Goal: Transaction & Acquisition: Book appointment/travel/reservation

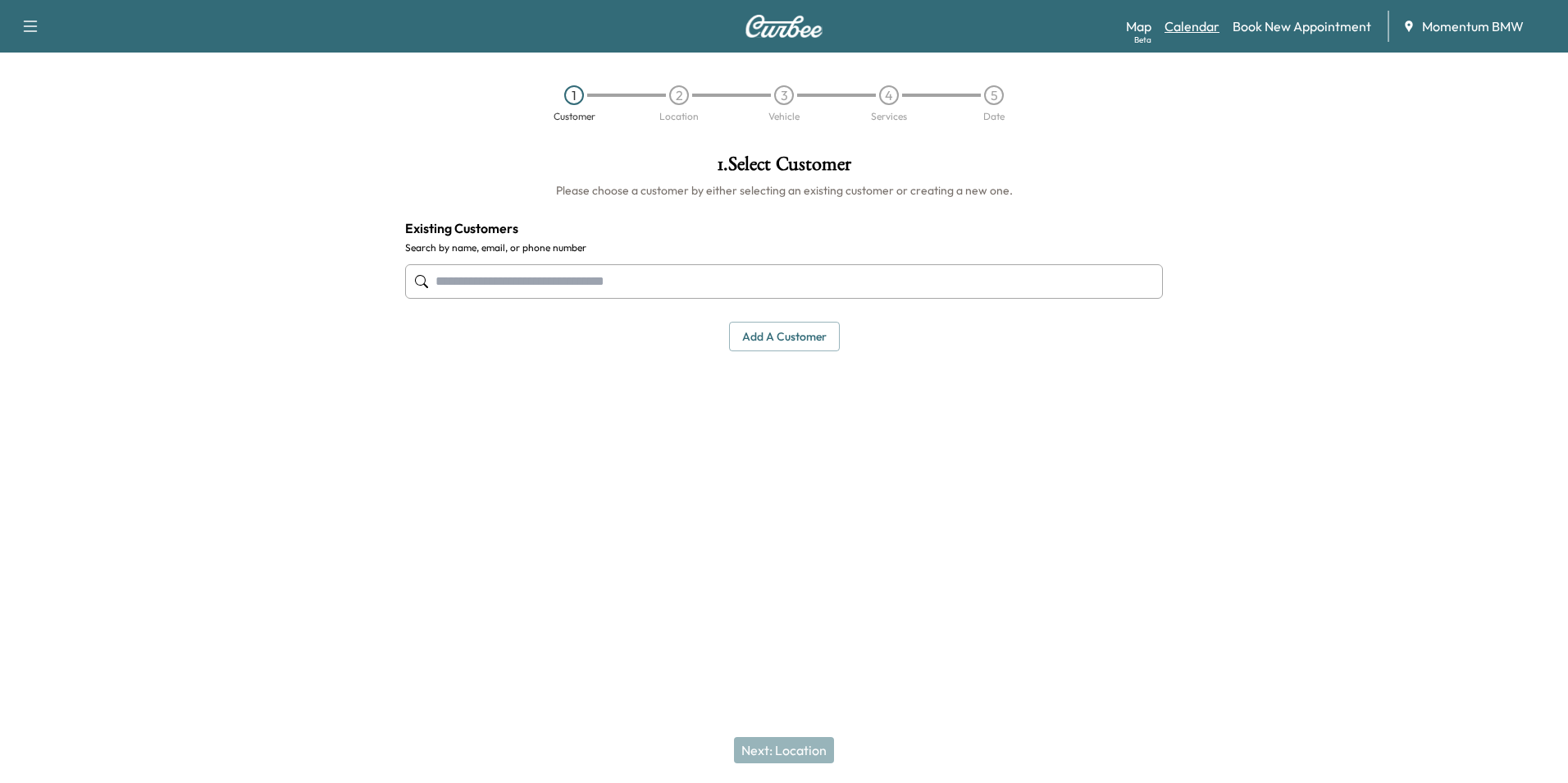
click at [1188, 26] on link "Calendar" at bounding box center [1192, 26] width 55 height 20
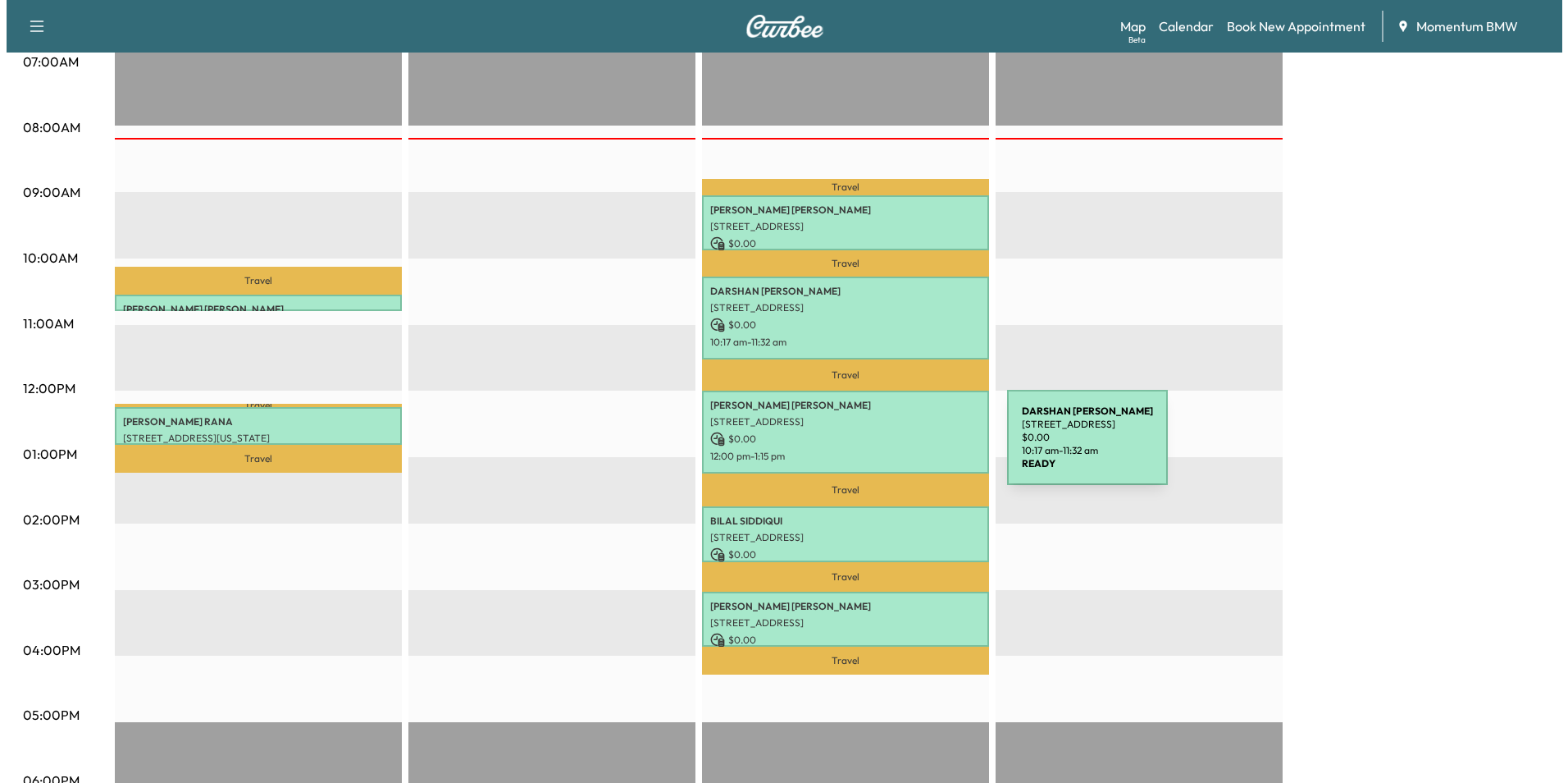
scroll to position [411, 0]
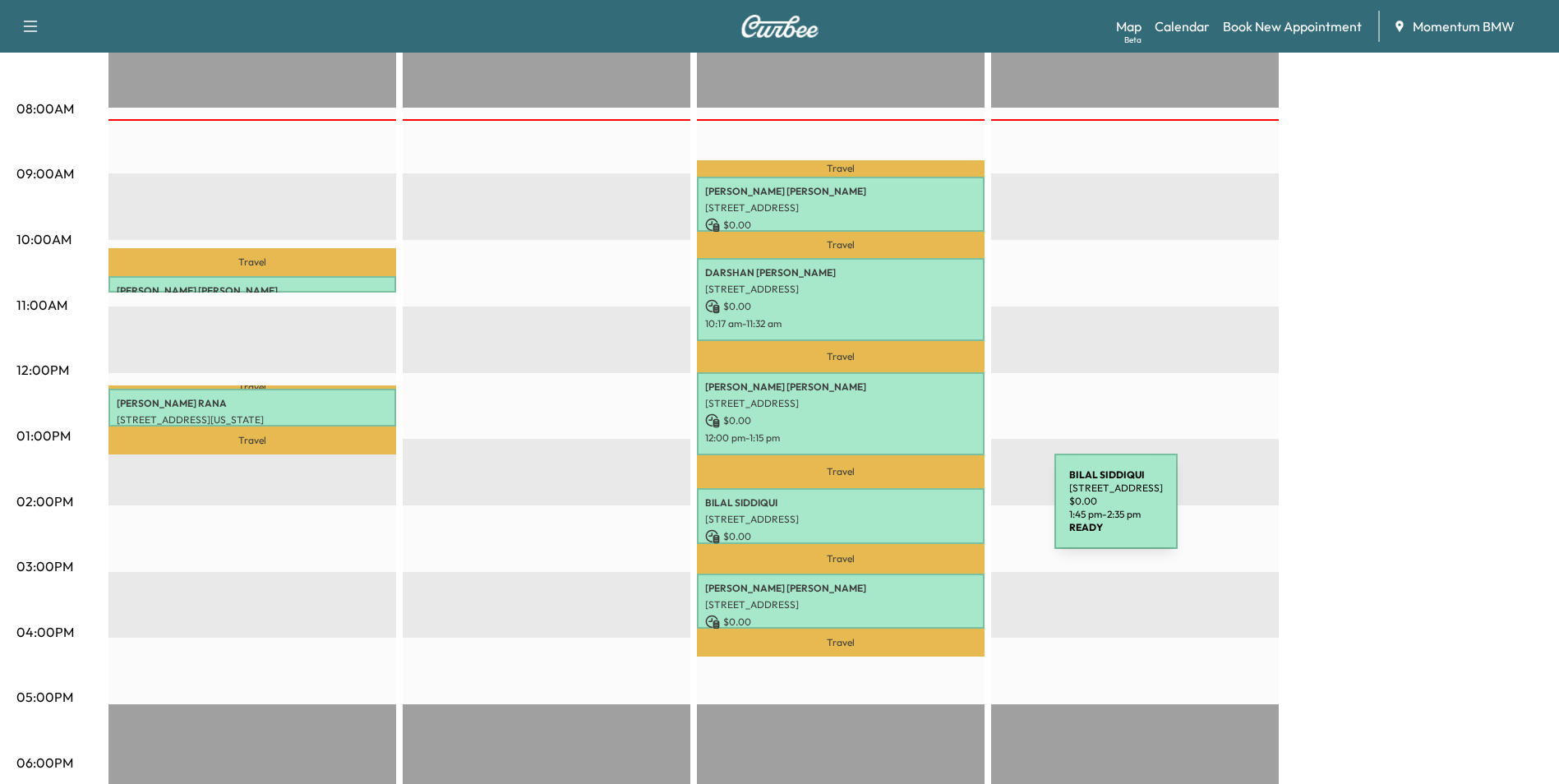
click at [931, 512] on p "[STREET_ADDRESS]" at bounding box center [841, 518] width 271 height 13
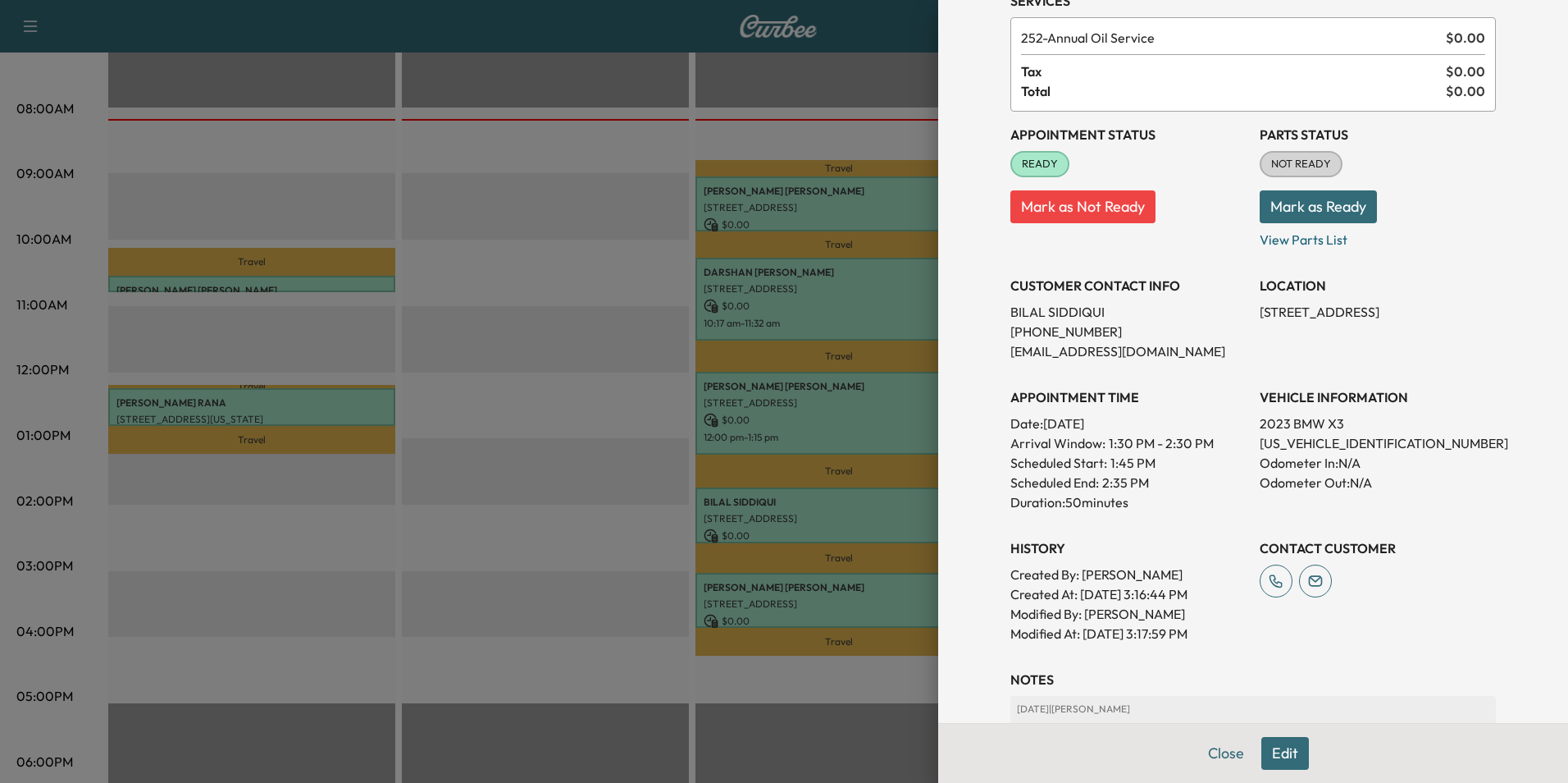
scroll to position [82, 0]
click at [1271, 752] on button "Edit" at bounding box center [1284, 753] width 47 height 33
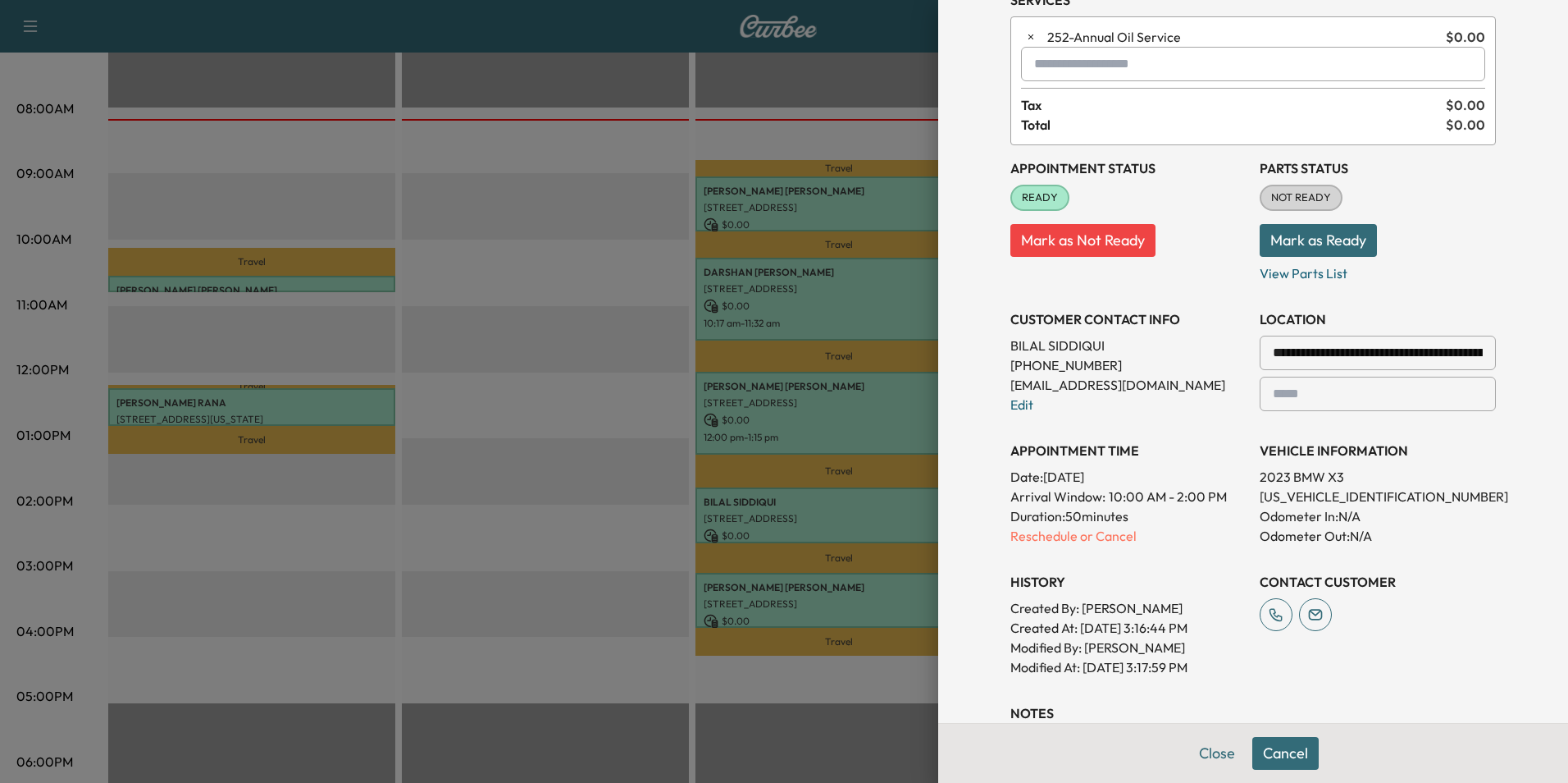
click at [1270, 756] on button "Cancel" at bounding box center [1285, 753] width 66 height 33
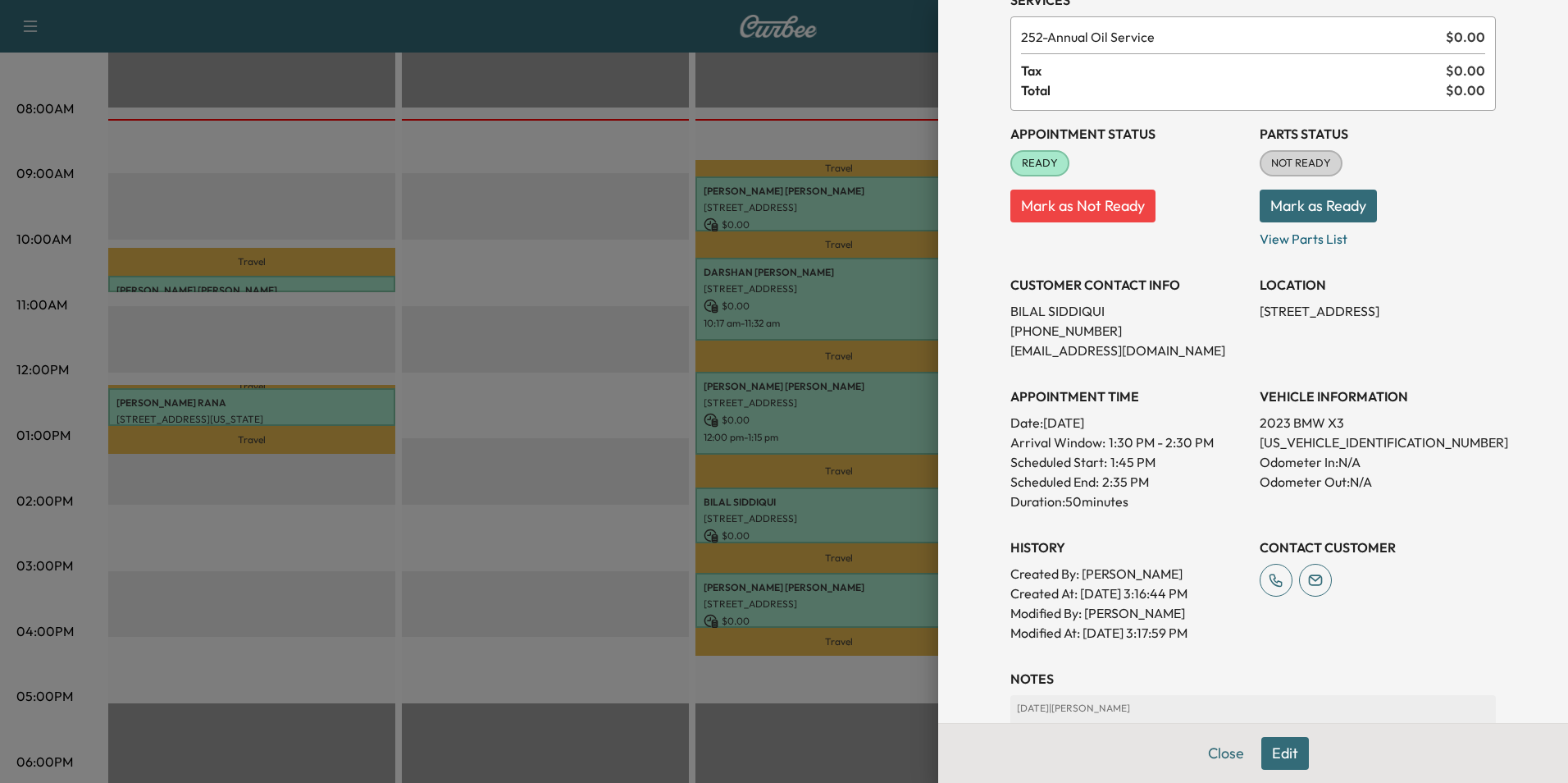
click at [1269, 756] on button "Edit" at bounding box center [1284, 753] width 47 height 33
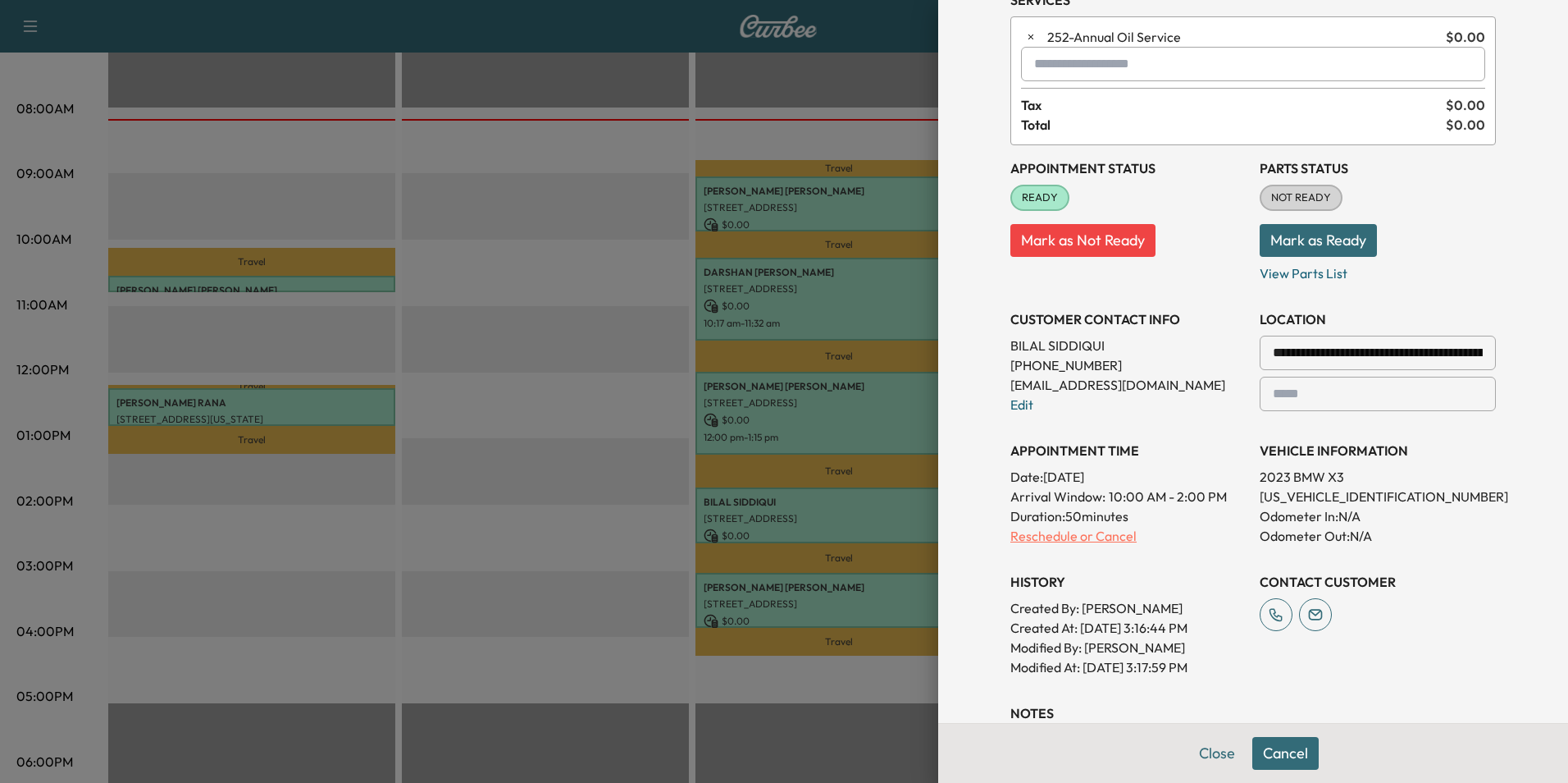
click at [1091, 538] on p "Reschedule or Cancel" at bounding box center [1128, 536] width 236 height 20
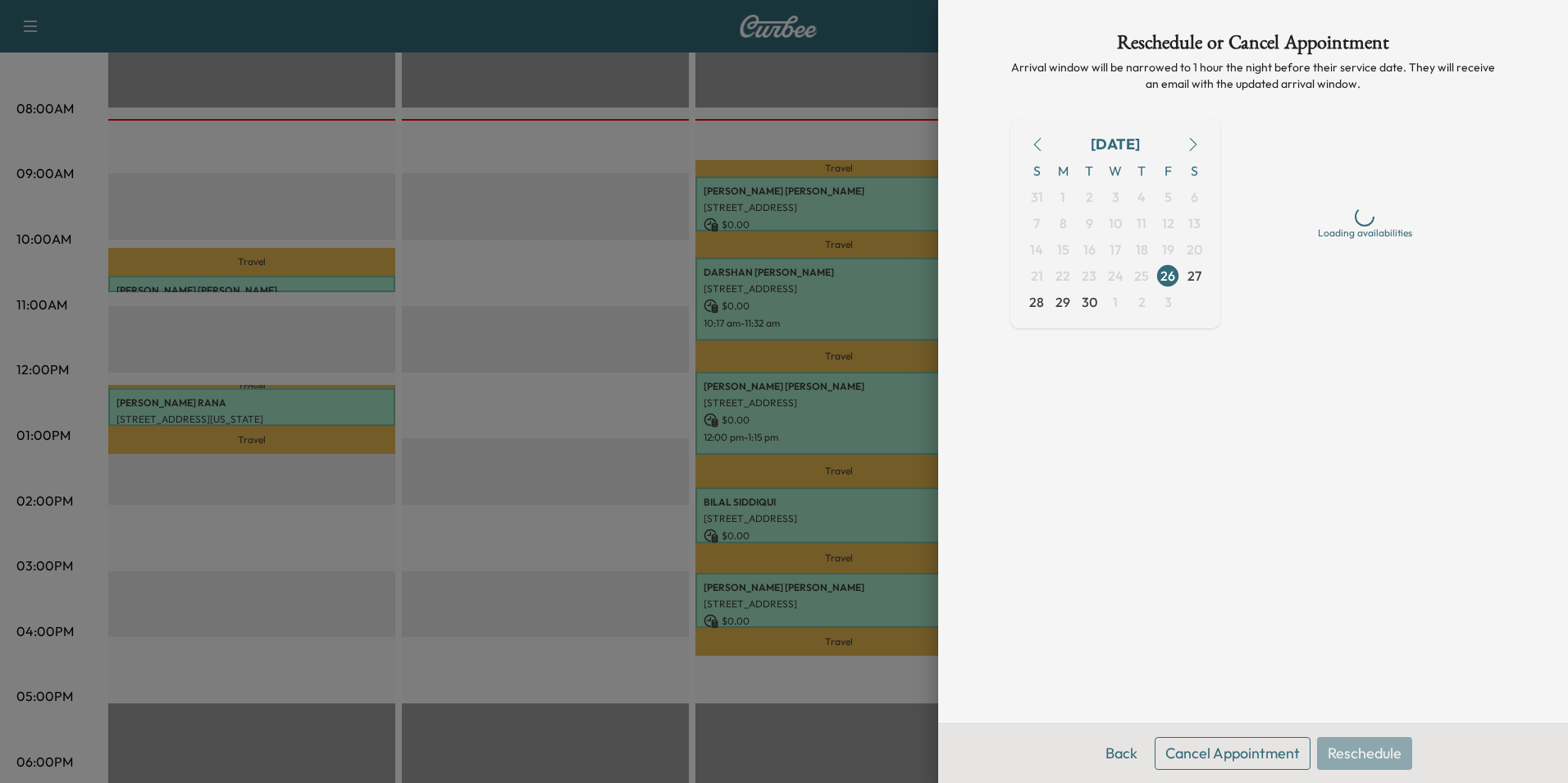
scroll to position [0, 0]
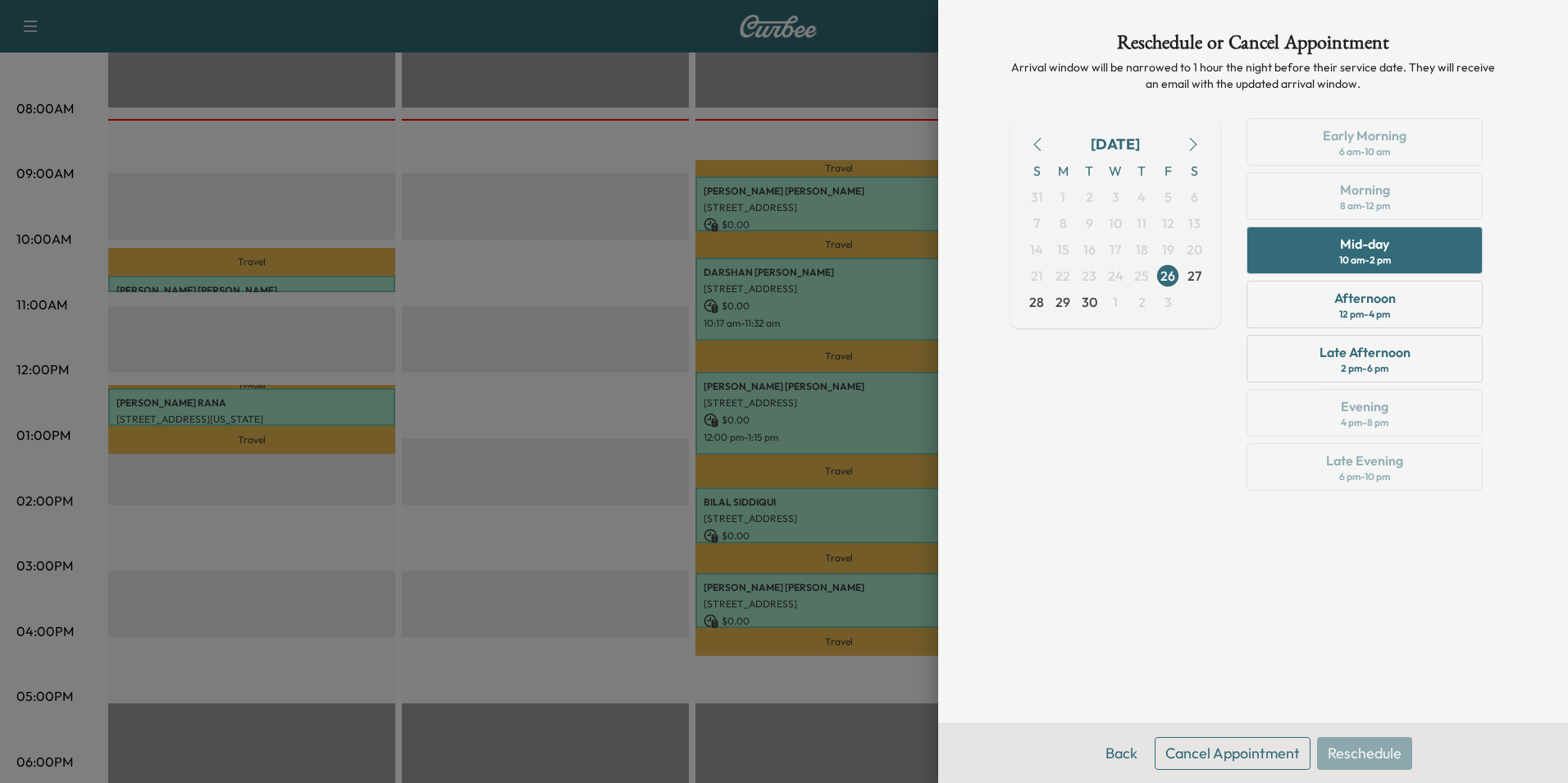
click at [1253, 747] on button "Cancel Appointment" at bounding box center [1232, 753] width 156 height 33
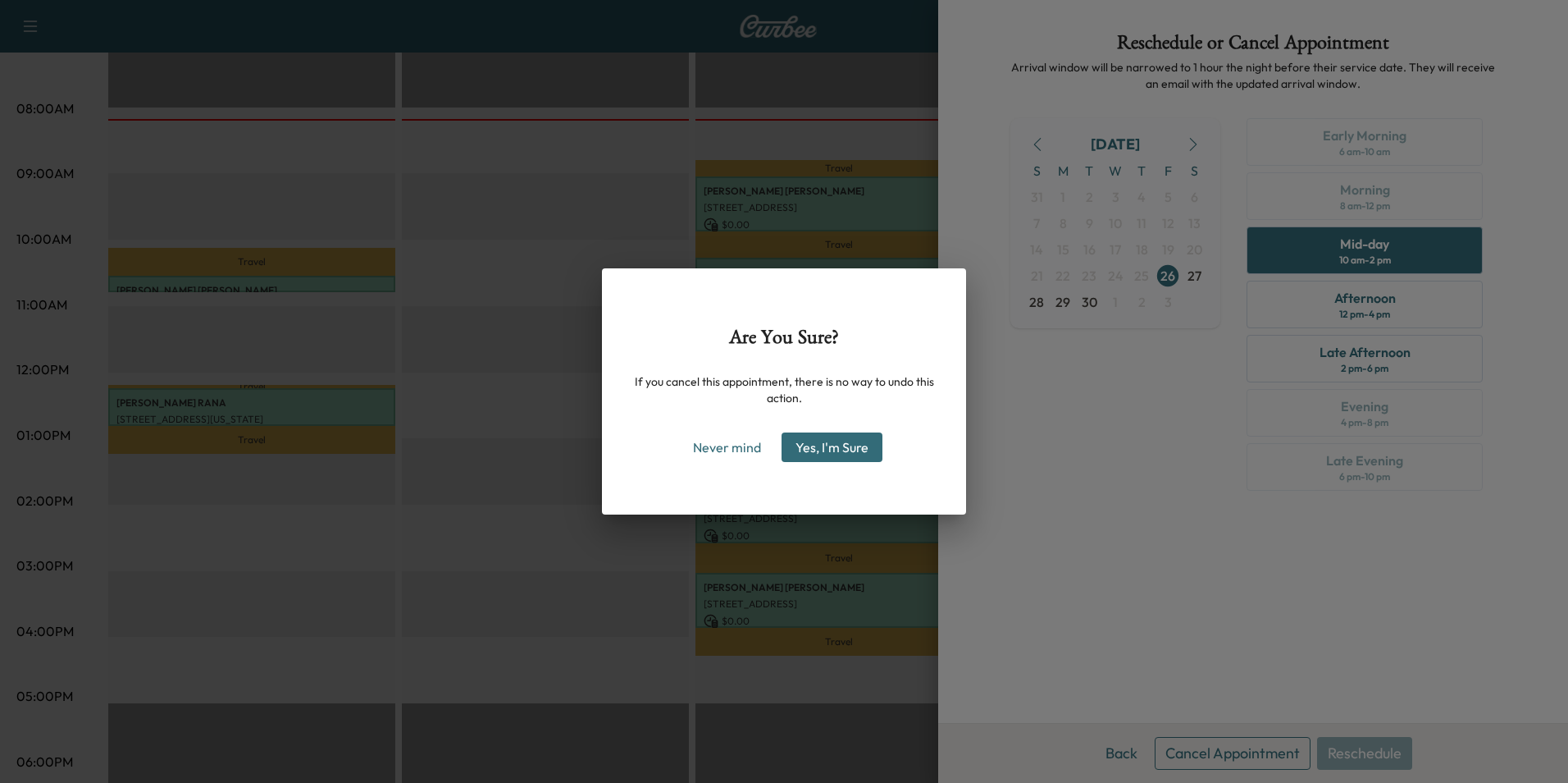
click at [852, 447] on button "Yes, I'm Sure" at bounding box center [832, 446] width 101 height 29
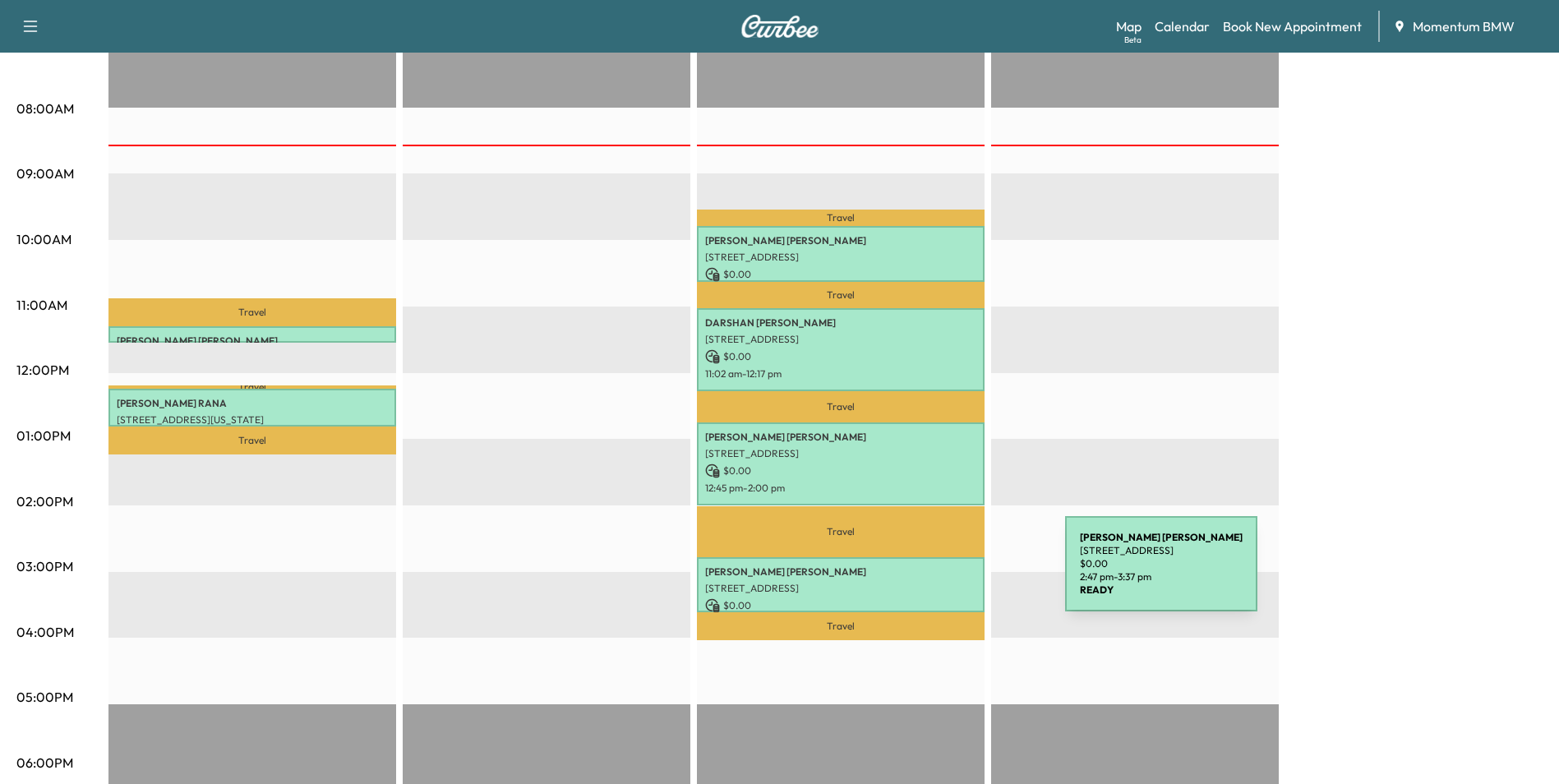
click at [941, 573] on div "[PERSON_NAME] [STREET_ADDRESS] $ 0.00 2:47 pm - 3:37 pm" at bounding box center [841, 585] width 288 height 55
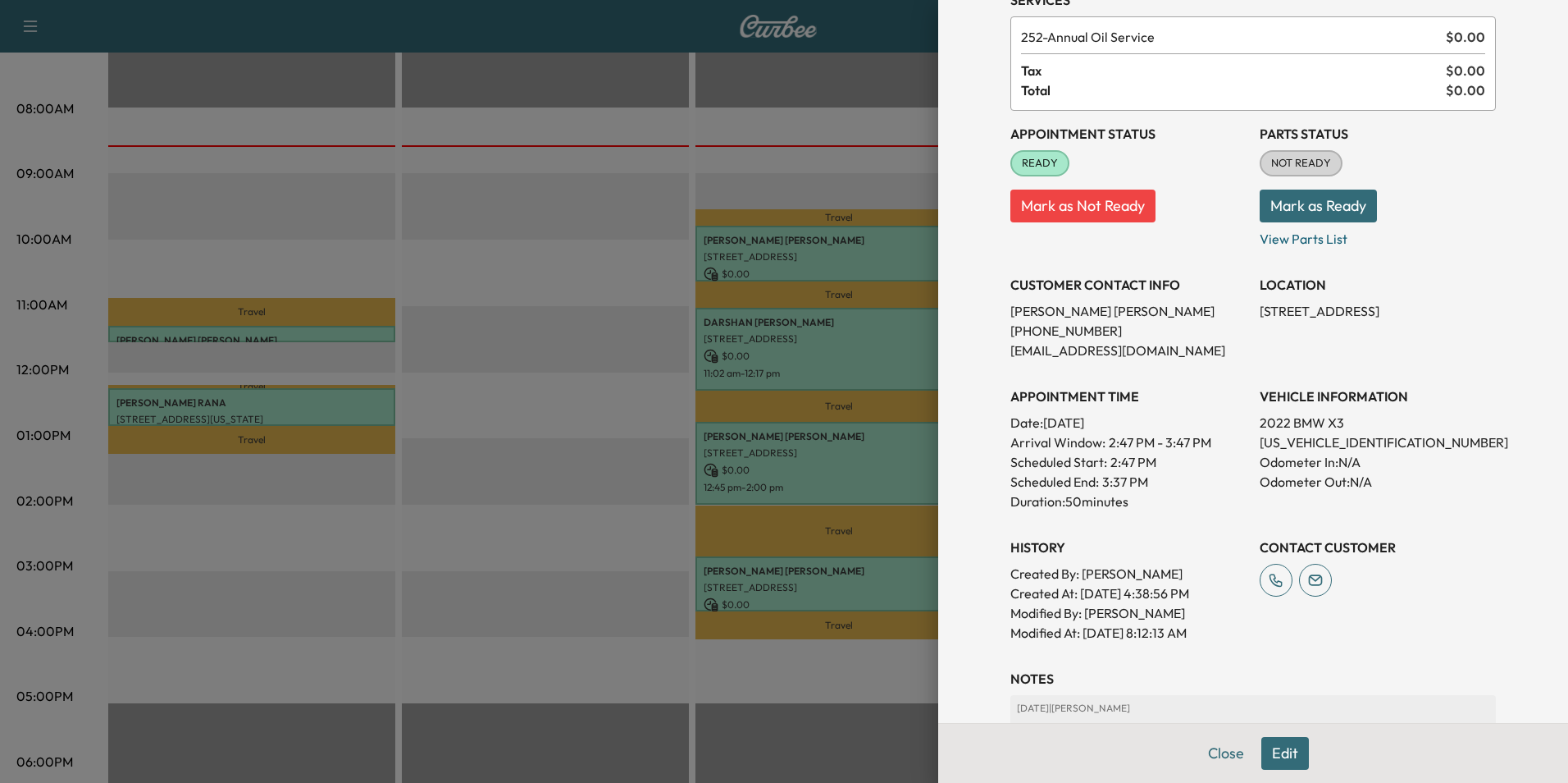
scroll to position [228, 0]
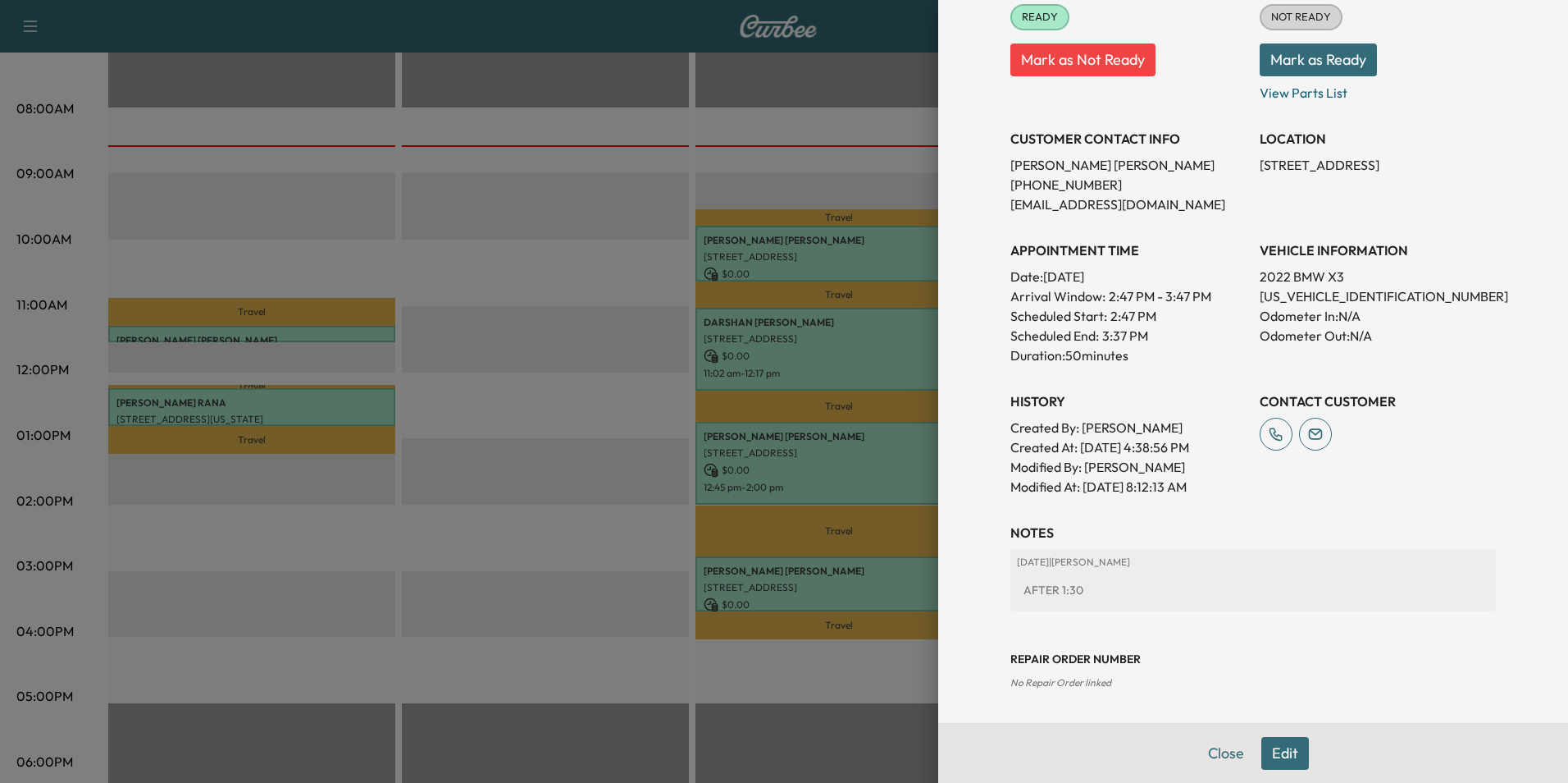
click at [1283, 756] on button "Edit" at bounding box center [1284, 753] width 47 height 33
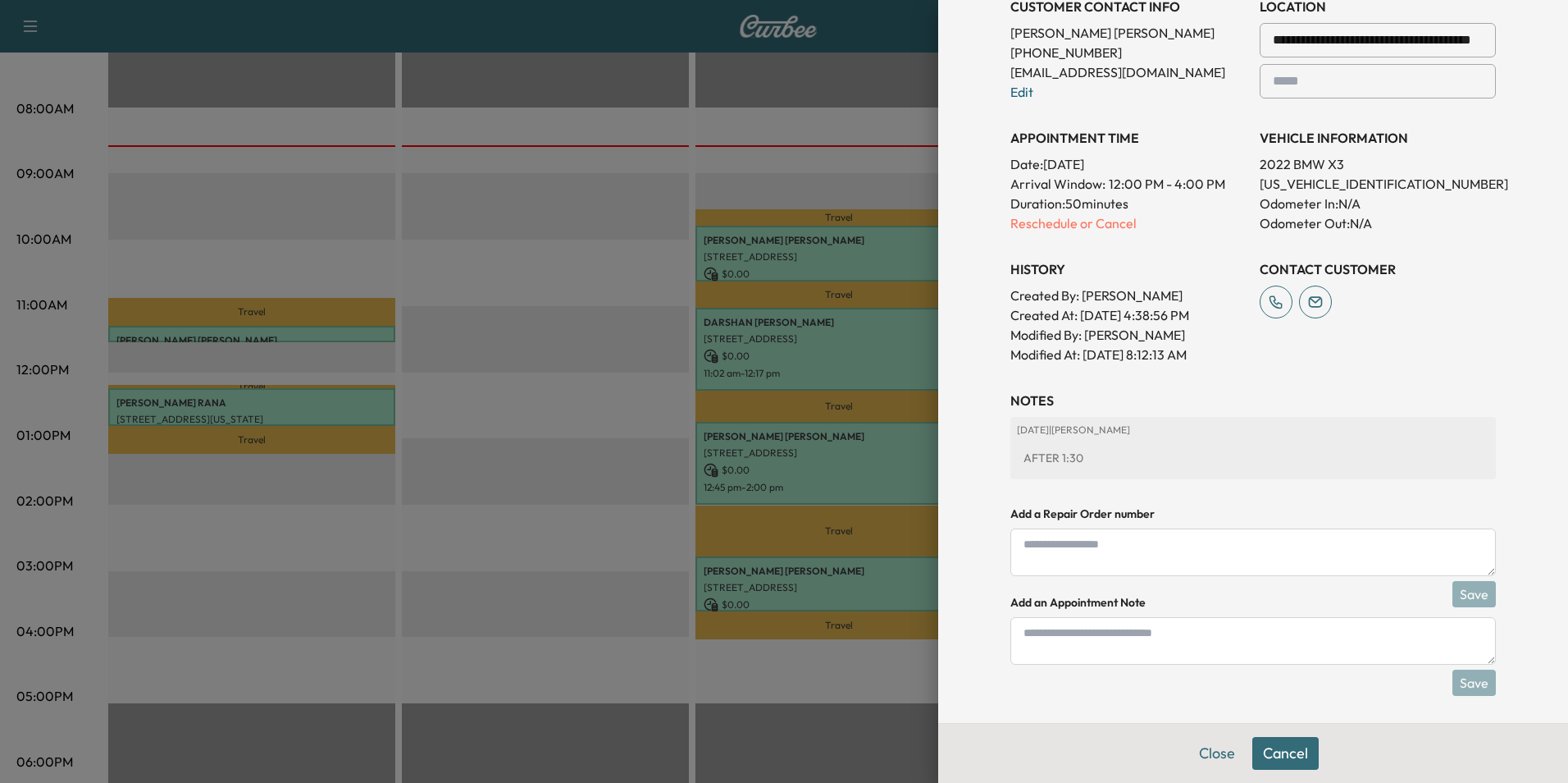
scroll to position [400, 0]
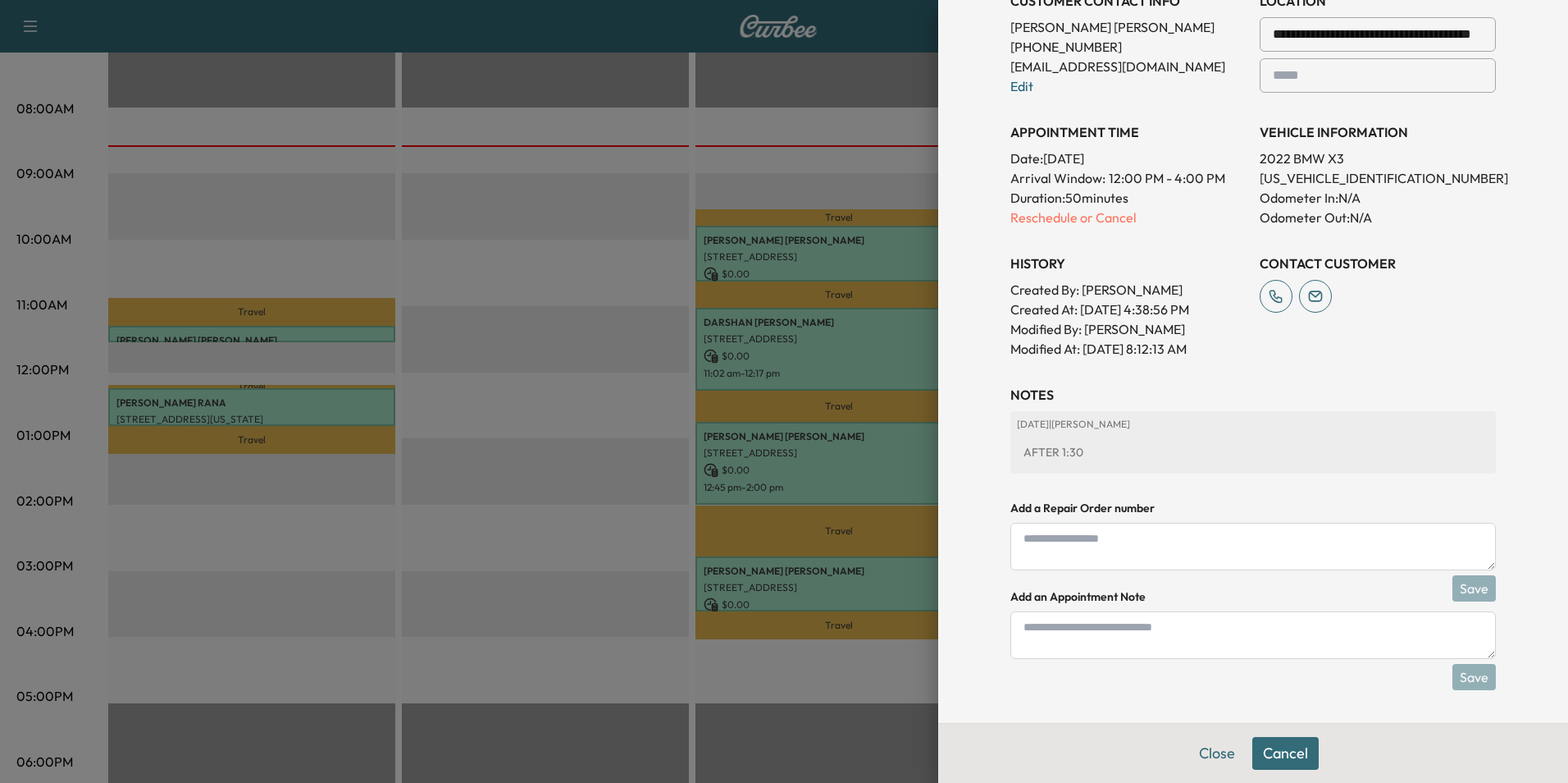
click at [1141, 647] on textarea at bounding box center [1253, 635] width 485 height 47
type textarea "*"
type textarea "**********"
click at [1464, 671] on button "Save" at bounding box center [1474, 676] width 44 height 26
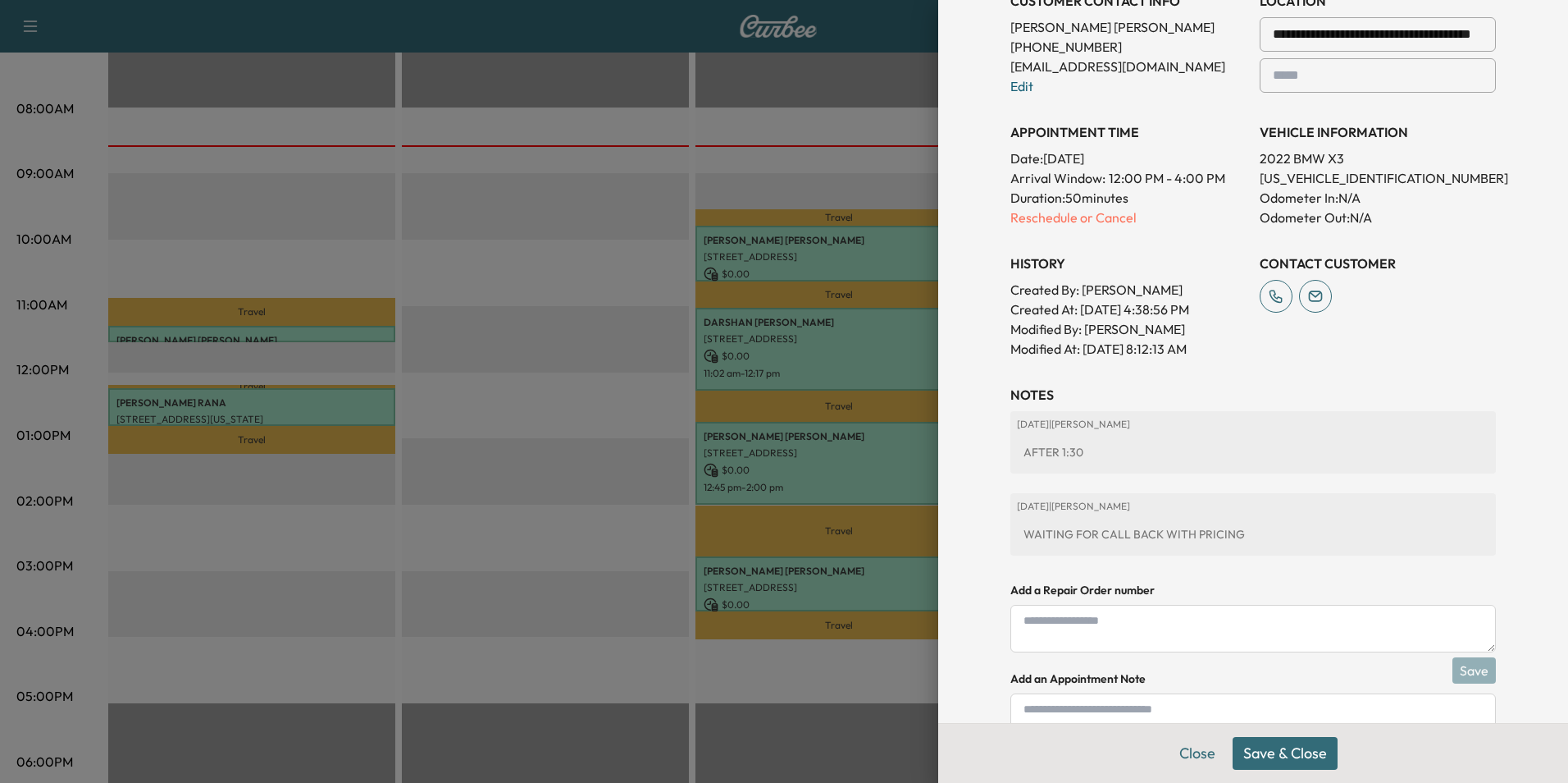
click at [1273, 746] on button "Save & Close" at bounding box center [1285, 753] width 105 height 33
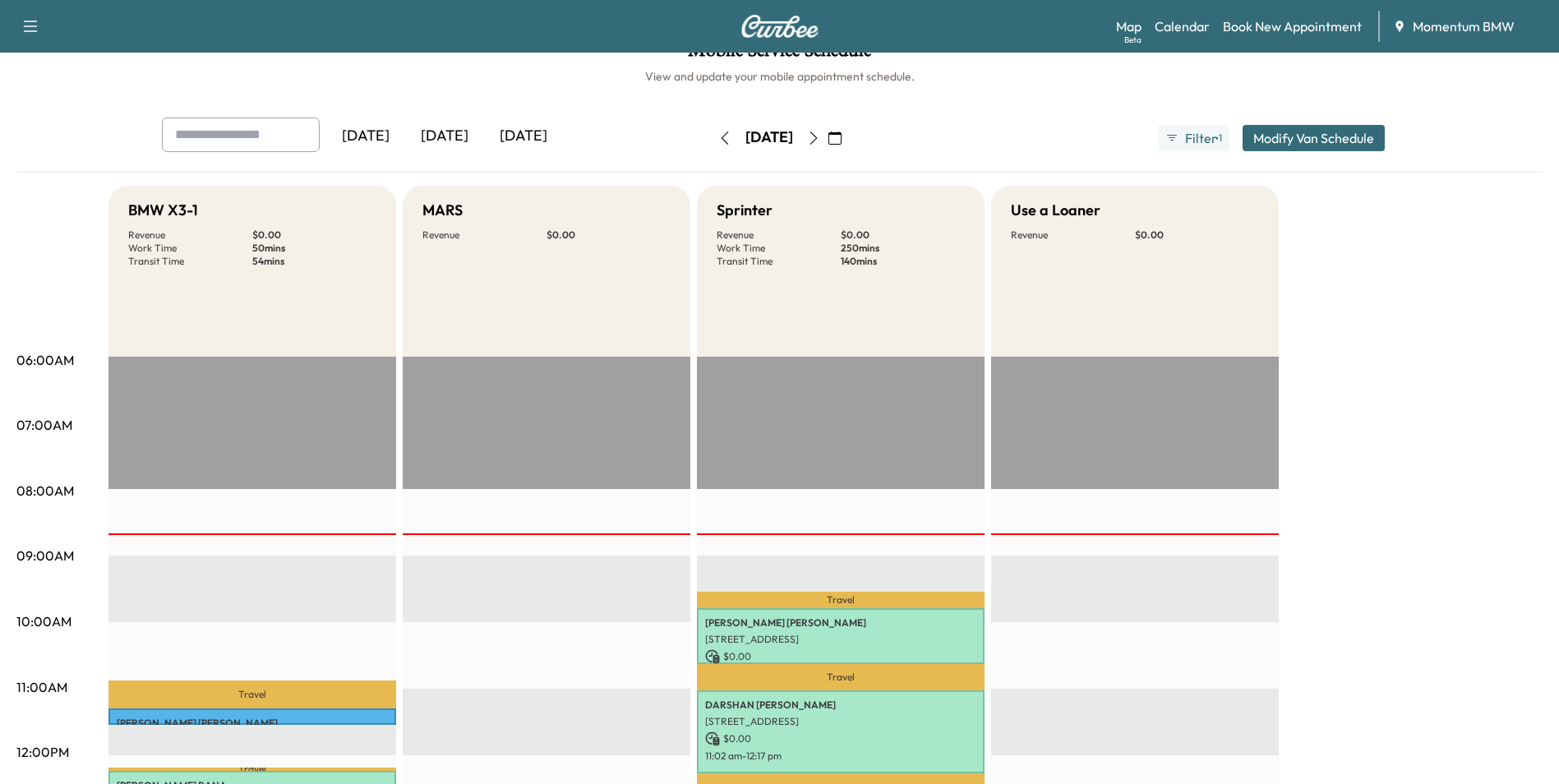
scroll to position [0, 0]
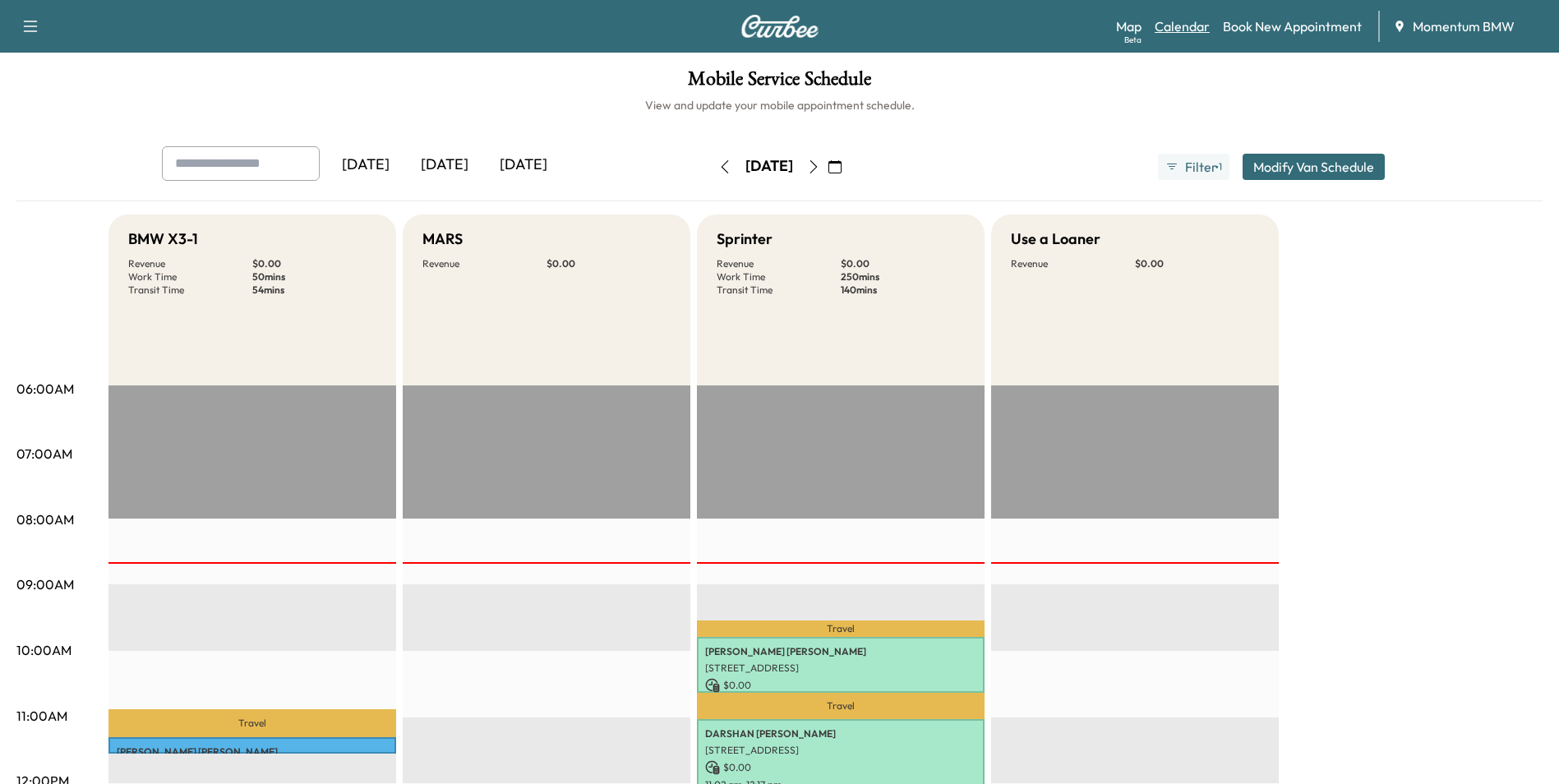
click at [1192, 29] on link "Calendar" at bounding box center [1182, 26] width 55 height 20
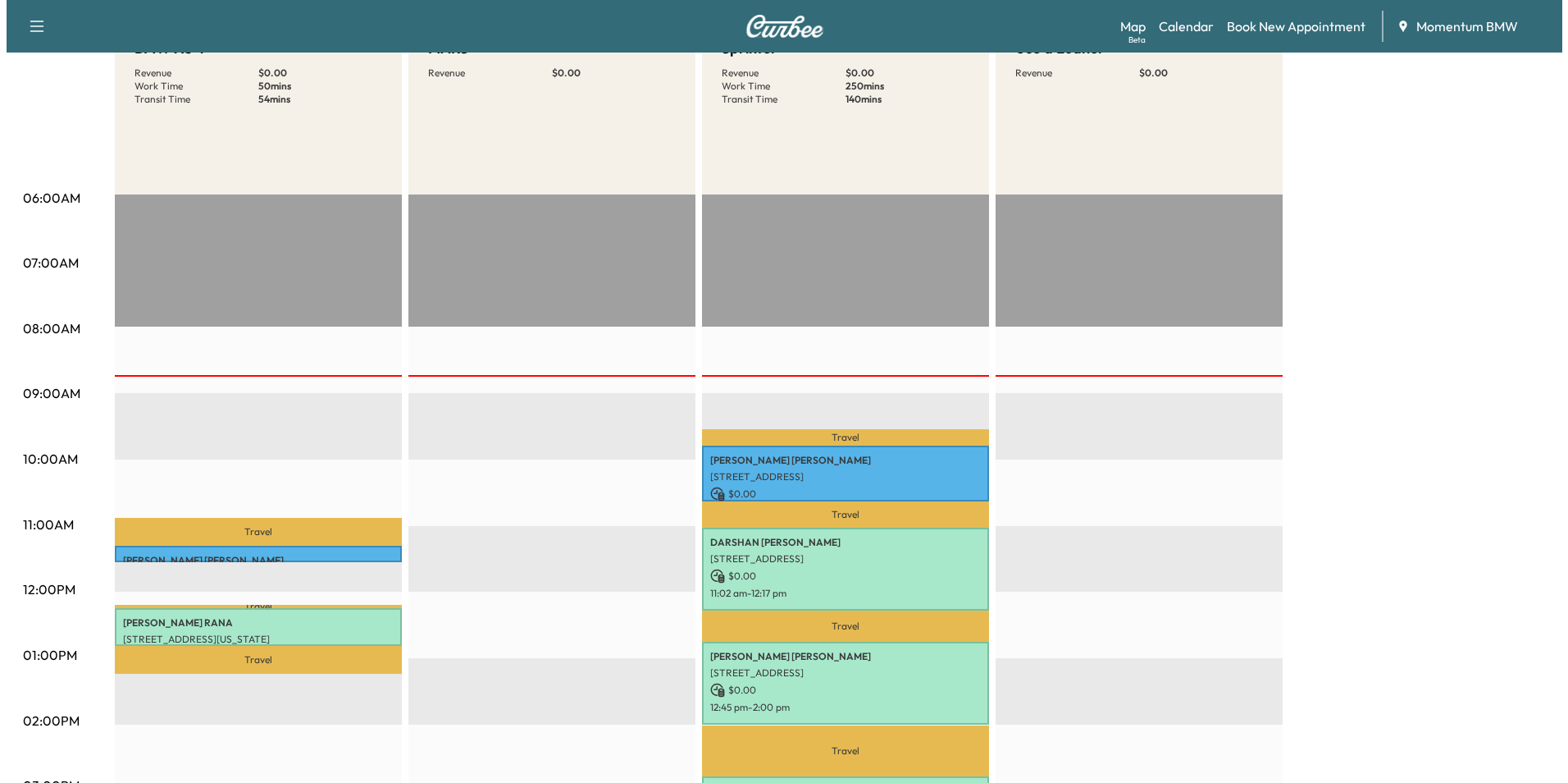
scroll to position [246, 0]
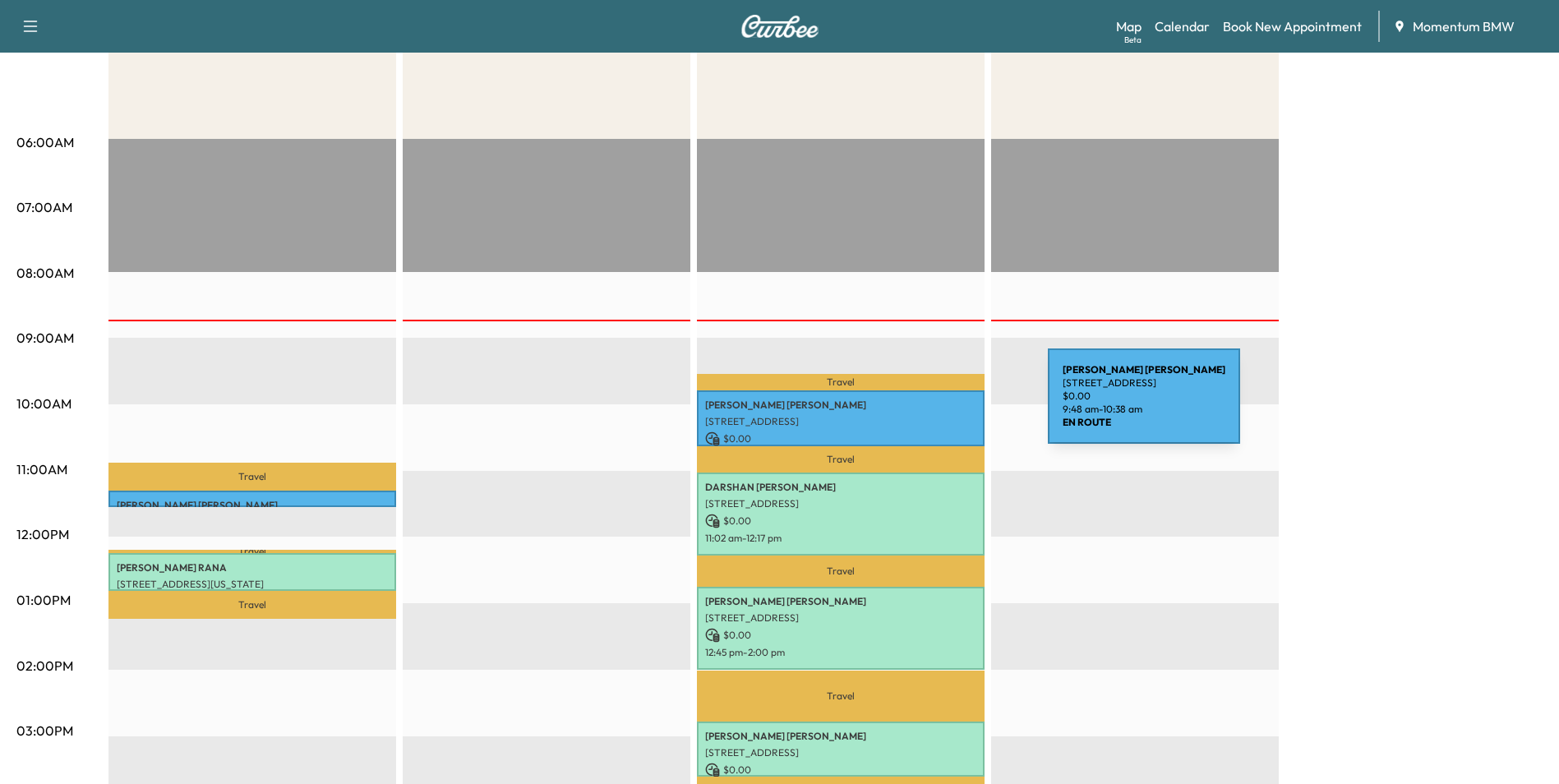
click at [925, 406] on p "[PERSON_NAME]" at bounding box center [841, 405] width 271 height 13
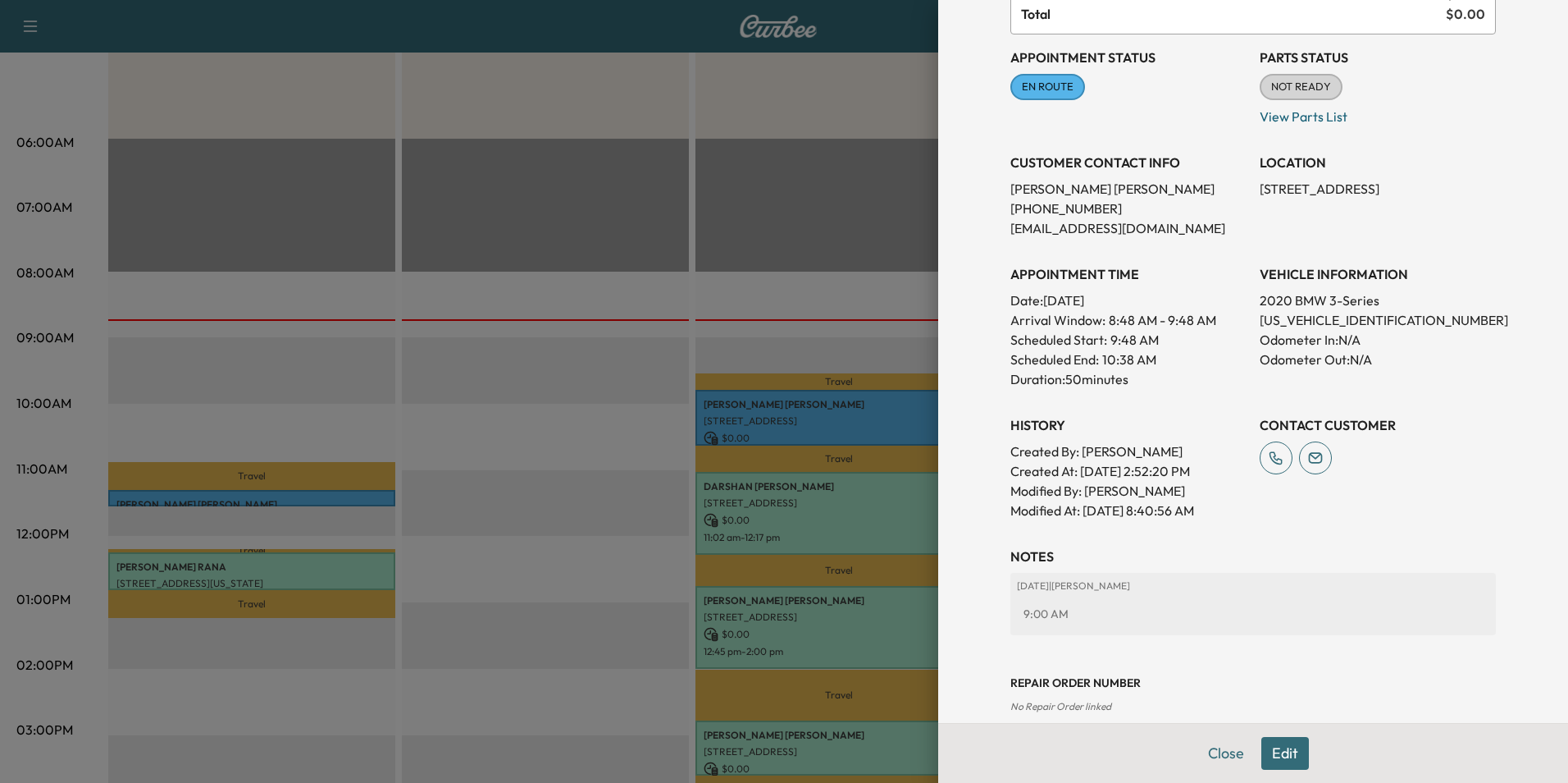
scroll to position [182, 0]
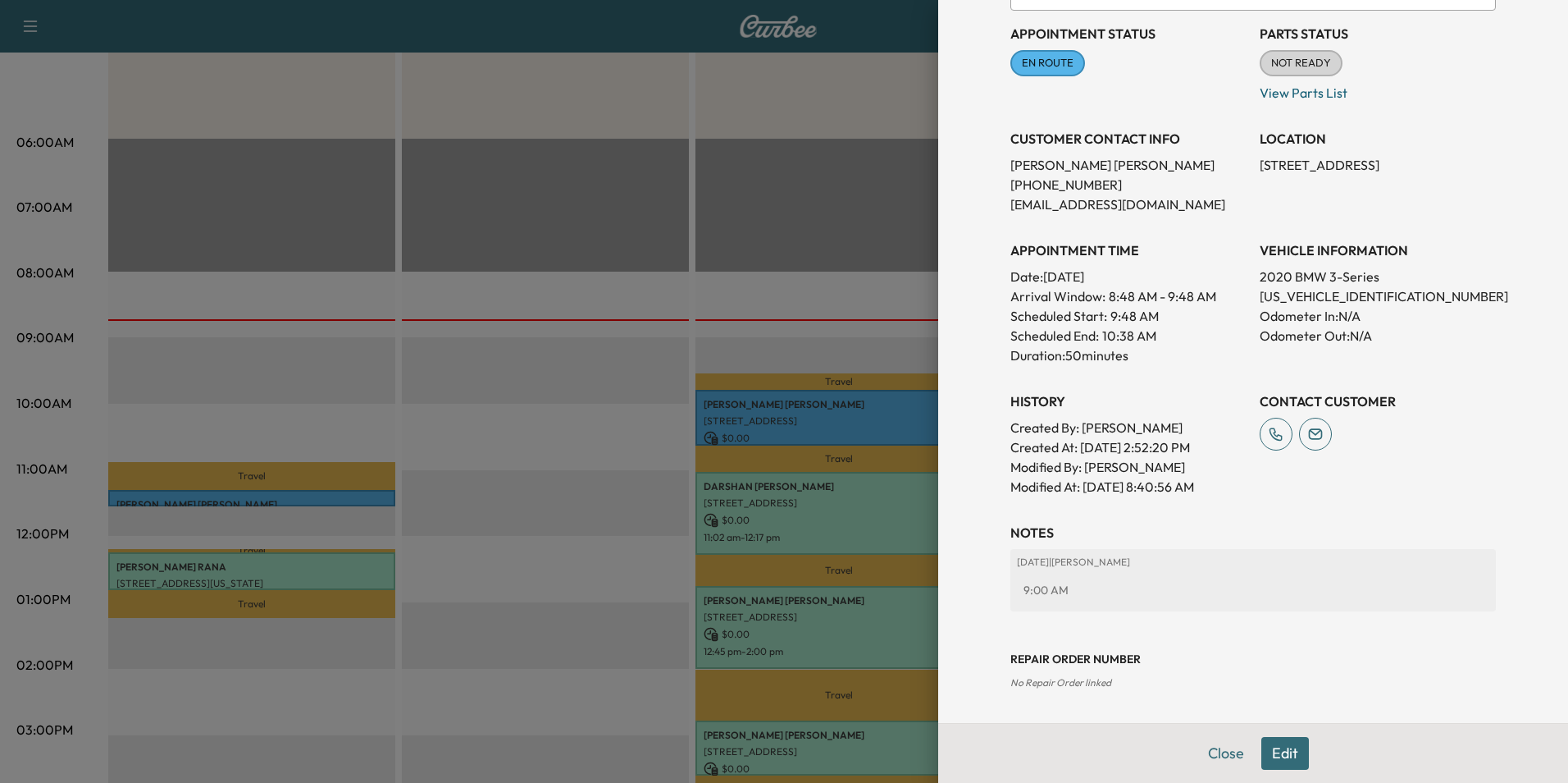
click at [1282, 756] on button "Edit" at bounding box center [1284, 753] width 47 height 33
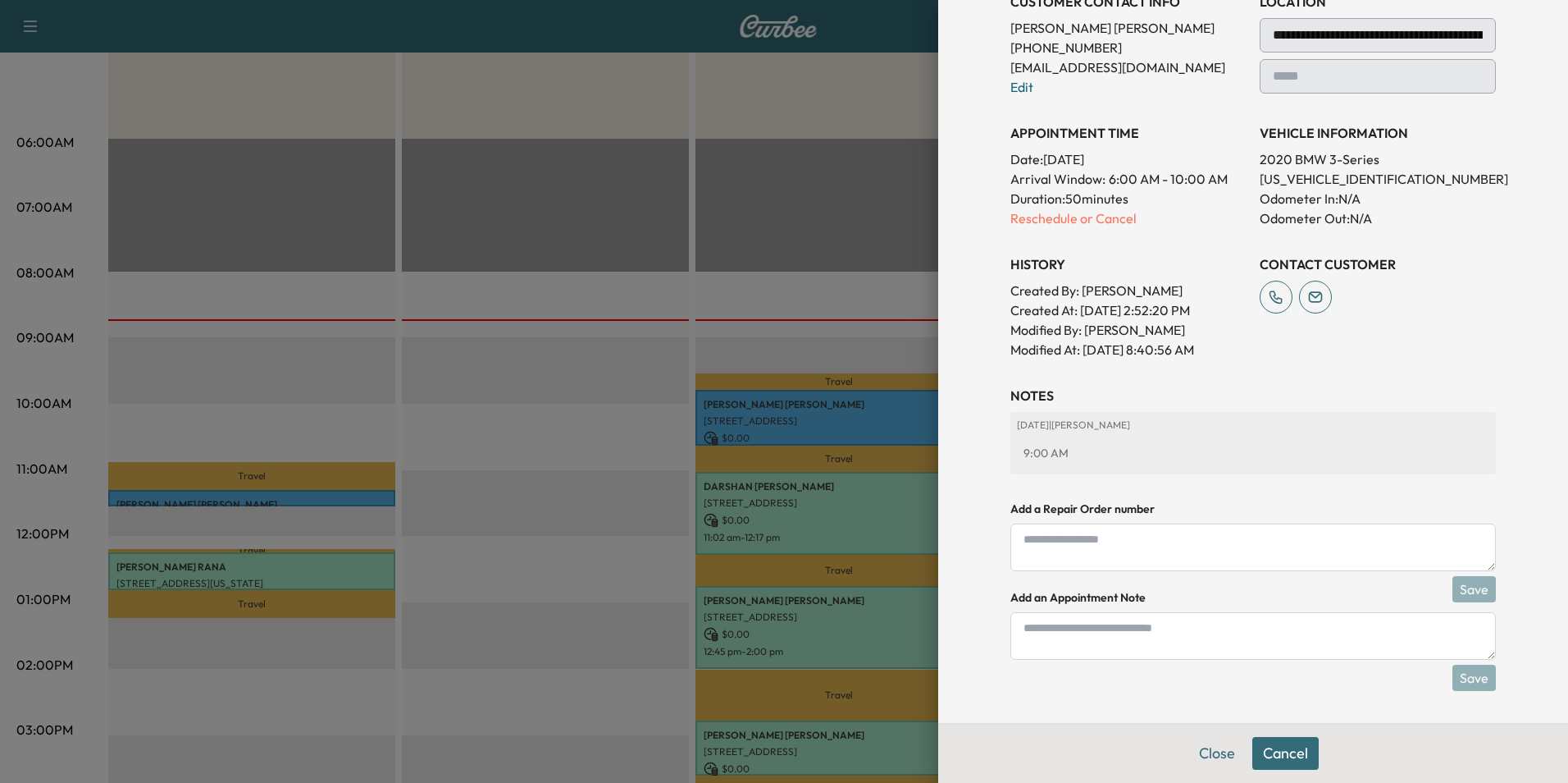
scroll to position [320, 0]
click at [1184, 646] on textarea at bounding box center [1253, 635] width 485 height 47
click at [1225, 642] on textarea at bounding box center [1253, 635] width 485 height 47
click at [1170, 648] on textarea at bounding box center [1253, 635] width 485 height 47
type textarea "*"
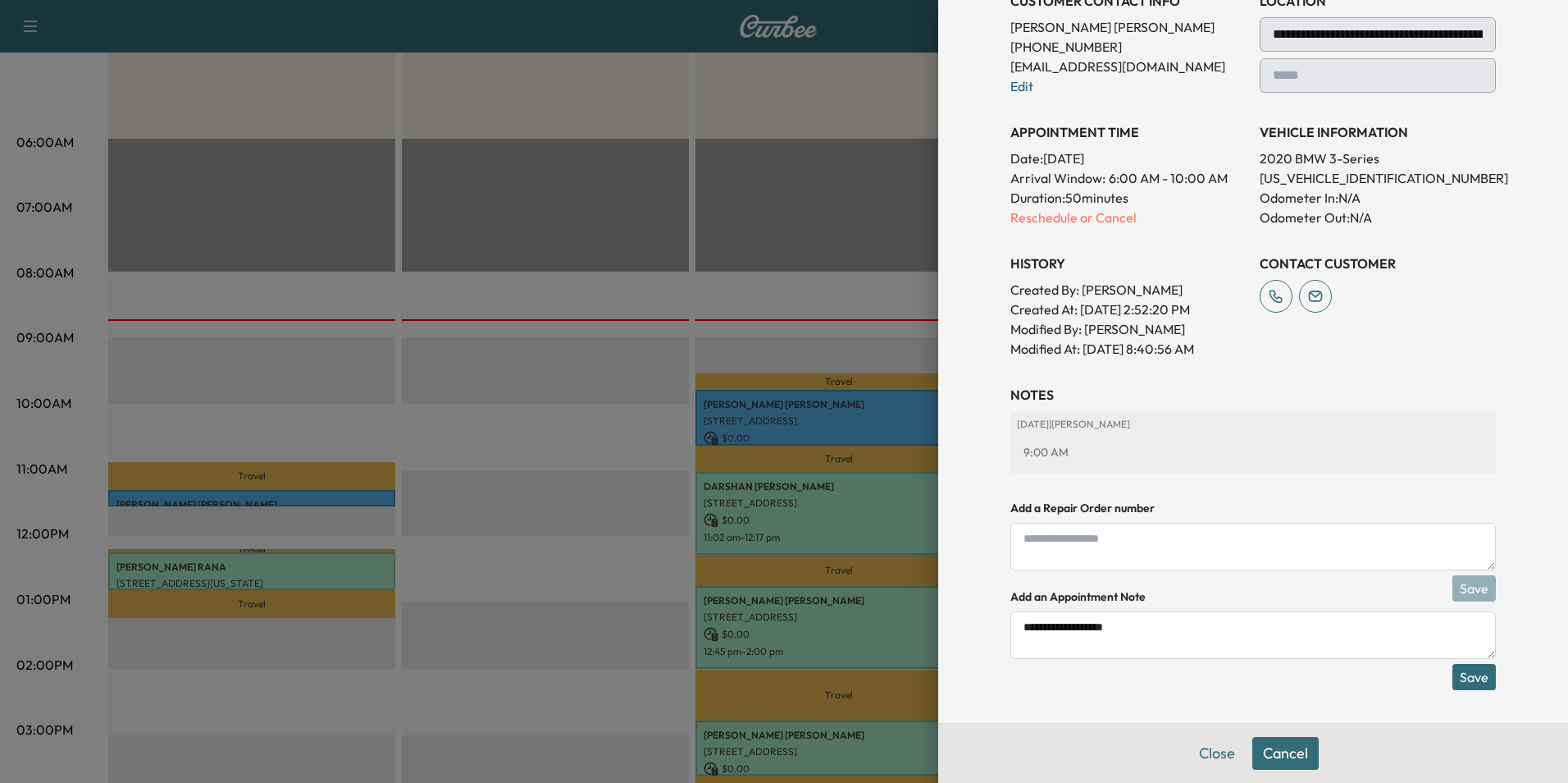
type textarea "**********"
click at [1473, 677] on button "Save" at bounding box center [1474, 676] width 44 height 26
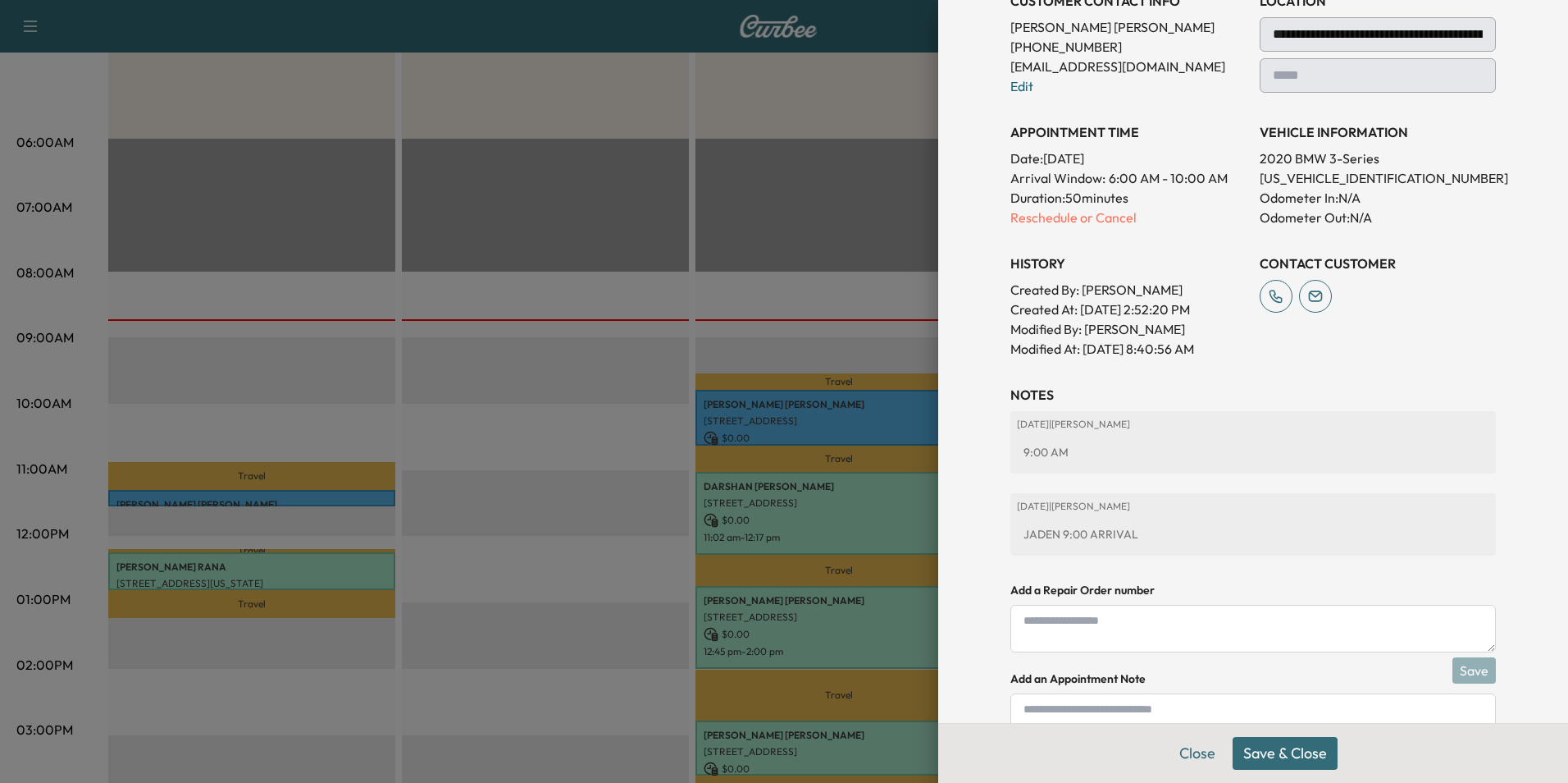
click at [1304, 754] on button "Save & Close" at bounding box center [1285, 753] width 105 height 33
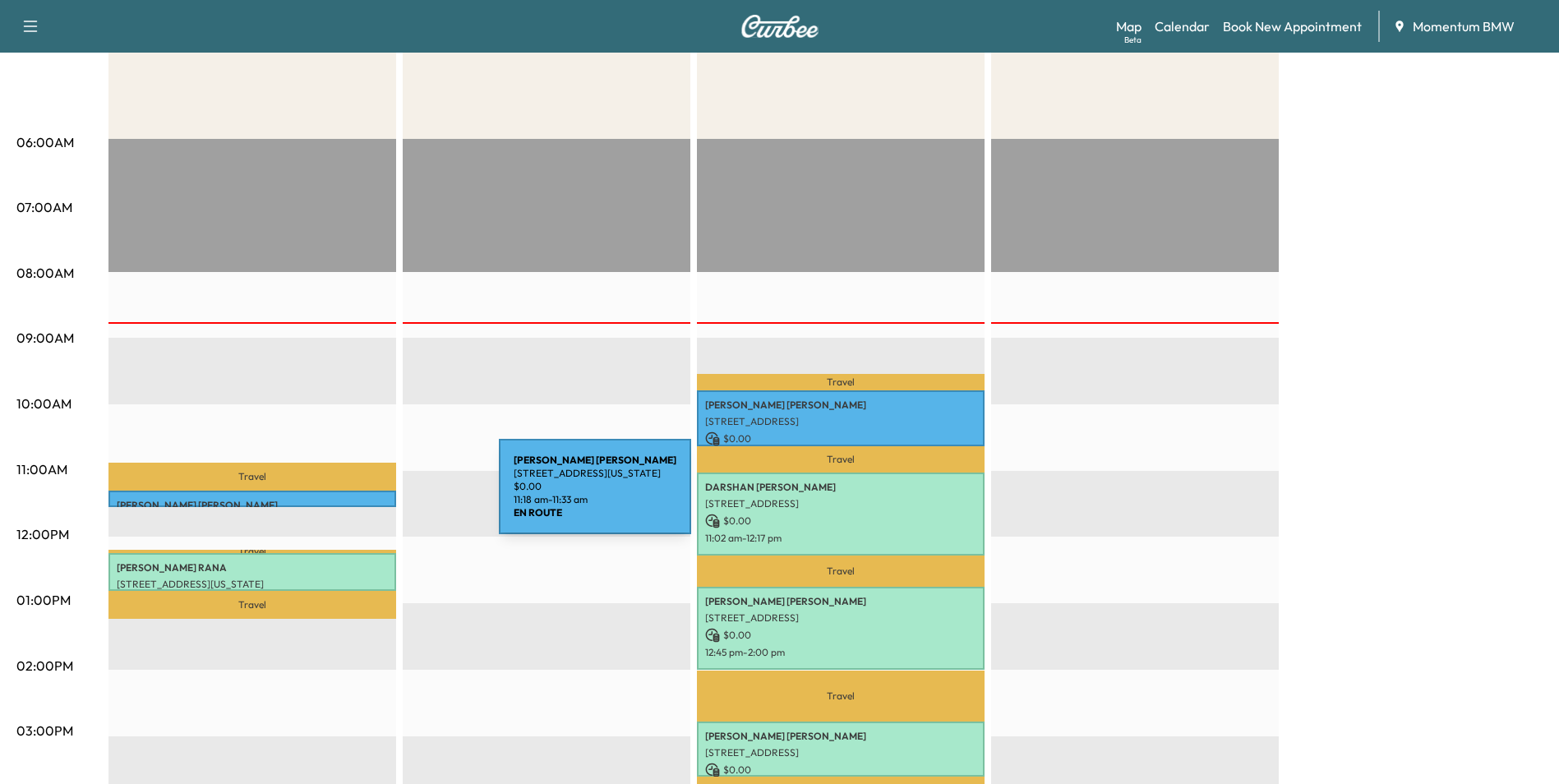
click at [376, 499] on p "[PERSON_NAME]" at bounding box center [252, 505] width 271 height 13
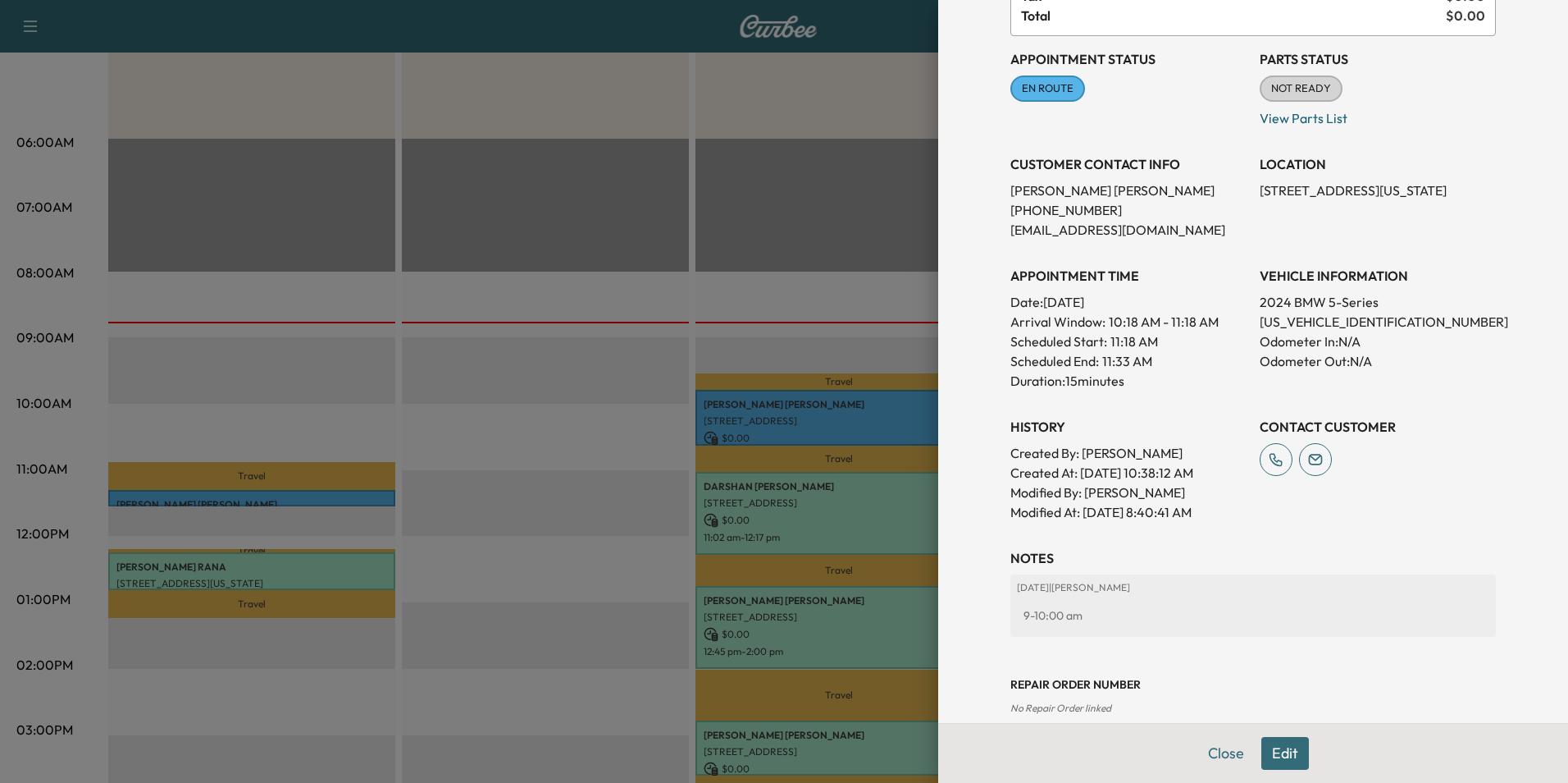
scroll to position [202, 0]
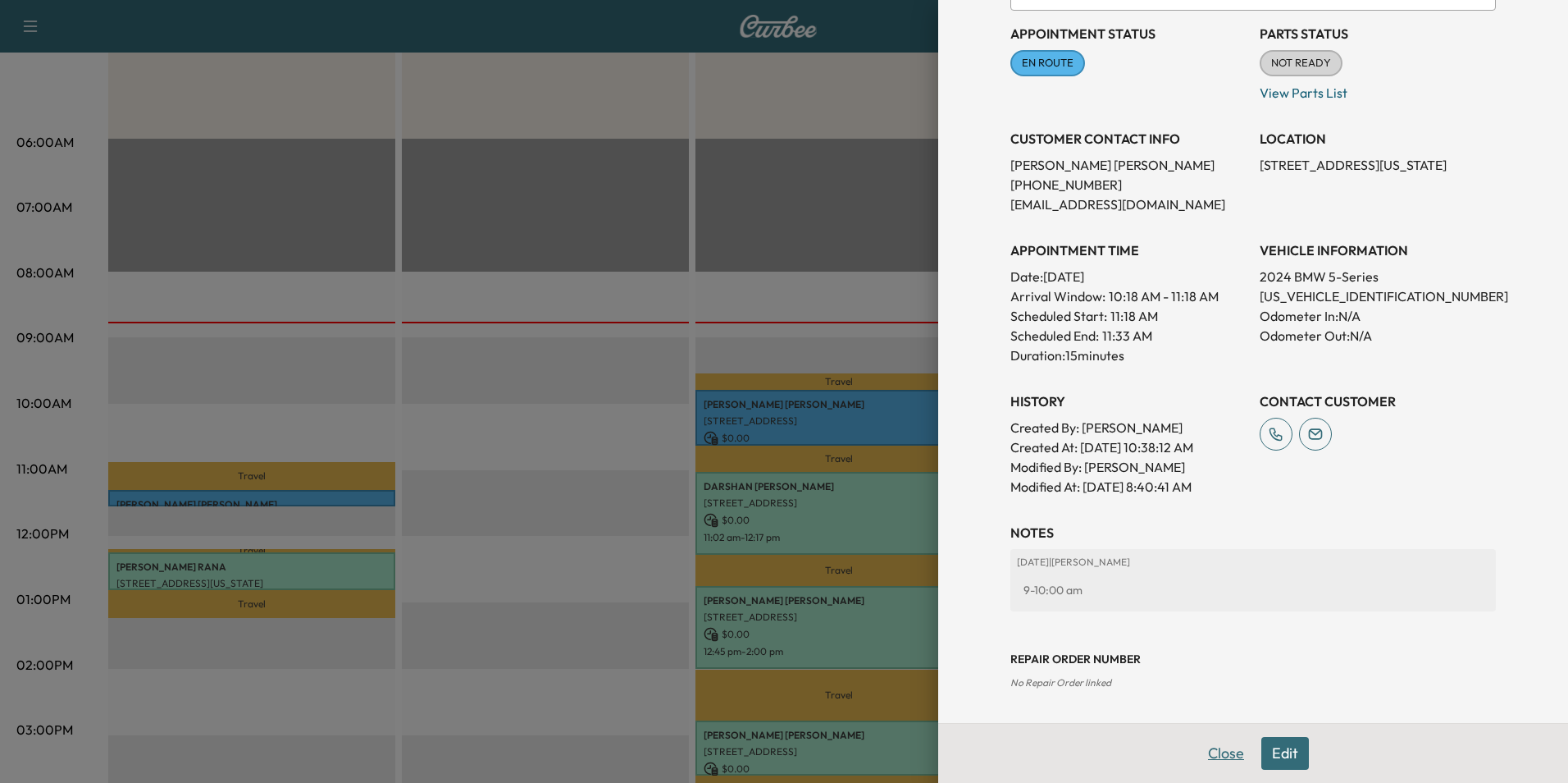
click at [1221, 753] on button "Close" at bounding box center [1226, 753] width 57 height 33
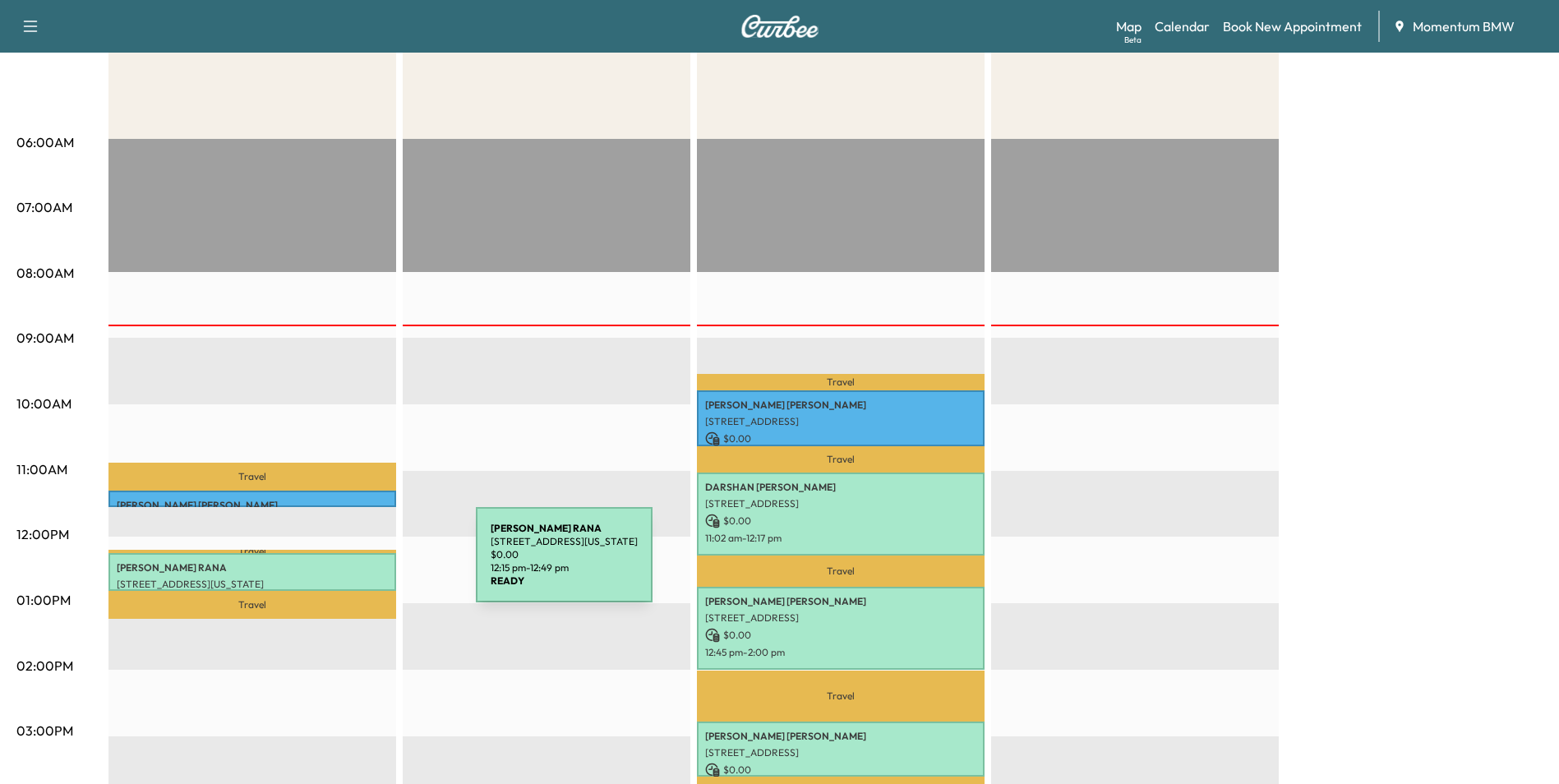
click at [352, 564] on p "[PERSON_NAME]" at bounding box center [252, 568] width 271 height 13
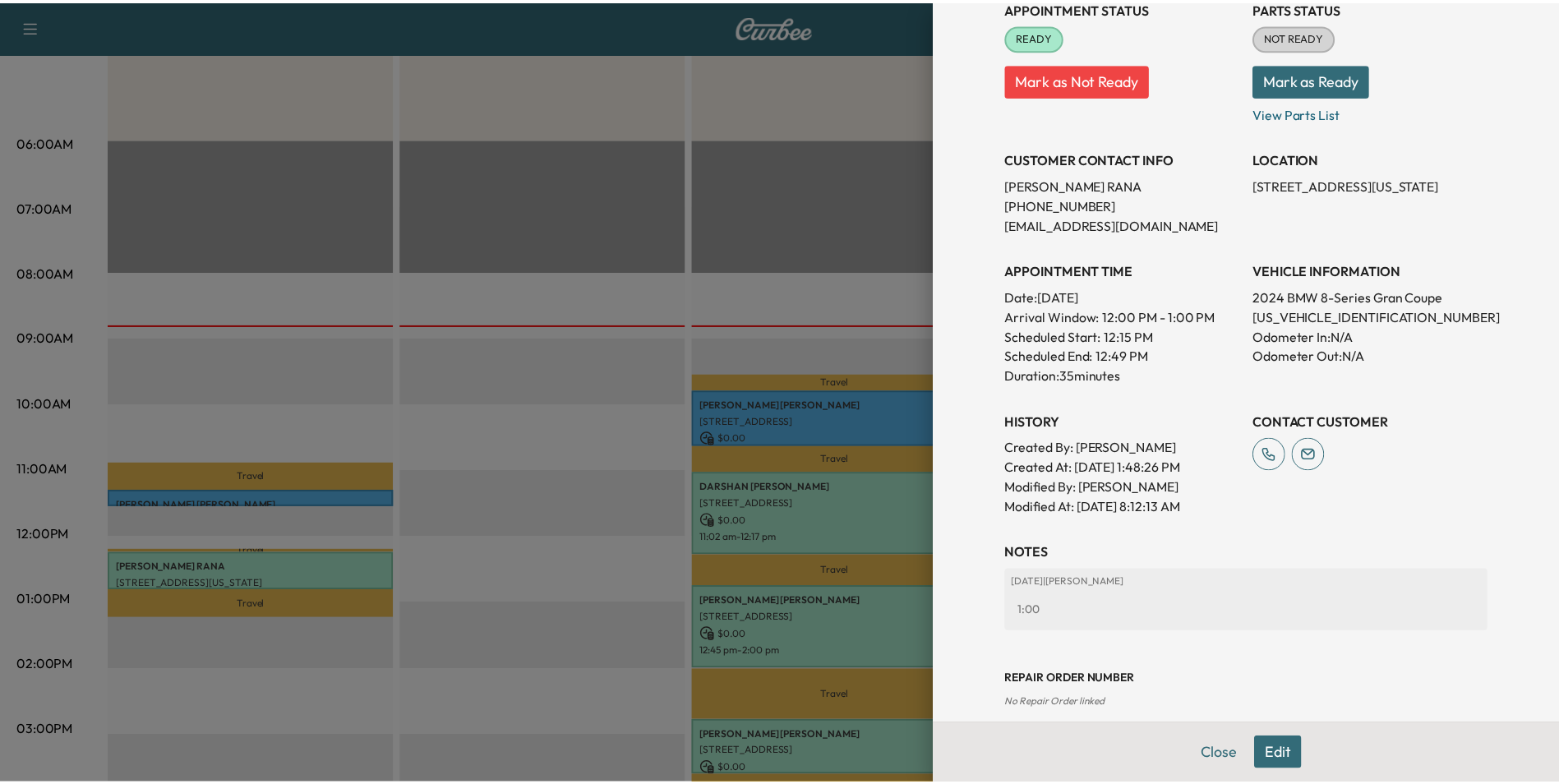
scroll to position [249, 0]
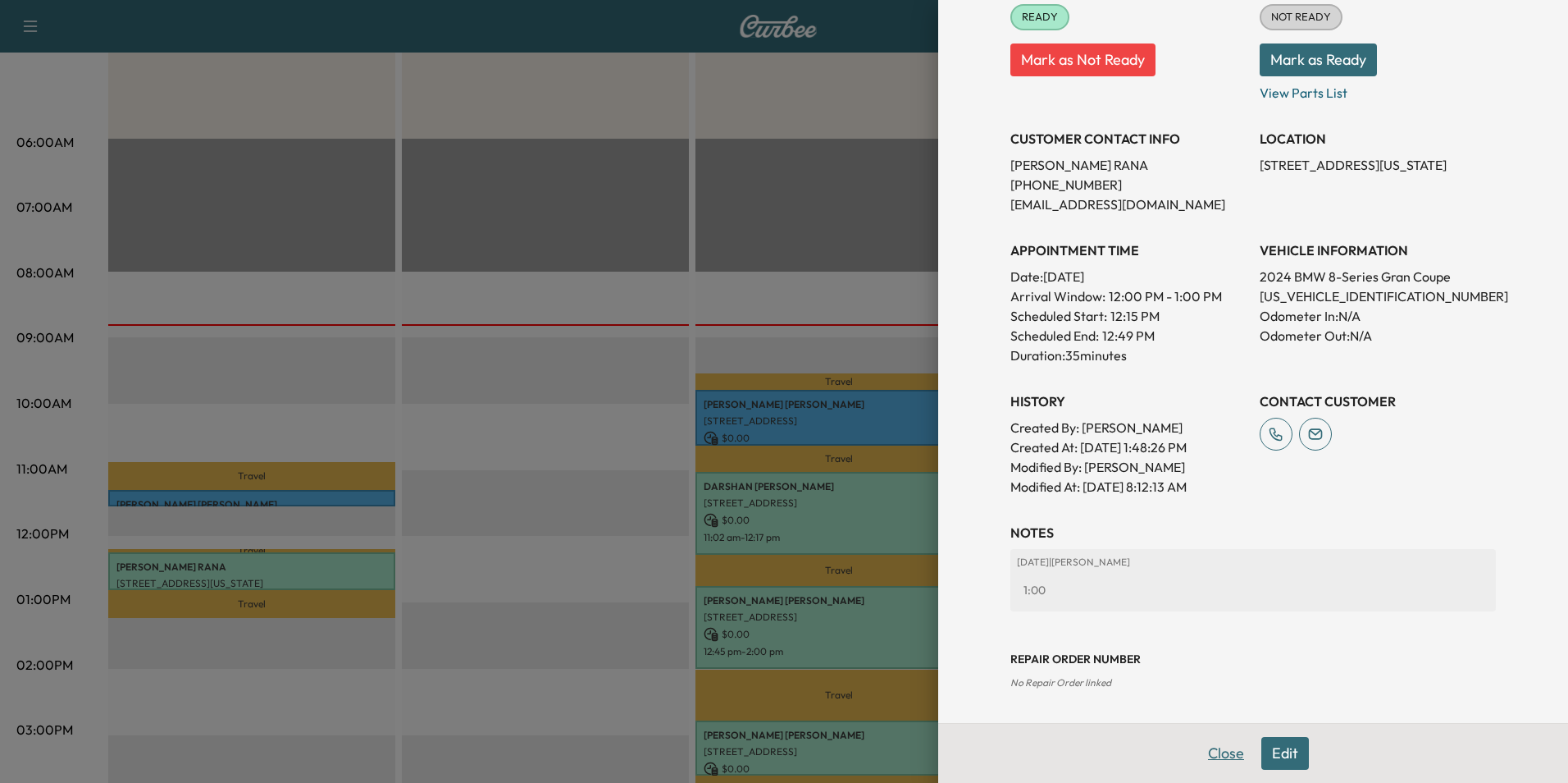
click at [1211, 747] on button "Close" at bounding box center [1226, 753] width 57 height 33
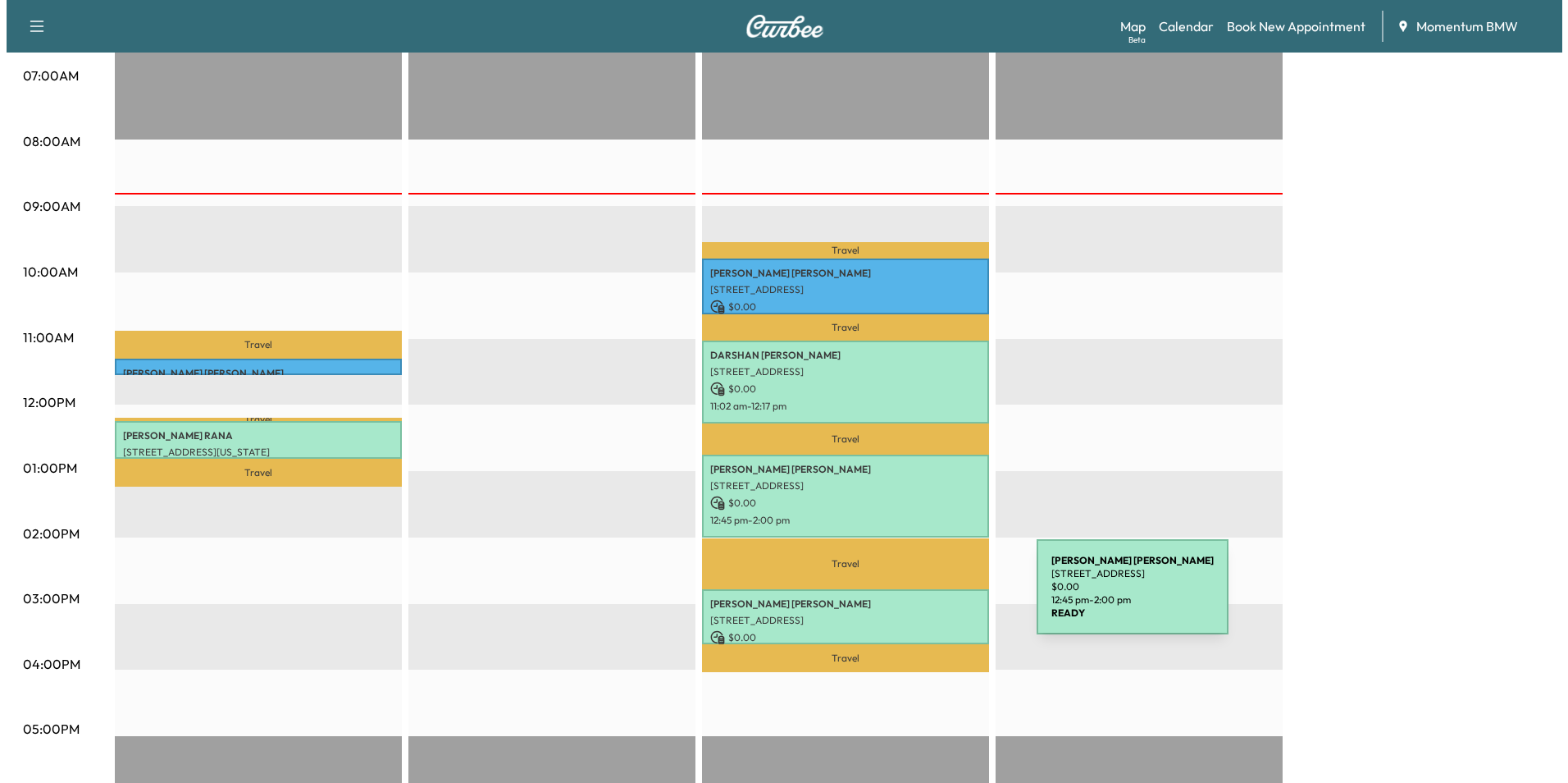
scroll to position [411, 0]
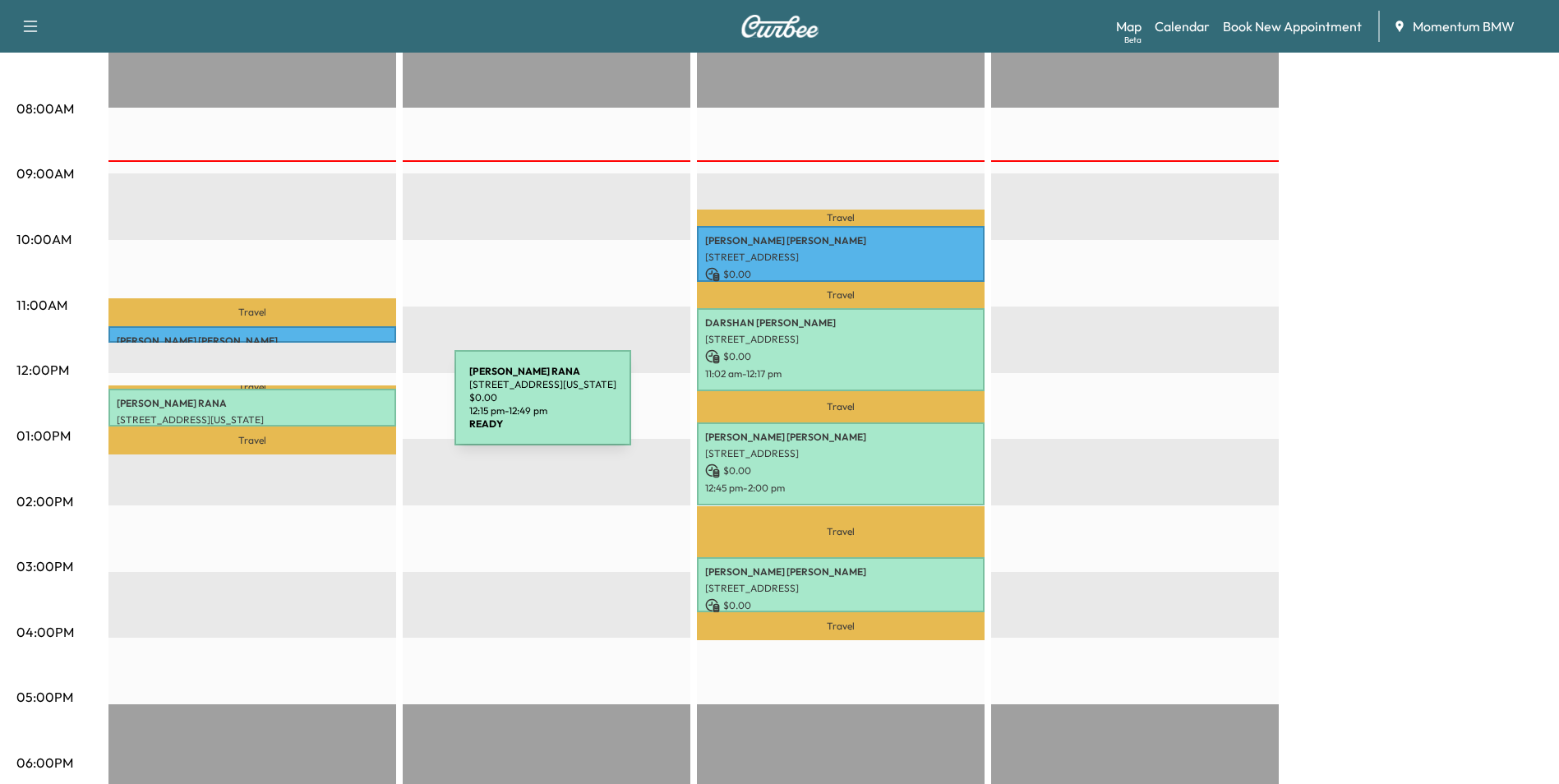
click at [331, 408] on div "[PERSON_NAME] 11 [GEOGRAPHIC_DATA], [US_STATE][GEOGRAPHIC_DATA], [GEOGRAPHIC_DA…" at bounding box center [252, 408] width 288 height 38
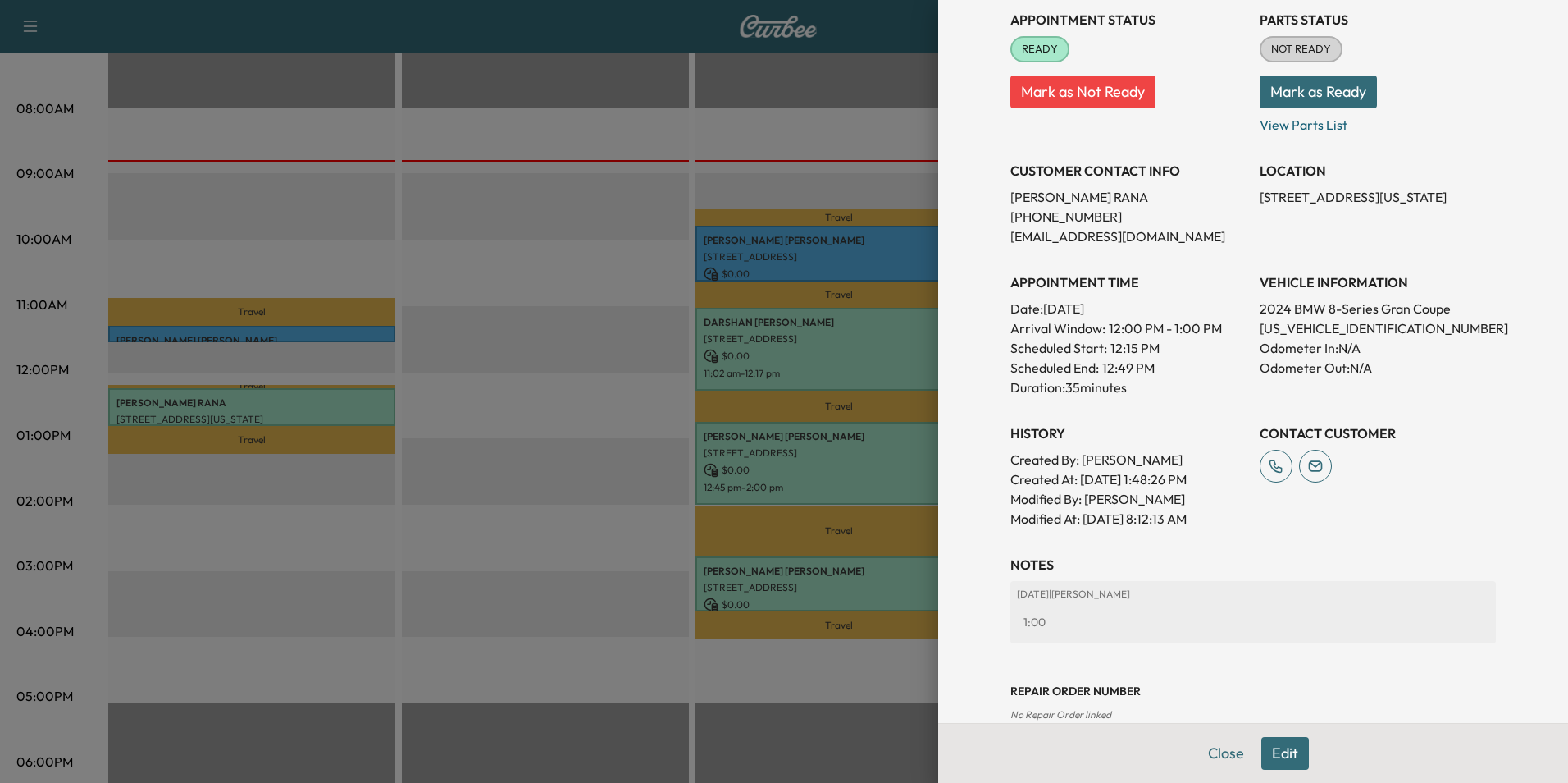
scroll to position [248, 0]
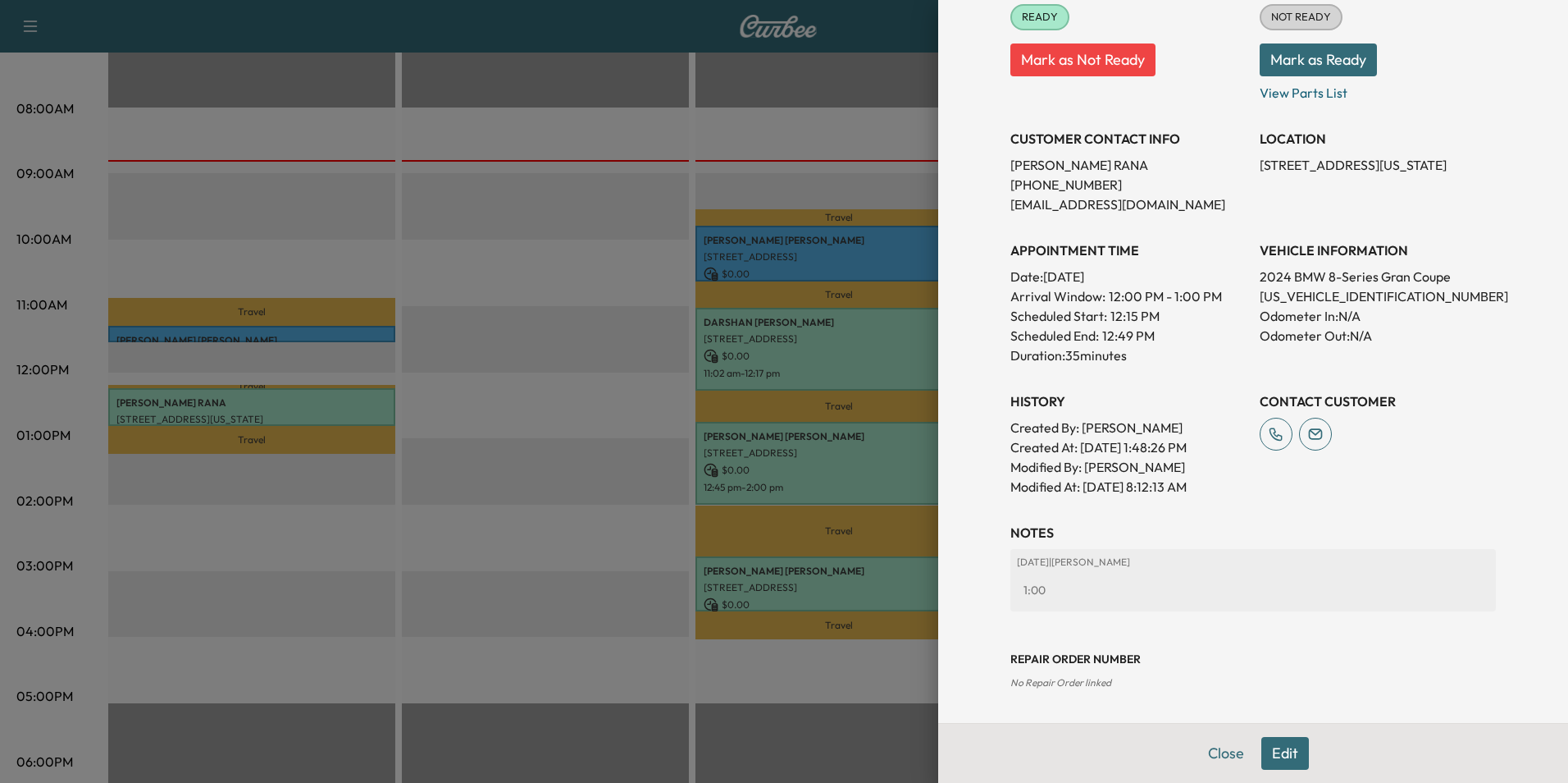
click at [1265, 759] on button "Edit" at bounding box center [1284, 753] width 47 height 33
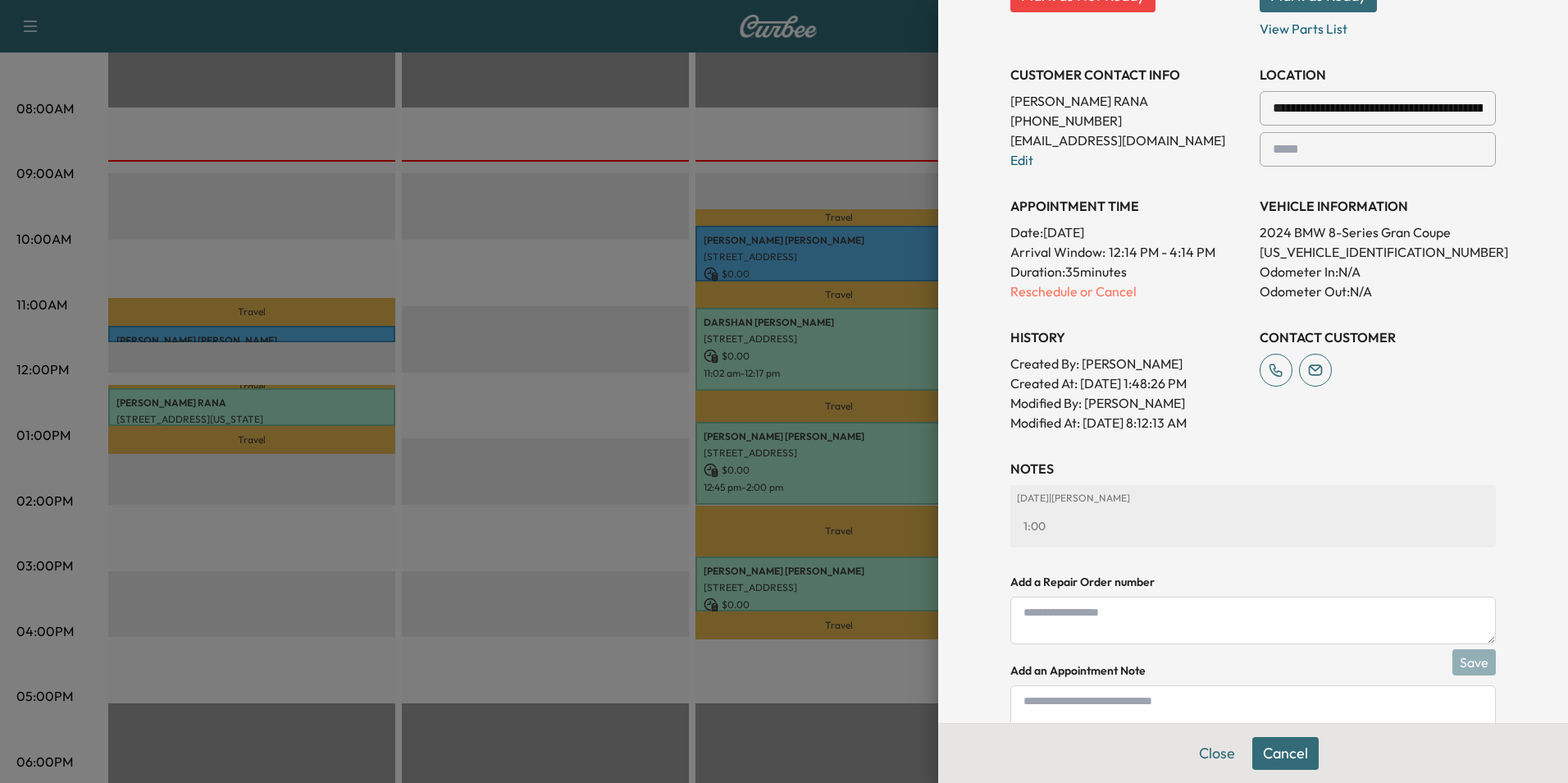
scroll to position [421, 0]
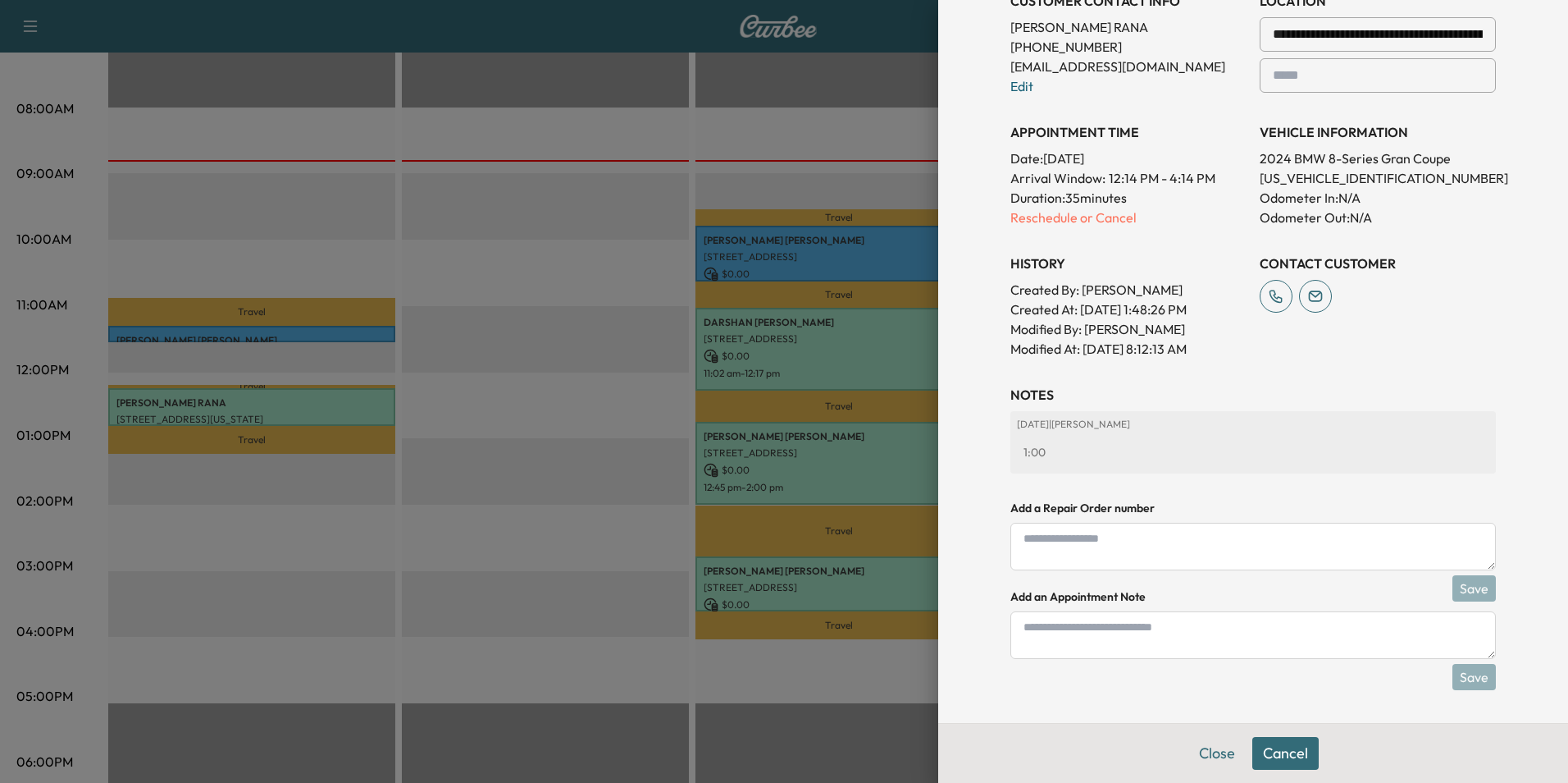
click at [1174, 642] on textarea at bounding box center [1253, 635] width 485 height 47
type textarea "***"
click at [1468, 676] on button "Save" at bounding box center [1474, 676] width 44 height 26
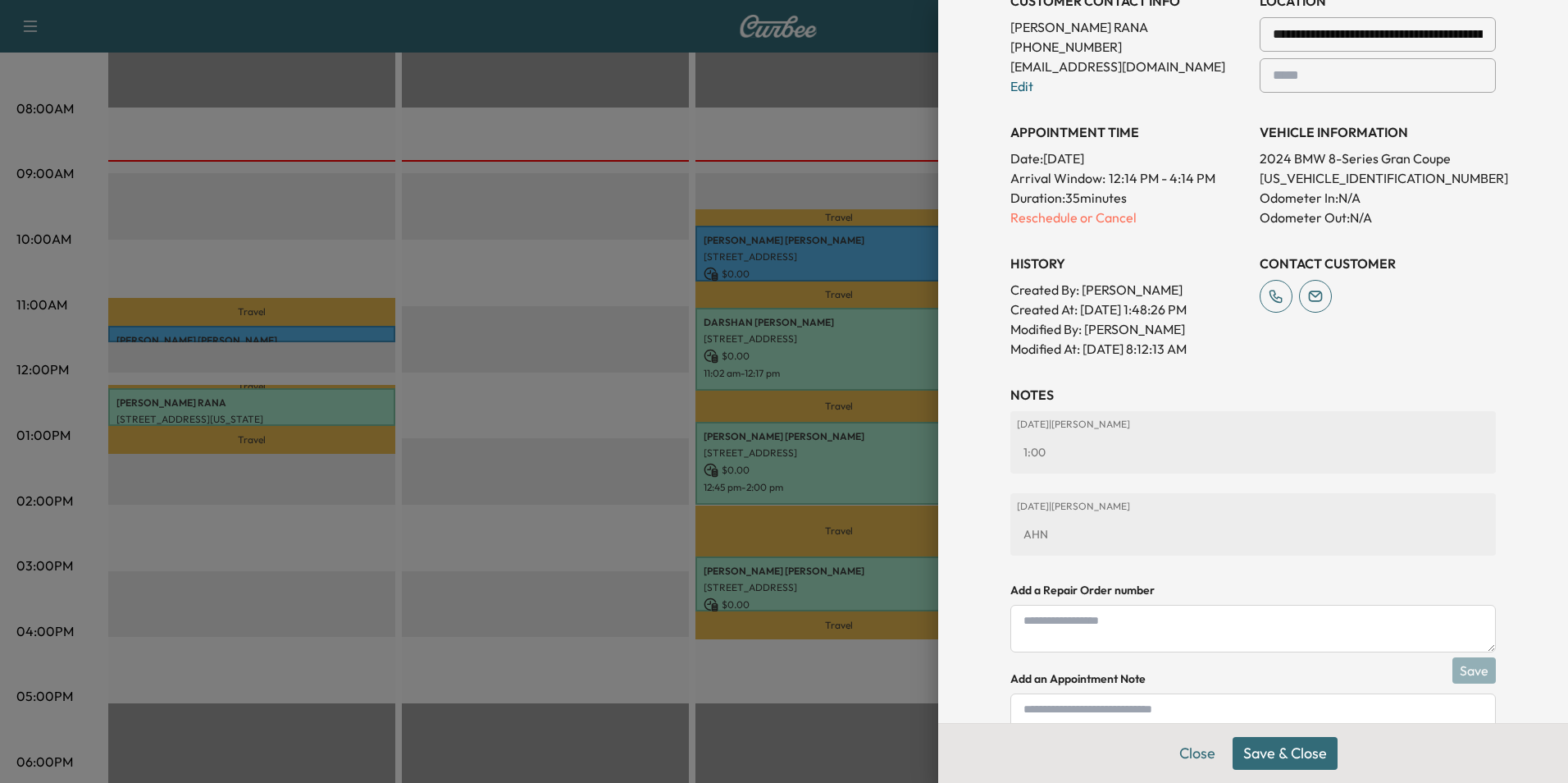
click at [1306, 754] on button "Save & Close" at bounding box center [1285, 753] width 105 height 33
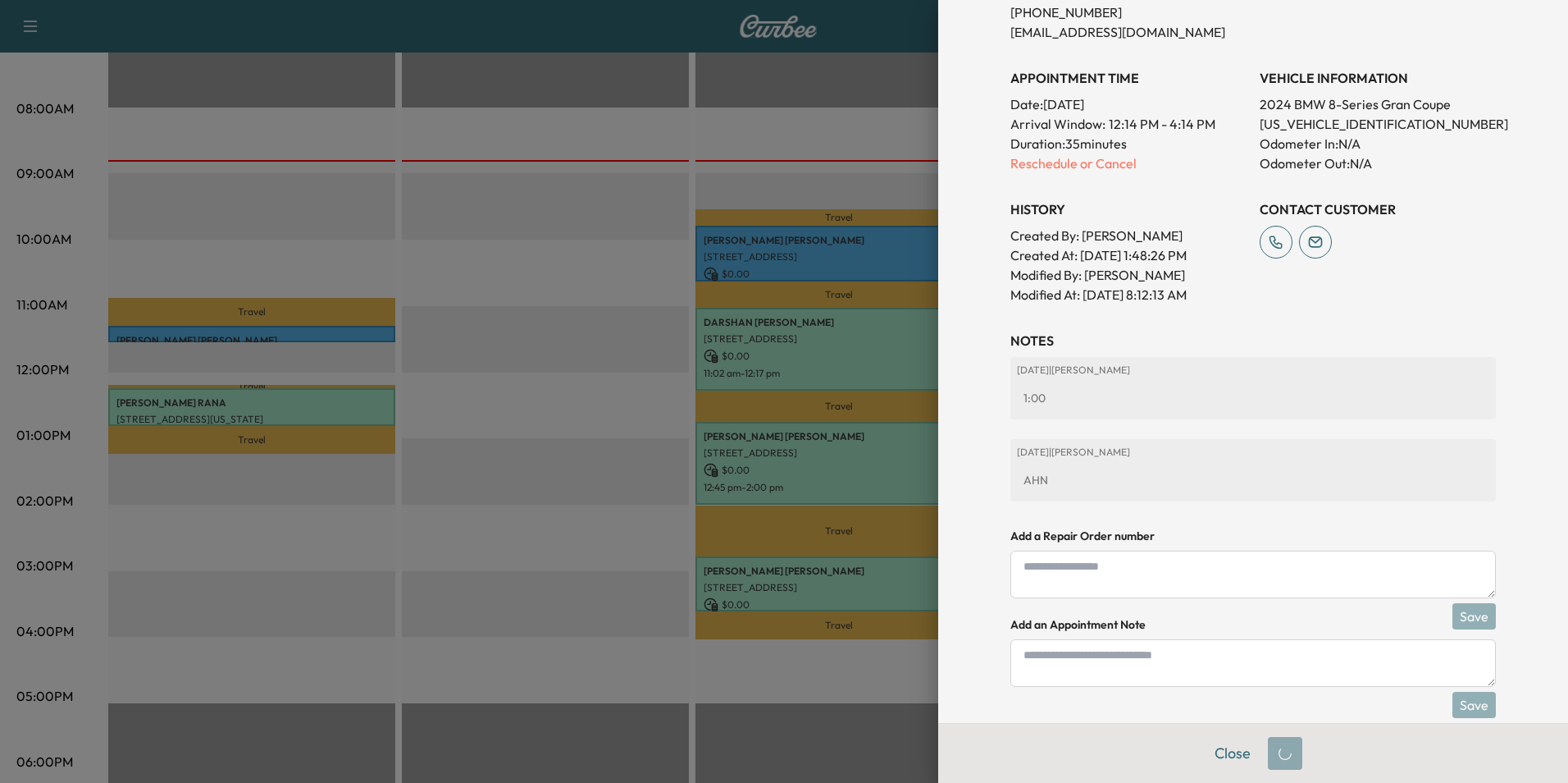
scroll to position [386, 0]
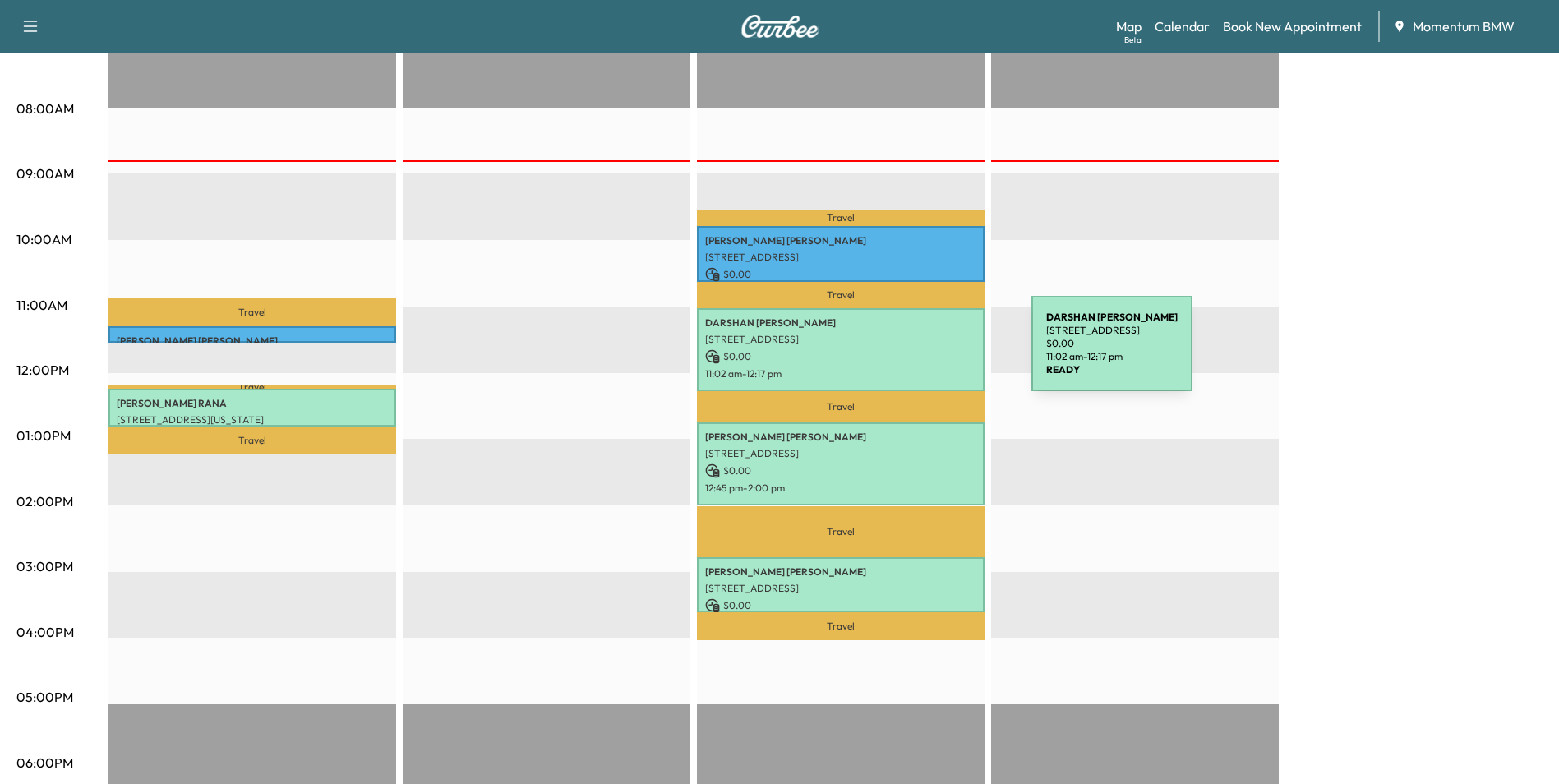
click at [909, 352] on p "$ 0.00" at bounding box center [841, 357] width 271 height 15
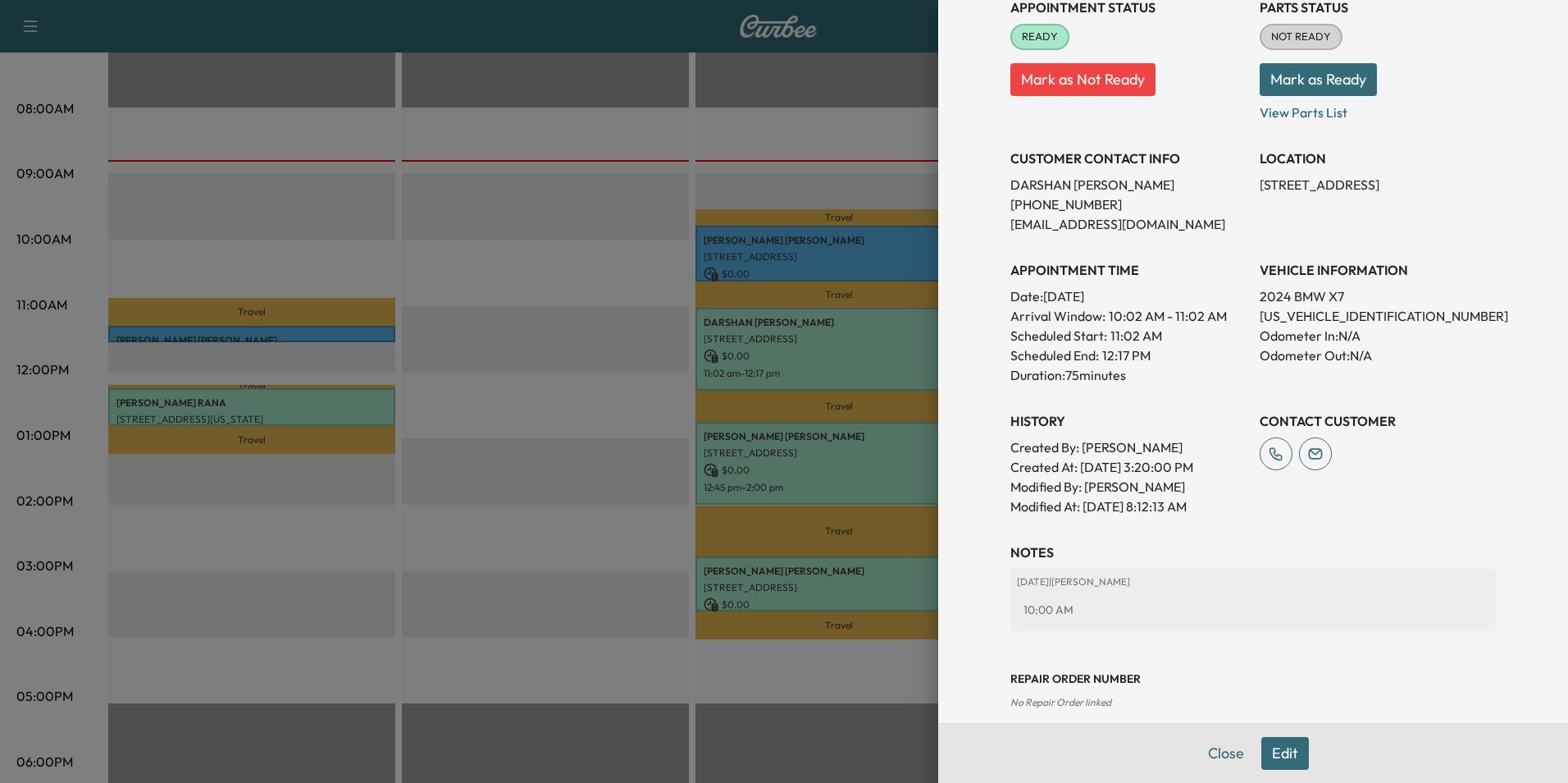
scroll to position [248, 0]
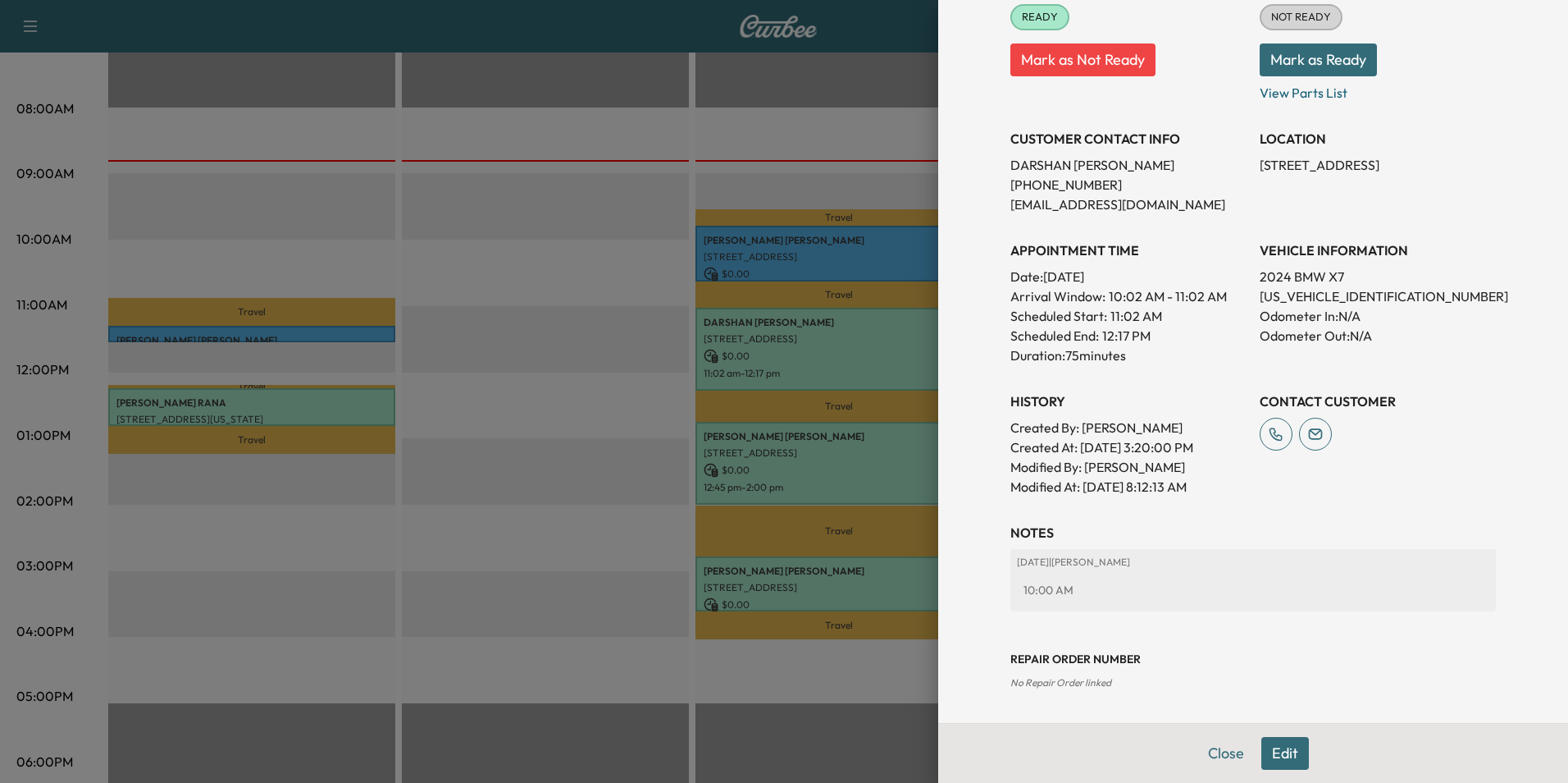
click at [1283, 756] on button "Edit" at bounding box center [1284, 753] width 47 height 33
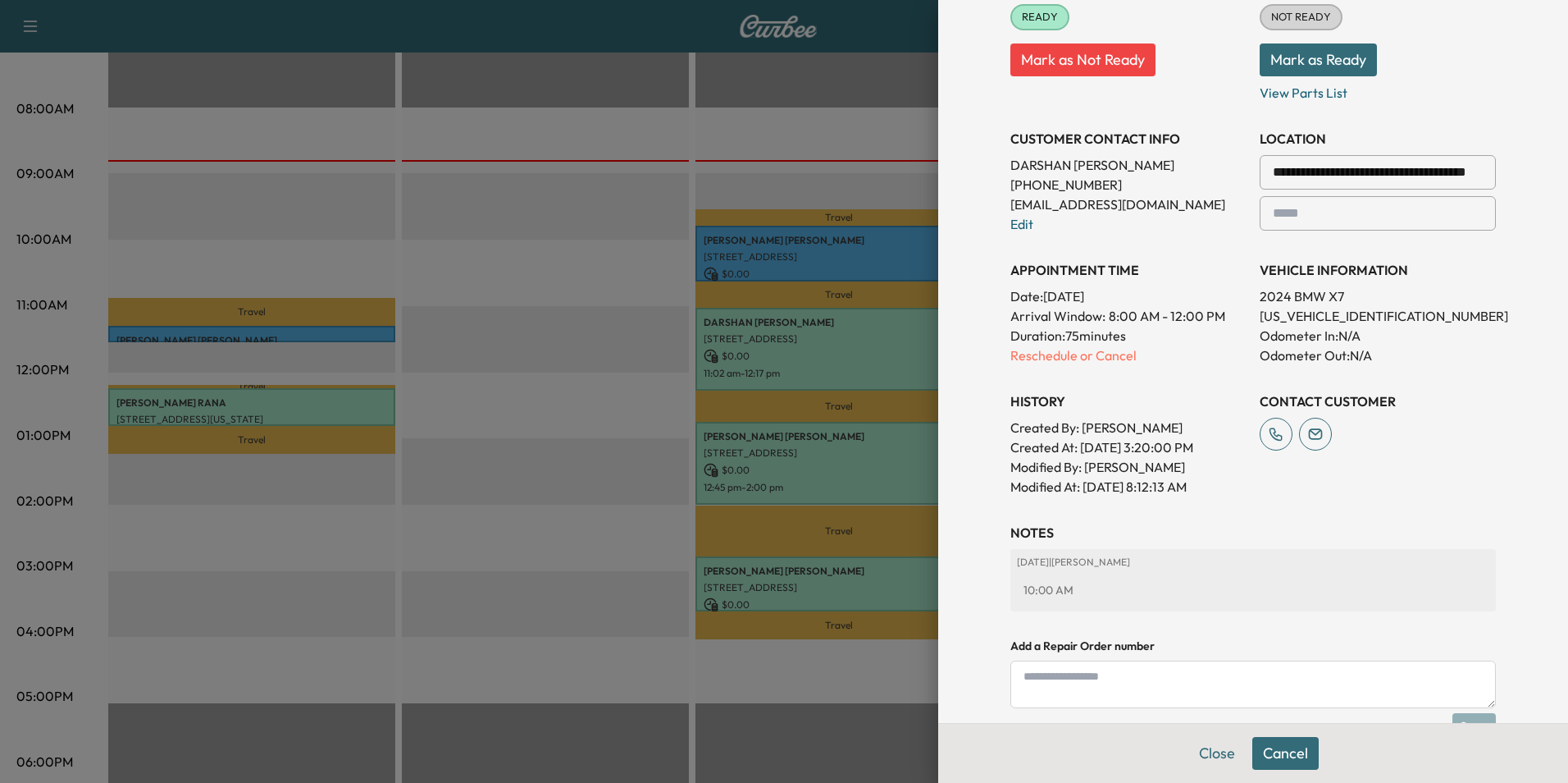
scroll to position [421, 0]
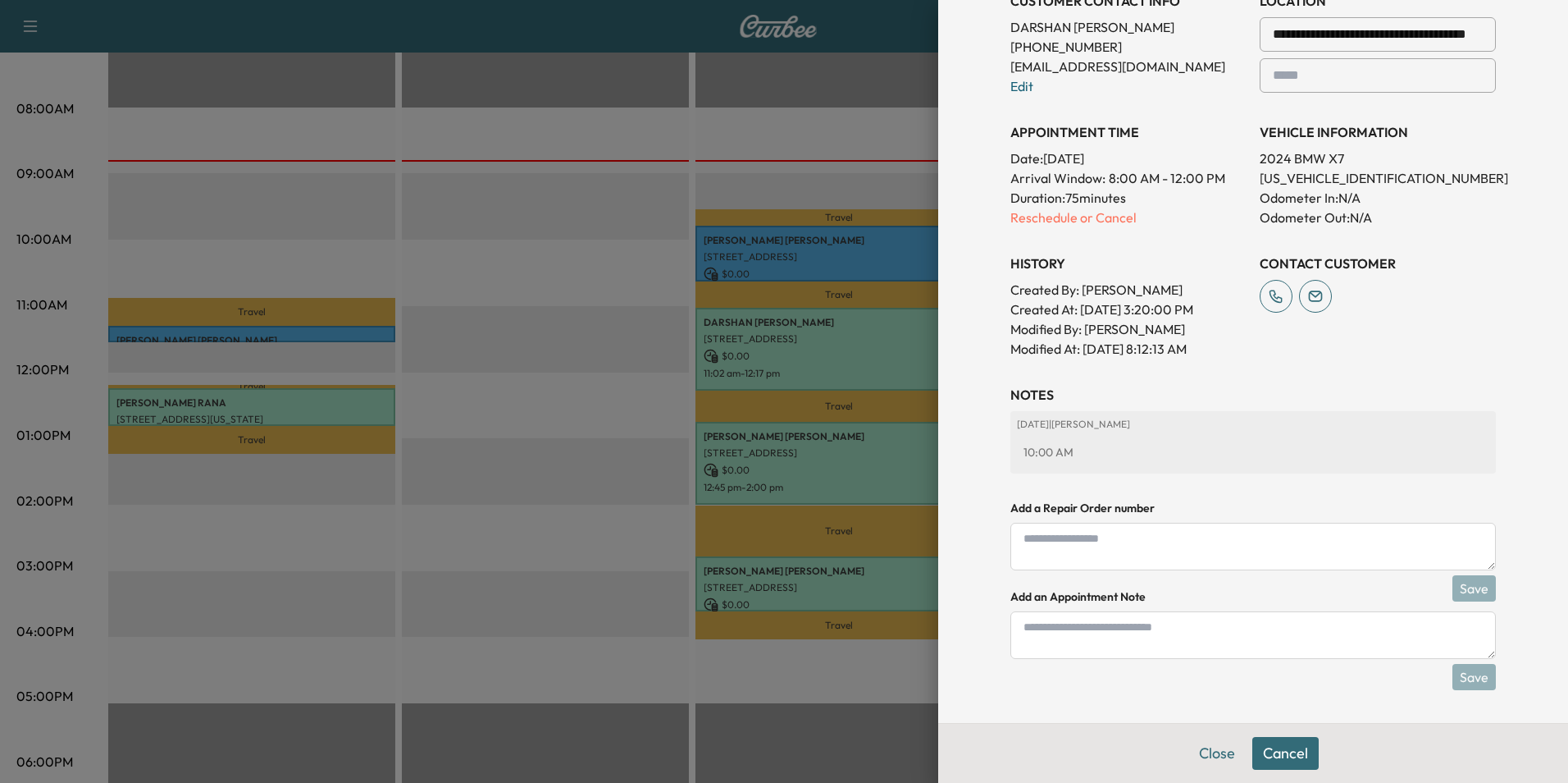
click at [1135, 646] on textarea at bounding box center [1253, 635] width 485 height 47
type textarea "*****"
click at [1474, 676] on button "Save" at bounding box center [1474, 676] width 44 height 26
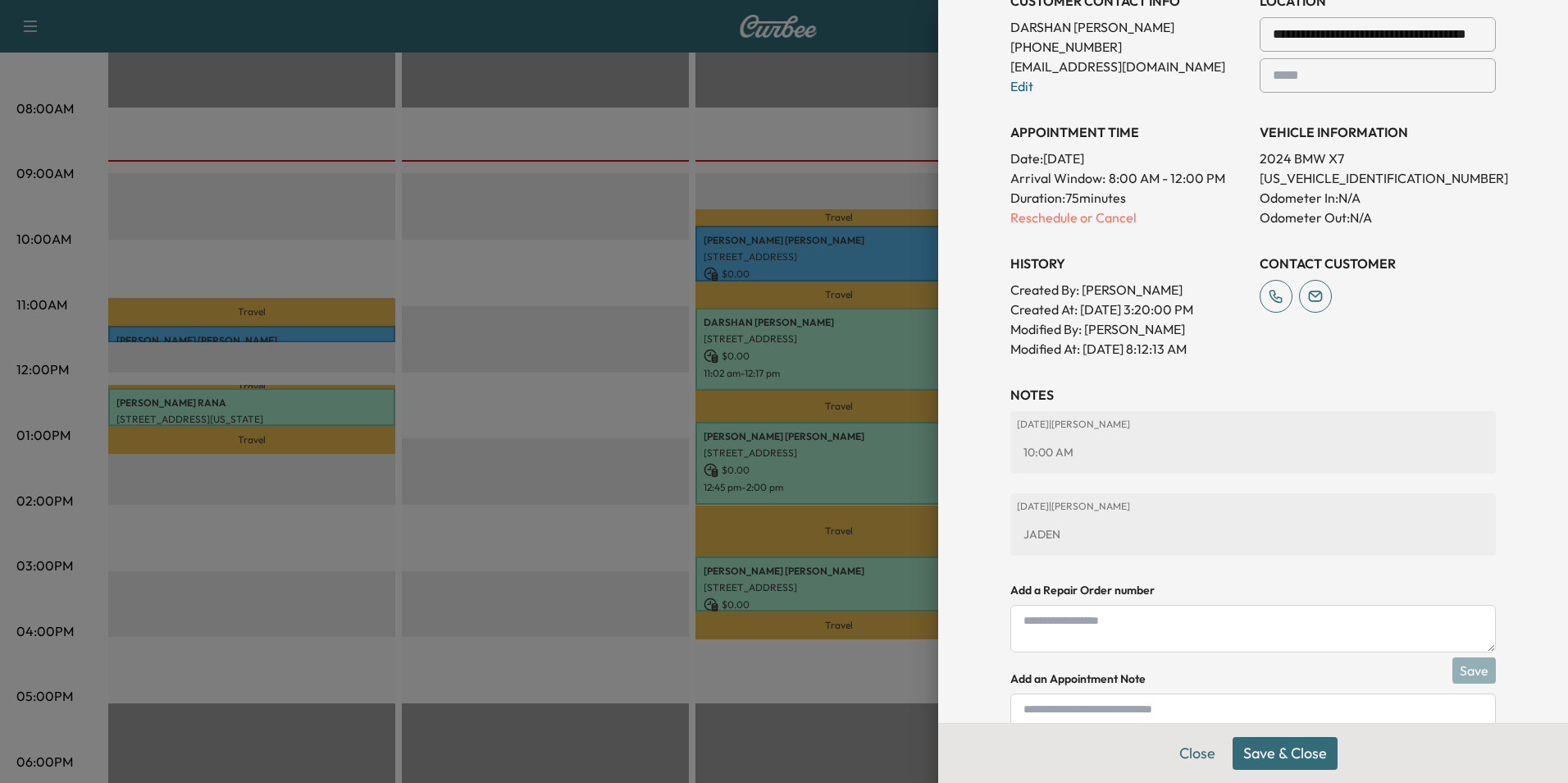
click at [1296, 762] on button "Save & Close" at bounding box center [1285, 753] width 105 height 33
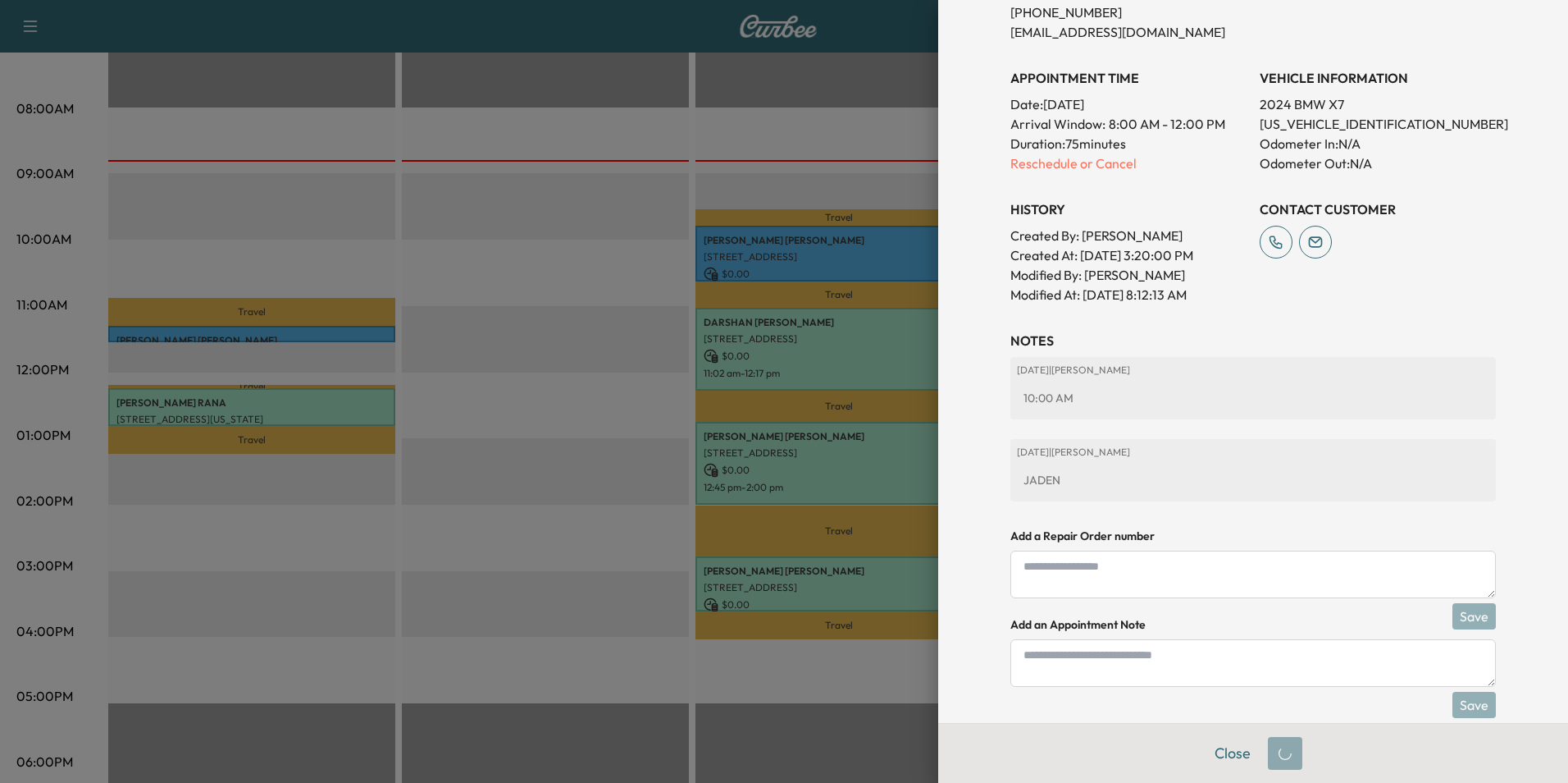
scroll to position [386, 0]
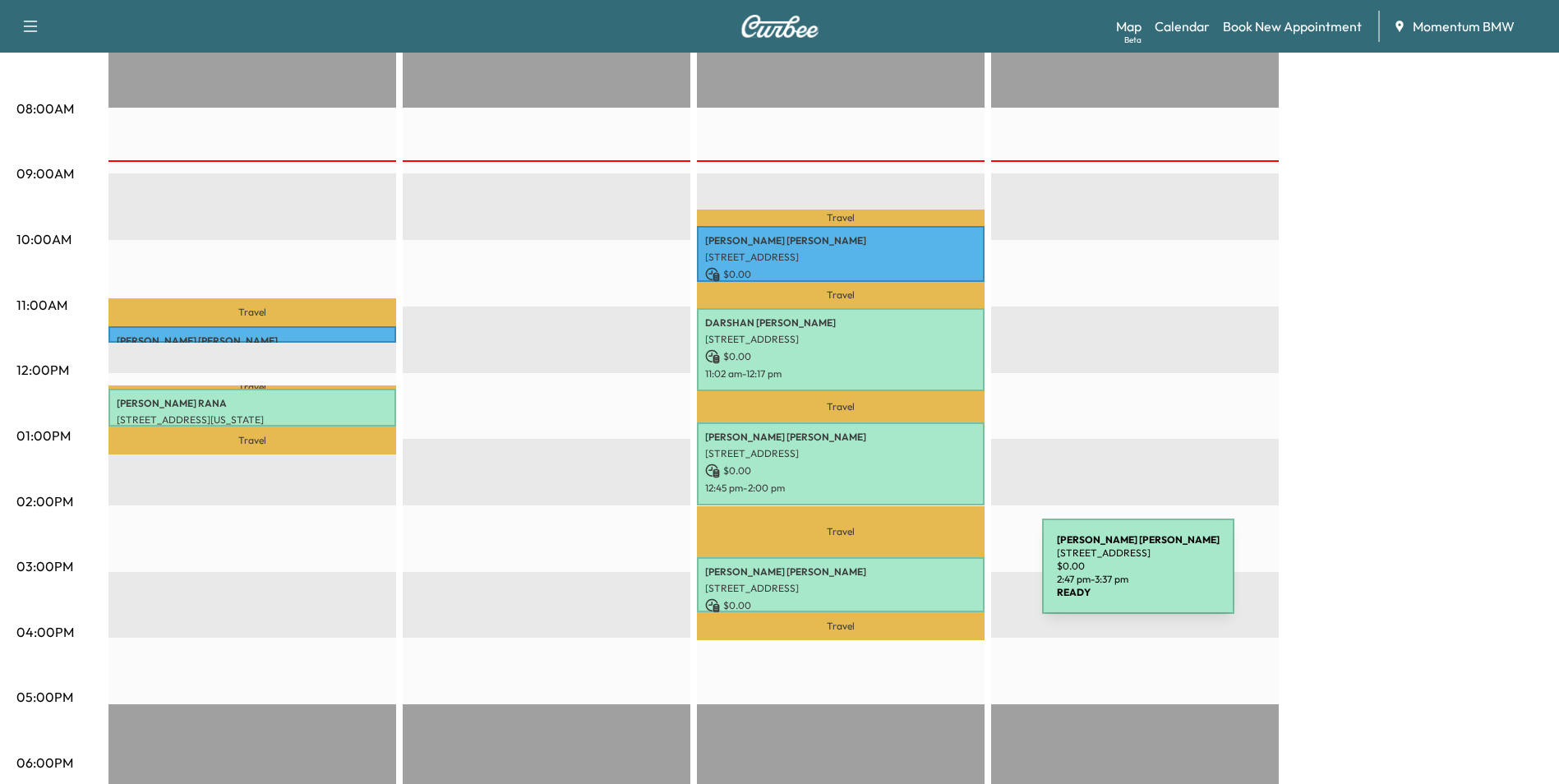
click at [919, 582] on p "[STREET_ADDRESS]" at bounding box center [841, 588] width 271 height 13
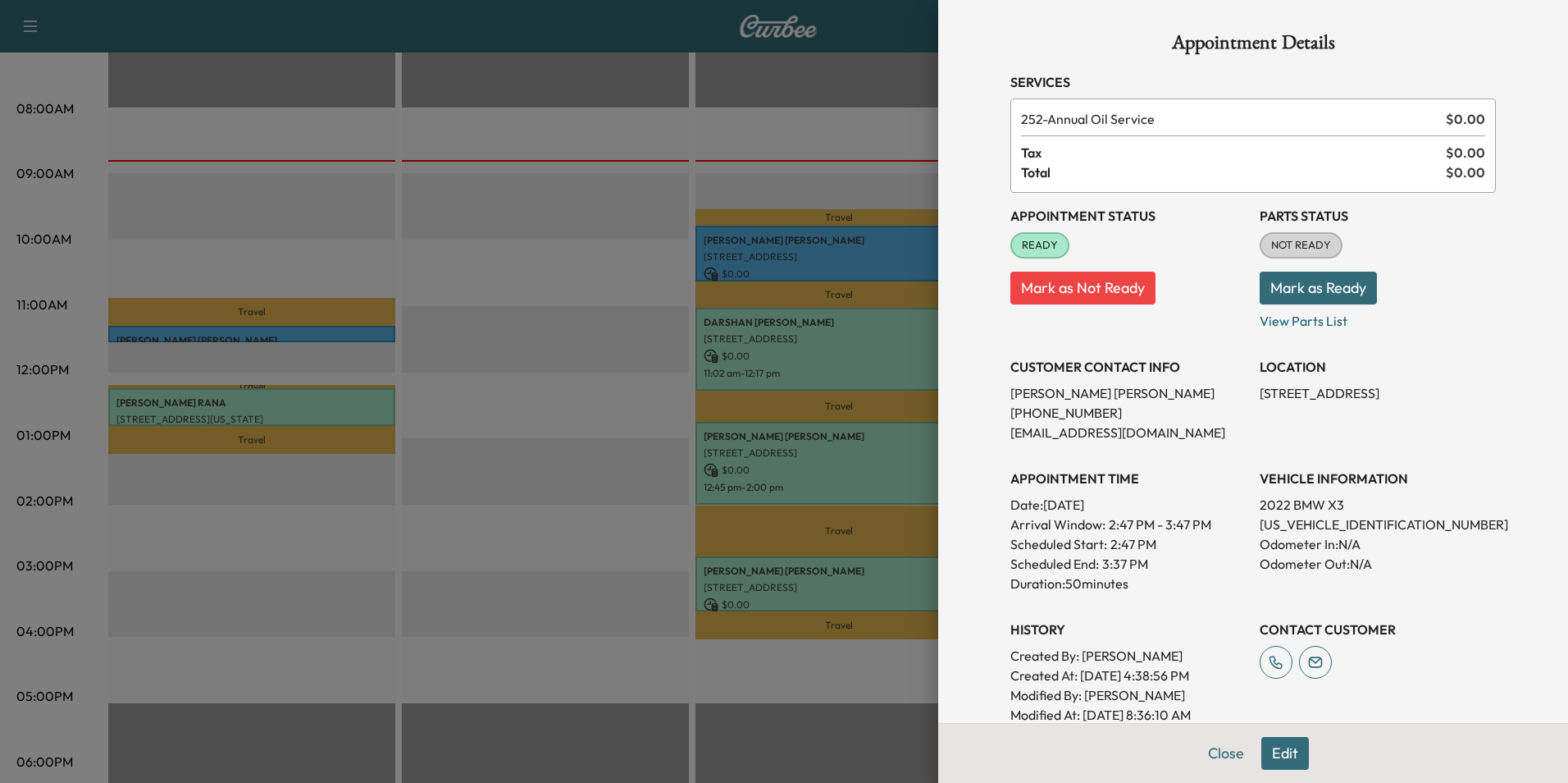
click at [1098, 288] on button "Mark as Not Ready" at bounding box center [1083, 287] width 145 height 33
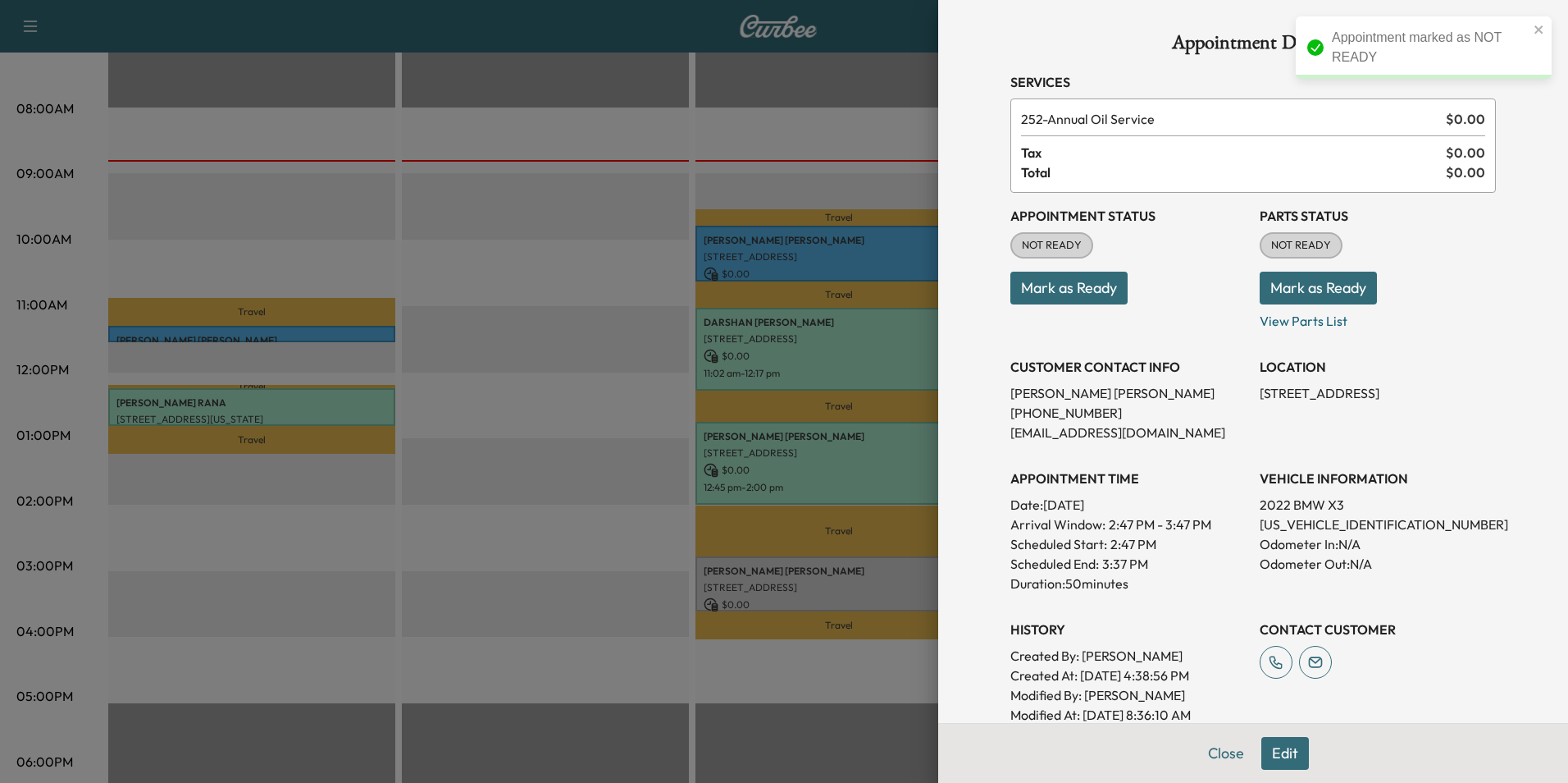
click at [1274, 753] on button "Edit" at bounding box center [1284, 753] width 47 height 33
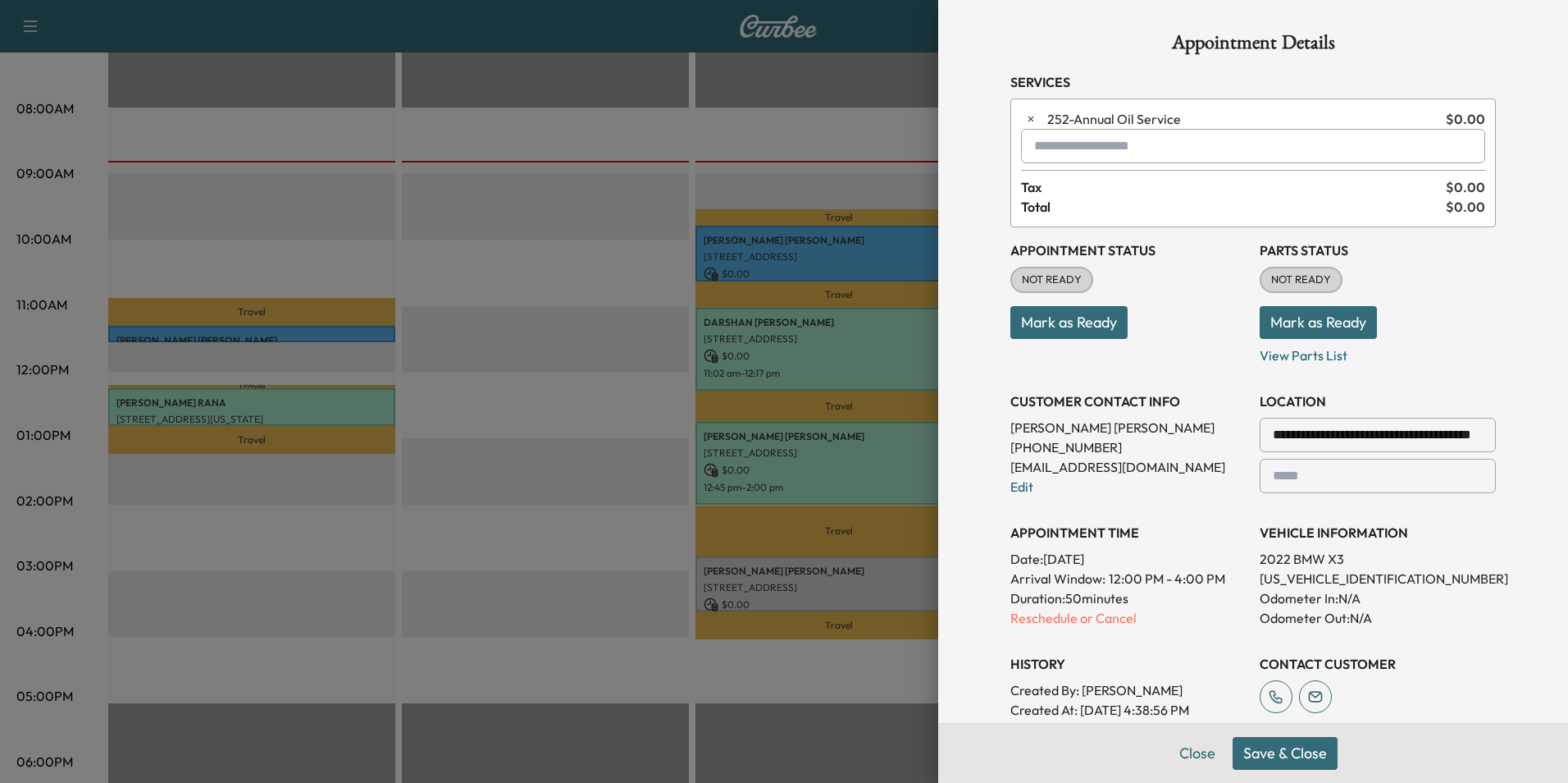
click at [1144, 150] on input "text" at bounding box center [1253, 146] width 464 height 35
type input "*"
click at [1191, 752] on button "Close" at bounding box center [1198, 753] width 57 height 33
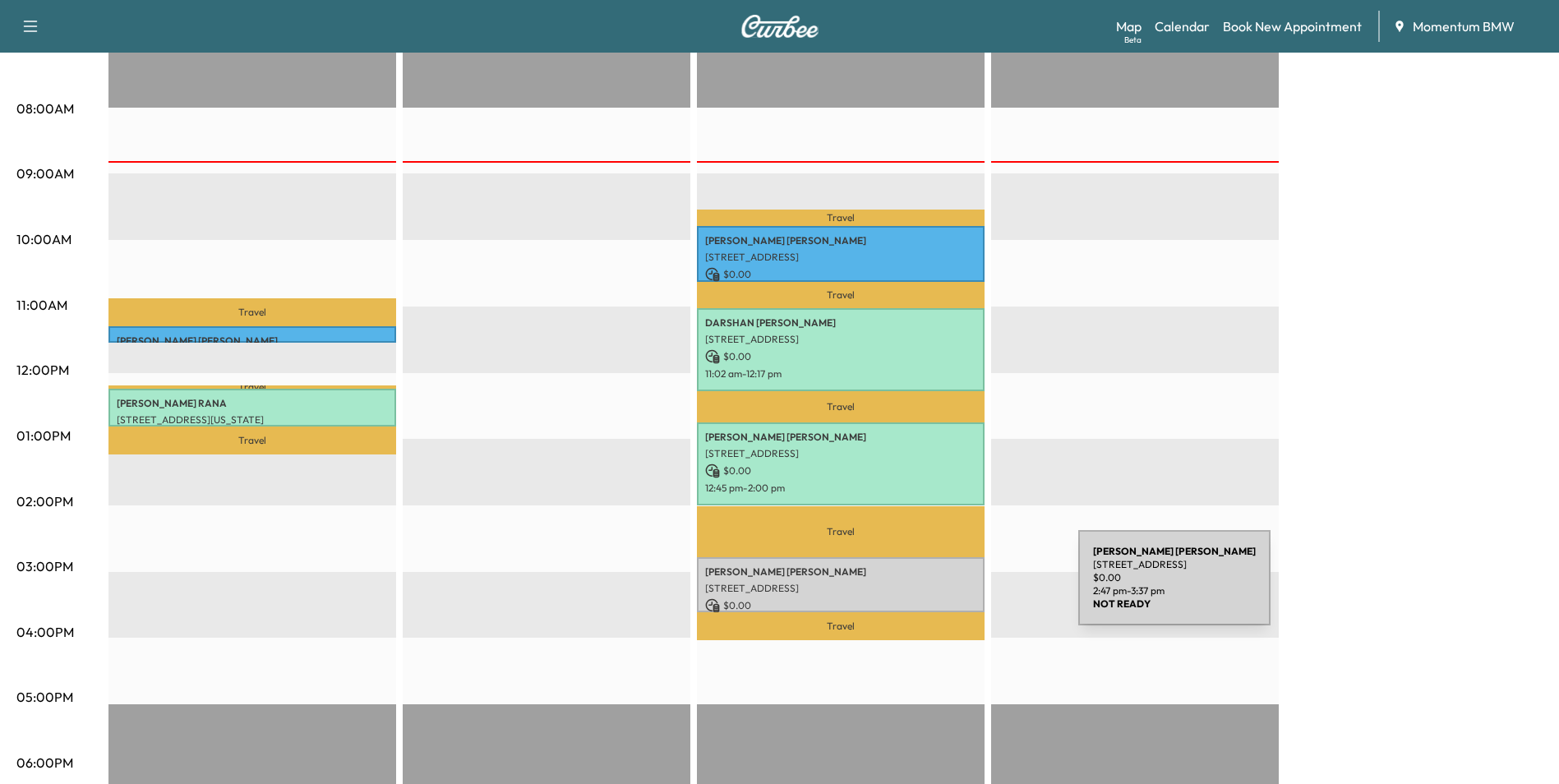
click at [955, 587] on p "[STREET_ADDRESS]" at bounding box center [841, 588] width 271 height 13
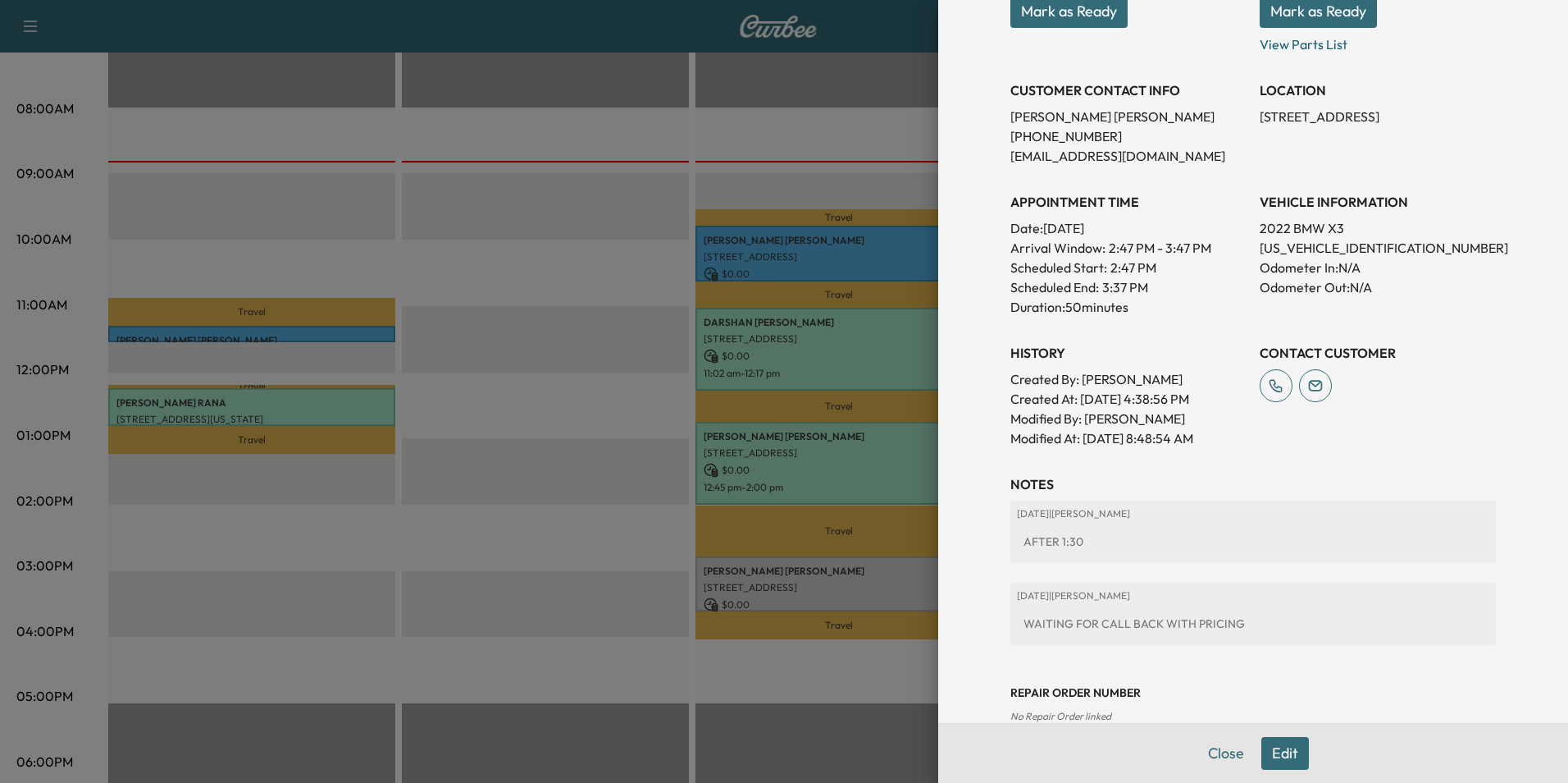
scroll to position [310, 0]
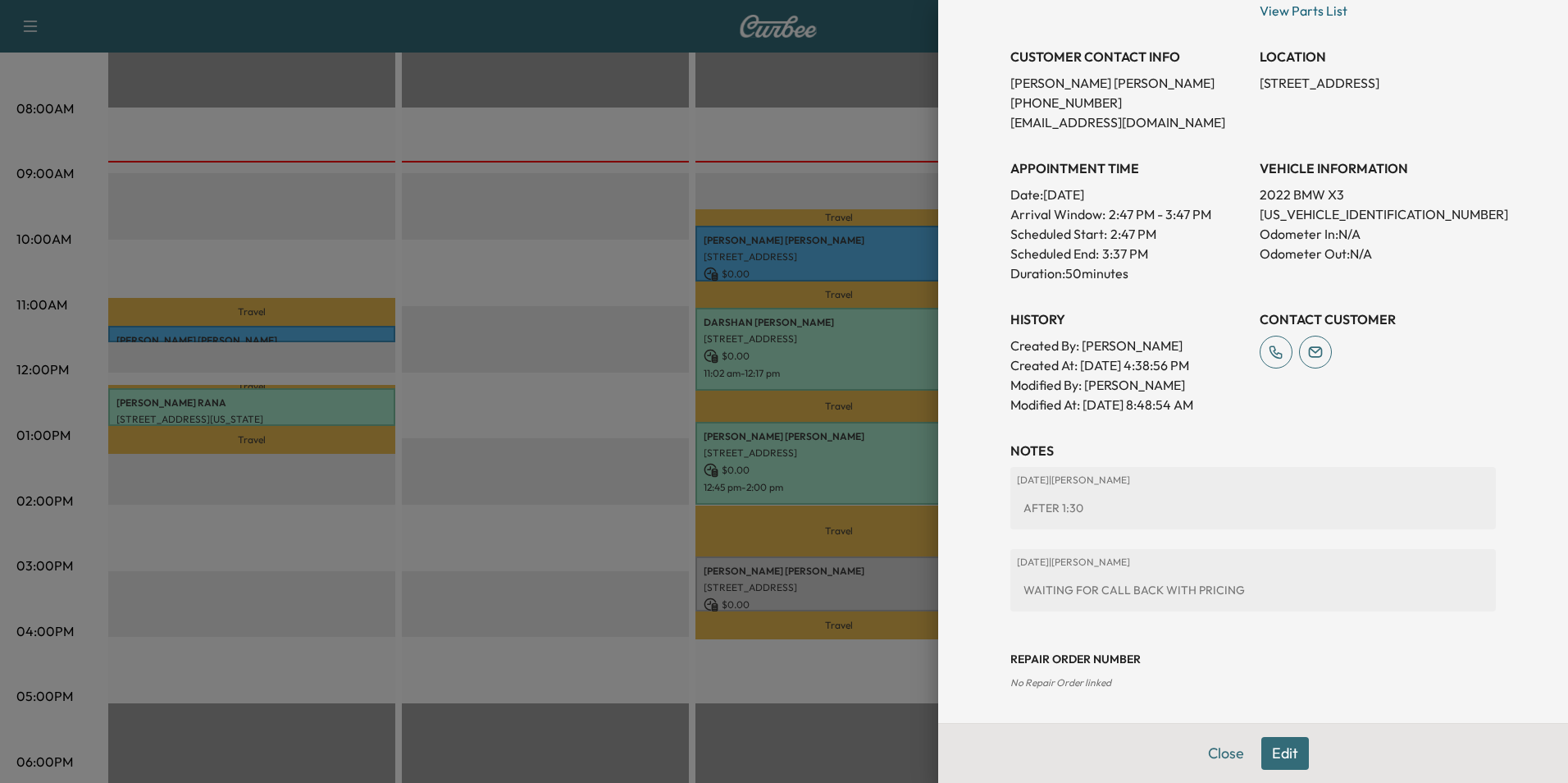
click at [1267, 754] on button "Edit" at bounding box center [1284, 753] width 47 height 33
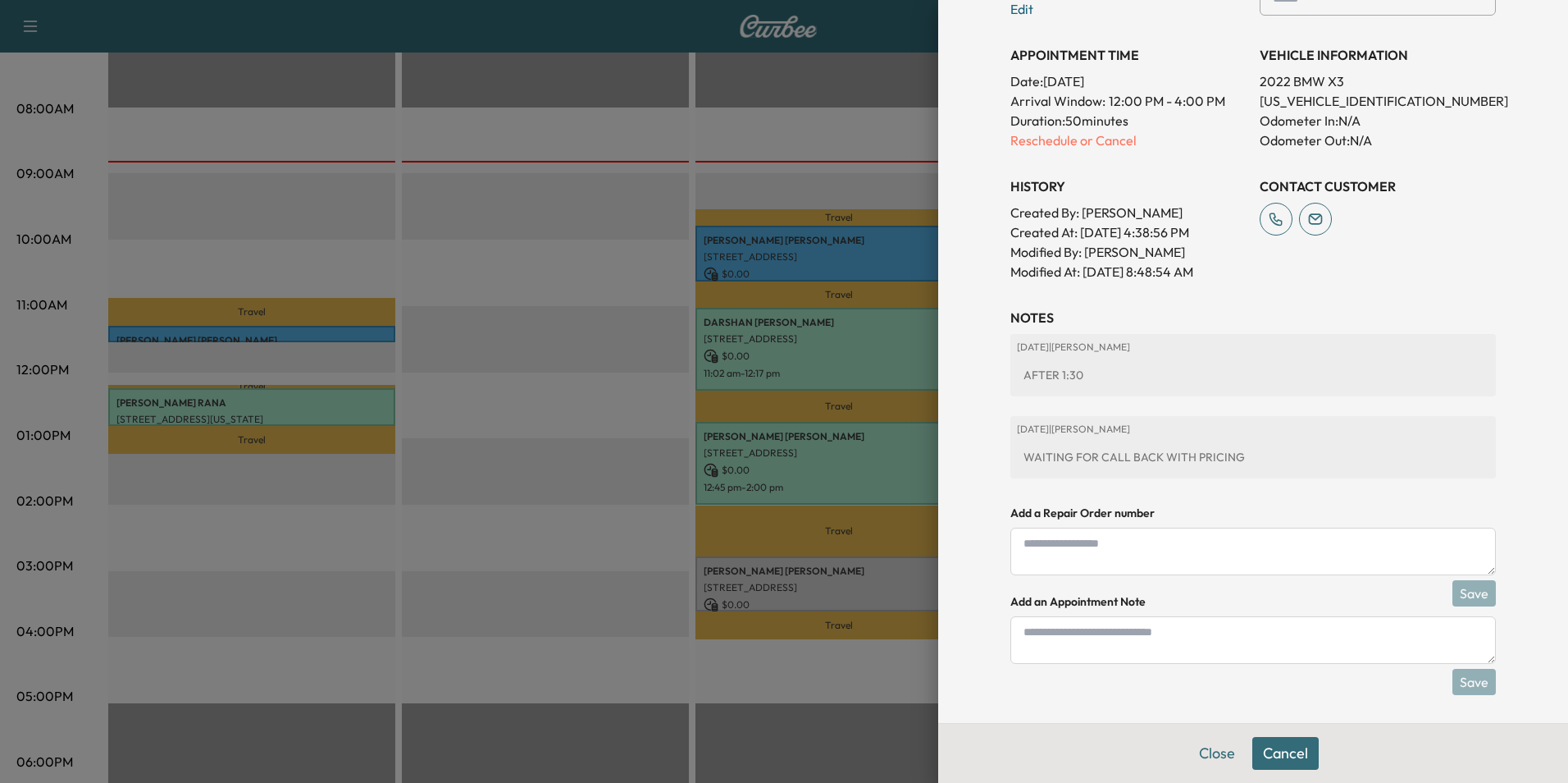
scroll to position [482, 0]
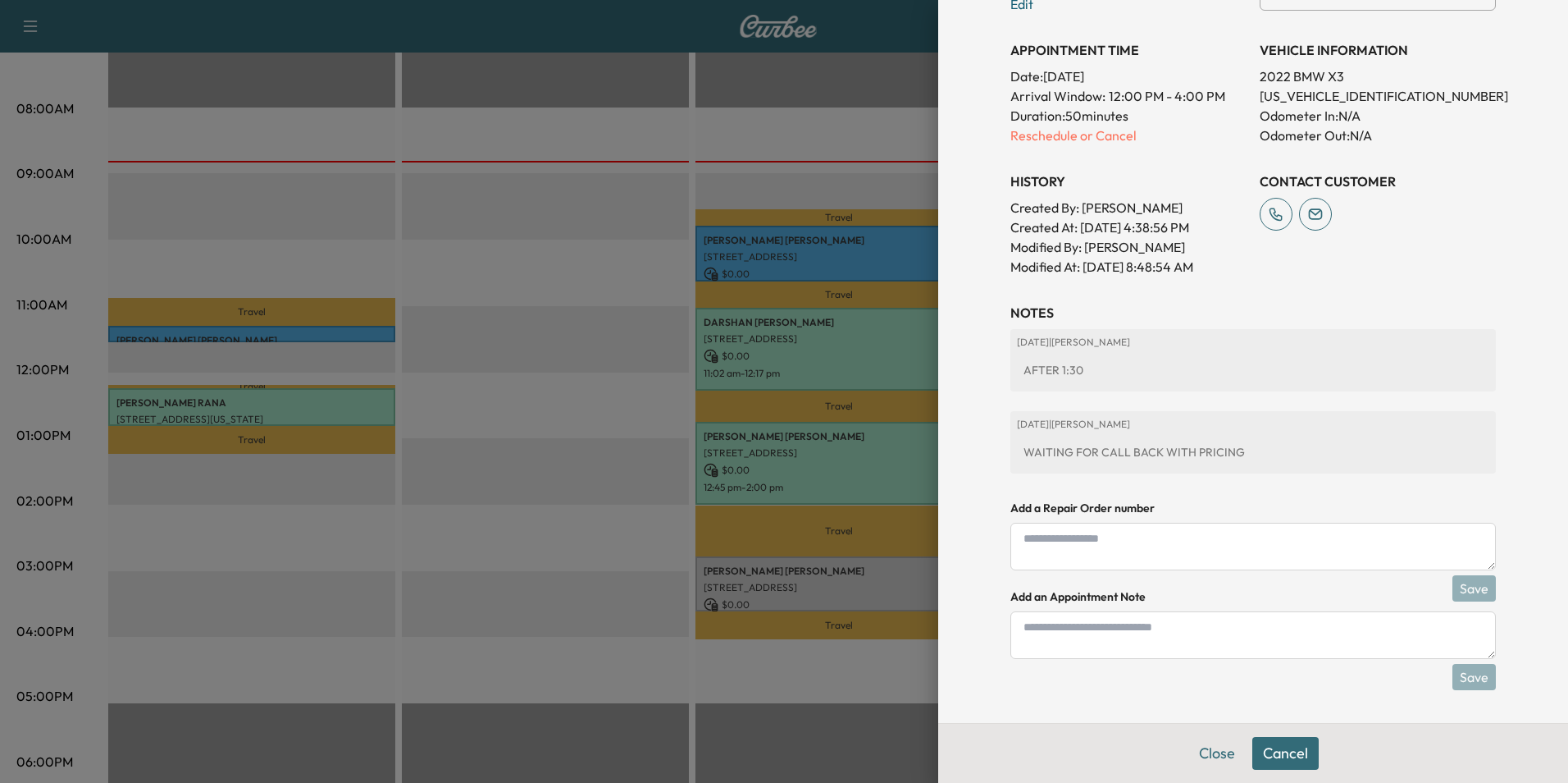
click at [1191, 644] on textarea at bounding box center [1253, 635] width 485 height 47
type textarea "***"
click at [1464, 671] on button "Save" at bounding box center [1474, 676] width 44 height 26
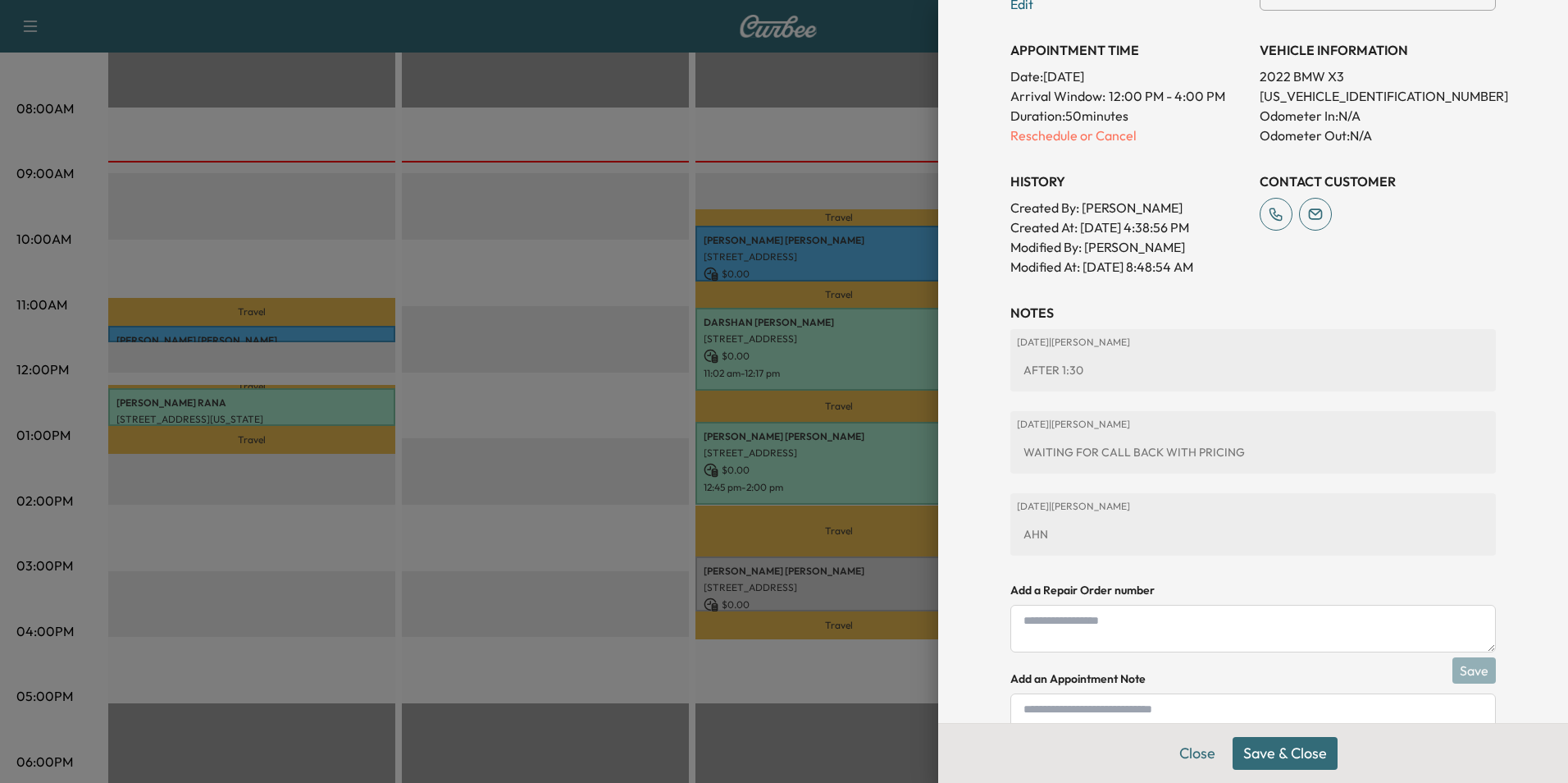
click at [1278, 746] on button "Save & Close" at bounding box center [1285, 753] width 105 height 33
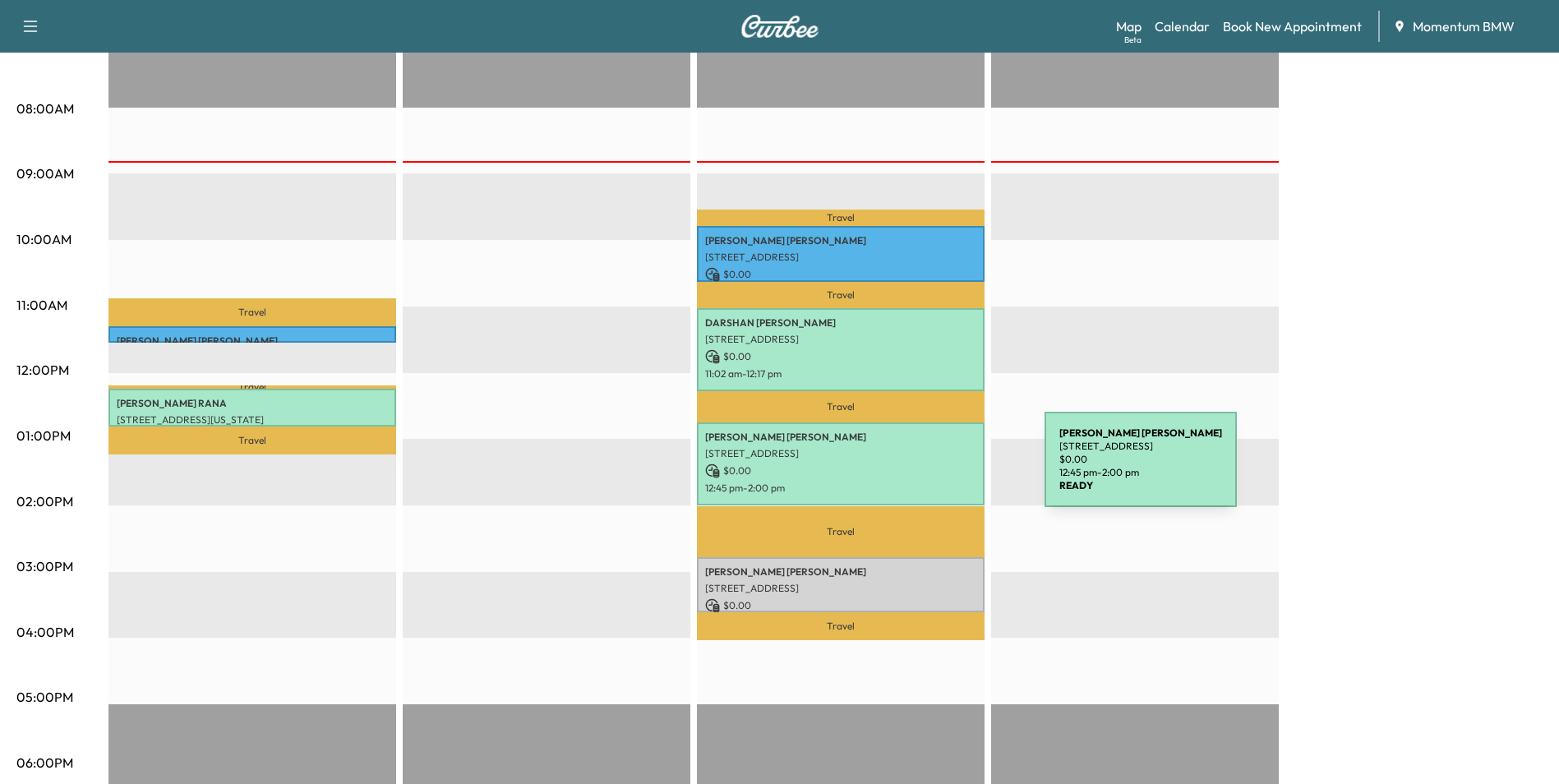
click at [921, 469] on p "$ 0.00" at bounding box center [841, 470] width 271 height 15
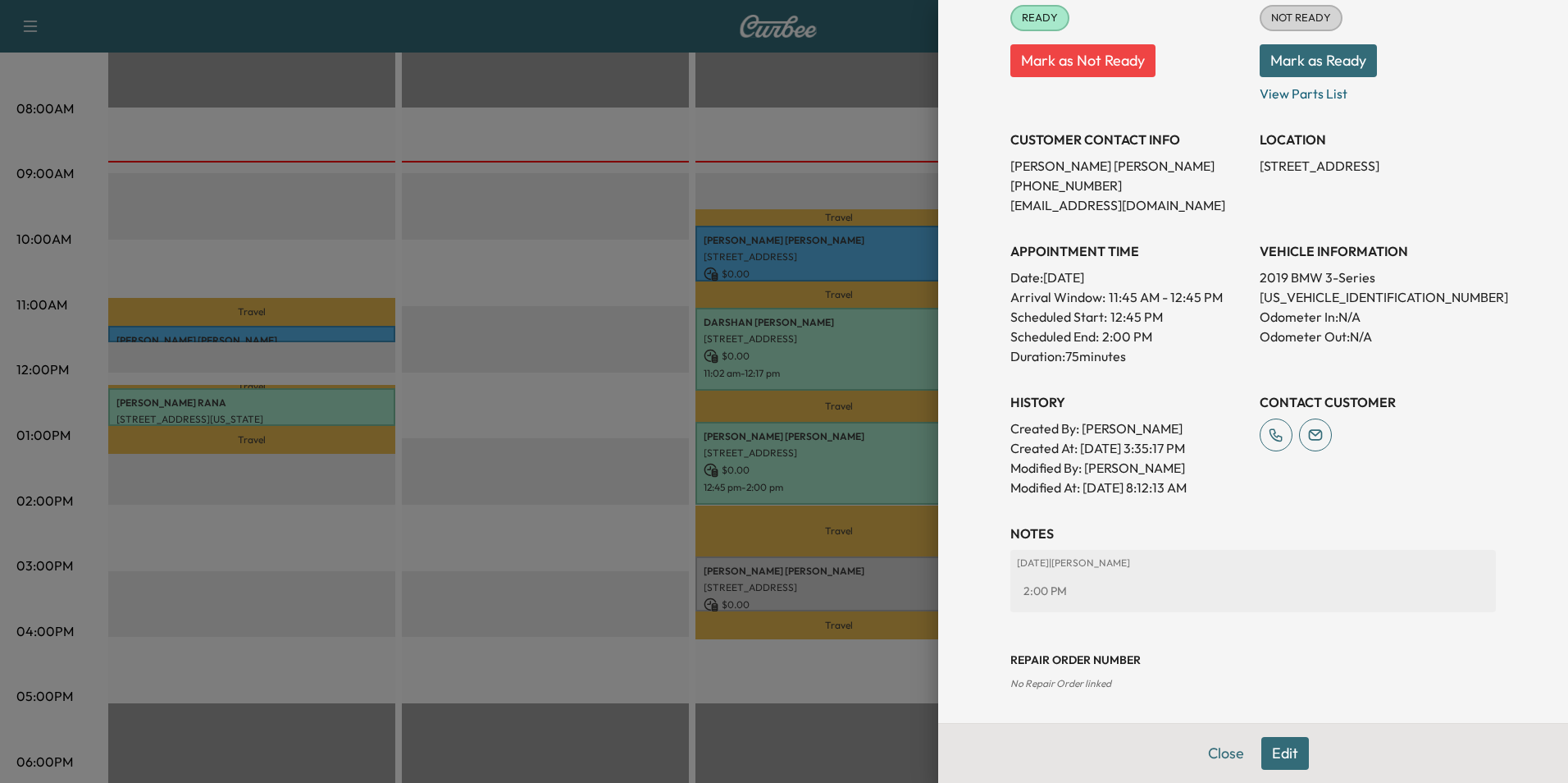
scroll to position [248, 0]
click at [1214, 756] on button "Close" at bounding box center [1226, 753] width 57 height 33
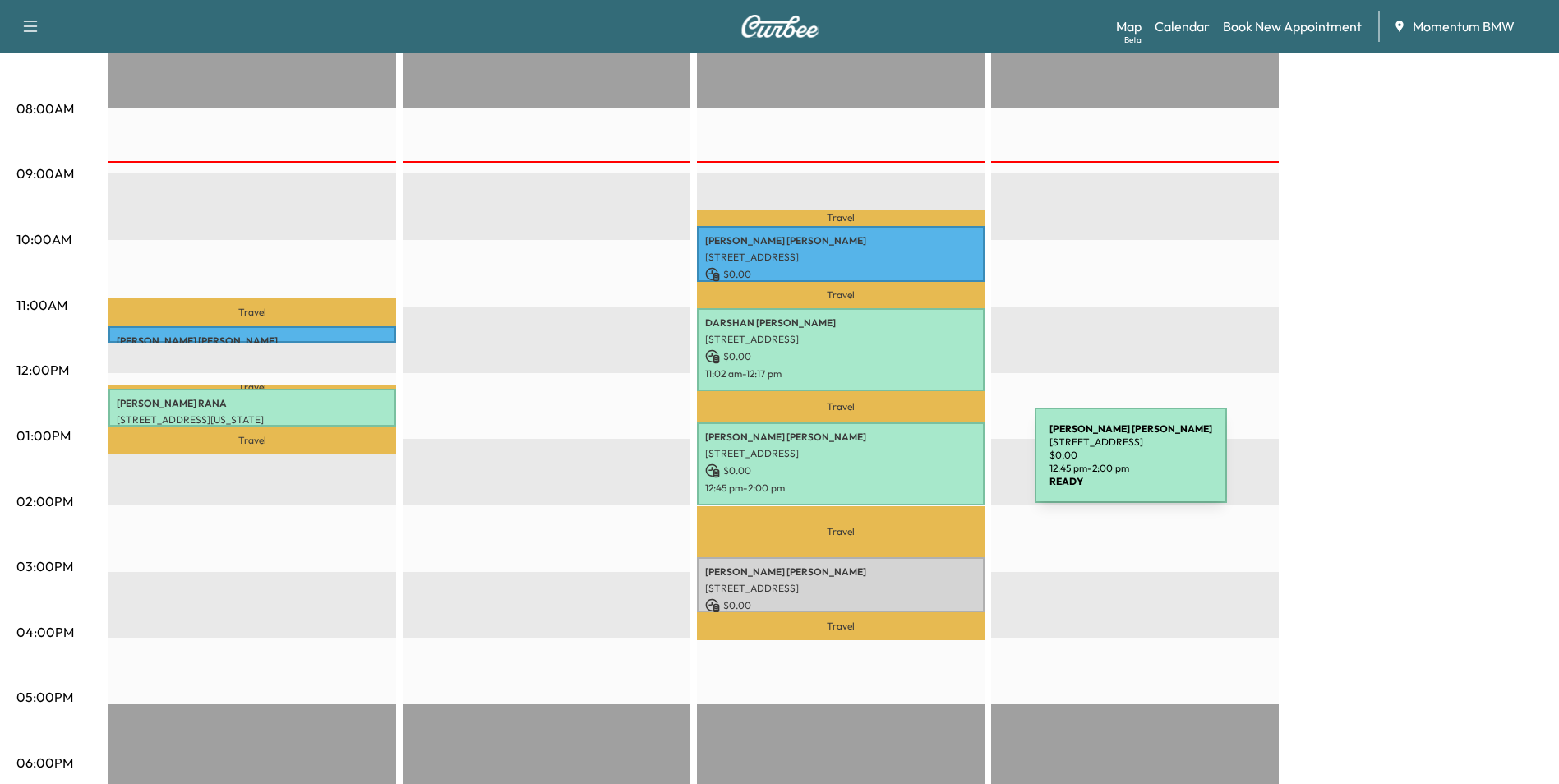
click at [911, 465] on p "$ 0.00" at bounding box center [841, 470] width 271 height 15
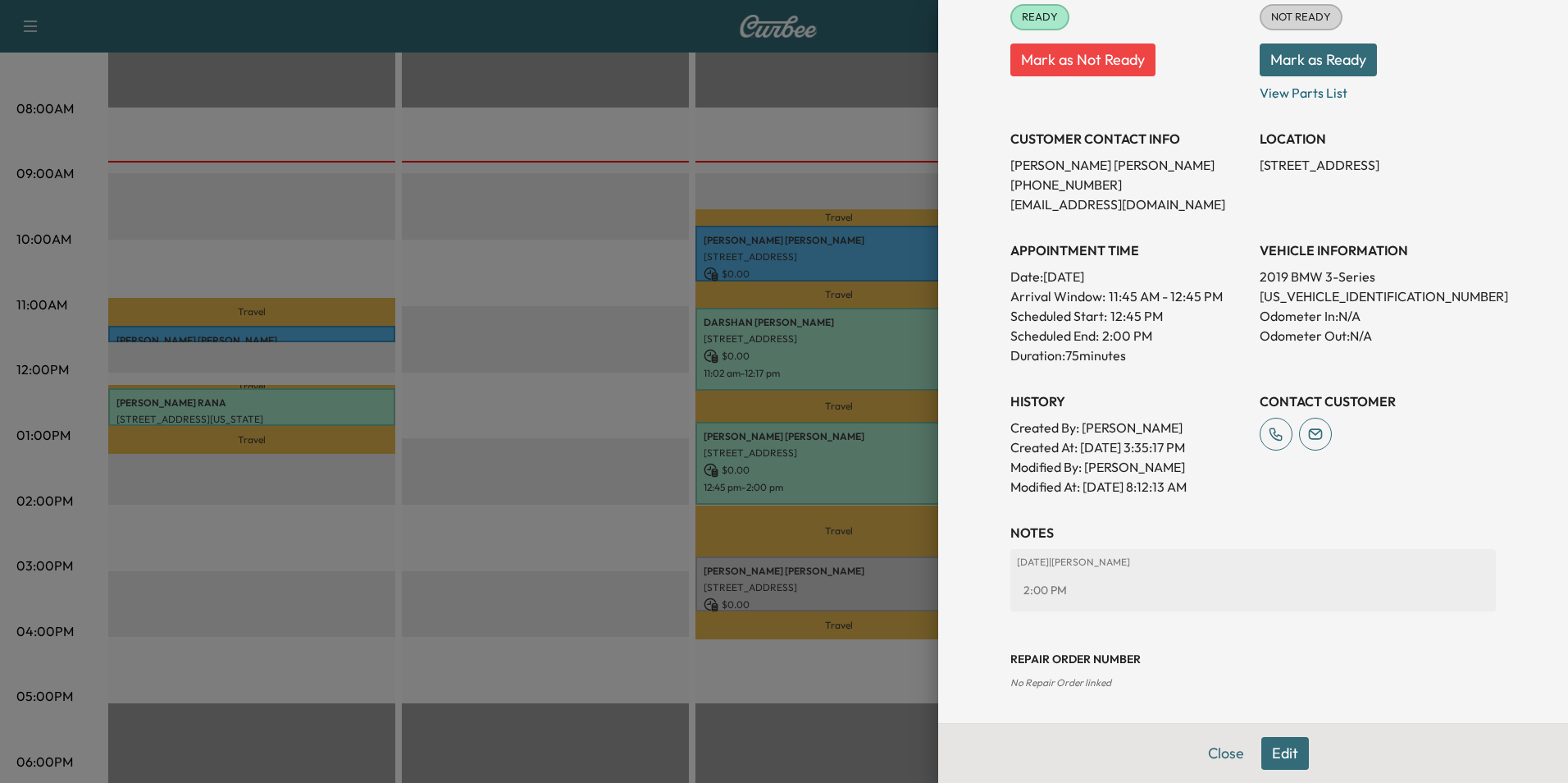
click at [1265, 750] on button "Edit" at bounding box center [1284, 753] width 47 height 33
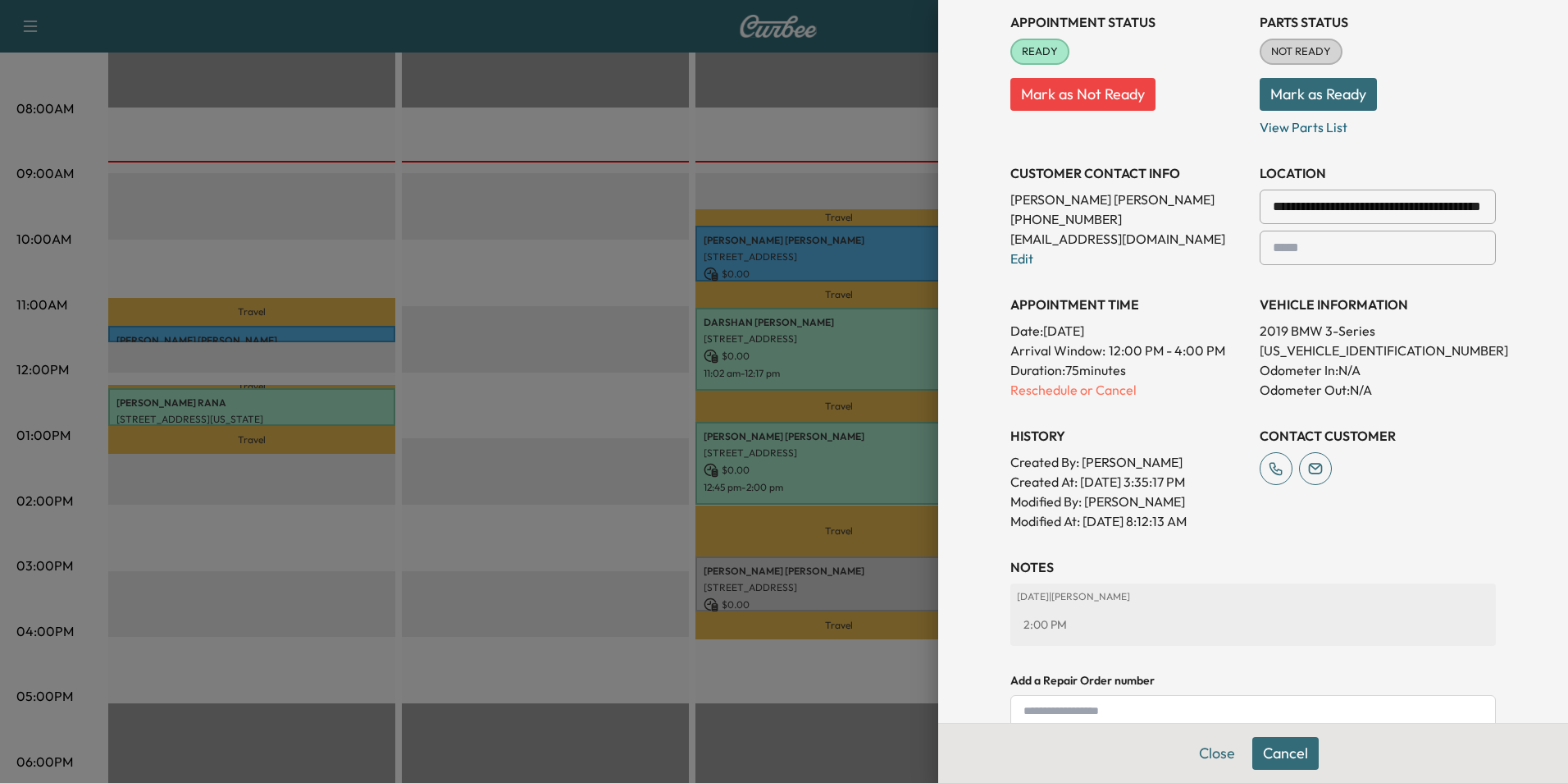
scroll to position [282, 0]
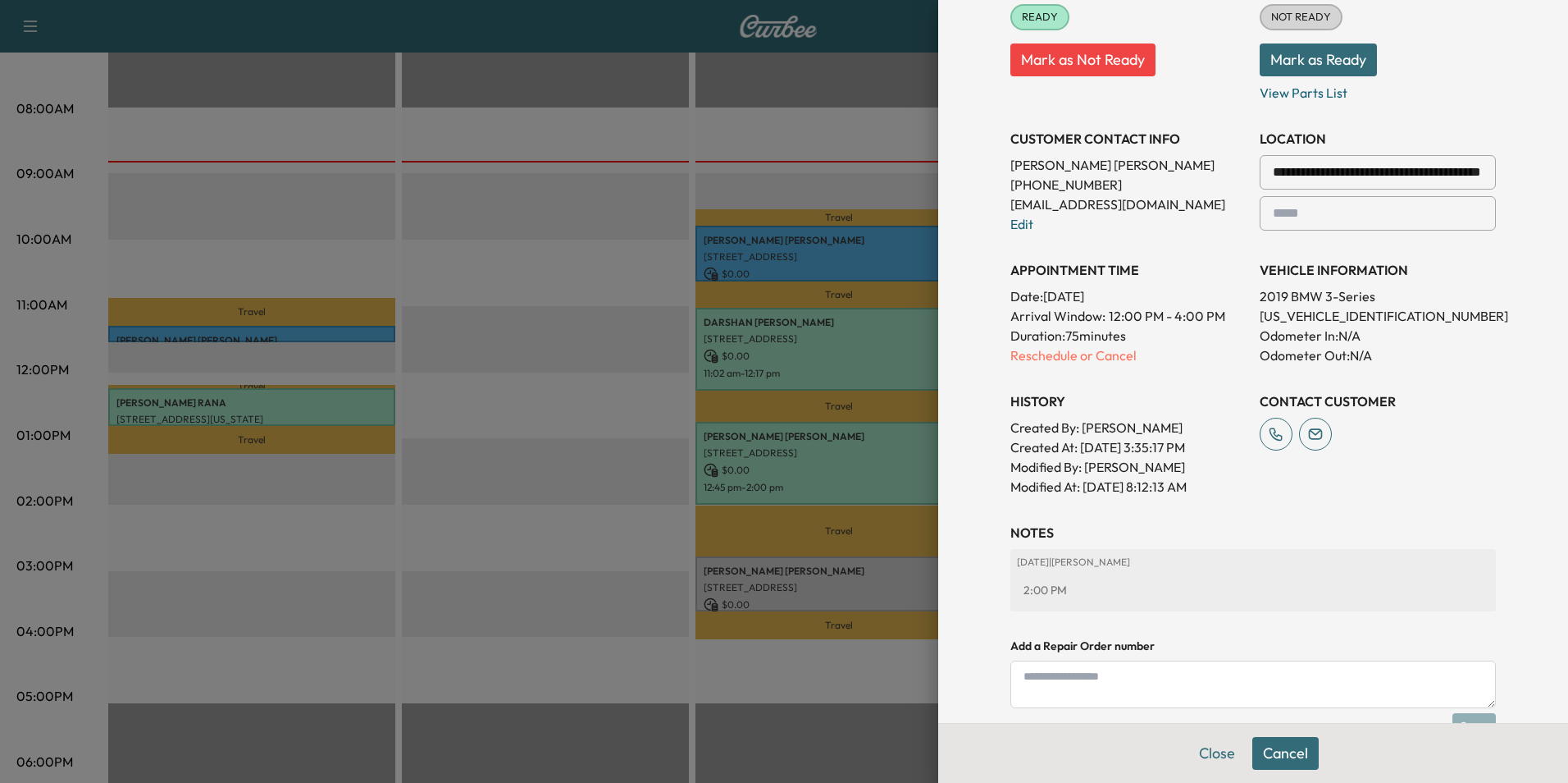
click at [1153, 693] on textarea at bounding box center [1253, 684] width 485 height 47
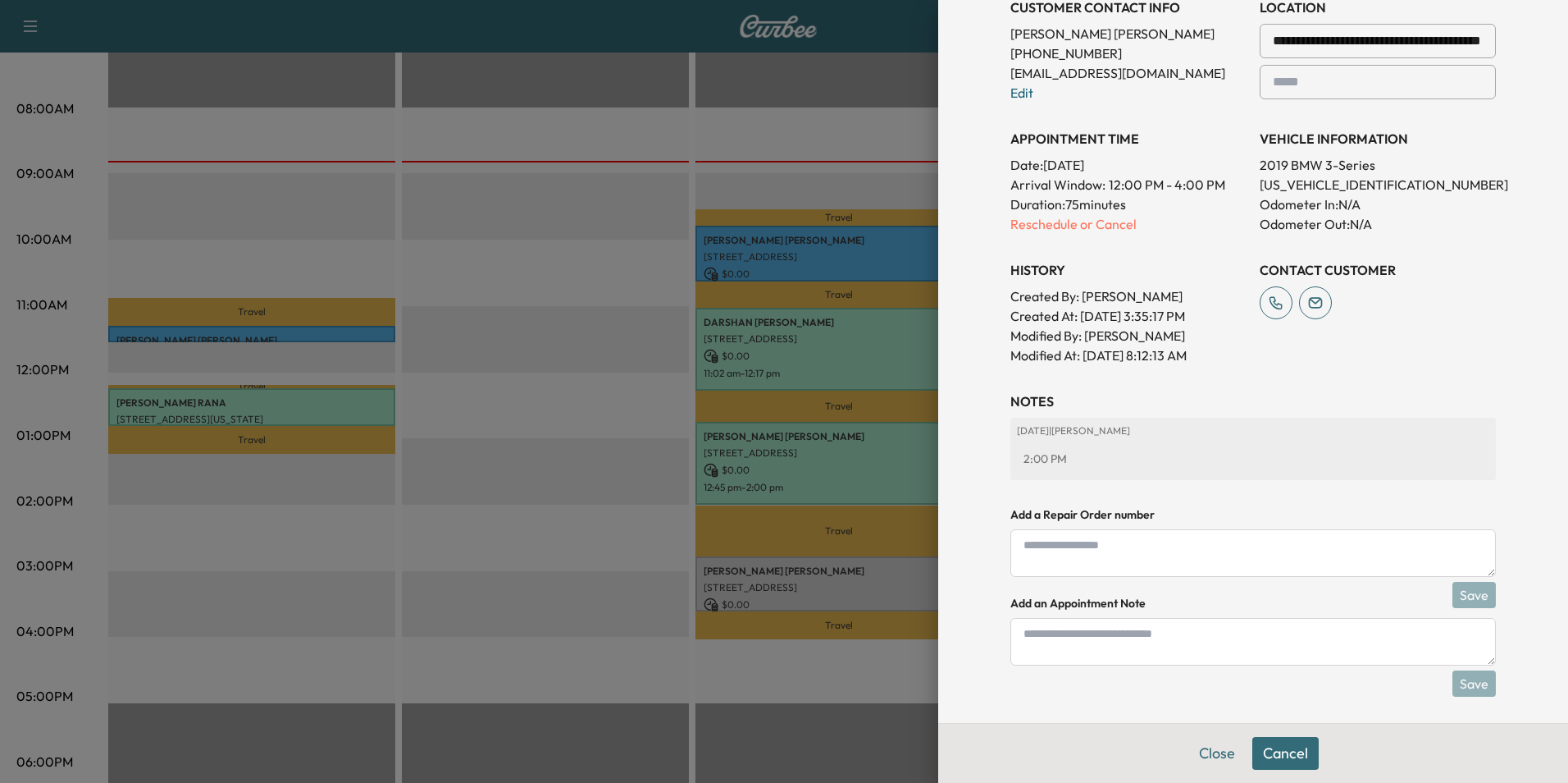
scroll to position [421, 0]
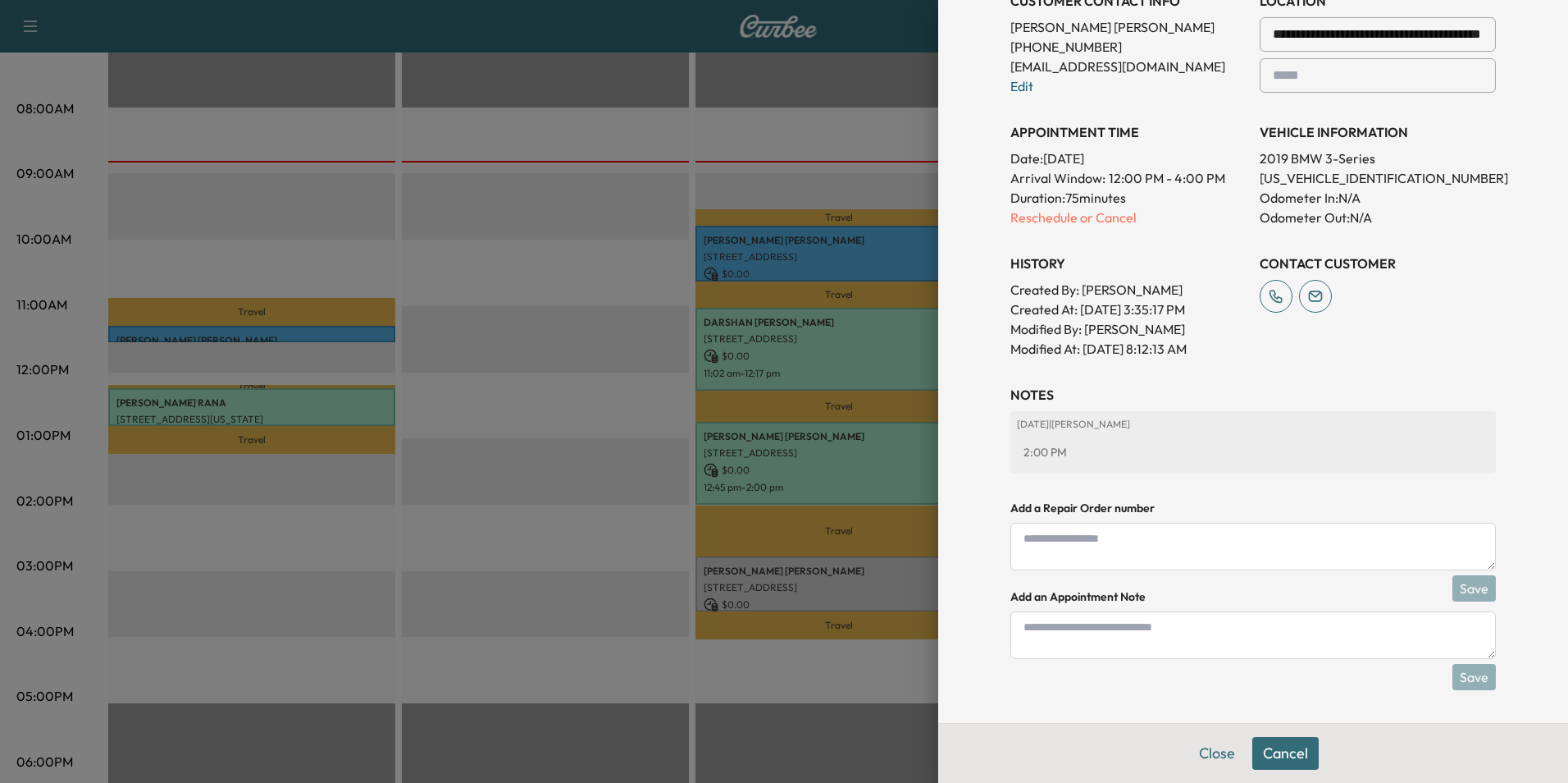
click at [1187, 639] on textarea at bounding box center [1253, 635] width 485 height 47
type textarea "*****"
click at [1456, 677] on button "Save" at bounding box center [1474, 676] width 44 height 26
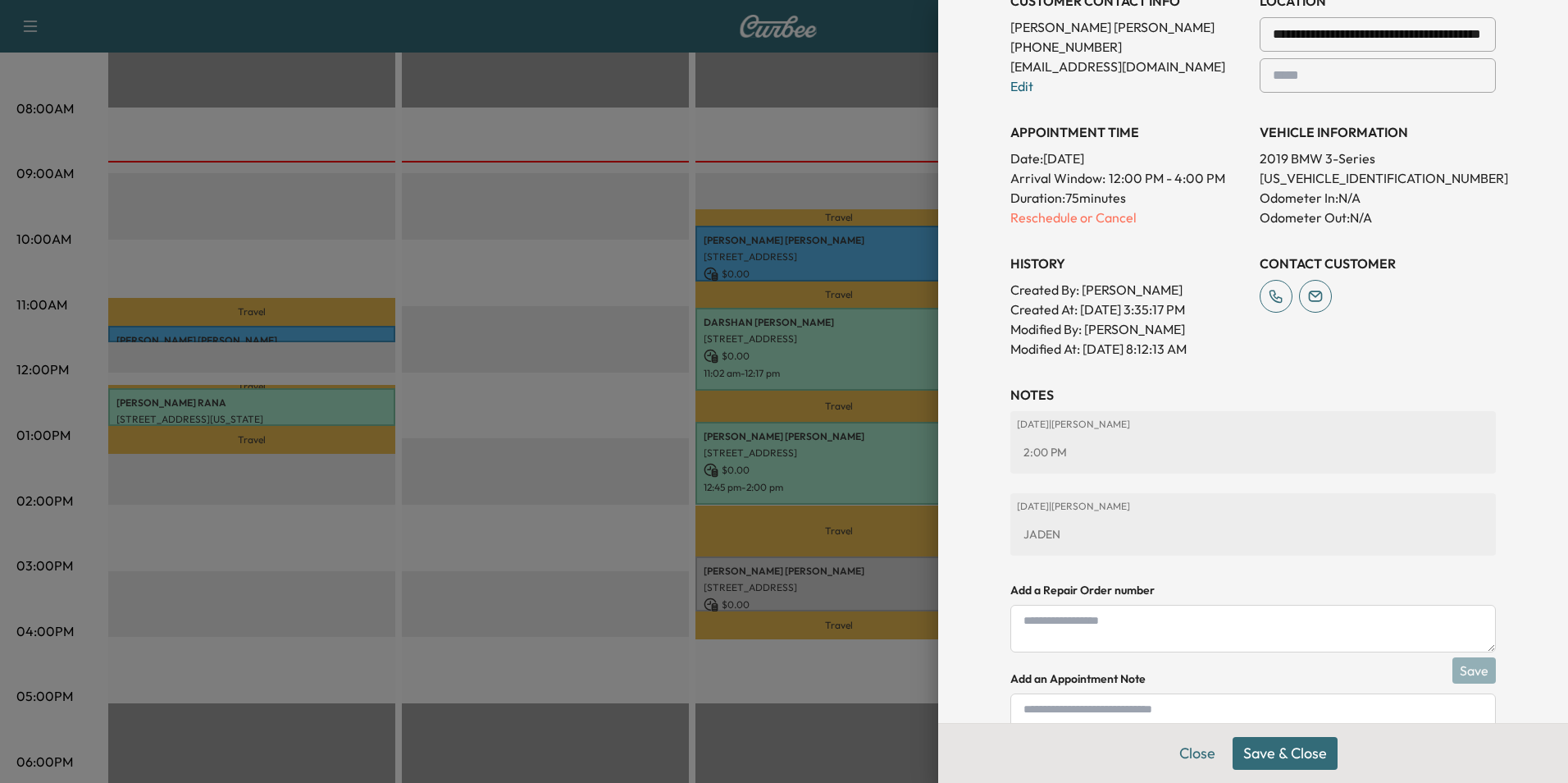
click at [1273, 750] on button "Save & Close" at bounding box center [1285, 753] width 105 height 33
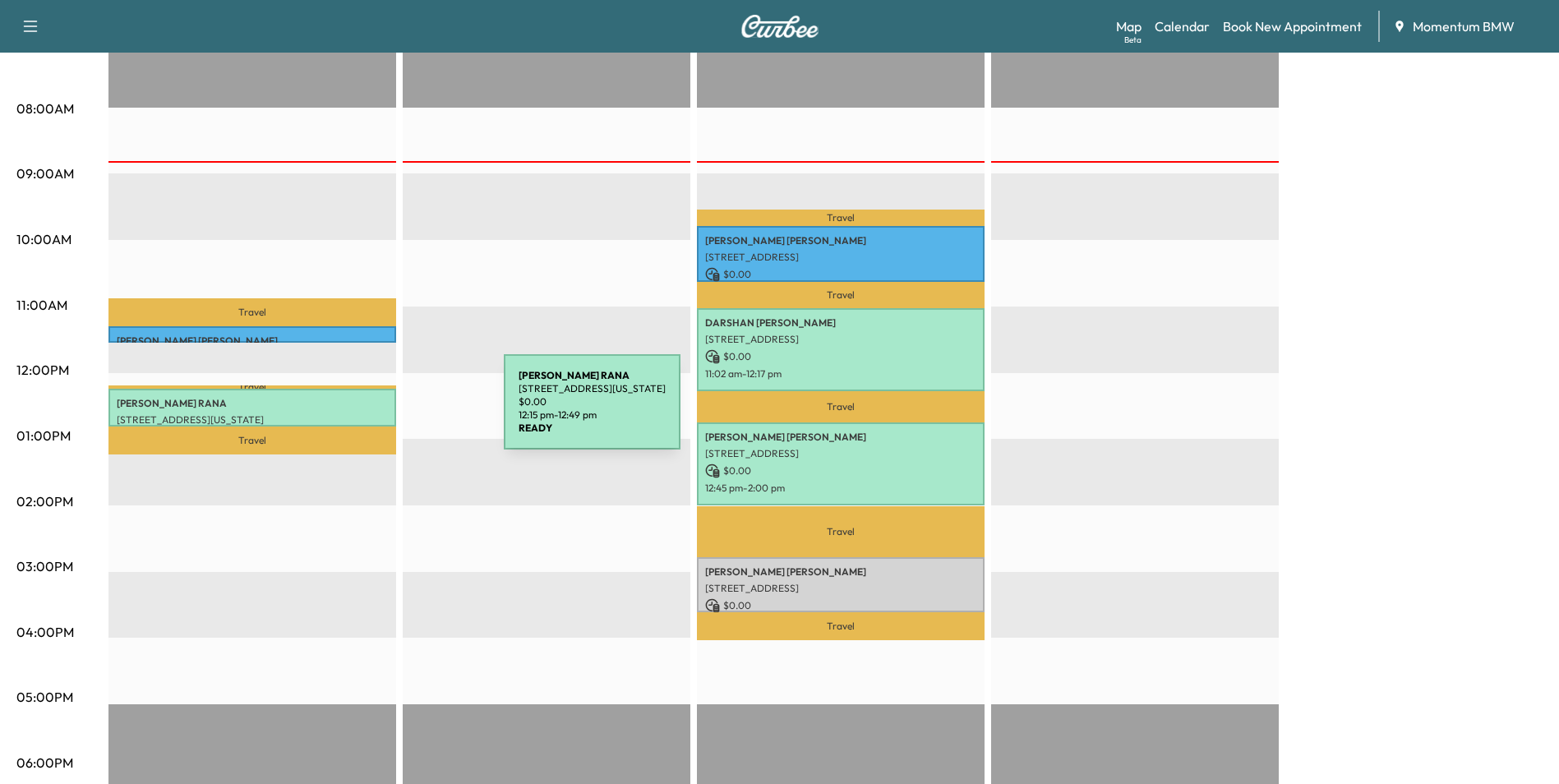
click at [381, 413] on p "[STREET_ADDRESS][US_STATE]" at bounding box center [252, 419] width 271 height 13
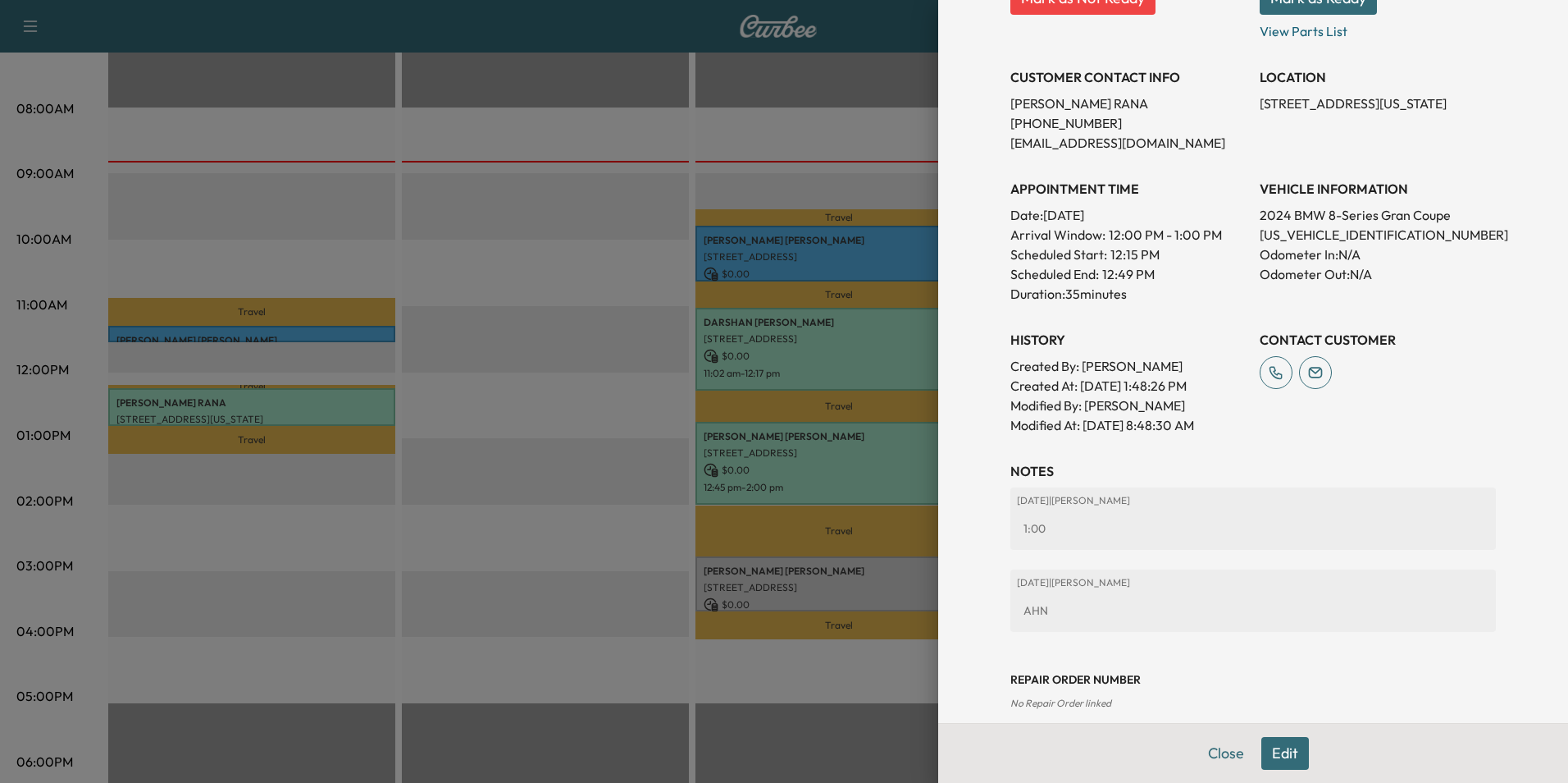
scroll to position [329, 0]
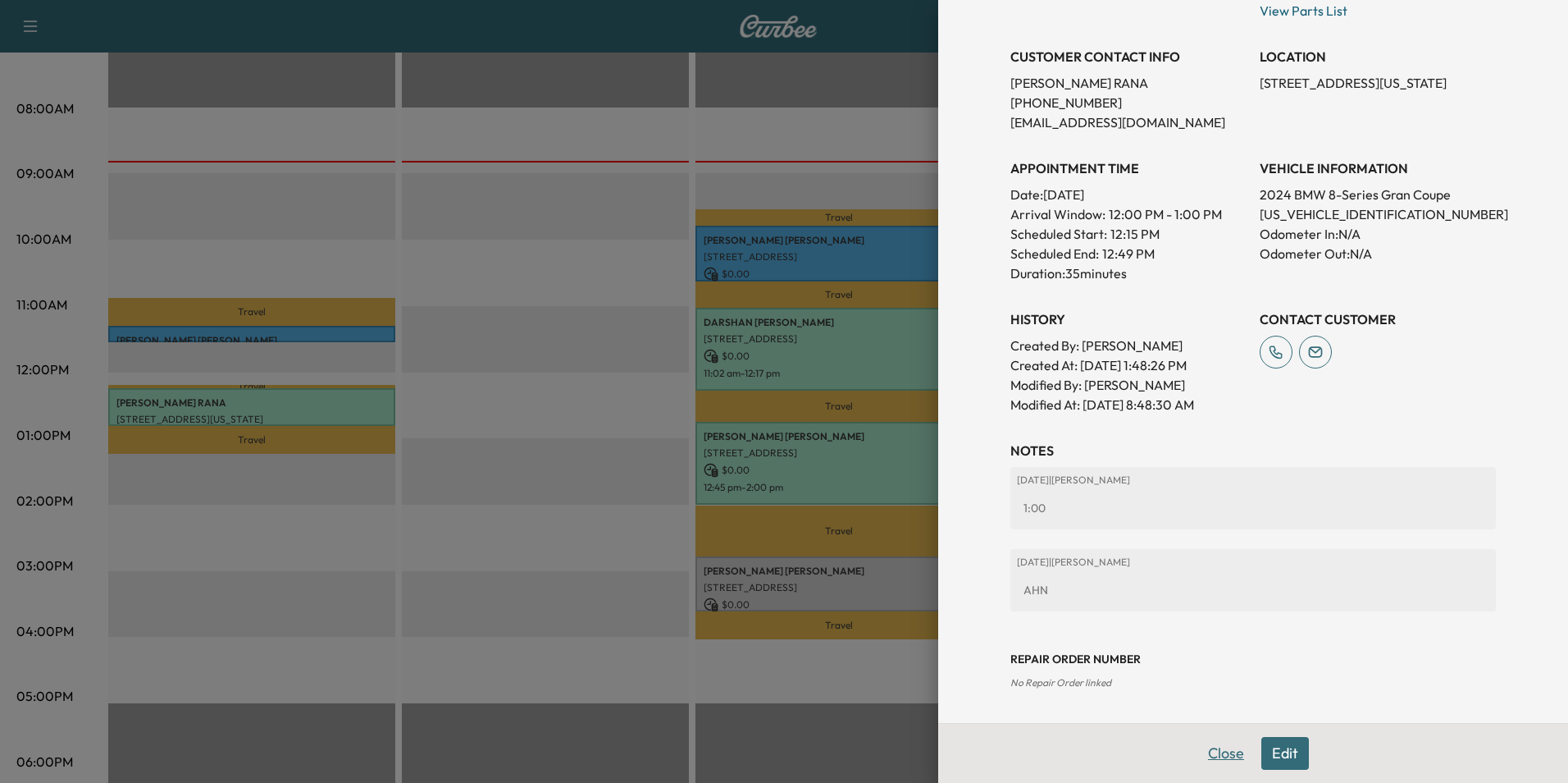
click at [1212, 757] on button "Close" at bounding box center [1226, 753] width 57 height 33
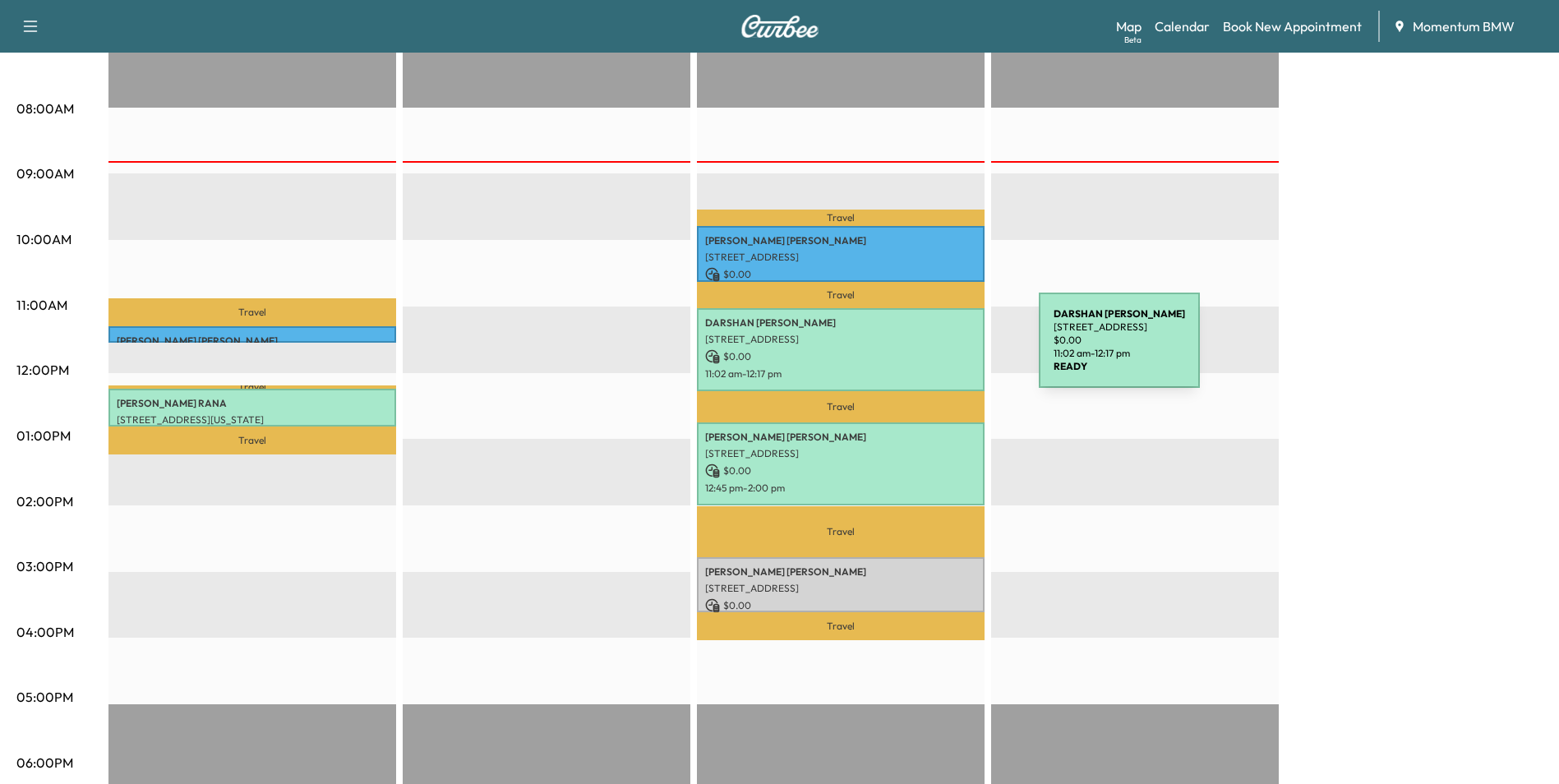
click at [916, 350] on p "$ 0.00" at bounding box center [841, 357] width 271 height 15
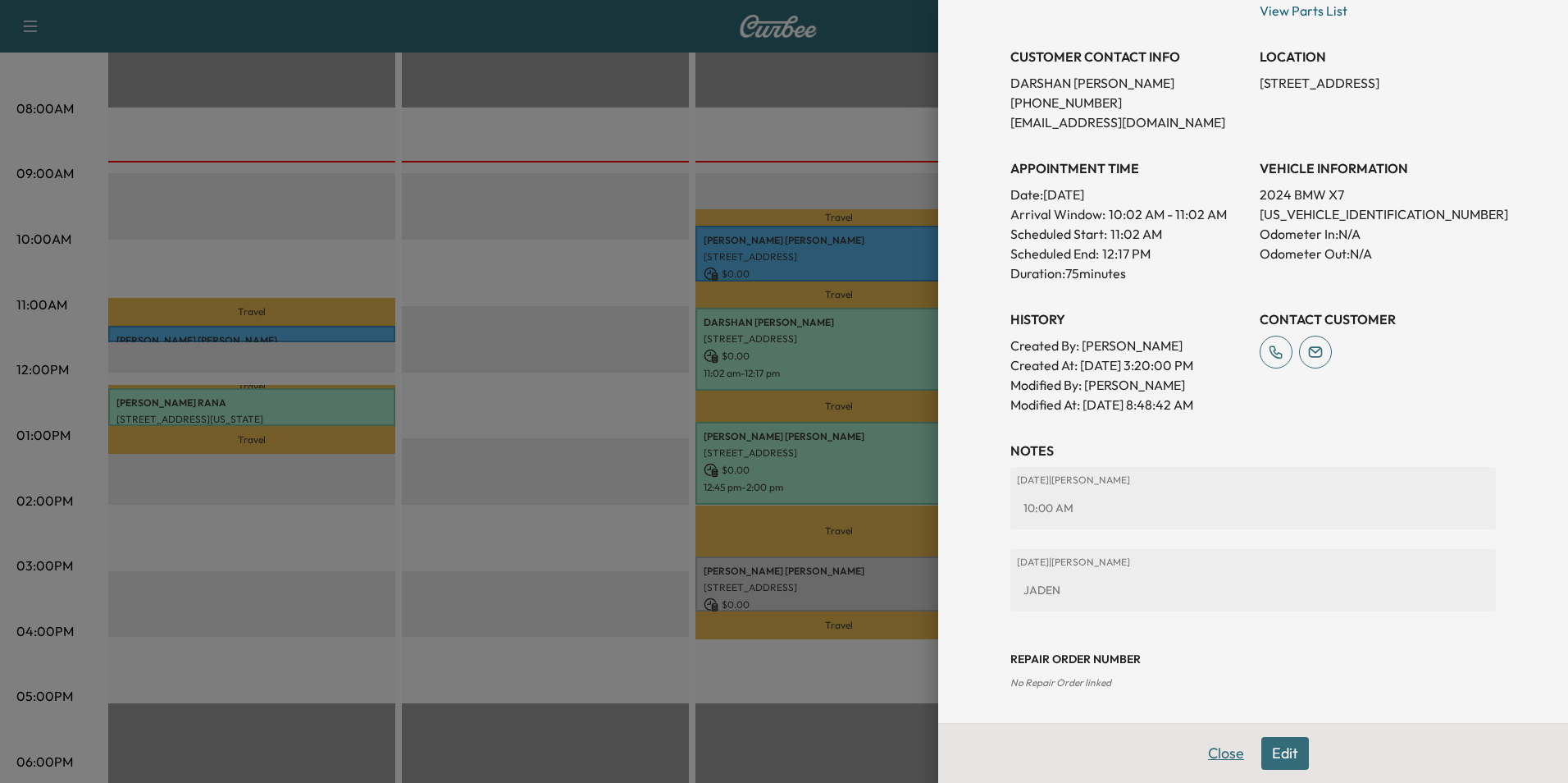
click at [1203, 745] on button "Close" at bounding box center [1226, 753] width 57 height 33
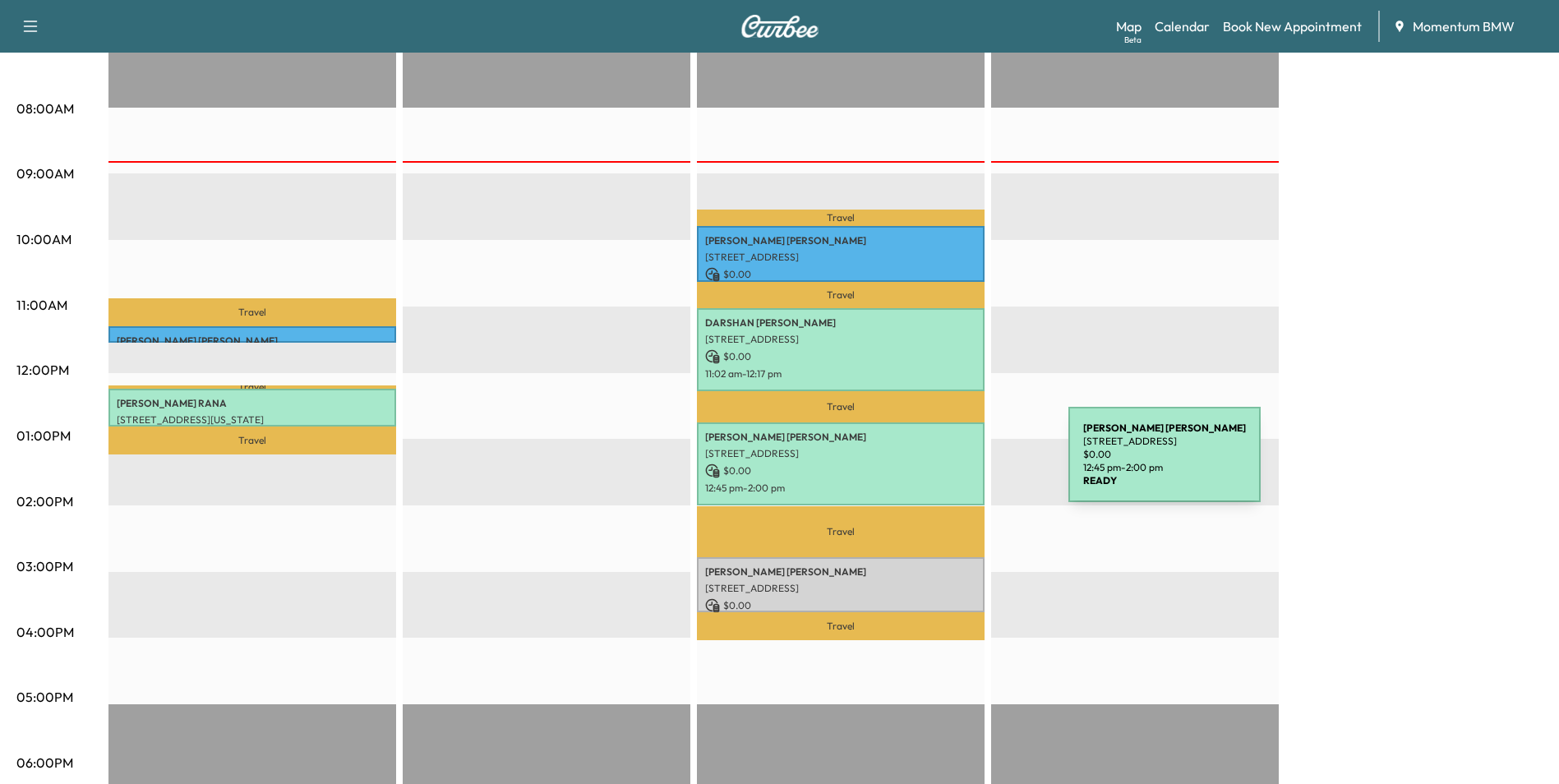
click at [945, 464] on p "$ 0.00" at bounding box center [841, 470] width 271 height 15
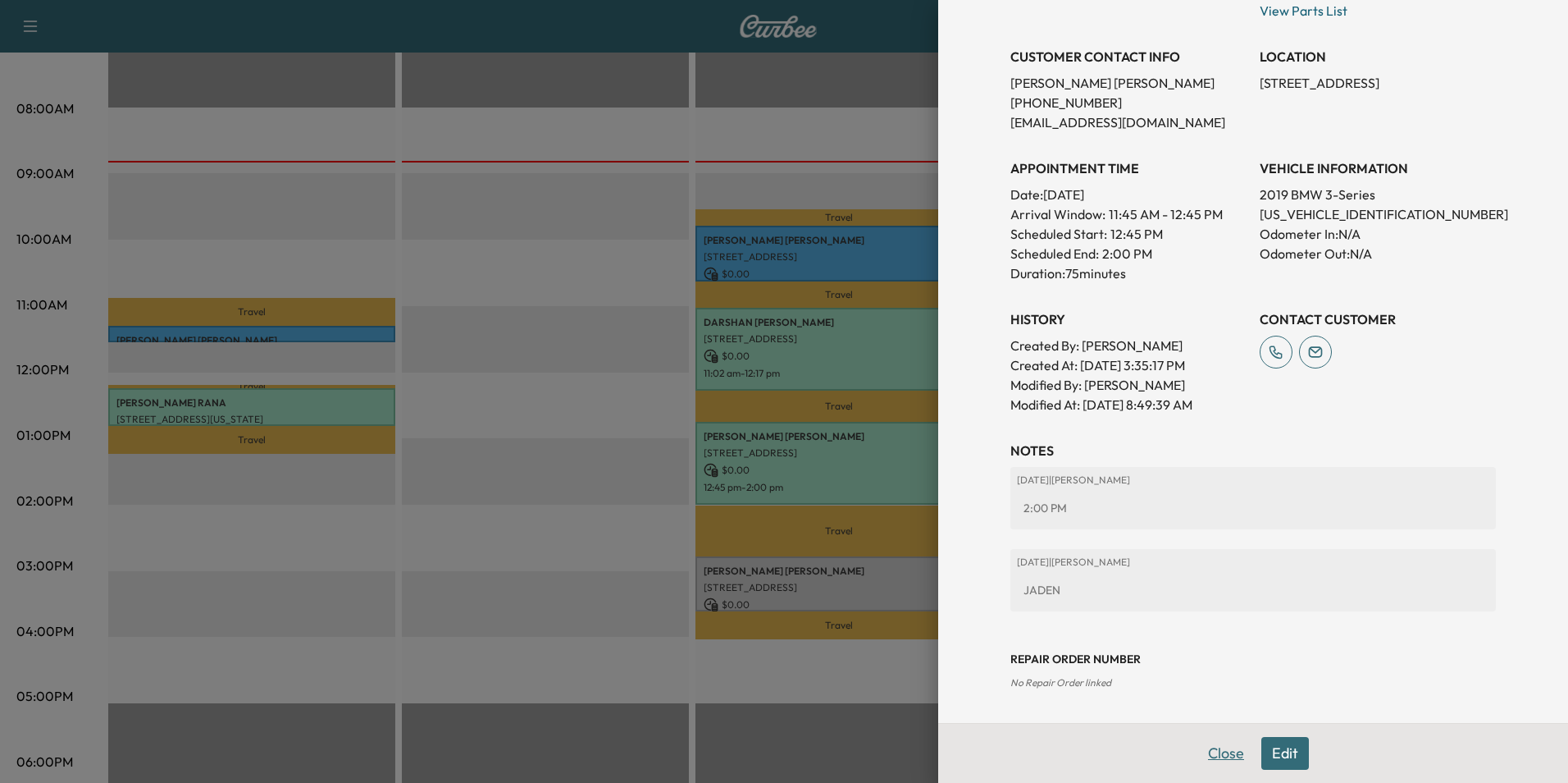
click at [1210, 754] on button "Close" at bounding box center [1226, 753] width 57 height 33
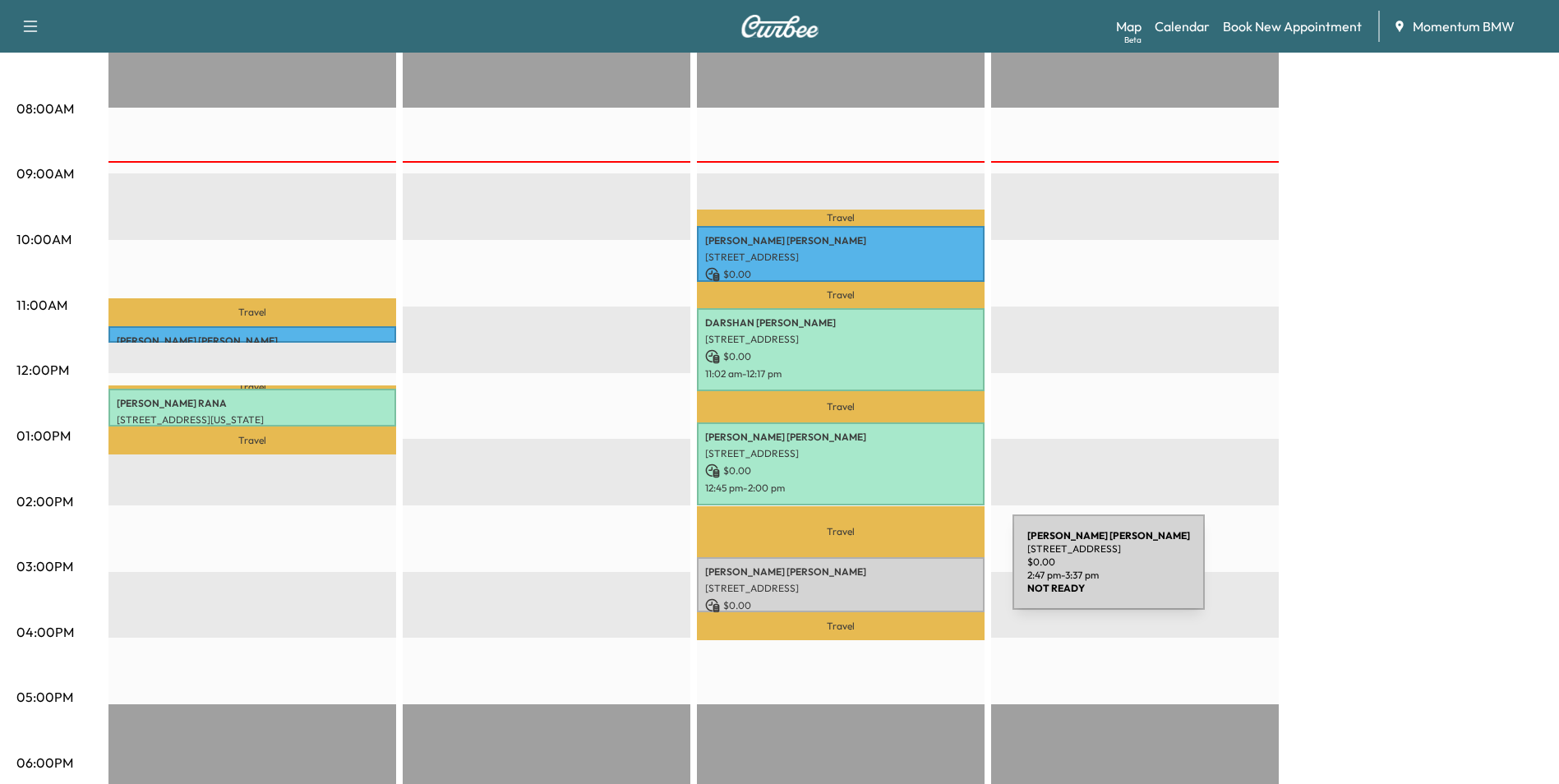
click at [889, 572] on div "[PERSON_NAME] [STREET_ADDRESS] $ 0.00 2:47 pm - 3:37 pm" at bounding box center [841, 585] width 288 height 55
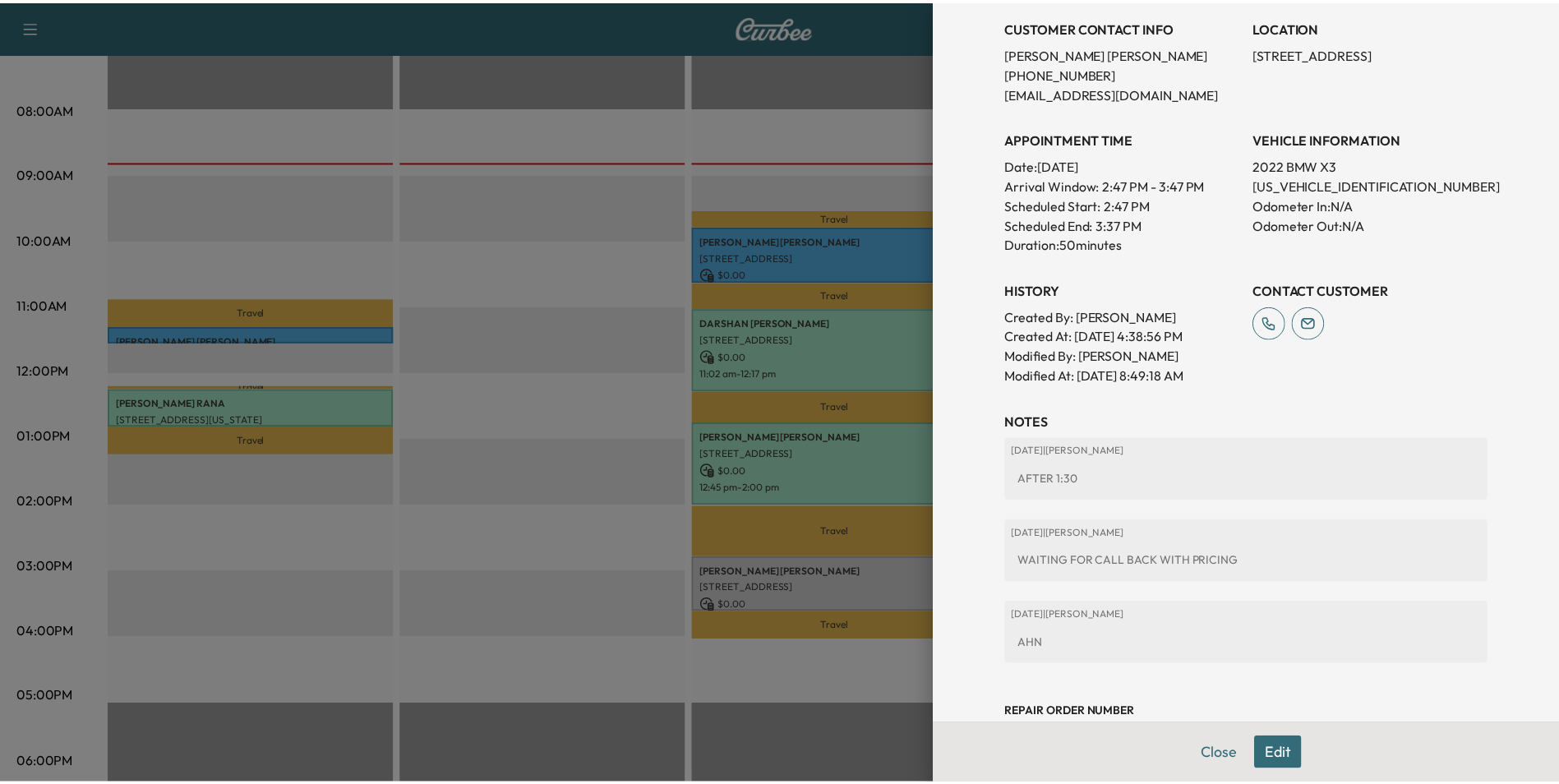
scroll to position [392, 0]
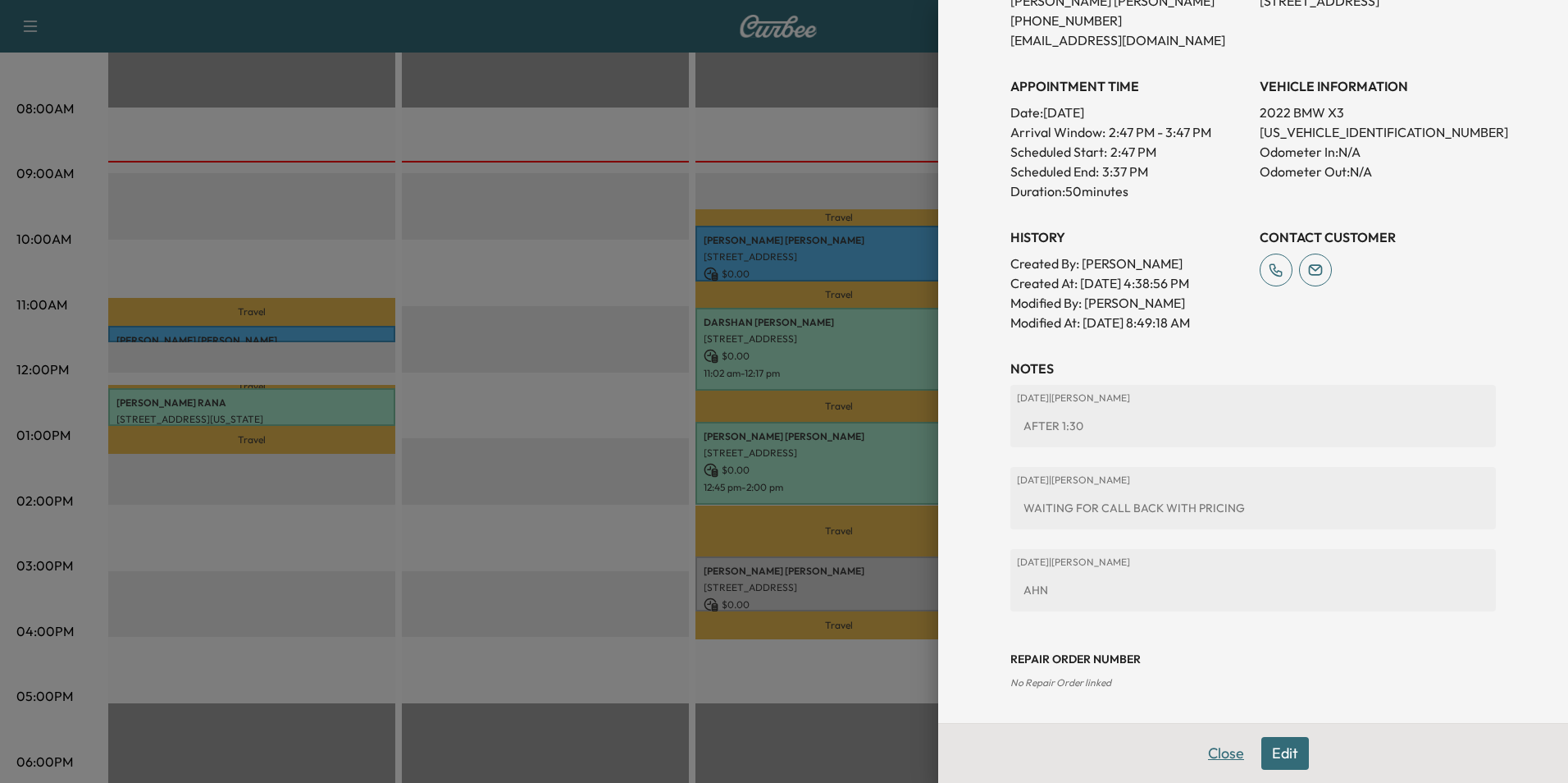
click at [1206, 754] on button "Close" at bounding box center [1226, 753] width 57 height 33
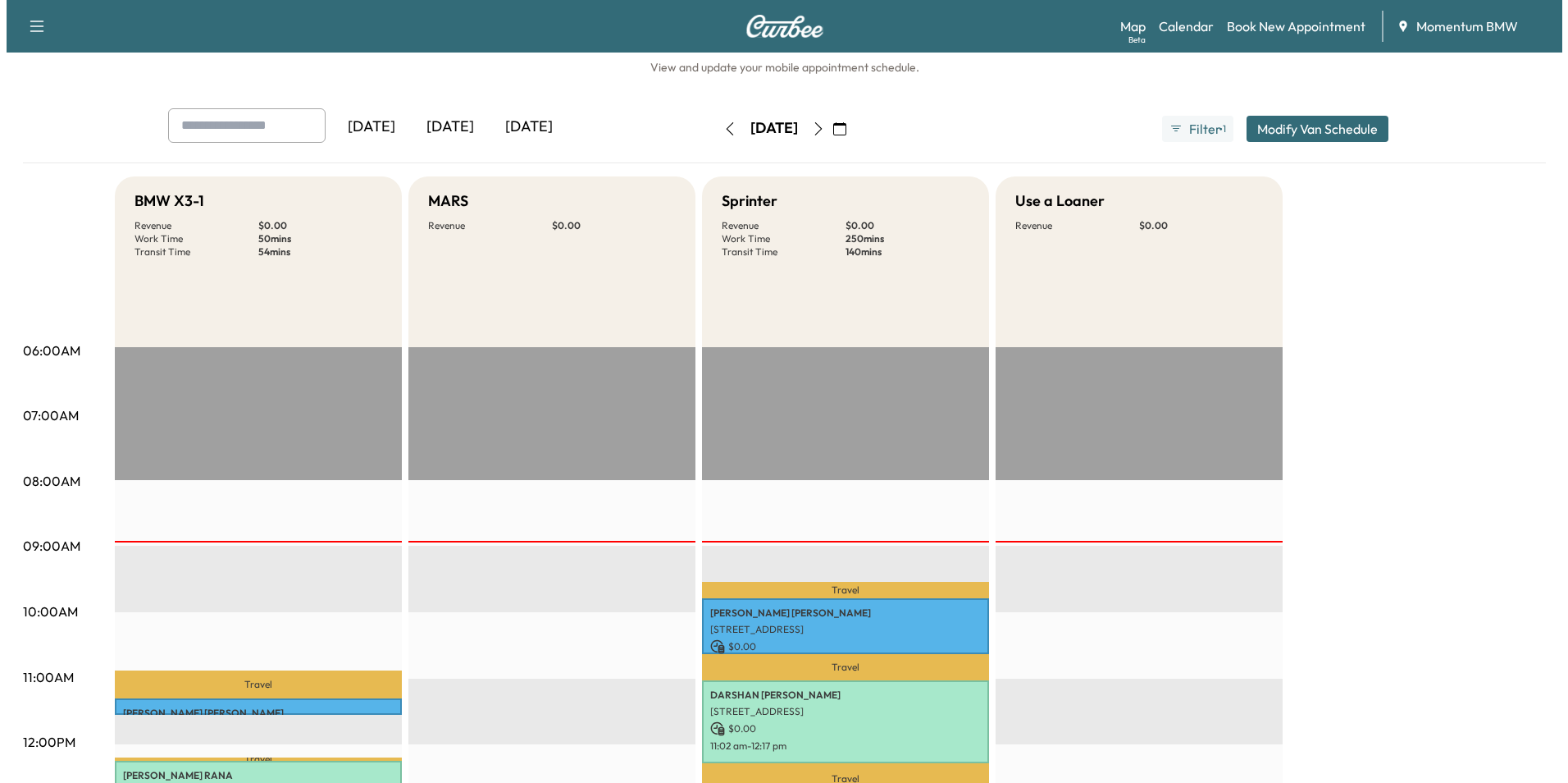
scroll to position [0, 0]
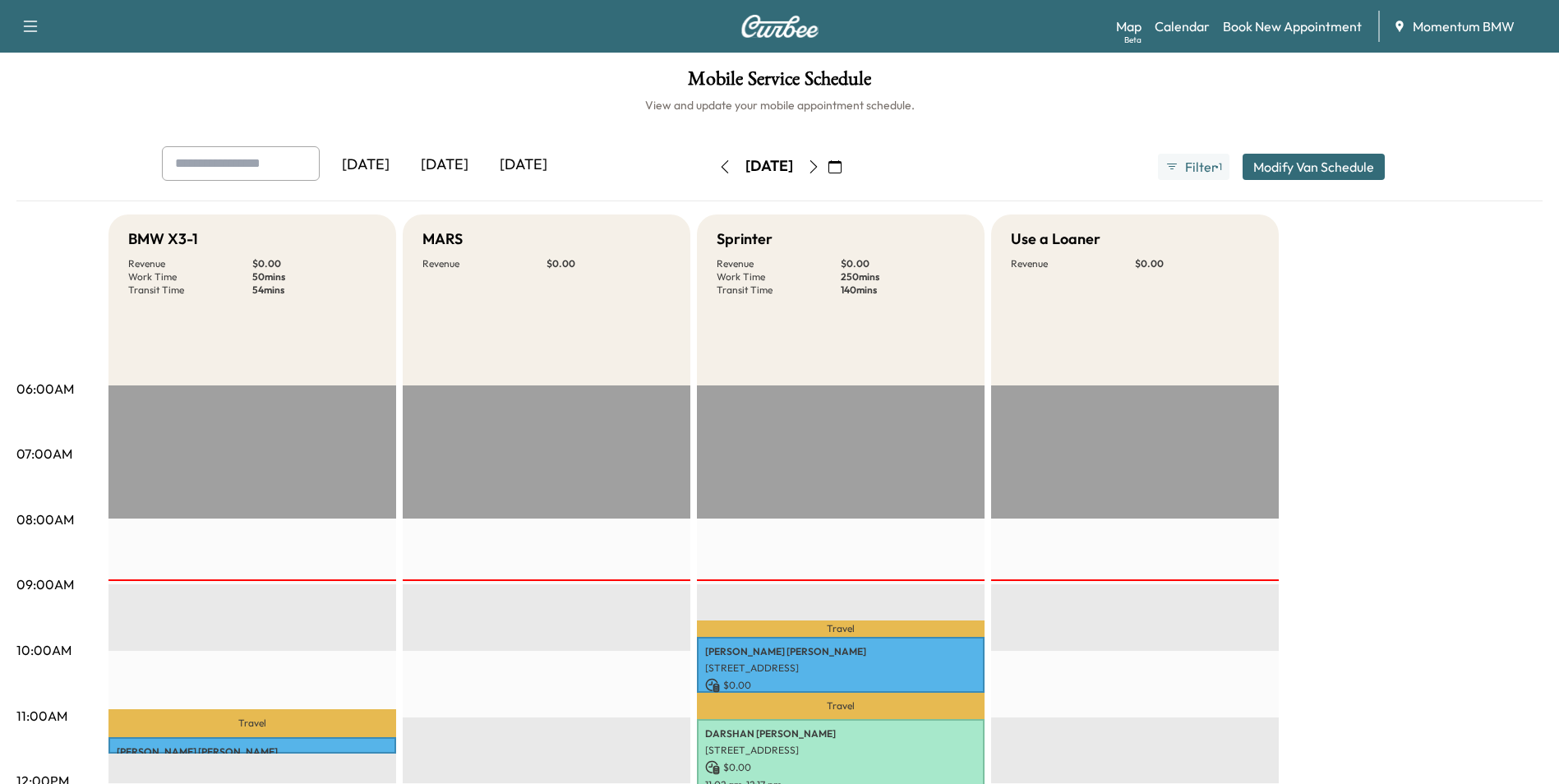
click at [820, 166] on icon "button" at bounding box center [813, 166] width 13 height 13
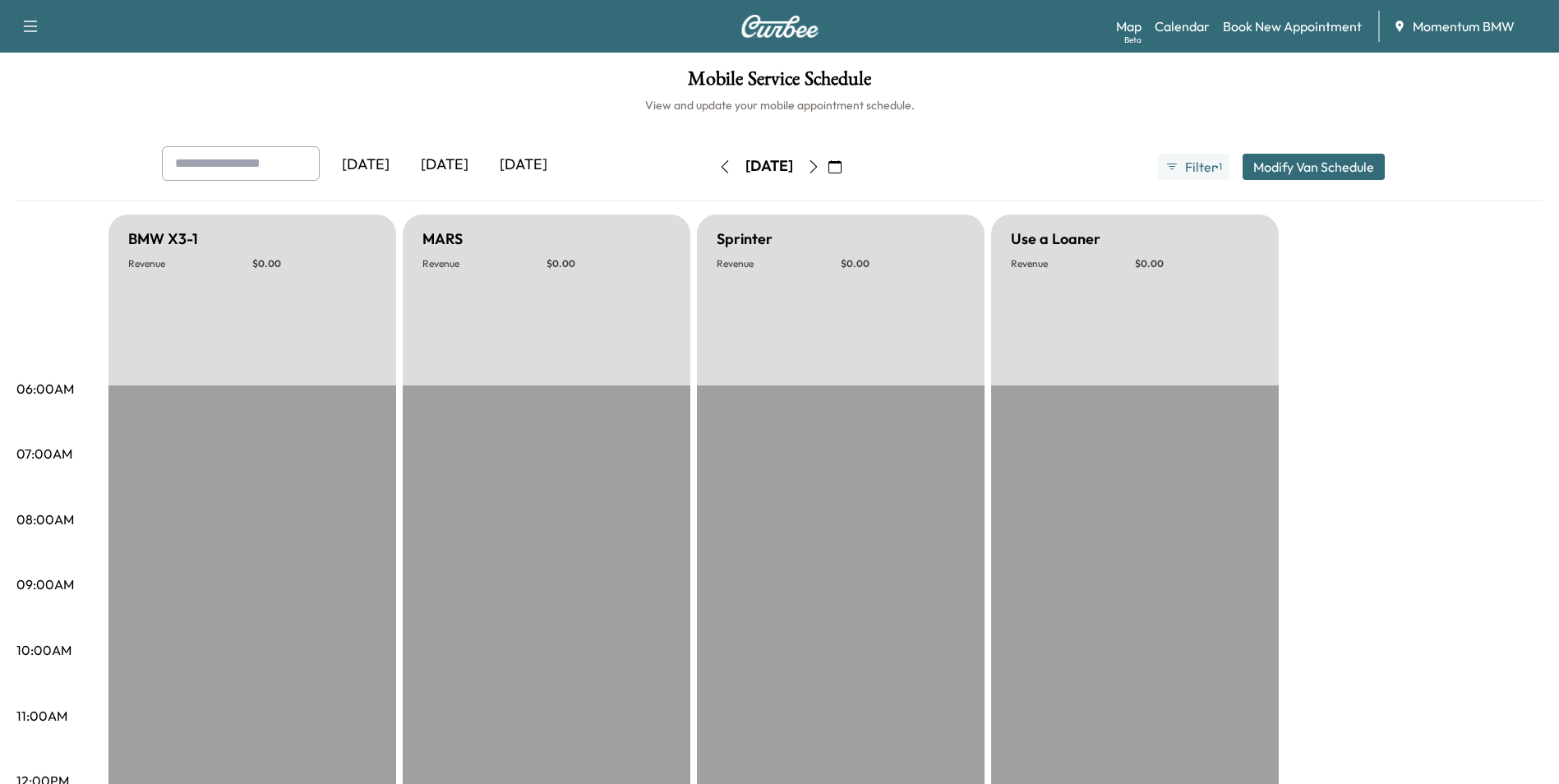
click at [842, 164] on icon "button" at bounding box center [835, 166] width 13 height 13
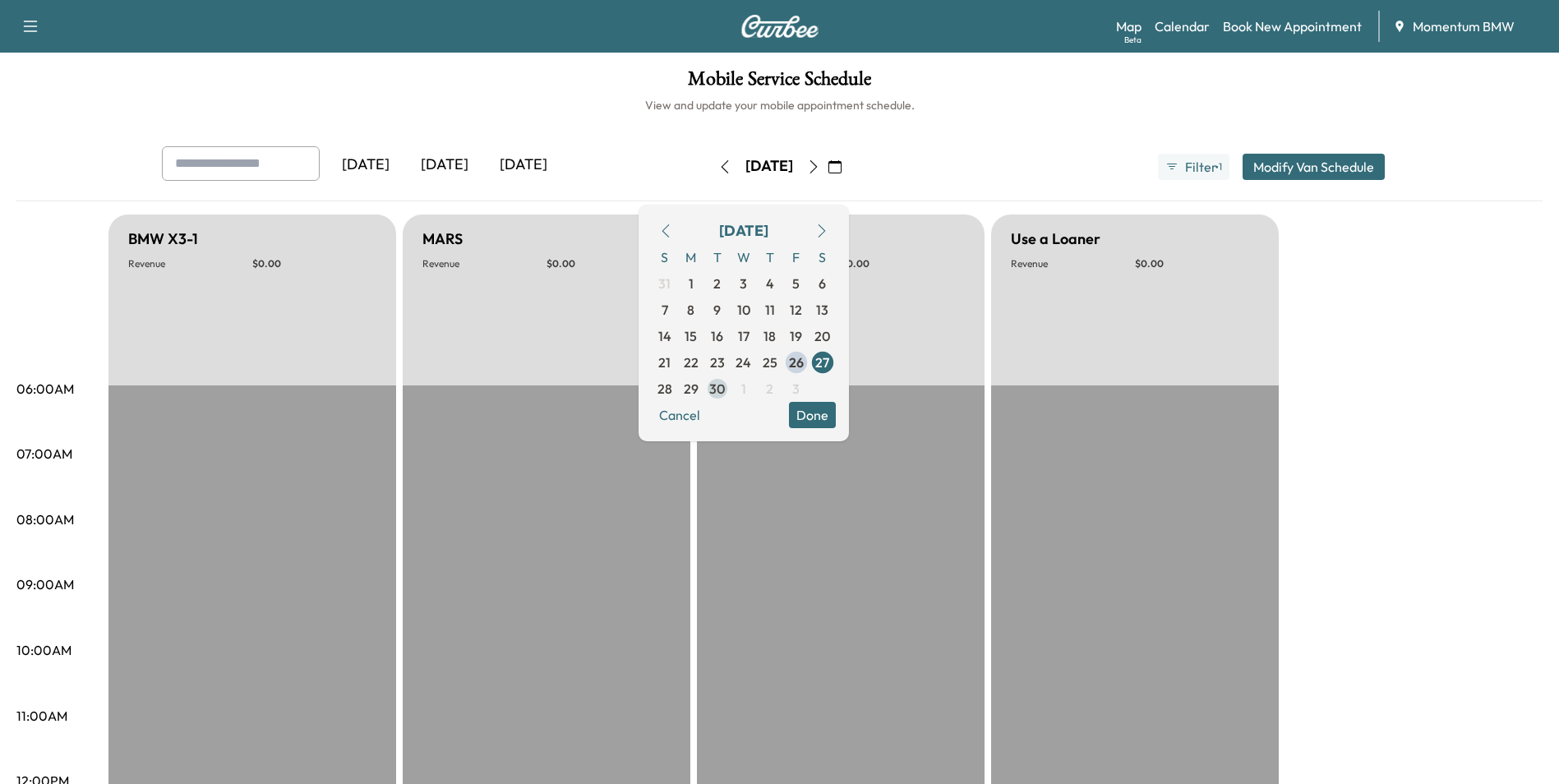
click at [725, 388] on span "30" at bounding box center [716, 389] width 15 height 20
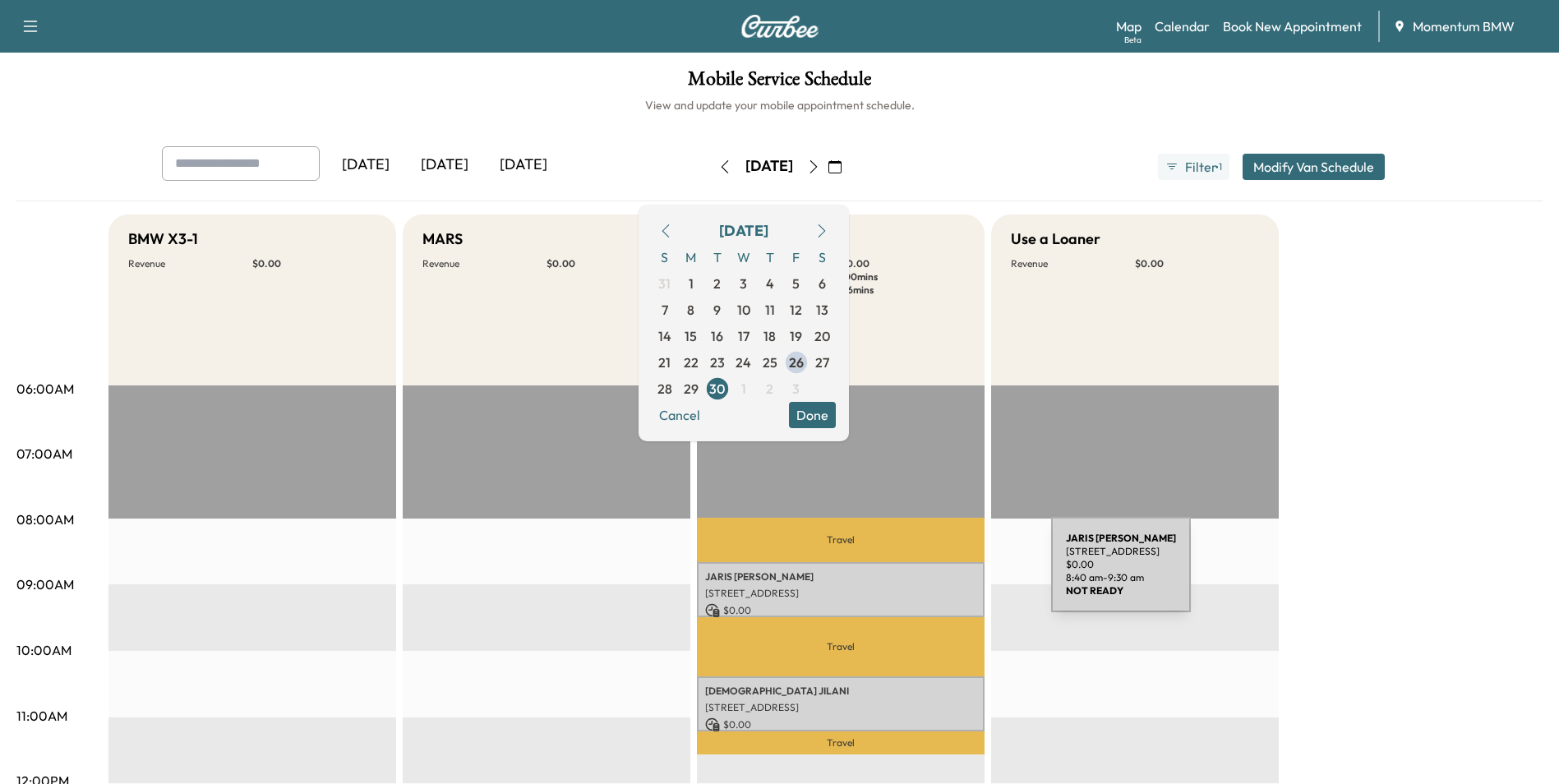
click at [935, 574] on p "[PERSON_NAME]" at bounding box center [841, 577] width 271 height 13
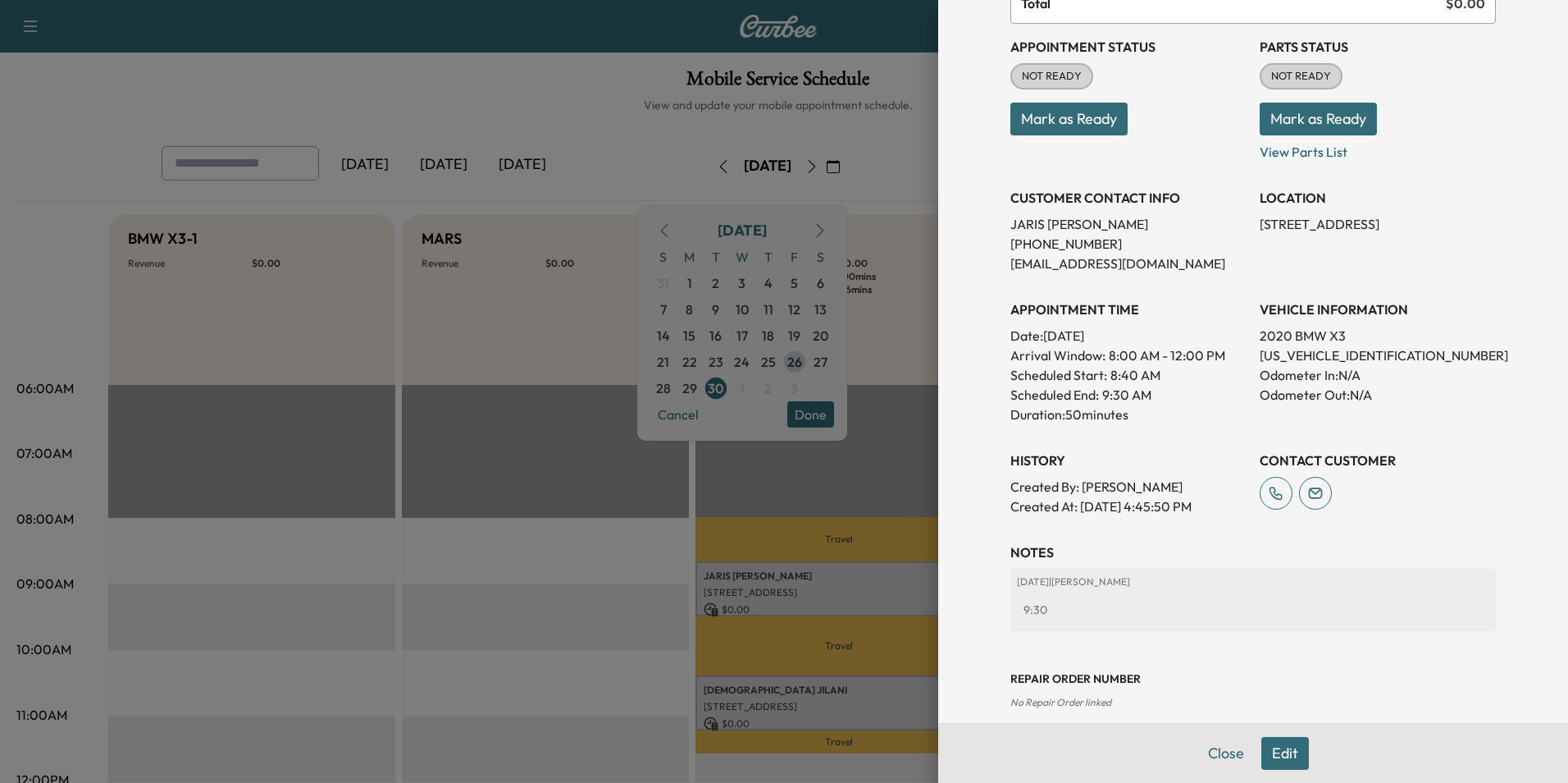
scroll to position [188, 0]
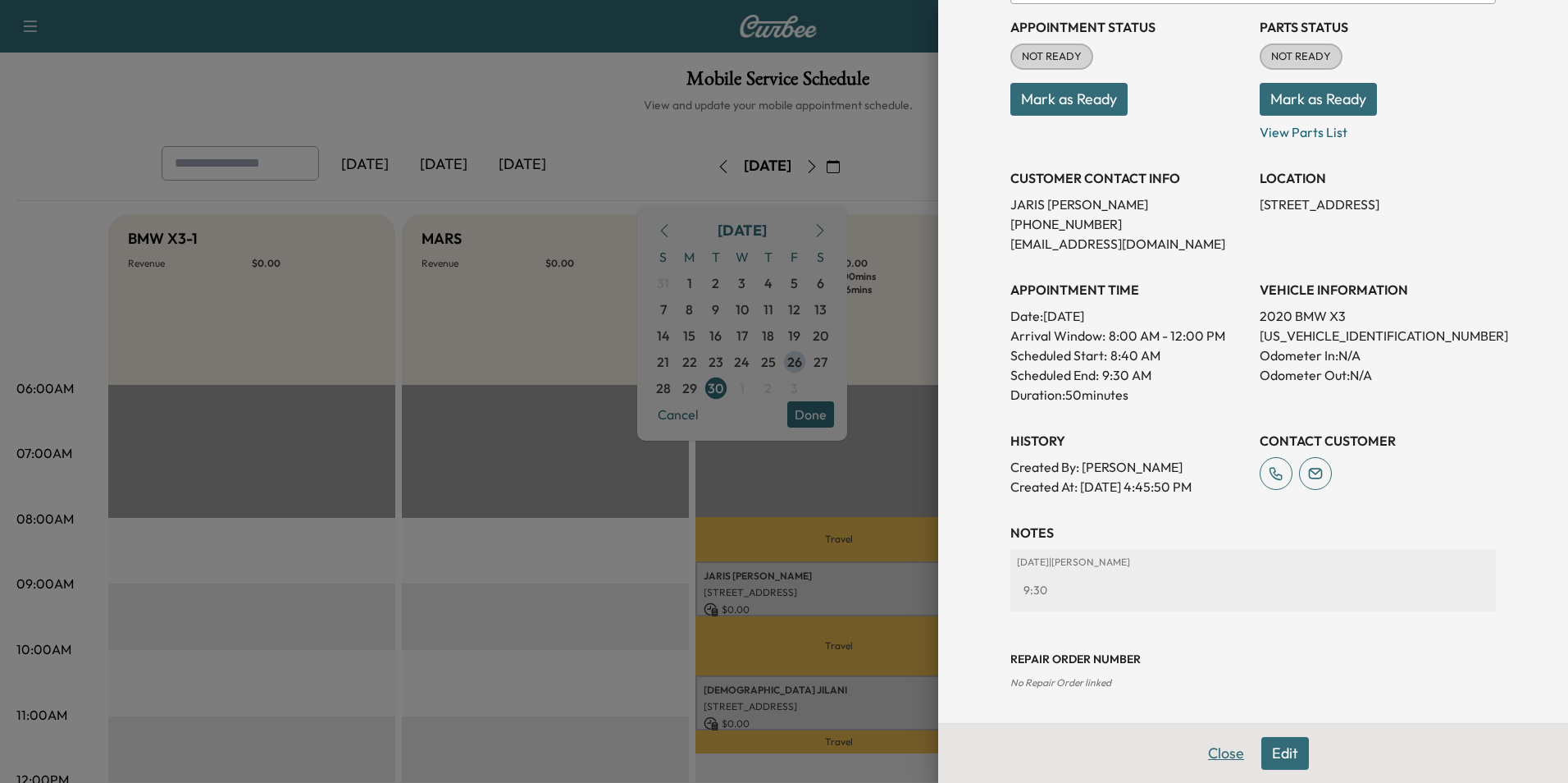
click at [1223, 754] on button "Close" at bounding box center [1226, 753] width 57 height 33
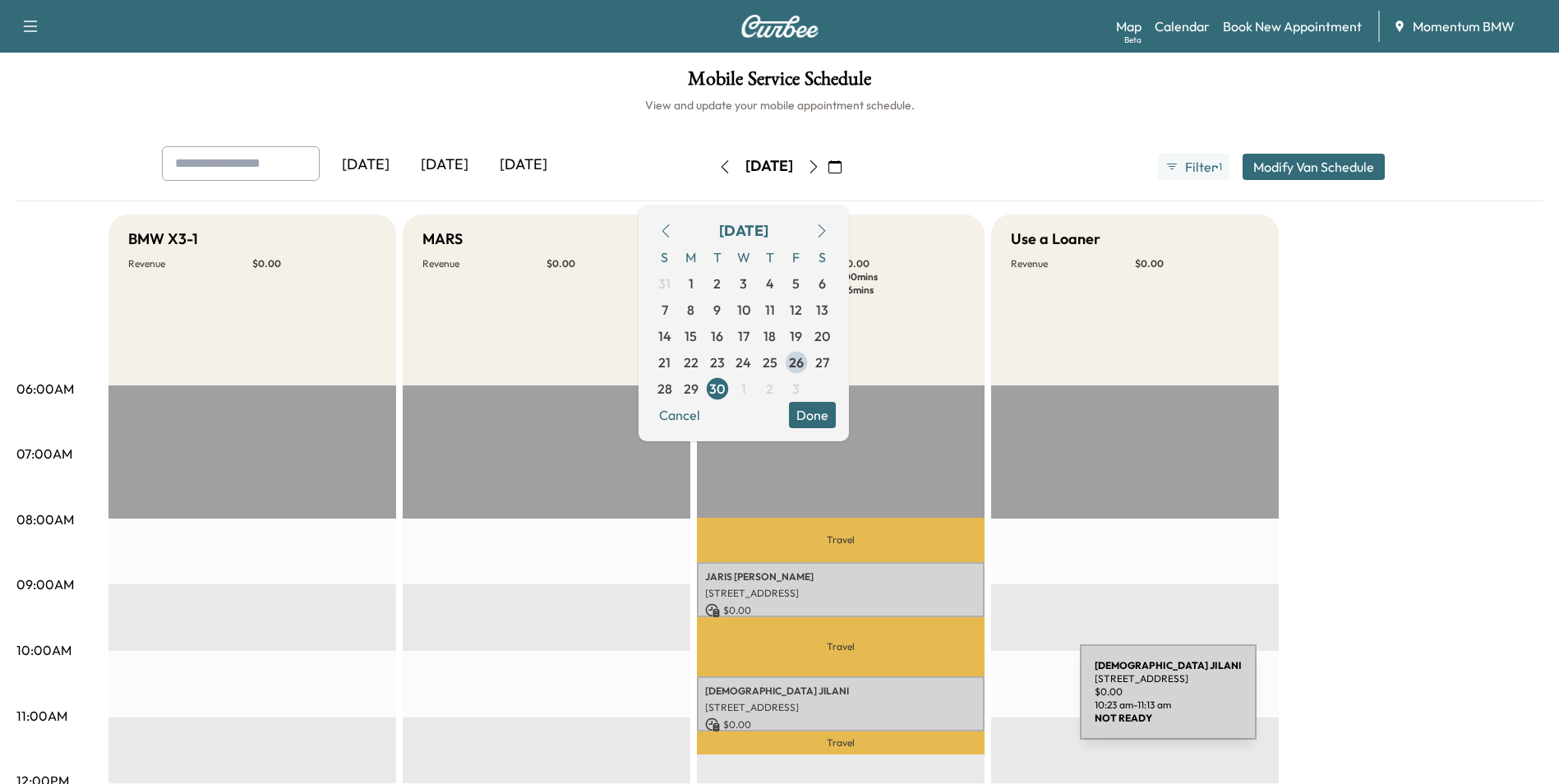
click at [955, 705] on p "[STREET_ADDRESS]" at bounding box center [841, 707] width 271 height 13
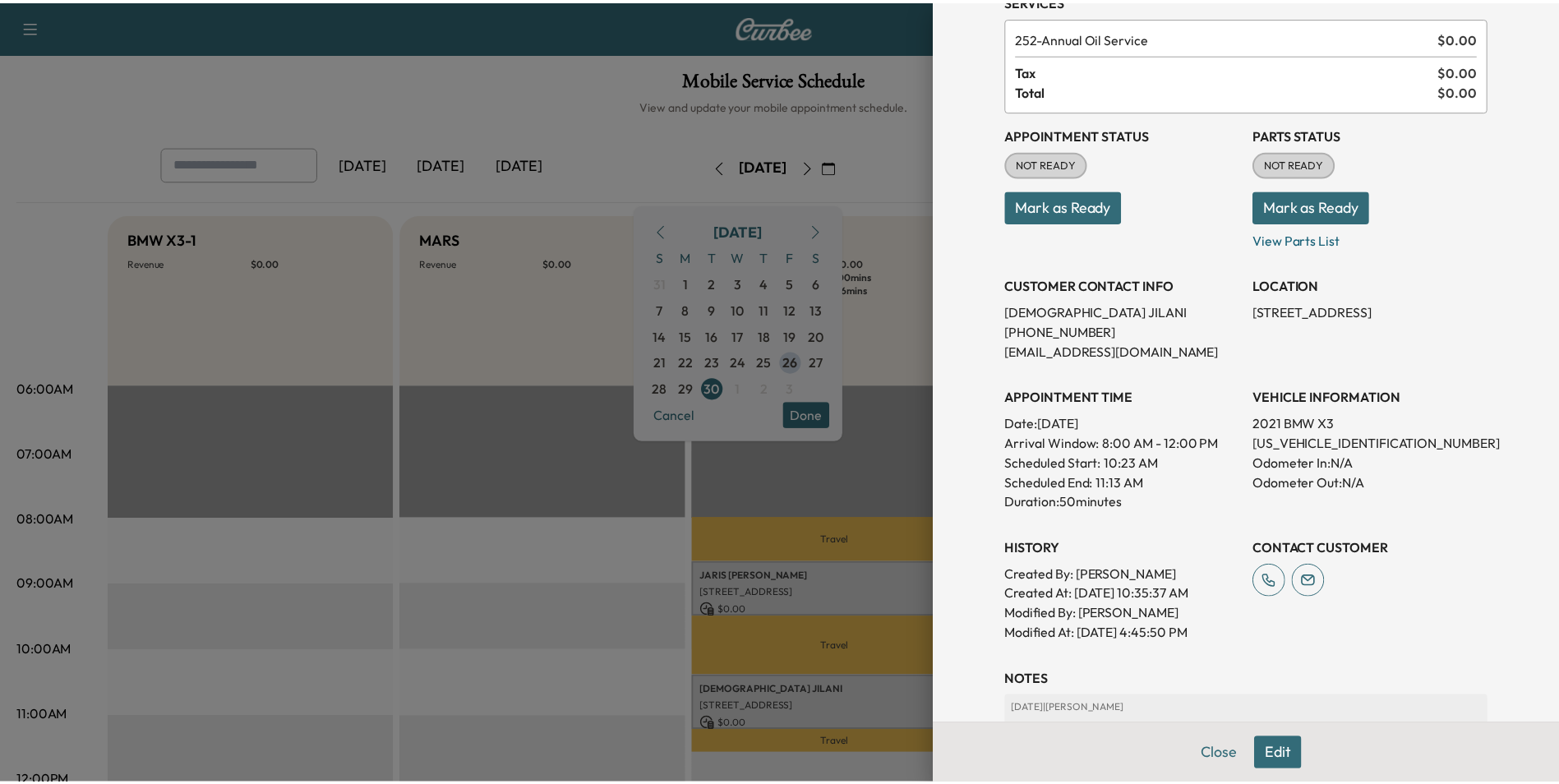
scroll to position [228, 0]
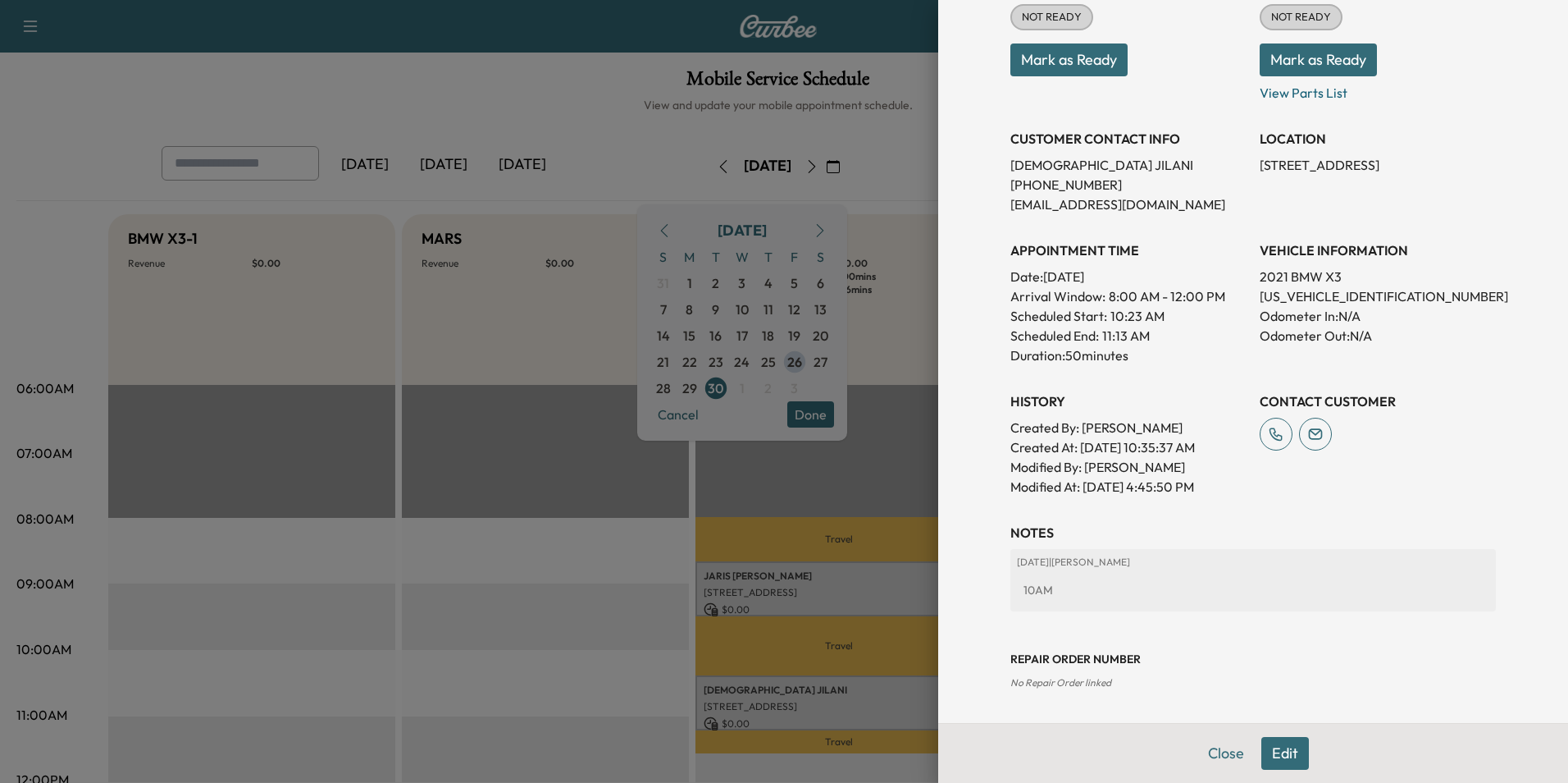
click at [1214, 752] on button "Close" at bounding box center [1226, 753] width 57 height 33
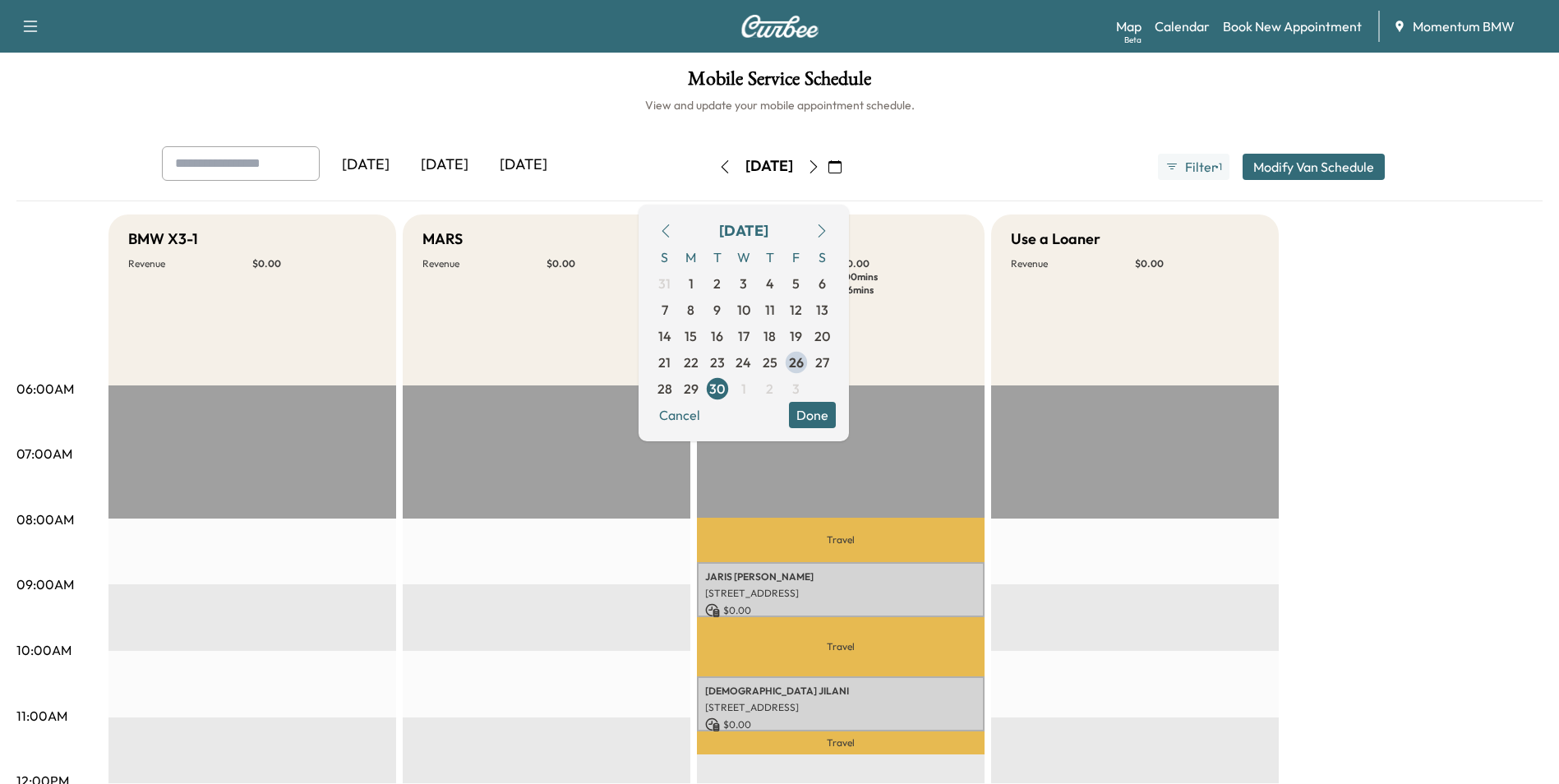
click at [718, 163] on icon "button" at bounding box center [724, 166] width 13 height 13
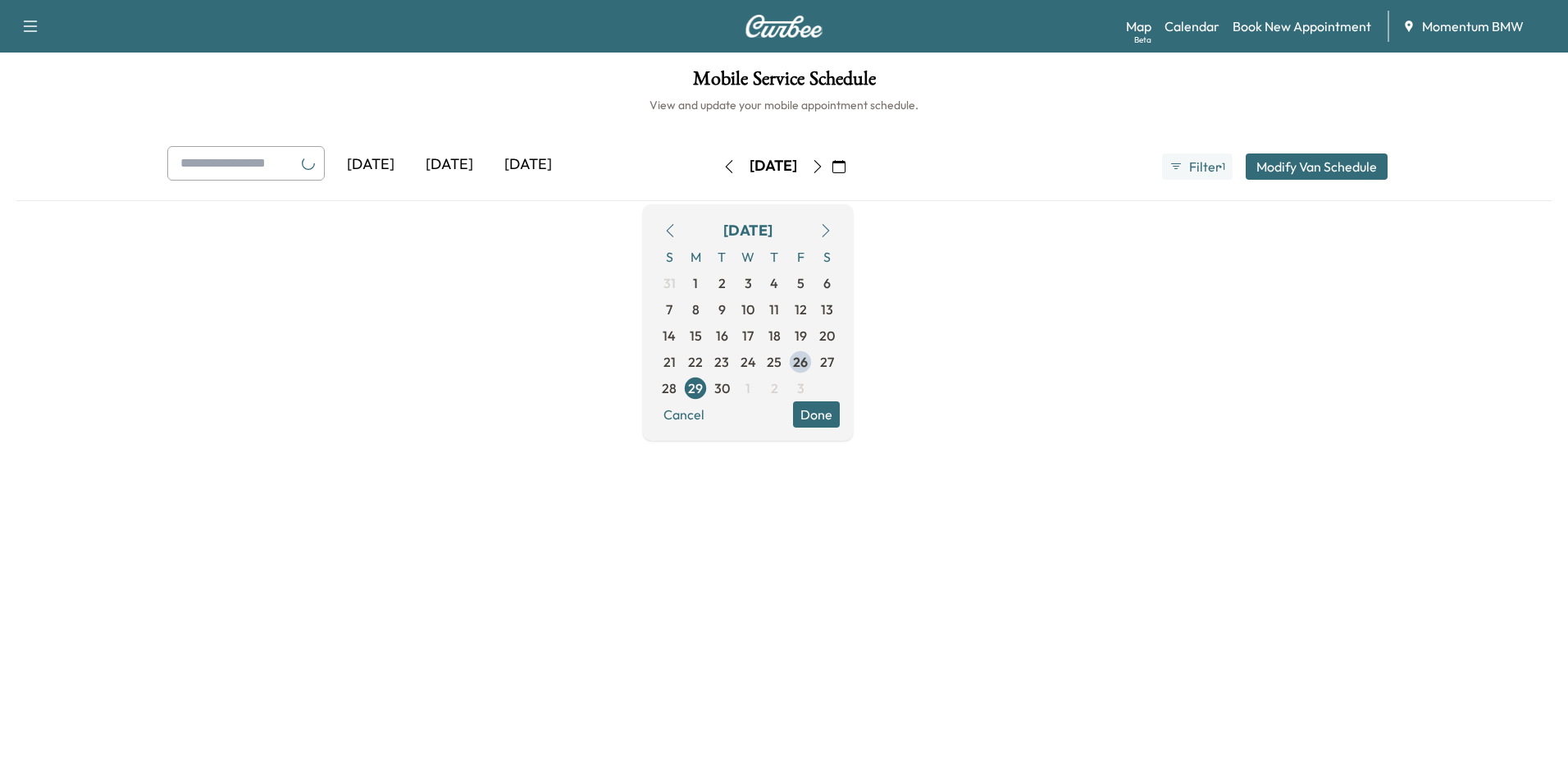
click at [715, 162] on button "button" at bounding box center [728, 166] width 28 height 26
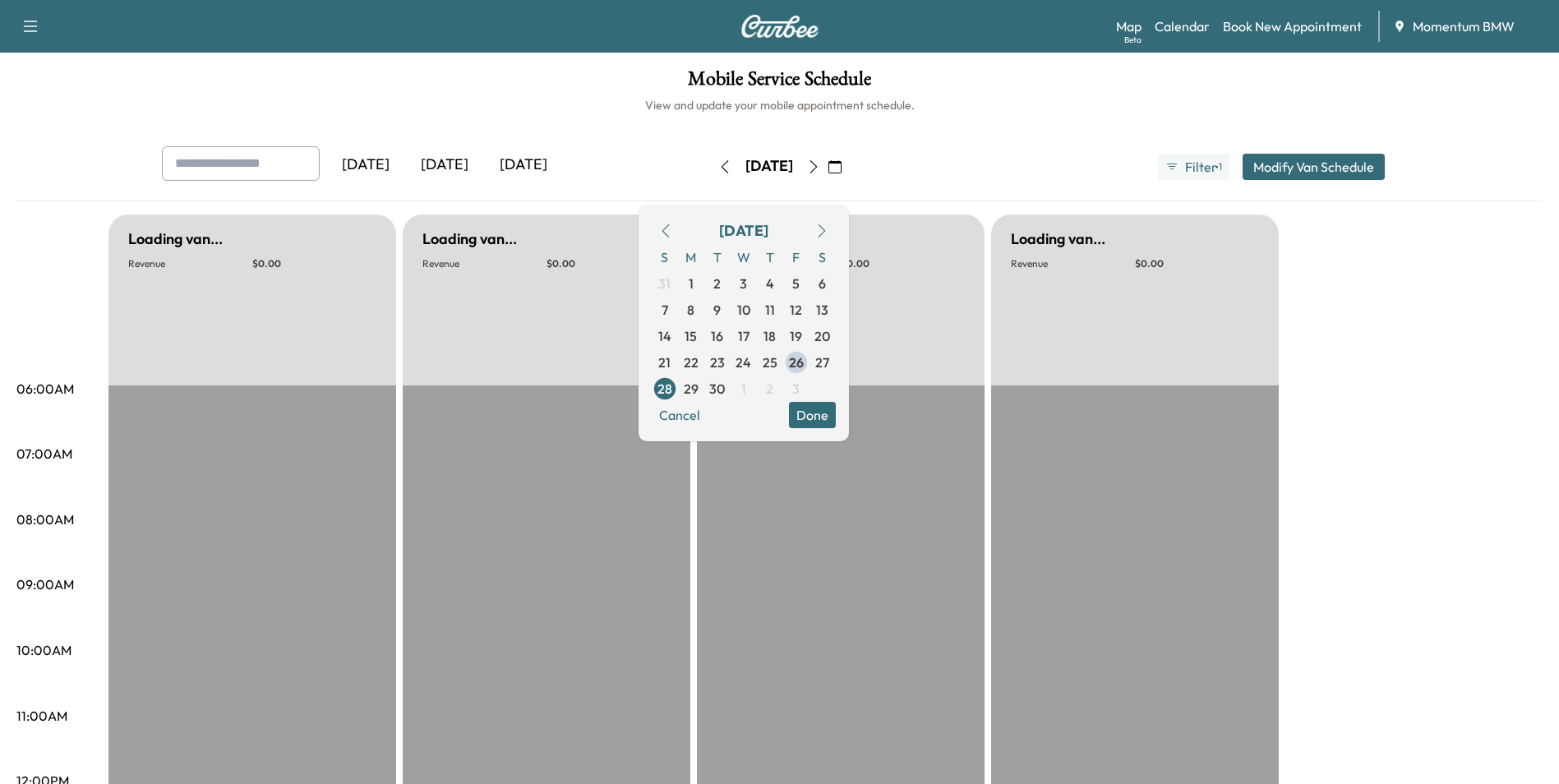
click at [718, 163] on icon "button" at bounding box center [724, 166] width 13 height 13
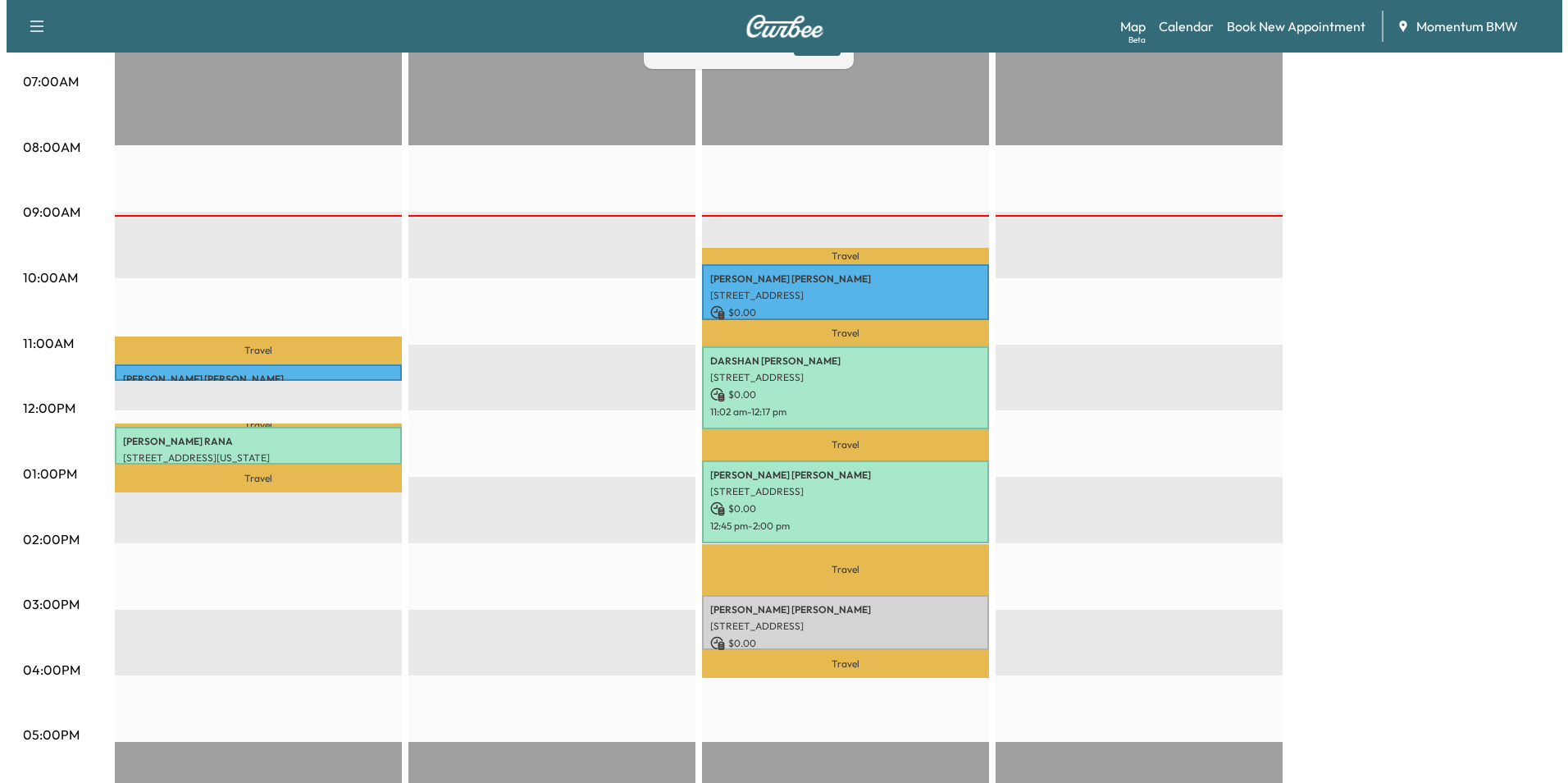
scroll to position [411, 0]
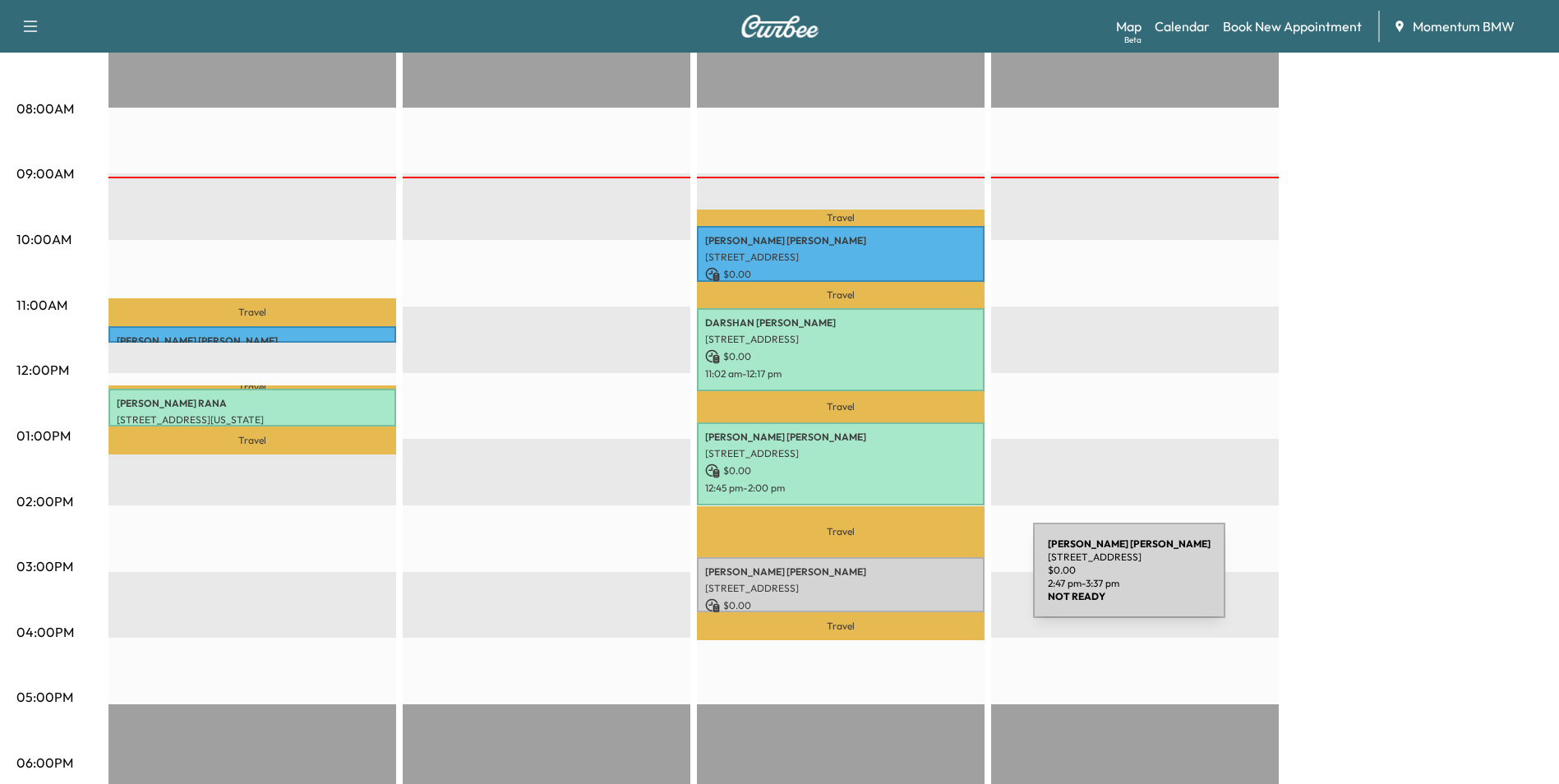
click at [910, 582] on p "[STREET_ADDRESS]" at bounding box center [841, 588] width 271 height 13
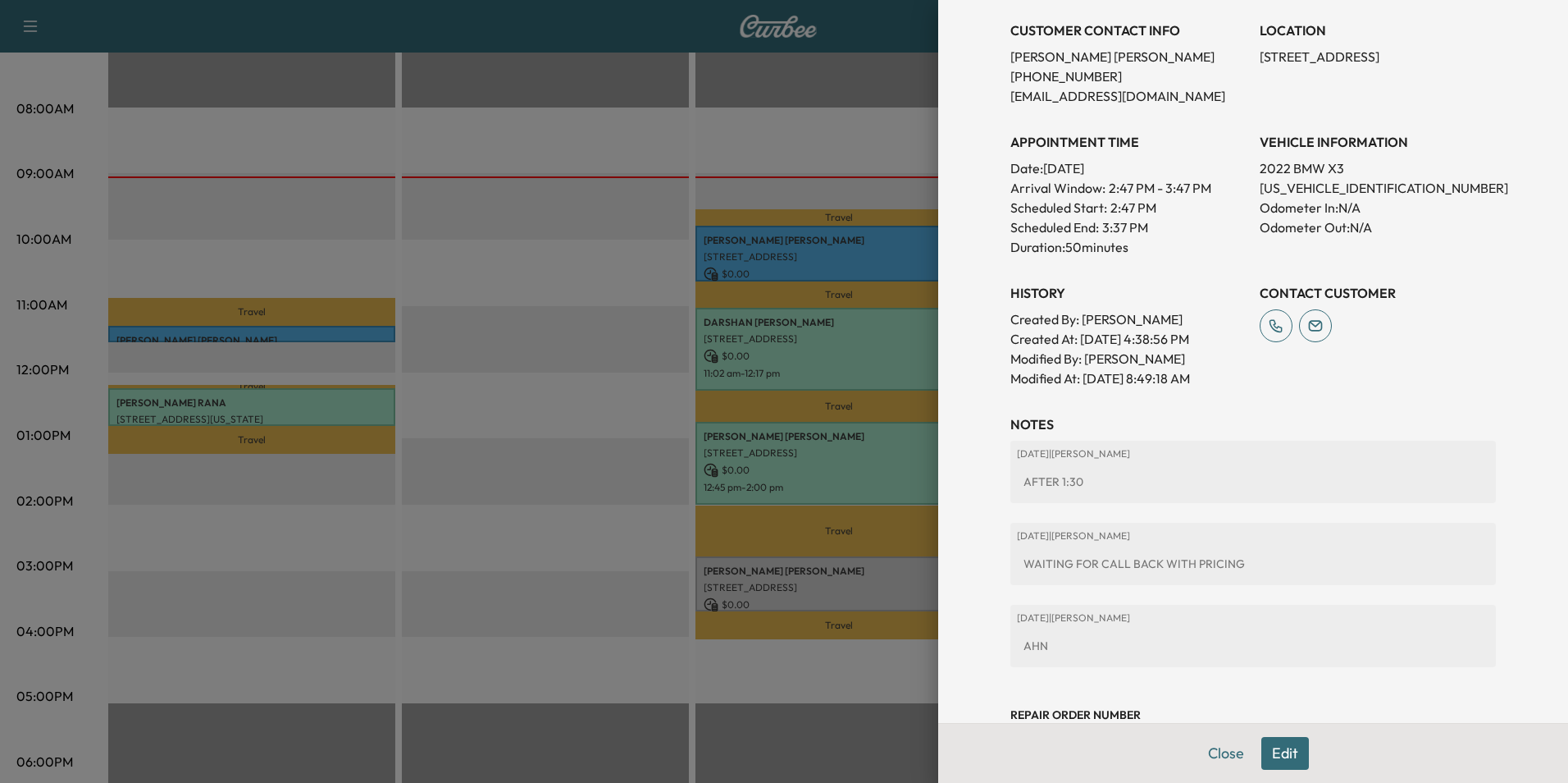
scroll to position [392, 0]
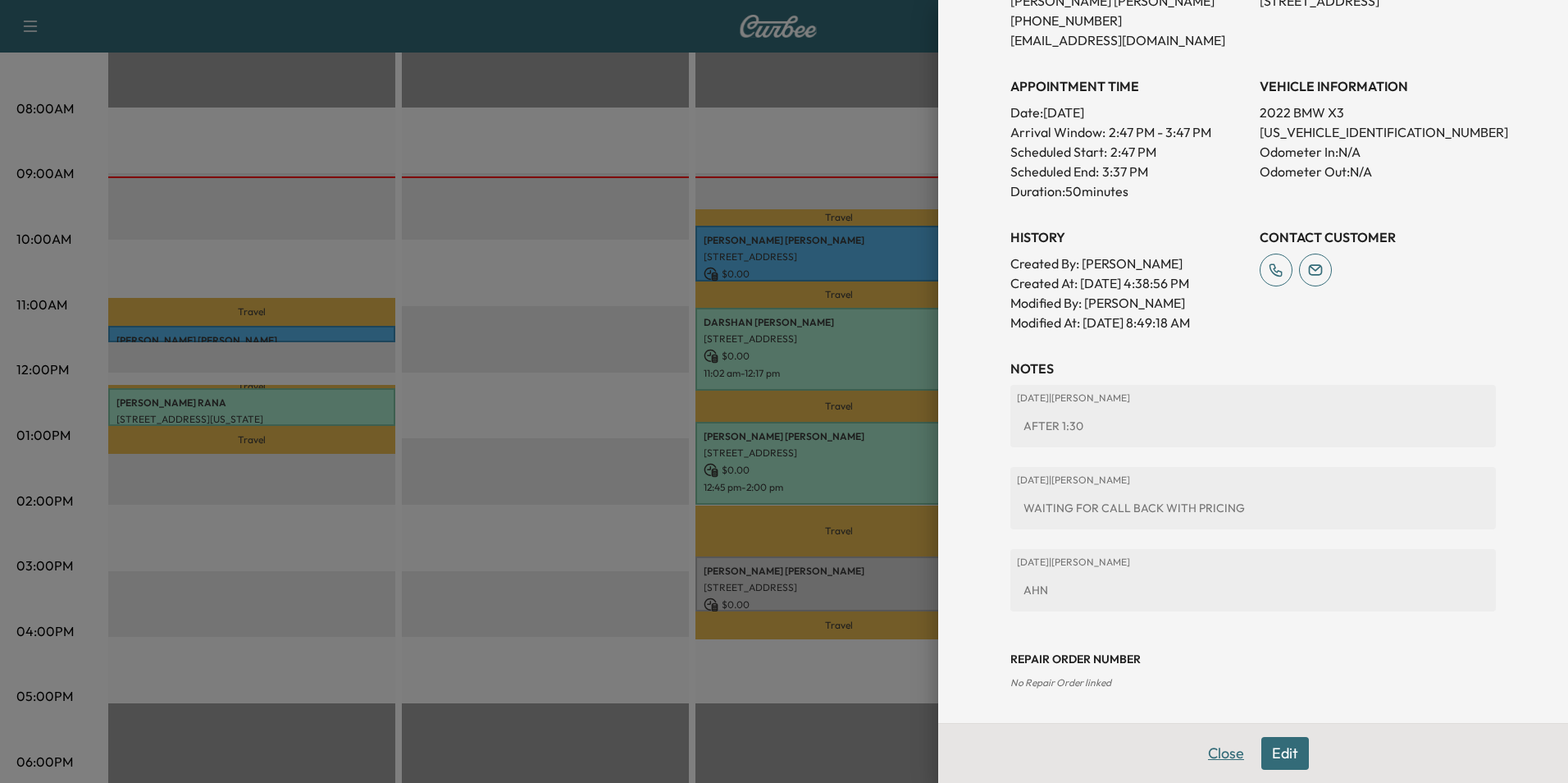
click at [1210, 754] on button "Close" at bounding box center [1226, 753] width 57 height 33
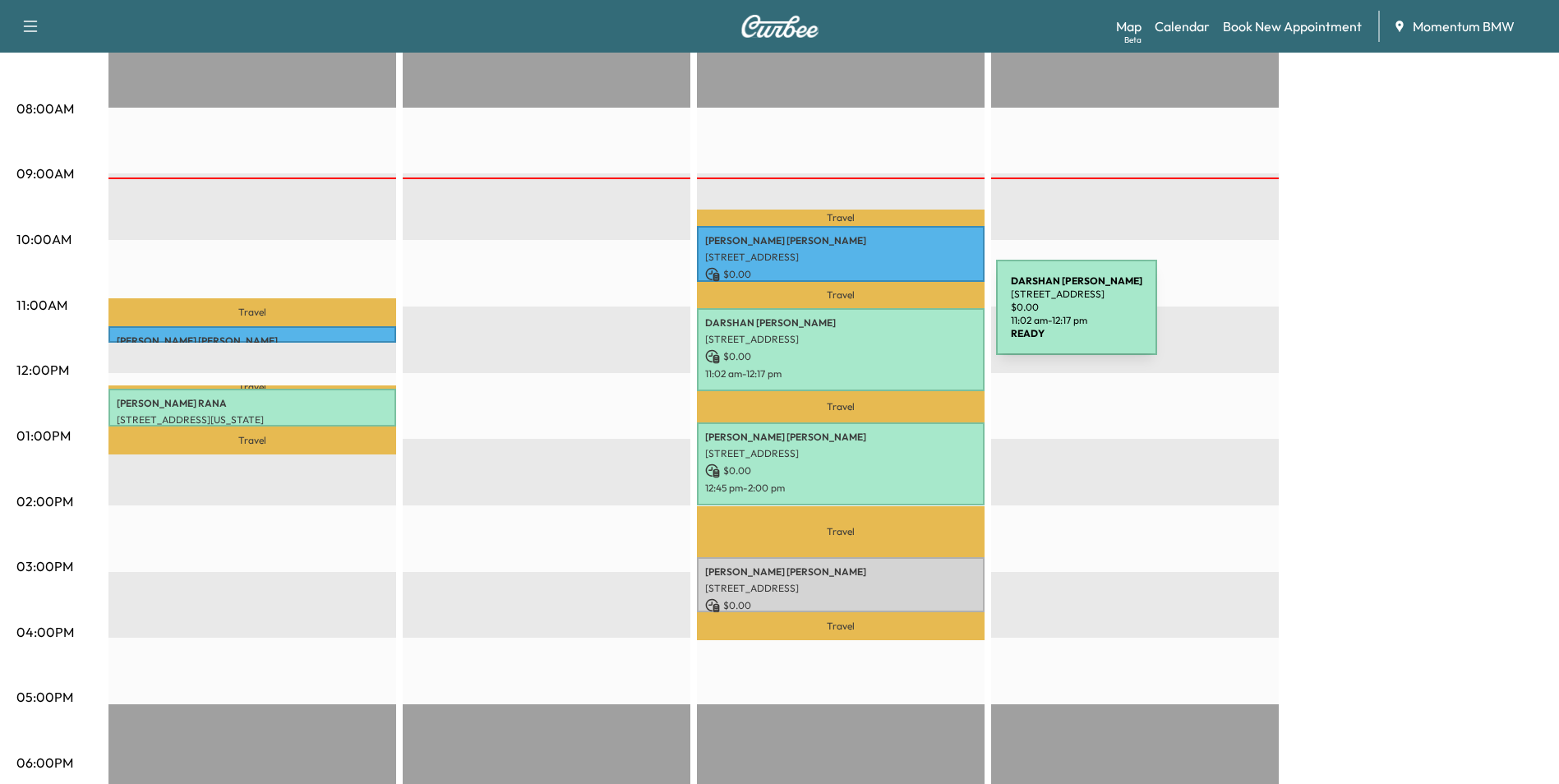
click at [873, 317] on p "[PERSON_NAME]" at bounding box center [841, 323] width 271 height 13
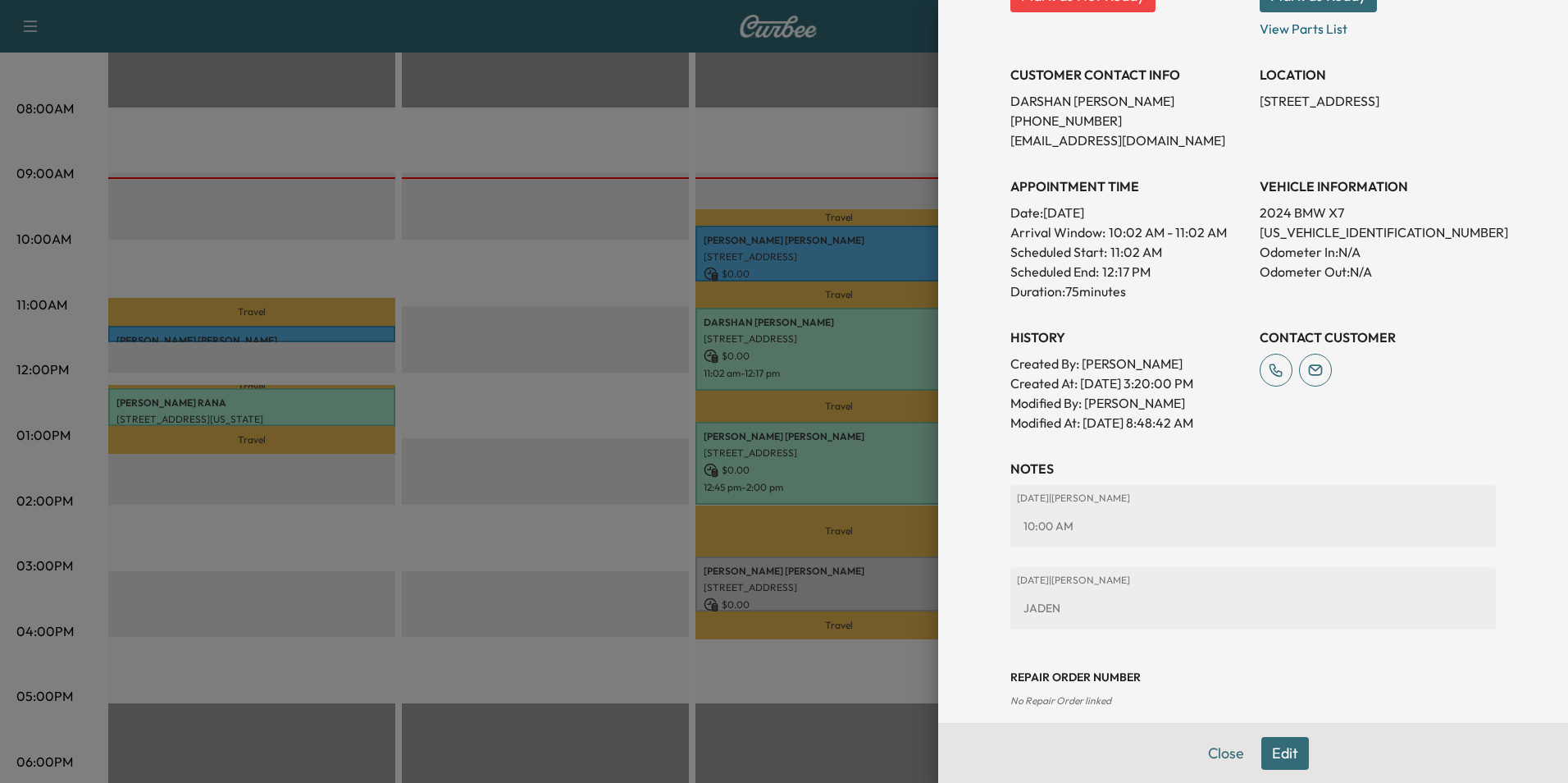
scroll to position [329, 0]
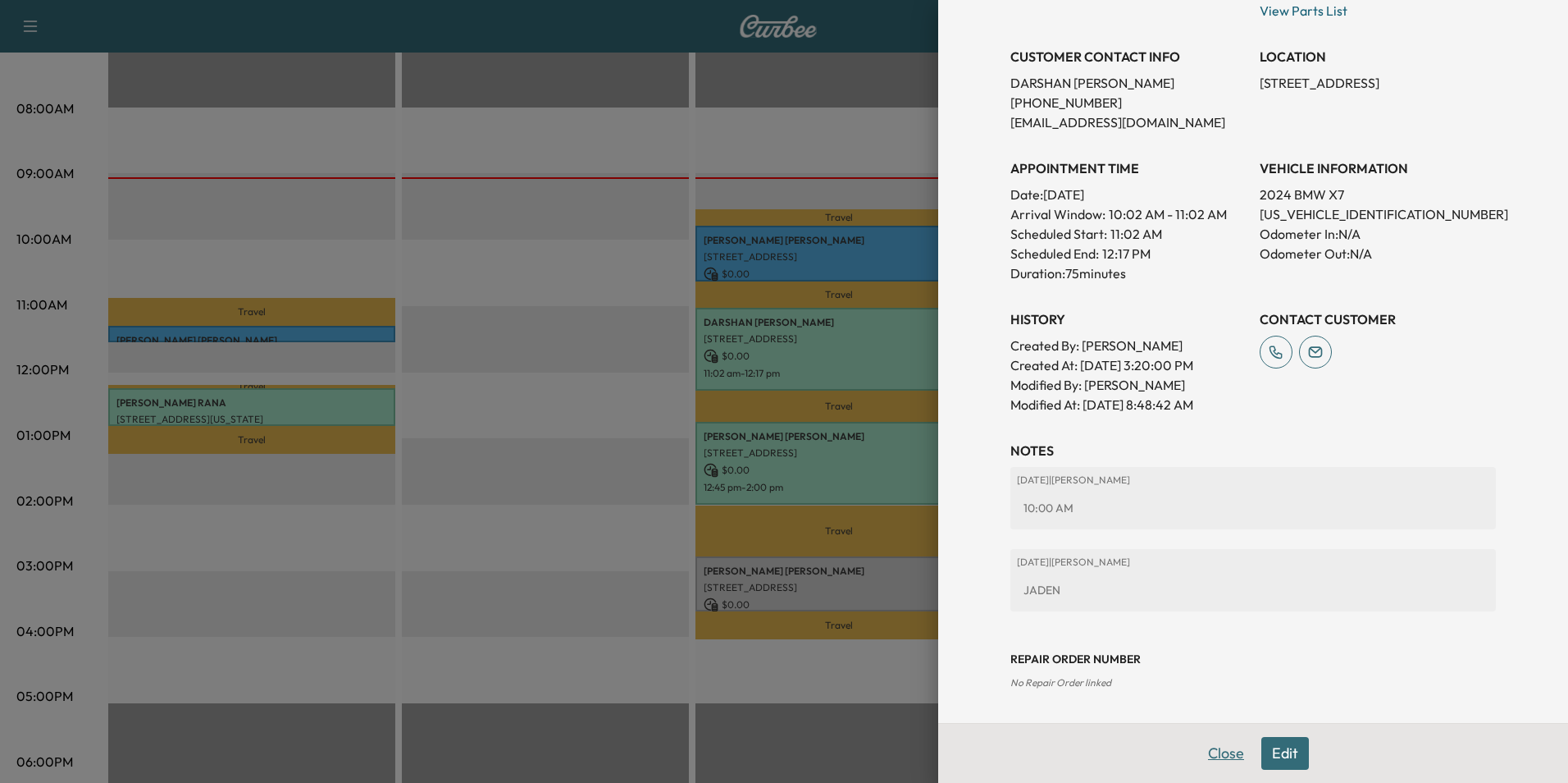
click at [1218, 768] on button "Close" at bounding box center [1226, 753] width 57 height 33
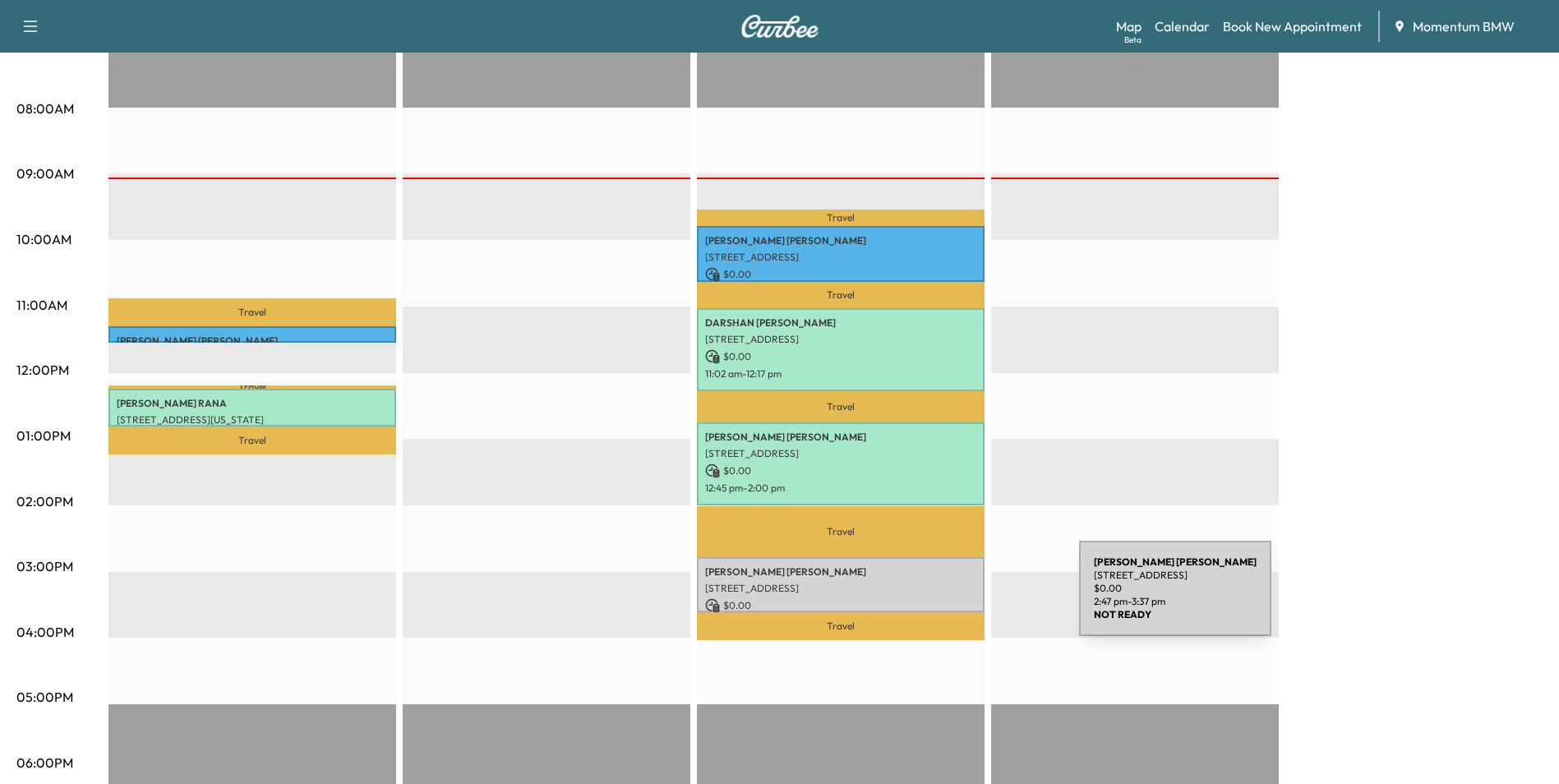
click at [956, 598] on p "$ 0.00" at bounding box center [841, 605] width 271 height 15
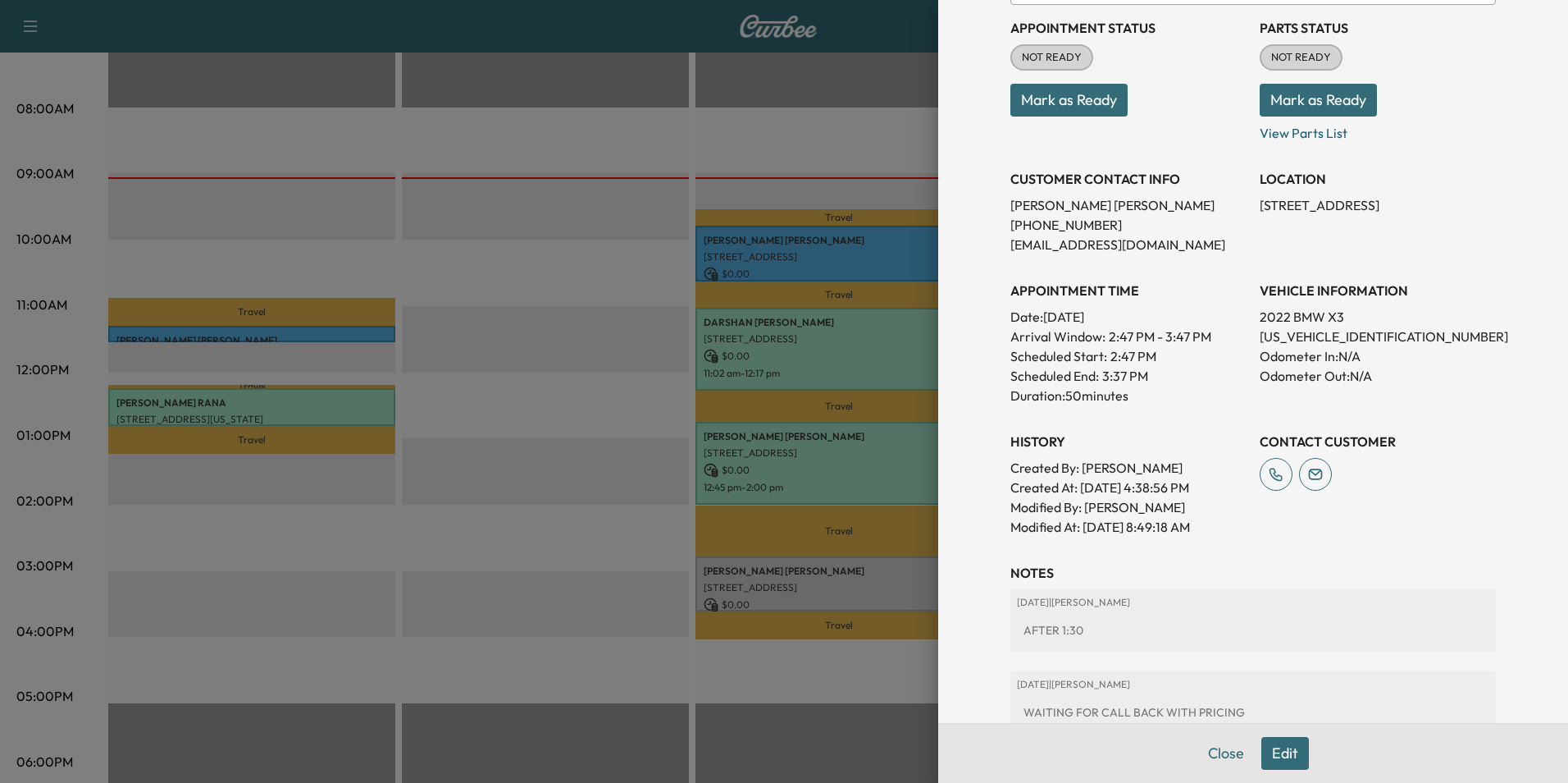
scroll to position [392, 0]
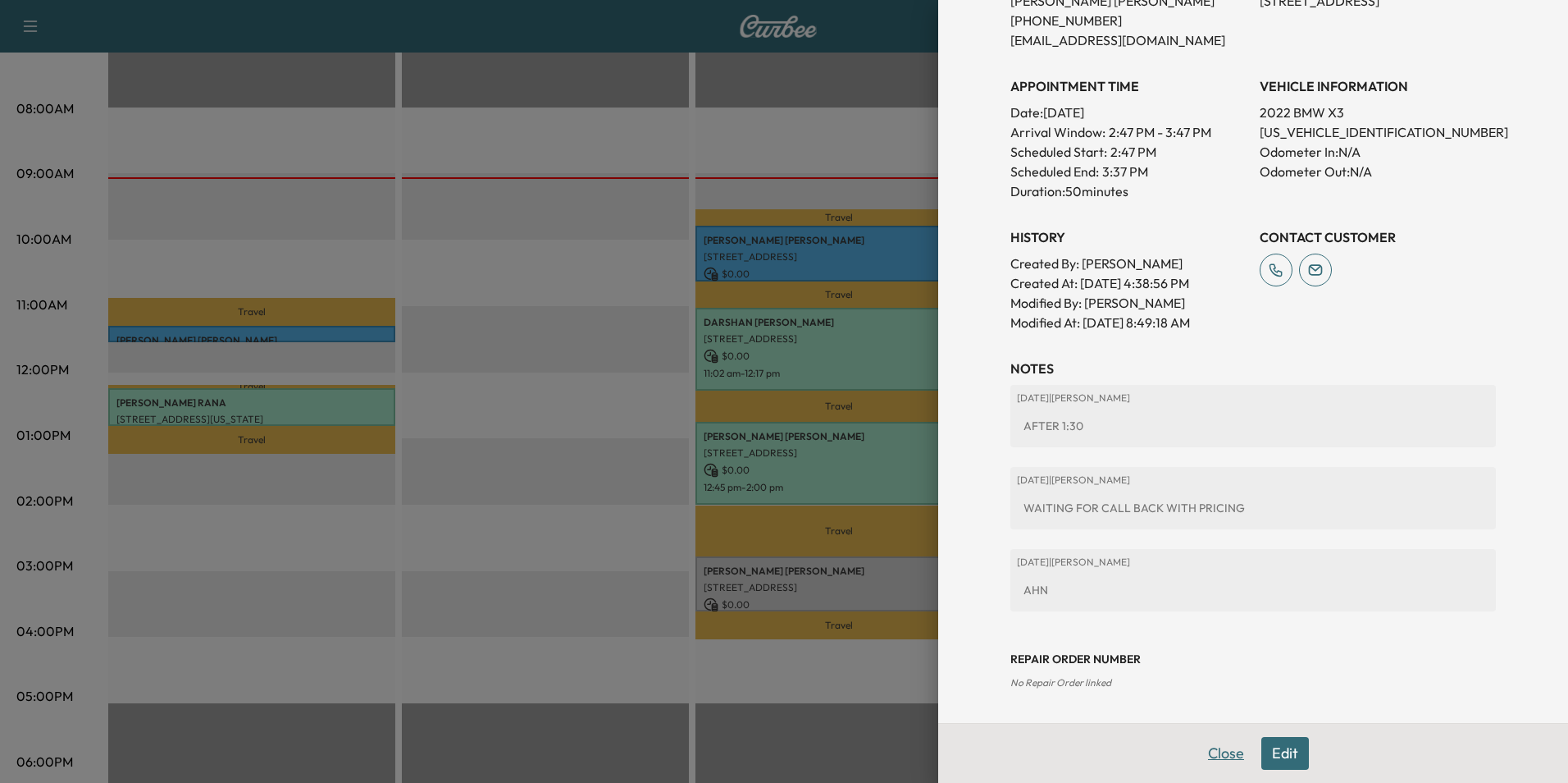
click at [1230, 751] on button "Close" at bounding box center [1226, 753] width 57 height 33
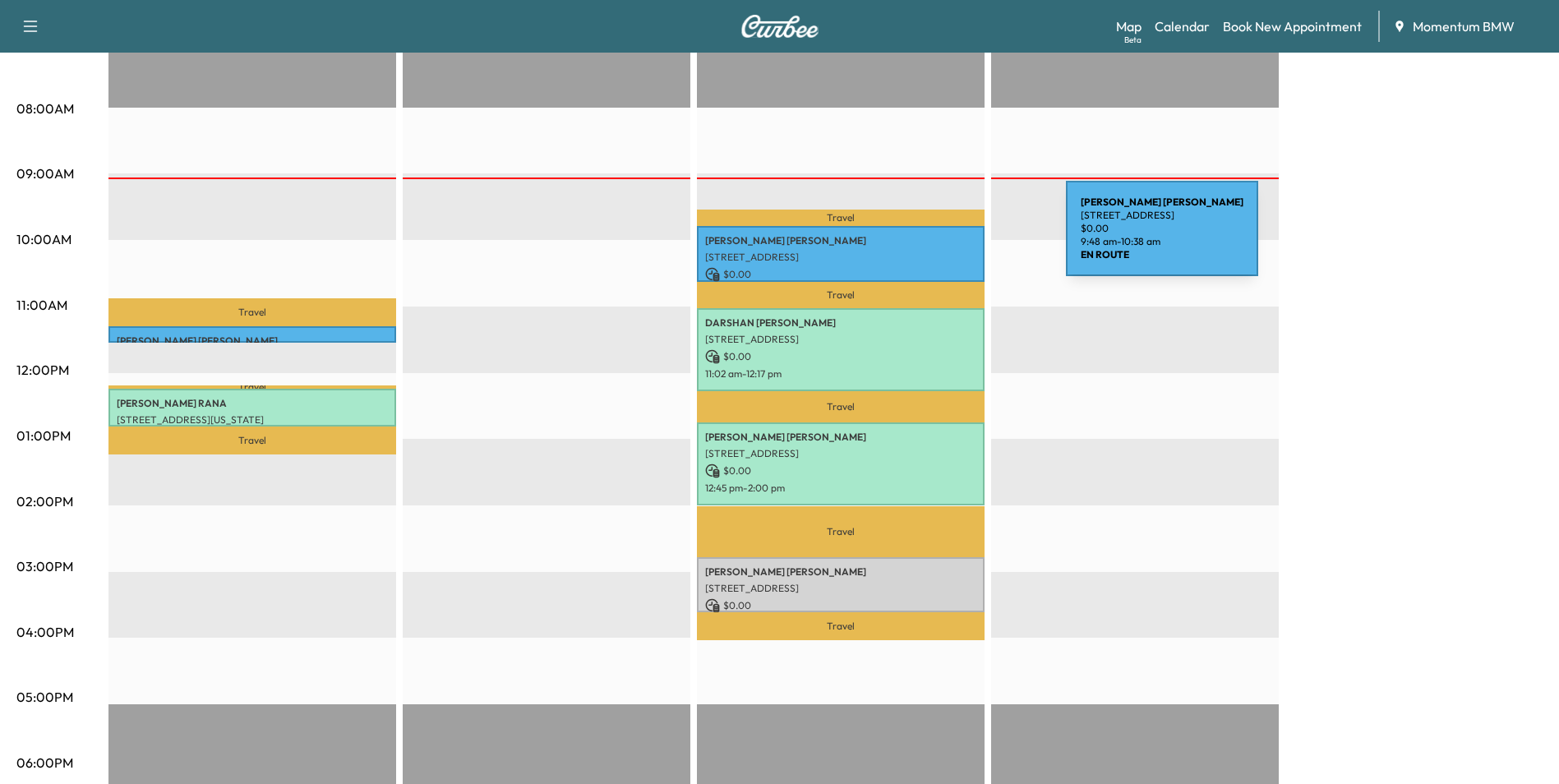
click at [943, 239] on p "[PERSON_NAME]" at bounding box center [841, 240] width 271 height 13
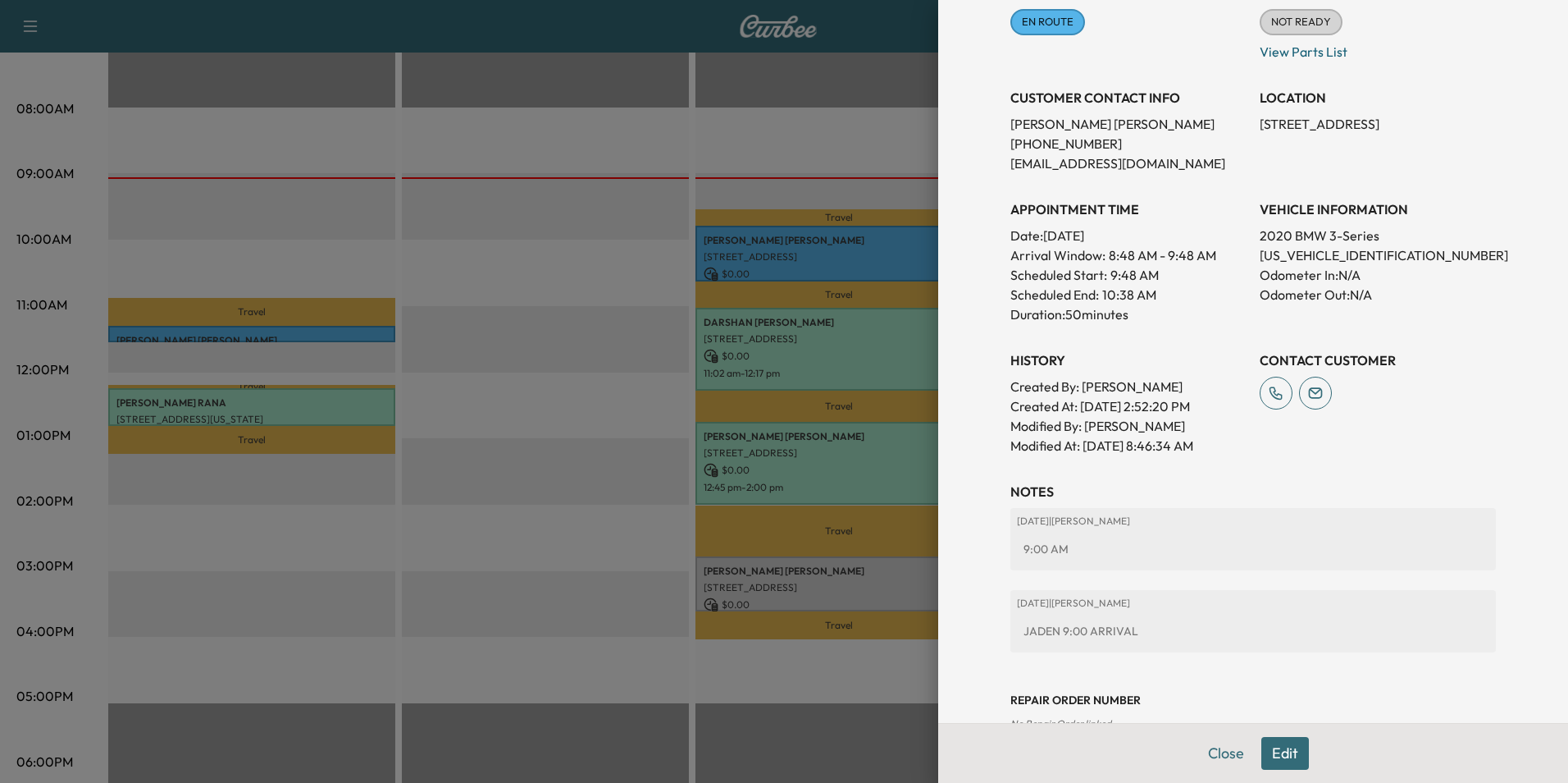
scroll to position [264, 0]
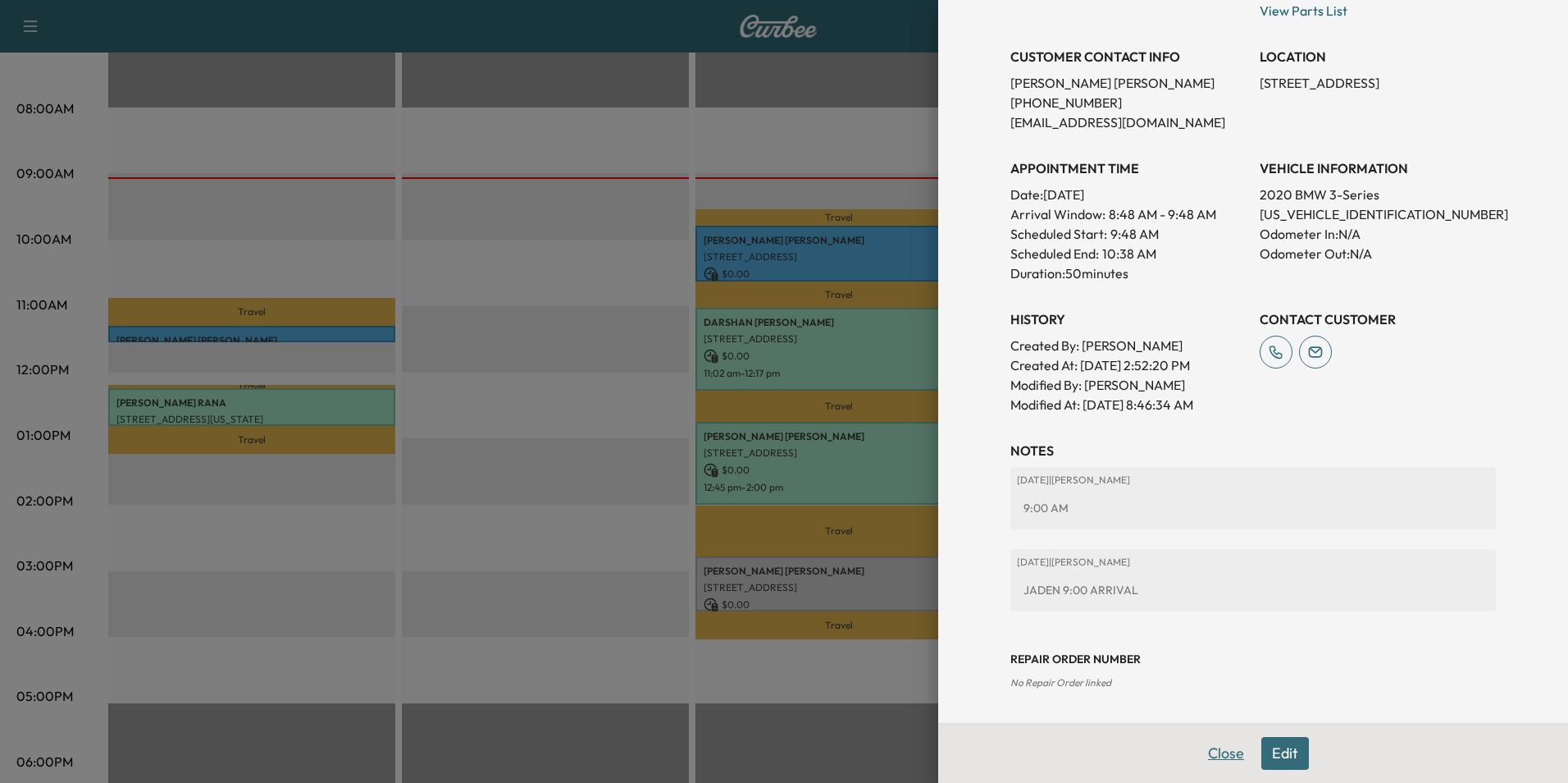
click at [1207, 752] on button "Close" at bounding box center [1226, 753] width 57 height 33
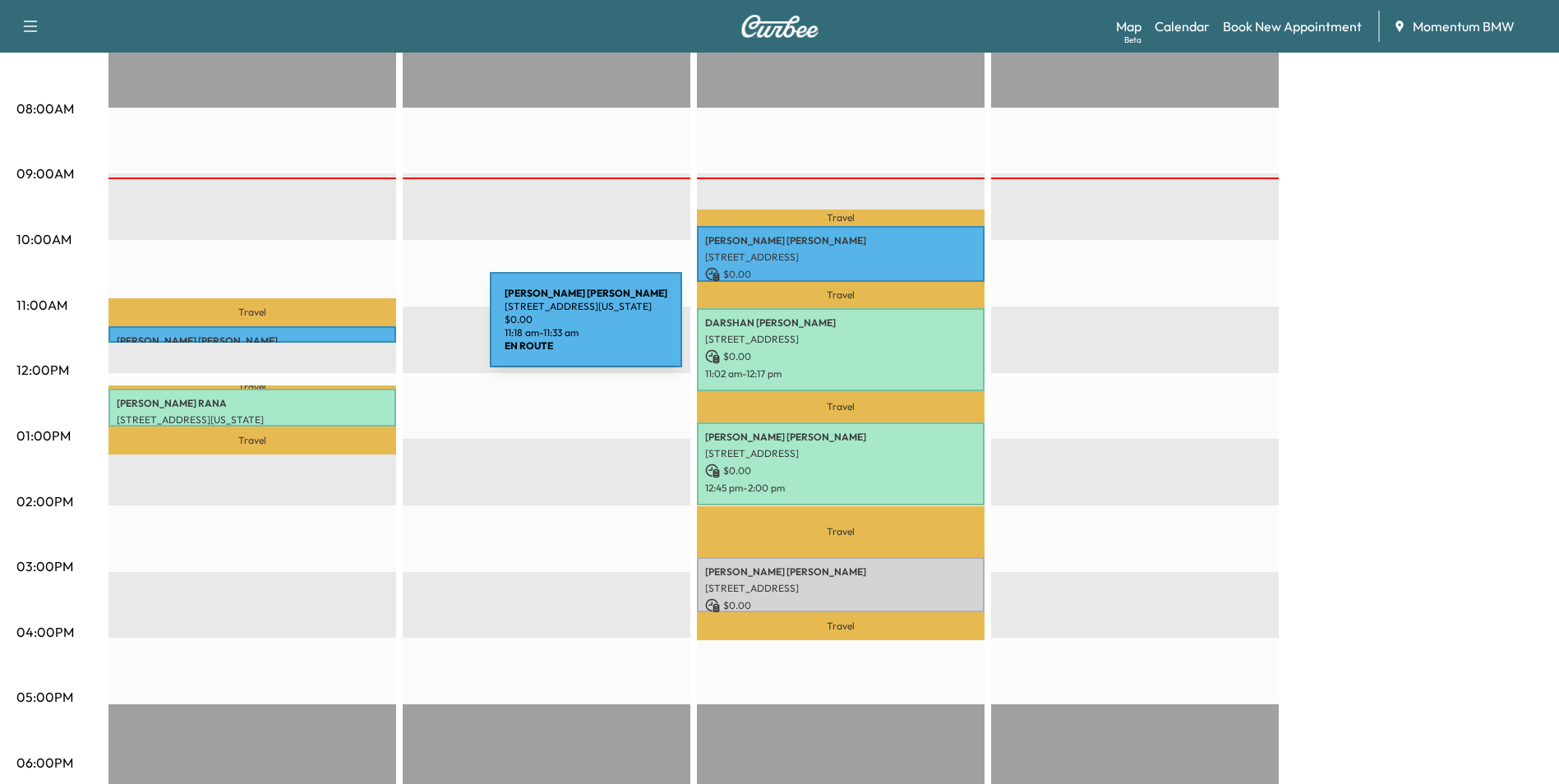
click at [367, 334] on p "[PERSON_NAME]" at bounding box center [252, 341] width 271 height 13
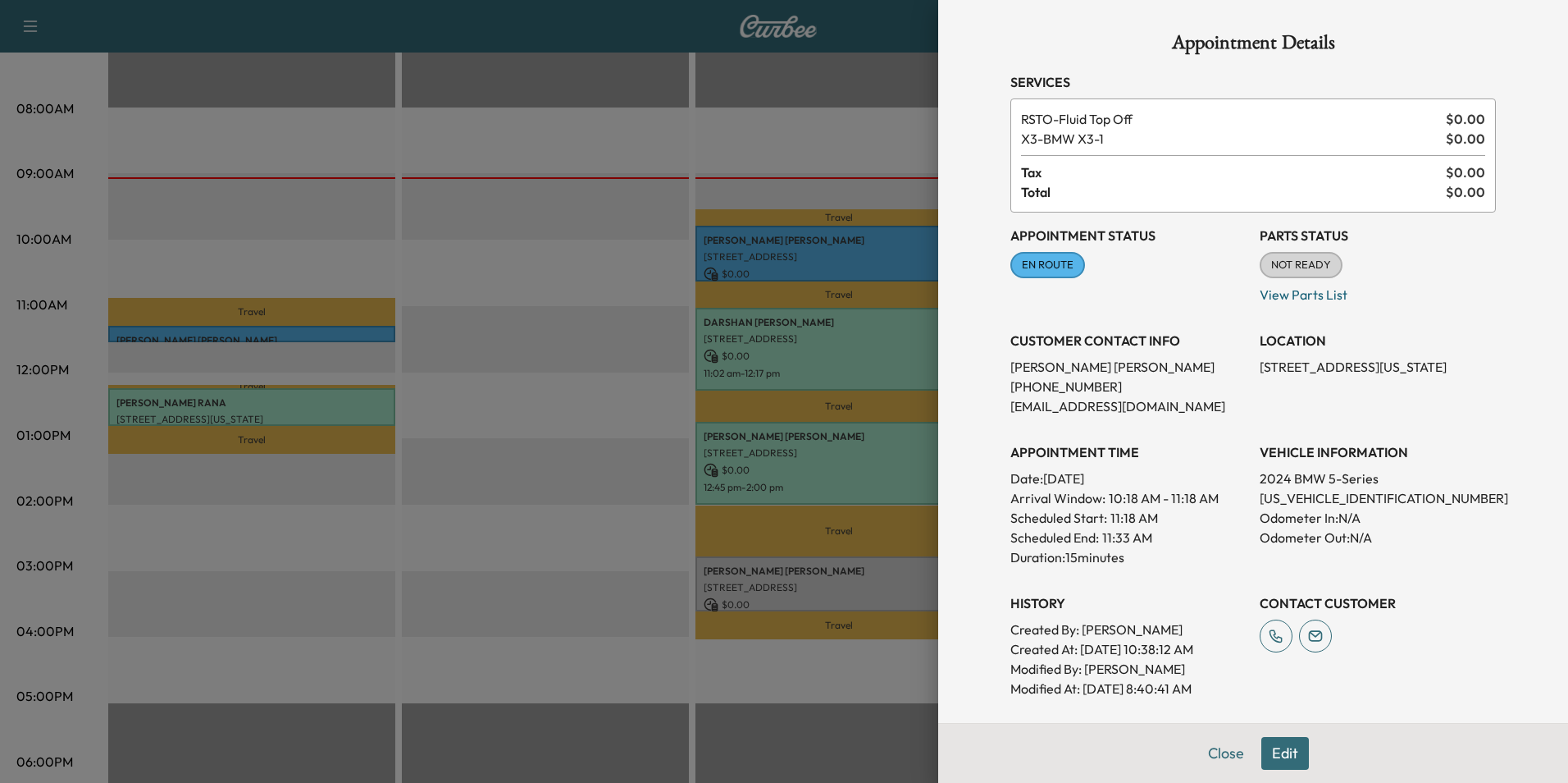
scroll to position [202, 0]
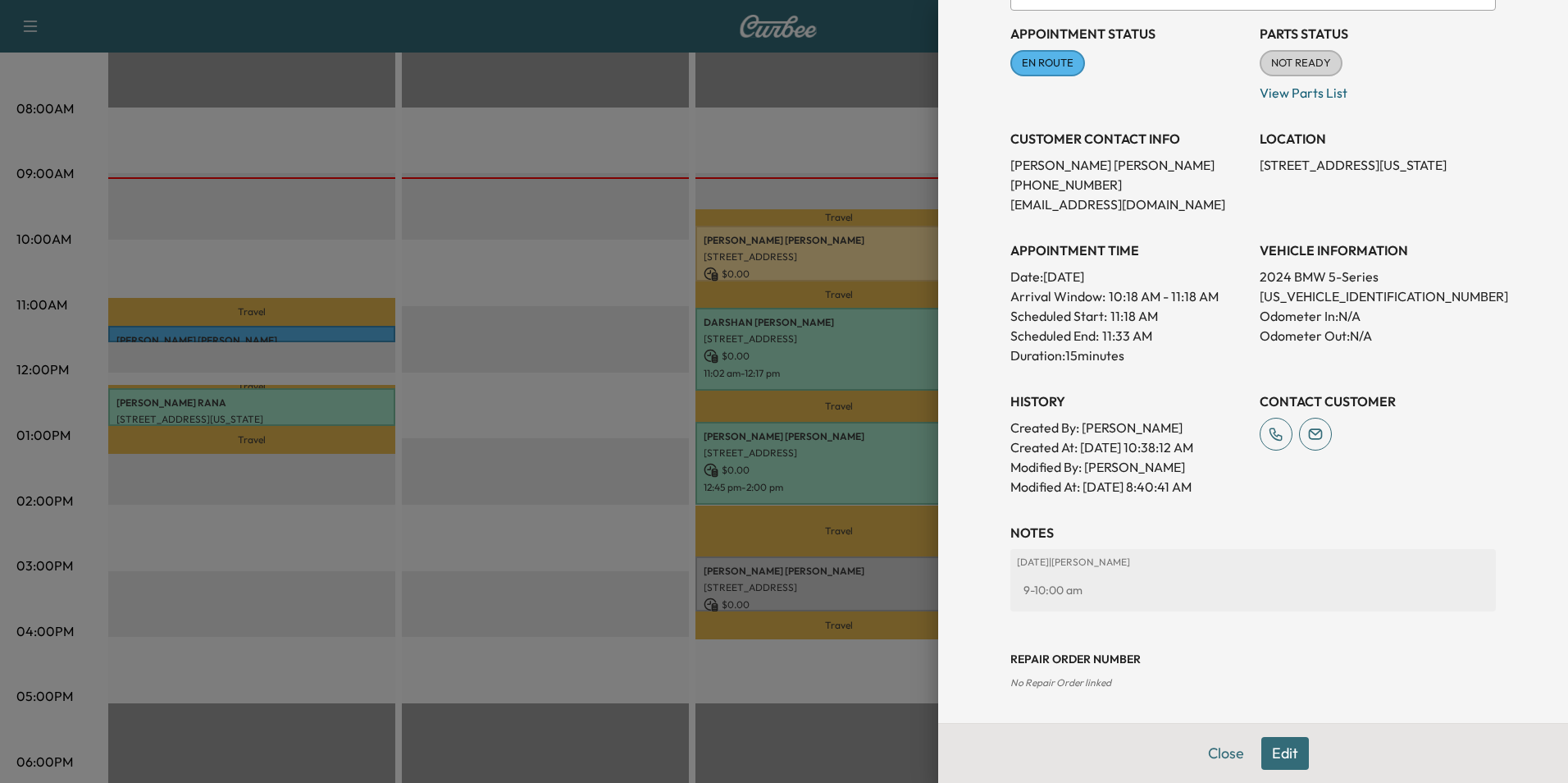
click at [1282, 742] on button "Edit" at bounding box center [1284, 753] width 47 height 33
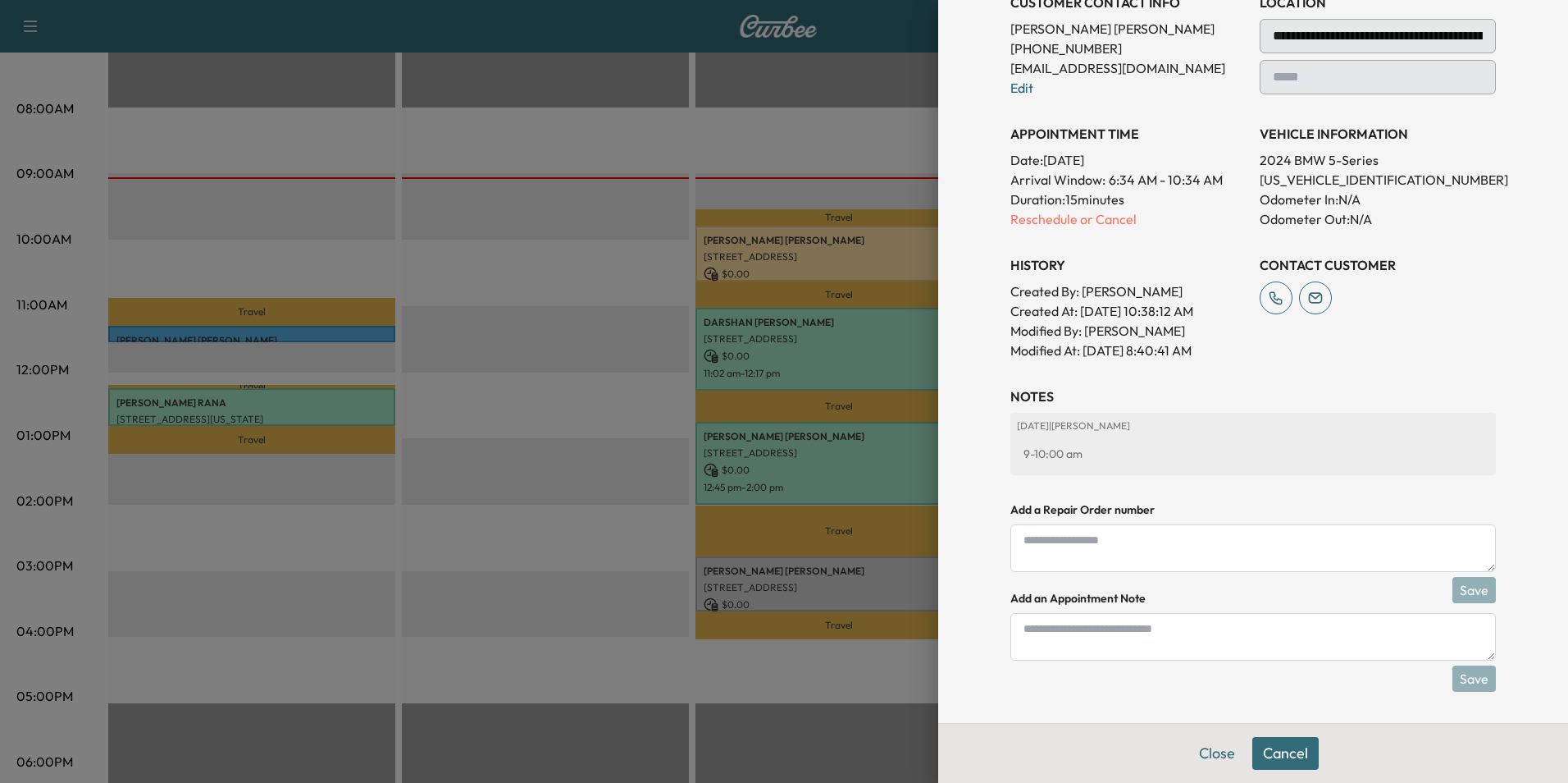
scroll to position [339, 0]
click at [1183, 643] on textarea at bounding box center [1253, 635] width 485 height 47
type textarea "***"
click at [1461, 676] on button "Save" at bounding box center [1474, 676] width 44 height 26
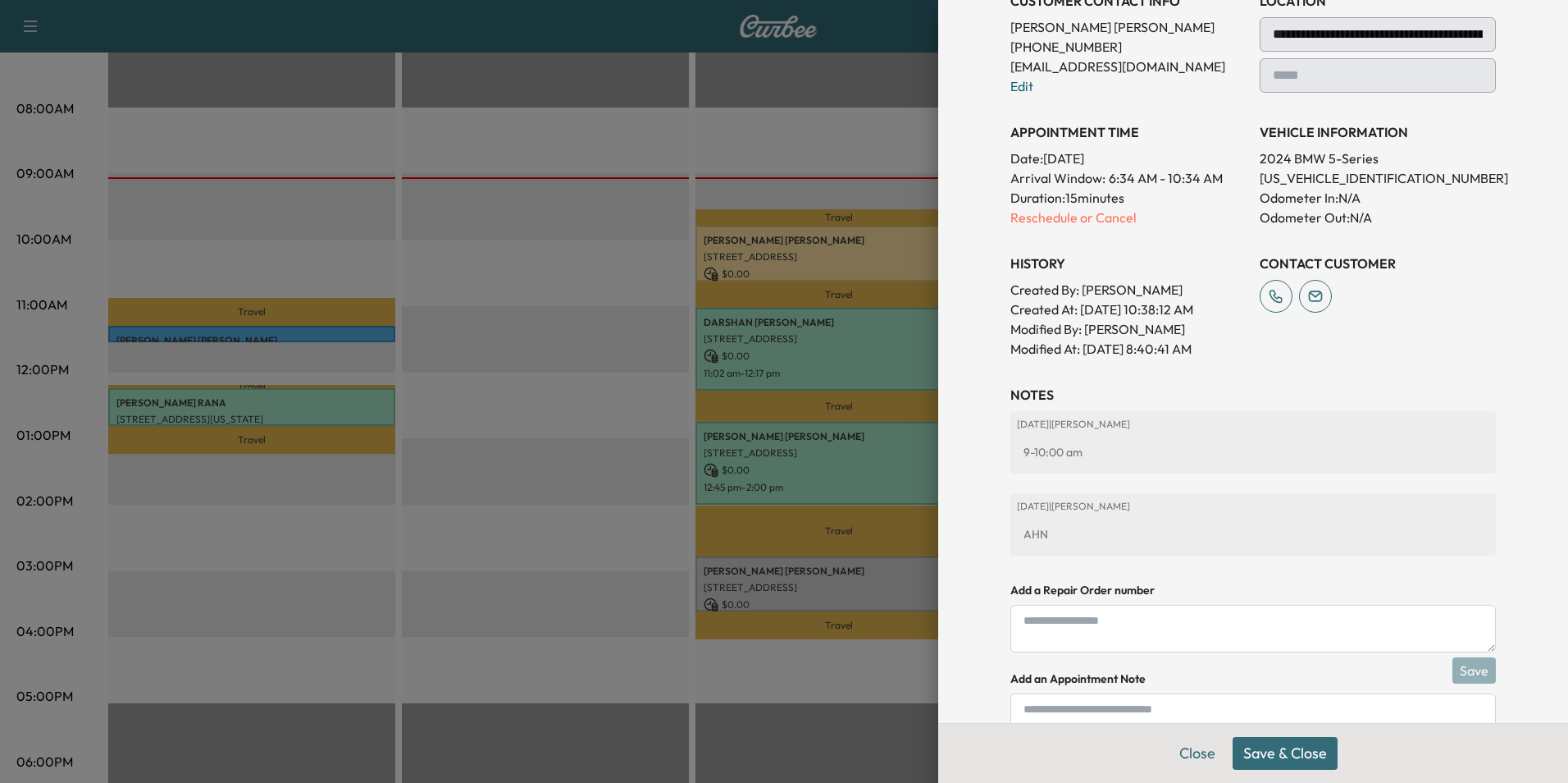
click at [1303, 761] on button "Save & Close" at bounding box center [1285, 753] width 105 height 33
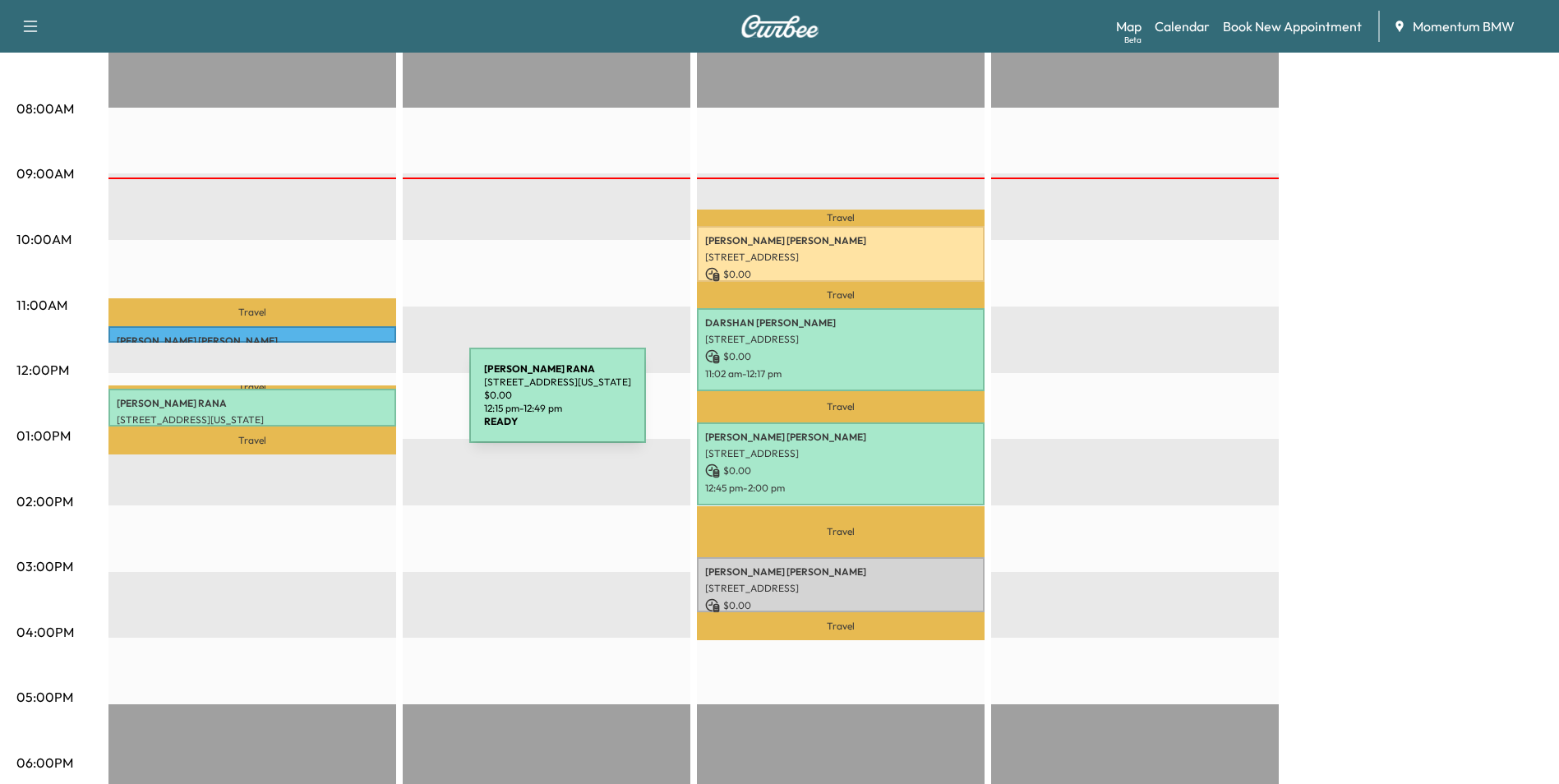
click at [346, 405] on p "[PERSON_NAME]" at bounding box center [252, 403] width 271 height 13
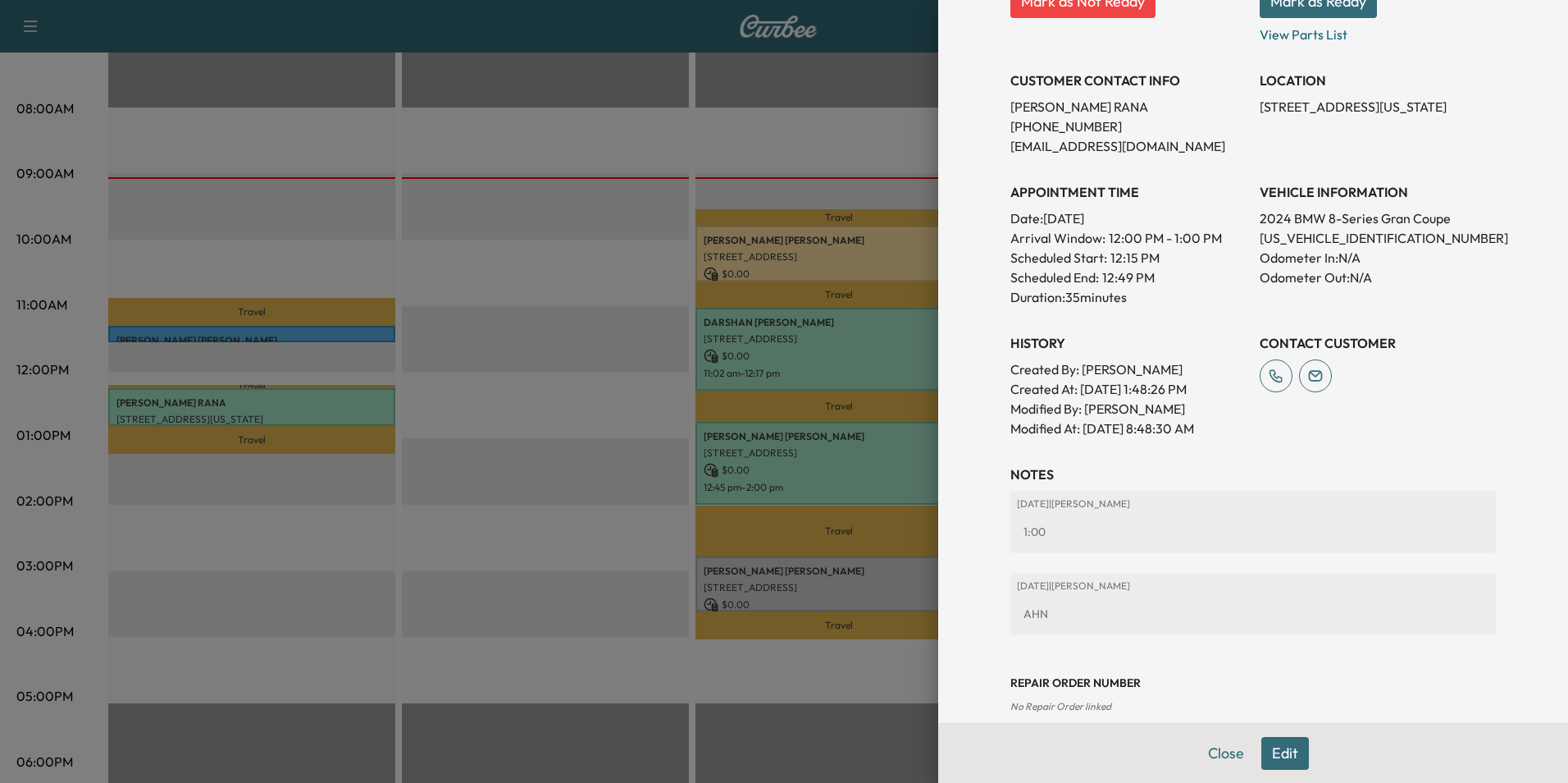
scroll to position [329, 0]
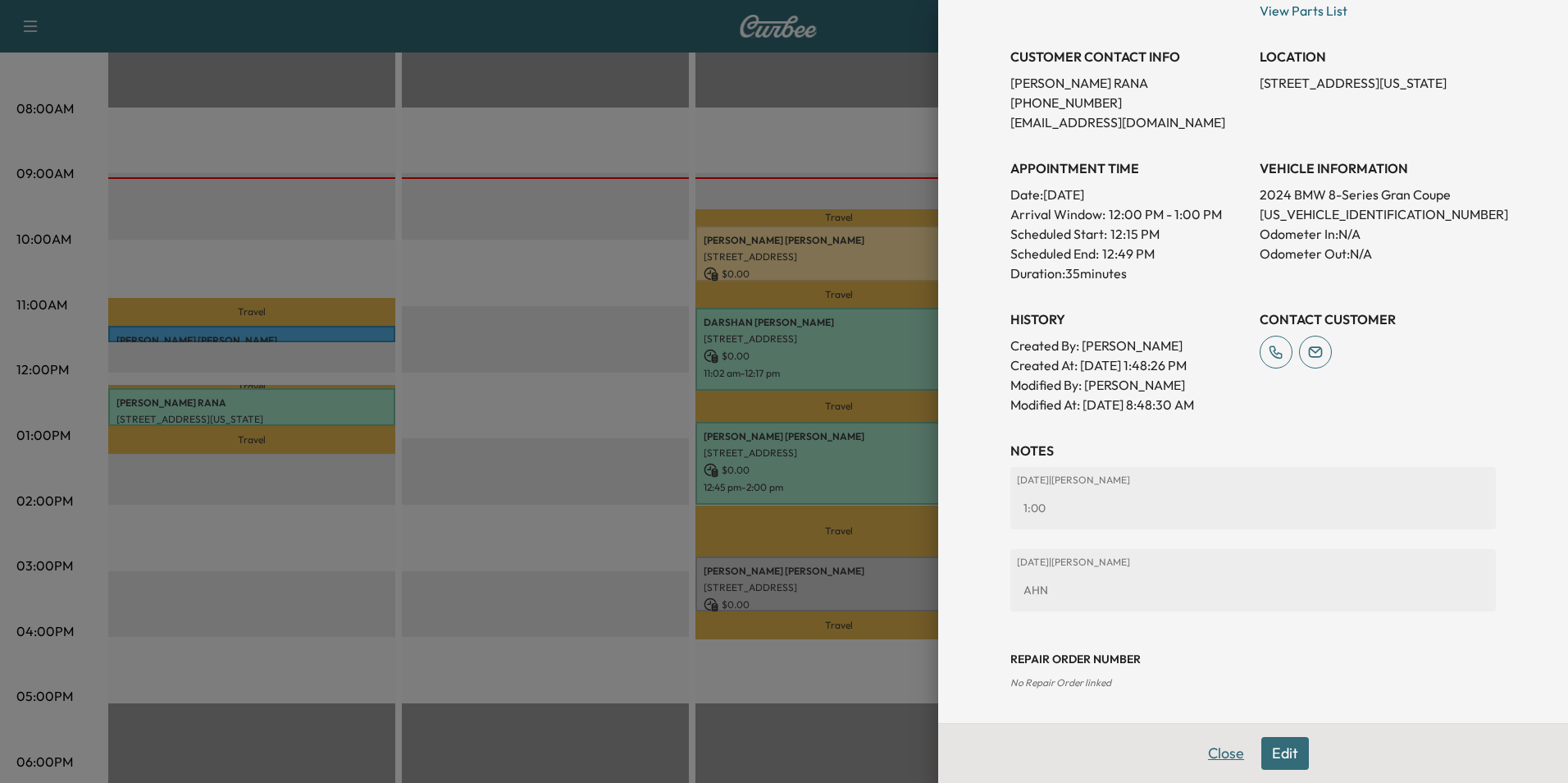
click at [1207, 757] on button "Close" at bounding box center [1226, 753] width 57 height 33
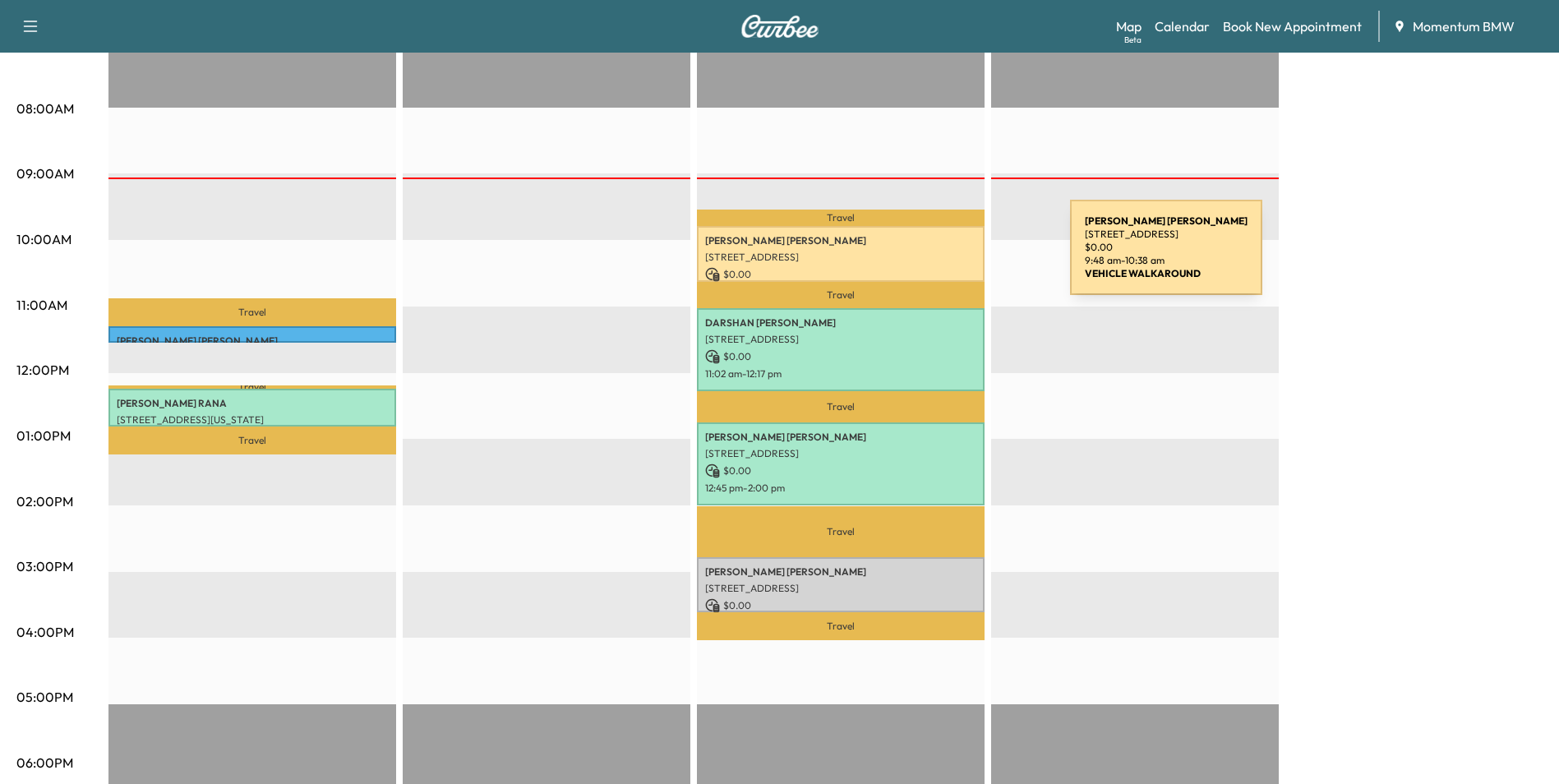
click at [947, 257] on p "[STREET_ADDRESS]" at bounding box center [841, 257] width 271 height 13
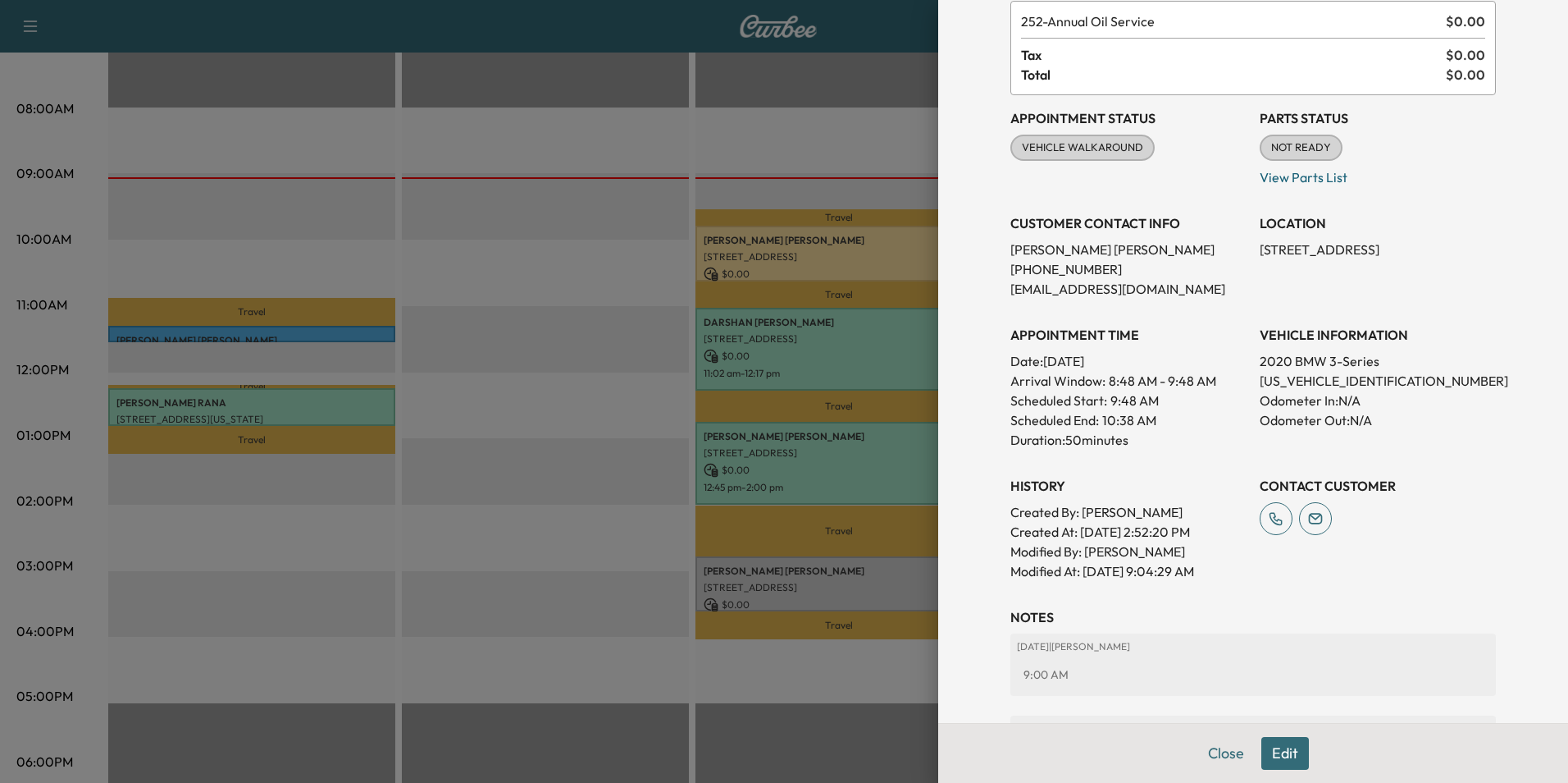
scroll to position [264, 0]
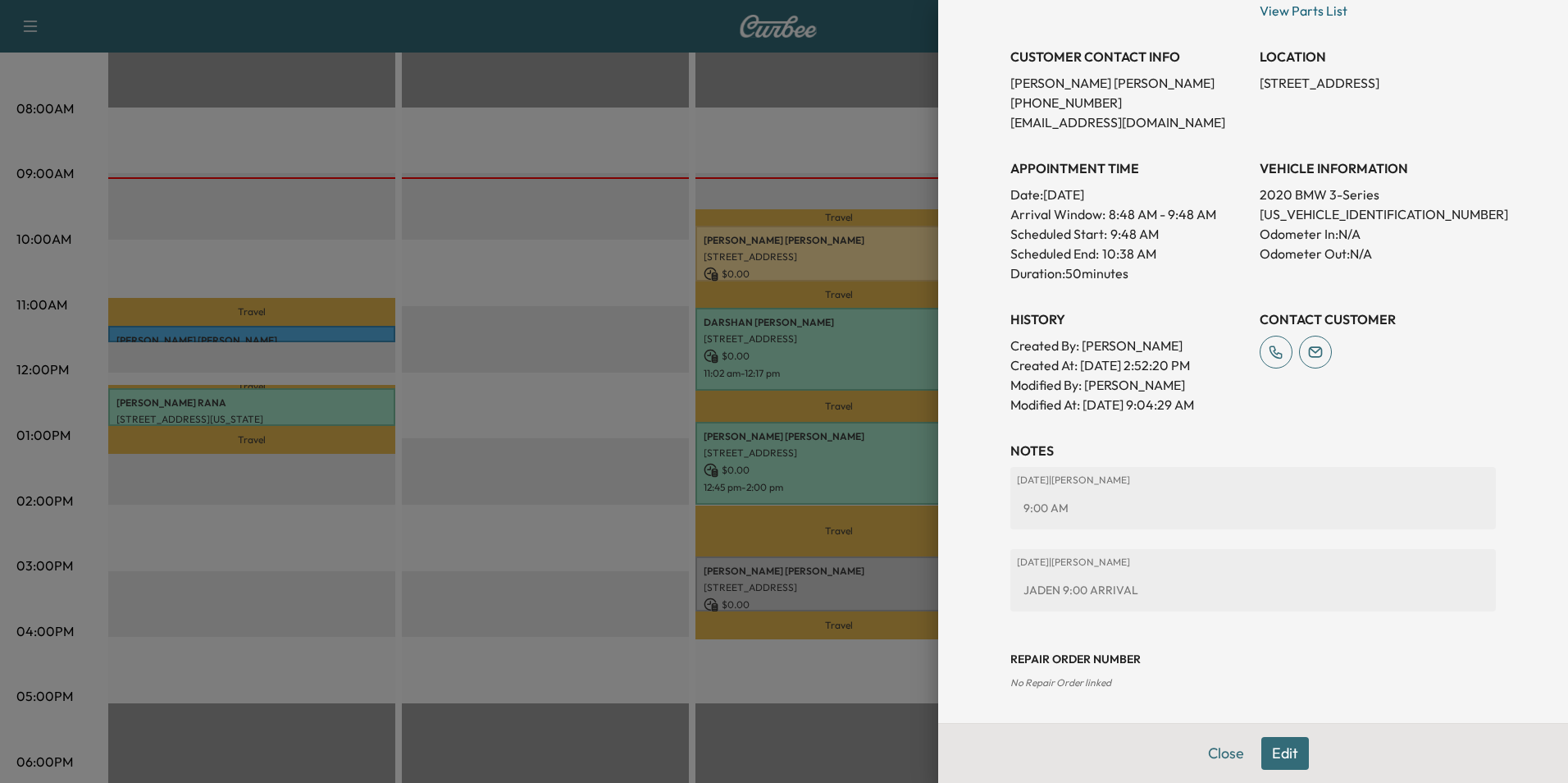
drag, startPoint x: 1202, startPoint y: 758, endPoint x: 1207, endPoint y: 733, distance: 25.5
click at [1203, 757] on button "Close" at bounding box center [1226, 753] width 57 height 33
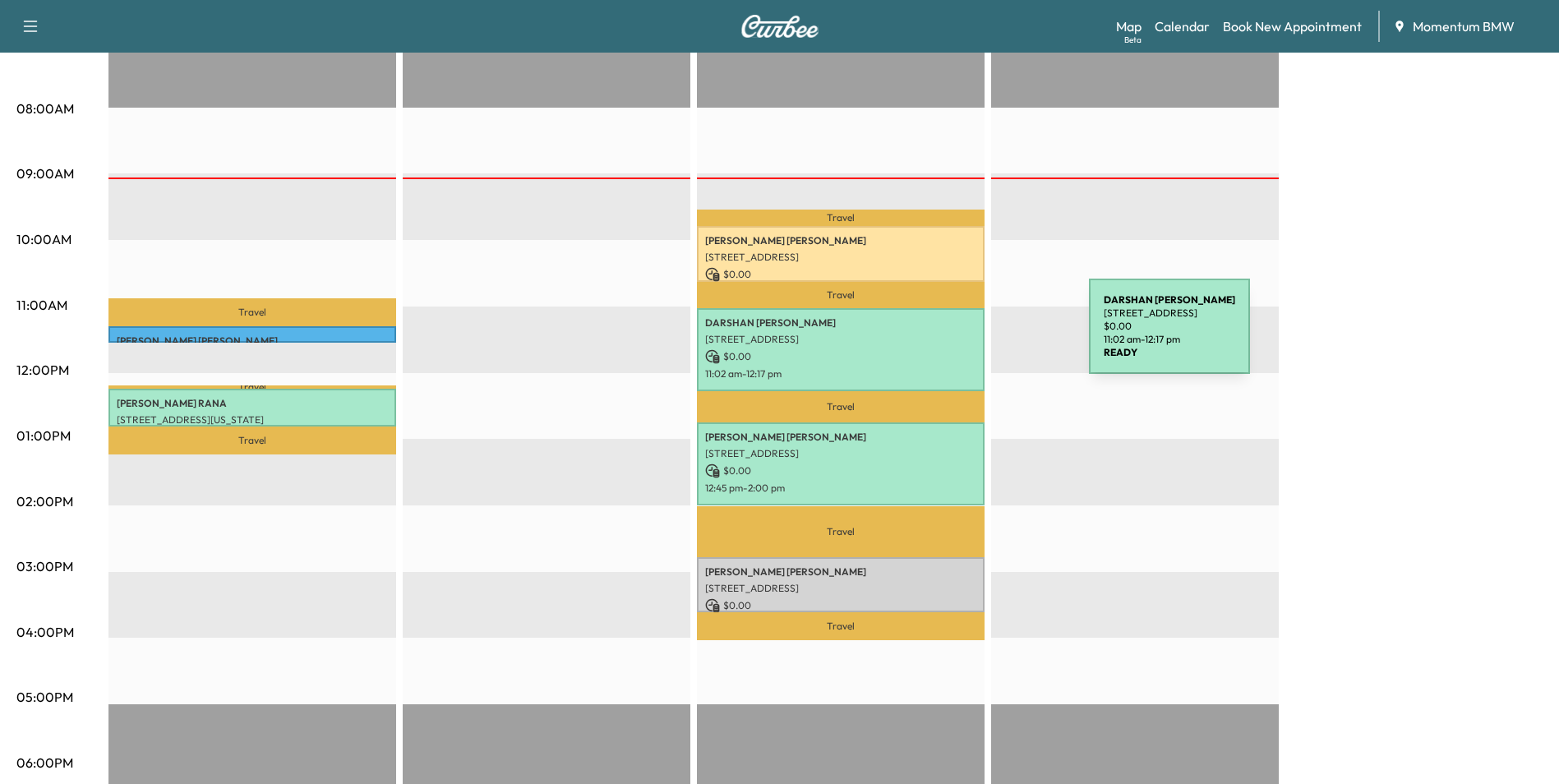
click at [965, 336] on p "[STREET_ADDRESS]" at bounding box center [841, 339] width 271 height 13
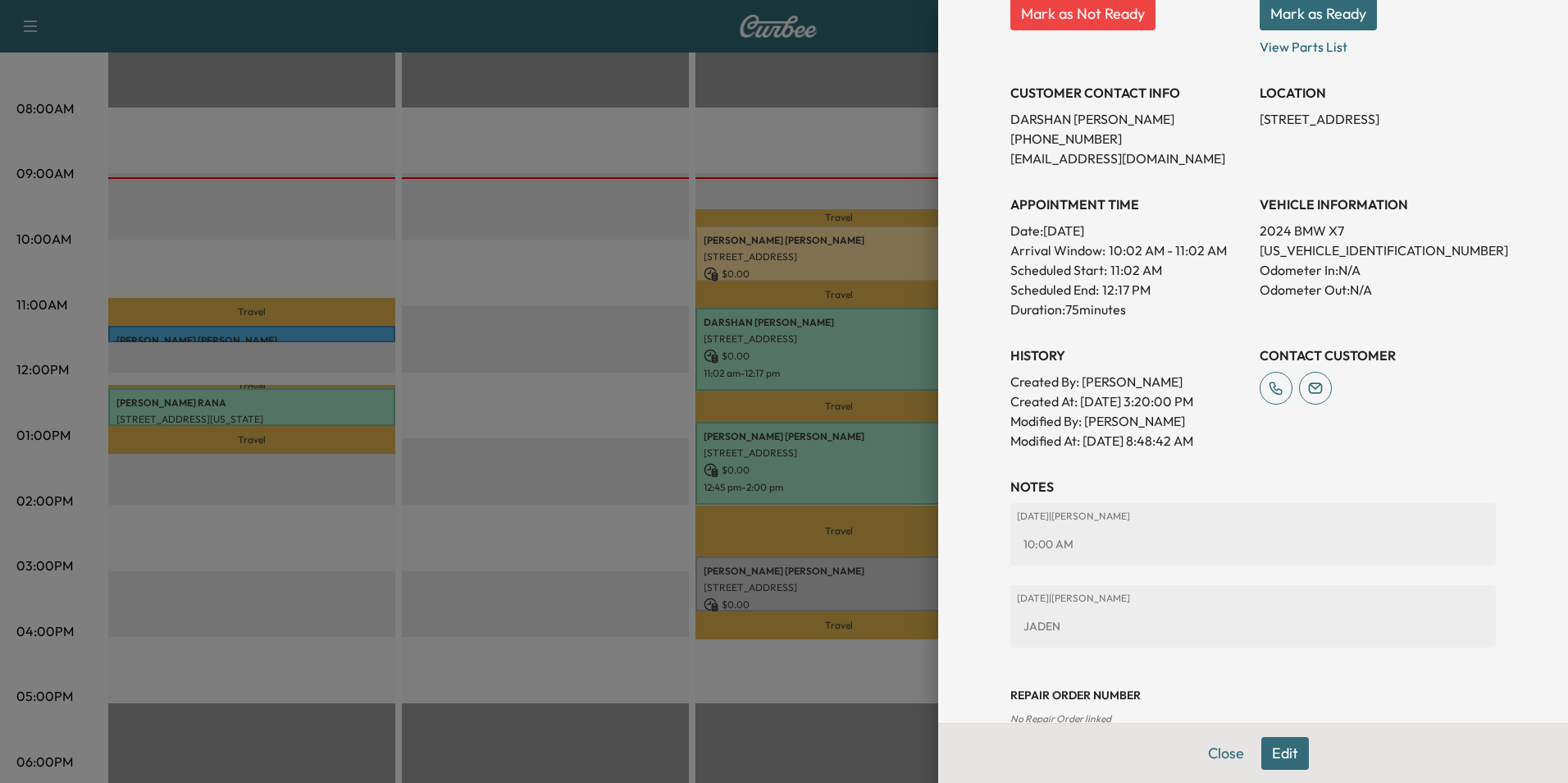
scroll to position [329, 0]
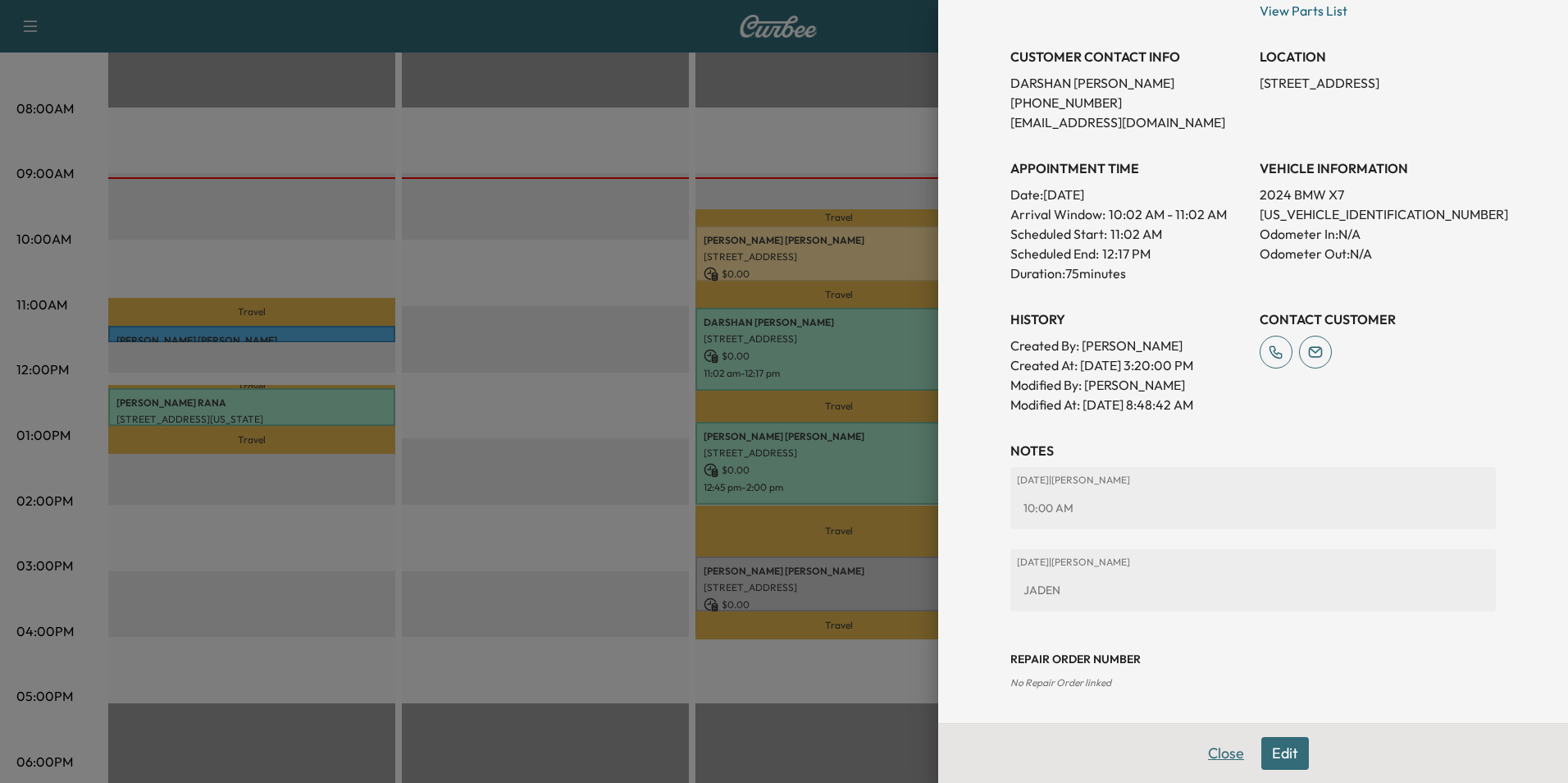
click at [1217, 748] on button "Close" at bounding box center [1226, 753] width 57 height 33
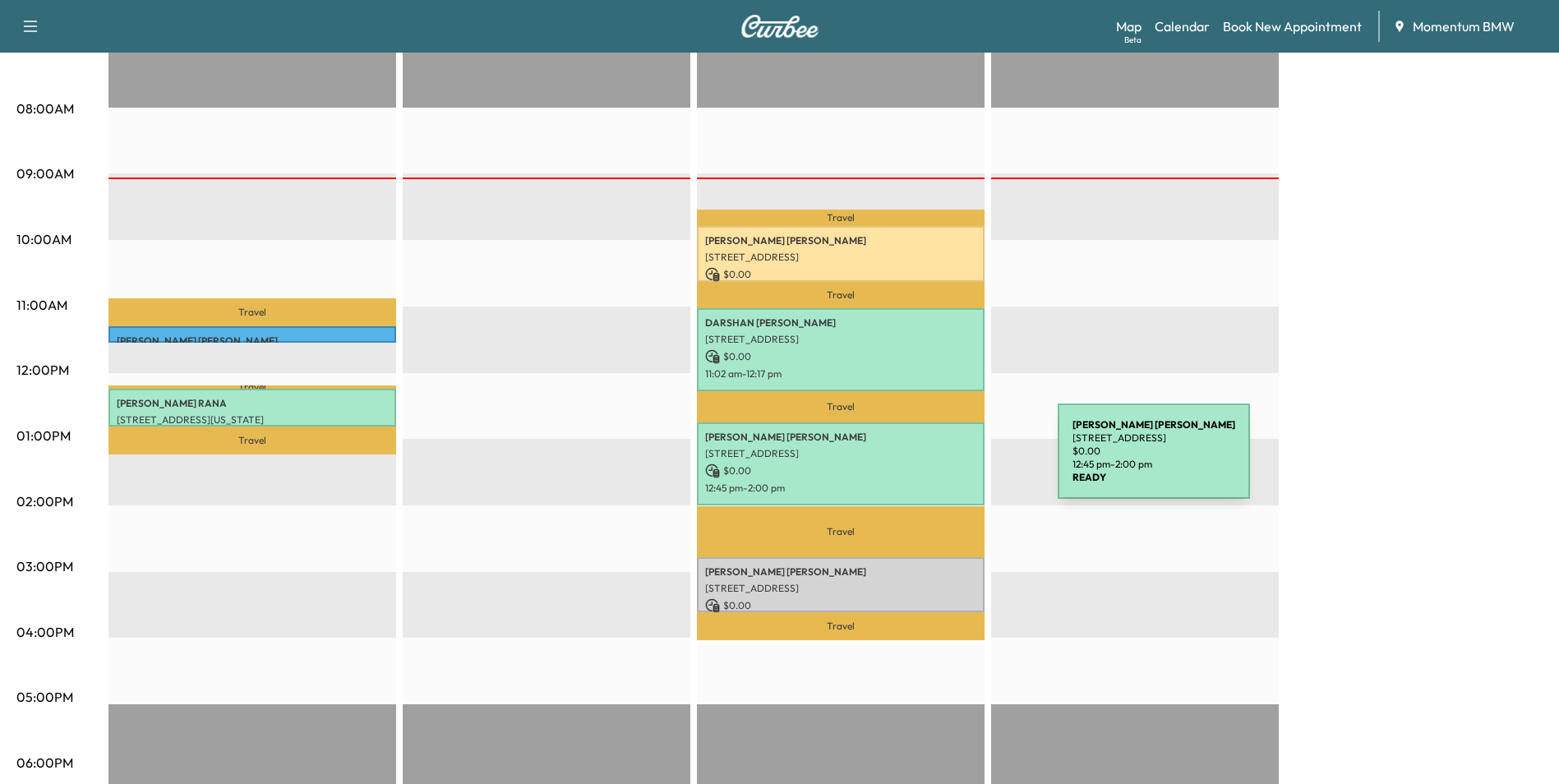
click at [935, 463] on p "$ 0.00" at bounding box center [841, 470] width 271 height 15
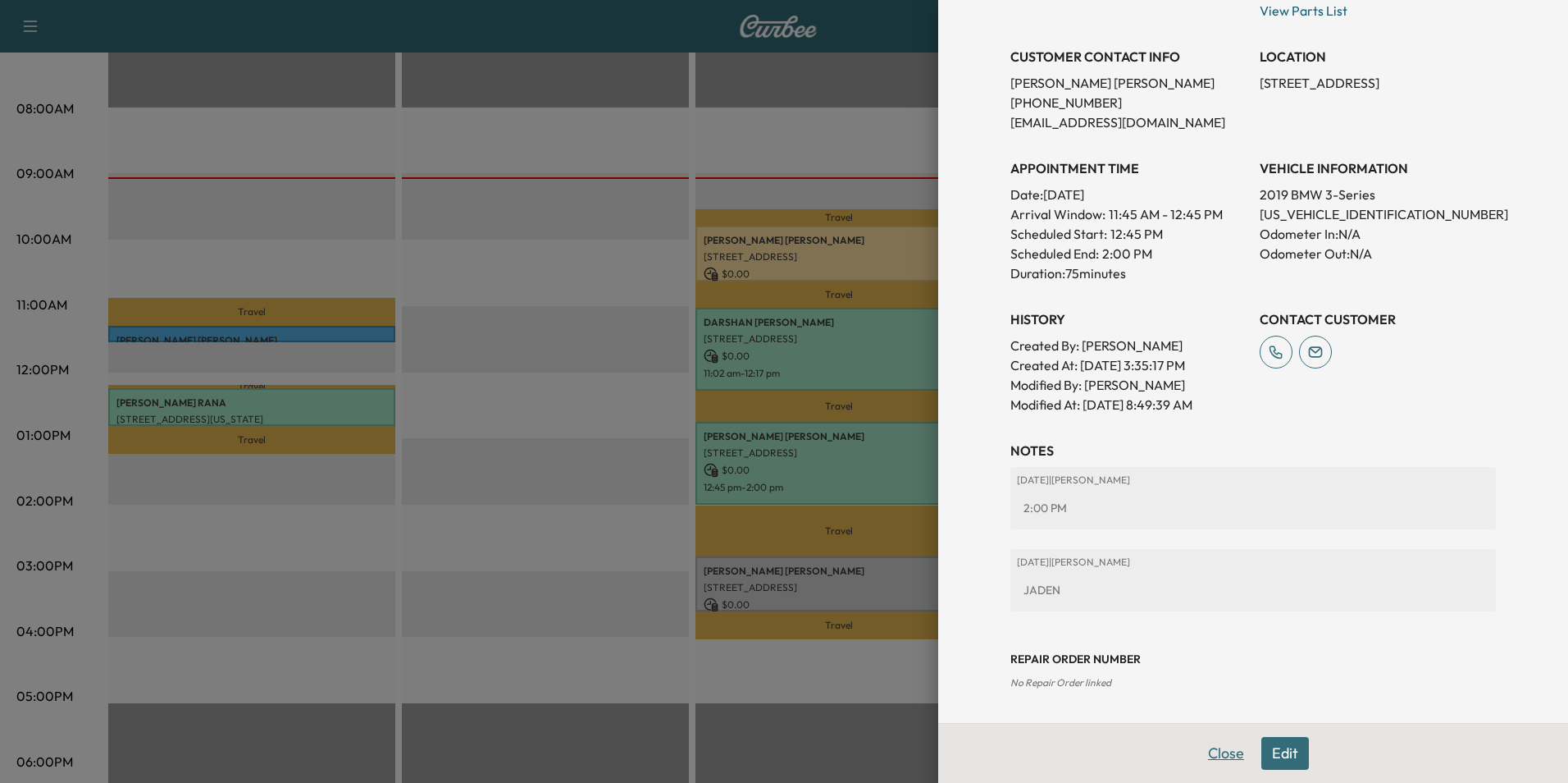
click at [1208, 745] on button "Close" at bounding box center [1226, 753] width 57 height 33
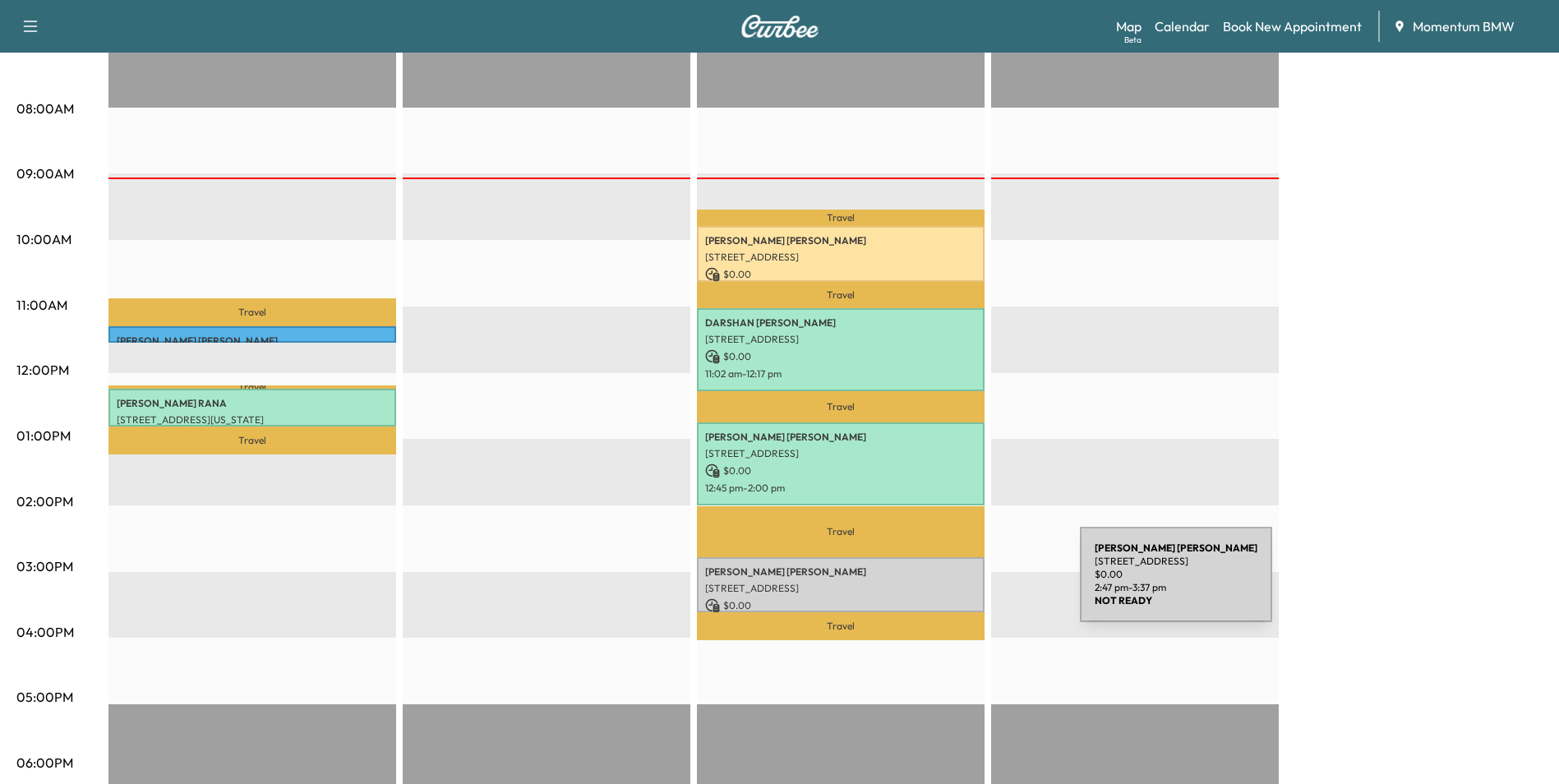
click at [957, 584] on p "[STREET_ADDRESS]" at bounding box center [841, 588] width 271 height 13
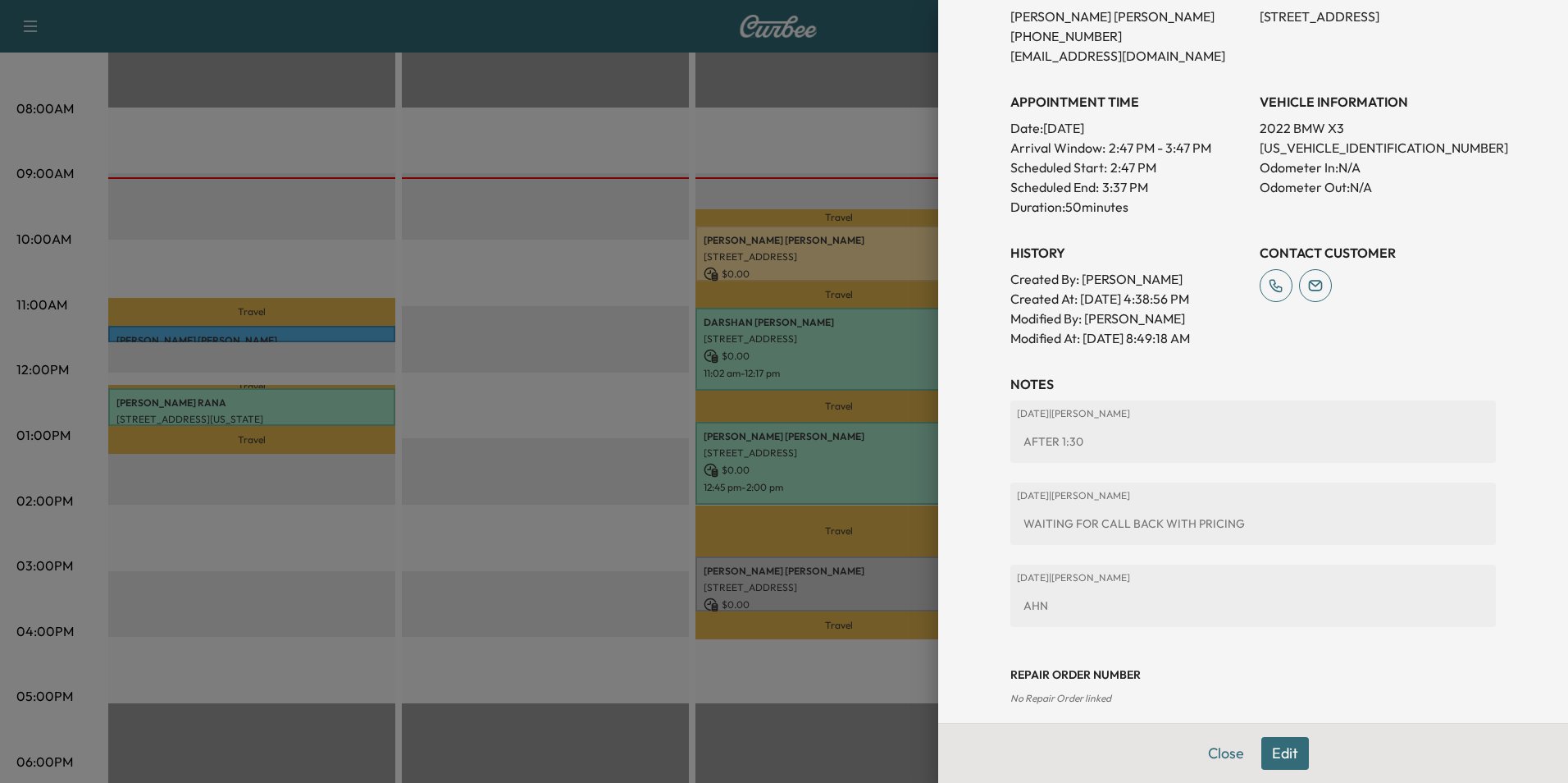
scroll to position [392, 0]
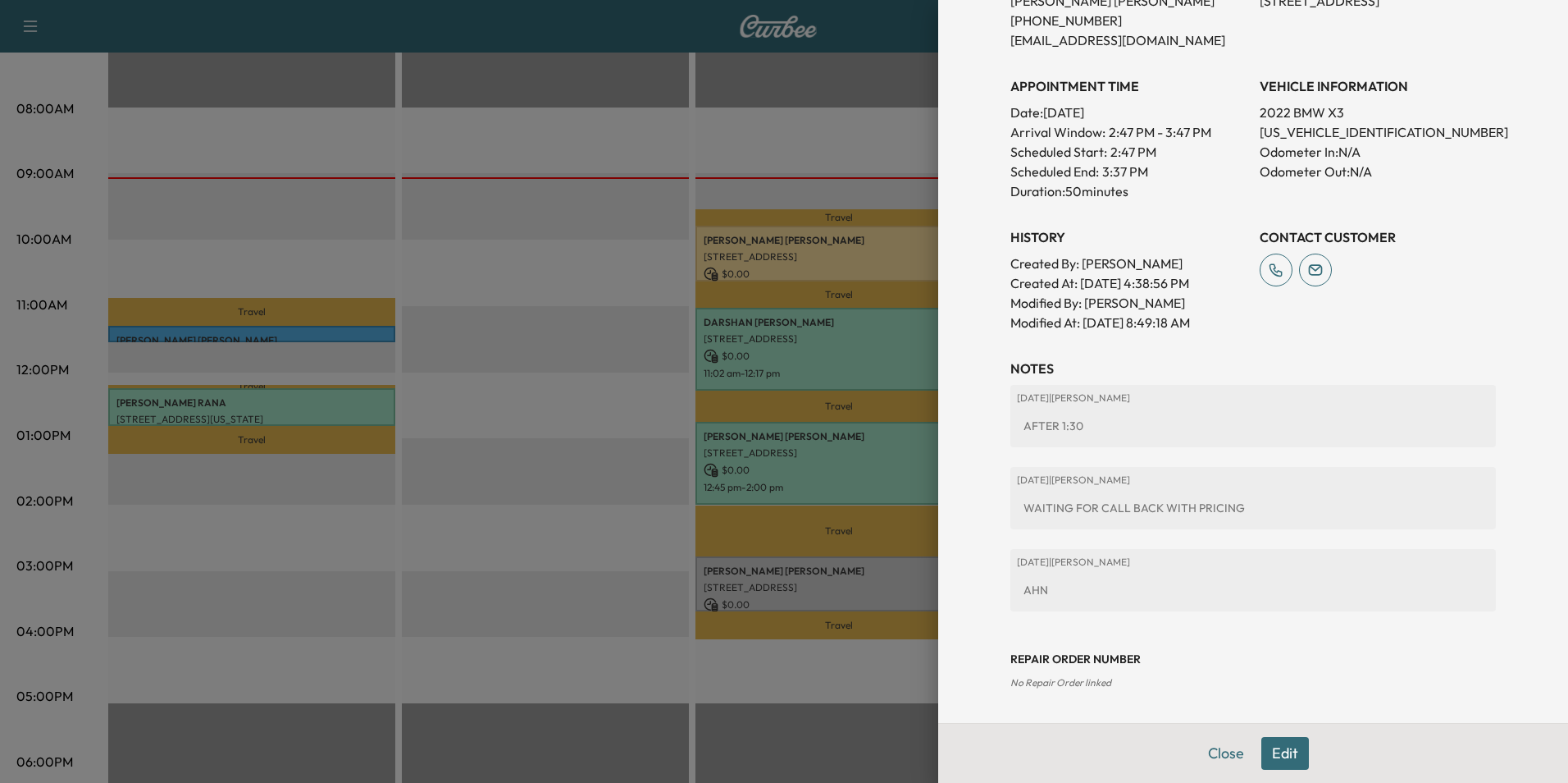
click at [1202, 746] on button "Close" at bounding box center [1226, 753] width 57 height 33
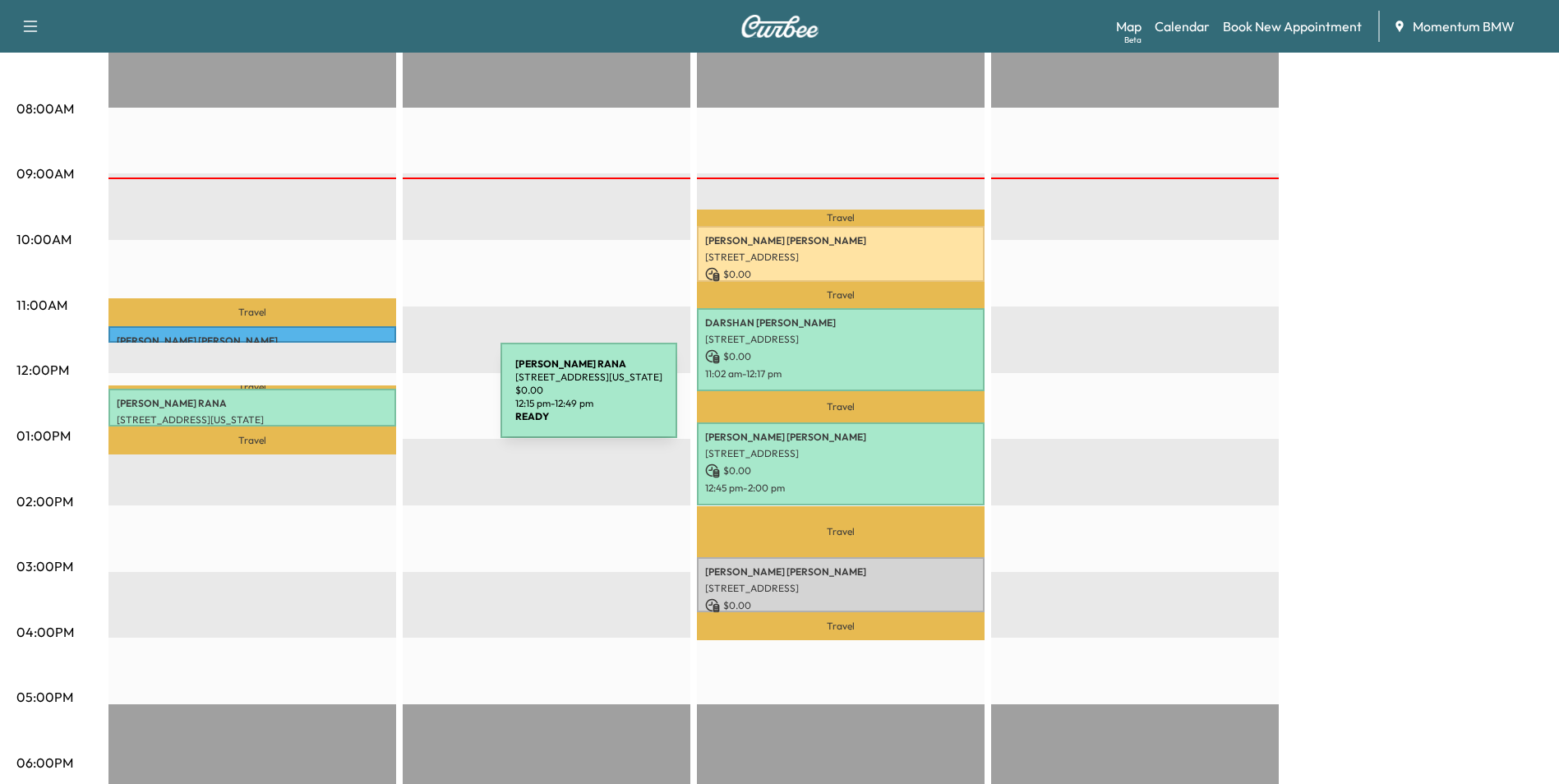
click at [377, 400] on p "[PERSON_NAME]" at bounding box center [252, 403] width 271 height 13
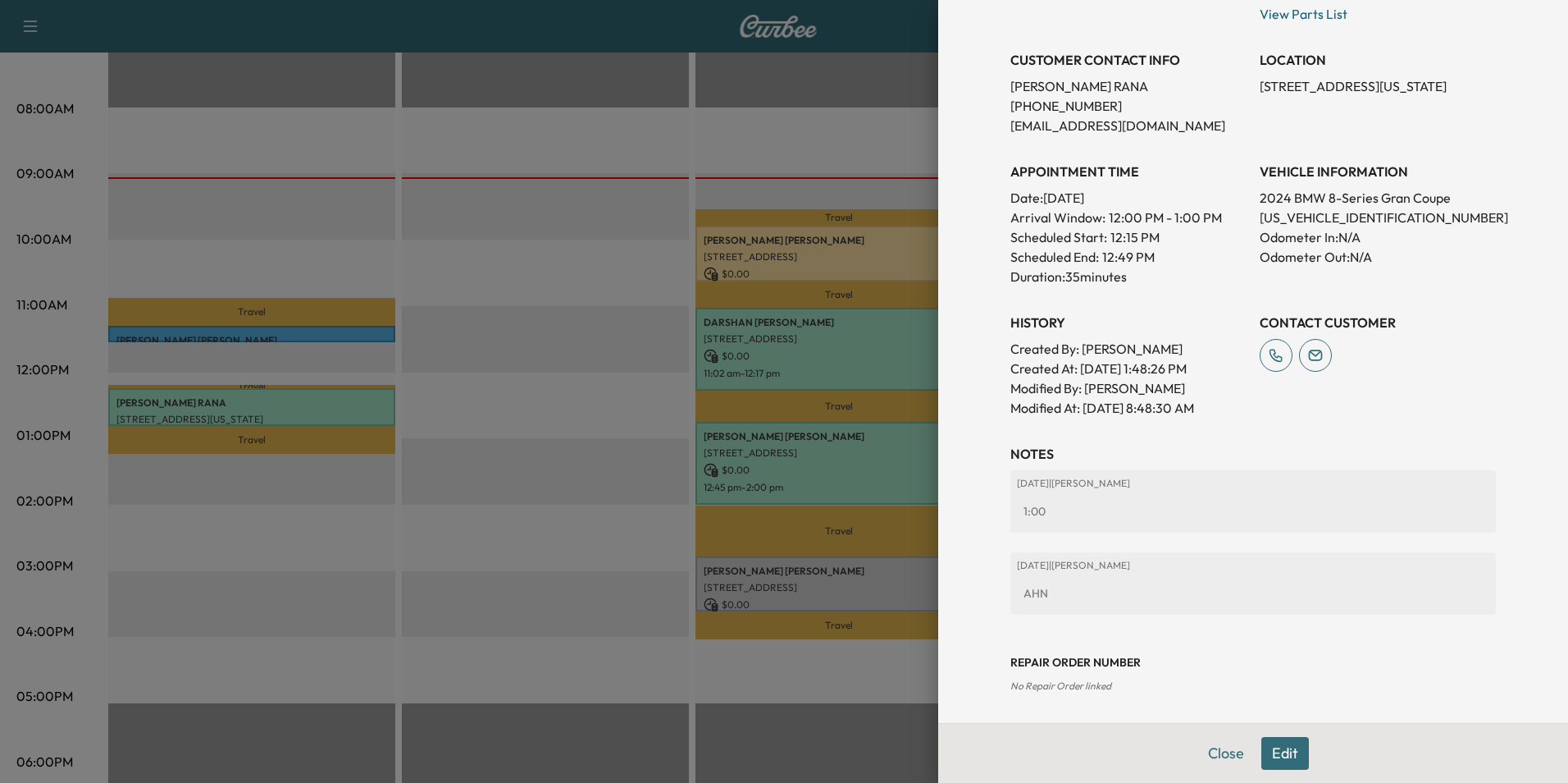
scroll to position [329, 0]
drag, startPoint x: 1225, startPoint y: 756, endPoint x: 1567, endPoint y: 782, distance: 343.0
click at [1230, 755] on button "Close" at bounding box center [1226, 753] width 57 height 33
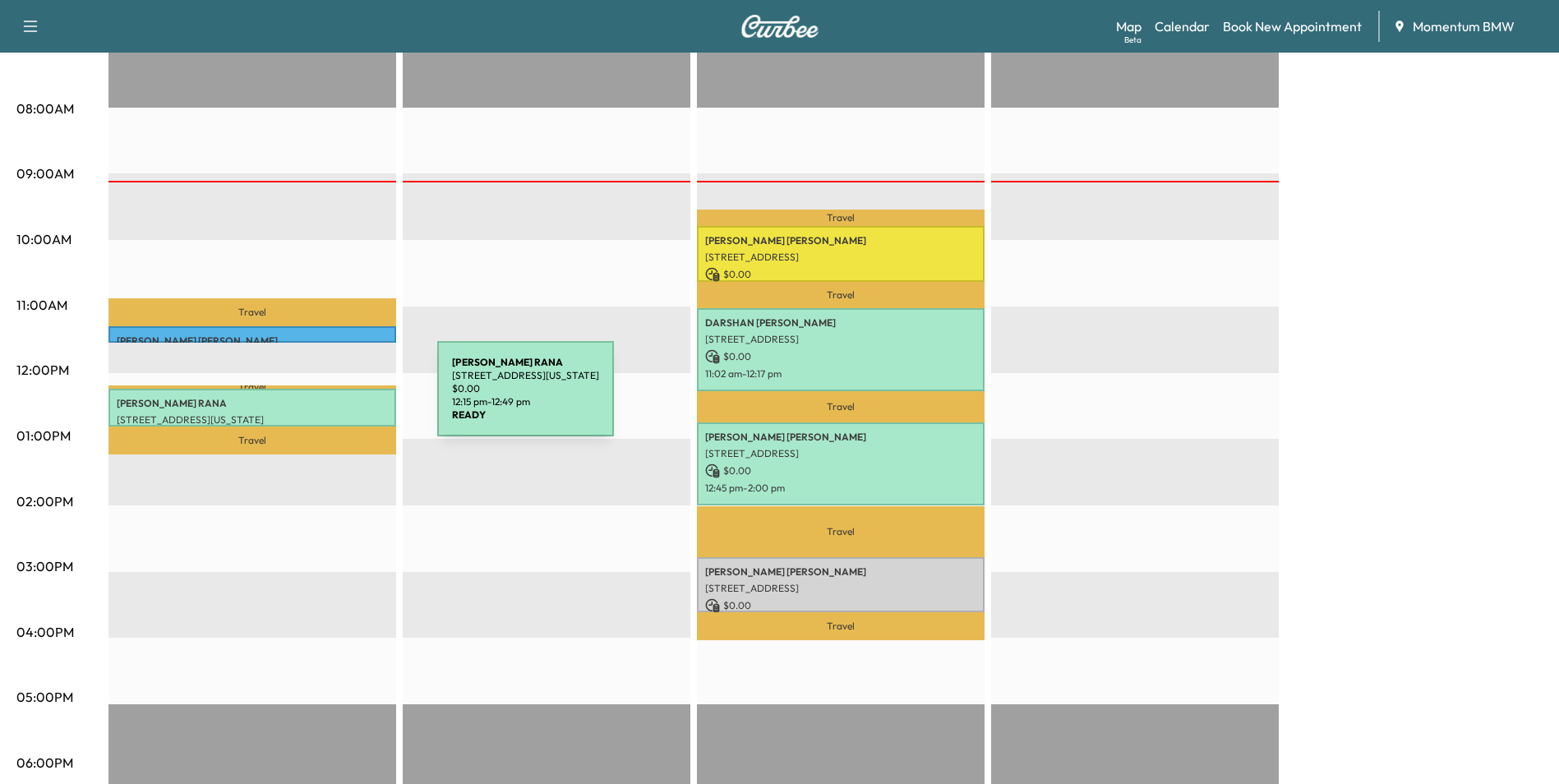
click at [314, 399] on p "[PERSON_NAME]" at bounding box center [252, 403] width 271 height 13
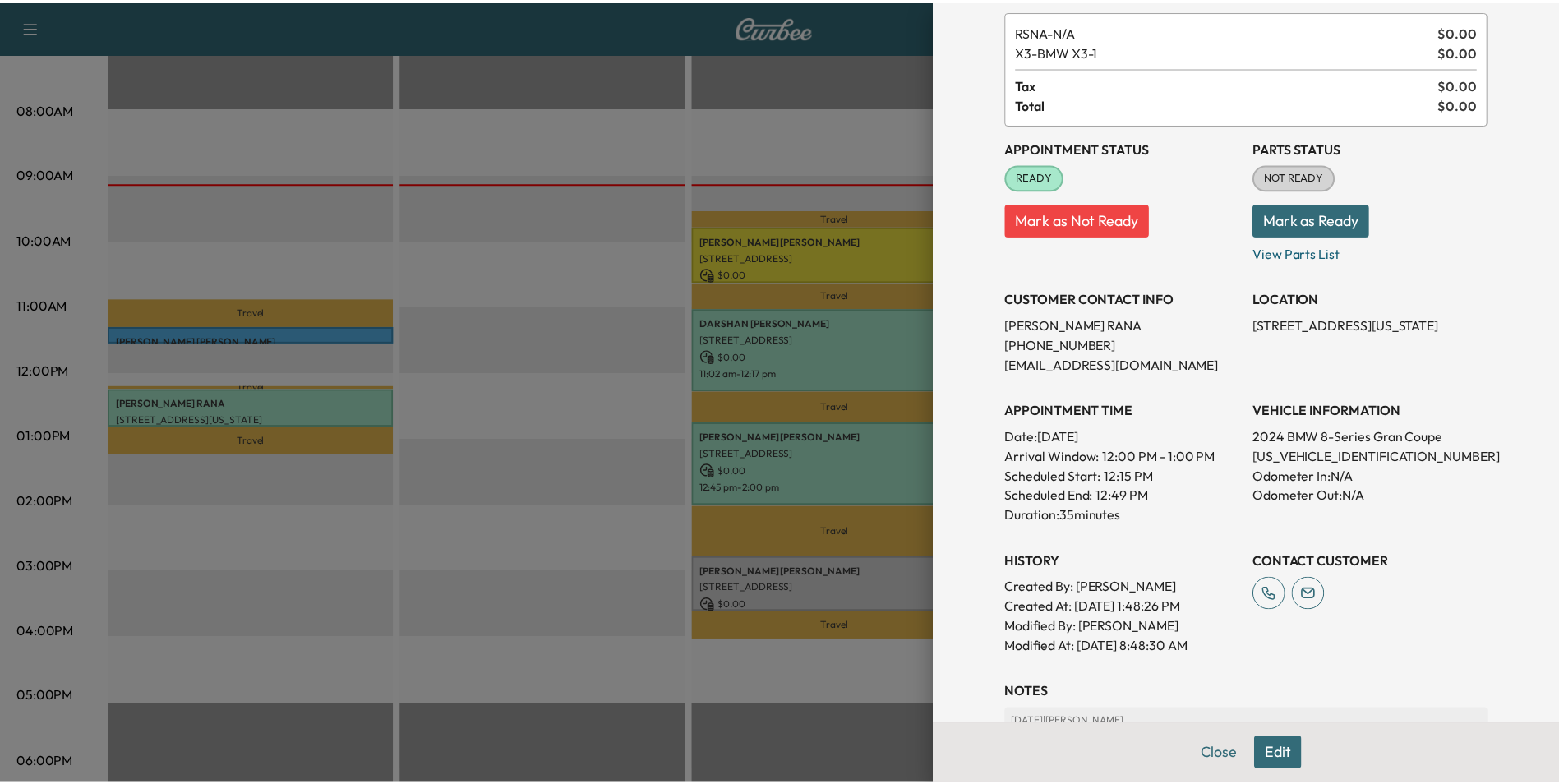
scroll to position [0, 0]
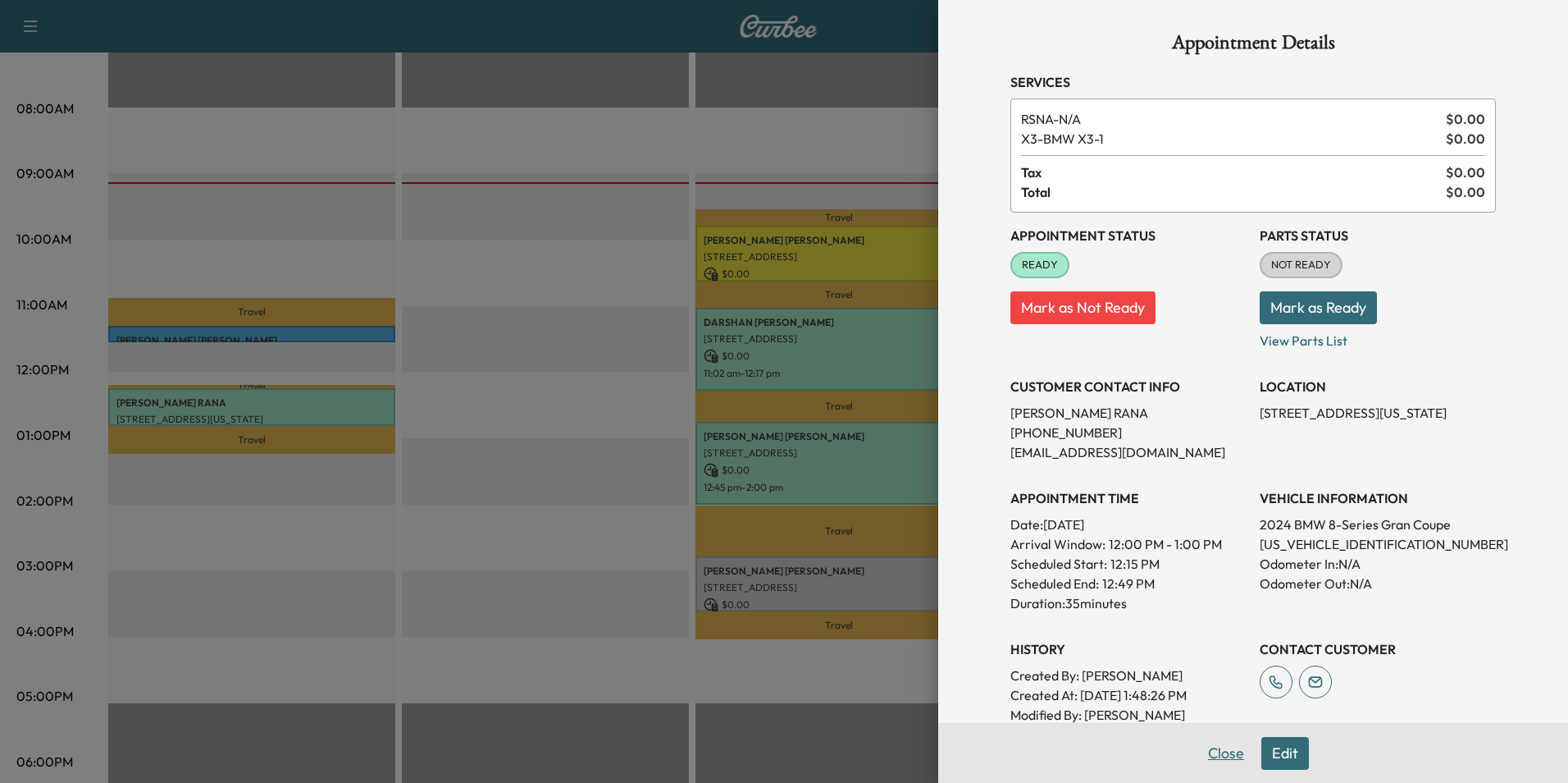
click at [1227, 754] on button "Close" at bounding box center [1226, 753] width 57 height 33
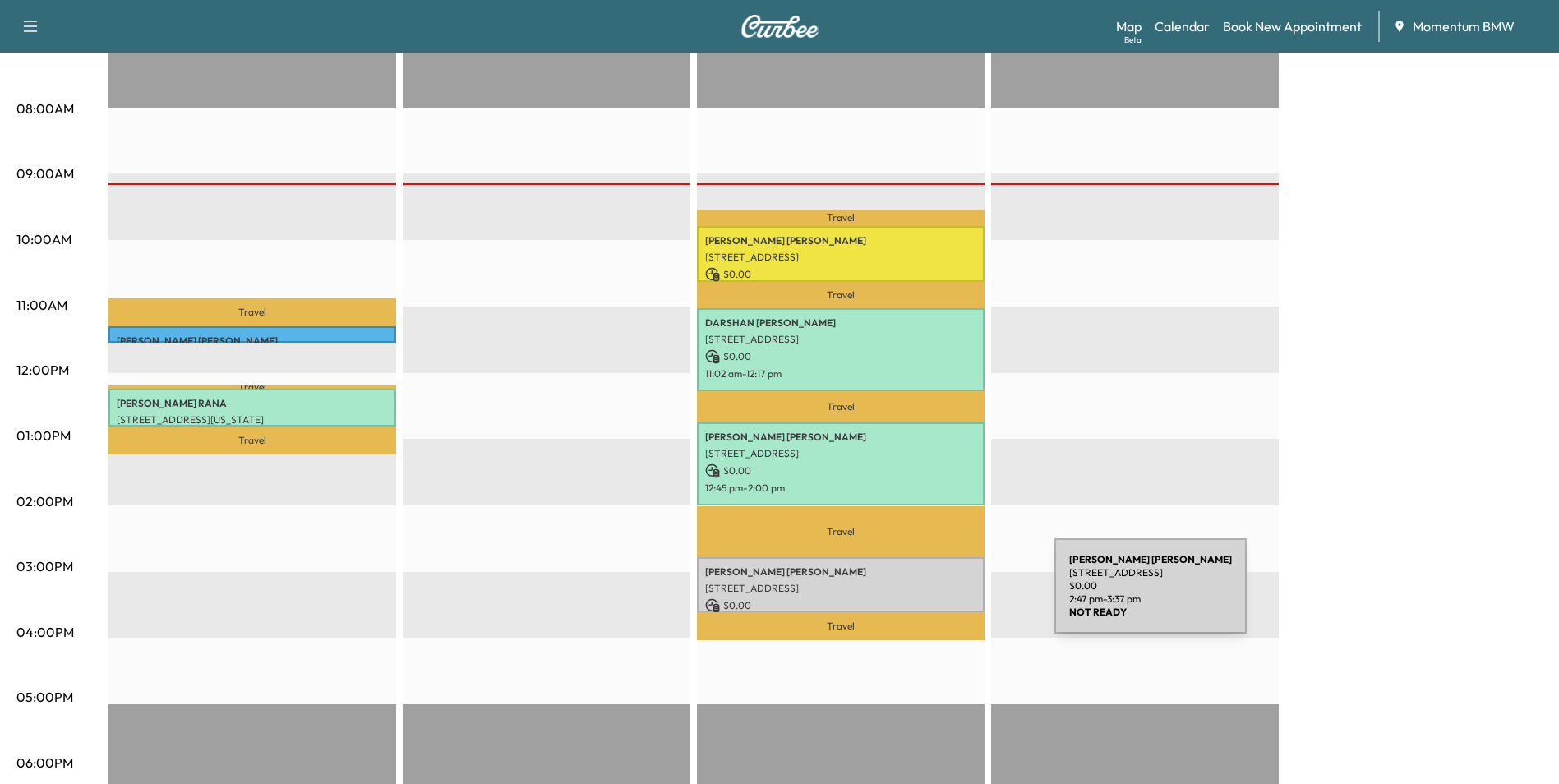
click at [931, 598] on p "$ 0.00" at bounding box center [841, 605] width 271 height 15
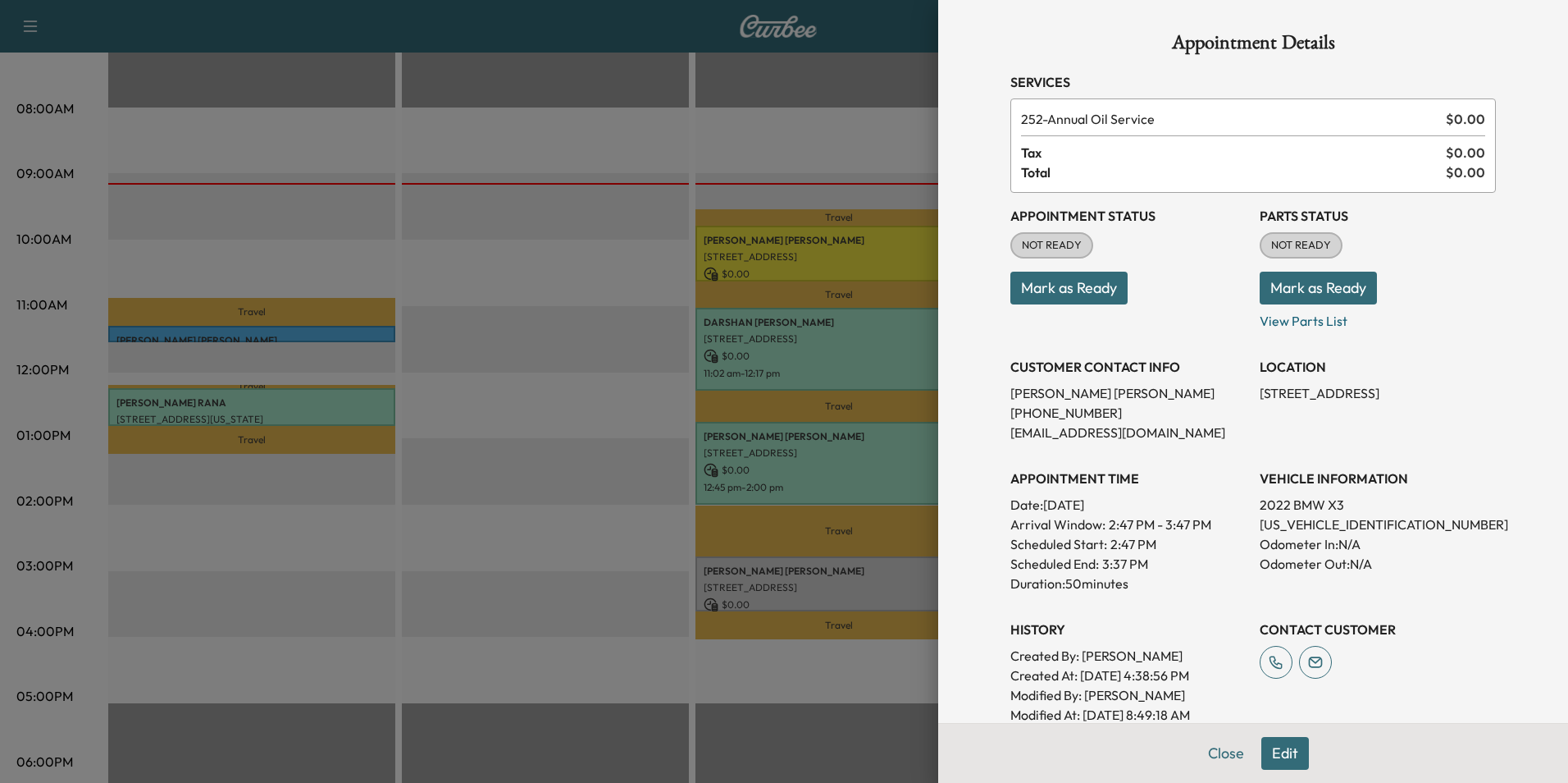
click at [1074, 288] on button "Mark as Ready" at bounding box center [1068, 287] width 117 height 33
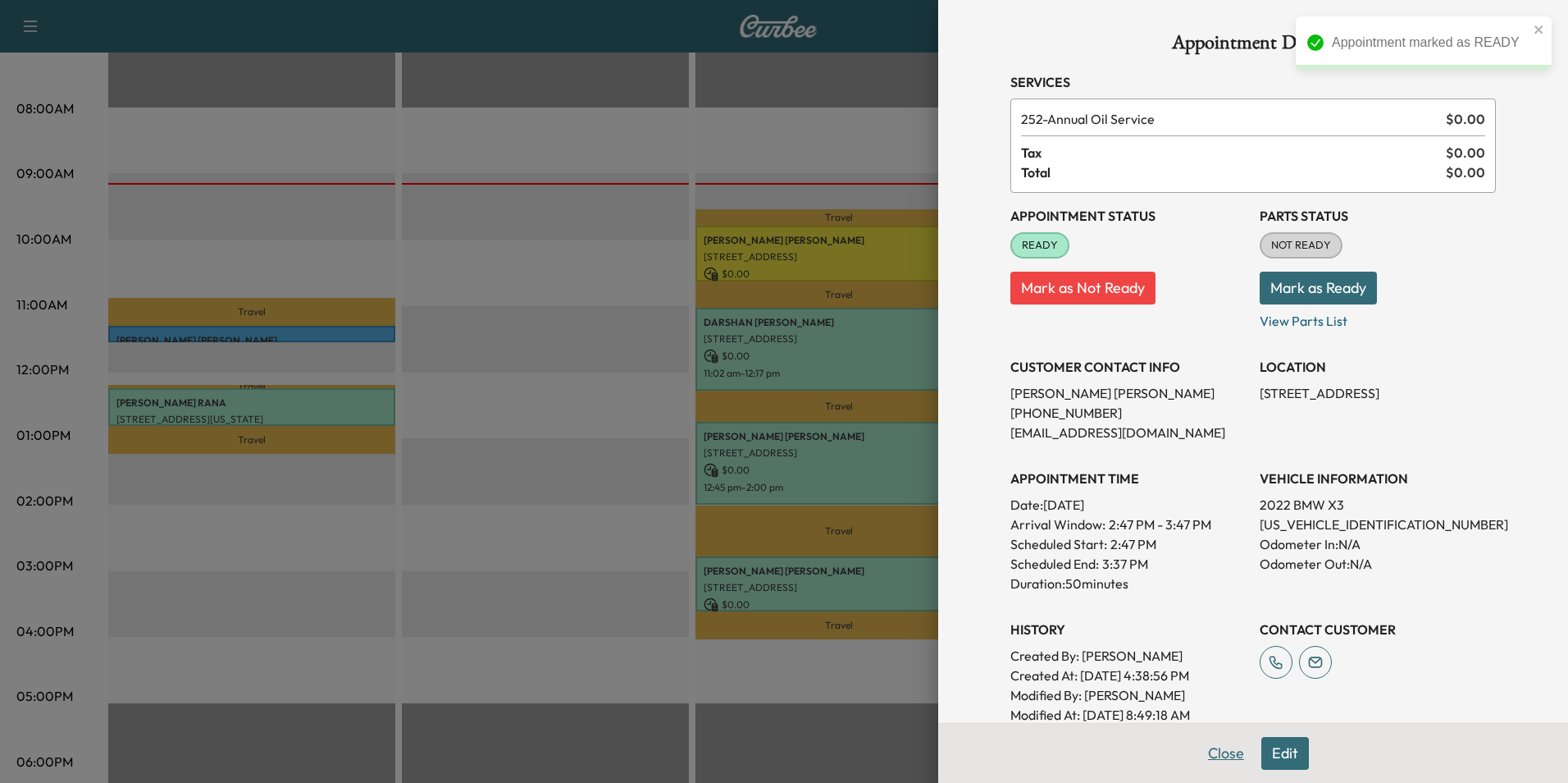
click at [1212, 758] on button "Close" at bounding box center [1226, 753] width 57 height 33
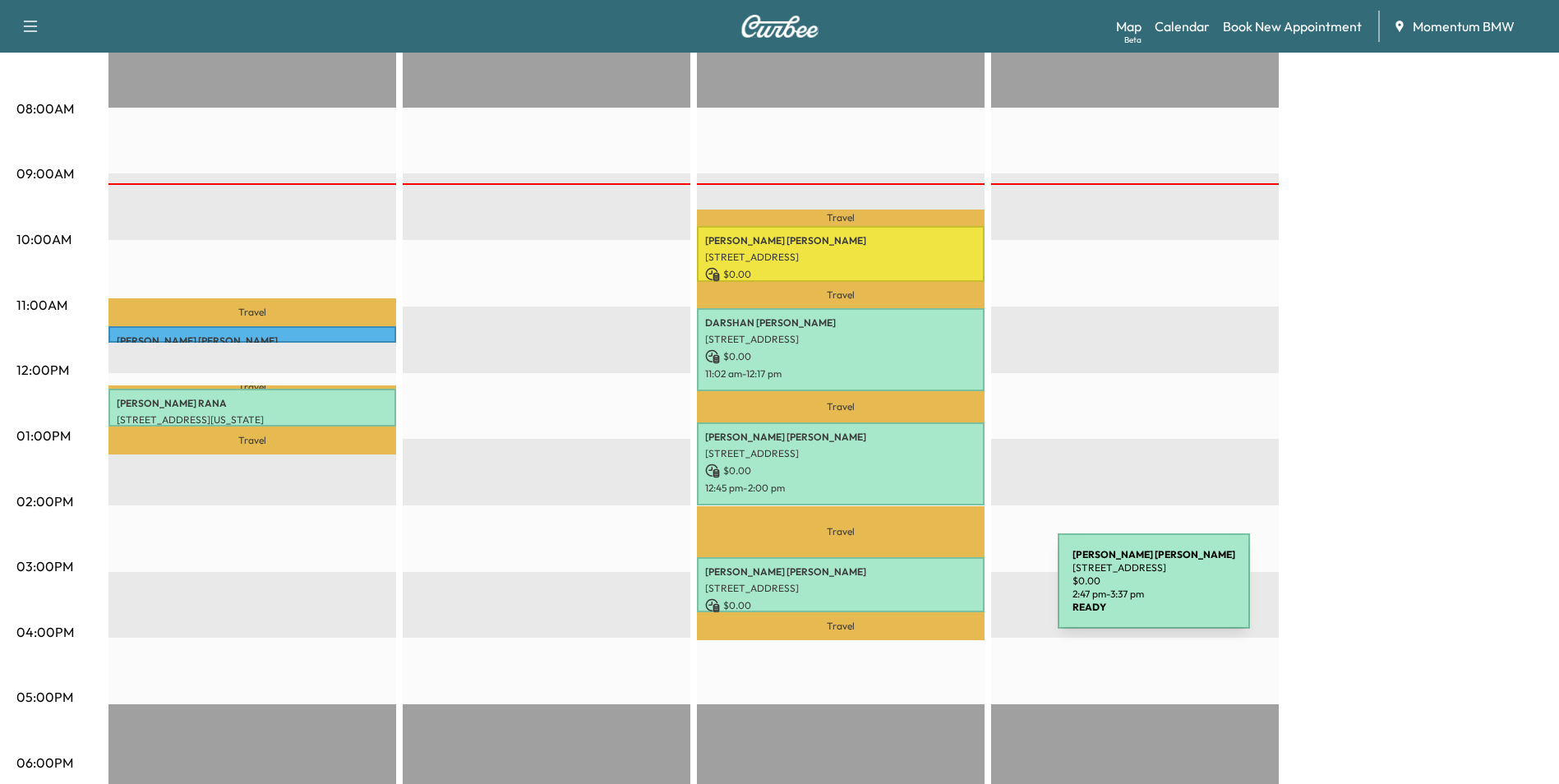
click at [935, 598] on p "$ 0.00" at bounding box center [841, 605] width 271 height 15
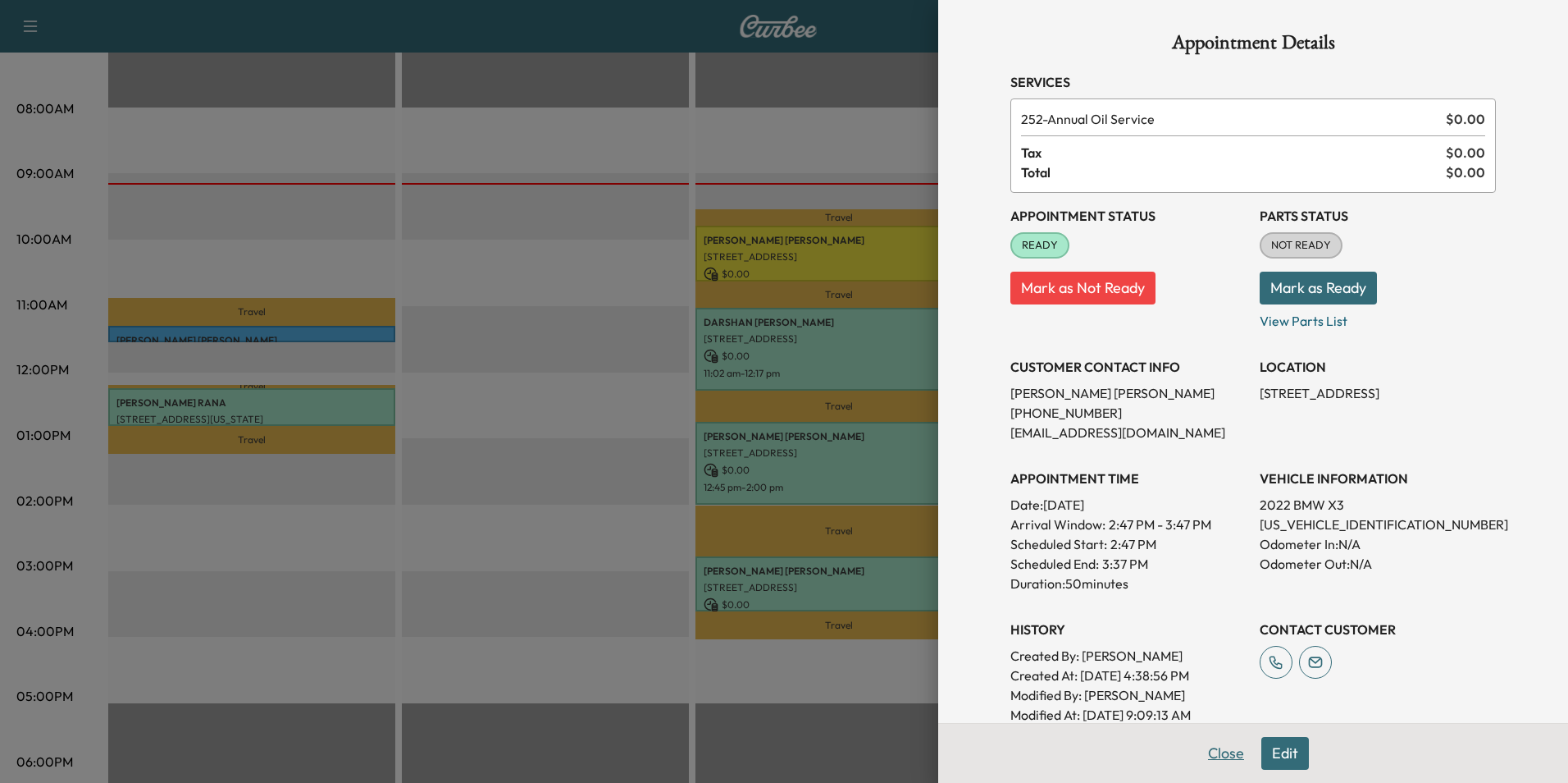
click at [1217, 746] on button "Close" at bounding box center [1226, 753] width 57 height 33
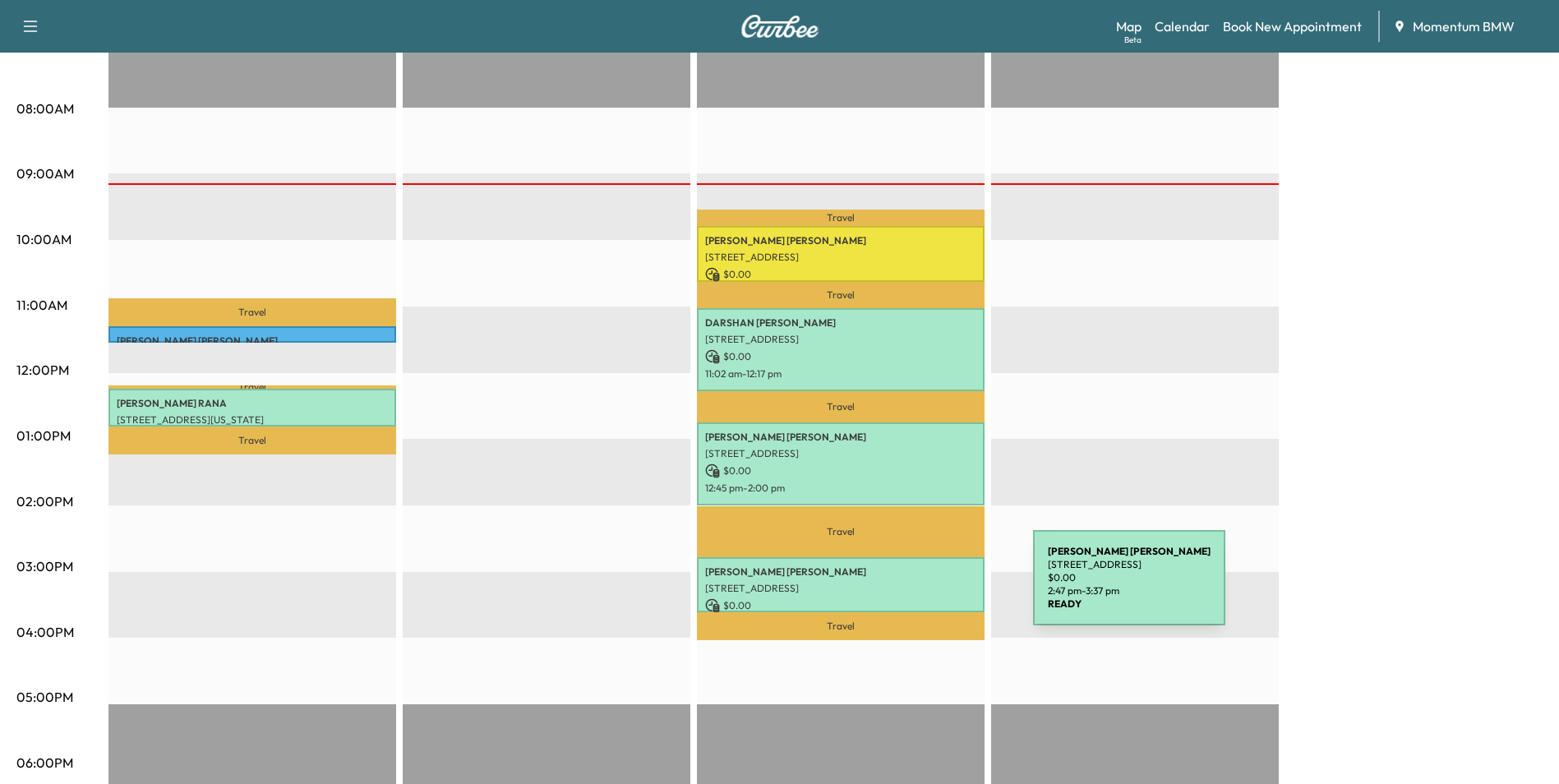
click at [910, 587] on p "[STREET_ADDRESS]" at bounding box center [841, 588] width 271 height 13
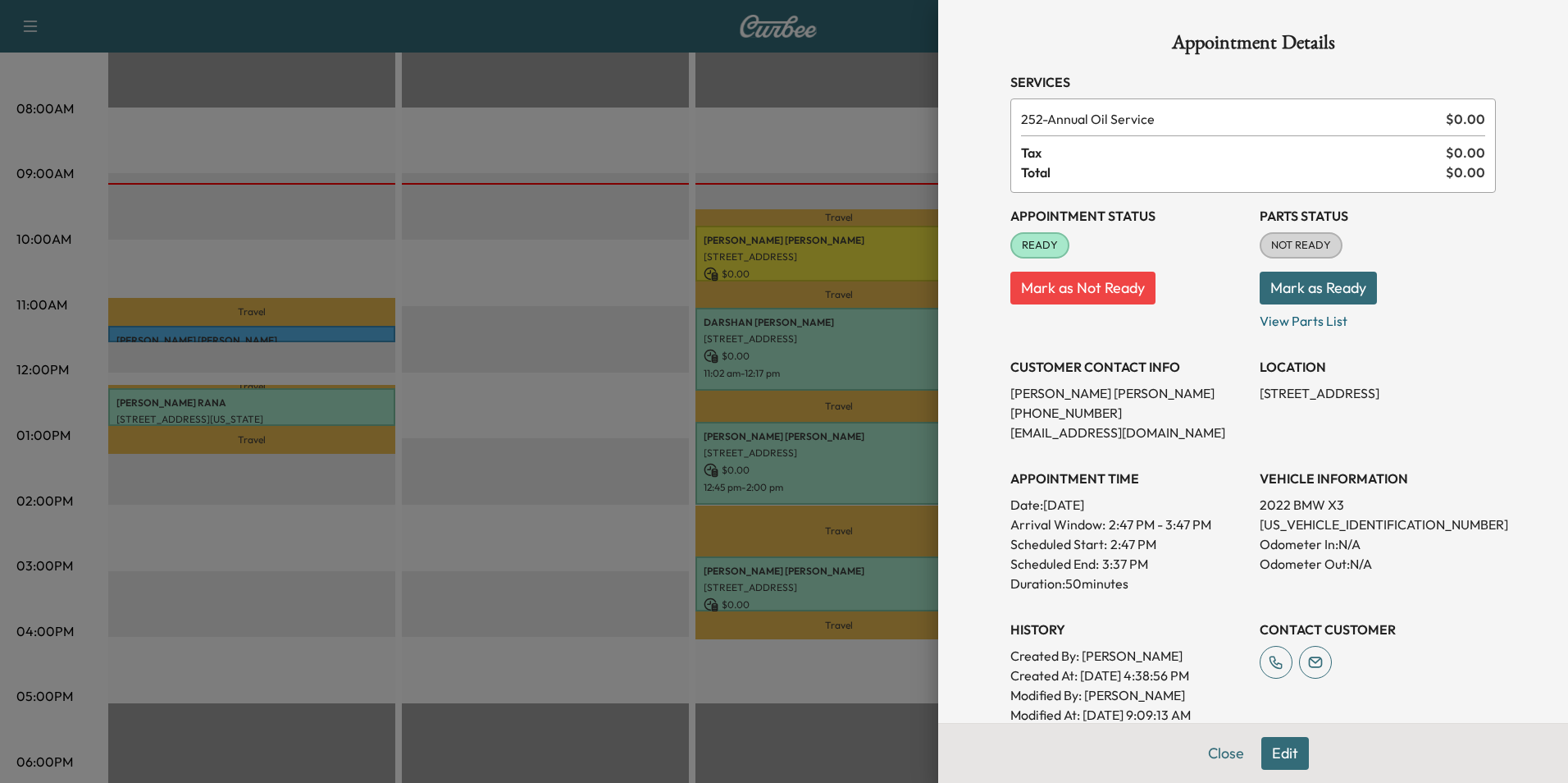
click at [1276, 756] on button "Edit" at bounding box center [1284, 753] width 47 height 33
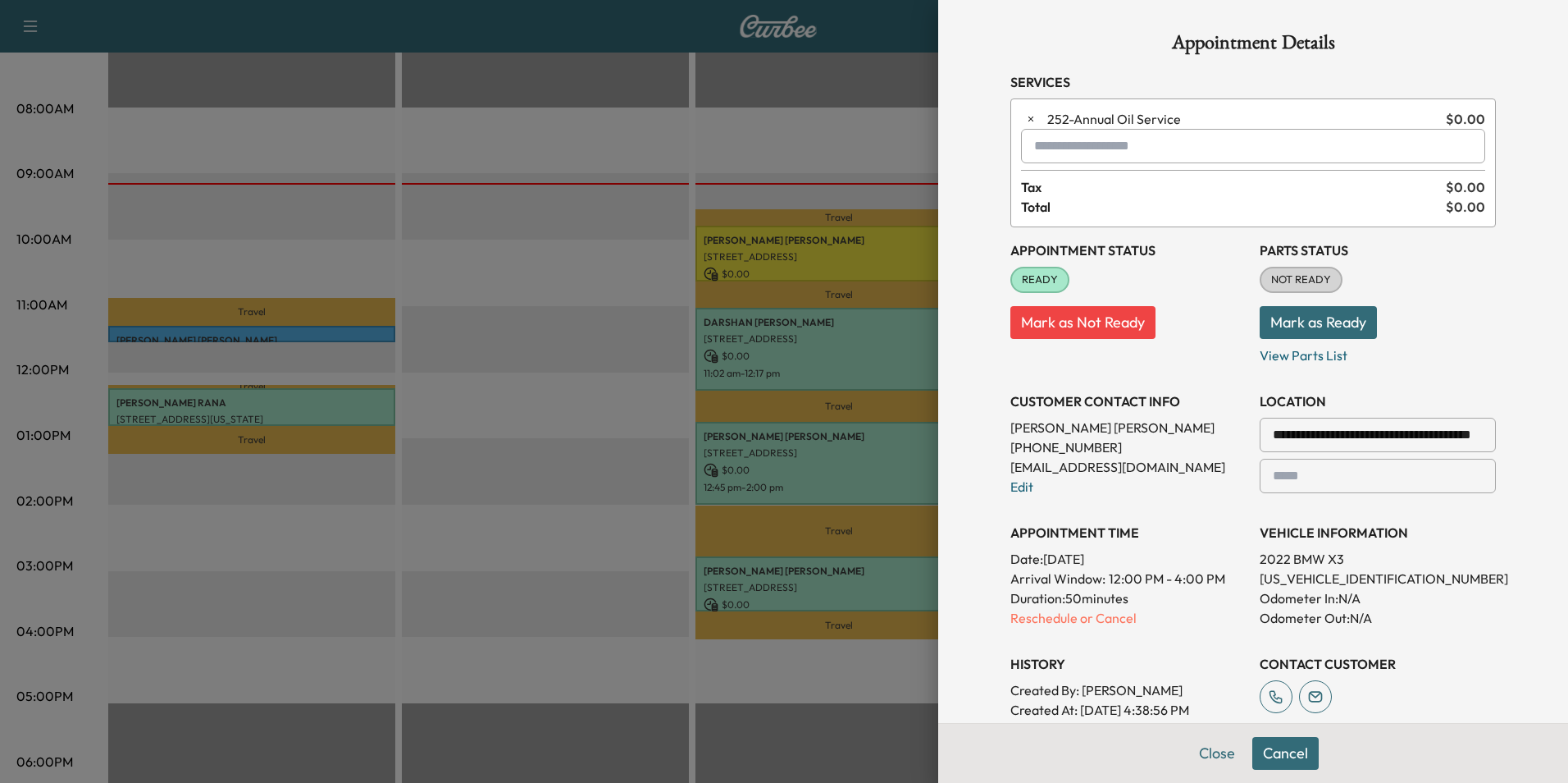
click at [1088, 148] on input "text" at bounding box center [1253, 146] width 464 height 35
type input "*"
type input "***"
click at [1210, 752] on button "Close" at bounding box center [1217, 753] width 57 height 33
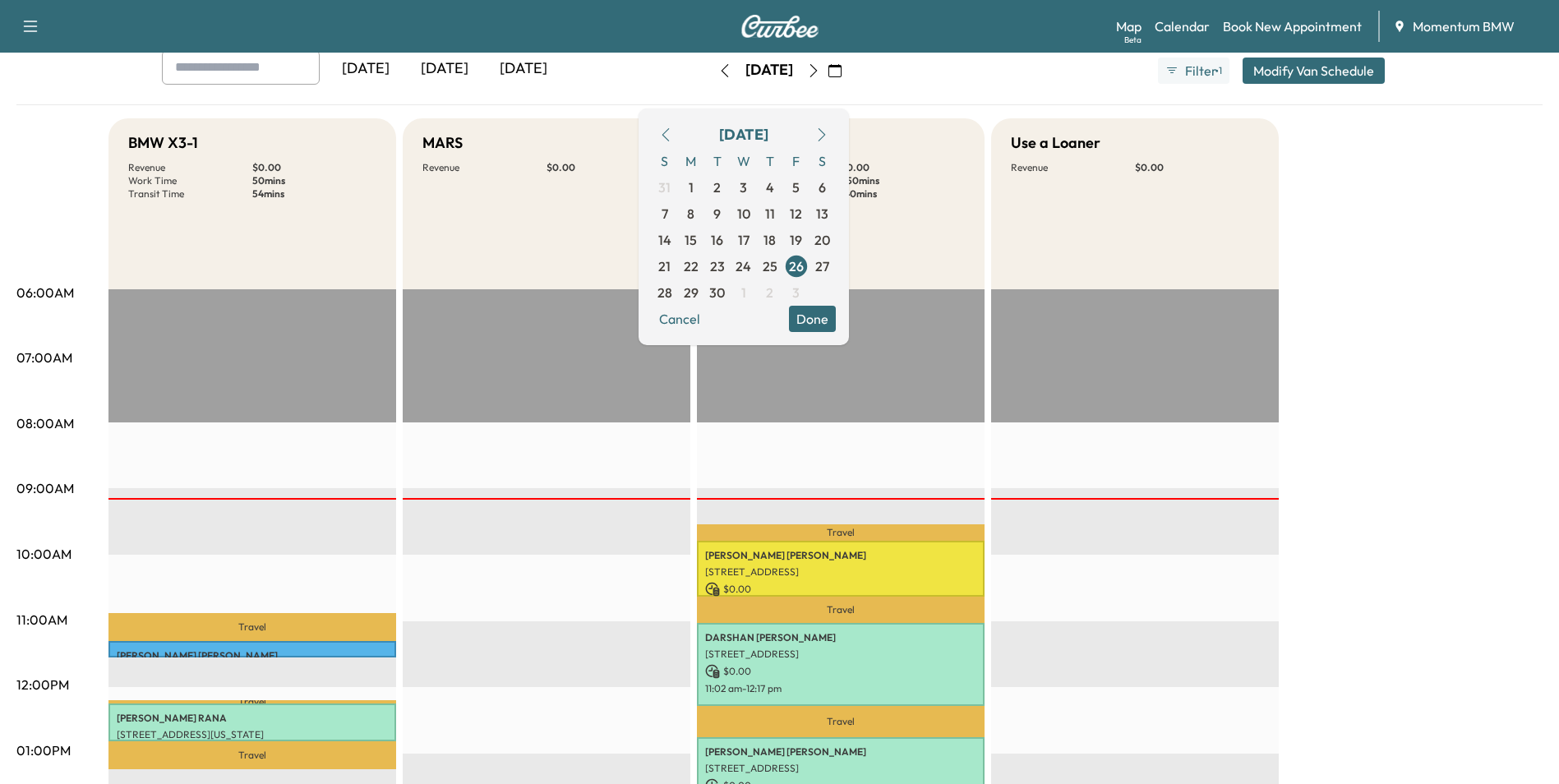
scroll to position [82, 0]
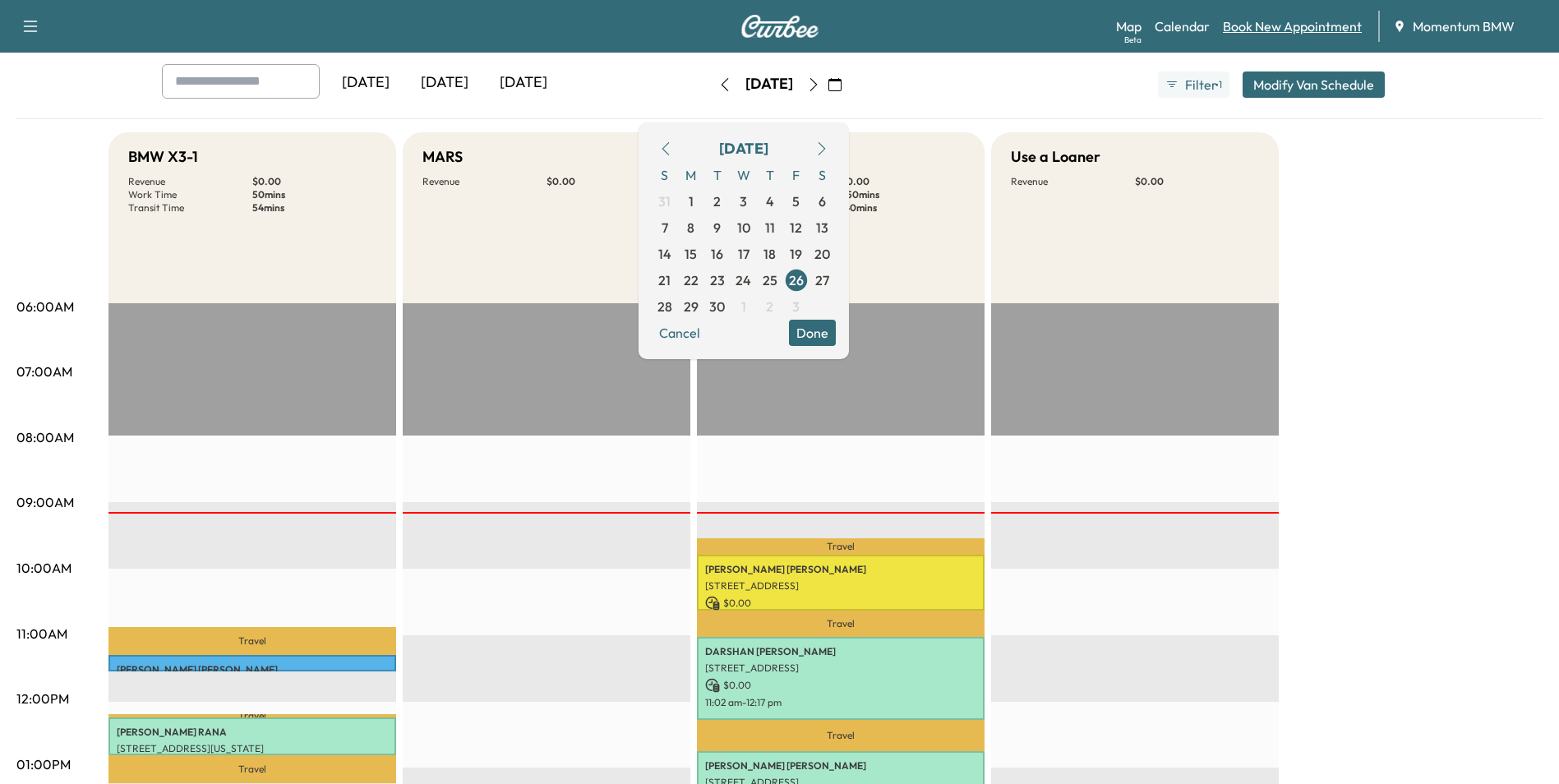
click at [1286, 26] on link "Book New Appointment" at bounding box center [1292, 26] width 139 height 20
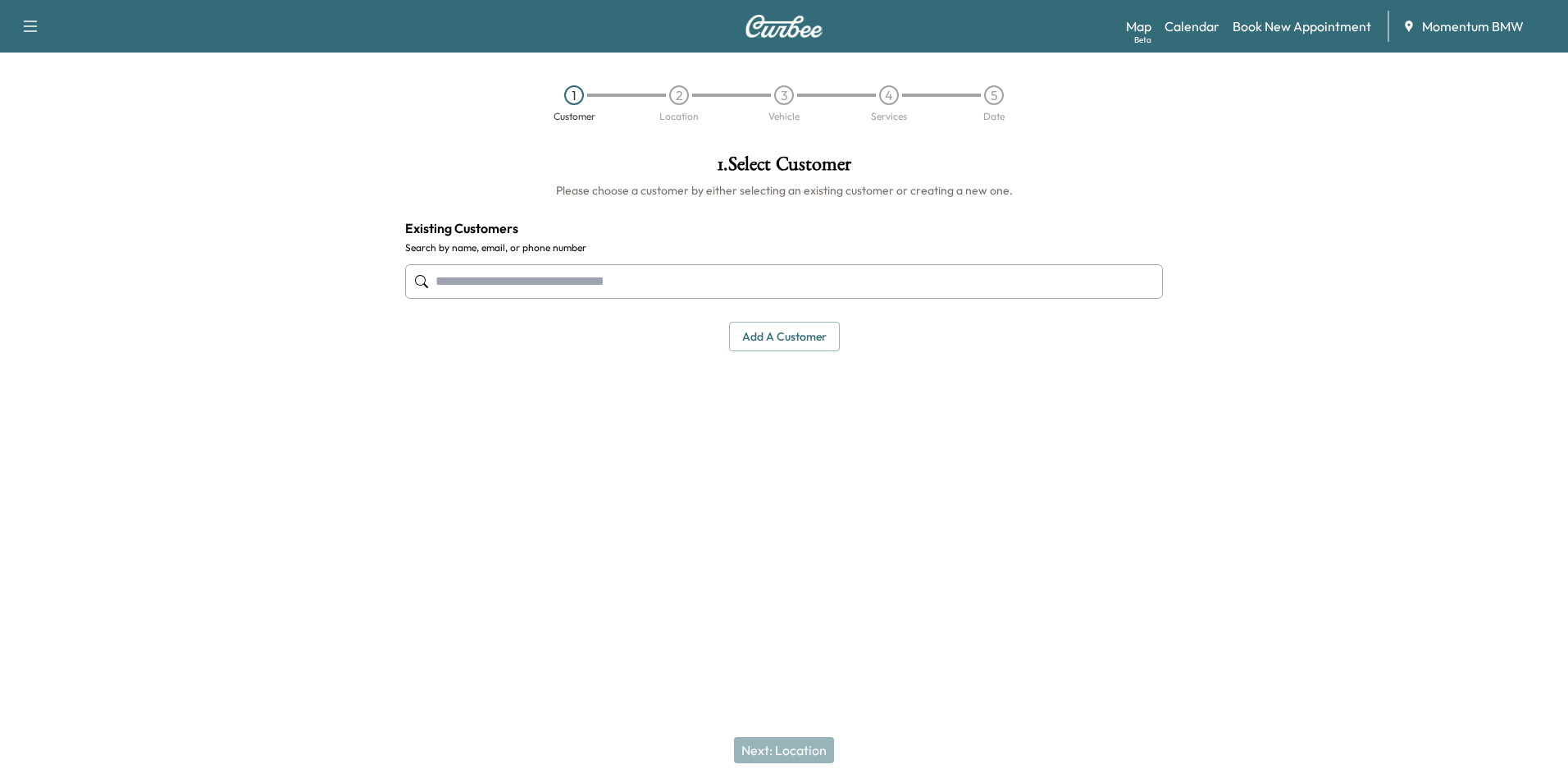
click at [623, 283] on input "text" at bounding box center [784, 281] width 758 height 35
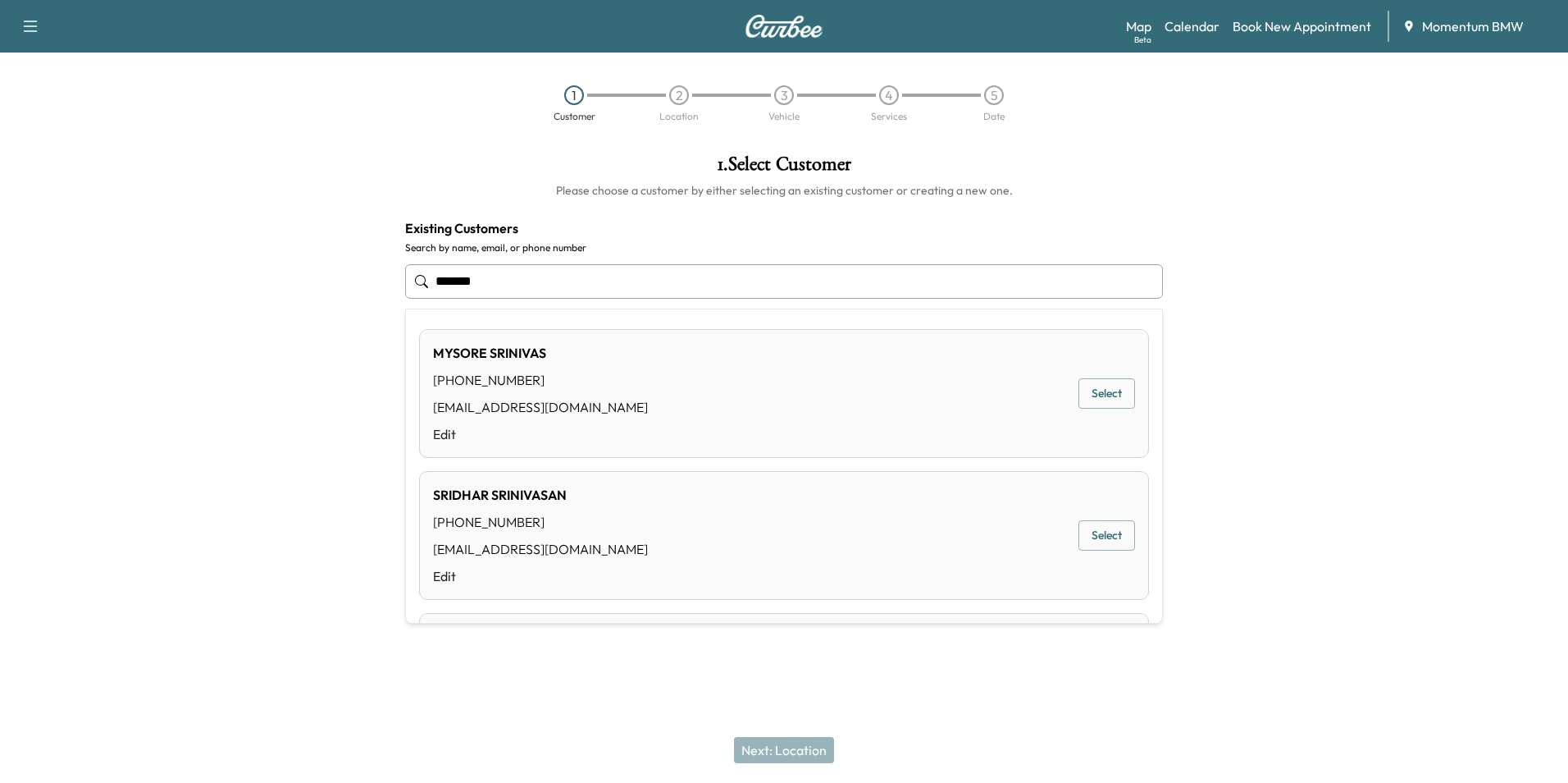
type input "********"
drag, startPoint x: 514, startPoint y: 285, endPoint x: 334, endPoint y: 287, distance: 180.0
click at [334, 287] on div "1 . Select Customer Please choose a customer by either selecting an existing cu…" at bounding box center [784, 337] width 1568 height 391
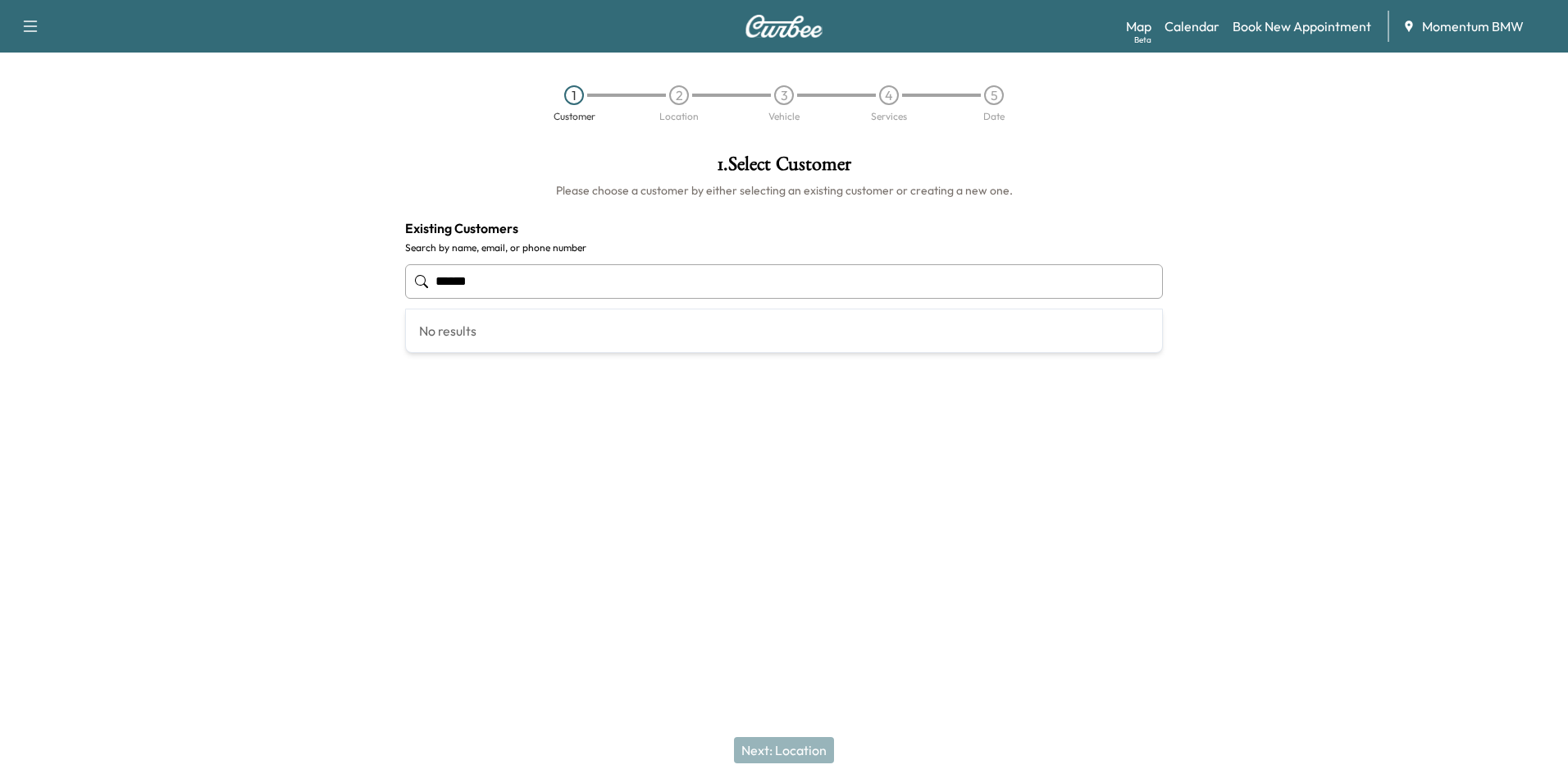
type input "*******"
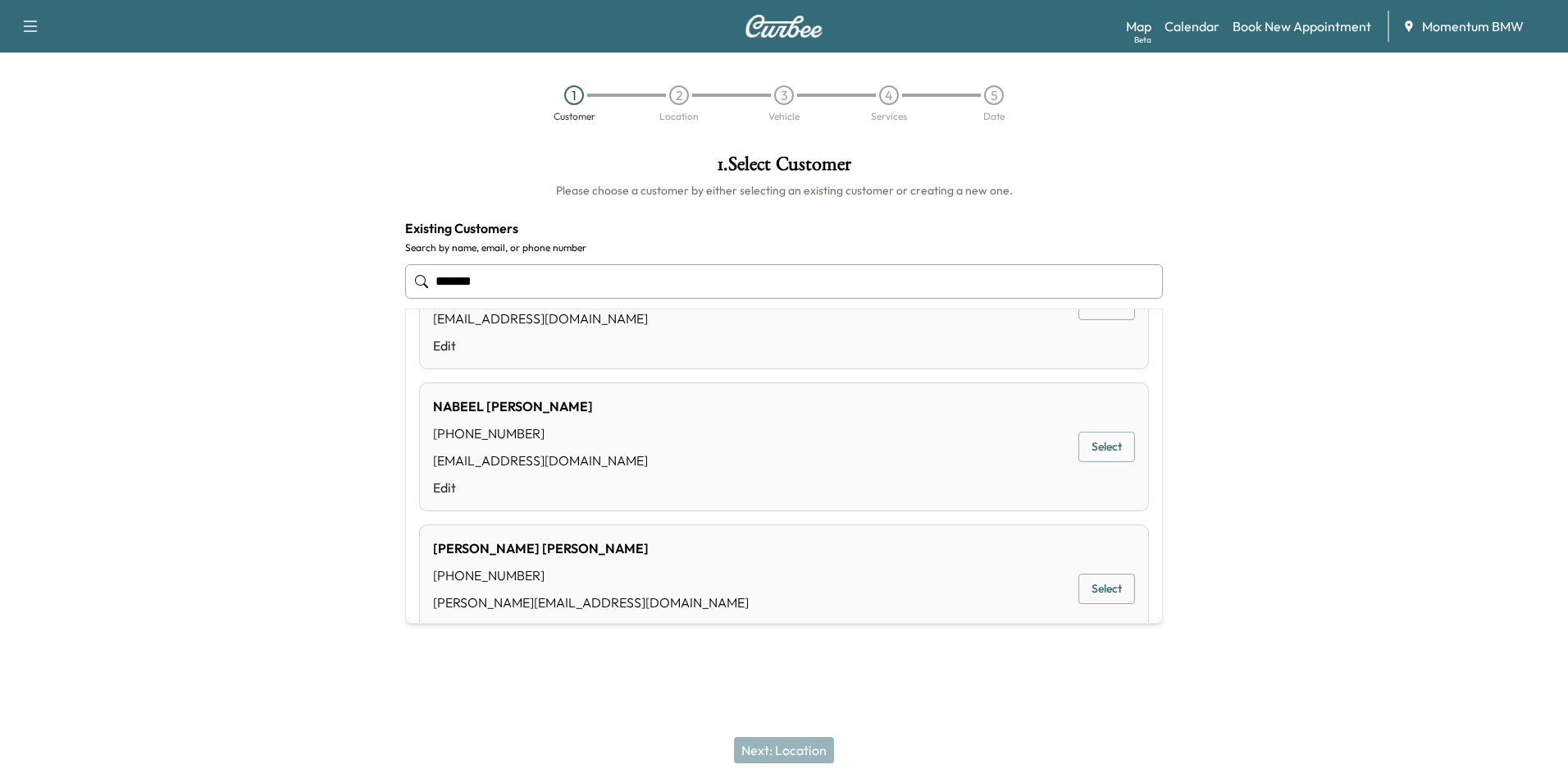
scroll to position [706, 0]
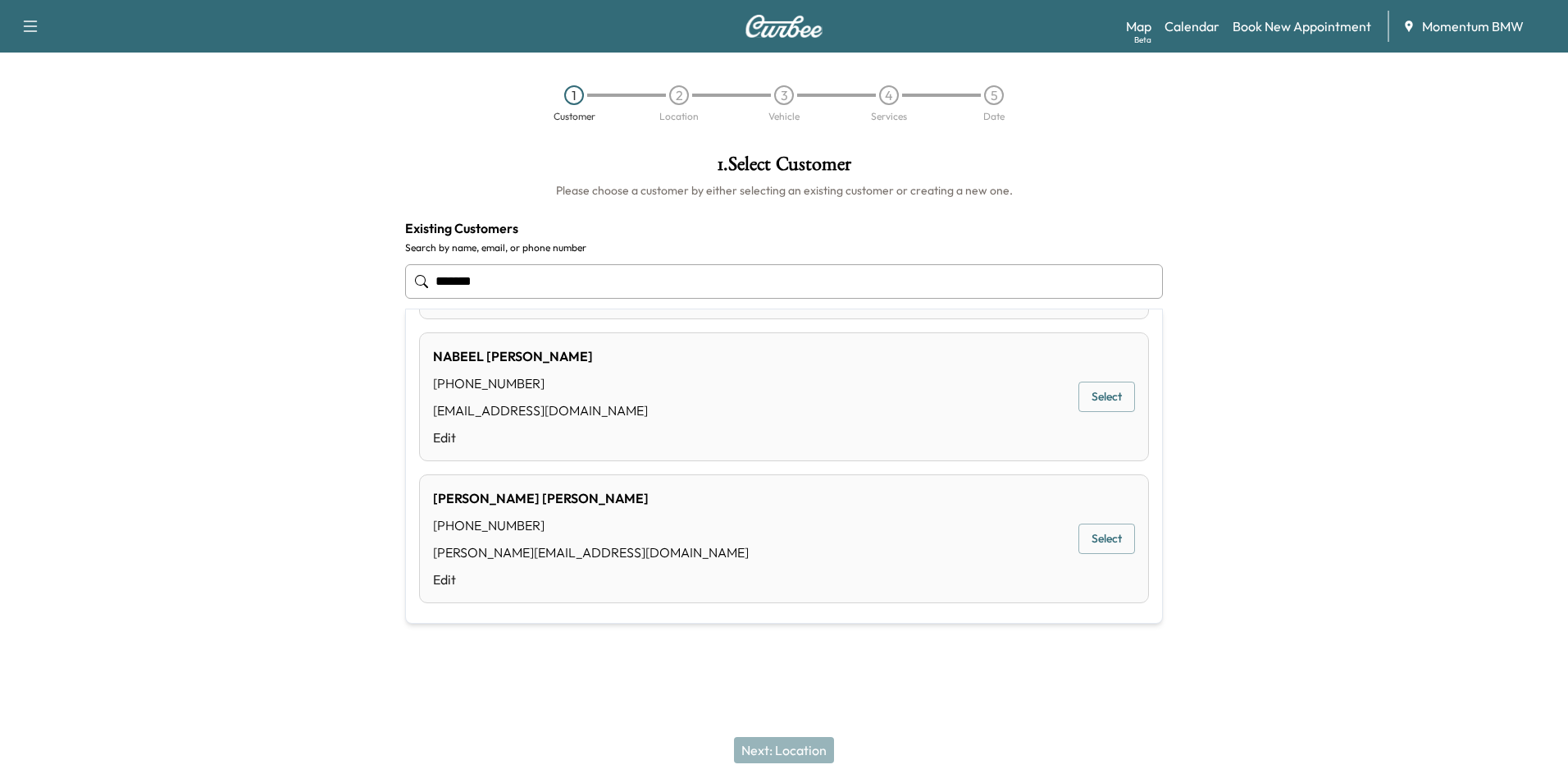
drag, startPoint x: 506, startPoint y: 287, endPoint x: 244, endPoint y: 271, distance: 262.5
click at [244, 271] on div "1 . Select Customer Please choose a customer by either selecting an existing cu…" at bounding box center [784, 337] width 1568 height 391
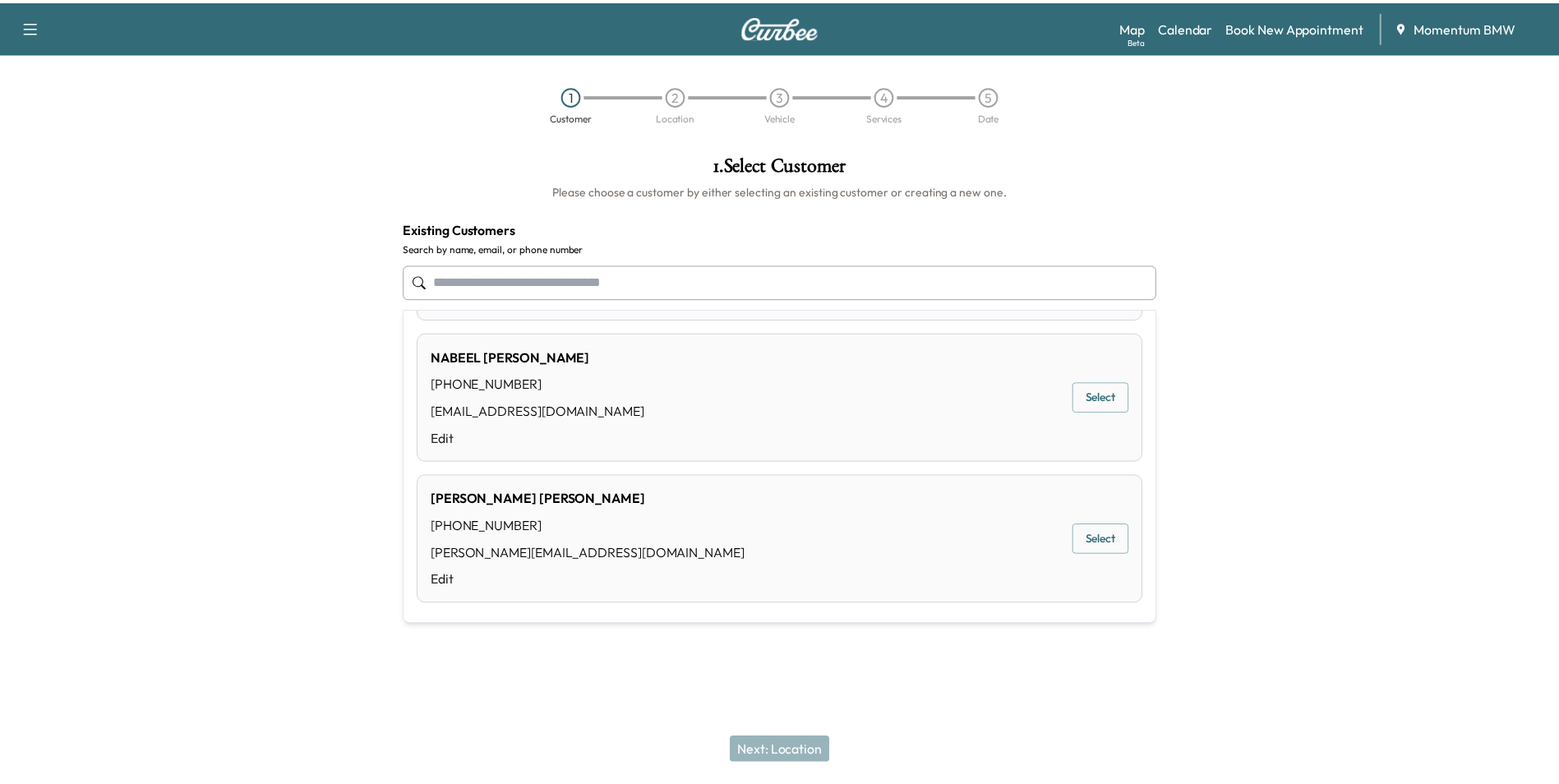
scroll to position [0, 0]
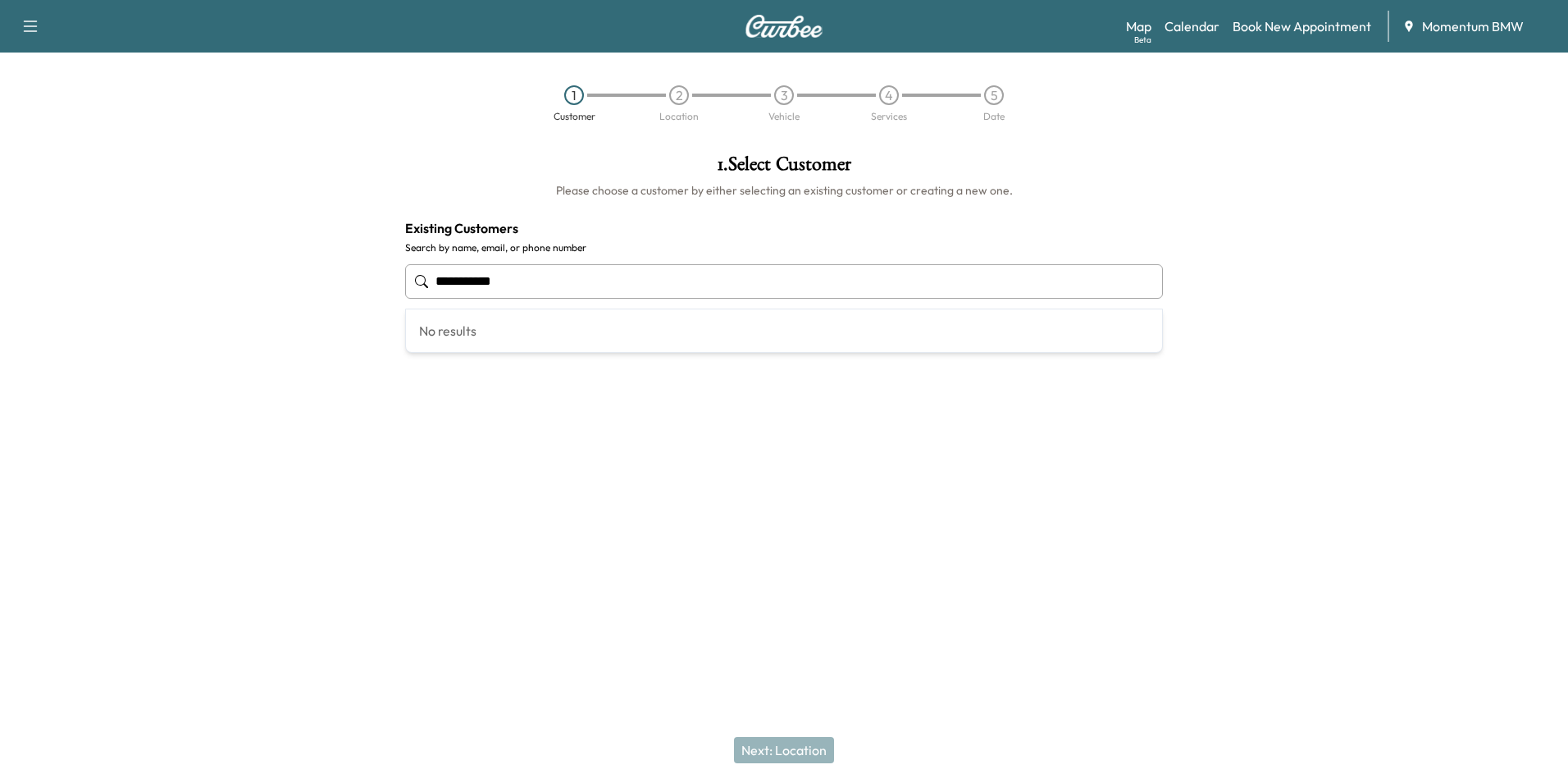
drag, startPoint x: 529, startPoint y: 287, endPoint x: 368, endPoint y: 274, distance: 161.5
click at [368, 274] on div "**********" at bounding box center [784, 337] width 1568 height 391
type input "**********"
click at [1345, 31] on link "Book New Appointment" at bounding box center [1301, 26] width 138 height 20
click at [803, 337] on button "Add a customer" at bounding box center [784, 337] width 111 height 30
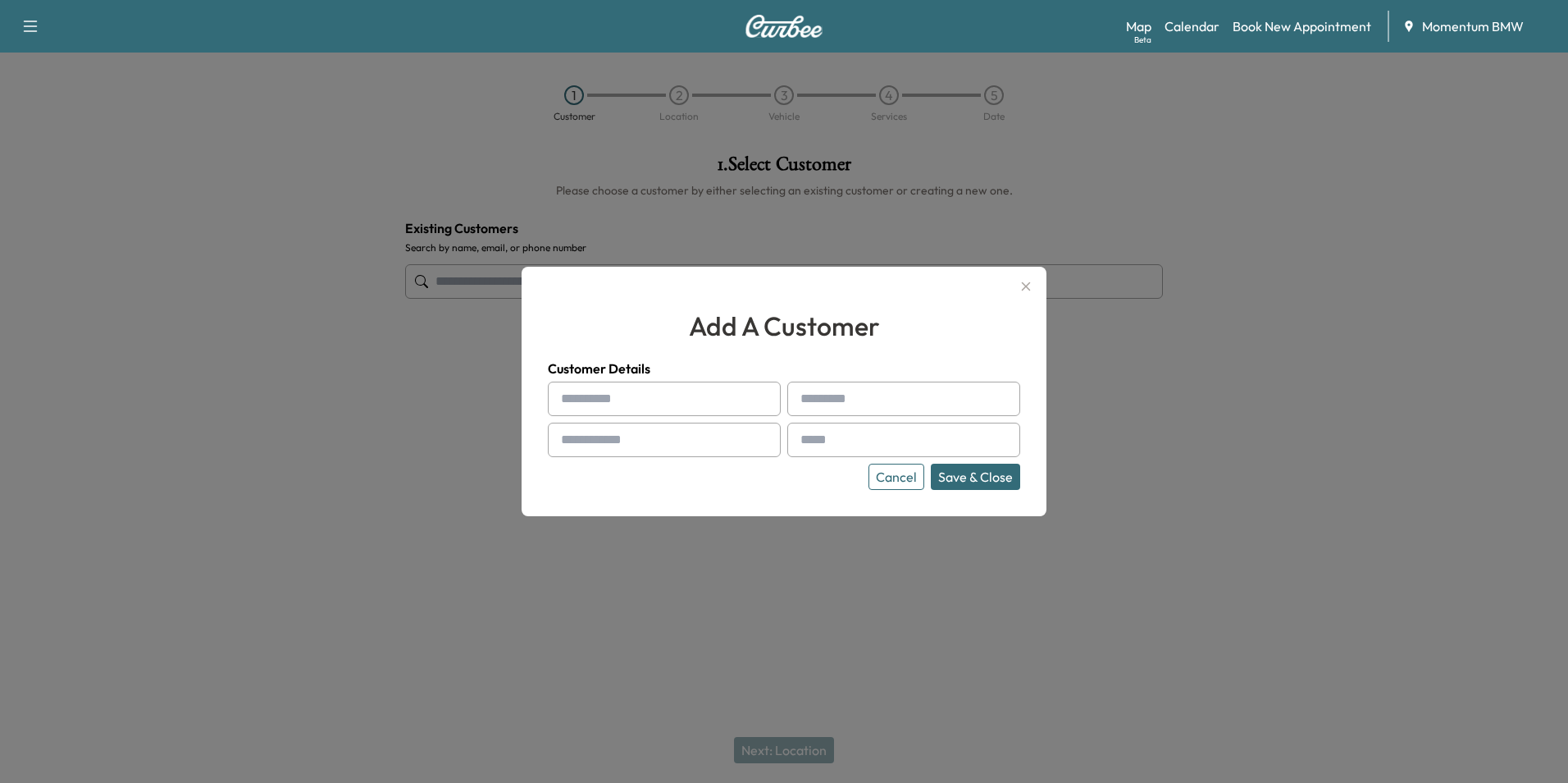
paste input "**********"
type input "**********"
click at [892, 405] on input "text" at bounding box center [903, 398] width 233 height 35
type input "*******"
click at [734, 446] on input "text" at bounding box center [664, 439] width 233 height 35
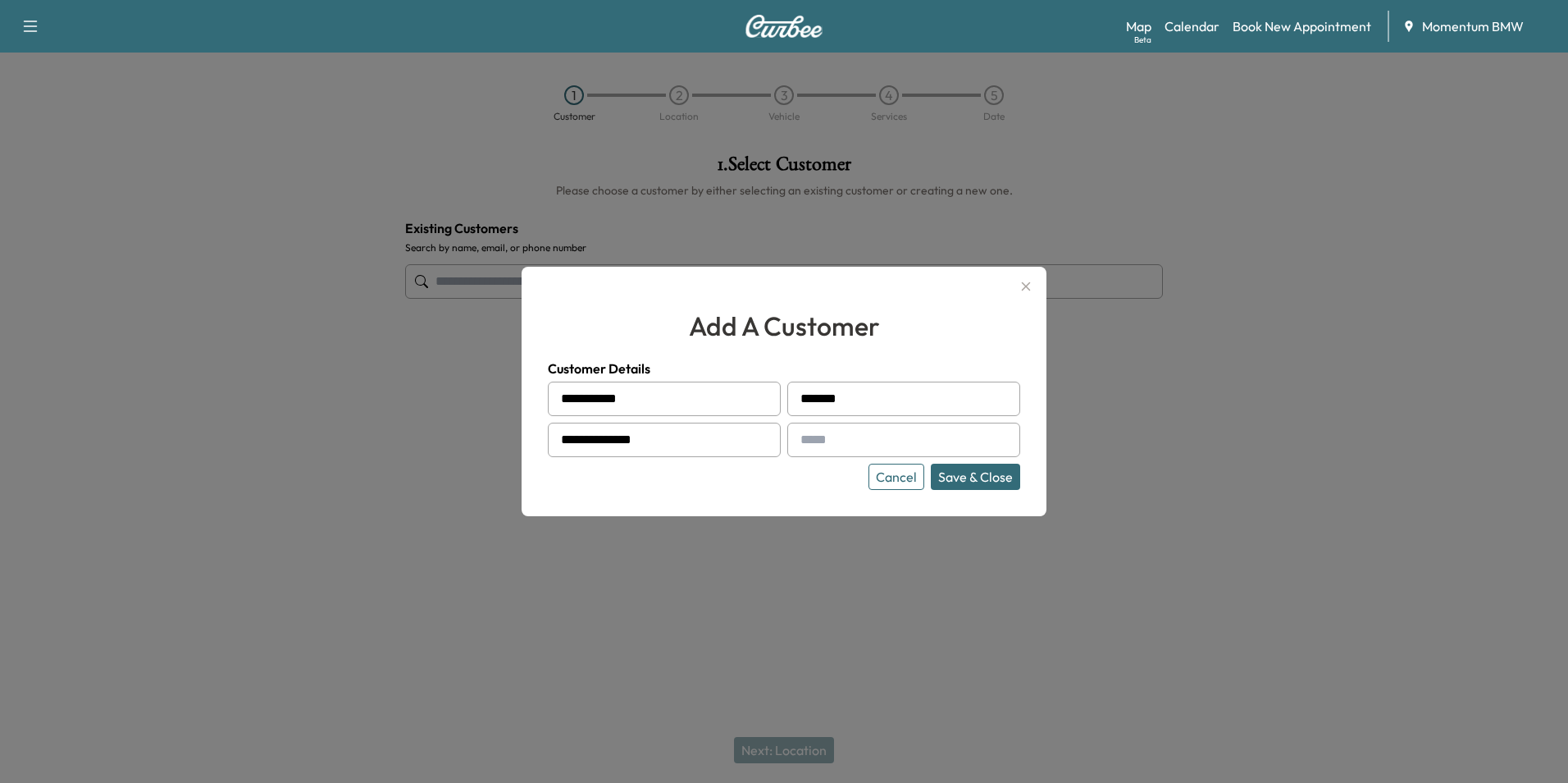
type input "**********"
click at [859, 441] on input "text" at bounding box center [903, 439] width 233 height 35
type input "**********"
click at [984, 478] on button "Save & Close" at bounding box center [975, 476] width 89 height 26
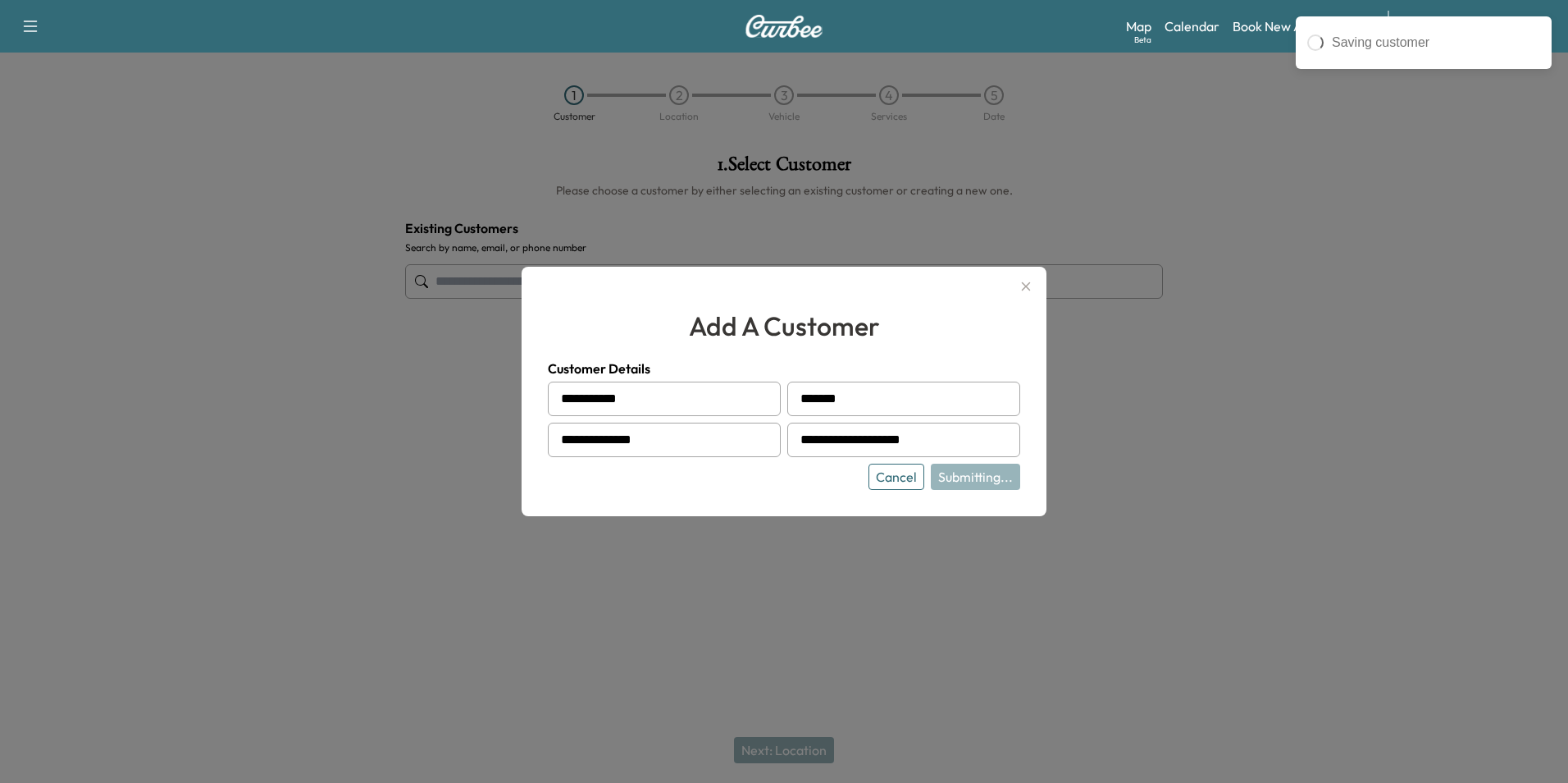
type input "**********"
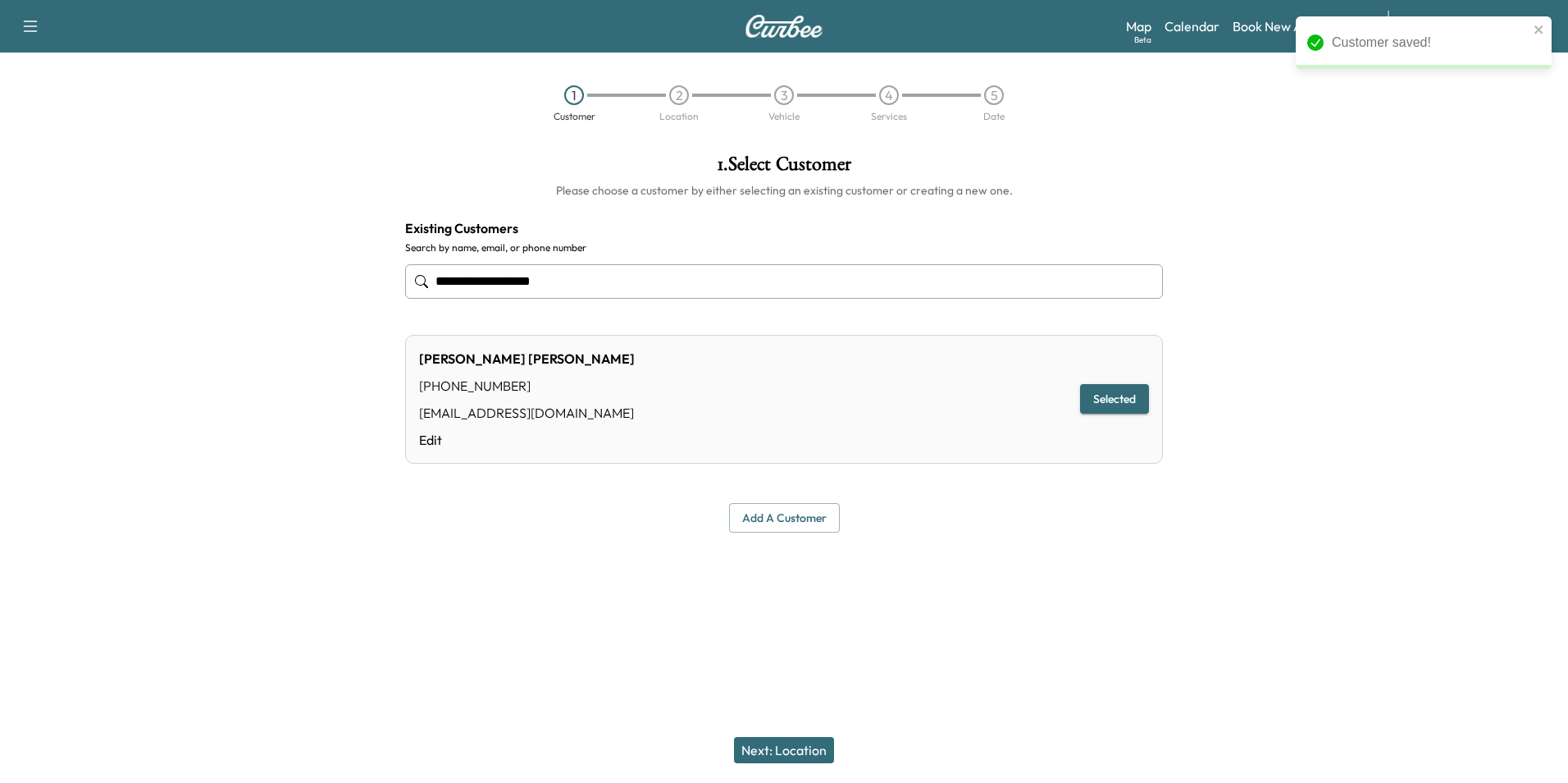
click at [806, 745] on button "Next: Location" at bounding box center [784, 749] width 100 height 26
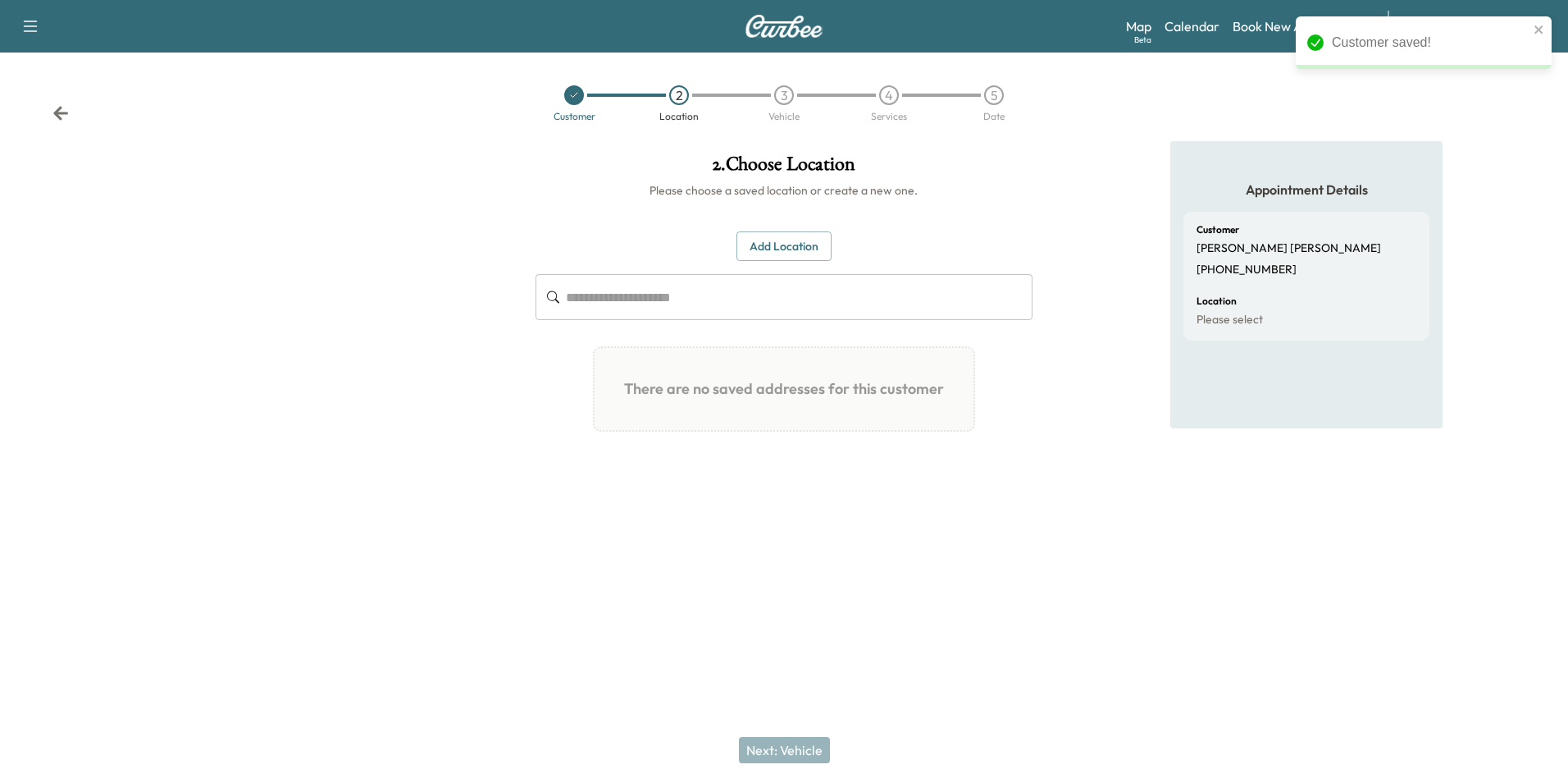
click at [811, 252] on button "Add Location" at bounding box center [784, 246] width 95 height 30
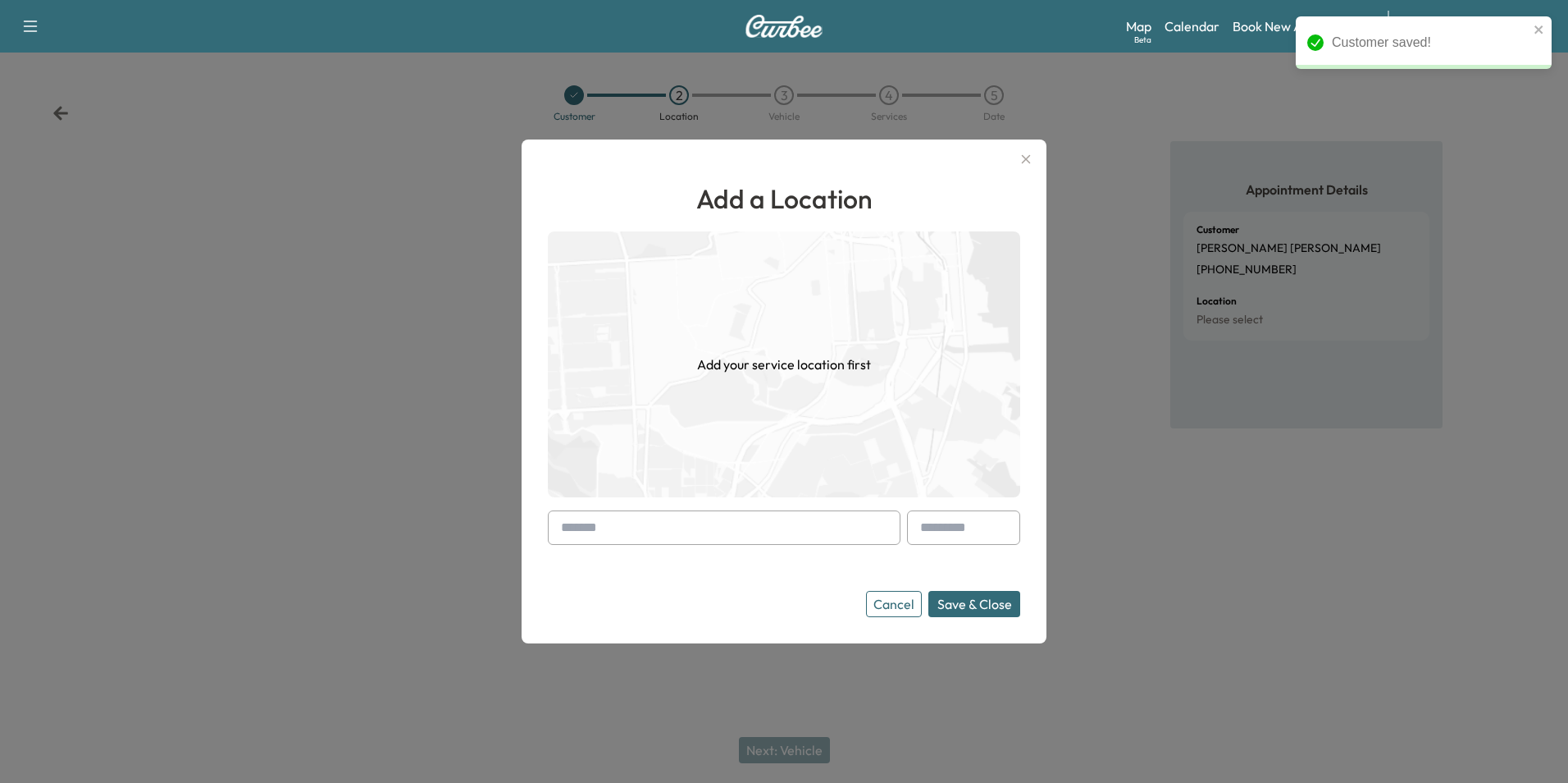
click at [767, 524] on input "text" at bounding box center [724, 528] width 353 height 35
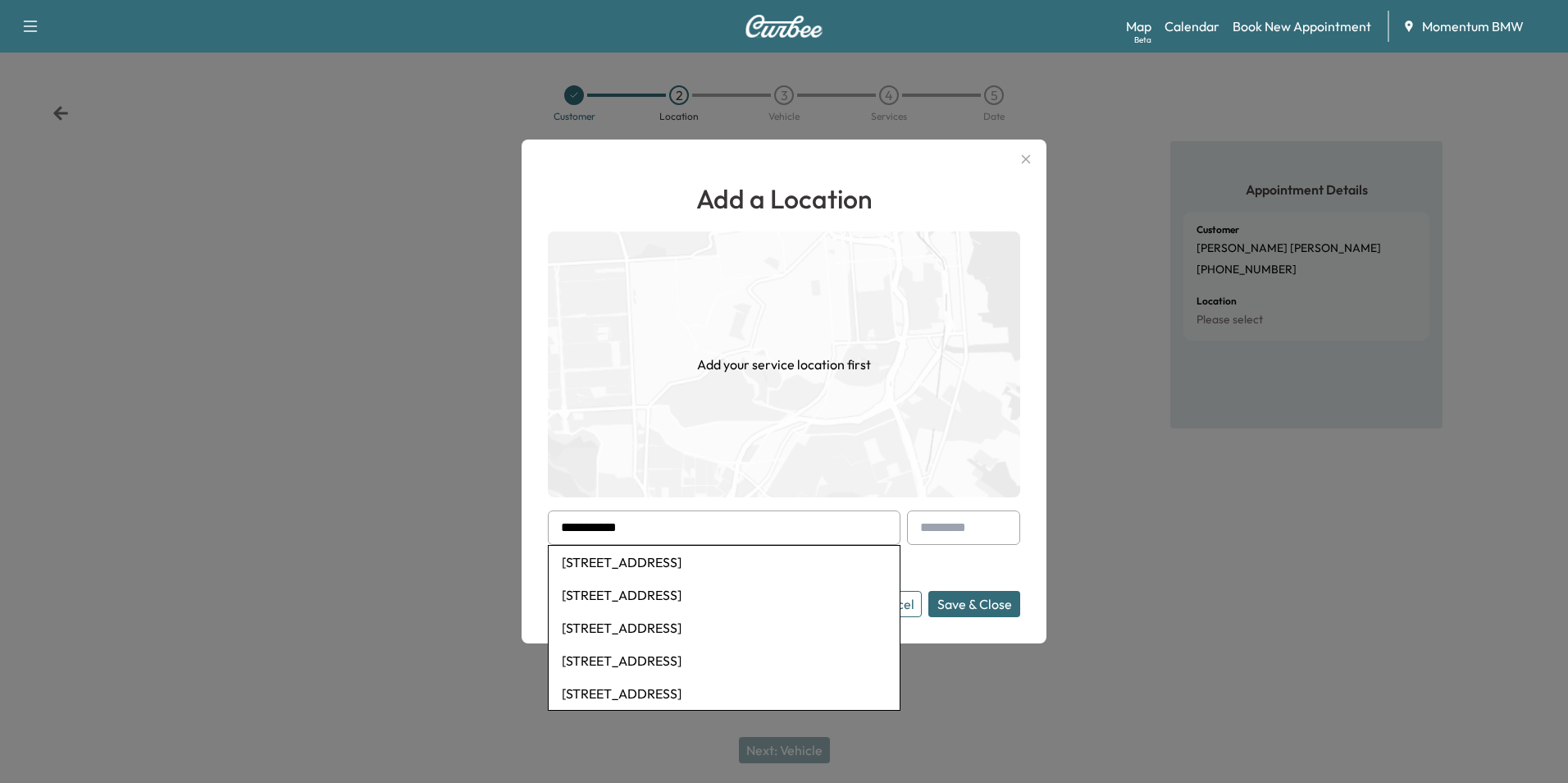
click at [751, 563] on li "[STREET_ADDRESS]" at bounding box center [724, 562] width 351 height 33
type input "**********"
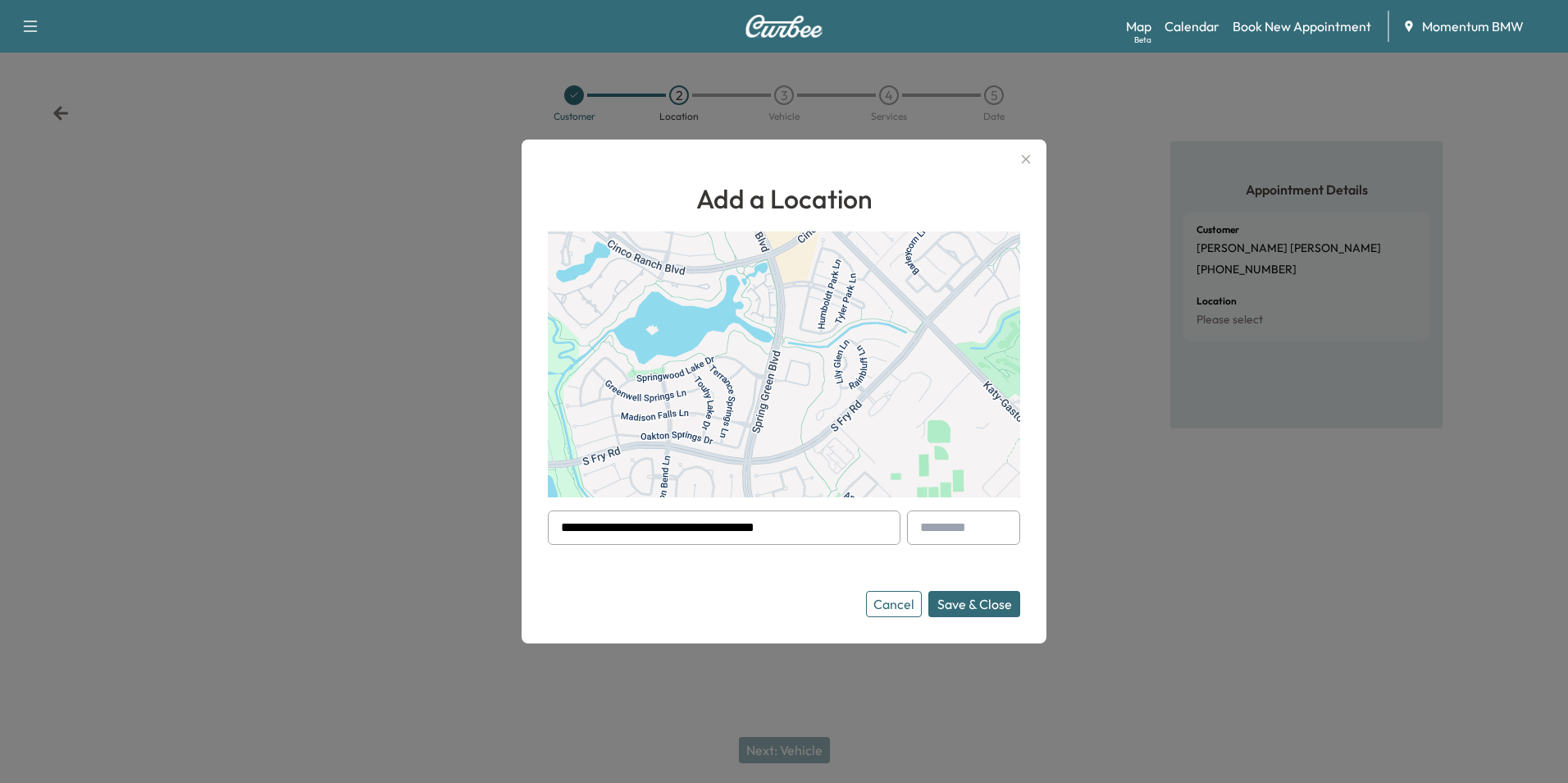
click at [984, 609] on button "Save & Close" at bounding box center [974, 604] width 92 height 26
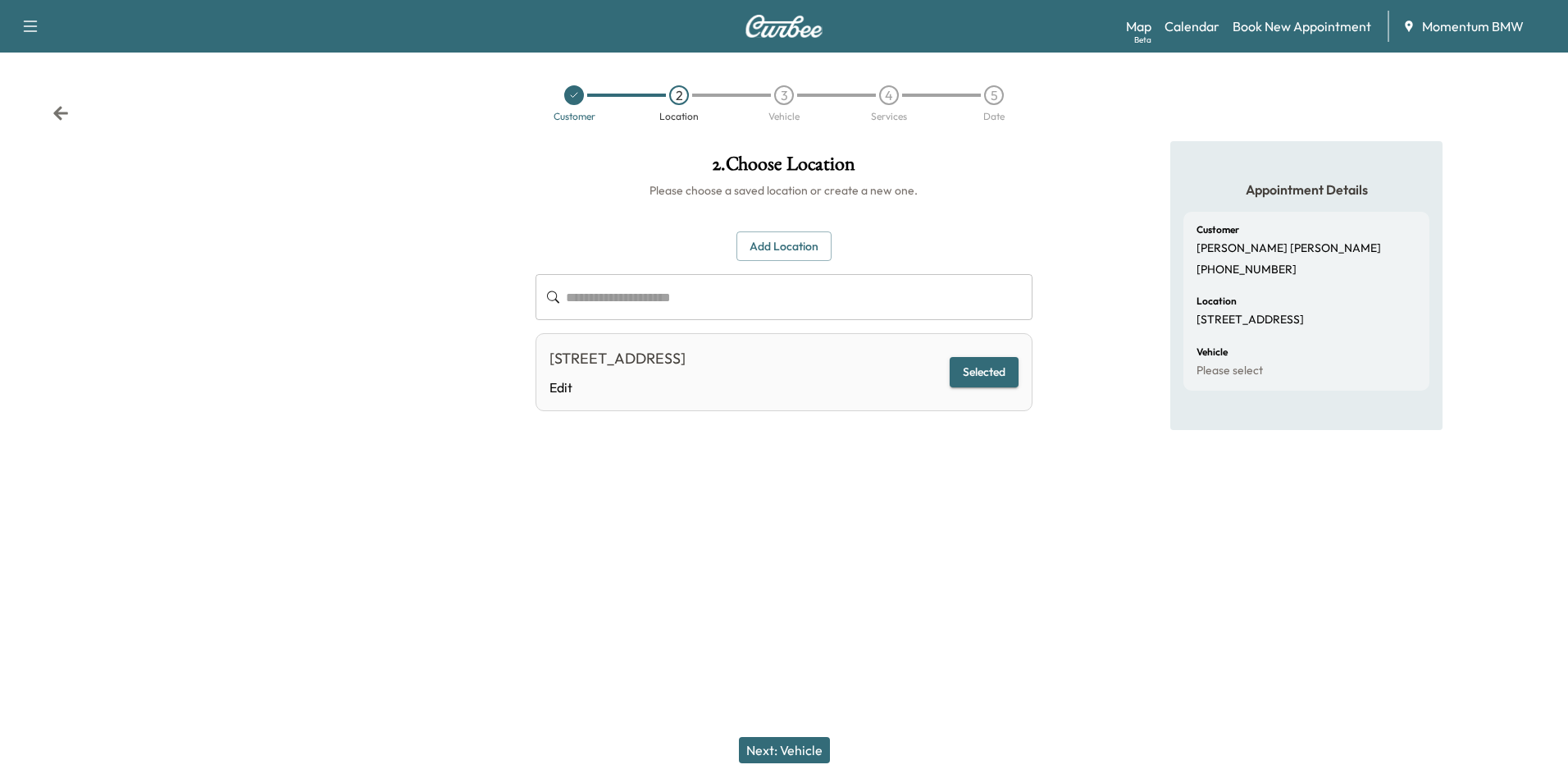
click at [792, 745] on button "Next: Vehicle" at bounding box center [784, 749] width 91 height 26
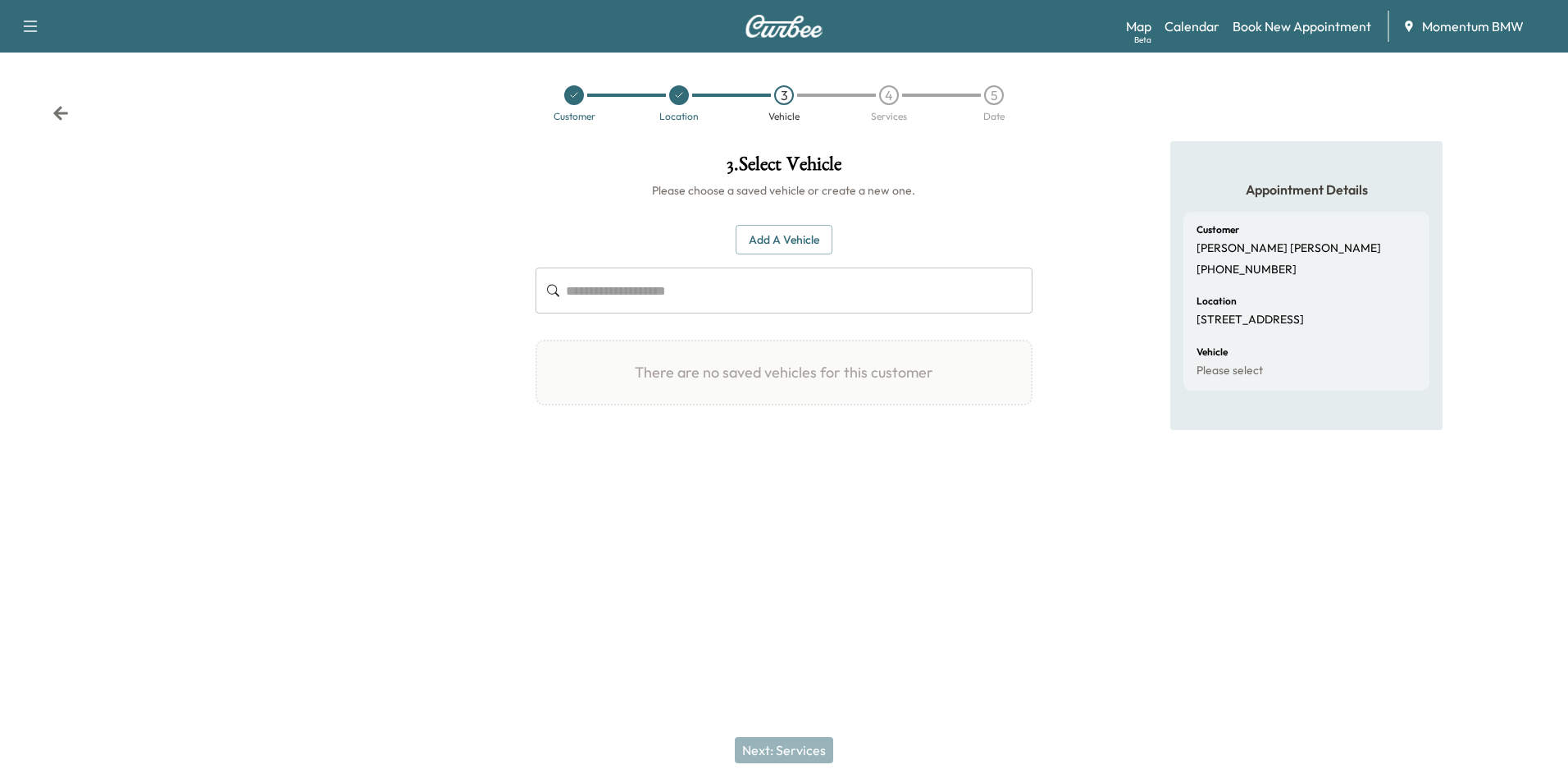
click at [805, 243] on button "Add a Vehicle" at bounding box center [784, 240] width 96 height 30
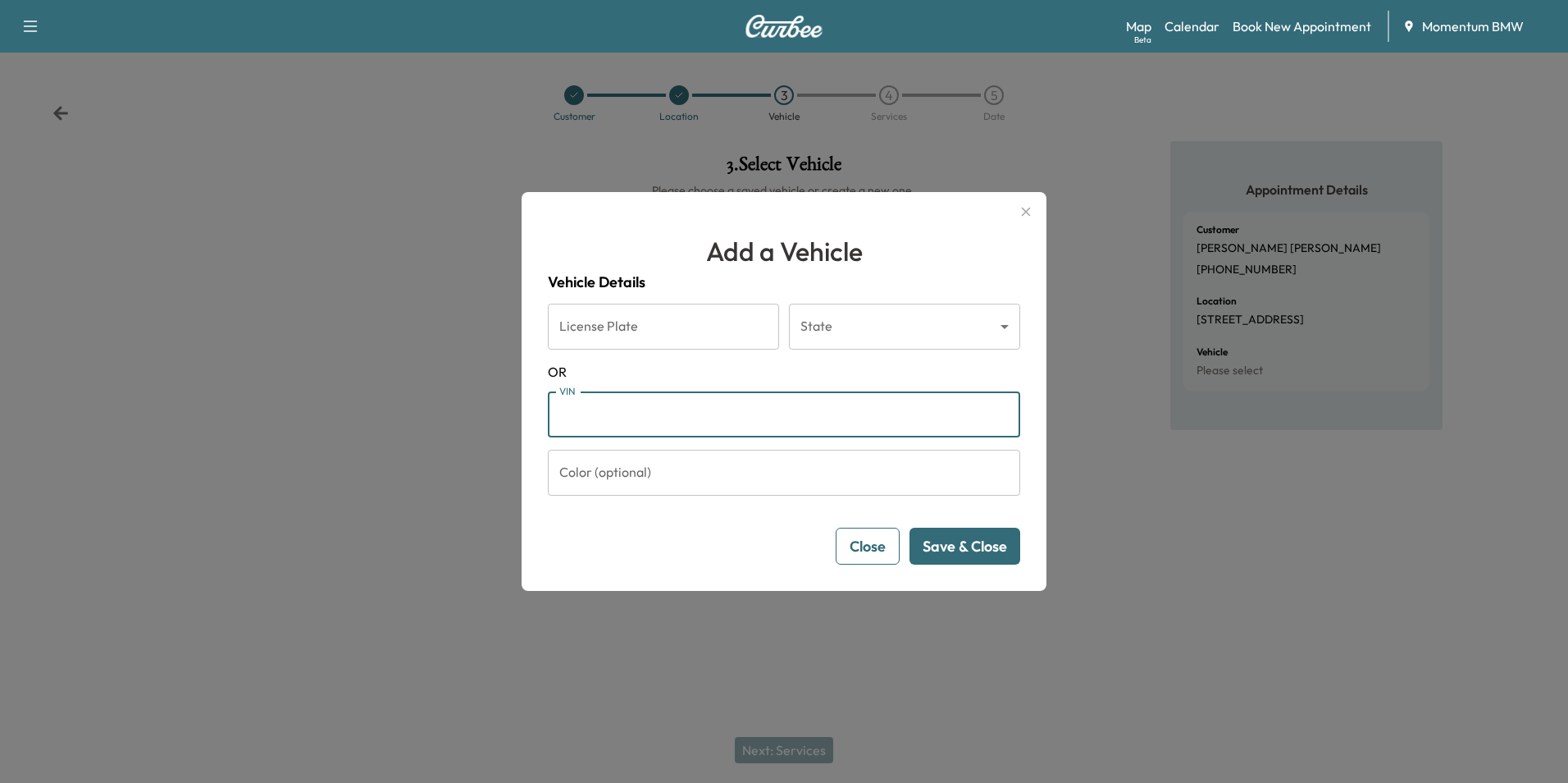
paste input "**********"
type input "**********"
drag, startPoint x: 667, startPoint y: 421, endPoint x: 469, endPoint y: 421, distance: 198.0
click at [469, 421] on div "**********" at bounding box center [784, 391] width 1568 height 783
paste input "**********"
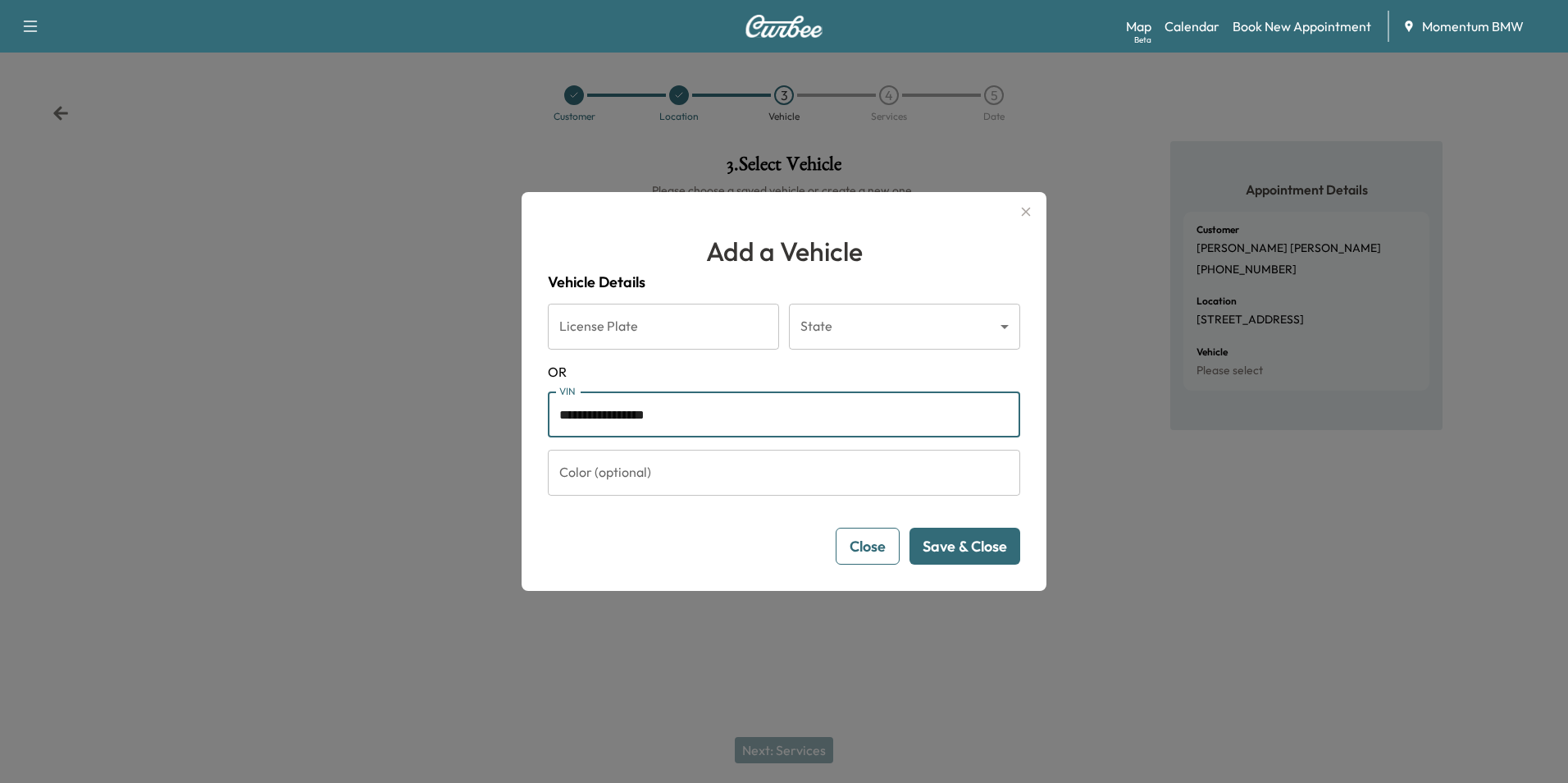
type input "**********"
click at [957, 551] on button "Save & Close" at bounding box center [965, 546] width 111 height 37
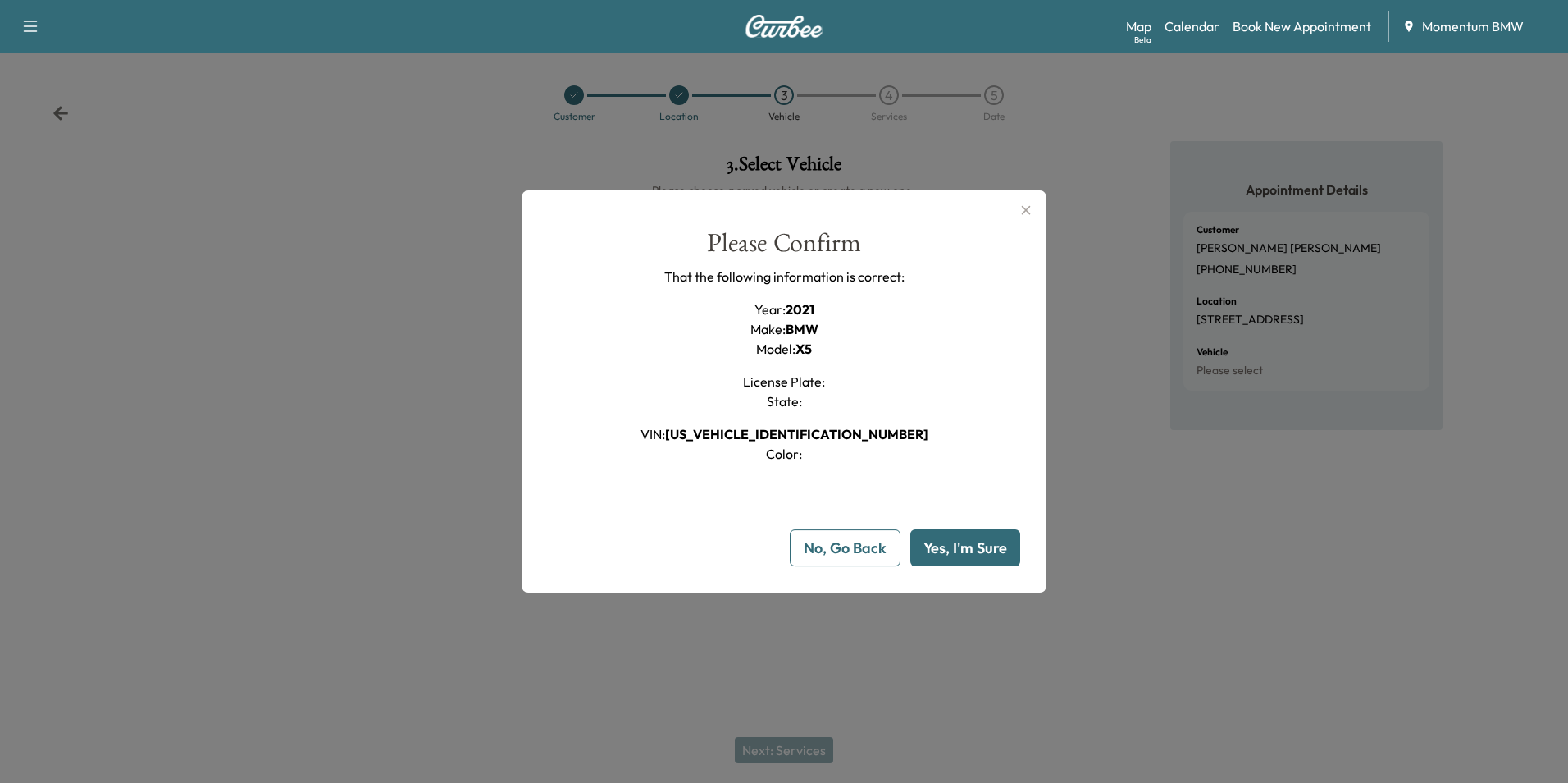
click at [957, 551] on button "Yes, I'm Sure" at bounding box center [965, 547] width 110 height 37
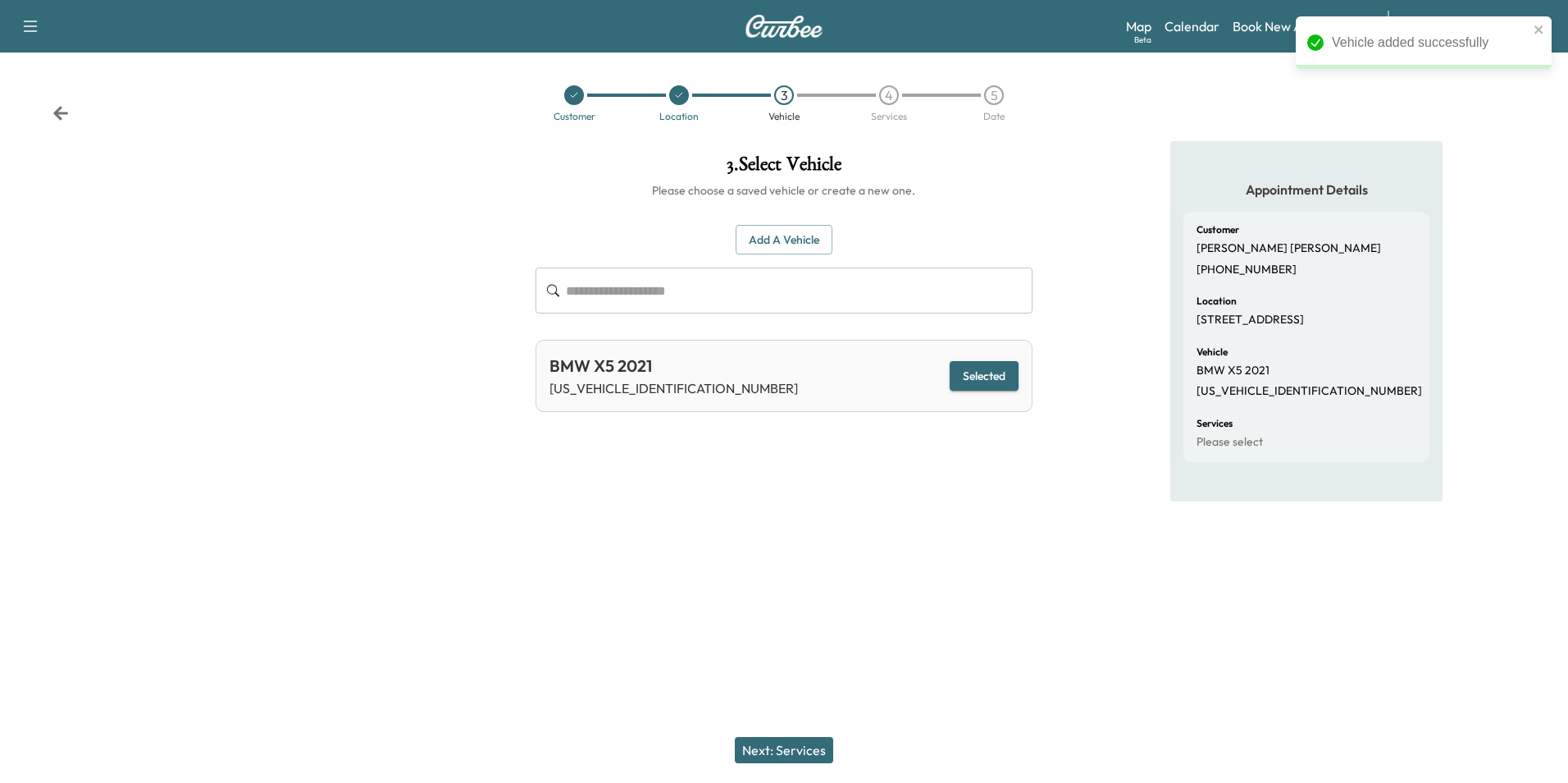
click at [795, 754] on button "Next: Services" at bounding box center [784, 749] width 98 height 26
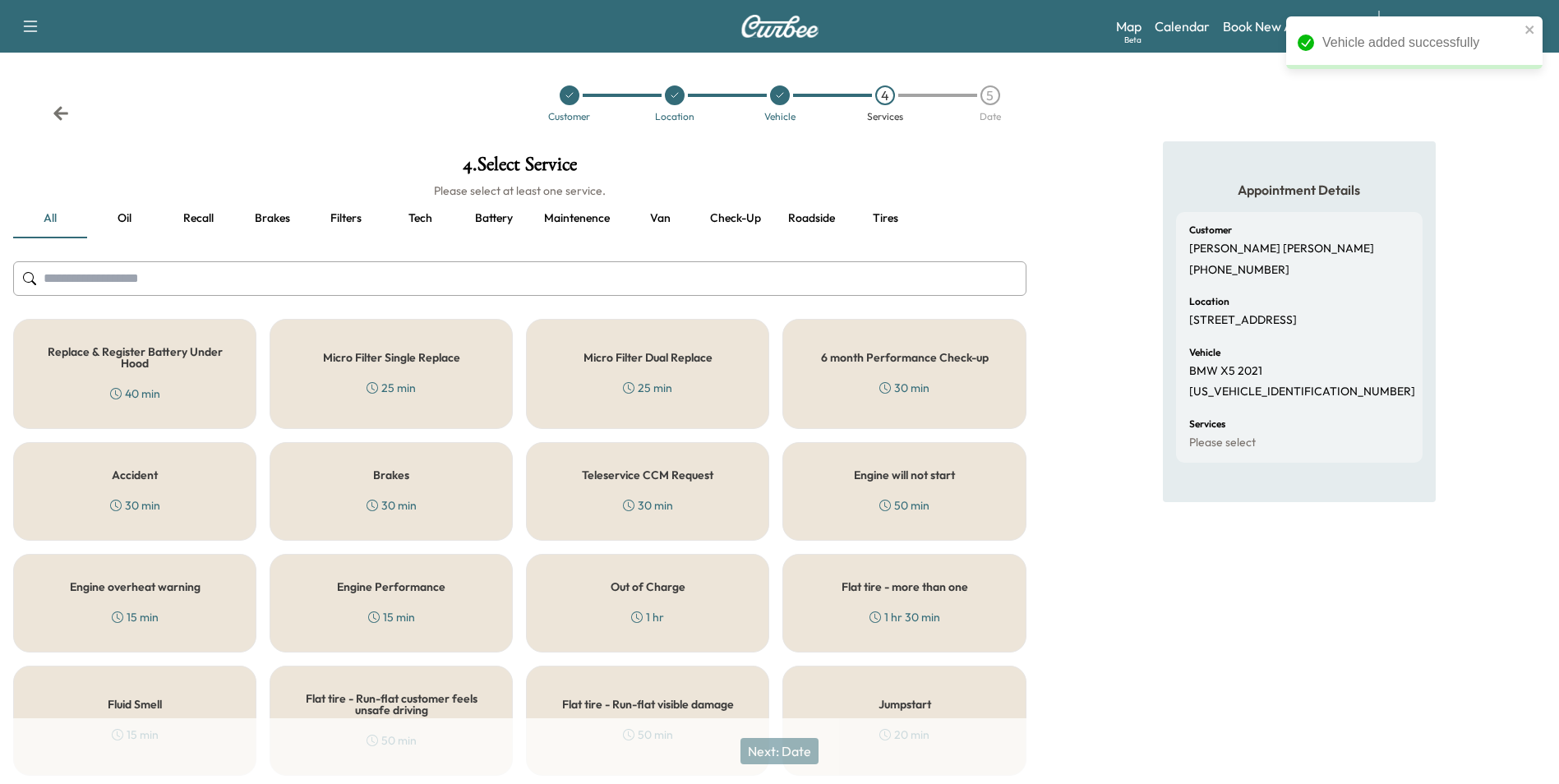
click at [126, 223] on button "Oil" at bounding box center [123, 218] width 74 height 39
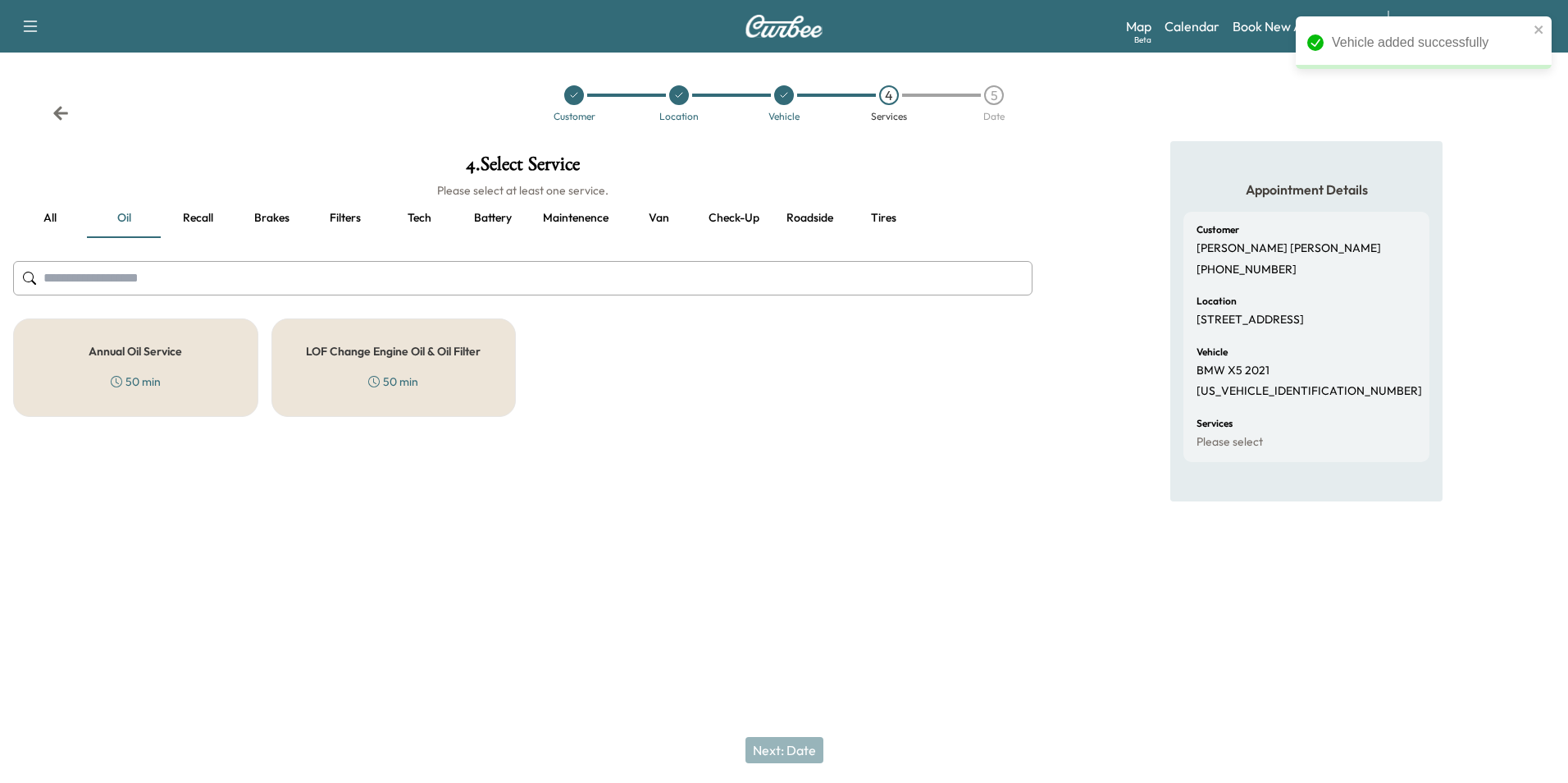
click at [138, 352] on h5 "Annual Oil Service" at bounding box center [135, 351] width 94 height 12
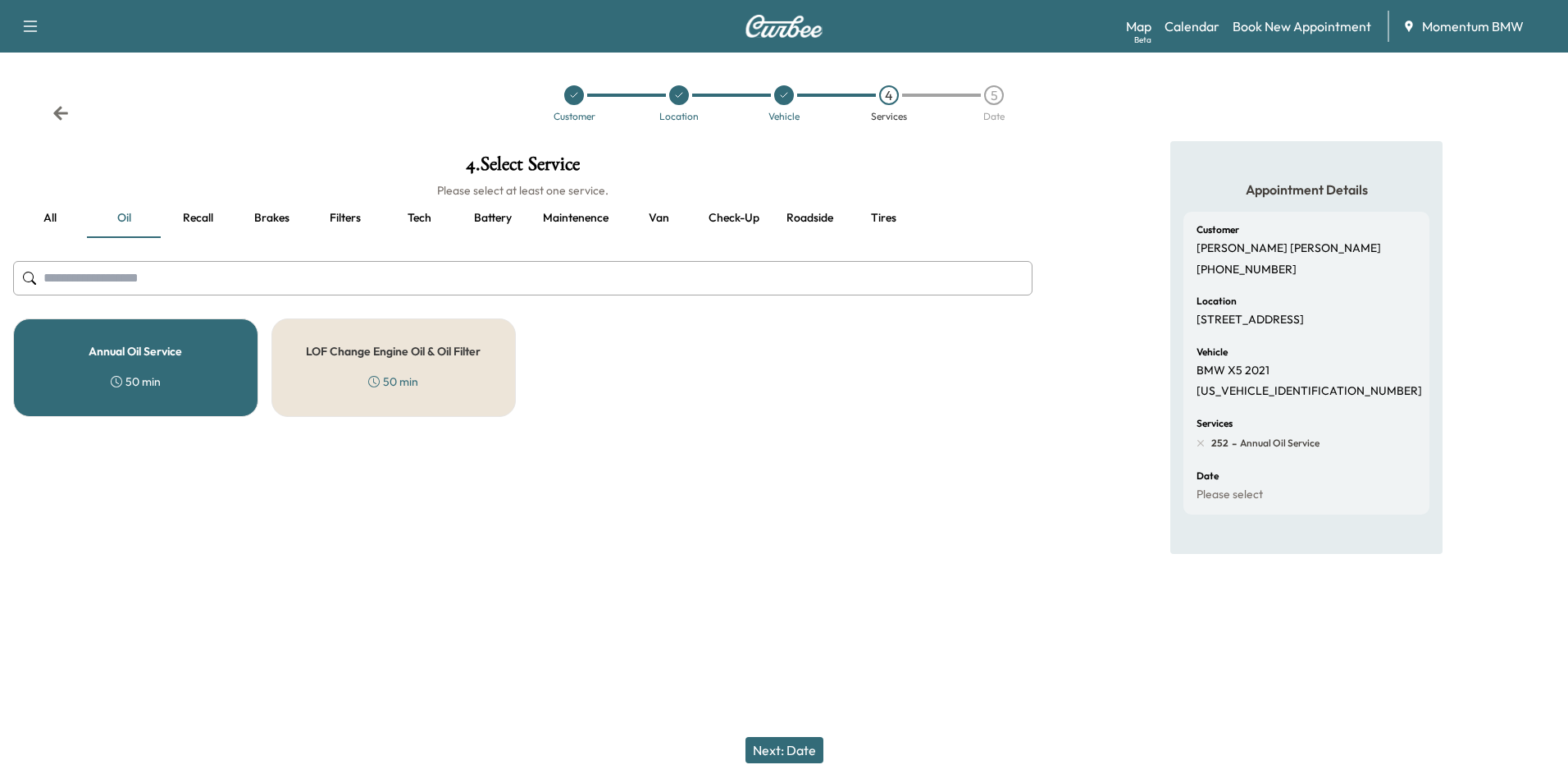
click at [796, 743] on button "Next: Date" at bounding box center [784, 749] width 78 height 26
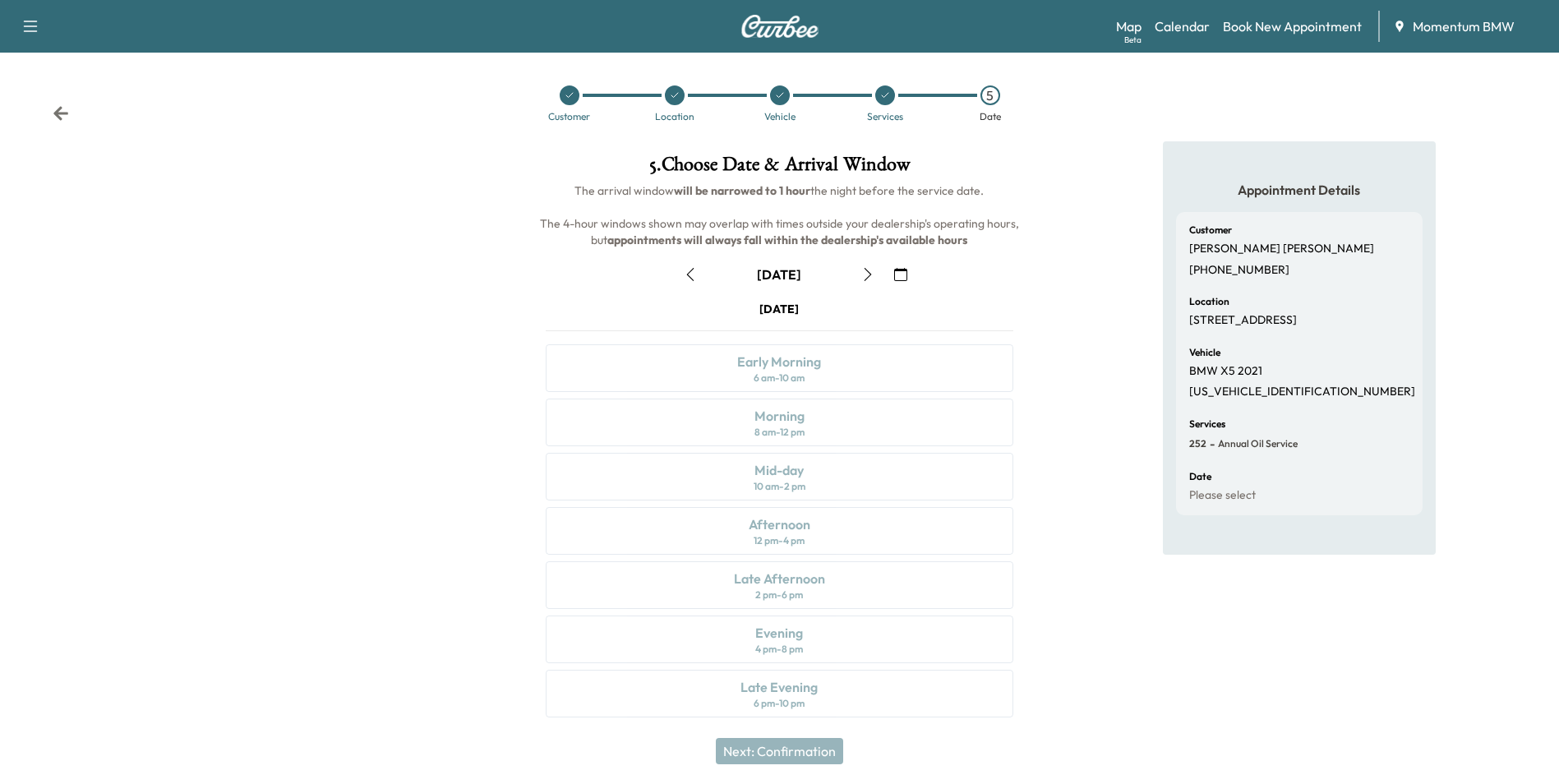
click at [901, 270] on icon "button" at bounding box center [901, 274] width 13 height 13
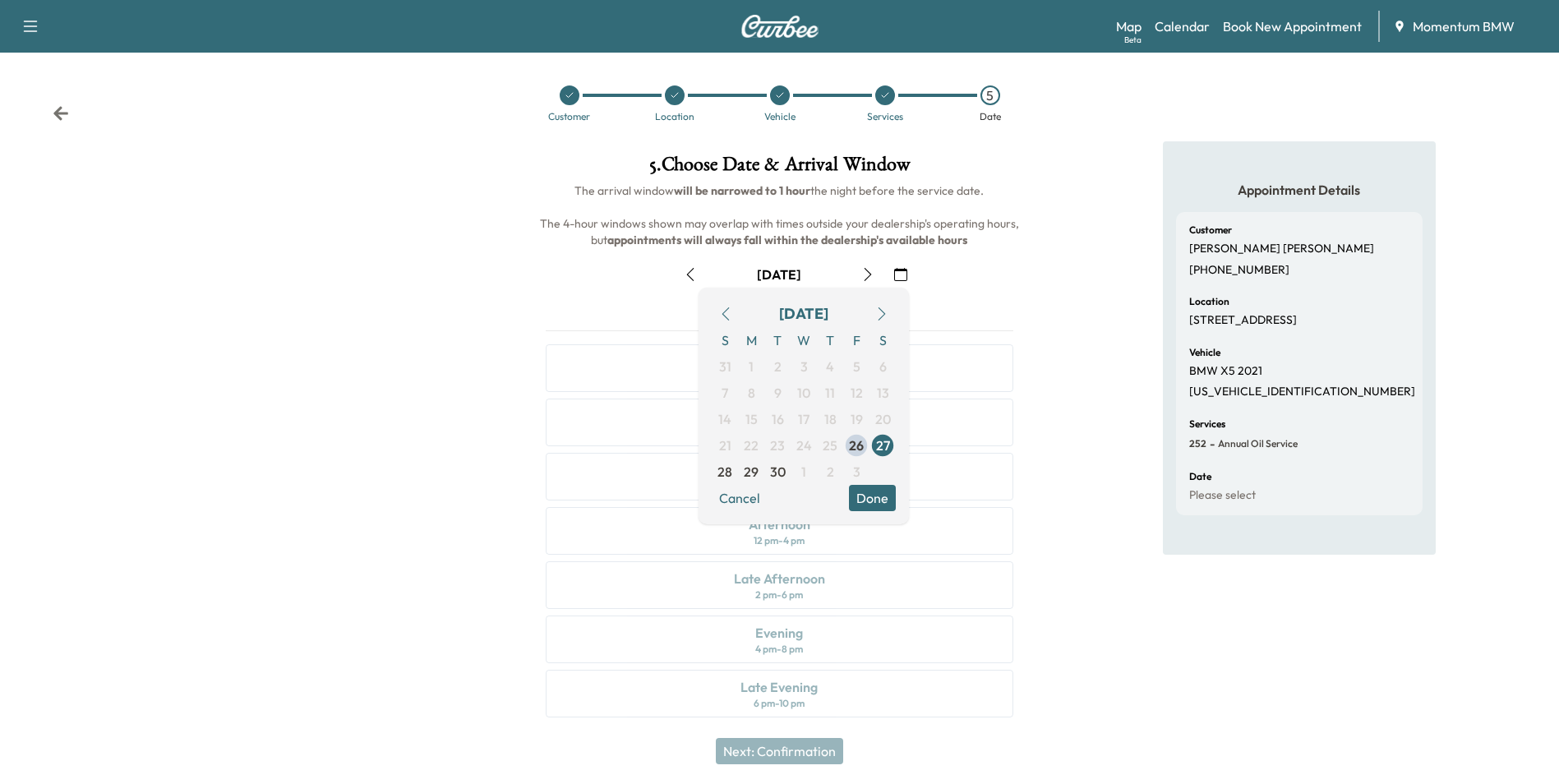
click at [880, 309] on icon "button" at bounding box center [882, 314] width 13 height 13
click at [827, 367] on span "2" at bounding box center [831, 367] width 7 height 20
click at [868, 494] on button "Done" at bounding box center [872, 497] width 47 height 26
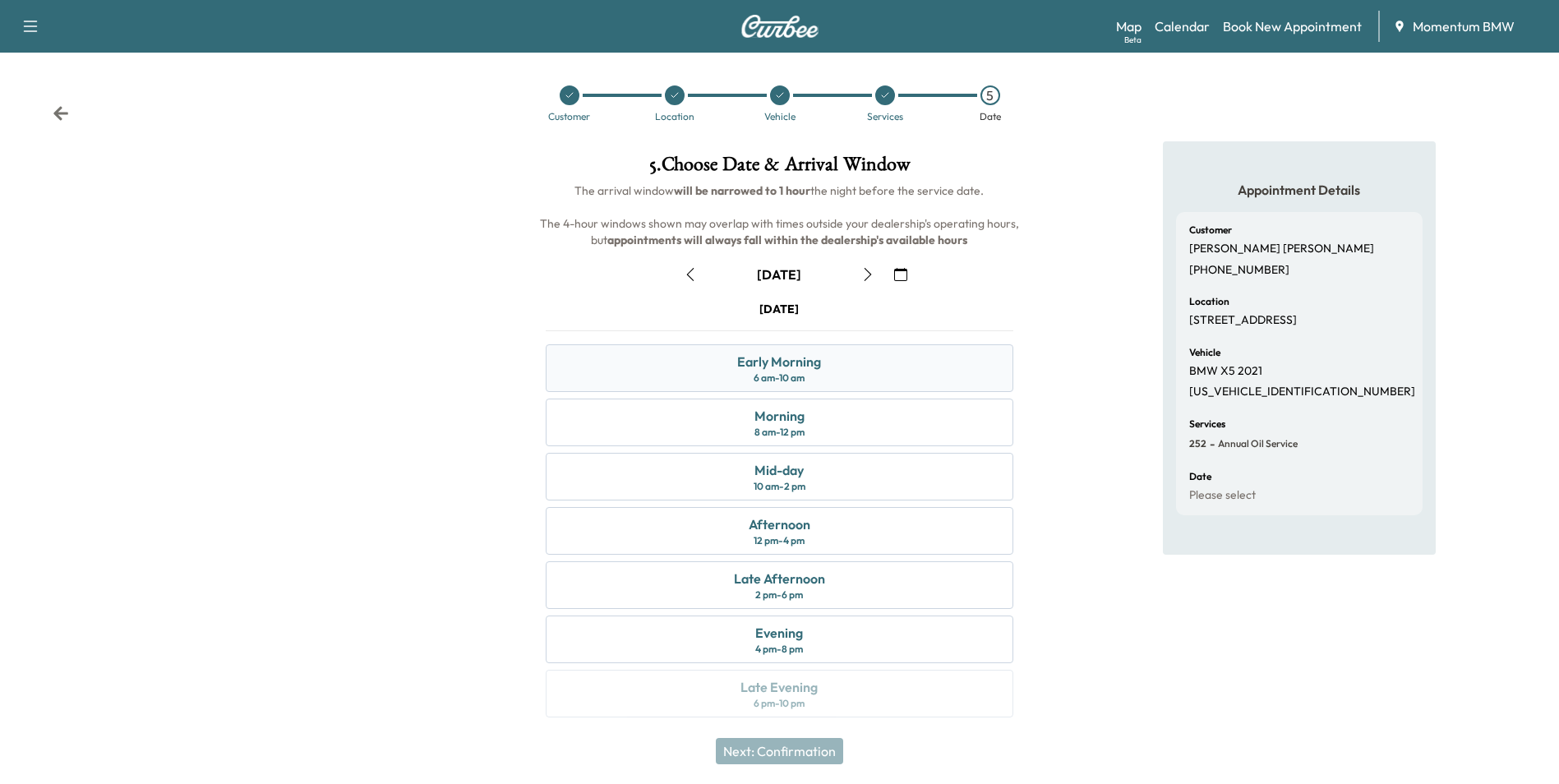
click at [829, 367] on div "Early Morning 6 am - 10 am" at bounding box center [779, 367] width 467 height 47
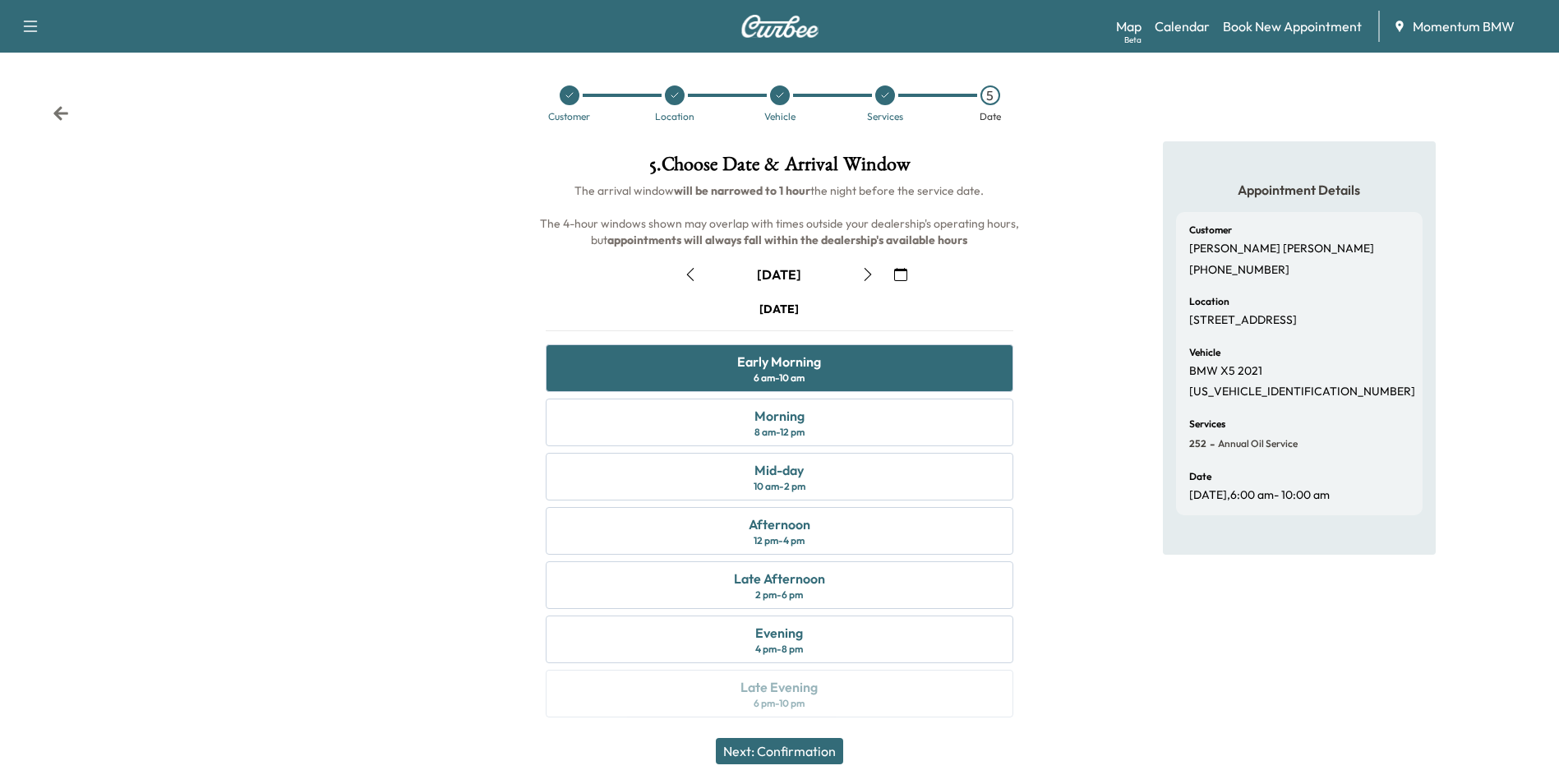
click at [805, 750] on button "Next: Confirmation" at bounding box center [779, 750] width 127 height 26
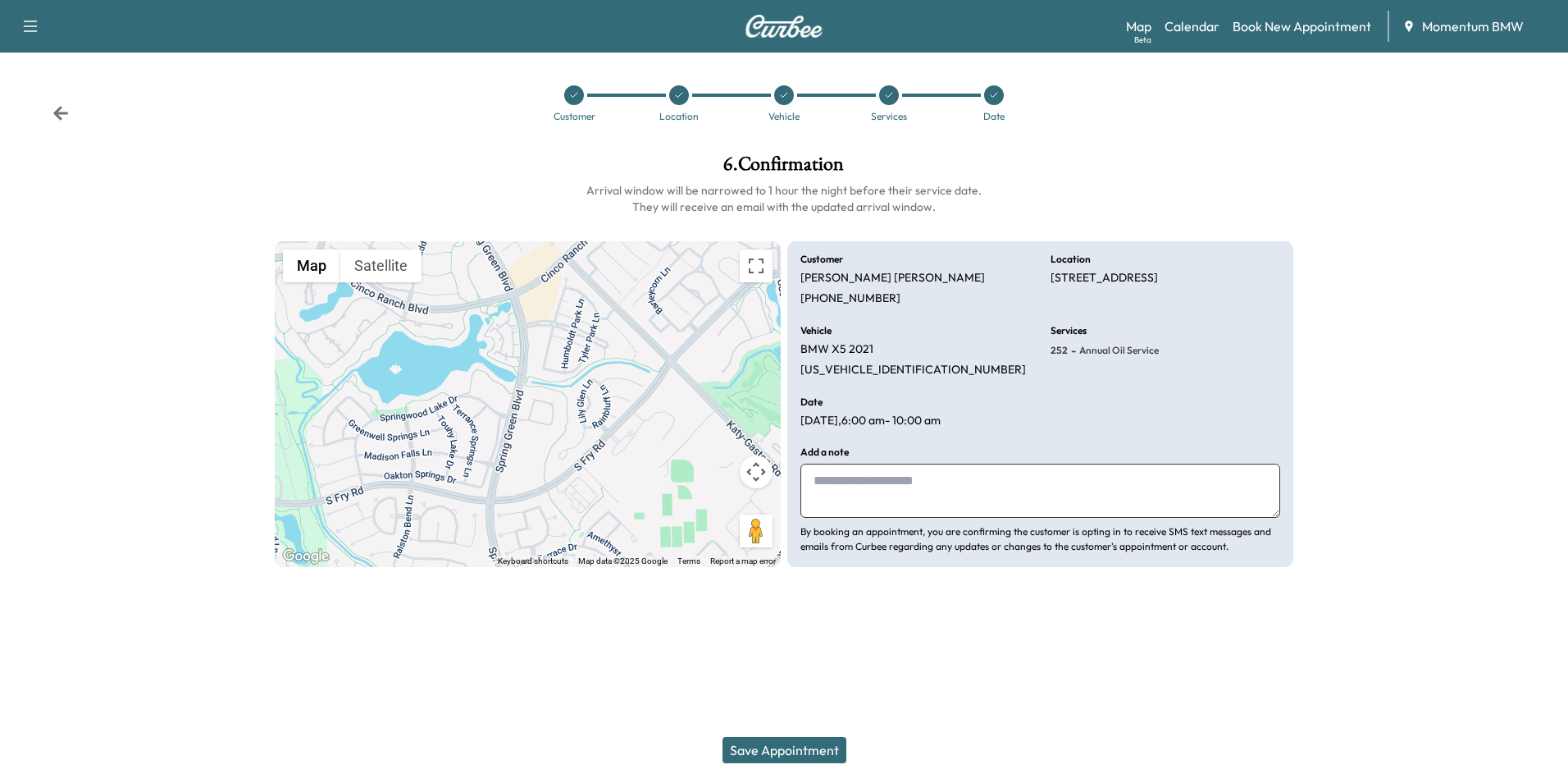
click at [893, 501] on textarea at bounding box center [1041, 490] width 480 height 54
type textarea "*****"
click at [796, 748] on button "Save Appointment" at bounding box center [784, 749] width 124 height 26
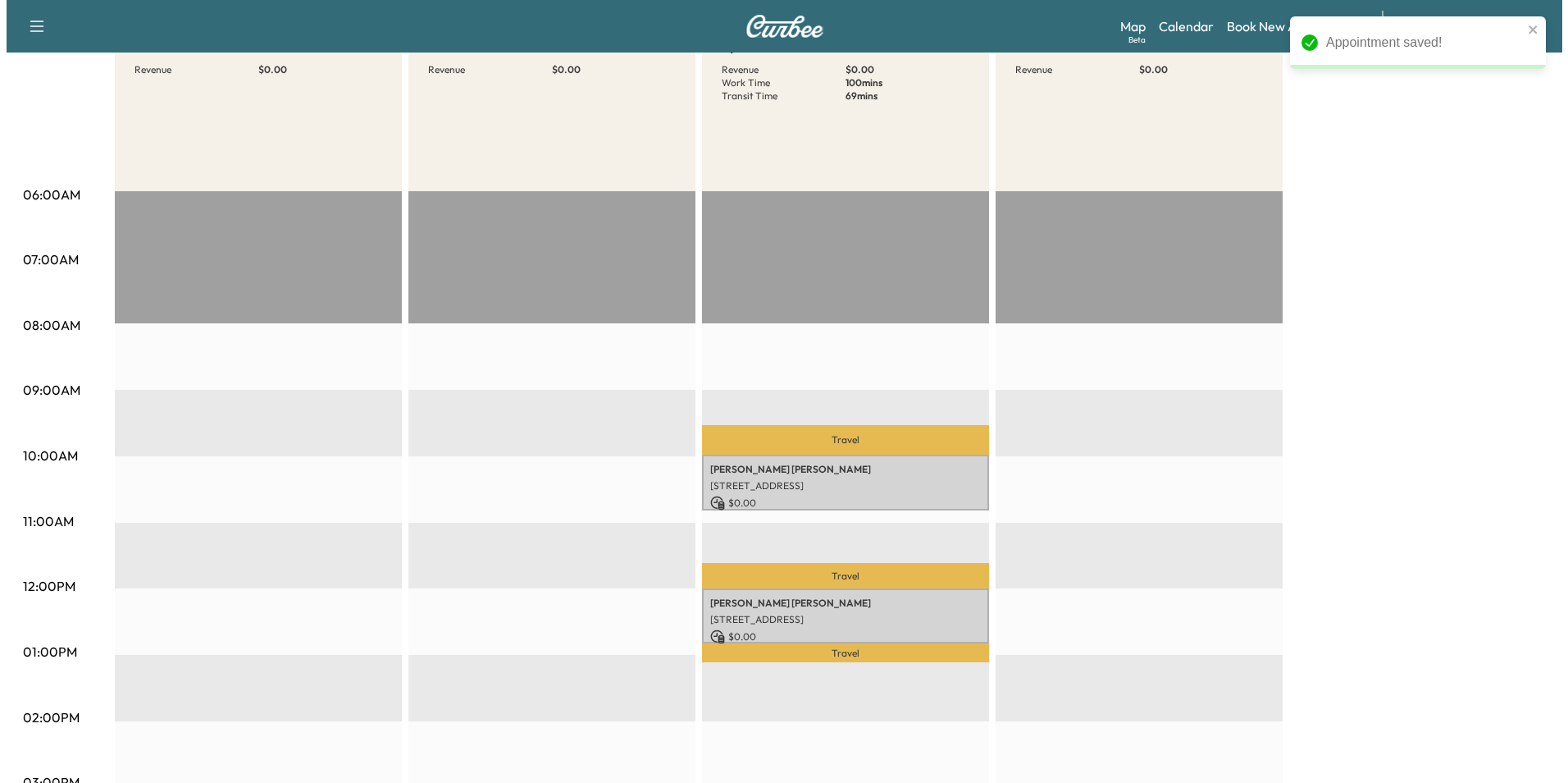
scroll to position [246, 0]
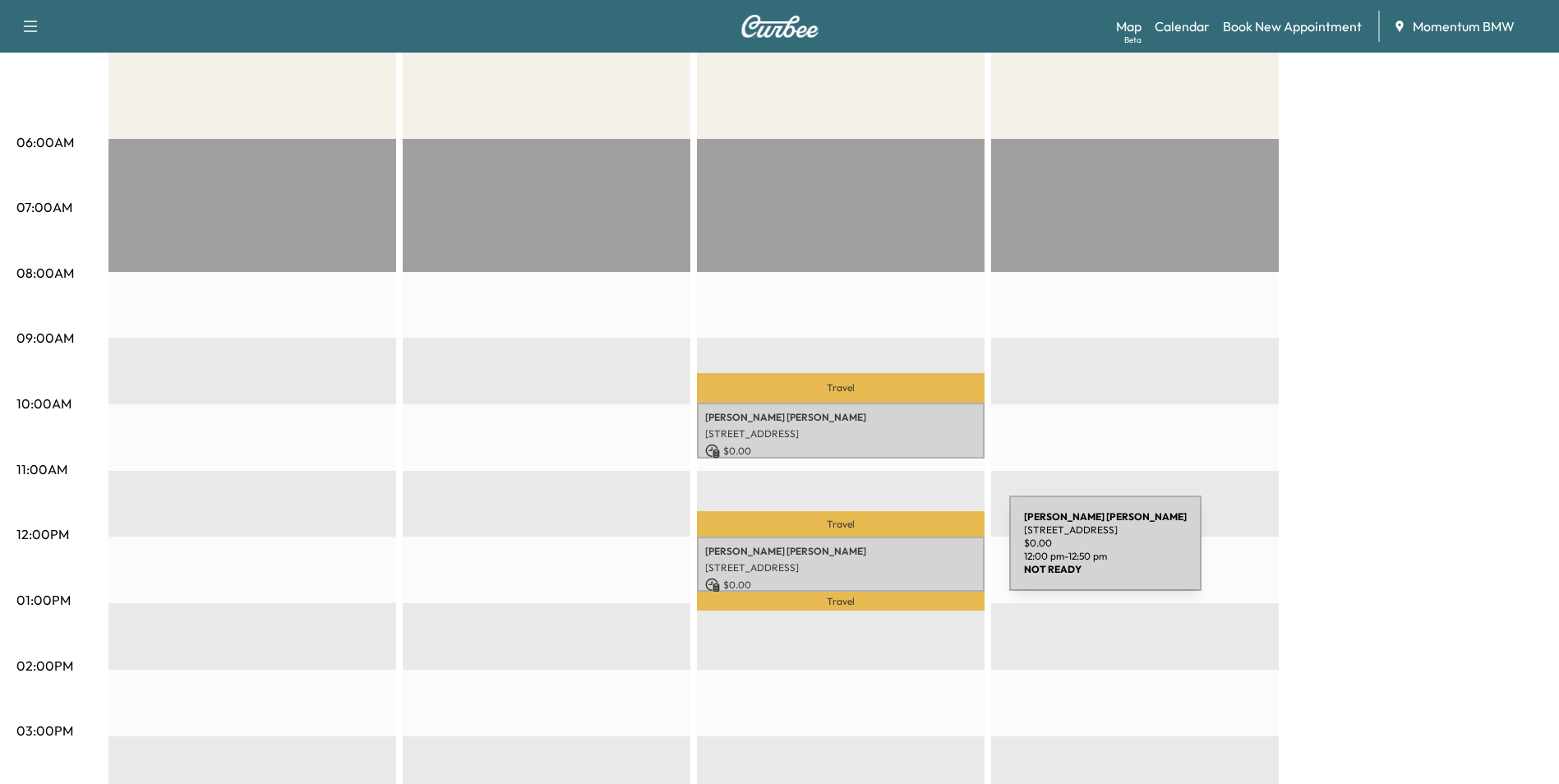
click at [886, 553] on p "[PERSON_NAME]" at bounding box center [841, 551] width 271 height 13
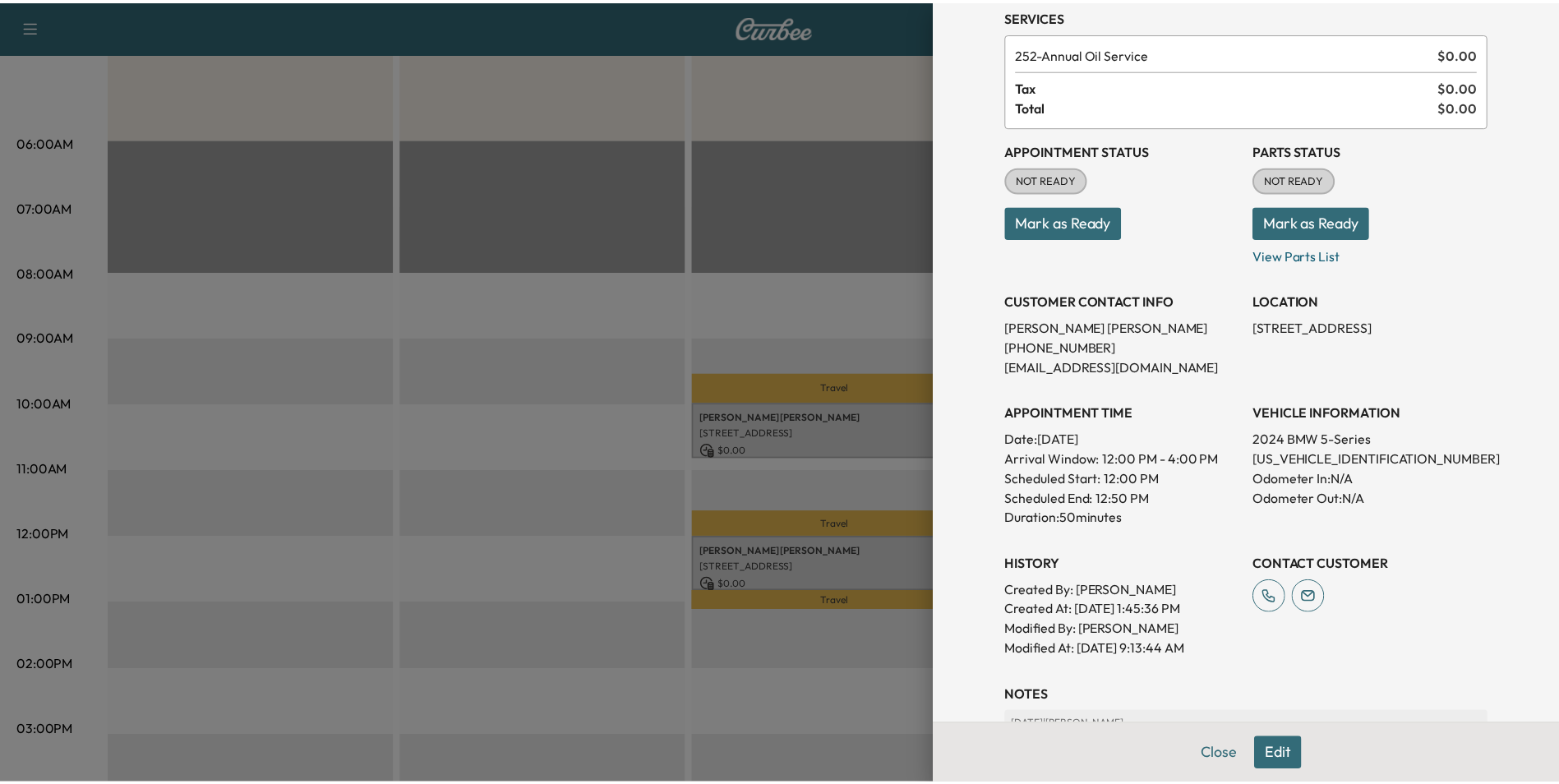
scroll to position [228, 0]
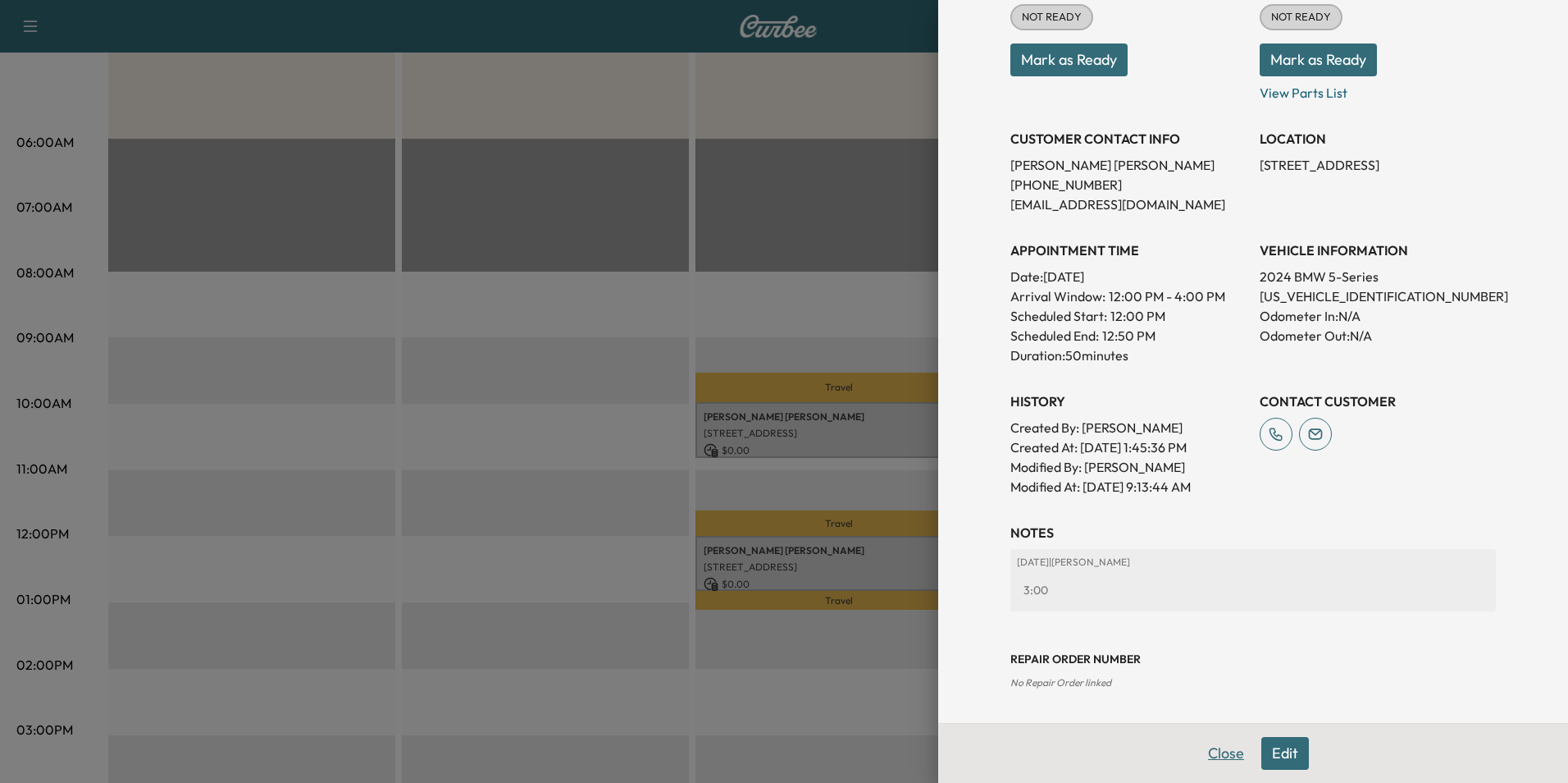
click at [1216, 753] on button "Close" at bounding box center [1226, 753] width 57 height 33
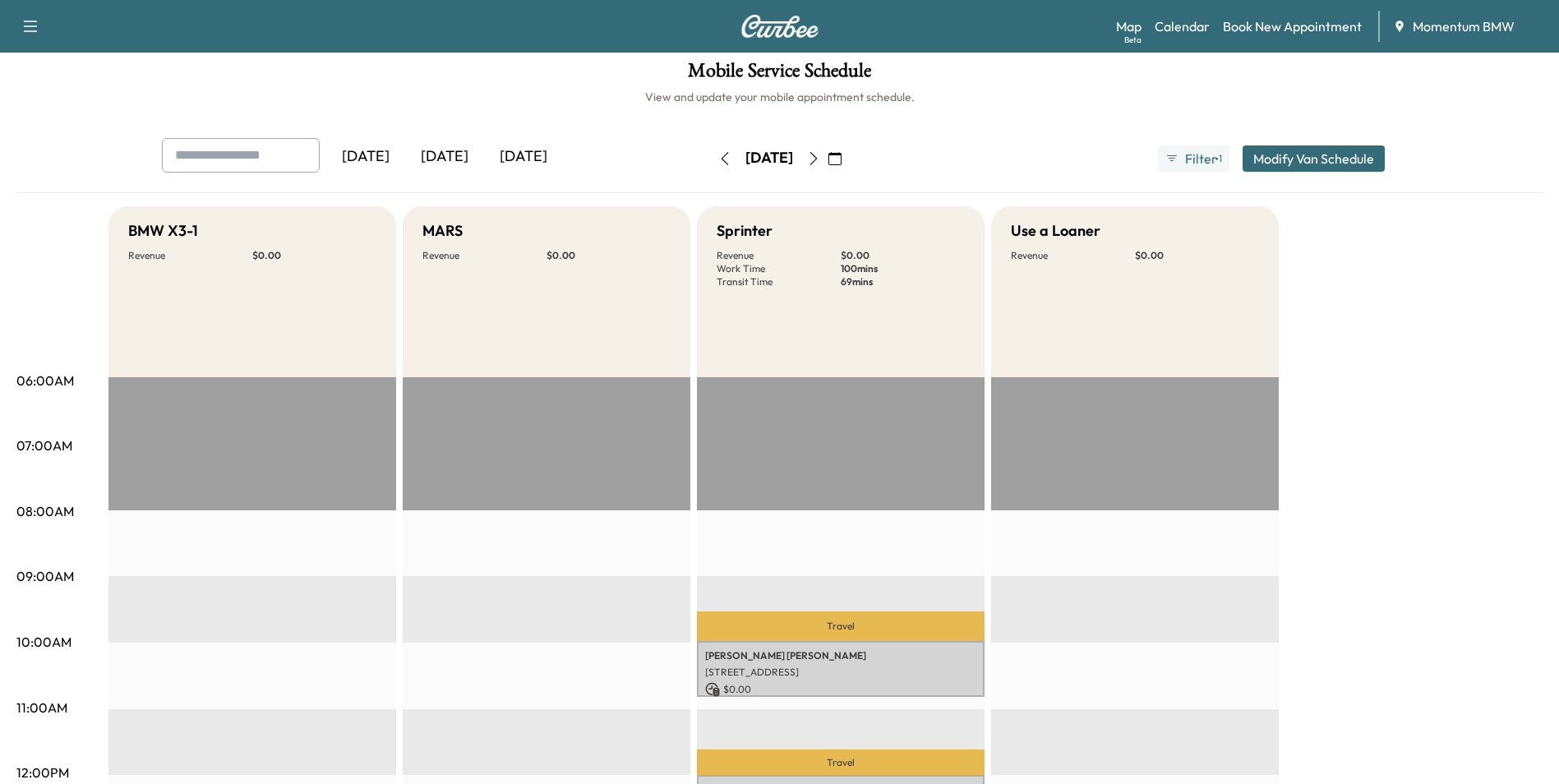
scroll to position [0, 0]
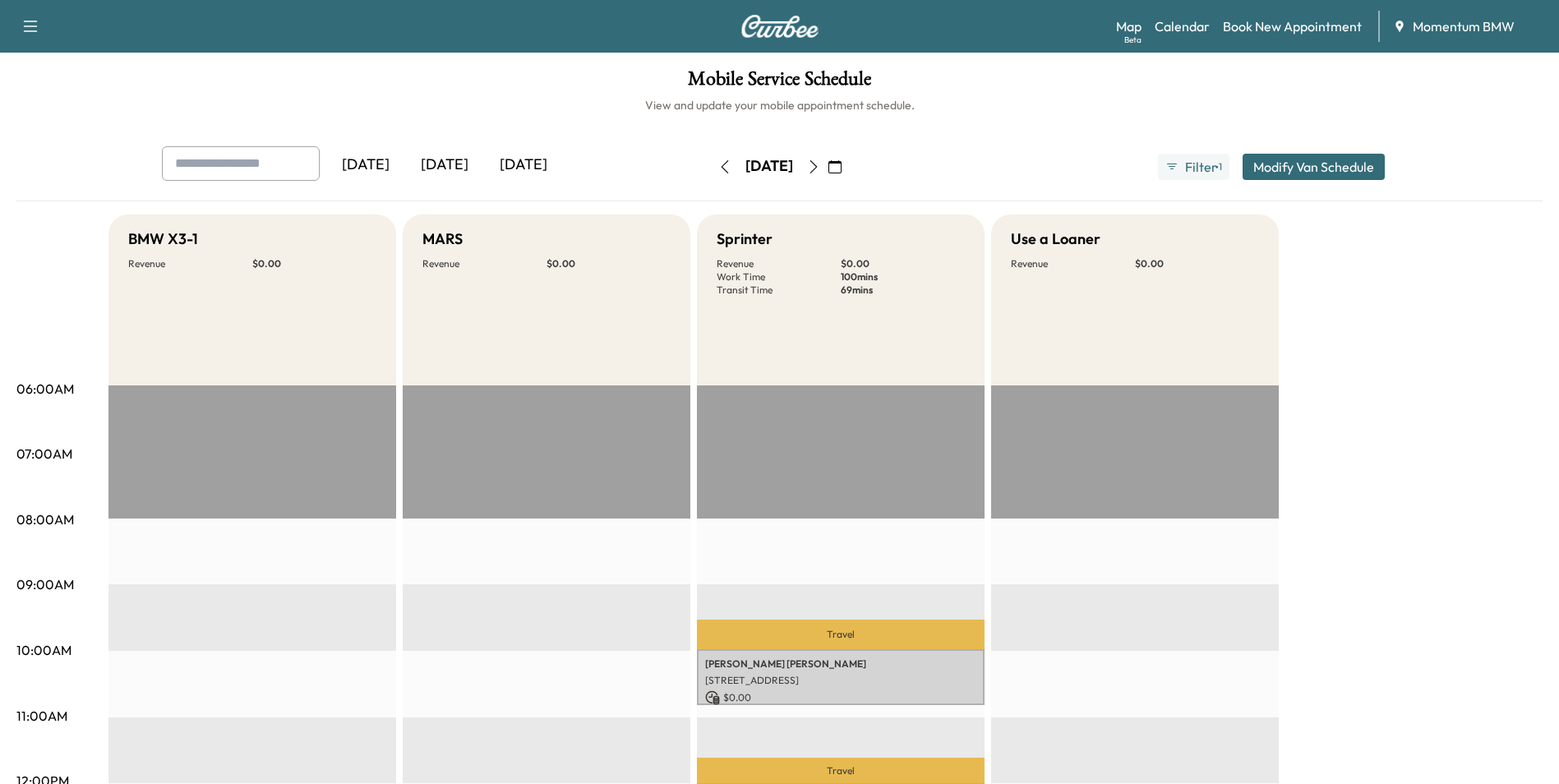
click at [842, 167] on icon "button" at bounding box center [835, 166] width 13 height 13
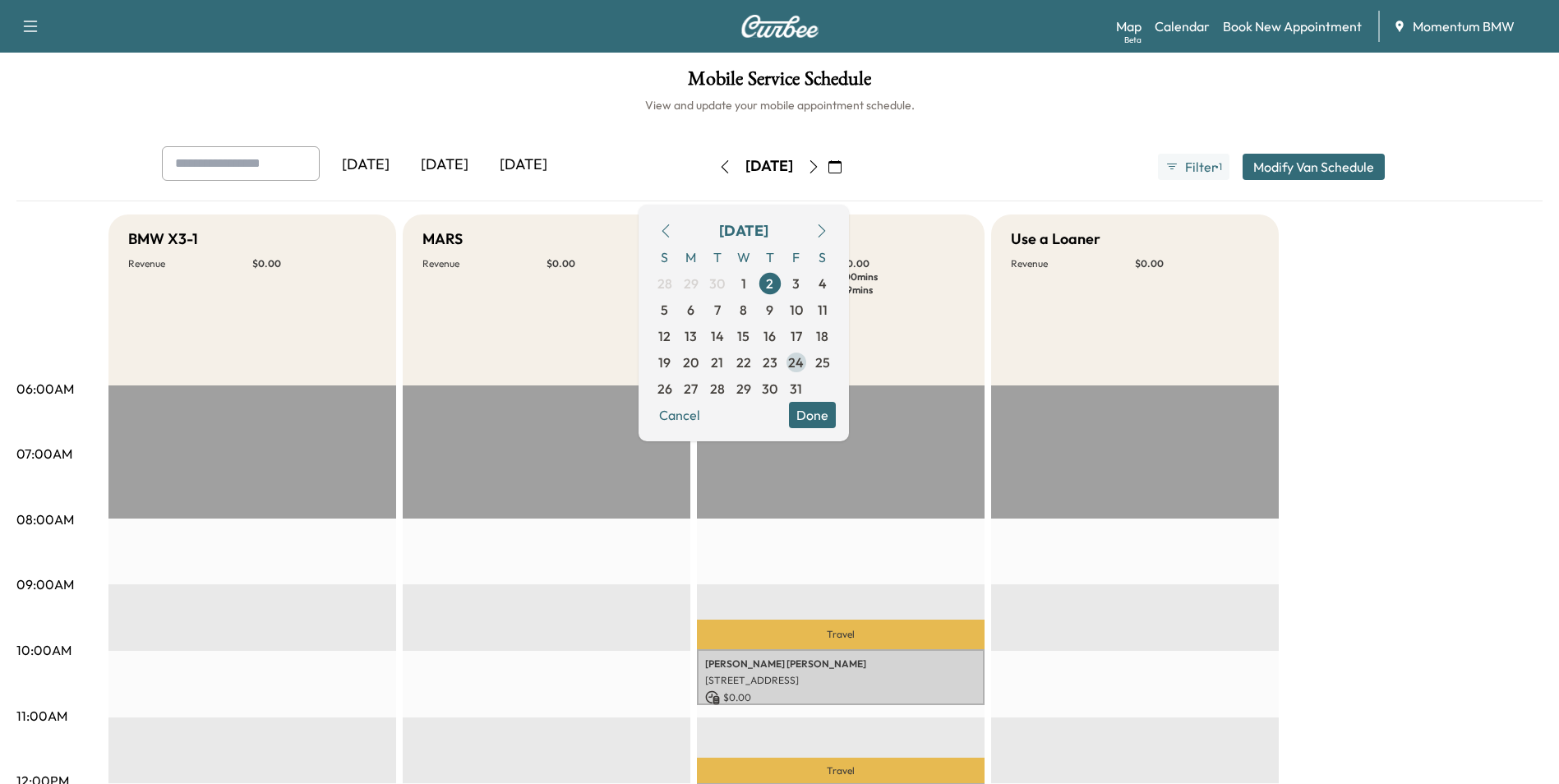
click at [804, 367] on span "24" at bounding box center [795, 362] width 15 height 20
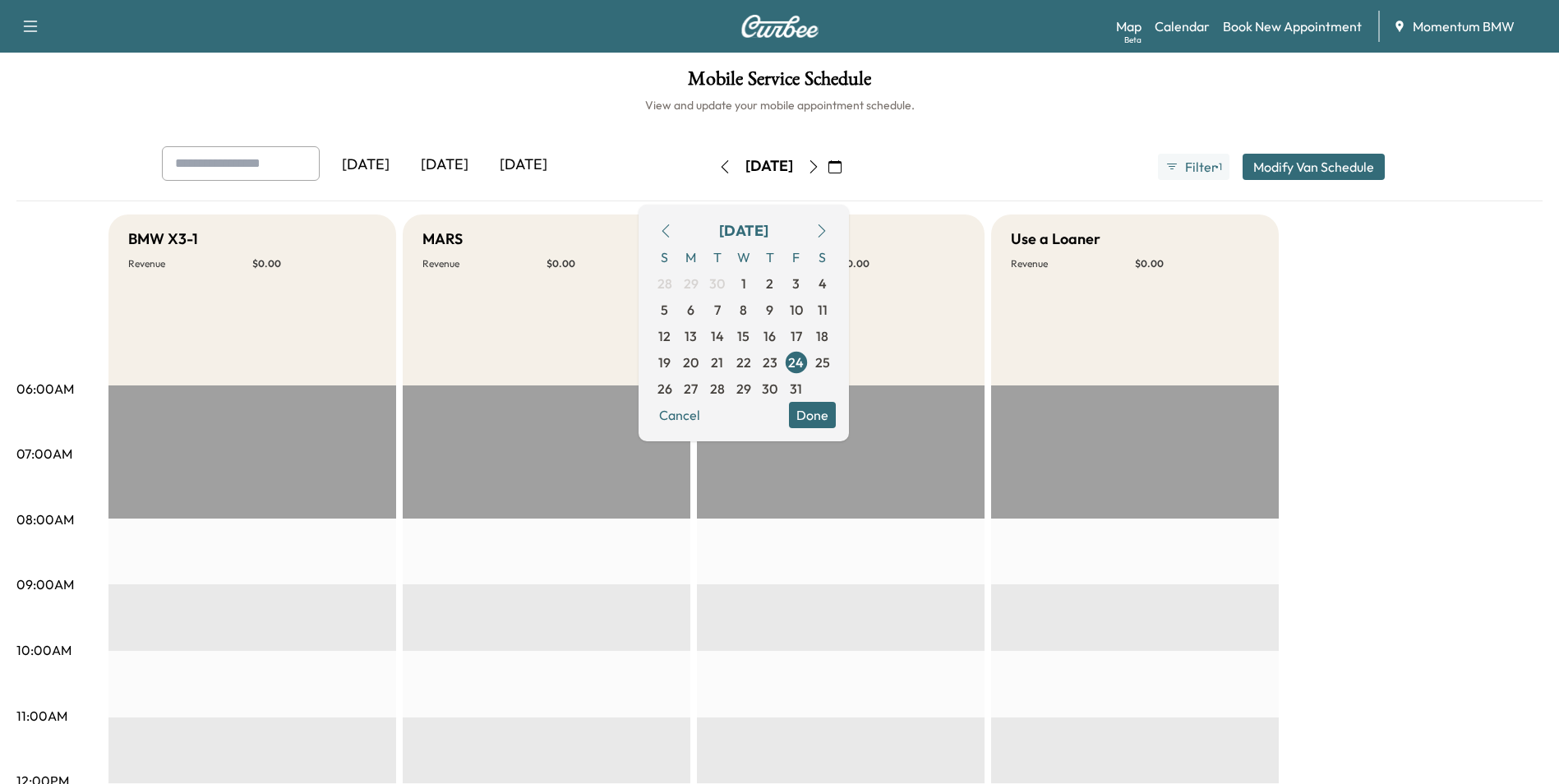
click at [836, 409] on button "Done" at bounding box center [812, 414] width 47 height 26
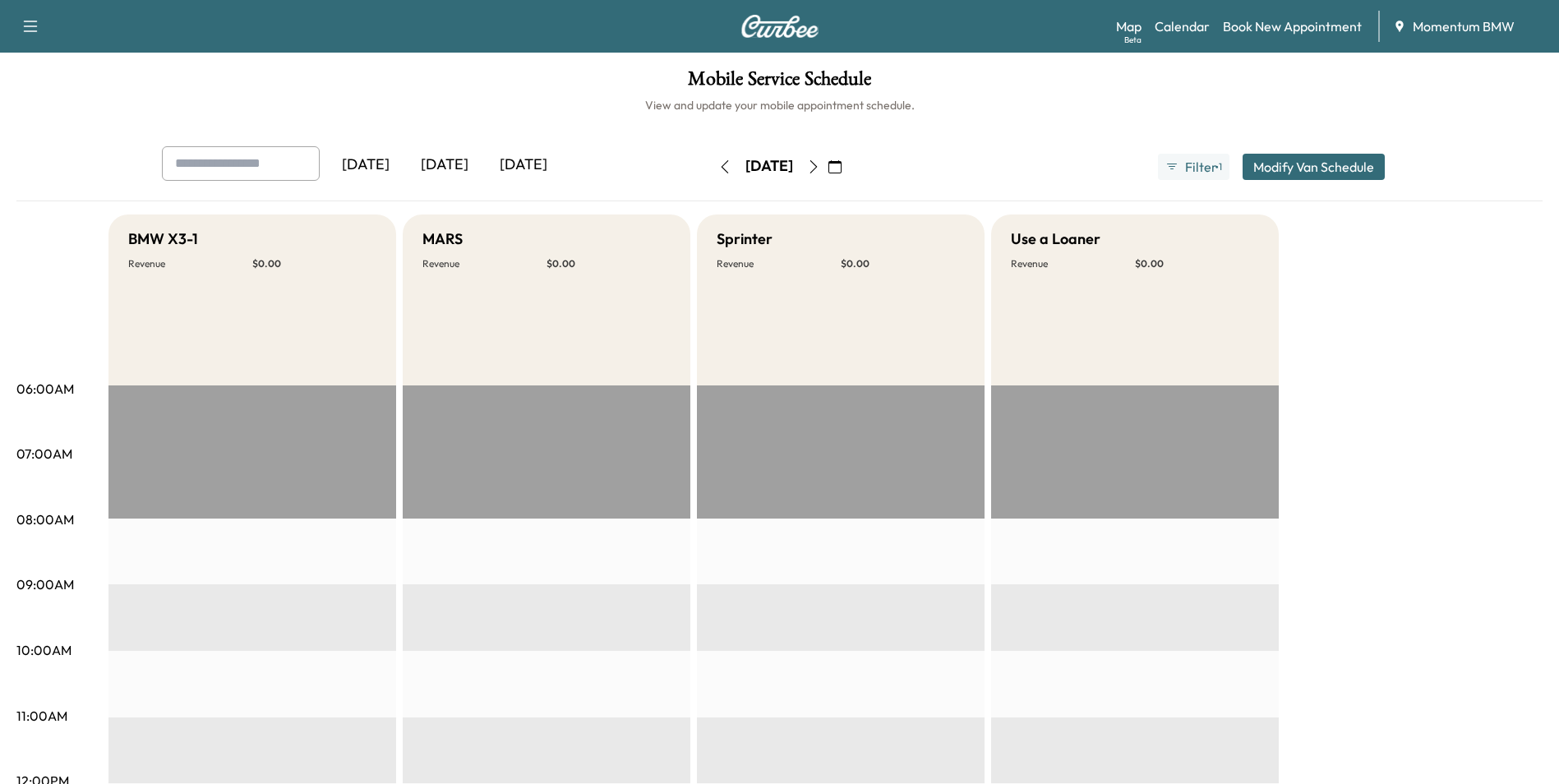
click at [842, 163] on icon "button" at bounding box center [835, 166] width 13 height 13
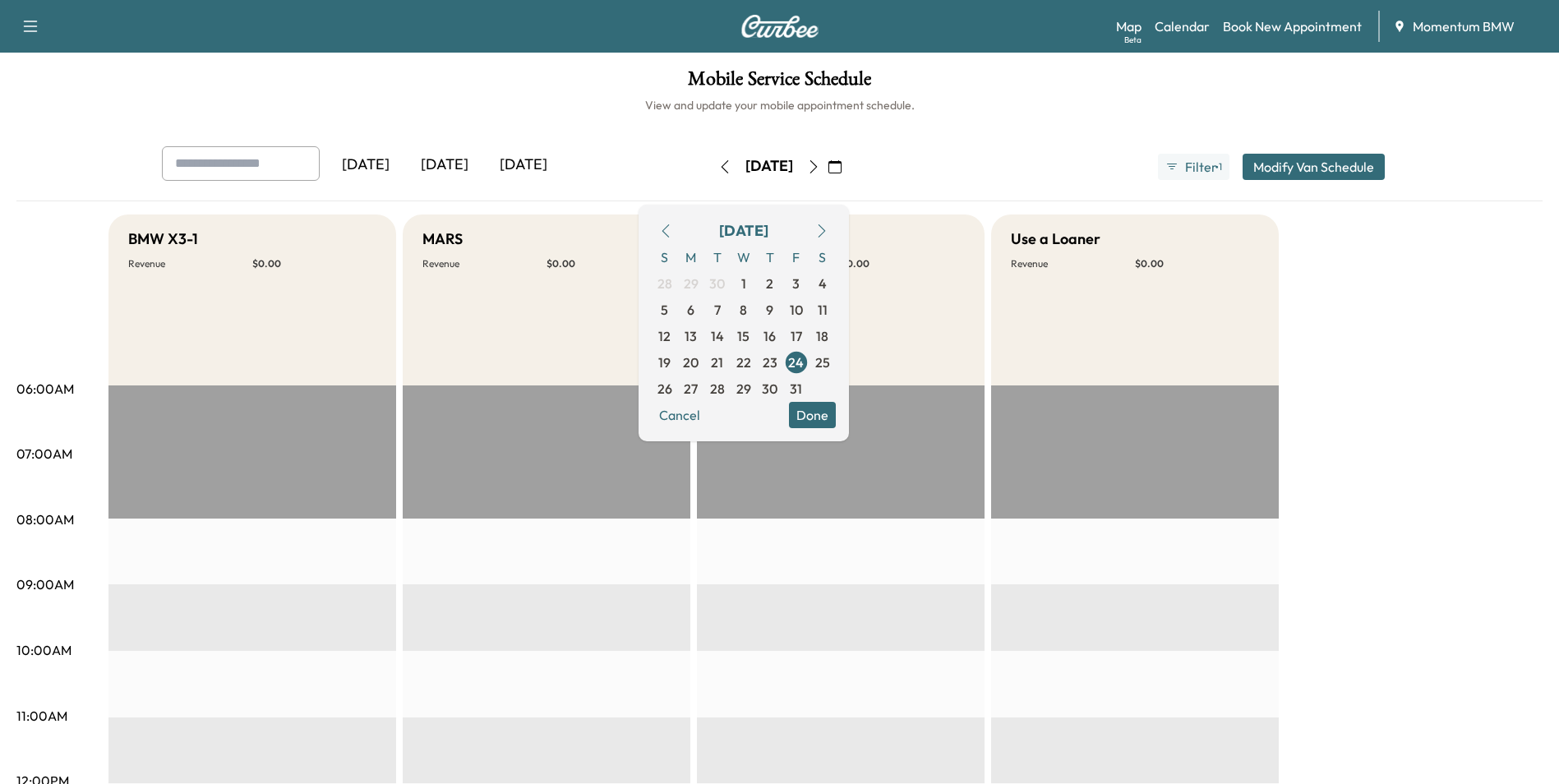
click at [673, 228] on icon "button" at bounding box center [665, 231] width 13 height 13
click at [804, 366] on span "26" at bounding box center [796, 362] width 15 height 20
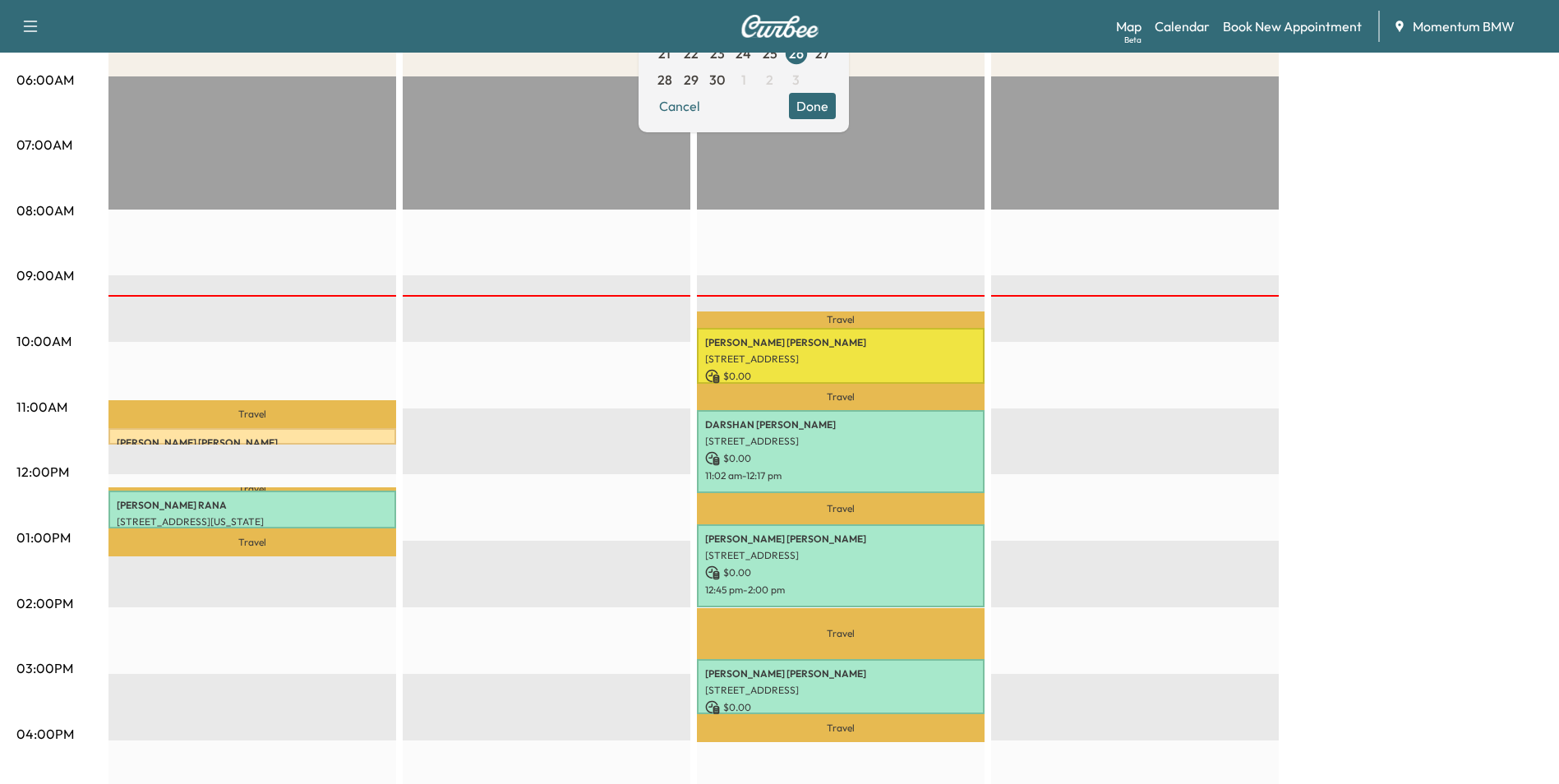
scroll to position [493, 0]
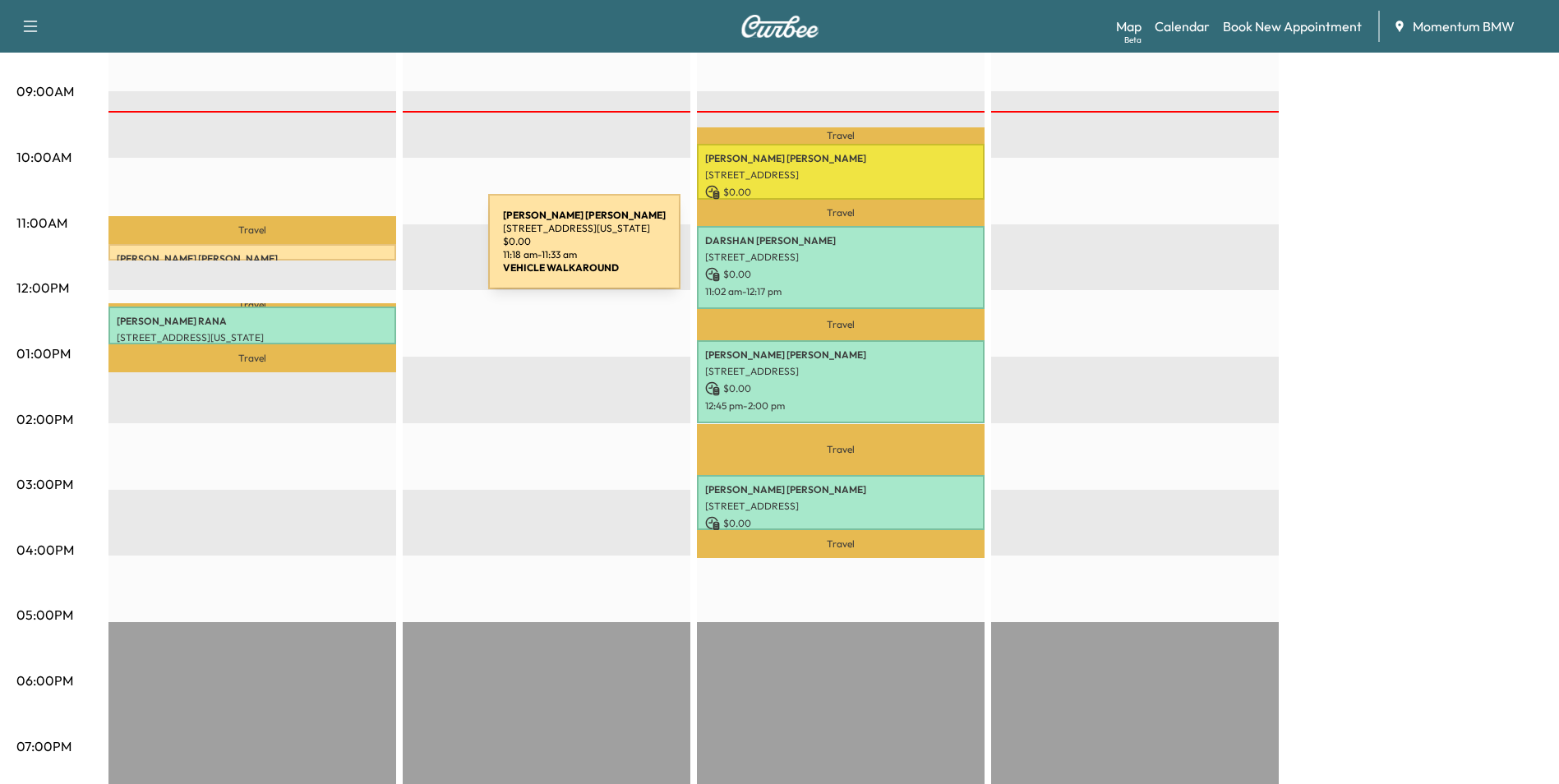
click at [365, 252] on p "[PERSON_NAME]" at bounding box center [252, 258] width 271 height 13
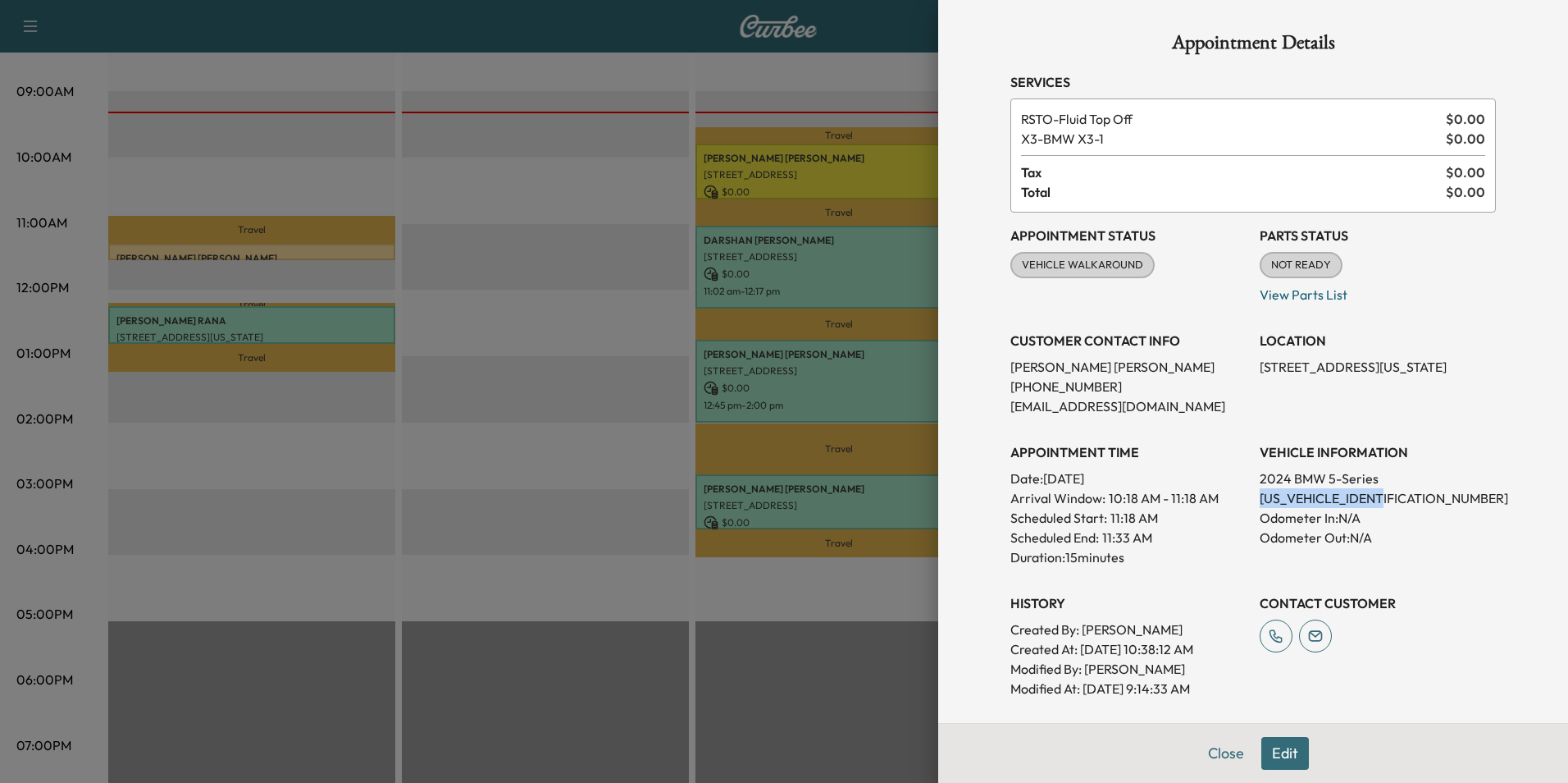
drag, startPoint x: 1384, startPoint y: 498, endPoint x: 1241, endPoint y: 499, distance: 143.0
click at [1241, 499] on div "Appointment Status VEHICLE WALKAROUND [PERSON_NAME] as Not Ready Parts Status N…" at bounding box center [1253, 455] width 485 height 486
drag, startPoint x: 1241, startPoint y: 499, endPoint x: 1364, endPoint y: 498, distance: 123.0
copy p "[US_VEHICLE_IDENTIFICATION_NUMBER]"
drag, startPoint x: 1407, startPoint y: 370, endPoint x: 1249, endPoint y: 370, distance: 158.0
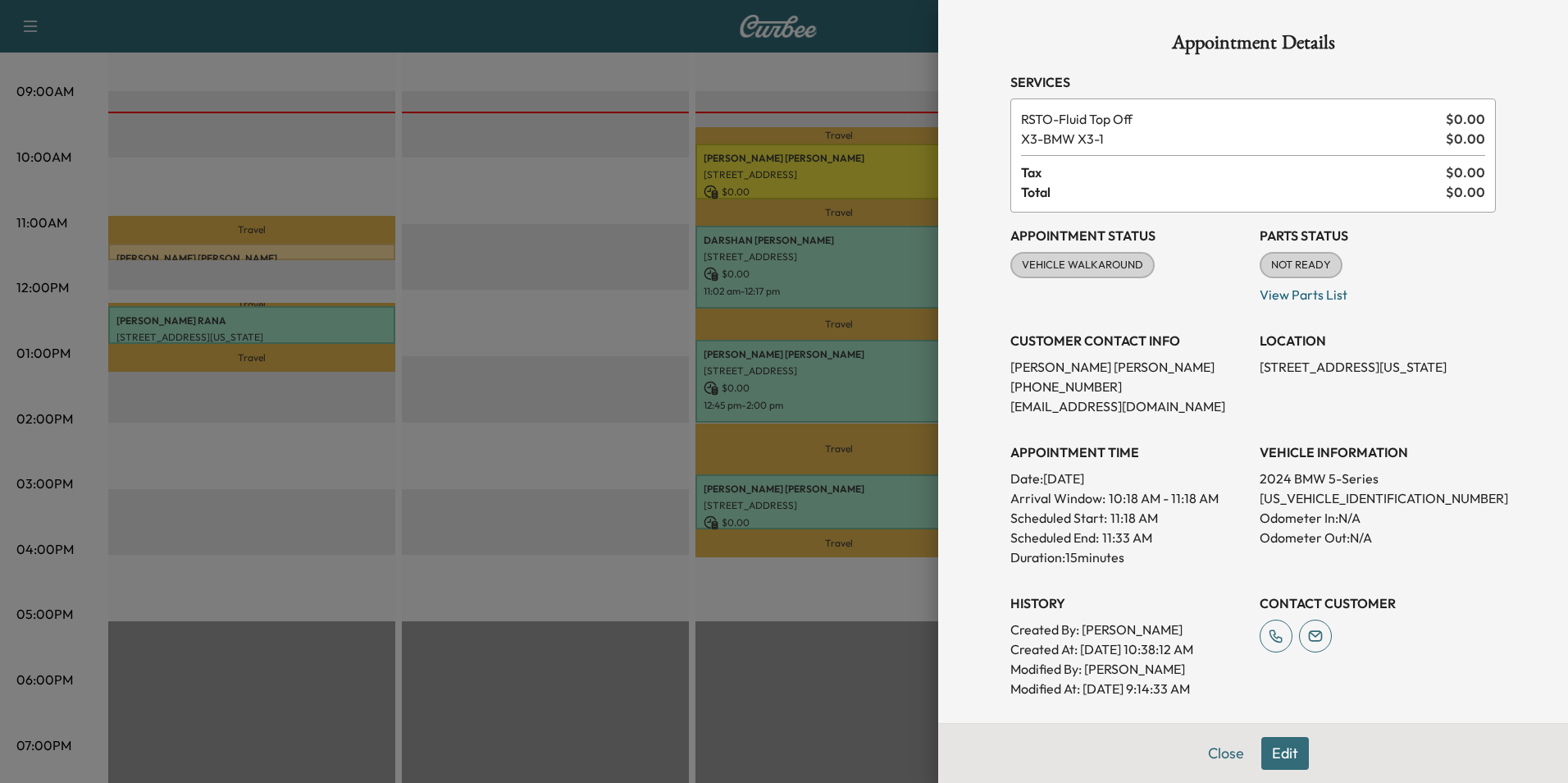
click at [1260, 370] on p "[STREET_ADDRESS][US_STATE]" at bounding box center [1378, 367] width 236 height 20
drag, startPoint x: 1249, startPoint y: 370, endPoint x: 1323, endPoint y: 370, distance: 74.0
copy p "[STREET_ADDRESS][US_STATE]"
click at [1224, 751] on button "Close" at bounding box center [1226, 753] width 57 height 33
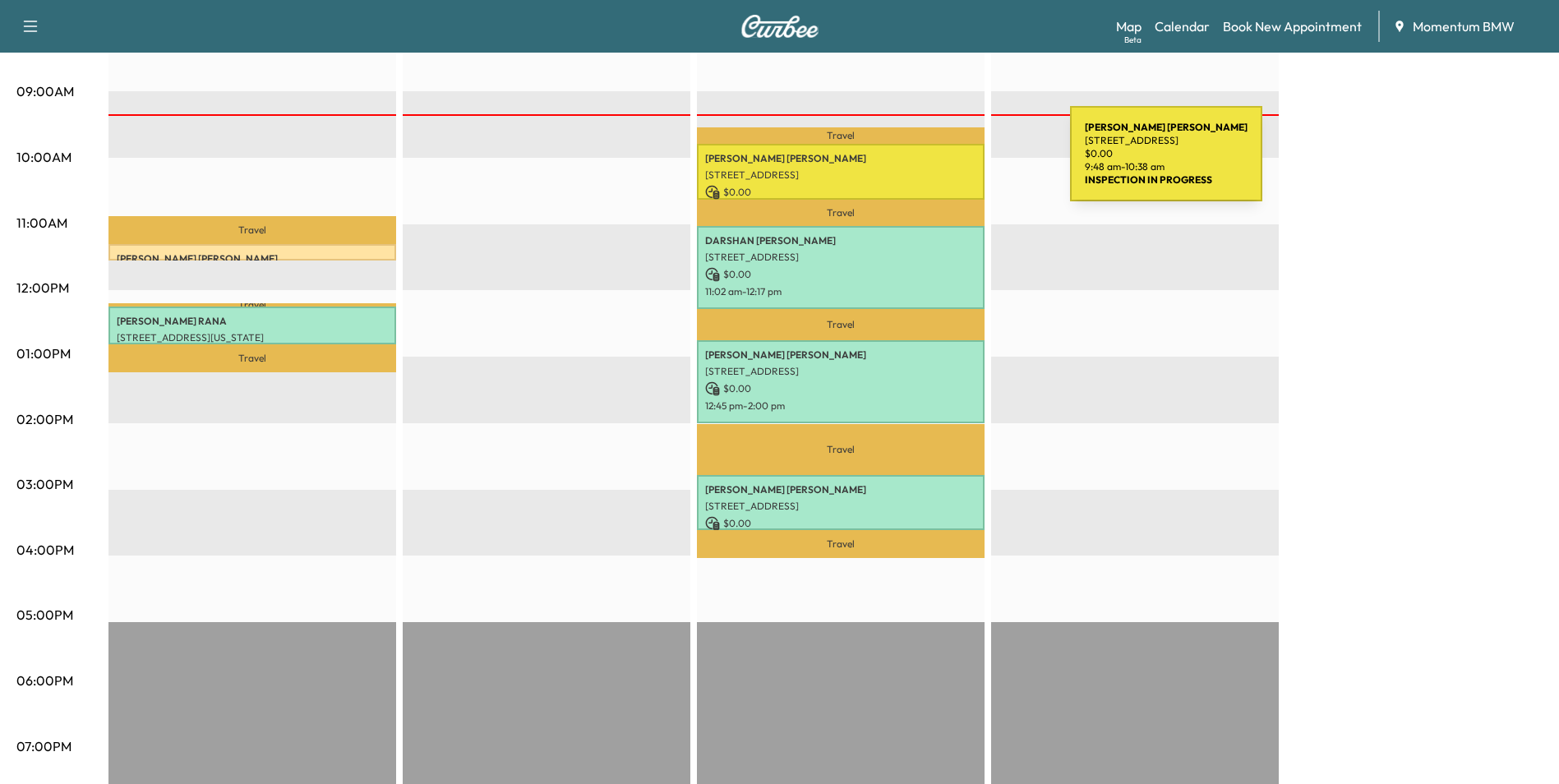
click at [947, 164] on div "[PERSON_NAME] [STREET_ADDRESS][PERSON_NAME] $ 0.00 9:48 am - 10:38 am" at bounding box center [841, 172] width 288 height 55
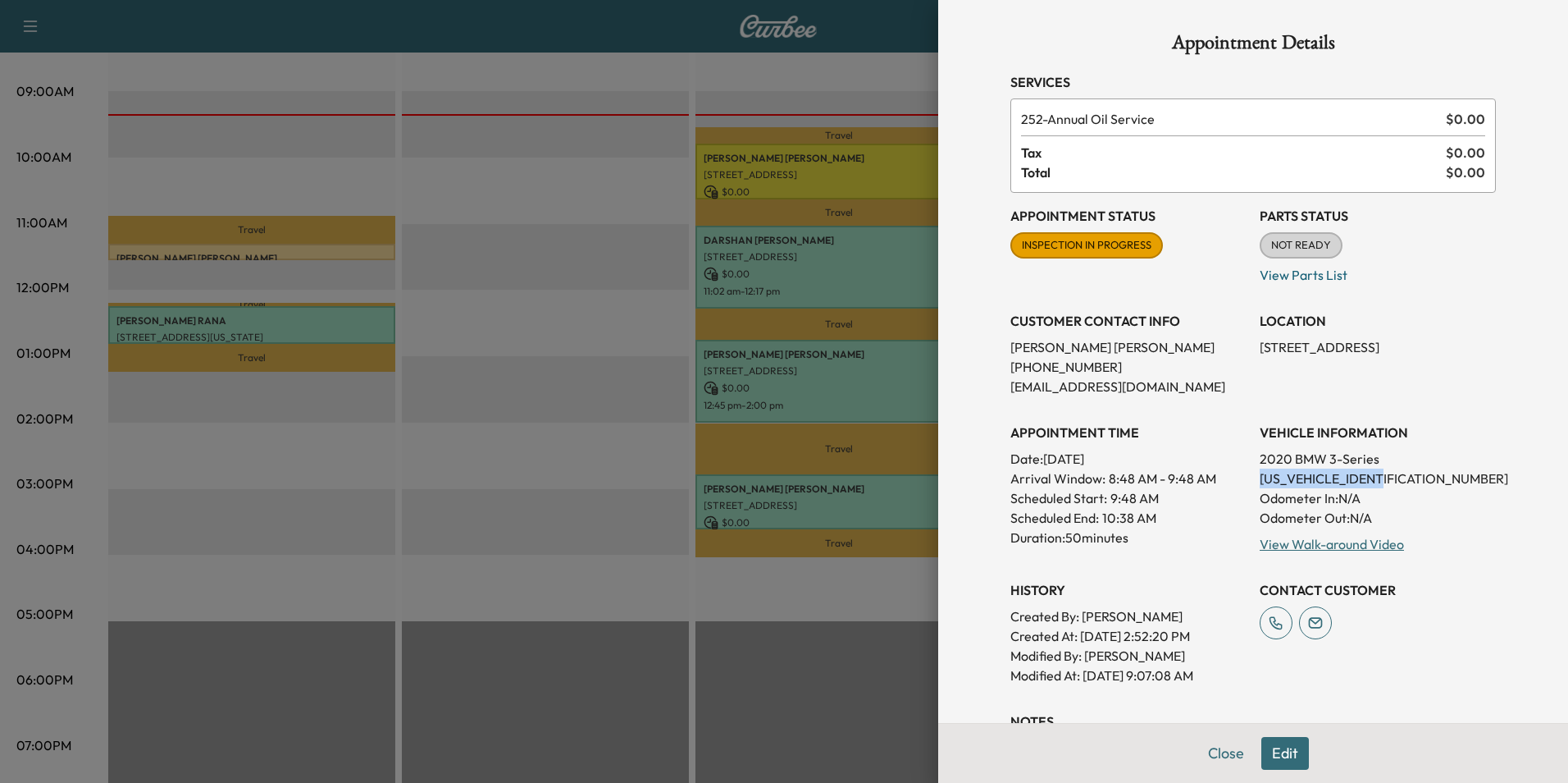
drag, startPoint x: 1383, startPoint y: 477, endPoint x: 1243, endPoint y: 483, distance: 140.1
click at [1243, 483] on div "Appointment Status INSPECTION IN PROGRESS Mark as Not Ready Parts Status NOT RE…" at bounding box center [1253, 438] width 485 height 492
drag, startPoint x: 1243, startPoint y: 483, endPoint x: 1332, endPoint y: 479, distance: 89.1
copy p "[US_VEHICLE_IDENTIFICATION_NUMBER]"
click at [1204, 756] on button "Close" at bounding box center [1226, 753] width 57 height 33
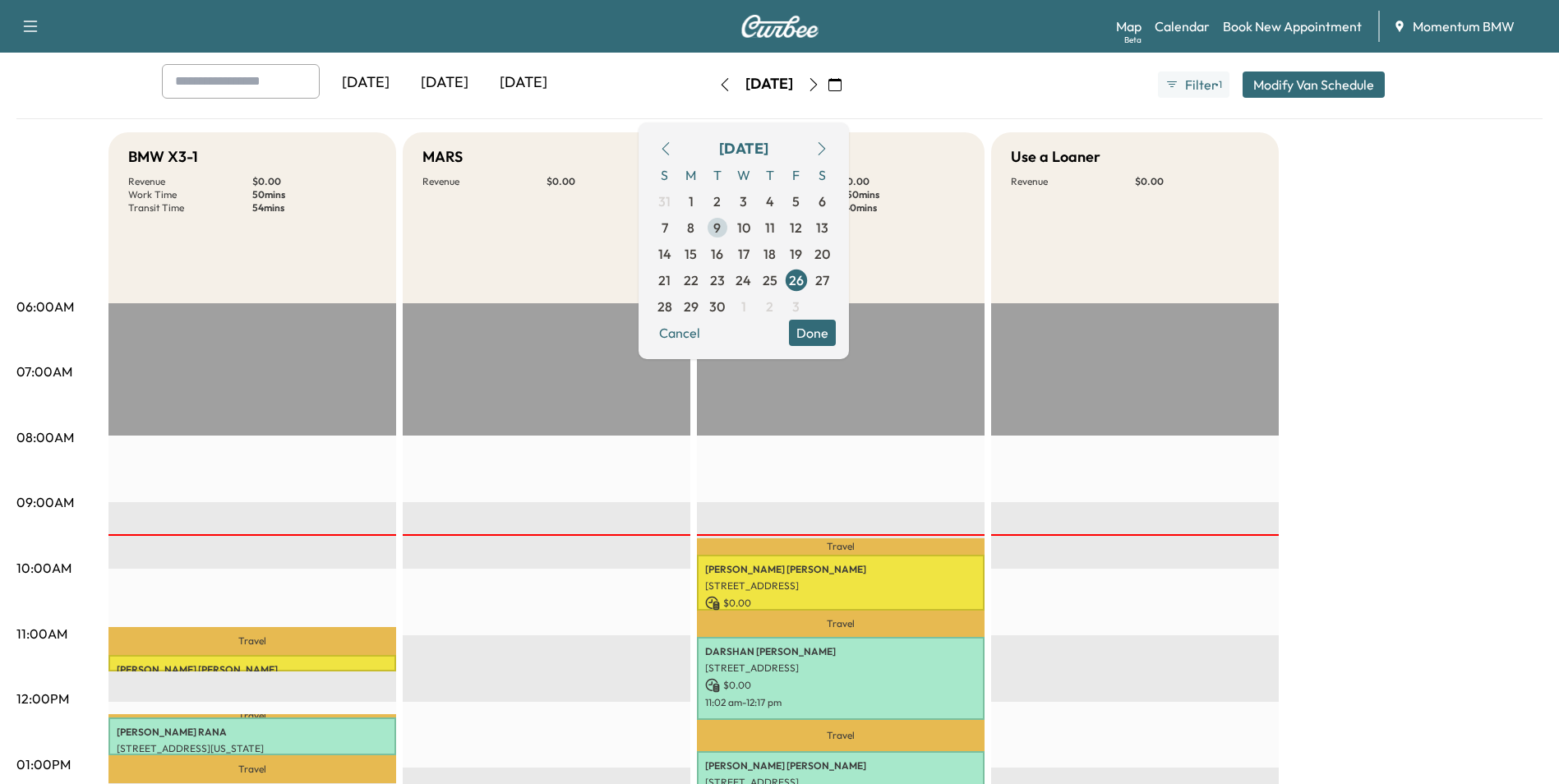
scroll to position [0, 0]
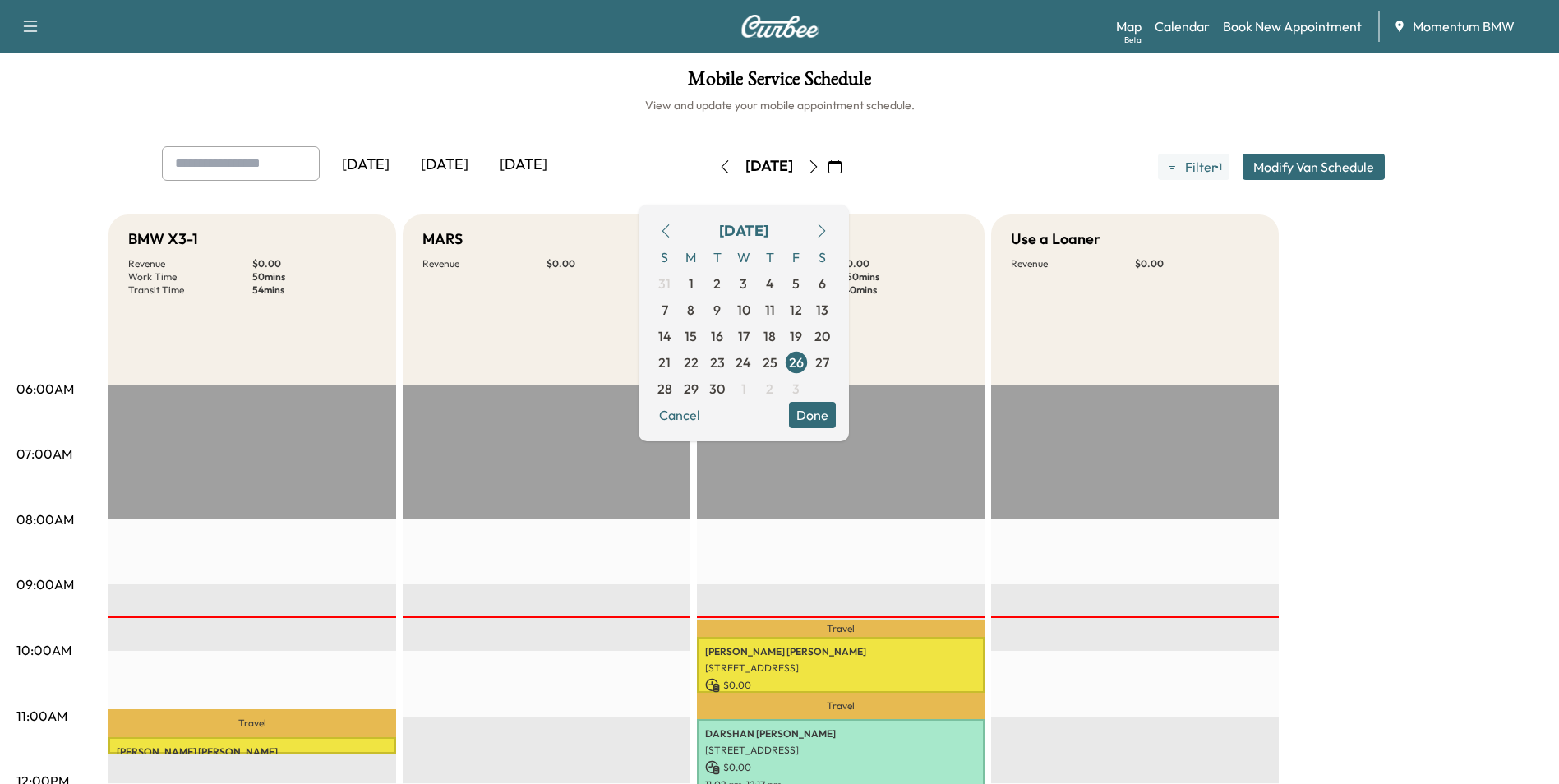
click at [842, 169] on icon "button" at bounding box center [835, 166] width 13 height 13
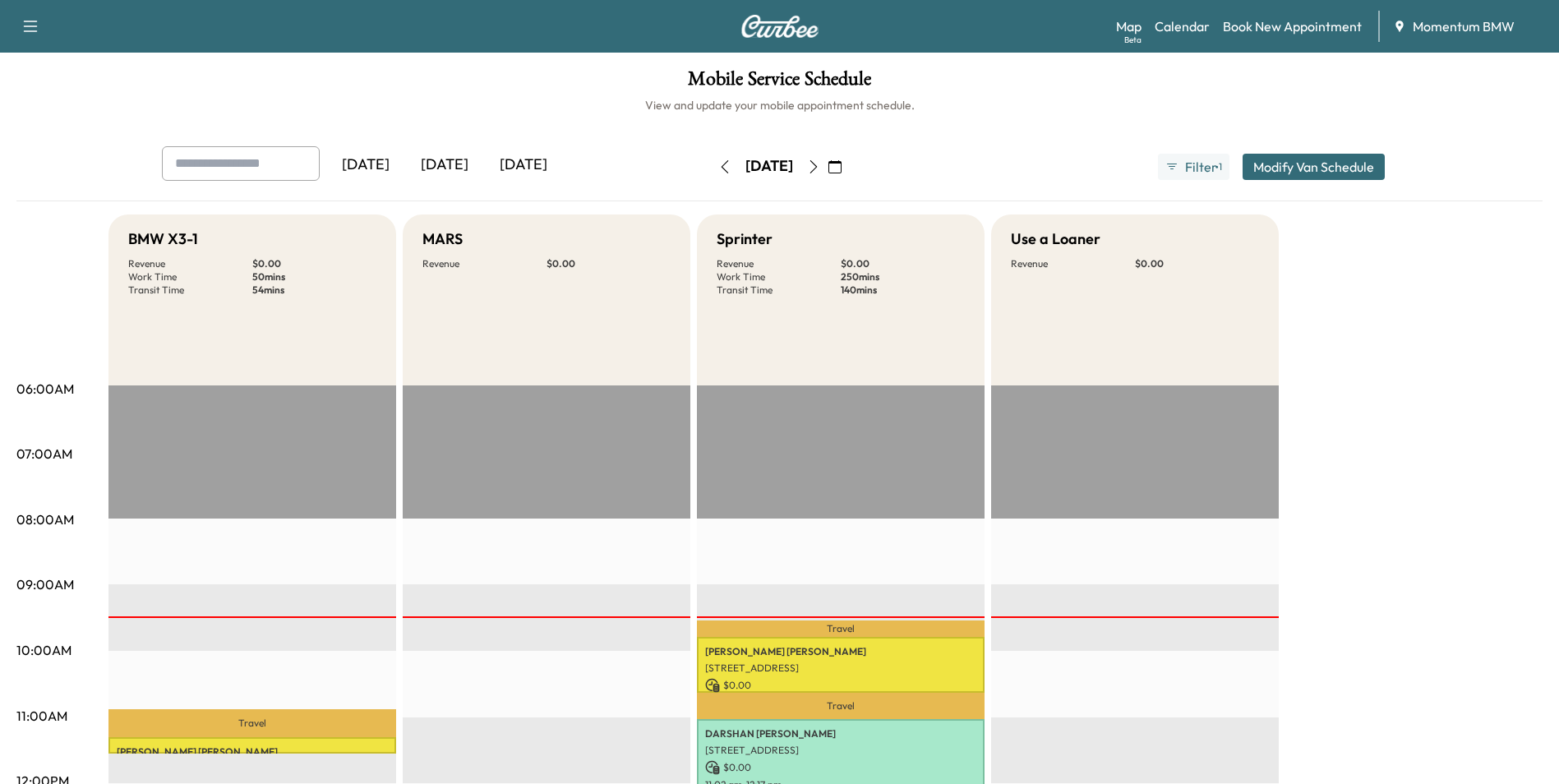
click at [842, 167] on icon "button" at bounding box center [835, 166] width 13 height 13
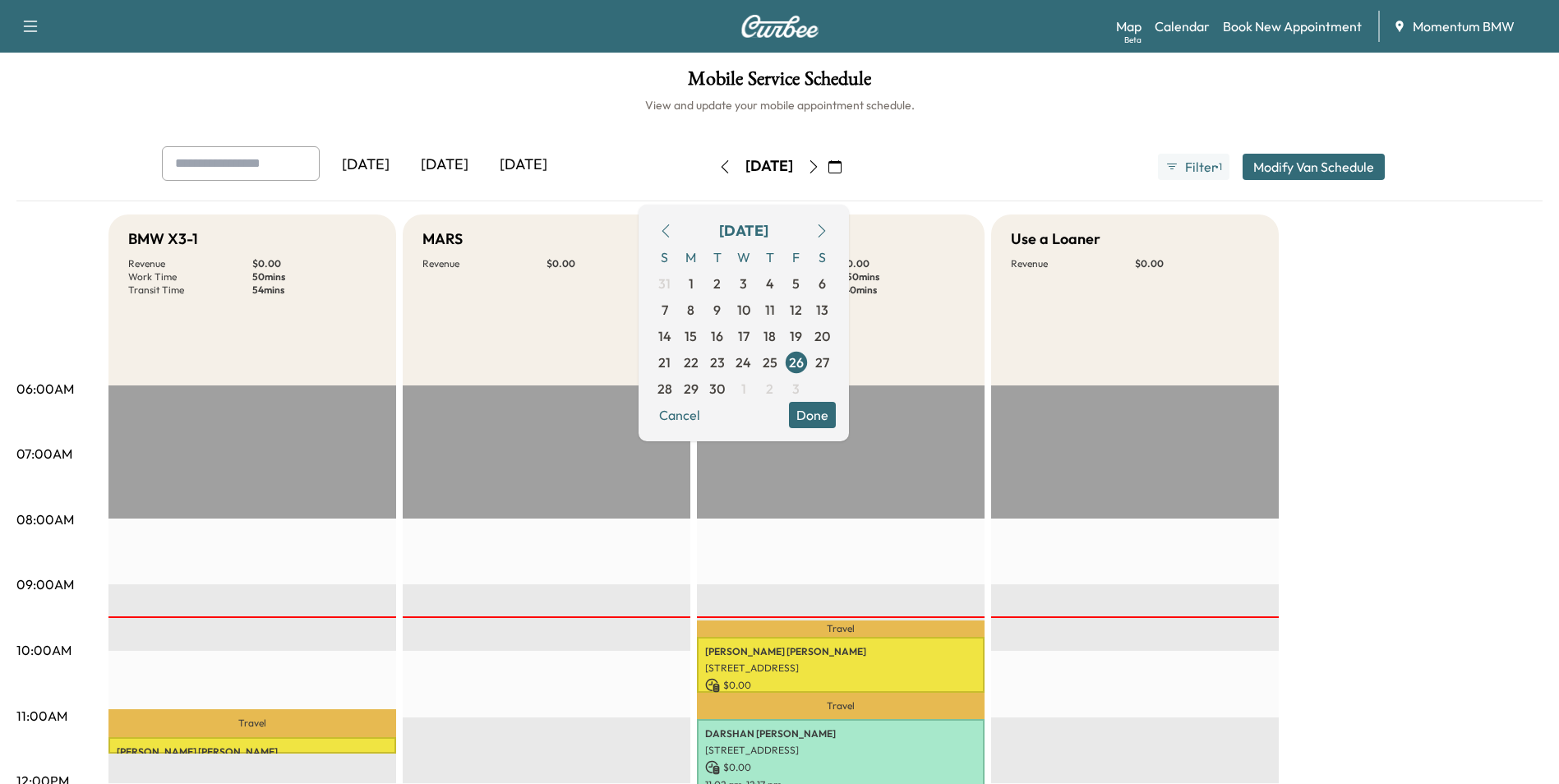
click at [828, 230] on icon "button" at bounding box center [822, 231] width 13 height 13
drag, startPoint x: 813, startPoint y: 279, endPoint x: 822, endPoint y: 283, distance: 9.8
click at [784, 279] on span "2" at bounding box center [769, 282] width 26 height 26
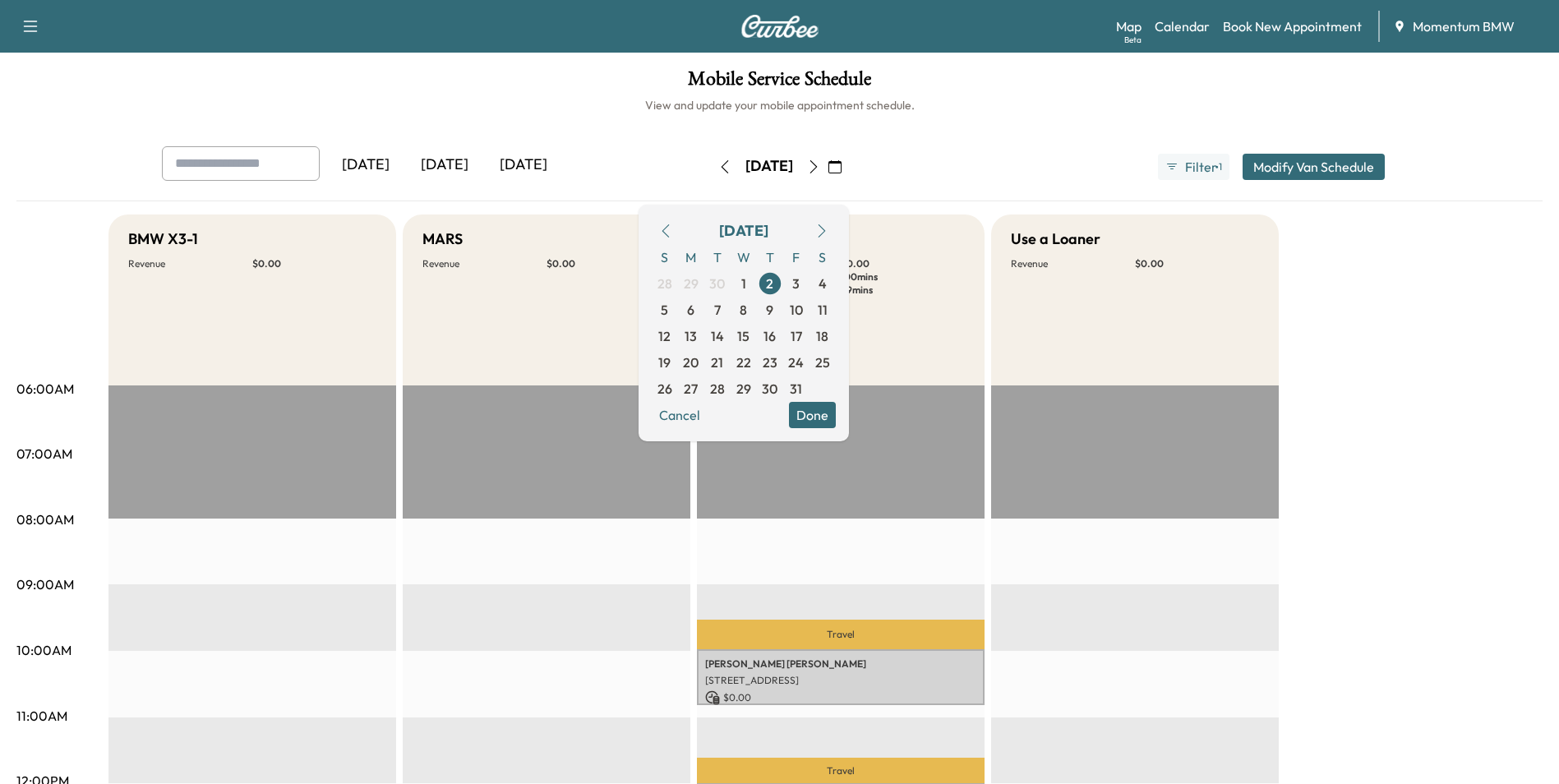
click at [673, 226] on icon "button" at bounding box center [665, 231] width 13 height 13
click at [669, 232] on icon "button" at bounding box center [665, 231] width 7 height 13
click at [804, 364] on span "26" at bounding box center [796, 362] width 15 height 20
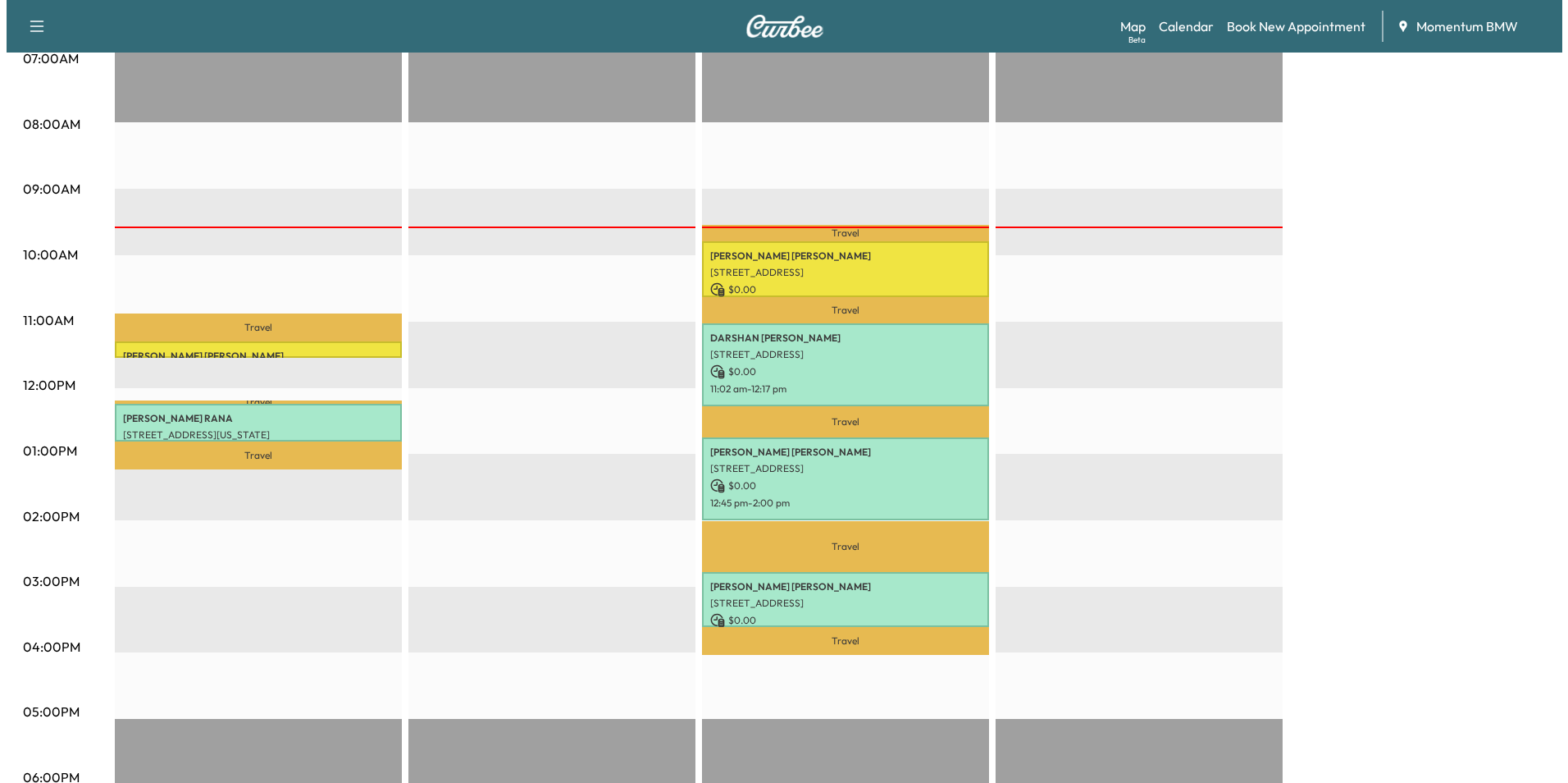
scroll to position [411, 0]
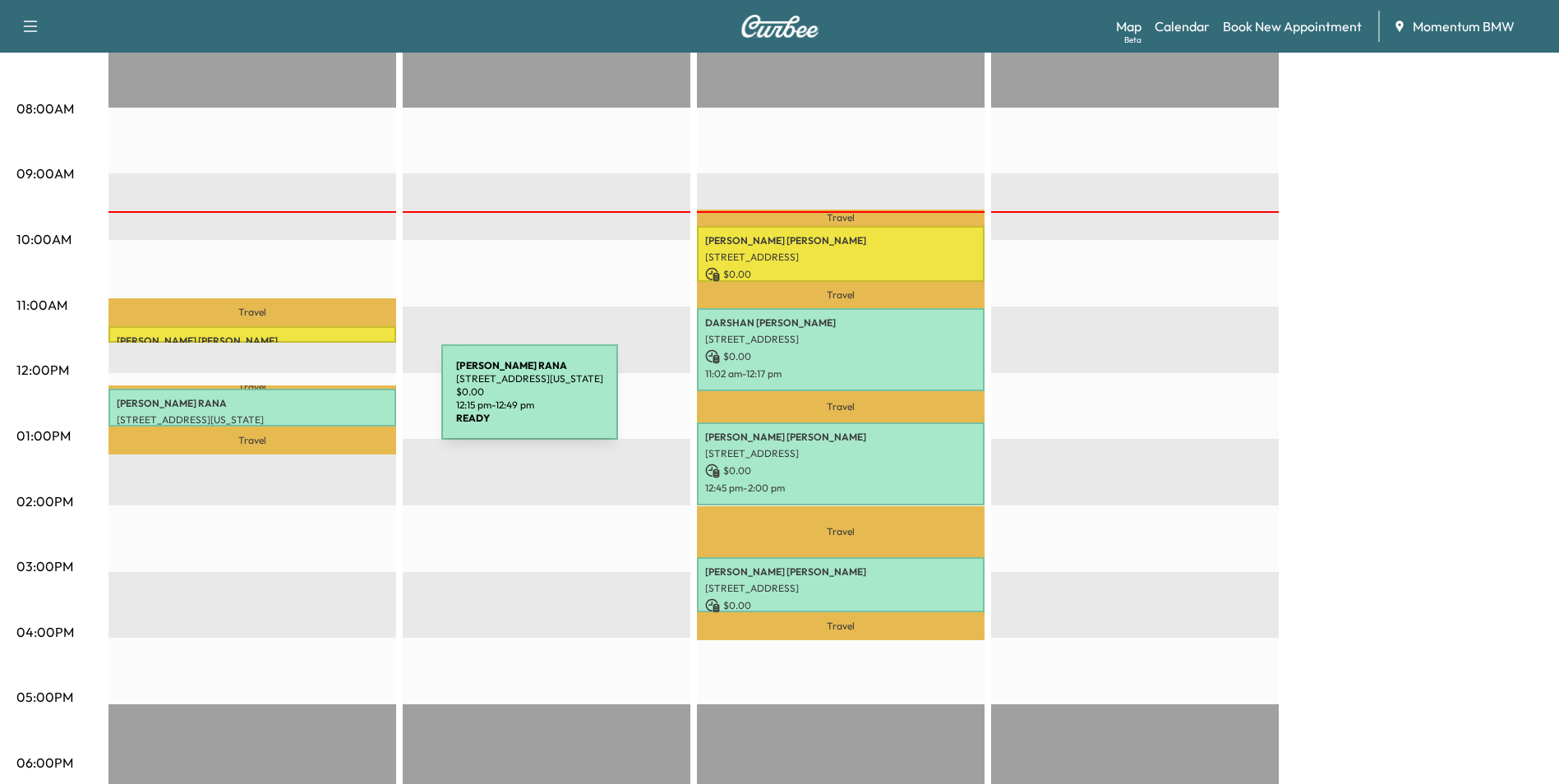
click at [318, 401] on p "[PERSON_NAME]" at bounding box center [252, 403] width 271 height 13
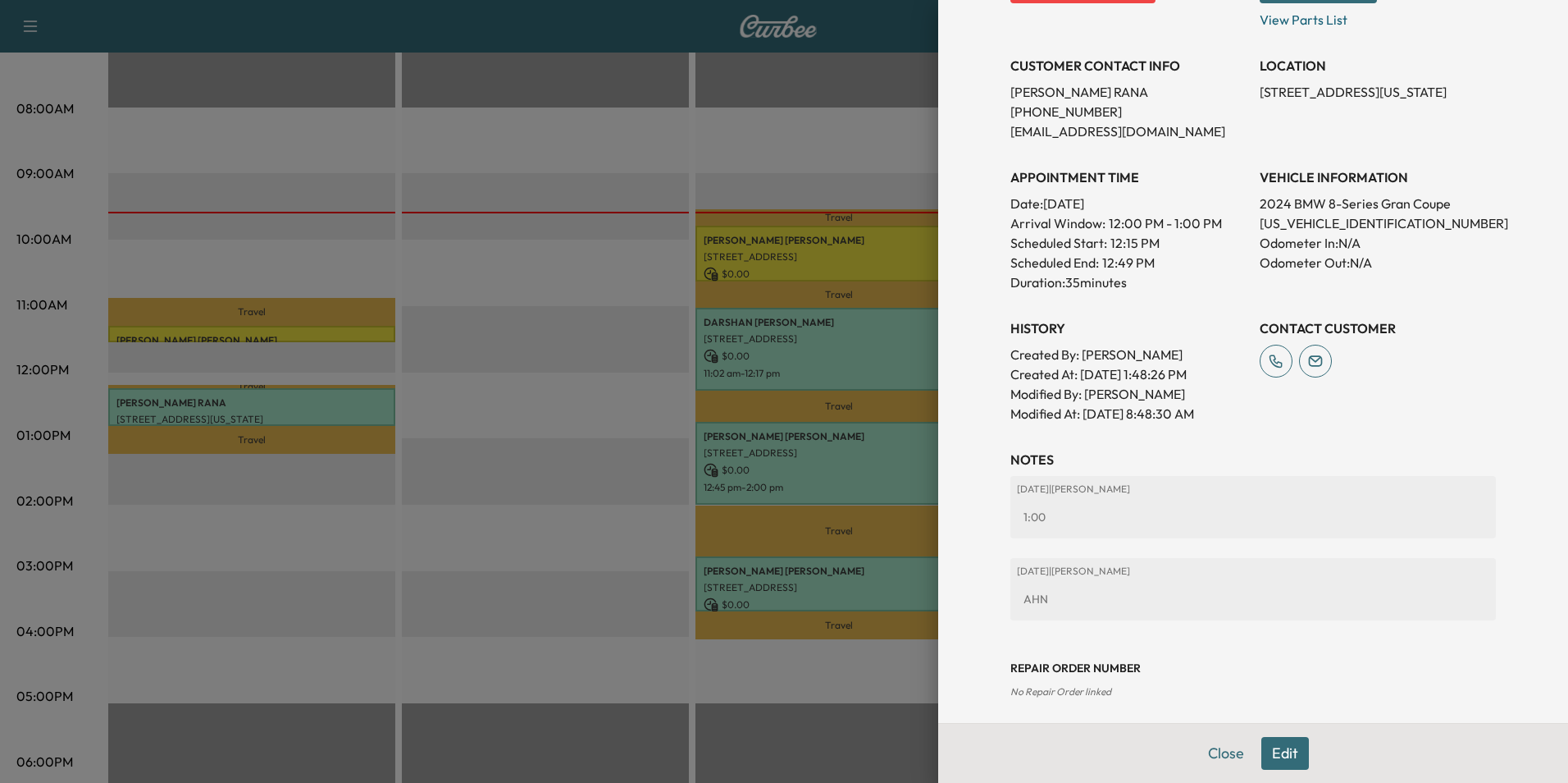
scroll to position [329, 0]
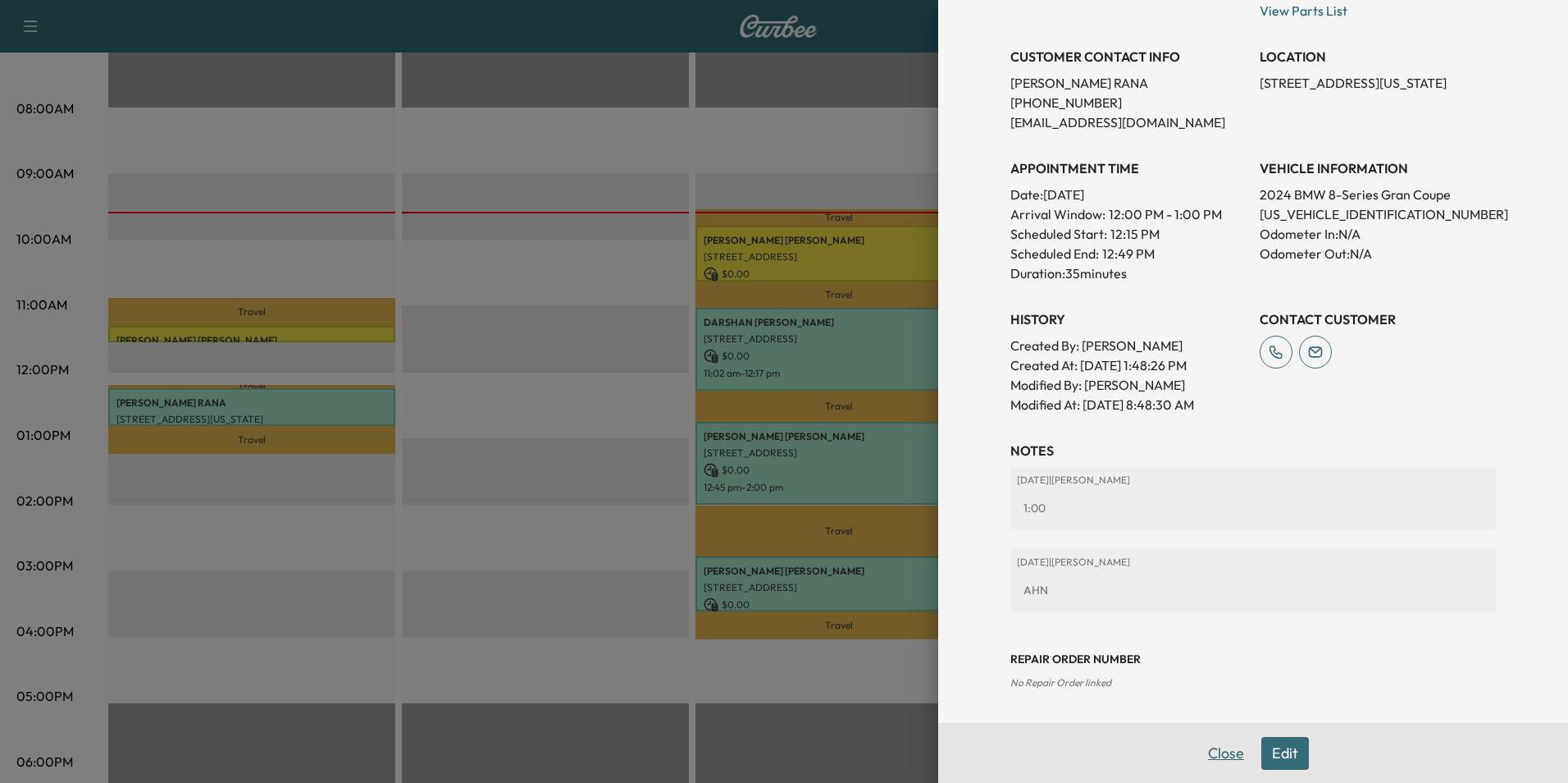
click at [1221, 748] on button "Close" at bounding box center [1226, 753] width 57 height 33
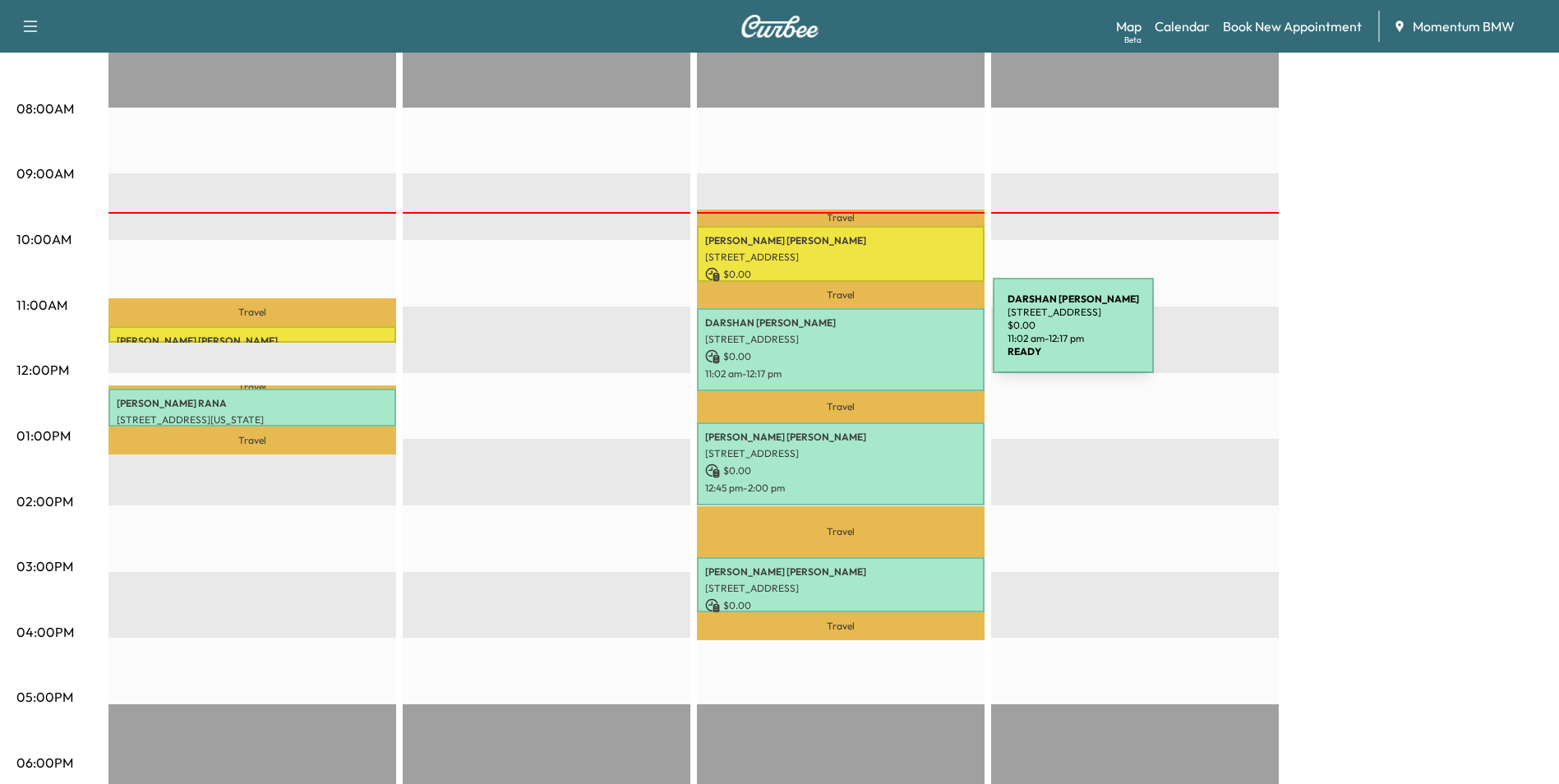
click at [869, 335] on p "[STREET_ADDRESS]" at bounding box center [841, 339] width 271 height 13
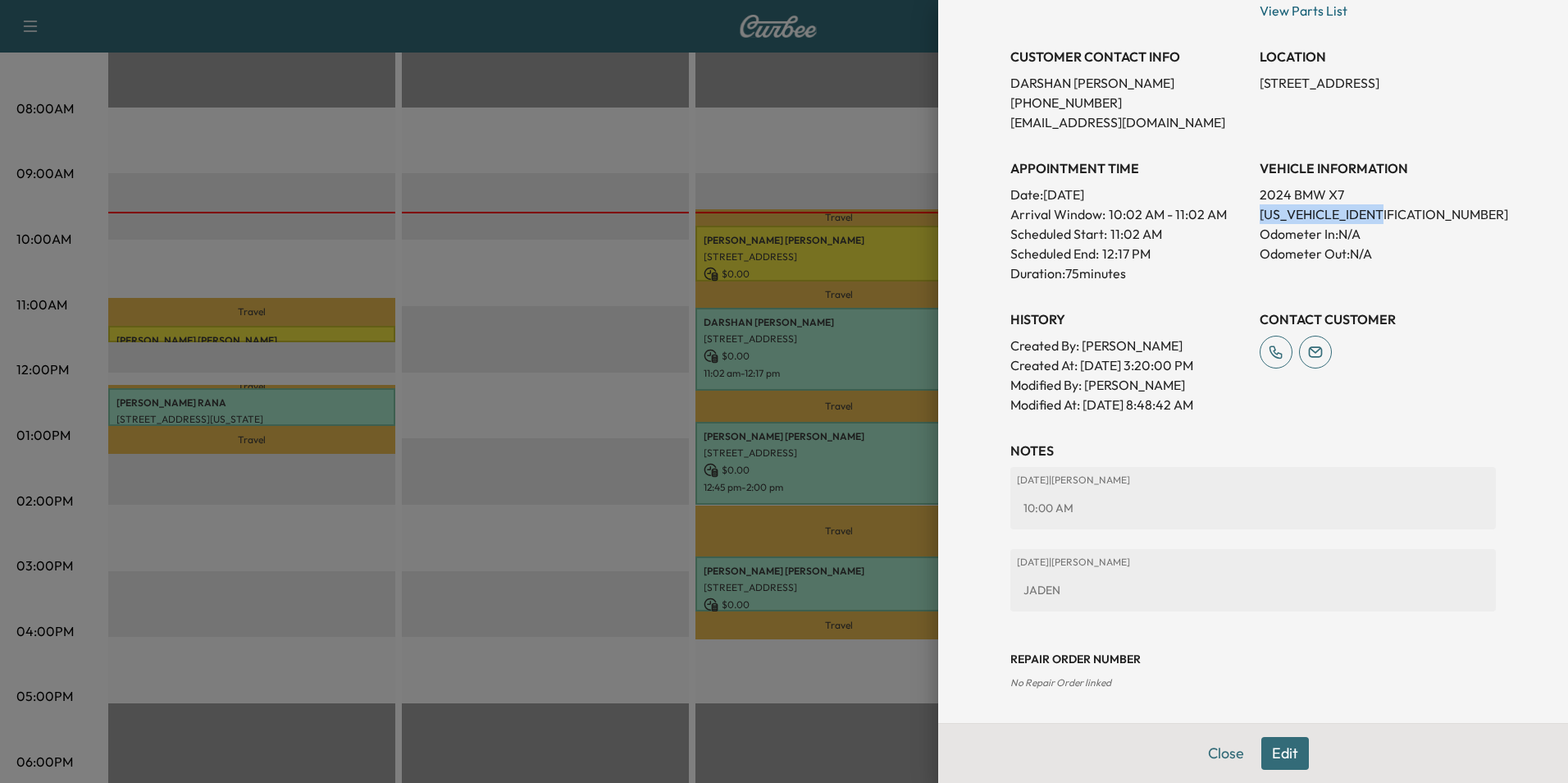
drag, startPoint x: 1384, startPoint y: 213, endPoint x: 1245, endPoint y: 222, distance: 139.3
click at [1245, 222] on div "Appointment Status READY Mark as Not Ready Parts Status NOT READY Mark as Ready…" at bounding box center [1253, 149] width 485 height 532
drag, startPoint x: 1245, startPoint y: 222, endPoint x: 1355, endPoint y: 214, distance: 110.3
copy p "[US_VEHICLE_IDENTIFICATION_NUMBER]"
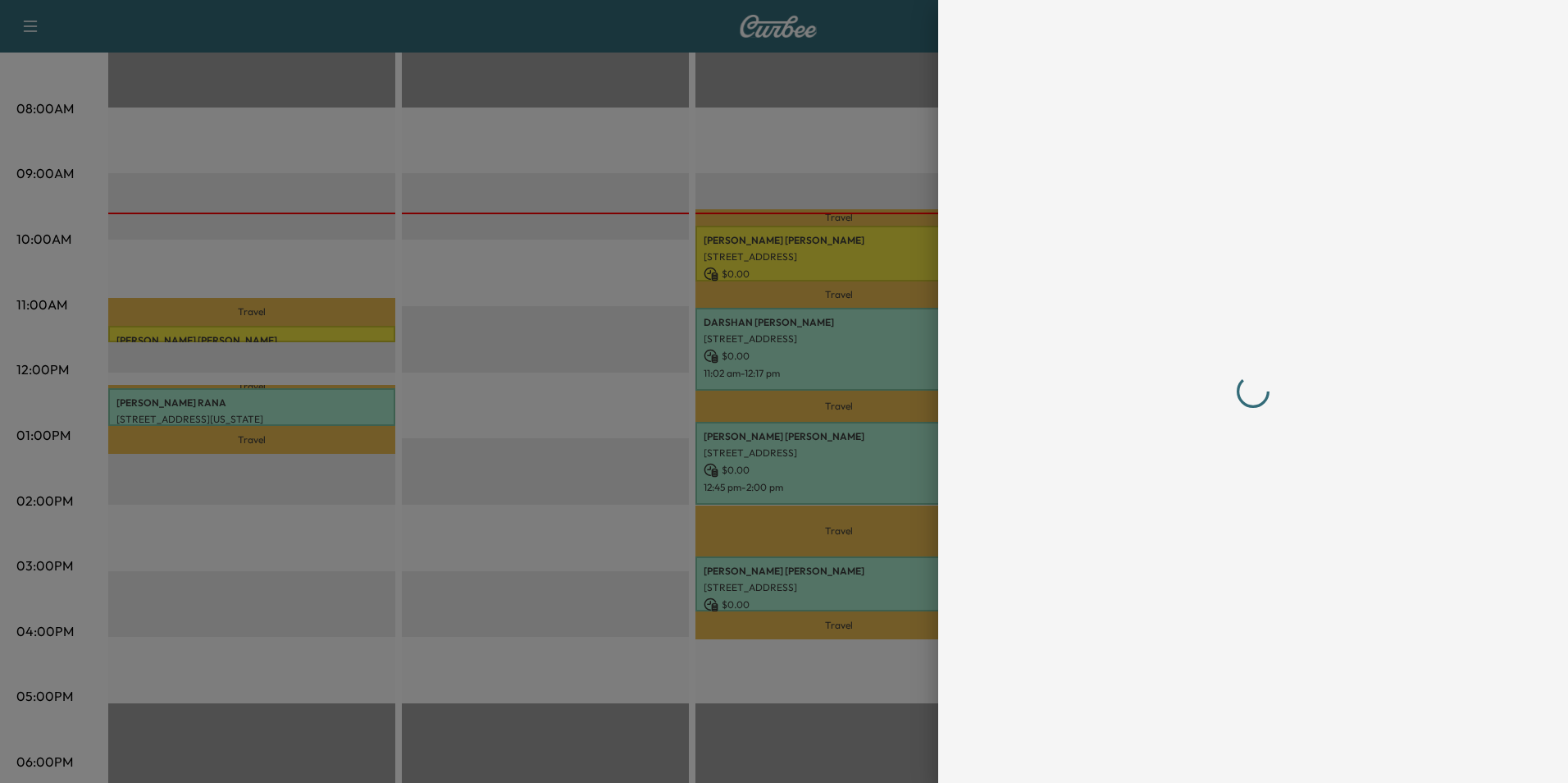
scroll to position [0, 0]
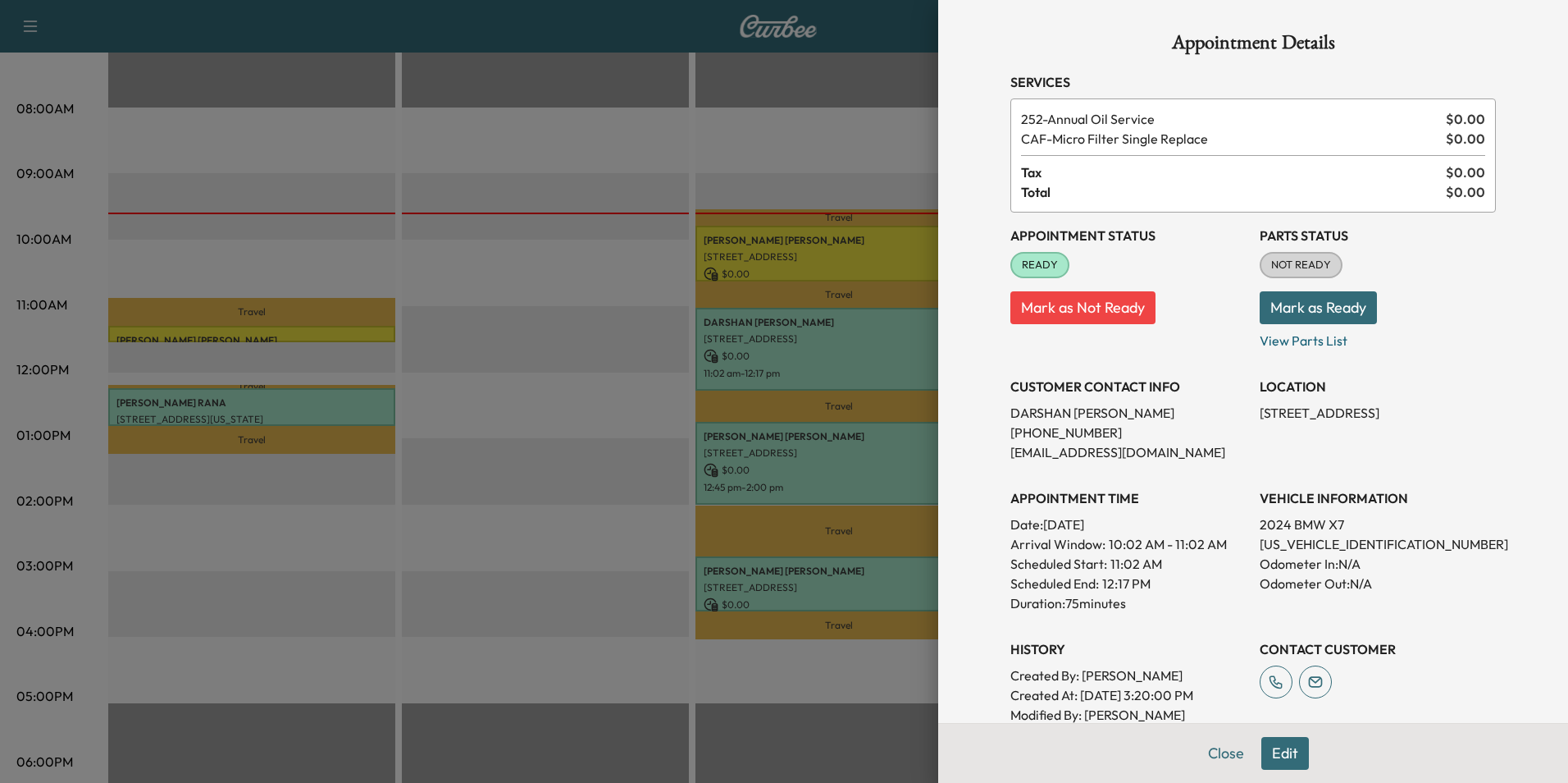
click at [1271, 749] on button "Edit" at bounding box center [1284, 753] width 47 height 33
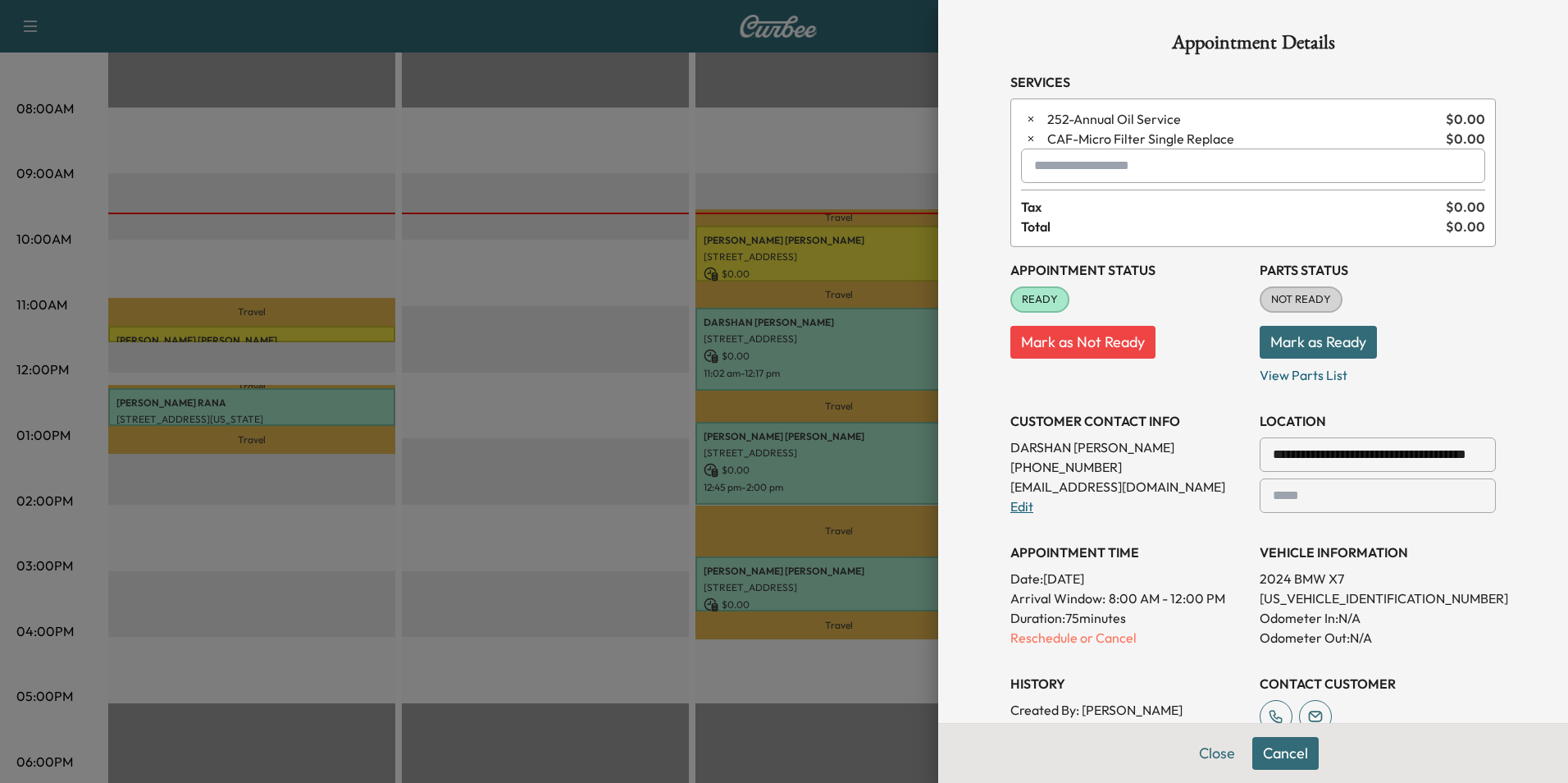
click at [1012, 507] on link "Edit" at bounding box center [1022, 506] width 23 height 16
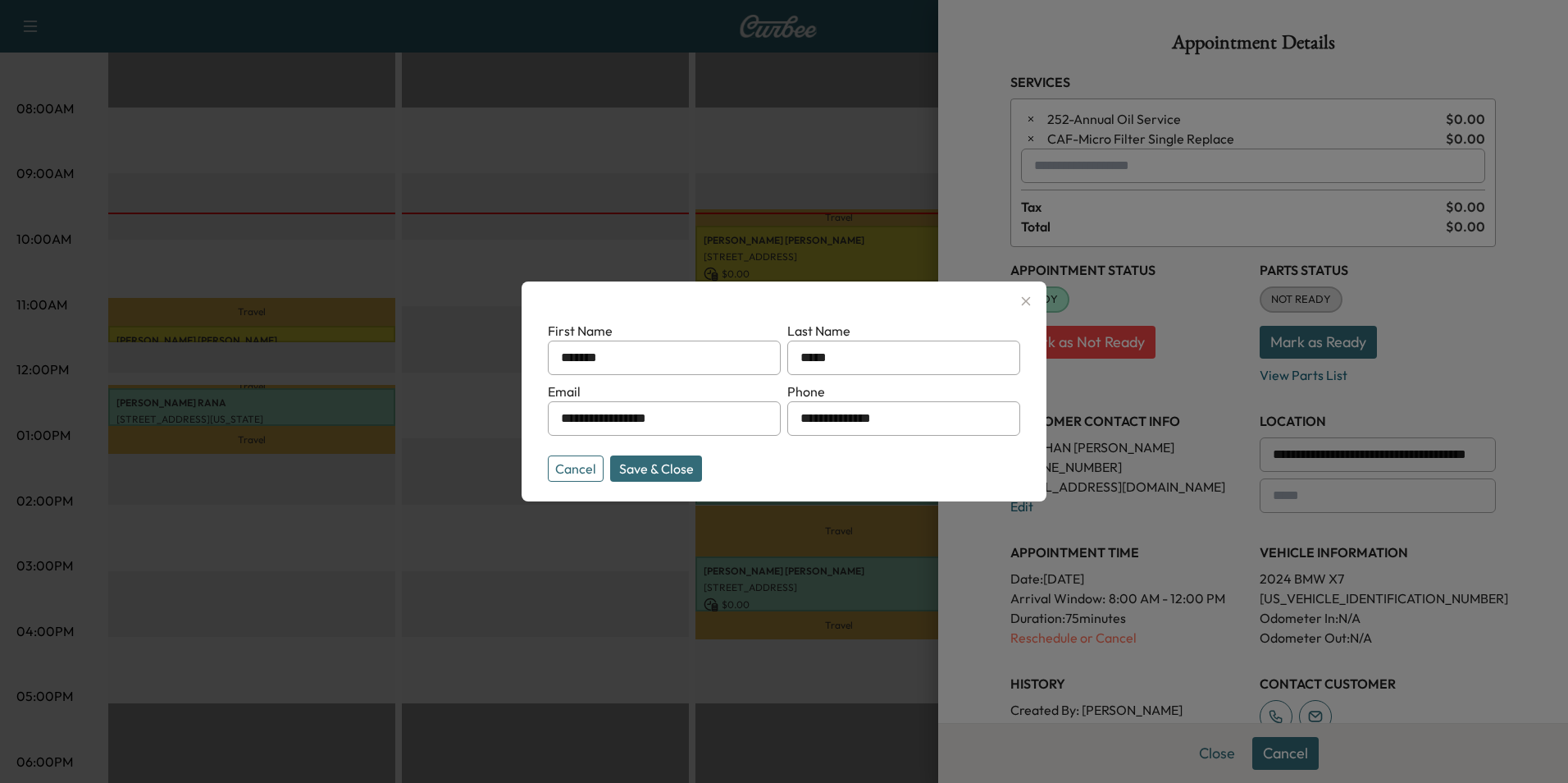
drag, startPoint x: 921, startPoint y: 421, endPoint x: 734, endPoint y: 418, distance: 187.0
click at [734, 418] on form "**********" at bounding box center [784, 397] width 472 height 154
paste input "**********"
type input "**********"
click at [662, 471] on button "Save & Close" at bounding box center [656, 468] width 92 height 26
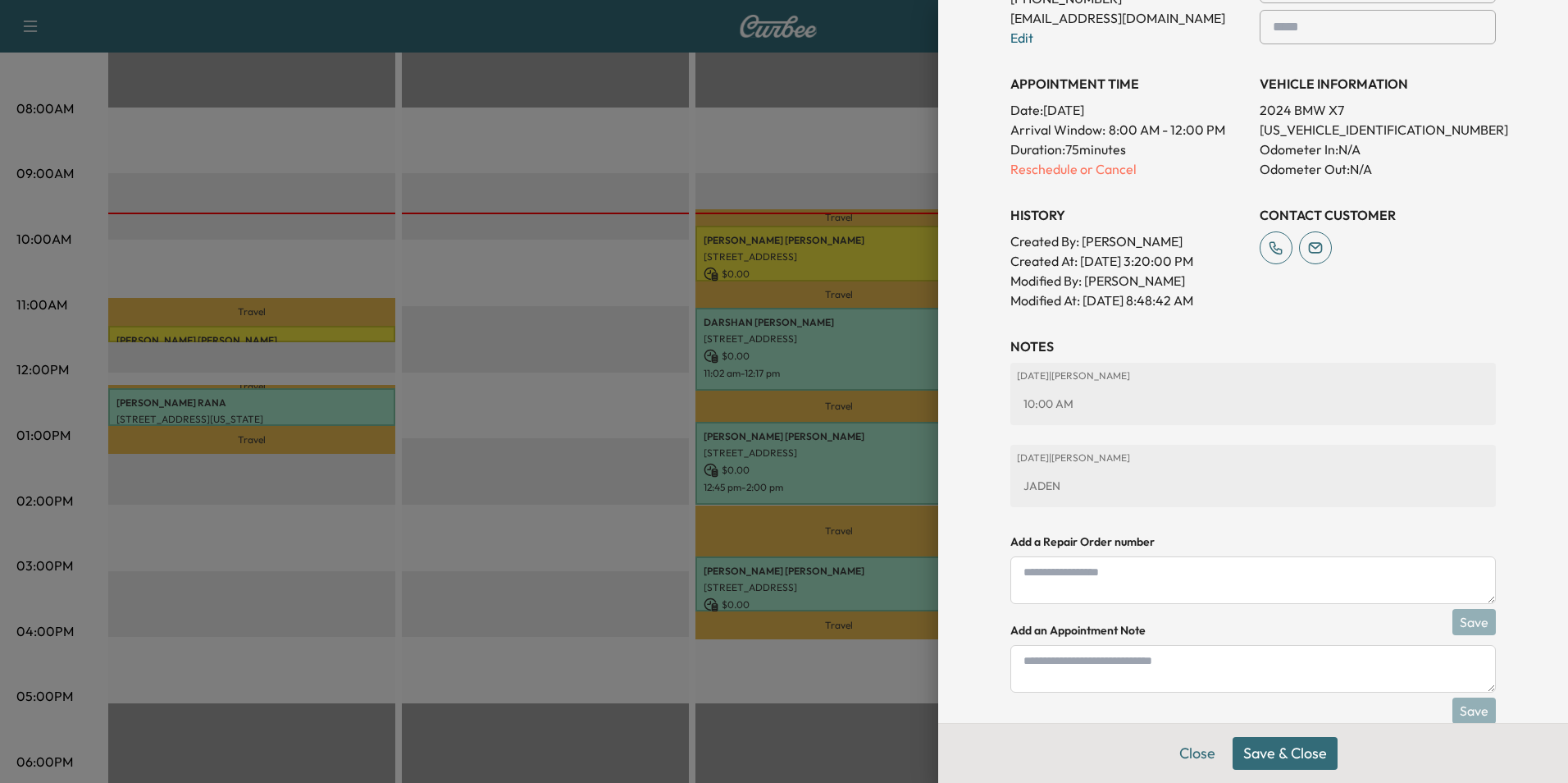
scroll to position [502, 0]
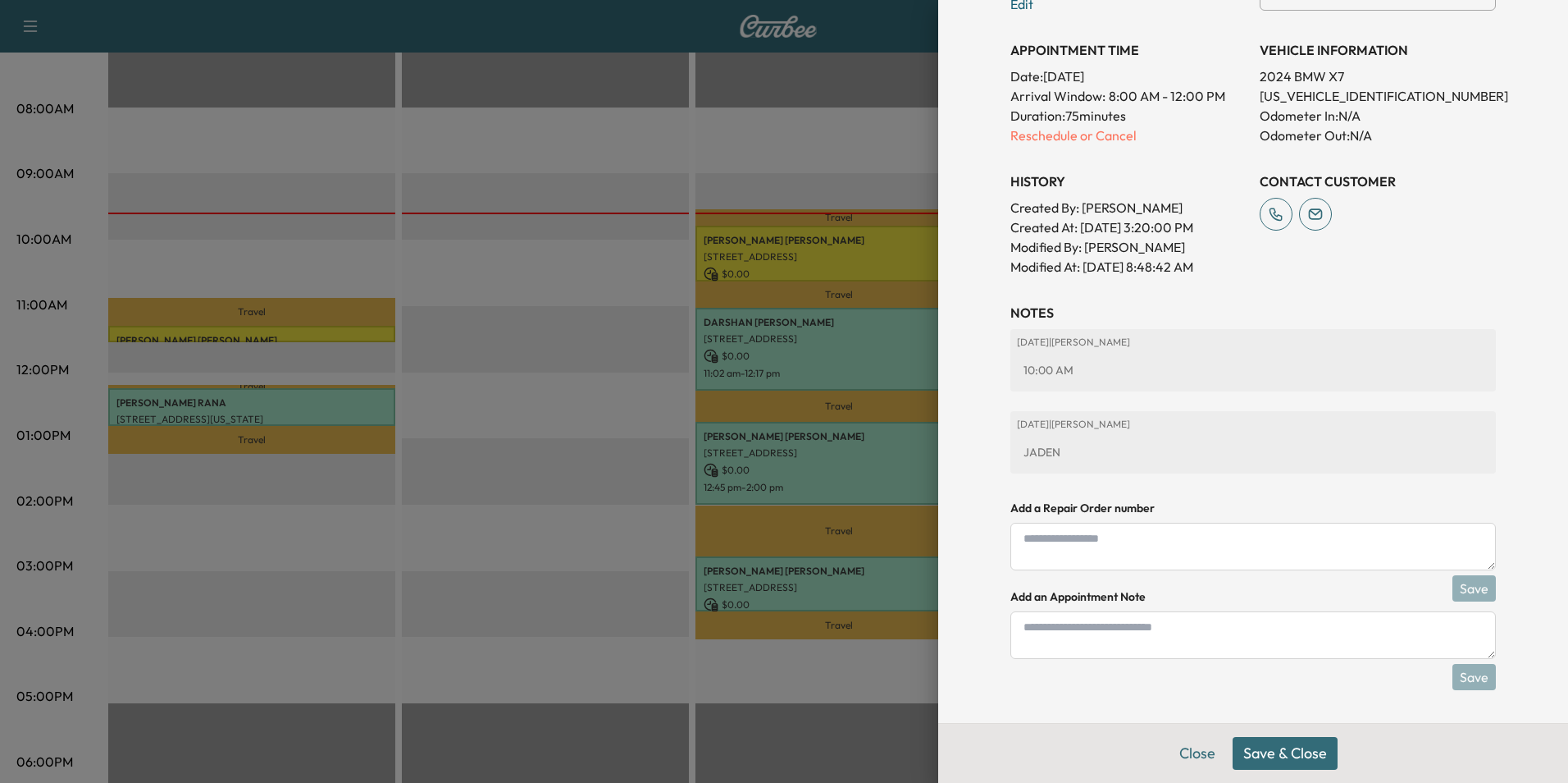
click at [1301, 758] on button "Save & Close" at bounding box center [1285, 753] width 105 height 33
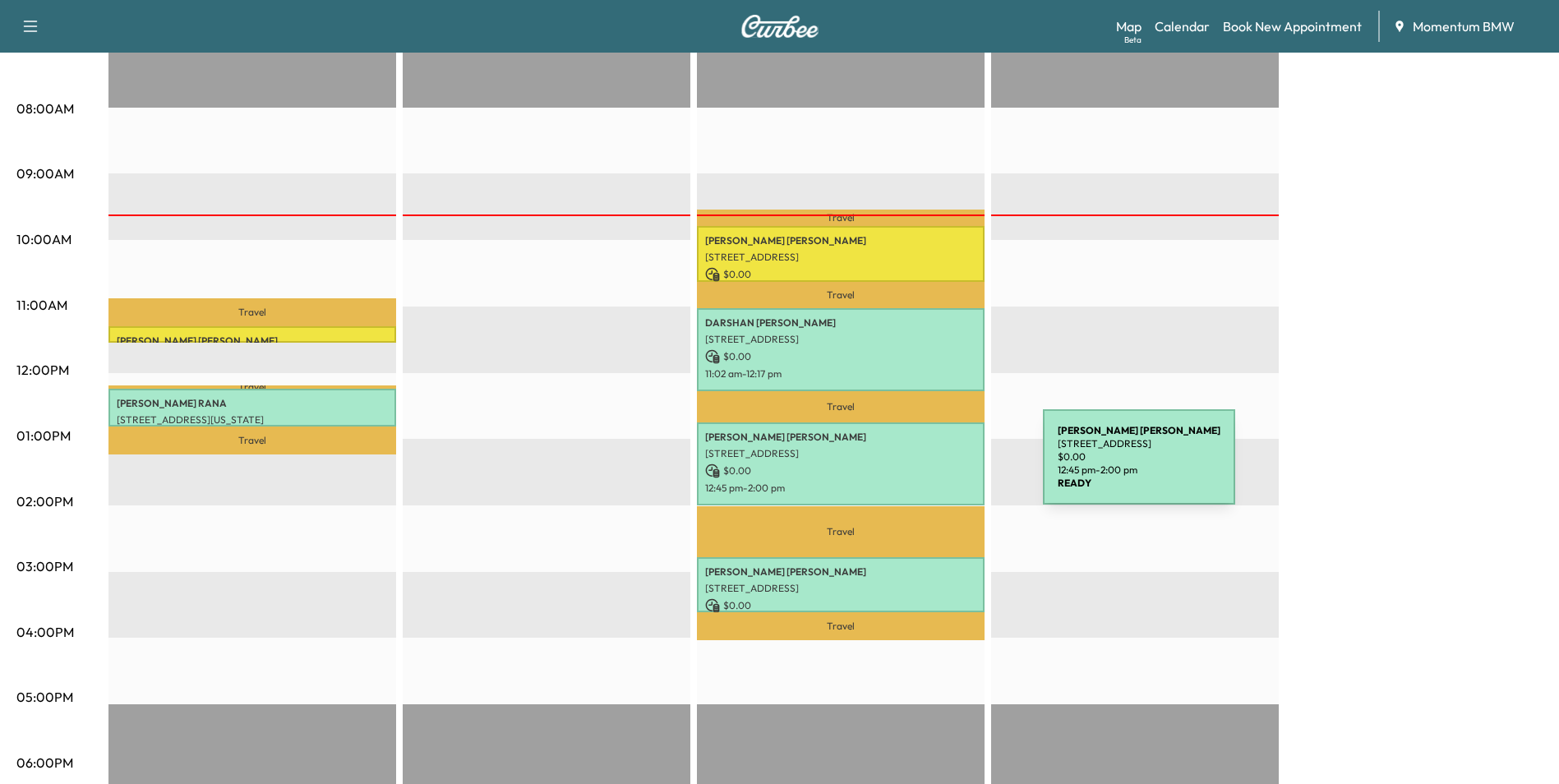
click at [919, 467] on p "$ 0.00" at bounding box center [841, 470] width 271 height 15
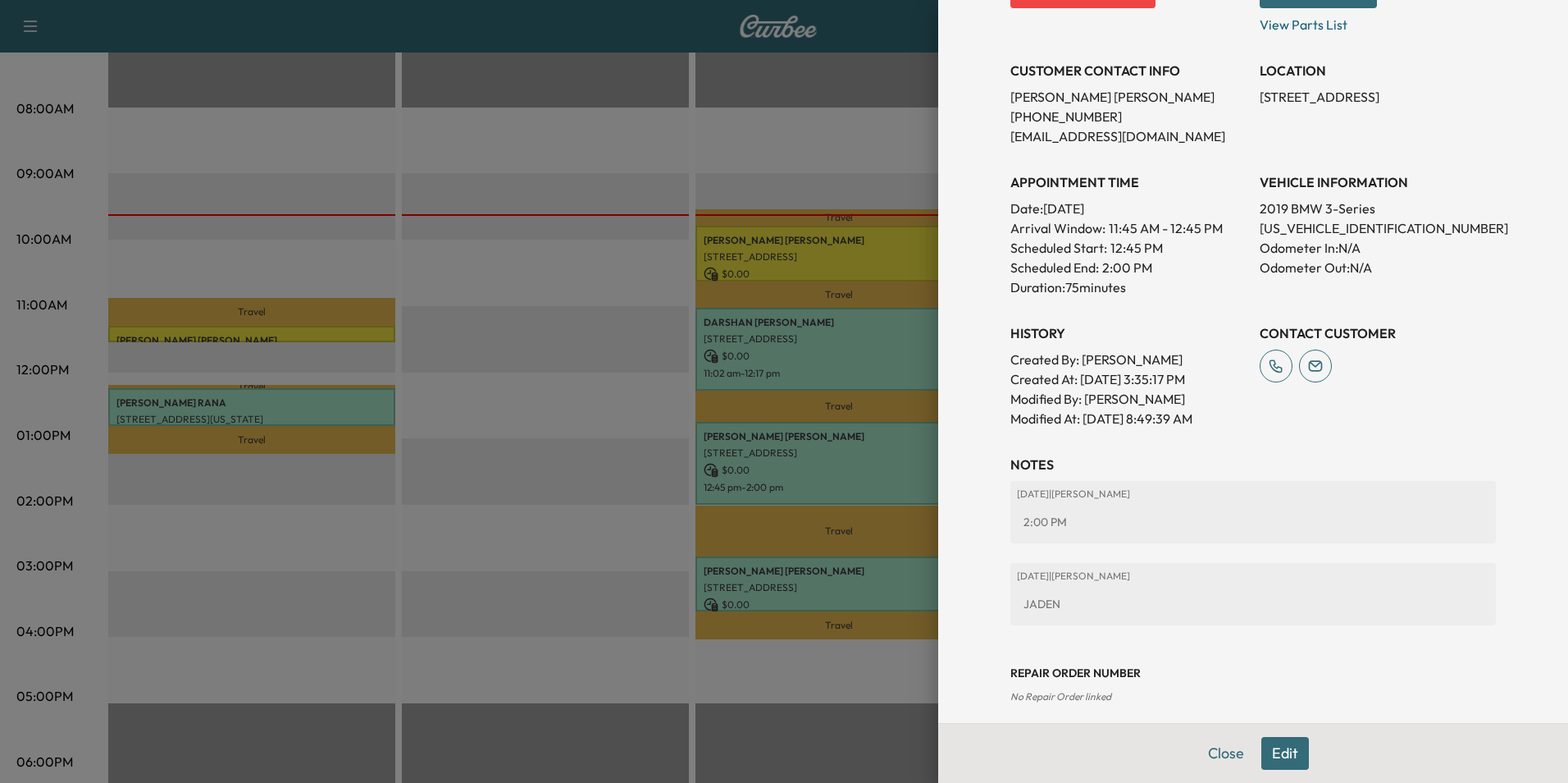
scroll to position [329, 0]
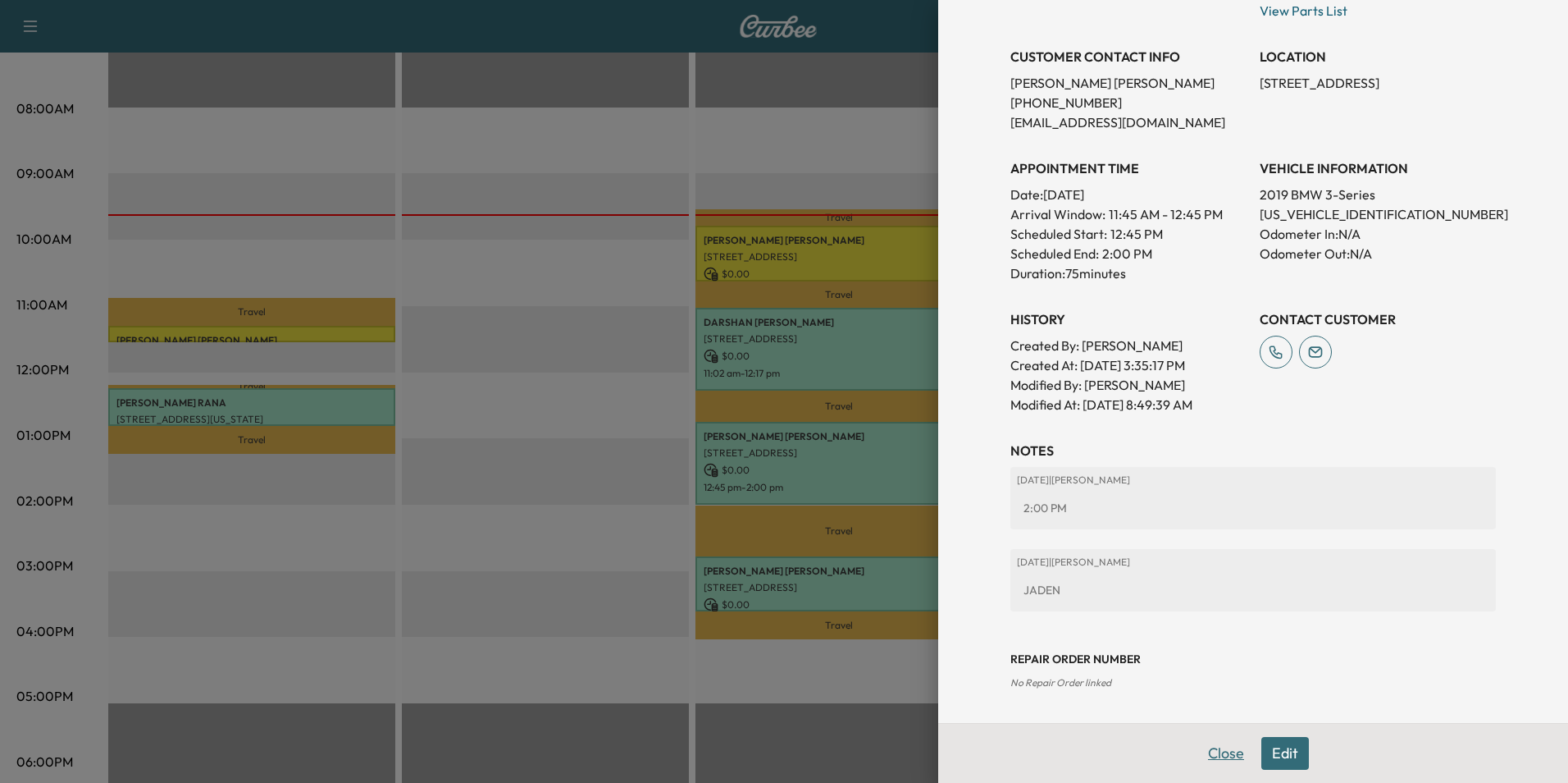
click at [1218, 749] on button "Close" at bounding box center [1226, 753] width 57 height 33
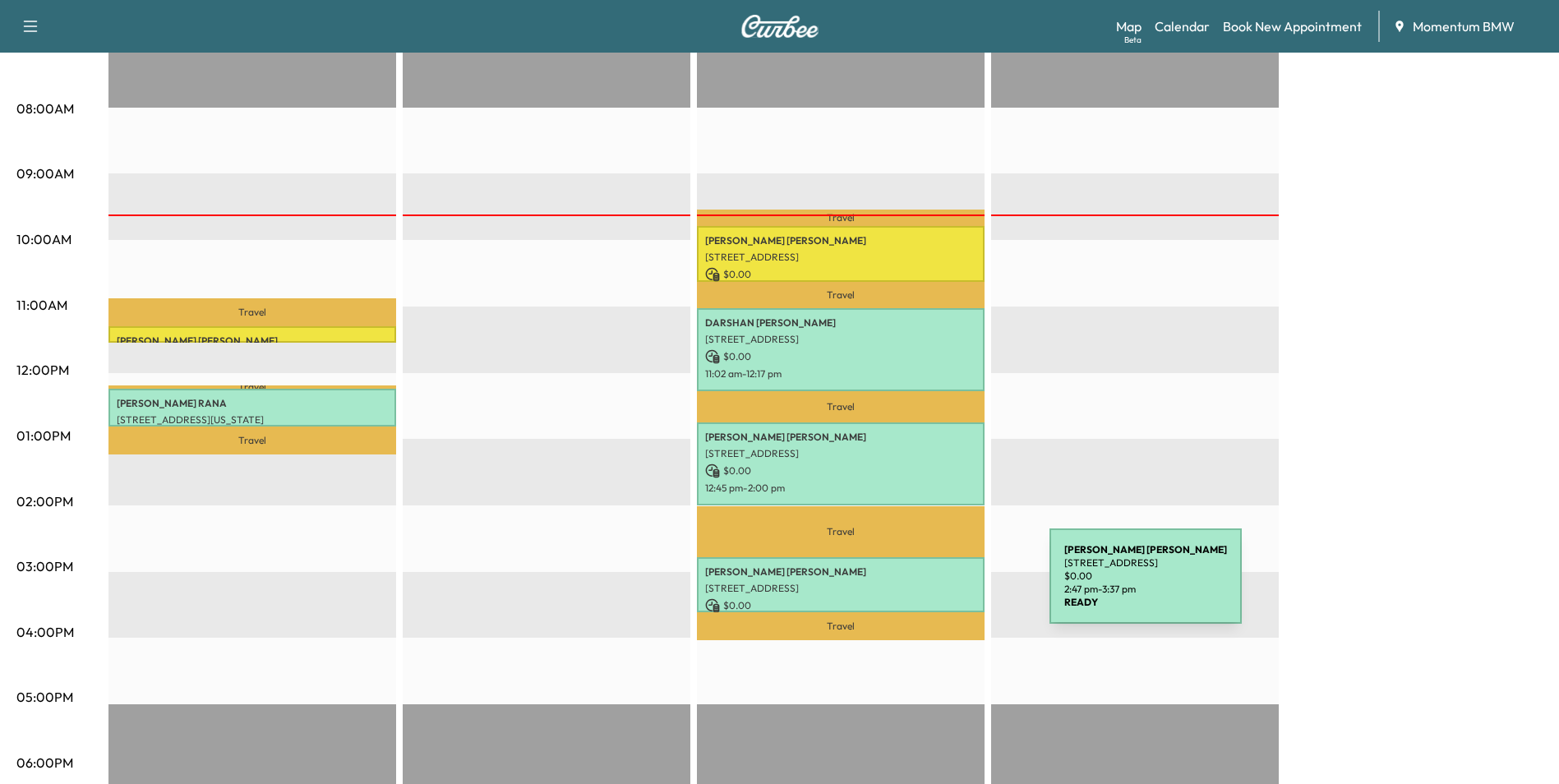
click at [927, 586] on p "[STREET_ADDRESS]" at bounding box center [841, 588] width 271 height 13
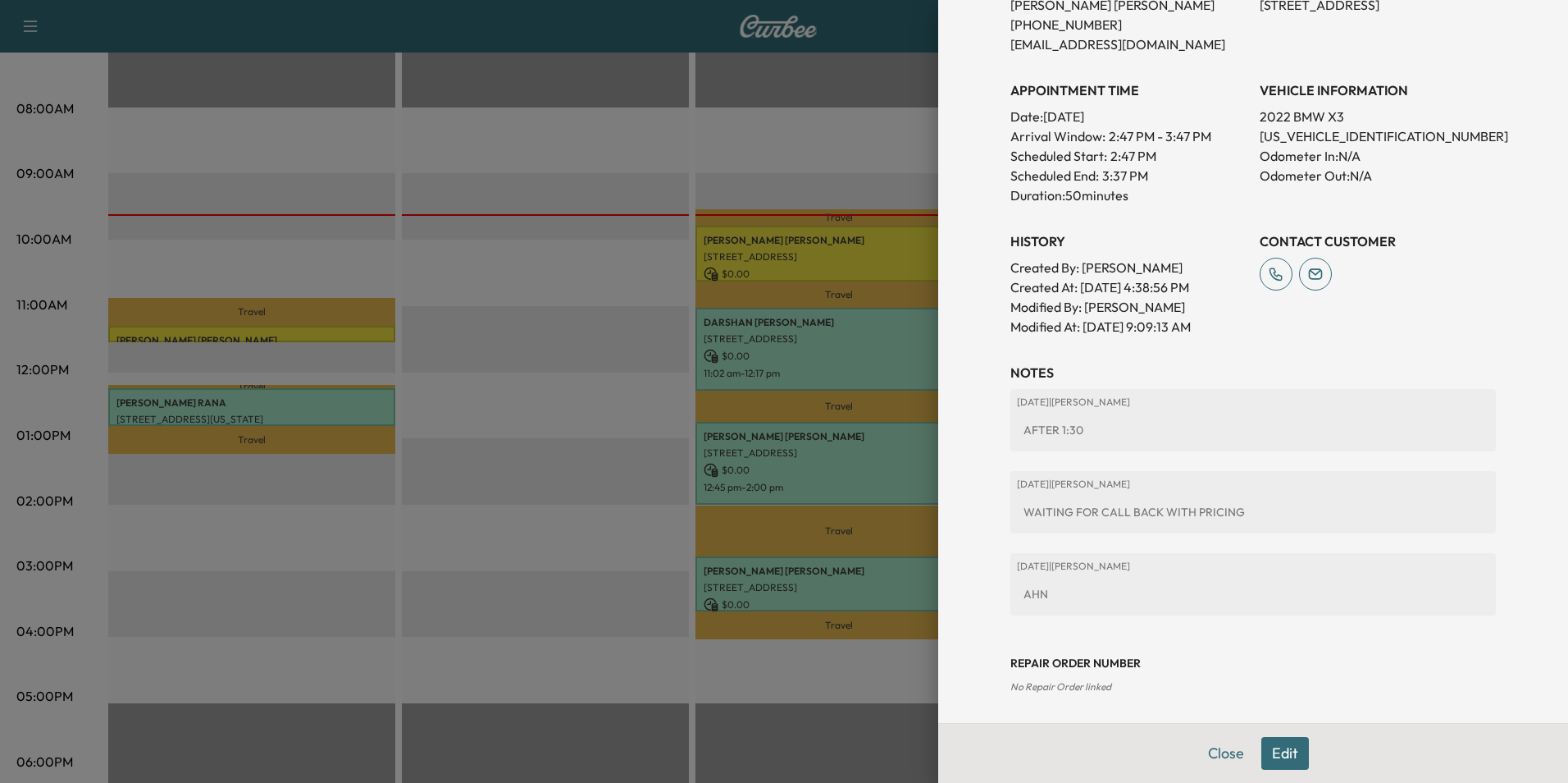
scroll to position [392, 0]
click at [1231, 746] on button "Close" at bounding box center [1226, 753] width 57 height 33
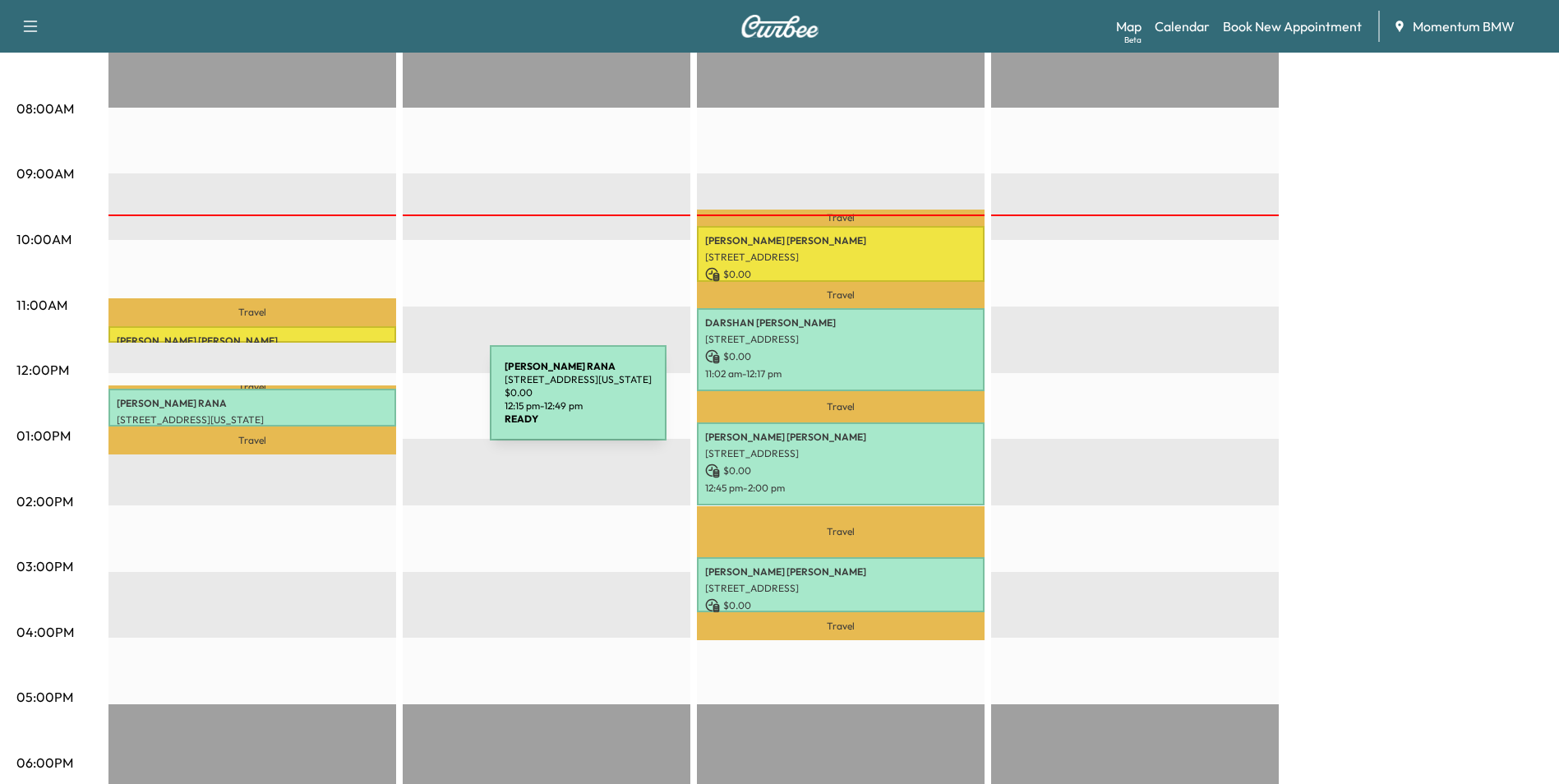
click at [367, 402] on p "[PERSON_NAME]" at bounding box center [252, 403] width 271 height 13
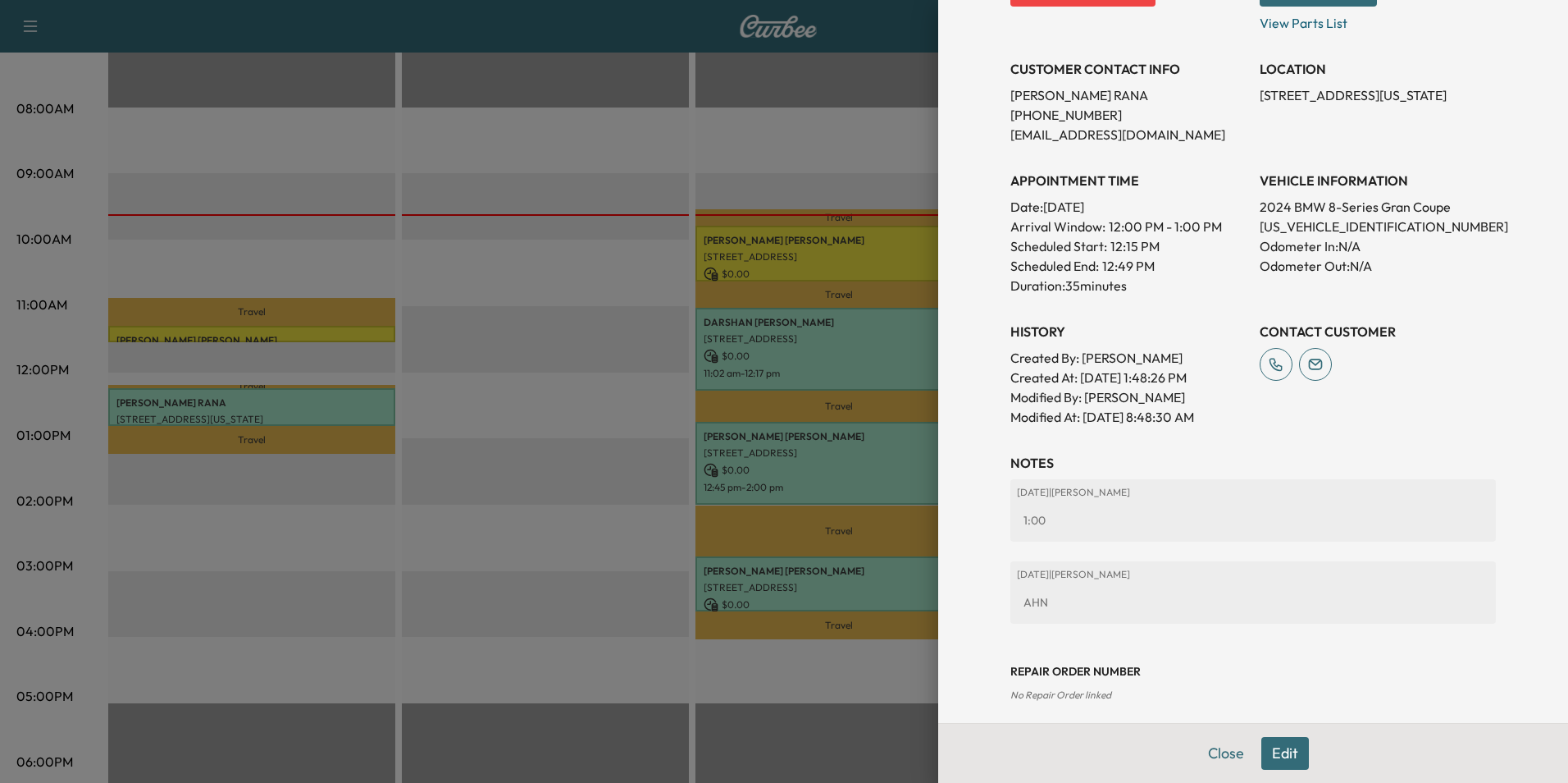
scroll to position [329, 0]
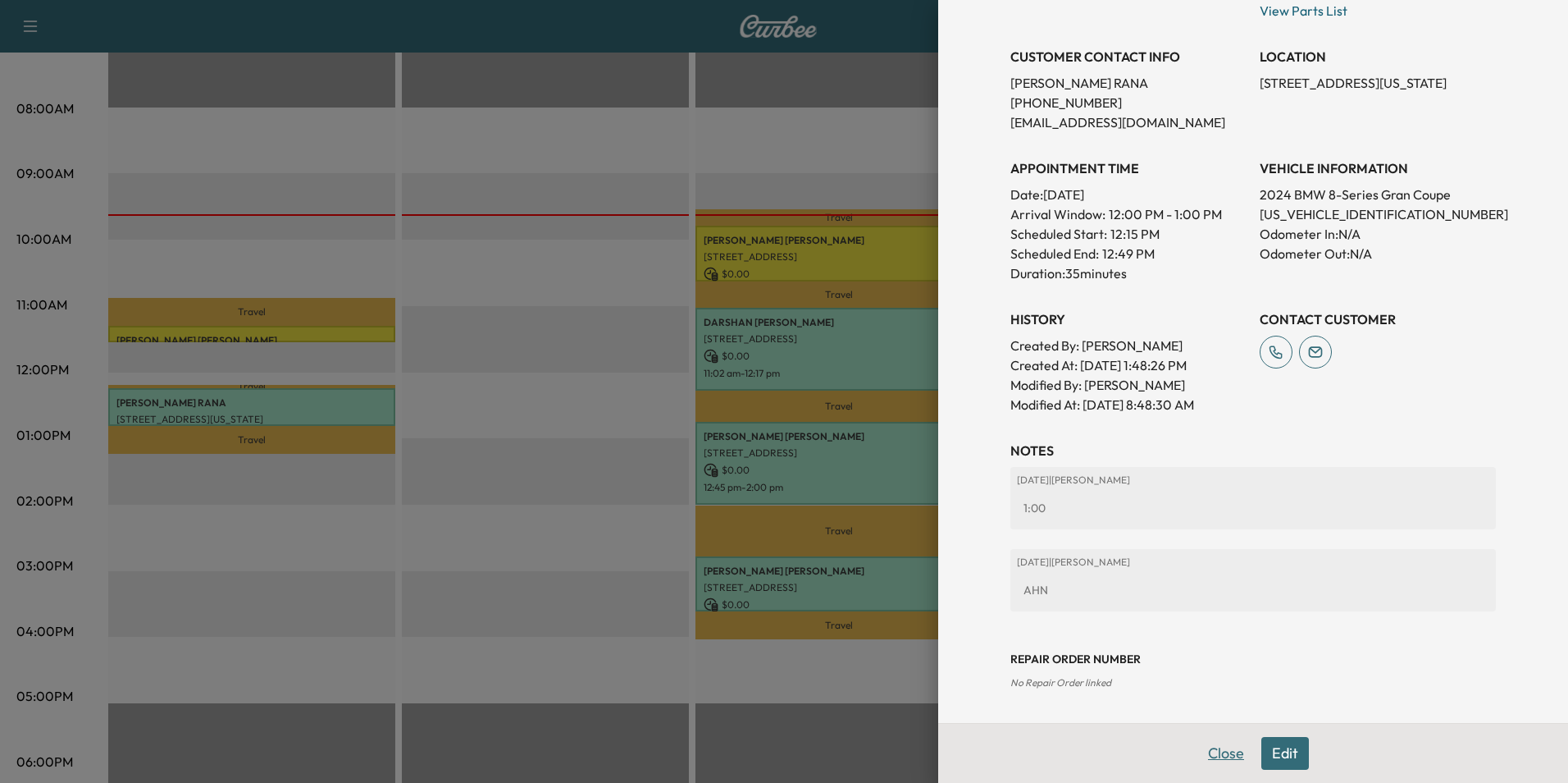
click at [1210, 755] on button "Close" at bounding box center [1226, 753] width 57 height 33
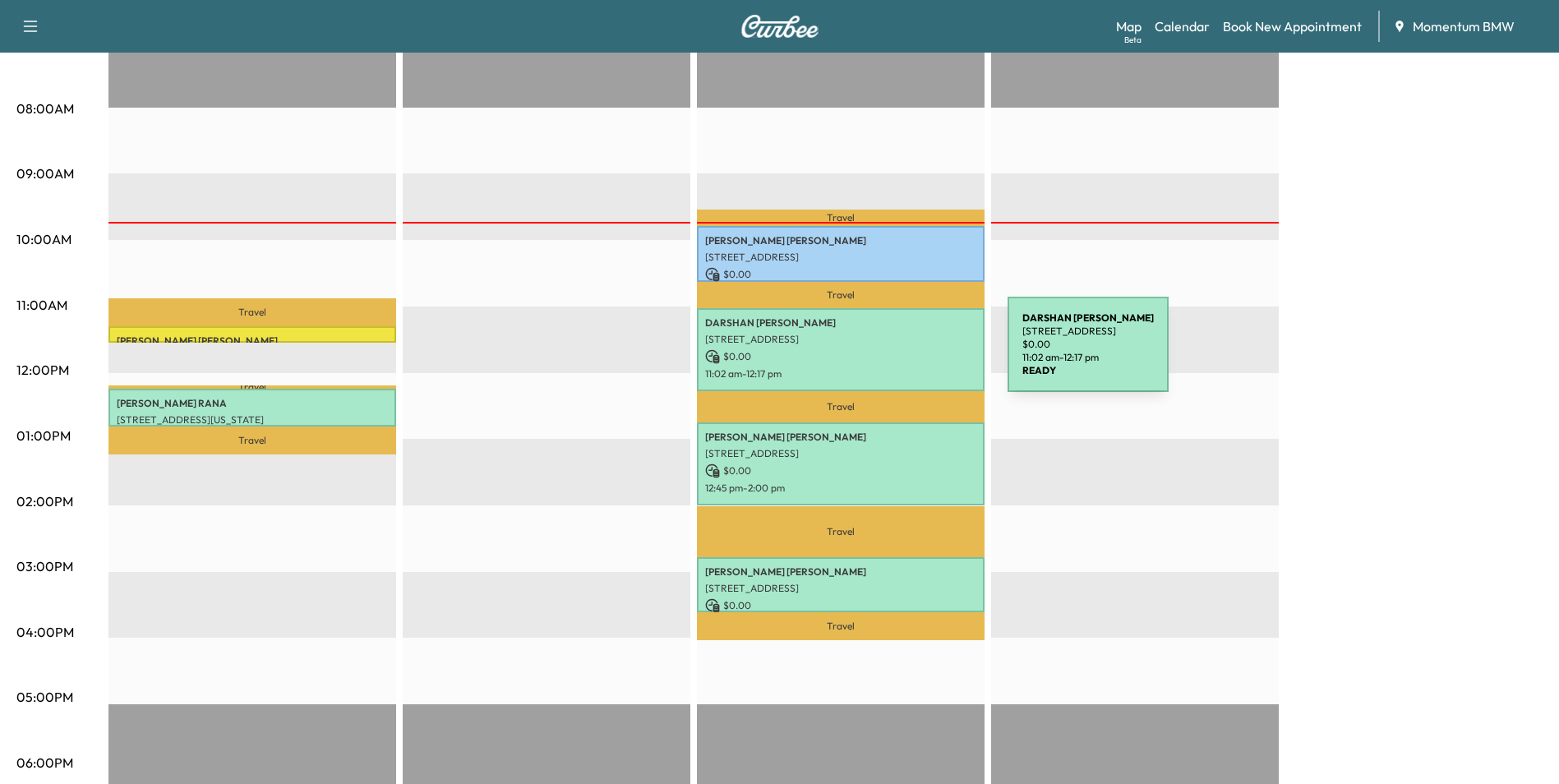
click at [885, 354] on p "$ 0.00" at bounding box center [841, 357] width 271 height 15
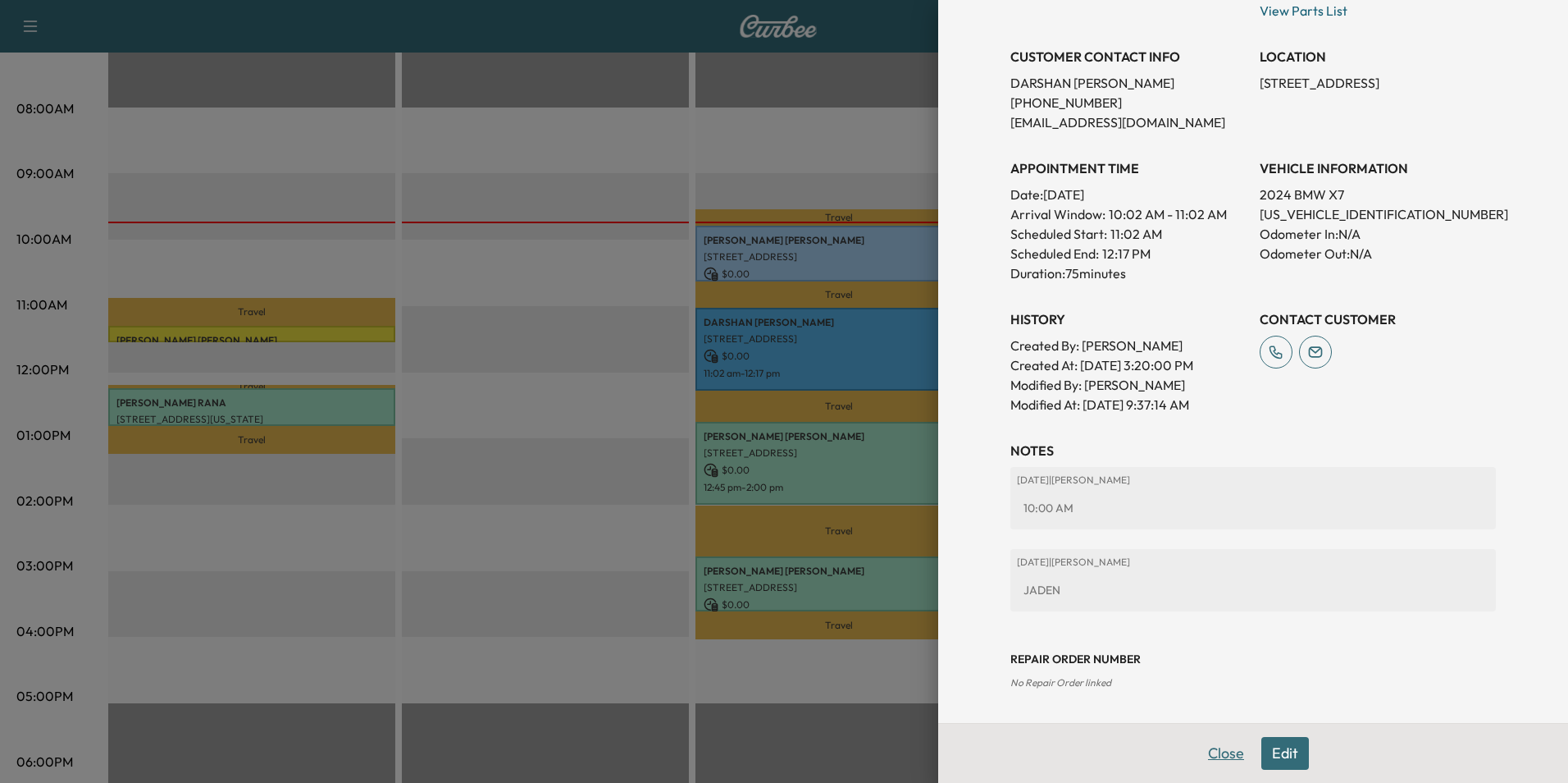
click at [1210, 755] on button "Close" at bounding box center [1226, 753] width 57 height 33
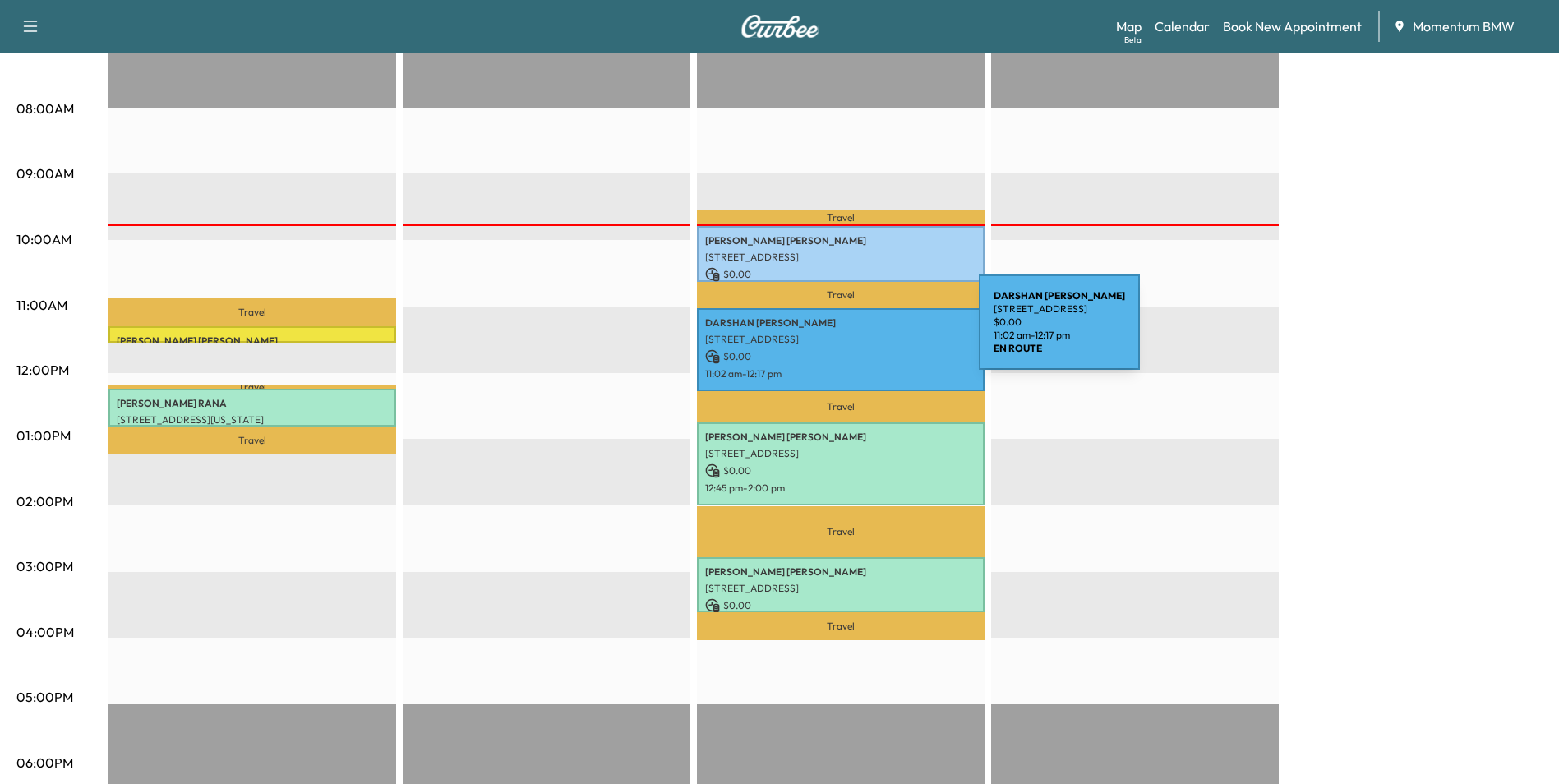
click at [856, 333] on p "[STREET_ADDRESS]" at bounding box center [841, 339] width 271 height 13
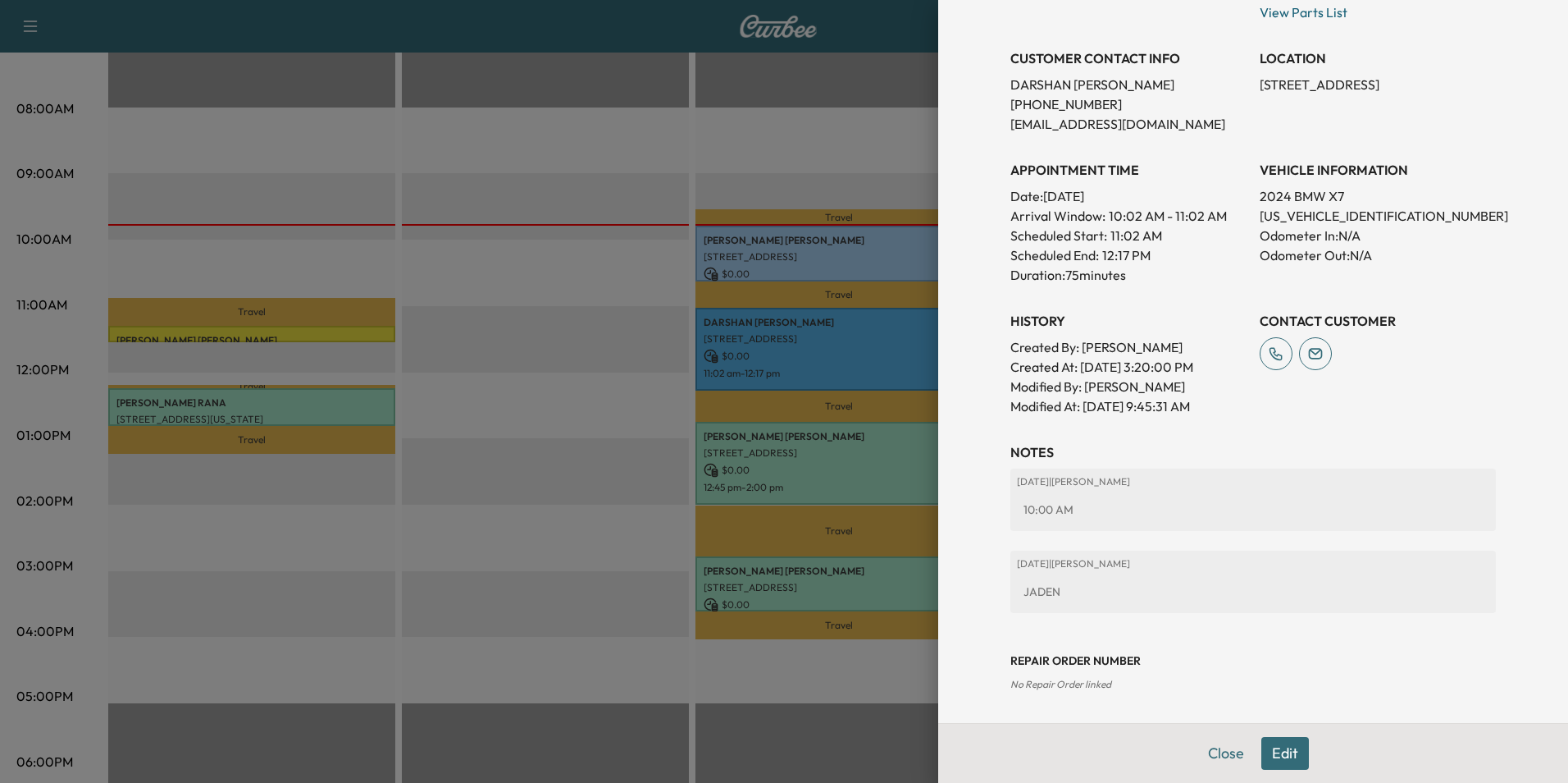
scroll to position [284, 0]
click at [1277, 754] on button "Edit" at bounding box center [1284, 753] width 47 height 33
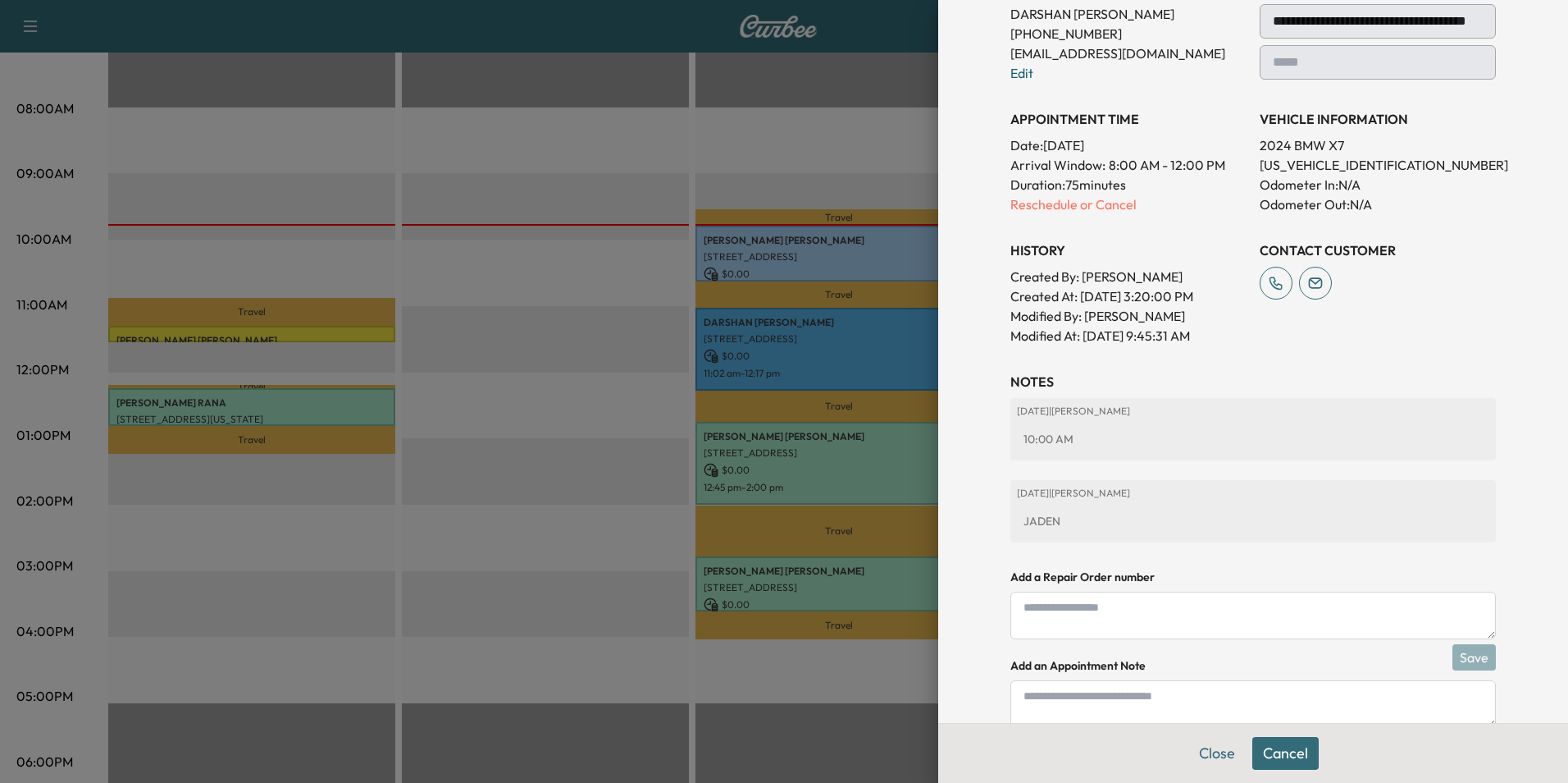
scroll to position [421, 0]
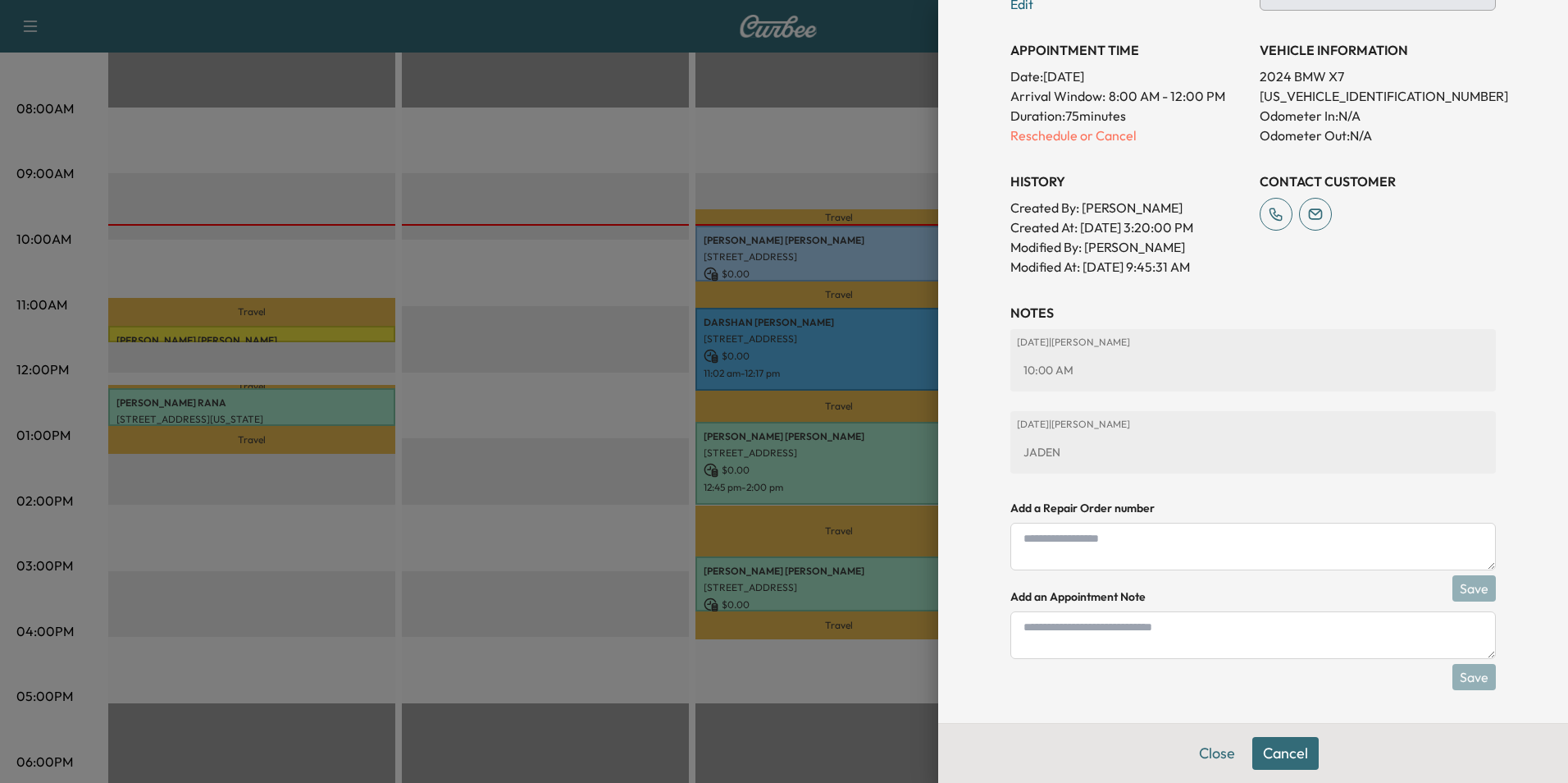
click at [1197, 642] on textarea at bounding box center [1253, 635] width 485 height 47
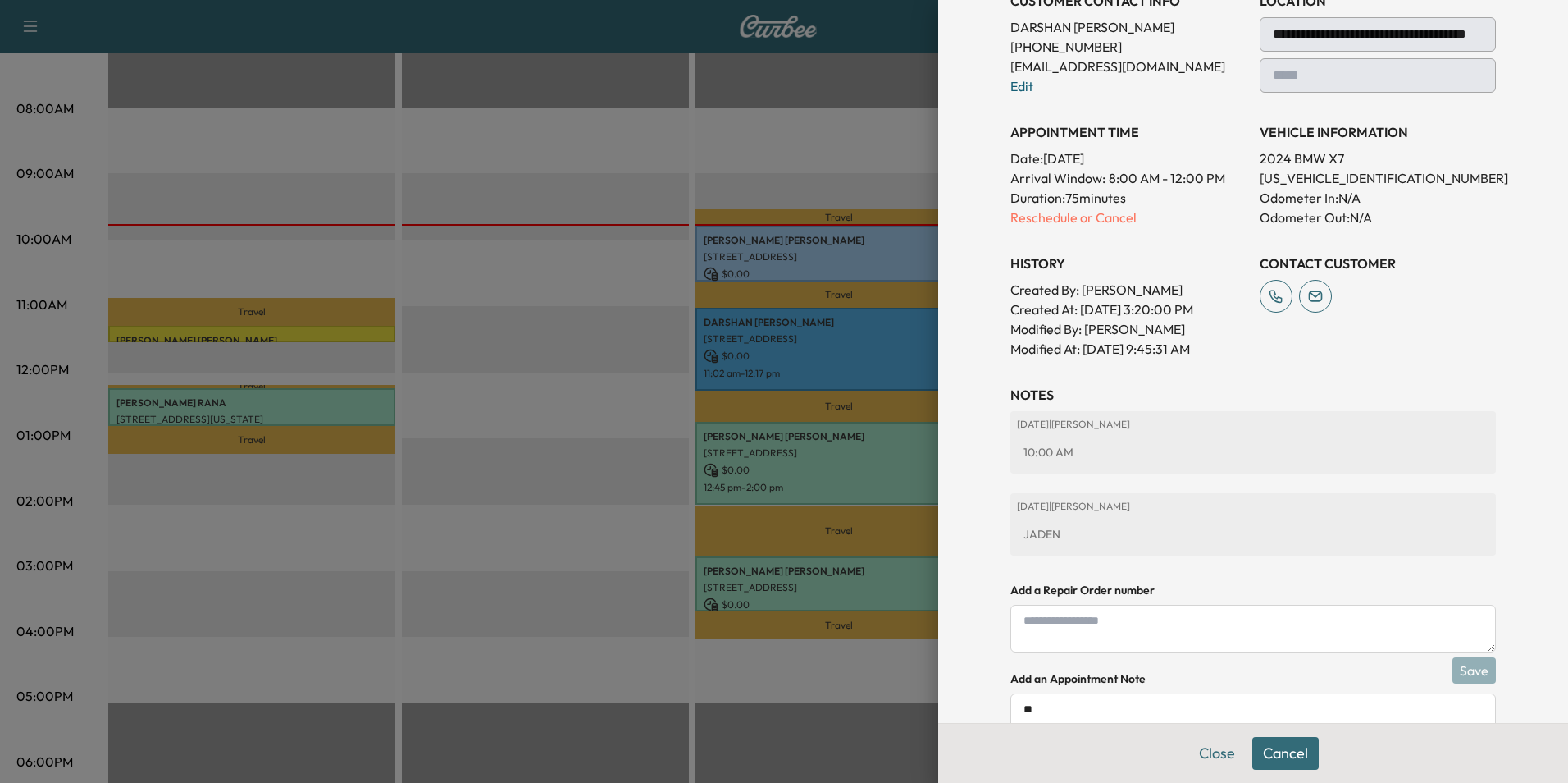
type textarea "*"
click at [1170, 634] on textarea at bounding box center [1253, 628] width 485 height 47
type textarea "**********"
click at [1465, 671] on button "Save" at bounding box center [1474, 670] width 44 height 26
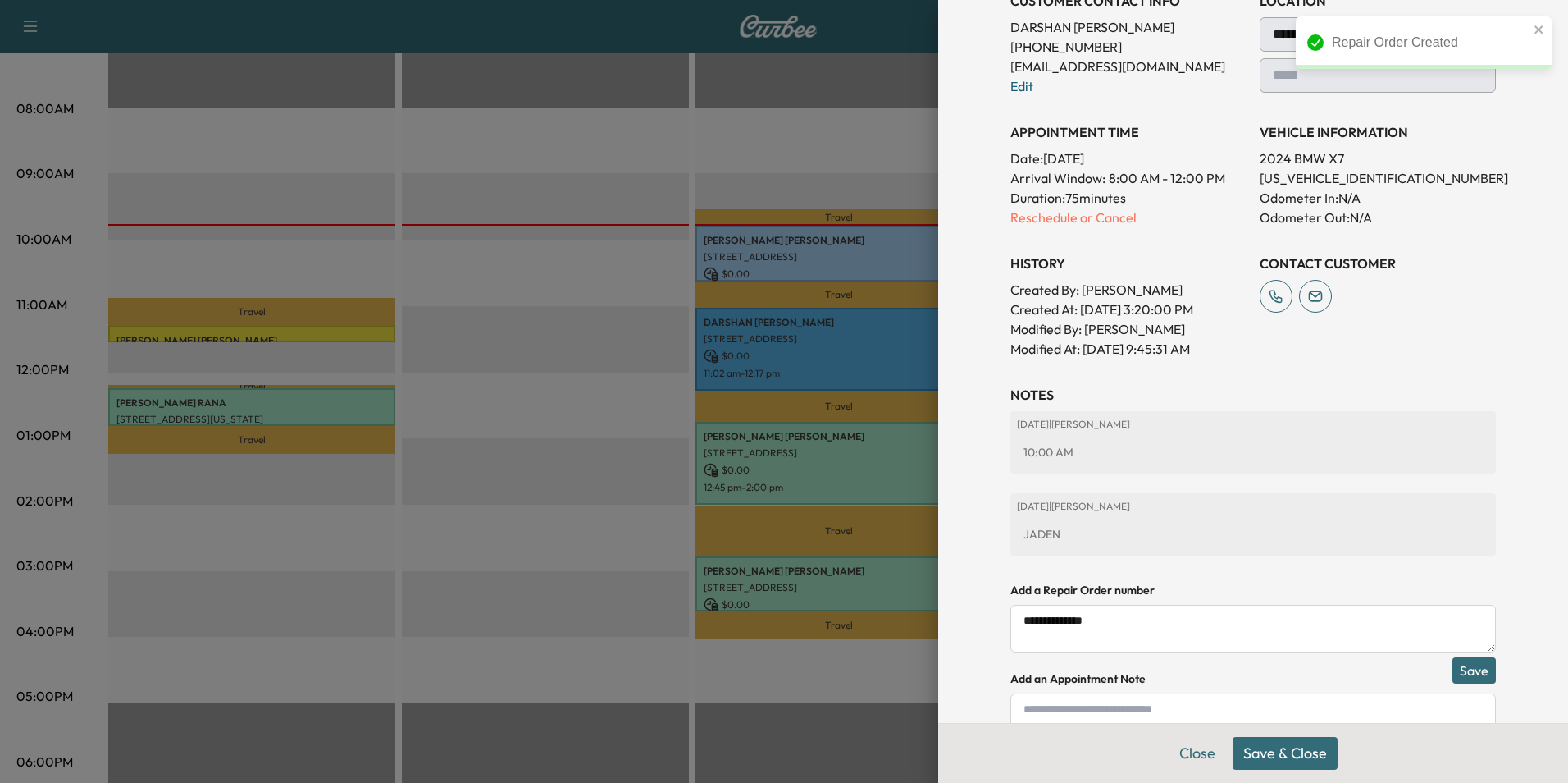
click at [1276, 755] on button "Save & Close" at bounding box center [1285, 753] width 105 height 33
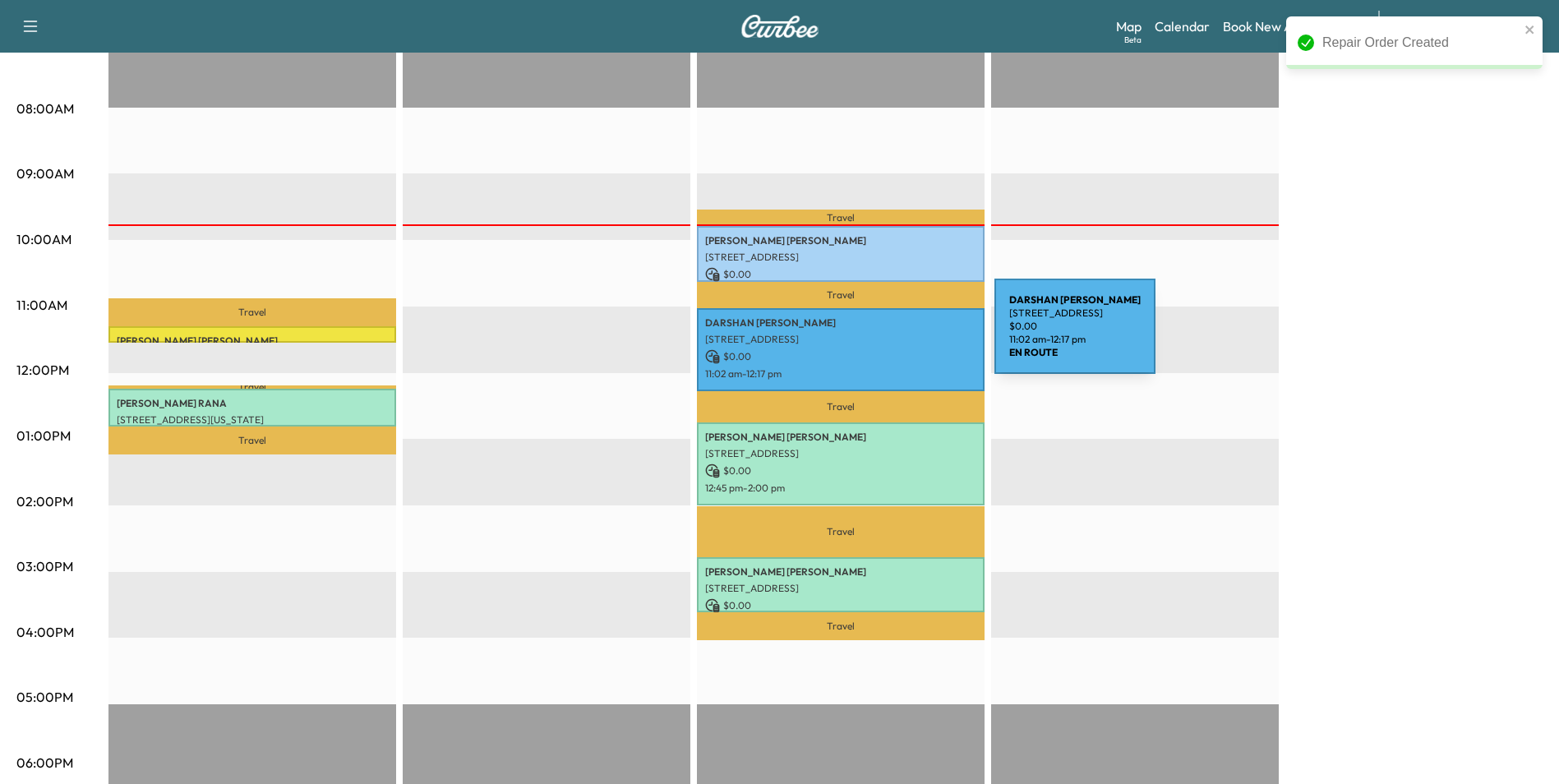
click at [871, 336] on p "[STREET_ADDRESS]" at bounding box center [841, 339] width 271 height 13
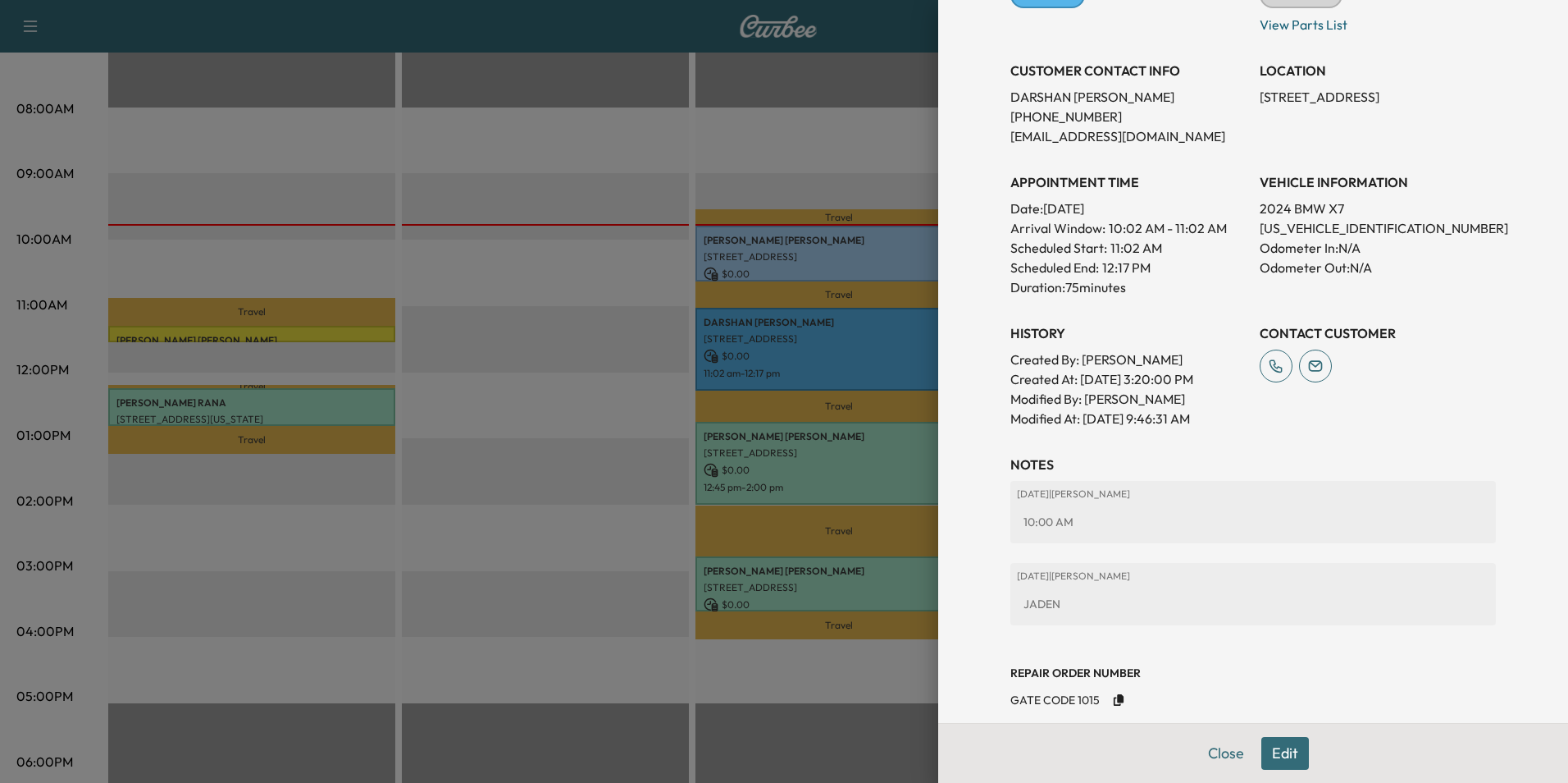
scroll to position [292, 0]
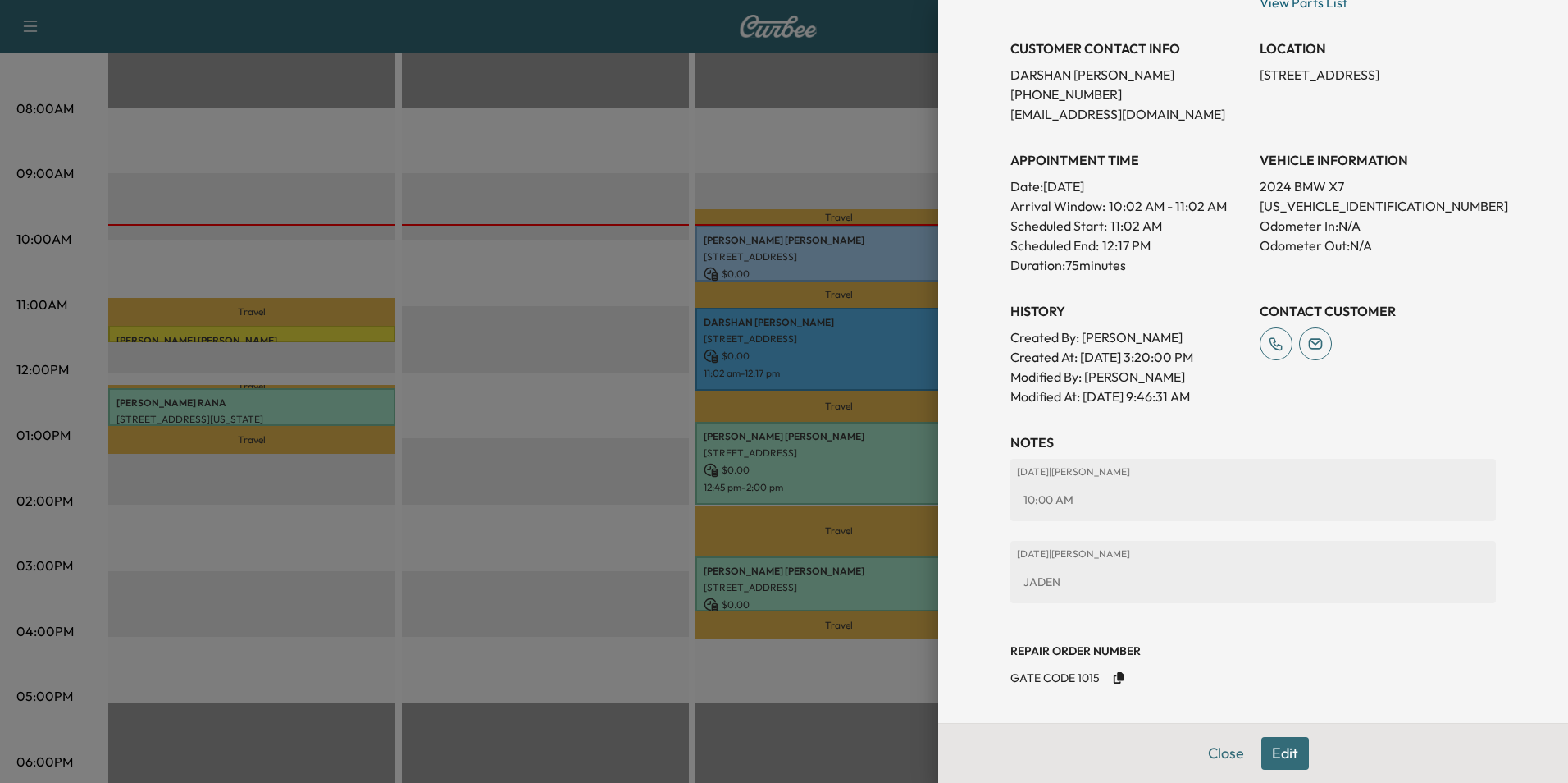
click at [1274, 752] on button "Edit" at bounding box center [1284, 753] width 47 height 33
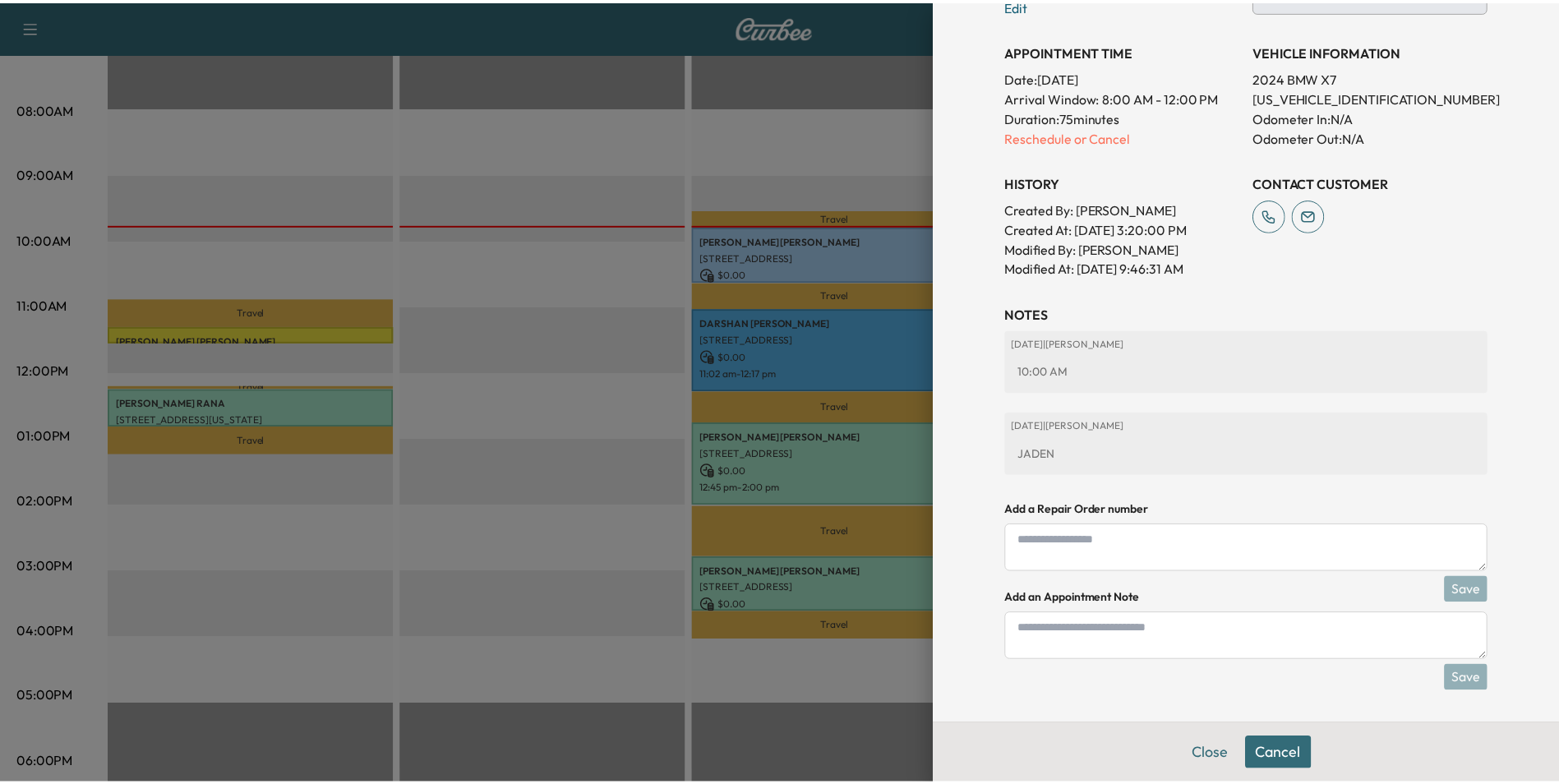
scroll to position [422, 0]
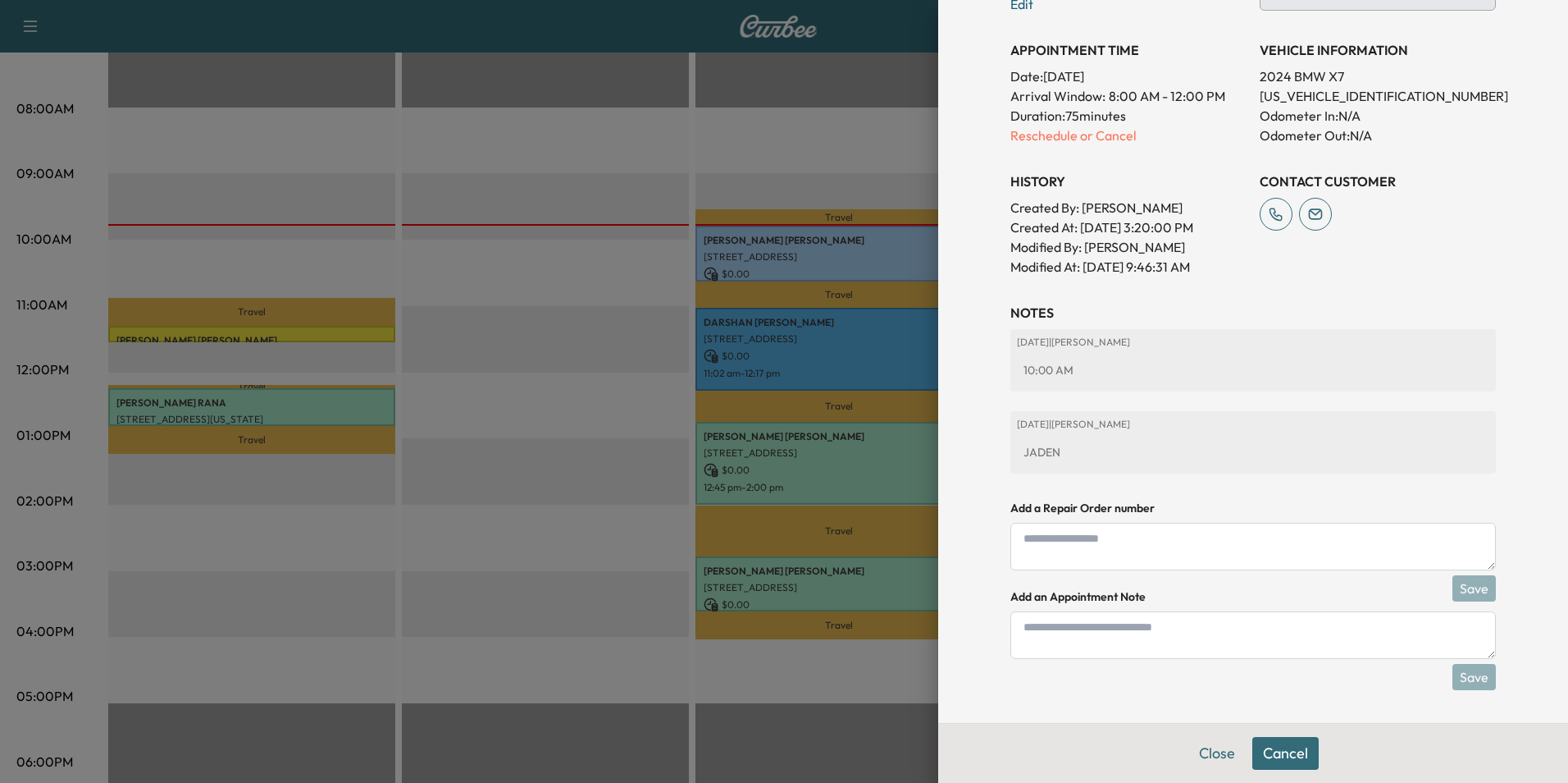
click at [1173, 634] on textarea at bounding box center [1253, 635] width 485 height 47
type textarea "**********"
click at [1464, 680] on button "Save" at bounding box center [1474, 676] width 44 height 26
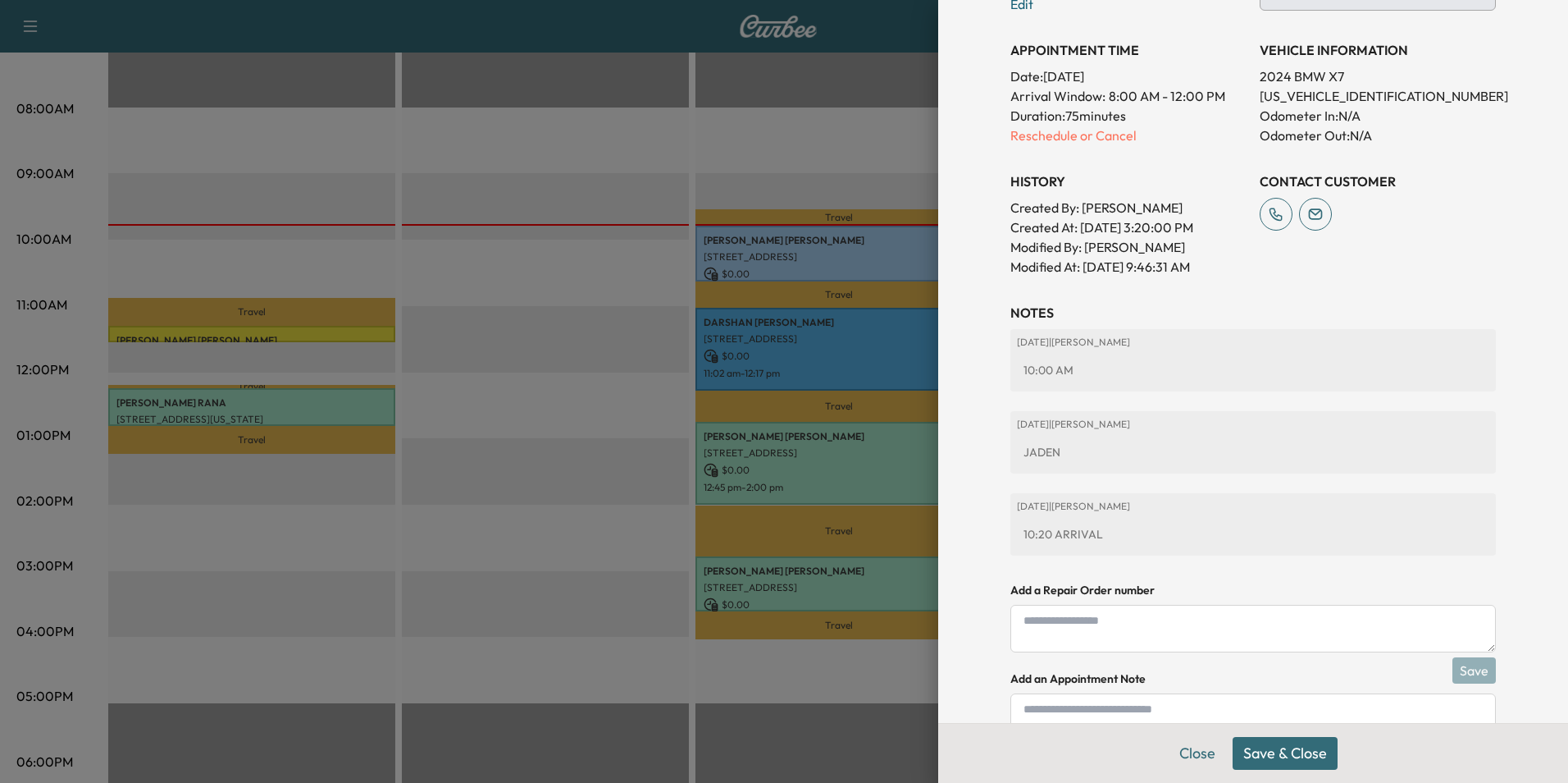
click at [1290, 754] on button "Save & Close" at bounding box center [1285, 753] width 105 height 33
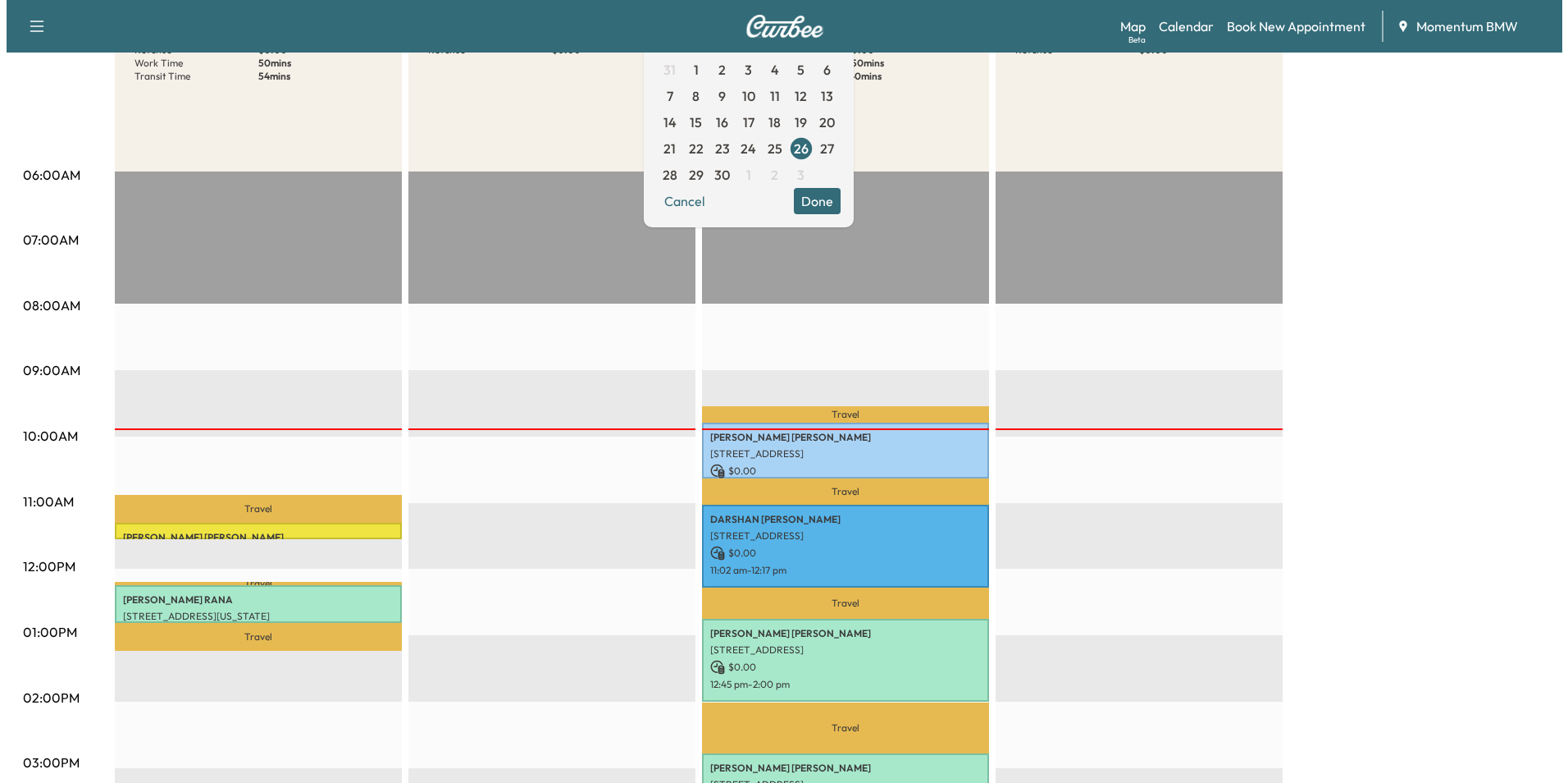
scroll to position [329, 0]
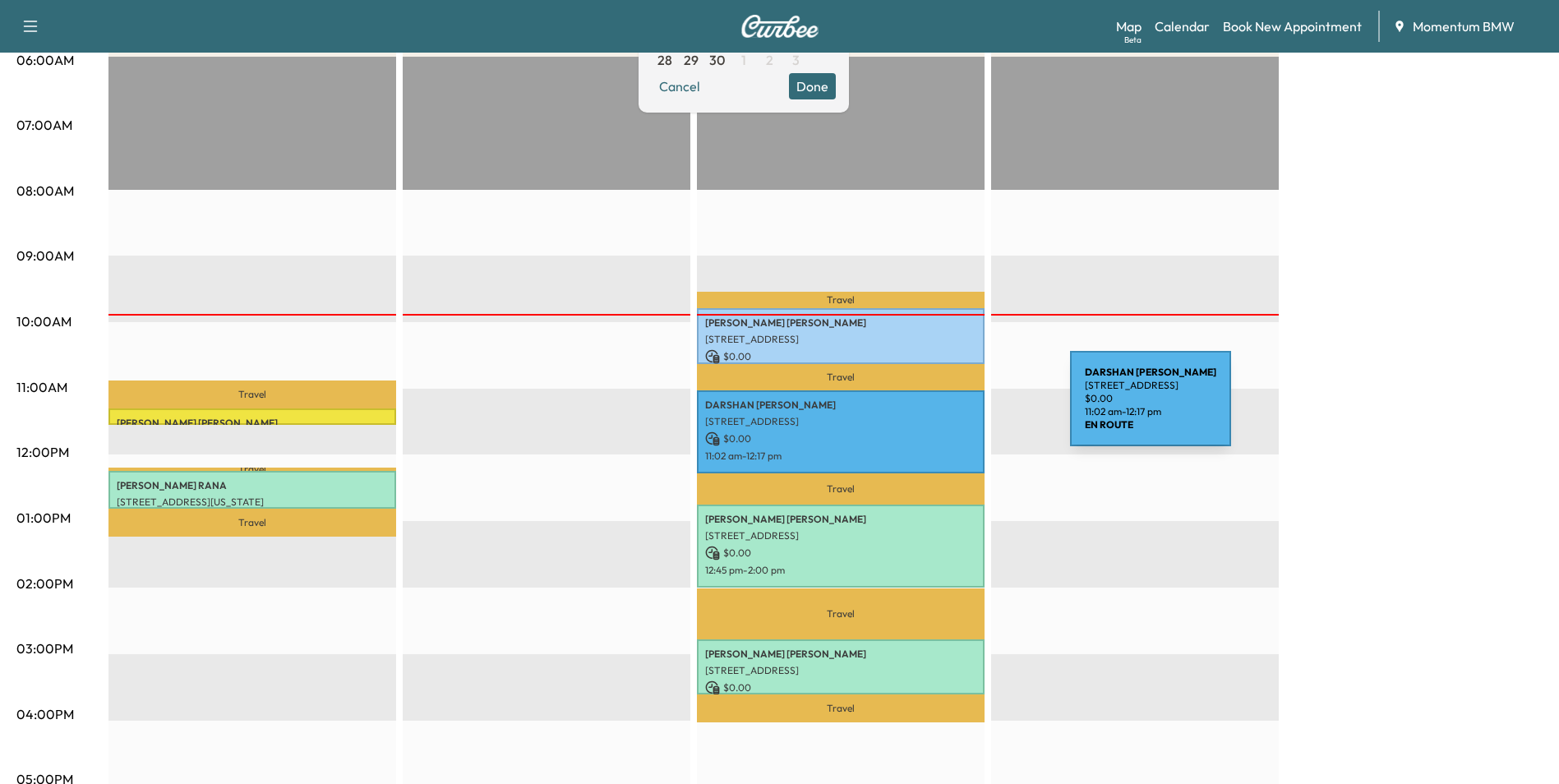
click at [947, 409] on div "[PERSON_NAME] [STREET_ADDRESS] $ 0.00 11:02 am - 12:17 pm" at bounding box center [841, 432] width 288 height 83
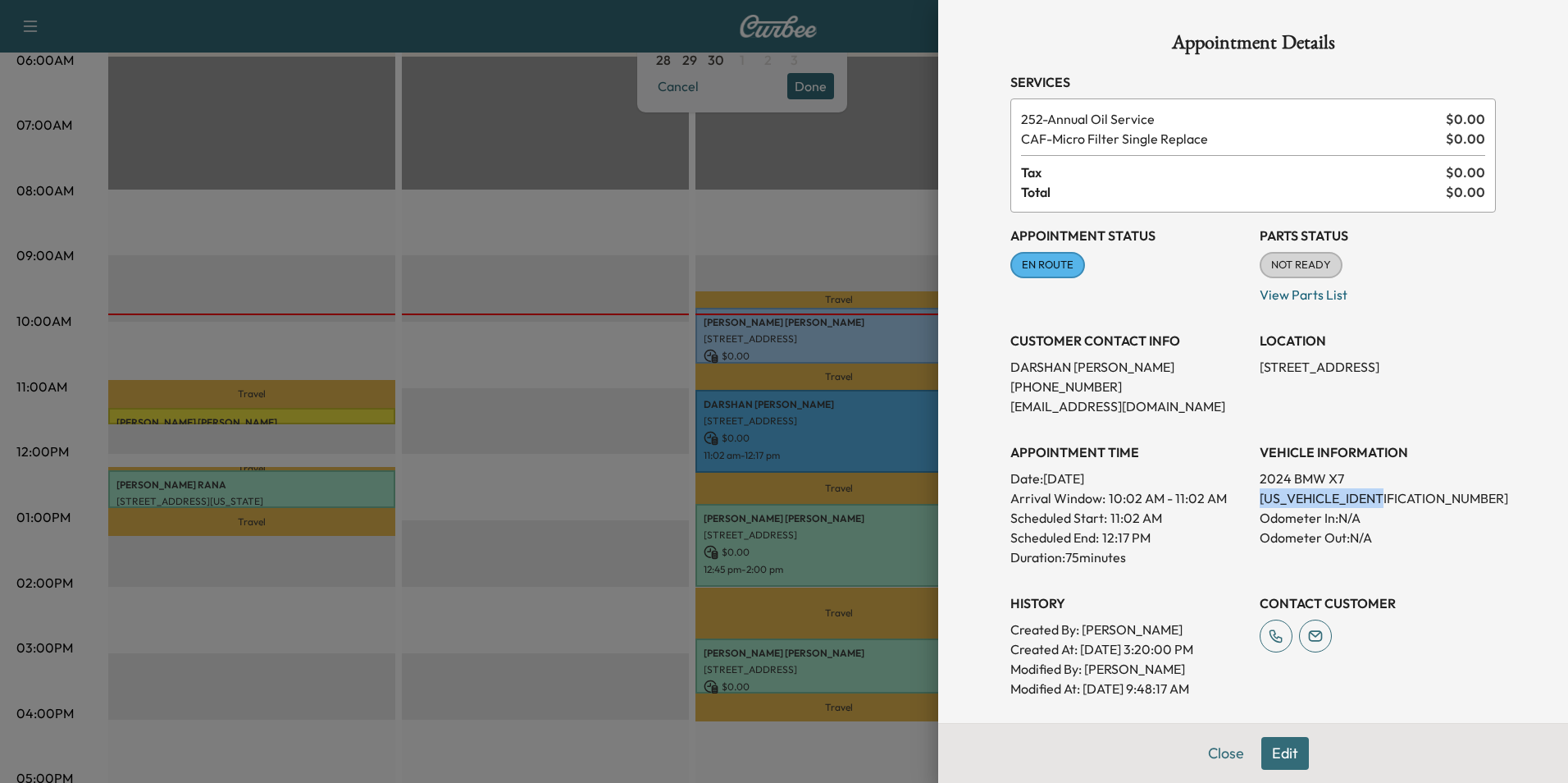
drag, startPoint x: 1380, startPoint y: 498, endPoint x: 1249, endPoint y: 504, distance: 131.1
click at [1260, 504] on p "[US_VEHICLE_IDENTIFICATION_NUMBER]" at bounding box center [1378, 498] width 236 height 20
drag, startPoint x: 1249, startPoint y: 504, endPoint x: 1357, endPoint y: 496, distance: 108.3
copy p "[US_VEHICLE_IDENTIFICATION_NUMBER]"
drag, startPoint x: 1392, startPoint y: 370, endPoint x: 1248, endPoint y: 373, distance: 144.0
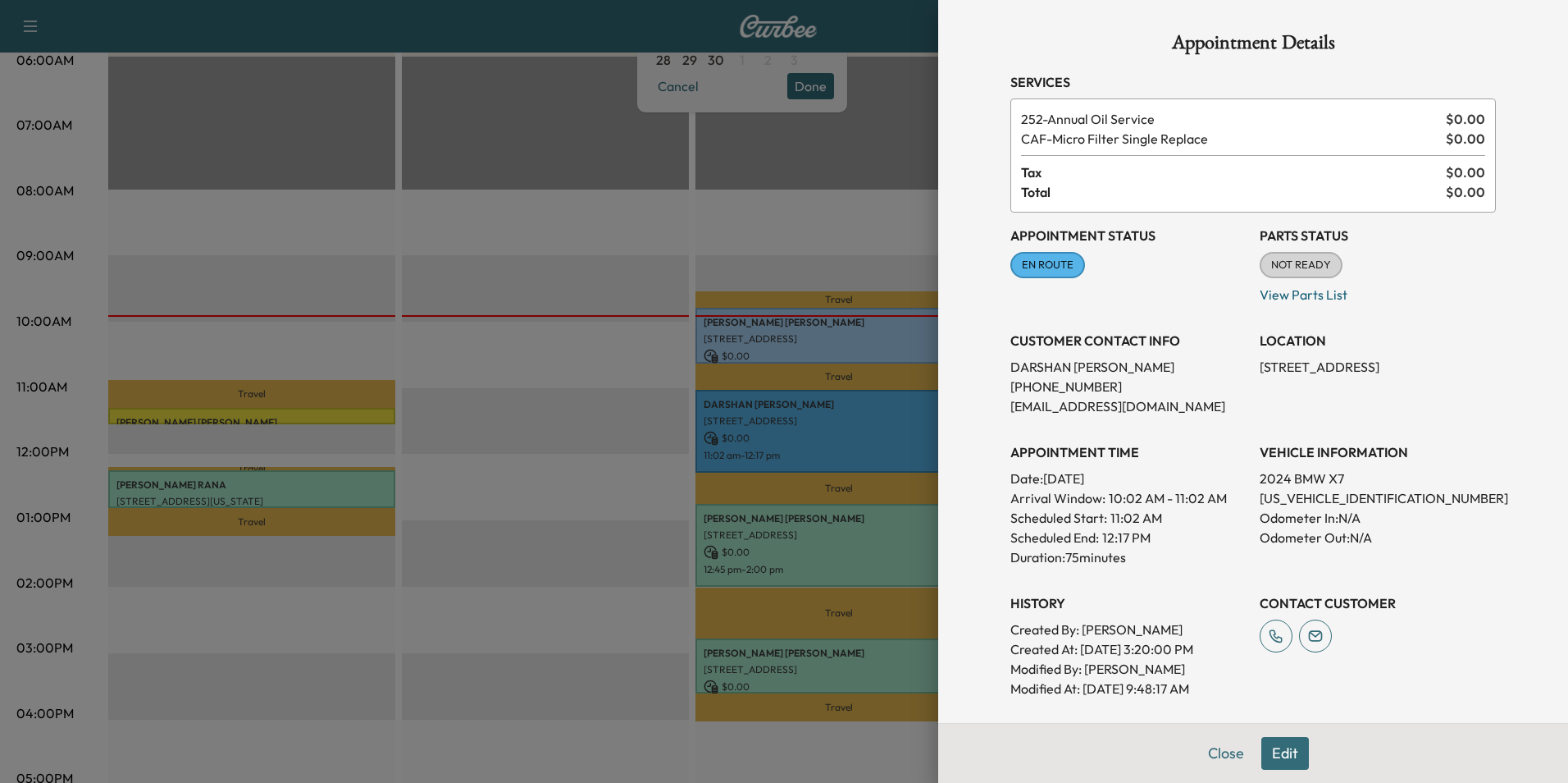
click at [1260, 373] on p "[STREET_ADDRESS]" at bounding box center [1378, 367] width 236 height 20
drag, startPoint x: 1248, startPoint y: 373, endPoint x: 1351, endPoint y: 371, distance: 103.0
copy p "[STREET_ADDRESS]"
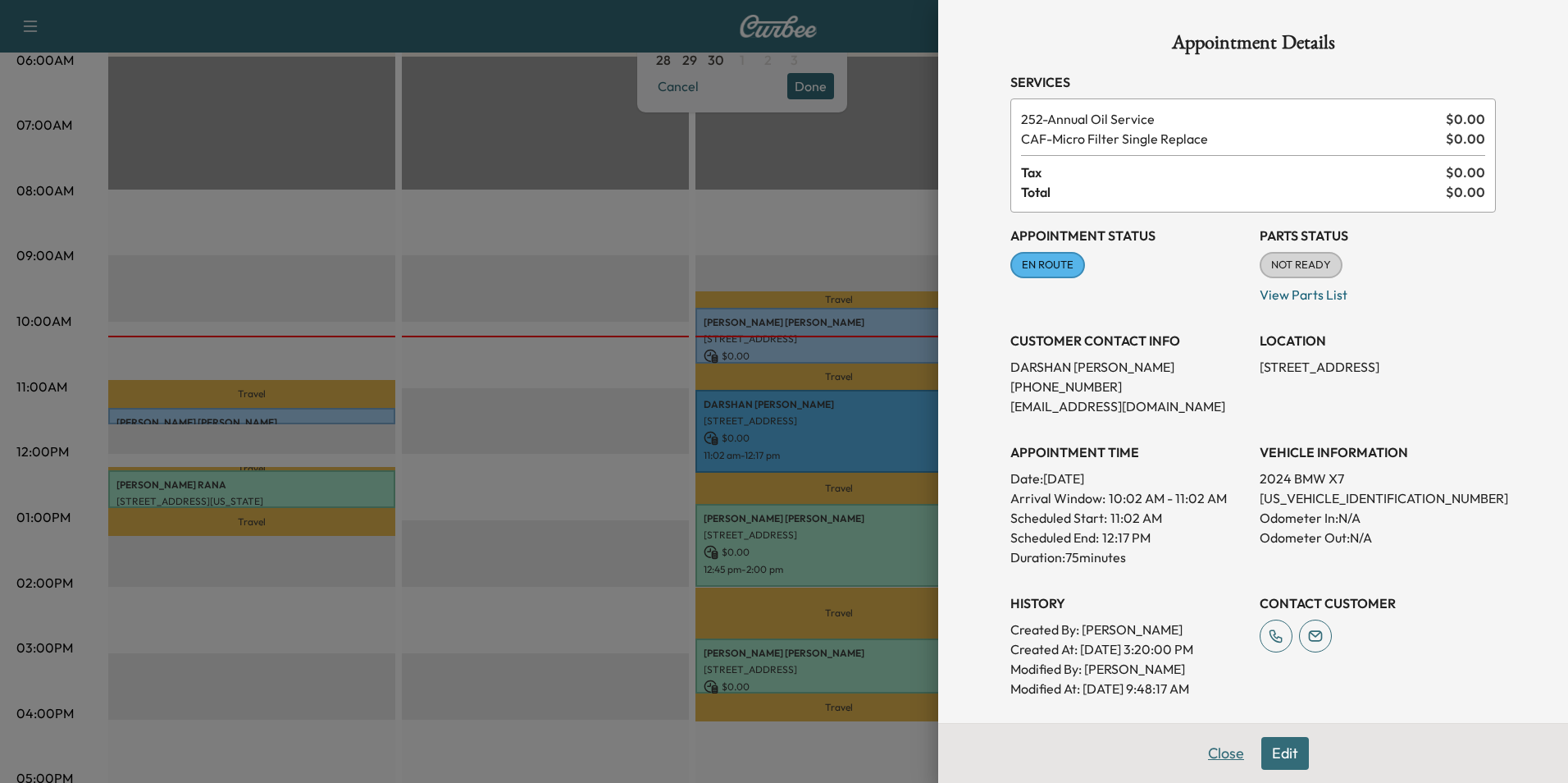
click at [1199, 746] on button "Close" at bounding box center [1226, 753] width 57 height 33
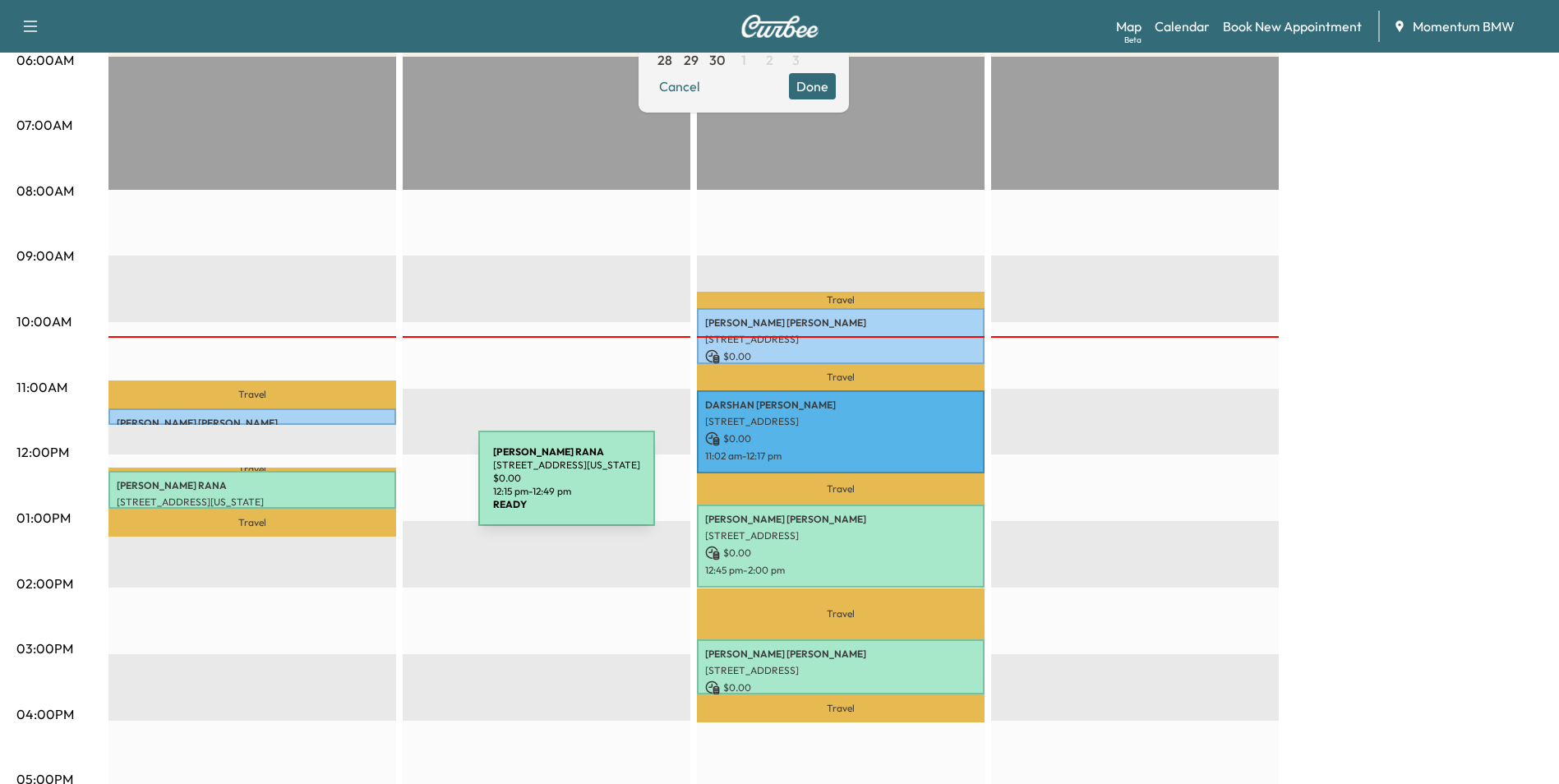
click at [355, 488] on div "[PERSON_NAME] 11 [GEOGRAPHIC_DATA], [US_STATE][GEOGRAPHIC_DATA], [GEOGRAPHIC_DA…" at bounding box center [252, 490] width 288 height 38
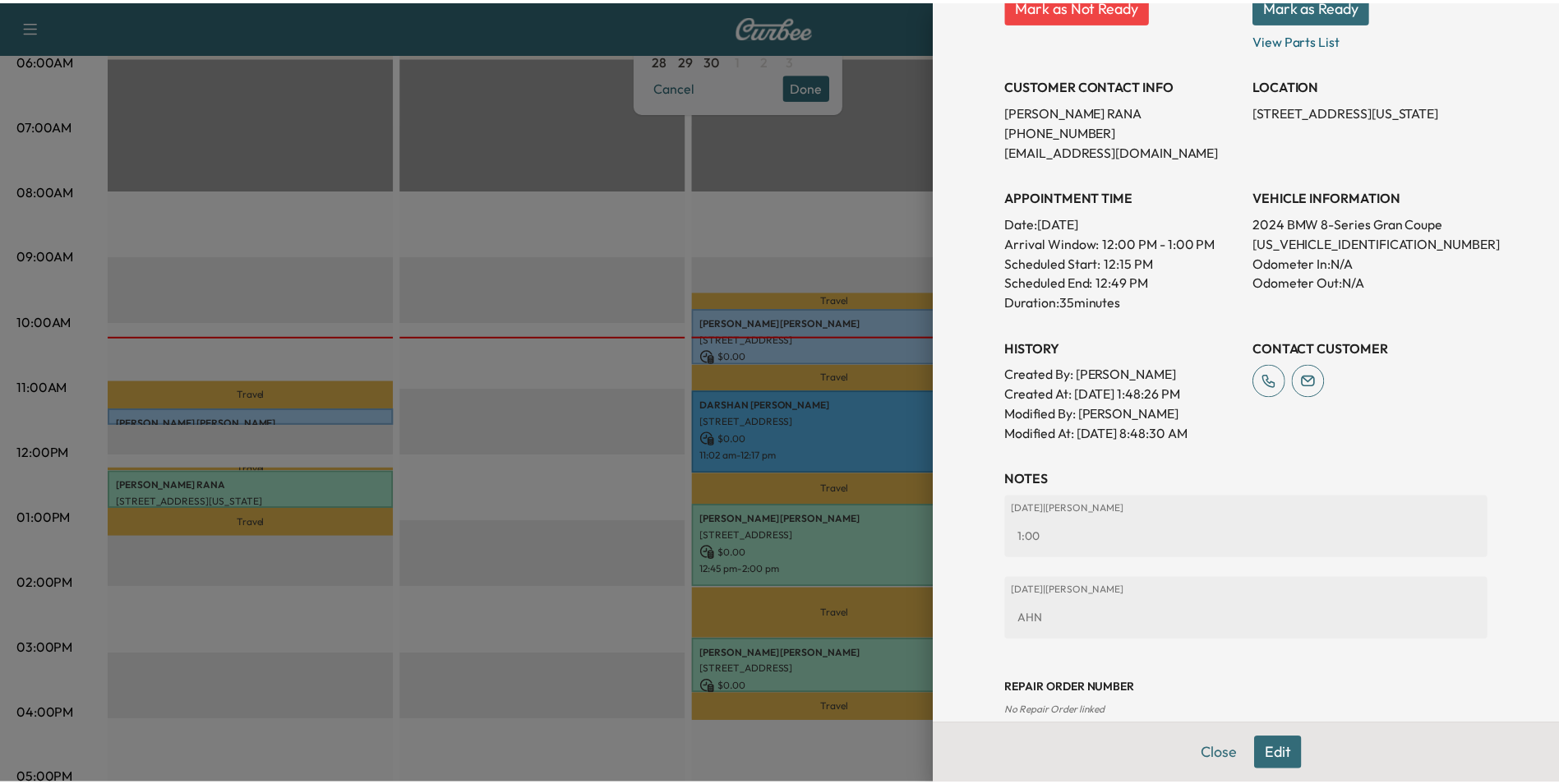
scroll to position [330, 0]
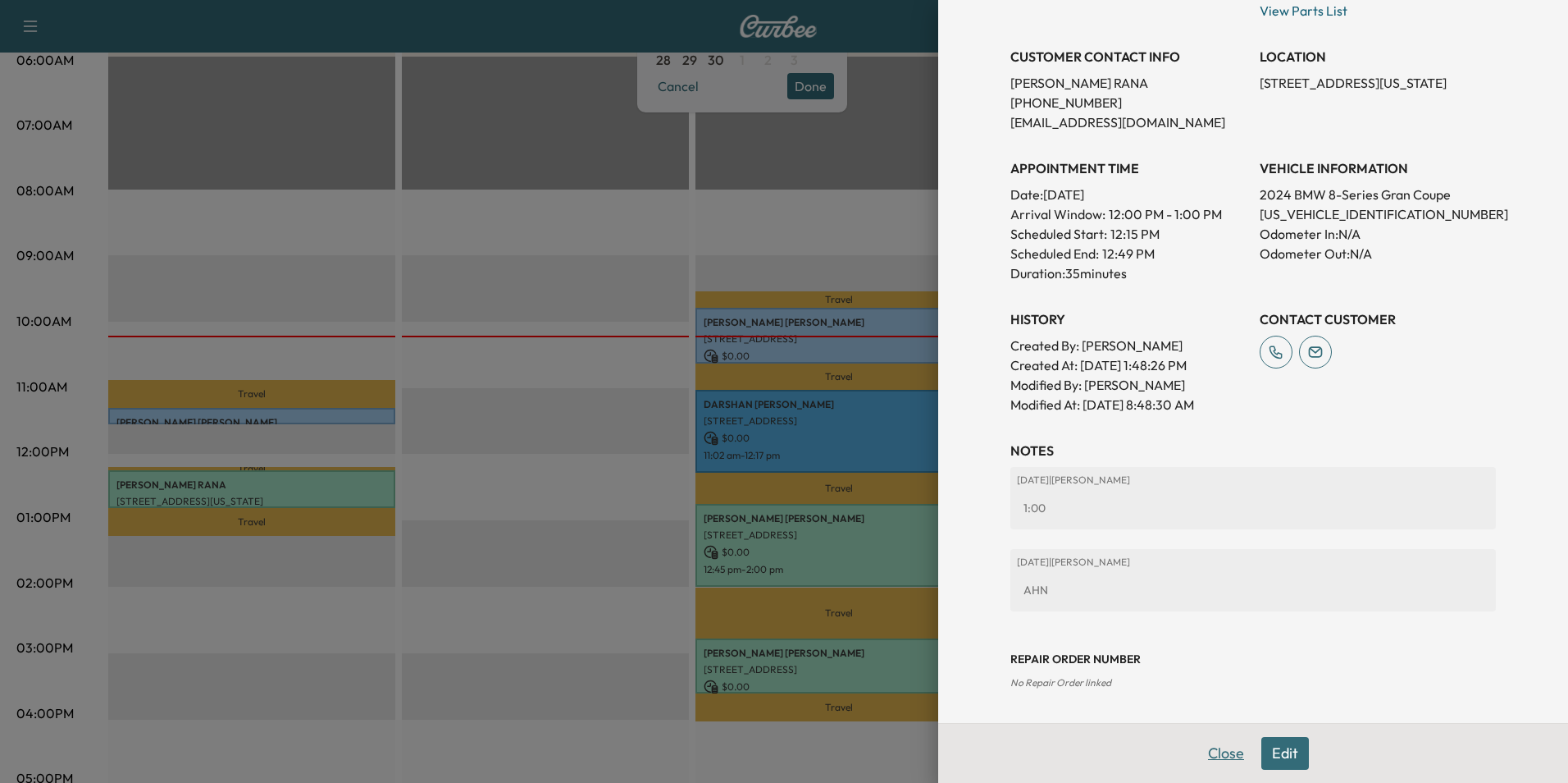
click at [1203, 754] on button "Close" at bounding box center [1226, 753] width 57 height 33
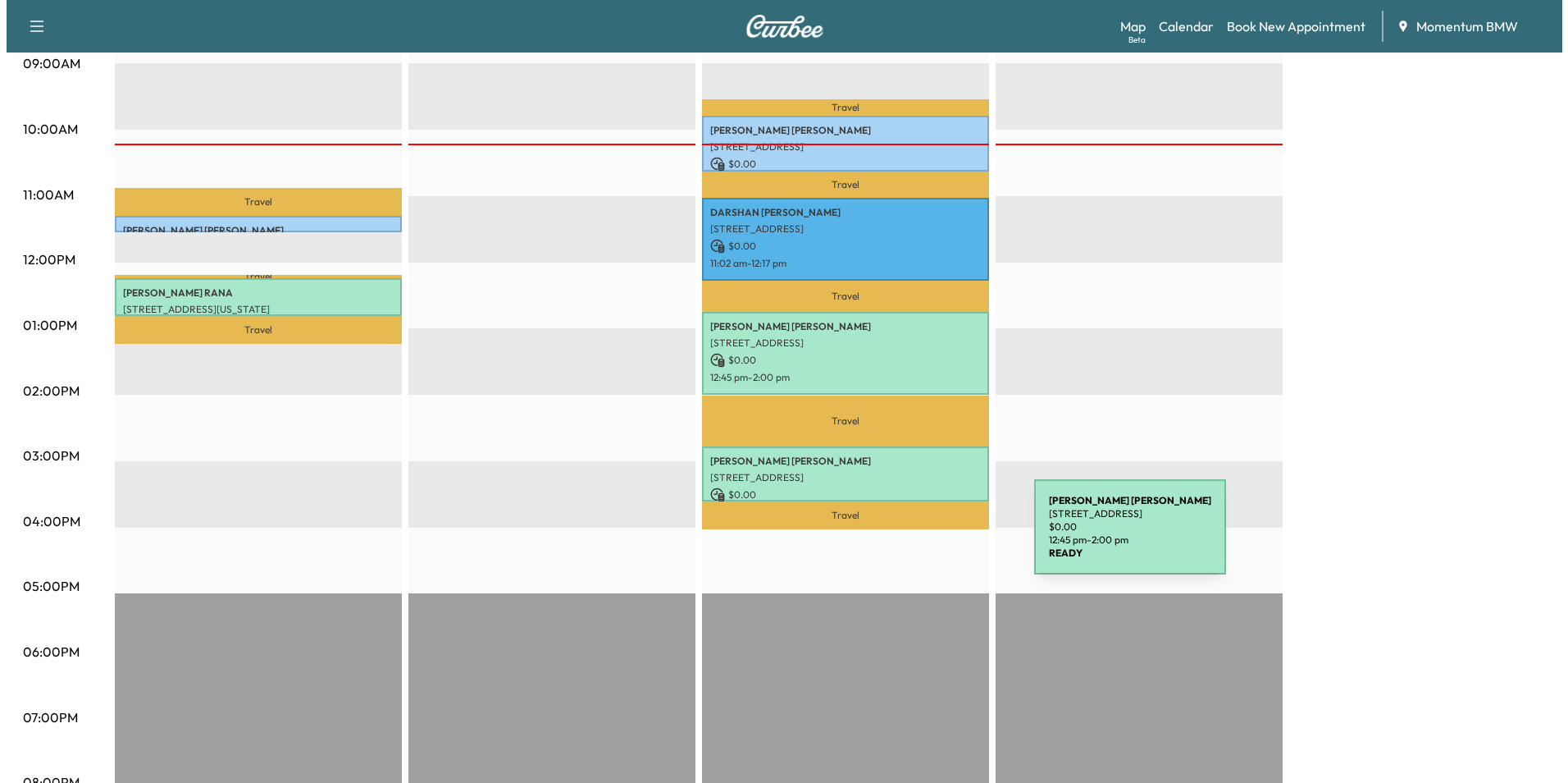
scroll to position [574, 0]
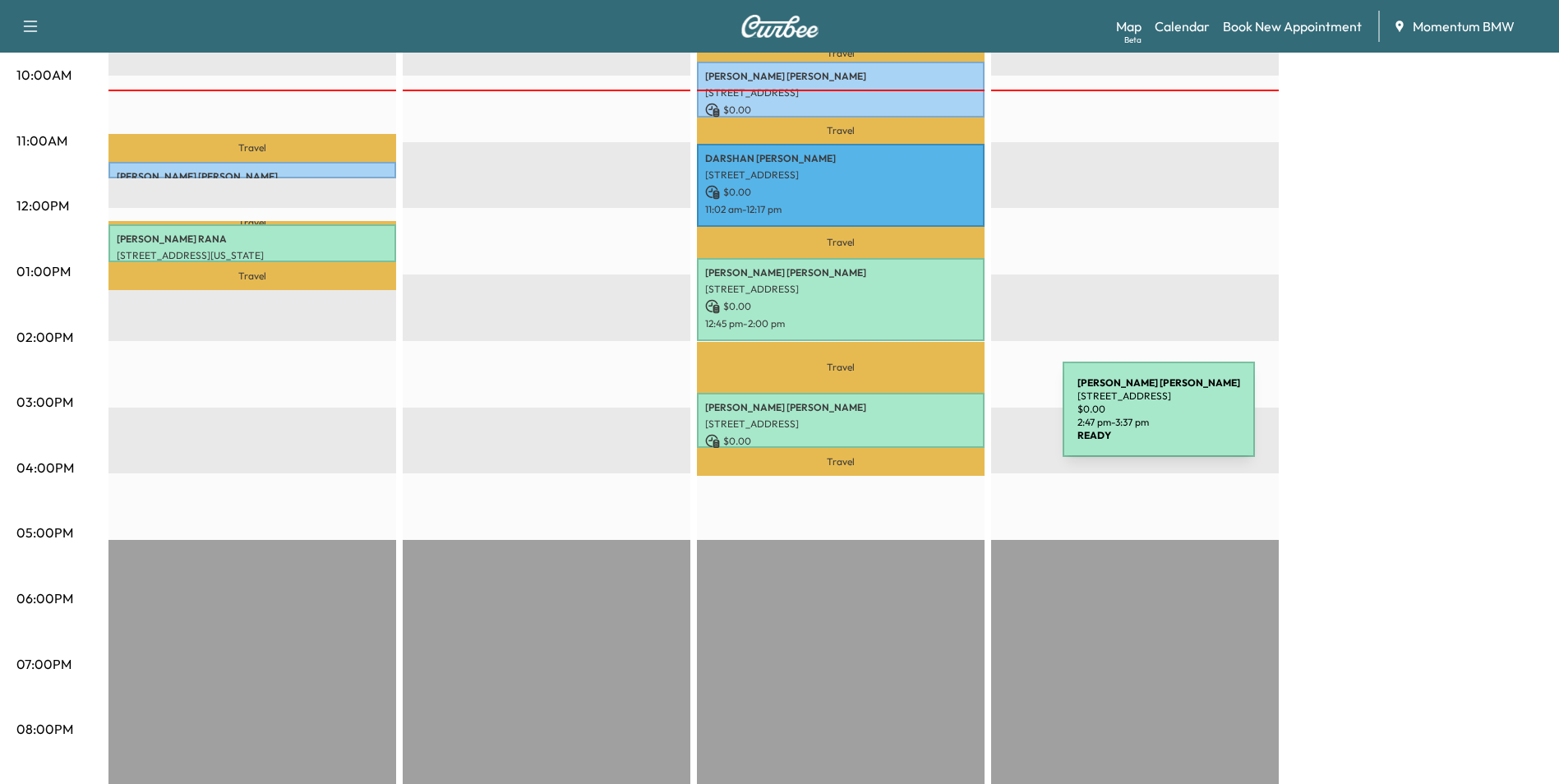
click at [939, 419] on p "[STREET_ADDRESS]" at bounding box center [841, 424] width 271 height 13
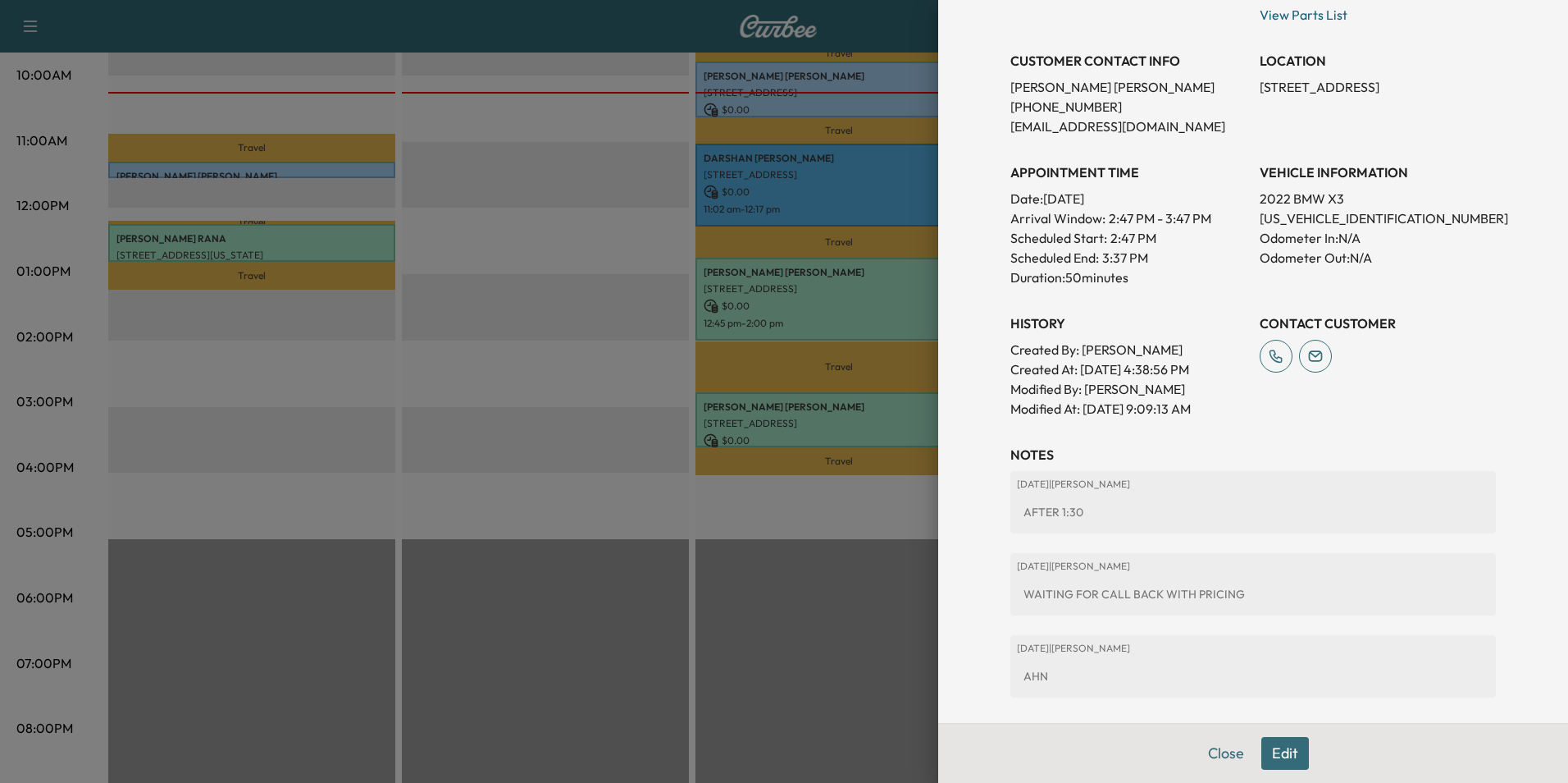
scroll to position [392, 0]
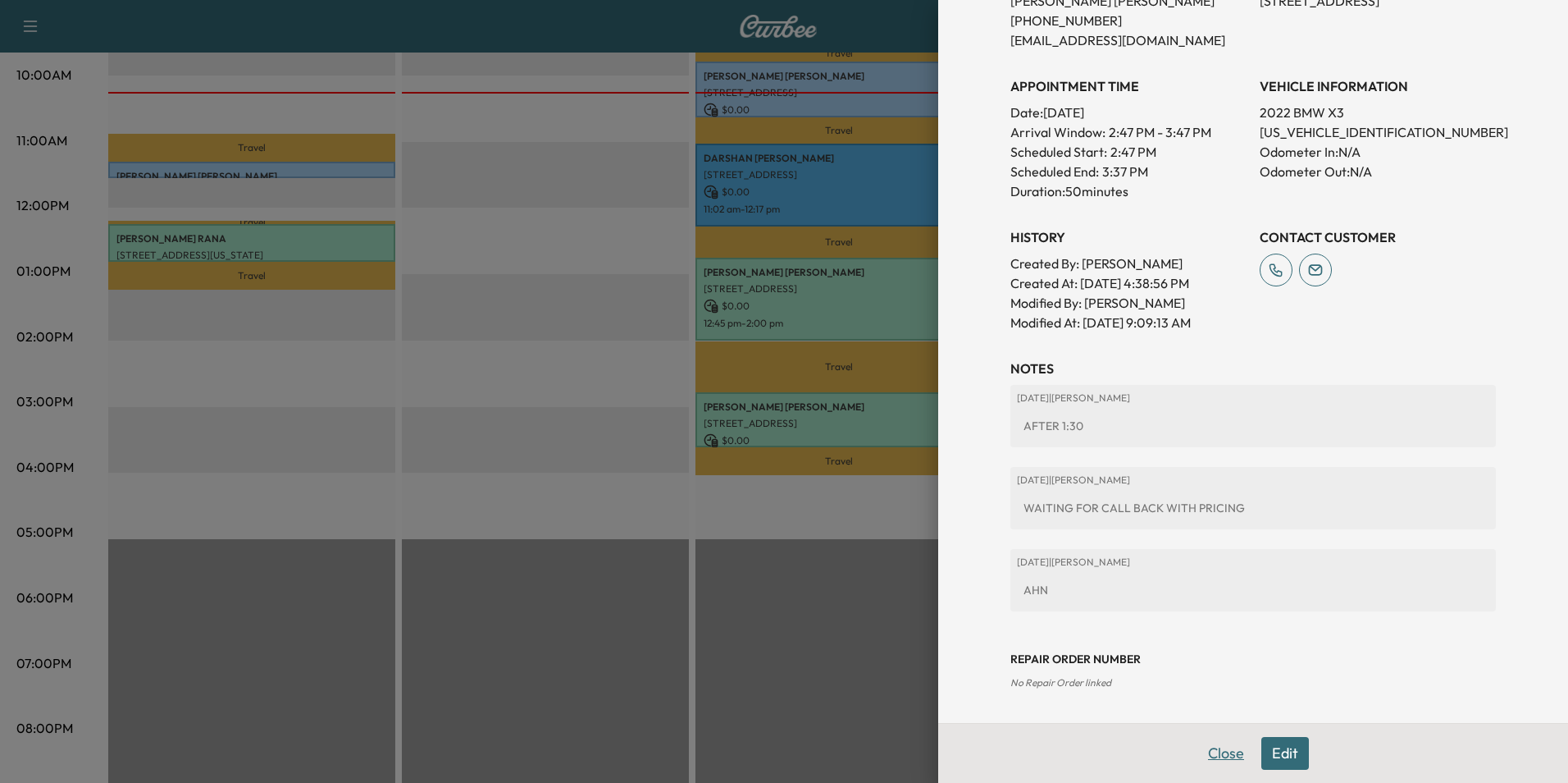
click at [1219, 753] on button "Close" at bounding box center [1226, 753] width 57 height 33
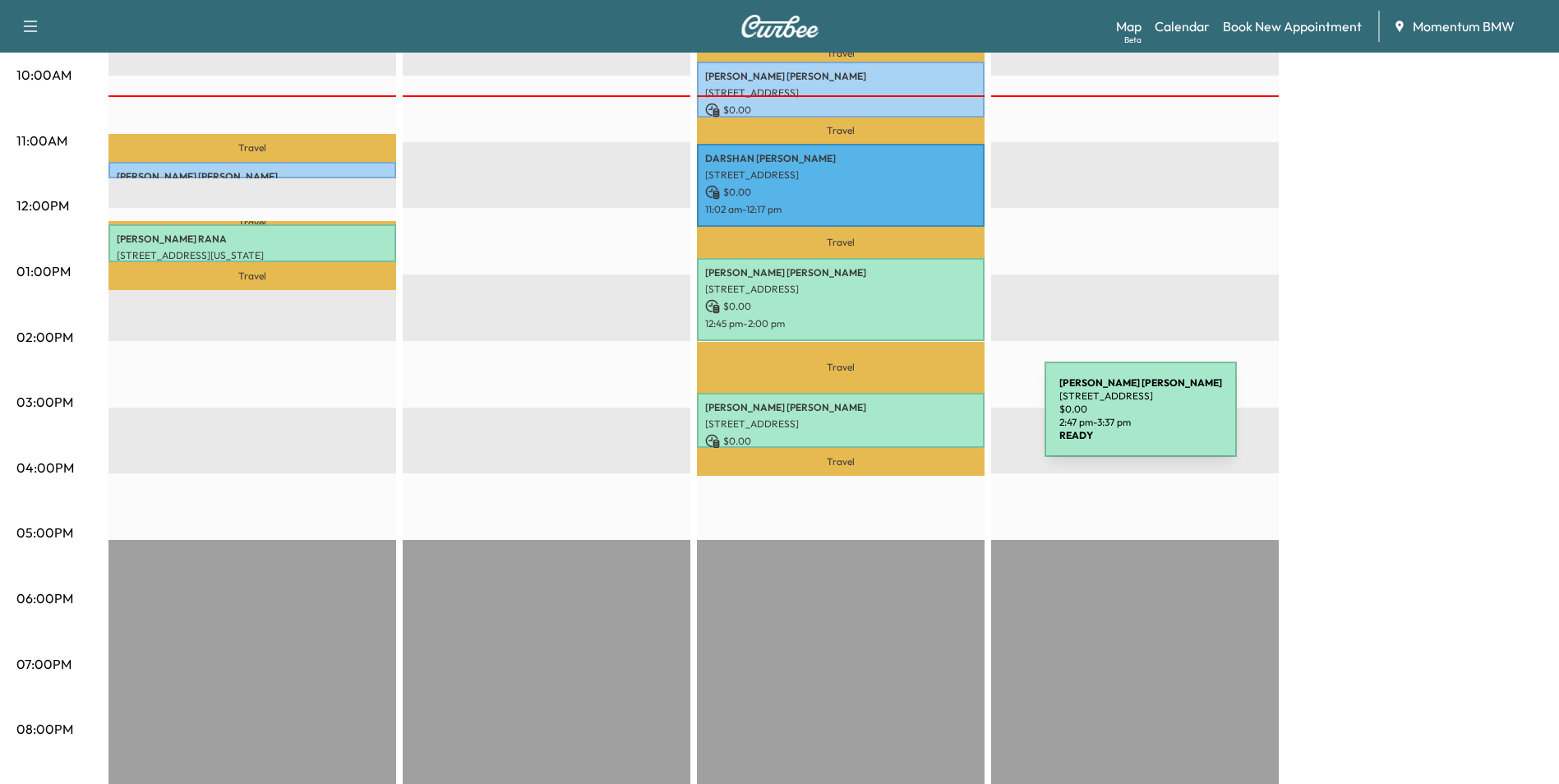
click at [921, 419] on p "[STREET_ADDRESS]" at bounding box center [841, 424] width 271 height 13
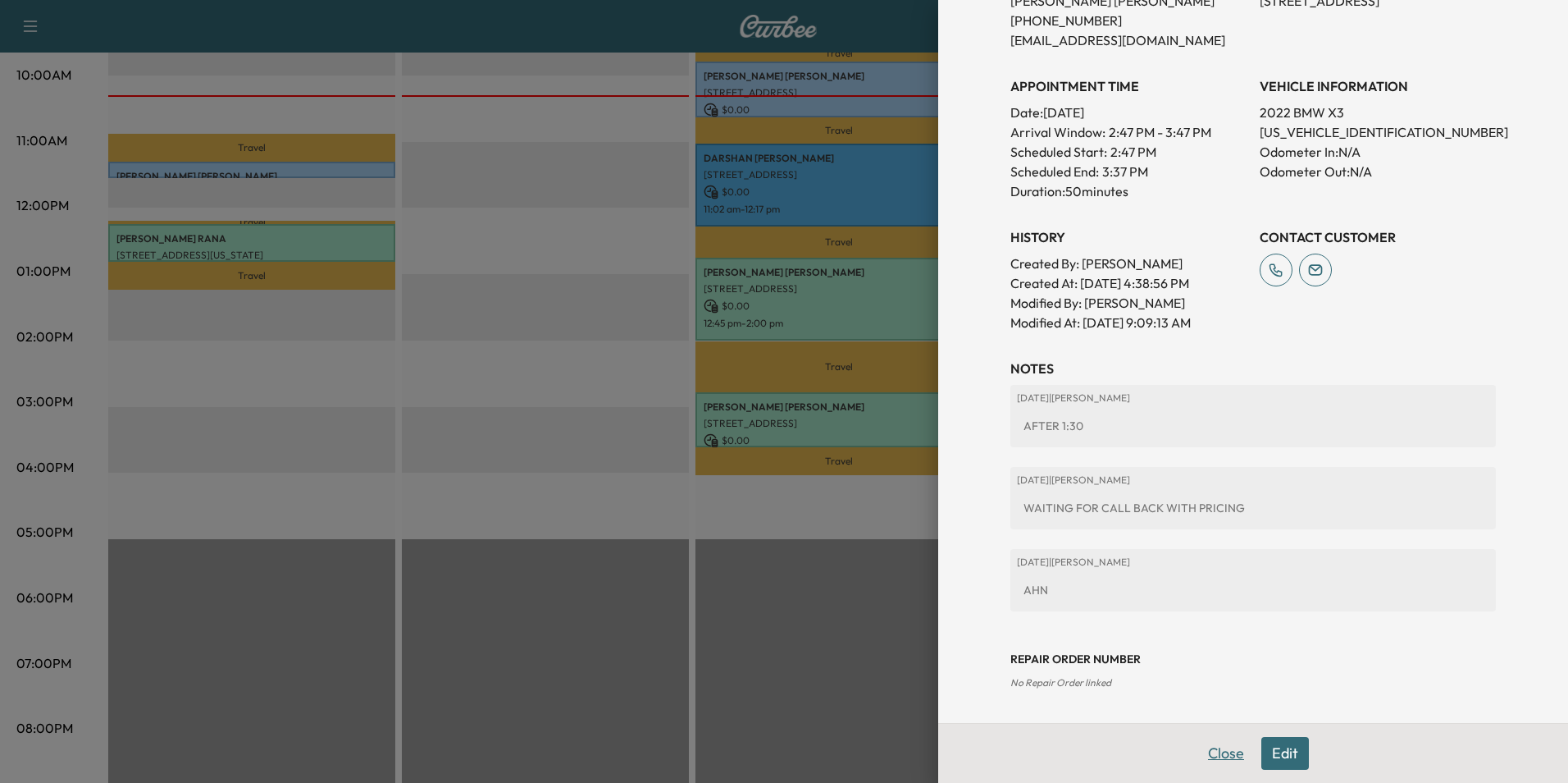
click at [1202, 755] on button "Close" at bounding box center [1226, 753] width 57 height 33
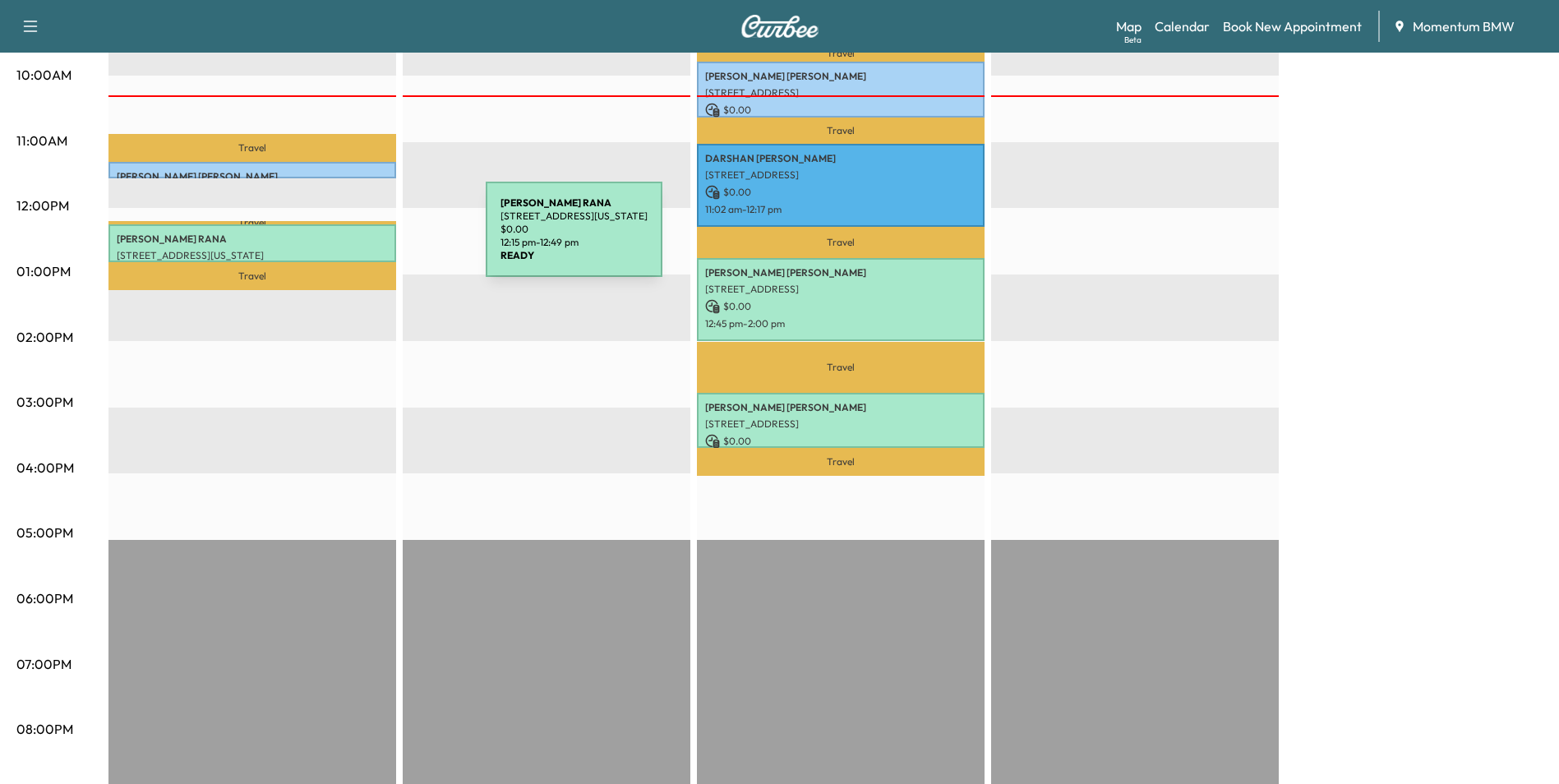
click at [362, 239] on p "[PERSON_NAME]" at bounding box center [252, 239] width 271 height 13
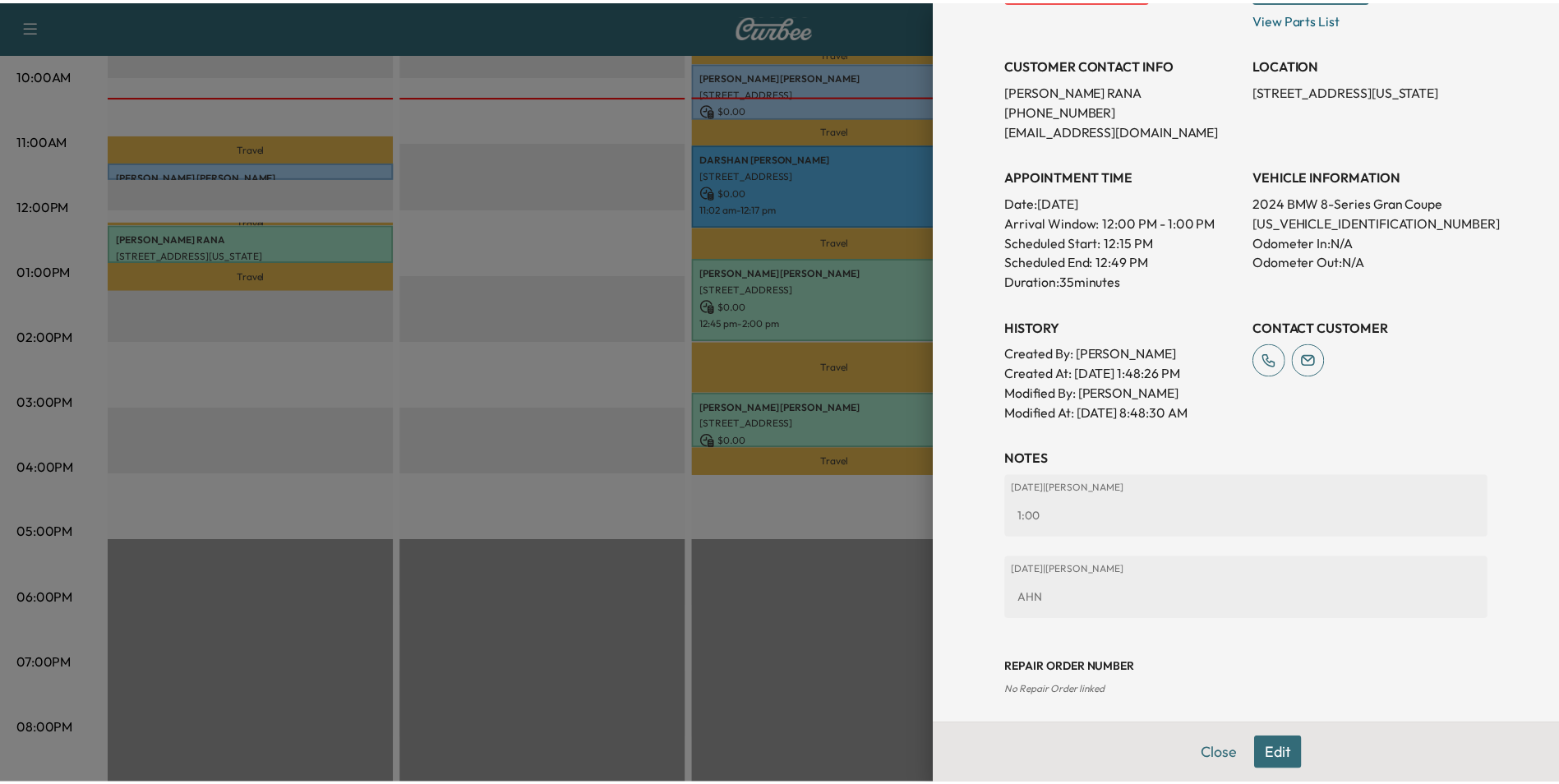
scroll to position [330, 0]
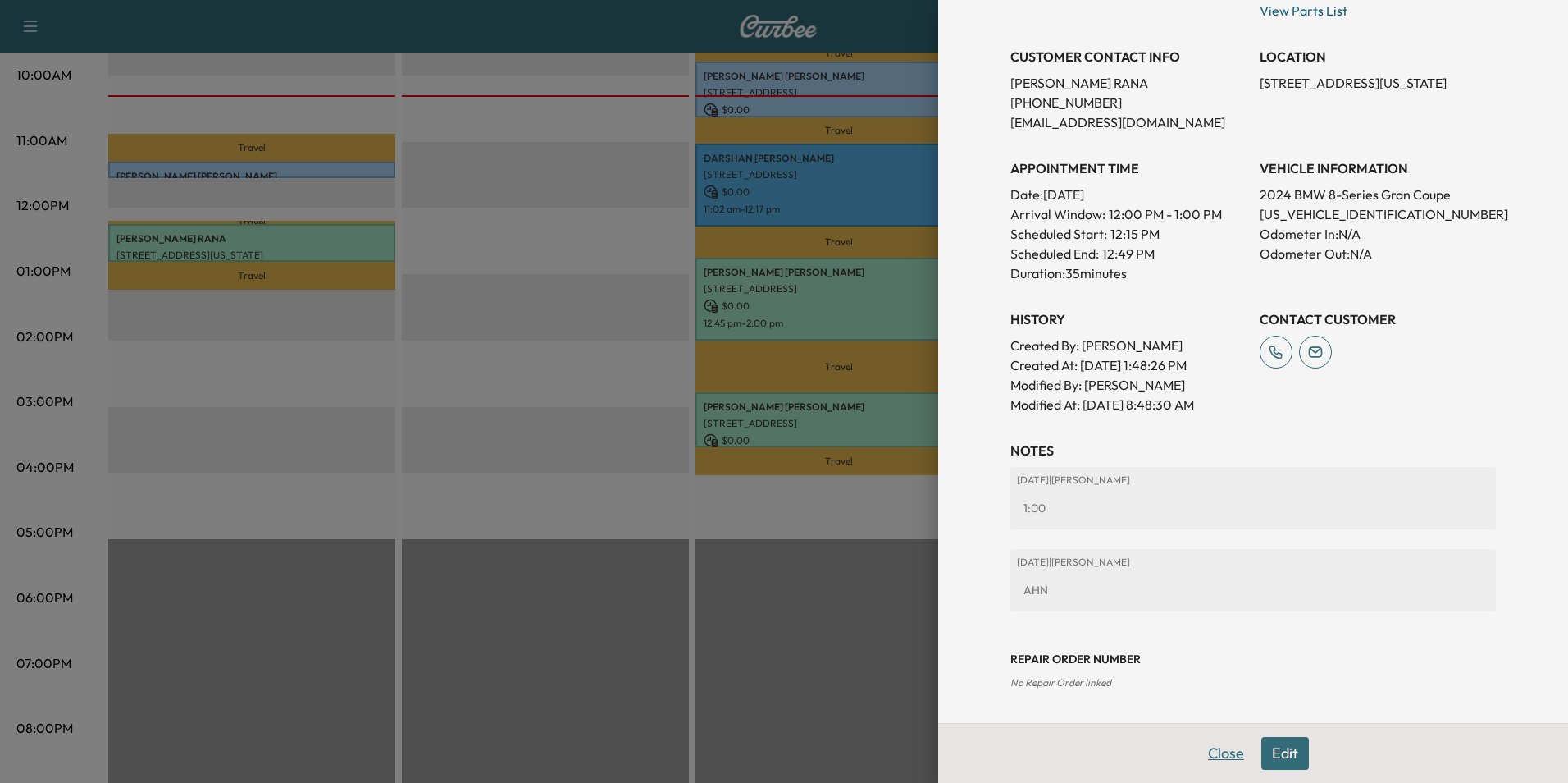
click at [1221, 755] on button "Close" at bounding box center [1226, 753] width 57 height 33
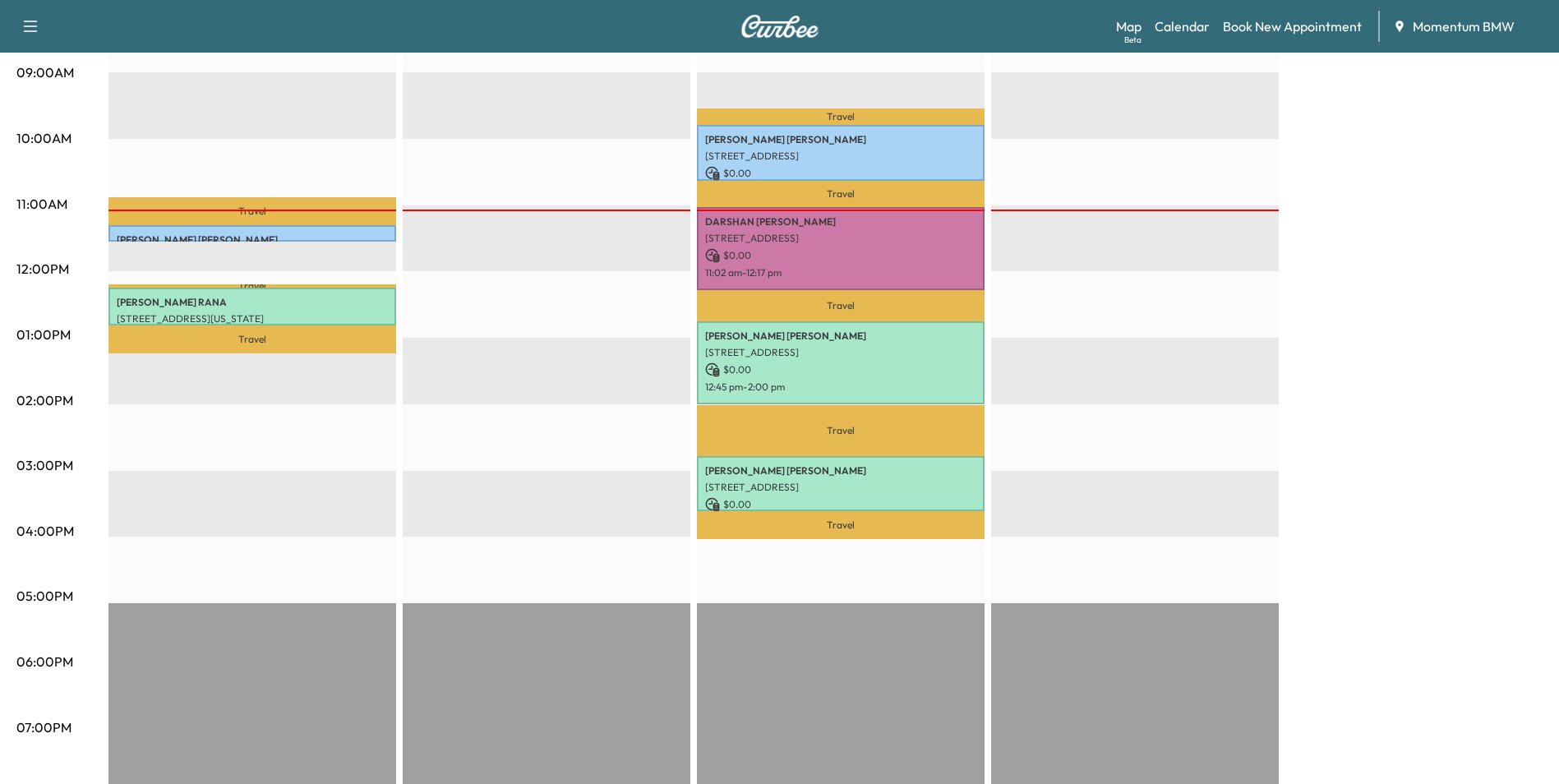
scroll to position [493, 0]
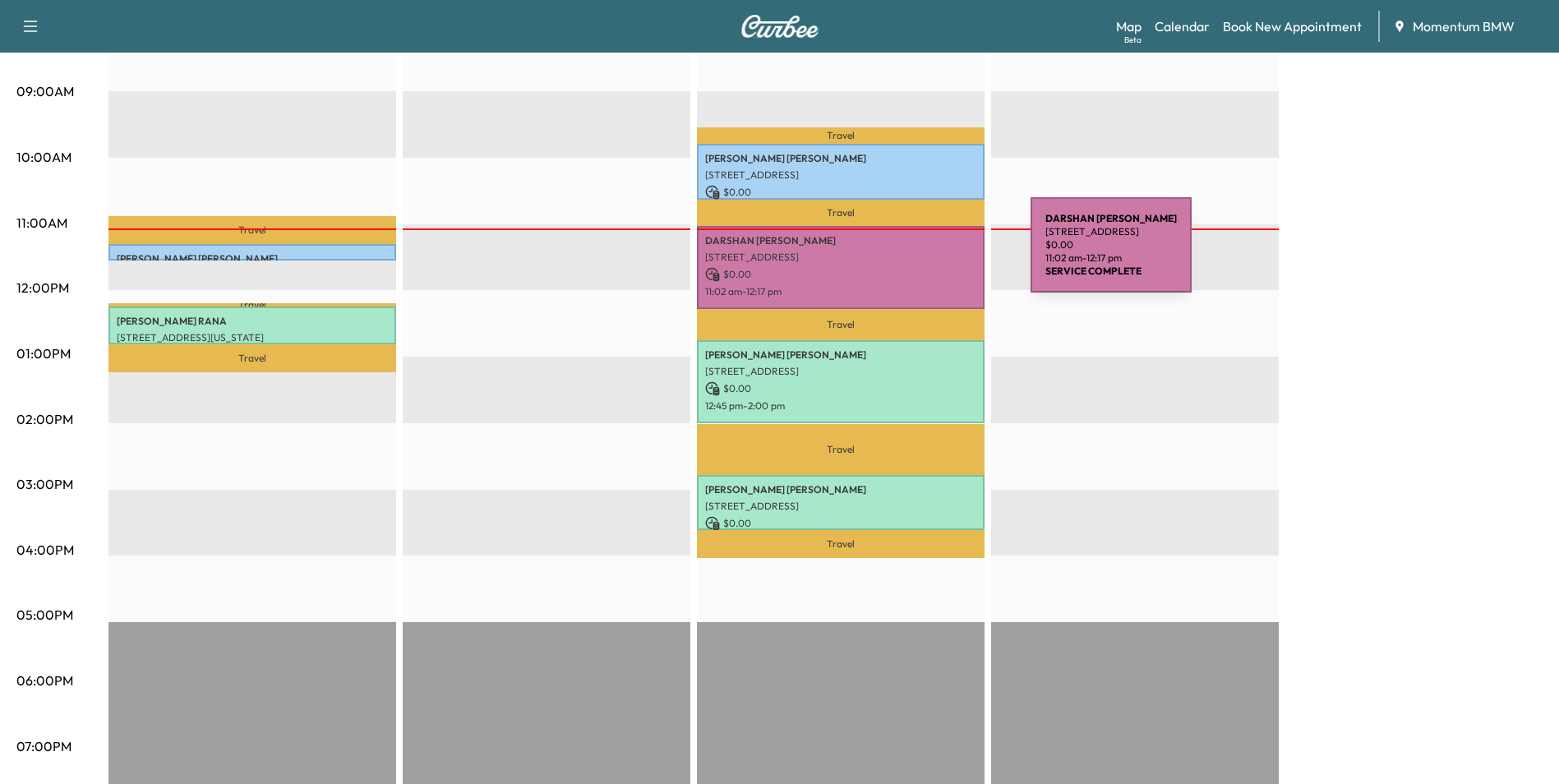
click at [908, 255] on p "[STREET_ADDRESS]" at bounding box center [841, 257] width 271 height 13
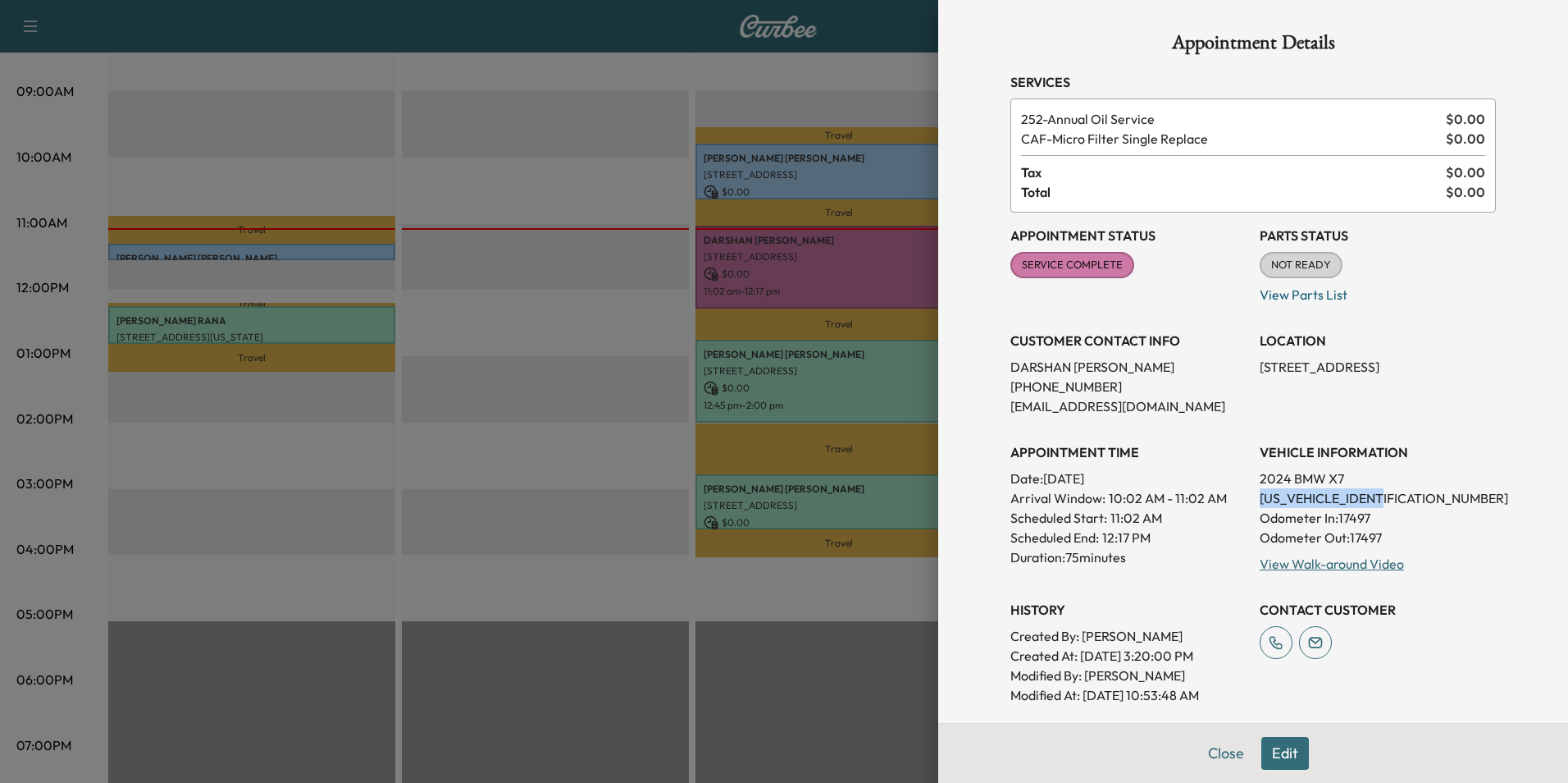
drag, startPoint x: 1380, startPoint y: 496, endPoint x: 1250, endPoint y: 502, distance: 130.1
click at [1260, 502] on p "[US_VEHICLE_IDENTIFICATION_NUMBER]" at bounding box center [1378, 498] width 236 height 20
drag, startPoint x: 1250, startPoint y: 502, endPoint x: 1358, endPoint y: 496, distance: 108.2
copy p "[US_VEHICLE_IDENTIFICATION_NUMBER]"
drag, startPoint x: 1089, startPoint y: 391, endPoint x: 1000, endPoint y: 388, distance: 89.1
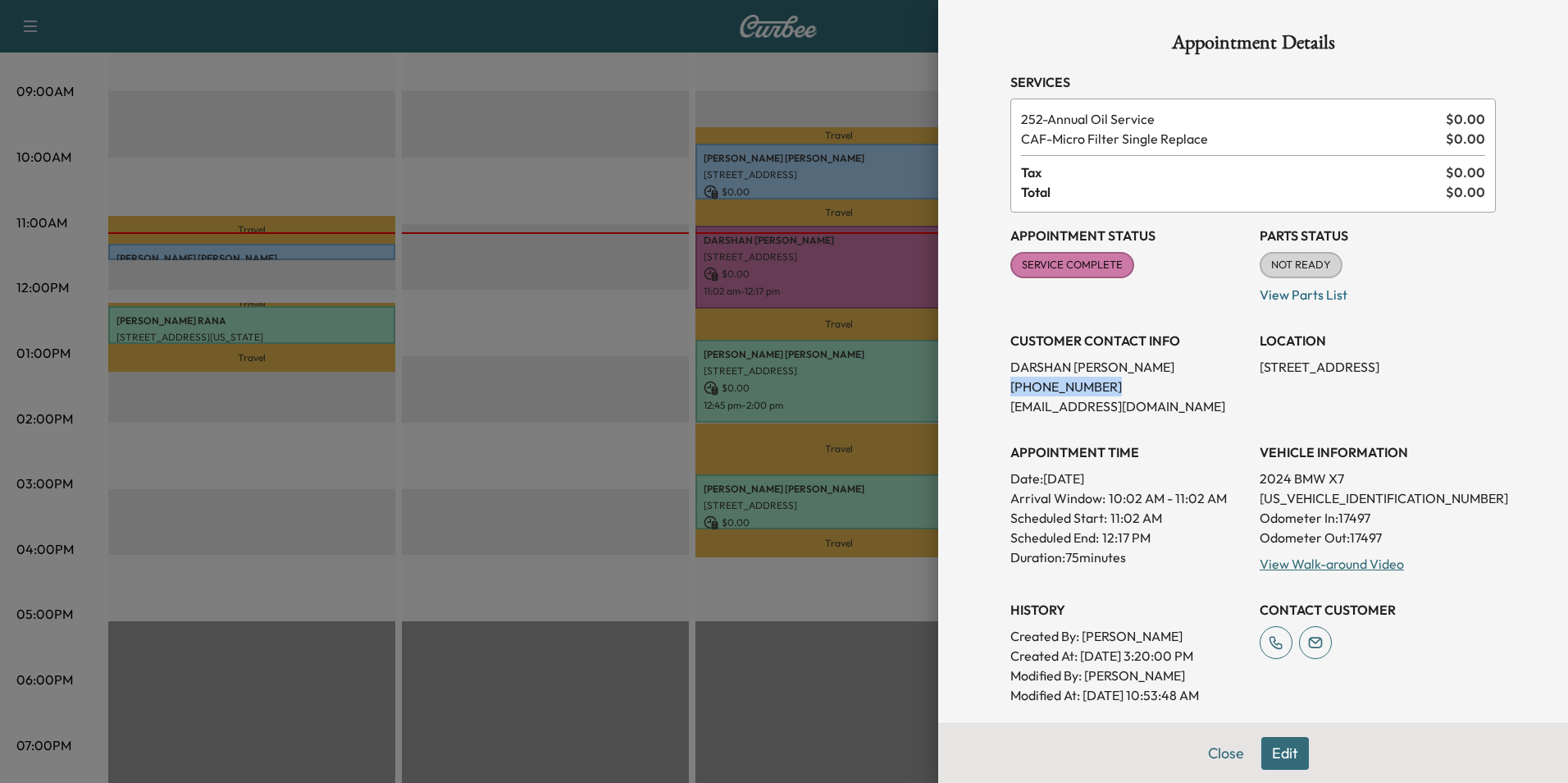
click at [1010, 388] on p "[PHONE_NUMBER]" at bounding box center [1128, 387] width 236 height 20
drag, startPoint x: 1000, startPoint y: 388, endPoint x: 1066, endPoint y: 389, distance: 66.0
copy p "[PHONE_NUMBER]"
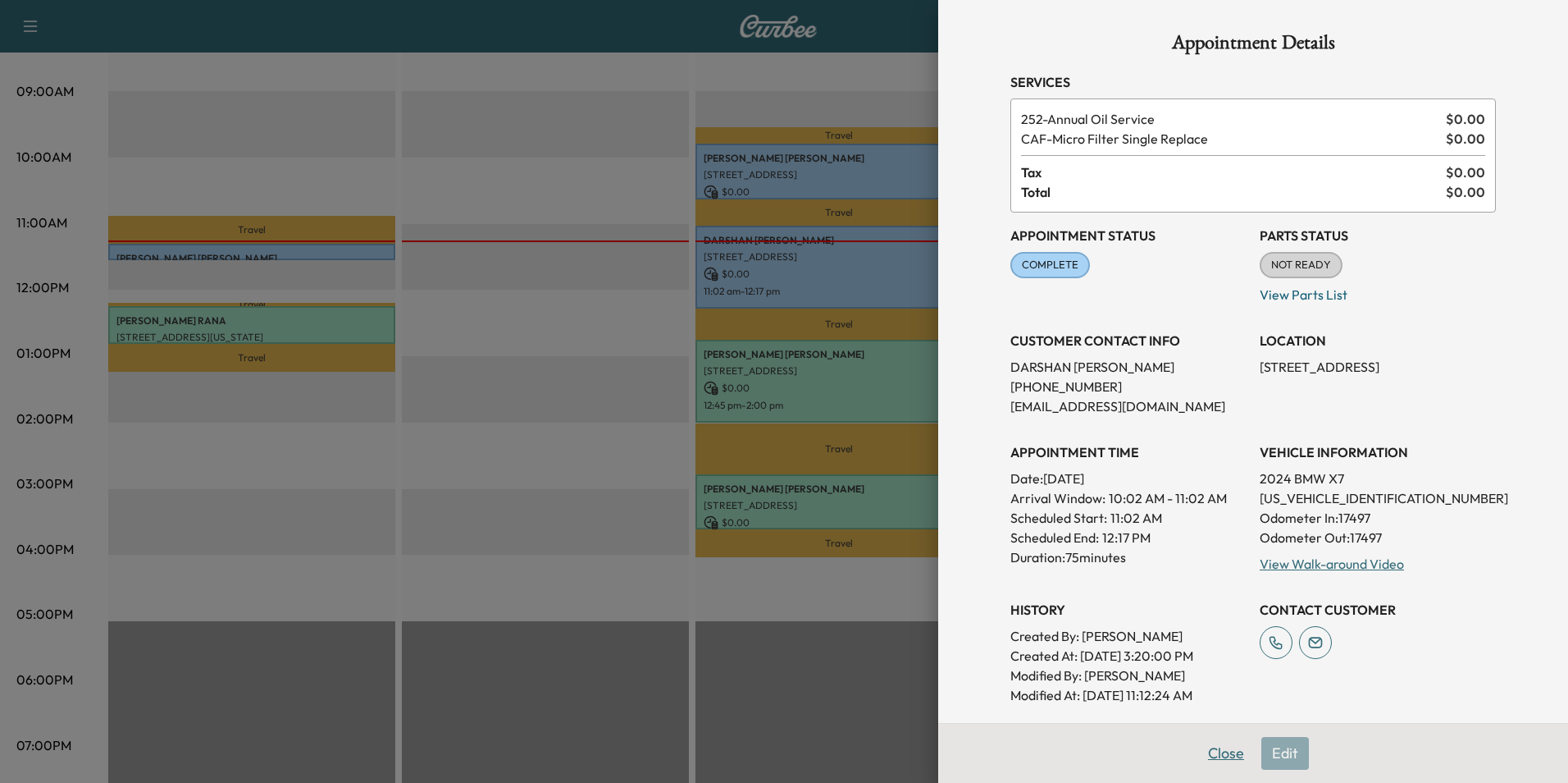
click at [1212, 749] on button "Close" at bounding box center [1226, 753] width 57 height 33
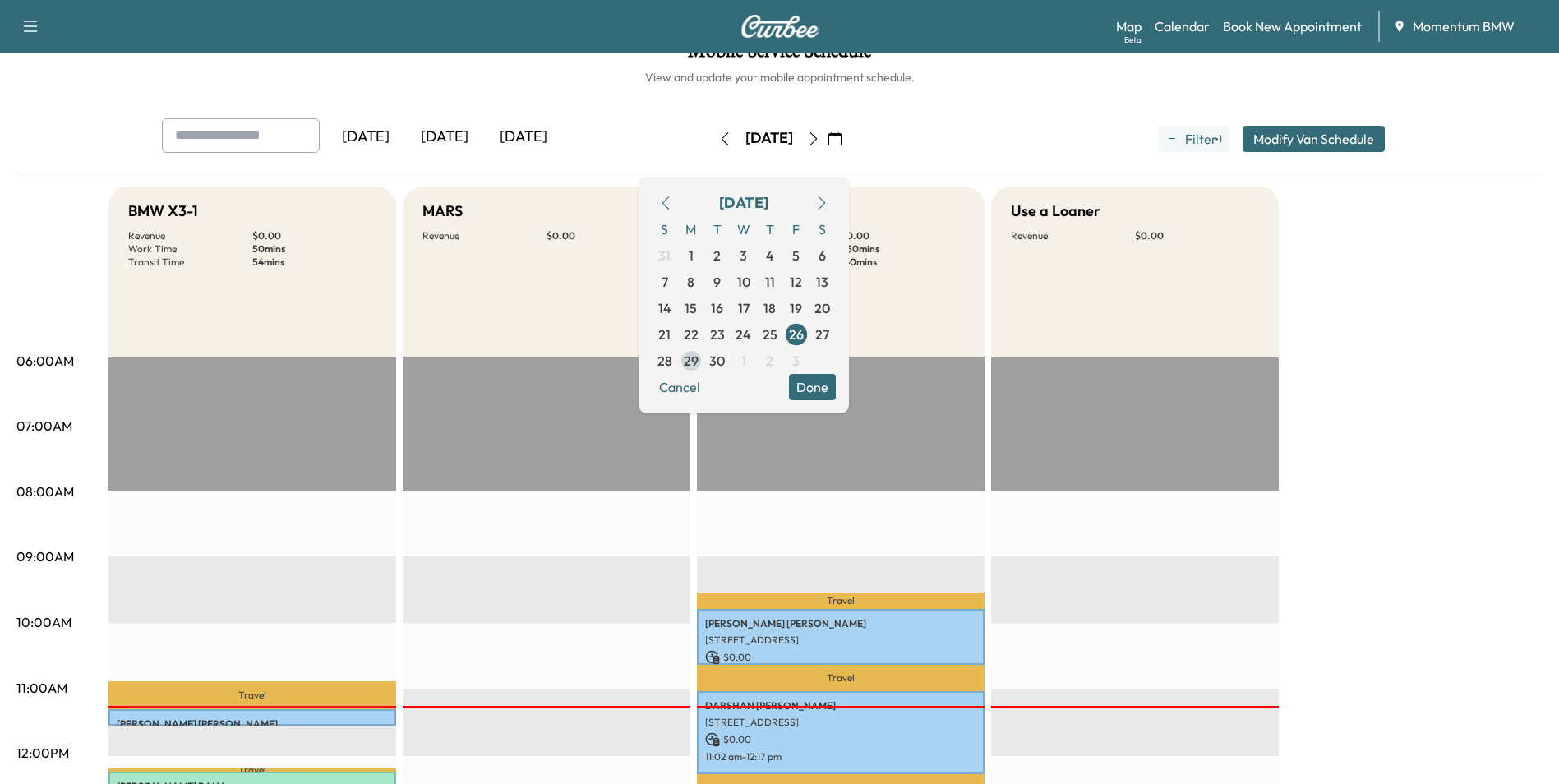
scroll to position [0, 0]
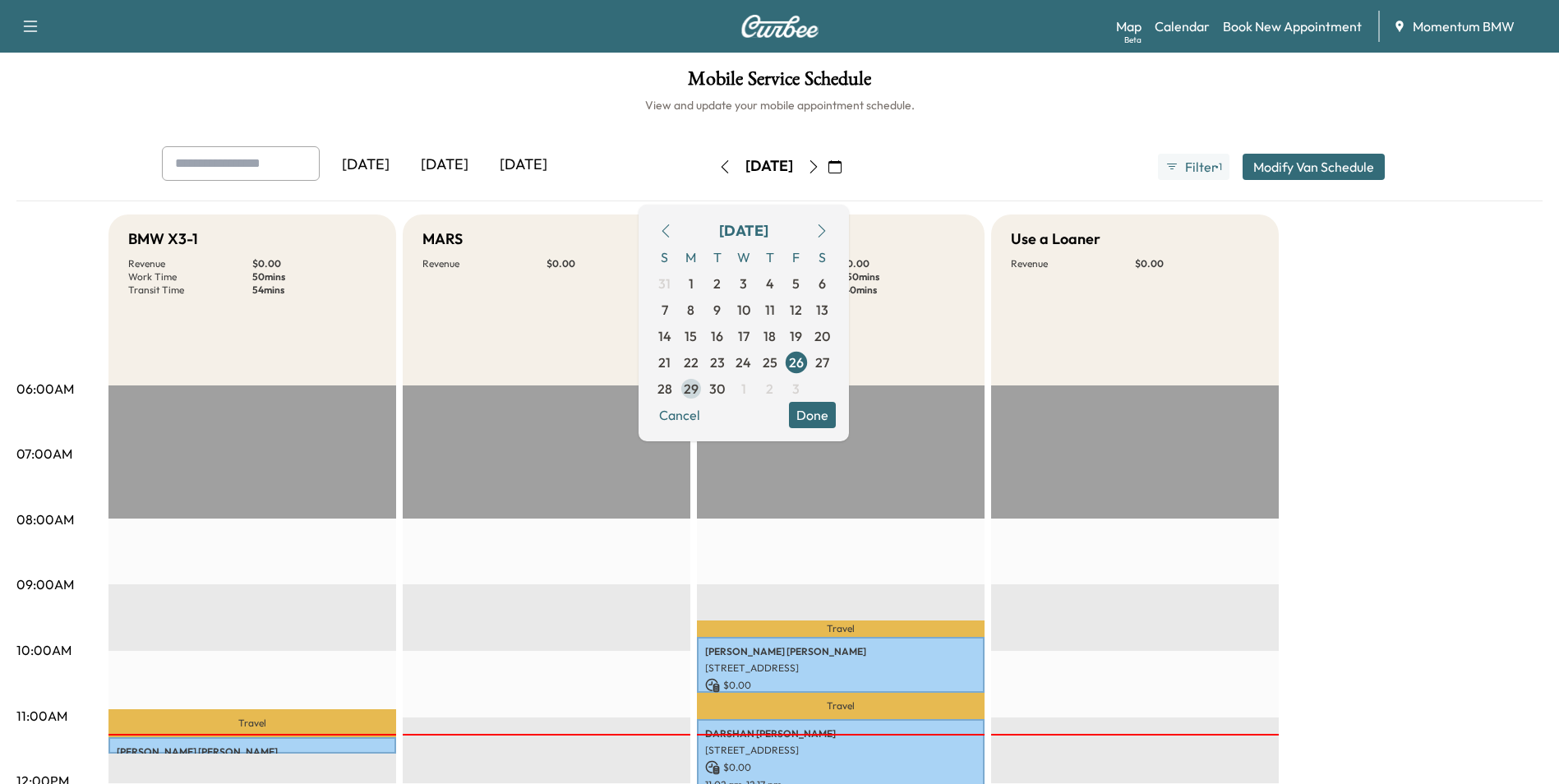
click at [699, 388] on span "29" at bounding box center [691, 389] width 15 height 20
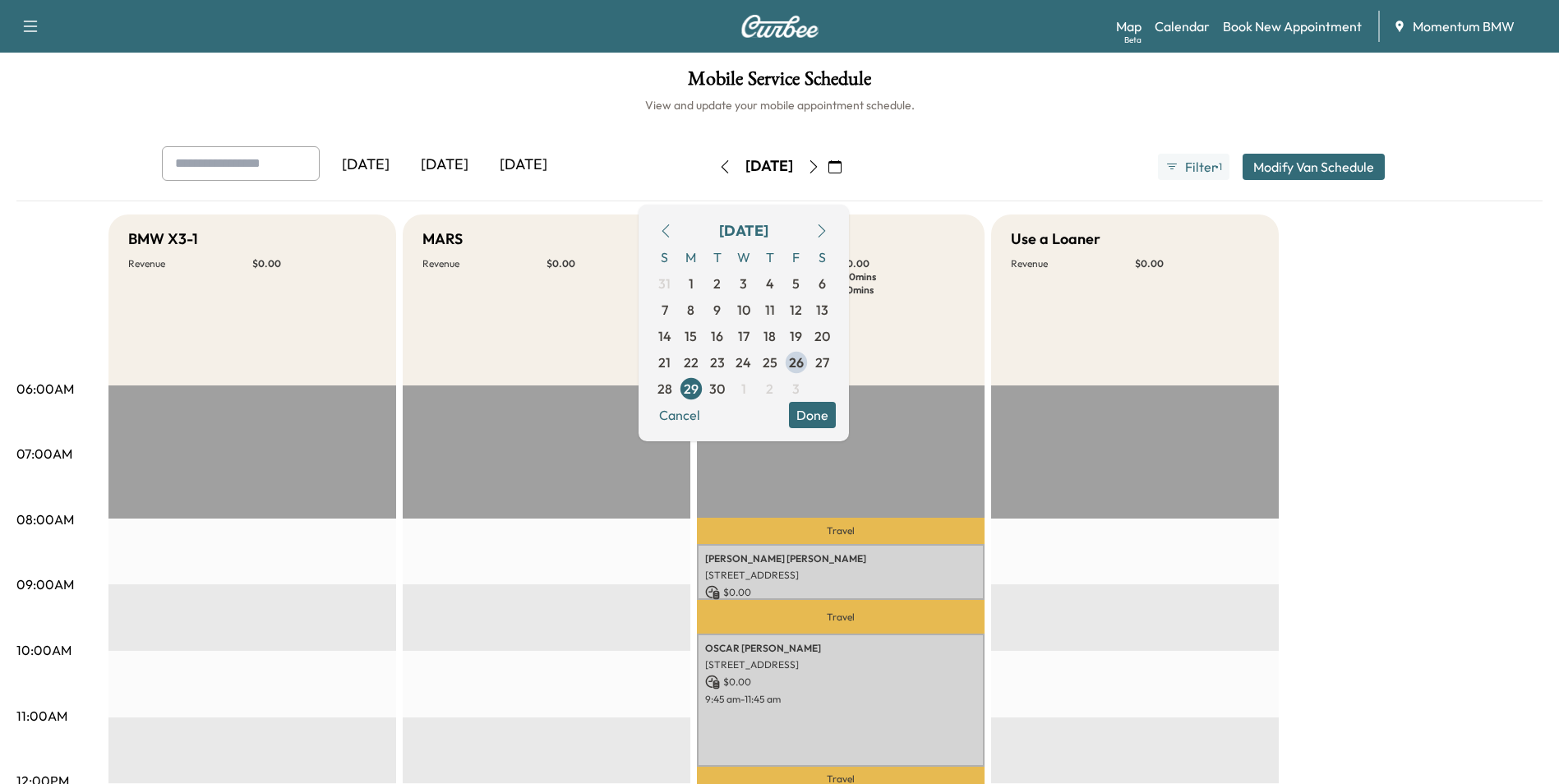
click at [836, 414] on button "Done" at bounding box center [812, 414] width 47 height 26
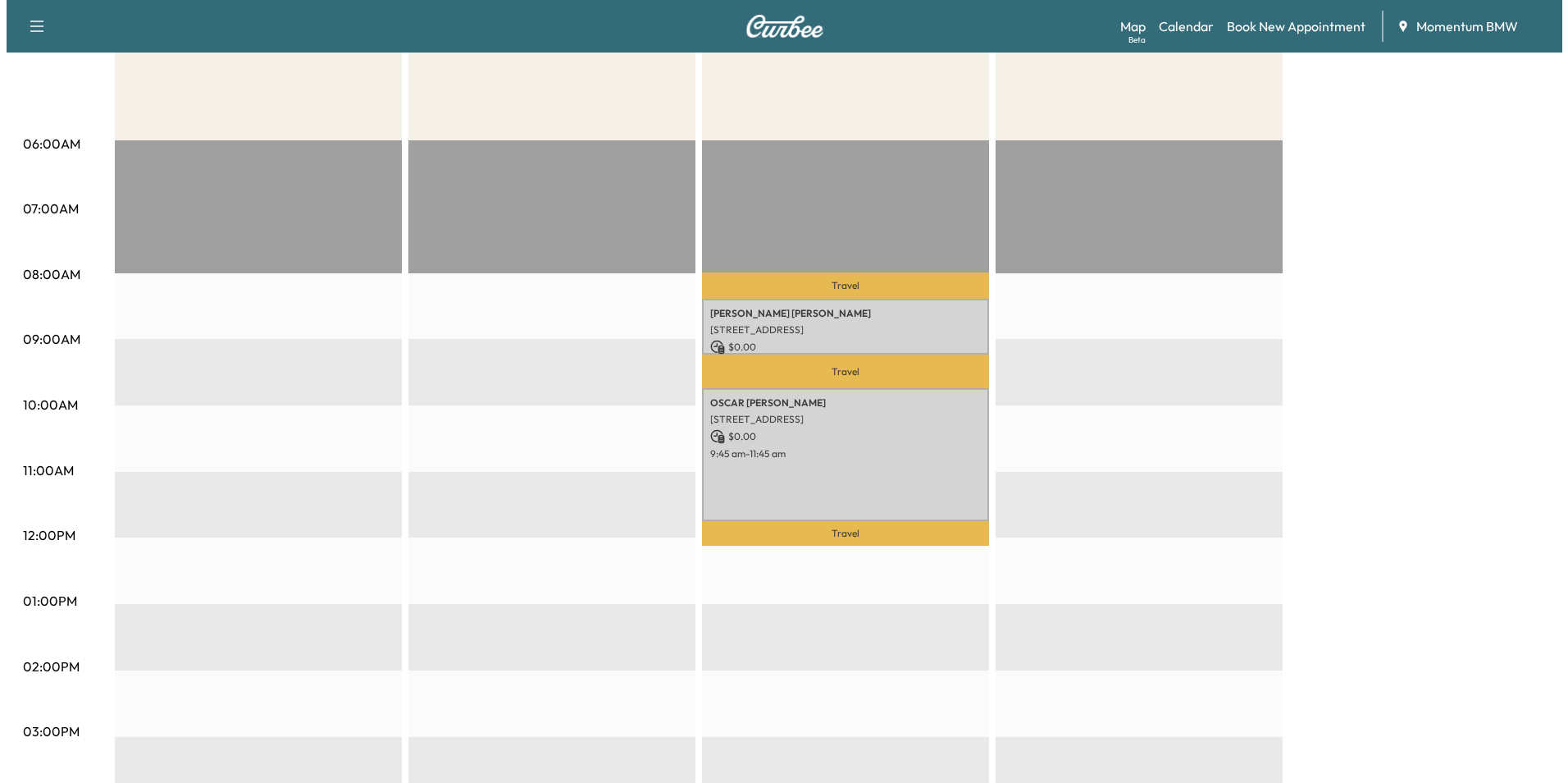
scroll to position [246, 0]
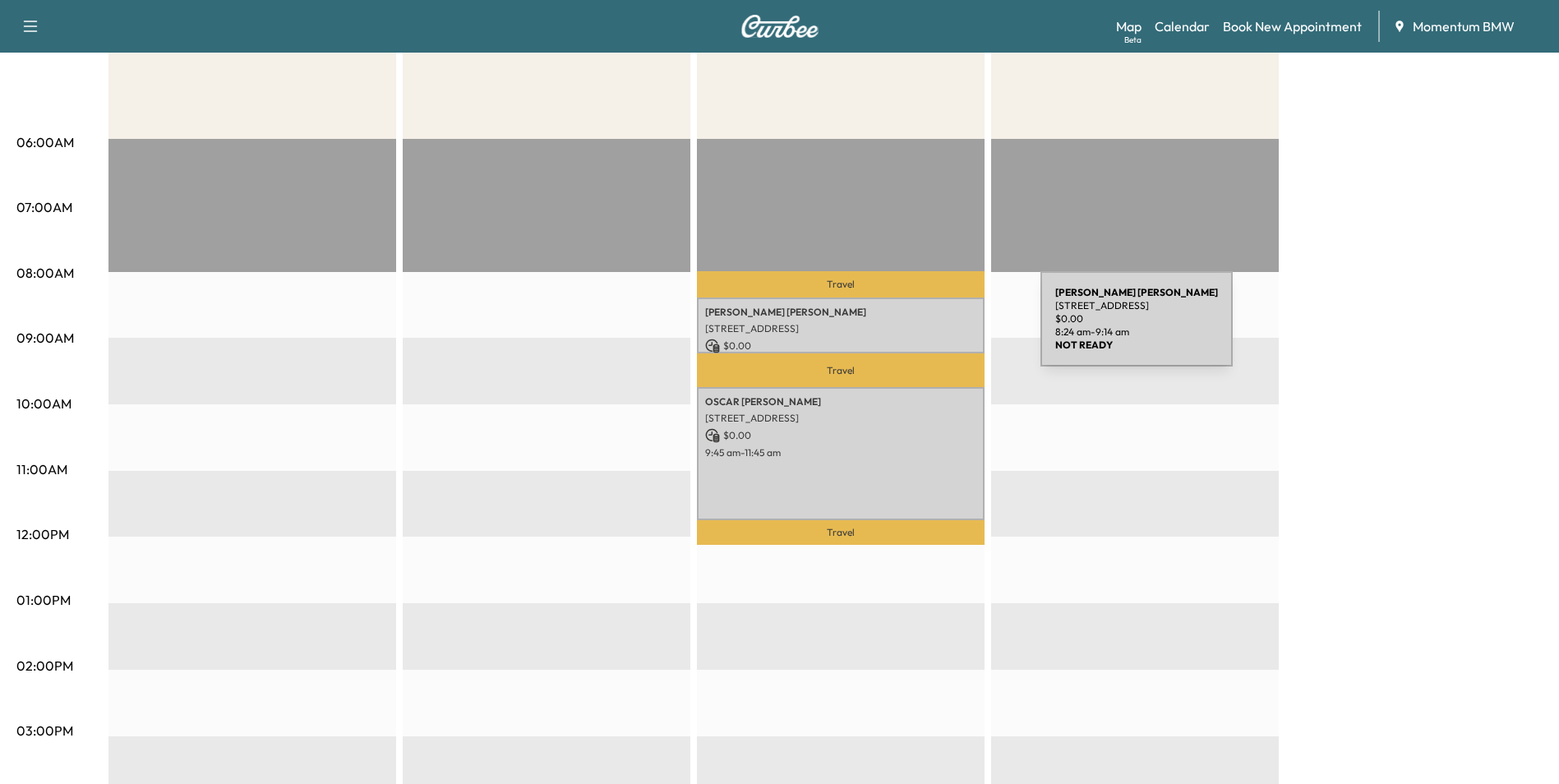
click at [915, 309] on div "[PERSON_NAME] [STREET_ADDRESS] $ 0.00 8:24 am - 9:14 am" at bounding box center [841, 325] width 288 height 55
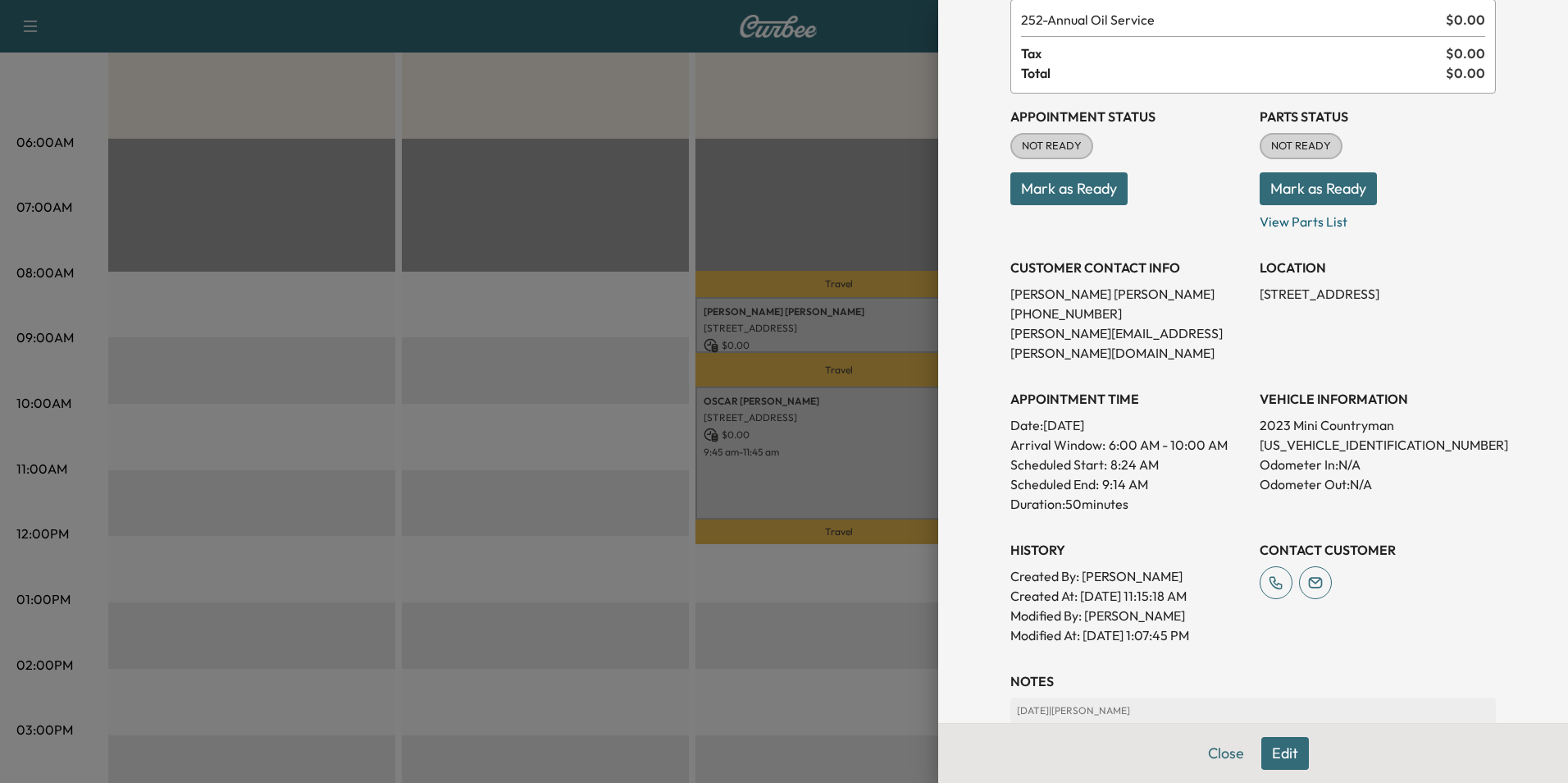
scroll to position [228, 0]
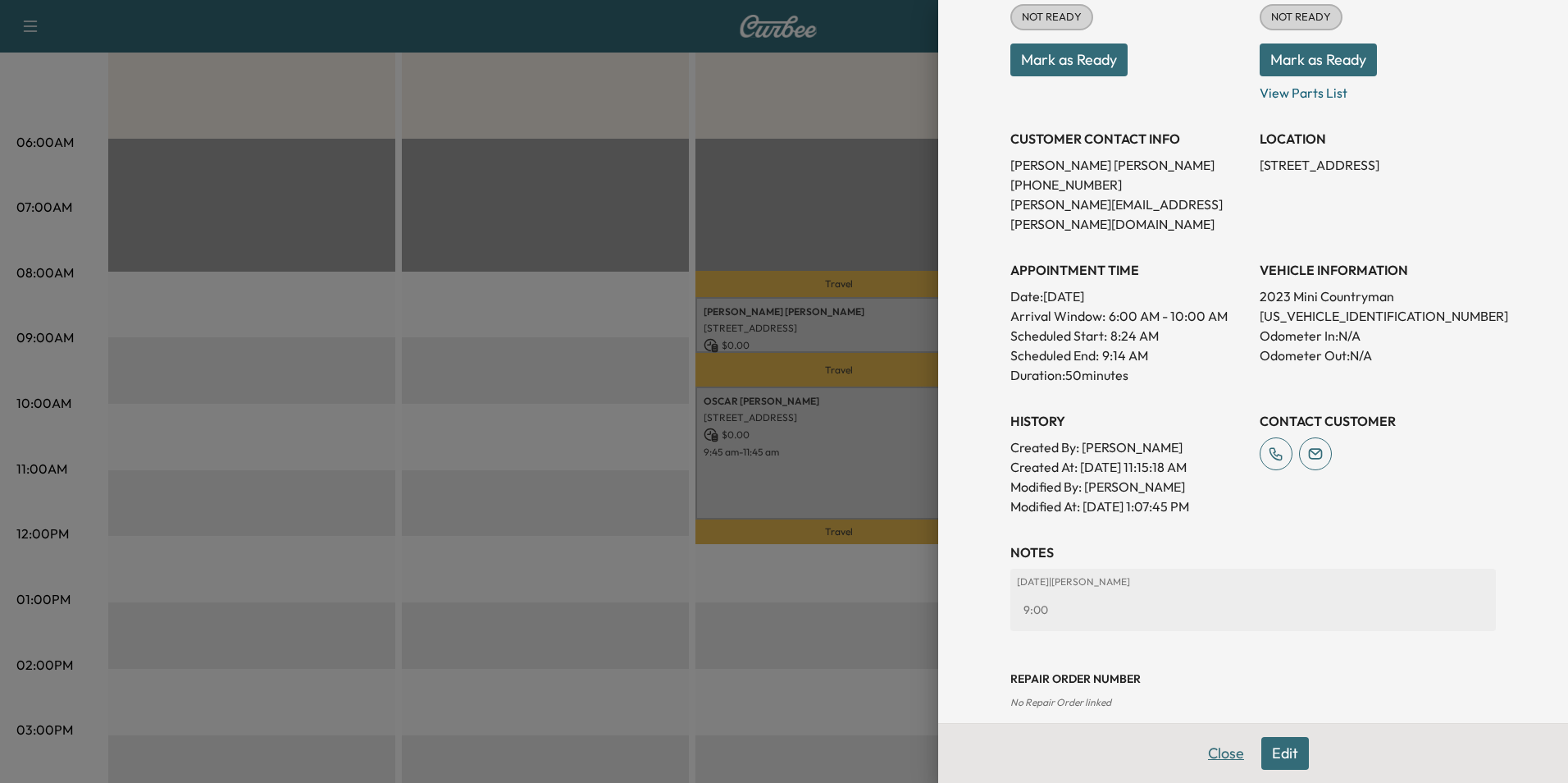
click at [1200, 752] on button "Close" at bounding box center [1226, 753] width 57 height 33
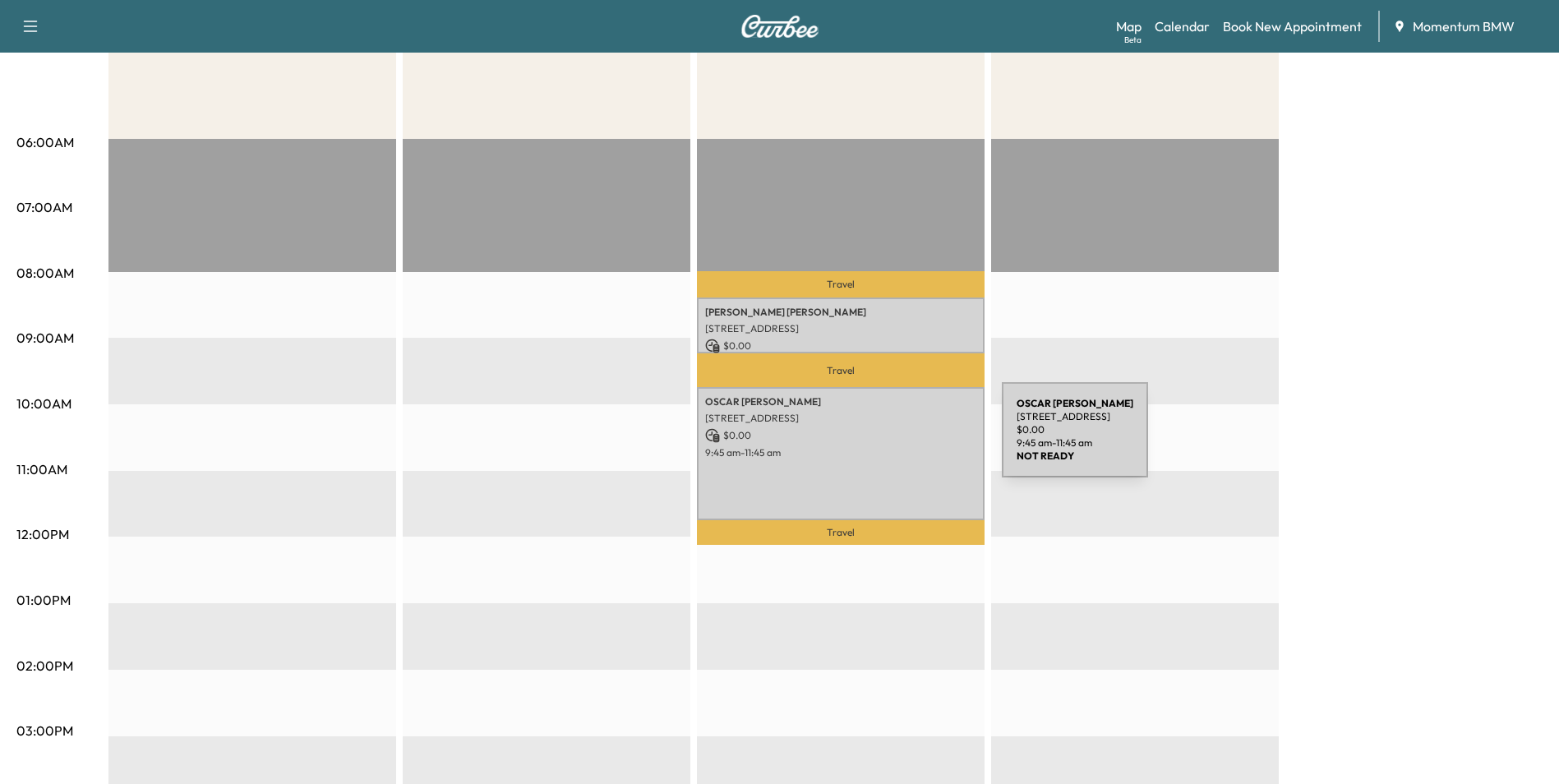
click at [878, 438] on p "$ 0.00" at bounding box center [841, 435] width 271 height 15
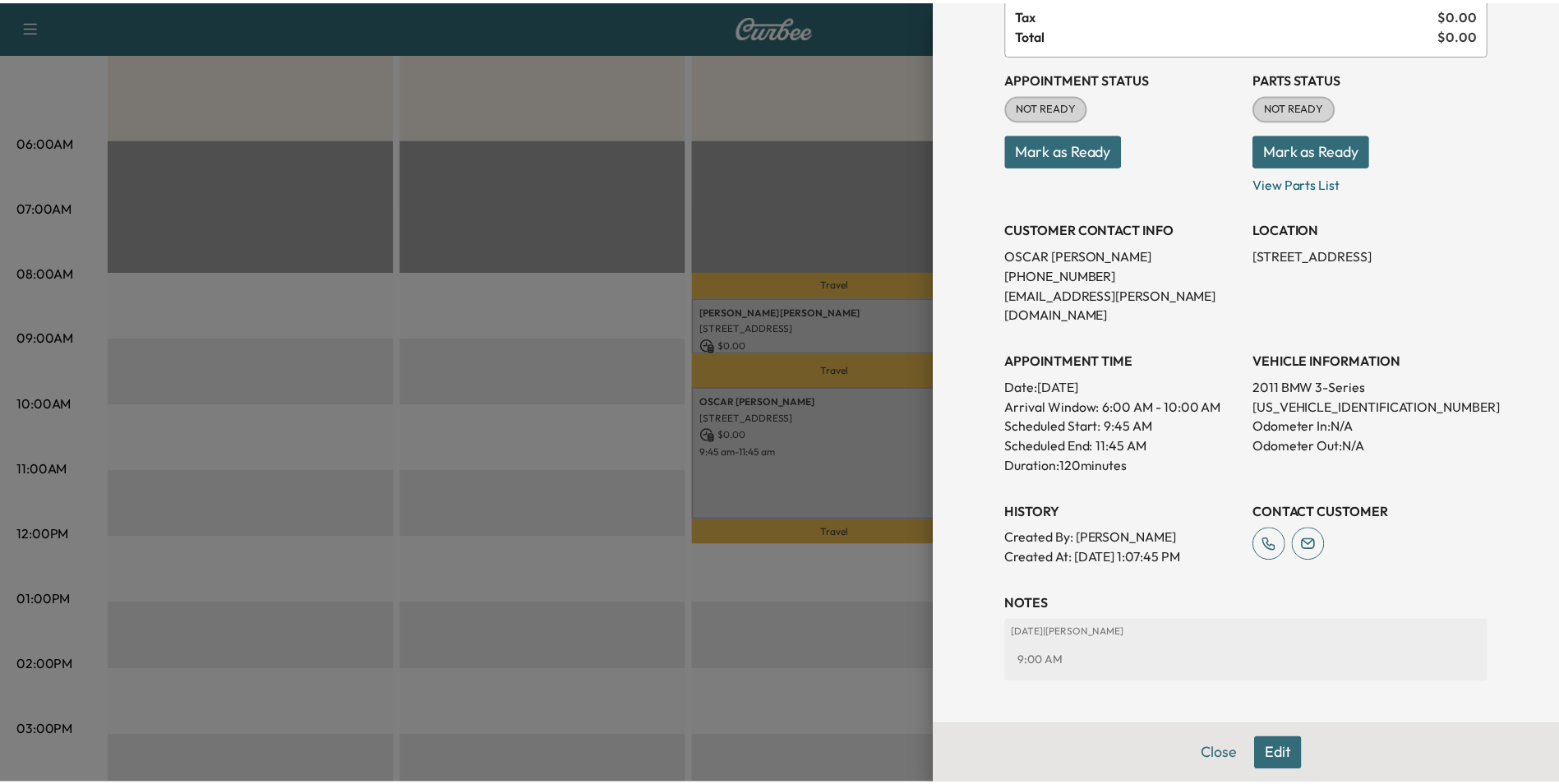
scroll to position [45, 0]
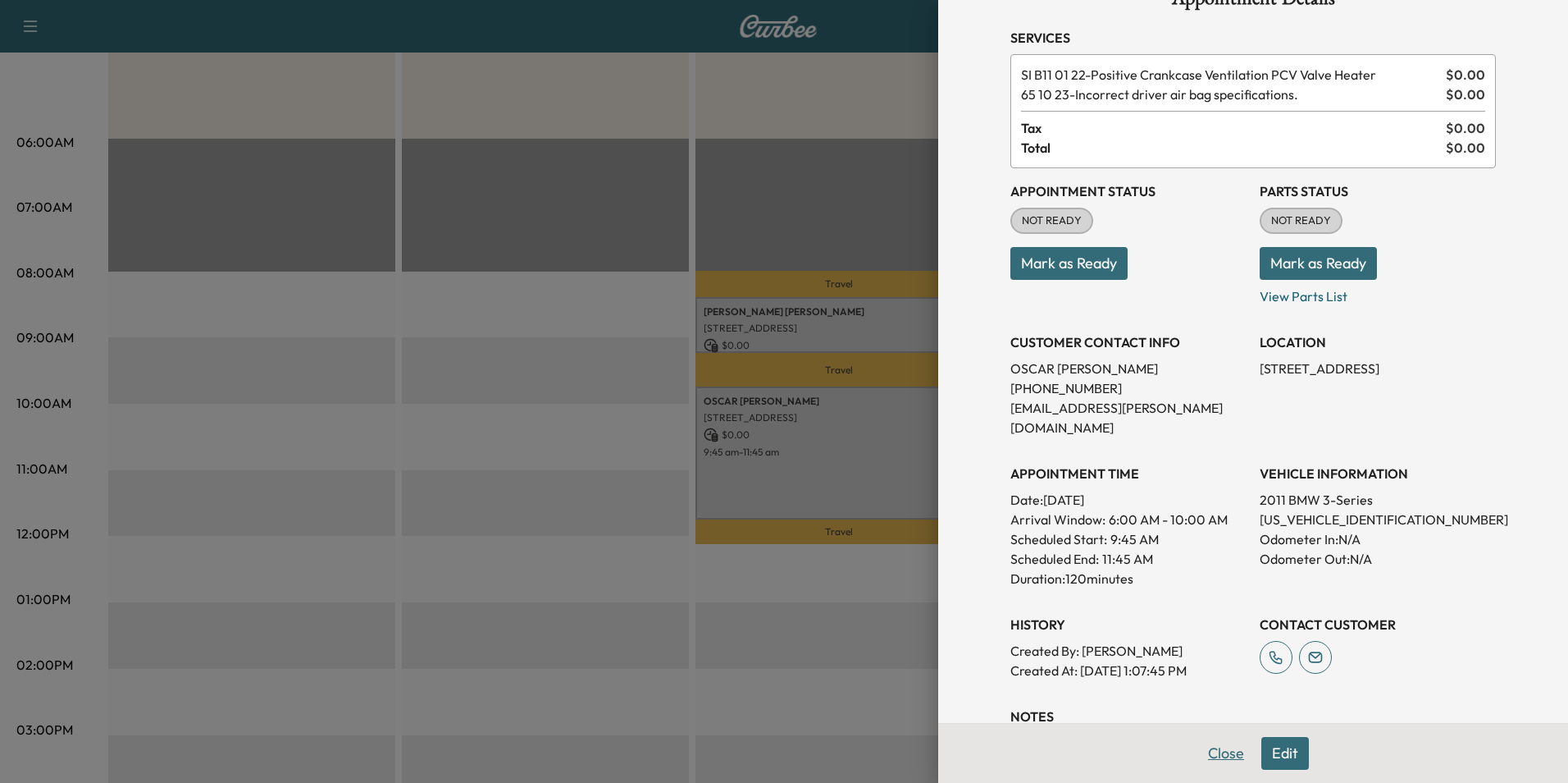
click at [1220, 754] on button "Close" at bounding box center [1226, 753] width 57 height 33
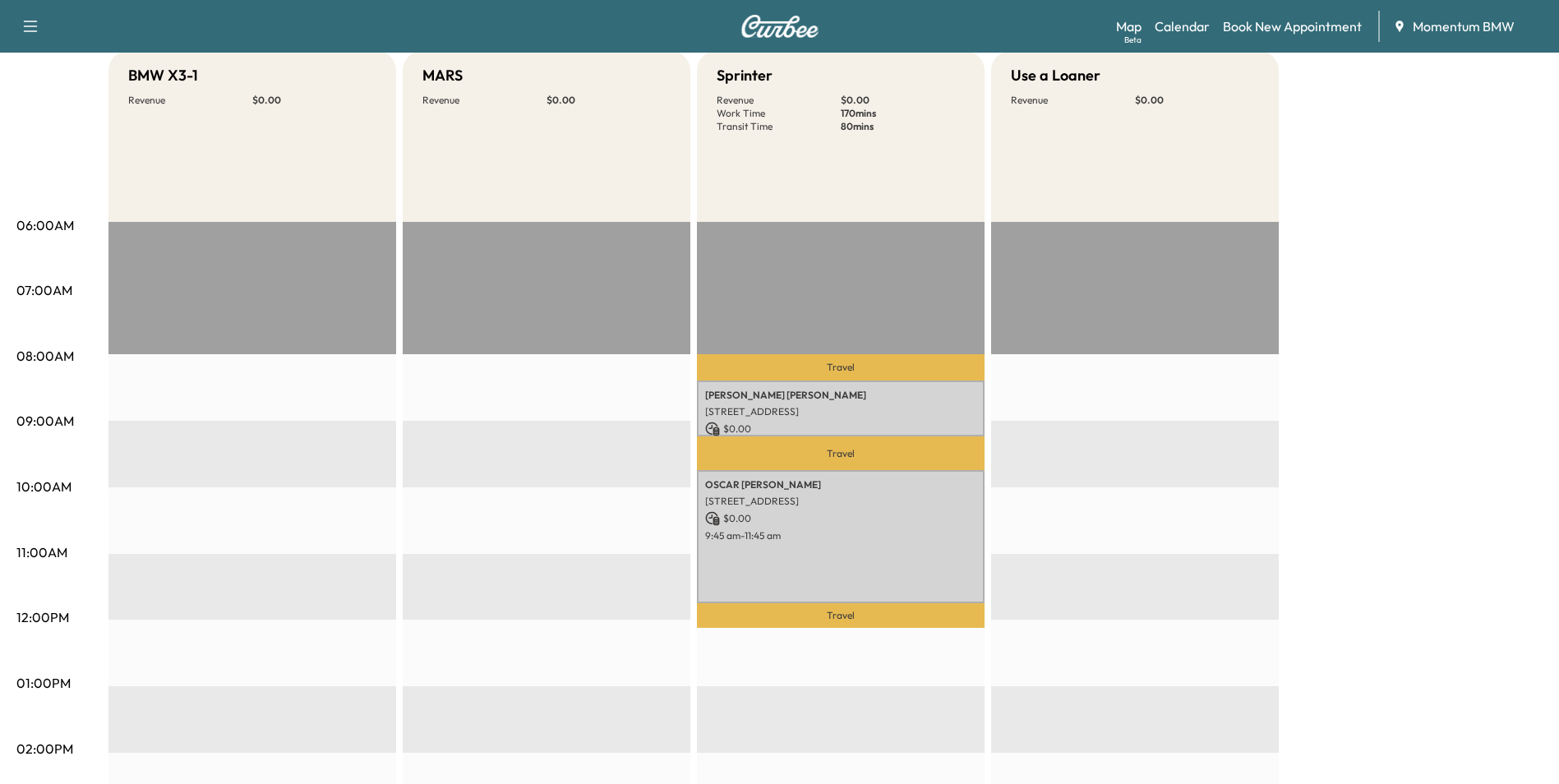
scroll to position [0, 0]
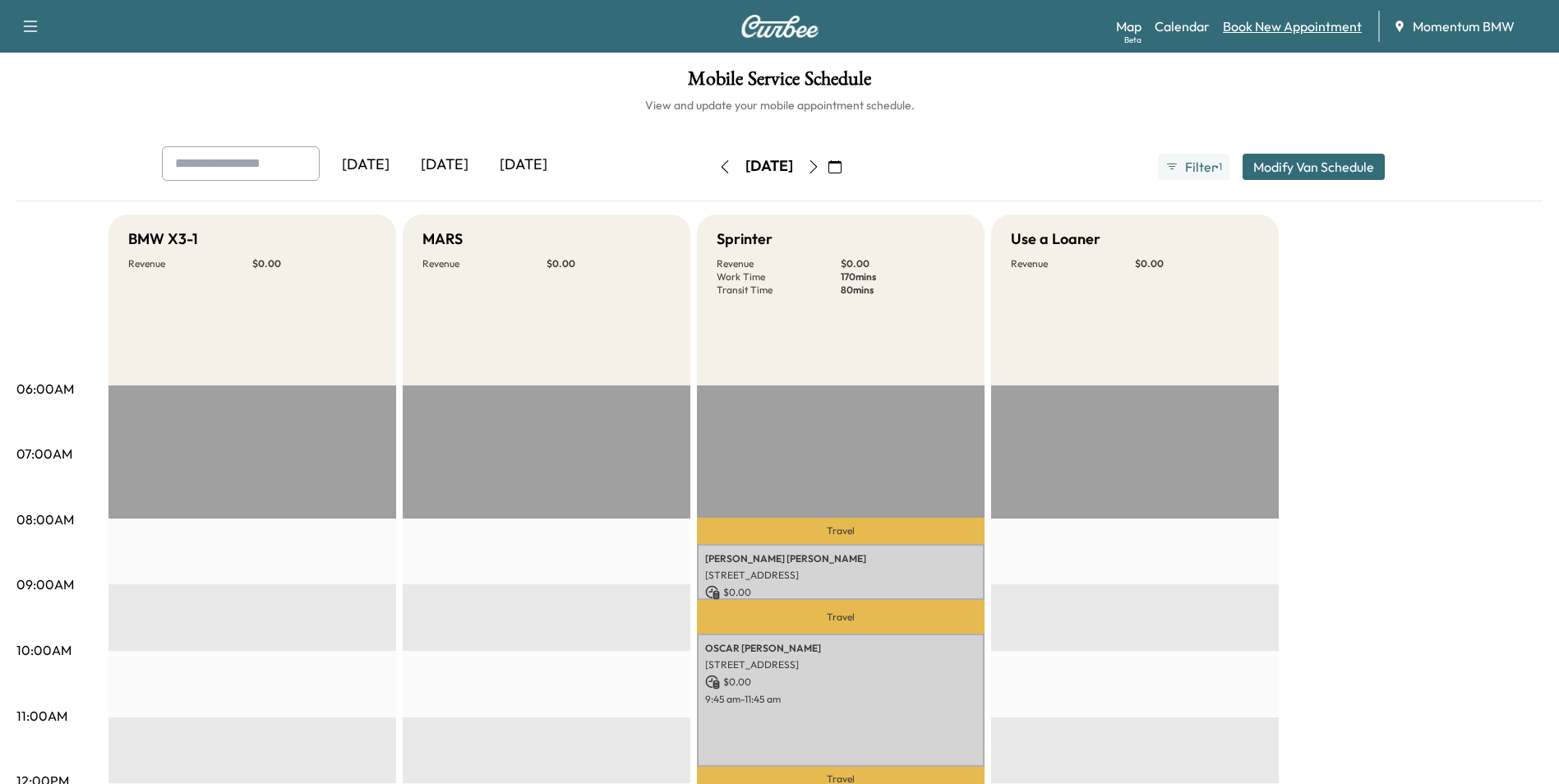
click at [1339, 32] on link "Book New Appointment" at bounding box center [1292, 26] width 139 height 20
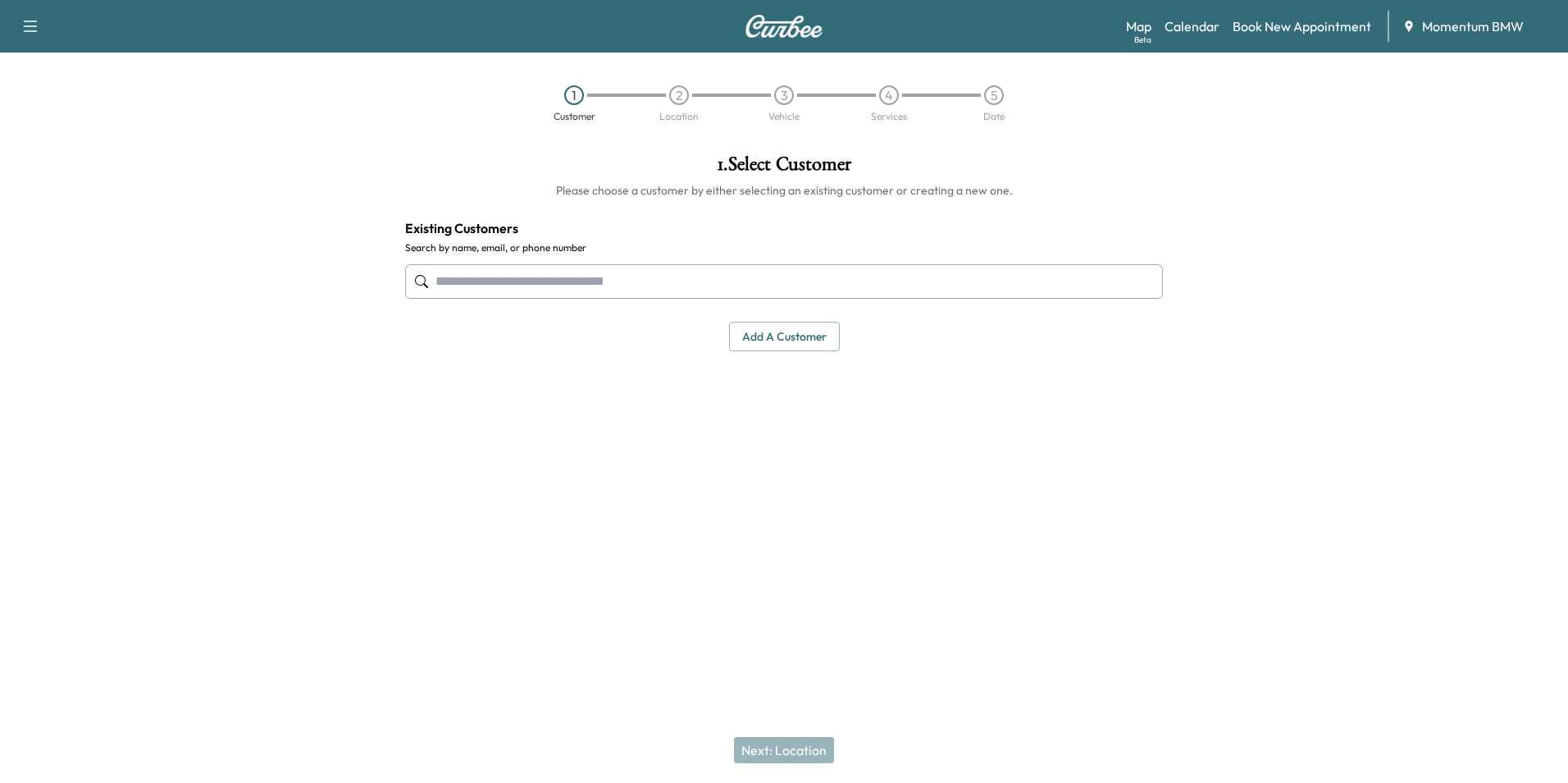
click at [779, 288] on input "text" at bounding box center [784, 281] width 758 height 35
type input "*****"
click at [1285, 27] on link "Book New Appointment" at bounding box center [1301, 26] width 138 height 20
click at [809, 346] on button "Add a customer" at bounding box center [784, 337] width 111 height 30
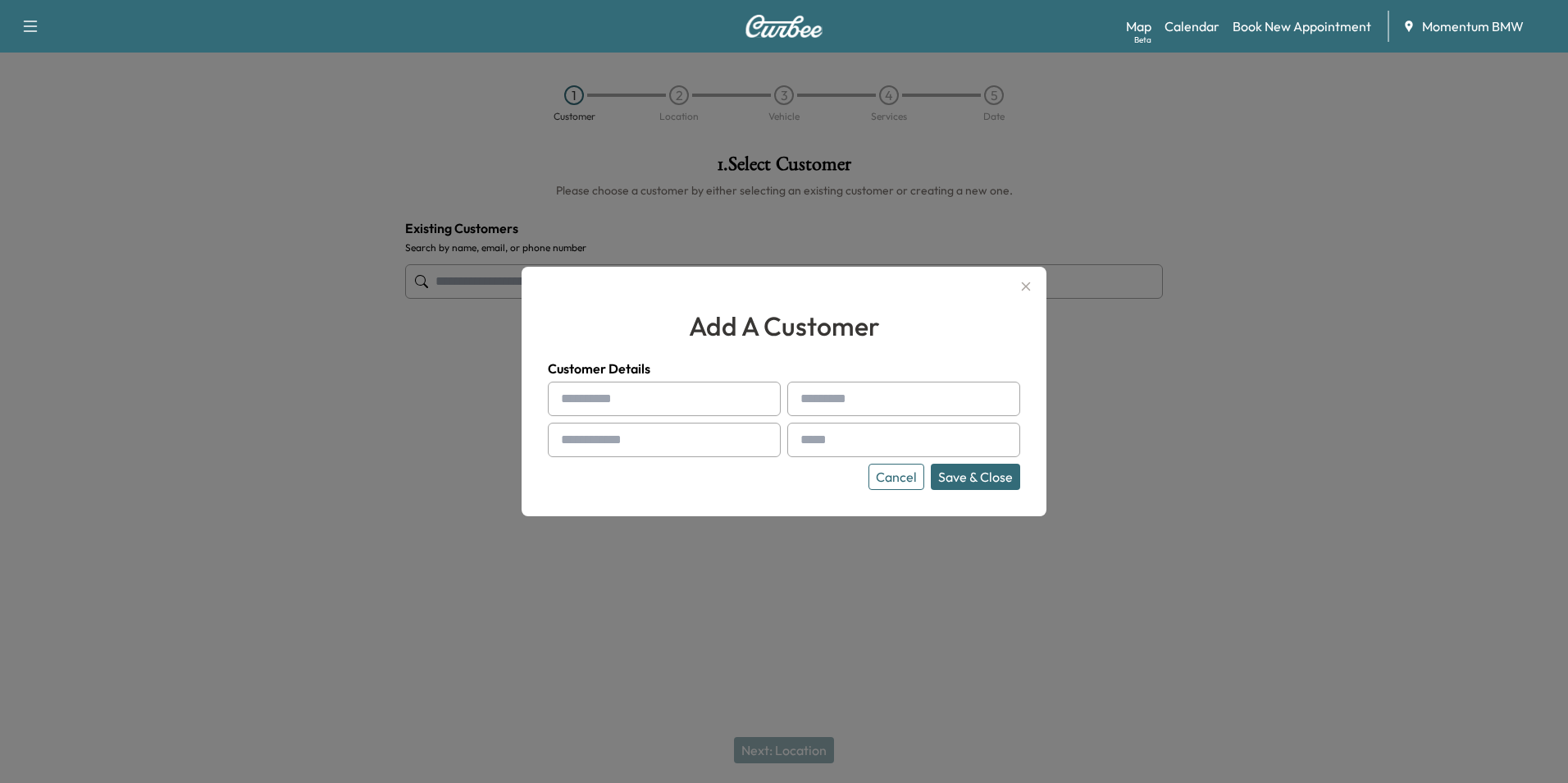
drag, startPoint x: 685, startPoint y: 401, endPoint x: 706, endPoint y: 404, distance: 21.2
click at [685, 398] on input "text" at bounding box center [664, 398] width 233 height 35
type input "*****"
type input "***"
type input "**********"
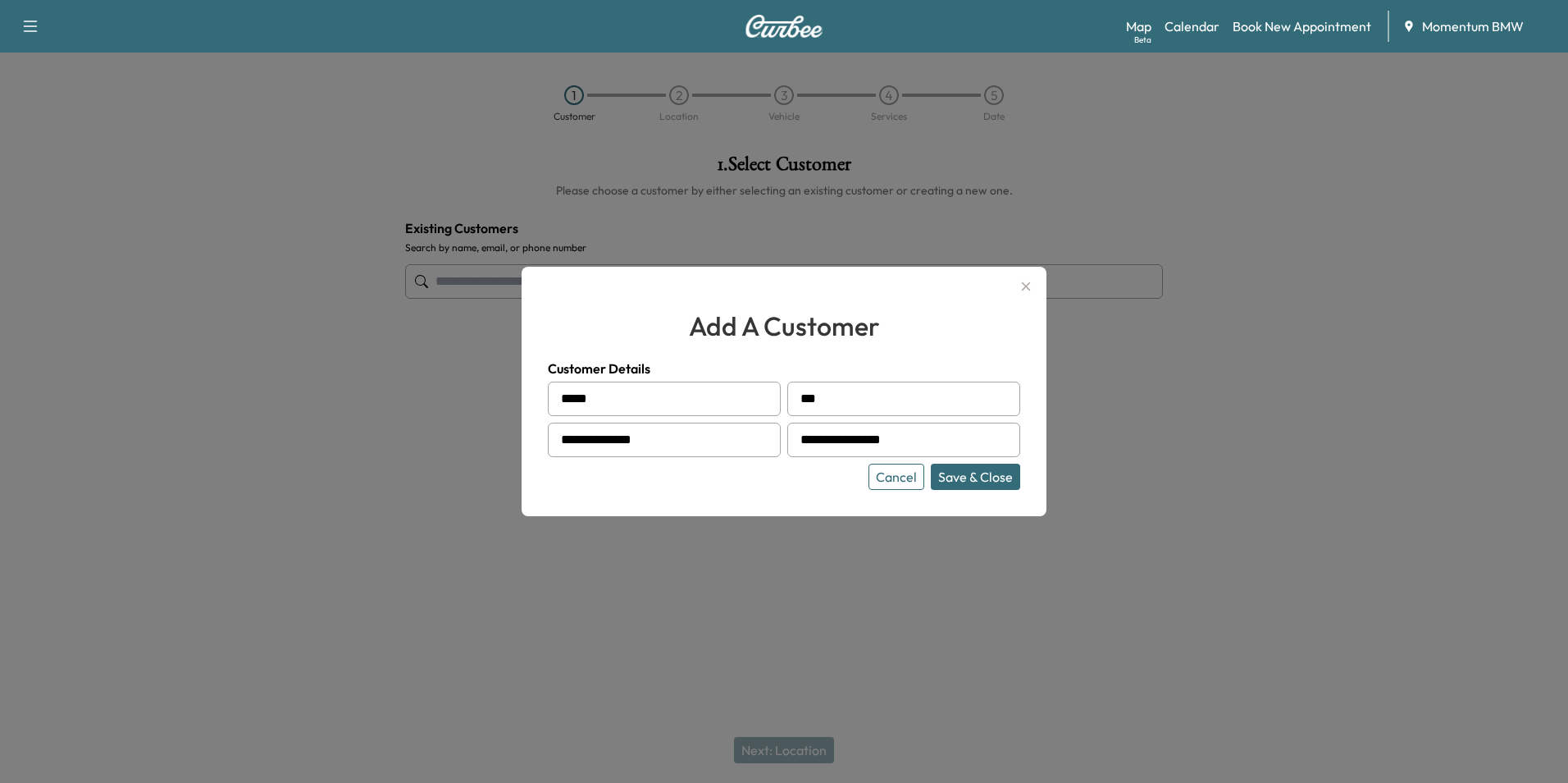
type input "**********"
click at [975, 480] on button "Save & Close" at bounding box center [975, 476] width 89 height 26
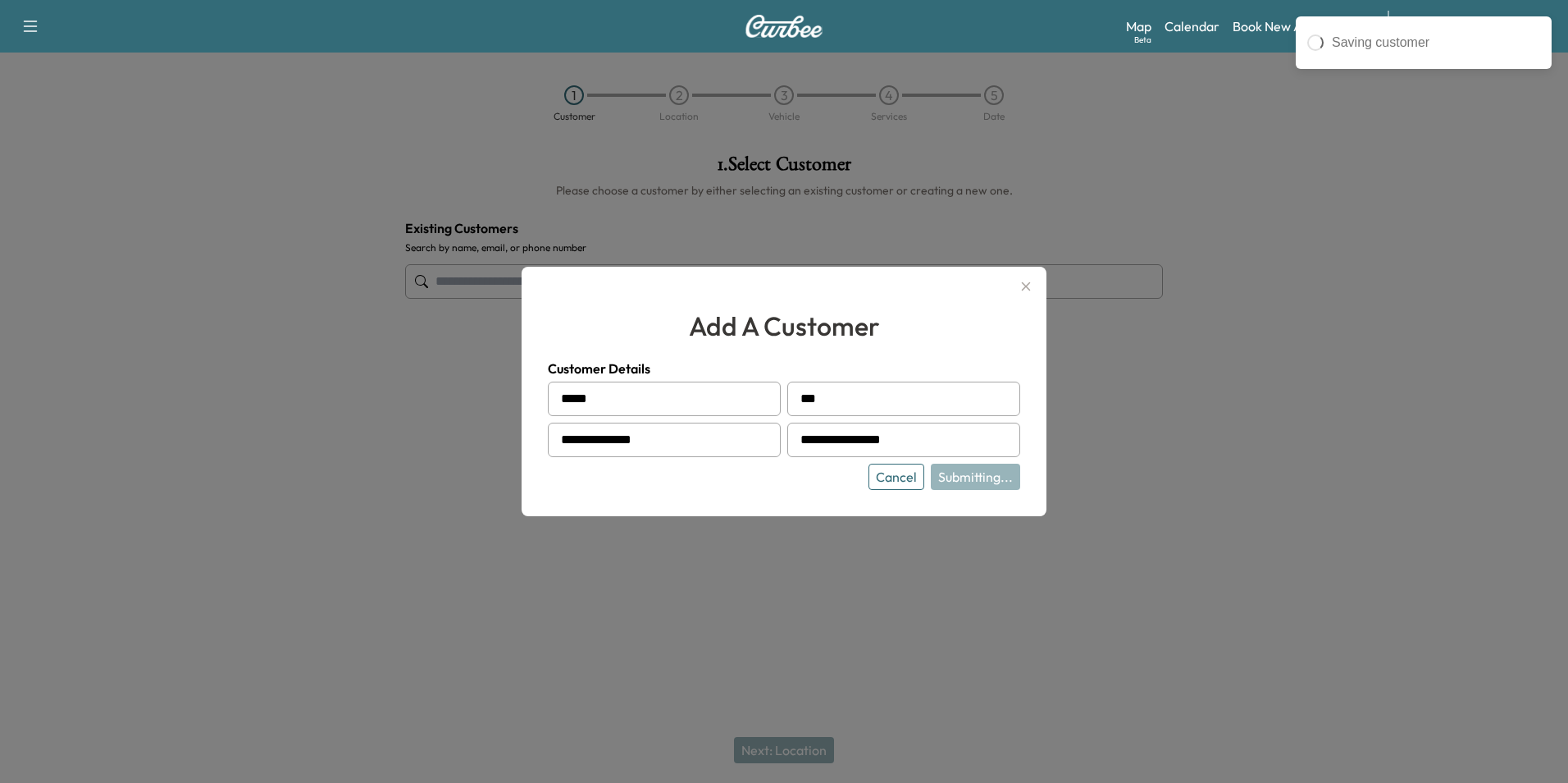
type input "*********"
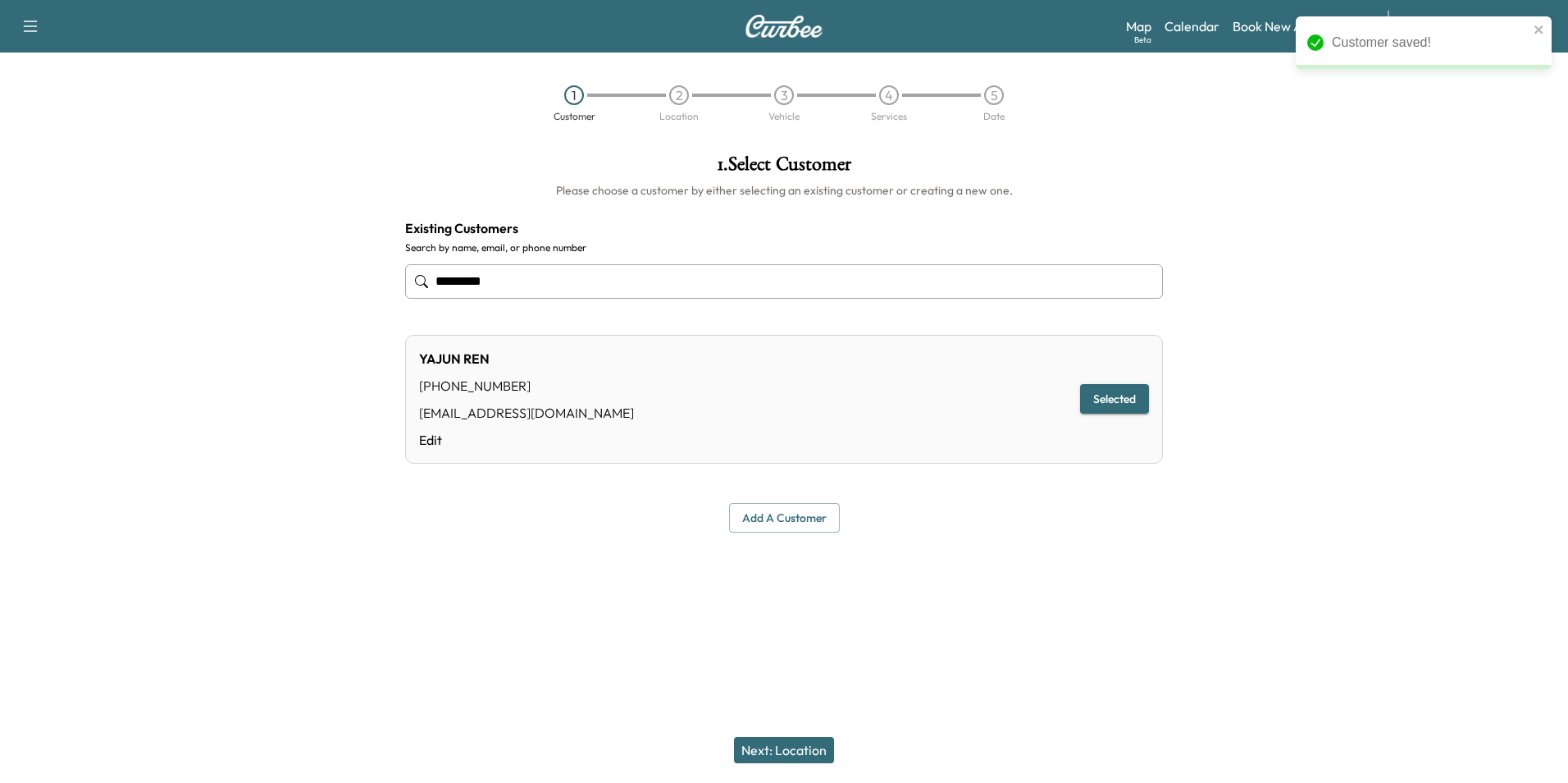
click at [795, 745] on button "Next: Location" at bounding box center [784, 749] width 100 height 26
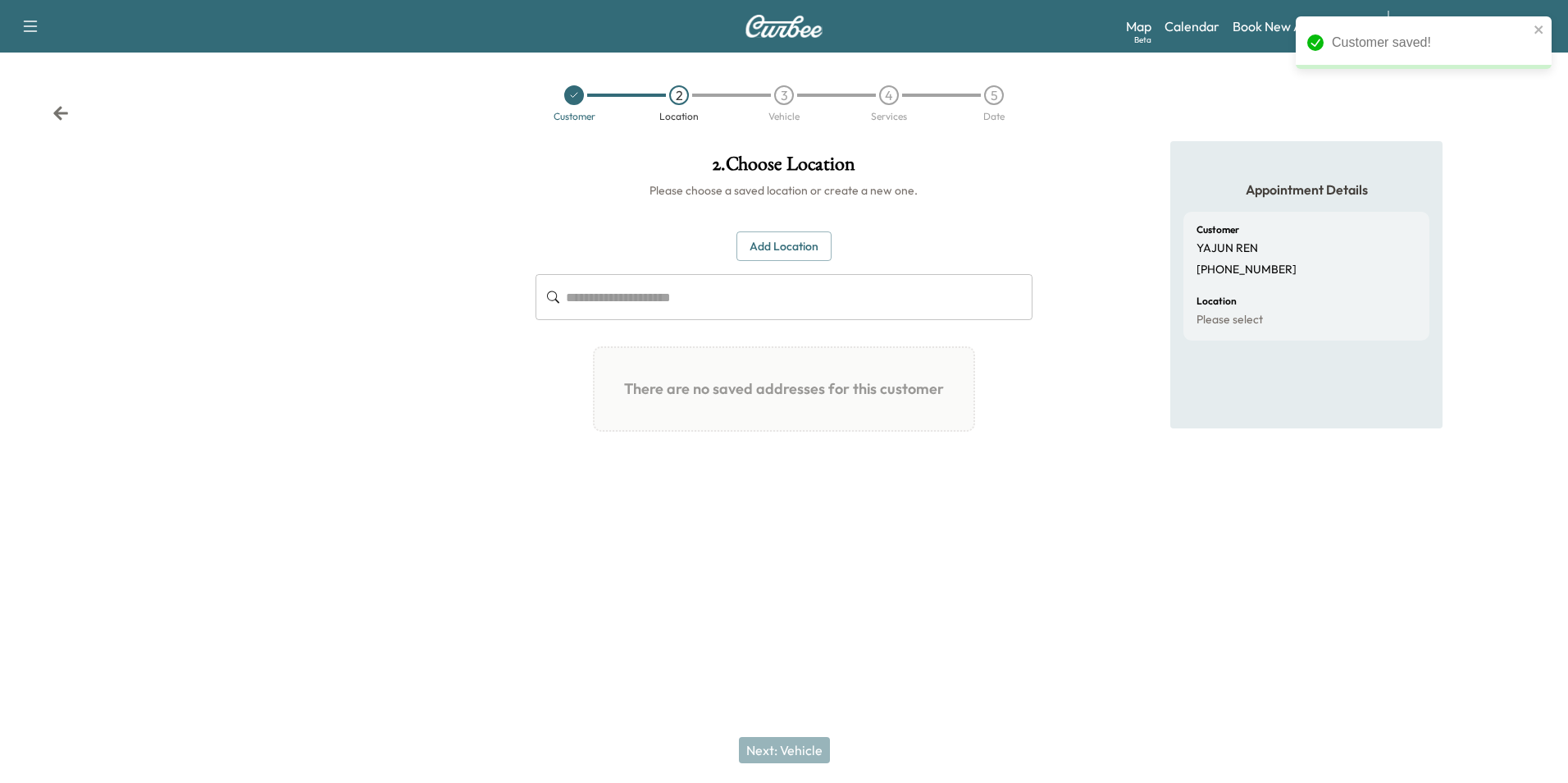
click at [793, 243] on button "Add Location" at bounding box center [784, 246] width 95 height 30
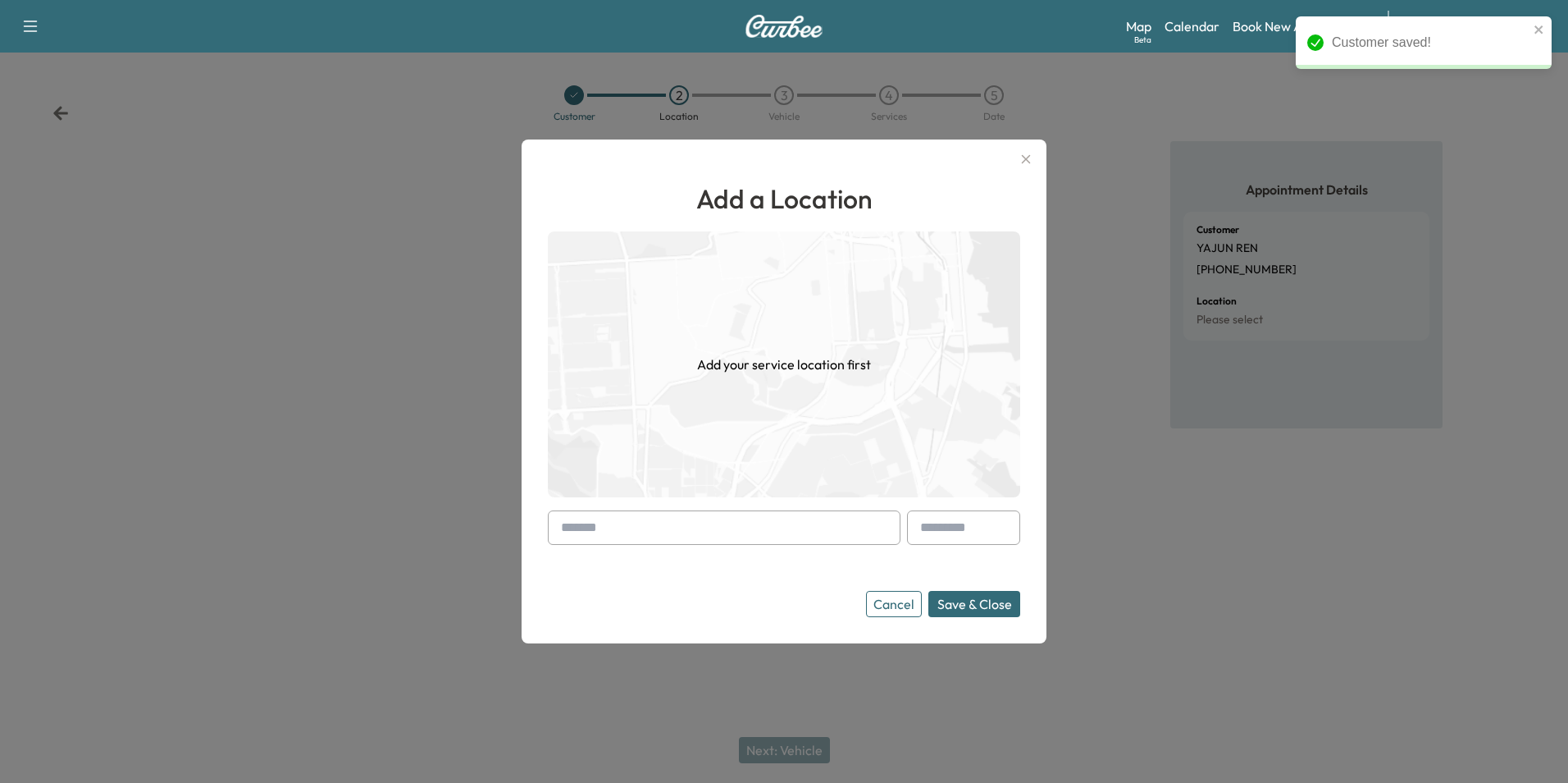
click at [745, 531] on input "text" at bounding box center [724, 528] width 353 height 35
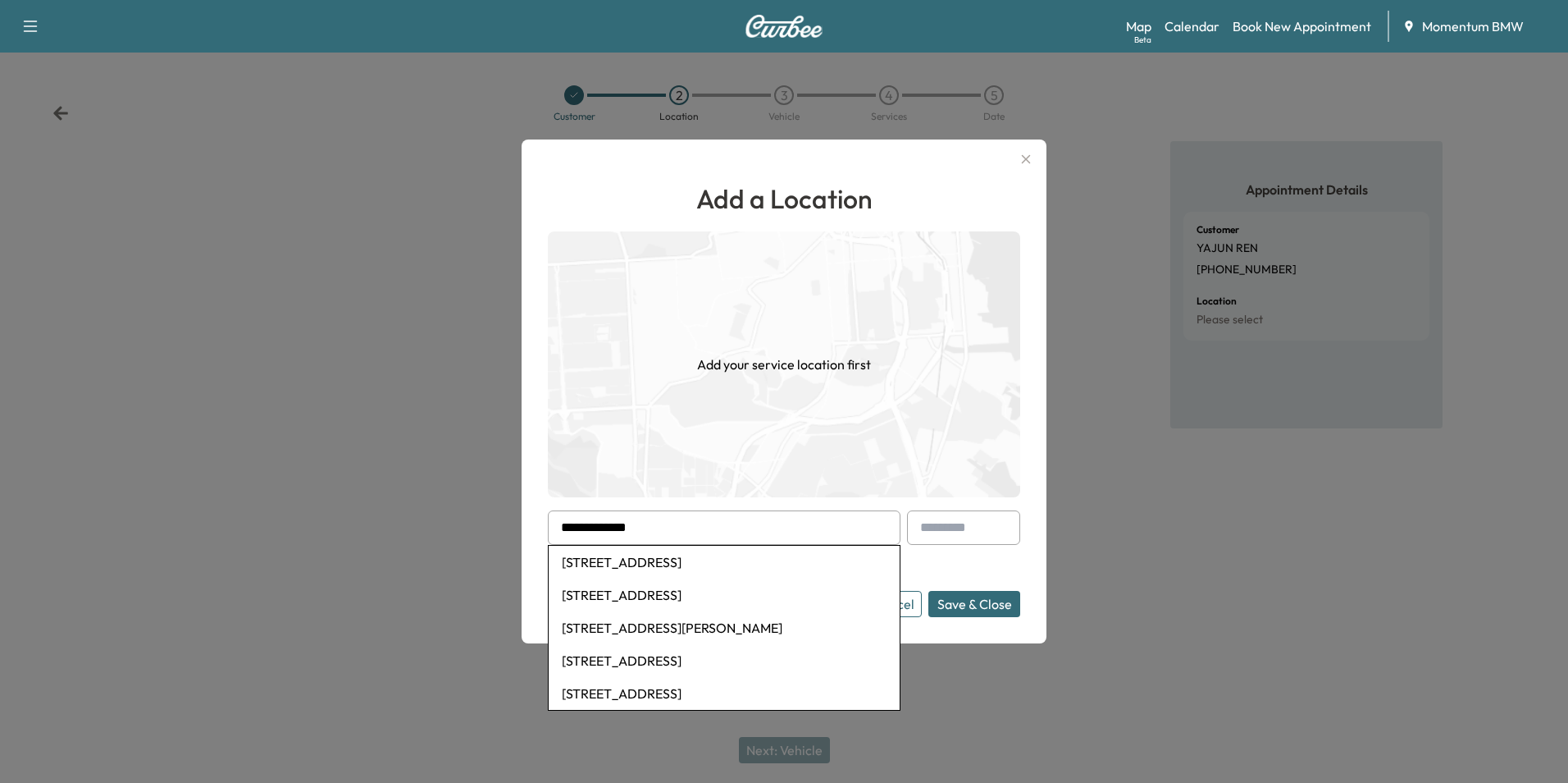
click at [739, 562] on li "[STREET_ADDRESS]" at bounding box center [724, 562] width 351 height 33
type input "**********"
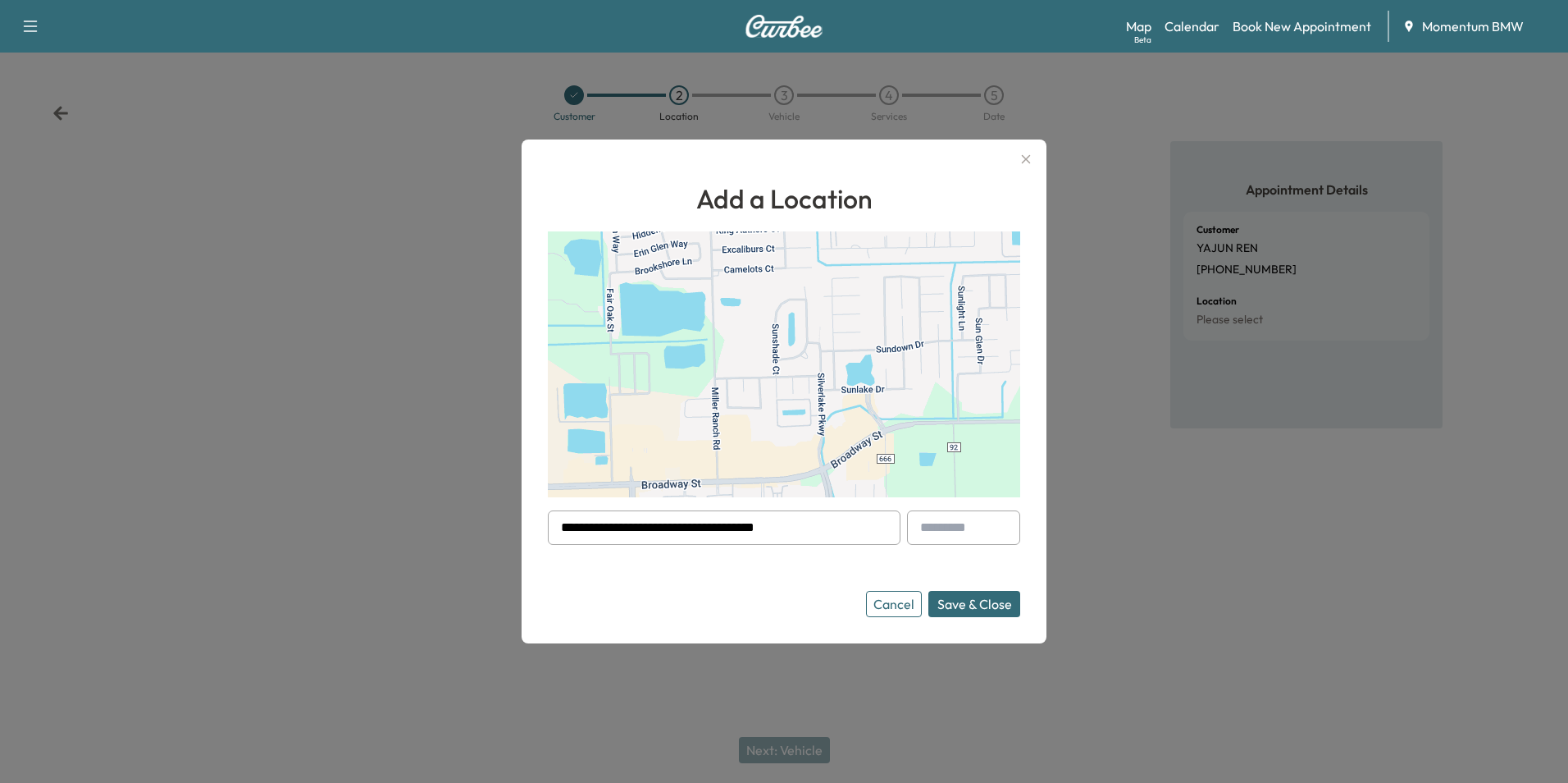
click at [984, 600] on button "Save & Close" at bounding box center [974, 604] width 92 height 26
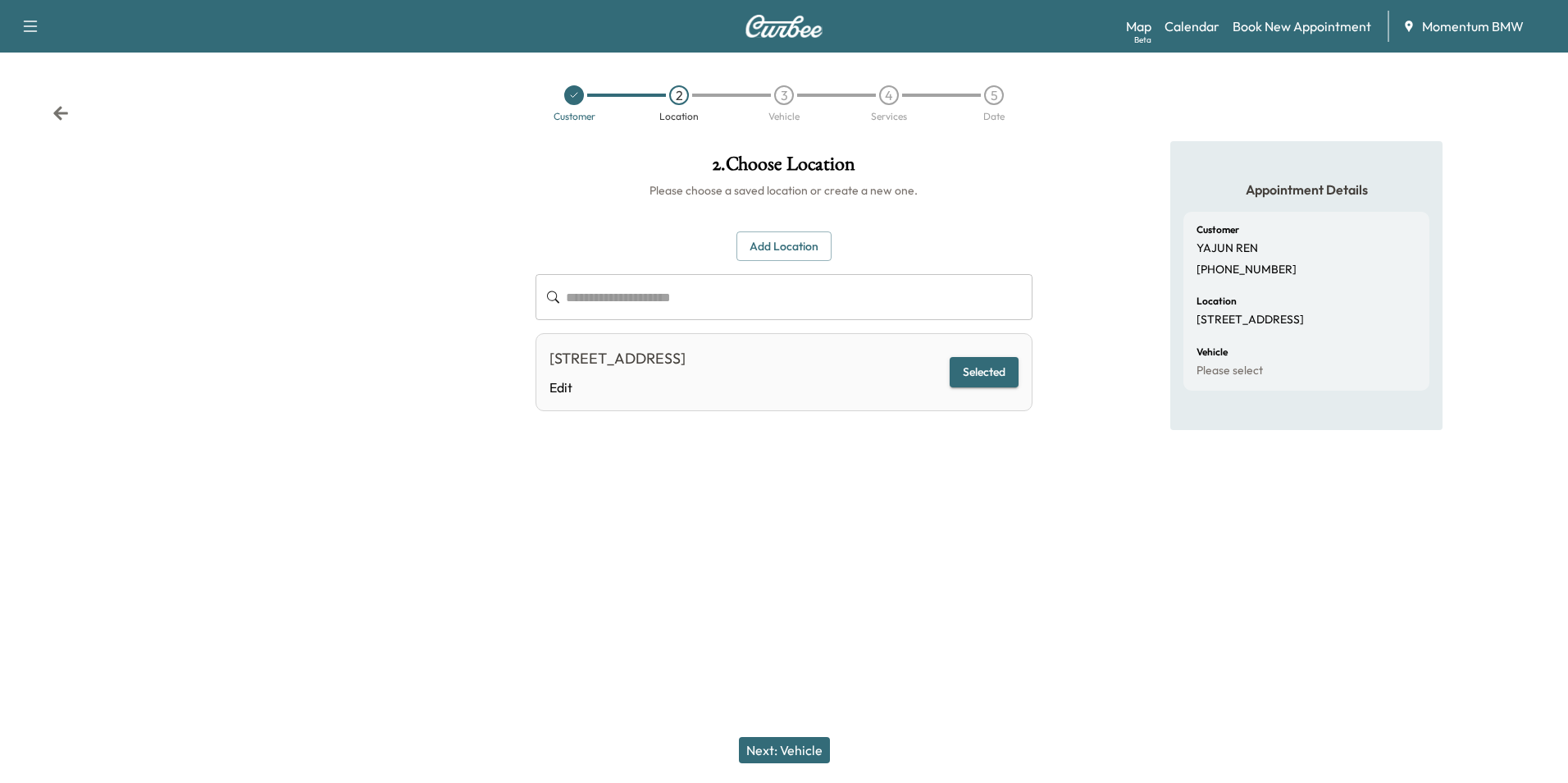
click at [795, 748] on button "Next: Vehicle" at bounding box center [784, 749] width 91 height 26
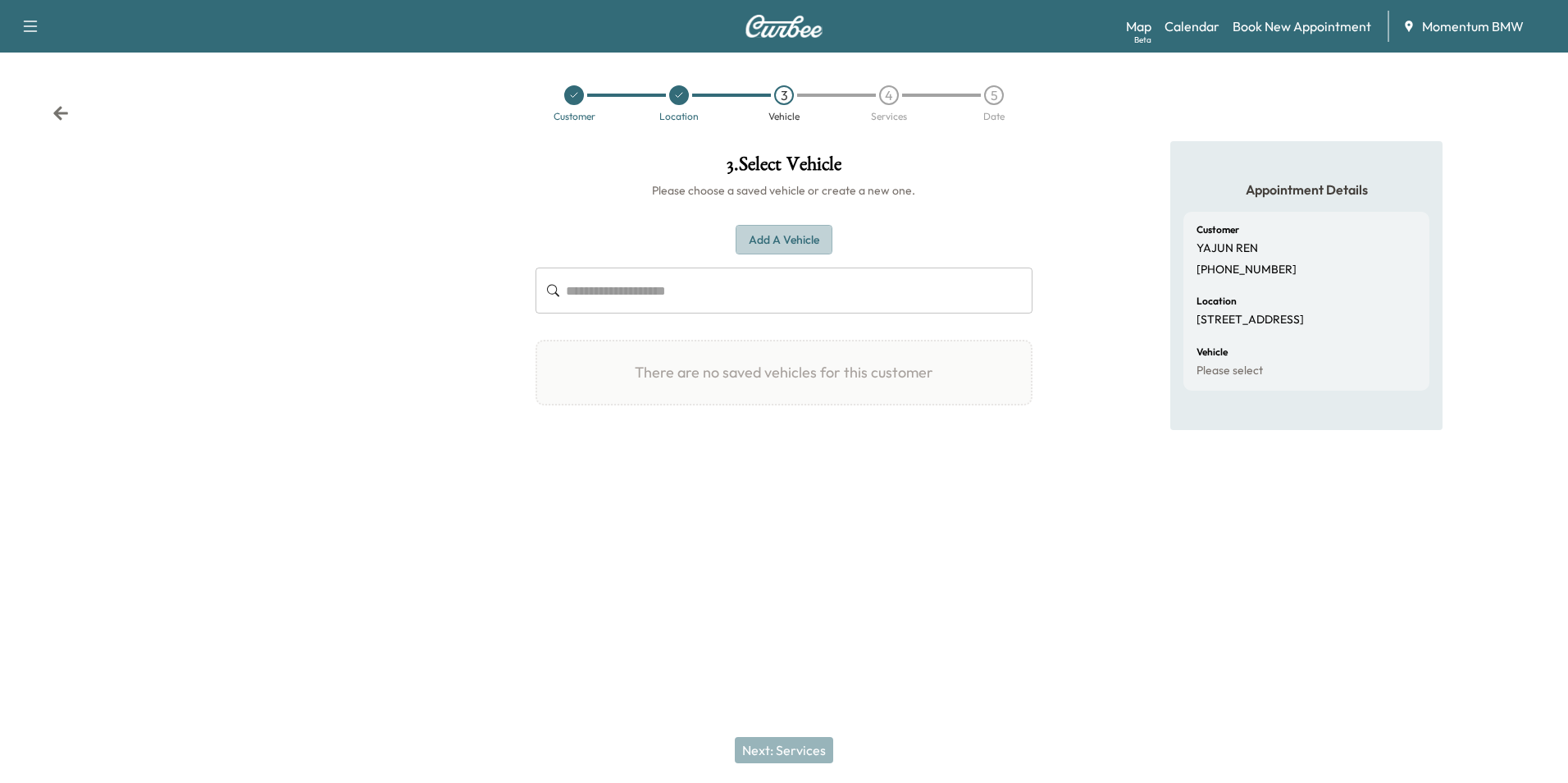
click at [789, 232] on button "Add a Vehicle" at bounding box center [784, 240] width 96 height 30
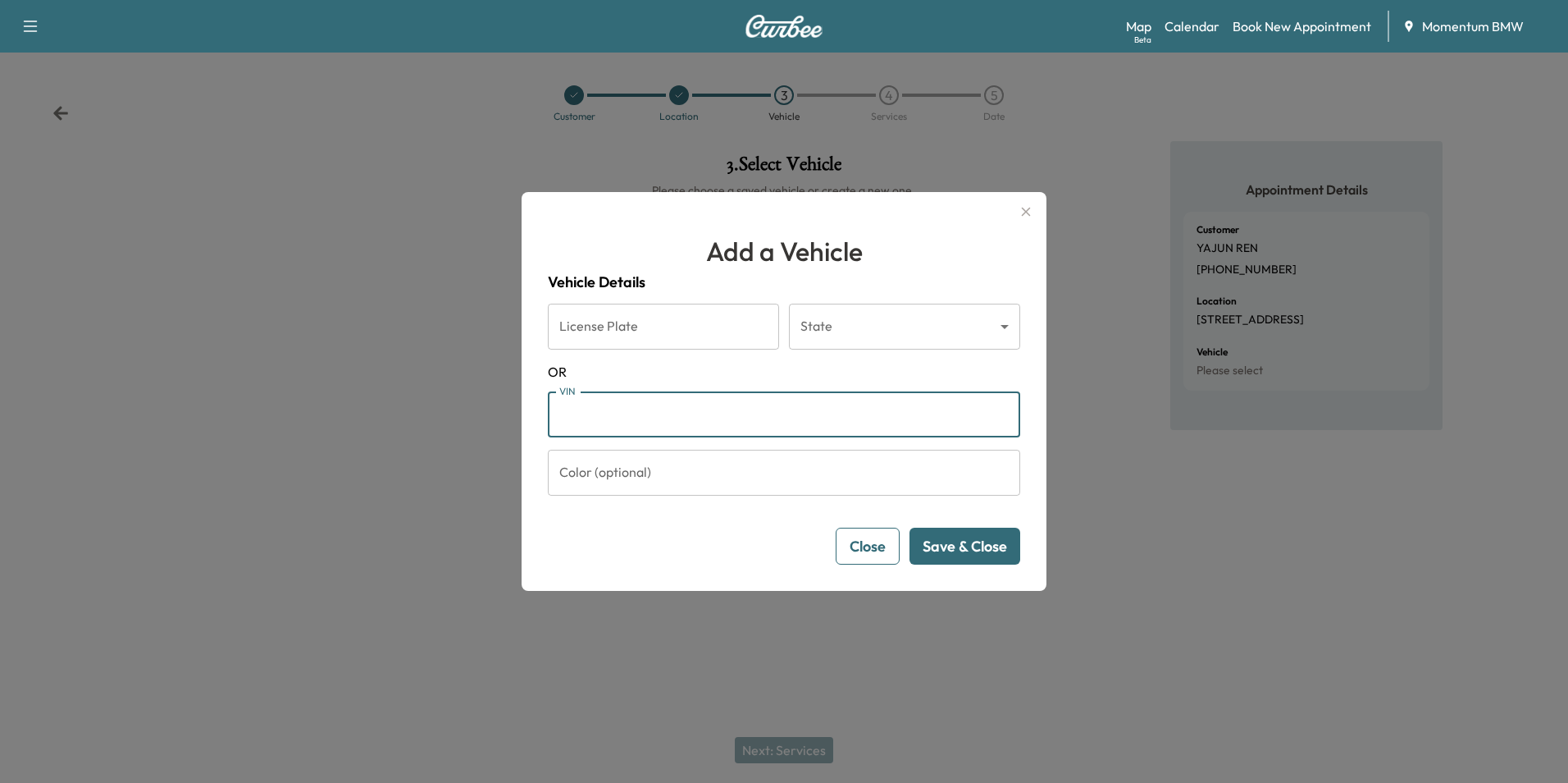
paste input "**********"
type input "**********"
click at [991, 553] on button "Save & Close" at bounding box center [965, 546] width 111 height 37
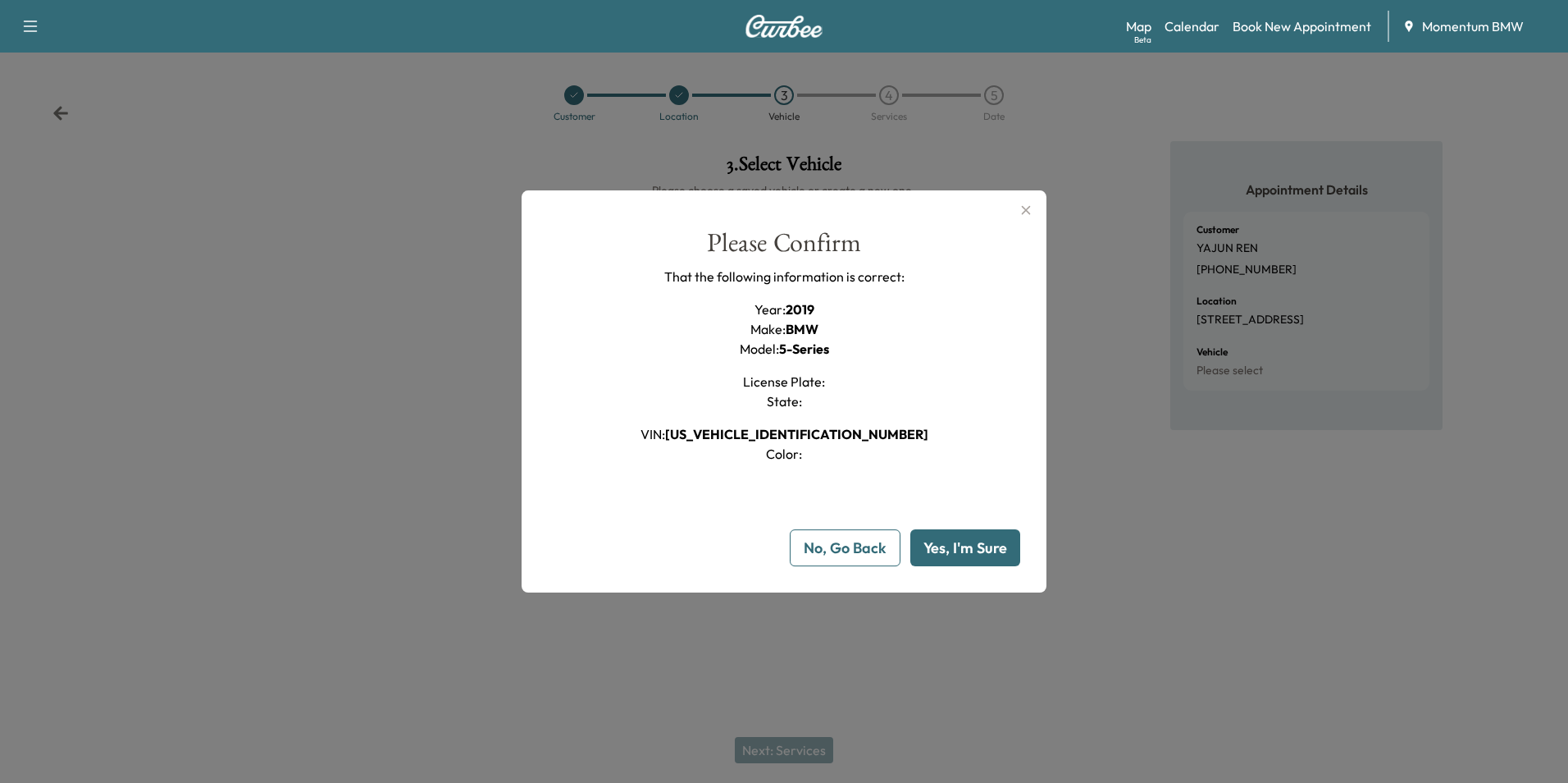
click at [977, 553] on button "Yes, I'm Sure" at bounding box center [965, 547] width 110 height 37
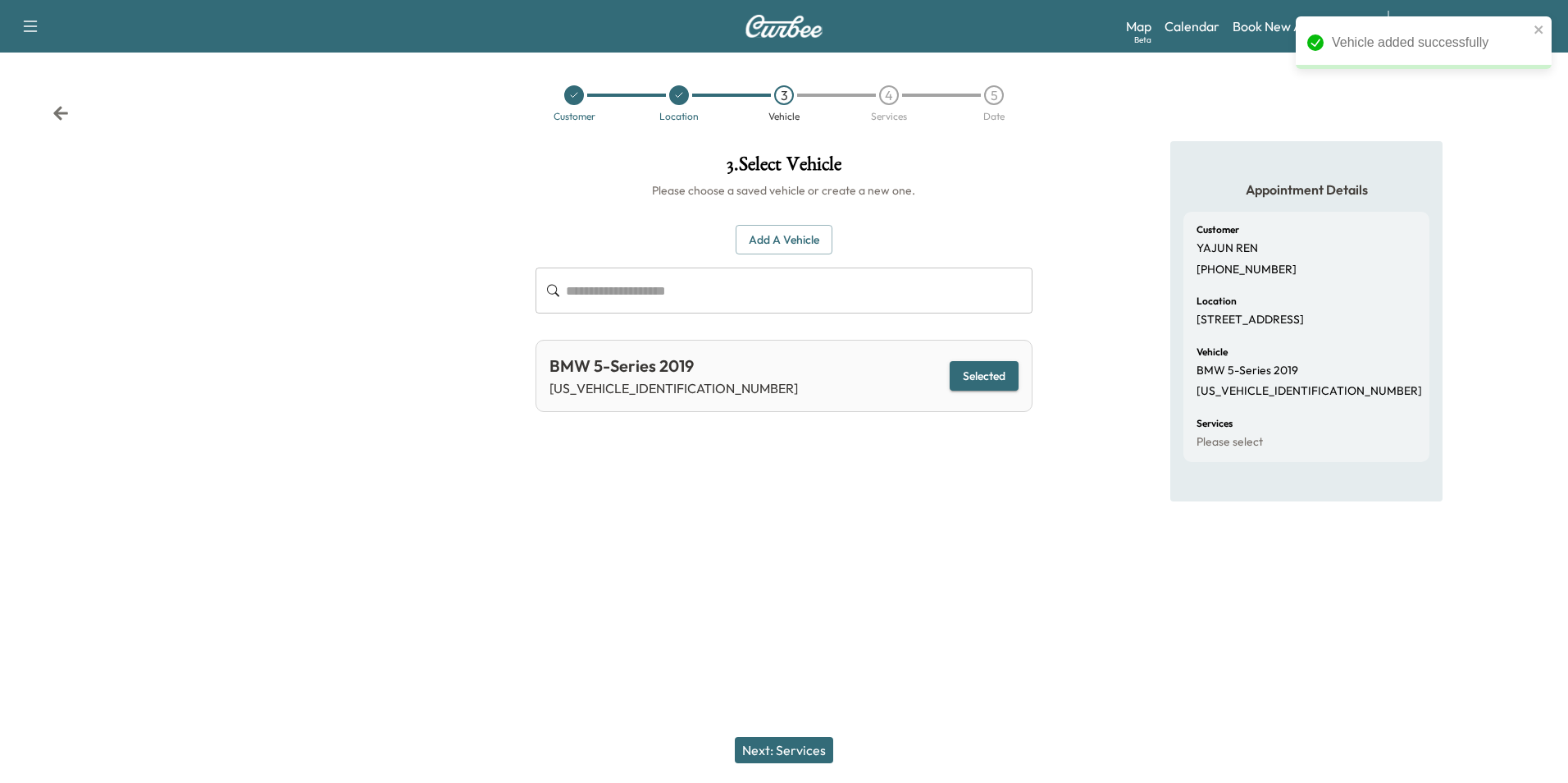
click at [805, 749] on button "Next: Services" at bounding box center [784, 749] width 98 height 26
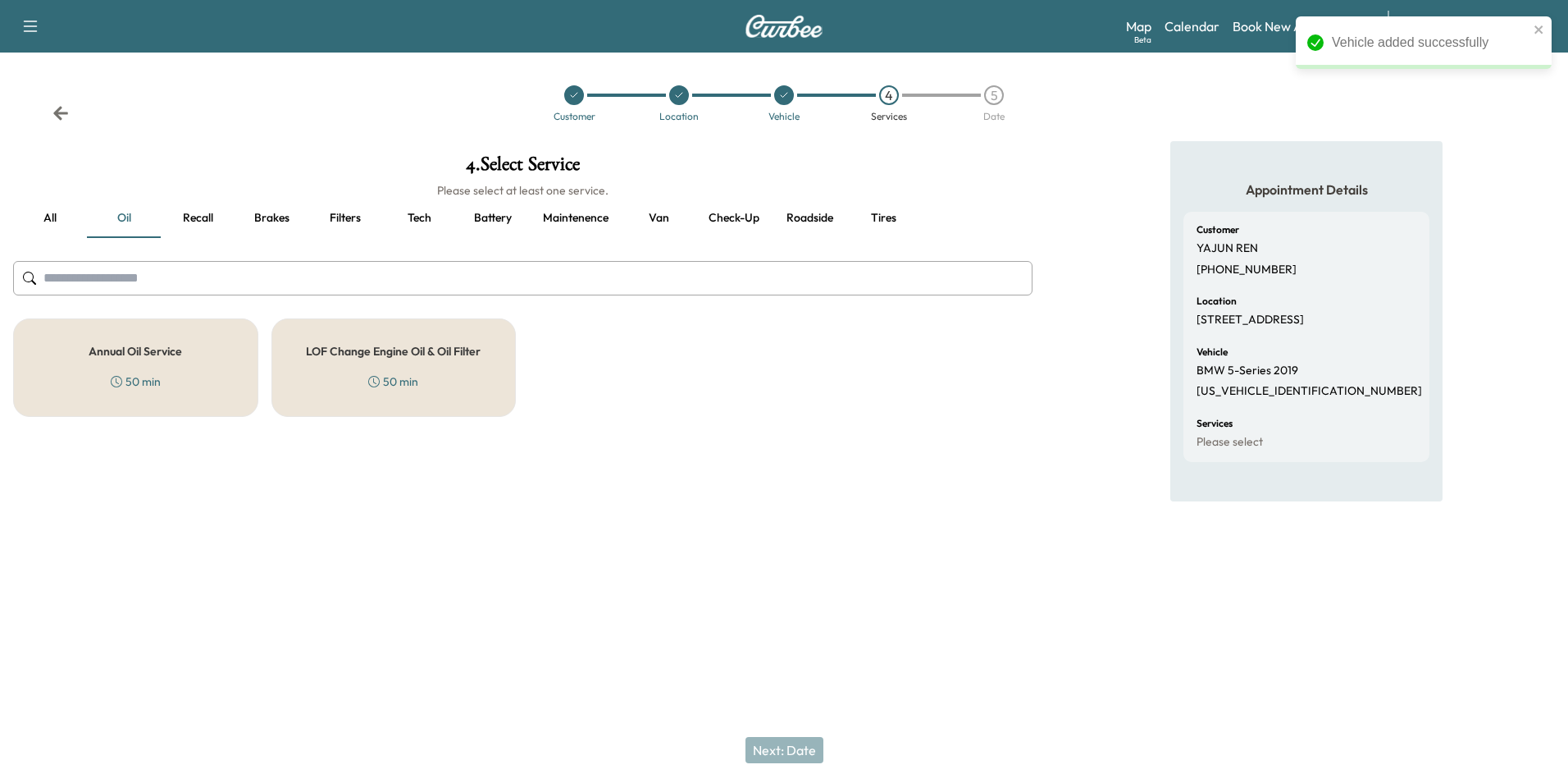
drag, startPoint x: 162, startPoint y: 358, endPoint x: 206, endPoint y: 371, distance: 45.9
click at [164, 357] on h5 "Annual Oil Service" at bounding box center [135, 351] width 94 height 12
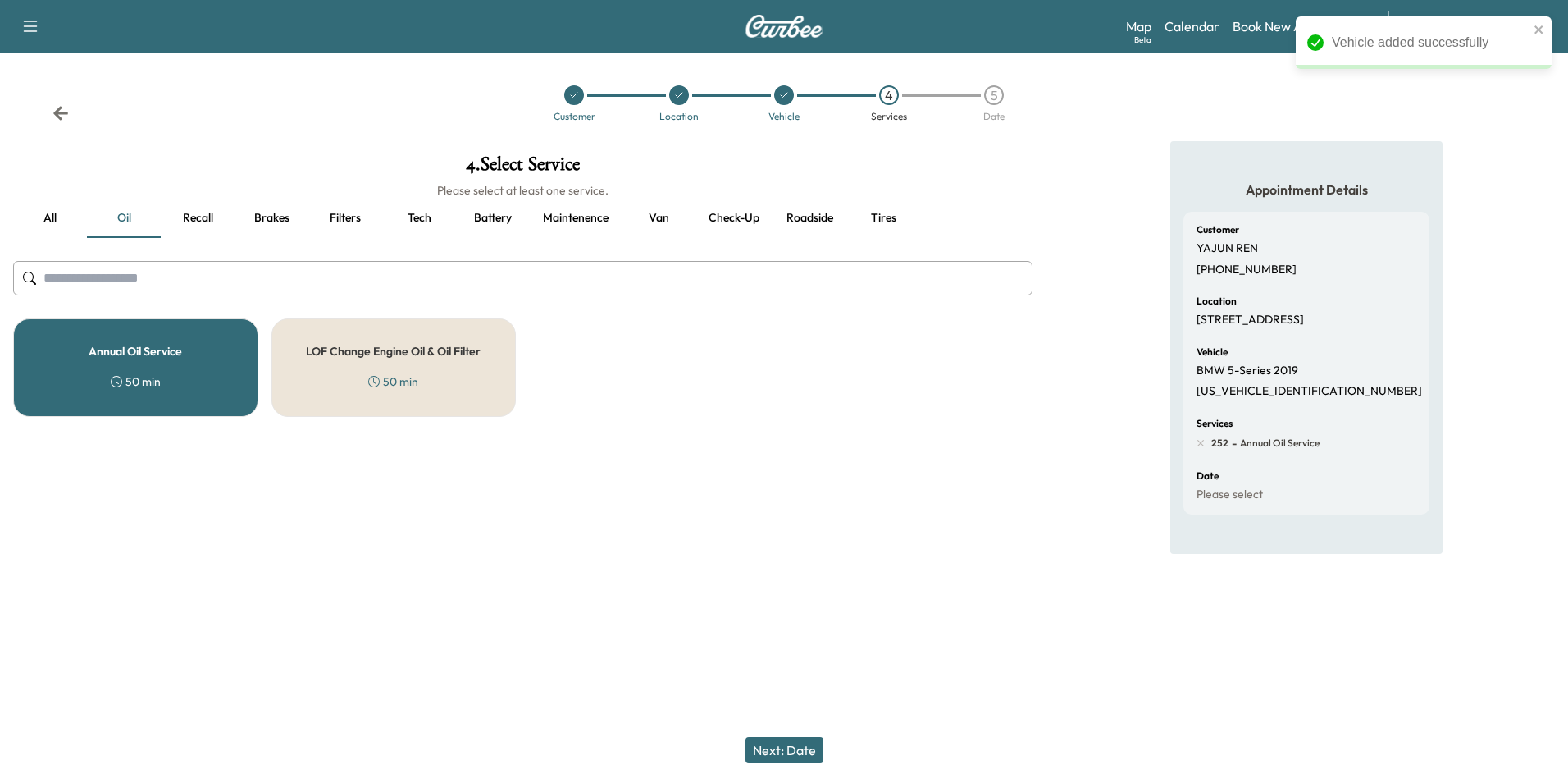
click at [791, 747] on button "Next: Date" at bounding box center [784, 749] width 78 height 26
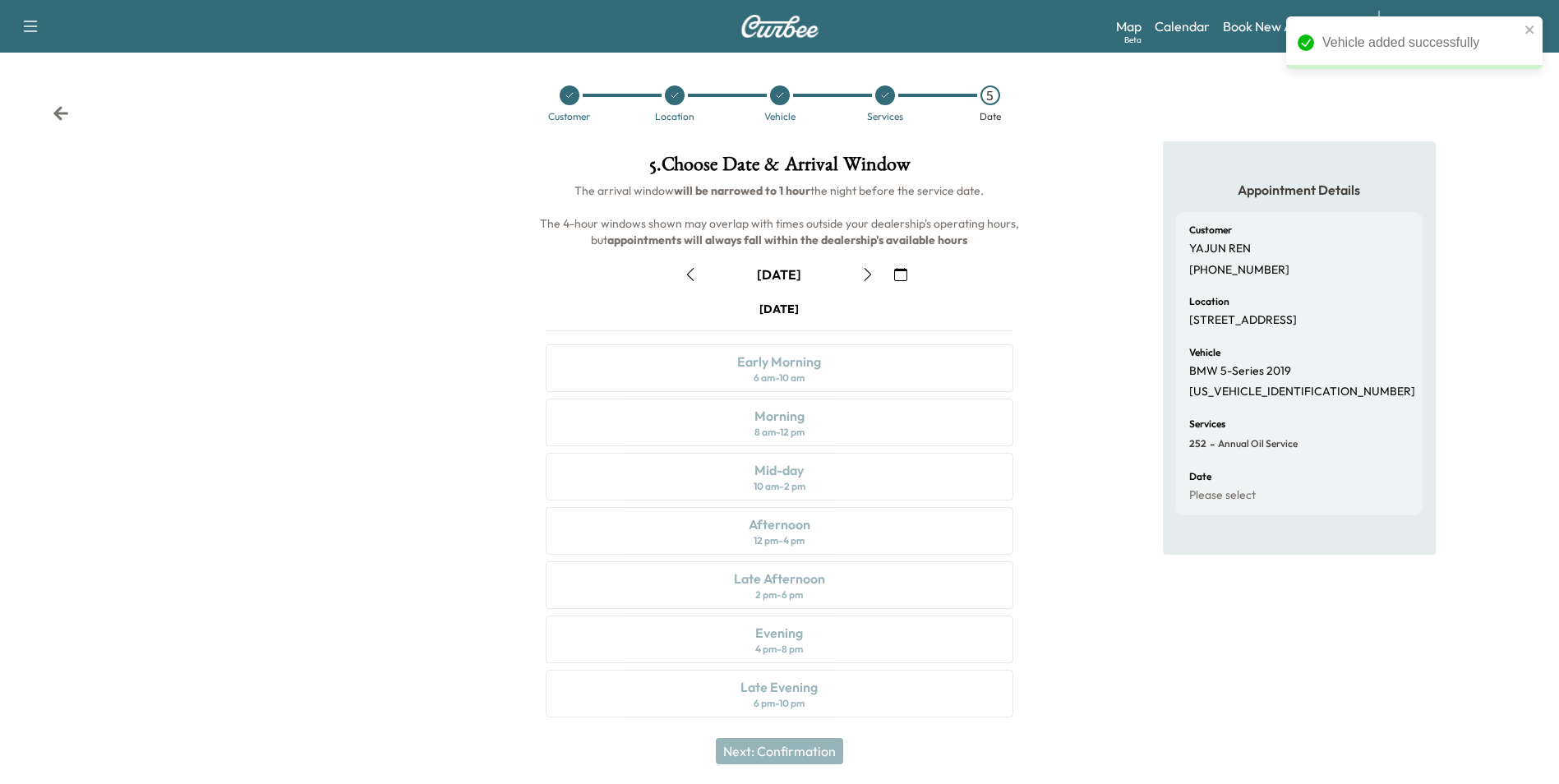
click at [899, 275] on icon "button" at bounding box center [901, 274] width 13 height 13
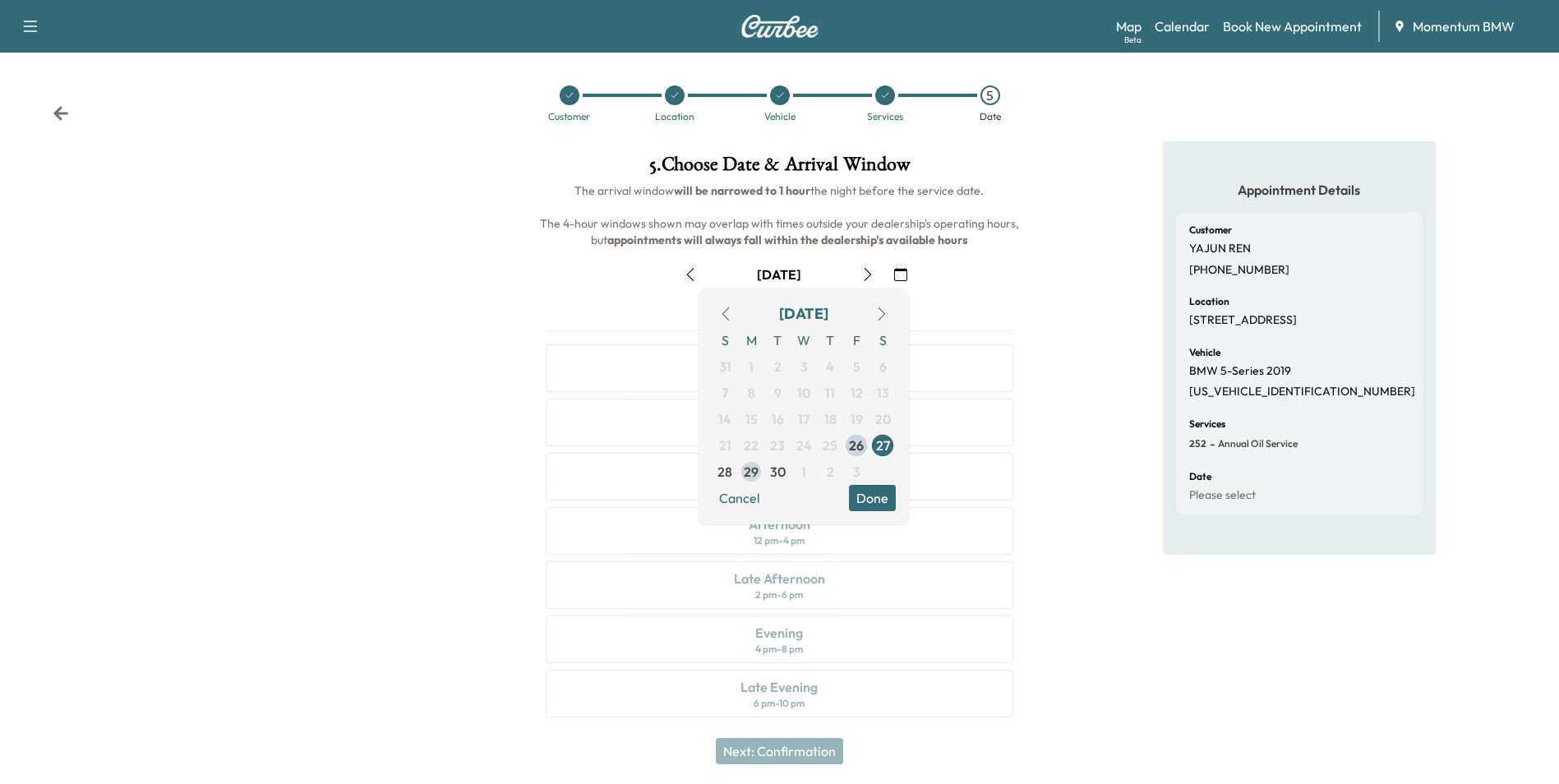
click at [750, 473] on span "29" at bounding box center [751, 471] width 15 height 20
click at [877, 485] on button "Done" at bounding box center [872, 497] width 47 height 26
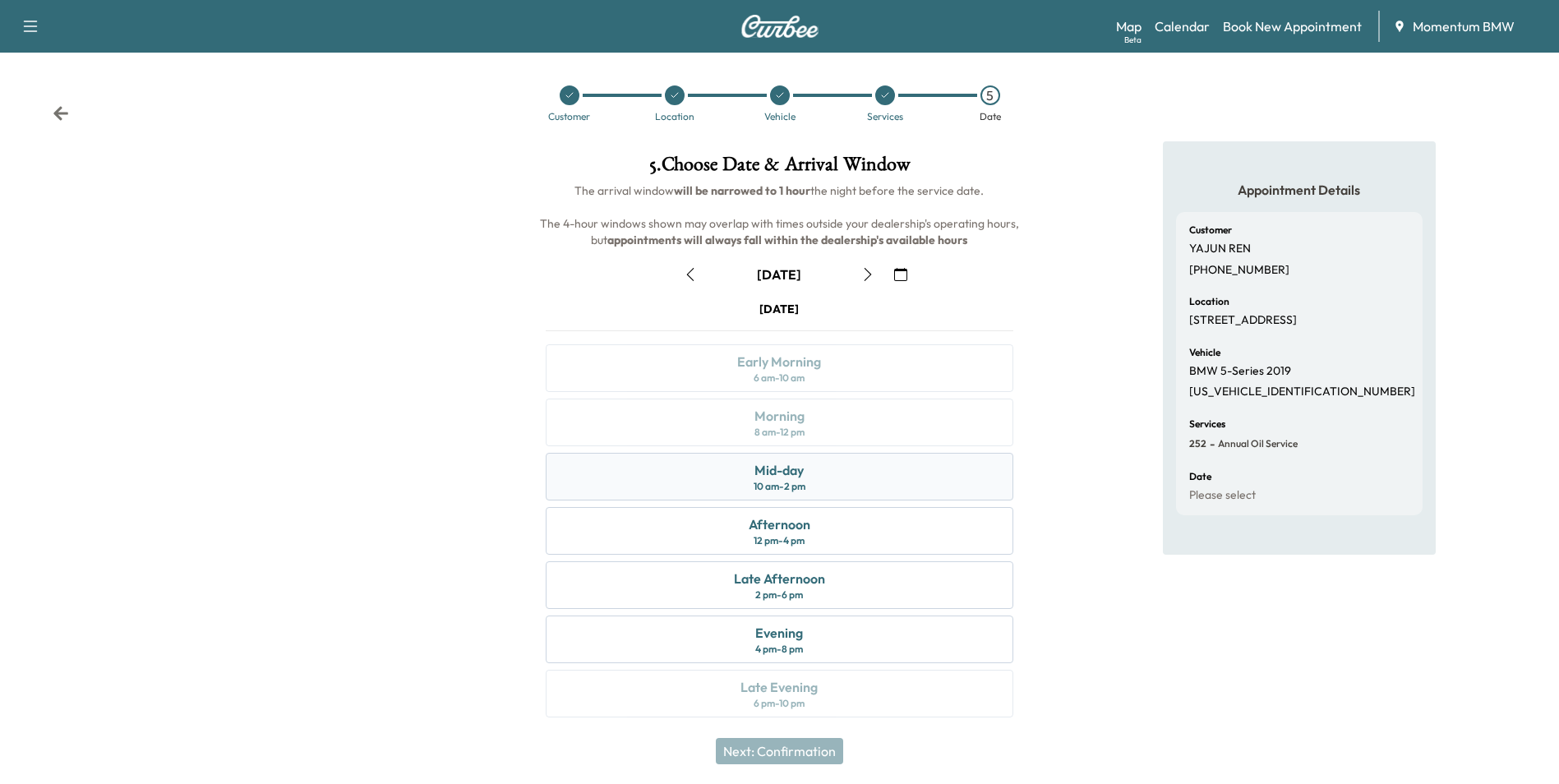
click at [802, 472] on div "Mid-day" at bounding box center [779, 470] width 49 height 20
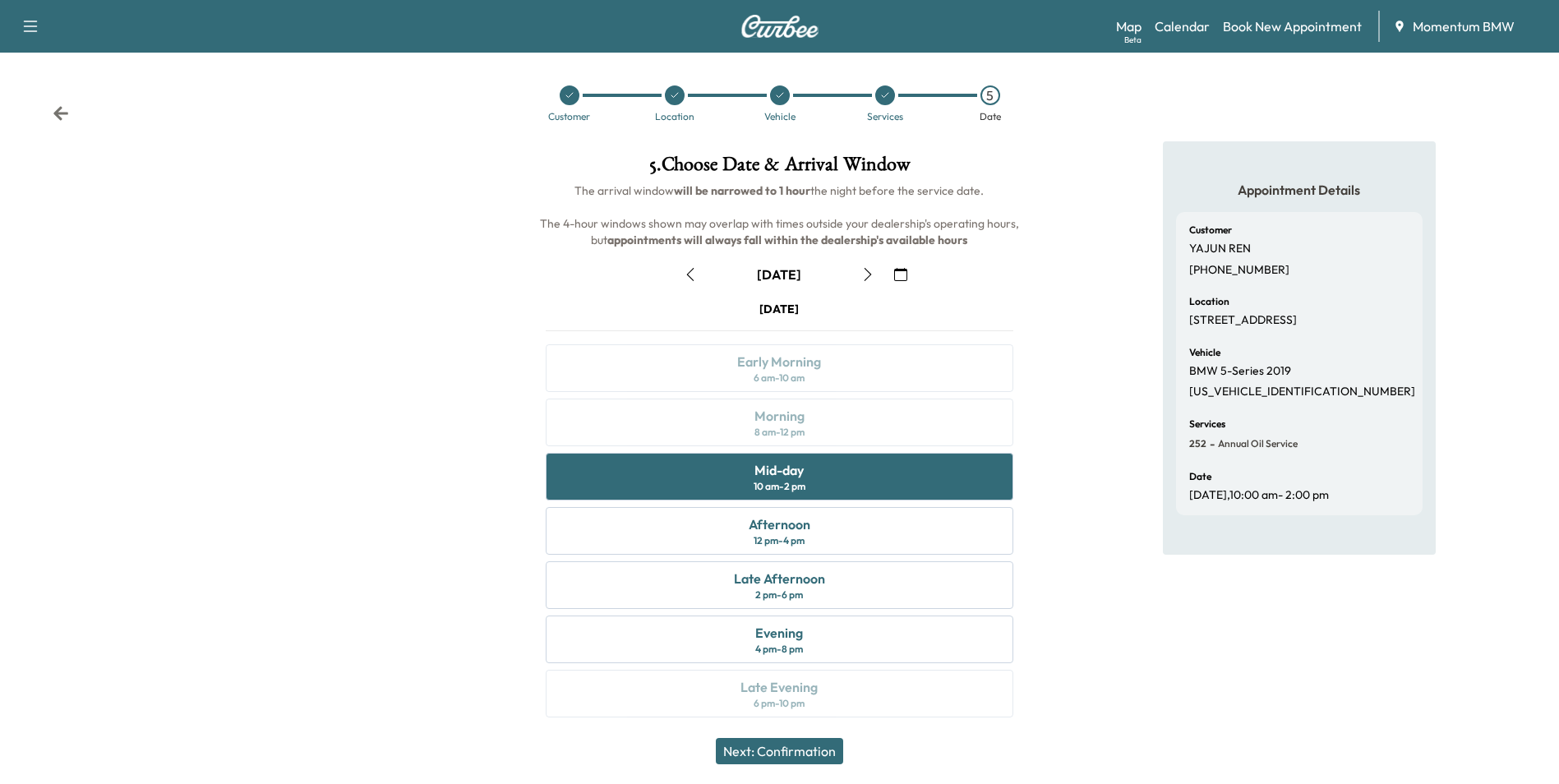
click at [807, 748] on button "Next: Confirmation" at bounding box center [779, 750] width 127 height 26
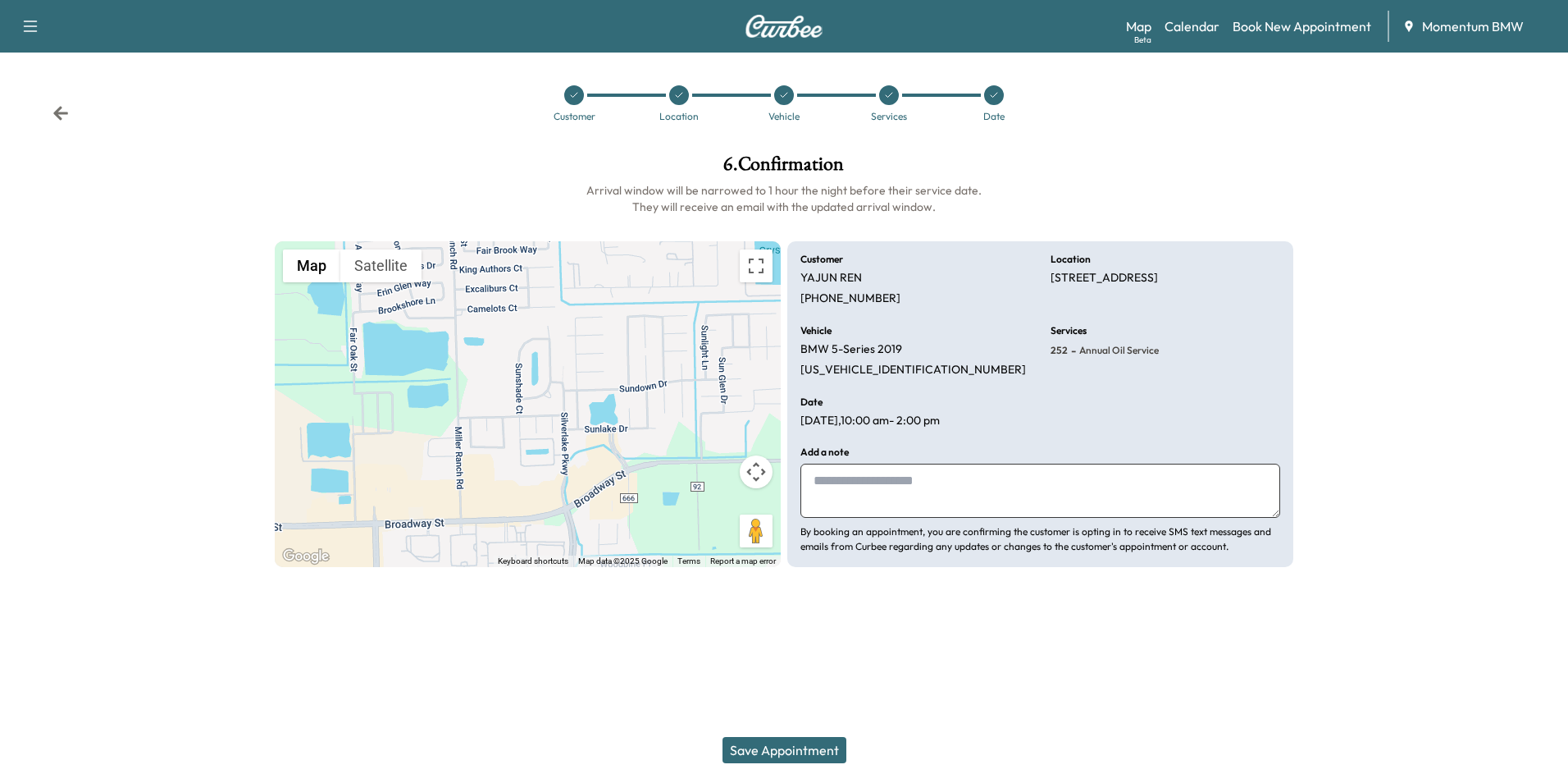
click at [1064, 494] on textarea at bounding box center [1041, 490] width 480 height 54
type textarea "********"
click at [790, 748] on button "Save Appointment" at bounding box center [784, 749] width 124 height 26
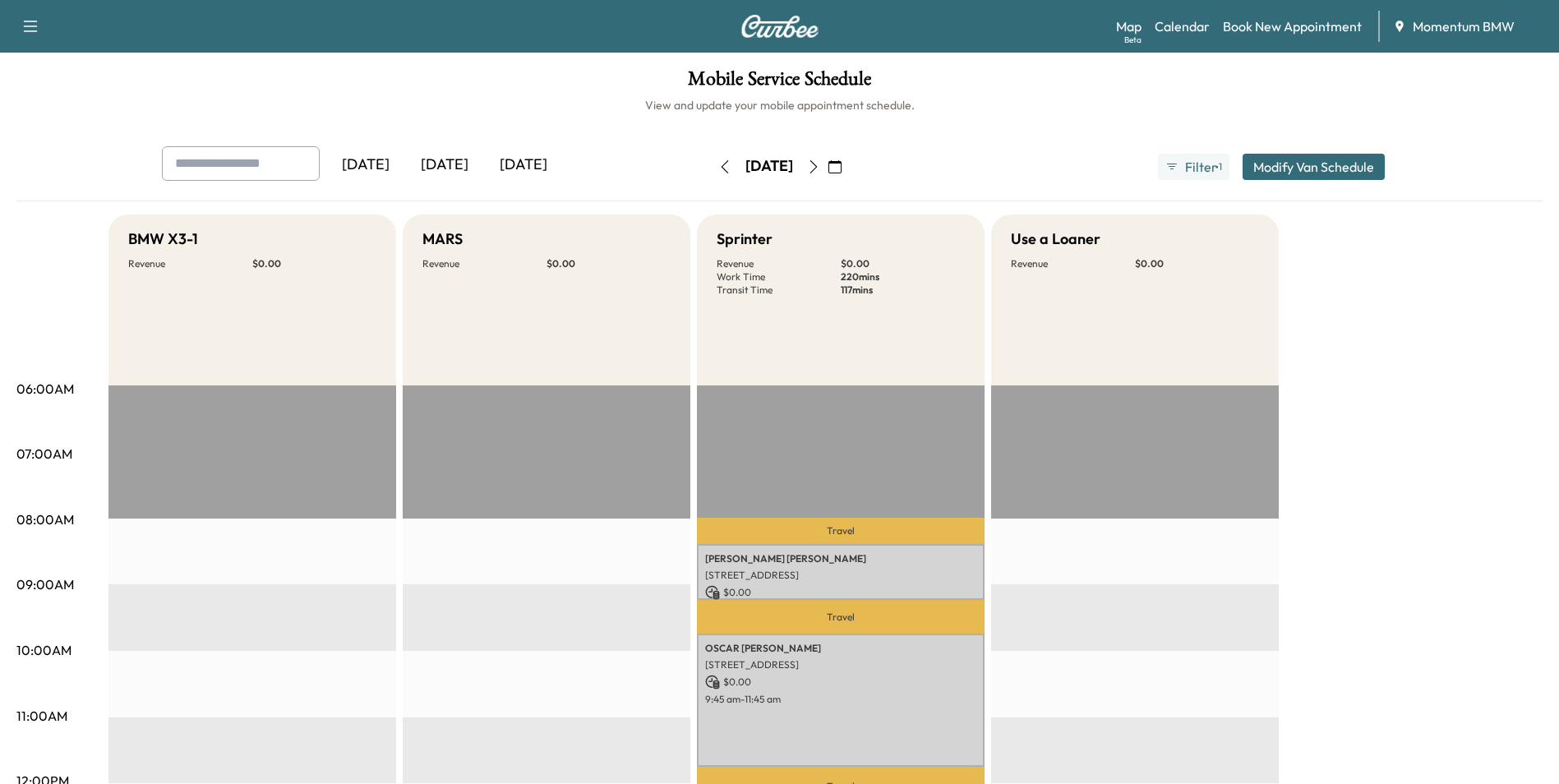
click at [842, 171] on icon "button" at bounding box center [835, 166] width 13 height 13
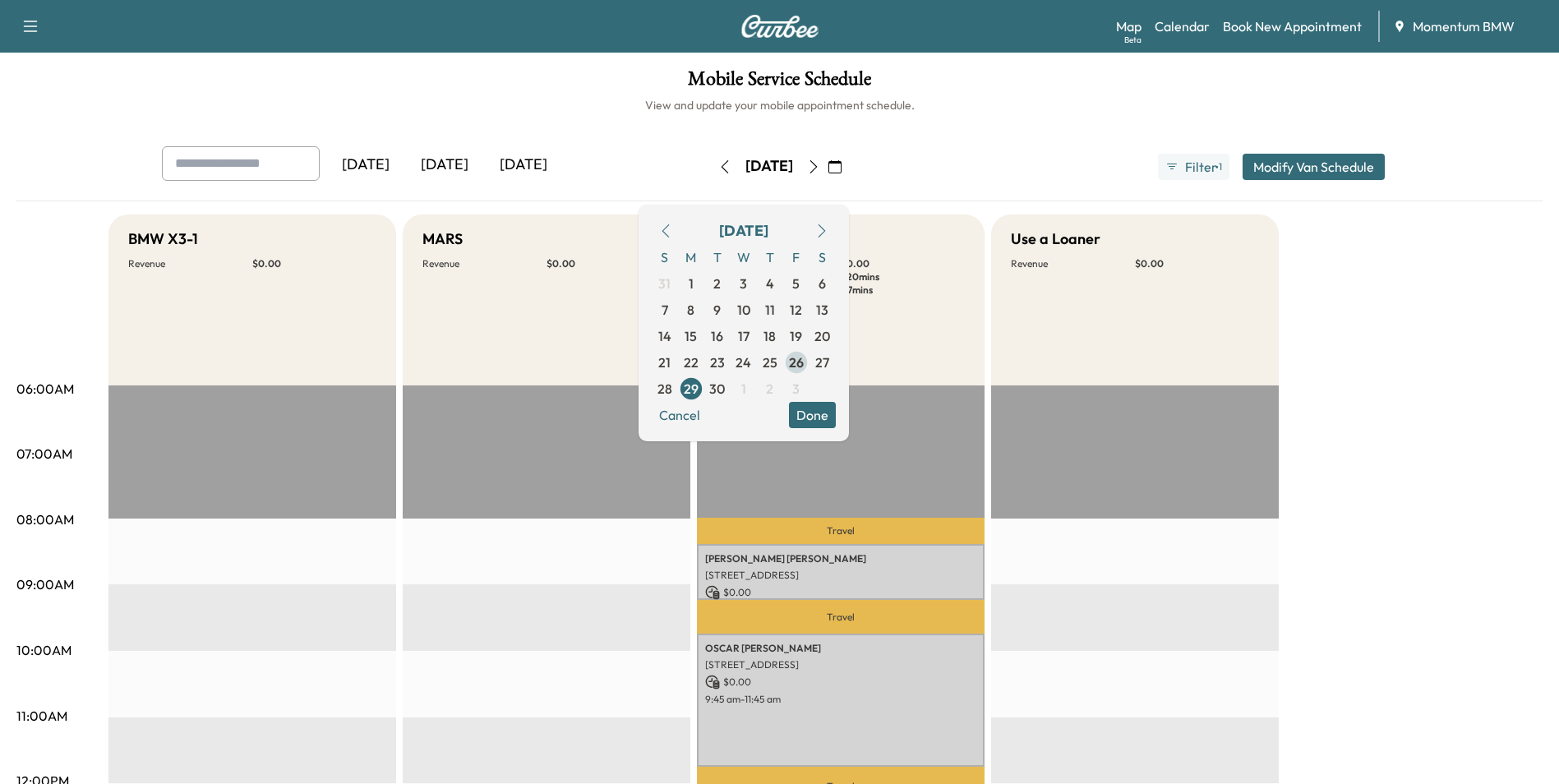
click at [804, 365] on span "26" at bounding box center [796, 362] width 15 height 20
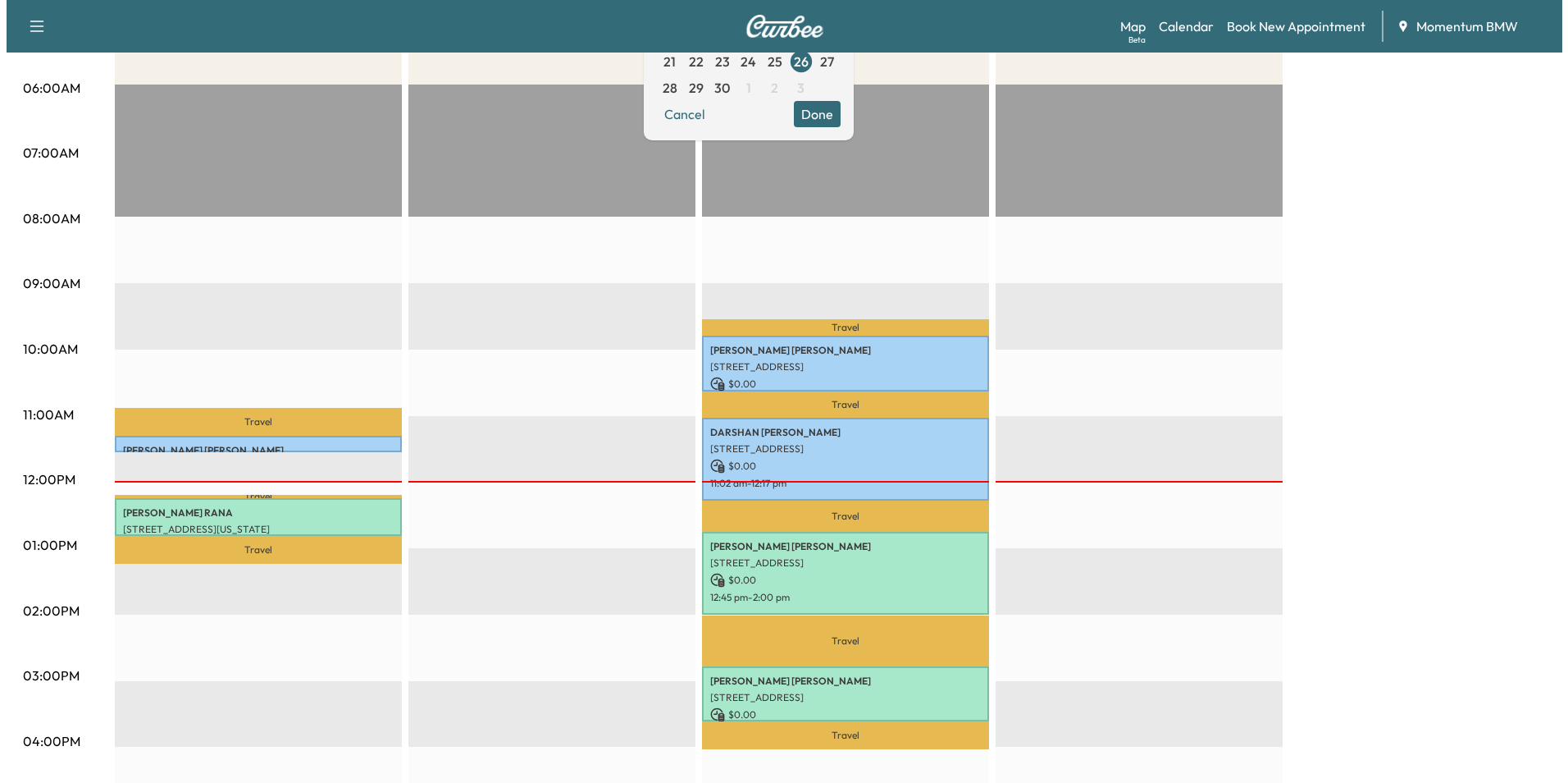
scroll to position [492, 0]
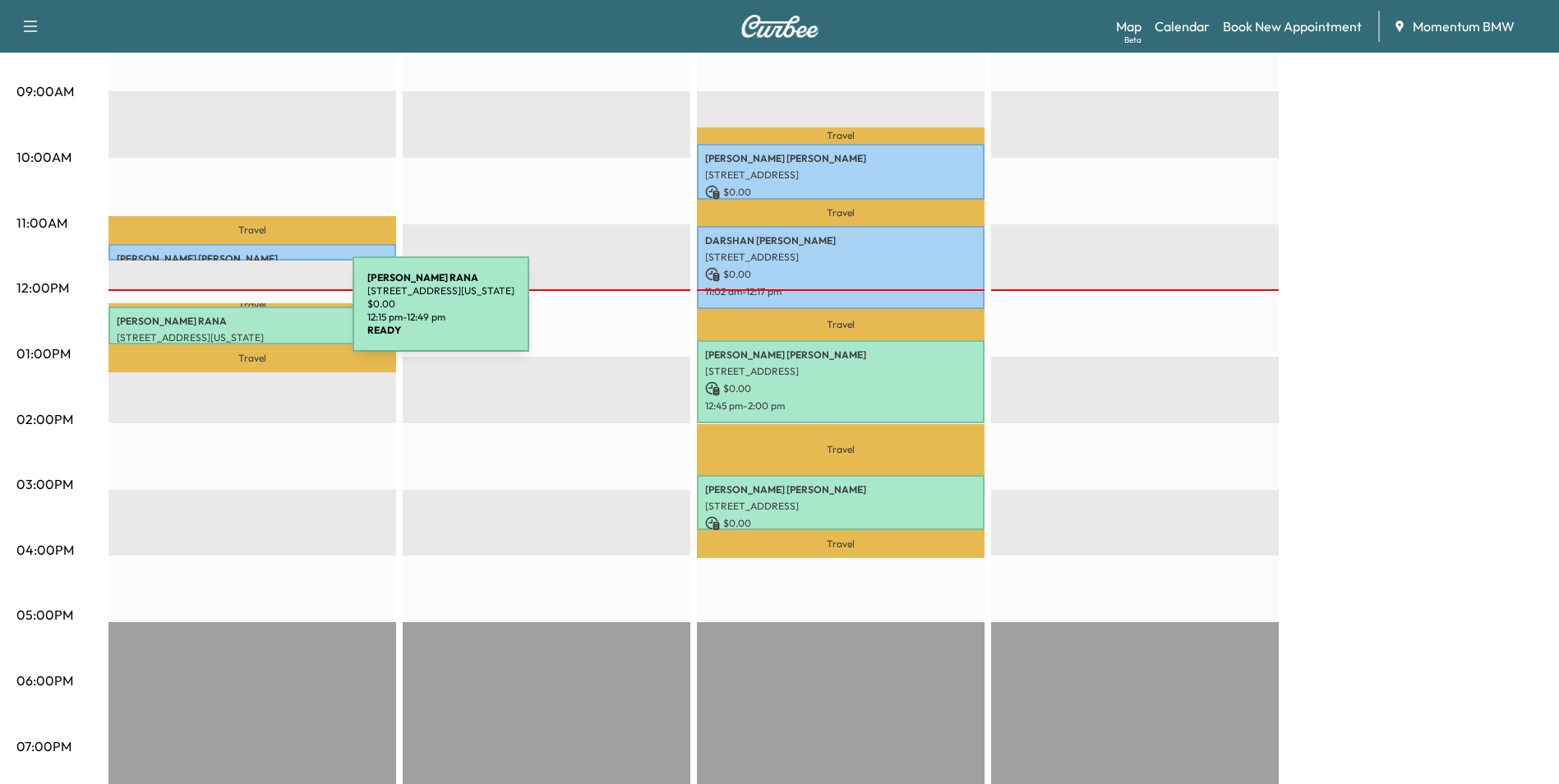
click at [229, 315] on p "[PERSON_NAME]" at bounding box center [252, 321] width 271 height 13
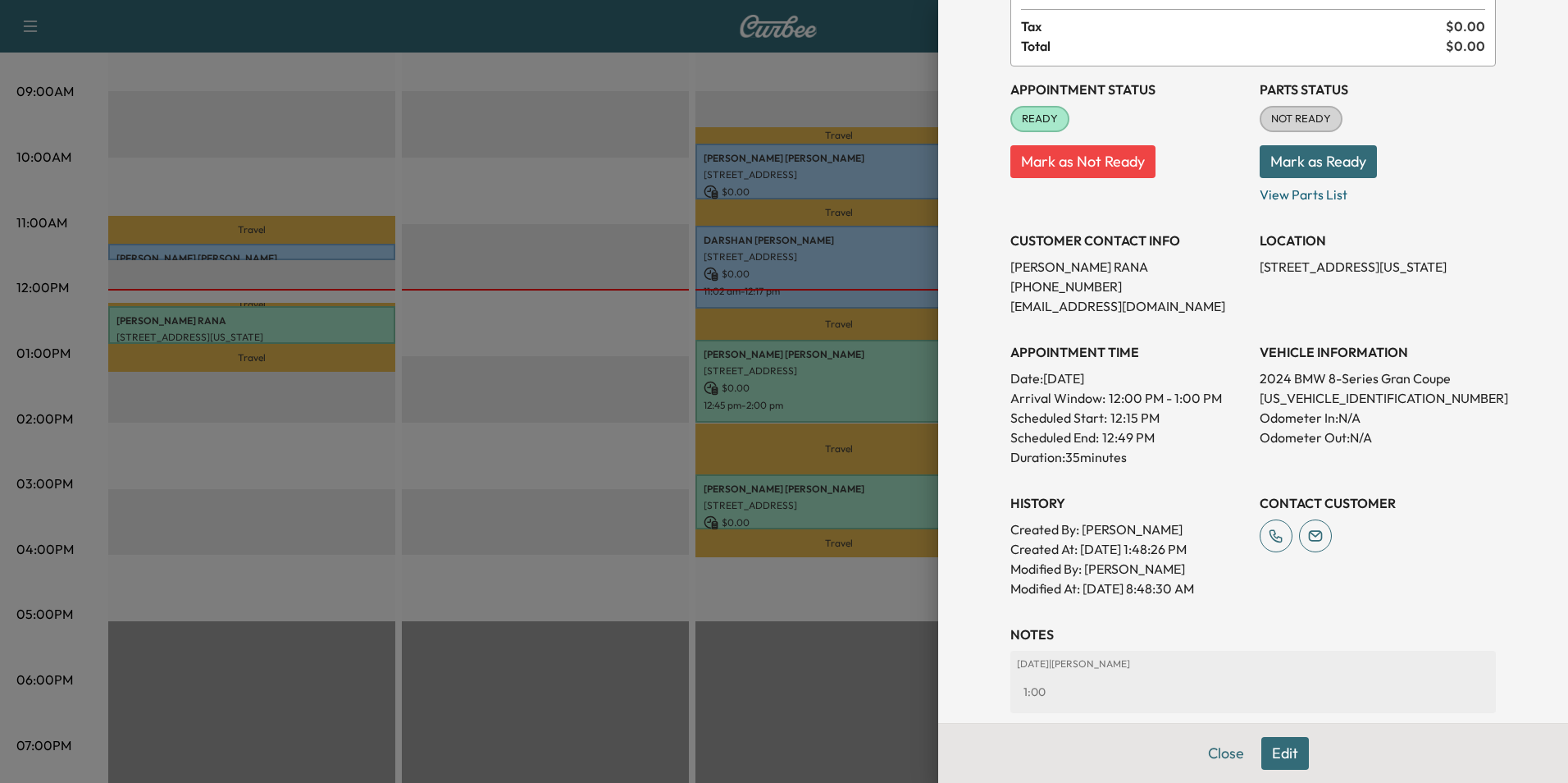
scroll to position [246, 0]
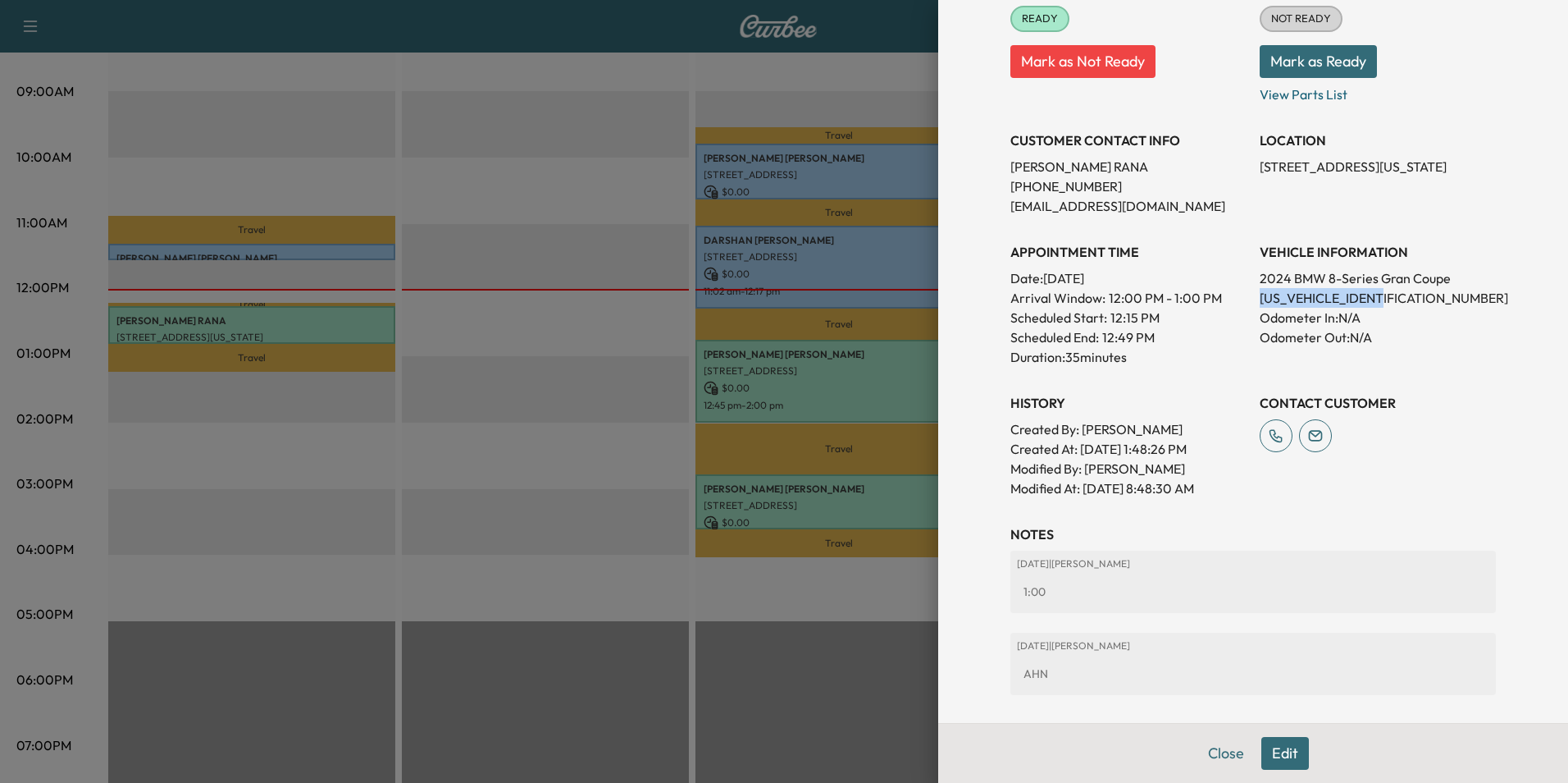
drag, startPoint x: 1394, startPoint y: 298, endPoint x: 1251, endPoint y: 301, distance: 143.0
click at [1260, 301] on p "[US_VEHICLE_IDENTIFICATION_NUMBER]" at bounding box center [1378, 298] width 236 height 20
drag, startPoint x: 1251, startPoint y: 301, endPoint x: 1345, endPoint y: 297, distance: 94.1
copy p "[US_VEHICLE_IDENTIFICATION_NUMBER]"
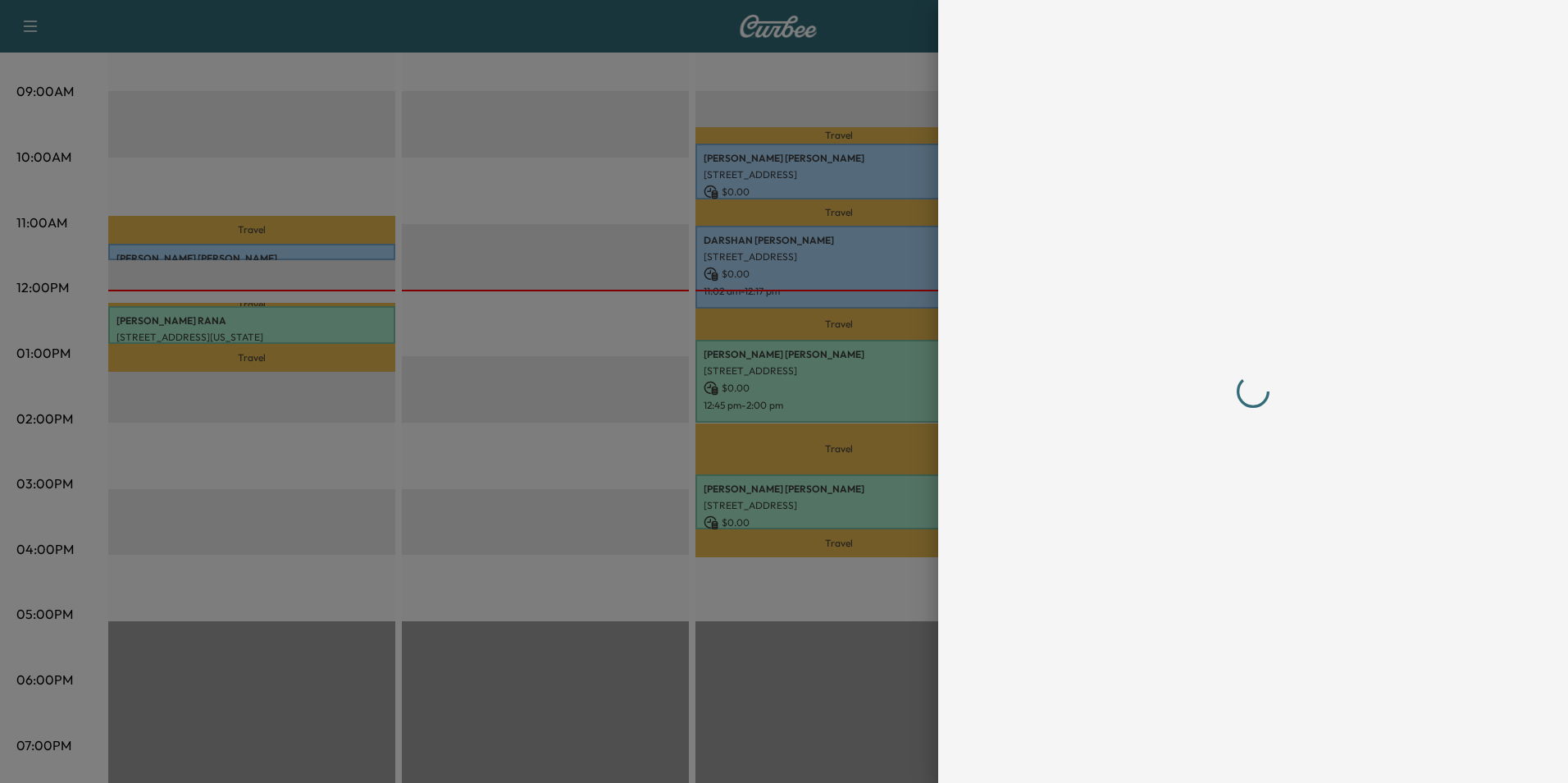
scroll to position [0, 0]
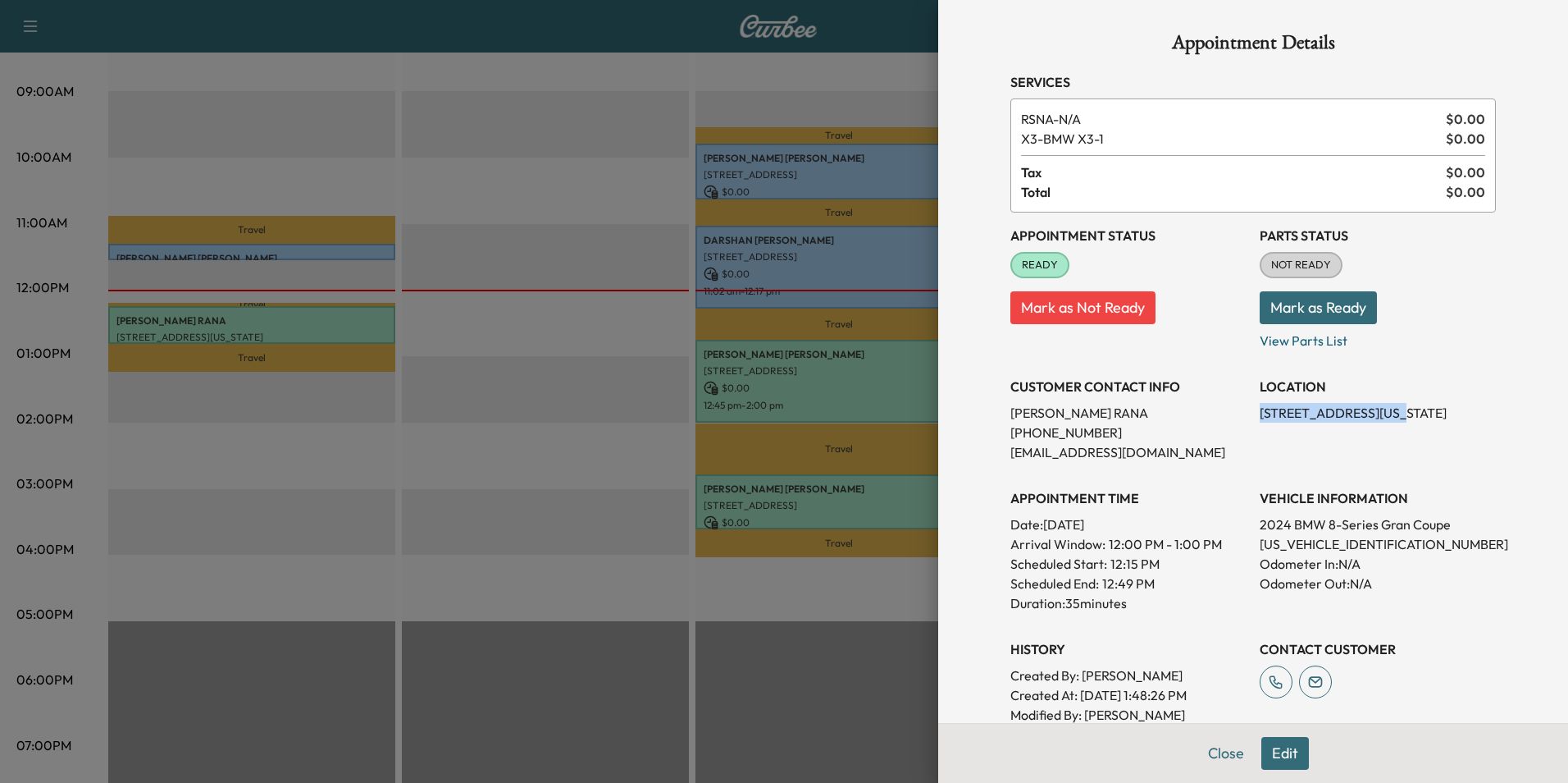
drag, startPoint x: 1360, startPoint y: 413, endPoint x: 1249, endPoint y: 416, distance: 111.0
click at [1260, 416] on p "[STREET_ADDRESS][US_STATE]" at bounding box center [1378, 412] width 236 height 20
drag, startPoint x: 1249, startPoint y: 416, endPoint x: 1324, endPoint y: 417, distance: 75.0
copy p "11 Sullivans Landing"
click at [1215, 757] on button "Close" at bounding box center [1226, 753] width 57 height 33
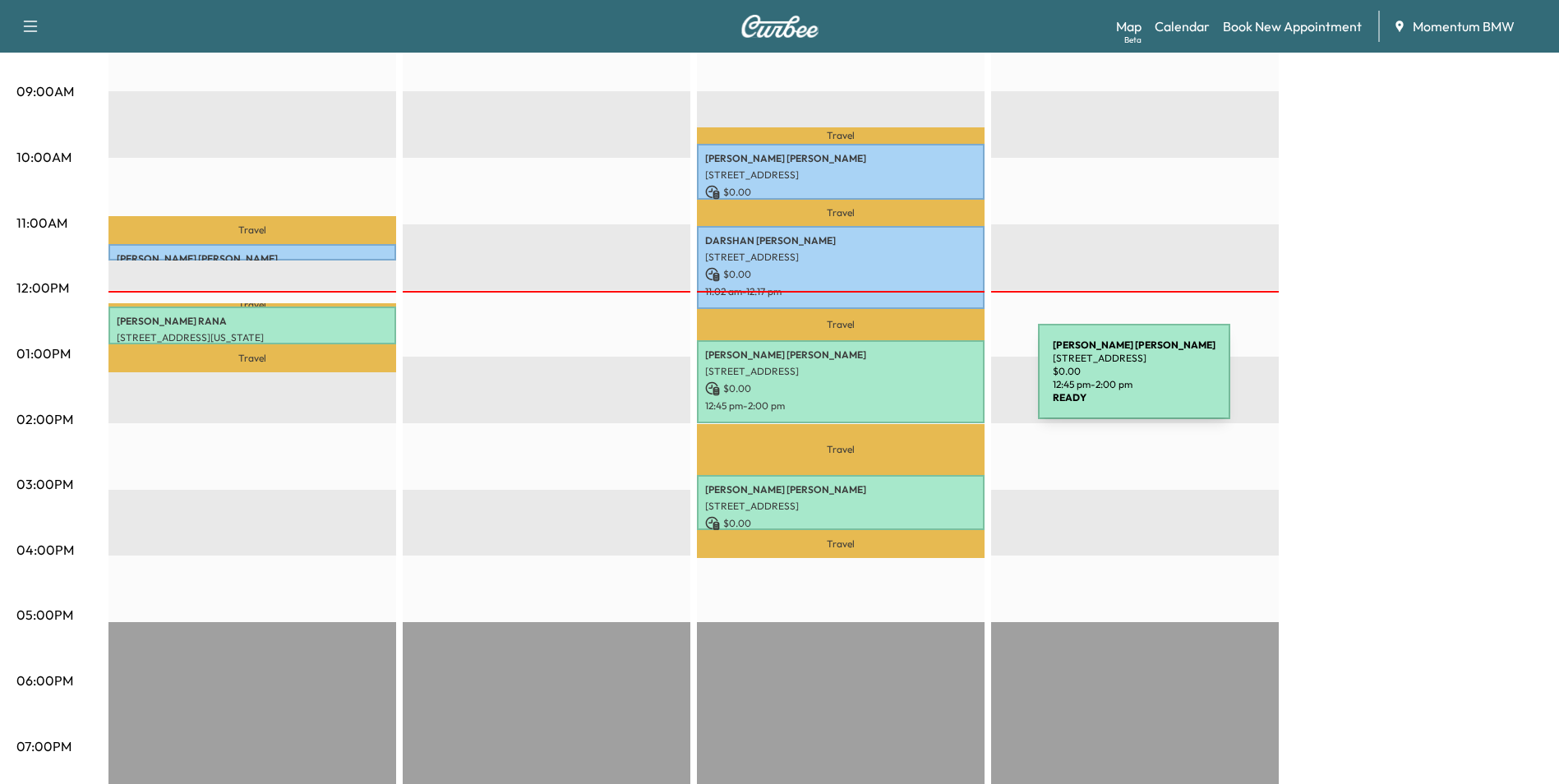
click at [915, 381] on p "$ 0.00" at bounding box center [841, 388] width 271 height 15
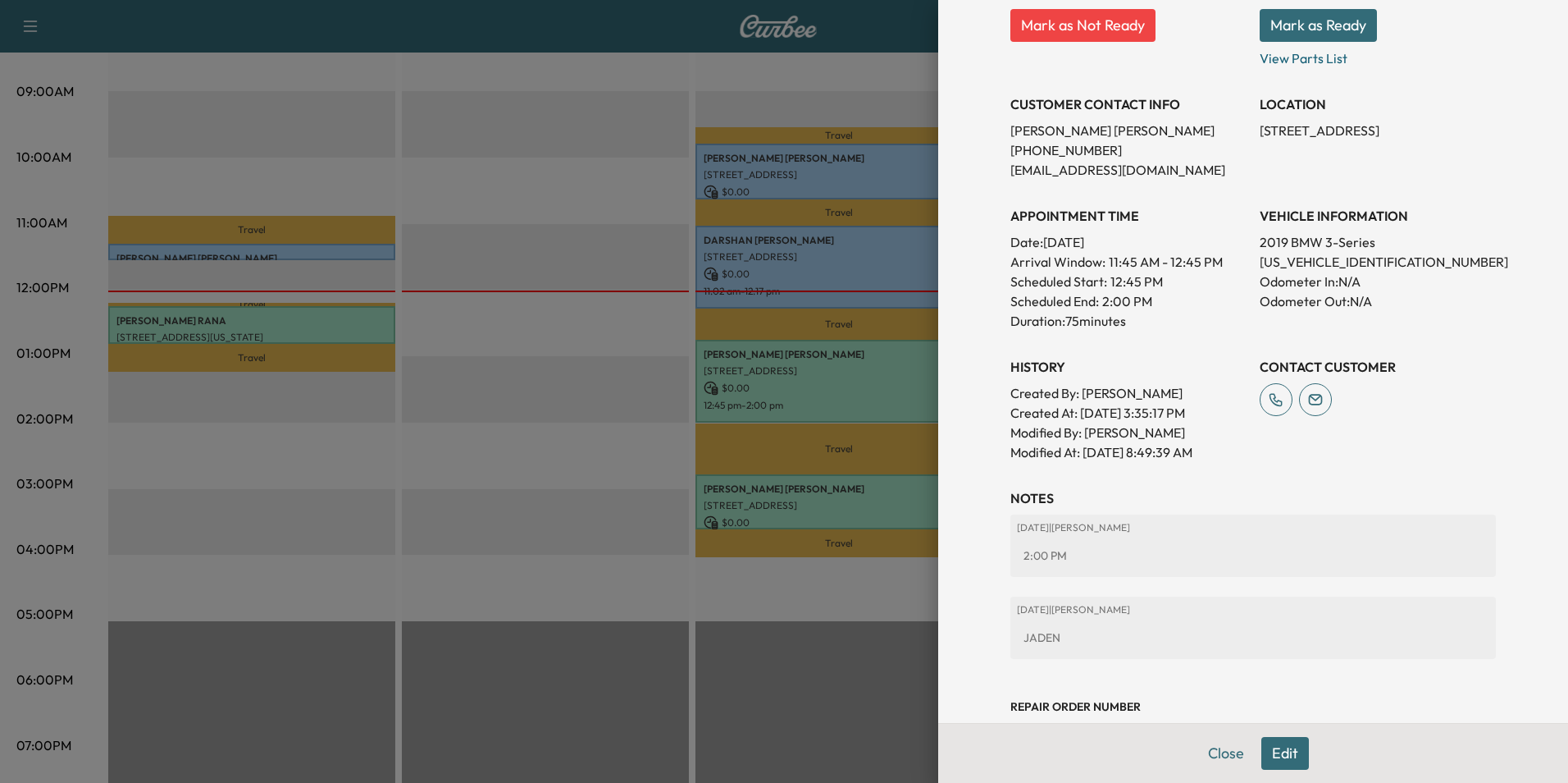
scroll to position [329, 0]
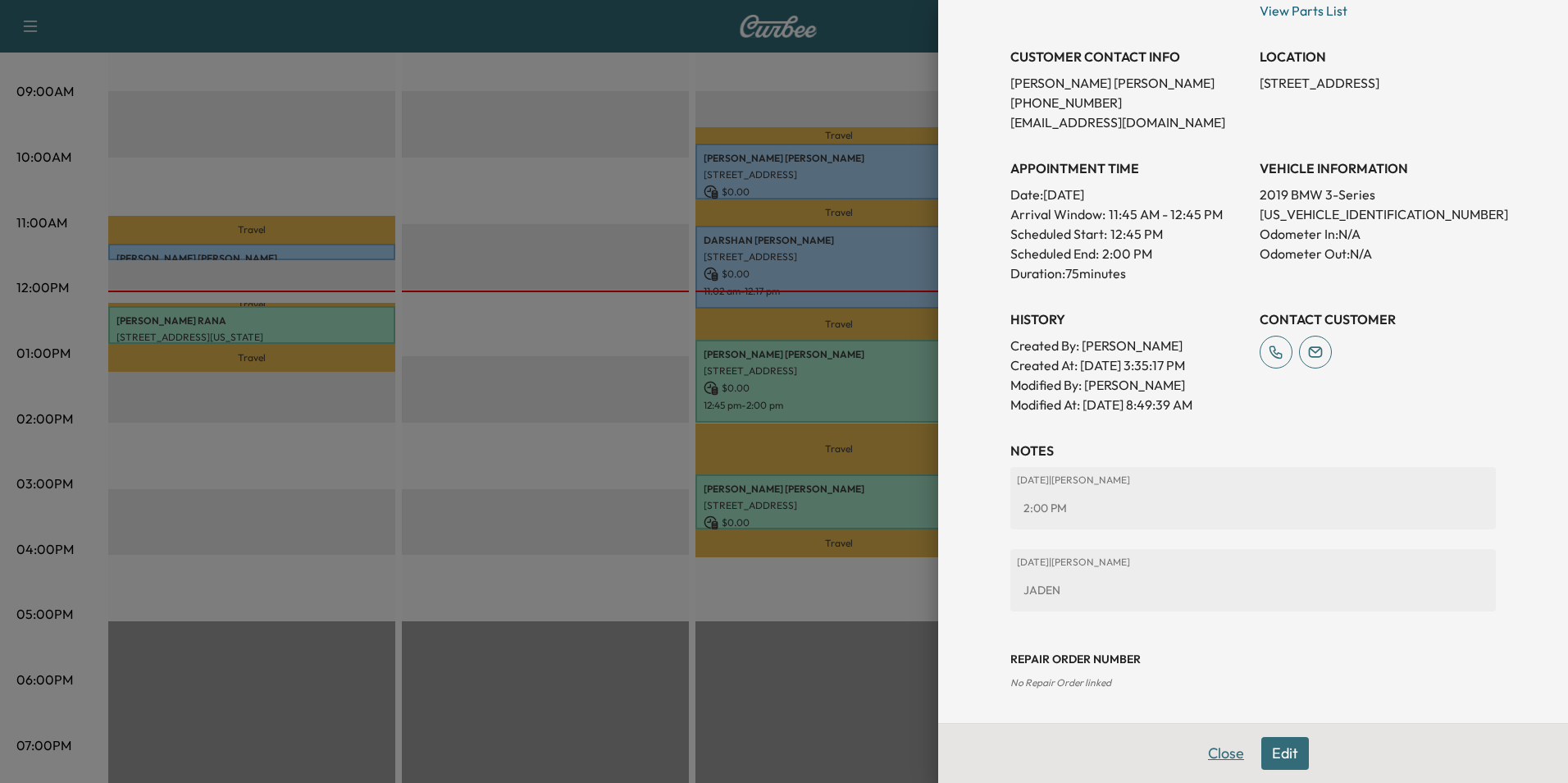
click at [1223, 753] on button "Close" at bounding box center [1226, 753] width 57 height 33
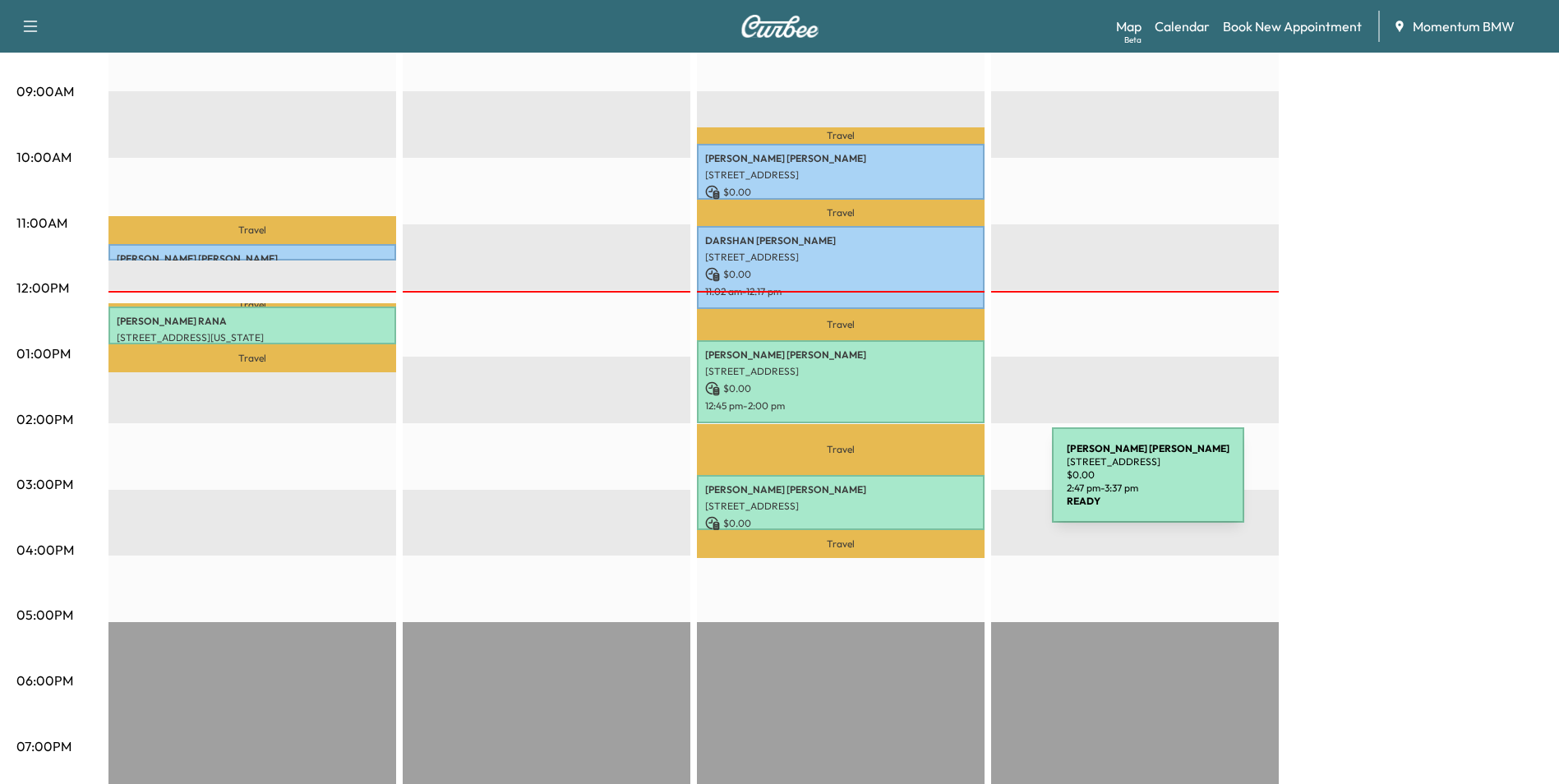
click at [928, 485] on p "[PERSON_NAME]" at bounding box center [841, 489] width 271 height 13
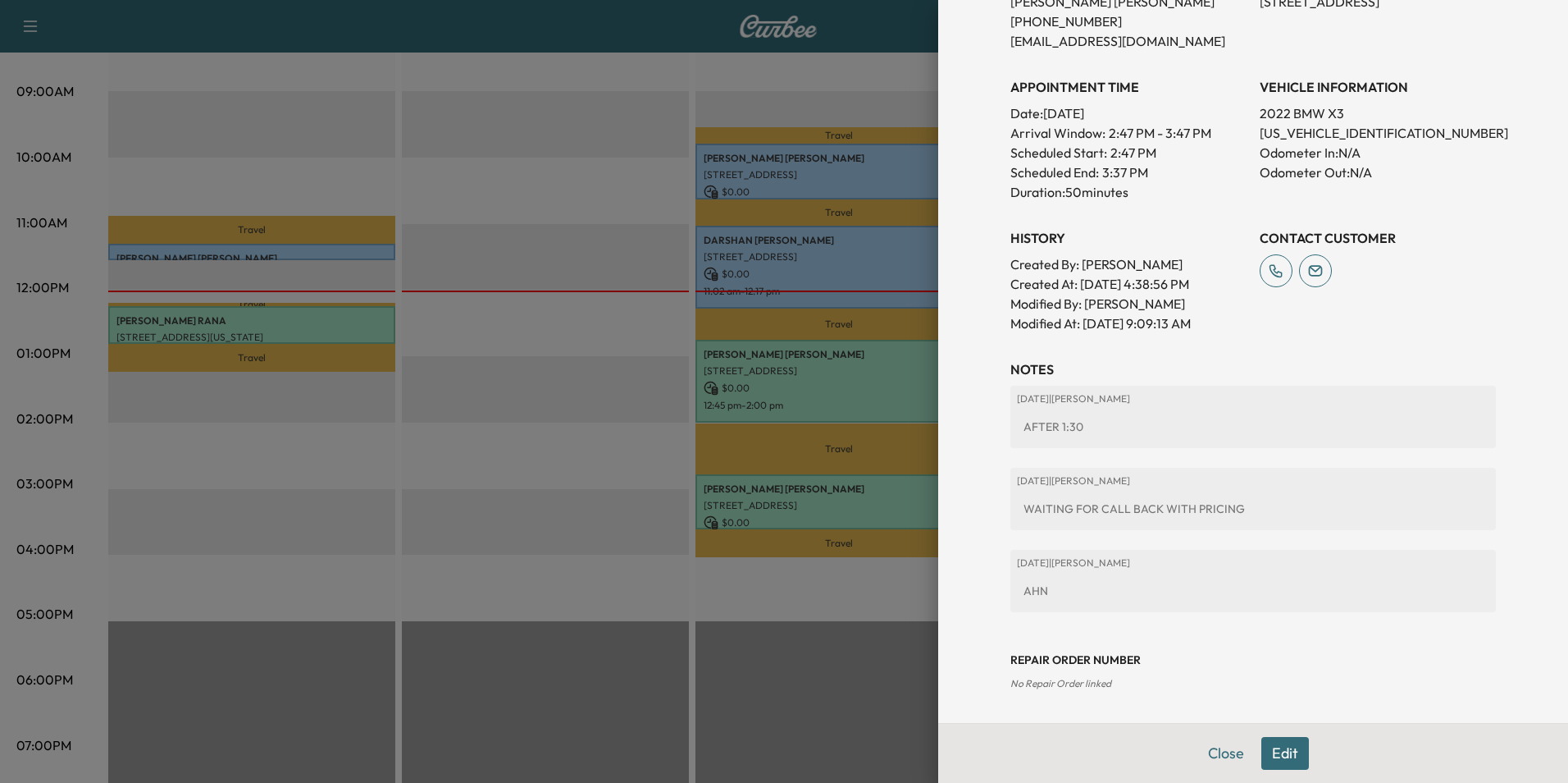
scroll to position [392, 0]
click at [1220, 759] on button "Close" at bounding box center [1226, 753] width 57 height 33
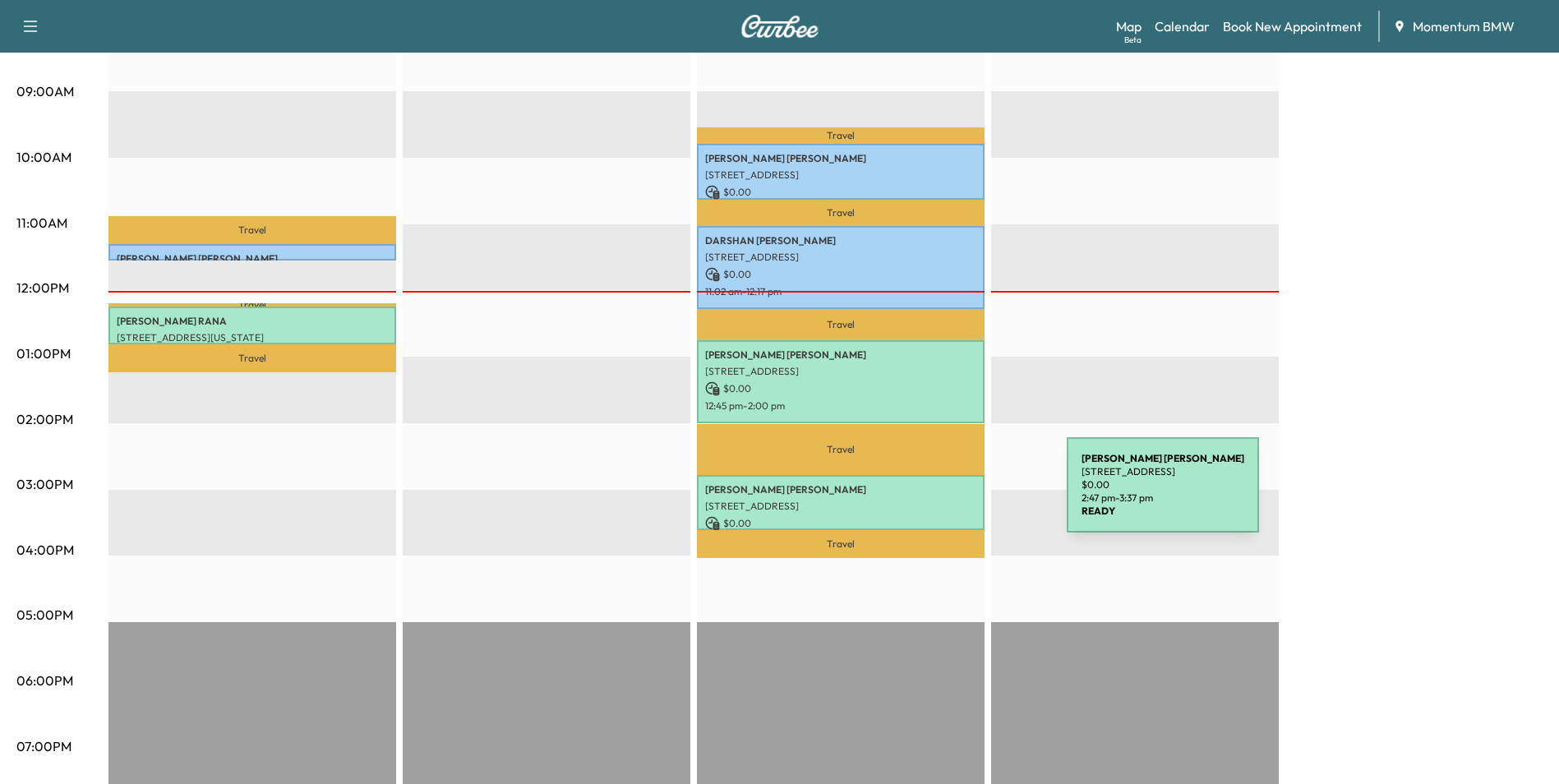
click at [944, 500] on p "[STREET_ADDRESS]" at bounding box center [841, 506] width 271 height 13
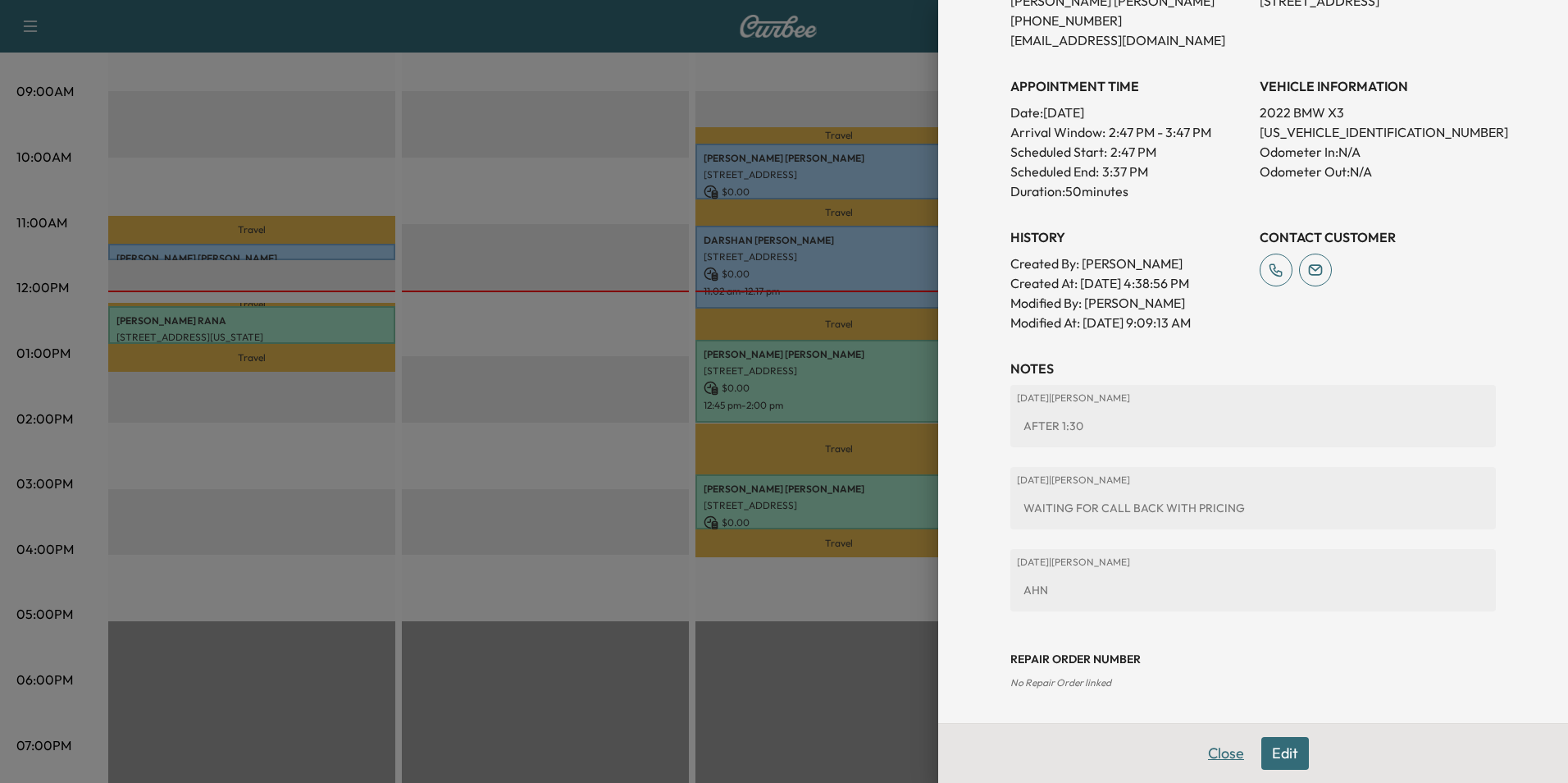
click at [1209, 750] on button "Close" at bounding box center [1226, 753] width 57 height 33
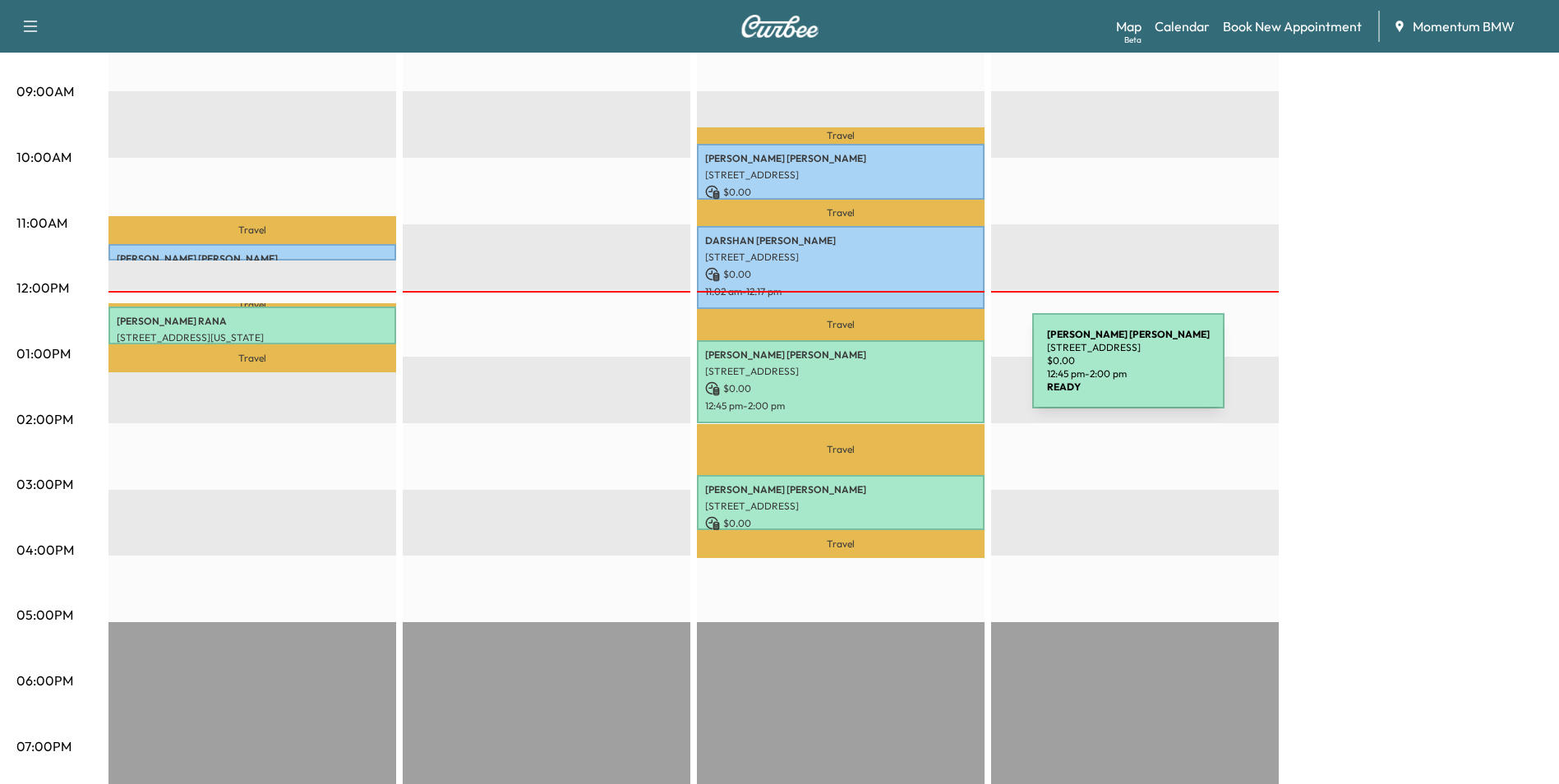
click at [909, 370] on p "[STREET_ADDRESS]" at bounding box center [841, 371] width 271 height 13
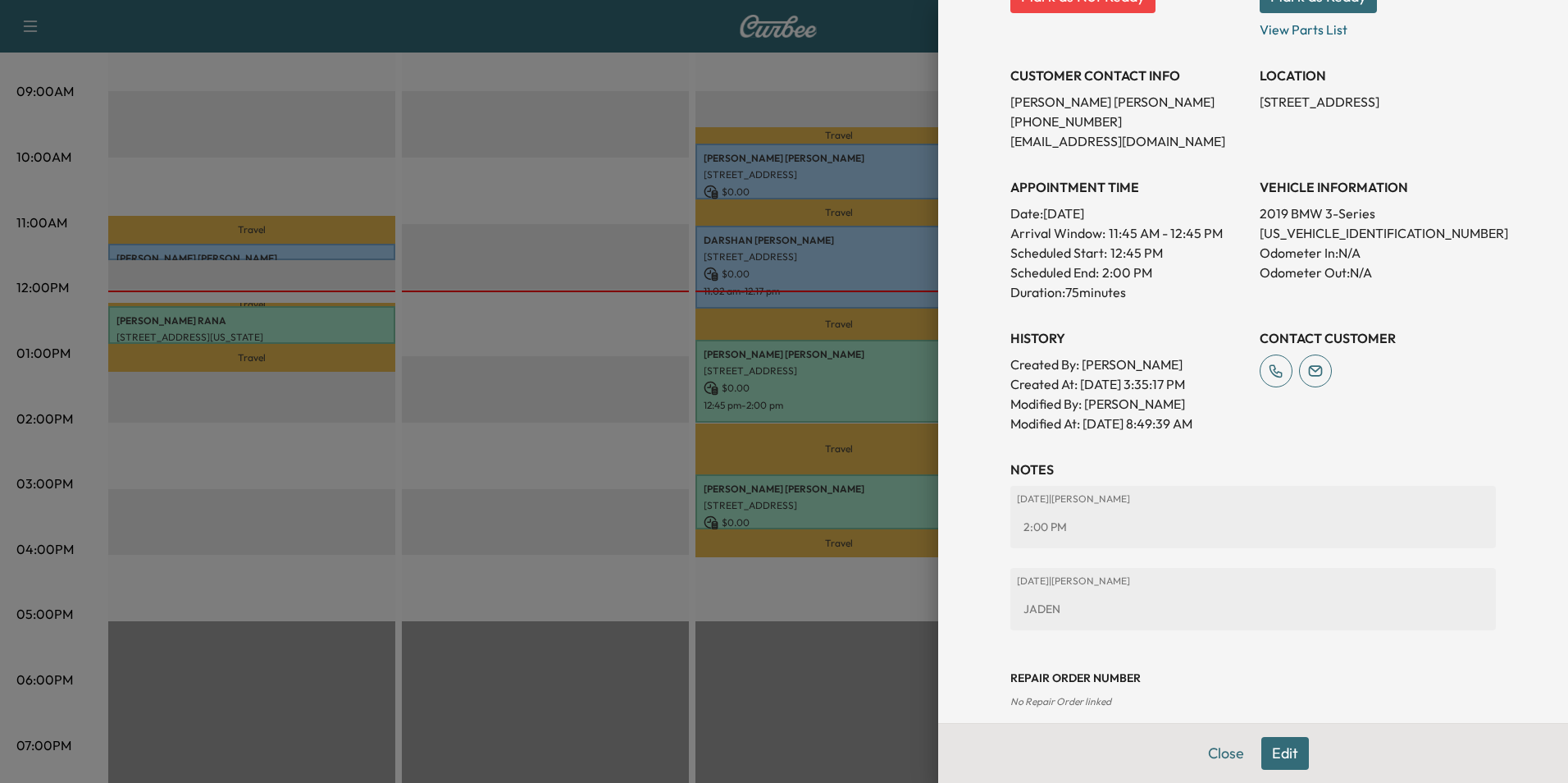
scroll to position [329, 0]
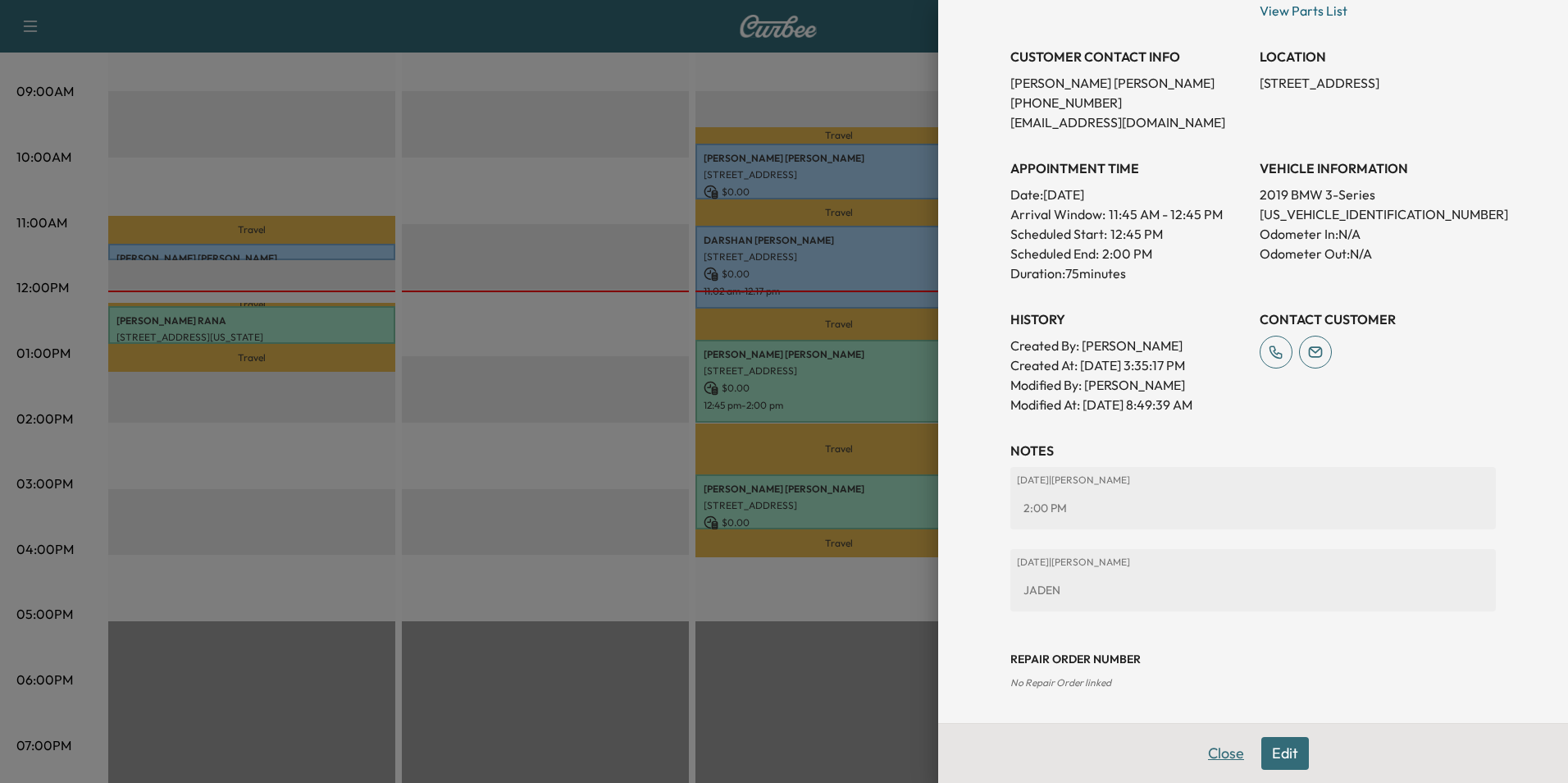
click at [1214, 756] on button "Close" at bounding box center [1226, 753] width 57 height 33
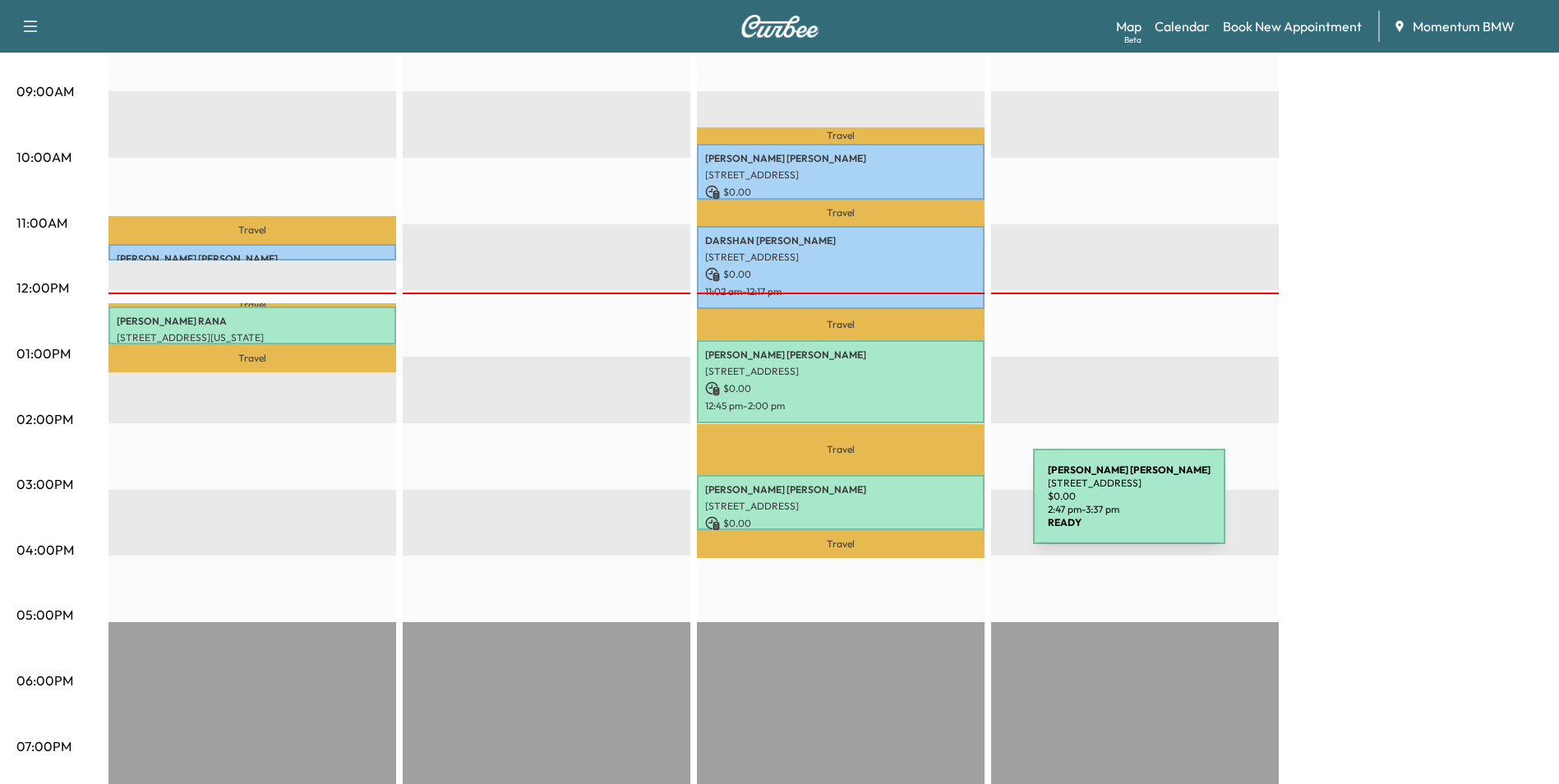
click at [910, 507] on div "[PERSON_NAME] [STREET_ADDRESS] $ 0.00 2:47 pm - 3:37 pm" at bounding box center [841, 502] width 288 height 55
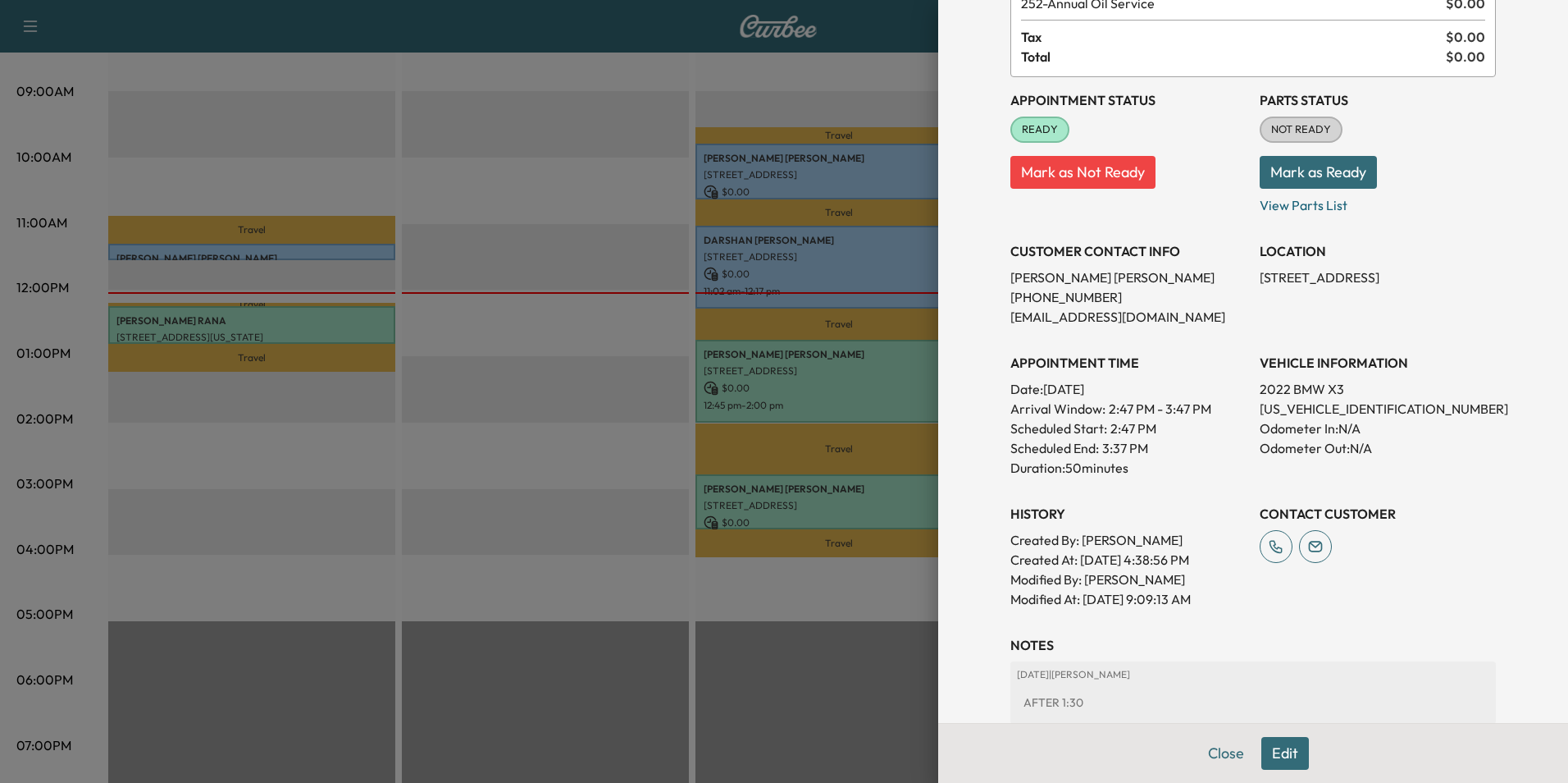
scroll to position [0, 0]
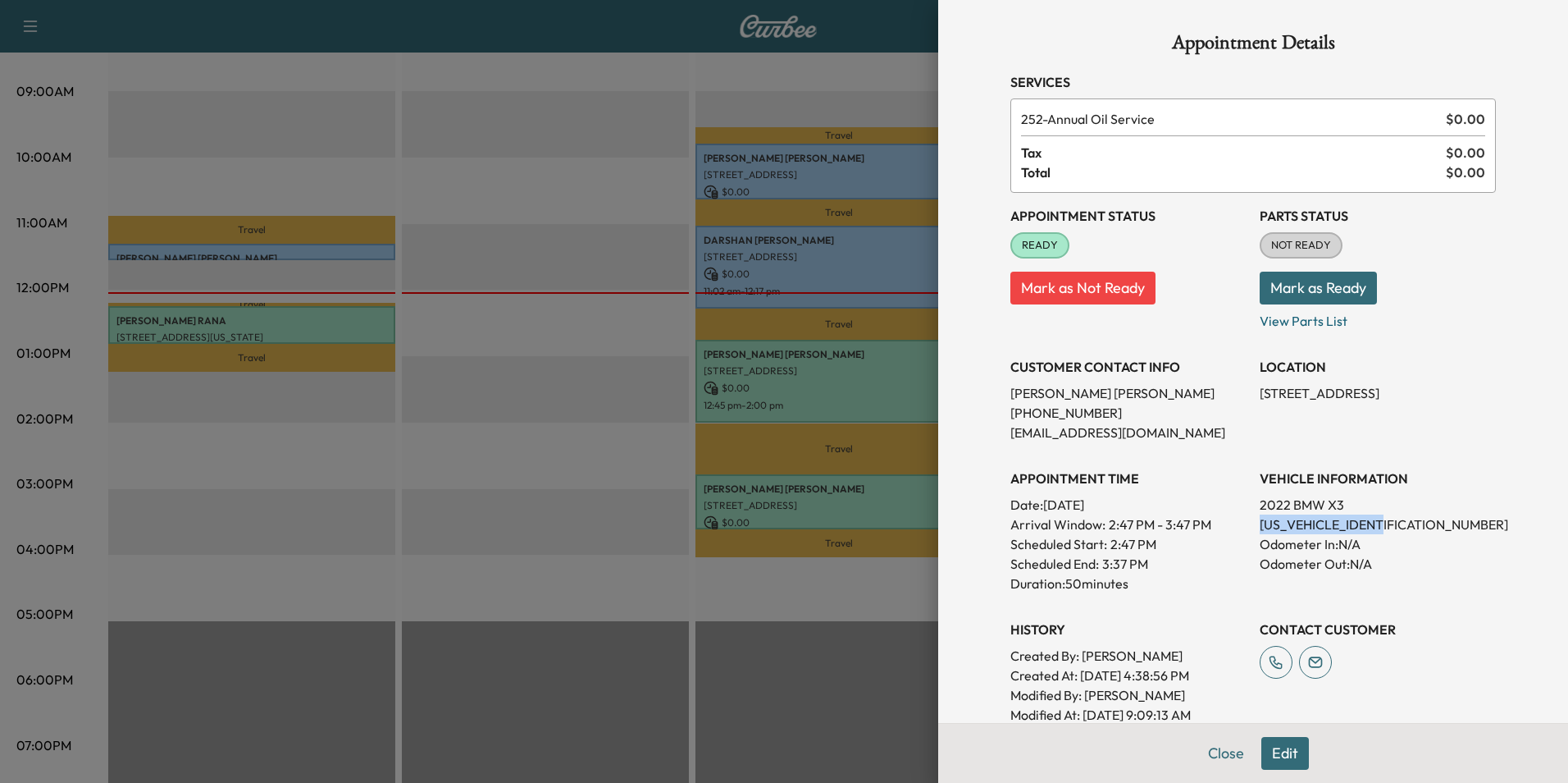
drag, startPoint x: 1385, startPoint y: 525, endPoint x: 1248, endPoint y: 528, distance: 137.0
click at [1260, 528] on p "[US_VEHICLE_IDENTIFICATION_NUMBER]" at bounding box center [1378, 524] width 236 height 20
drag, startPoint x: 1248, startPoint y: 528, endPoint x: 1356, endPoint y: 531, distance: 108.0
drag, startPoint x: 1403, startPoint y: 396, endPoint x: 1248, endPoint y: 397, distance: 155.0
click at [1260, 397] on p "[STREET_ADDRESS]" at bounding box center [1378, 393] width 236 height 20
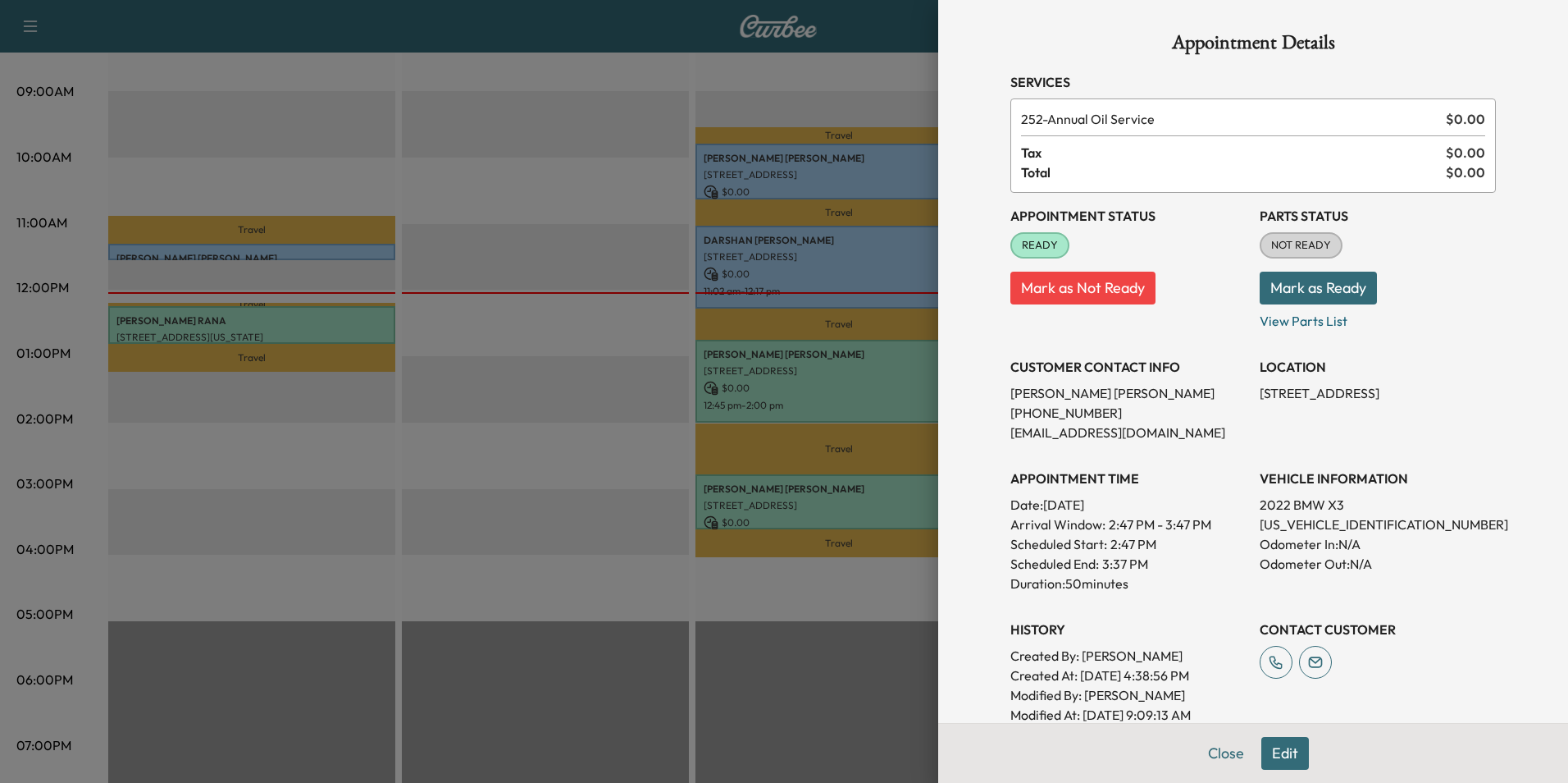
drag, startPoint x: 1248, startPoint y: 397, endPoint x: 1327, endPoint y: 395, distance: 79.0
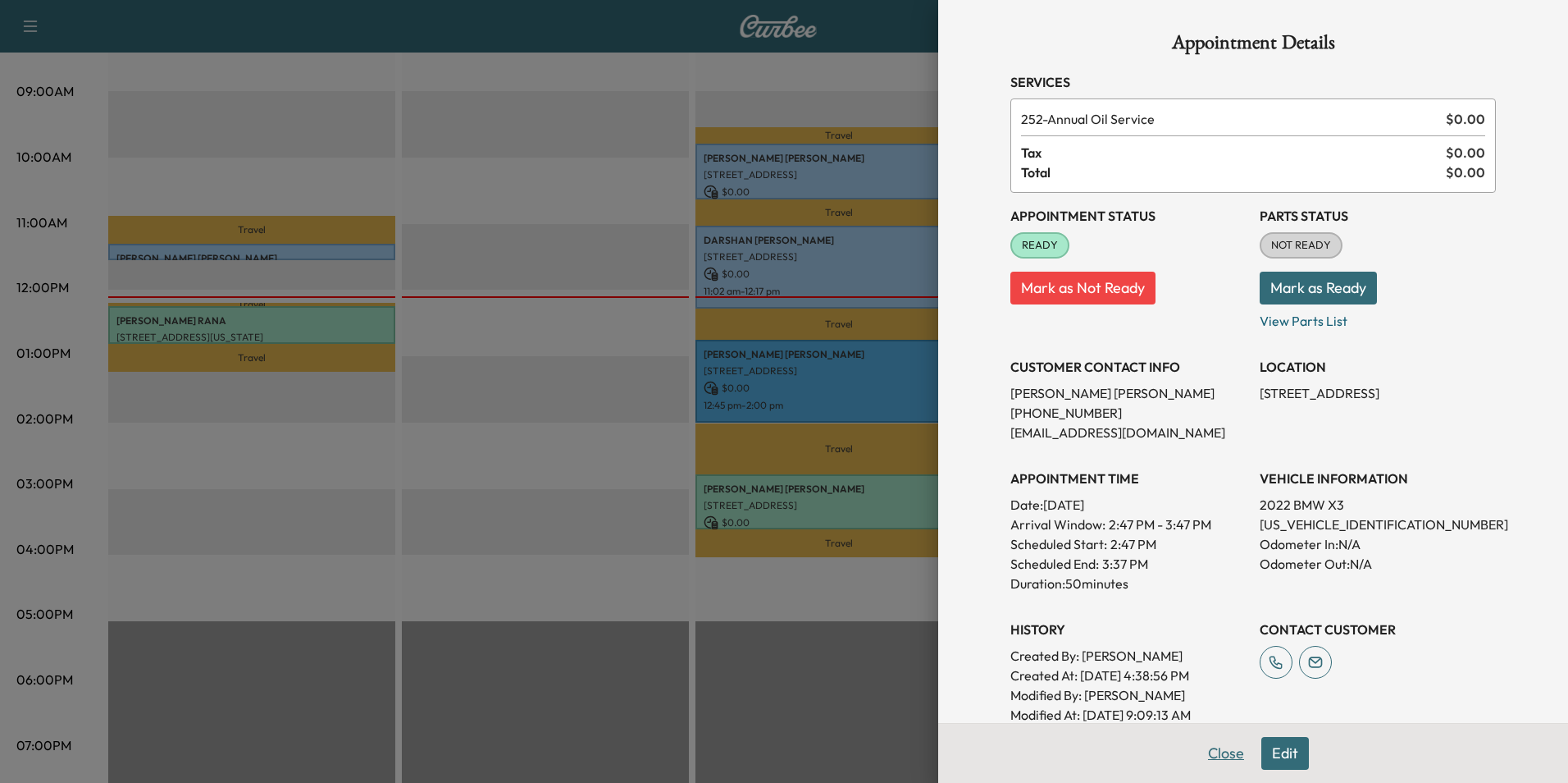
click at [1226, 753] on button "Close" at bounding box center [1226, 753] width 57 height 33
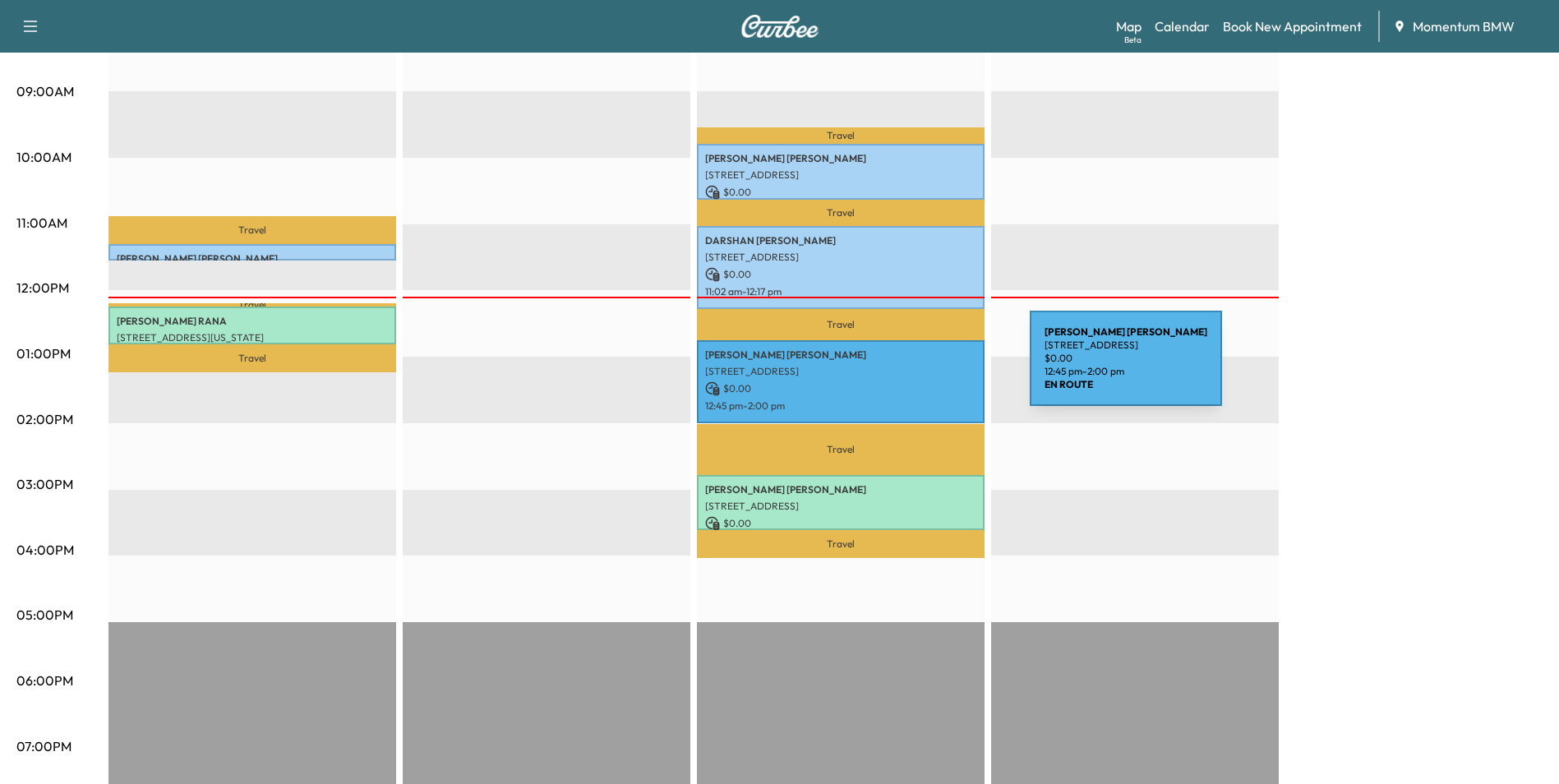
click at [907, 368] on p "[STREET_ADDRESS]" at bounding box center [841, 371] width 271 height 13
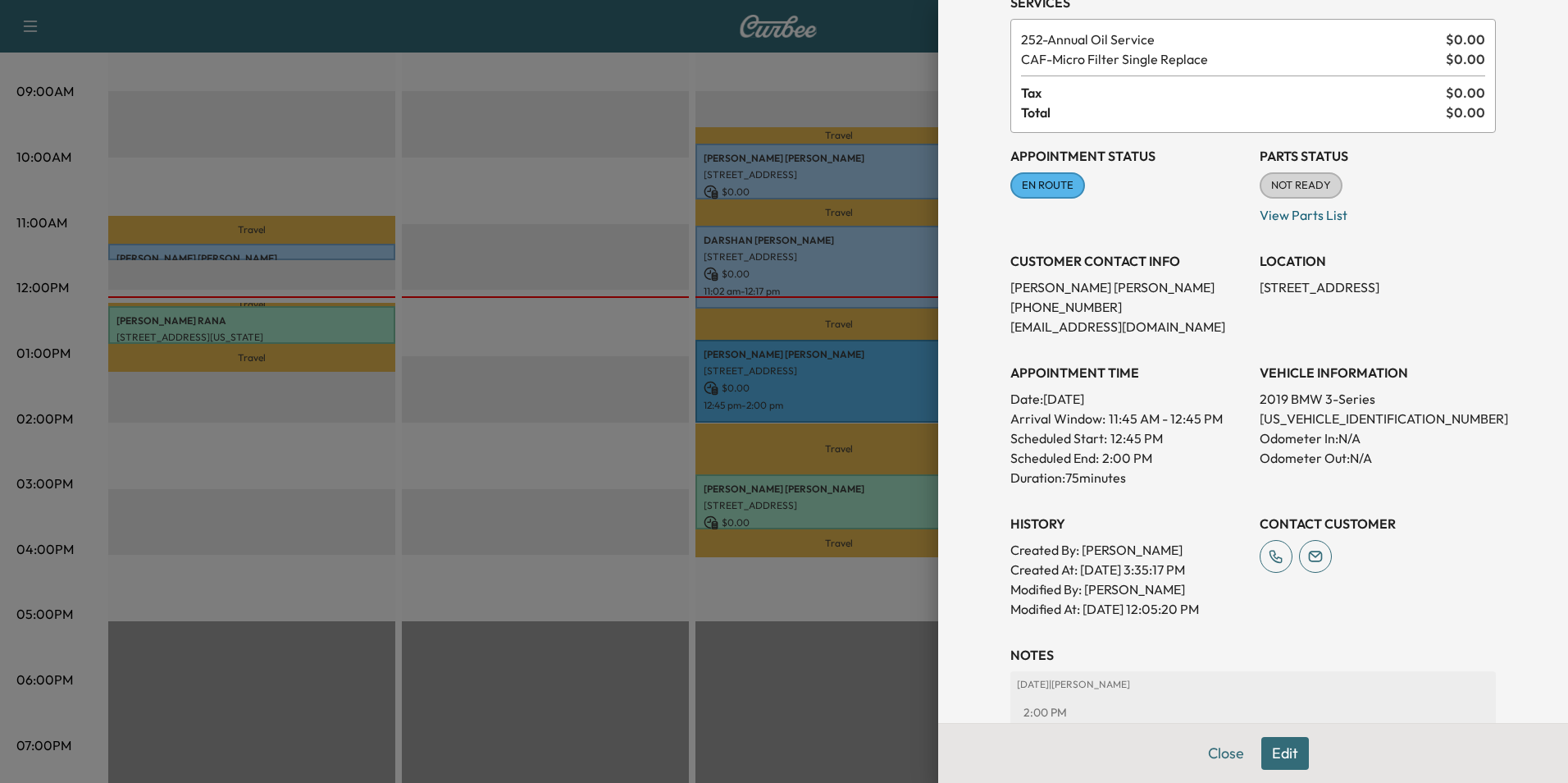
scroll to position [284, 0]
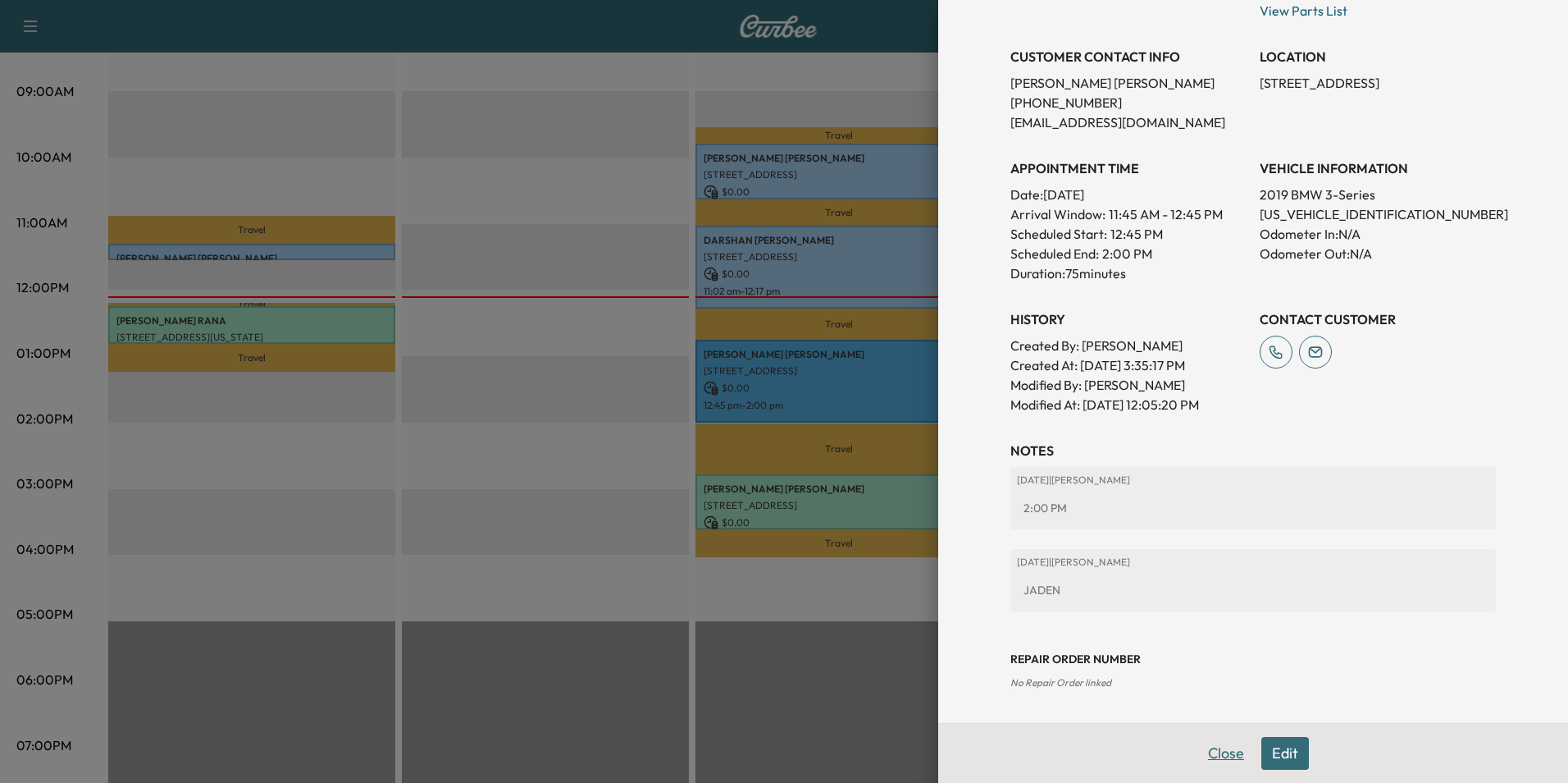
click at [1211, 746] on button "Close" at bounding box center [1226, 753] width 57 height 33
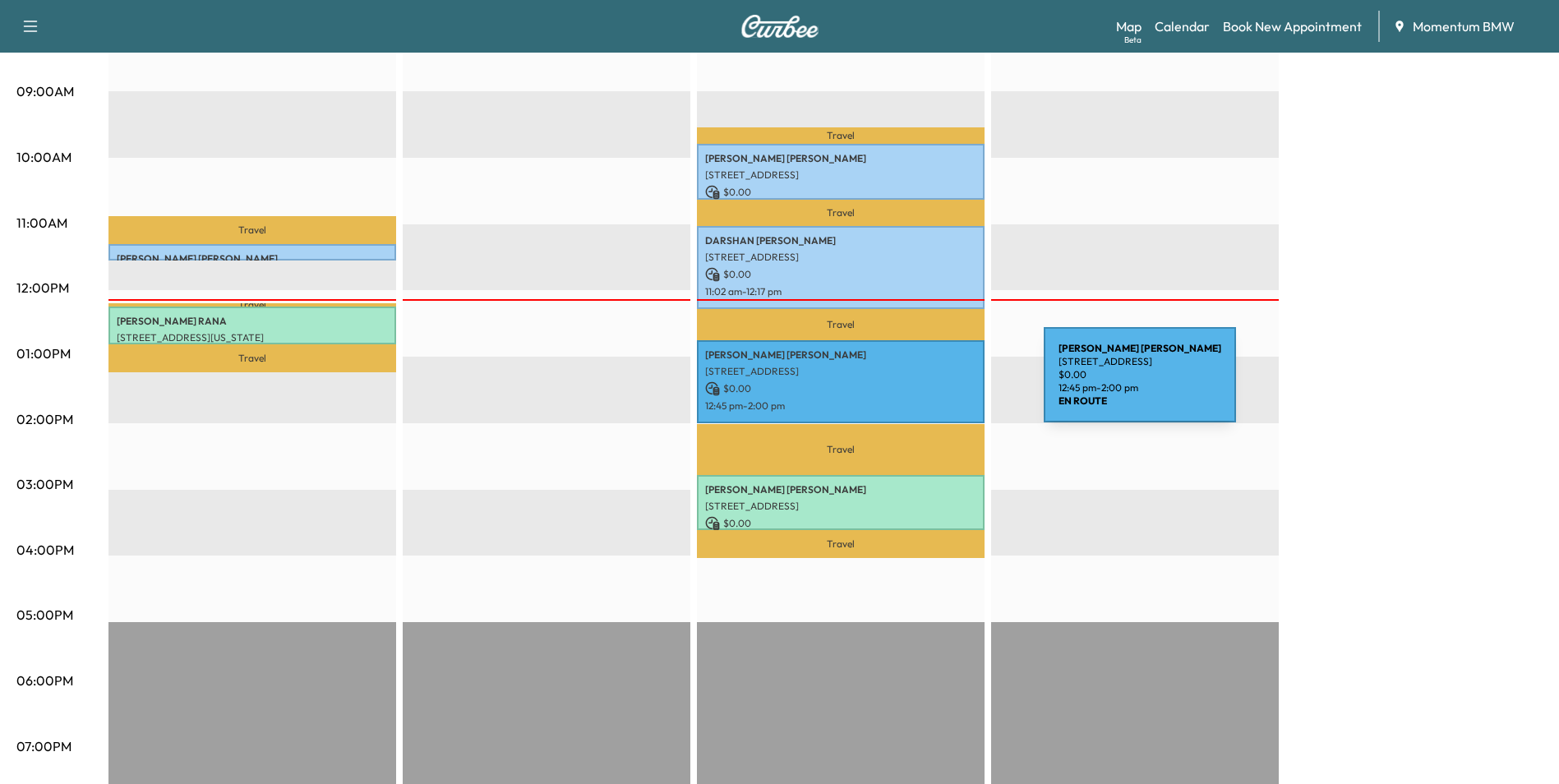
click at [920, 384] on p "$ 0.00" at bounding box center [841, 388] width 271 height 15
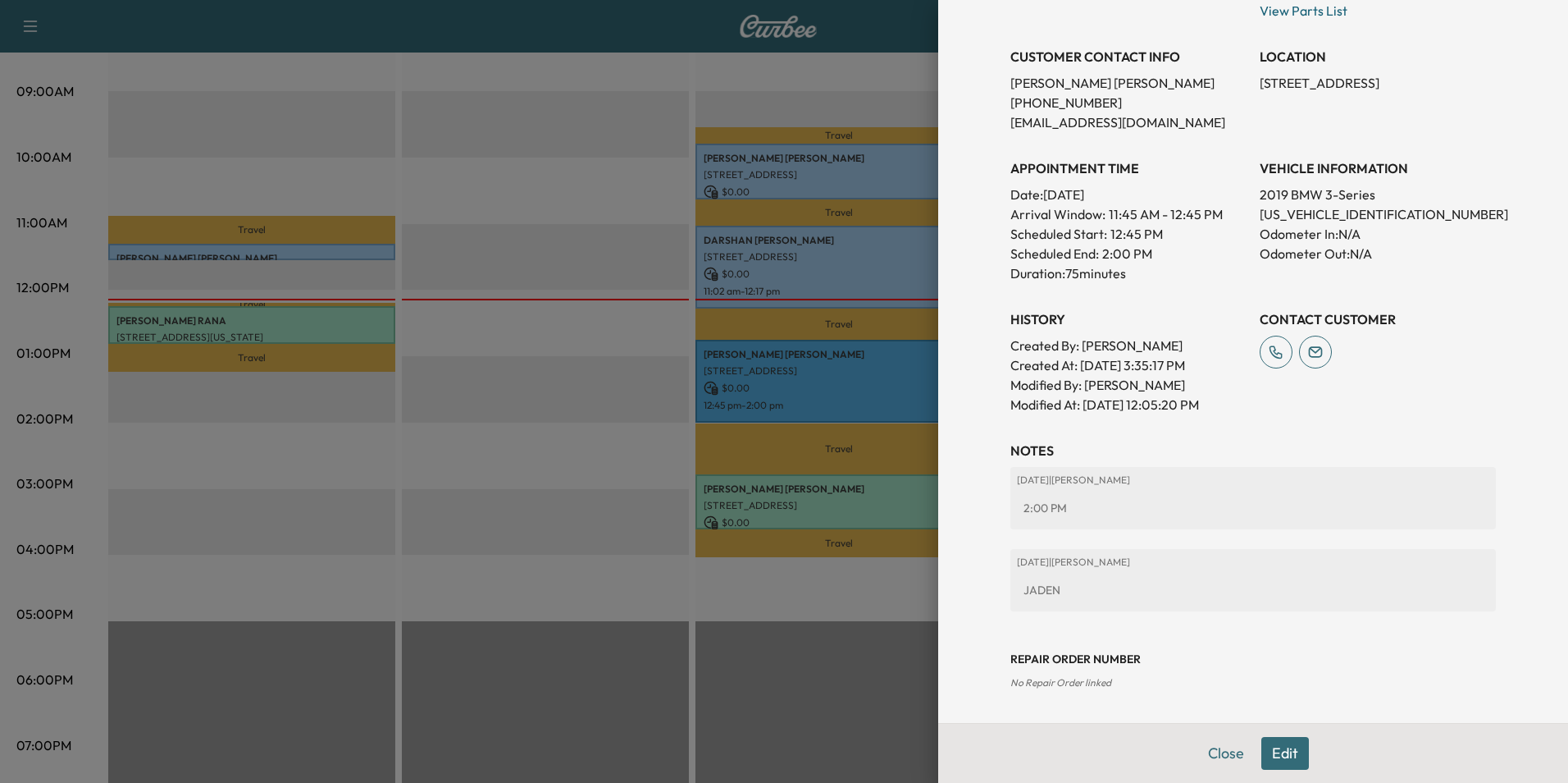
click at [1263, 754] on button "Edit" at bounding box center [1284, 753] width 47 height 33
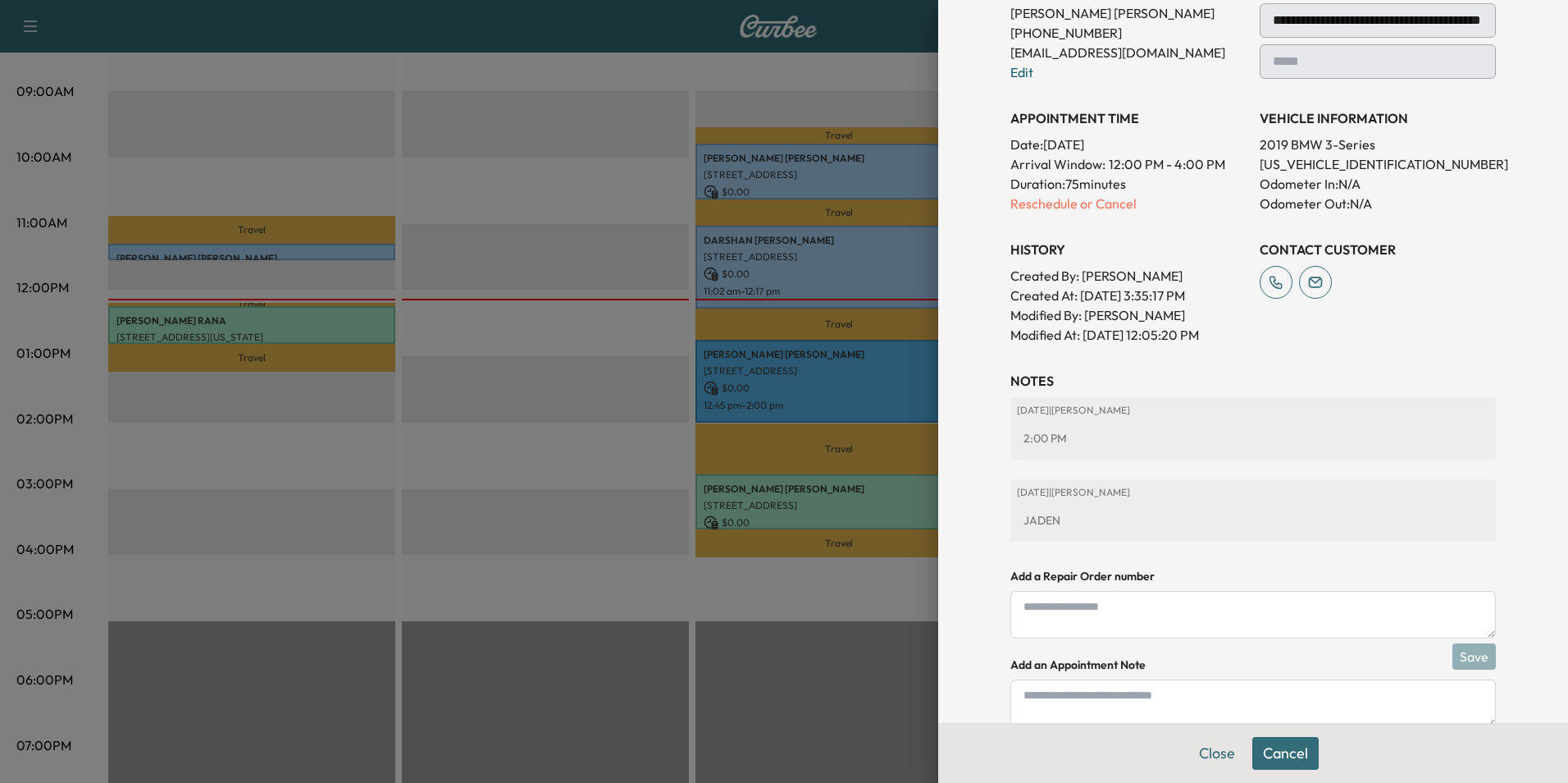
scroll to position [421, 0]
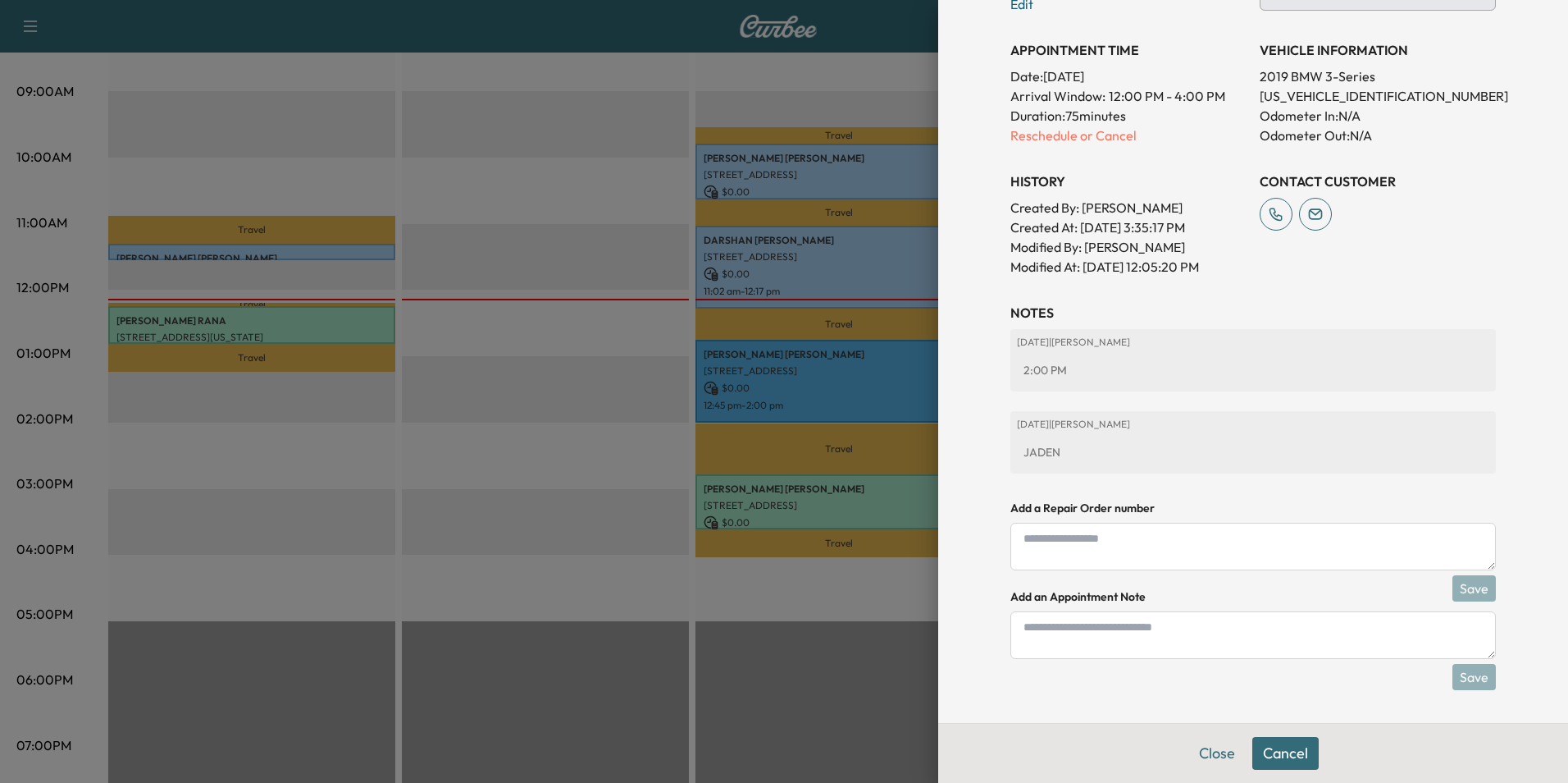
click at [1131, 649] on textarea at bounding box center [1253, 635] width 485 height 47
type textarea "*"
type textarea "**********"
click at [1467, 680] on button "Save" at bounding box center [1474, 676] width 44 height 26
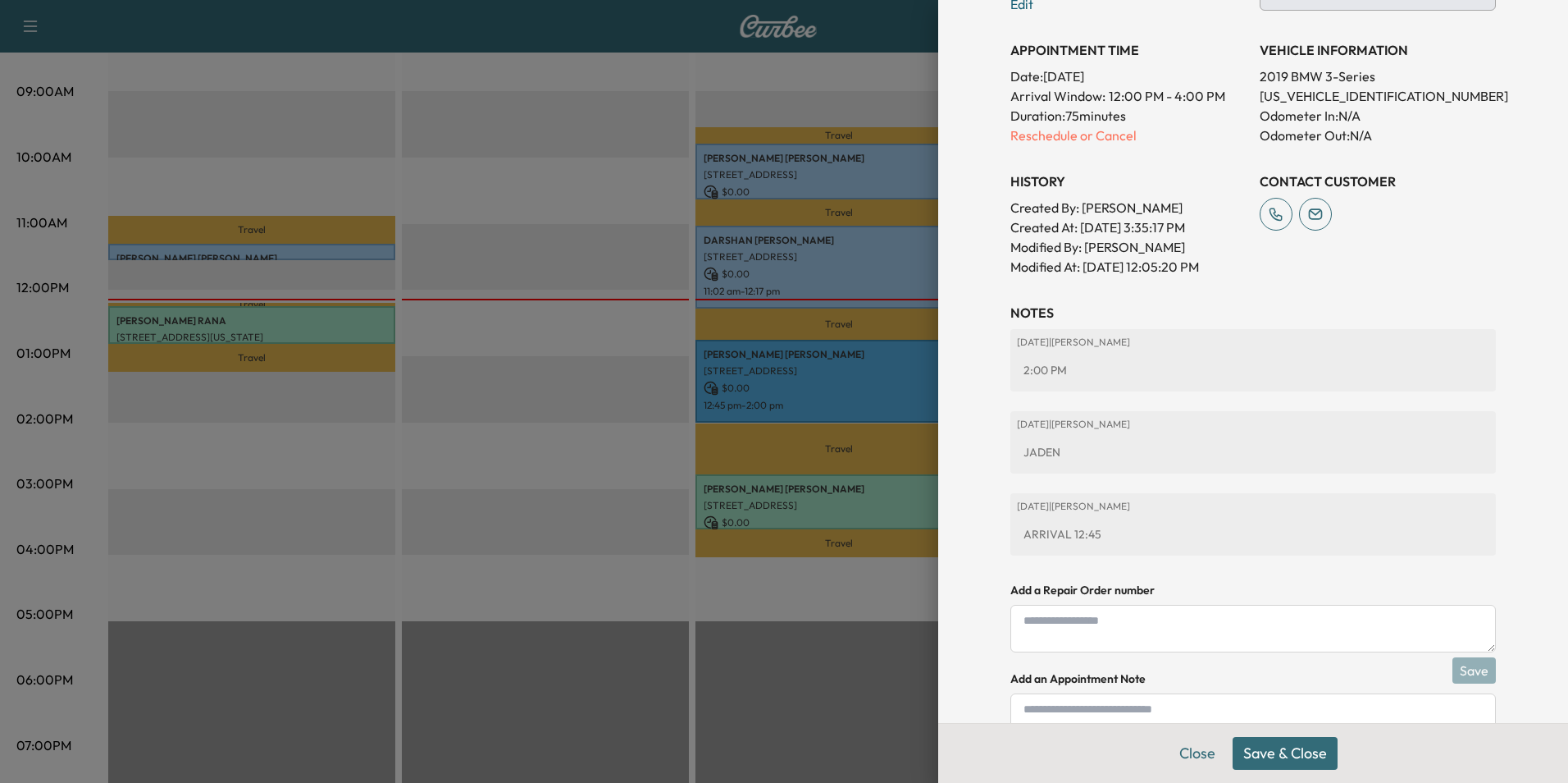
click at [1304, 754] on button "Save & Close" at bounding box center [1285, 753] width 105 height 33
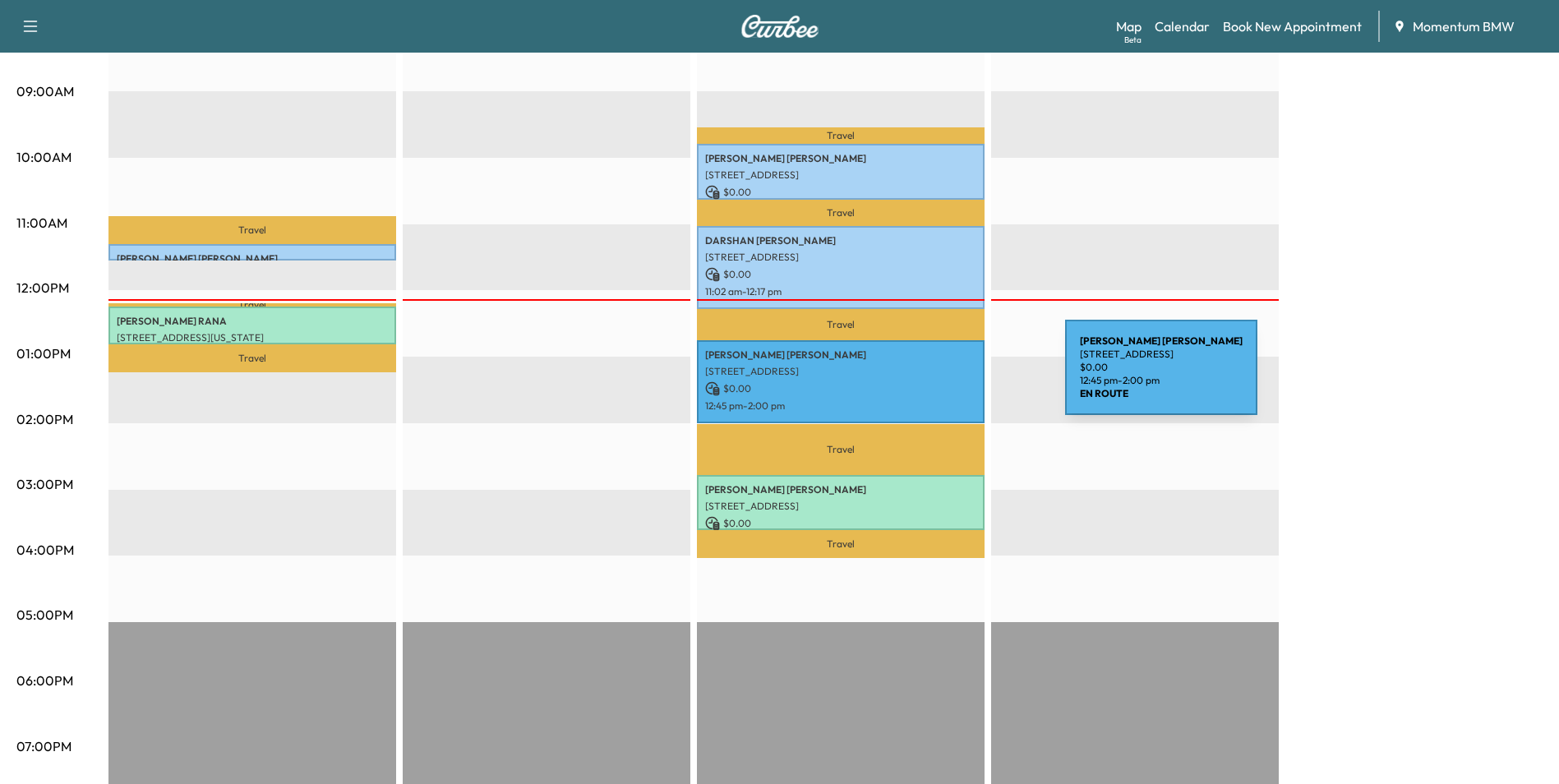
click at [942, 381] on p "$ 0.00" at bounding box center [841, 388] width 271 height 15
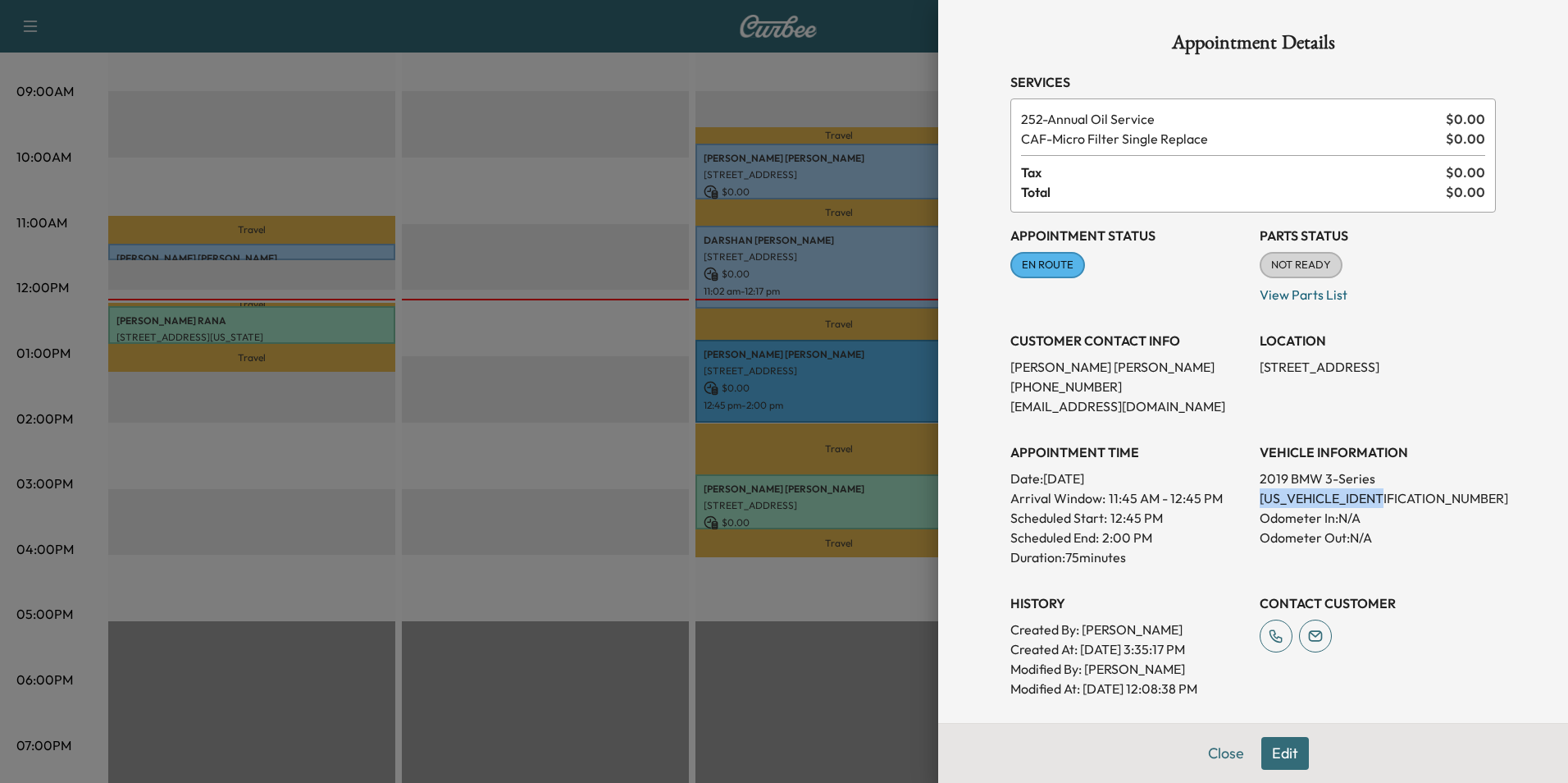
drag, startPoint x: 1381, startPoint y: 497, endPoint x: 1251, endPoint y: 504, distance: 130.2
click at [1260, 504] on p "[US_VEHICLE_IDENTIFICATION_NUMBER]" at bounding box center [1378, 498] width 236 height 20
drag, startPoint x: 1251, startPoint y: 504, endPoint x: 1368, endPoint y: 502, distance: 117.0
click at [1208, 751] on button "Close" at bounding box center [1226, 753] width 57 height 33
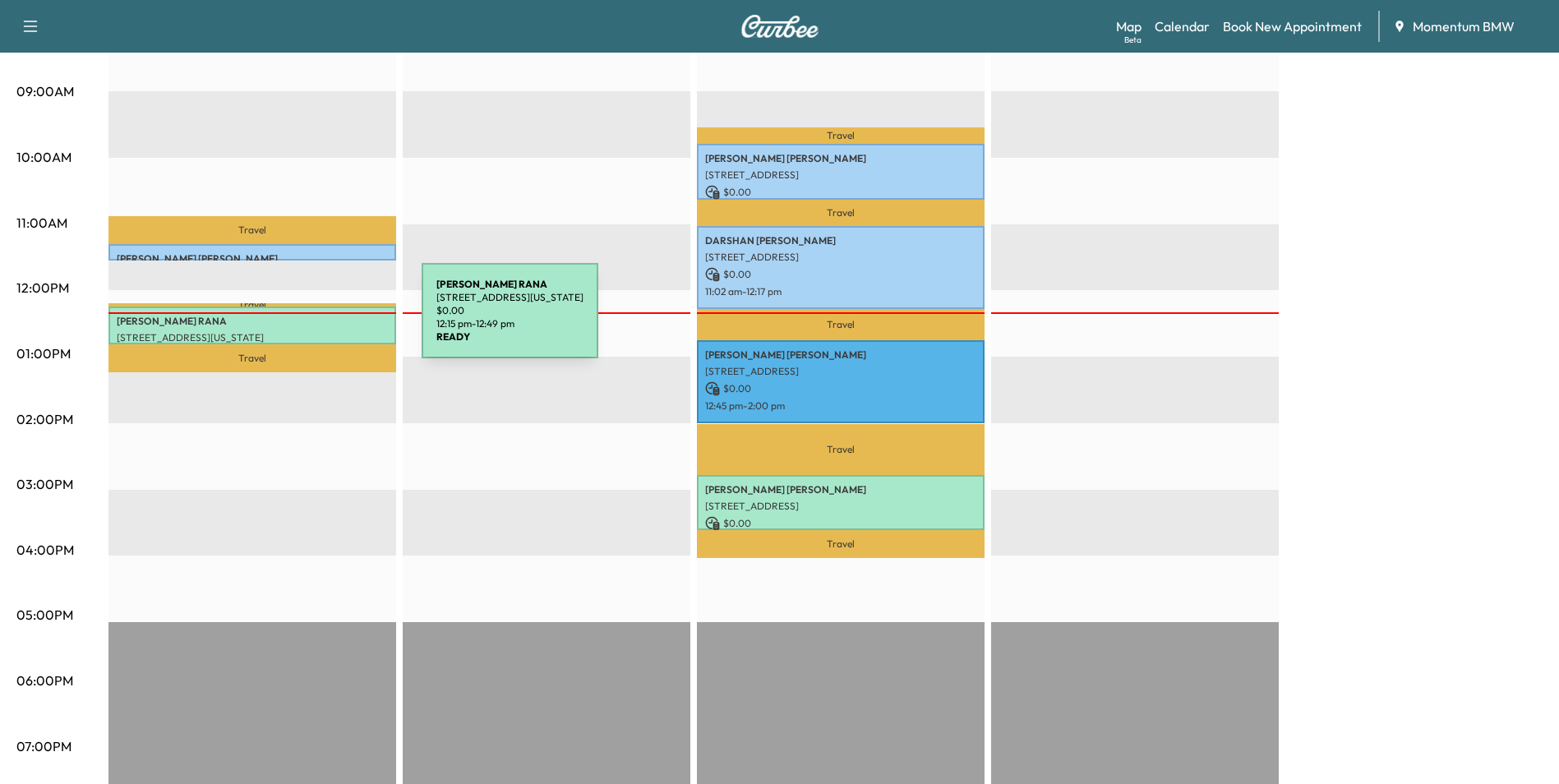
click at [299, 320] on p "[PERSON_NAME]" at bounding box center [252, 321] width 271 height 13
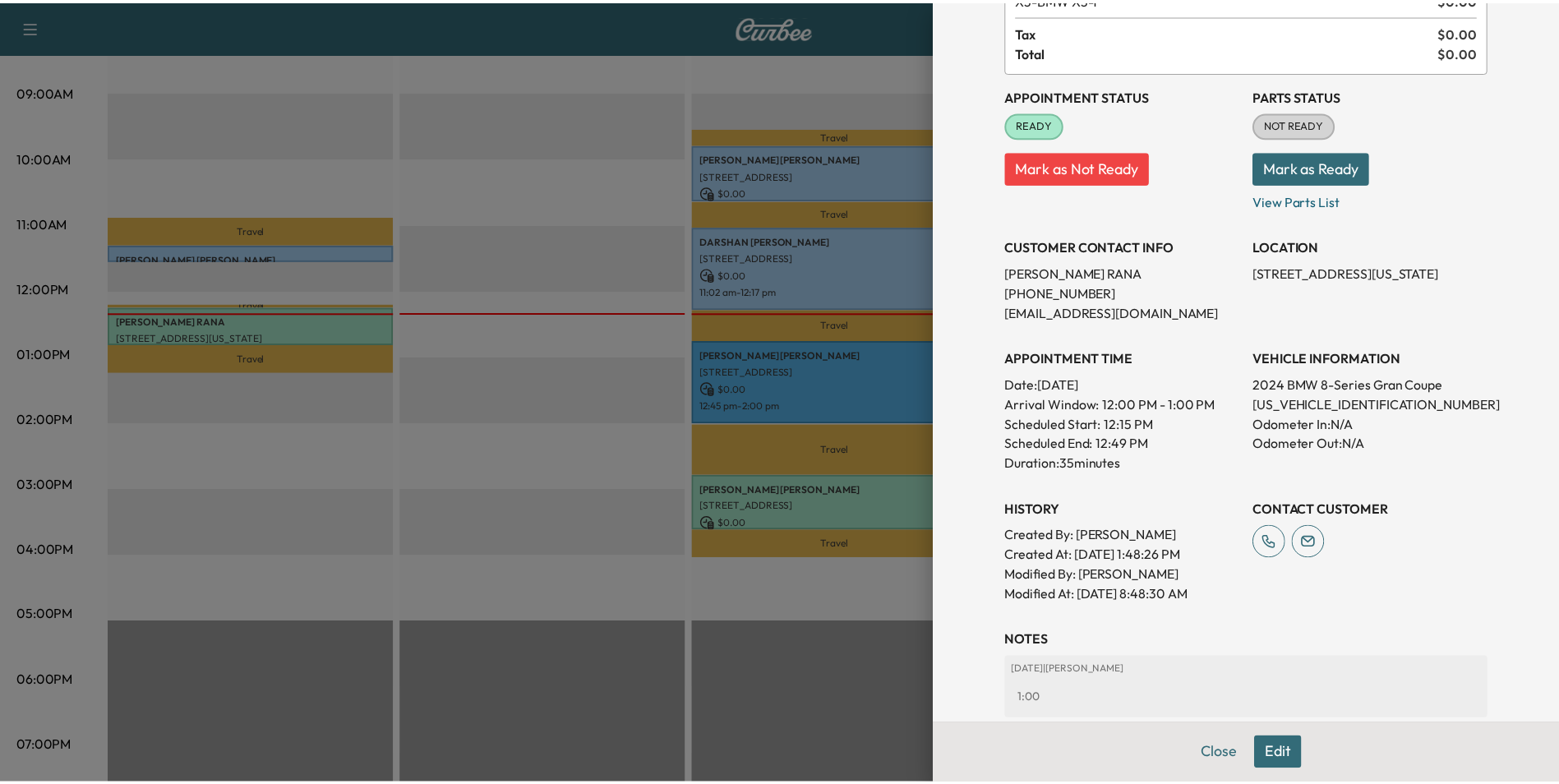
scroll to position [330, 0]
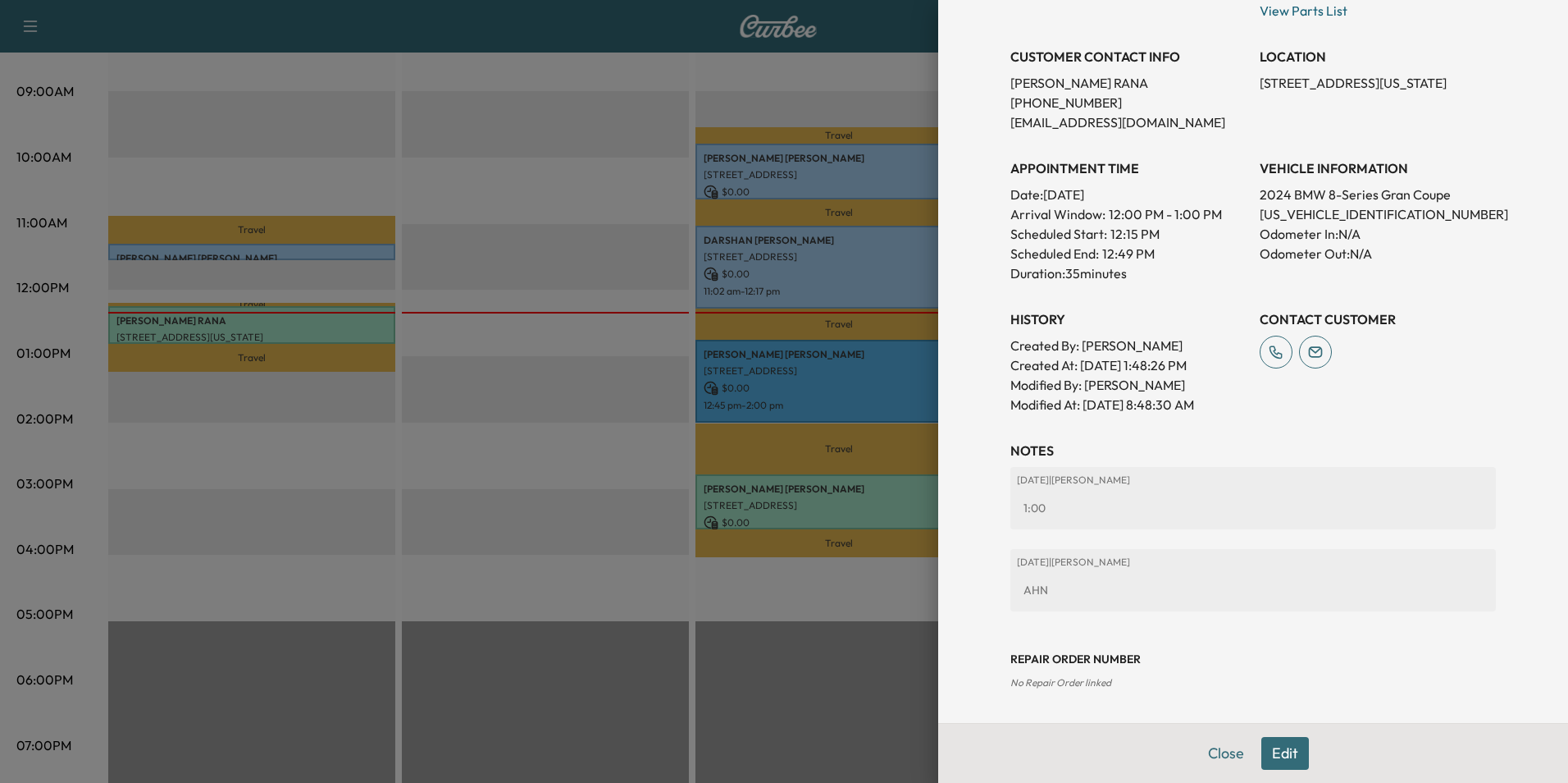
click at [1214, 753] on button "Close" at bounding box center [1226, 753] width 57 height 33
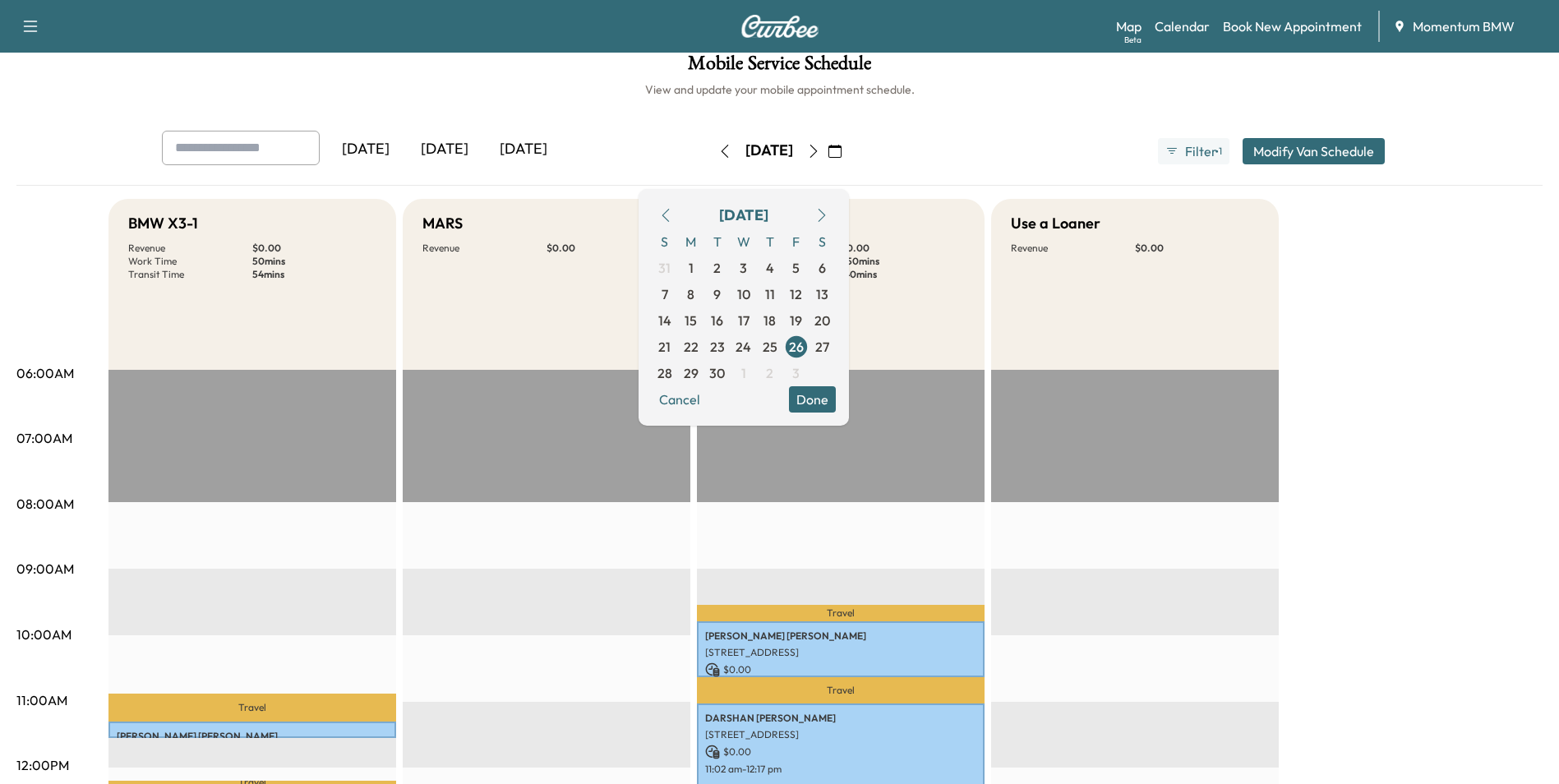
scroll to position [0, 0]
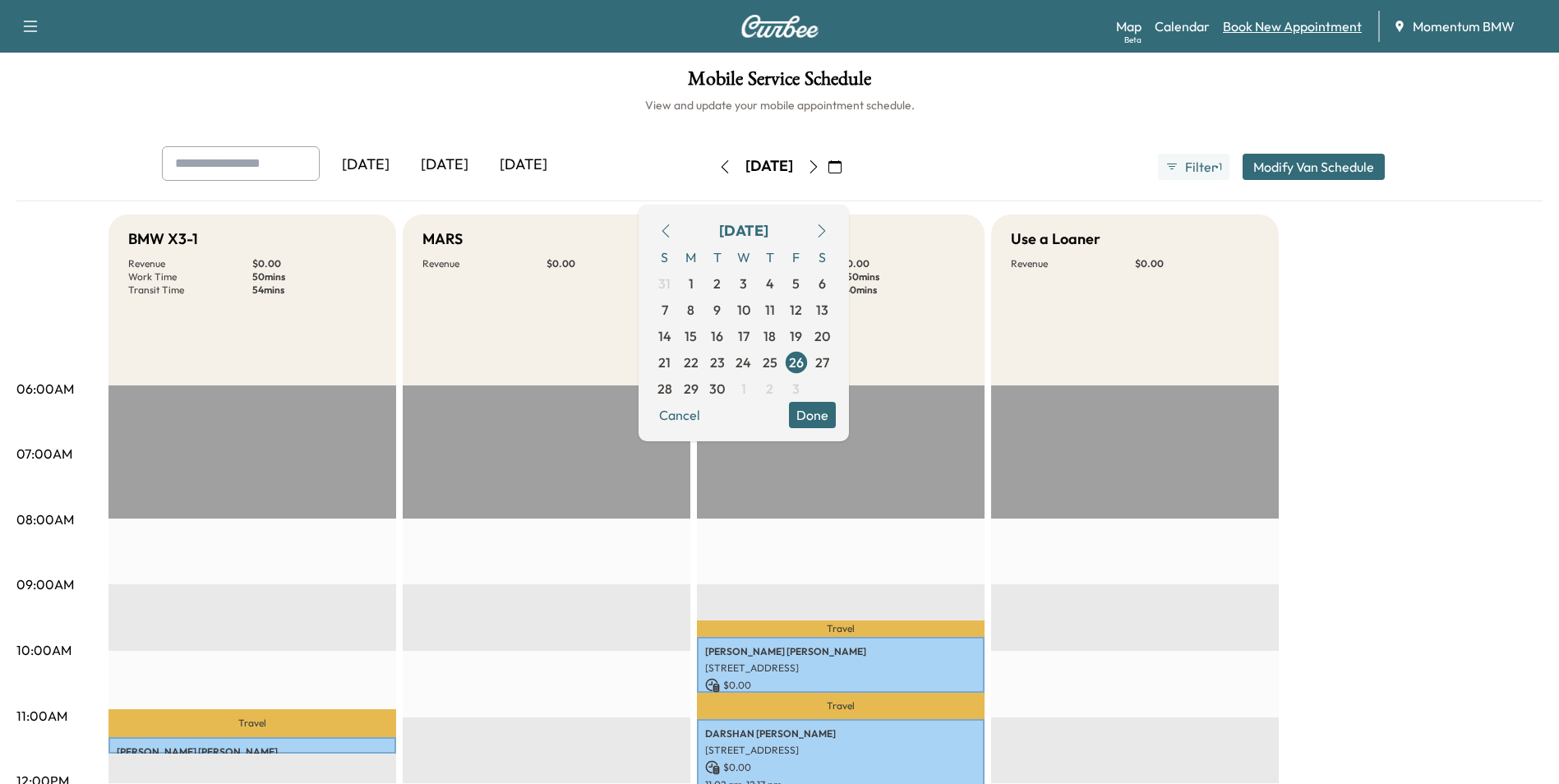
click at [1311, 30] on link "Book New Appointment" at bounding box center [1292, 26] width 139 height 20
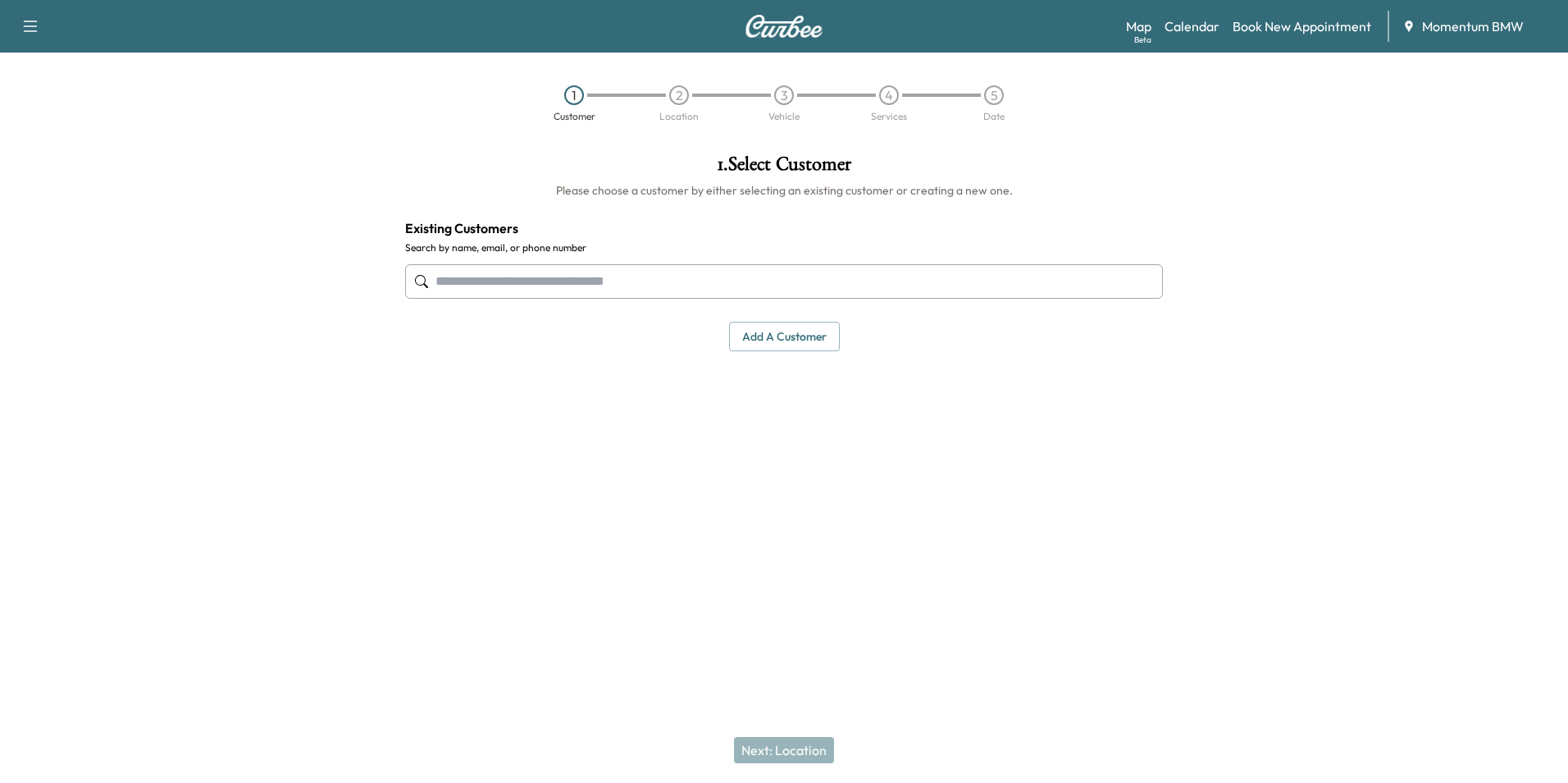
drag, startPoint x: 675, startPoint y: 286, endPoint x: 662, endPoint y: 277, distance: 15.8
click at [670, 281] on input "text" at bounding box center [784, 281] width 758 height 35
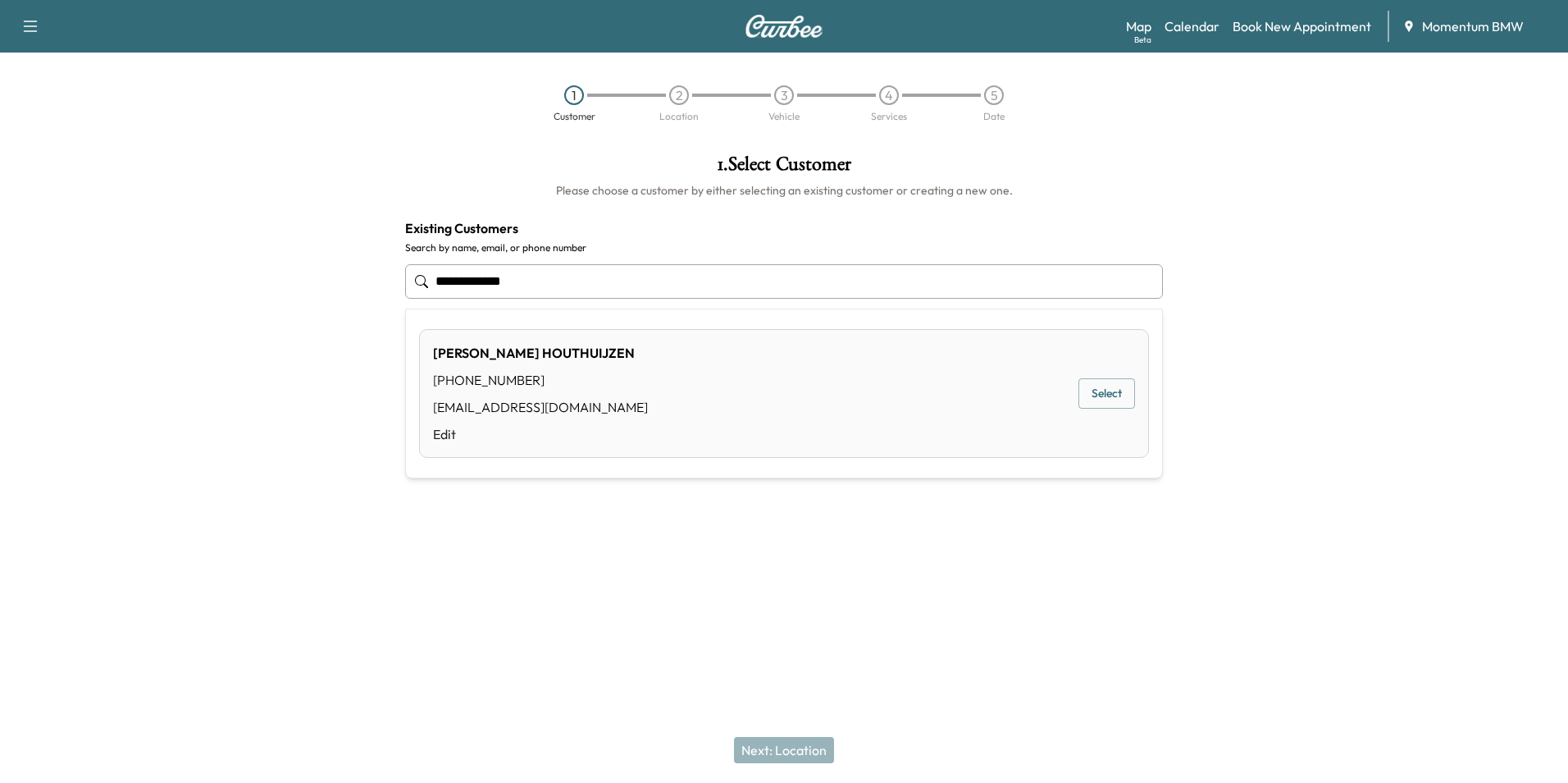
click at [1116, 387] on button "Select" at bounding box center [1107, 394] width 56 height 30
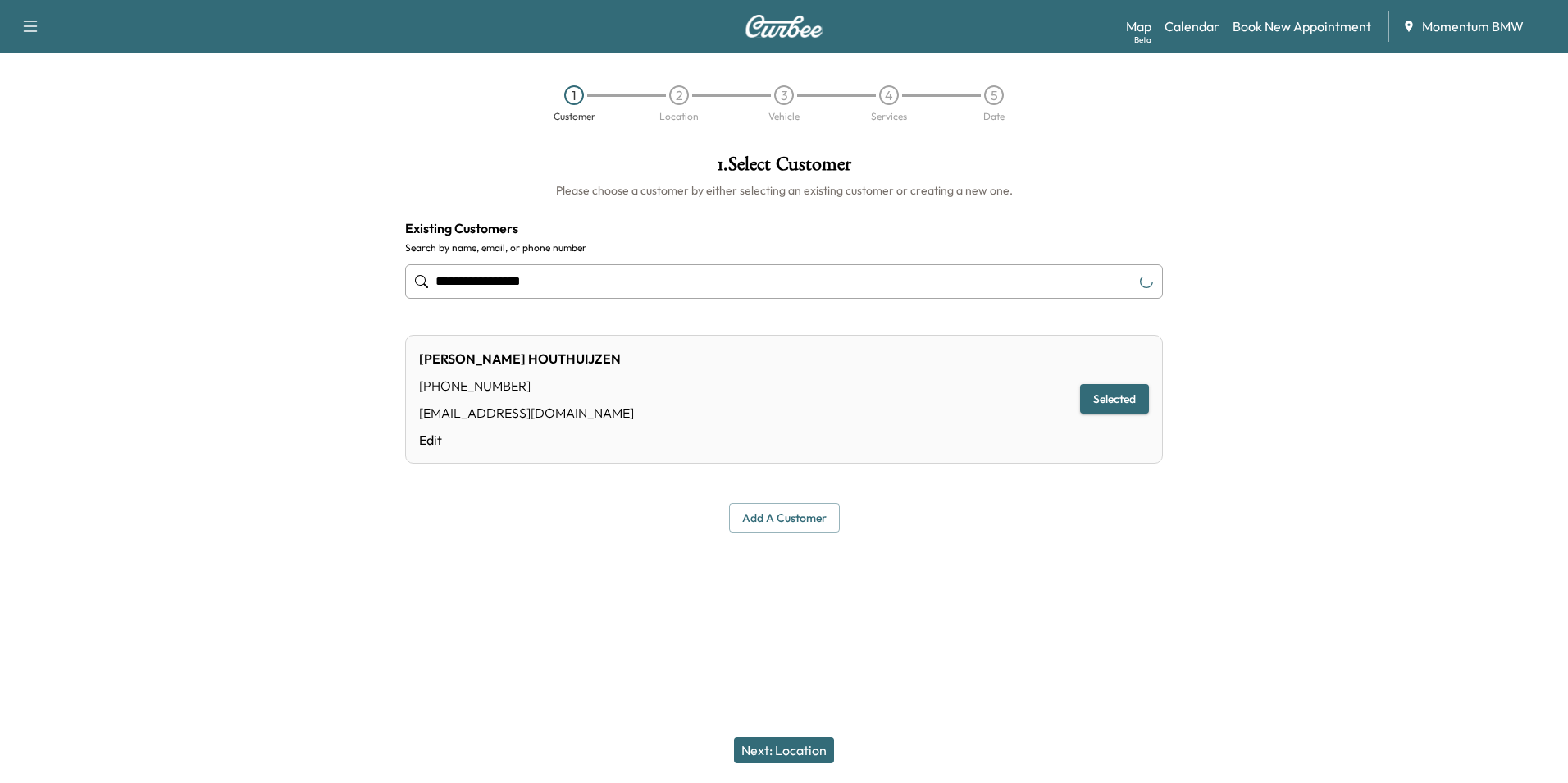
type input "**********"
click at [791, 752] on button "Next: Location" at bounding box center [784, 749] width 100 height 26
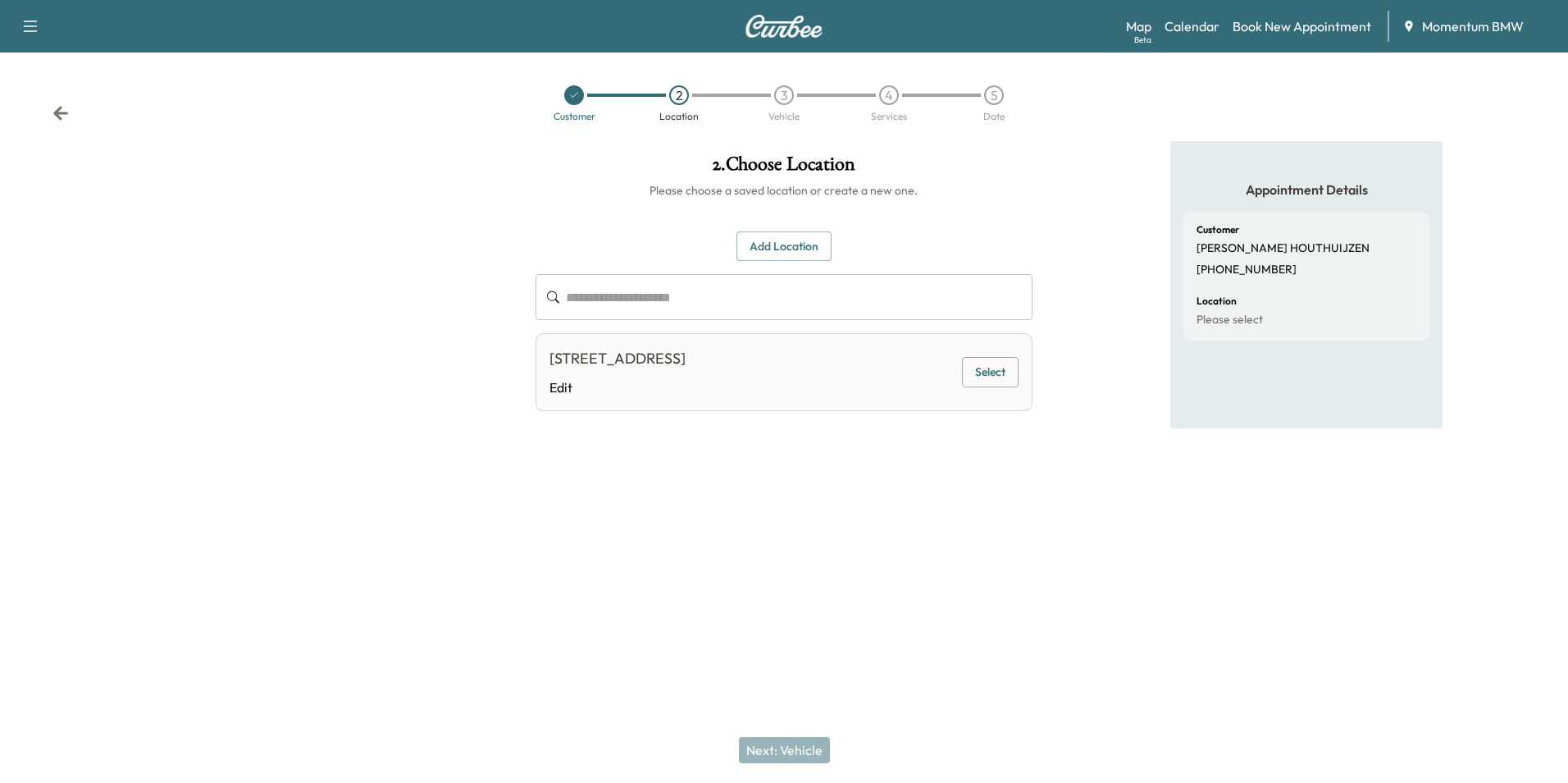
click at [1006, 371] on button "Select" at bounding box center [990, 372] width 56 height 30
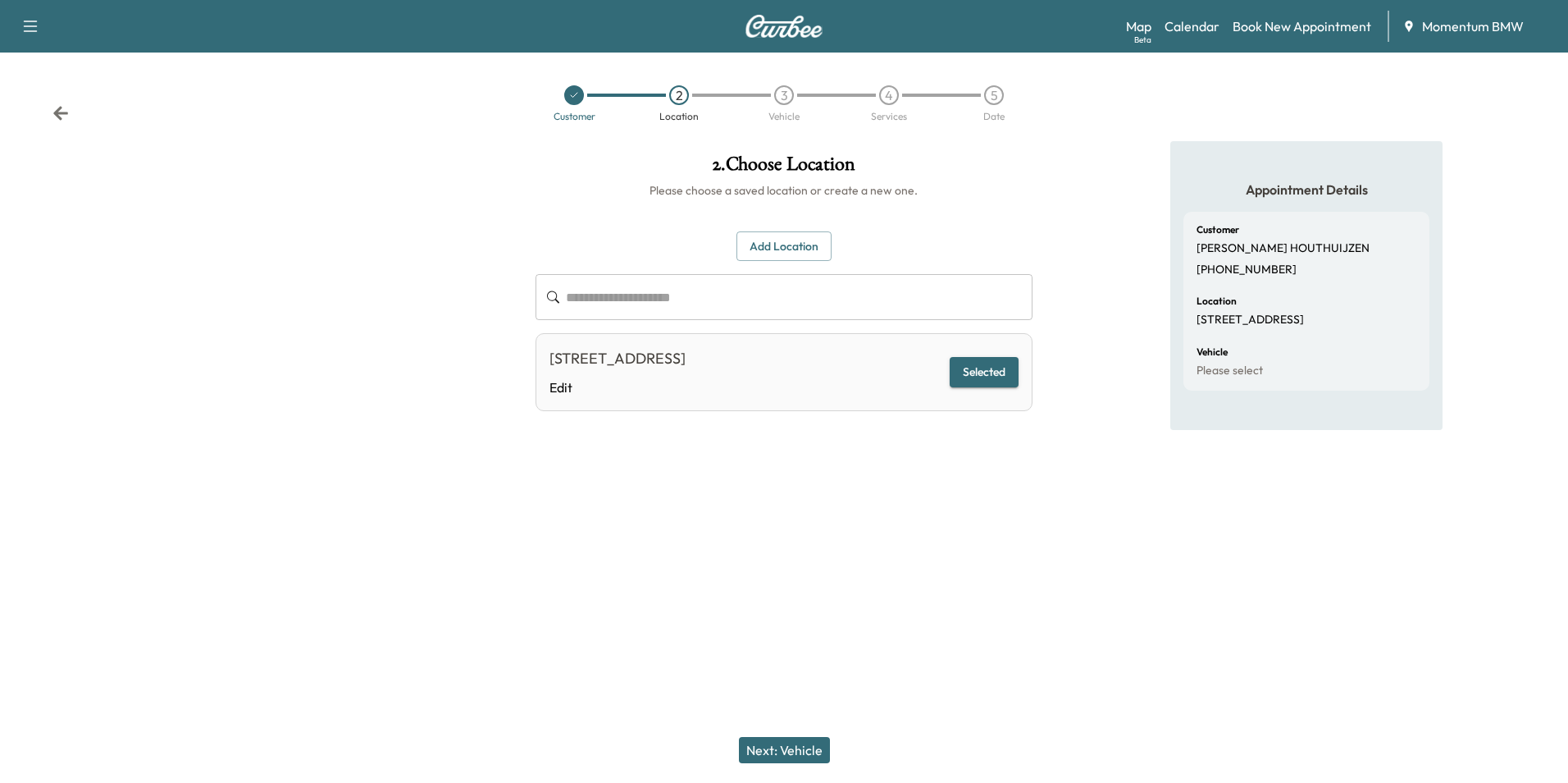
drag, startPoint x: 801, startPoint y: 745, endPoint x: 817, endPoint y: 743, distance: 16.1
click at [803, 745] on button "Next: Vehicle" at bounding box center [784, 749] width 91 height 26
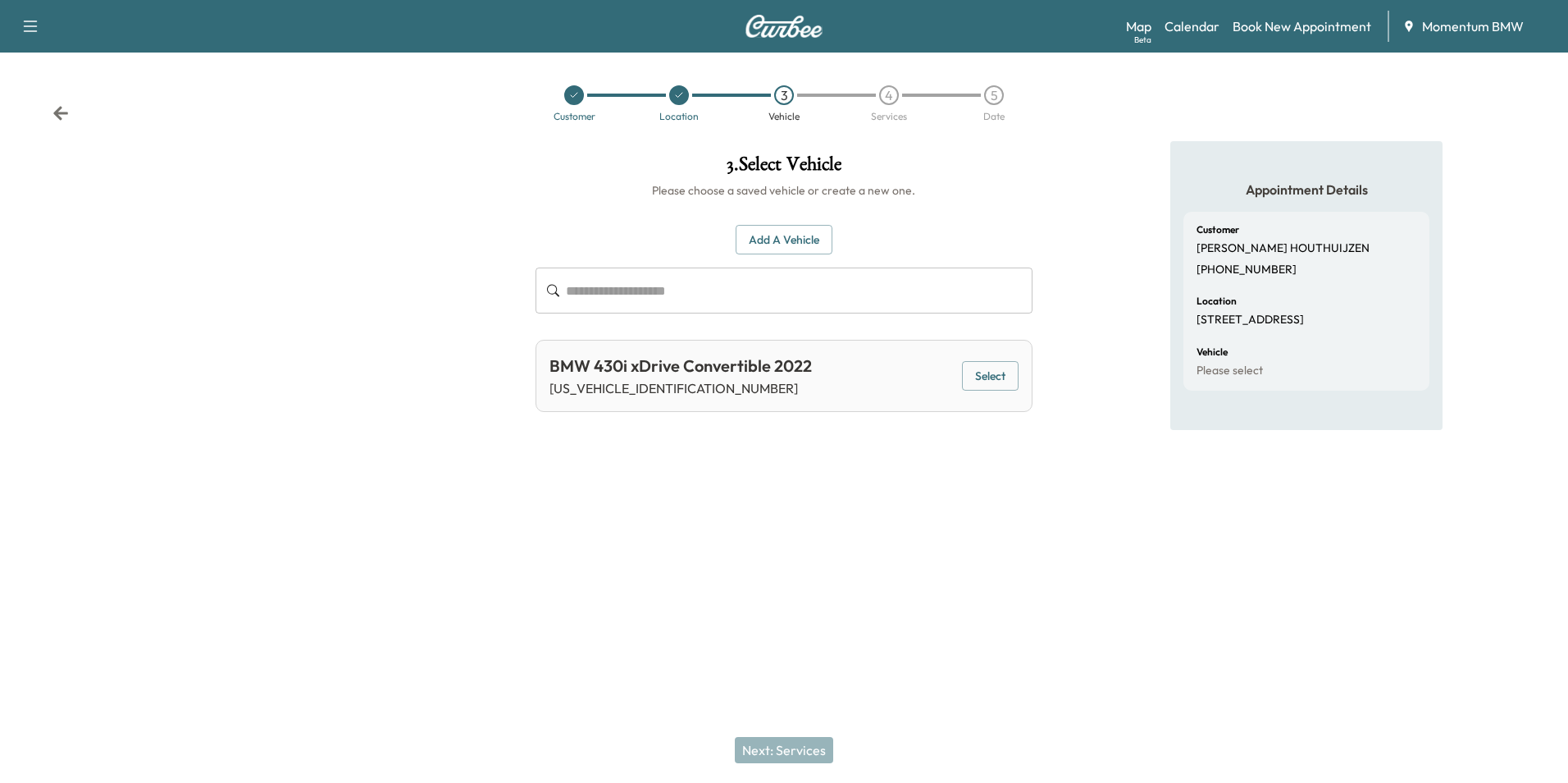
click at [784, 240] on button "Add a Vehicle" at bounding box center [784, 240] width 96 height 30
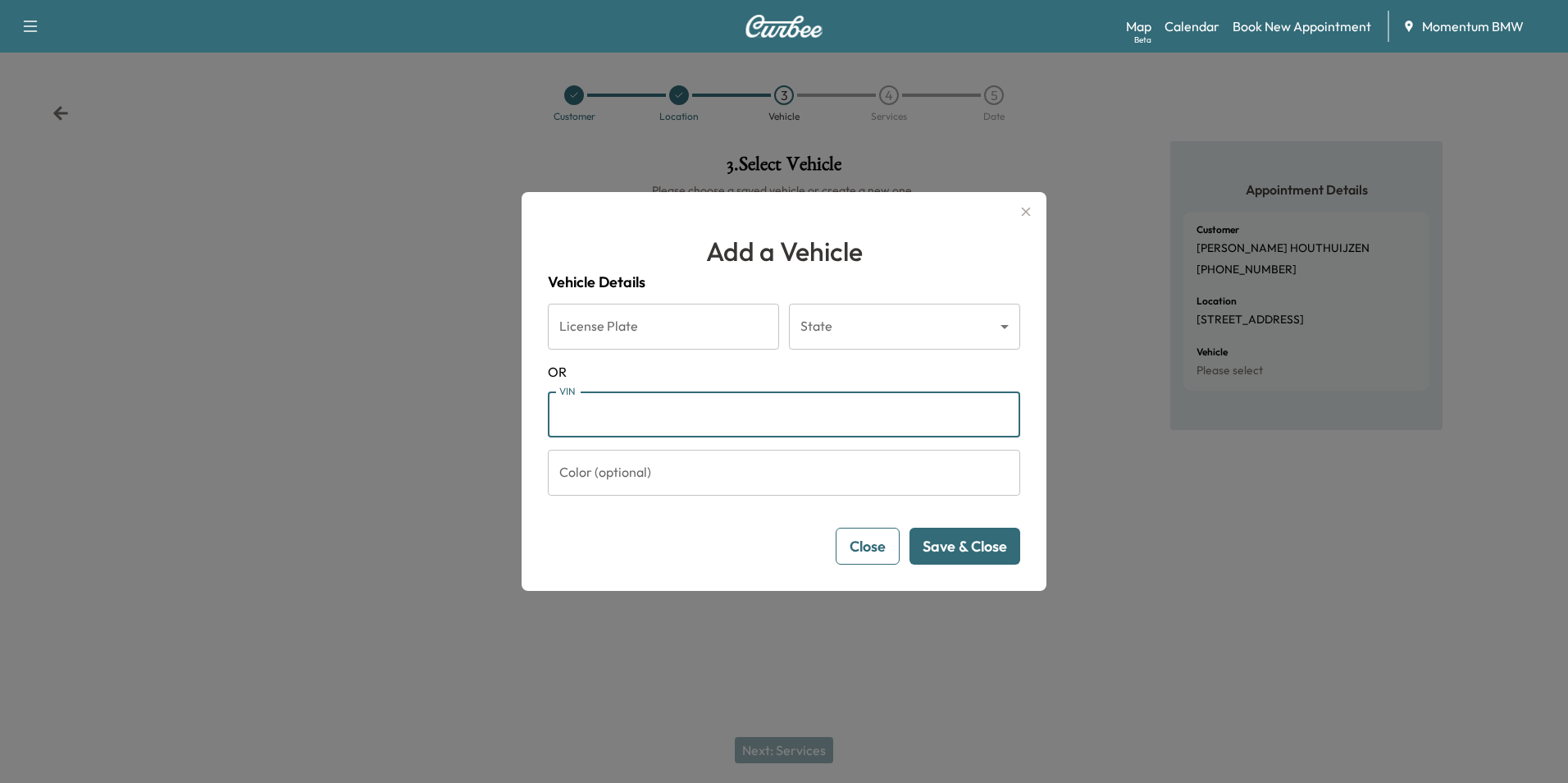
paste input "**********"
type input "**********"
click at [988, 547] on button "Save & Close" at bounding box center [965, 546] width 111 height 37
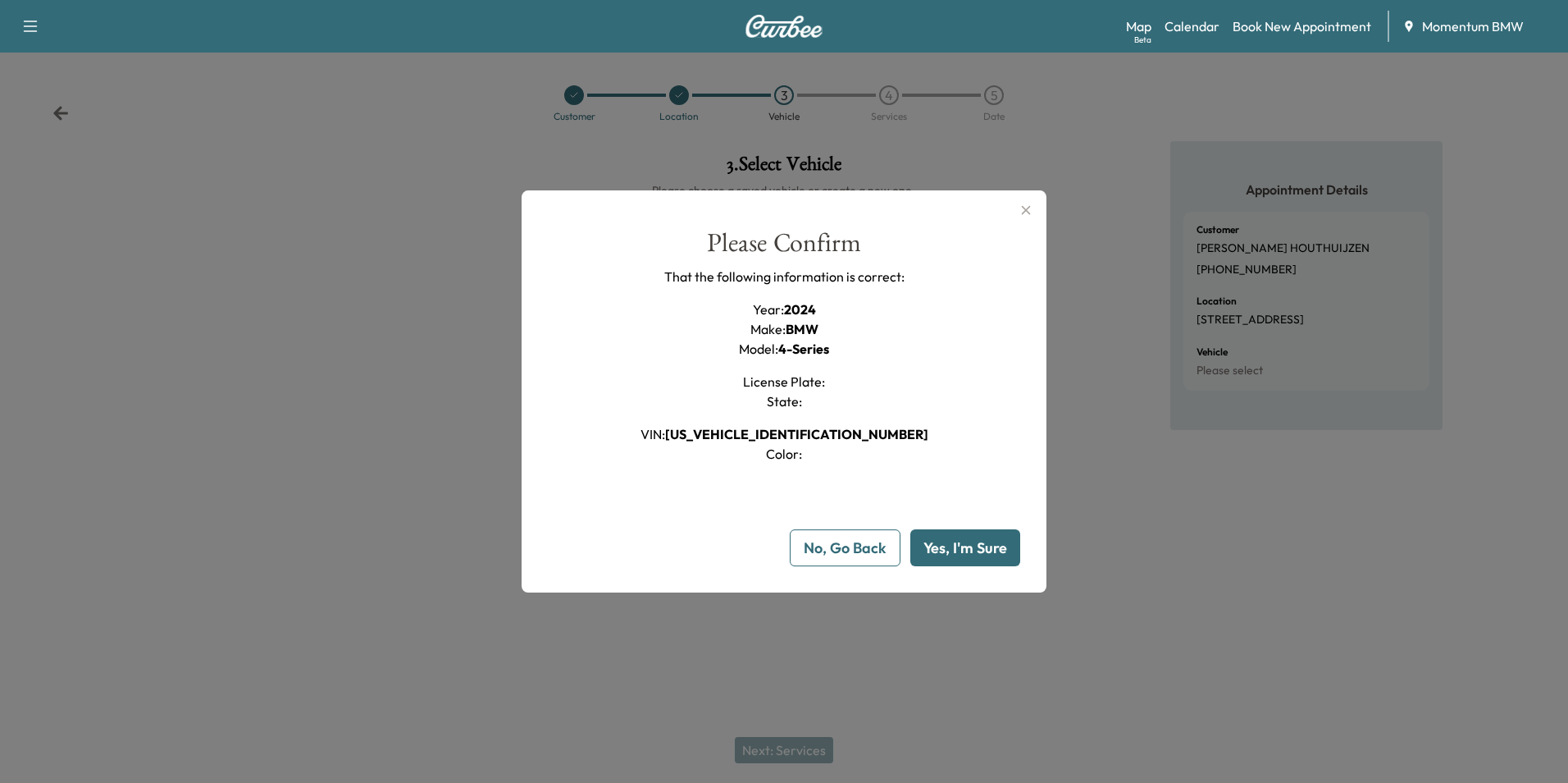
click at [993, 544] on button "Yes, I'm Sure" at bounding box center [965, 547] width 110 height 37
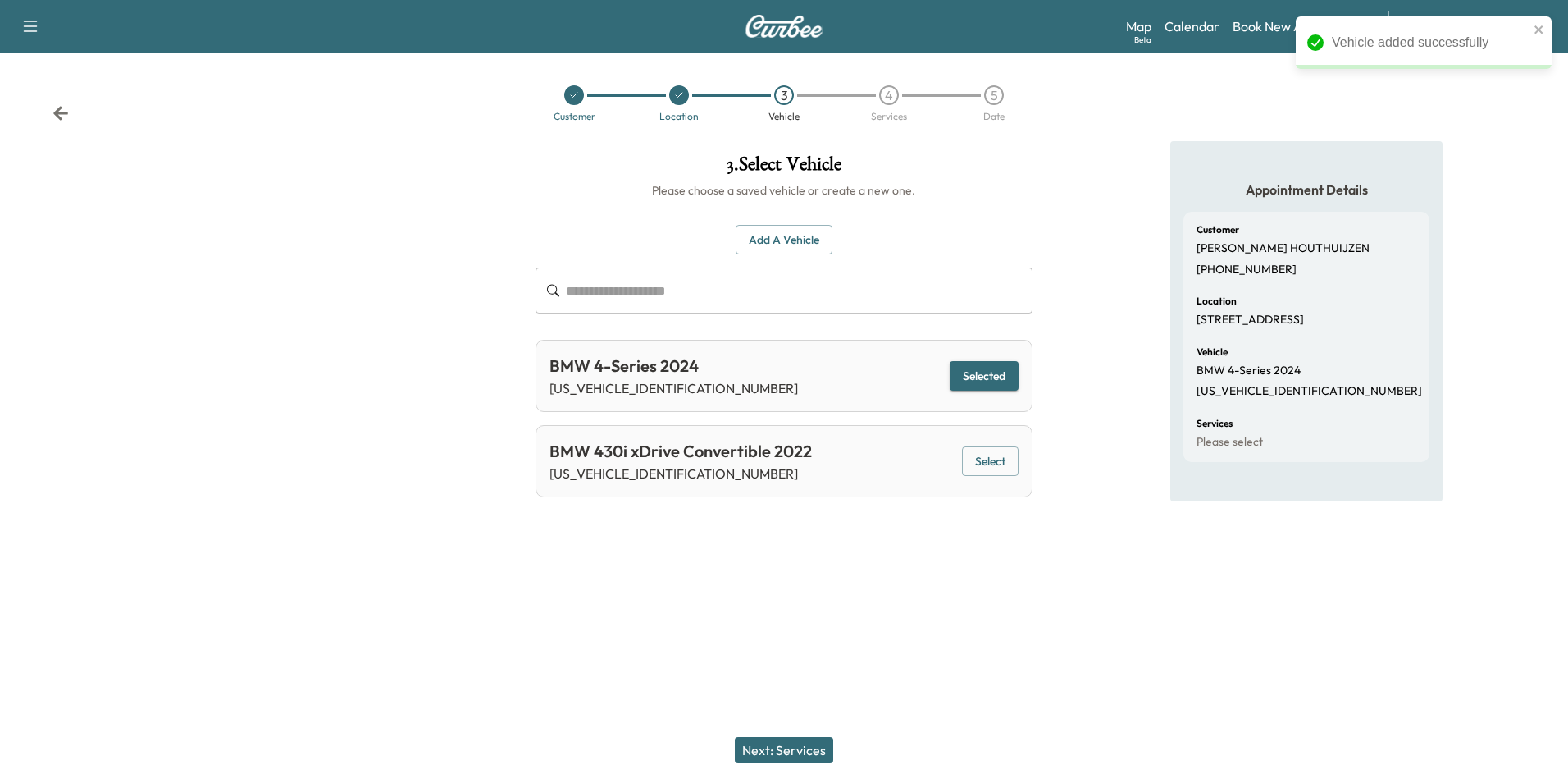
drag, startPoint x: 809, startPoint y: 746, endPoint x: 1018, endPoint y: 706, distance: 212.8
click at [810, 746] on button "Next: Services" at bounding box center [784, 749] width 98 height 26
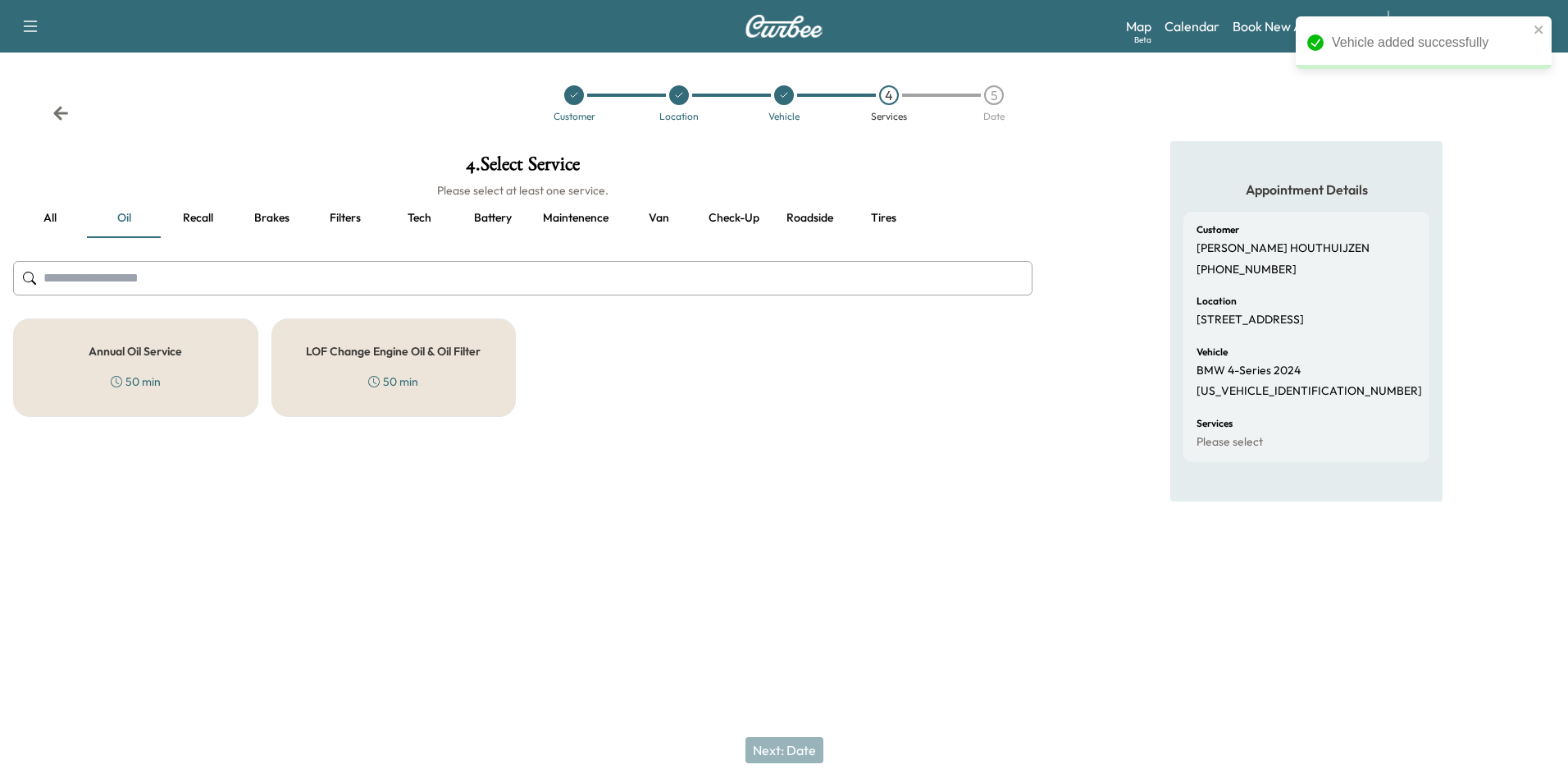
click at [157, 349] on h5 "Annual Oil Service" at bounding box center [135, 351] width 94 height 12
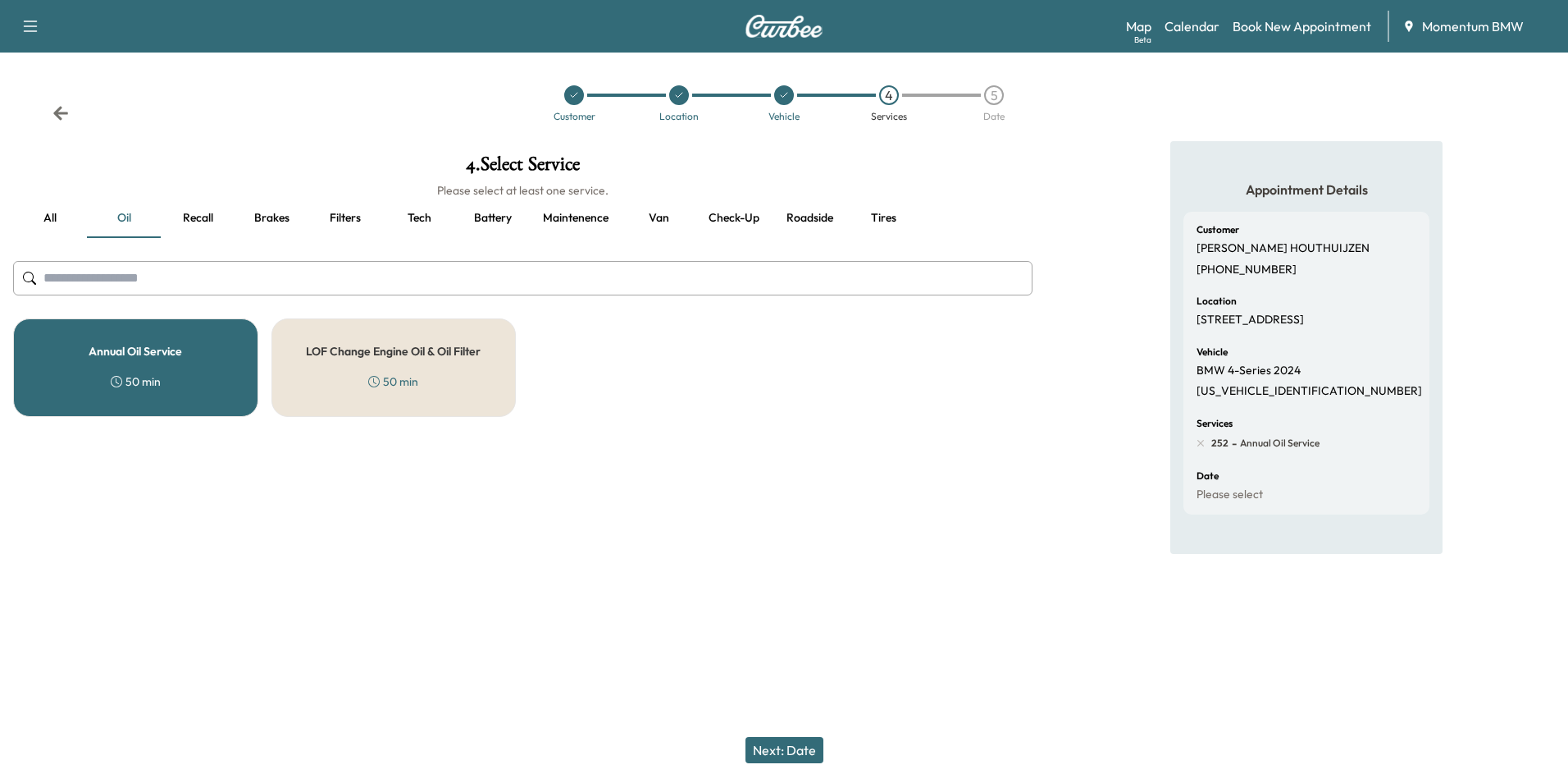
click at [801, 747] on button "Next: Date" at bounding box center [784, 749] width 78 height 26
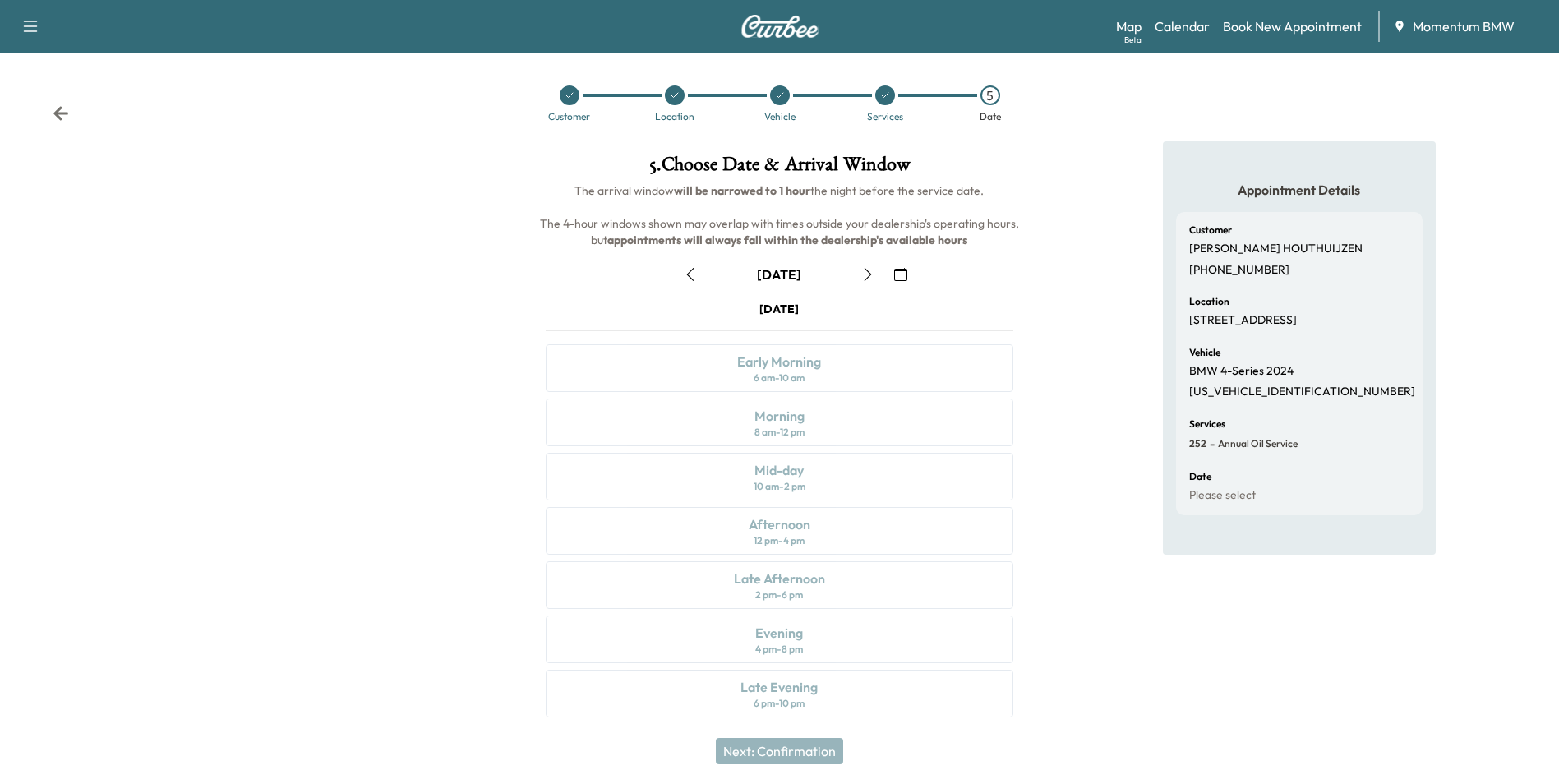
click at [896, 274] on icon "button" at bounding box center [901, 274] width 13 height 13
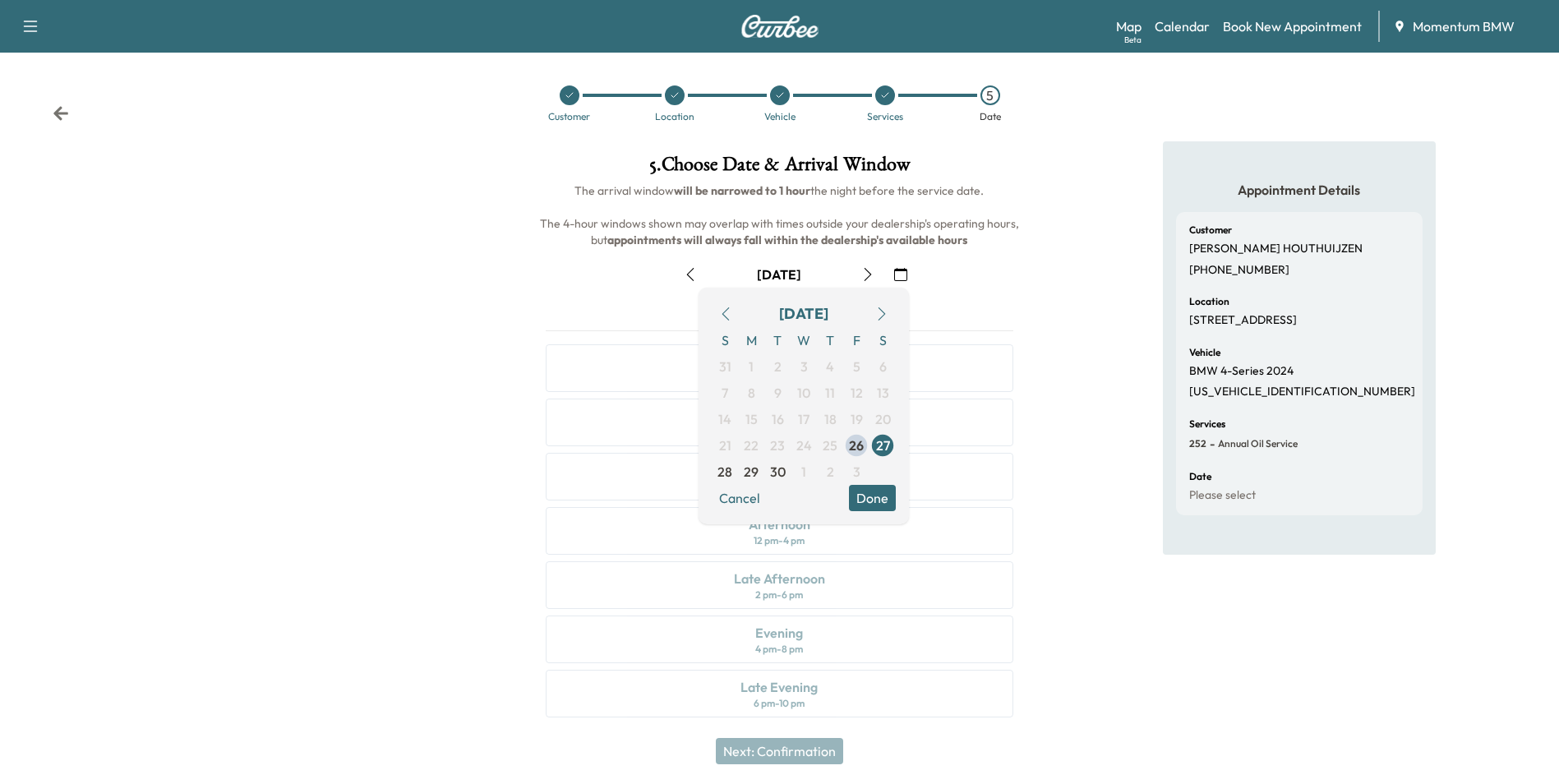
click at [880, 311] on icon "button" at bounding box center [882, 314] width 13 height 13
click at [757, 388] on span "6" at bounding box center [750, 392] width 26 height 26
click at [868, 498] on button "Done" at bounding box center [872, 497] width 47 height 26
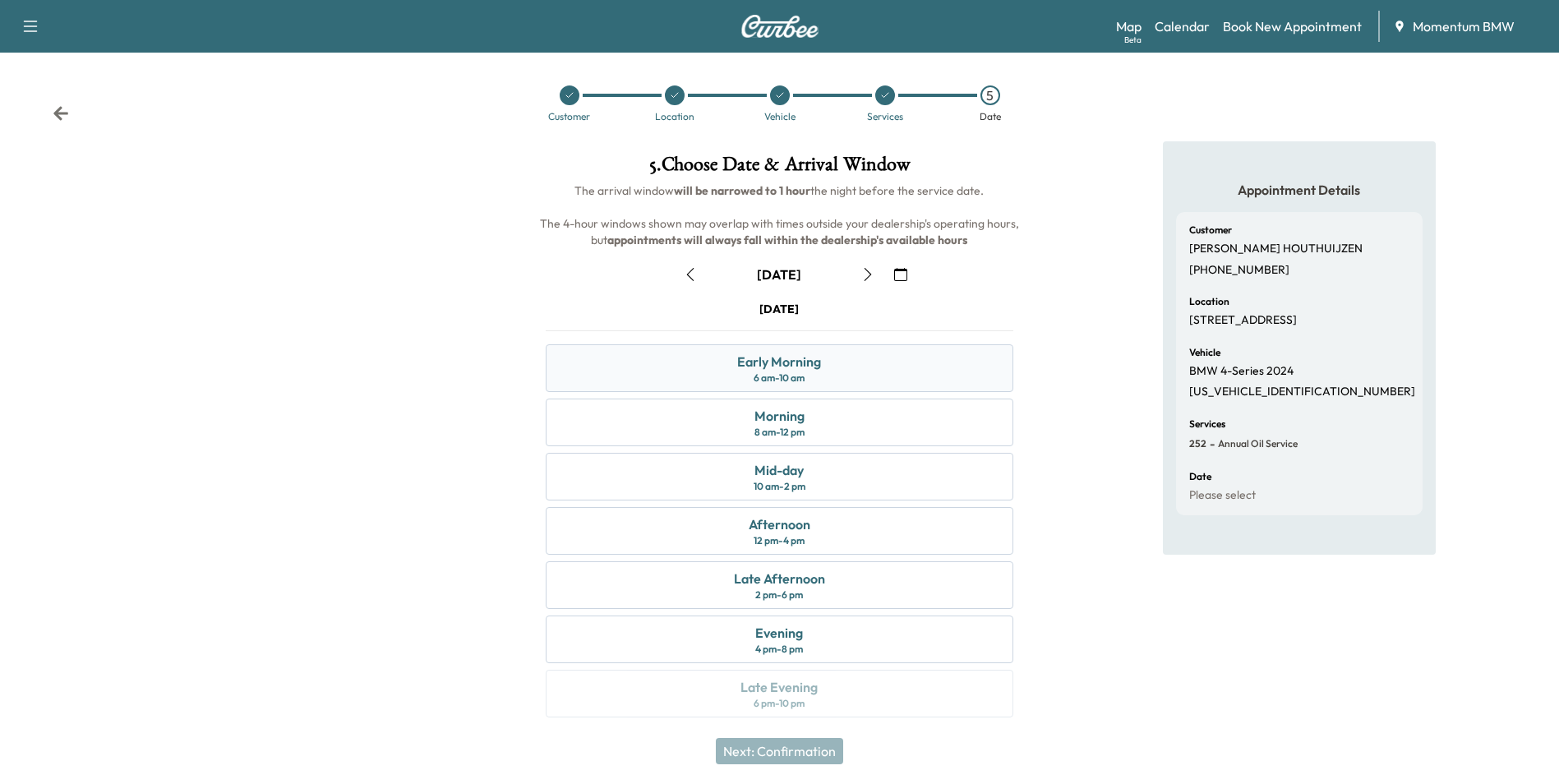
click at [868, 377] on div "Early Morning 6 am - 10 am" at bounding box center [779, 367] width 467 height 47
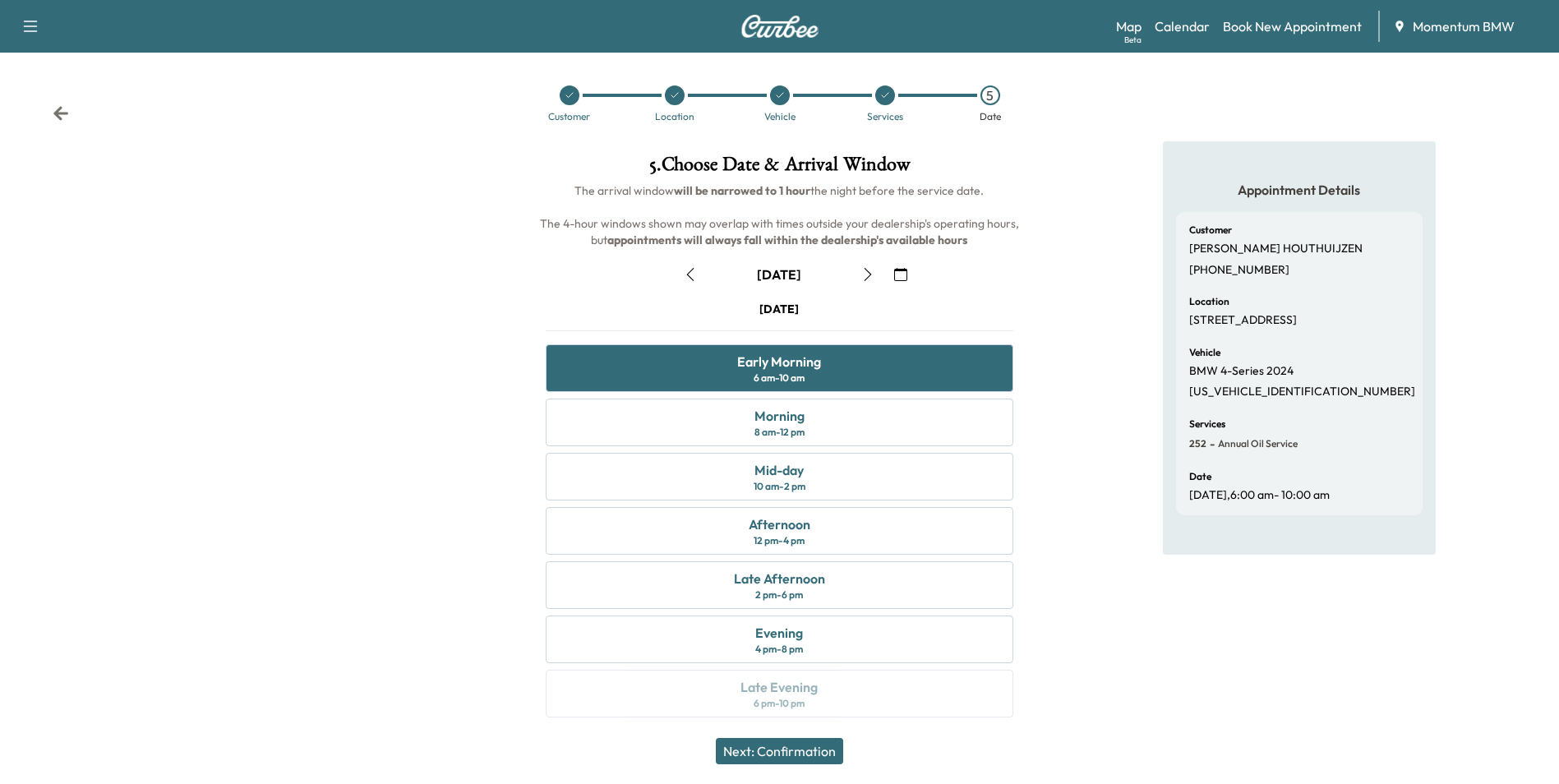
drag, startPoint x: 780, startPoint y: 746, endPoint x: 789, endPoint y: 742, distance: 9.8
click at [780, 745] on button "Next: Confirmation" at bounding box center [779, 750] width 127 height 26
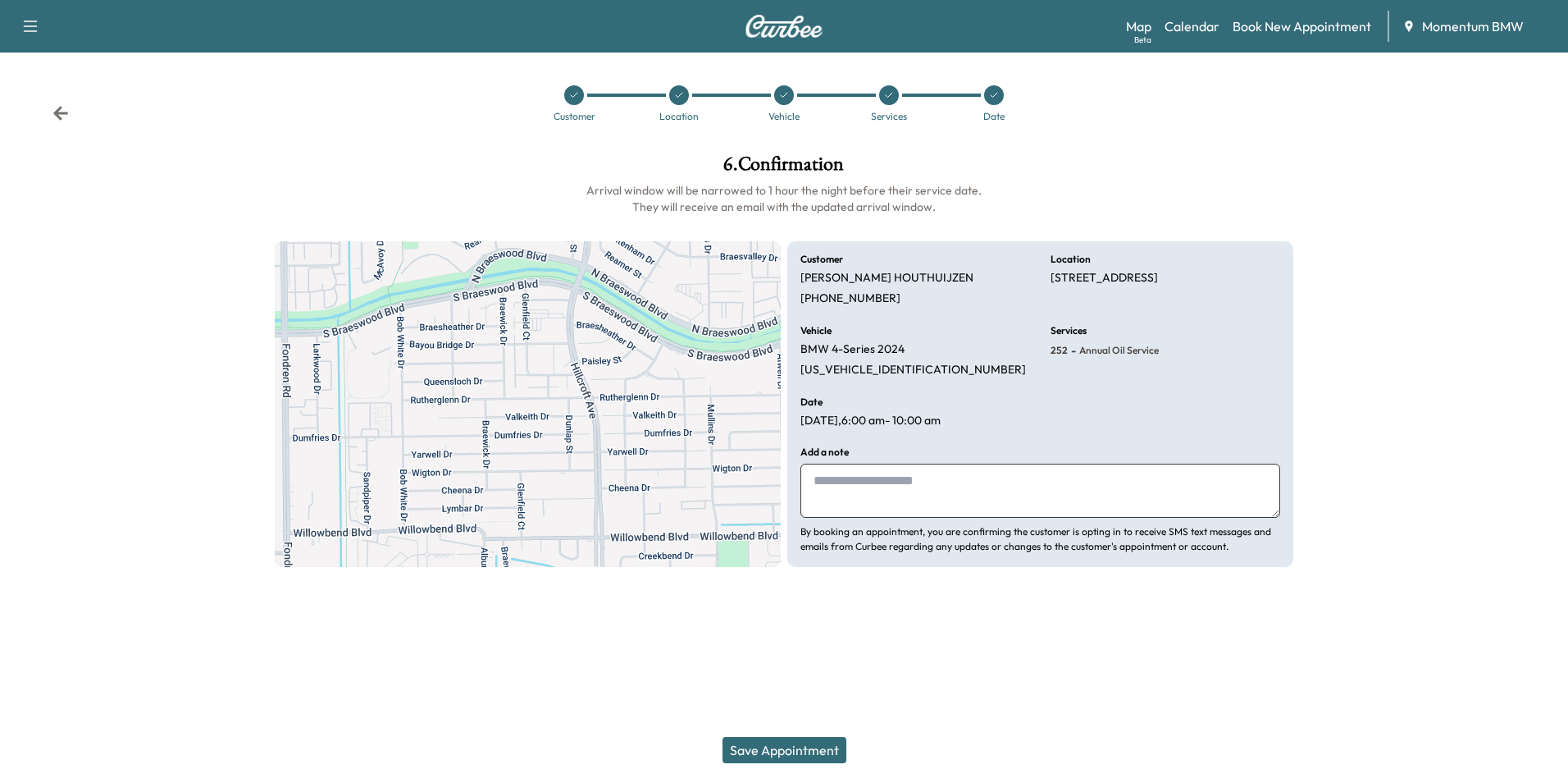
click at [1007, 492] on textarea at bounding box center [1041, 490] width 480 height 54
type textarea "****"
click at [814, 756] on button "Save Appointment" at bounding box center [784, 749] width 124 height 26
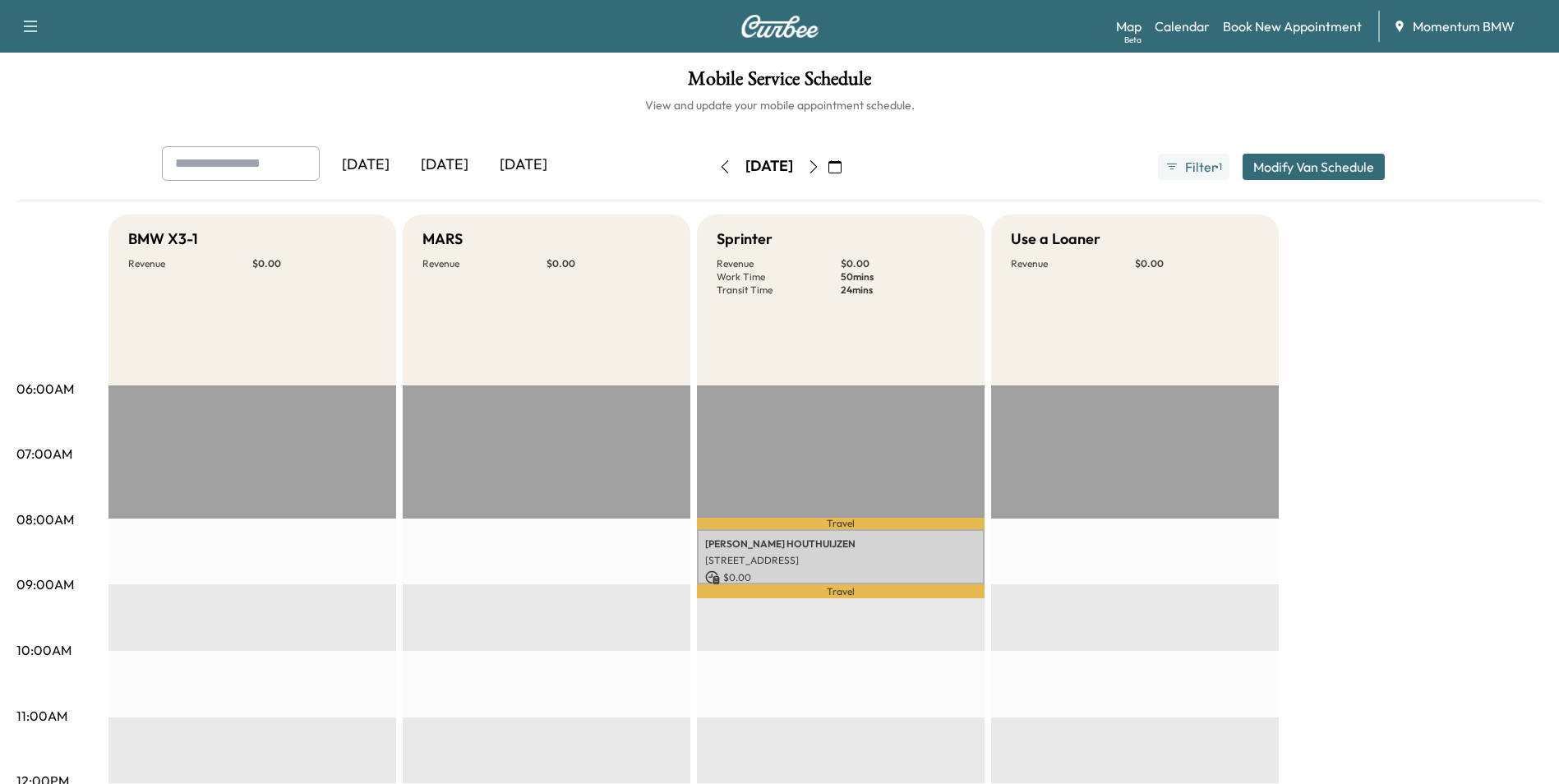
click at [842, 170] on icon "button" at bounding box center [835, 166] width 13 height 13
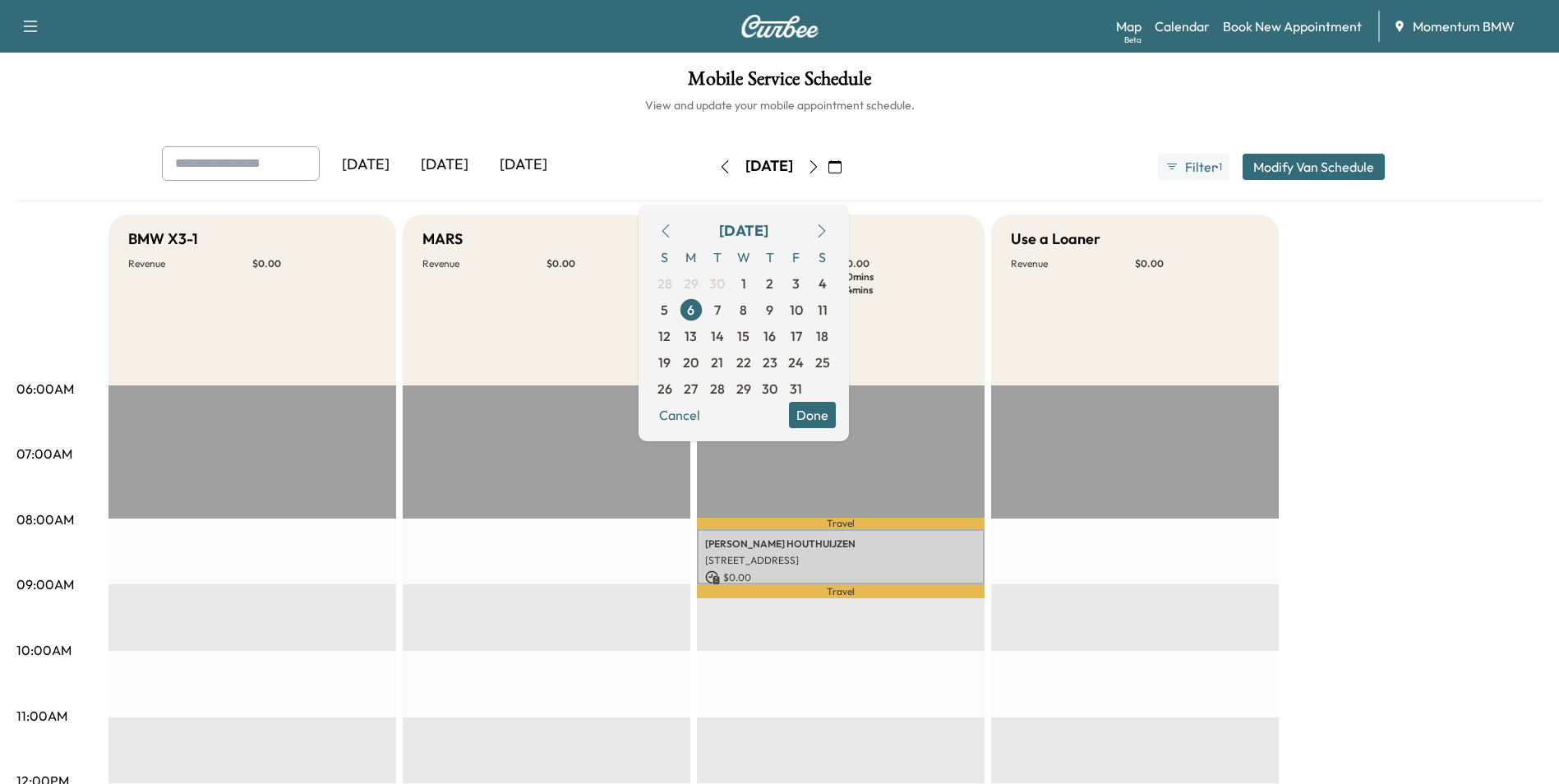
click at [673, 233] on icon "button" at bounding box center [665, 231] width 13 height 13
click at [804, 362] on span "26" at bounding box center [796, 362] width 15 height 20
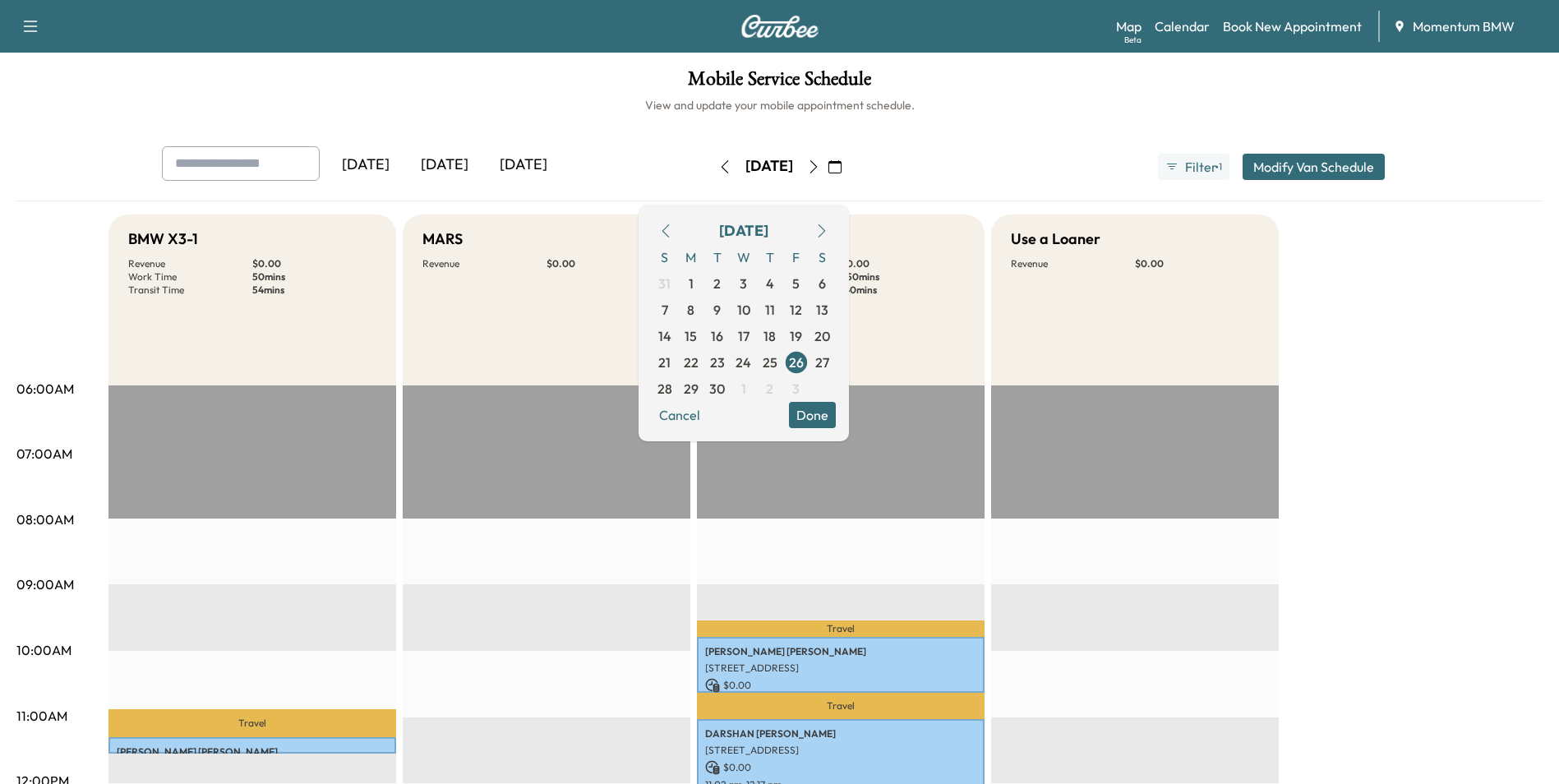
click at [836, 419] on button "Done" at bounding box center [812, 414] width 47 height 26
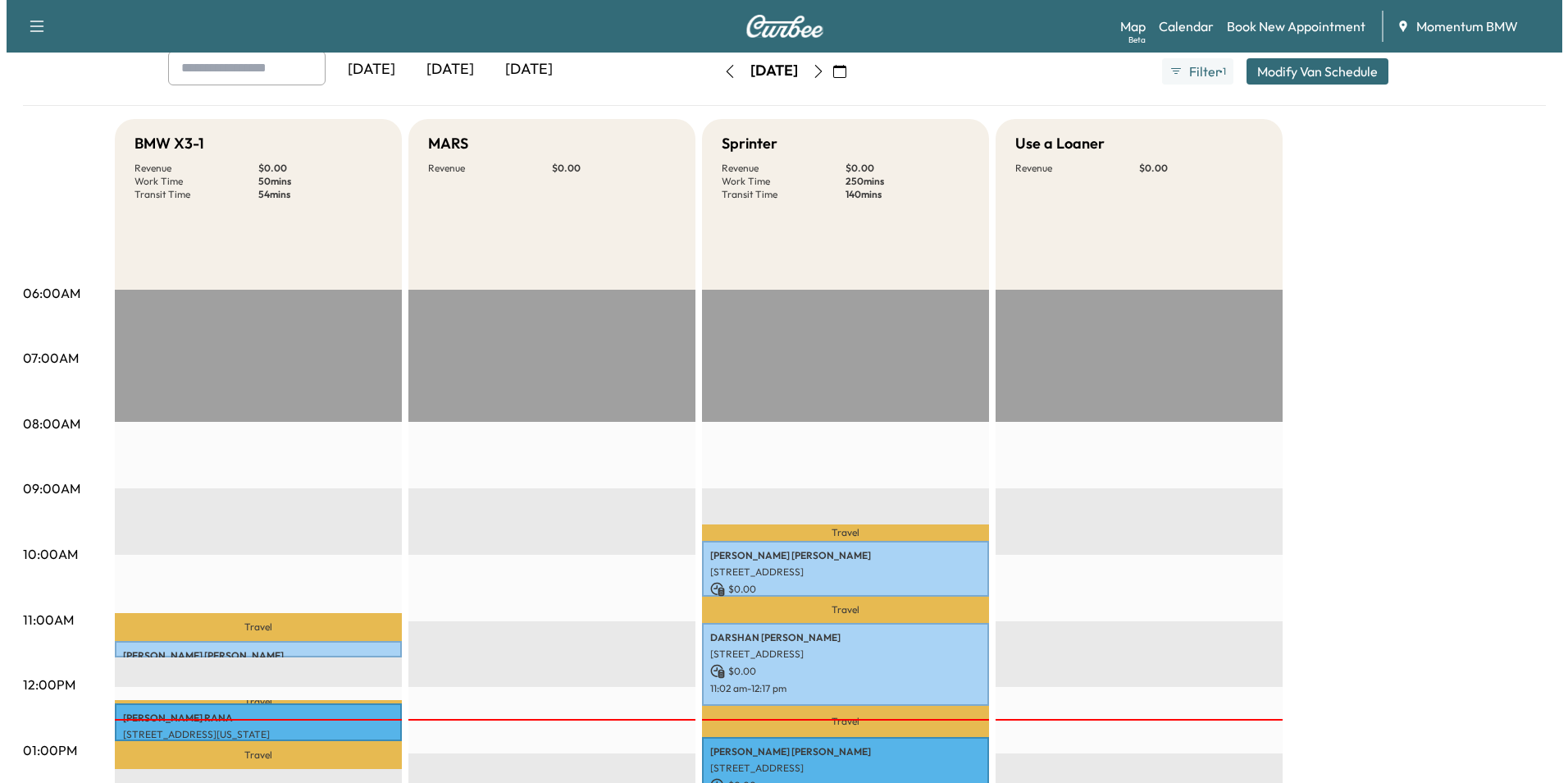
scroll to position [411, 0]
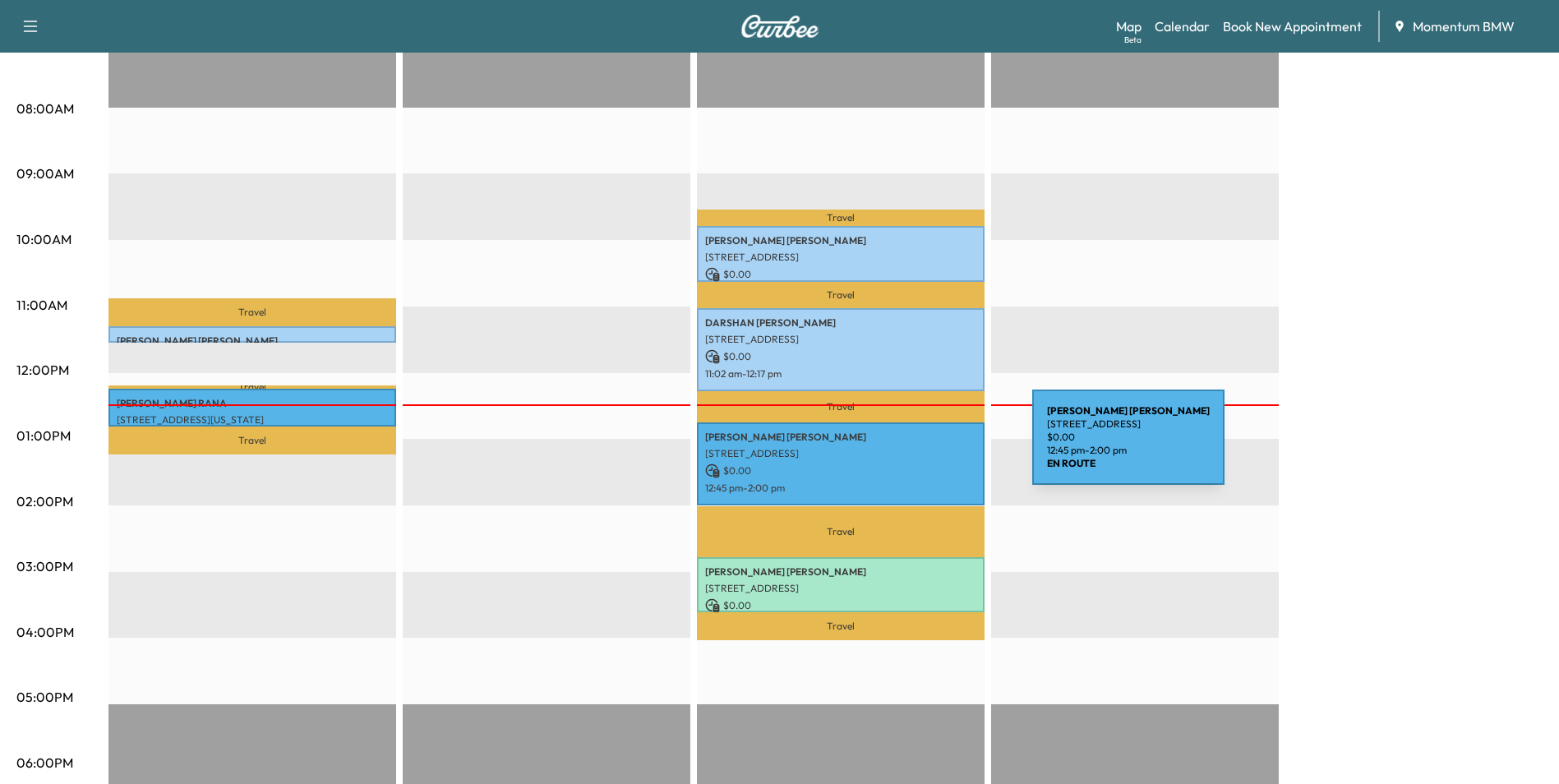
click at [909, 450] on p "[STREET_ADDRESS]" at bounding box center [841, 453] width 271 height 13
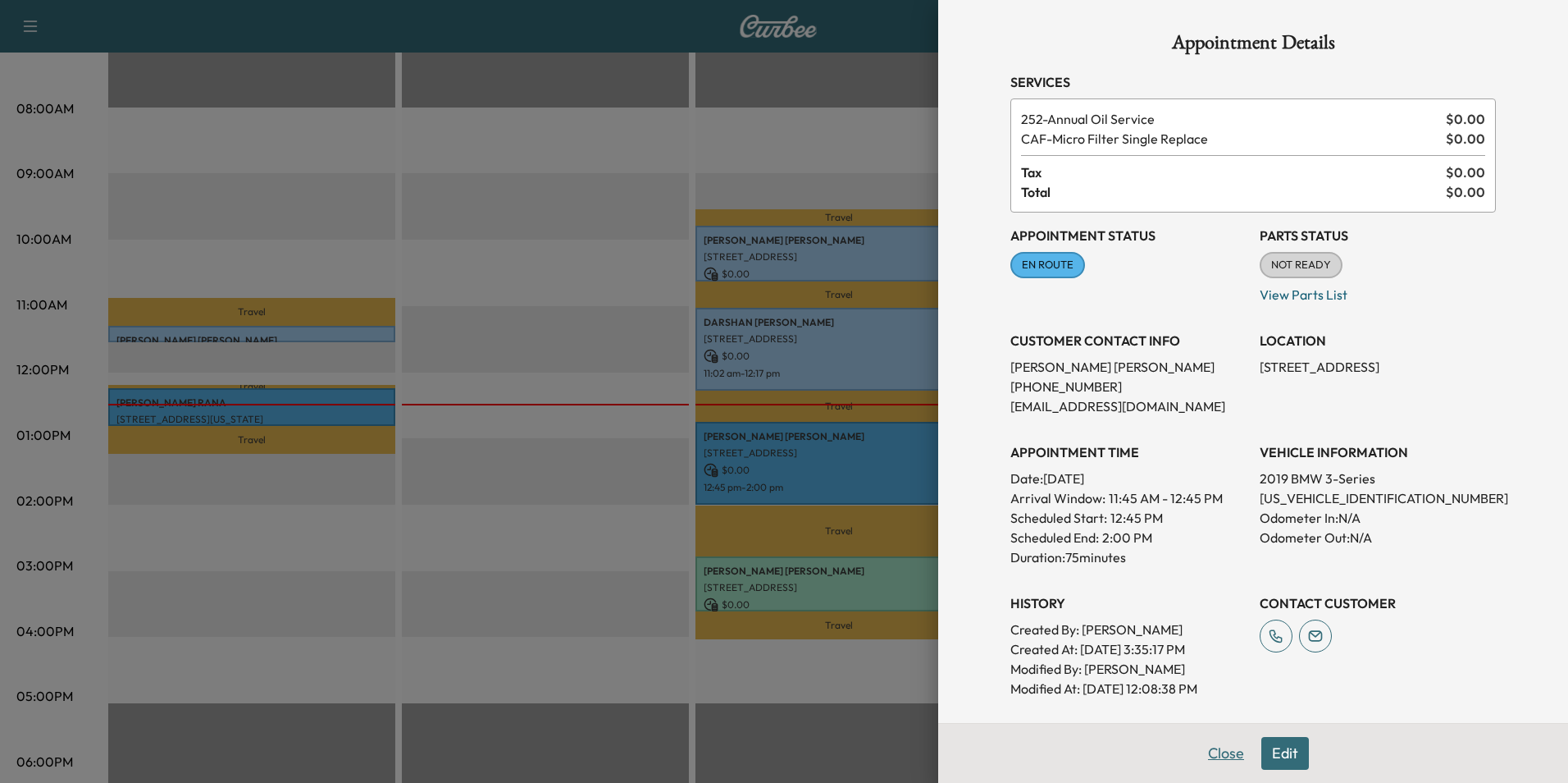
click at [1223, 755] on button "Close" at bounding box center [1226, 753] width 57 height 33
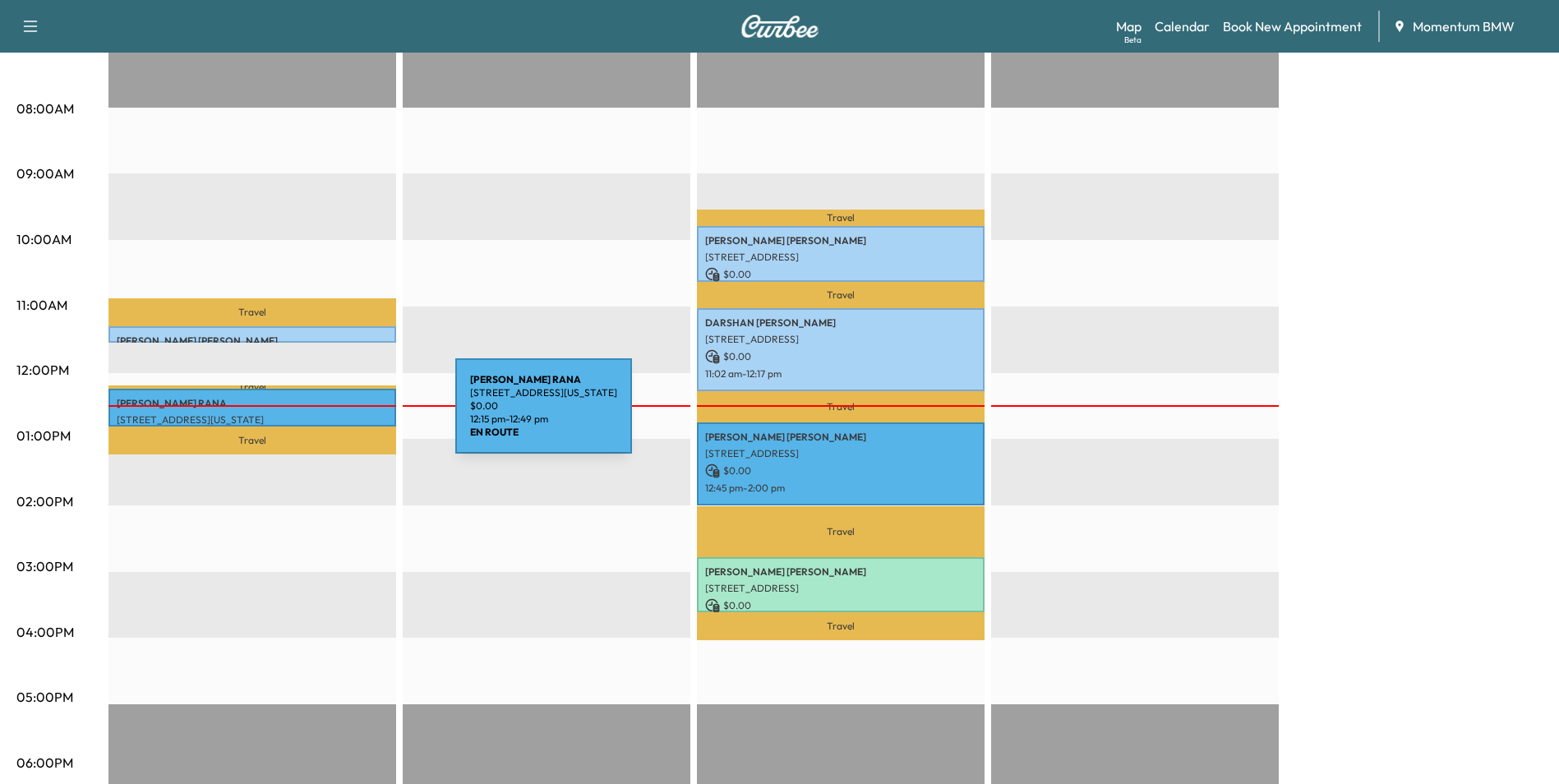
click at [332, 416] on p "[STREET_ADDRESS][US_STATE]" at bounding box center [252, 419] width 271 height 13
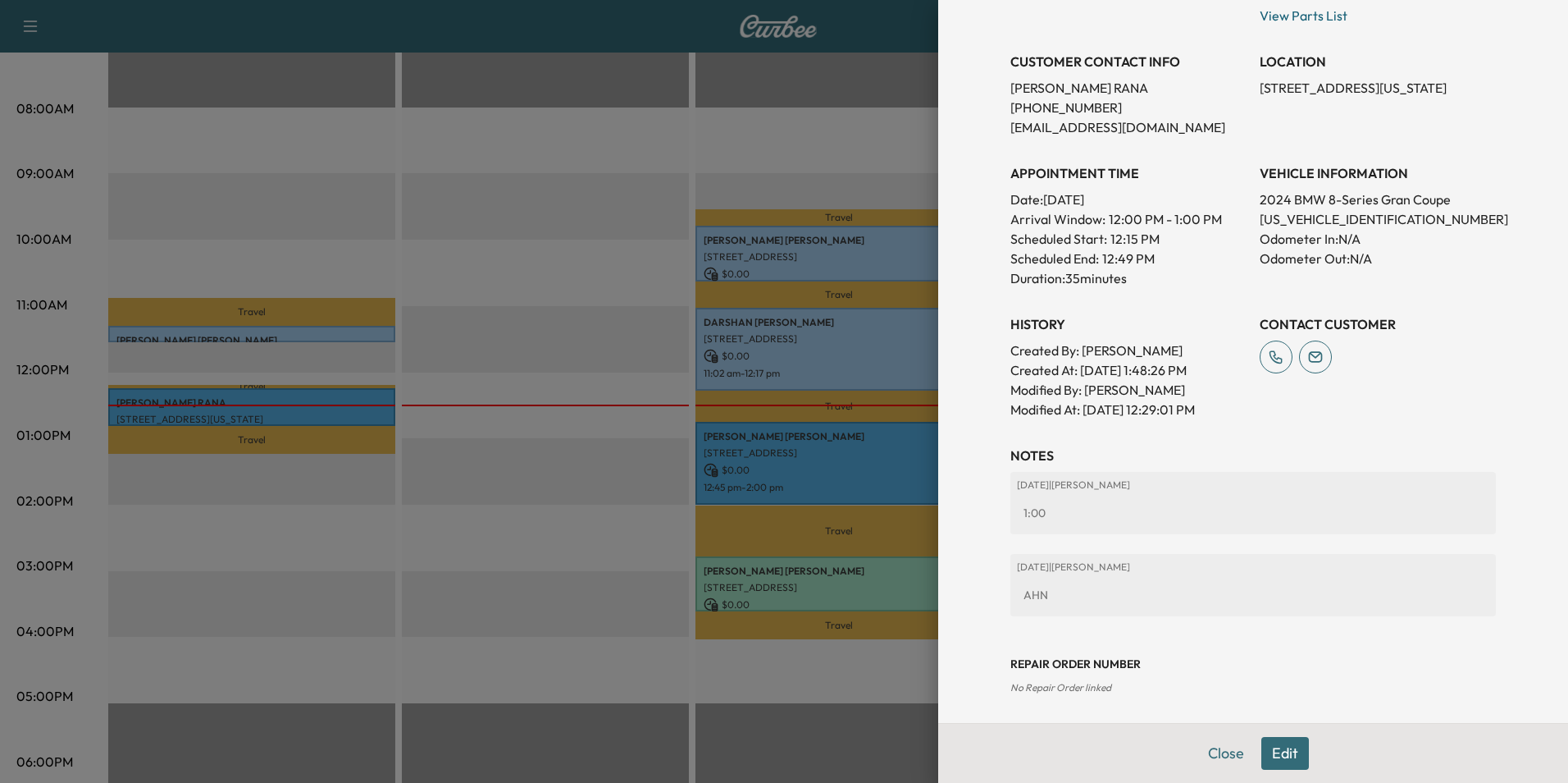
scroll to position [284, 0]
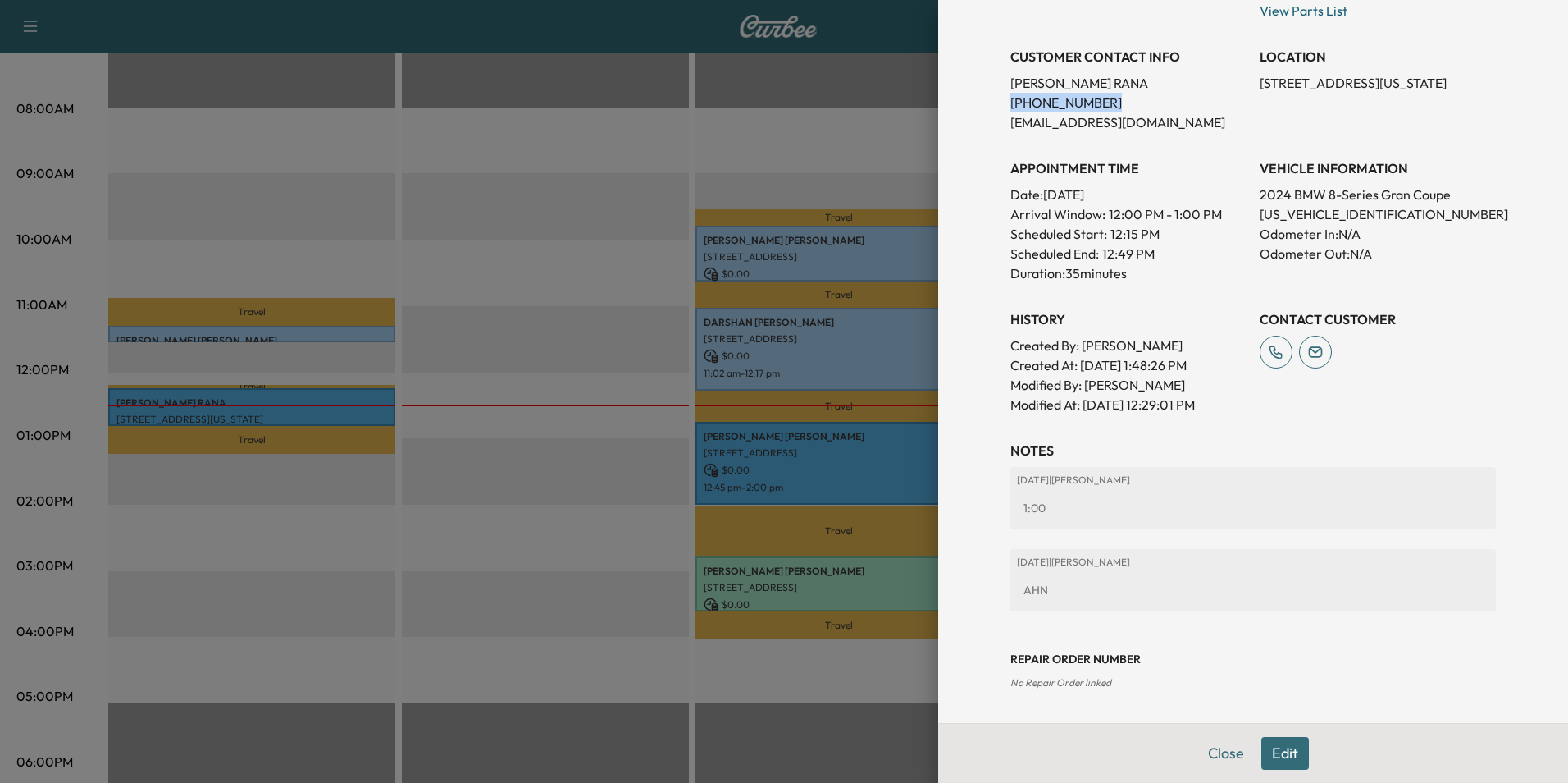
drag, startPoint x: 1084, startPoint y: 106, endPoint x: 998, endPoint y: 109, distance: 86.1
click at [1010, 109] on p "[PHONE_NUMBER]" at bounding box center [1128, 103] width 236 height 20
drag, startPoint x: 998, startPoint y: 109, endPoint x: 1078, endPoint y: 106, distance: 80.1
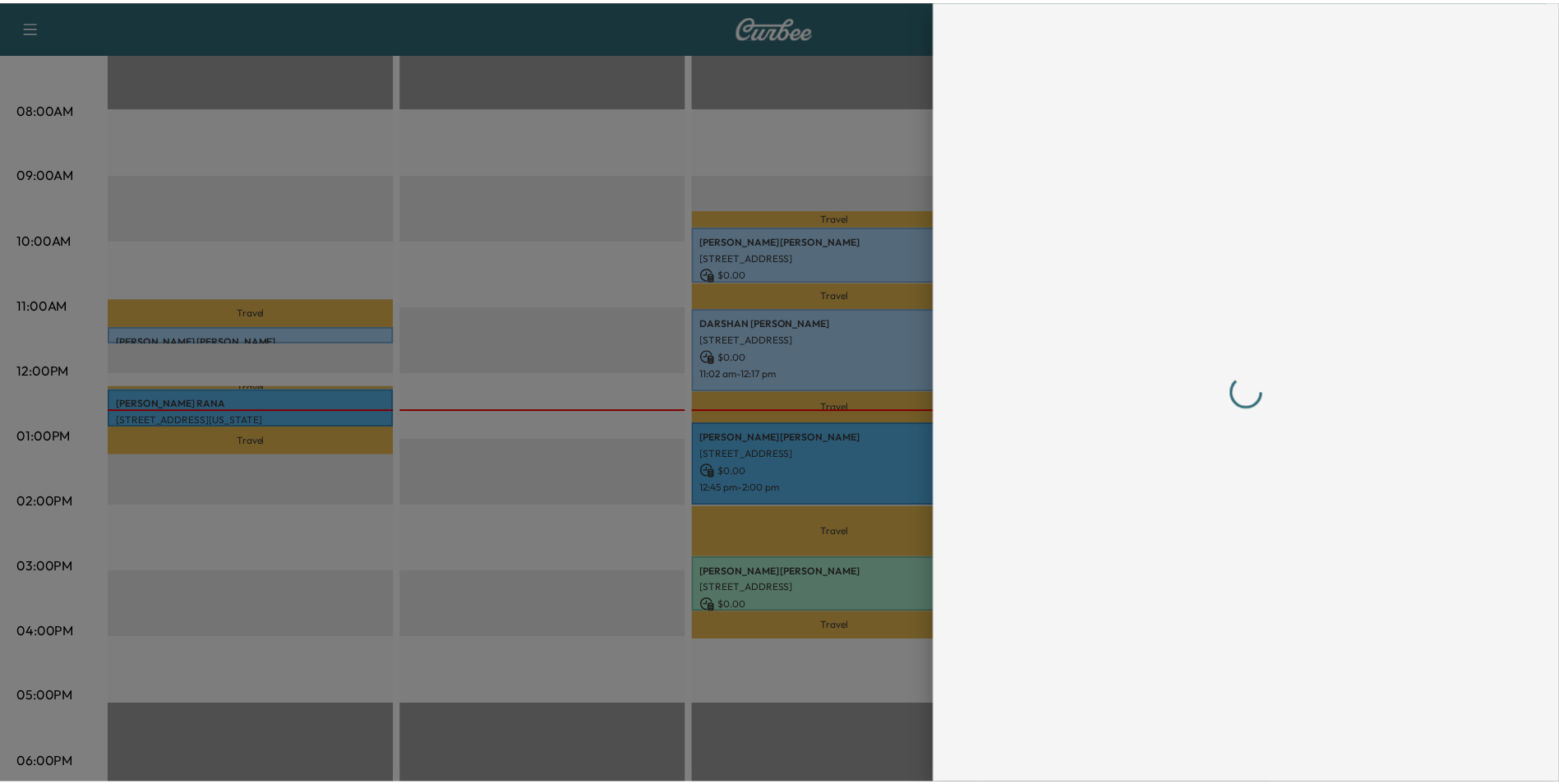
scroll to position [0, 0]
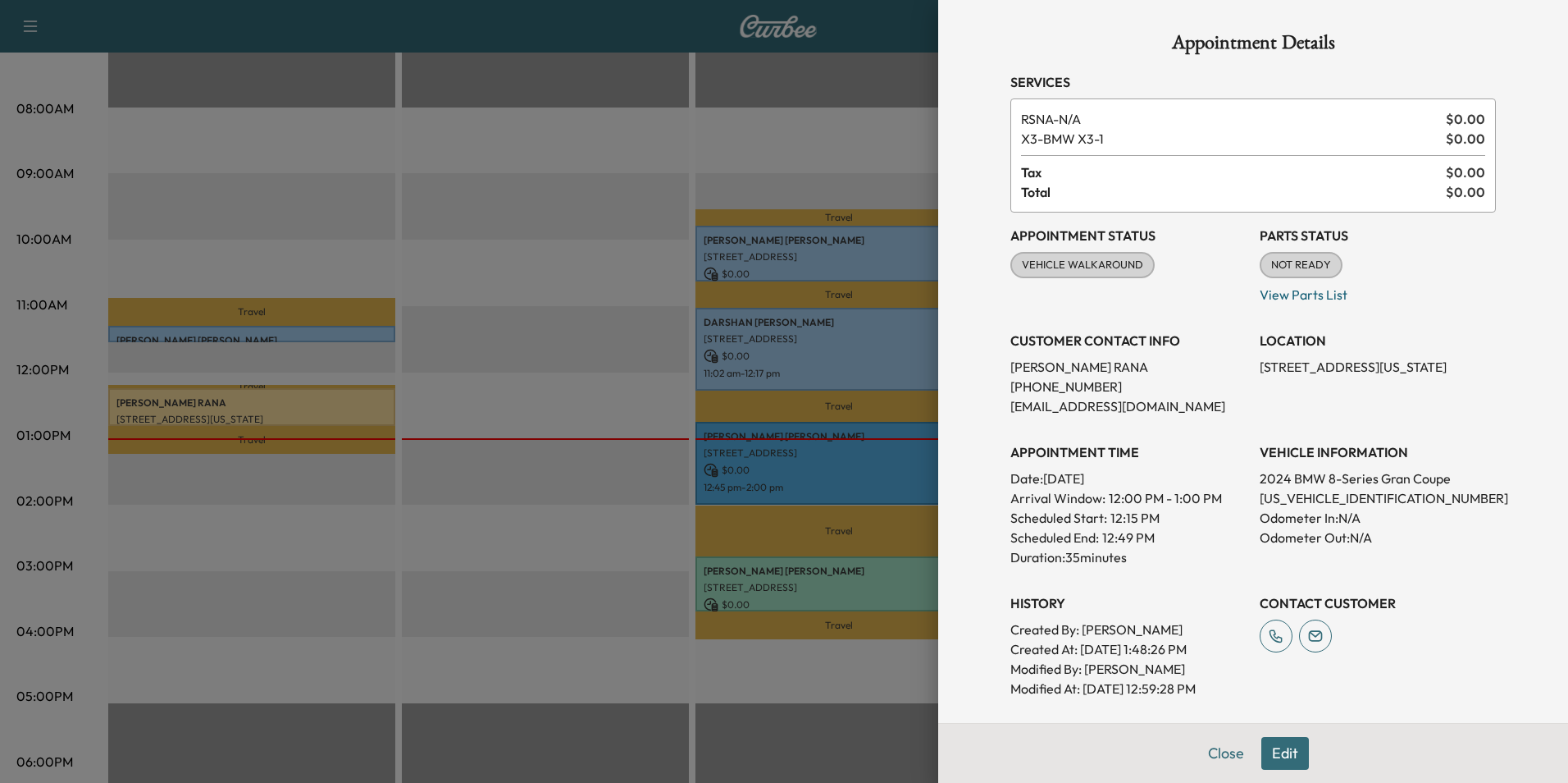
click at [1210, 754] on button "Close" at bounding box center [1226, 753] width 57 height 33
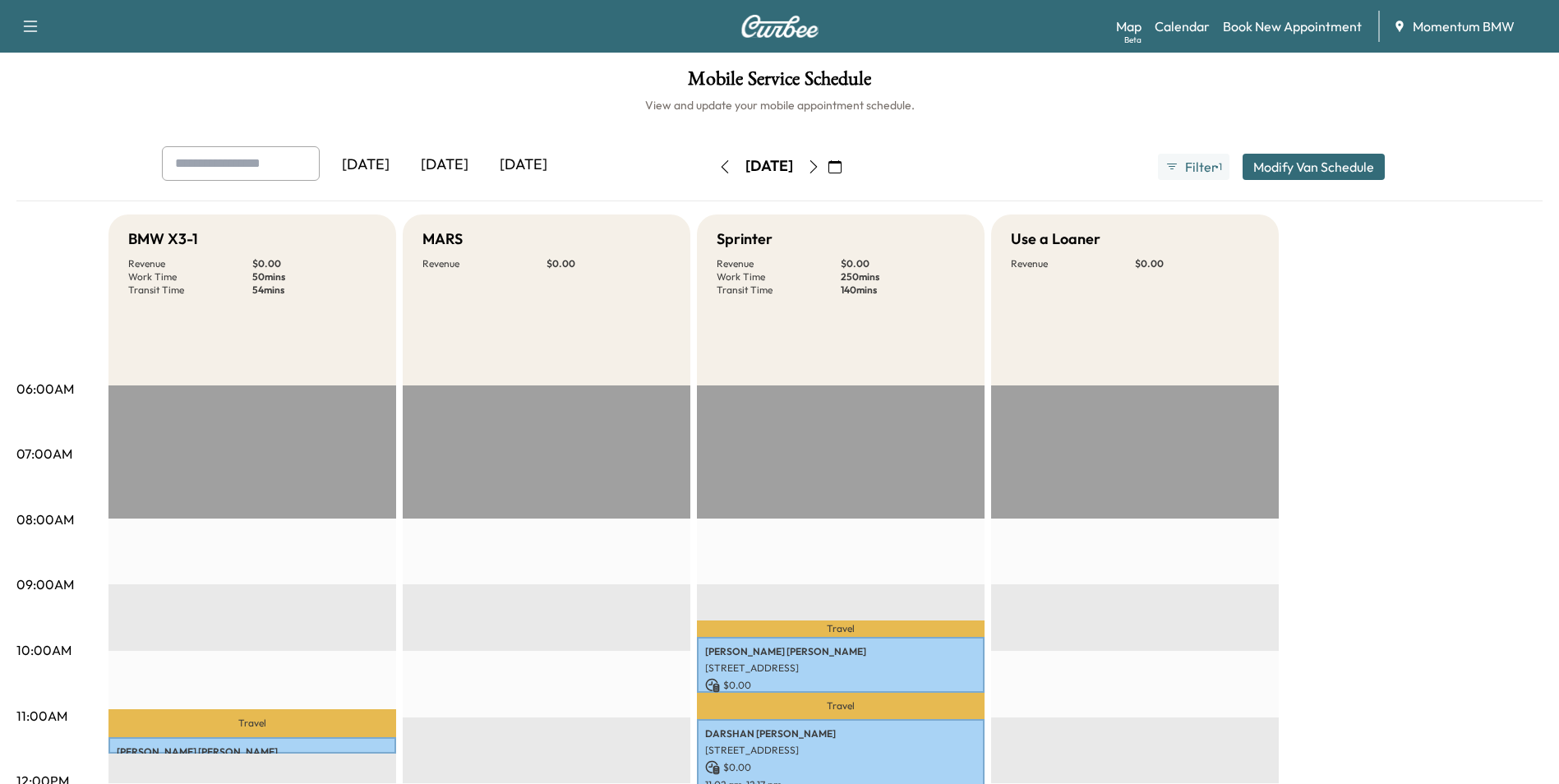
click at [842, 165] on icon "button" at bounding box center [835, 166] width 13 height 13
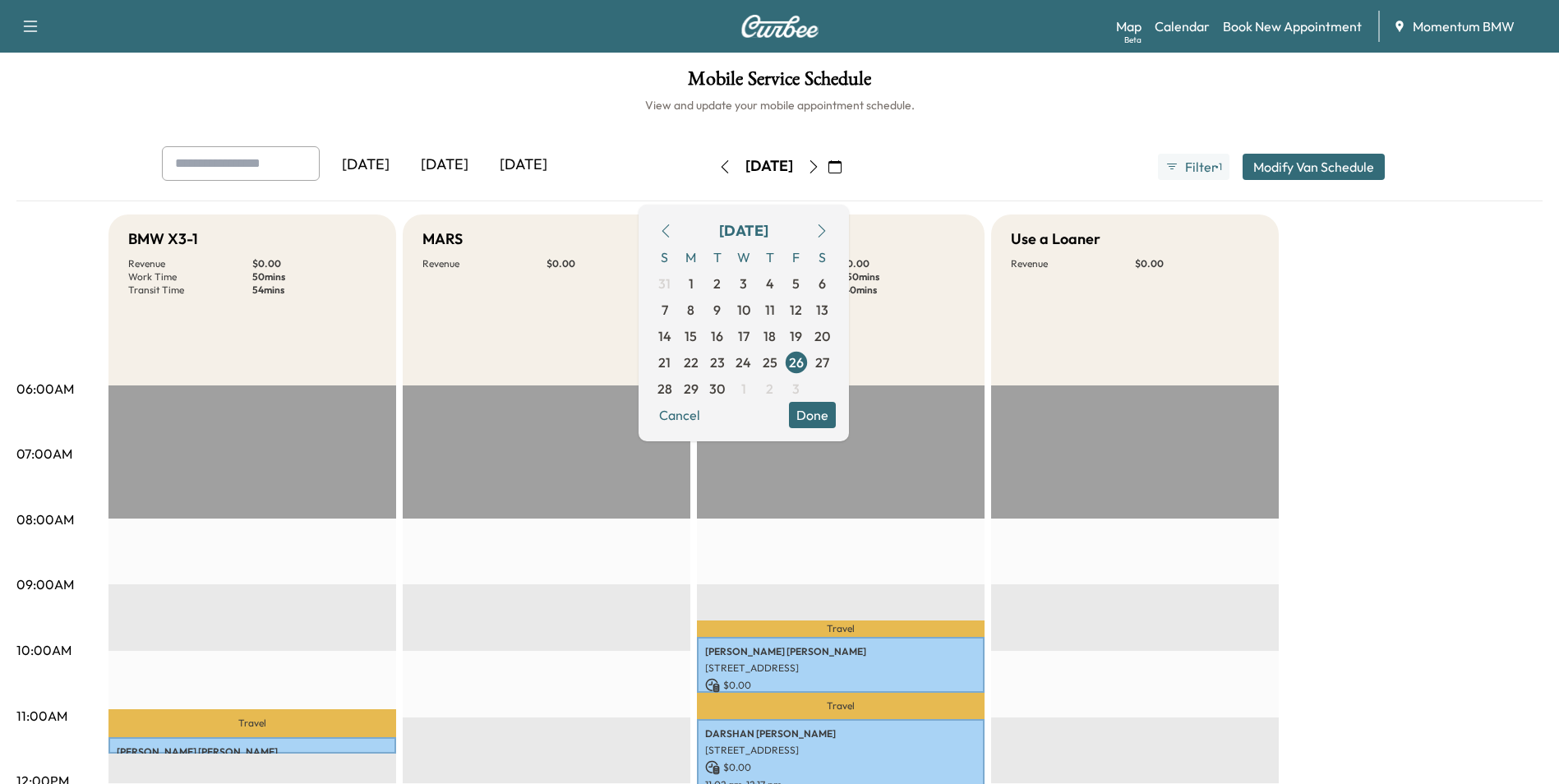
click at [828, 232] on icon "button" at bounding box center [822, 231] width 13 height 13
click at [800, 288] on span "3" at bounding box center [796, 283] width 7 height 20
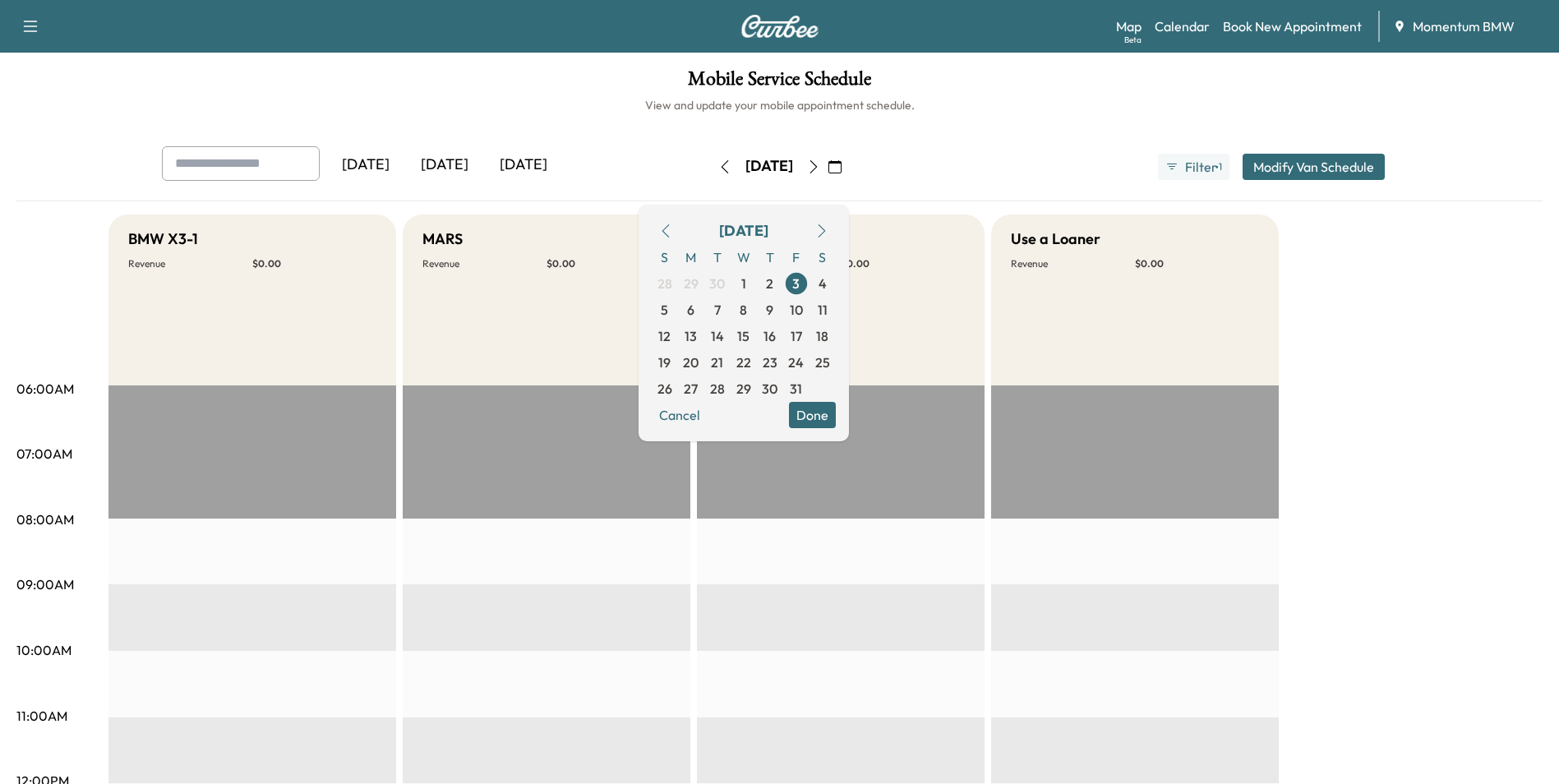
click at [836, 421] on button "Done" at bounding box center [812, 414] width 47 height 26
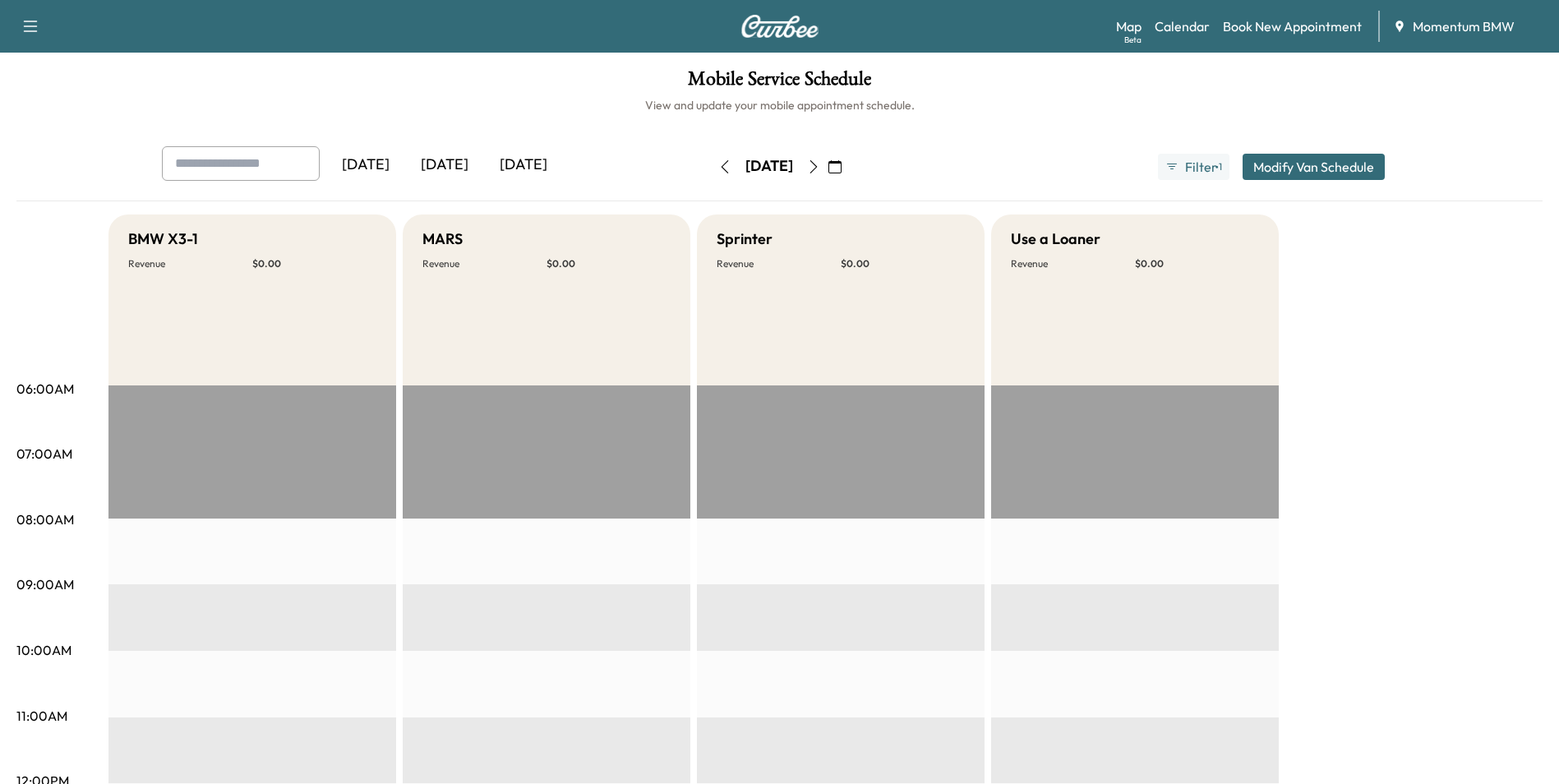
click at [842, 169] on icon "button" at bounding box center [835, 166] width 13 height 13
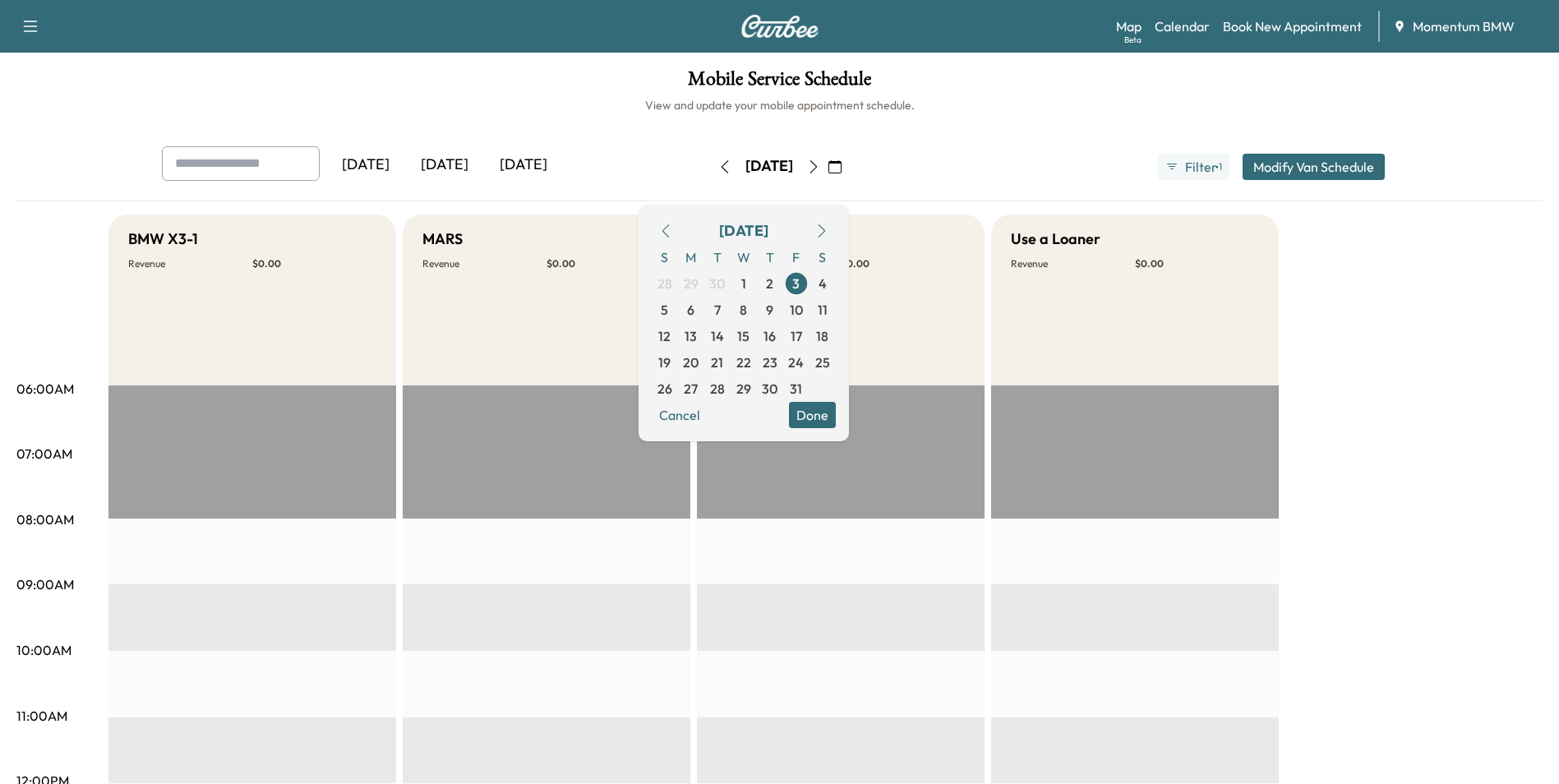
click at [673, 231] on icon "button" at bounding box center [665, 231] width 13 height 13
click at [804, 356] on span "26" at bounding box center [796, 362] width 15 height 20
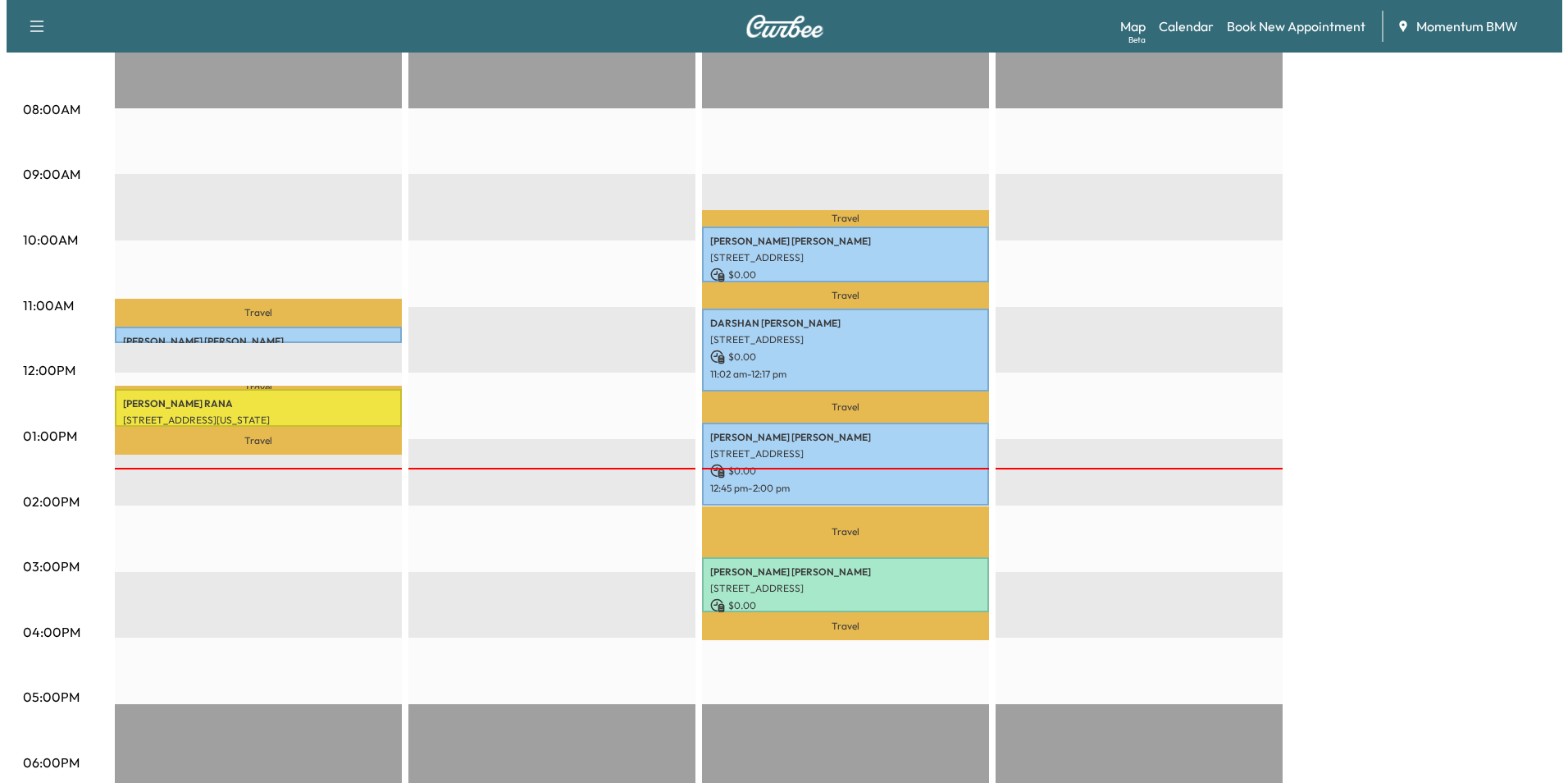
scroll to position [411, 0]
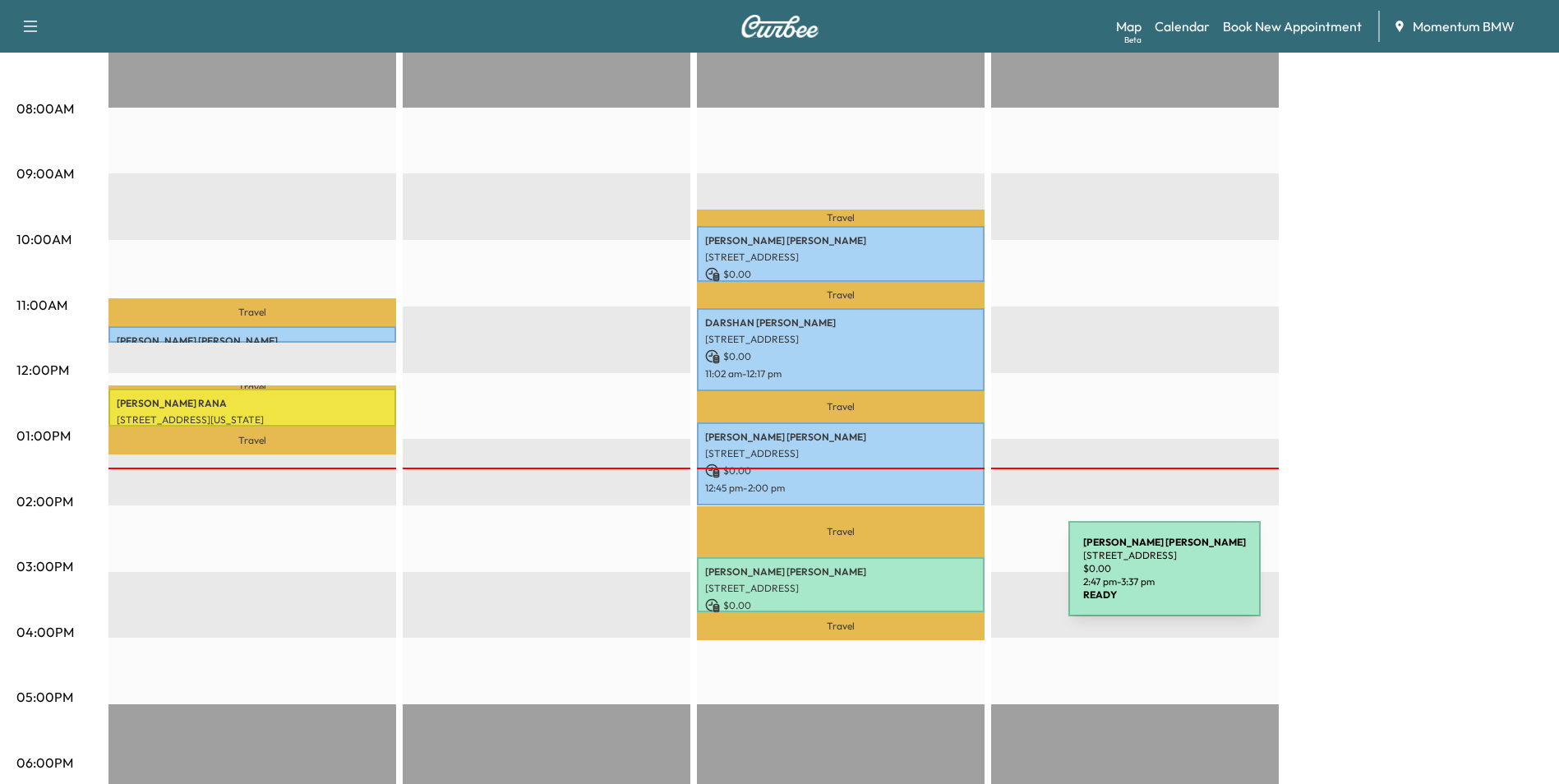
click at [945, 582] on p "[STREET_ADDRESS]" at bounding box center [841, 588] width 271 height 13
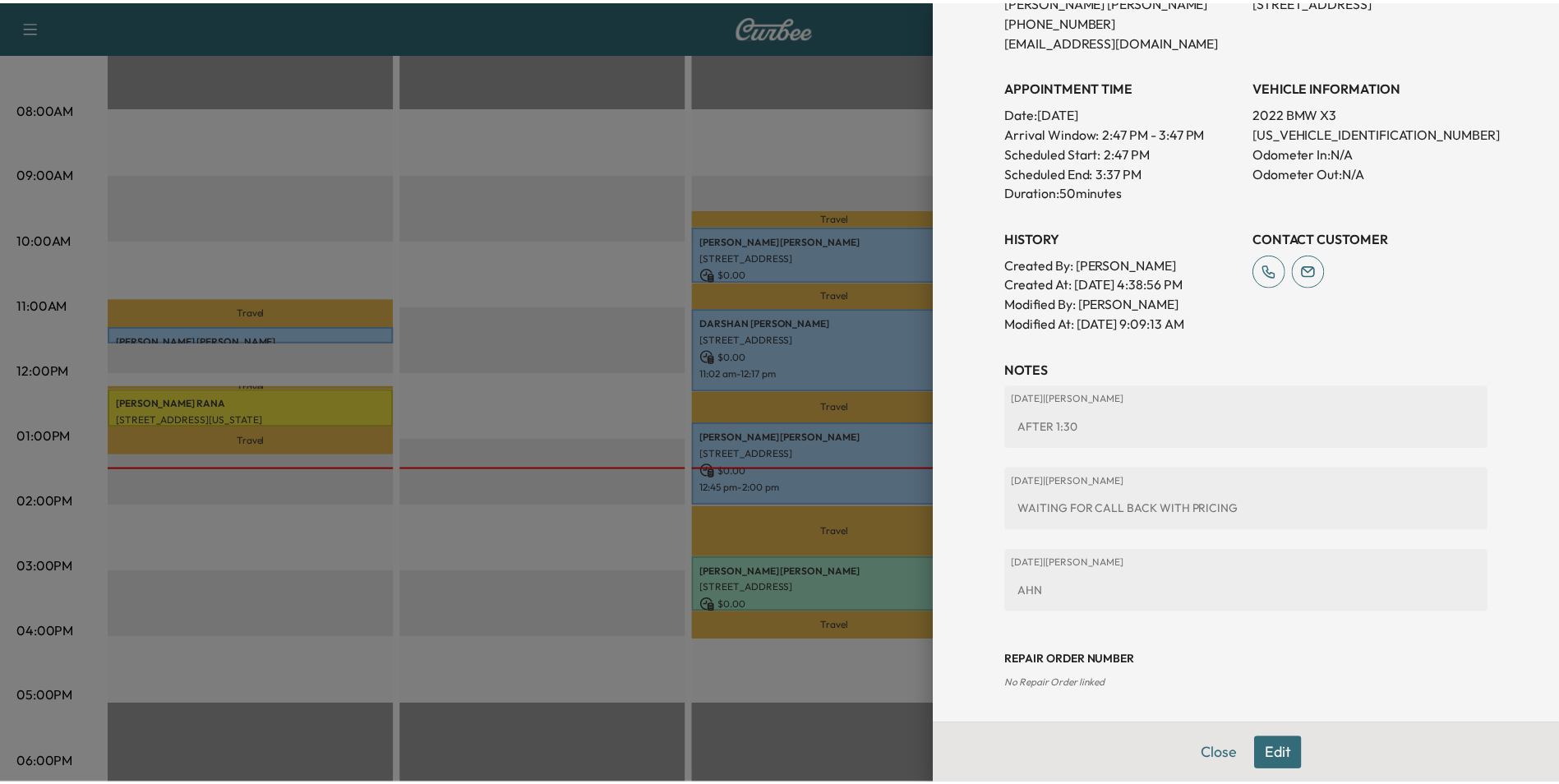
scroll to position [0, 0]
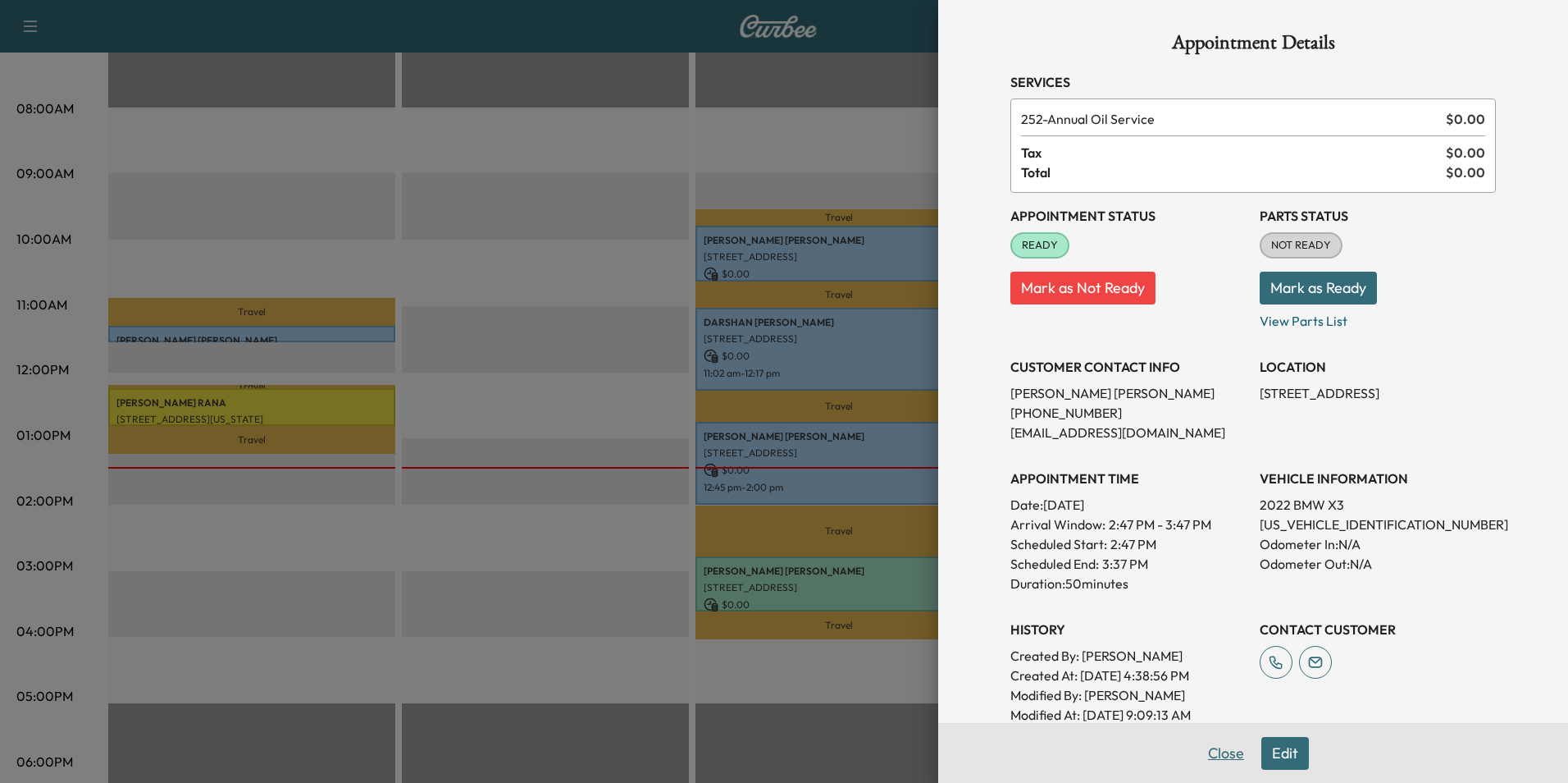
click at [1215, 754] on button "Close" at bounding box center [1226, 753] width 57 height 33
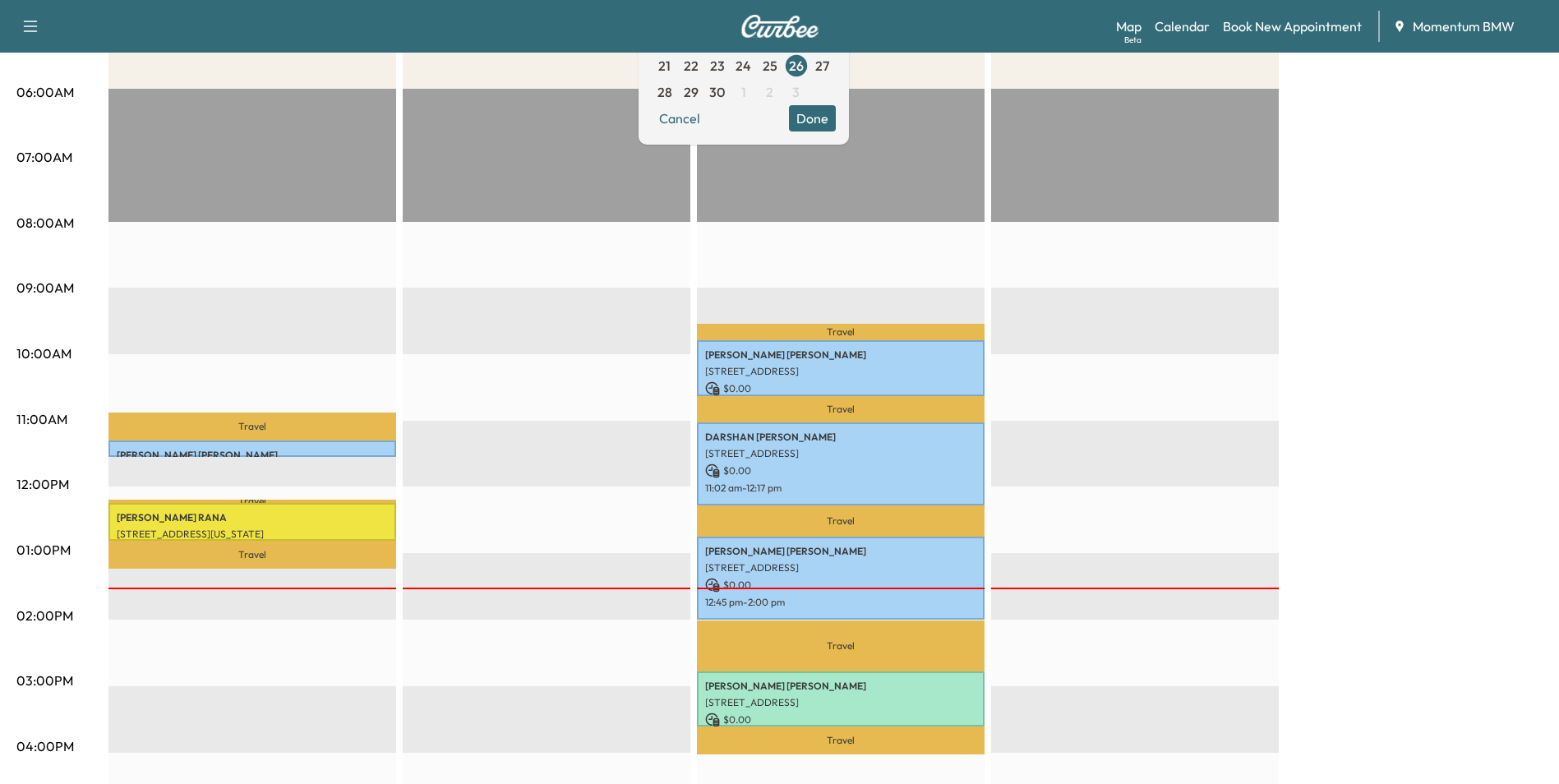
scroll to position [82, 0]
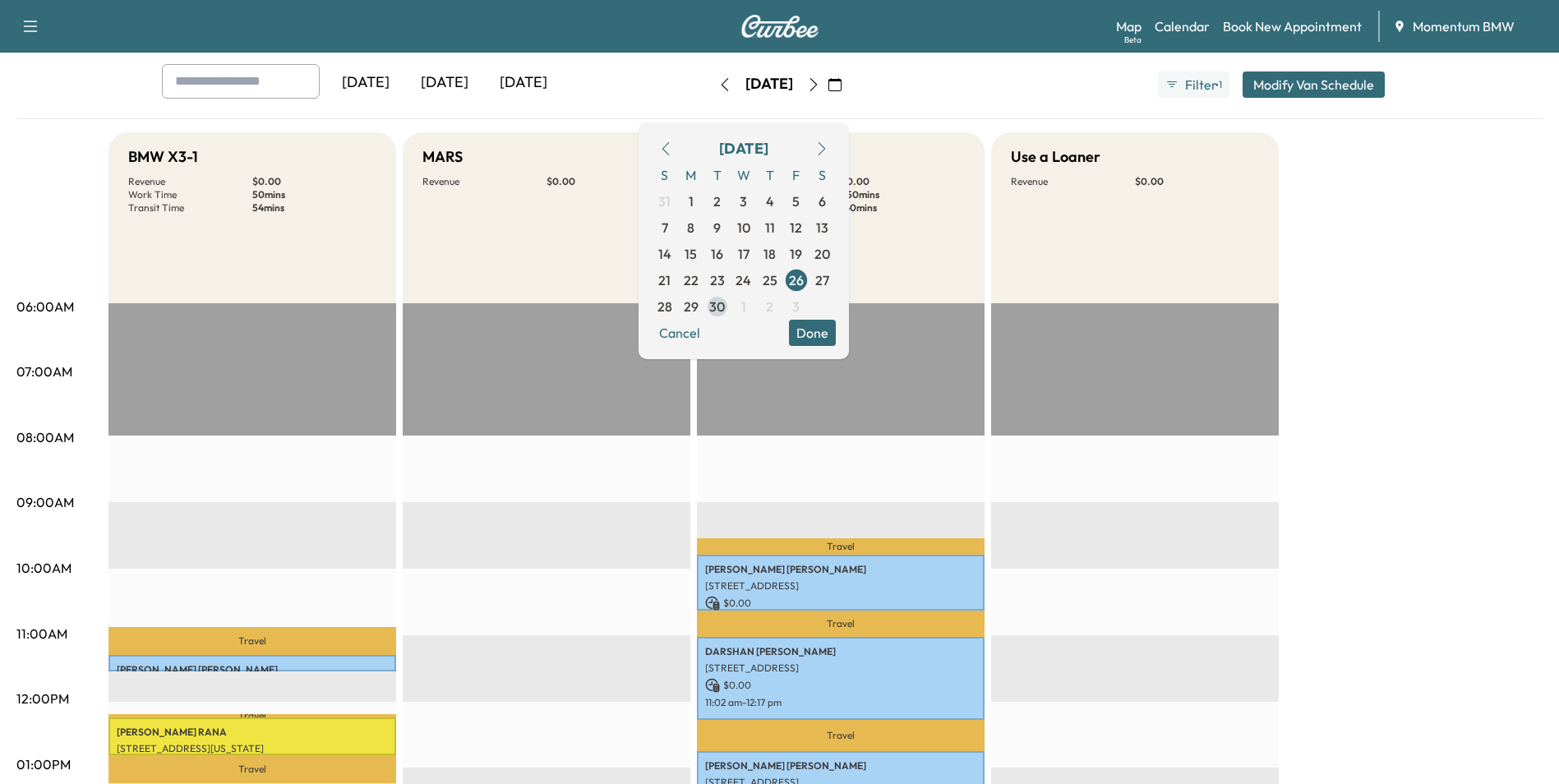
click at [725, 313] on span "30" at bounding box center [716, 307] width 15 height 20
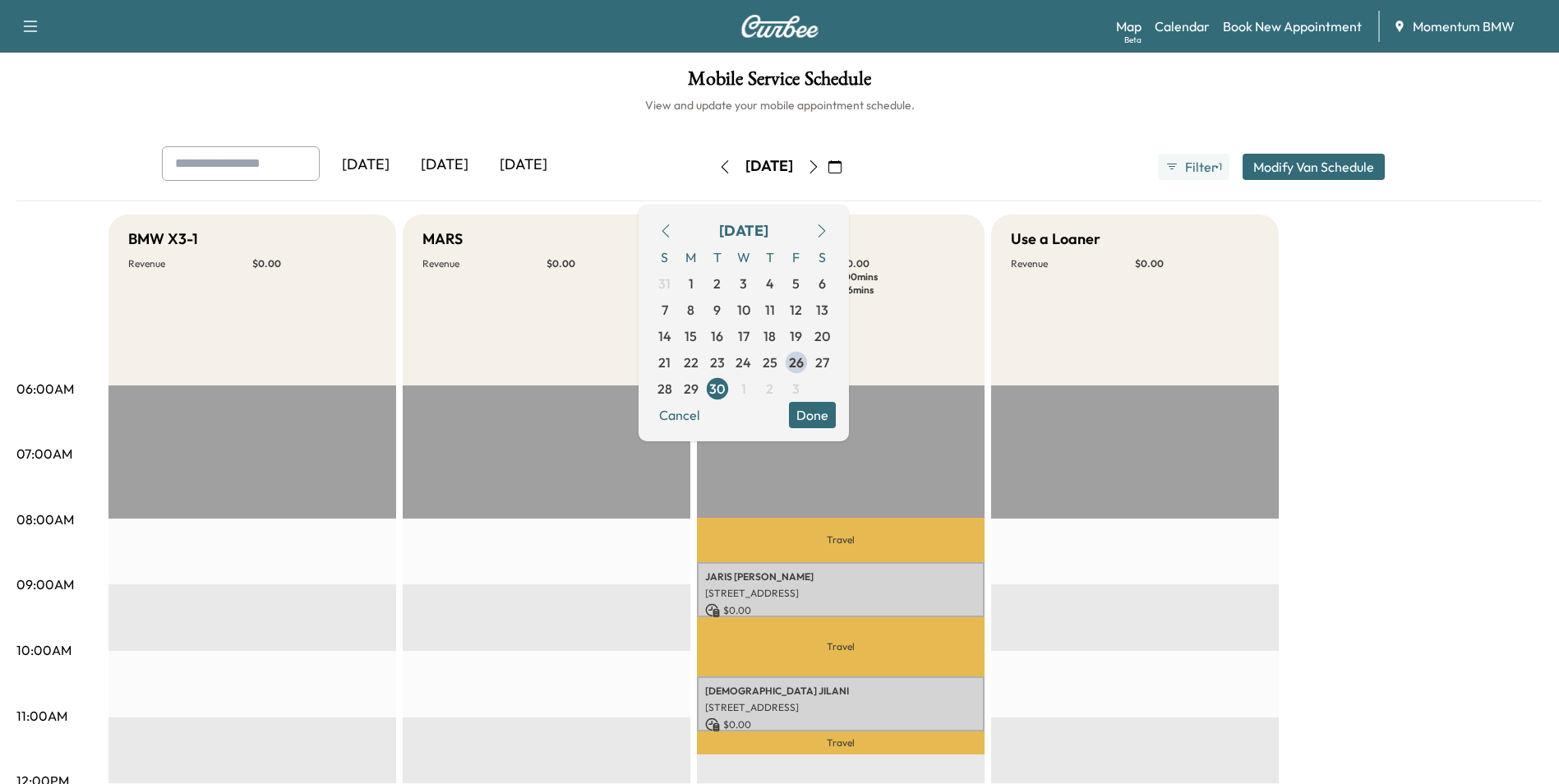
click at [836, 409] on button "Done" at bounding box center [812, 414] width 47 height 26
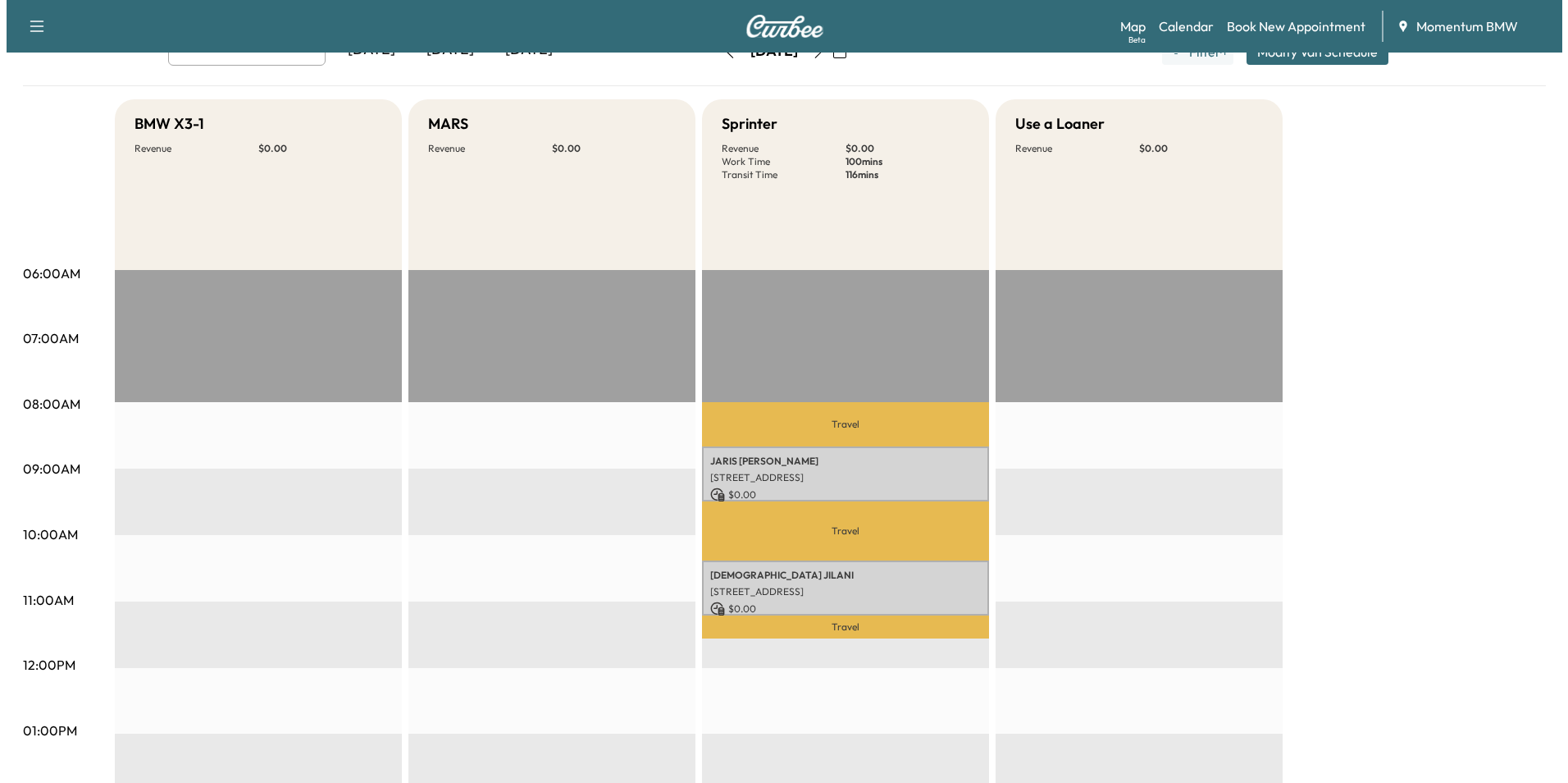
scroll to position [246, 0]
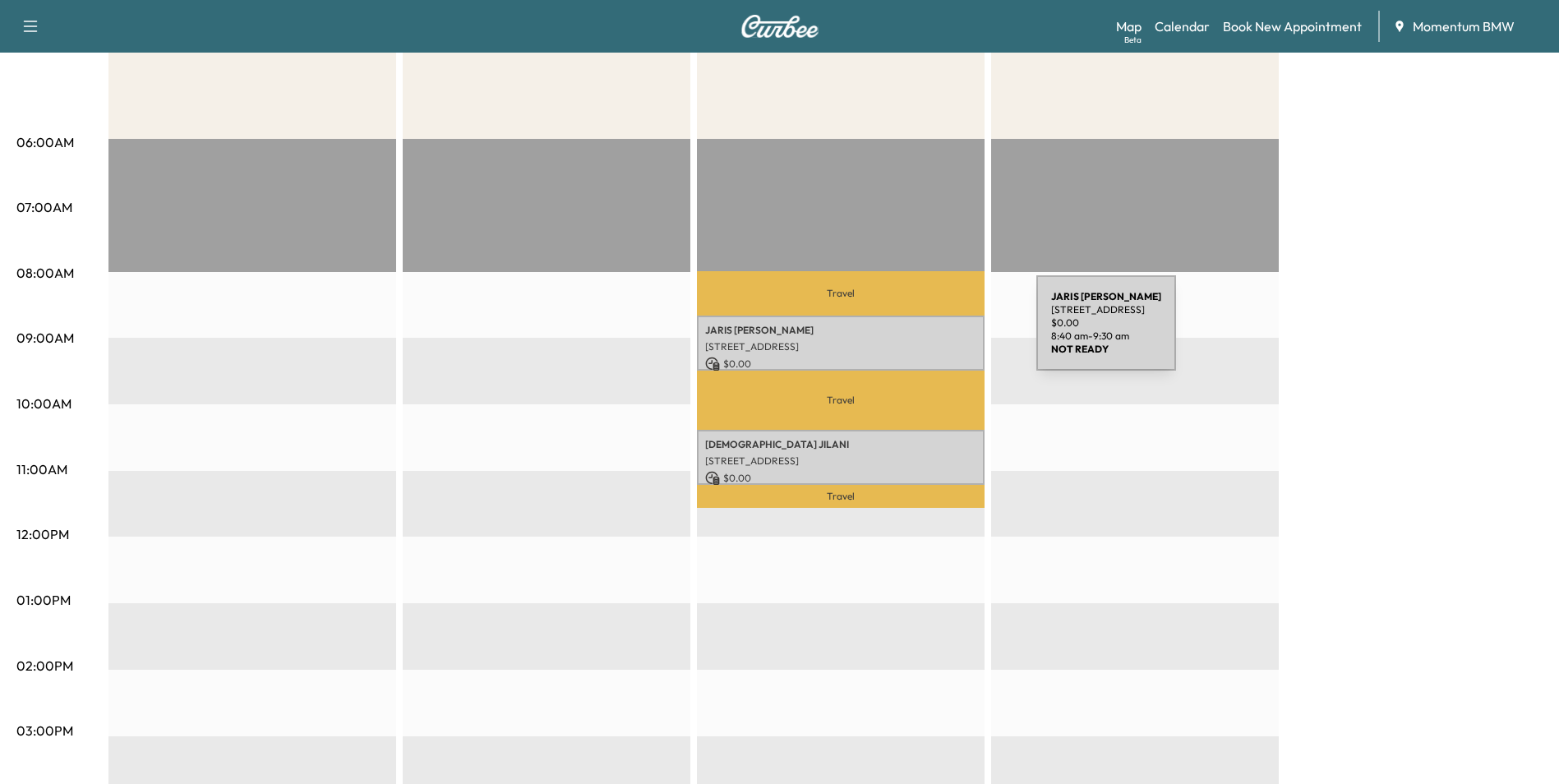
click at [914, 333] on p "[PERSON_NAME]" at bounding box center [841, 330] width 271 height 13
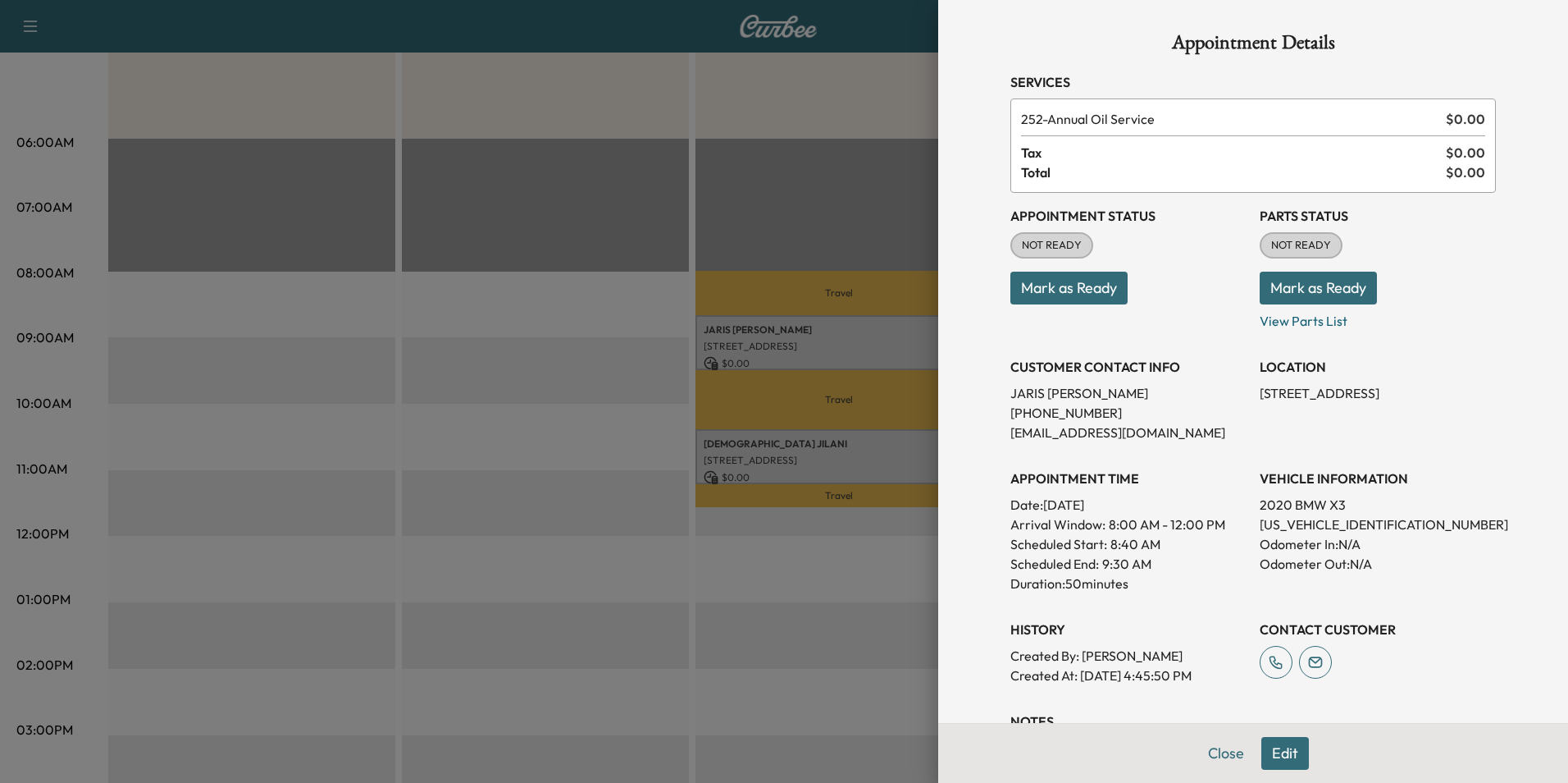
scroll to position [188, 0]
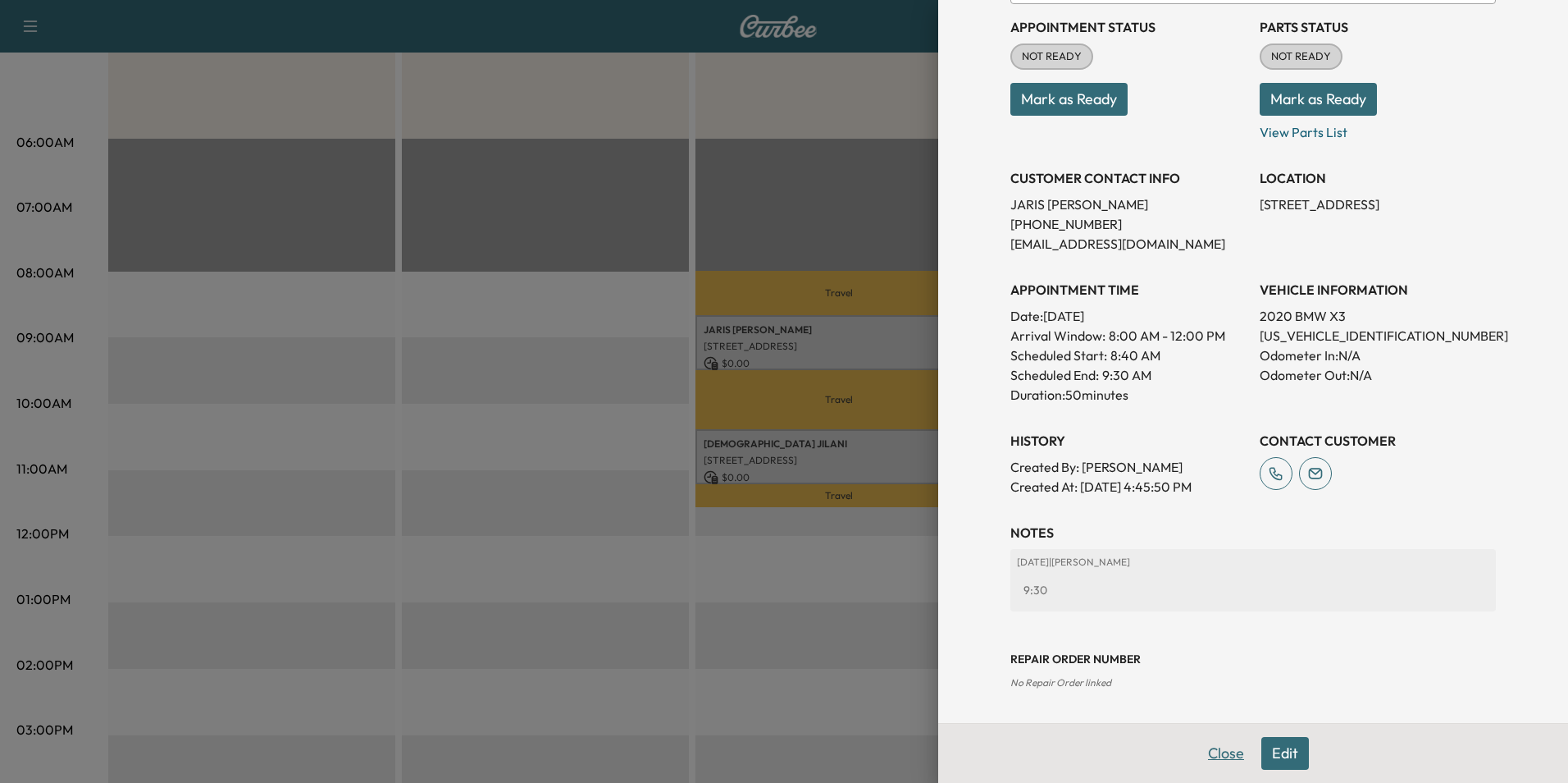
click at [1215, 760] on button "Close" at bounding box center [1226, 753] width 57 height 33
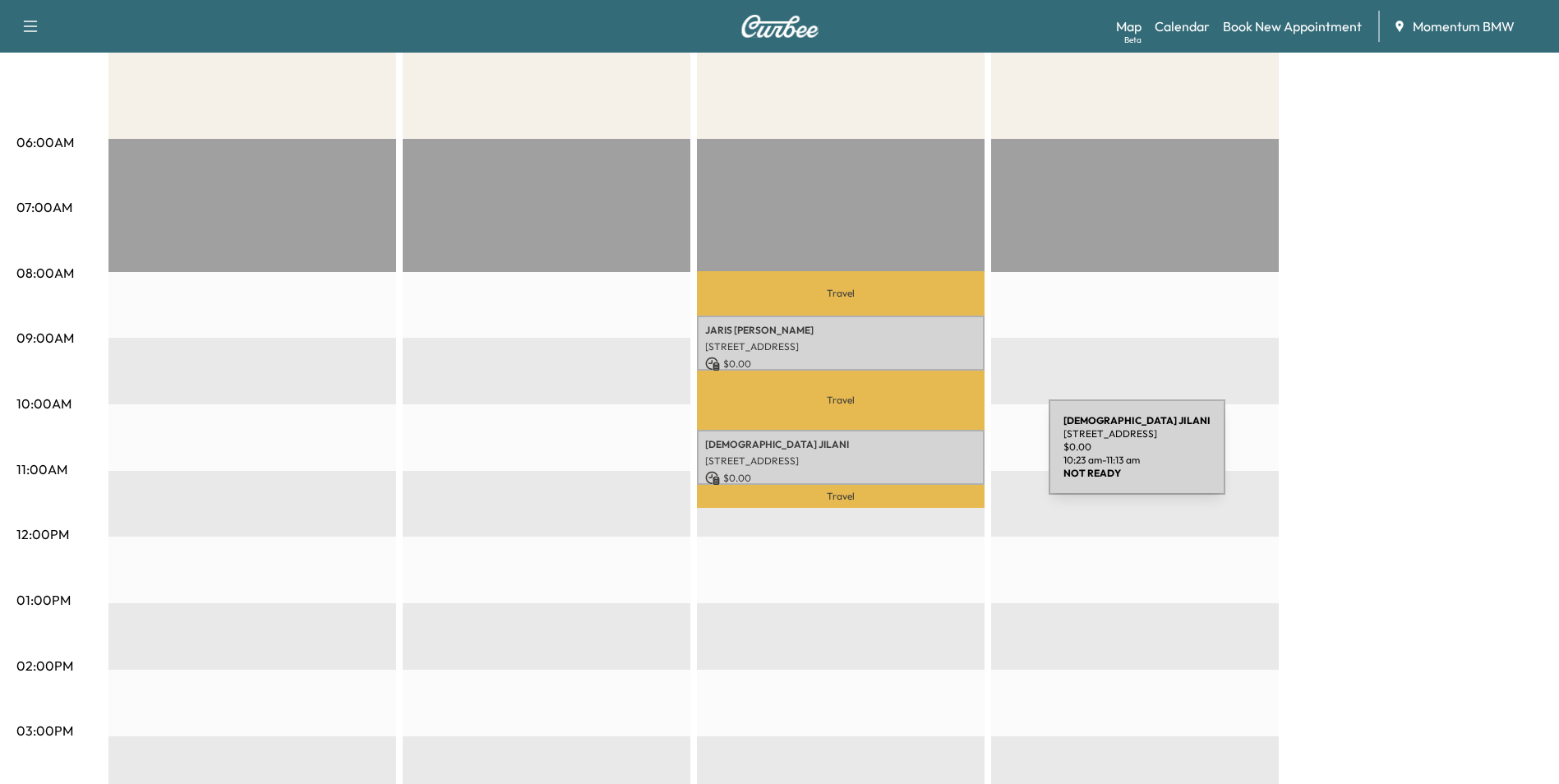
click at [926, 458] on p "[STREET_ADDRESS]" at bounding box center [841, 460] width 271 height 13
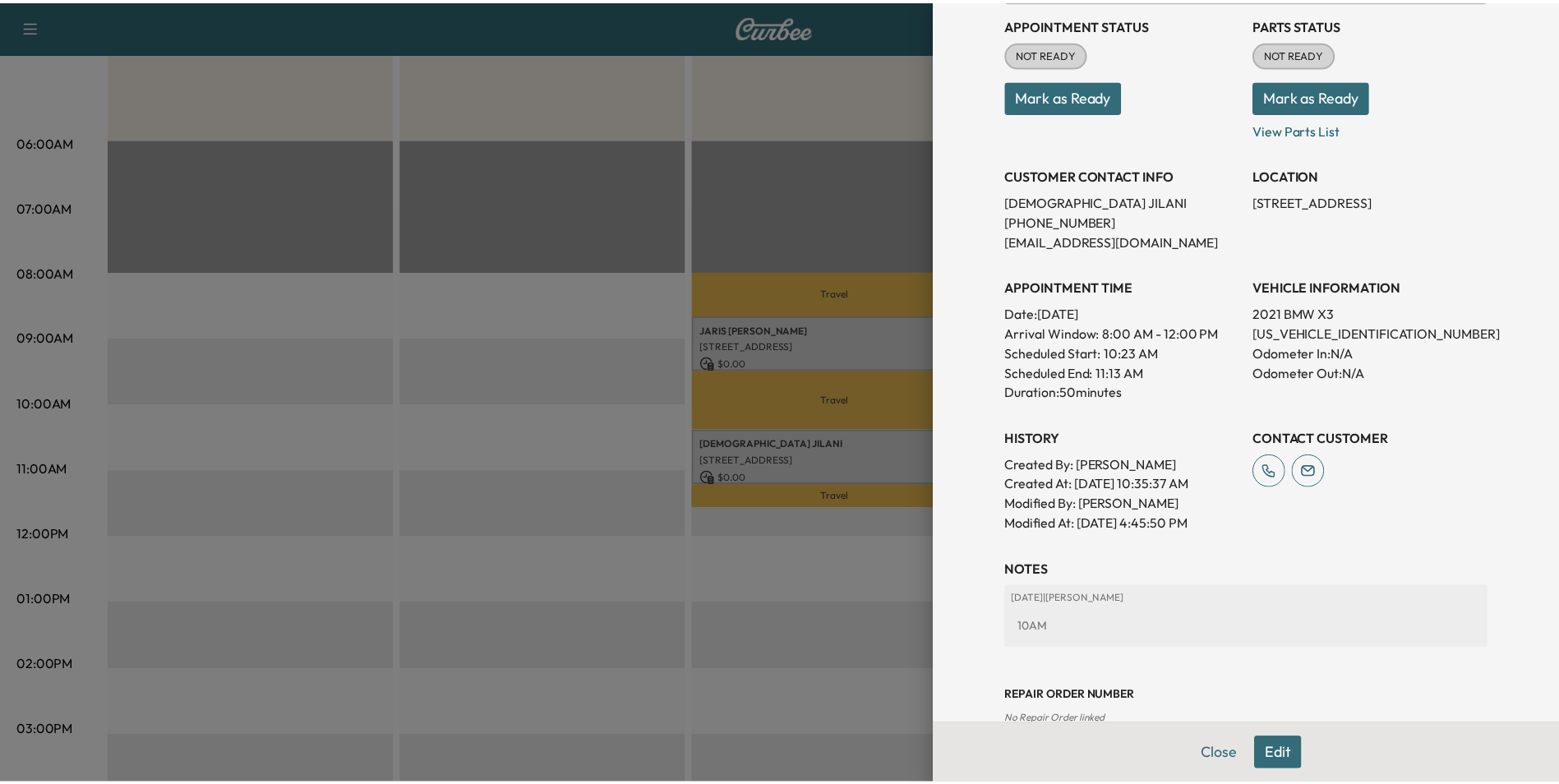
scroll to position [228, 0]
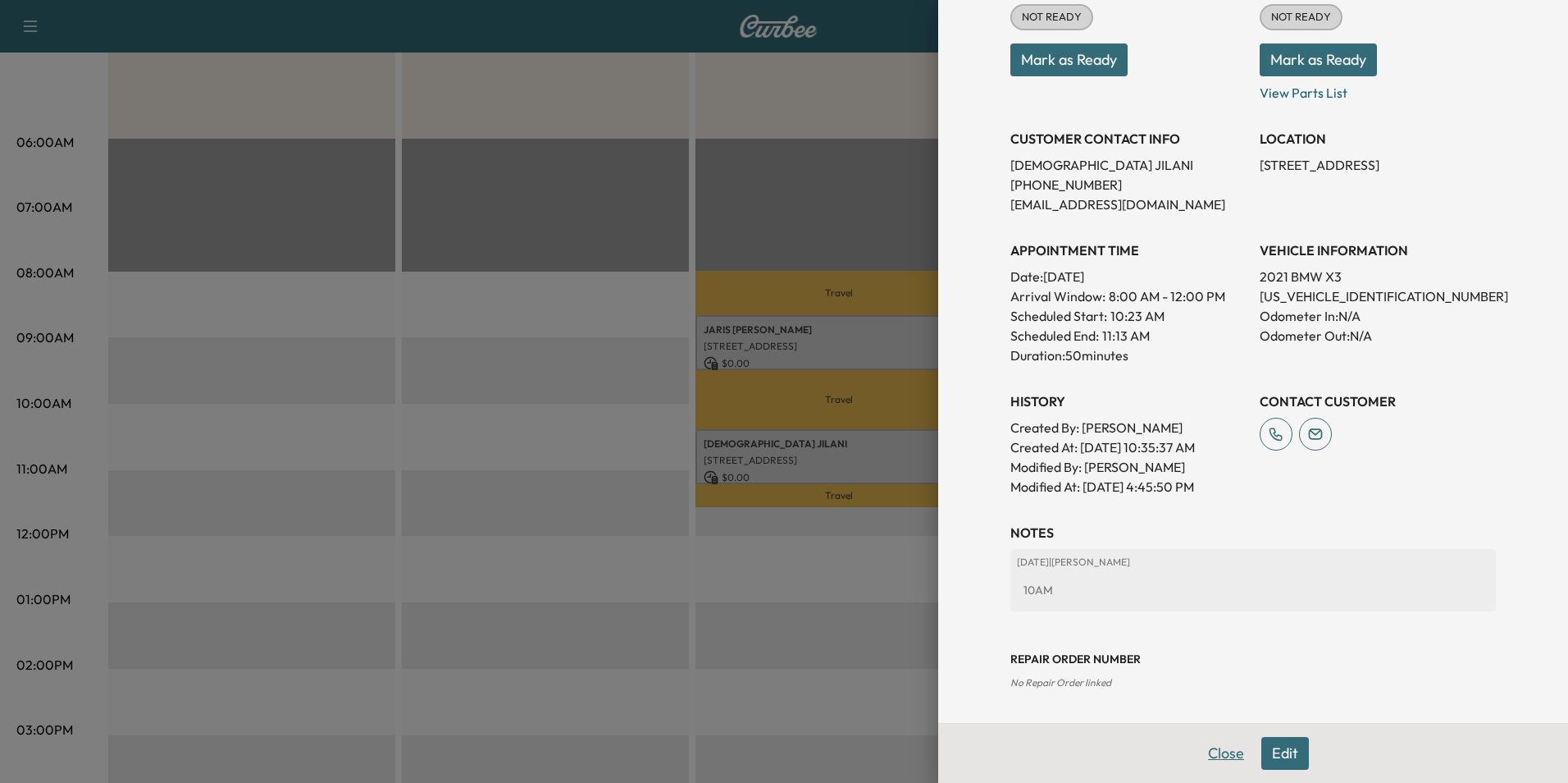
click at [1213, 754] on button "Close" at bounding box center [1226, 753] width 57 height 33
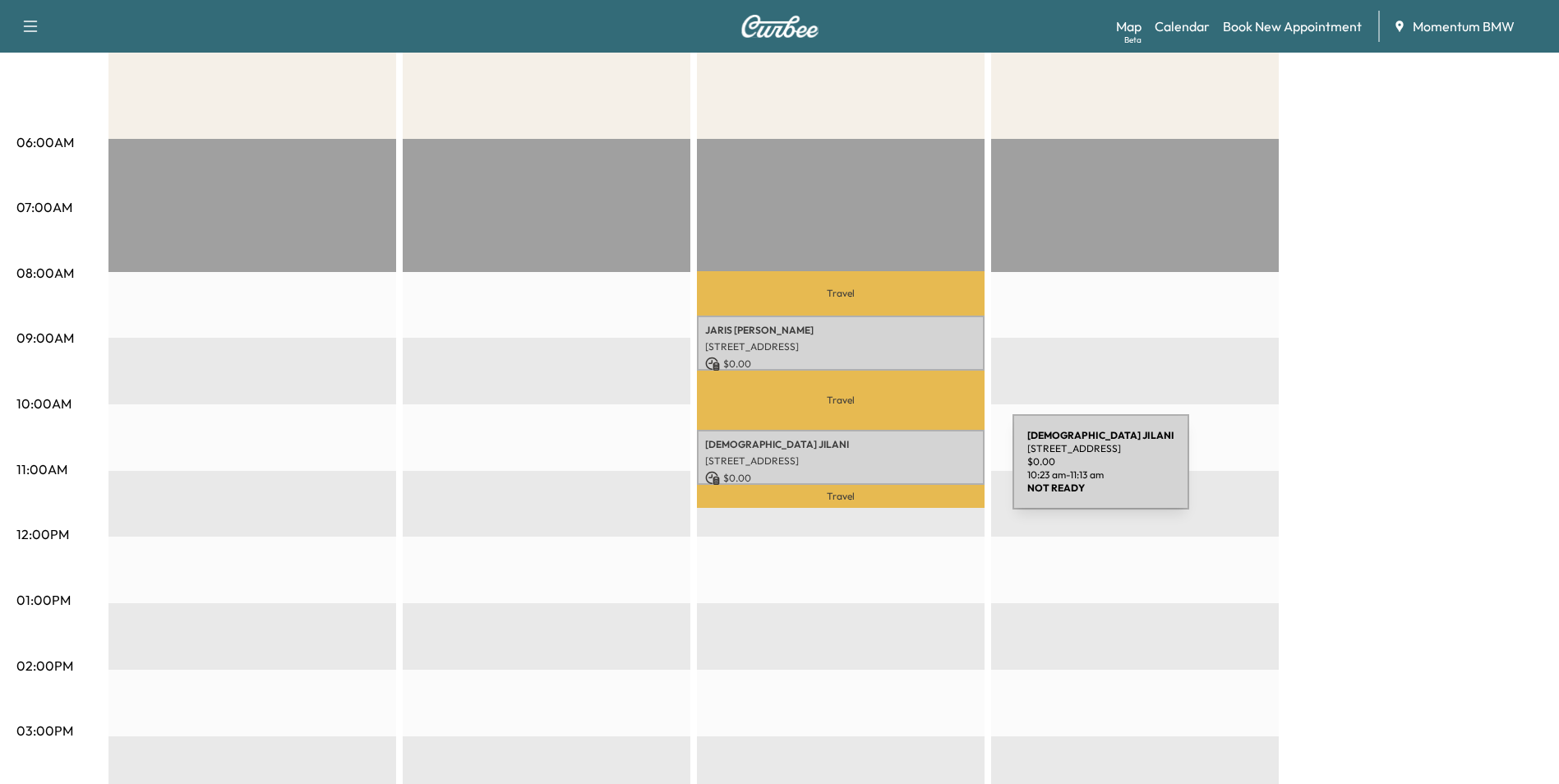
click at [889, 472] on p "$ 0.00" at bounding box center [841, 478] width 271 height 15
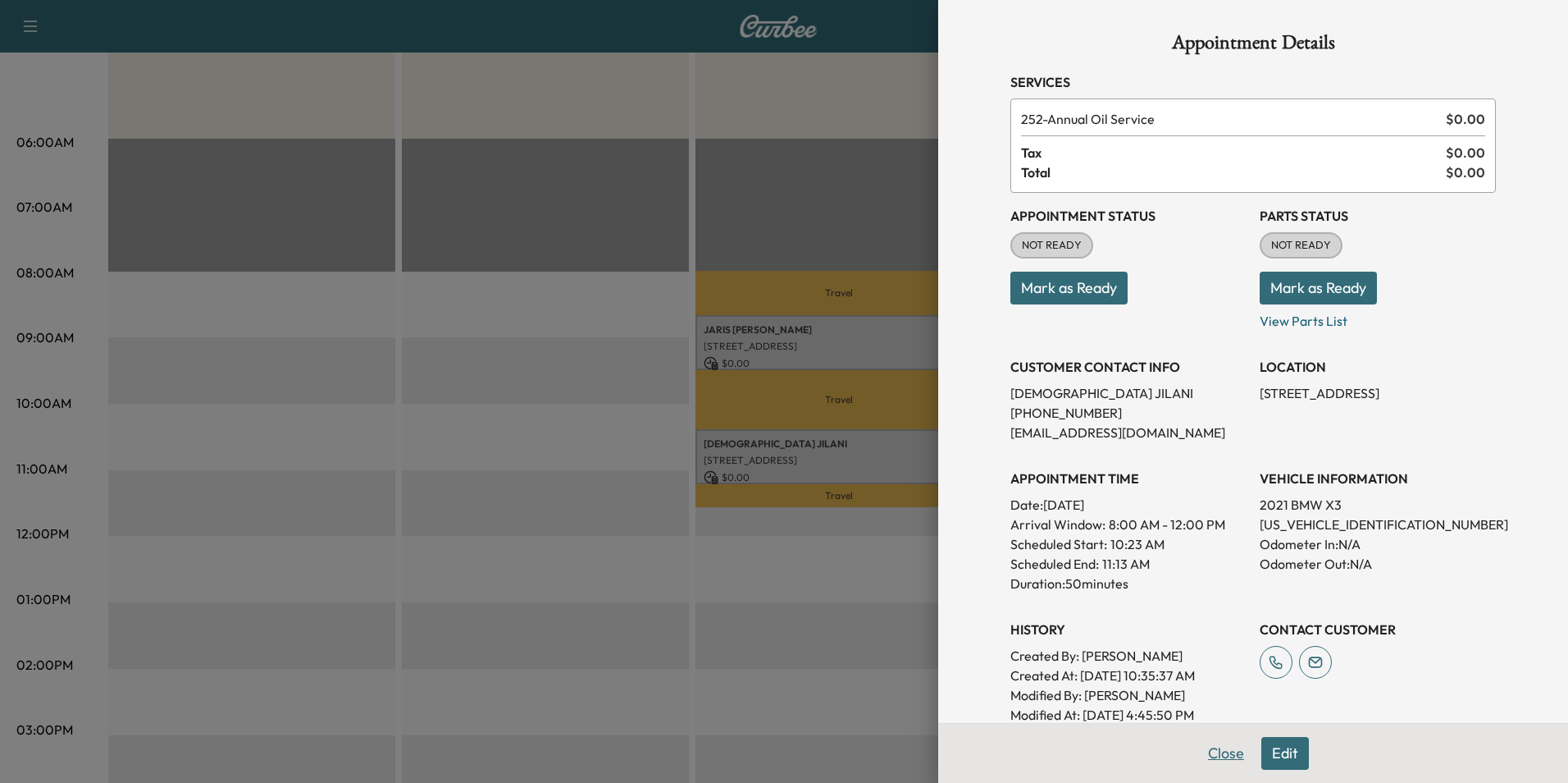
click at [1214, 753] on button "Close" at bounding box center [1226, 753] width 57 height 33
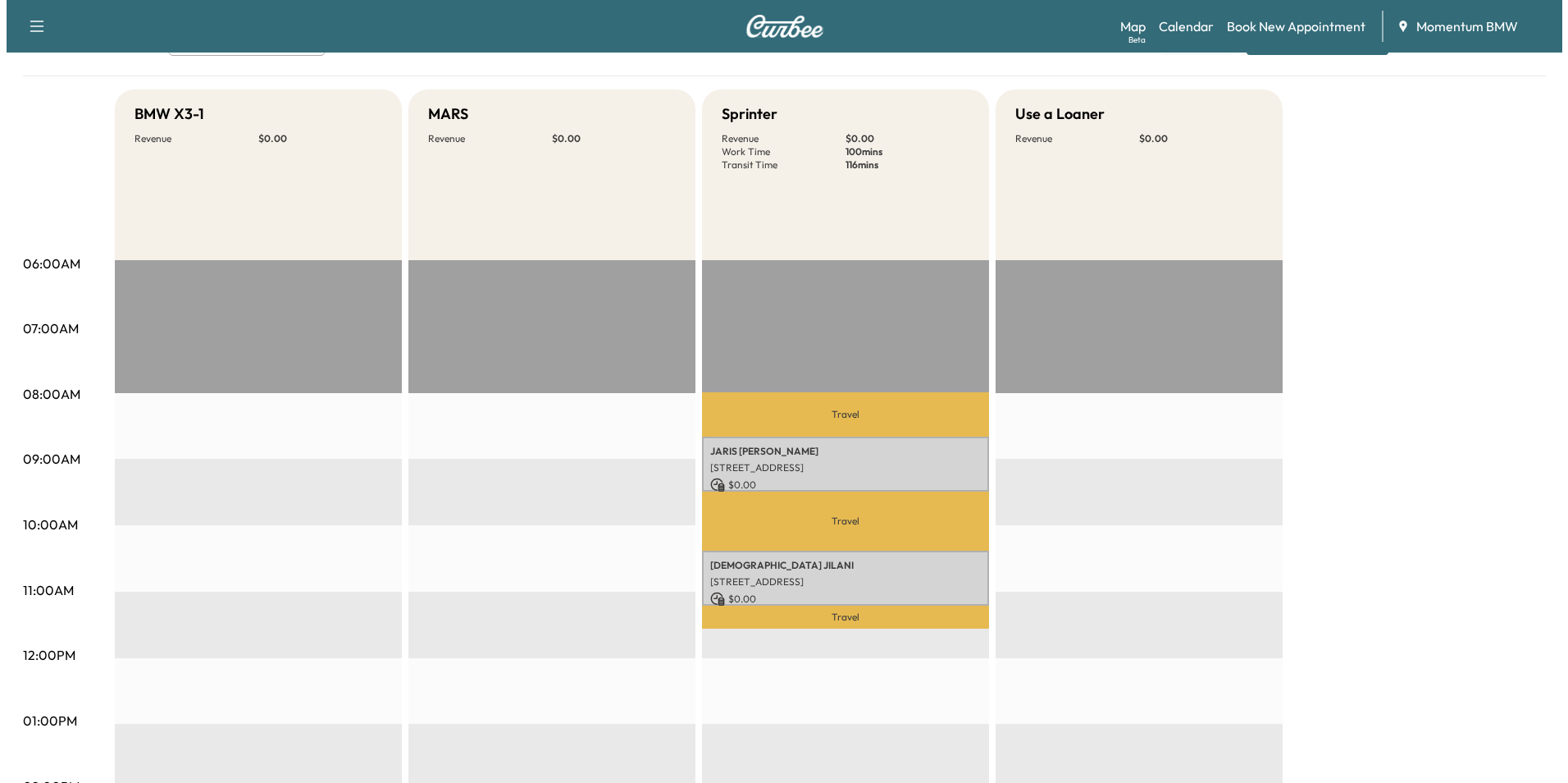
scroll to position [0, 0]
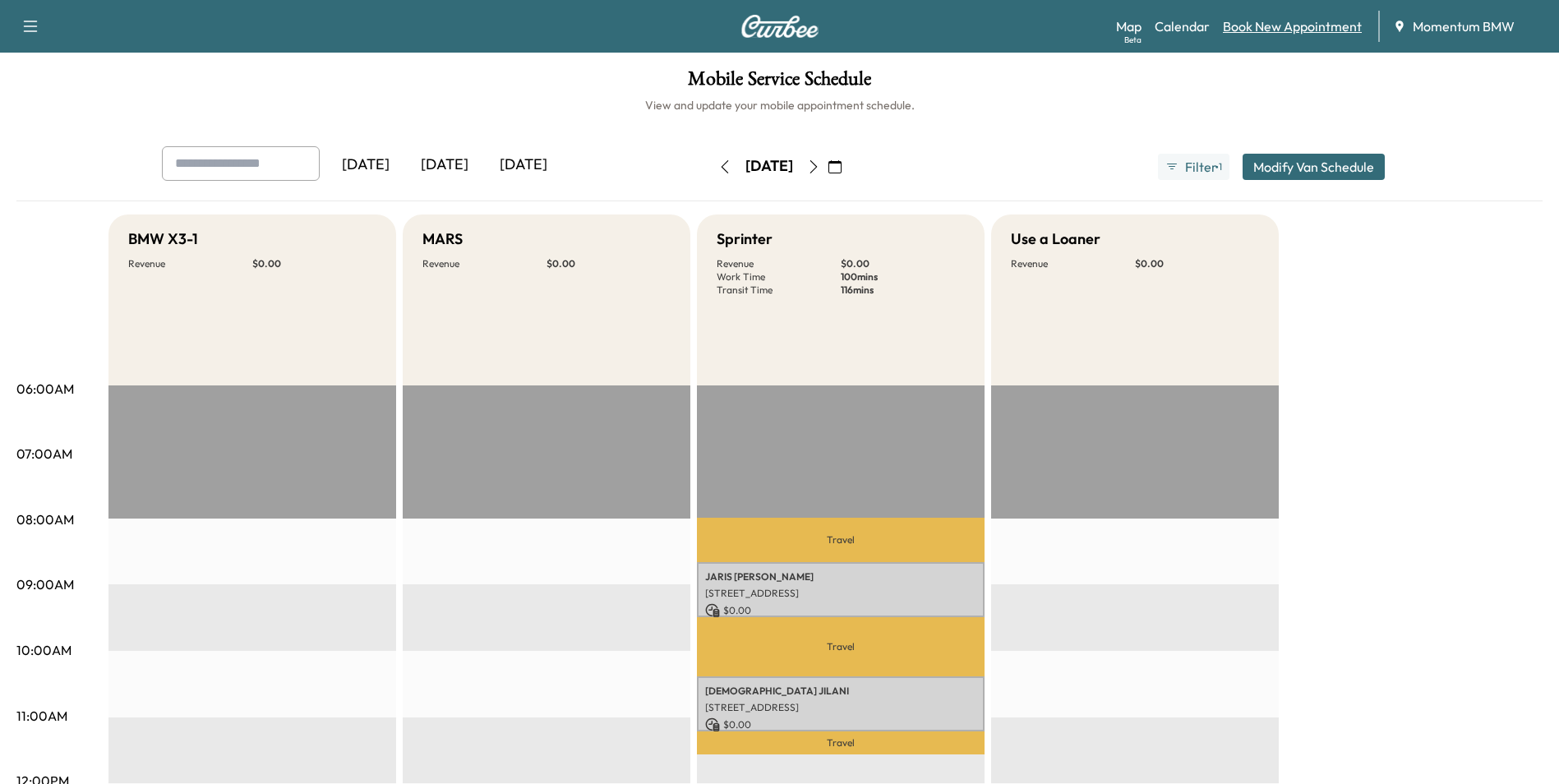
click at [1314, 32] on link "Book New Appointment" at bounding box center [1292, 26] width 139 height 20
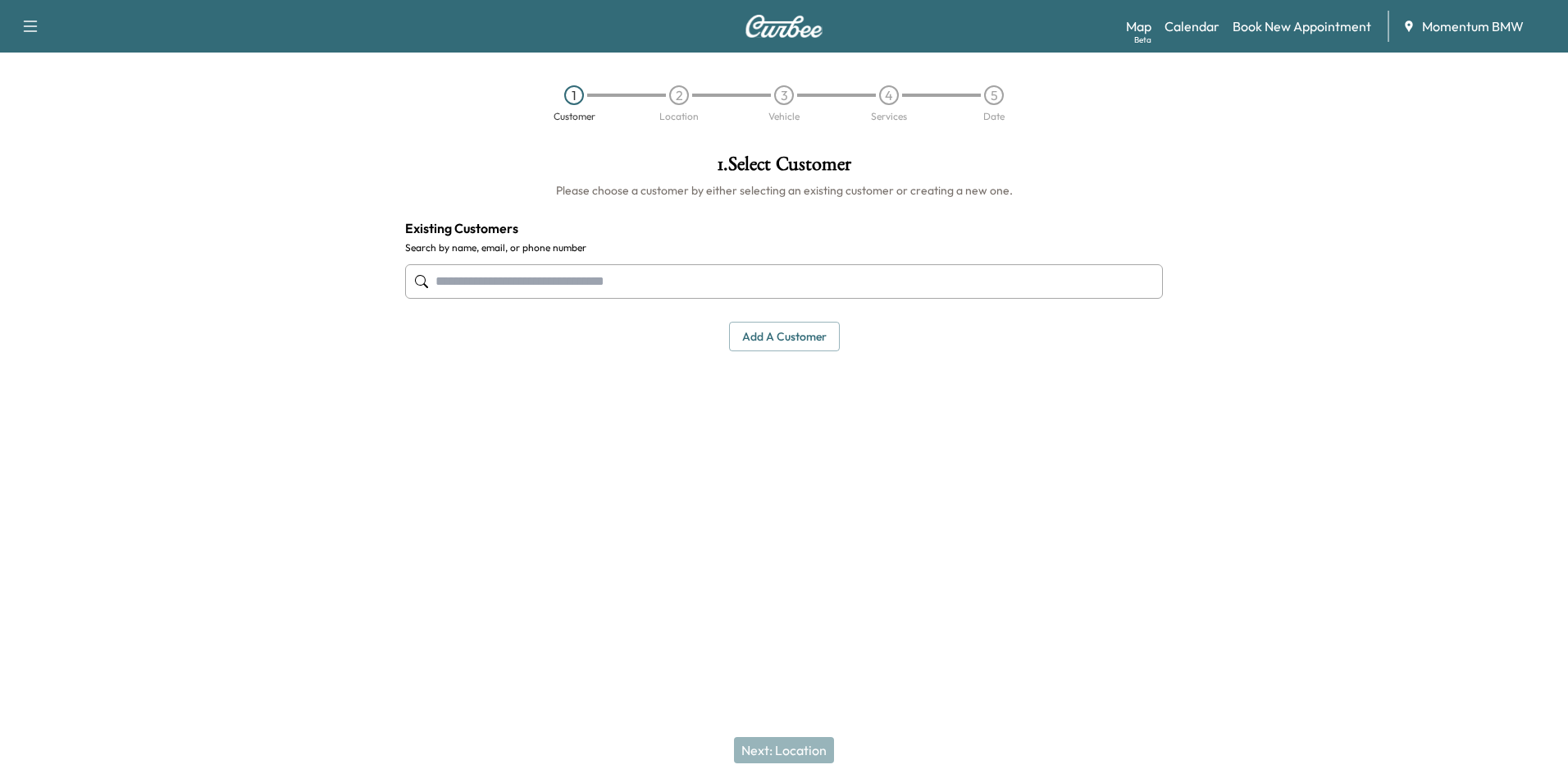
click at [537, 290] on input "text" at bounding box center [784, 281] width 758 height 35
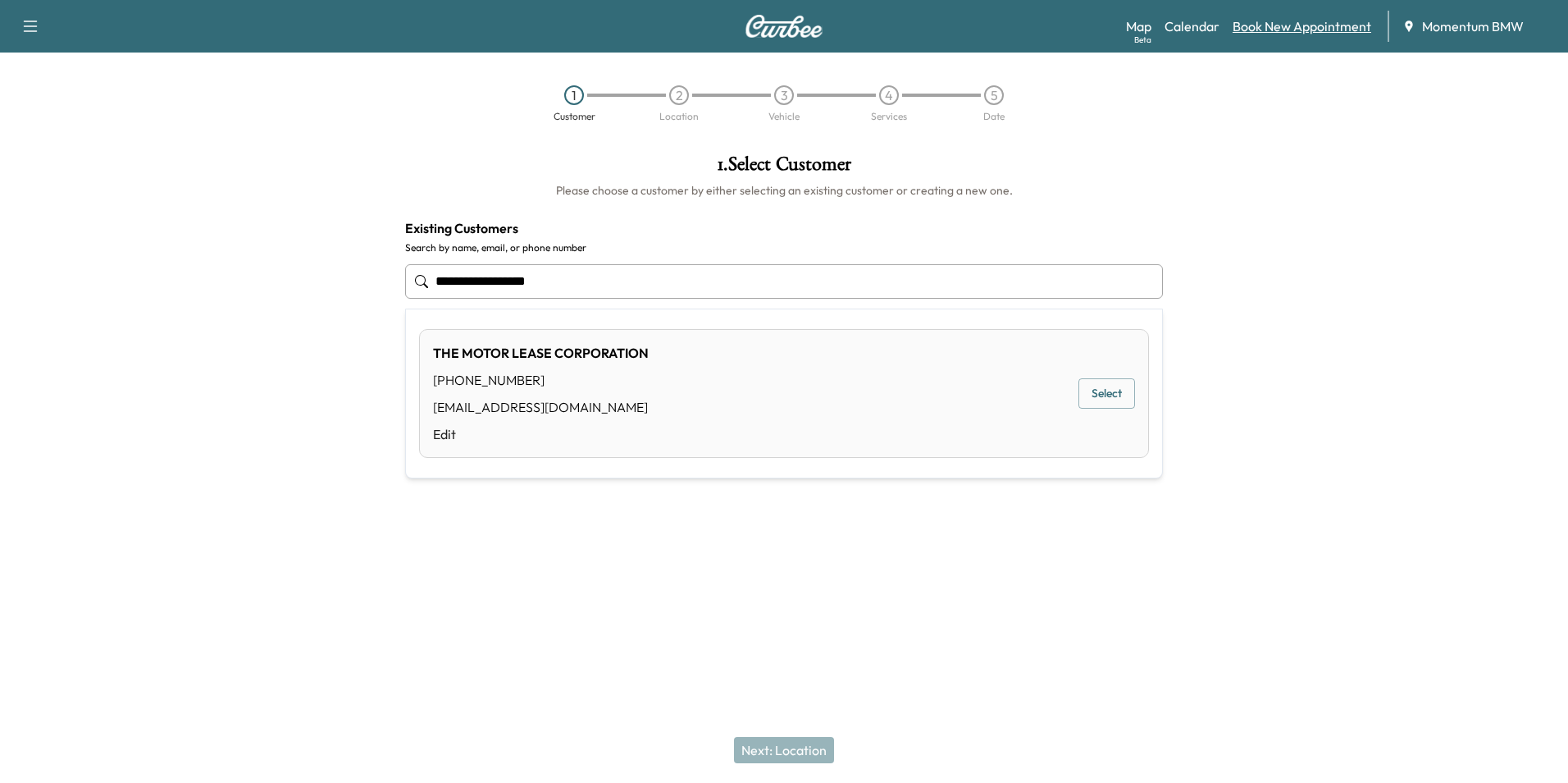
type input "**********"
click at [1284, 29] on link "Book New Appointment" at bounding box center [1301, 26] width 138 height 20
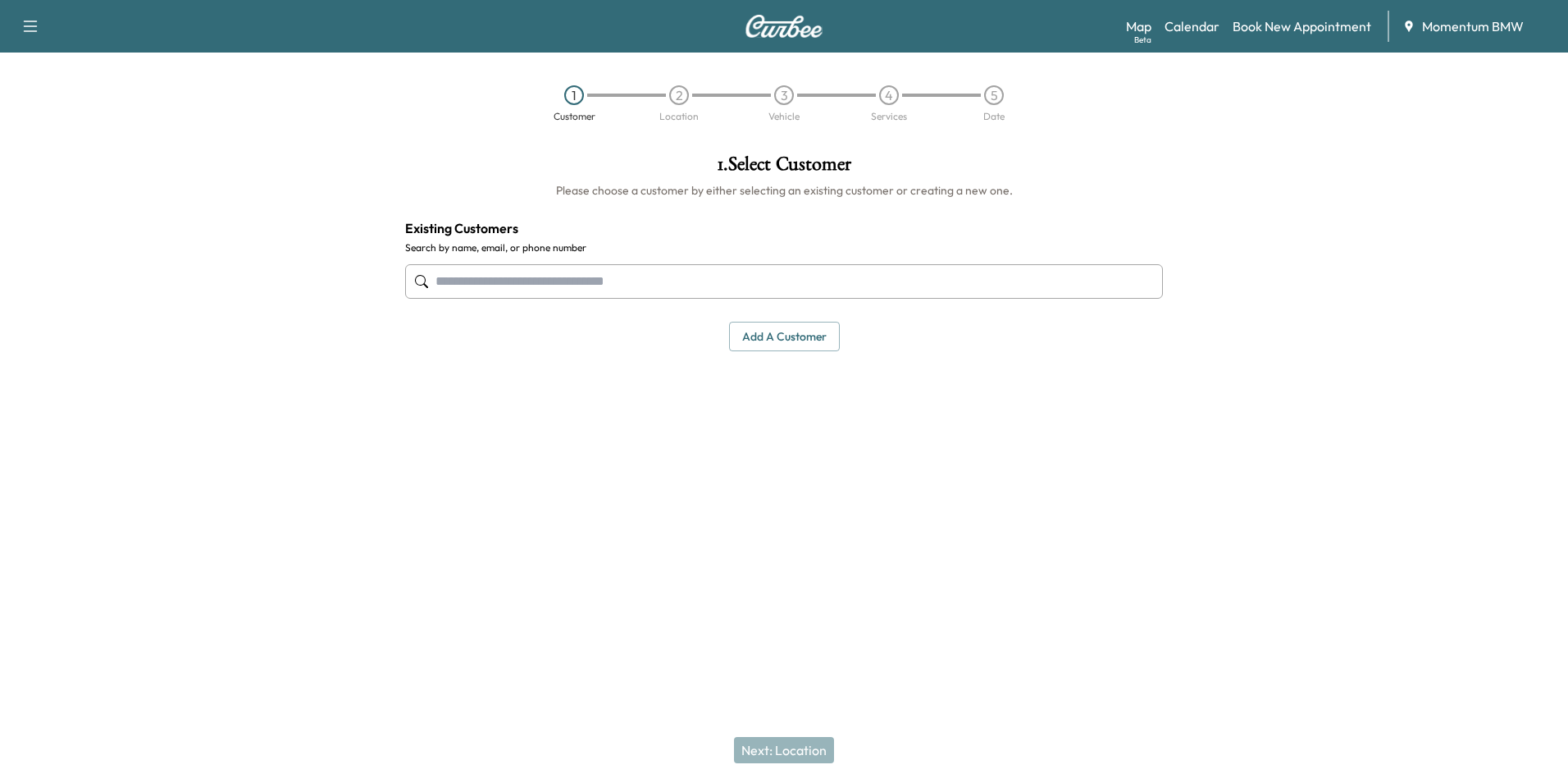
click at [787, 333] on button "Add a customer" at bounding box center [784, 337] width 111 height 30
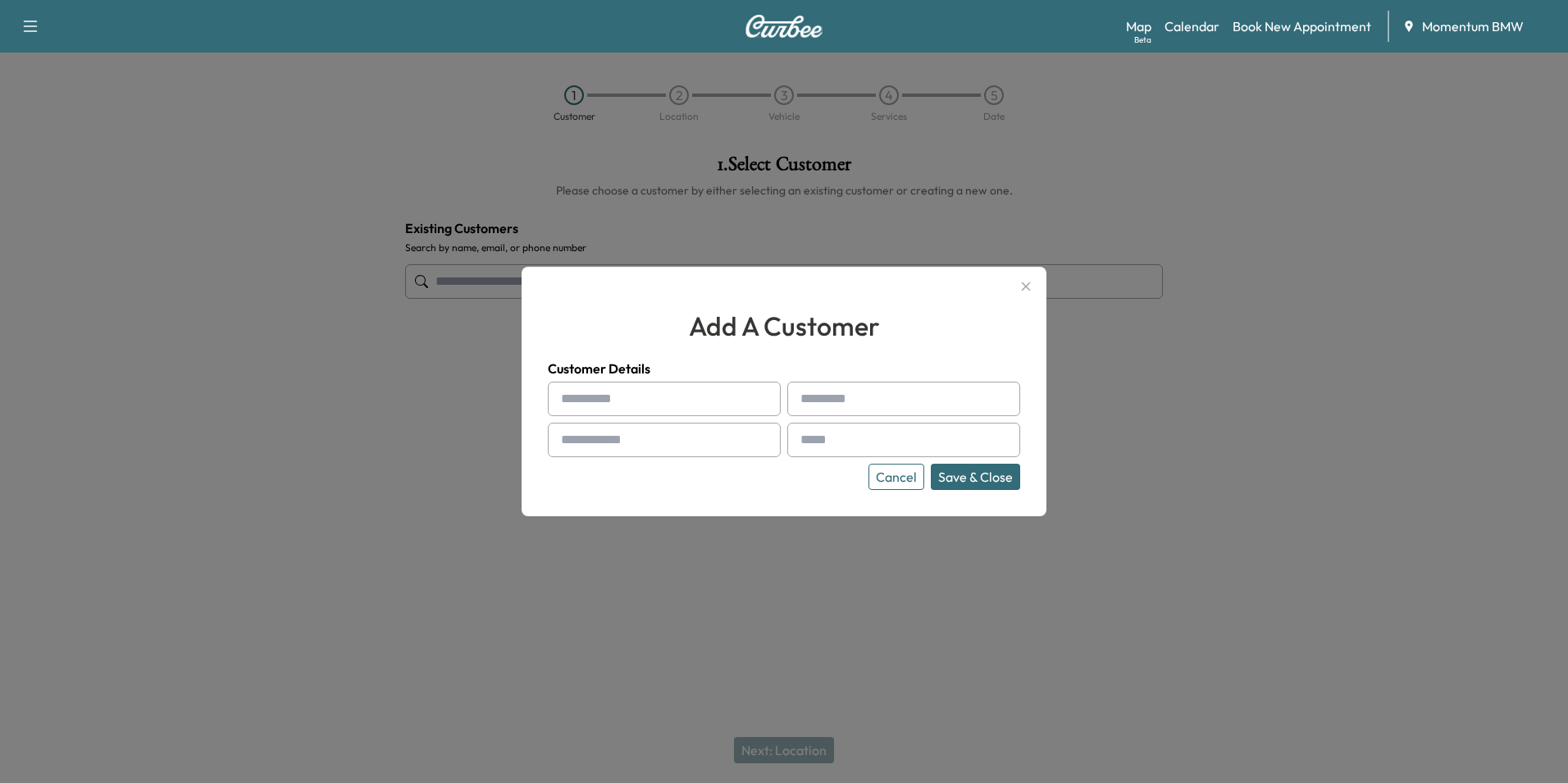
click at [624, 398] on input "text" at bounding box center [664, 398] width 233 height 35
type input "**********"
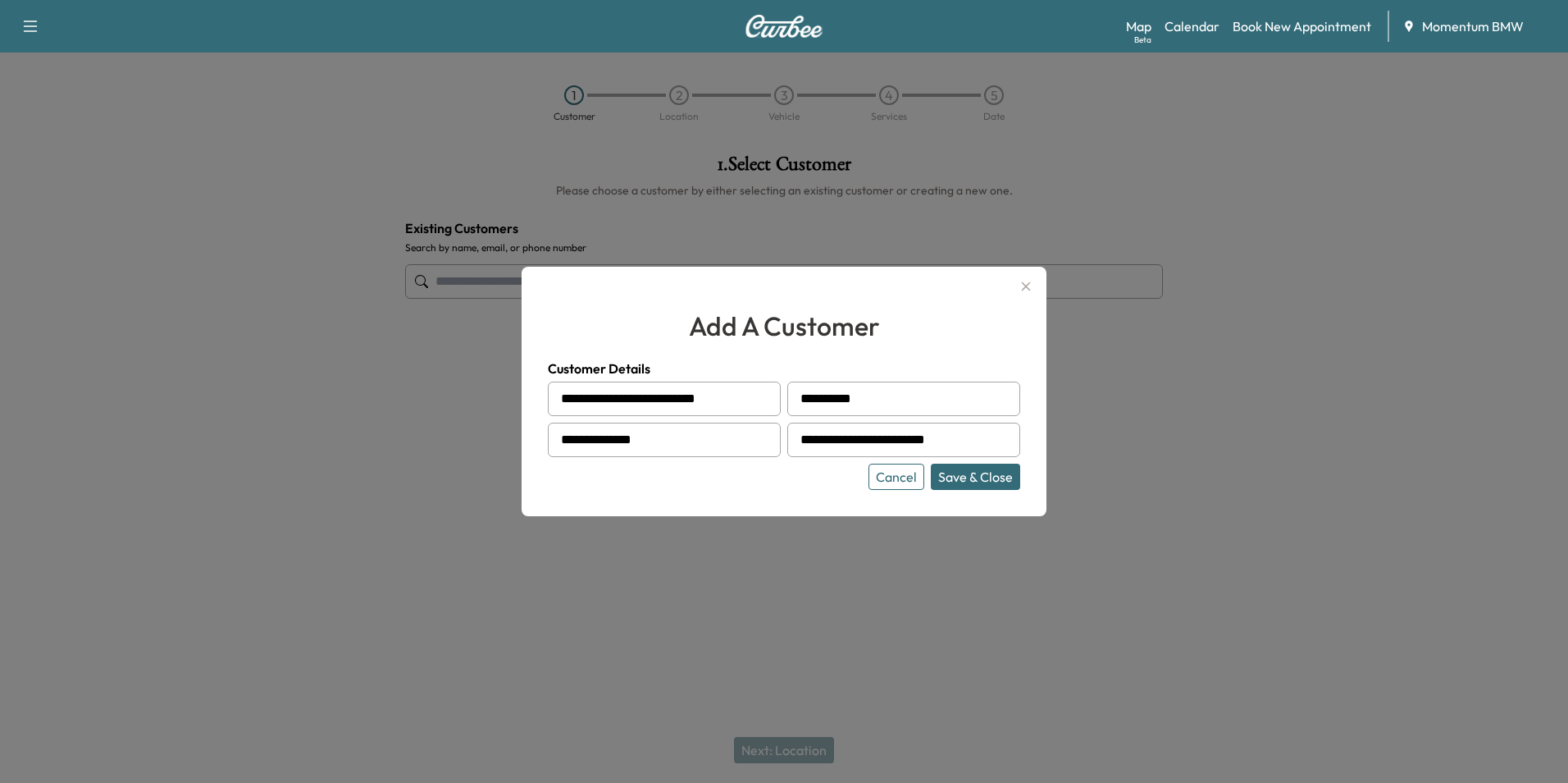
type input "**********"
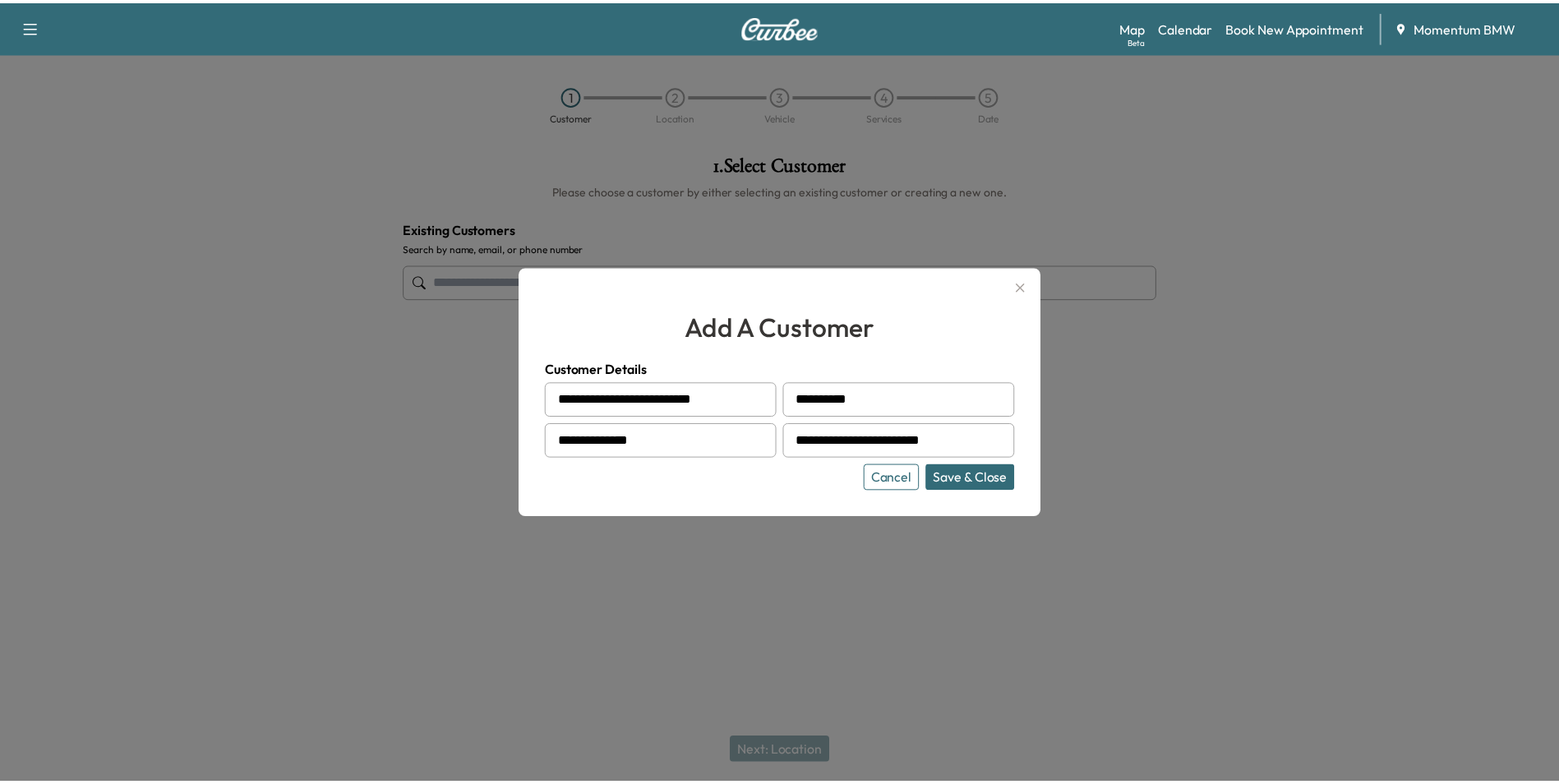
scroll to position [0, 0]
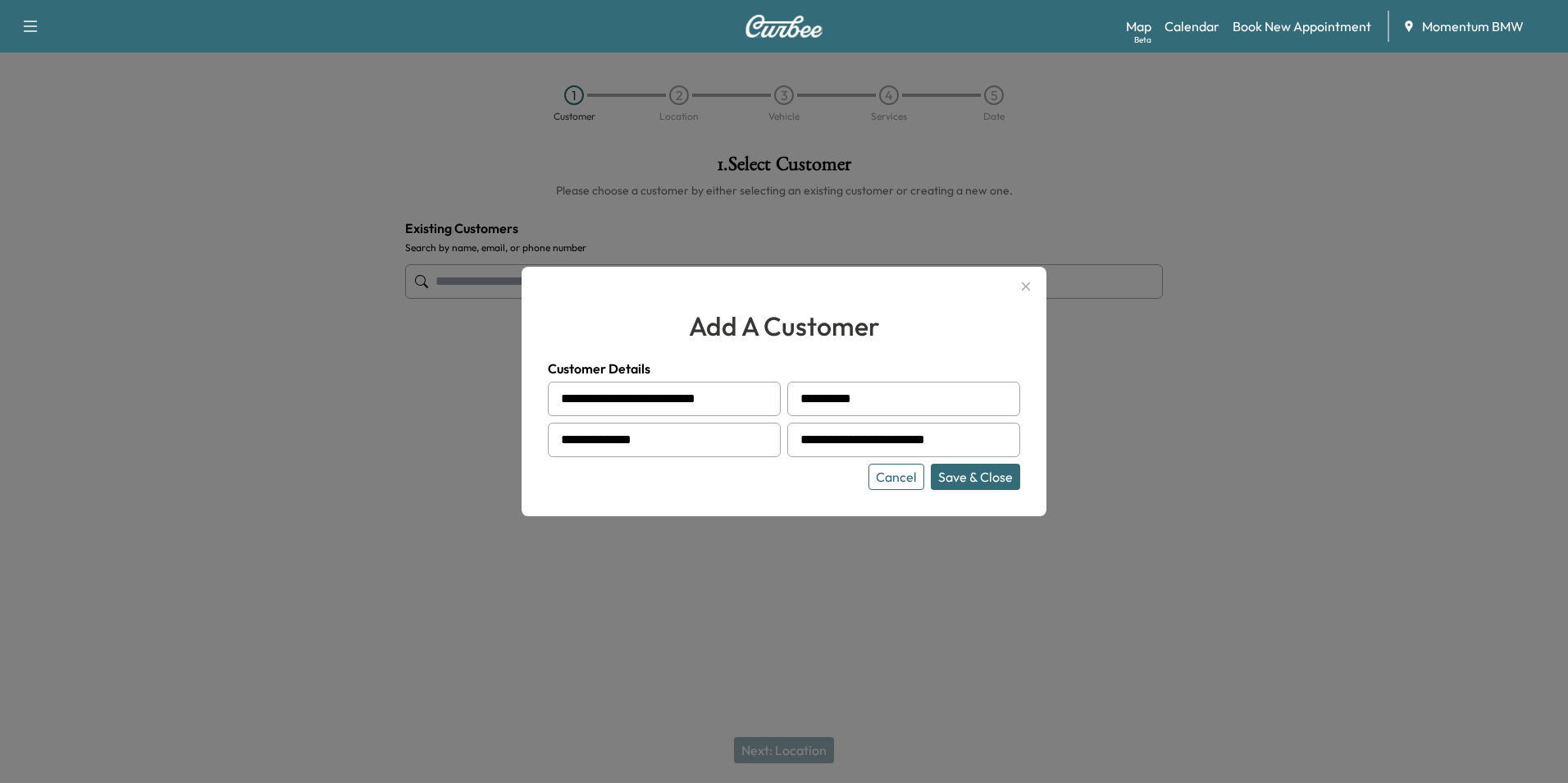
click at [991, 478] on button "Save & Close" at bounding box center [975, 476] width 89 height 26
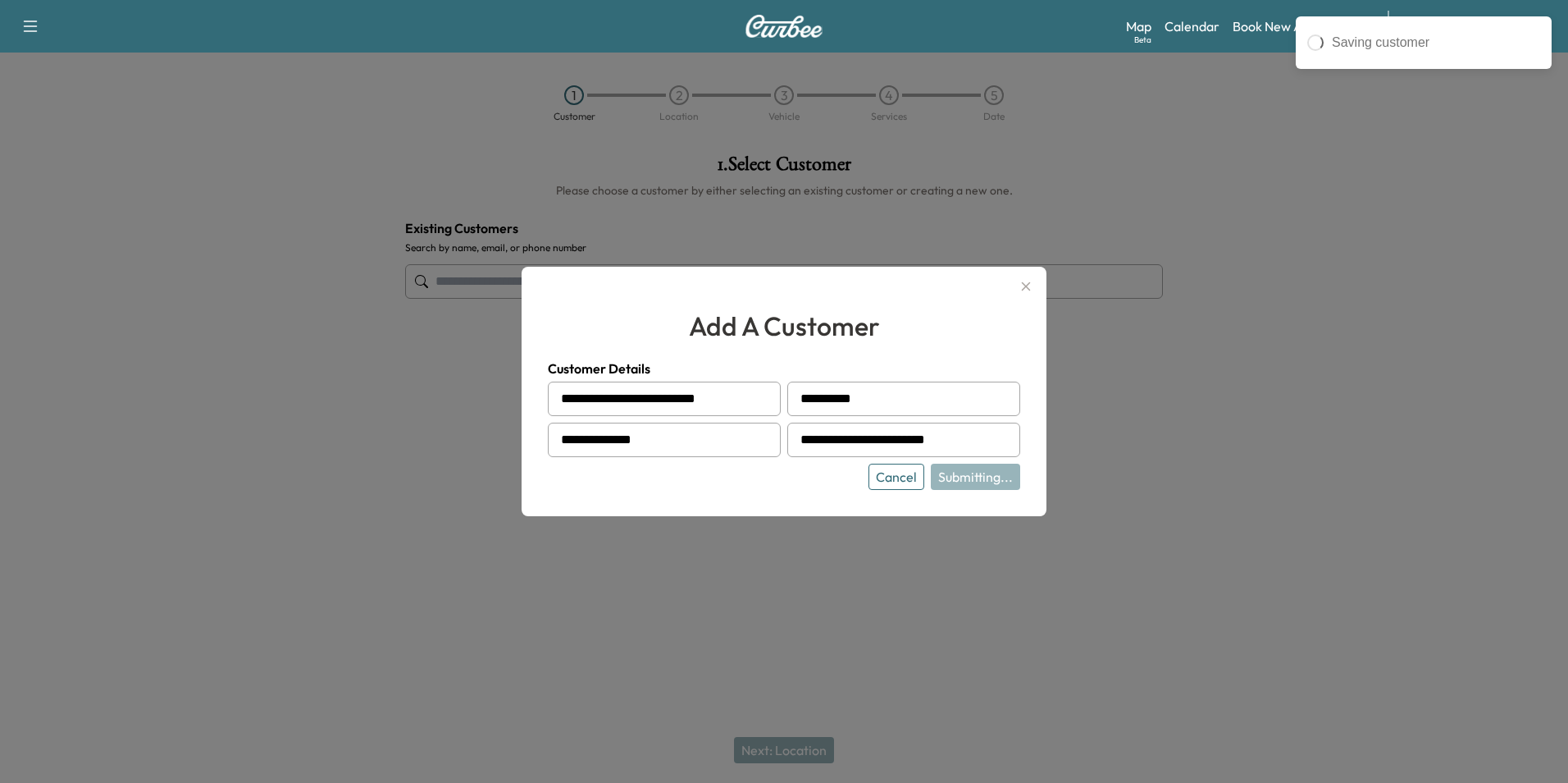
type input "**********"
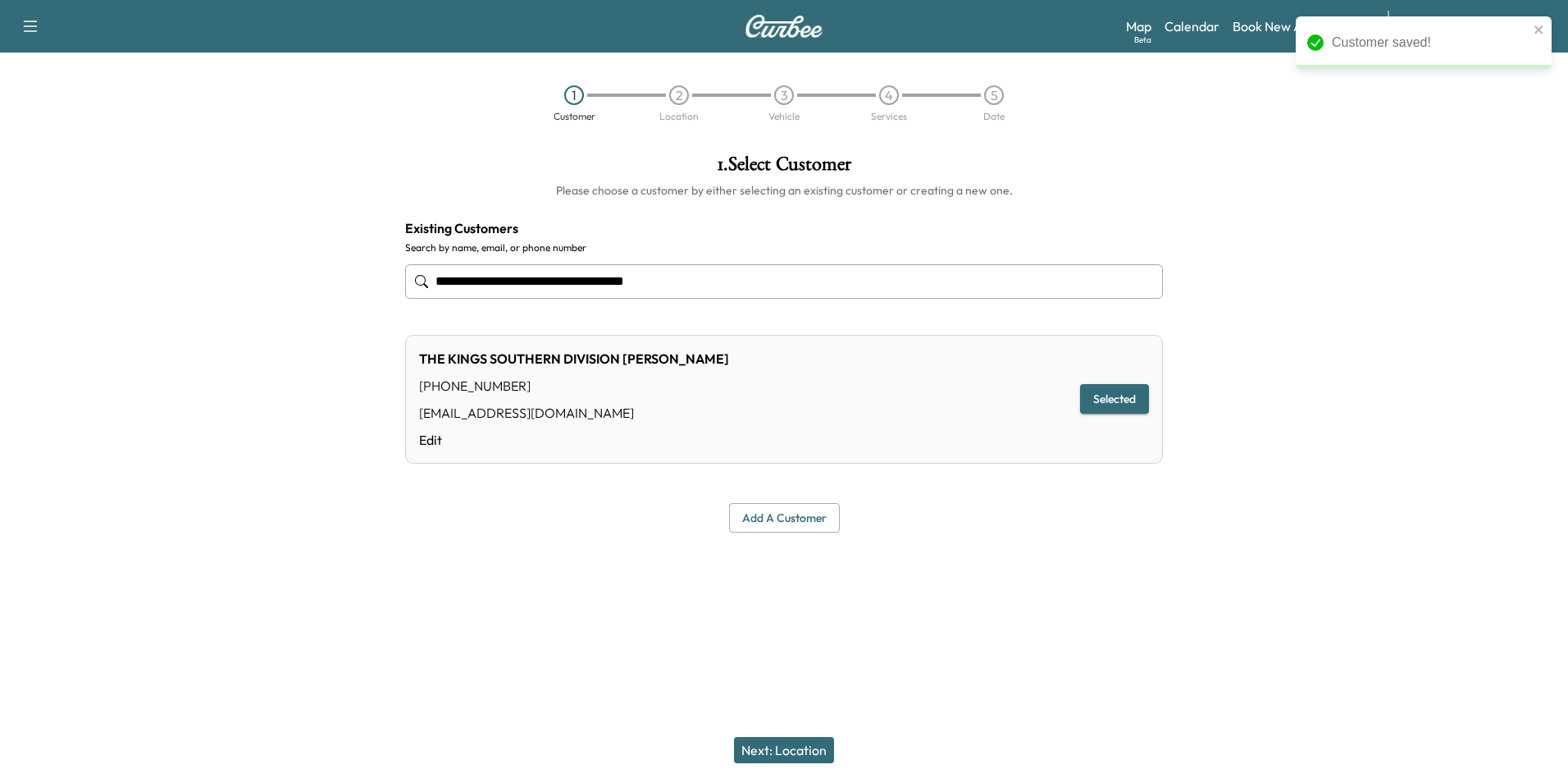
click at [814, 749] on button "Next: Location" at bounding box center [784, 749] width 100 height 26
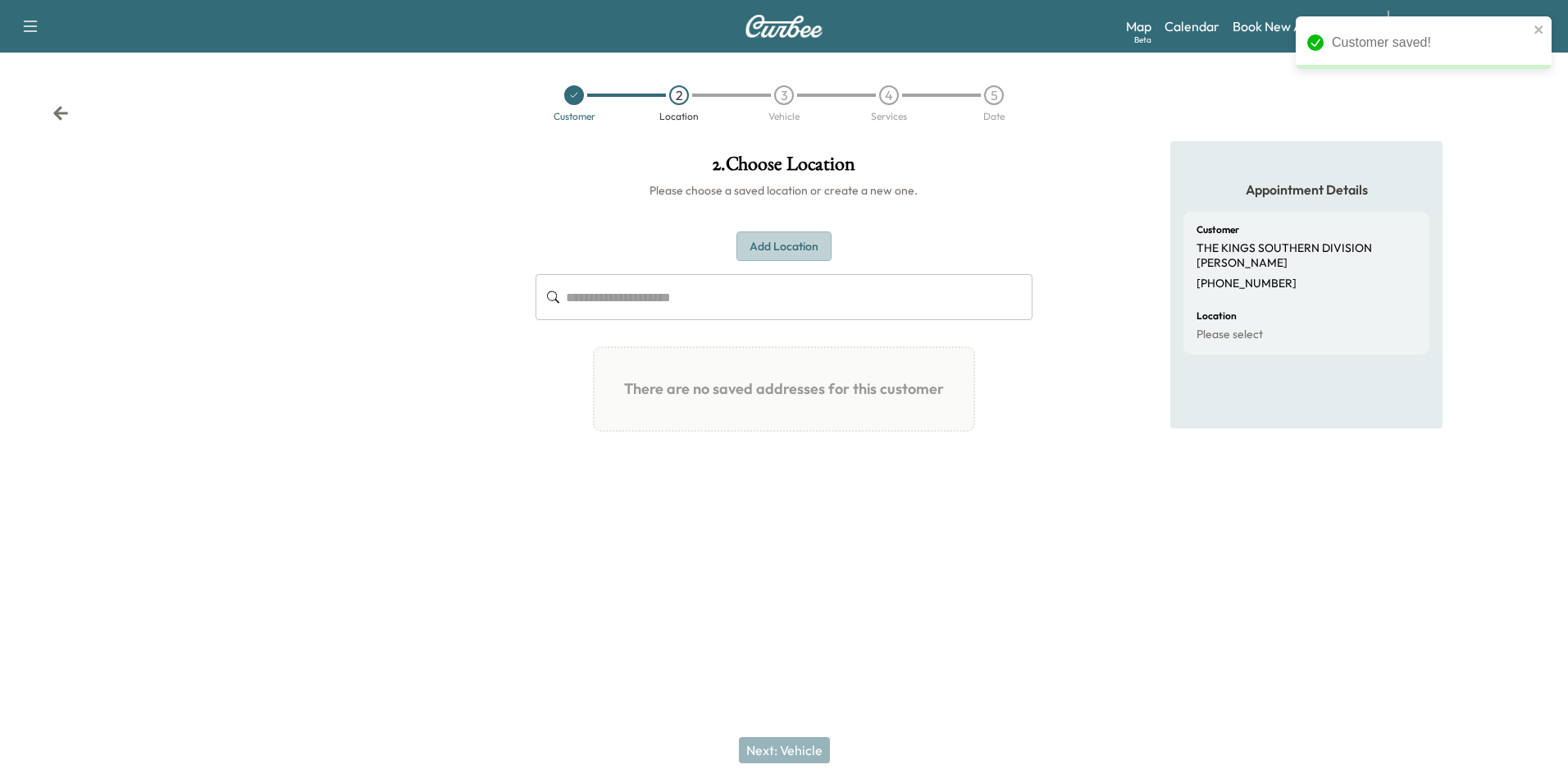
click at [799, 248] on button "Add Location" at bounding box center [784, 246] width 95 height 30
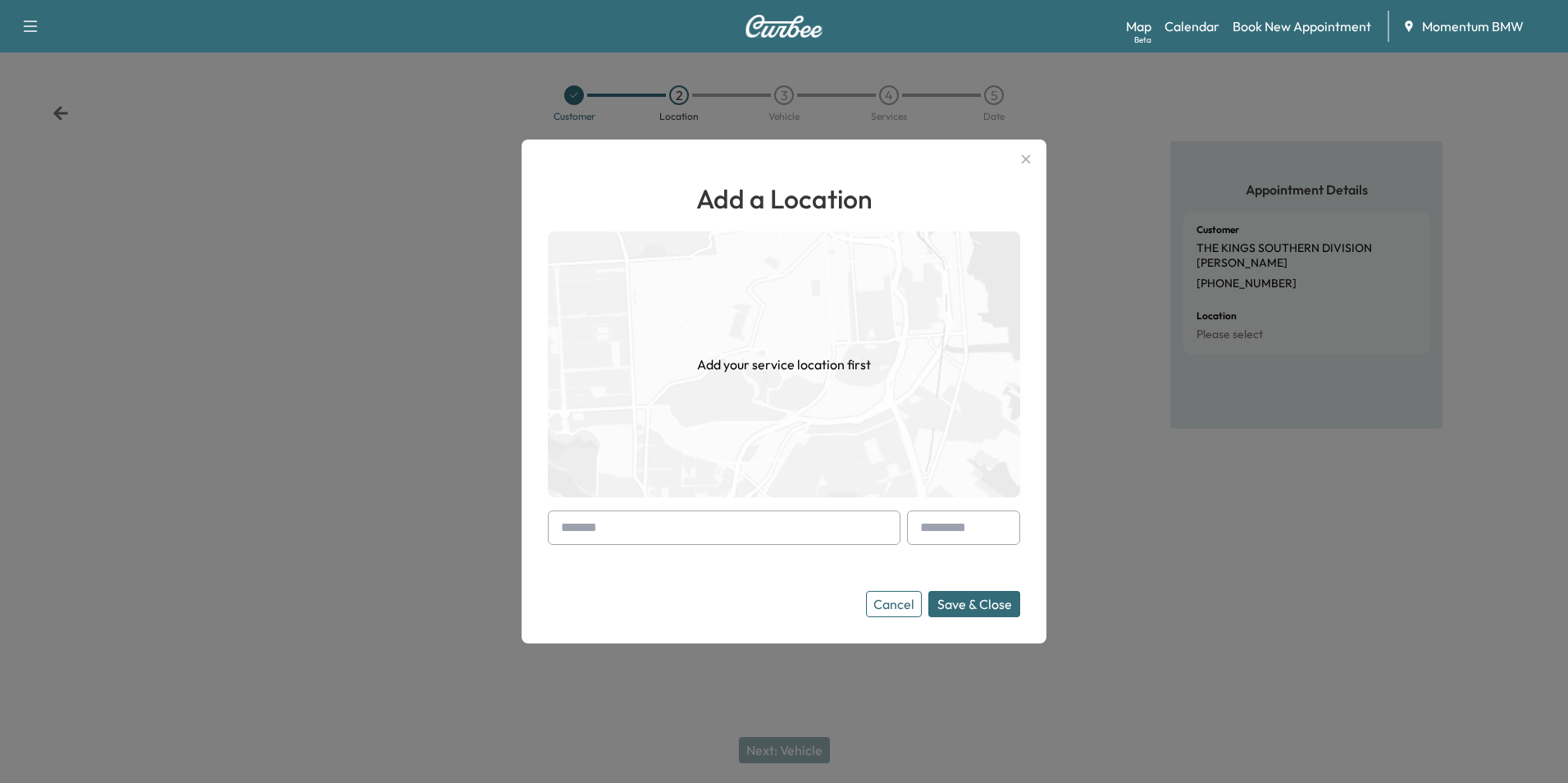
click at [755, 531] on input "text" at bounding box center [724, 528] width 353 height 35
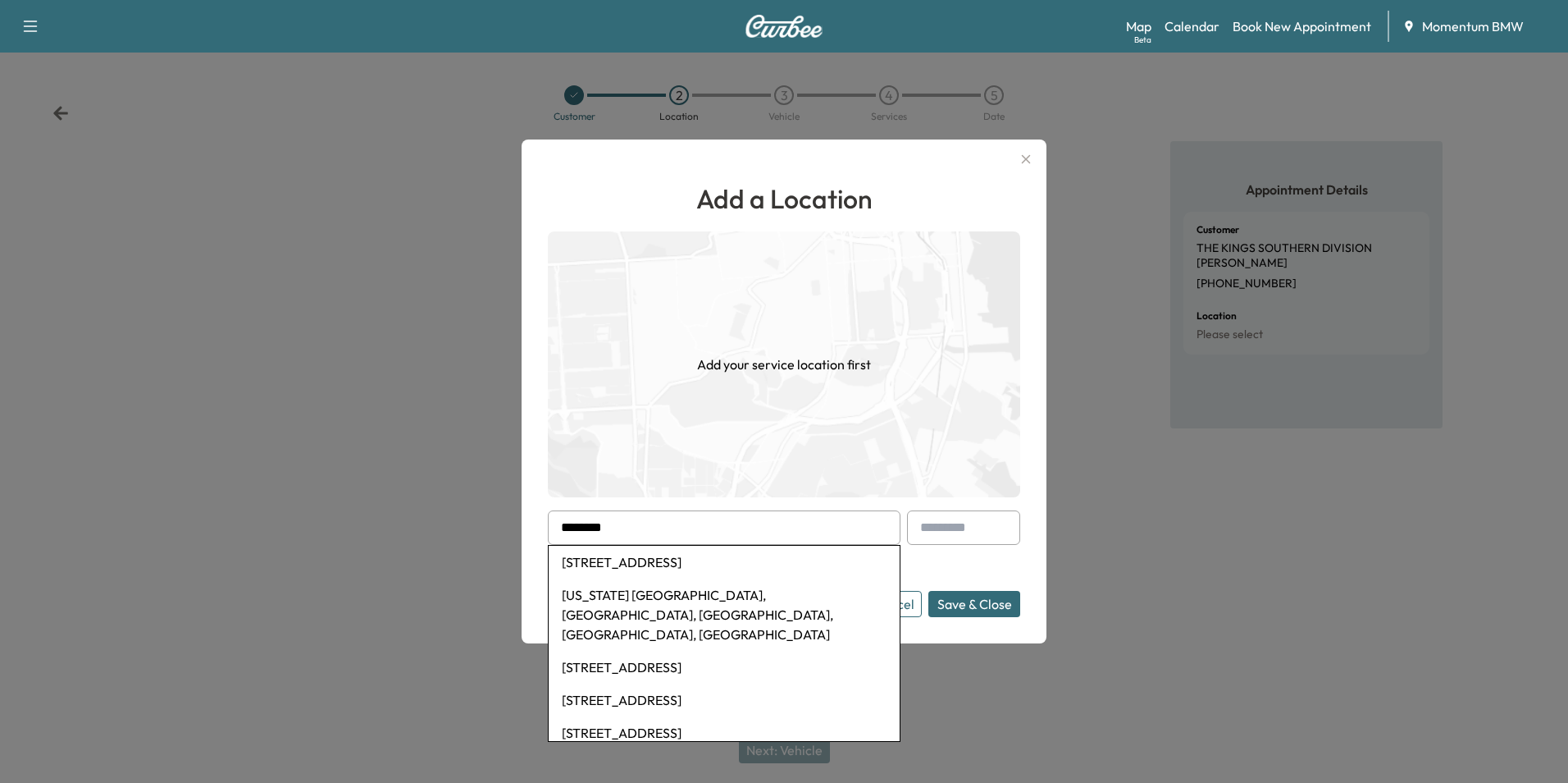
click at [713, 563] on li "[STREET_ADDRESS]" at bounding box center [724, 562] width 351 height 33
type input "**********"
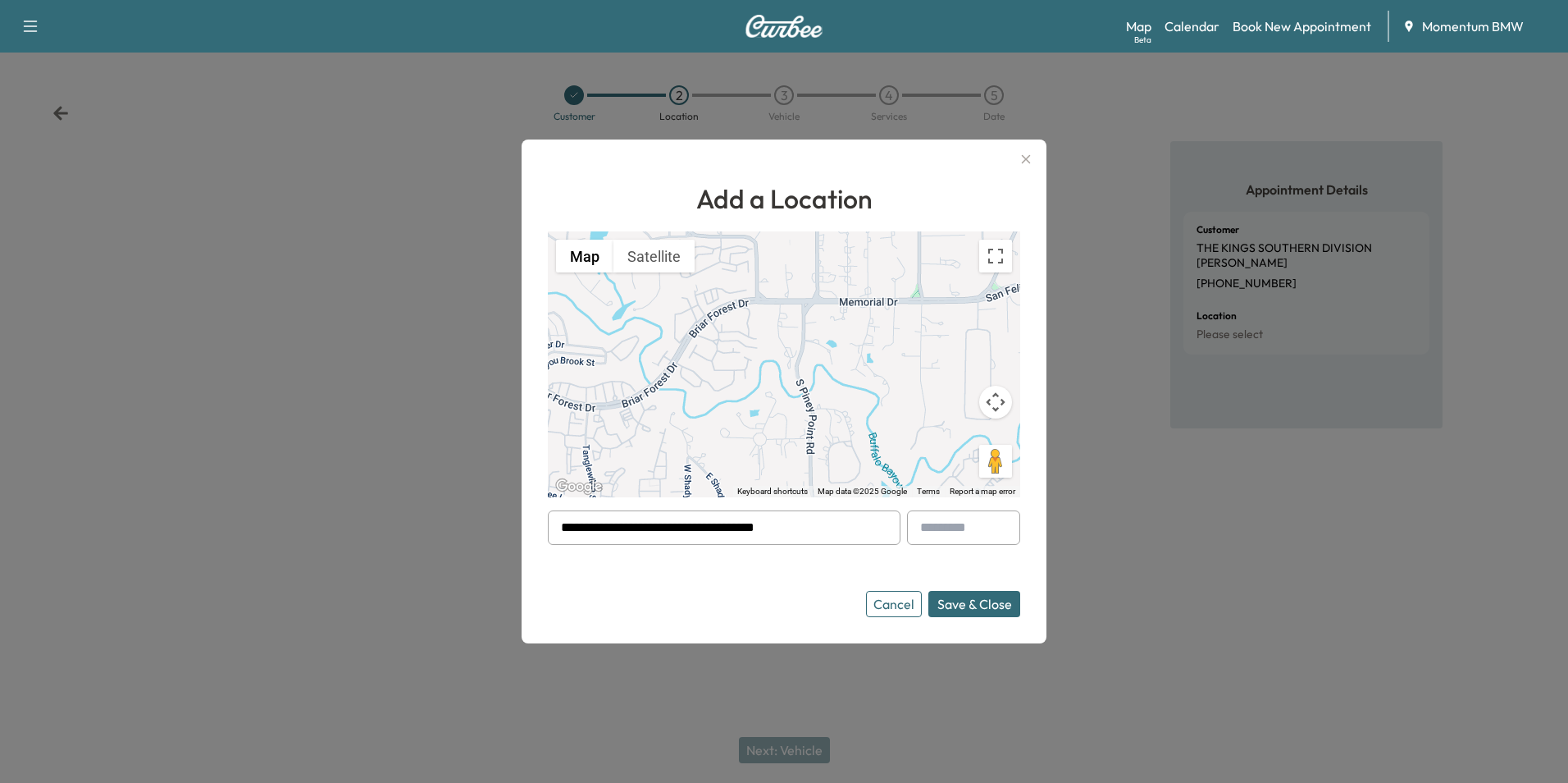
click at [997, 605] on button "Save & Close" at bounding box center [974, 604] width 92 height 26
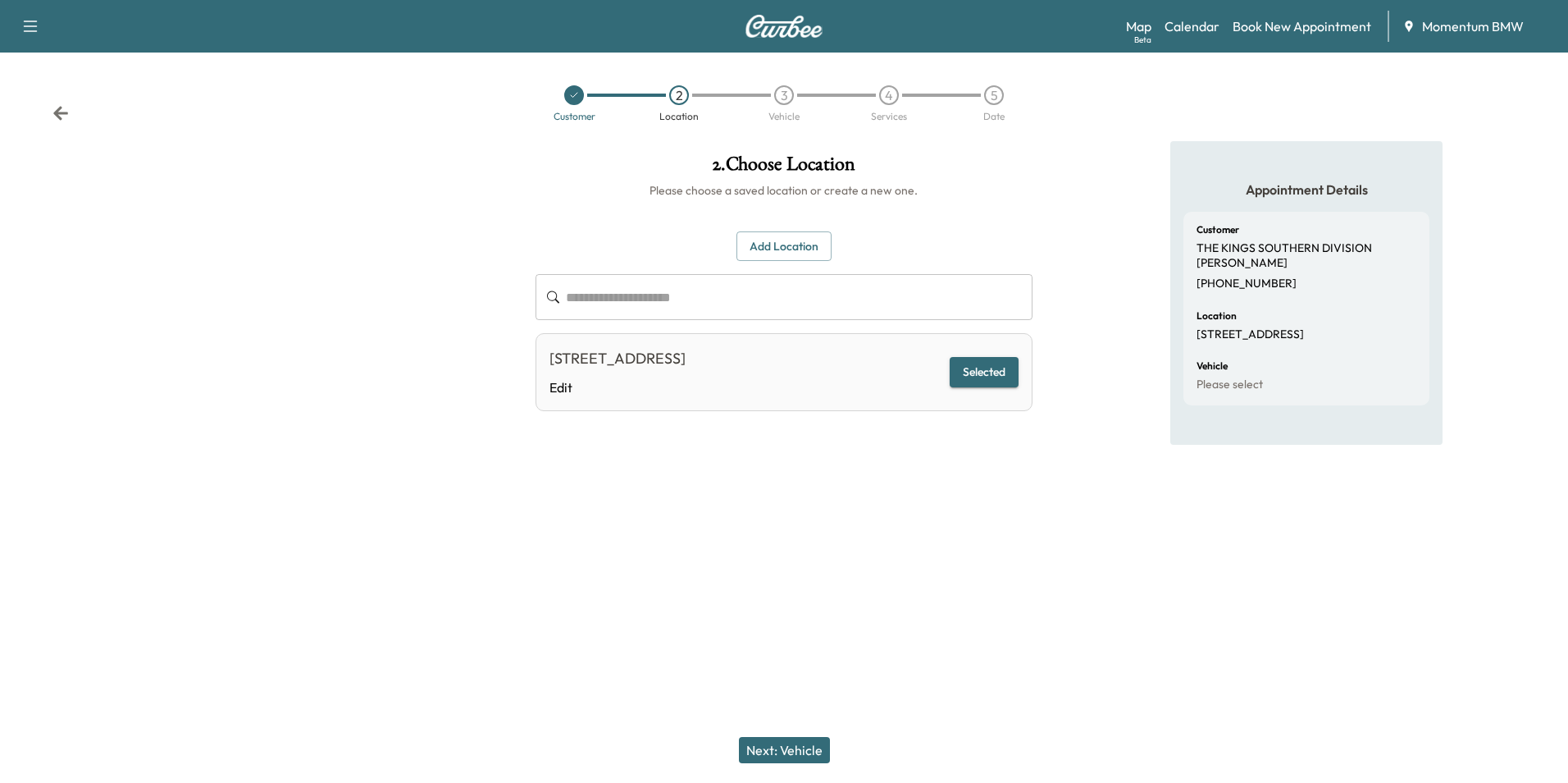
click at [817, 730] on div "Next: Vehicle" at bounding box center [784, 750] width 1568 height 66
click at [805, 746] on button "Next: Vehicle" at bounding box center [784, 749] width 91 height 26
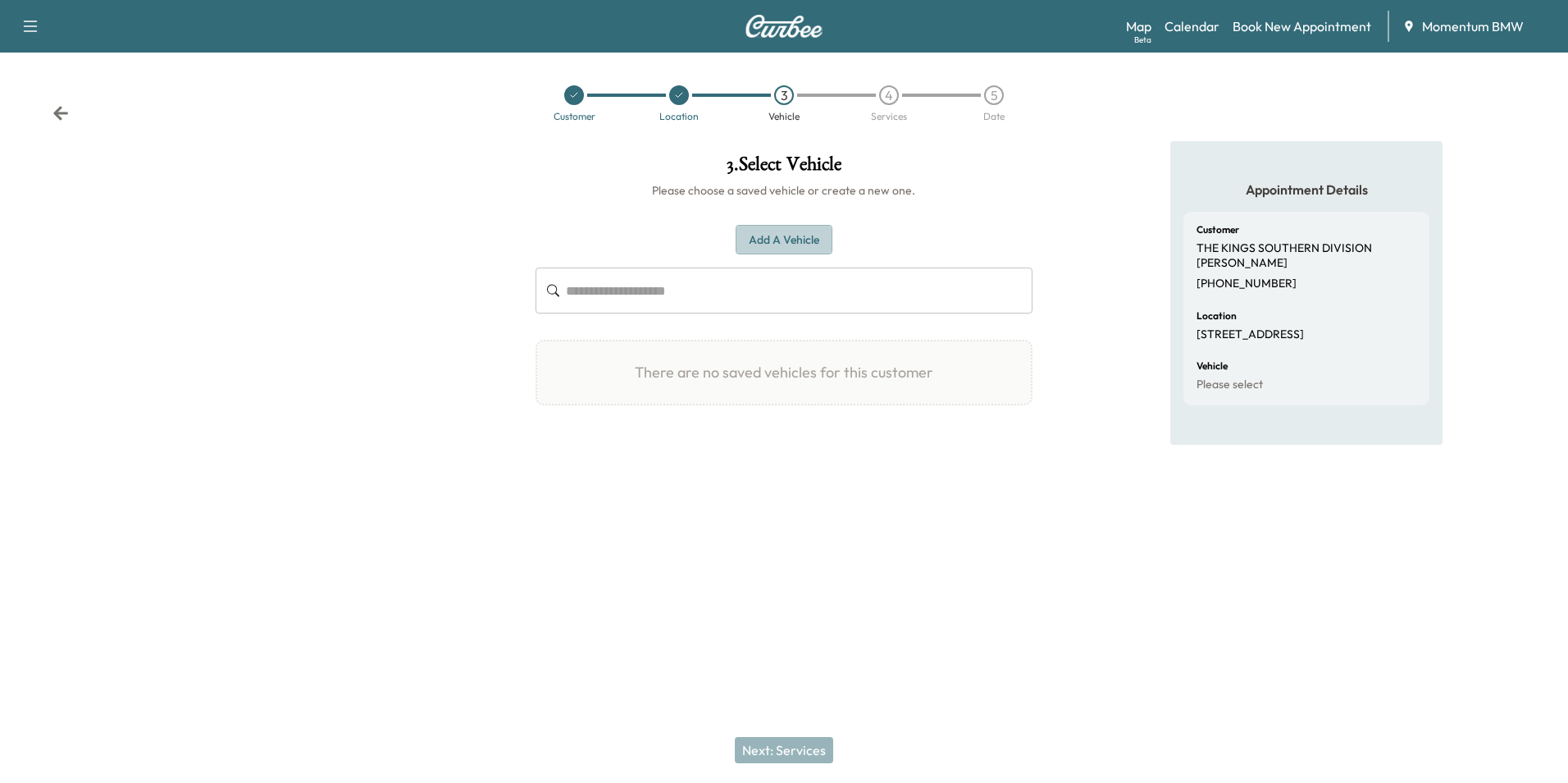
click at [816, 236] on button "Add a Vehicle" at bounding box center [784, 240] width 96 height 30
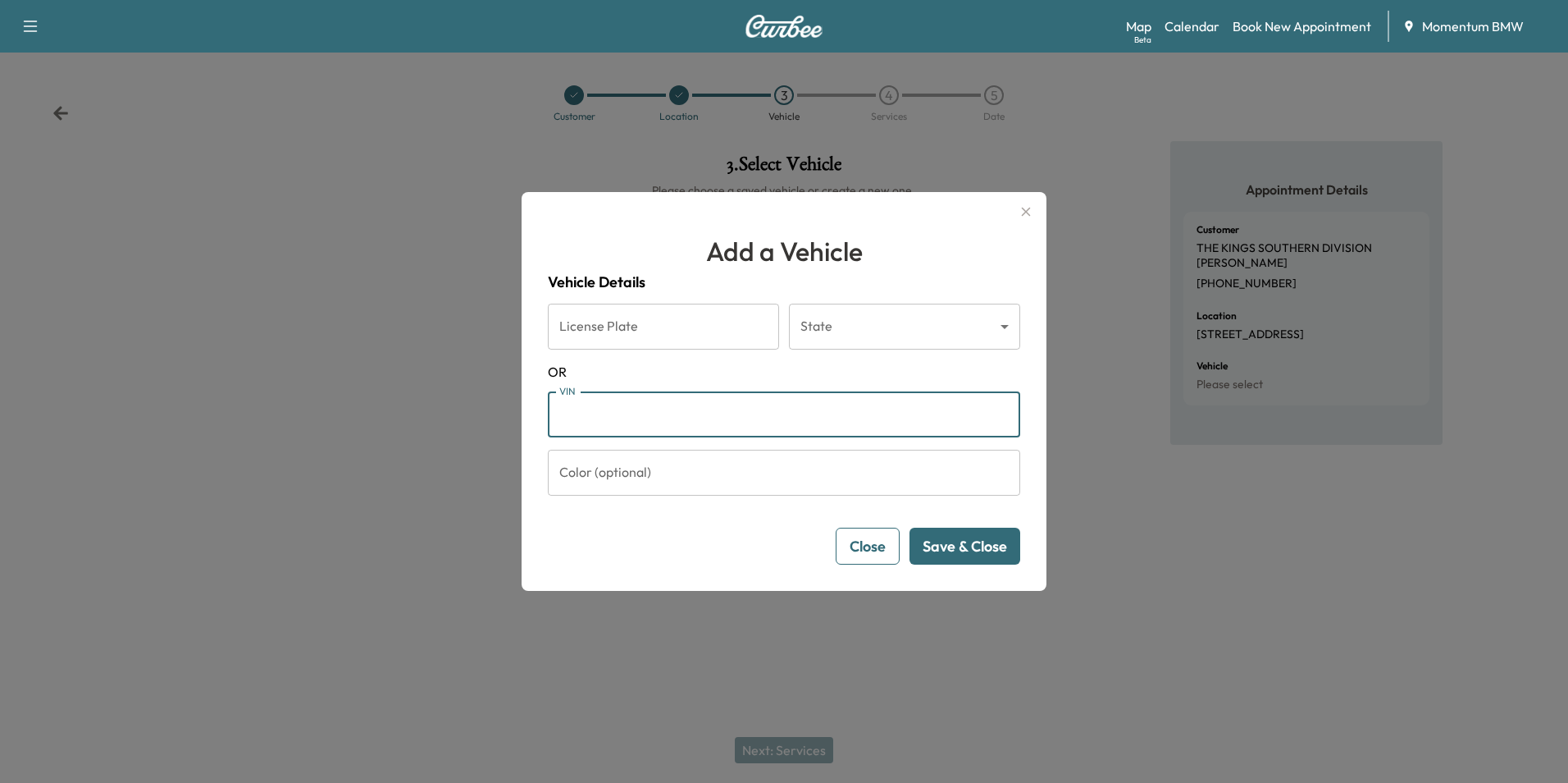
paste input "**********"
type input "**********"
click at [978, 550] on button "Save & Close" at bounding box center [965, 546] width 111 height 37
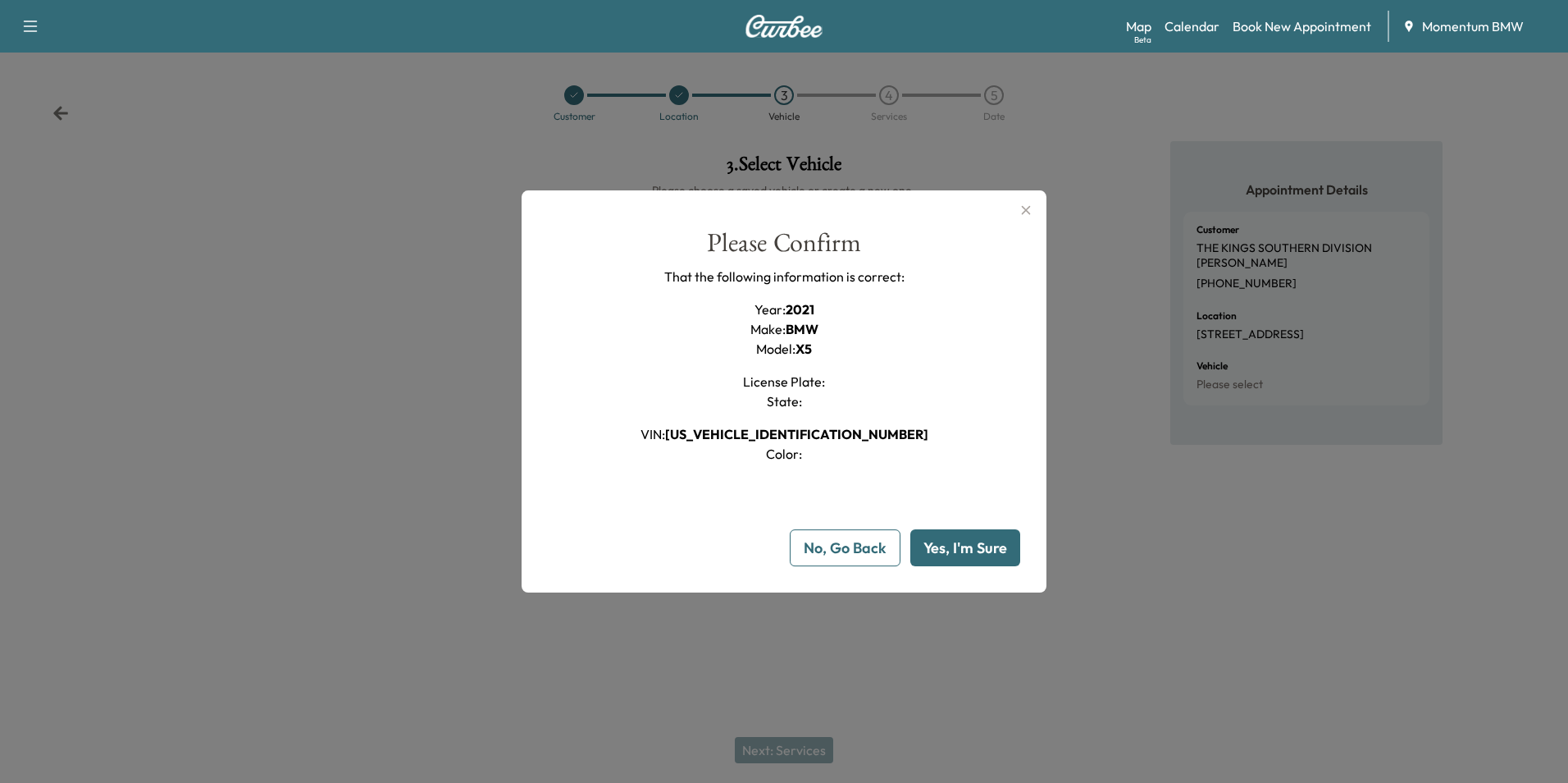
click at [980, 546] on button "Yes, I'm Sure" at bounding box center [965, 547] width 110 height 37
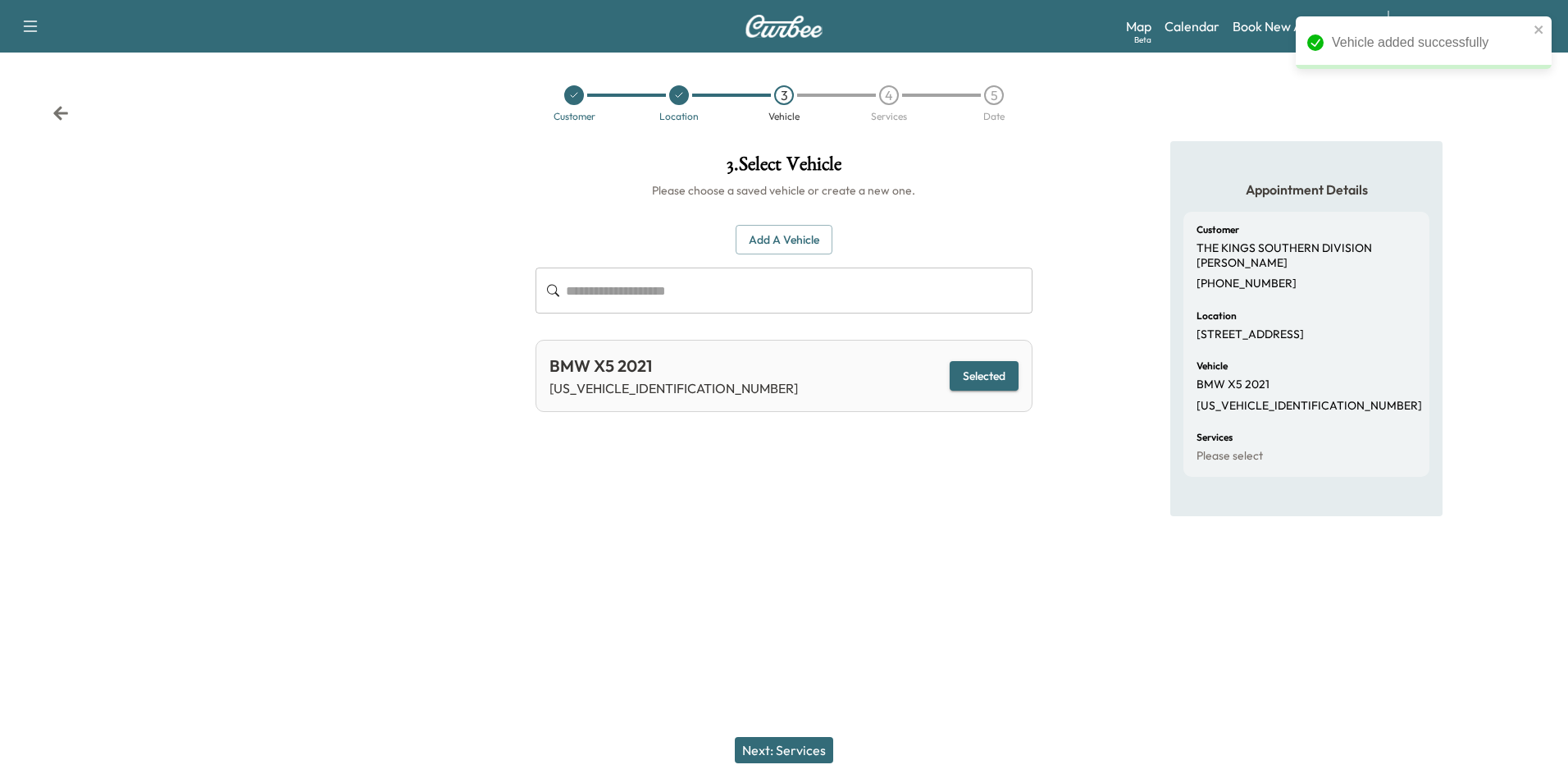
click at [816, 747] on button "Next: Services" at bounding box center [784, 749] width 98 height 26
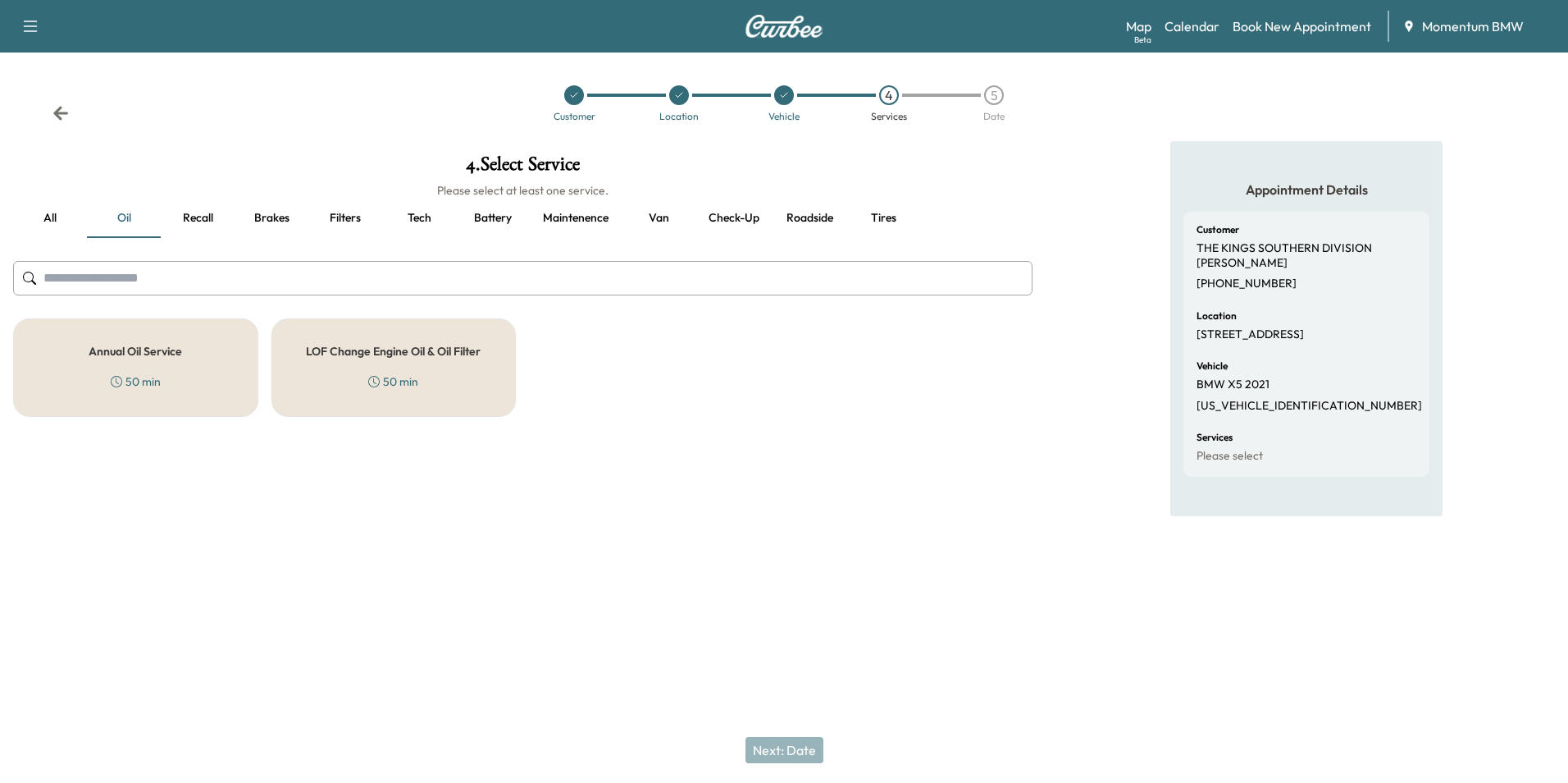
click at [165, 349] on h5 "Annual Oil Service" at bounding box center [135, 351] width 94 height 12
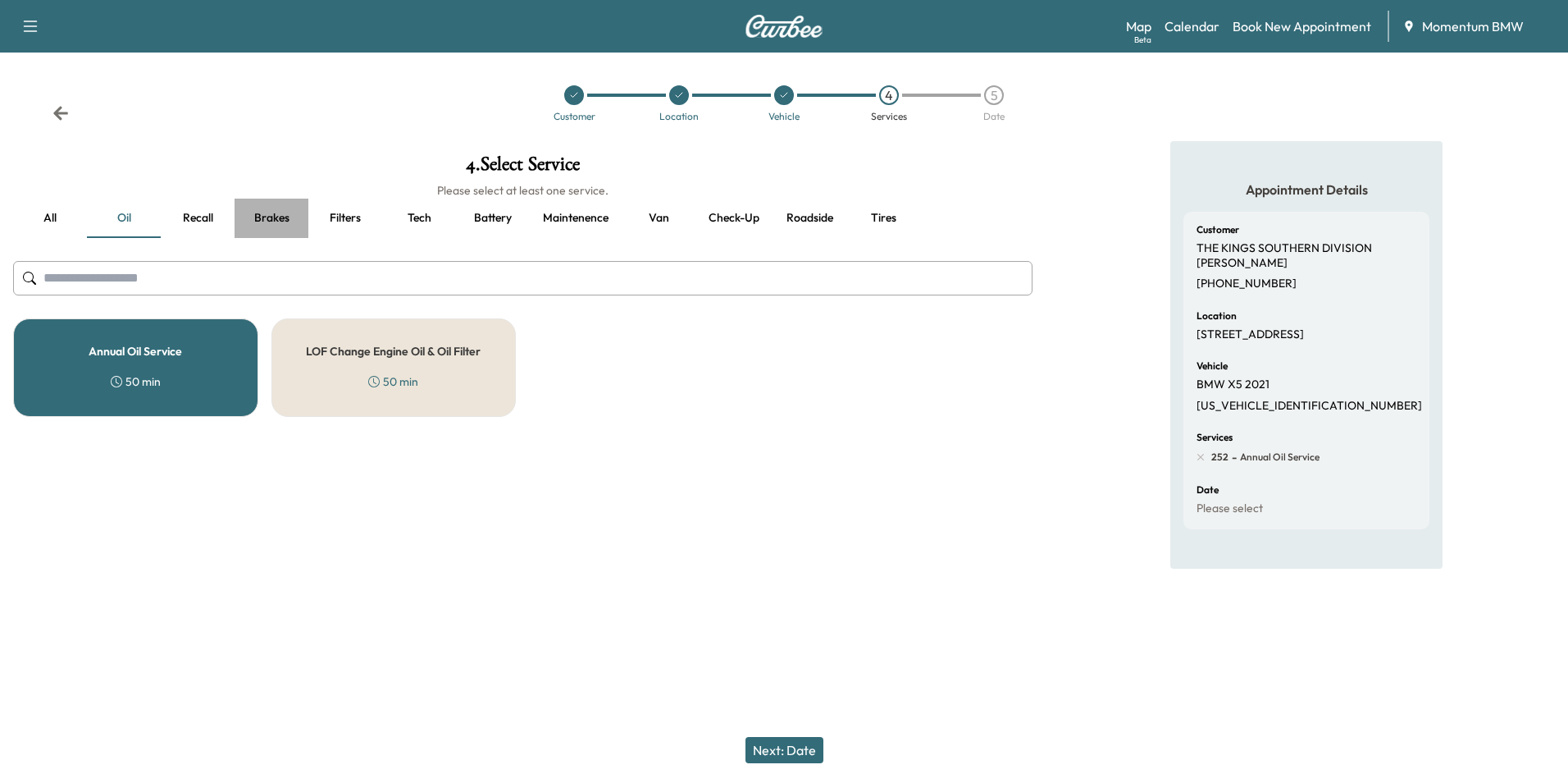
click at [263, 218] on button "Brakes" at bounding box center [271, 218] width 74 height 39
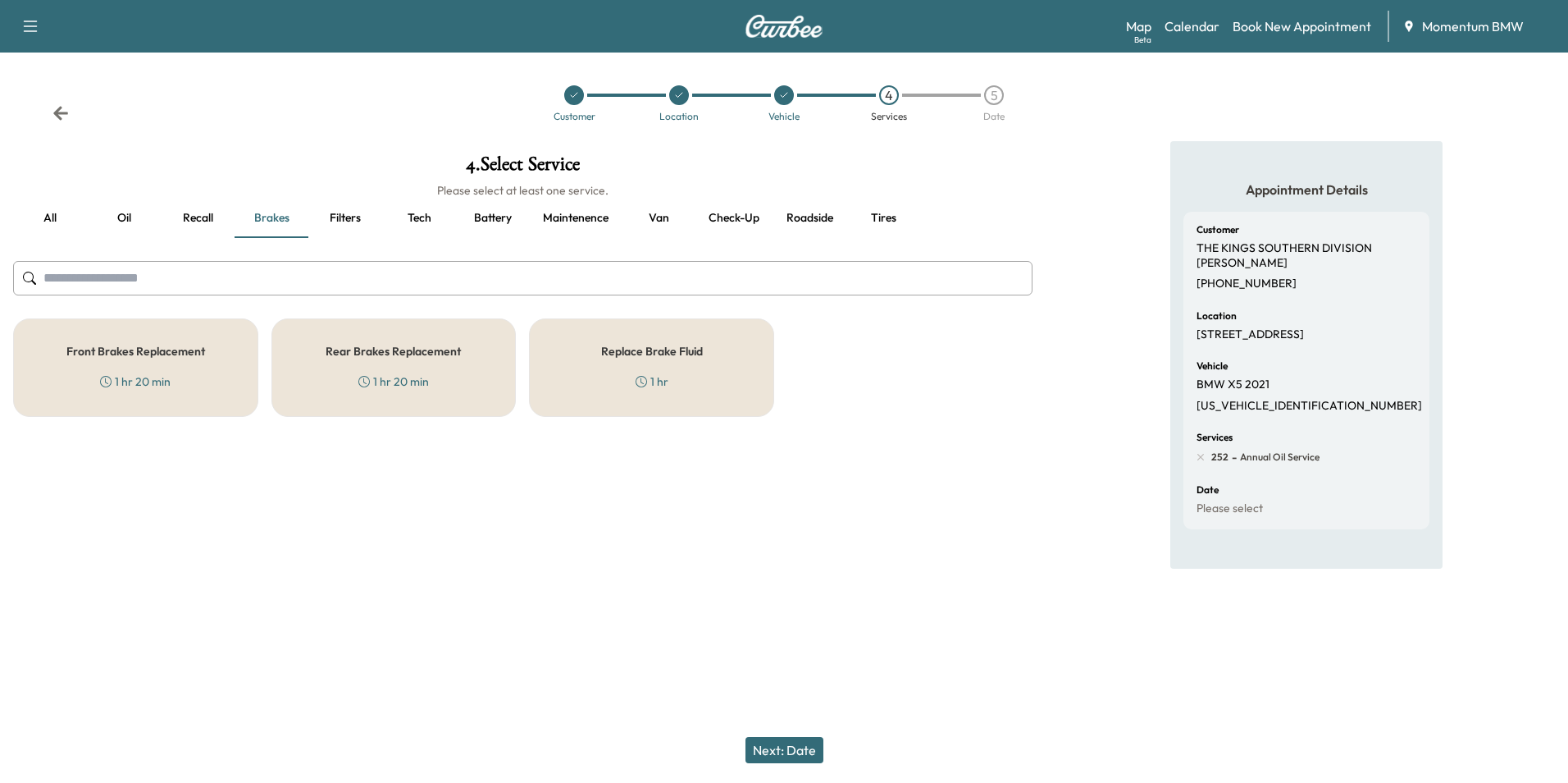
click at [674, 357] on h5 "Replace Brake Fluid" at bounding box center [652, 351] width 102 height 12
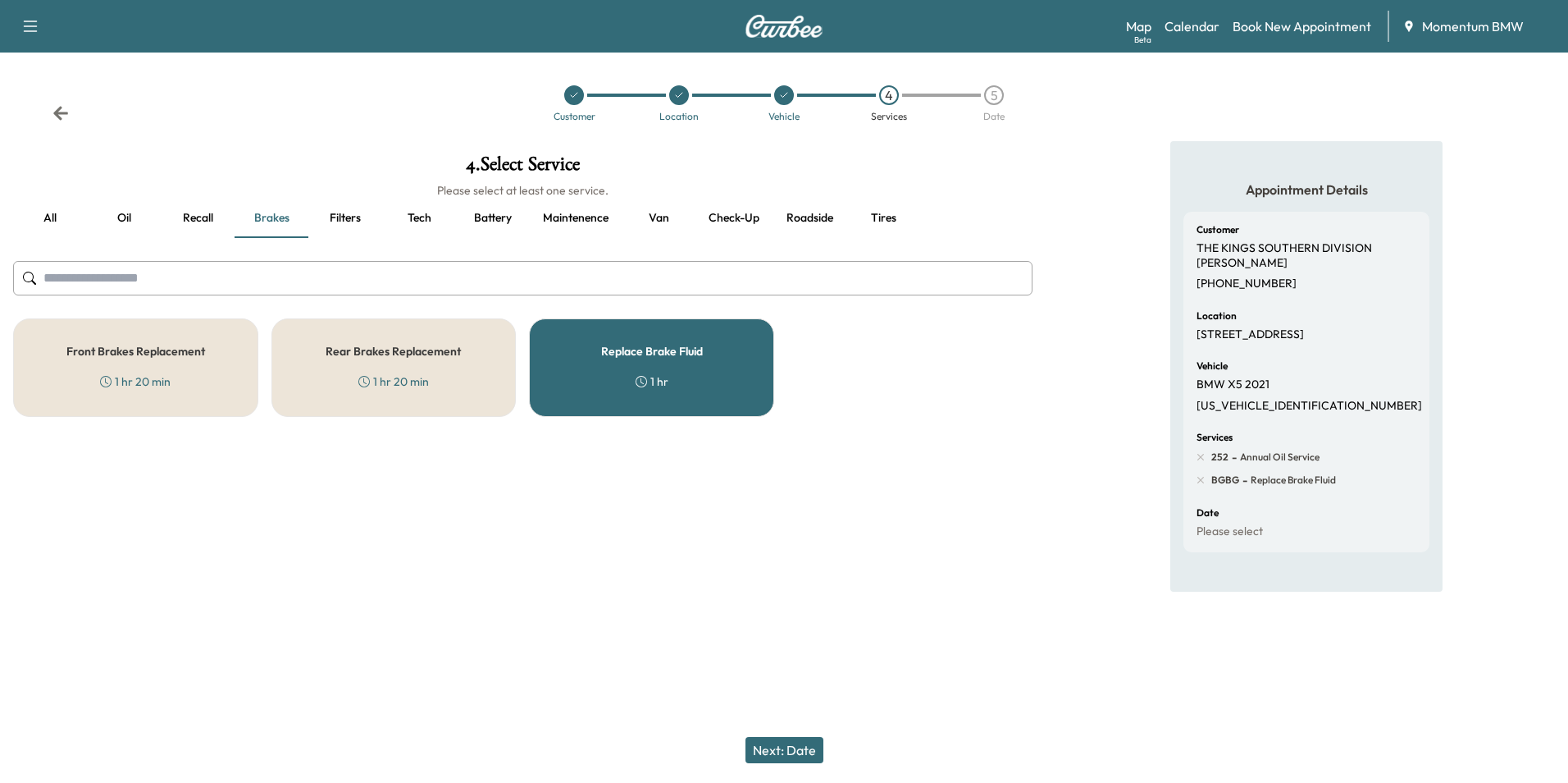
click at [798, 752] on button "Next: Date" at bounding box center [784, 749] width 78 height 26
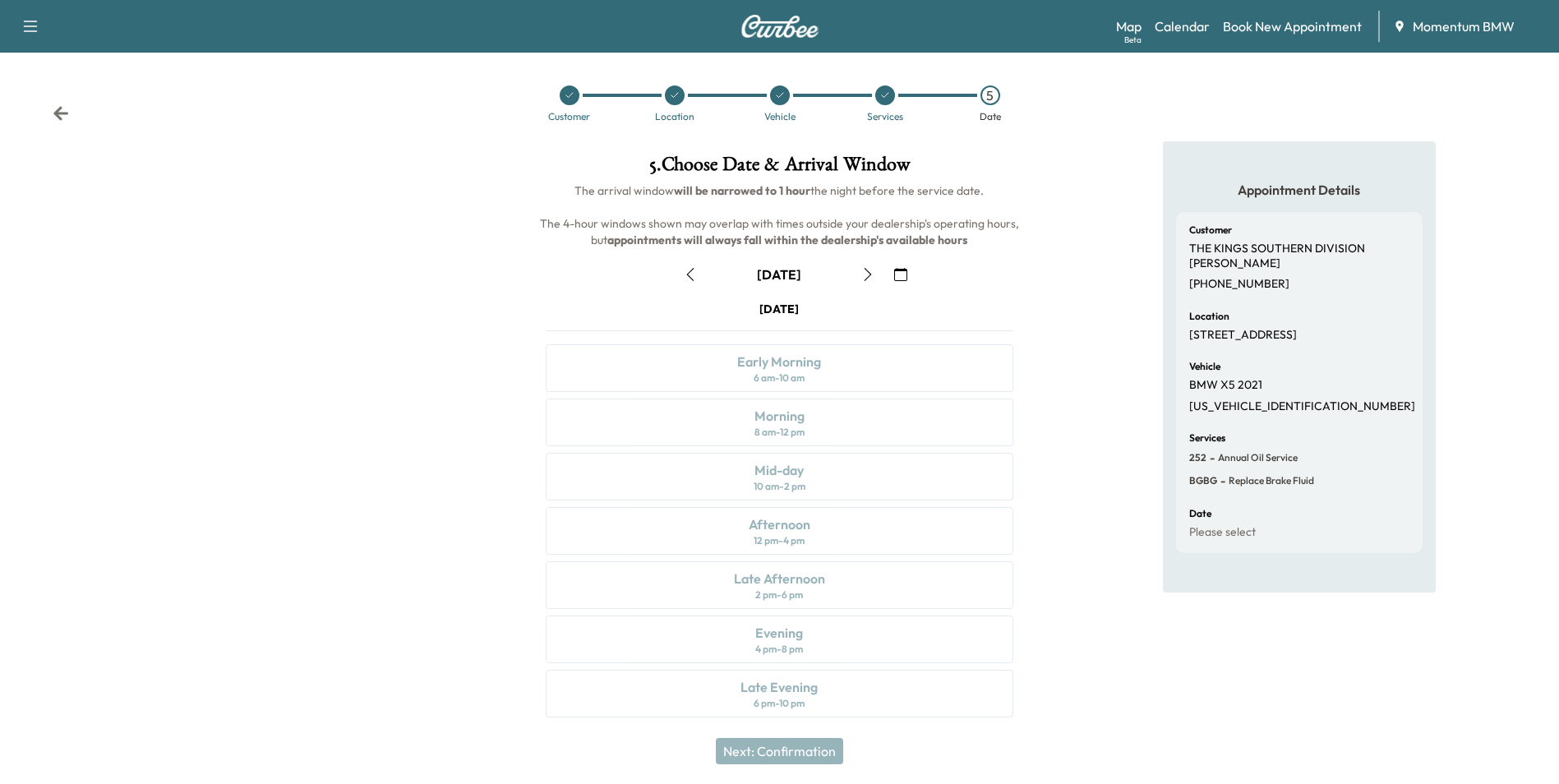
click at [902, 275] on icon "button" at bounding box center [901, 274] width 13 height 13
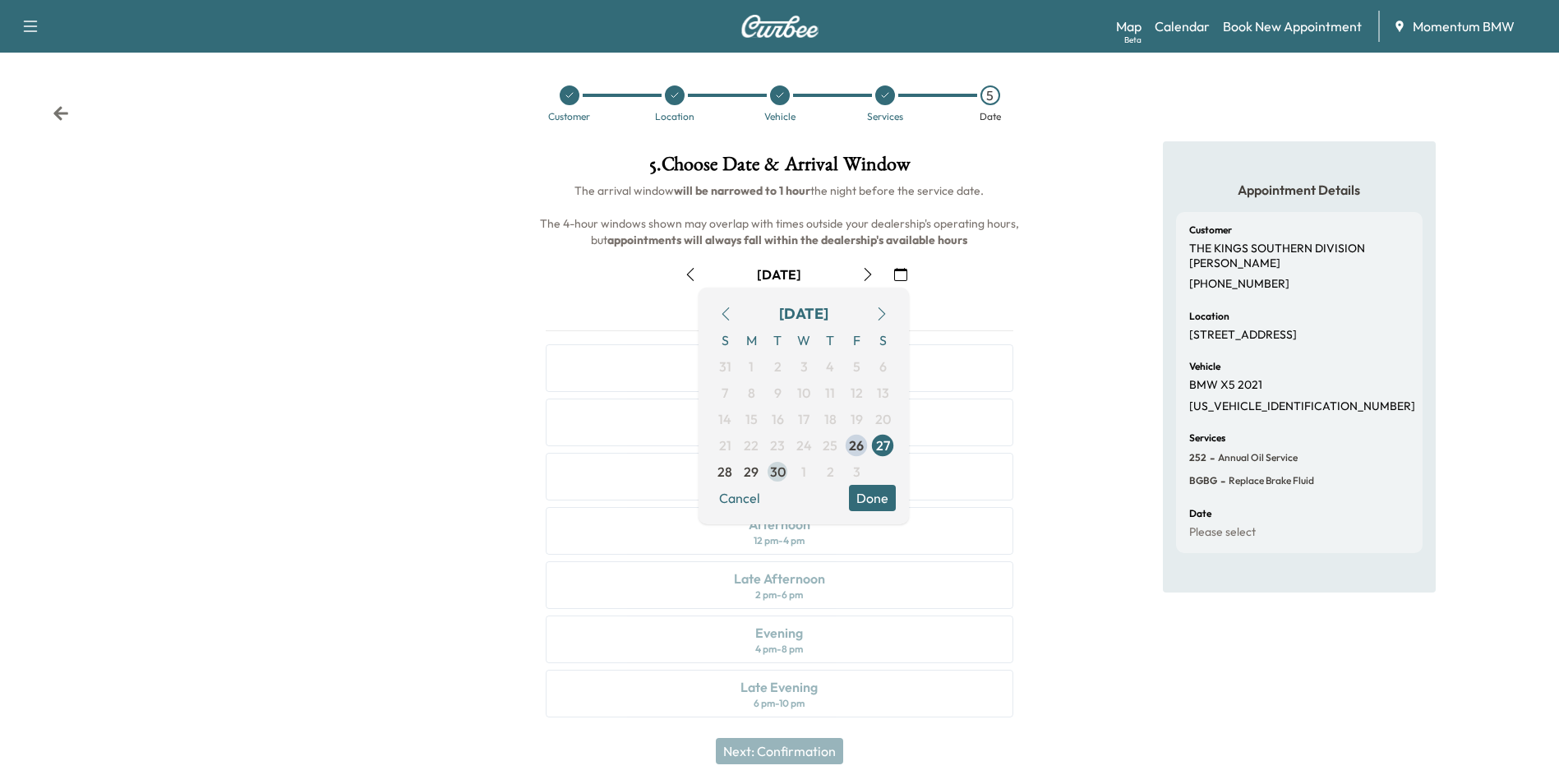
click at [780, 475] on span "30" at bounding box center [777, 471] width 15 height 20
click at [874, 497] on button "Done" at bounding box center [872, 497] width 47 height 26
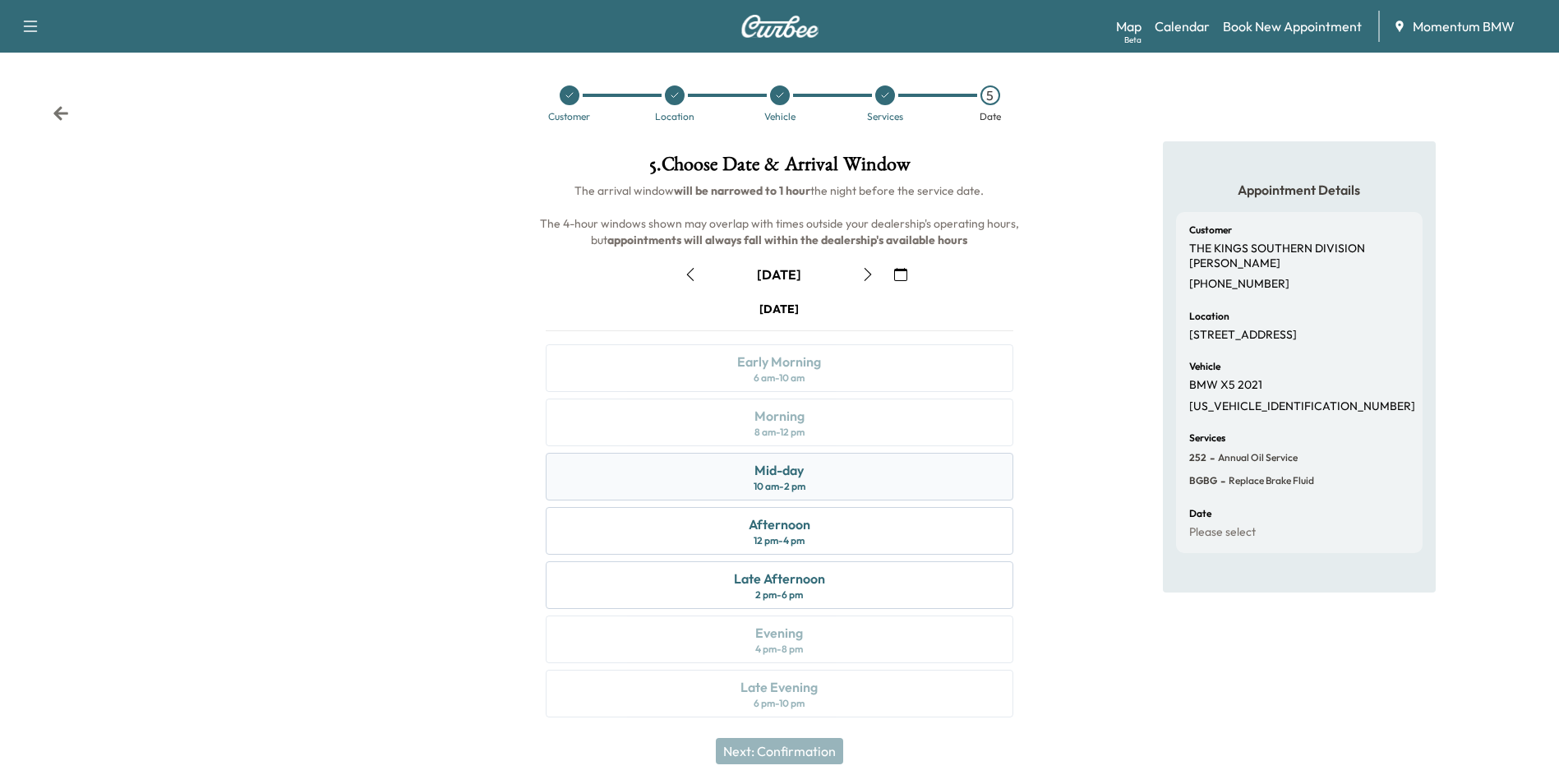
click at [792, 481] on div "10 am - 2 pm" at bounding box center [780, 486] width 52 height 13
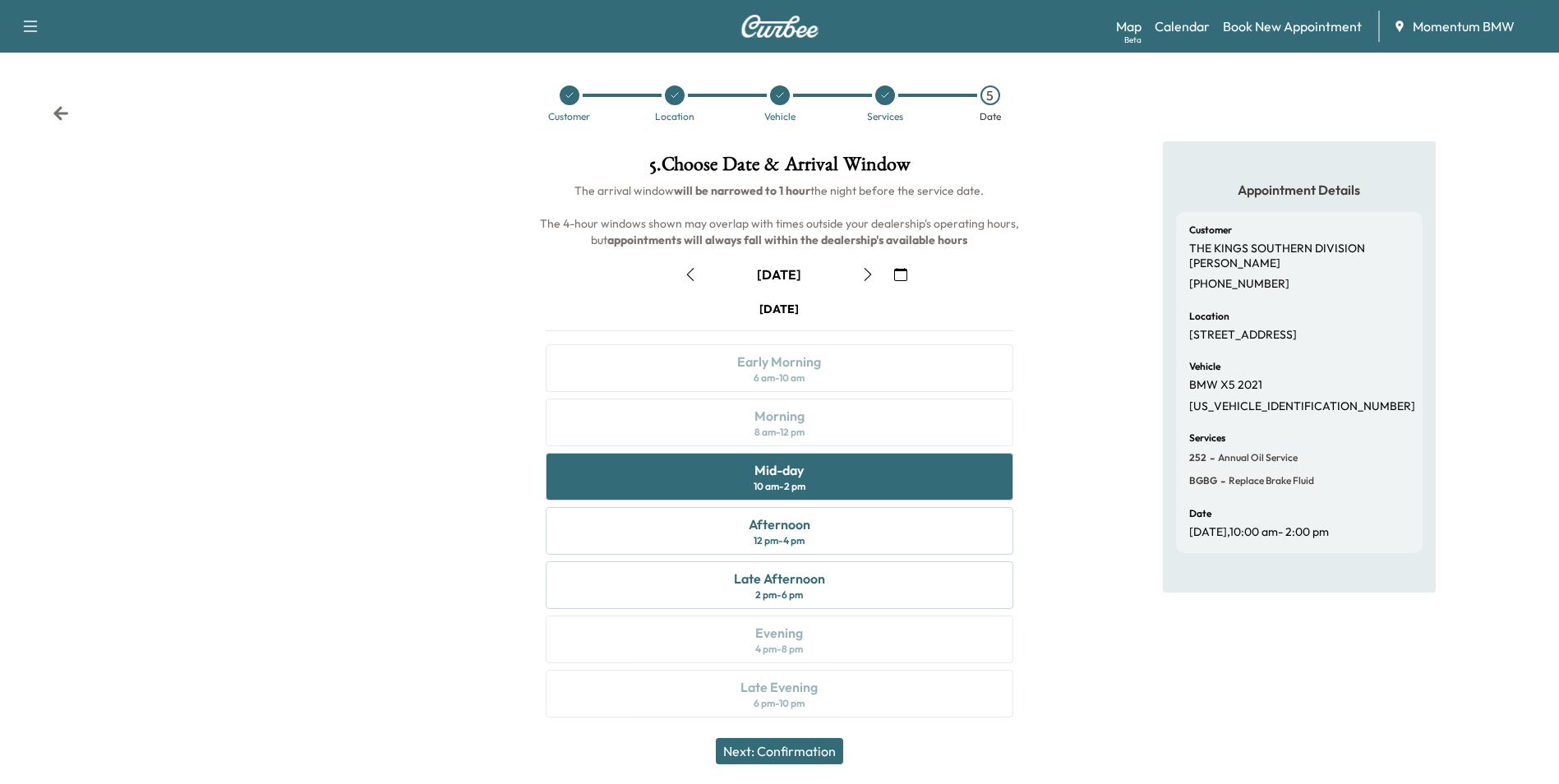
click at [818, 754] on button "Next: Confirmation" at bounding box center [779, 750] width 127 height 26
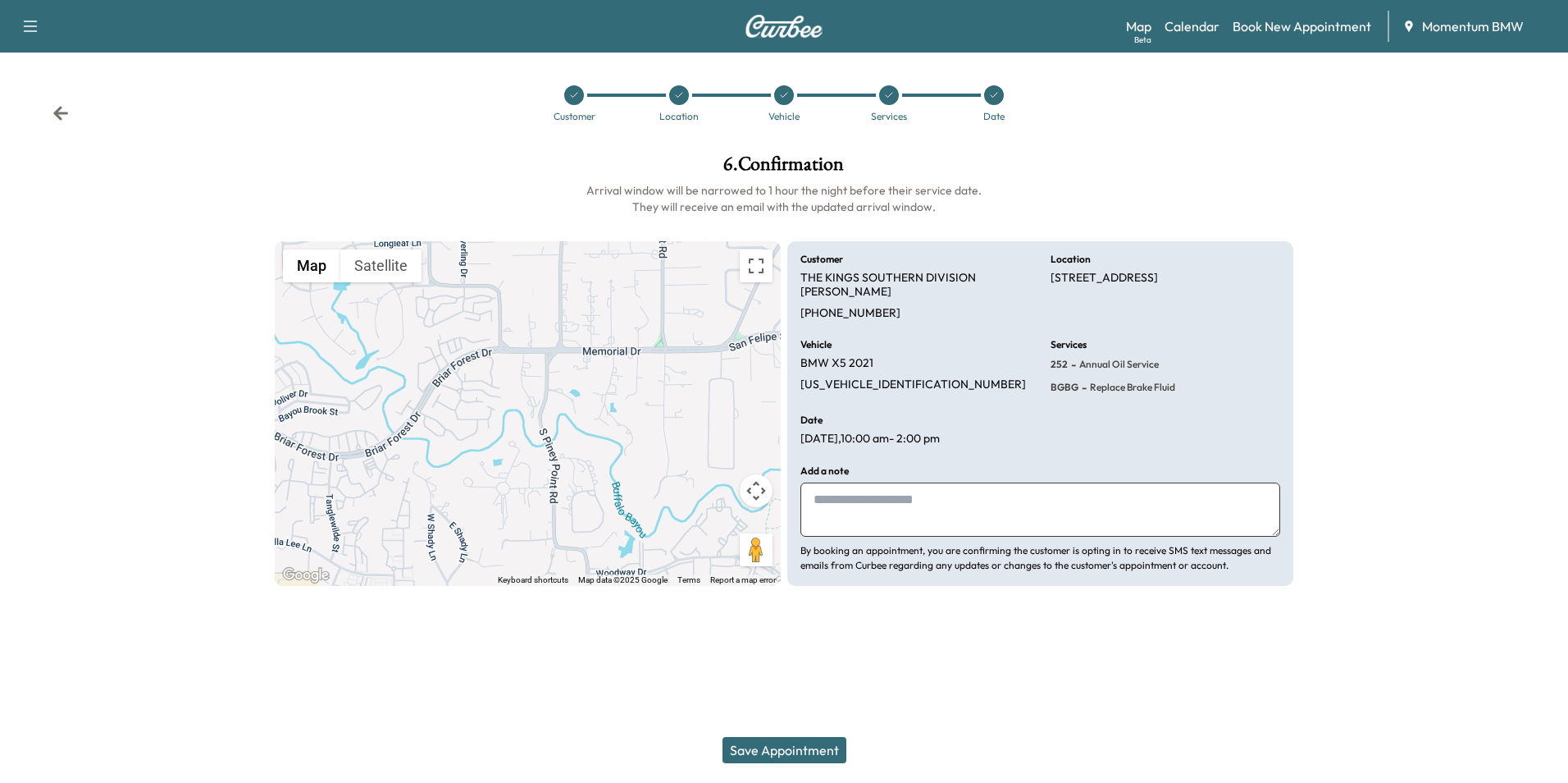
click at [942, 514] on textarea at bounding box center [1041, 509] width 480 height 54
type textarea "**********"
click at [789, 753] on button "Save Appointment" at bounding box center [784, 749] width 124 height 26
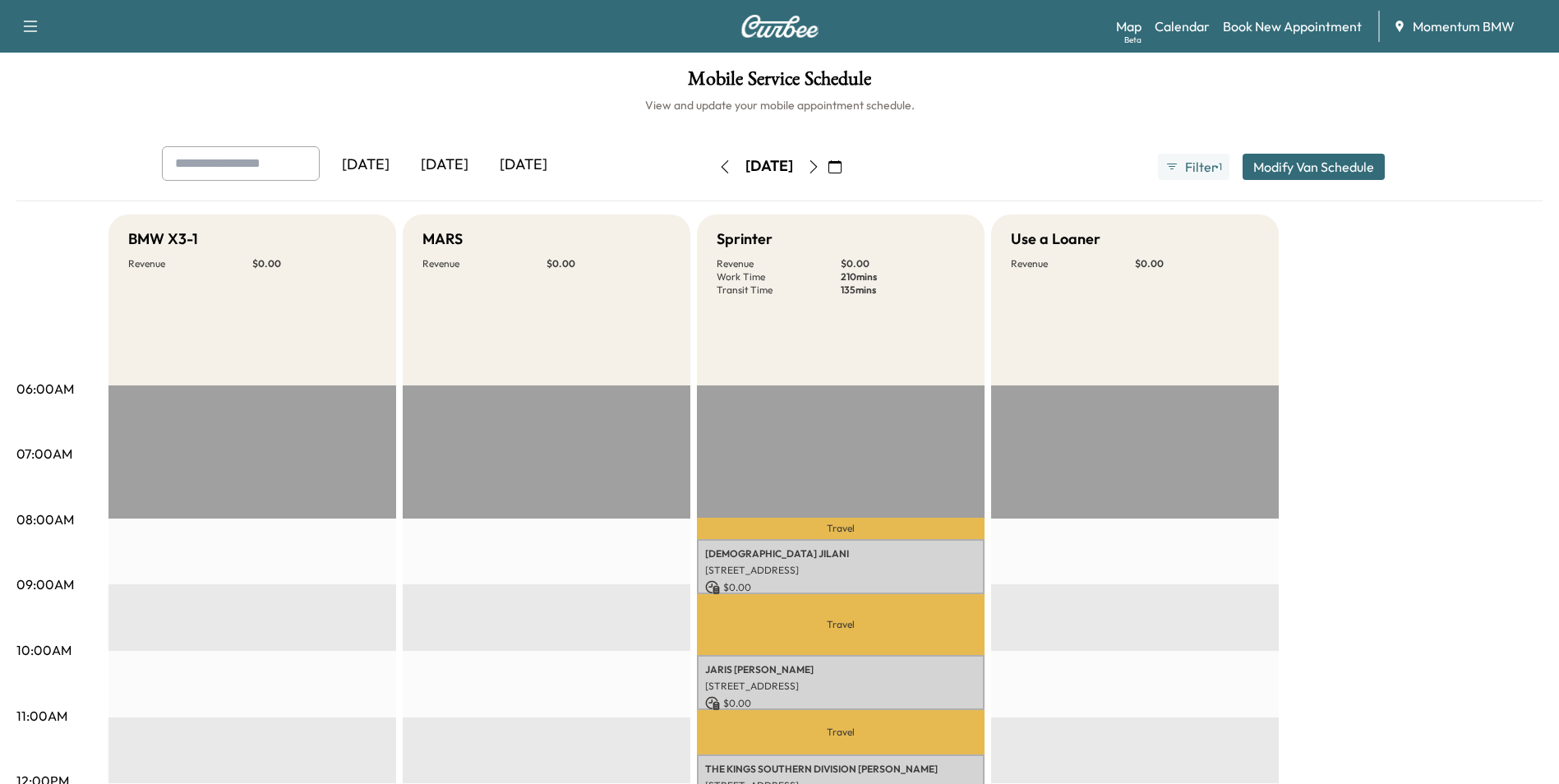
click at [842, 172] on icon "button" at bounding box center [835, 166] width 13 height 13
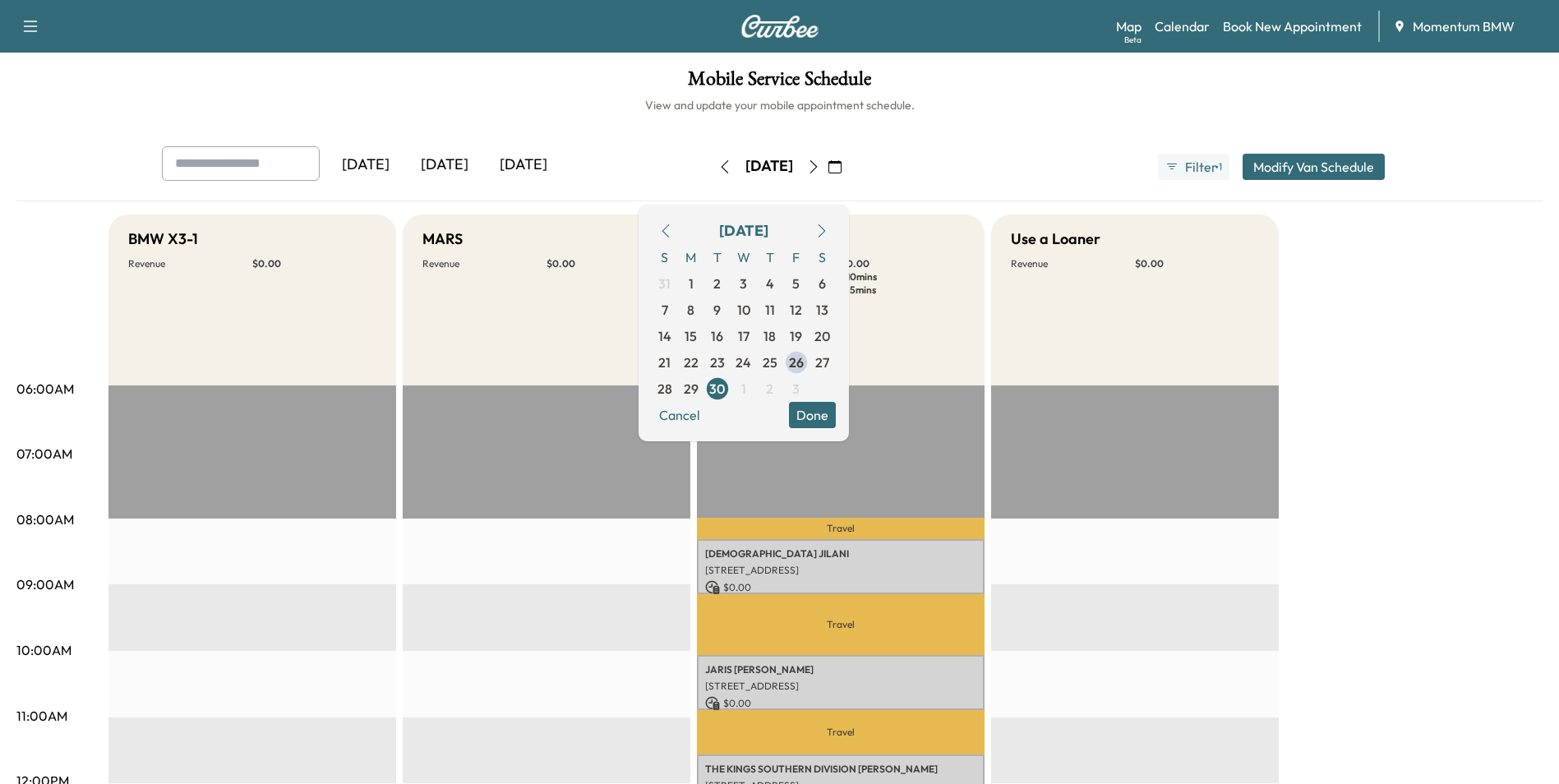
click at [828, 232] on icon "button" at bounding box center [822, 231] width 13 height 13
click at [809, 293] on span "3" at bounding box center [796, 282] width 26 height 26
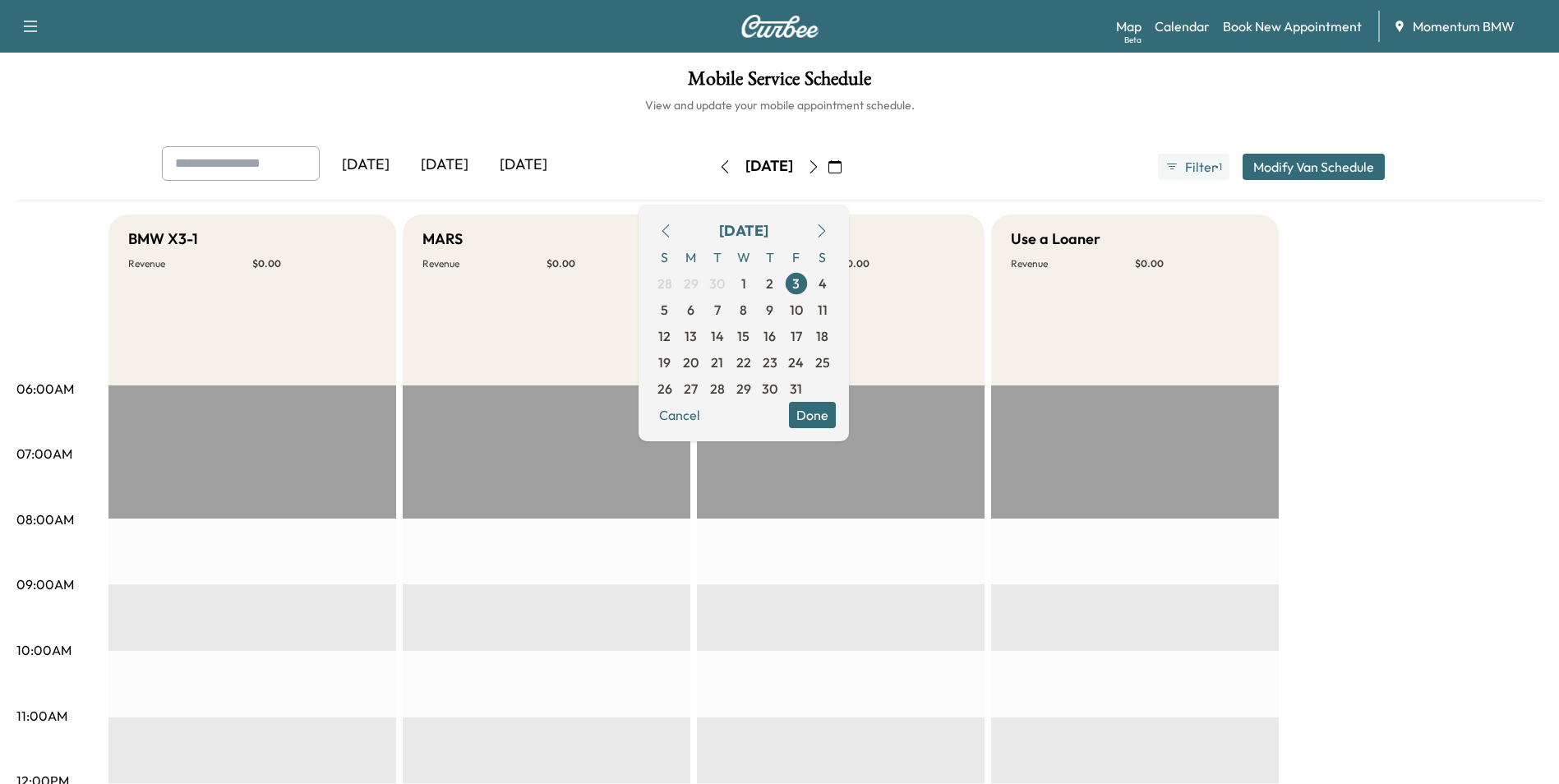
click at [836, 421] on button "Done" at bounding box center [812, 414] width 47 height 26
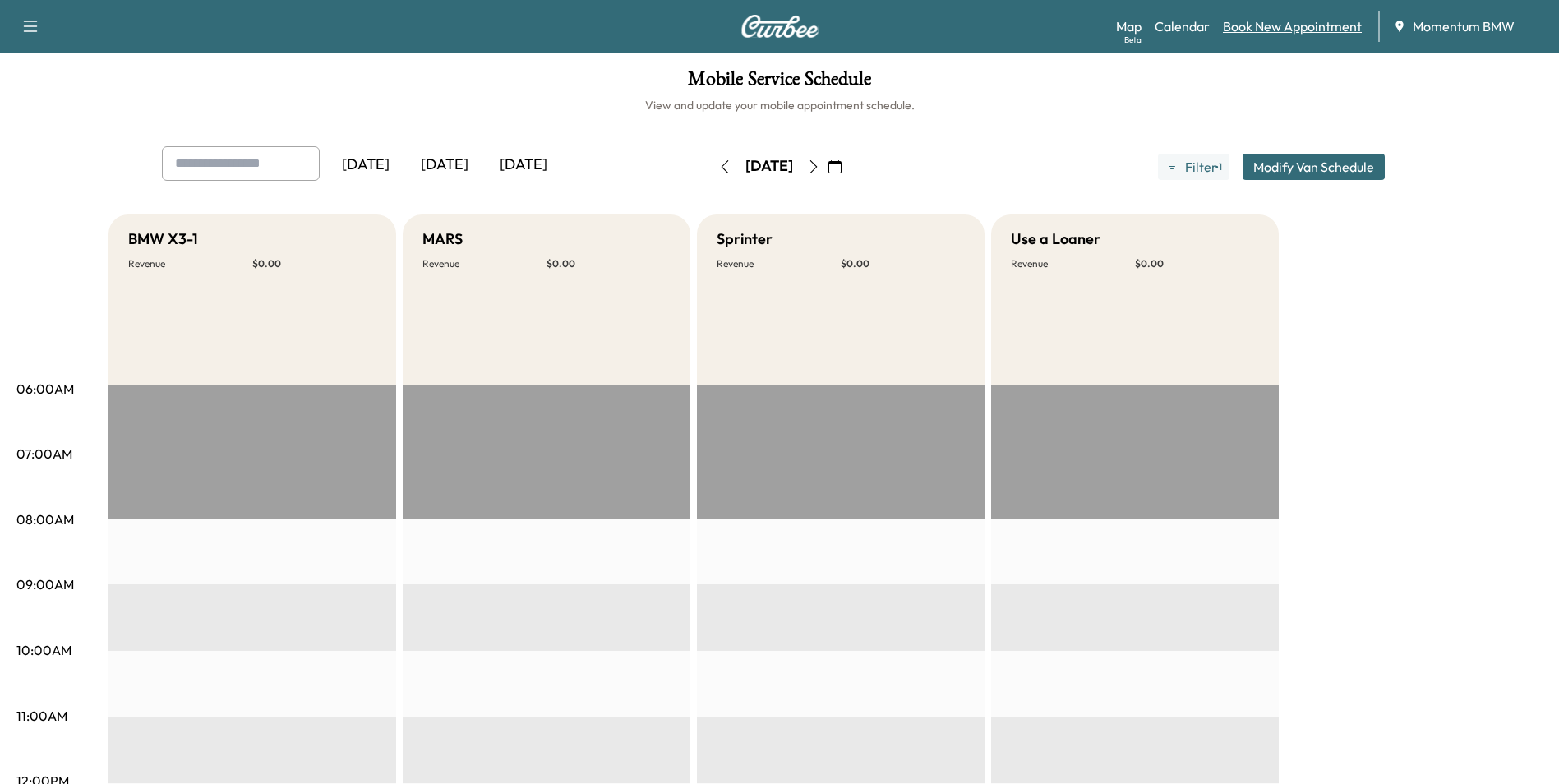
click at [1326, 33] on link "Book New Appointment" at bounding box center [1292, 26] width 139 height 20
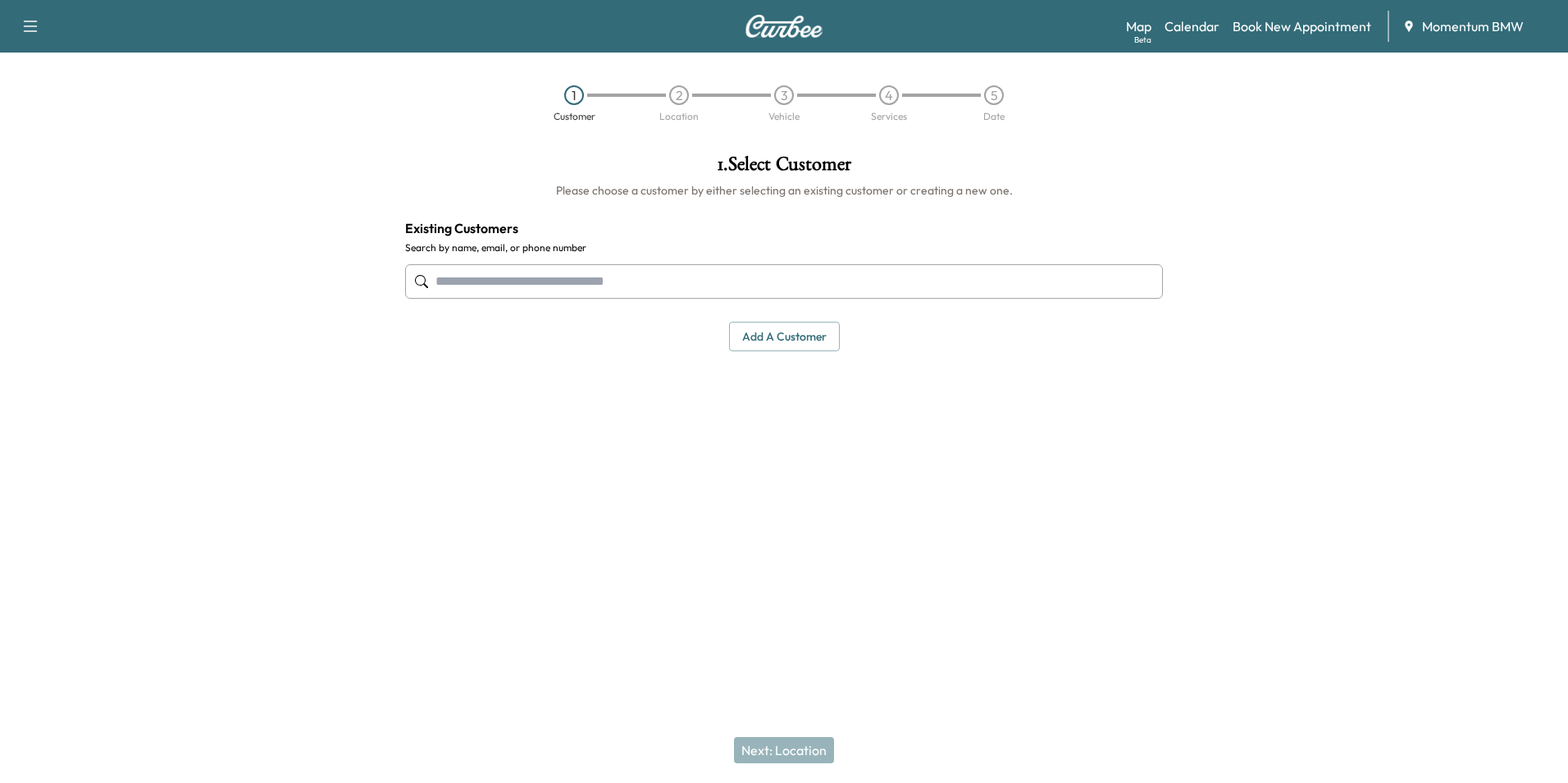
click at [807, 323] on button "Add a customer" at bounding box center [784, 337] width 111 height 30
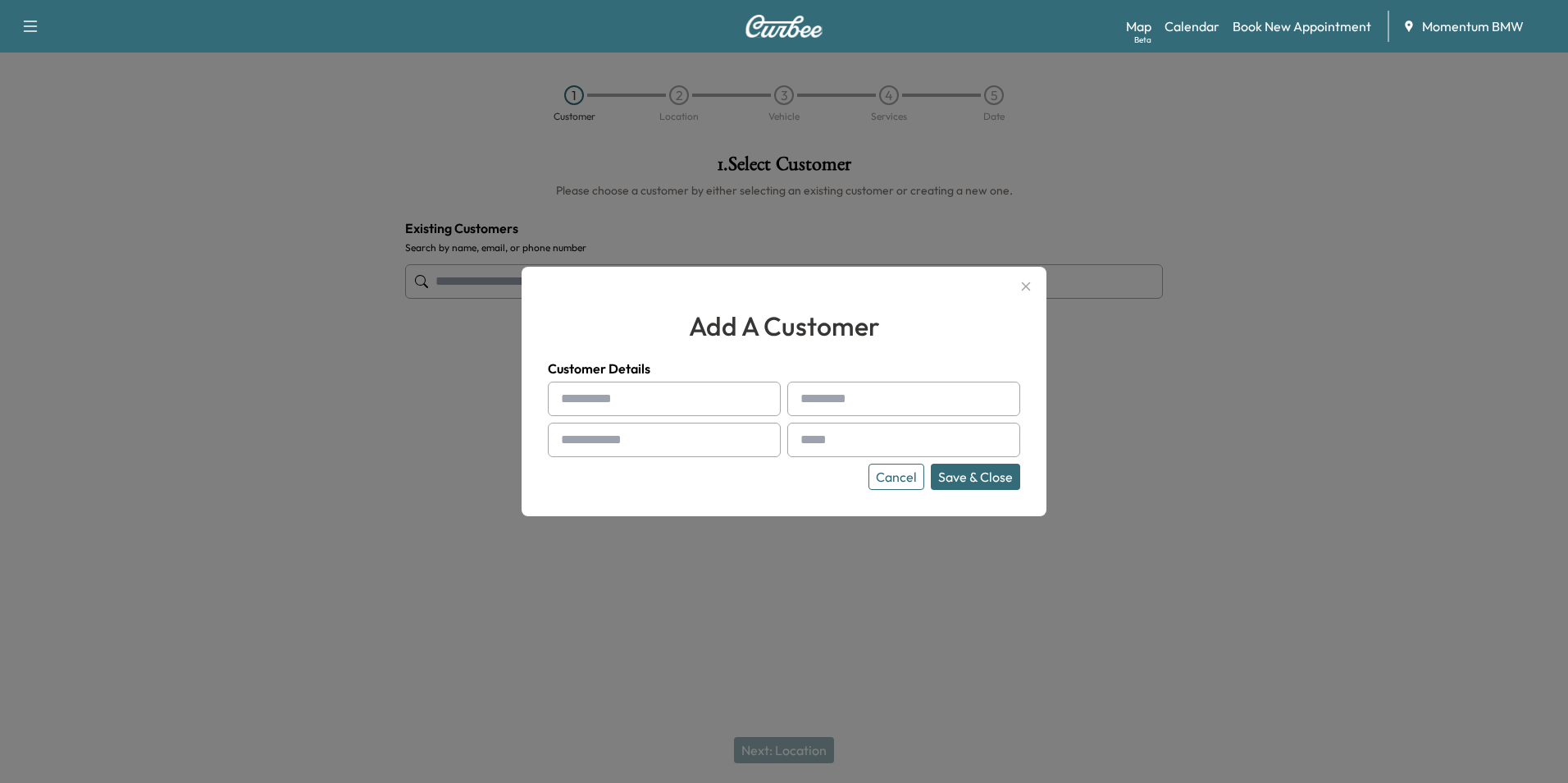
click at [723, 401] on input "text" at bounding box center [664, 398] width 233 height 35
type input "***"
type input "**********"
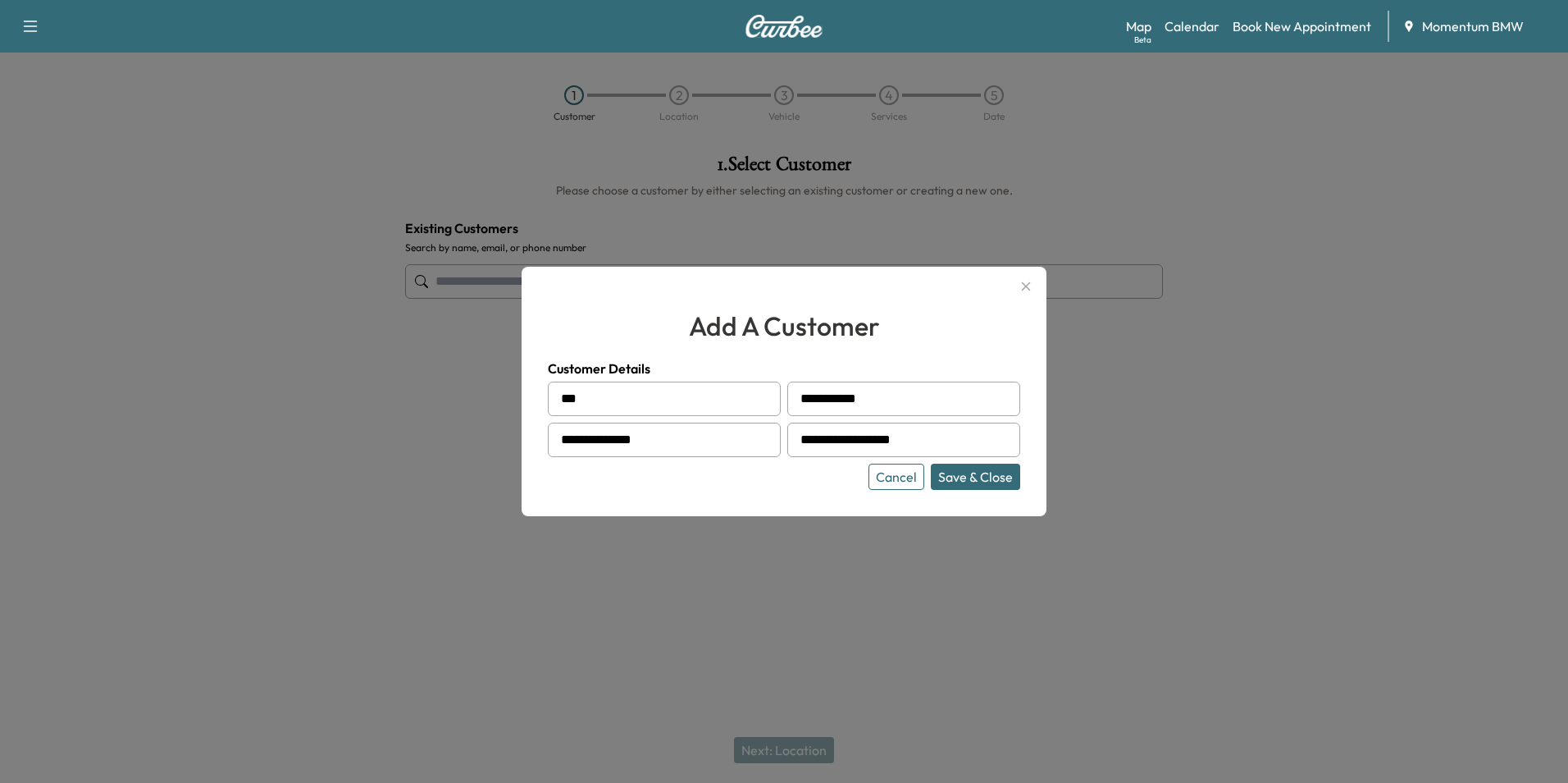
click at [978, 481] on button "Save & Close" at bounding box center [975, 476] width 89 height 26
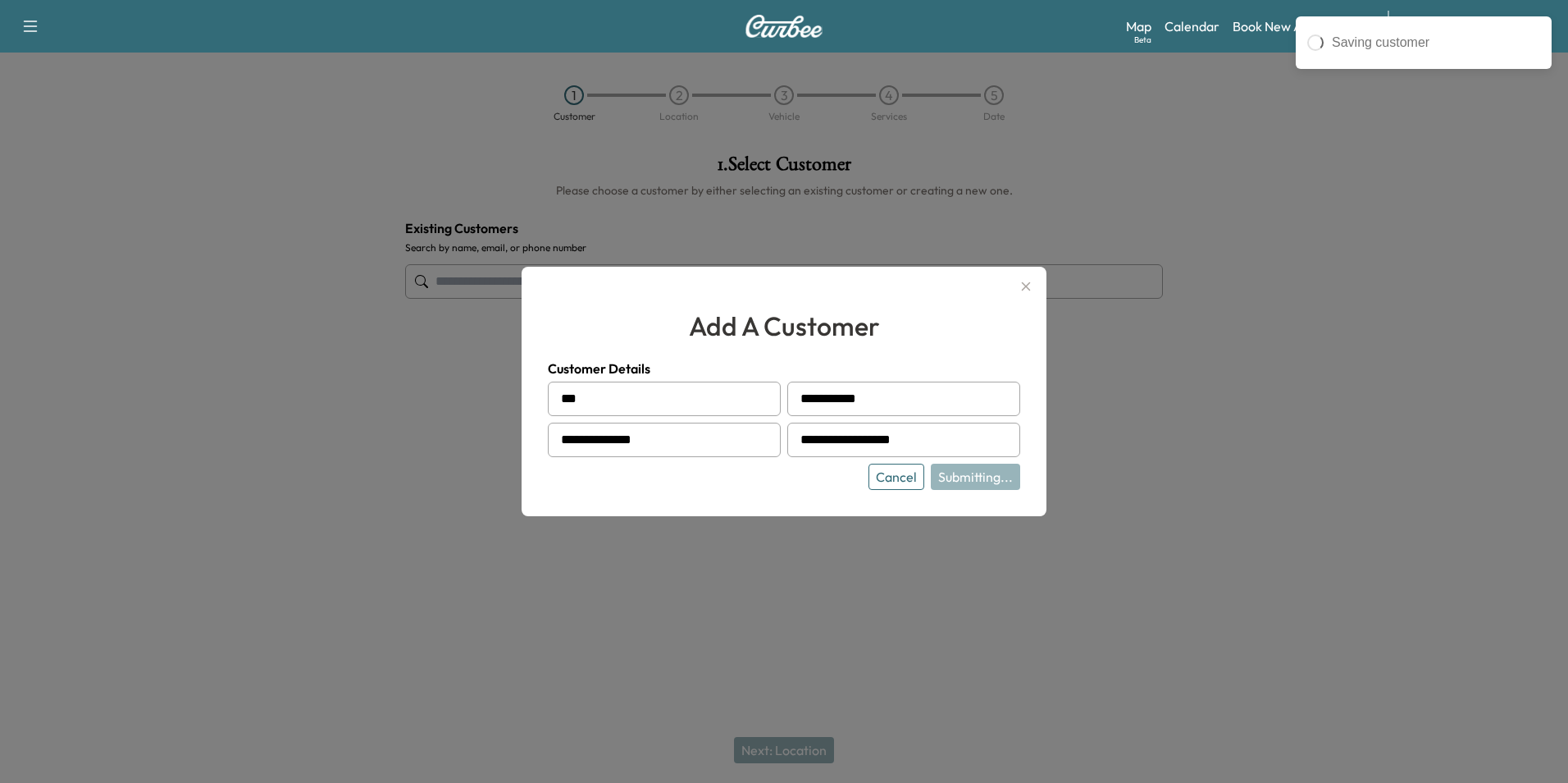
type input "**********"
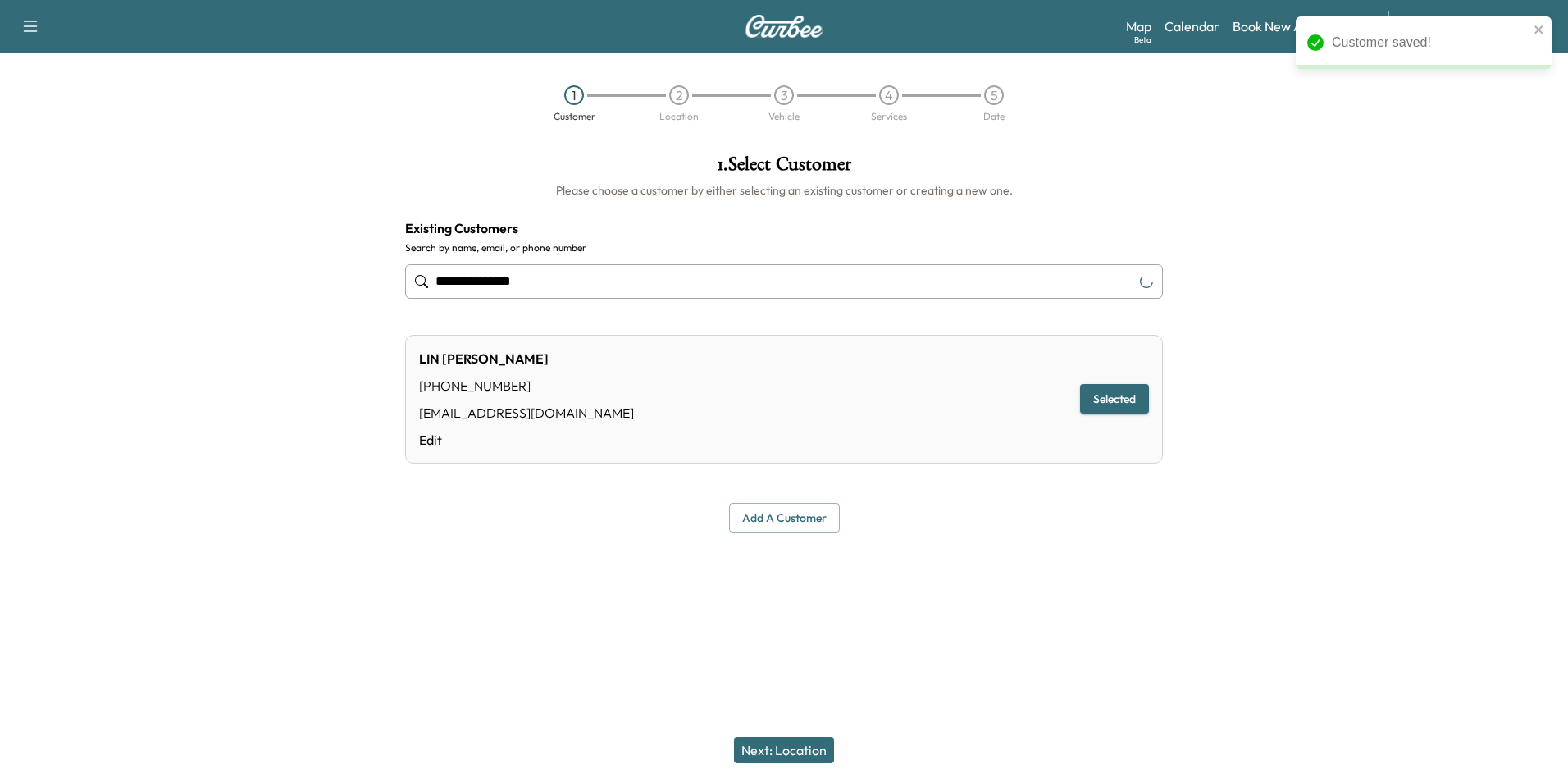
click at [797, 741] on button "Next: Location" at bounding box center [784, 749] width 100 height 26
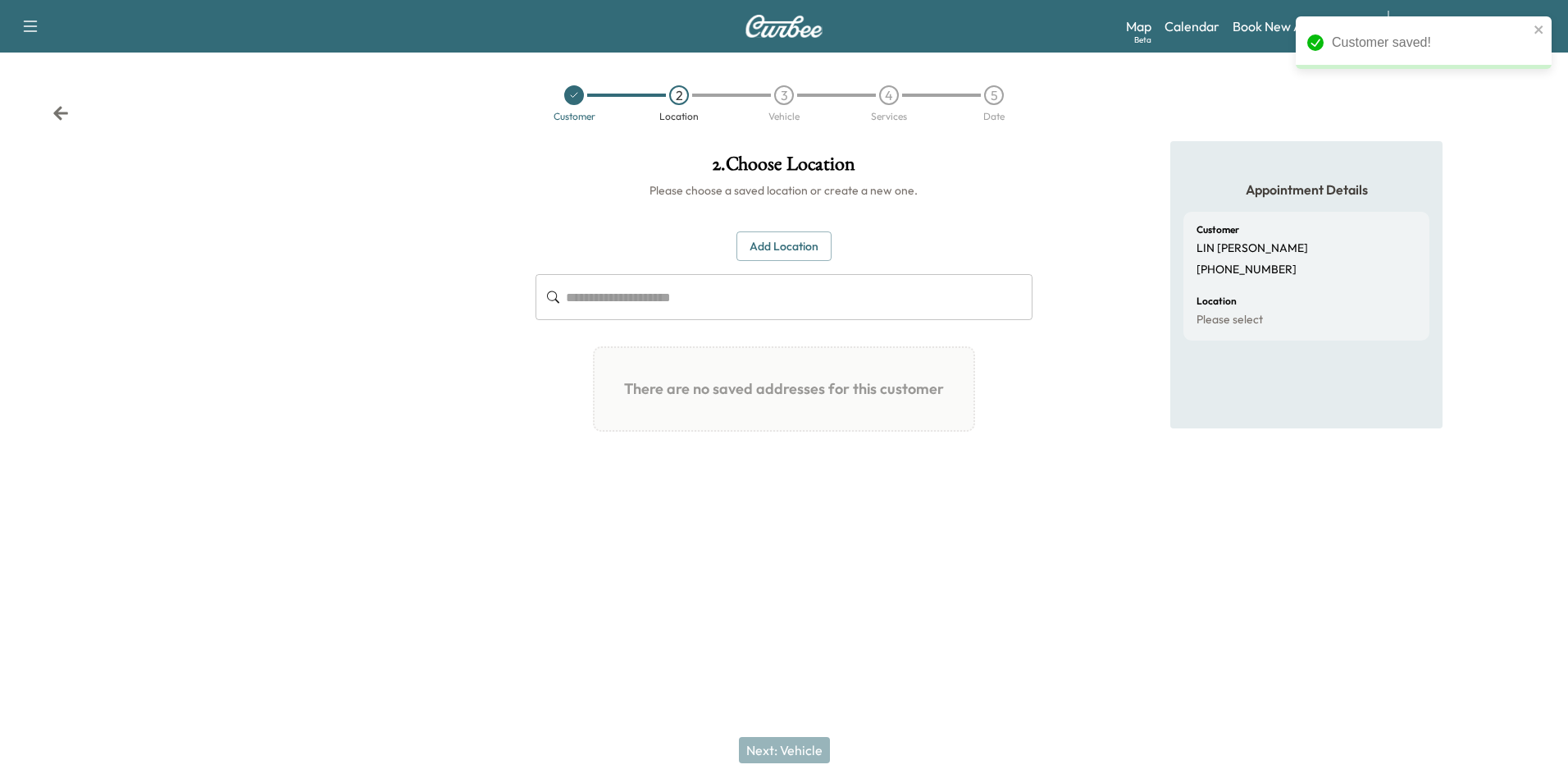
click at [799, 240] on button "Add Location" at bounding box center [784, 246] width 95 height 30
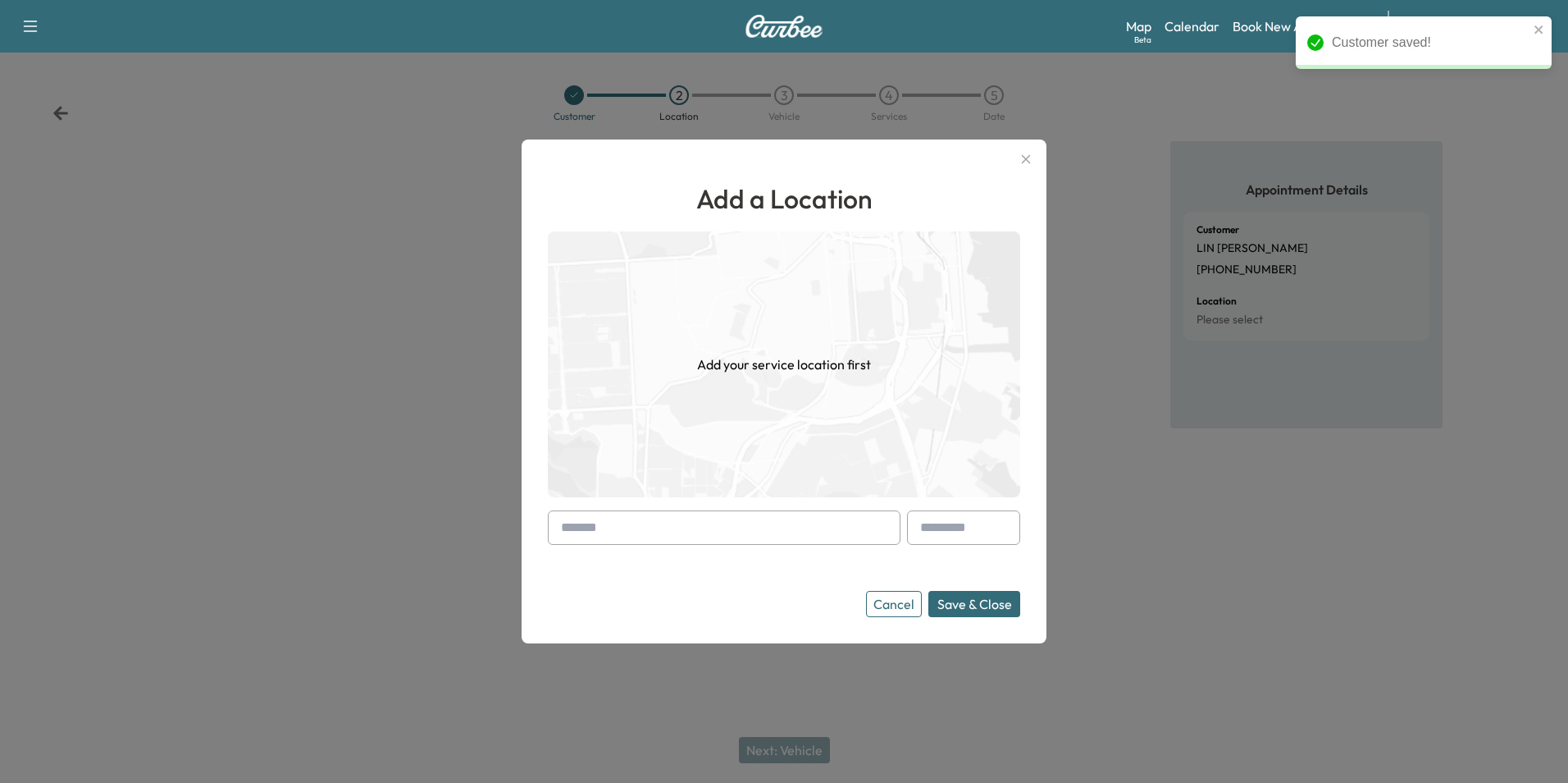
click at [710, 538] on input "text" at bounding box center [724, 528] width 353 height 35
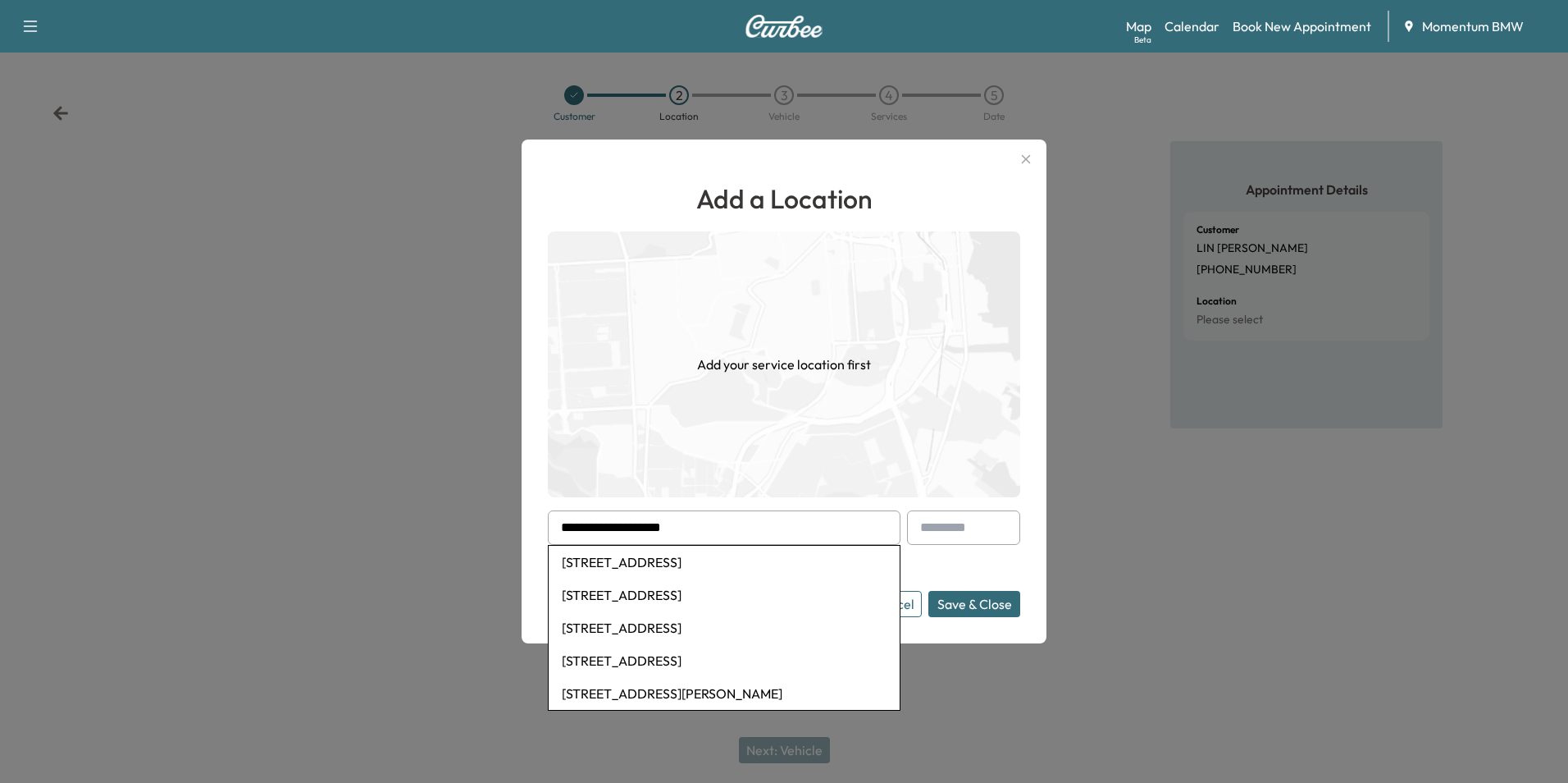
click at [718, 565] on li "[STREET_ADDRESS]" at bounding box center [724, 562] width 351 height 33
type input "**********"
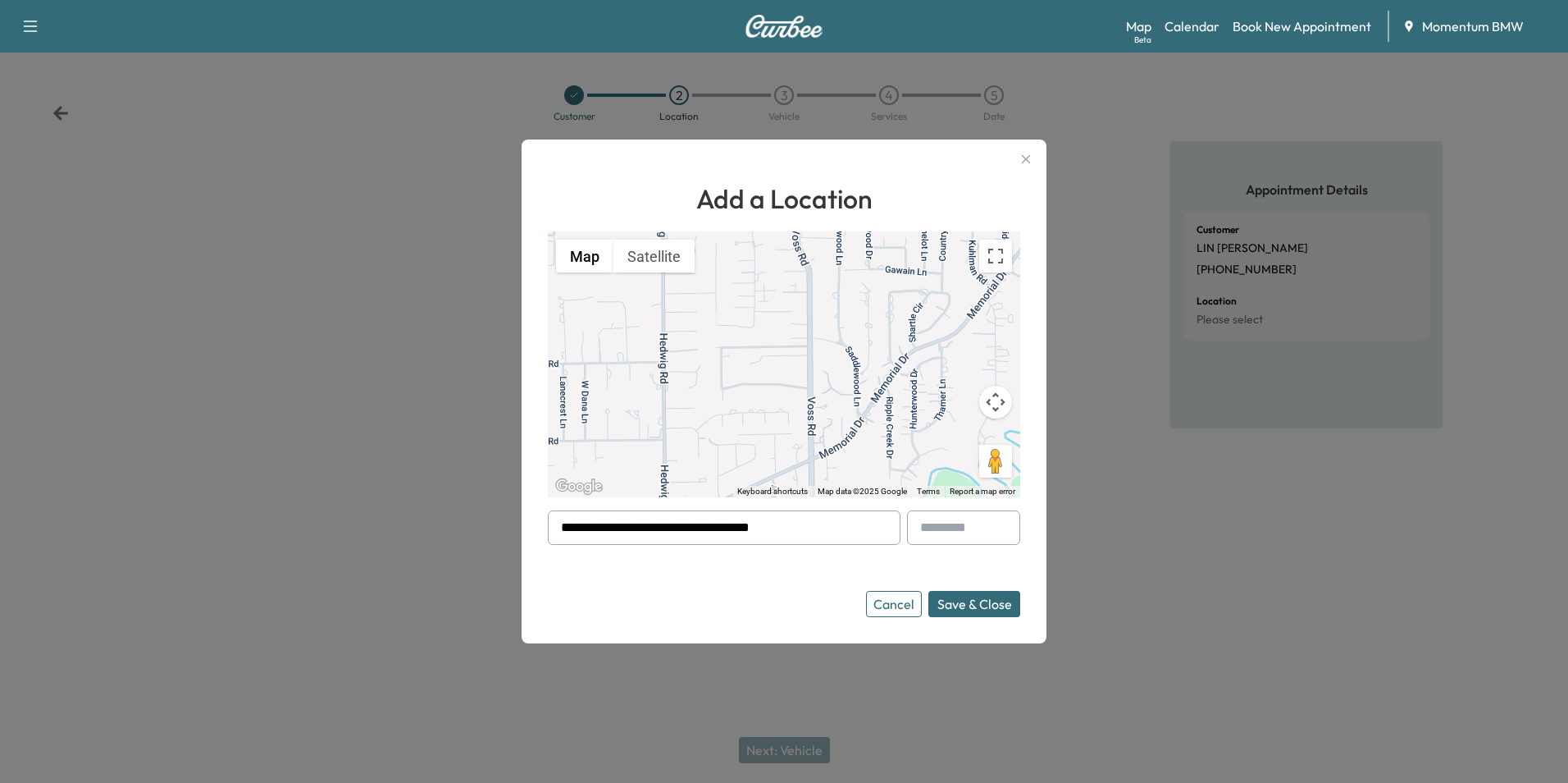
click at [988, 604] on button "Save & Close" at bounding box center [974, 604] width 92 height 26
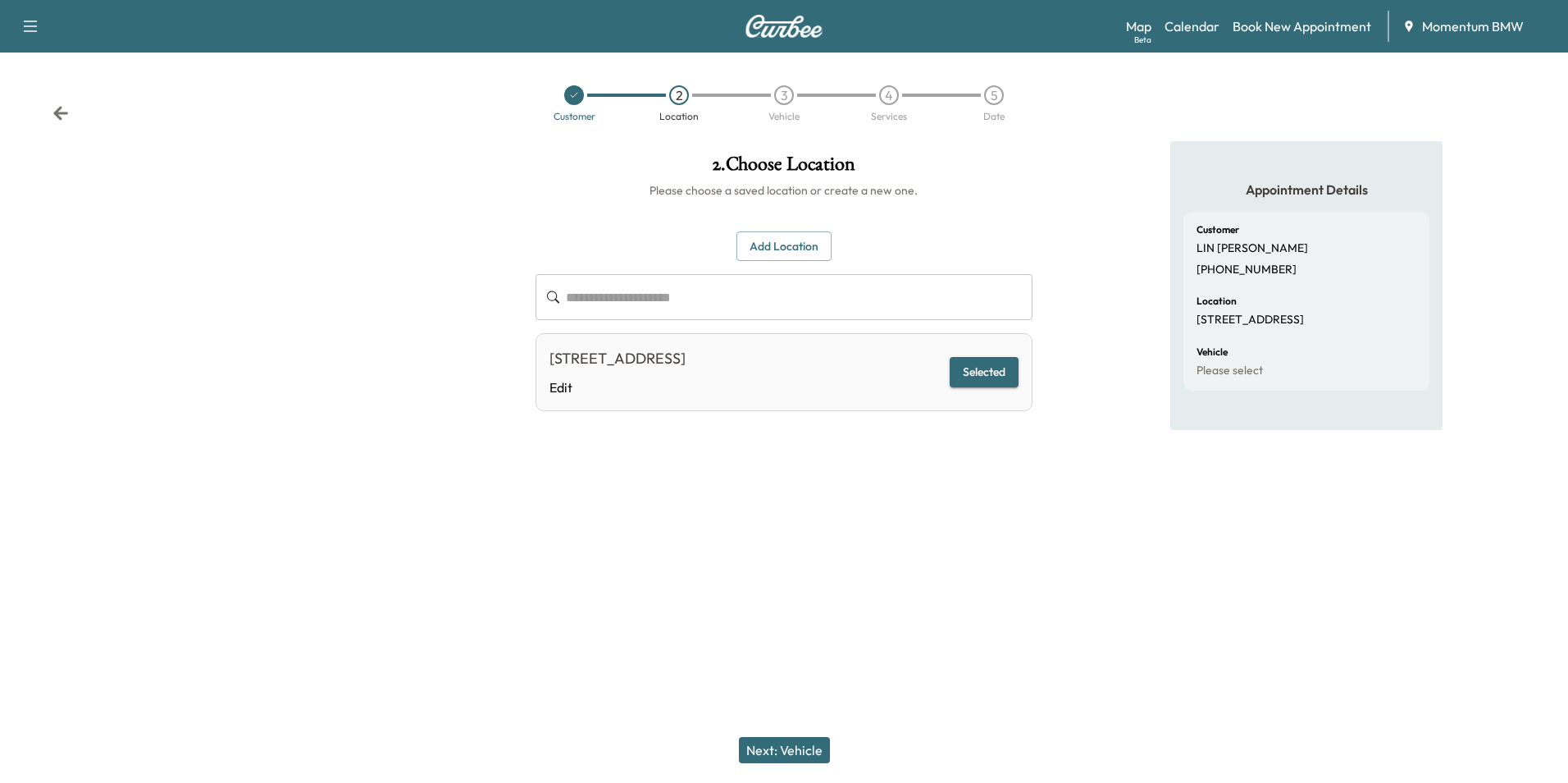
click at [796, 746] on button "Next: Vehicle" at bounding box center [784, 749] width 91 height 26
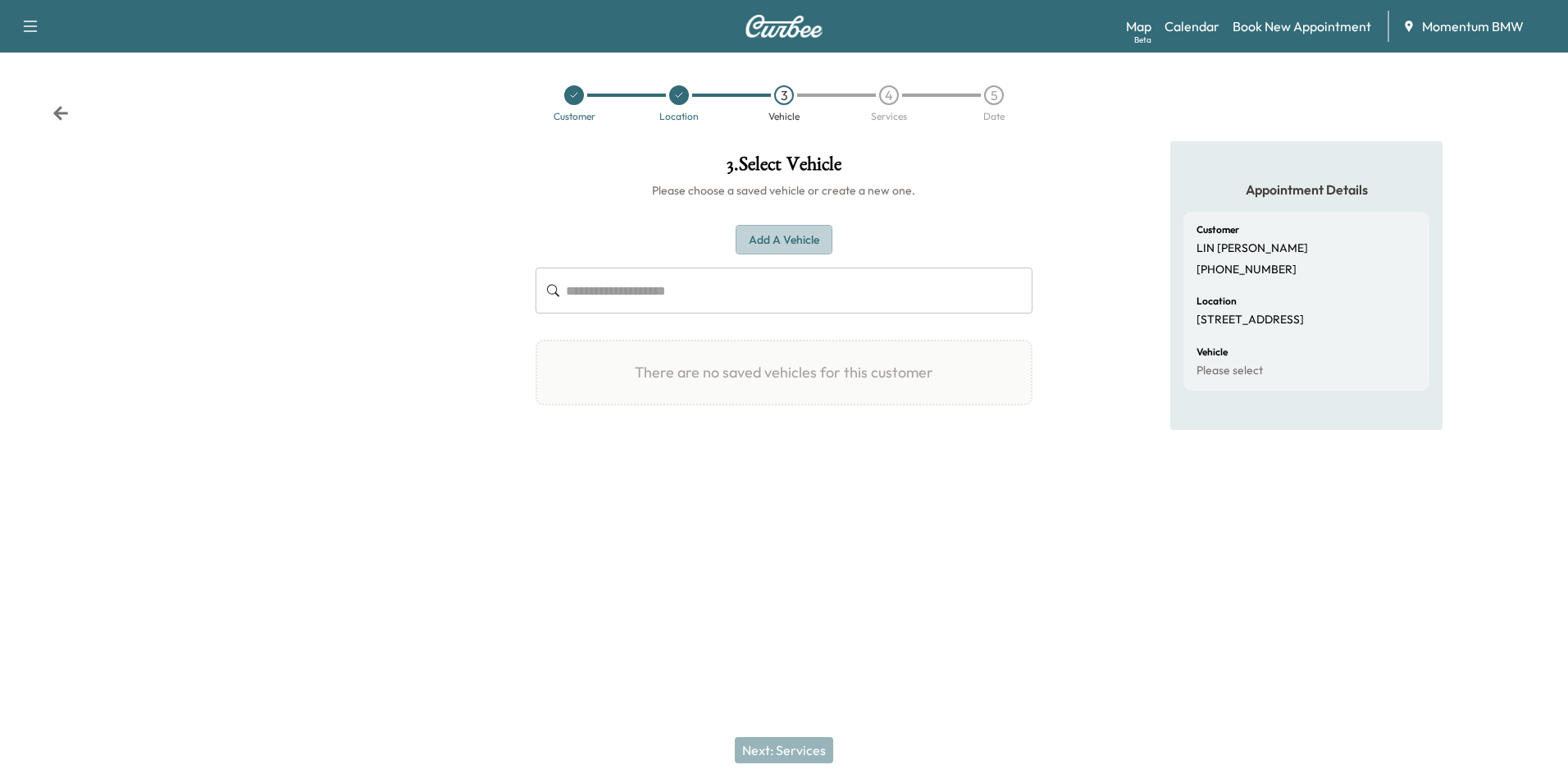
click at [800, 238] on button "Add a Vehicle" at bounding box center [784, 240] width 96 height 30
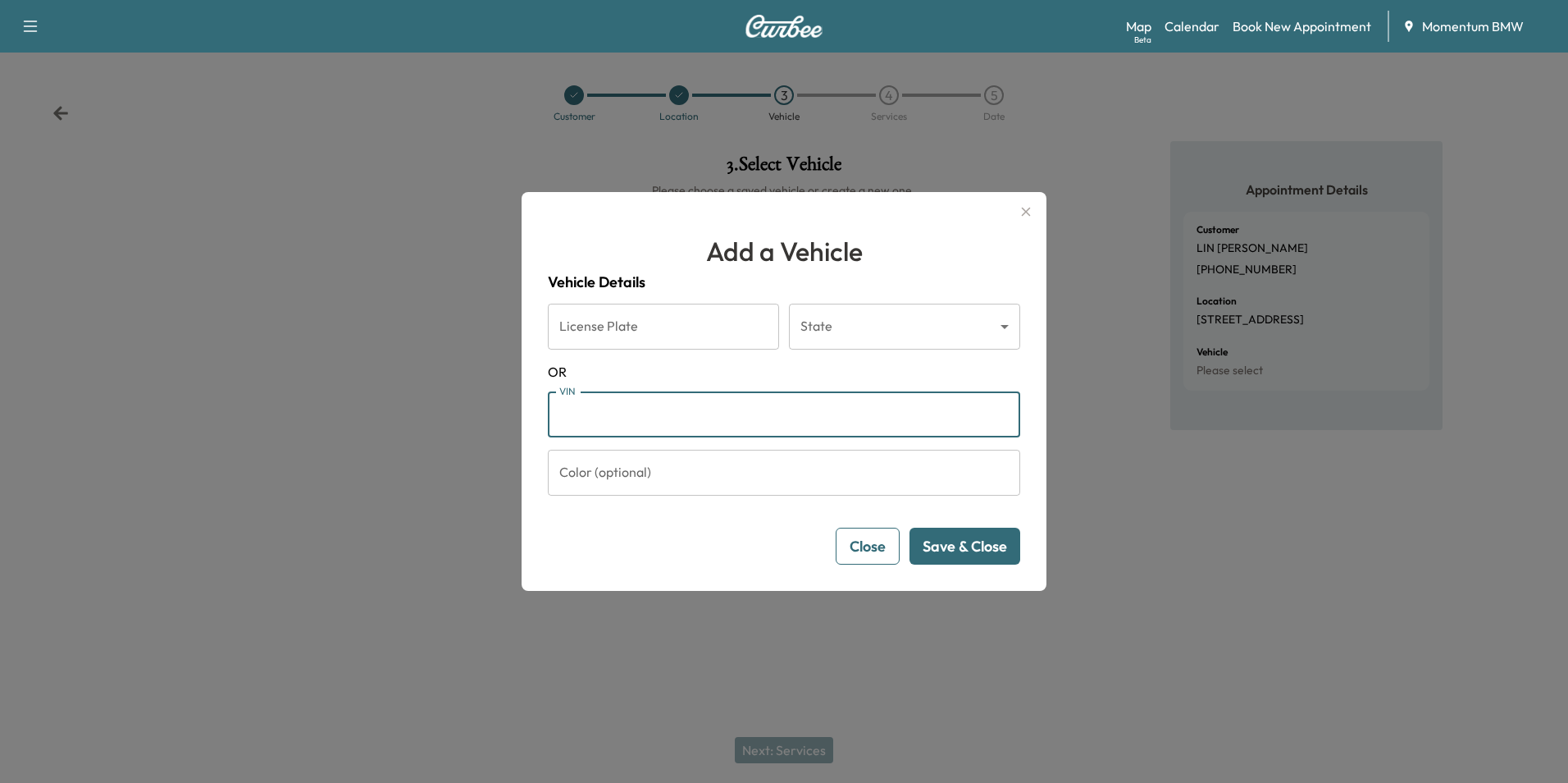
paste input "**********"
type input "**********"
click at [976, 547] on button "Save & Close" at bounding box center [965, 546] width 111 height 37
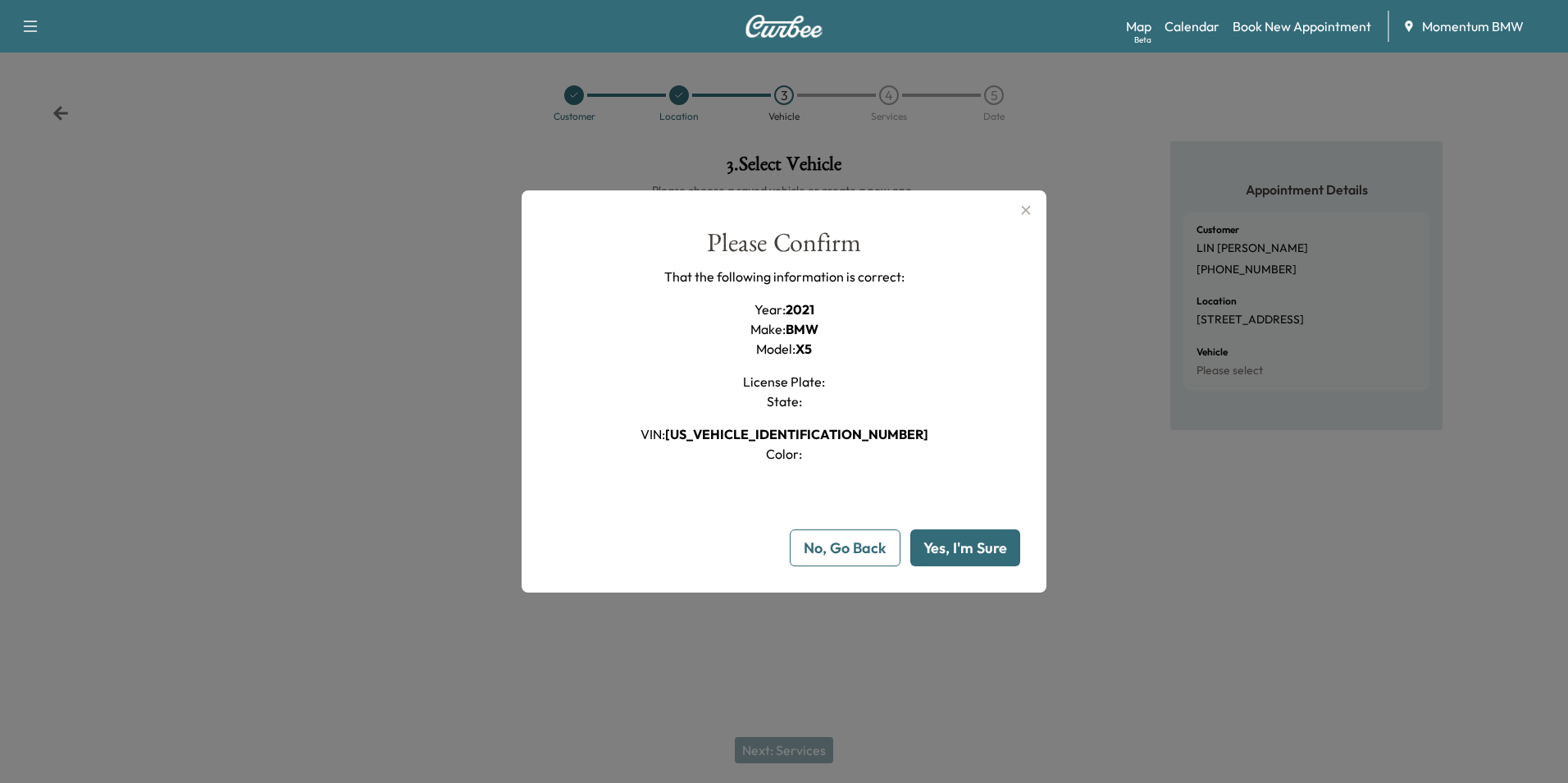
click at [976, 547] on button "Yes, I'm Sure" at bounding box center [965, 547] width 110 height 37
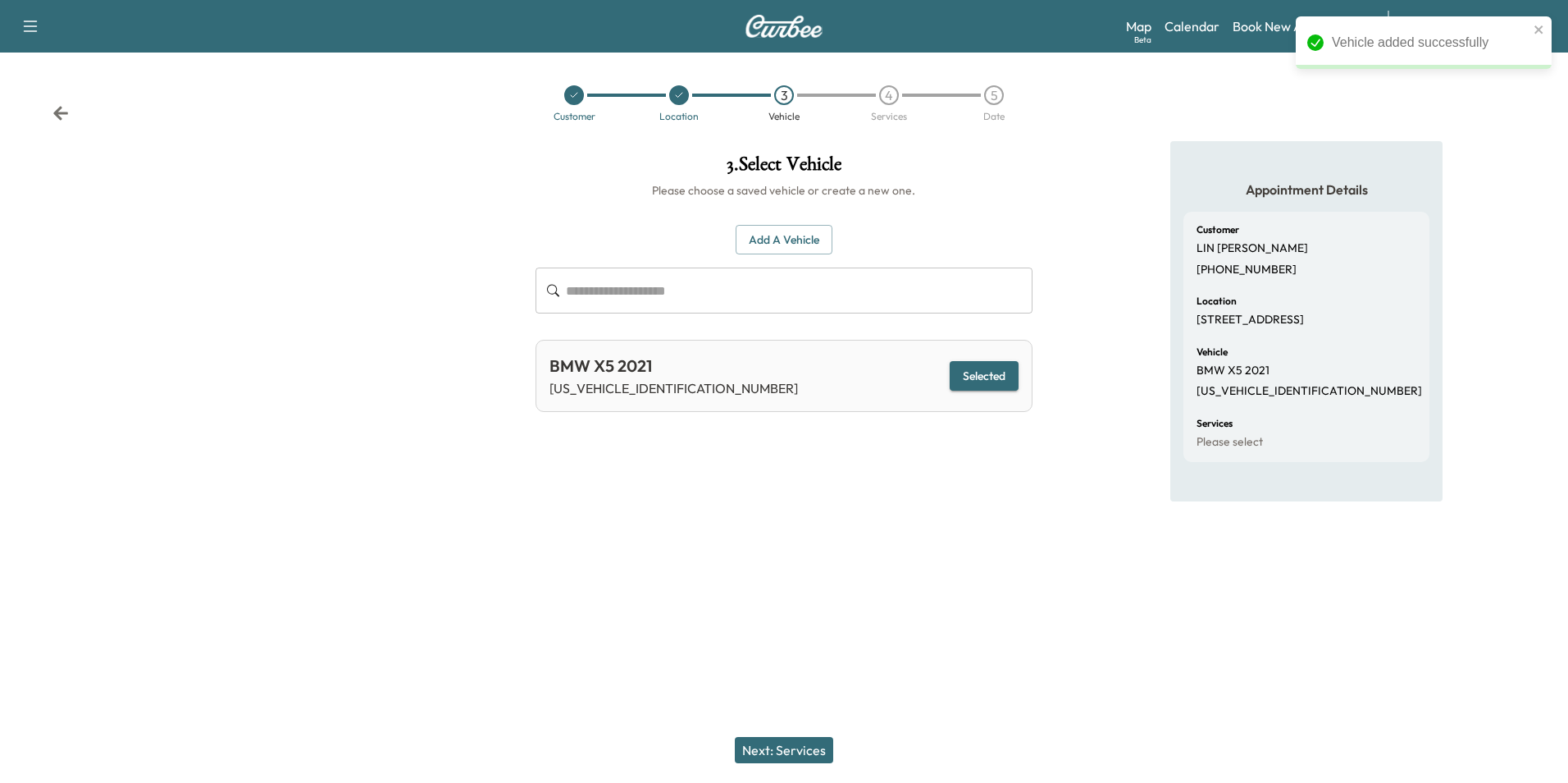
click at [821, 750] on button "Next: Services" at bounding box center [784, 749] width 98 height 26
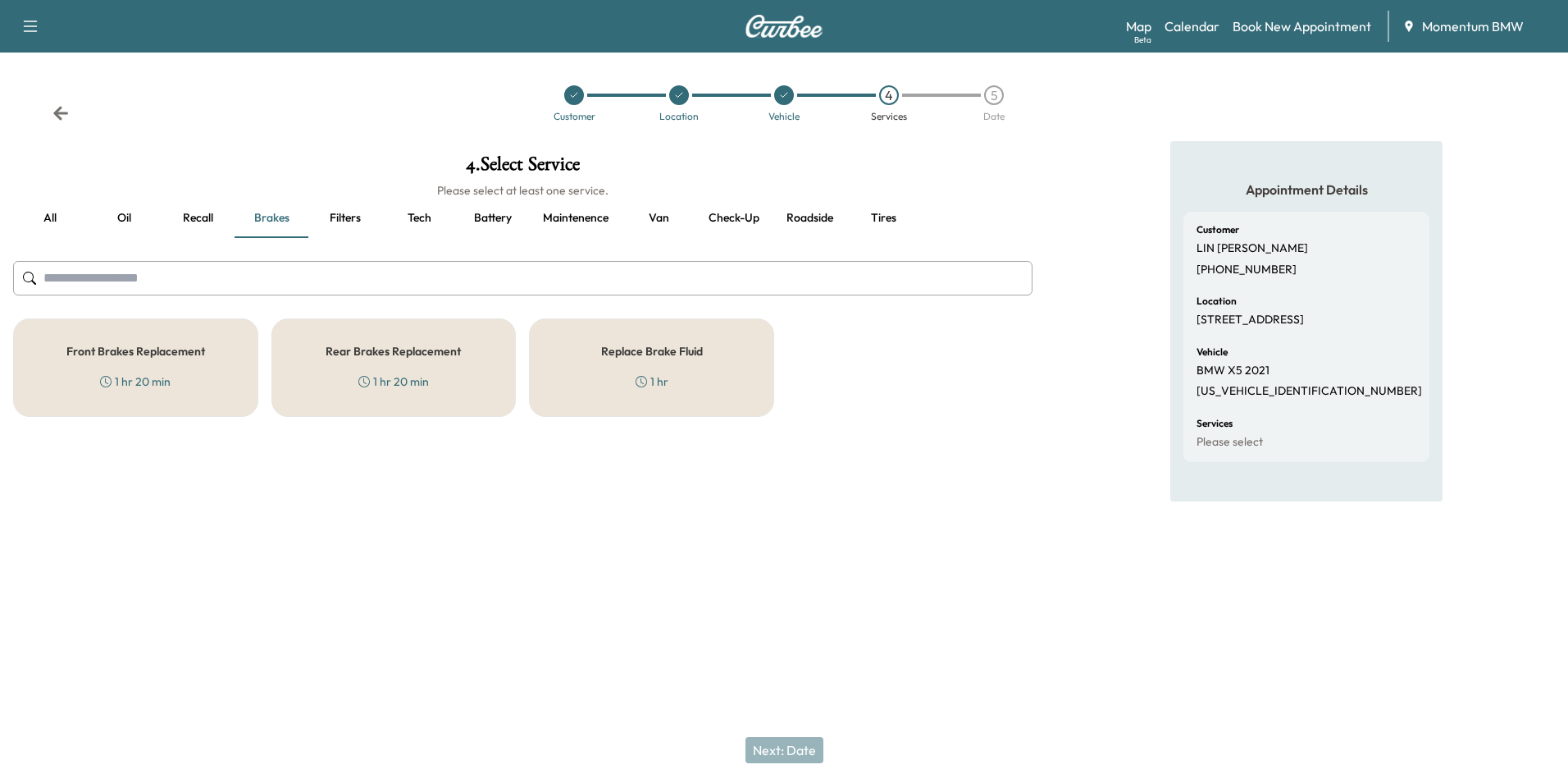
click at [198, 353] on h5 "Front Brakes Replacement" at bounding box center [135, 351] width 138 height 12
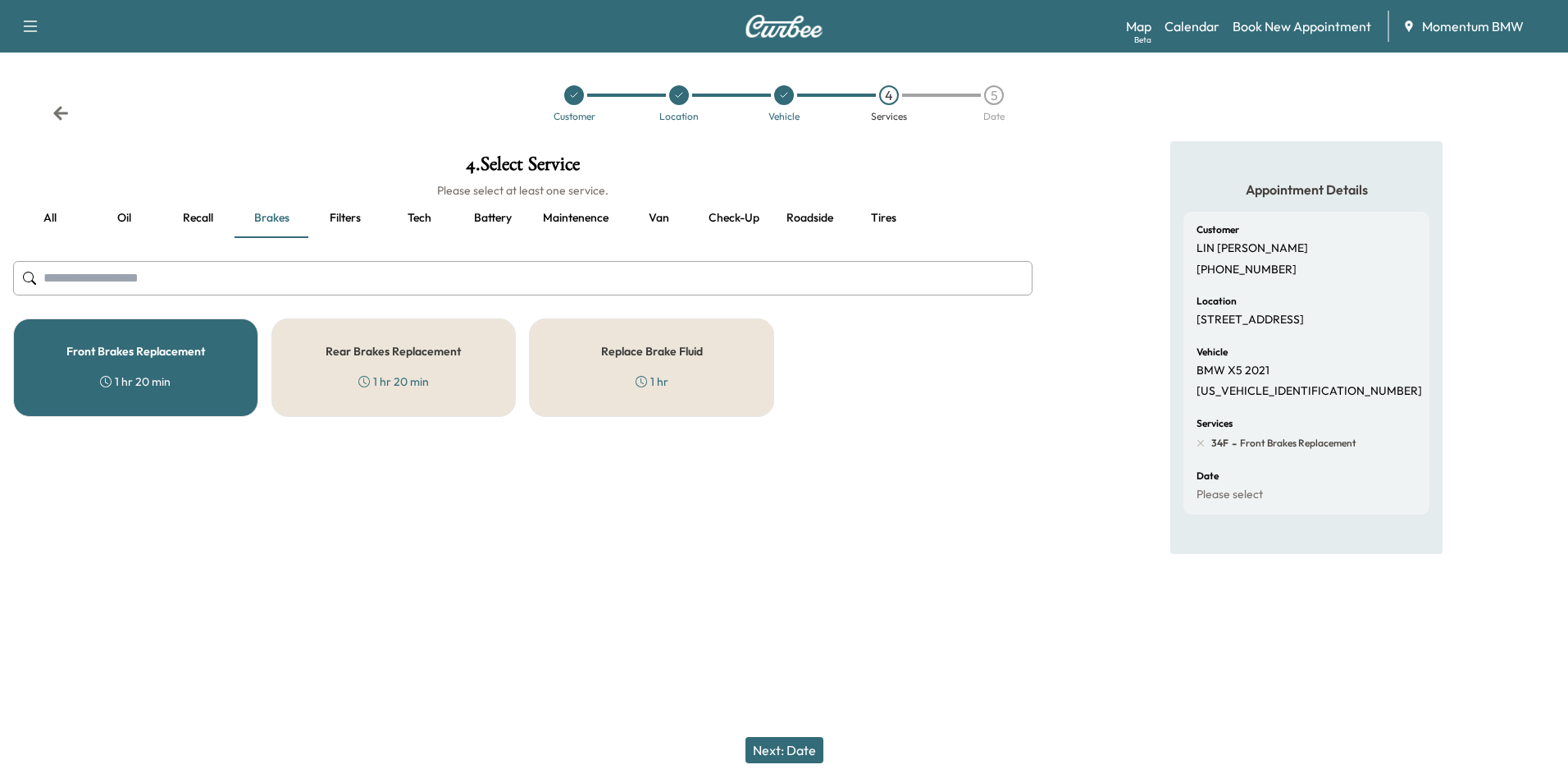
click at [803, 753] on button "Next: Date" at bounding box center [784, 749] width 78 height 26
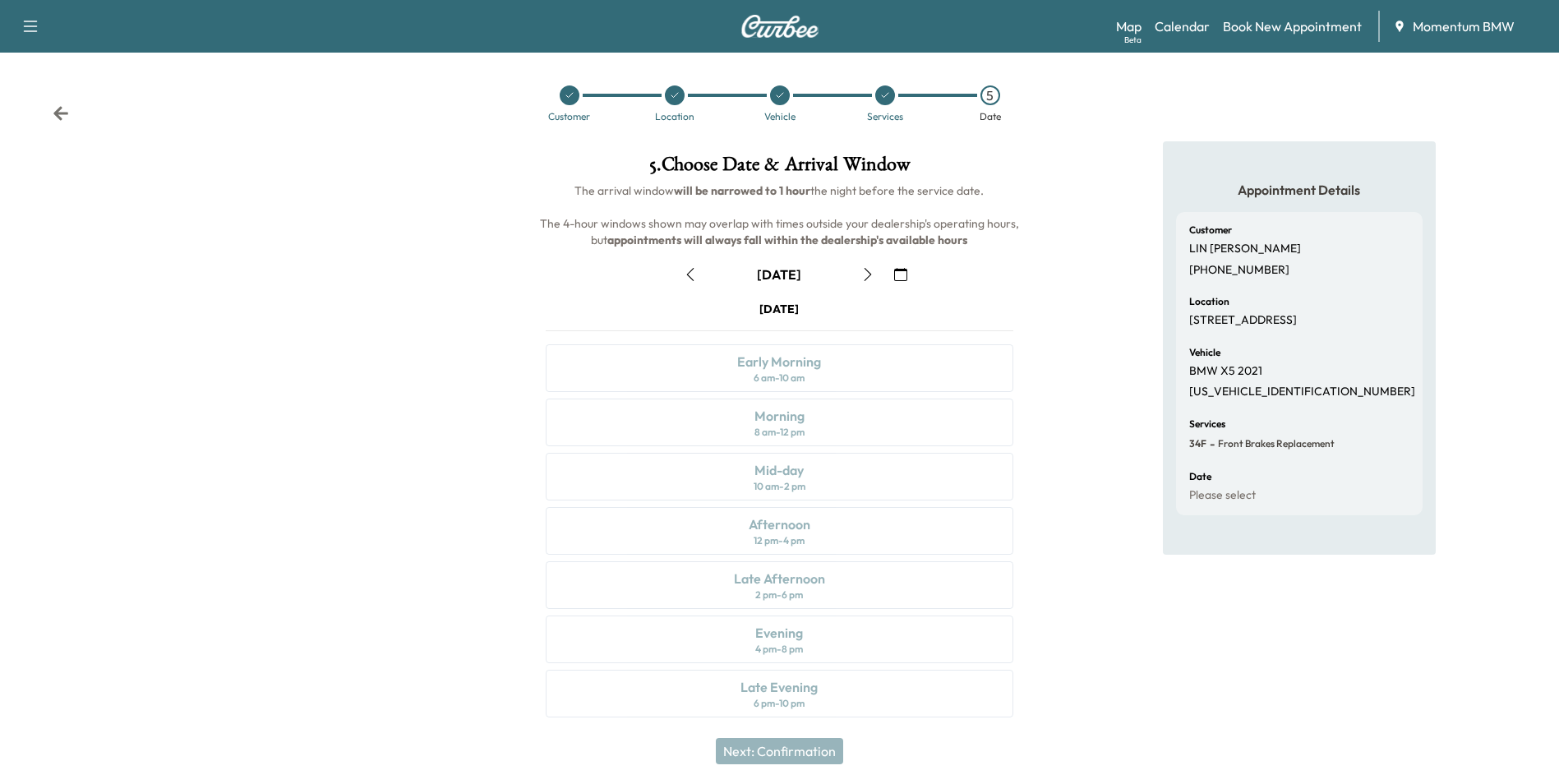
click at [898, 277] on icon "button" at bounding box center [901, 274] width 13 height 13
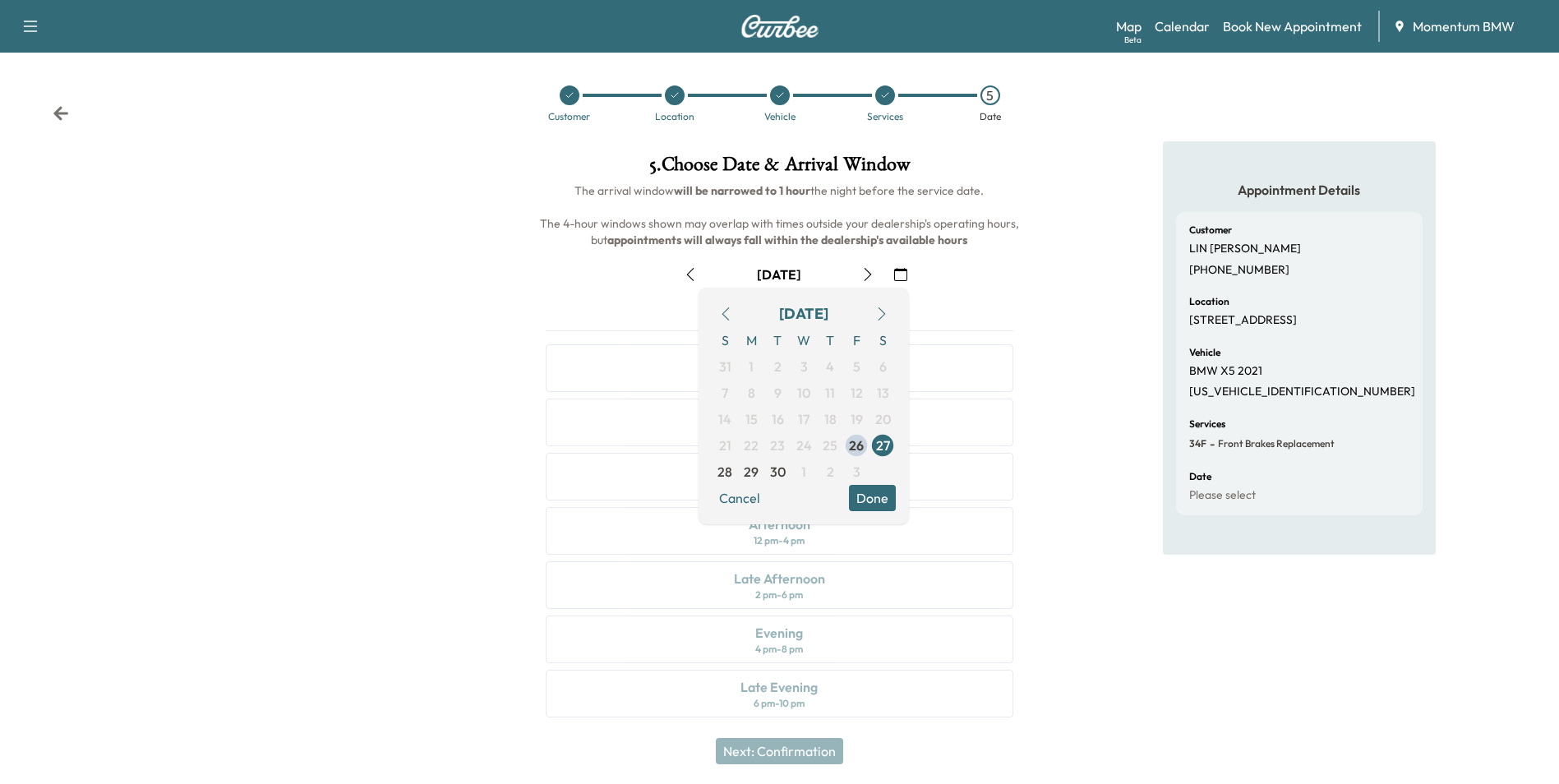
click at [883, 312] on icon "button" at bounding box center [882, 314] width 13 height 13
click at [858, 368] on span "3" at bounding box center [857, 367] width 7 height 20
click at [874, 502] on button "Done" at bounding box center [872, 497] width 47 height 26
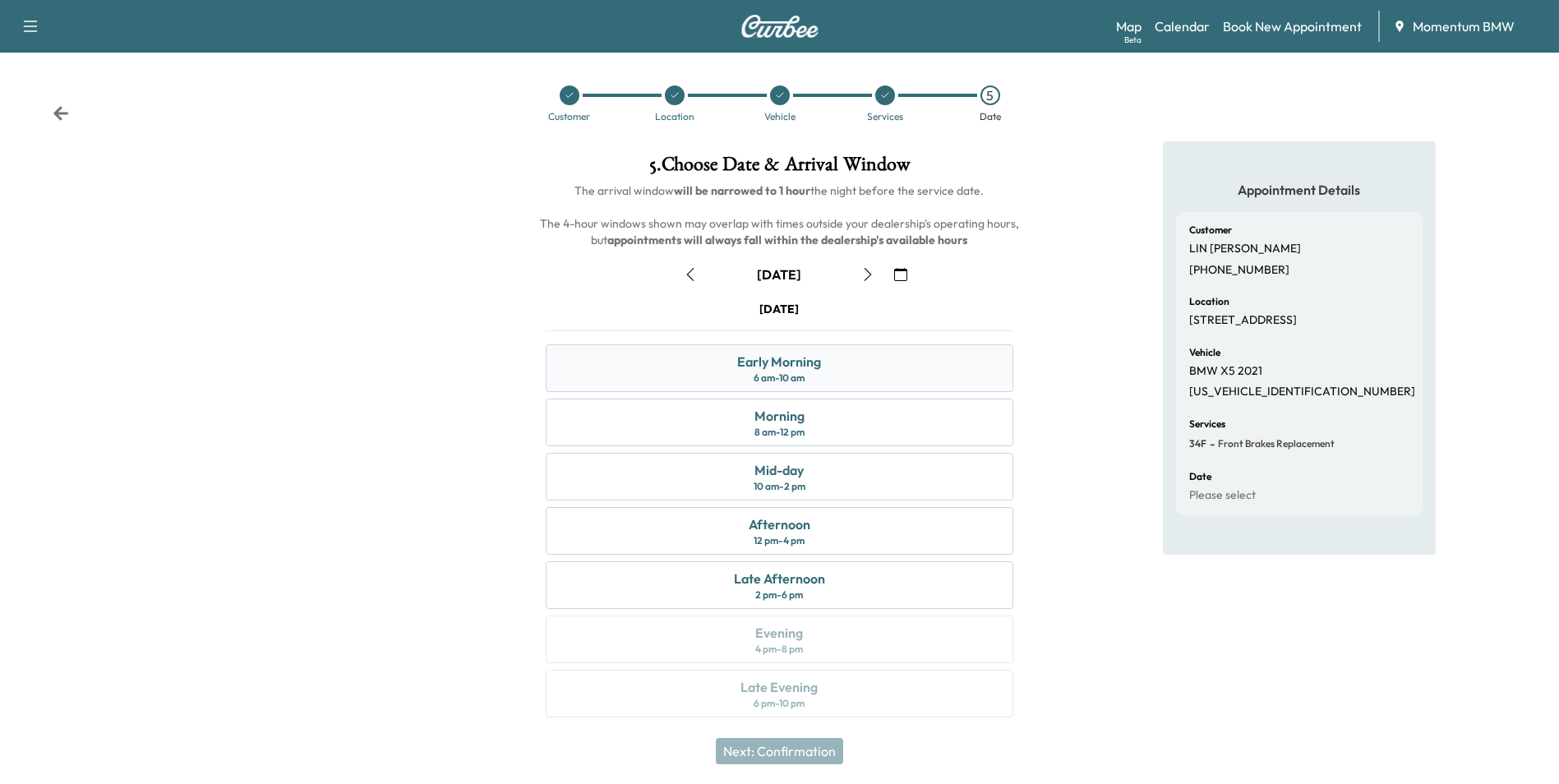
click at [842, 373] on div "Early Morning 6 am - 10 am" at bounding box center [779, 367] width 467 height 47
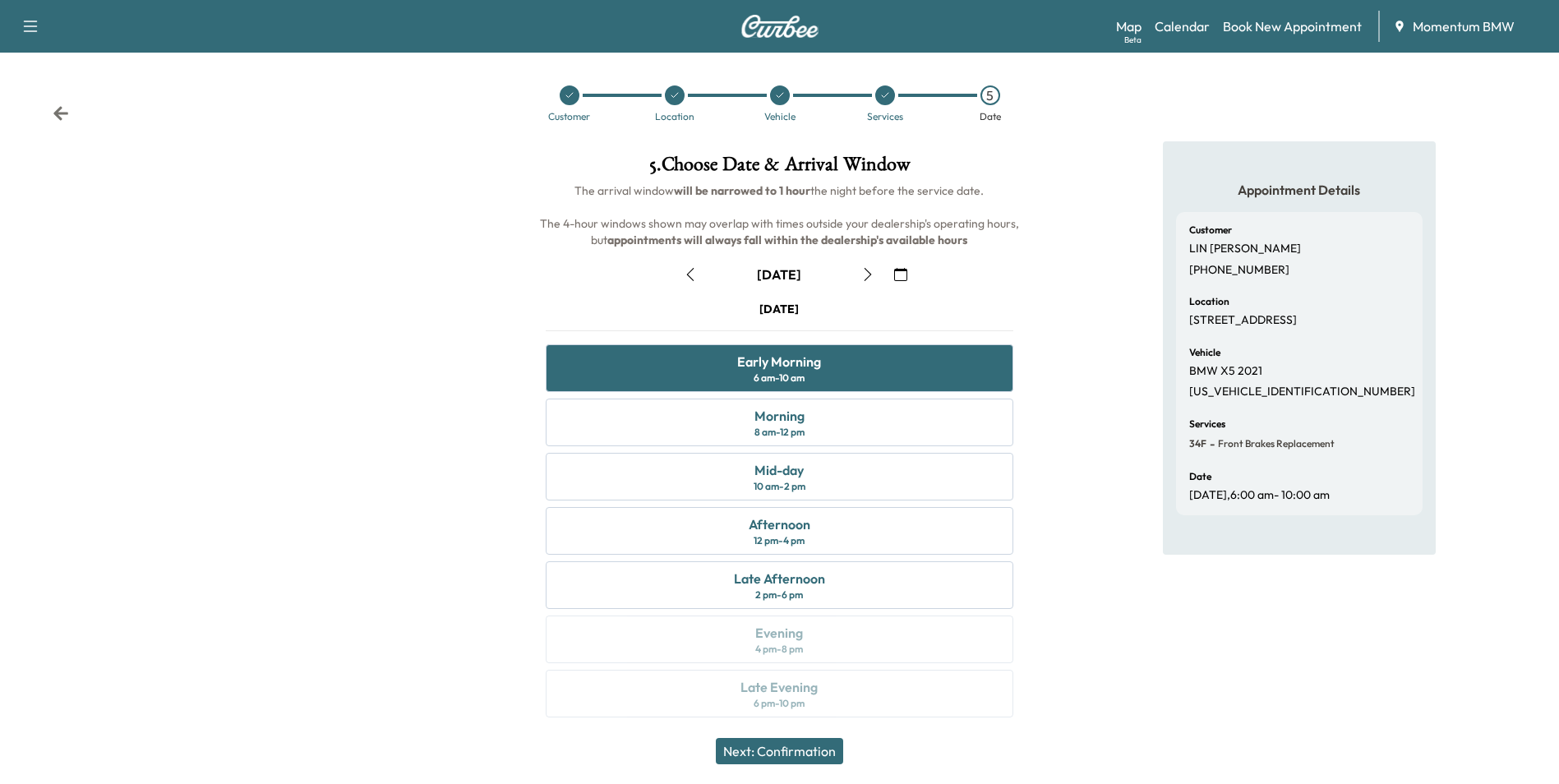
click at [818, 748] on button "Next: Confirmation" at bounding box center [779, 750] width 127 height 26
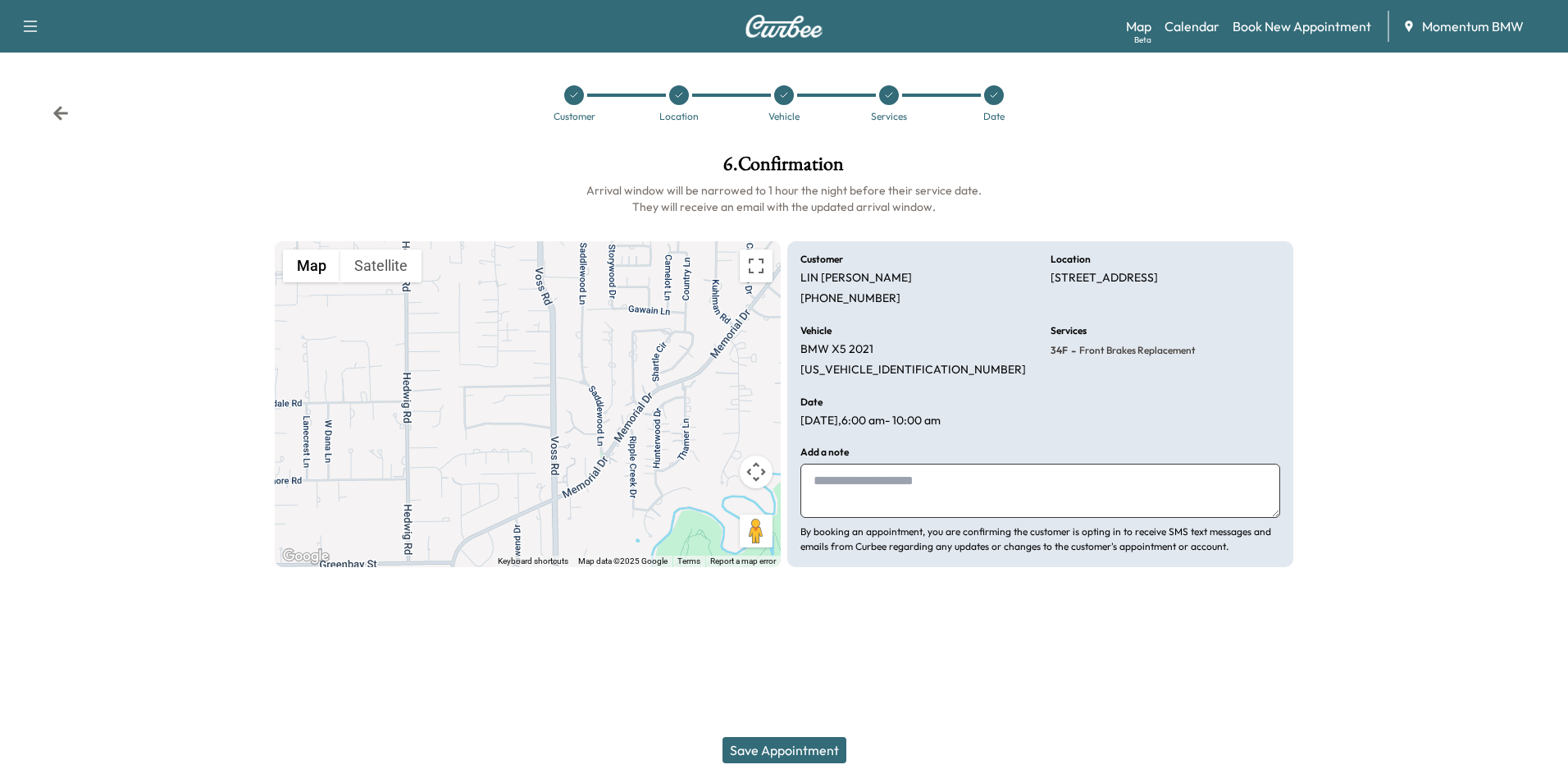
click at [920, 494] on textarea at bounding box center [1041, 490] width 480 height 54
type textarea "*******"
click at [817, 745] on button "Save Appointment" at bounding box center [784, 749] width 124 height 26
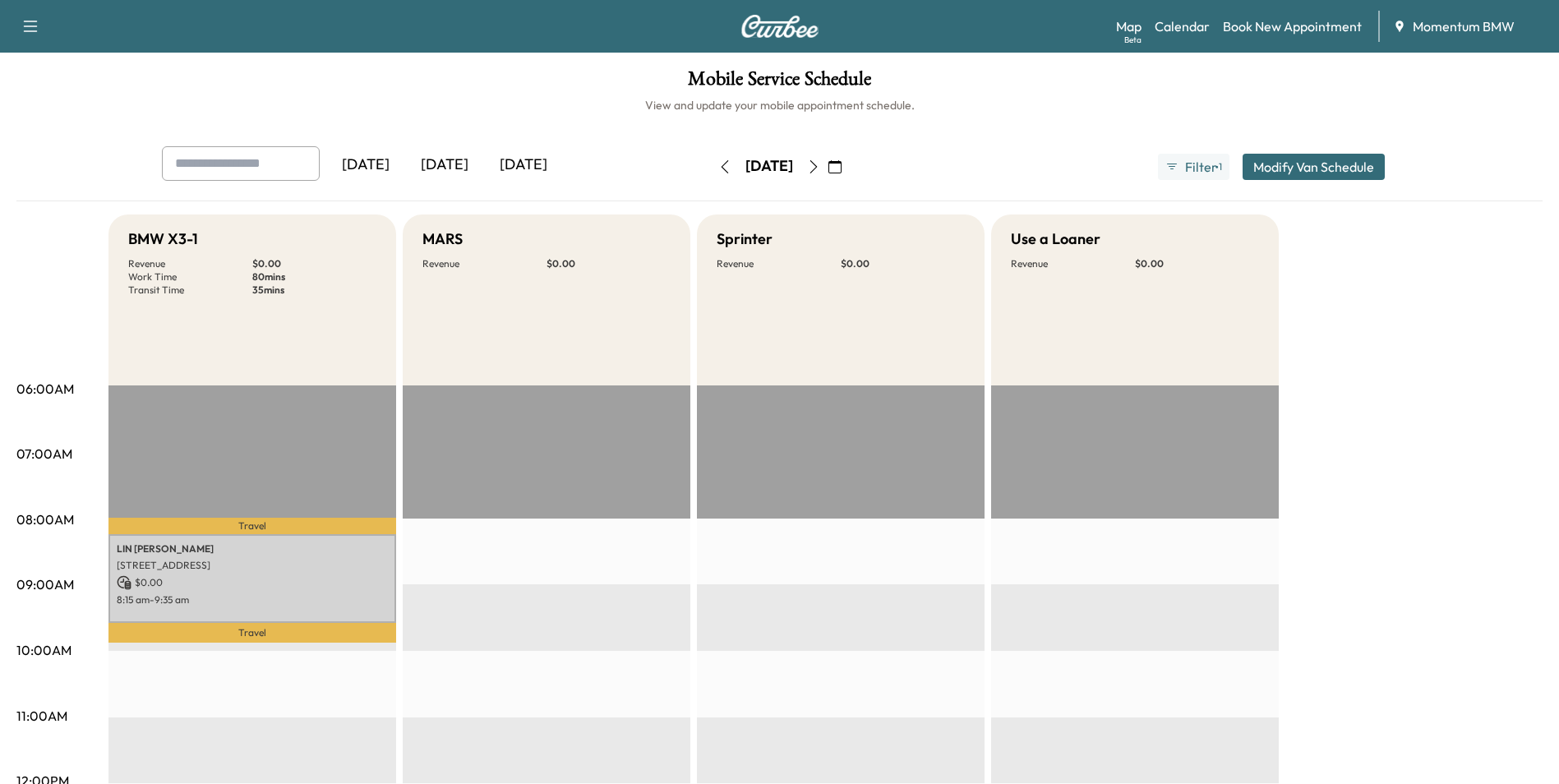
click at [842, 172] on icon "button" at bounding box center [835, 166] width 13 height 13
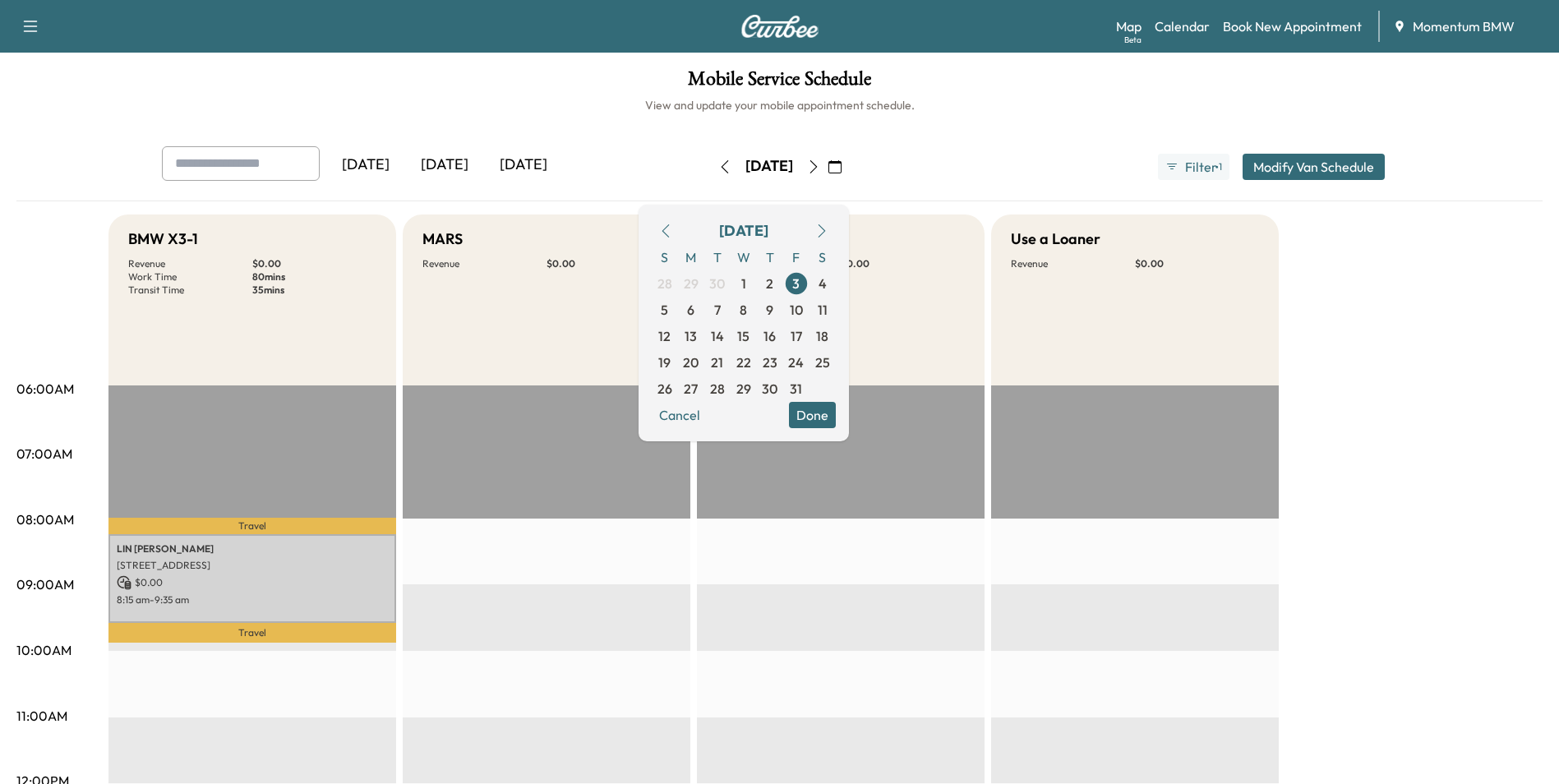
click at [673, 237] on icon "button" at bounding box center [665, 231] width 13 height 13
click at [804, 362] on span "26" at bounding box center [796, 362] width 15 height 20
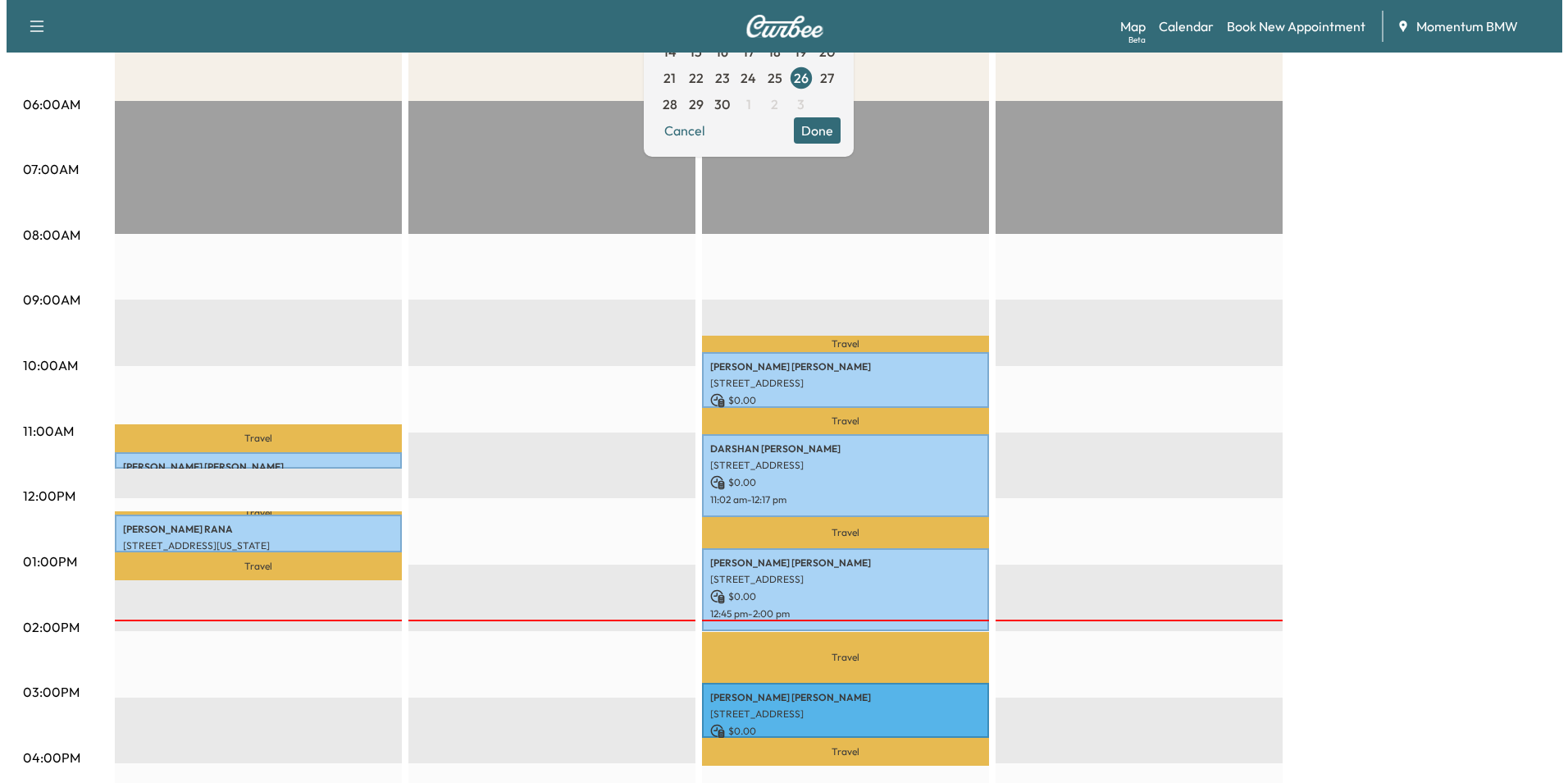
scroll to position [329, 0]
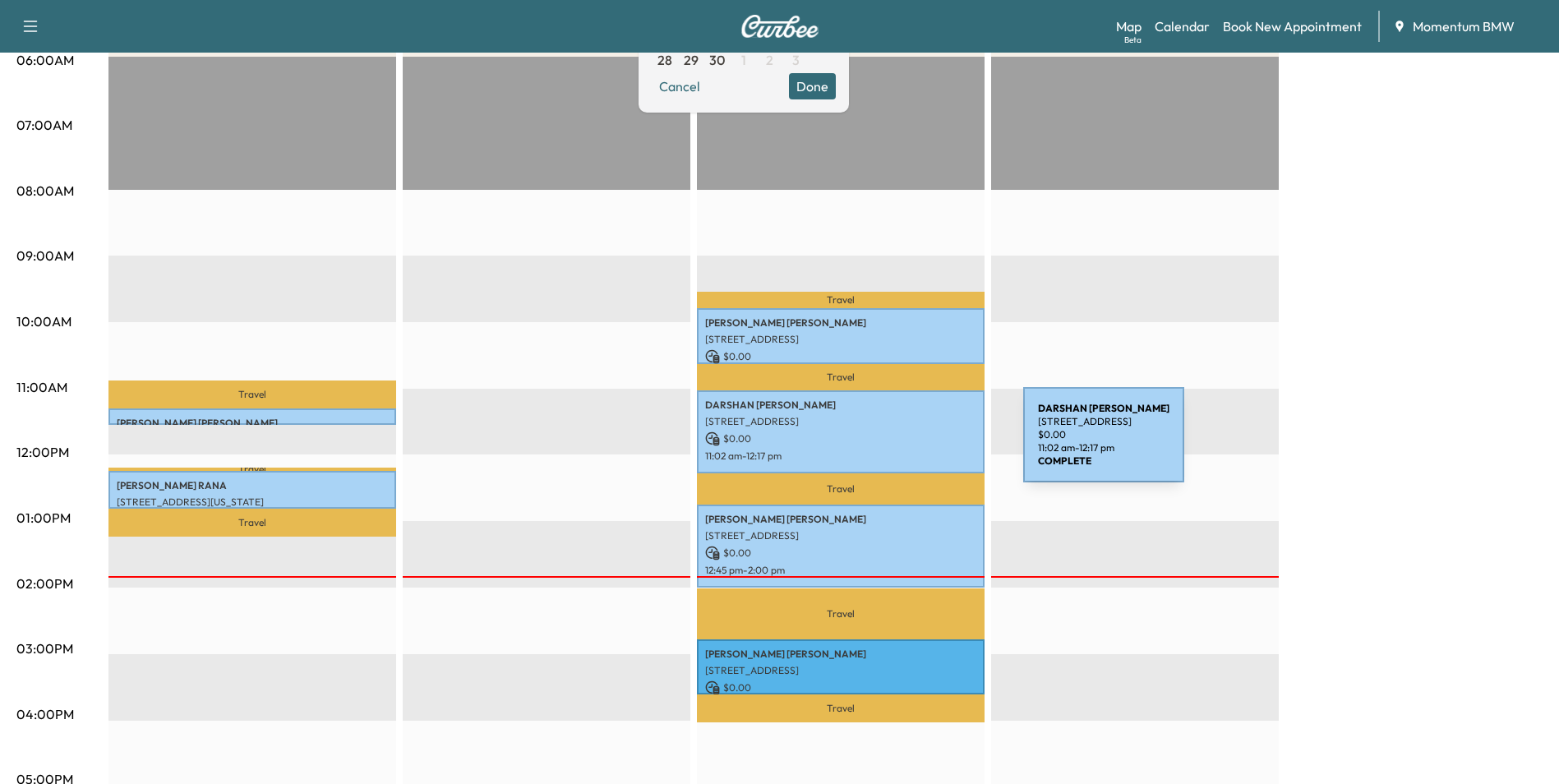
click at [901, 450] on p "11:02 am - 12:17 pm" at bounding box center [841, 456] width 271 height 13
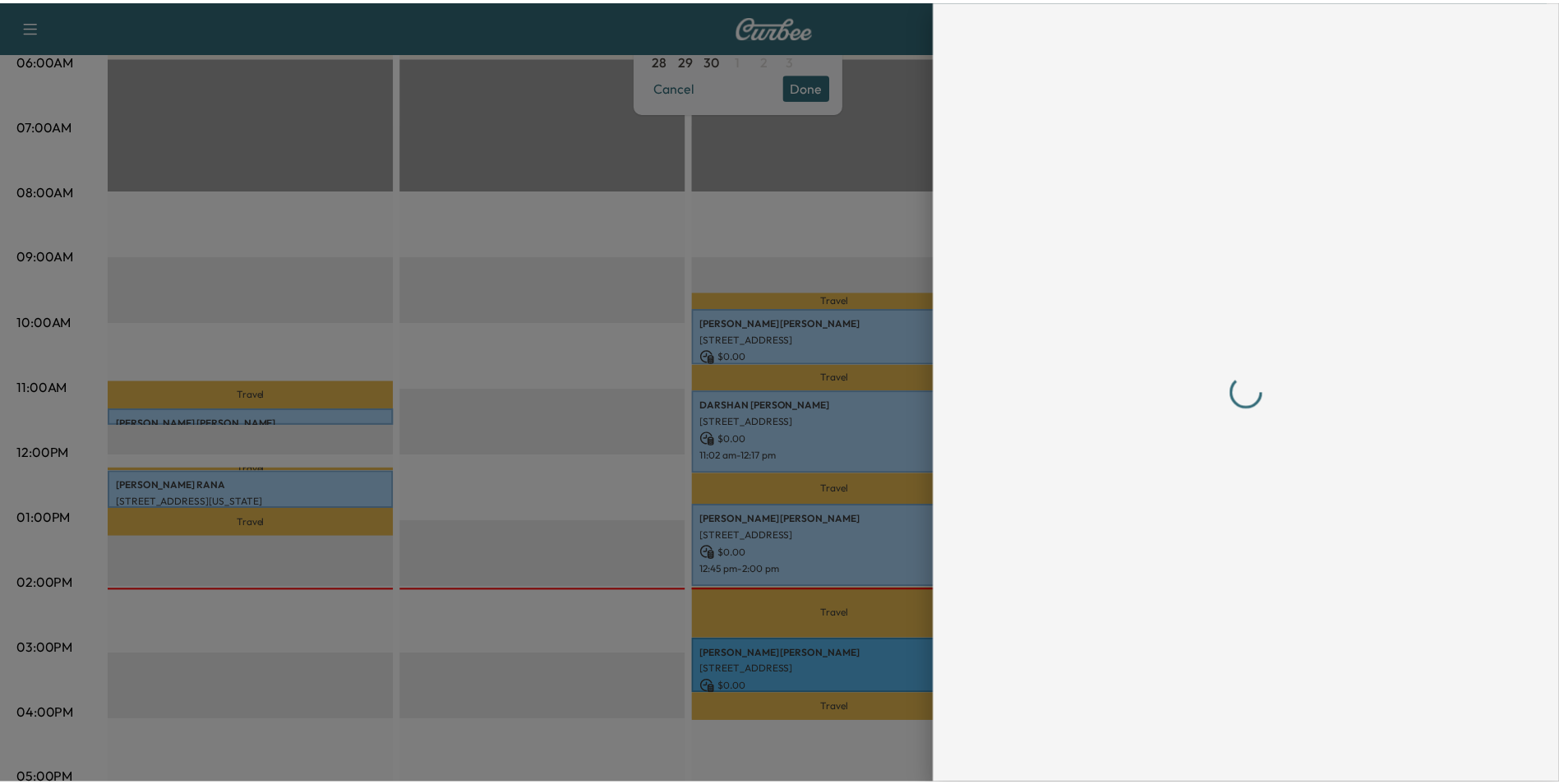
scroll to position [0, 0]
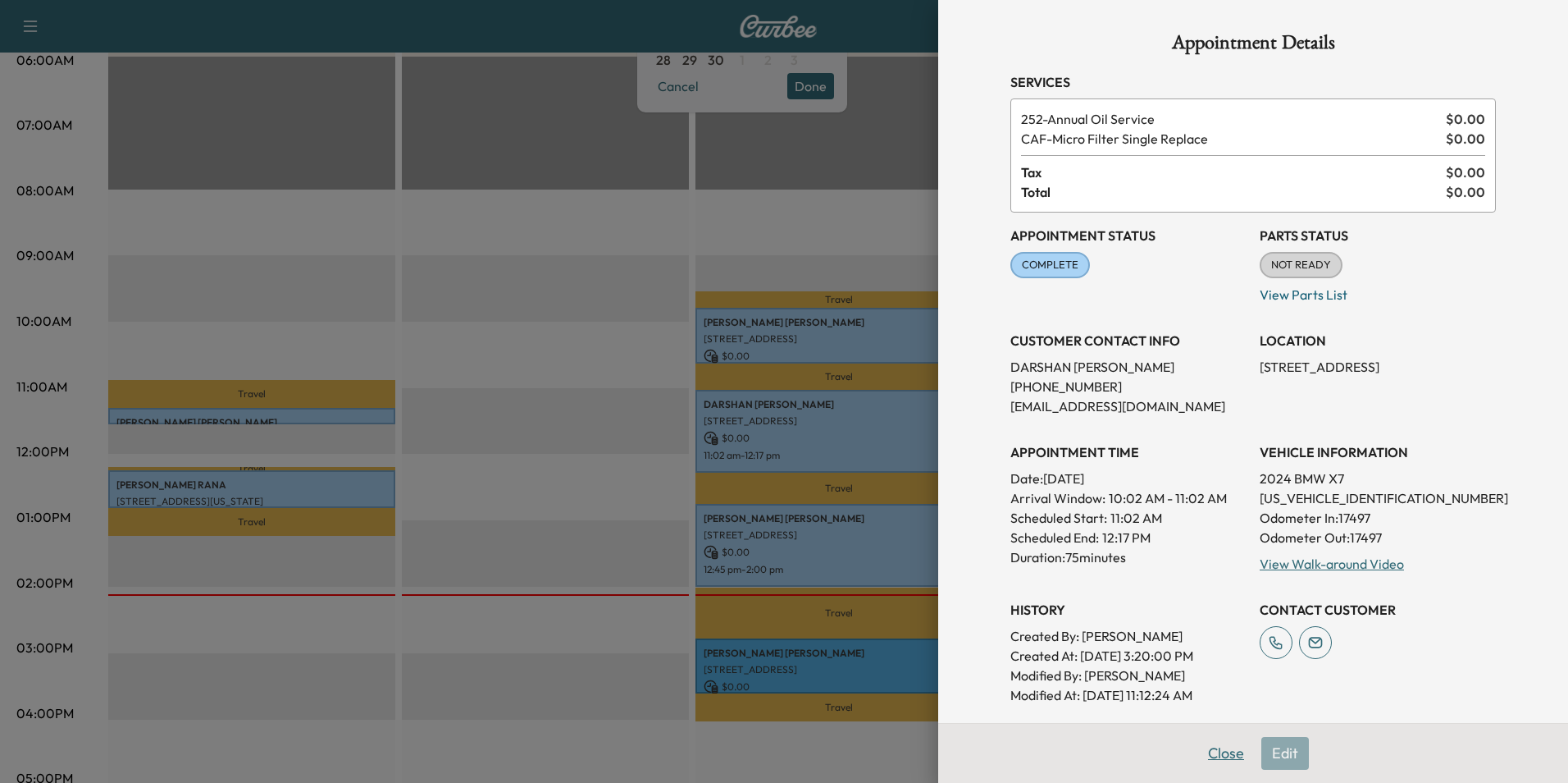
click at [1223, 749] on button "Close" at bounding box center [1226, 753] width 57 height 33
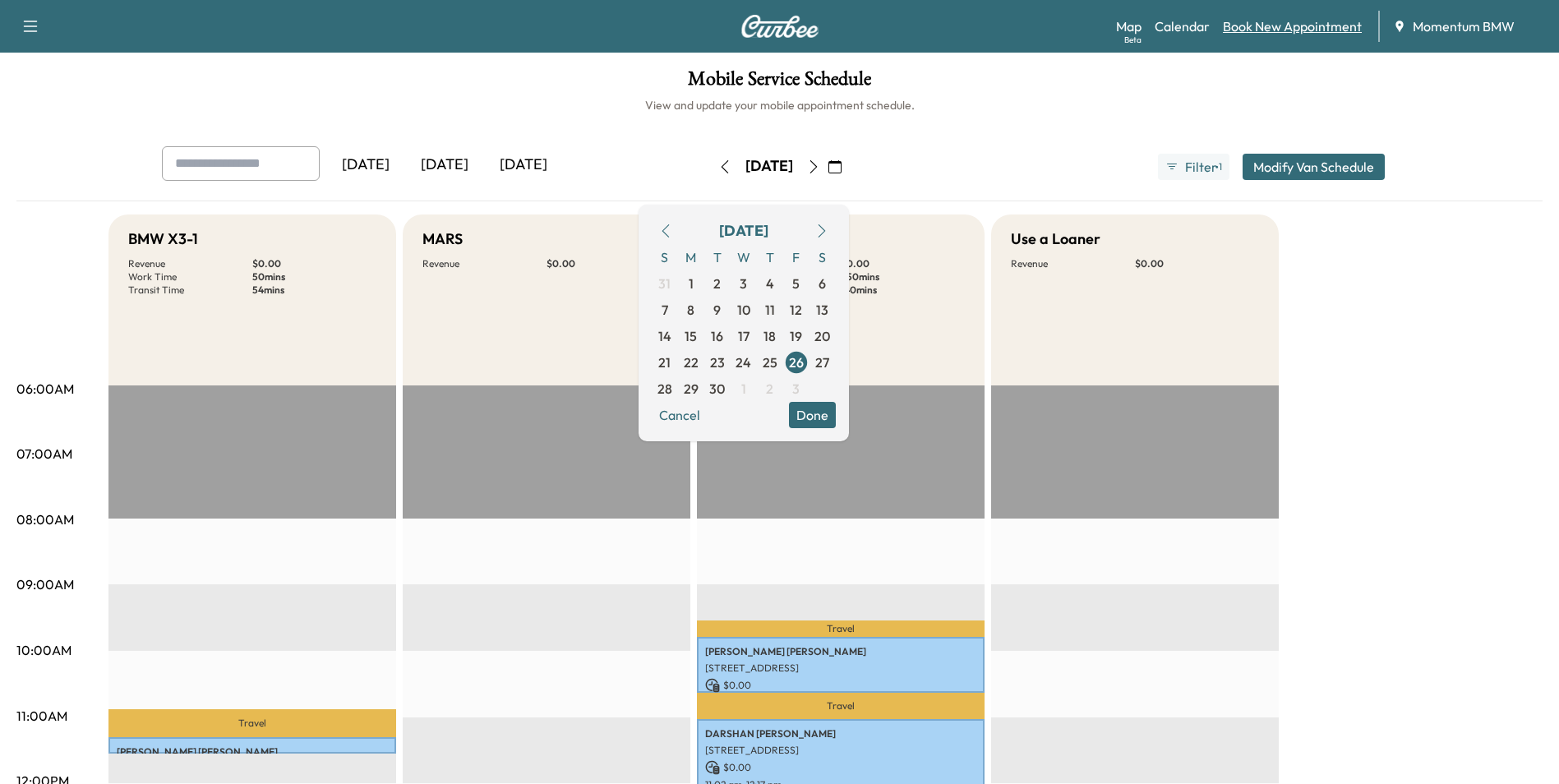
click at [1306, 30] on link "Book New Appointment" at bounding box center [1292, 26] width 139 height 20
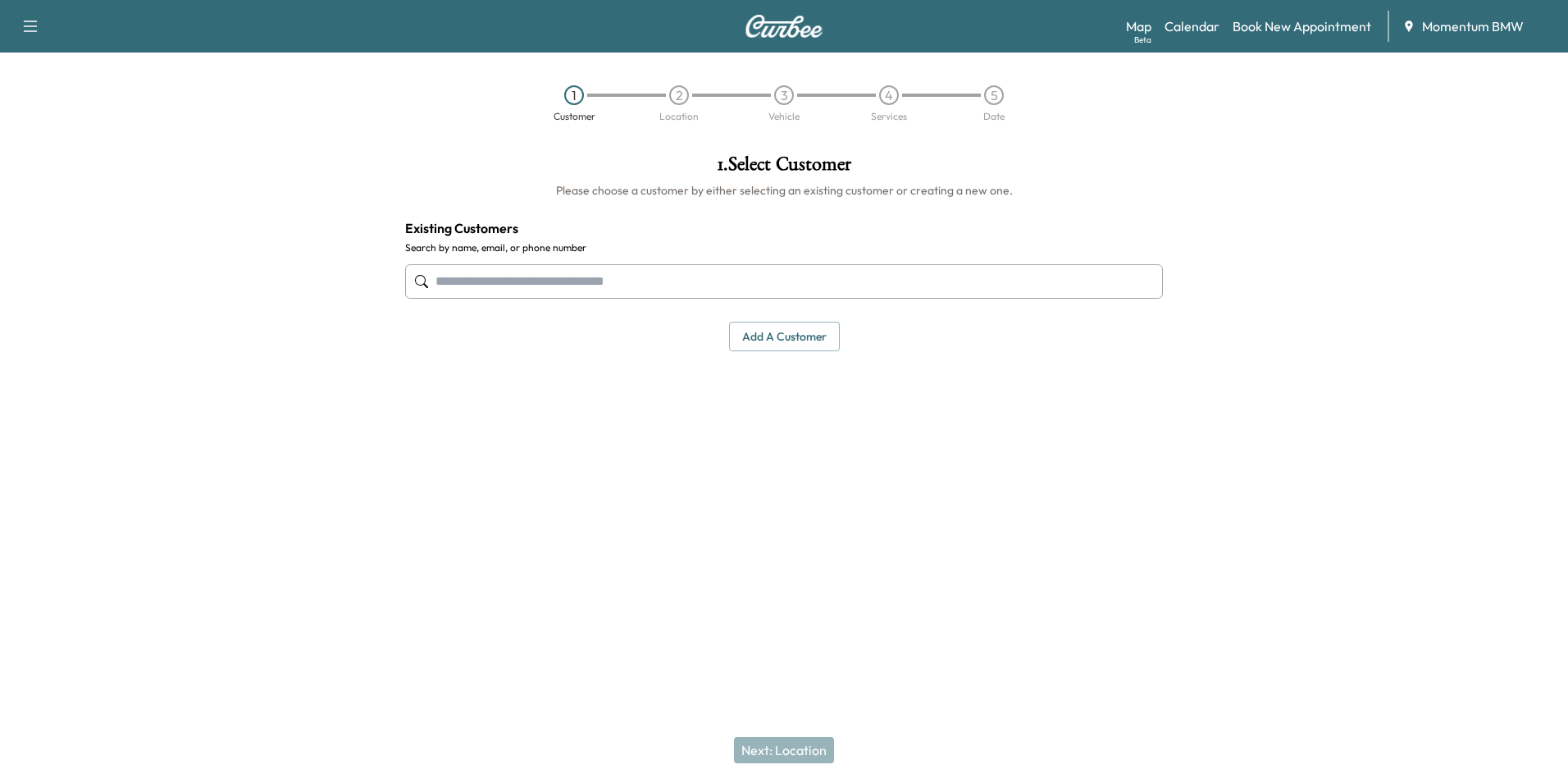
click at [701, 284] on input "text" at bounding box center [784, 281] width 758 height 35
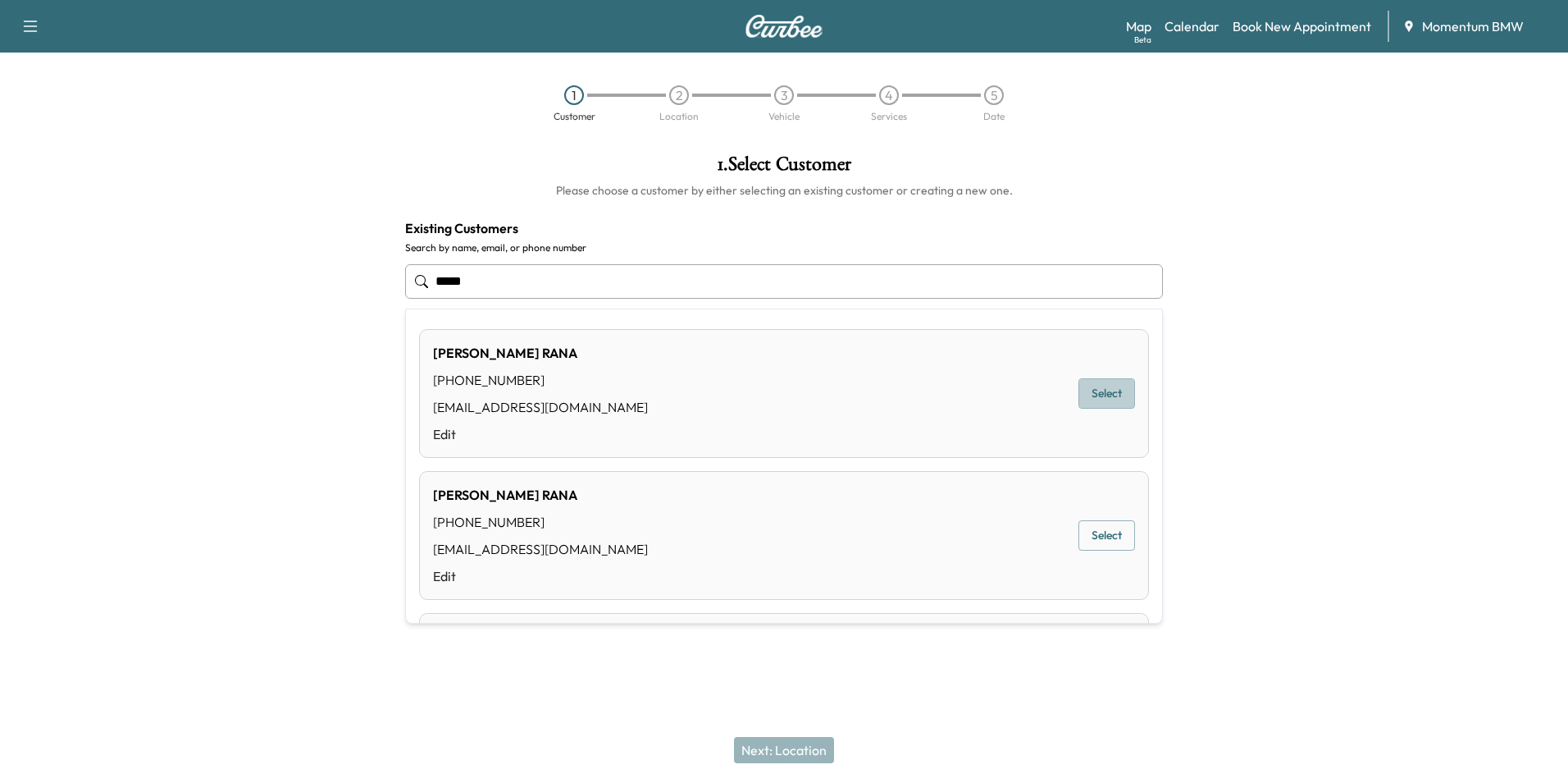
click at [1097, 392] on button "Select" at bounding box center [1107, 394] width 56 height 30
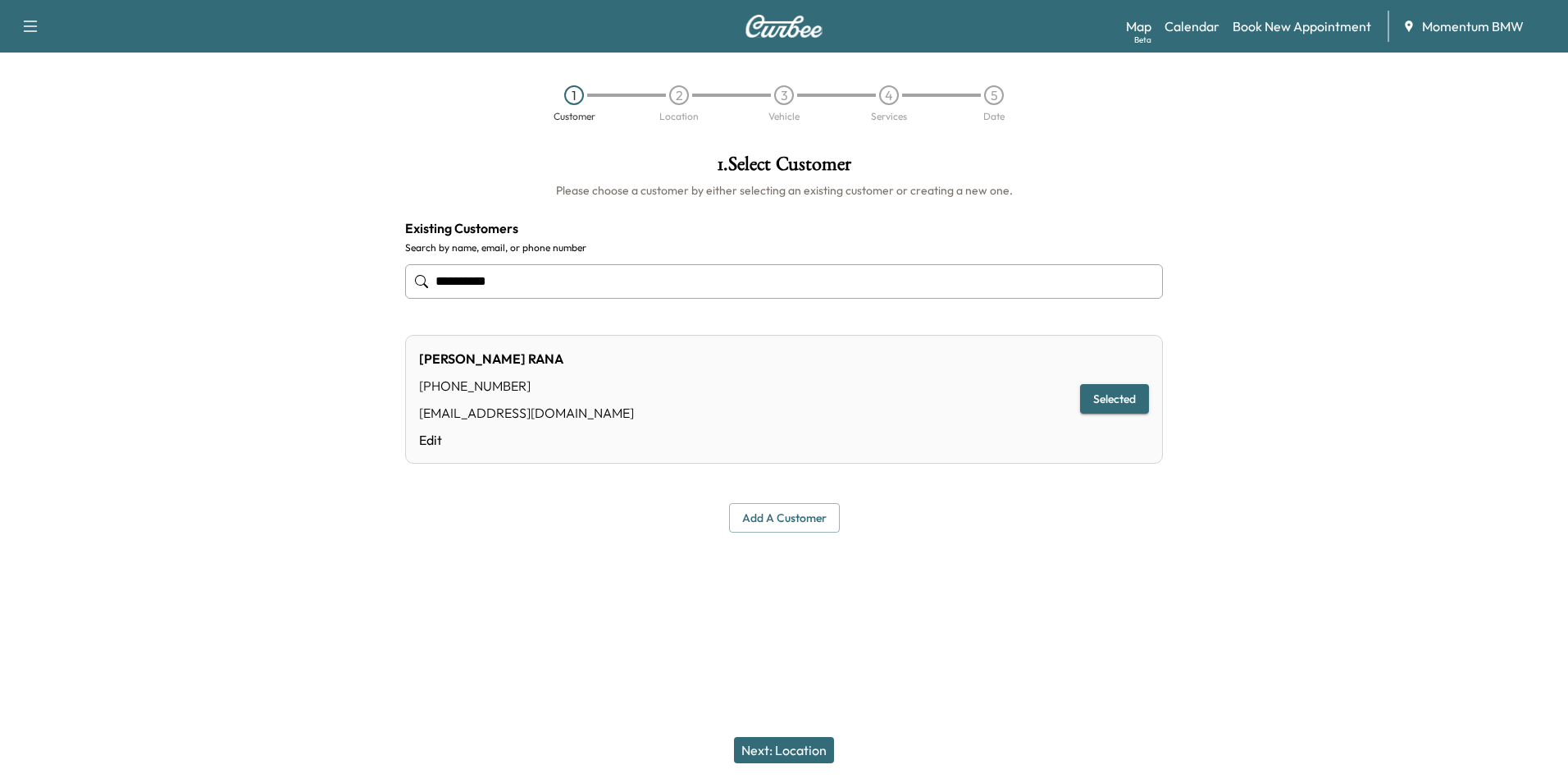
type input "**********"
click at [789, 753] on button "Next: Location" at bounding box center [784, 749] width 100 height 26
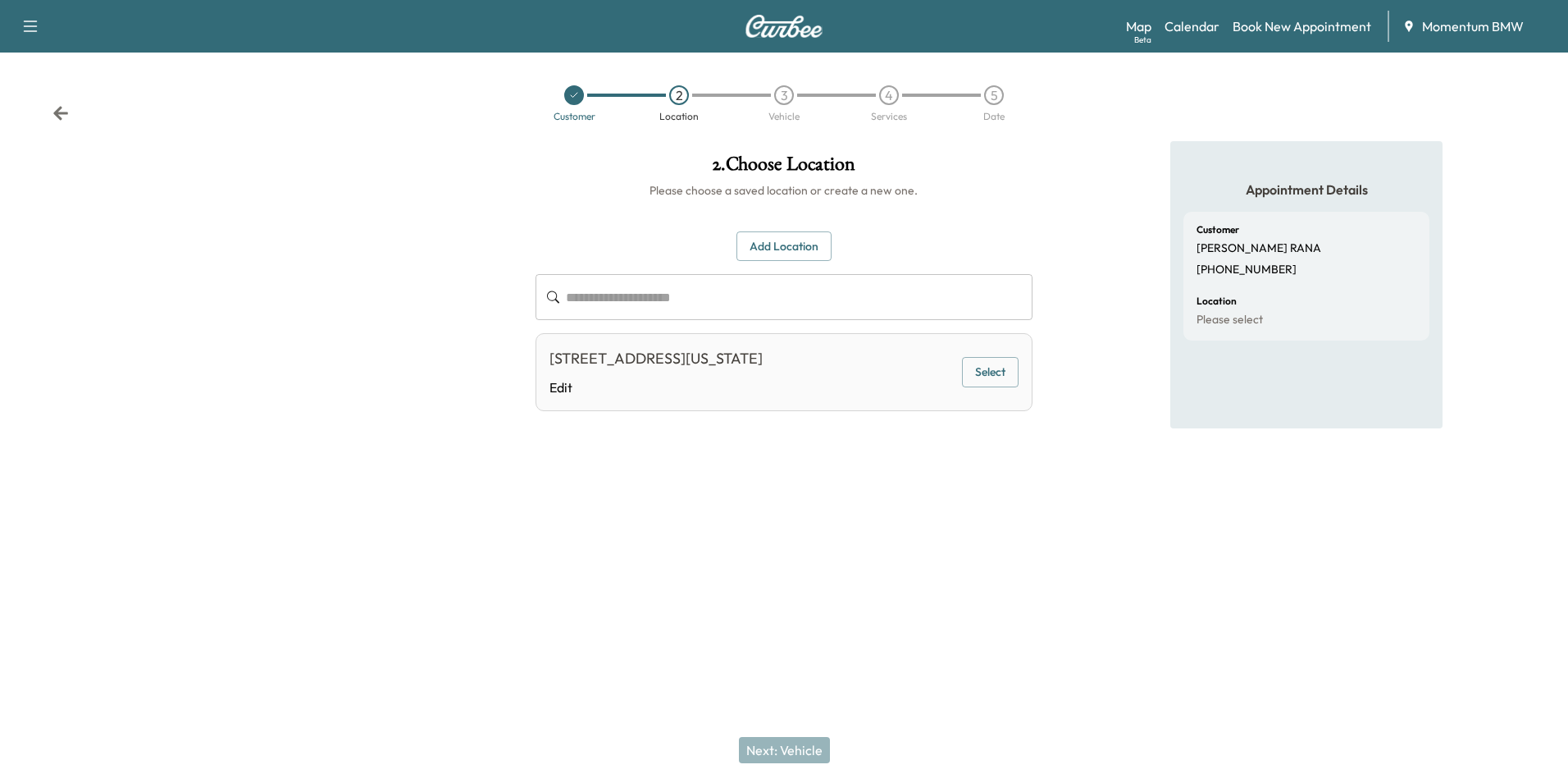
click at [997, 379] on button "Select" at bounding box center [990, 372] width 56 height 30
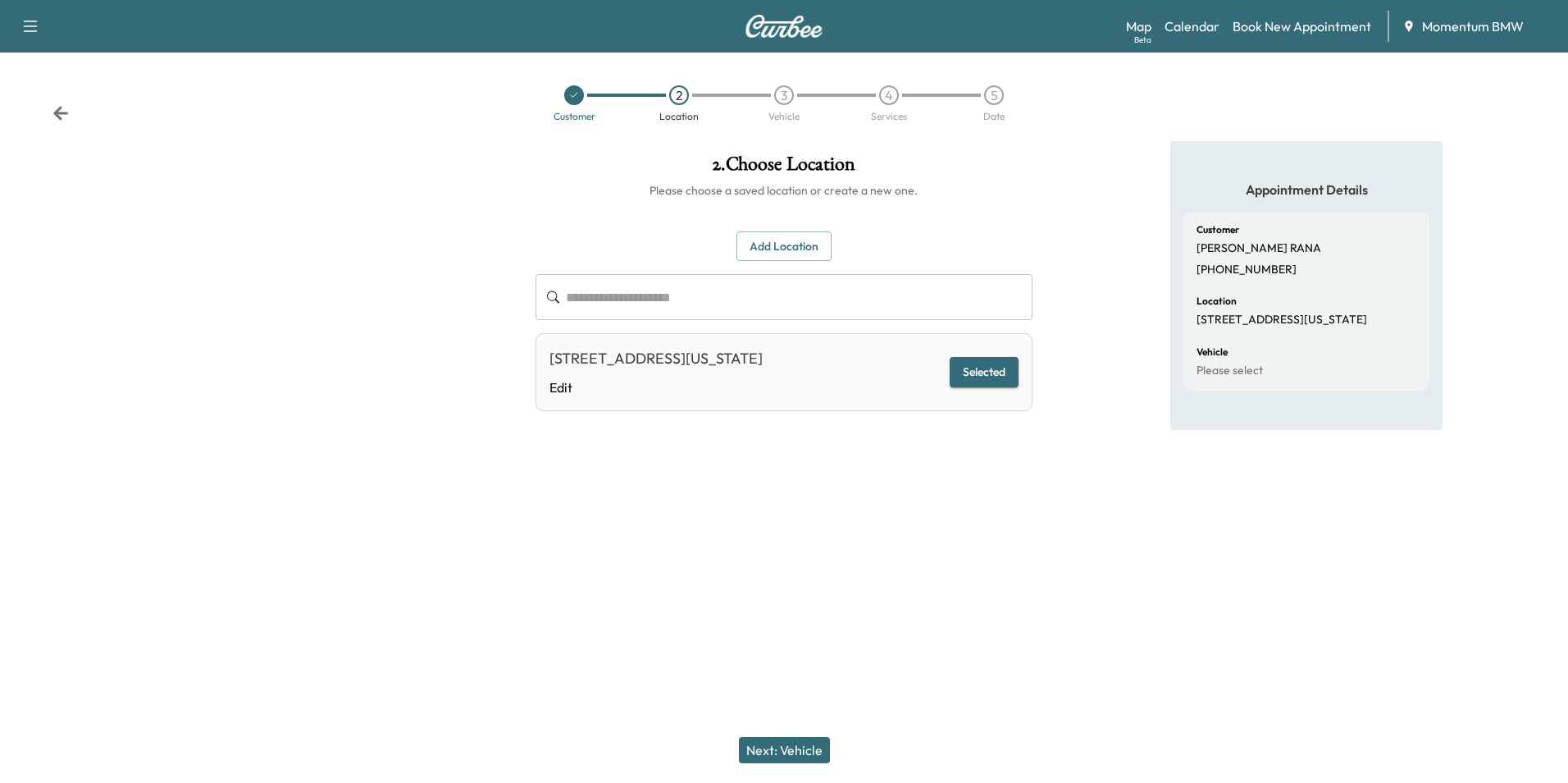
click at [803, 752] on button "Next: Vehicle" at bounding box center [784, 749] width 91 height 26
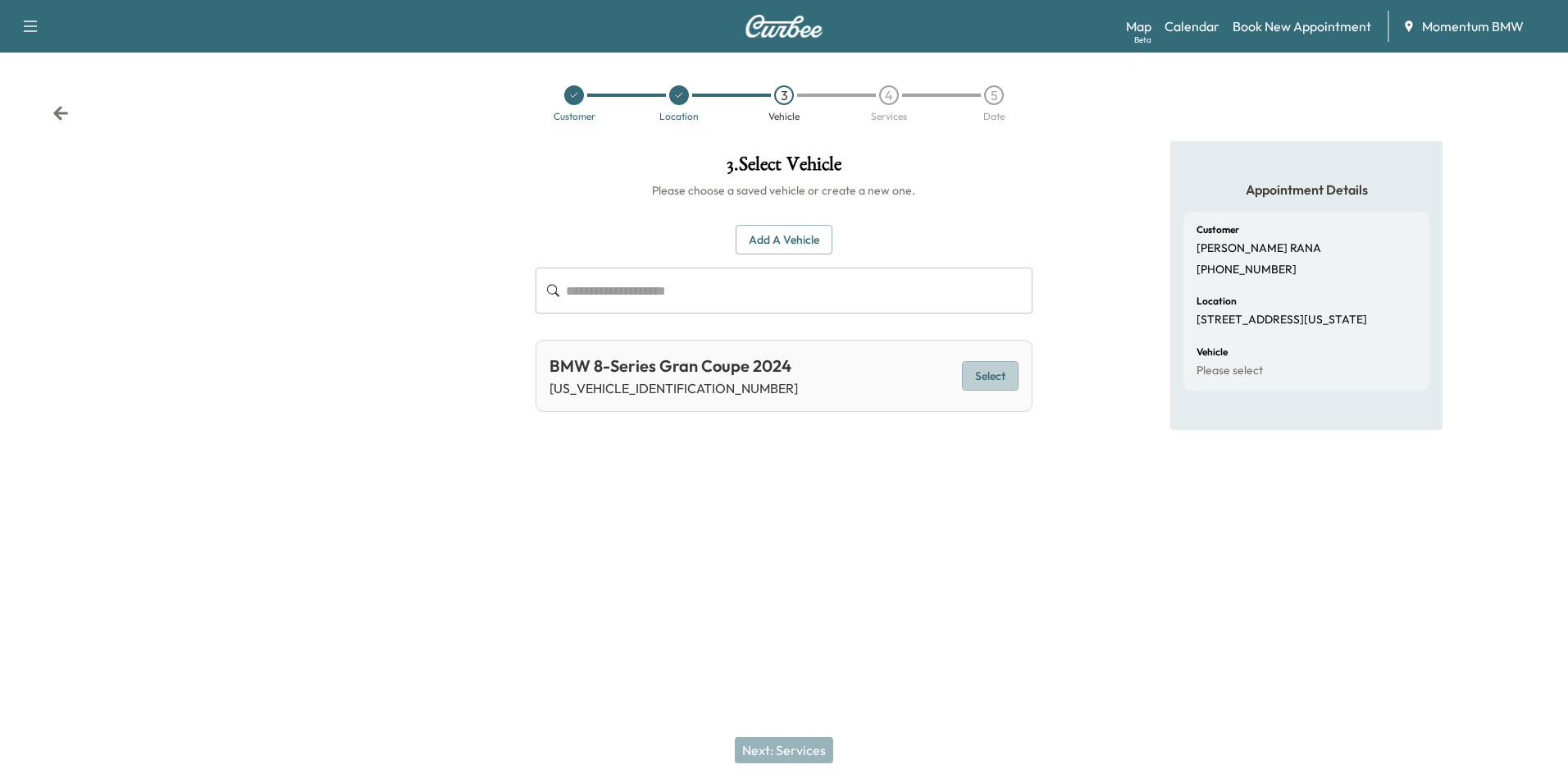
click at [988, 376] on button "Select" at bounding box center [990, 376] width 56 height 30
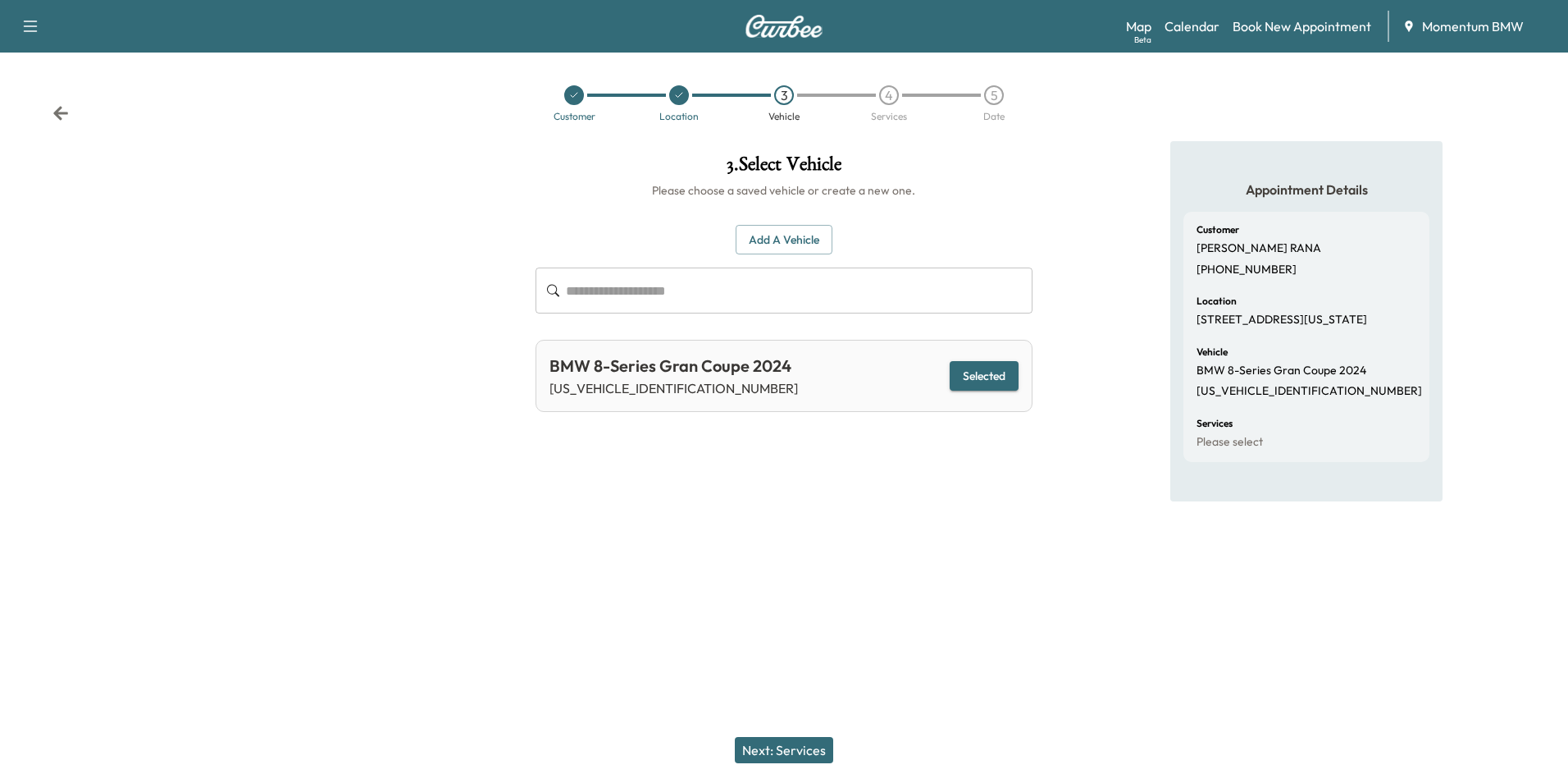
click at [774, 746] on button "Next: Services" at bounding box center [784, 749] width 98 height 26
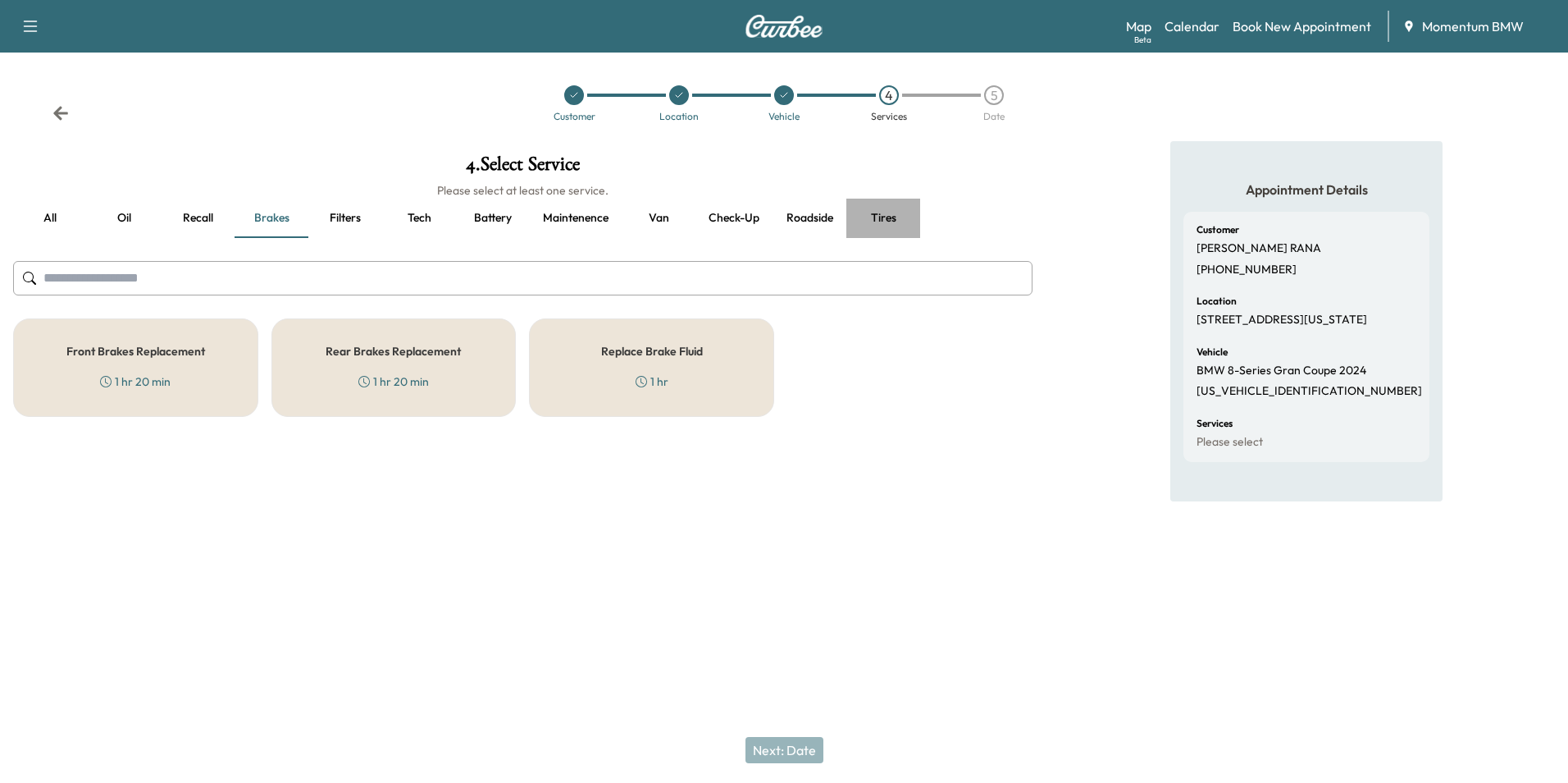
click at [889, 212] on button "Tires" at bounding box center [883, 218] width 74 height 39
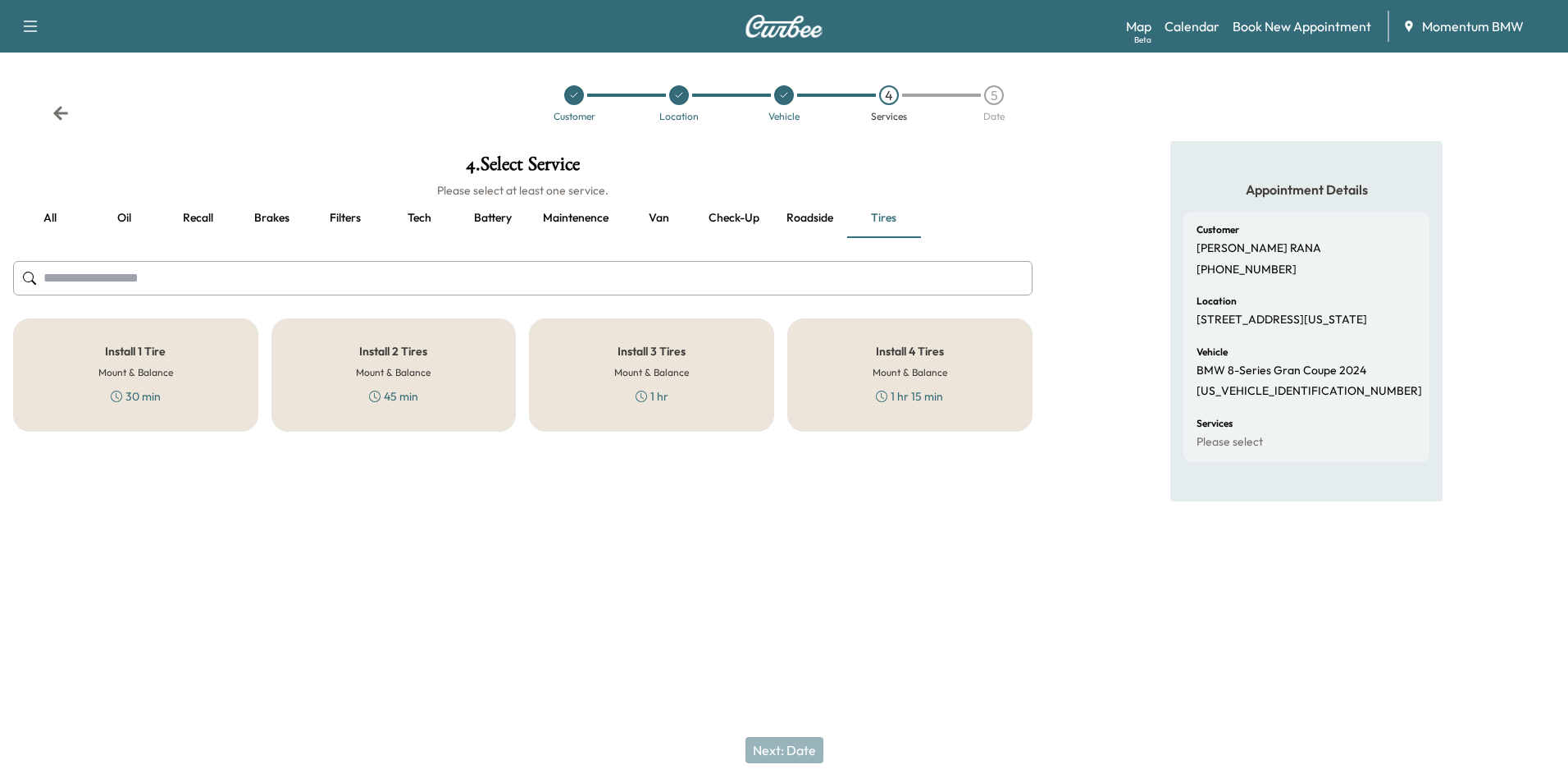
click at [405, 371] on h6 "Mount & Balance" at bounding box center [394, 372] width 75 height 15
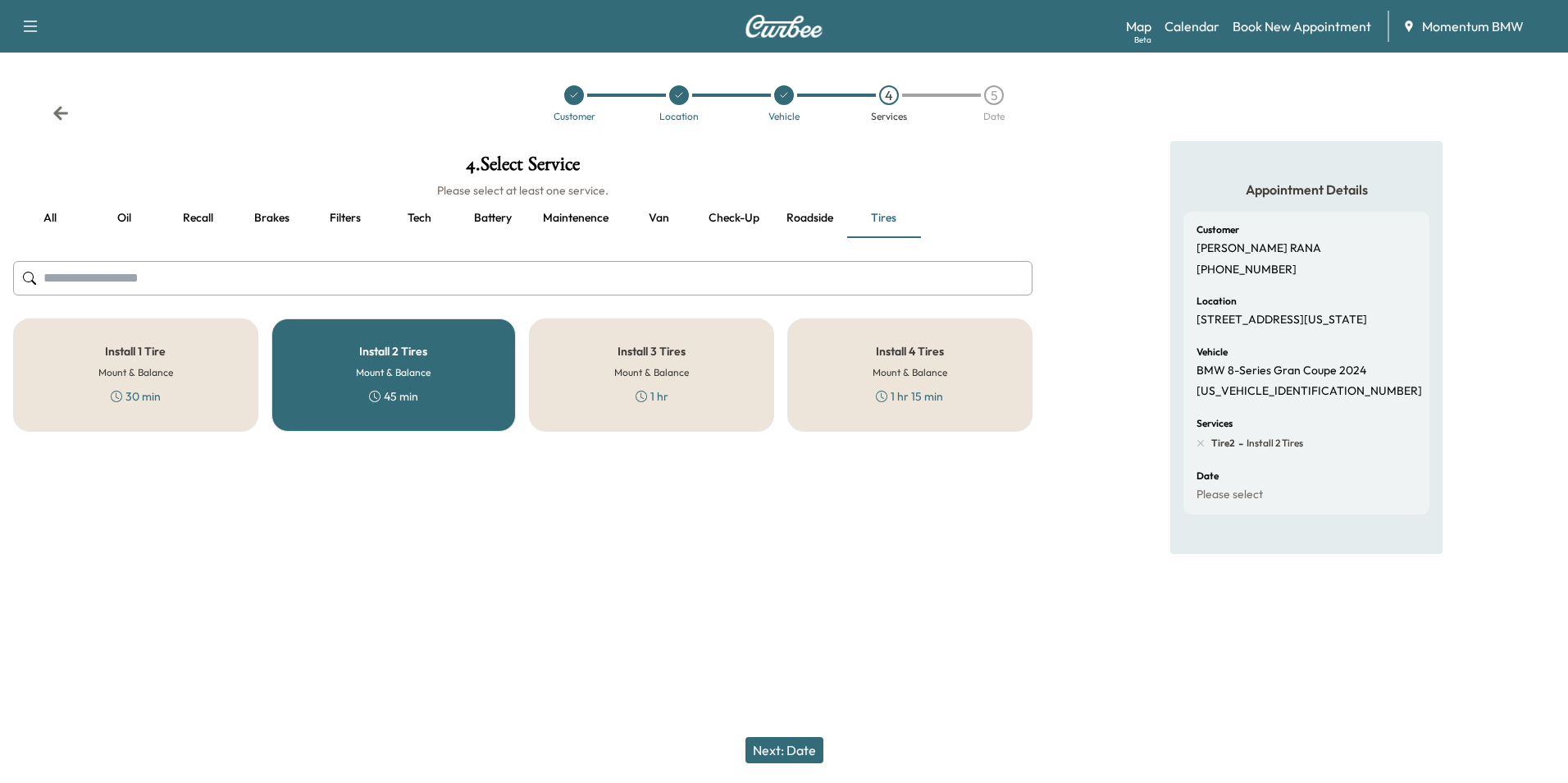
click at [806, 755] on button "Next: Date" at bounding box center [784, 749] width 78 height 26
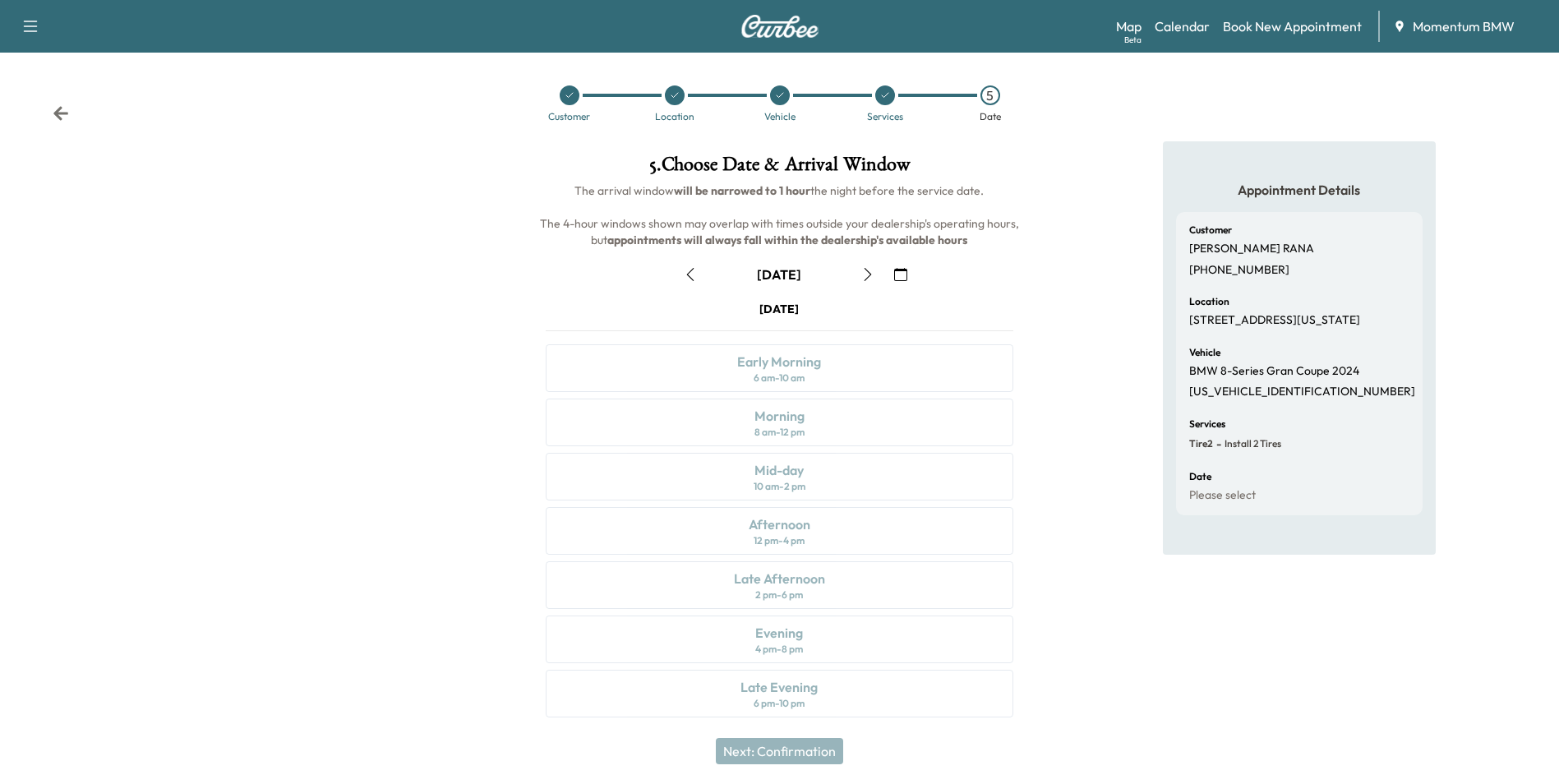
click at [905, 272] on icon "button" at bounding box center [901, 274] width 13 height 13
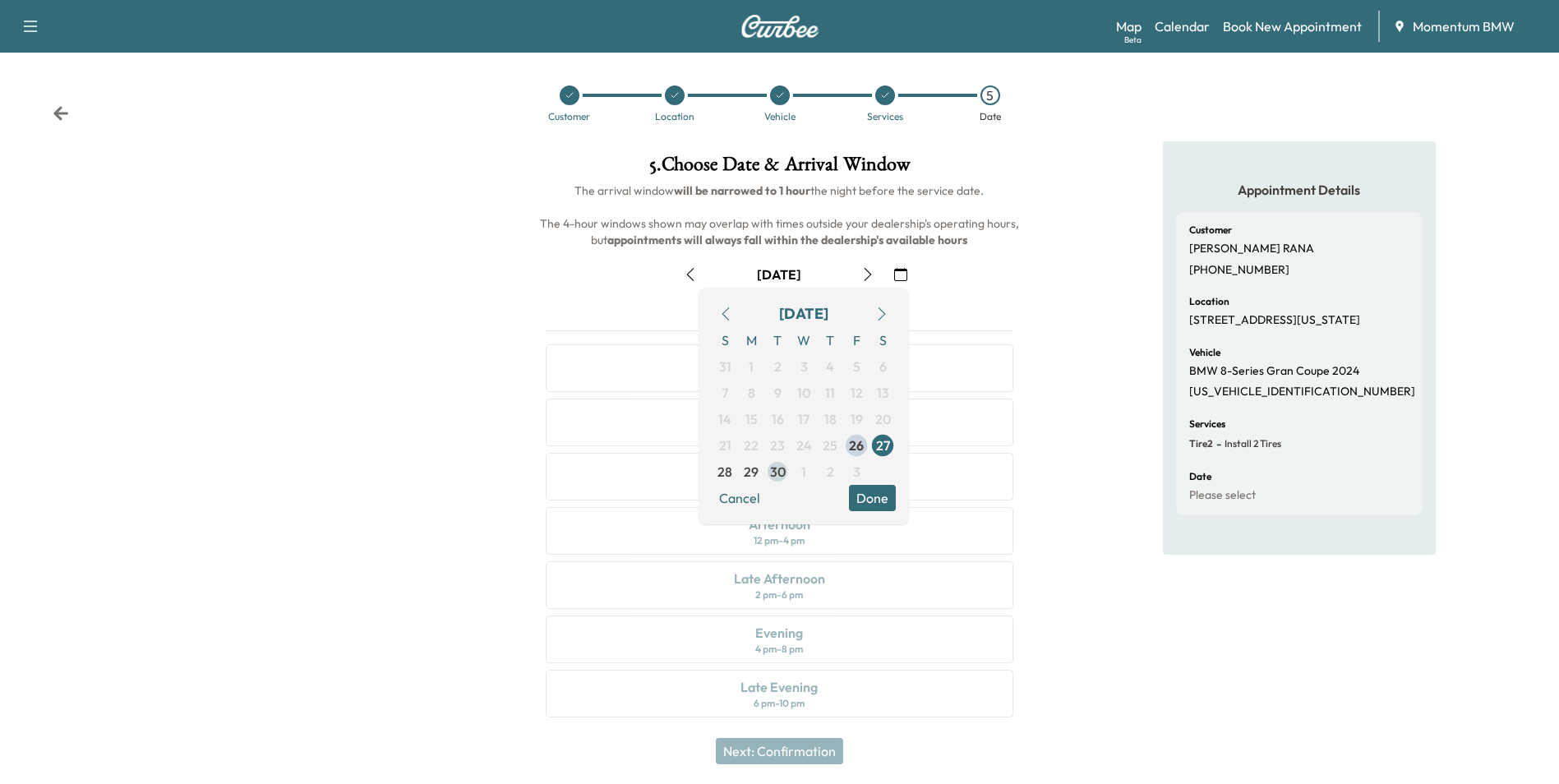
click at [775, 473] on span "30" at bounding box center [777, 471] width 15 height 20
click at [875, 491] on button "Done" at bounding box center [872, 497] width 47 height 26
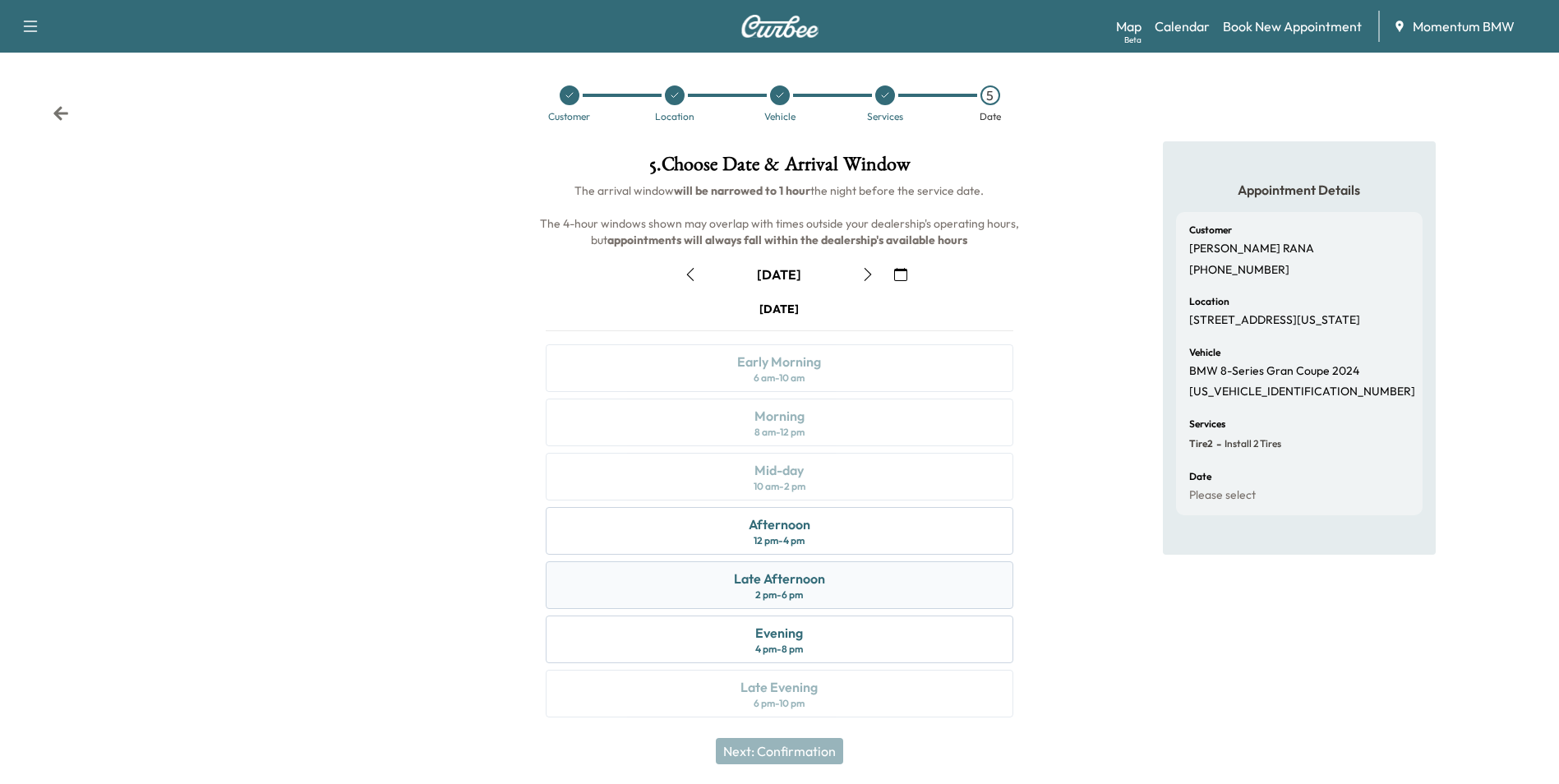
click at [767, 580] on div "Late Afternoon" at bounding box center [780, 578] width 91 height 20
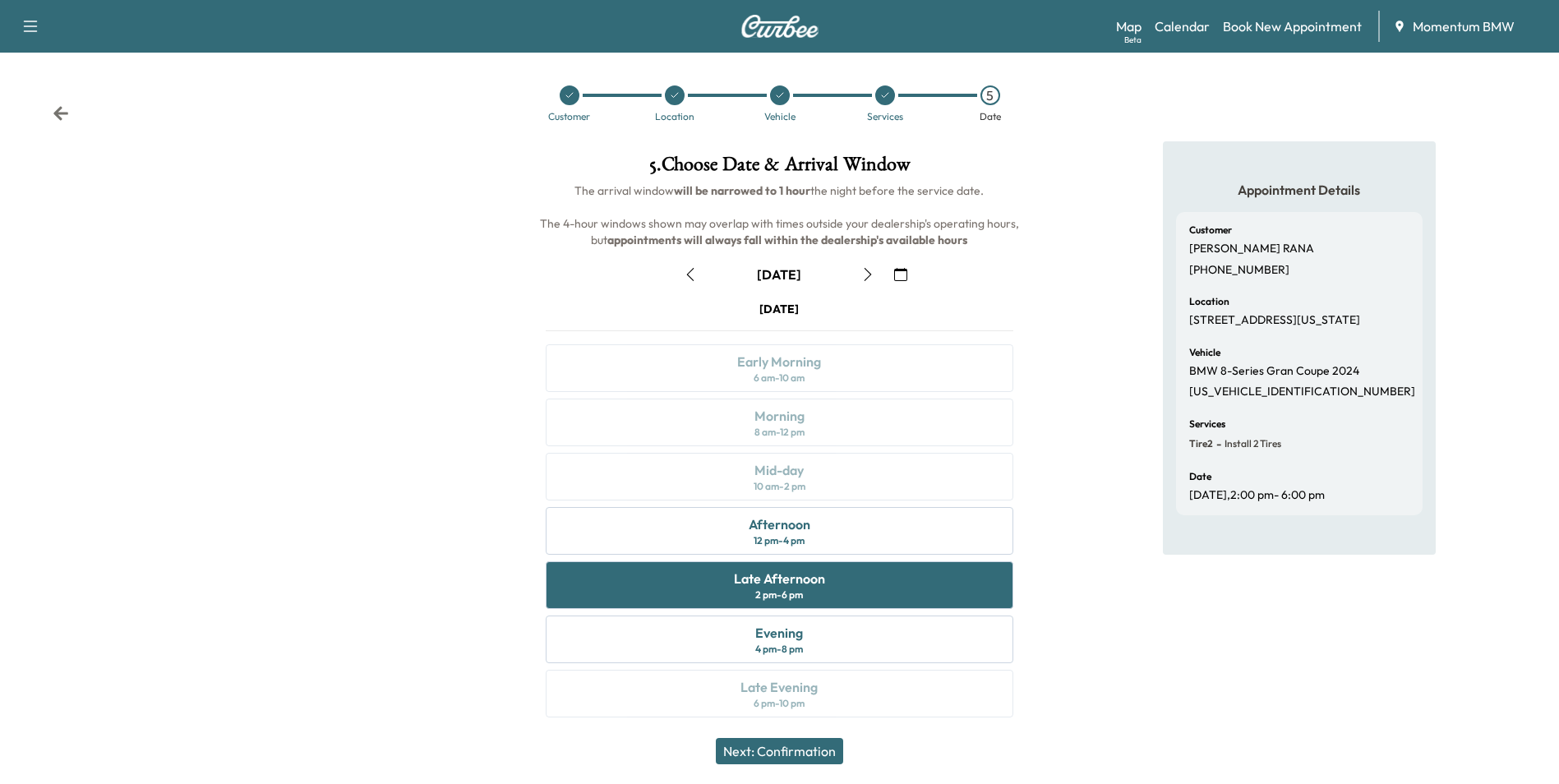
click at [824, 754] on button "Next: Confirmation" at bounding box center [779, 750] width 127 height 26
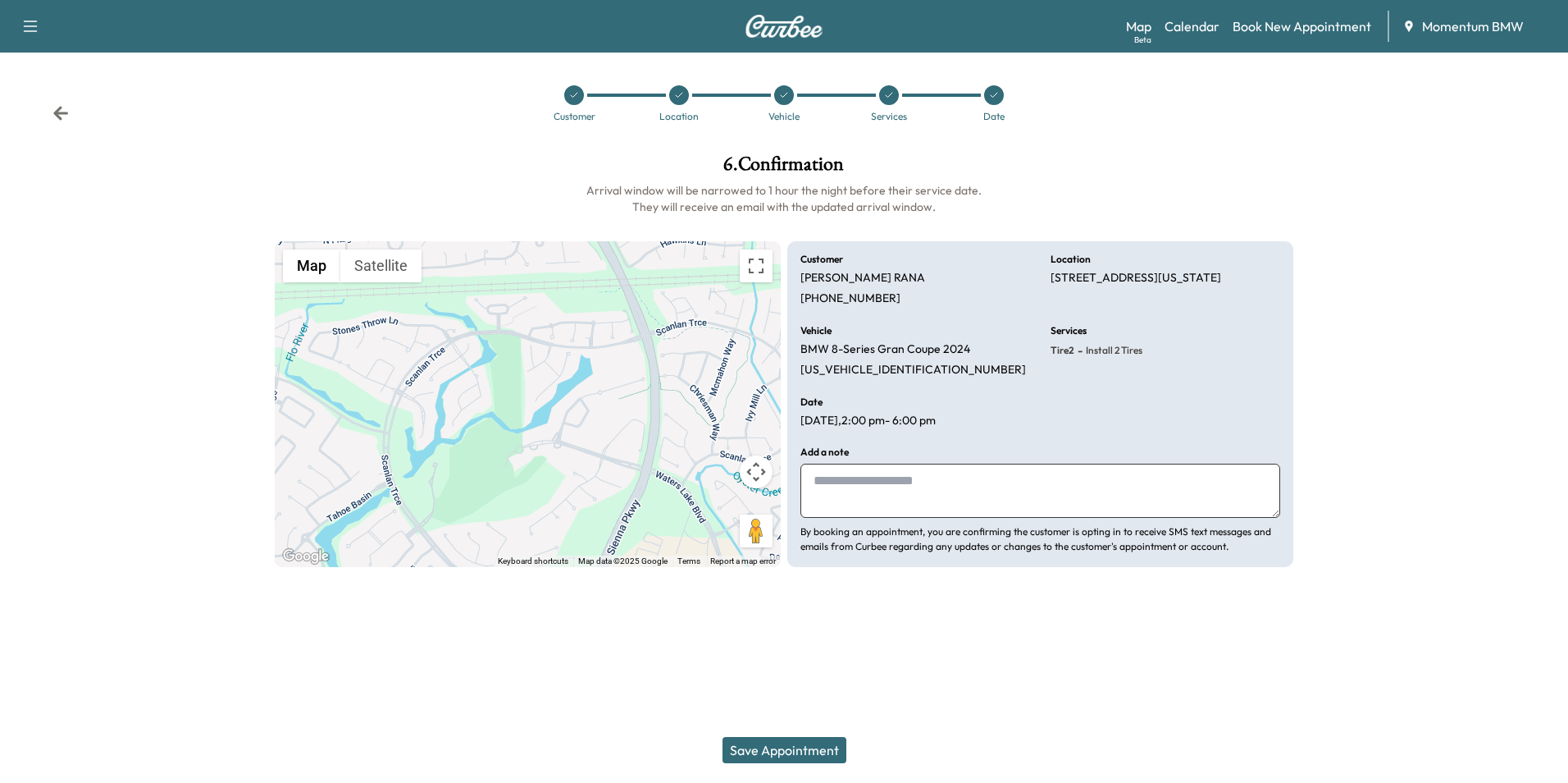
click at [968, 497] on textarea at bounding box center [1041, 490] width 480 height 54
type textarea "****"
click at [807, 753] on button "Save Appointment" at bounding box center [784, 749] width 124 height 26
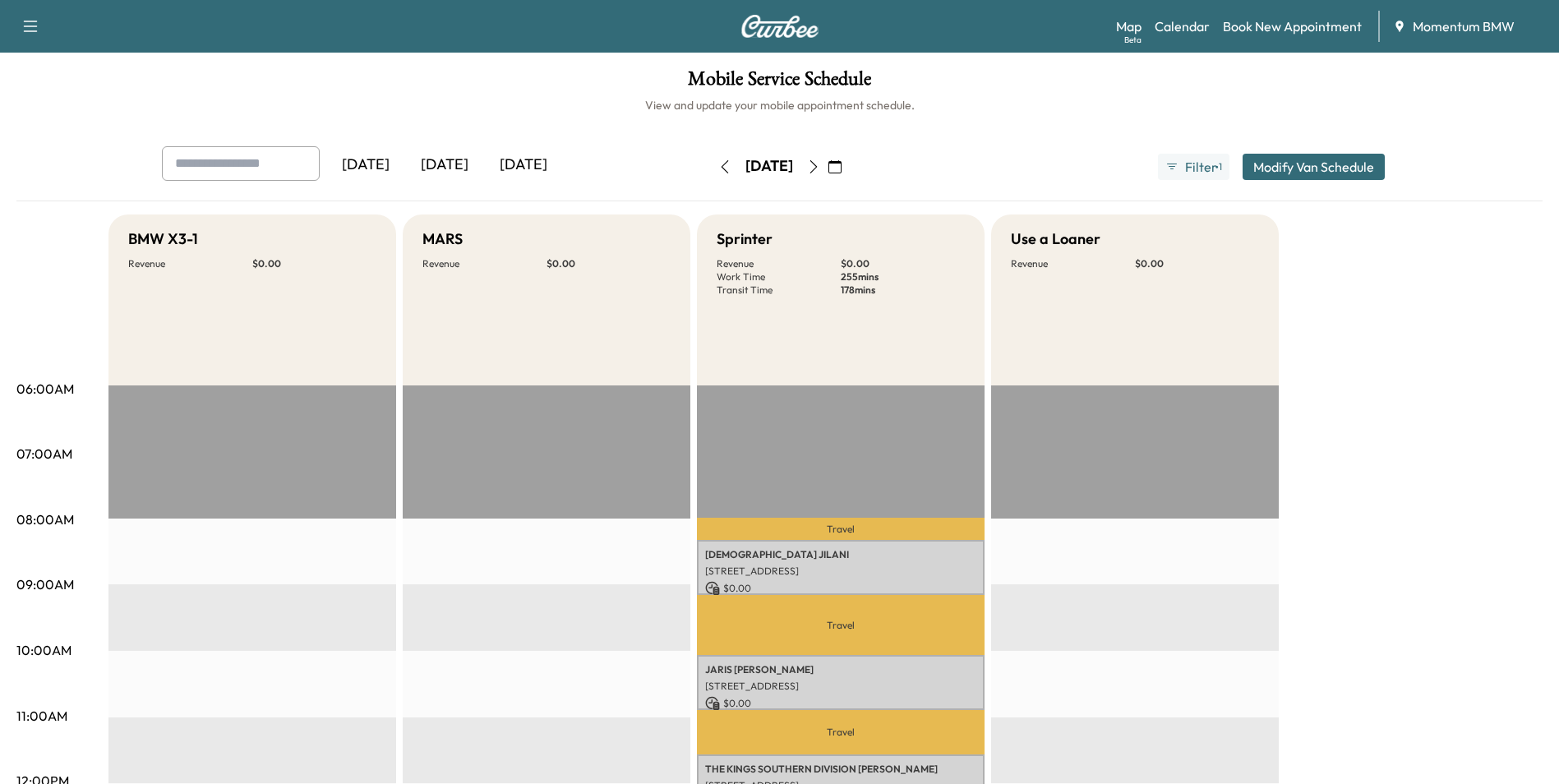
click at [842, 160] on icon "button" at bounding box center [835, 166] width 13 height 13
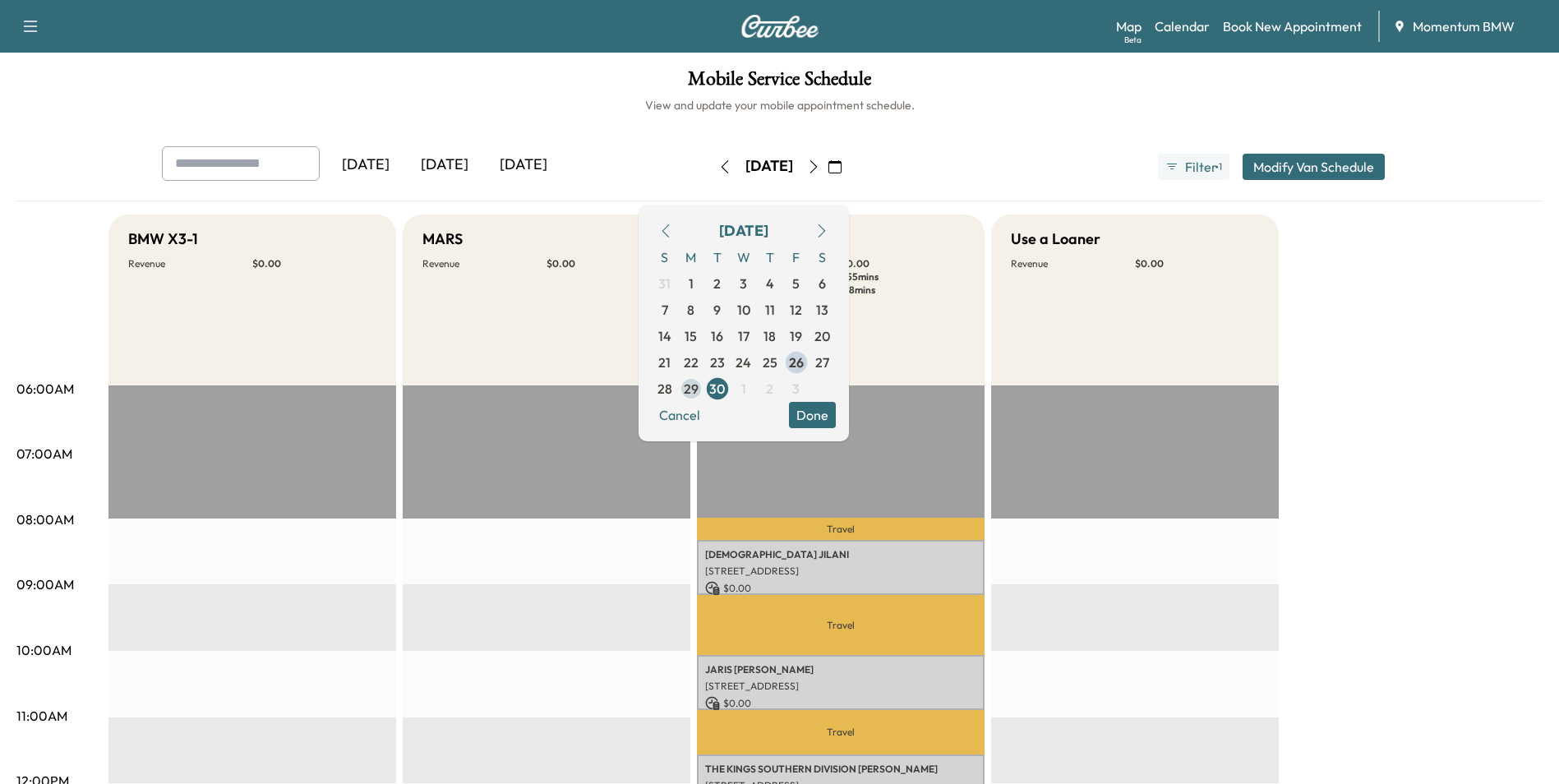
click at [699, 390] on span "29" at bounding box center [691, 389] width 15 height 20
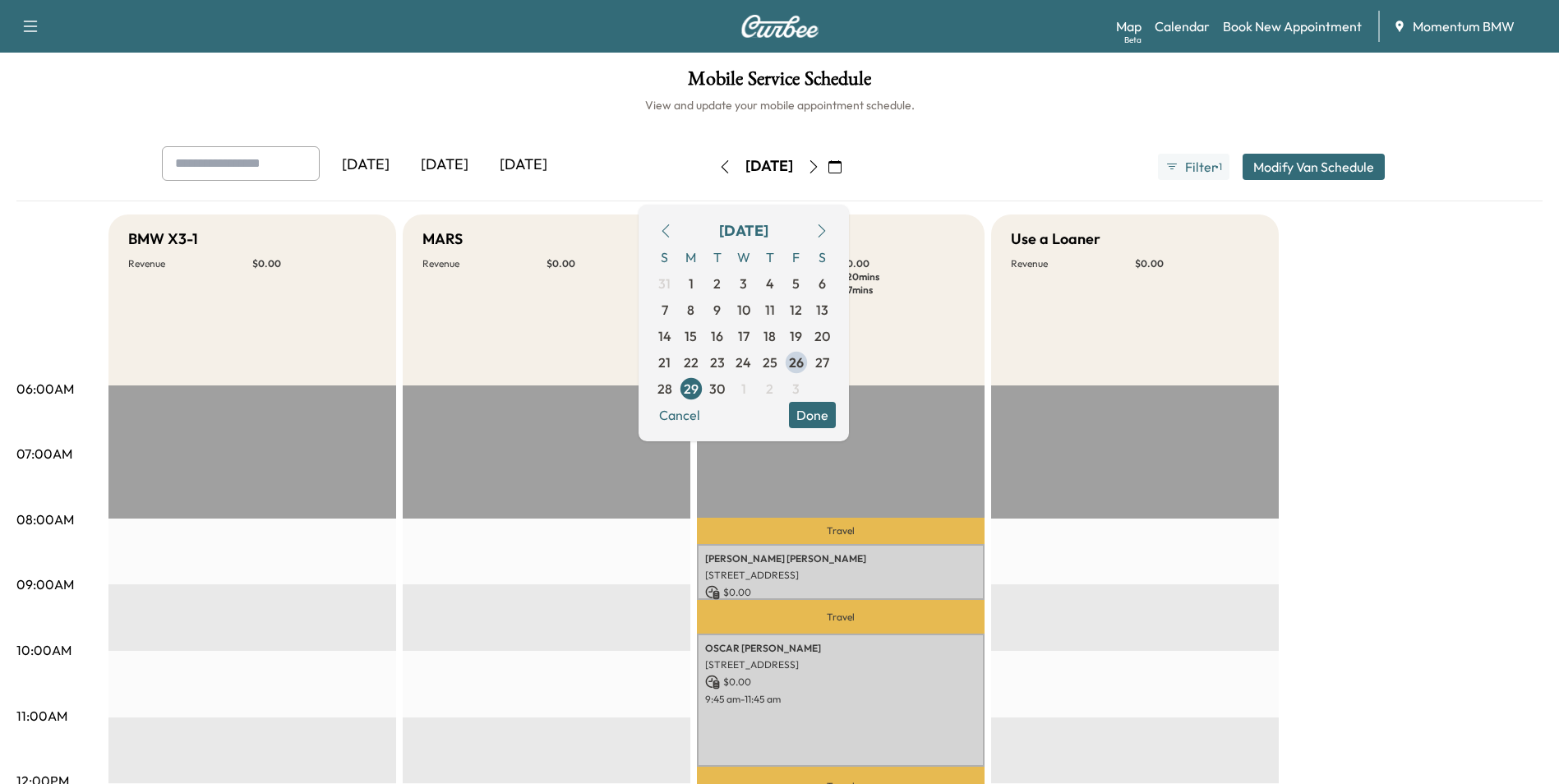
click at [725, 385] on span "30" at bounding box center [716, 389] width 15 height 20
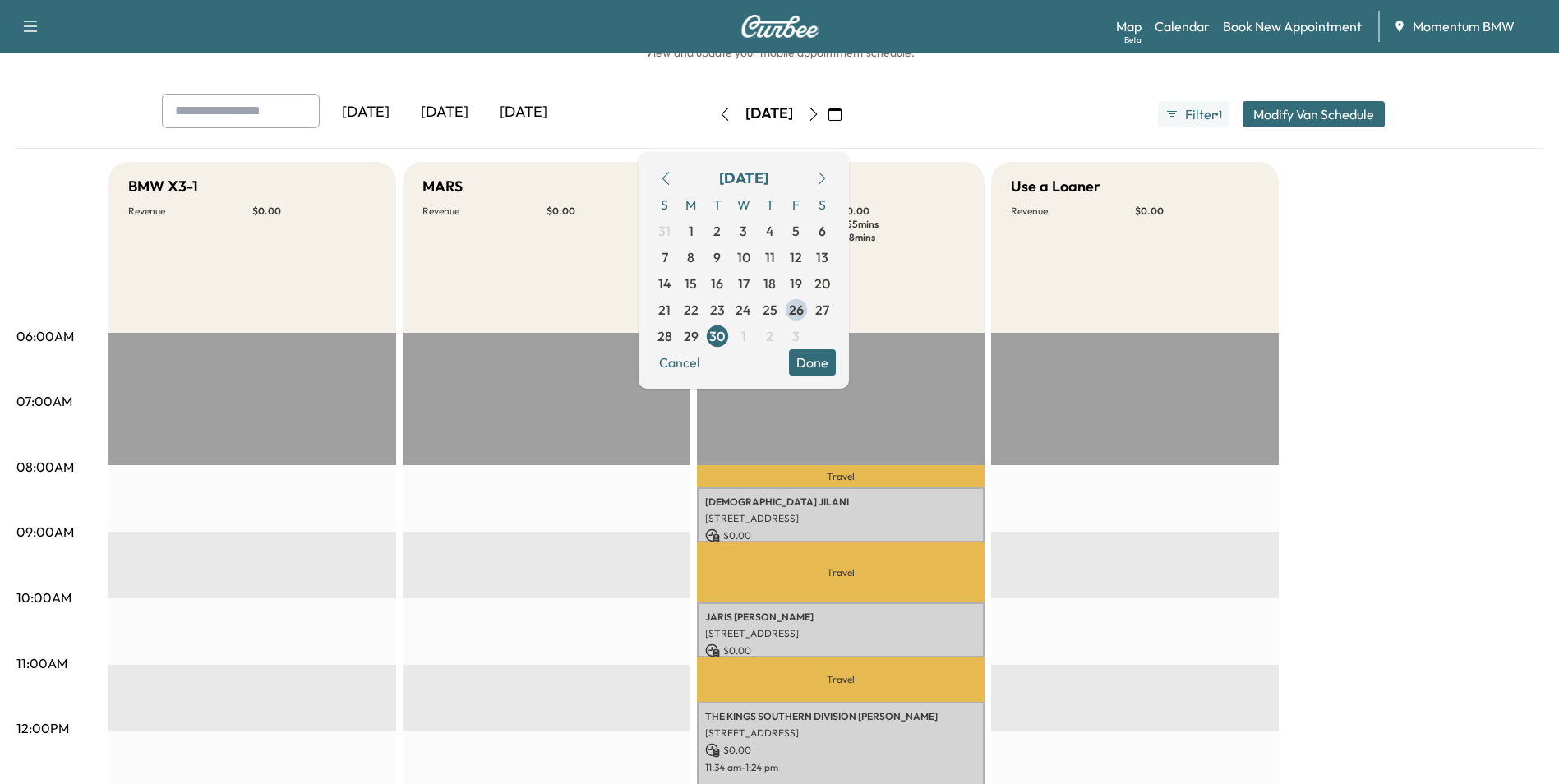
scroll to position [411, 0]
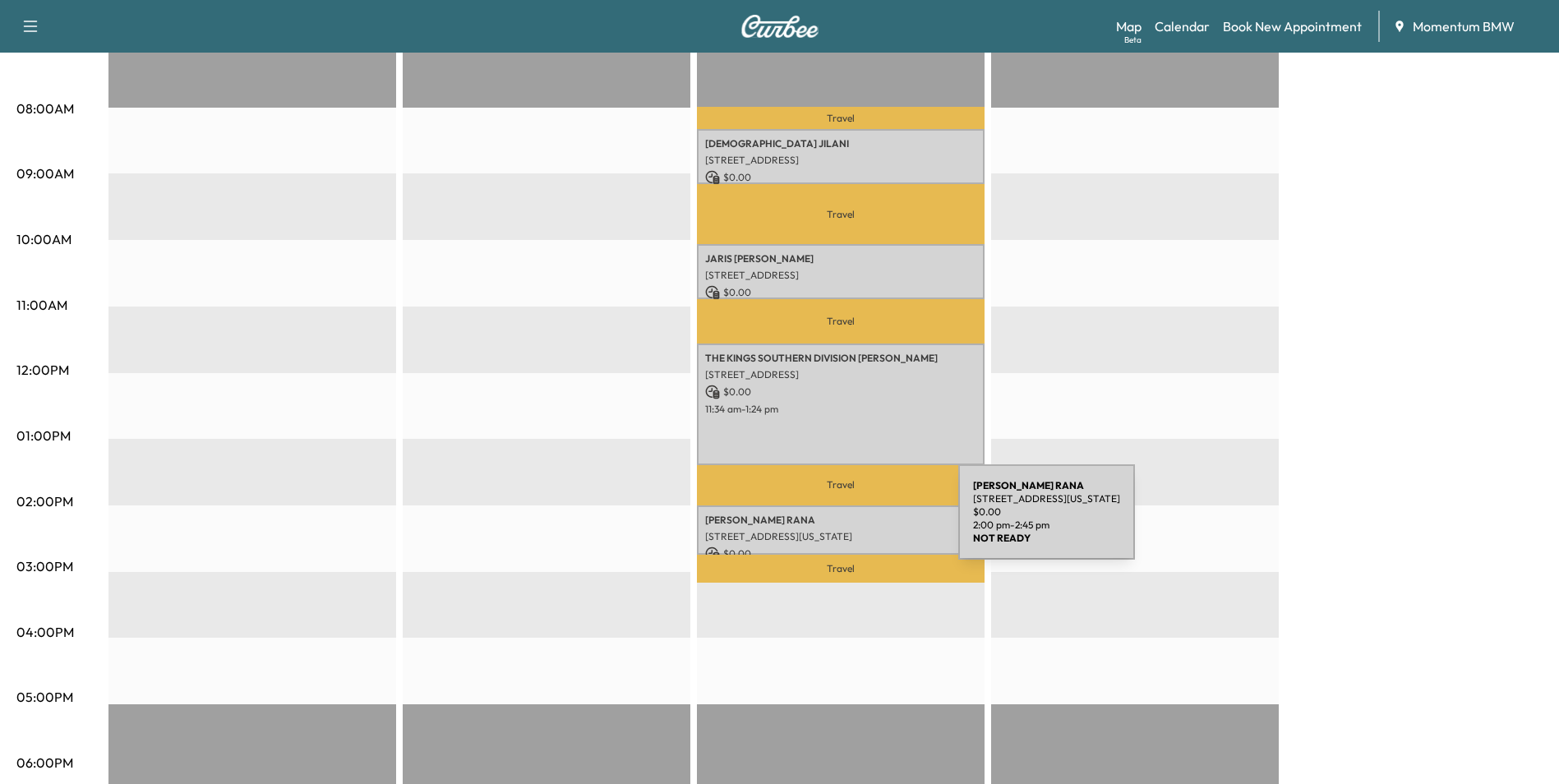
click at [835, 522] on div "[PERSON_NAME] [STREET_ADDRESS][US_STATE] $ 0.00 2:00 pm - 2:45 pm" at bounding box center [841, 530] width 288 height 50
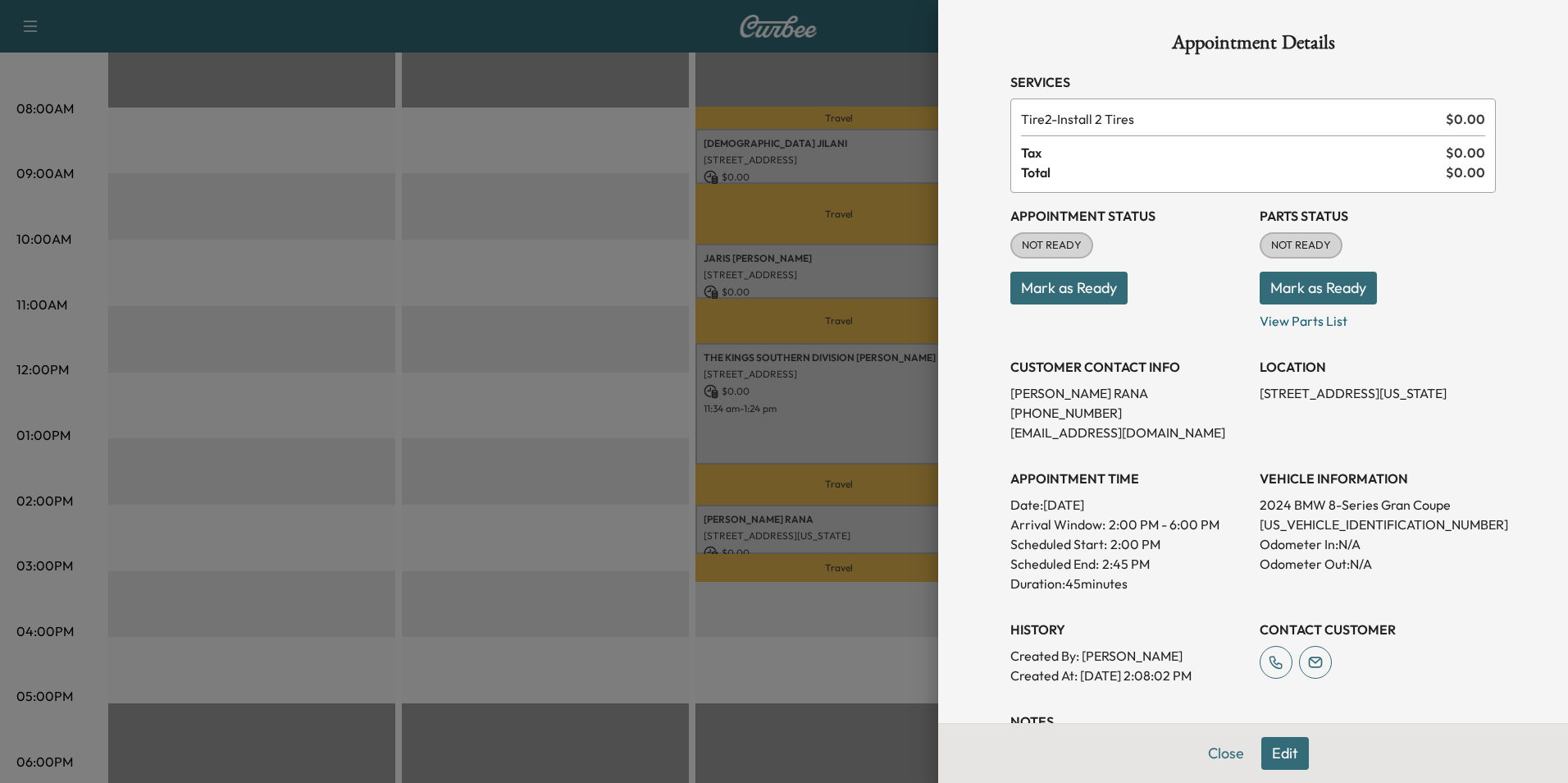
click at [1279, 754] on button "Edit" at bounding box center [1284, 753] width 47 height 33
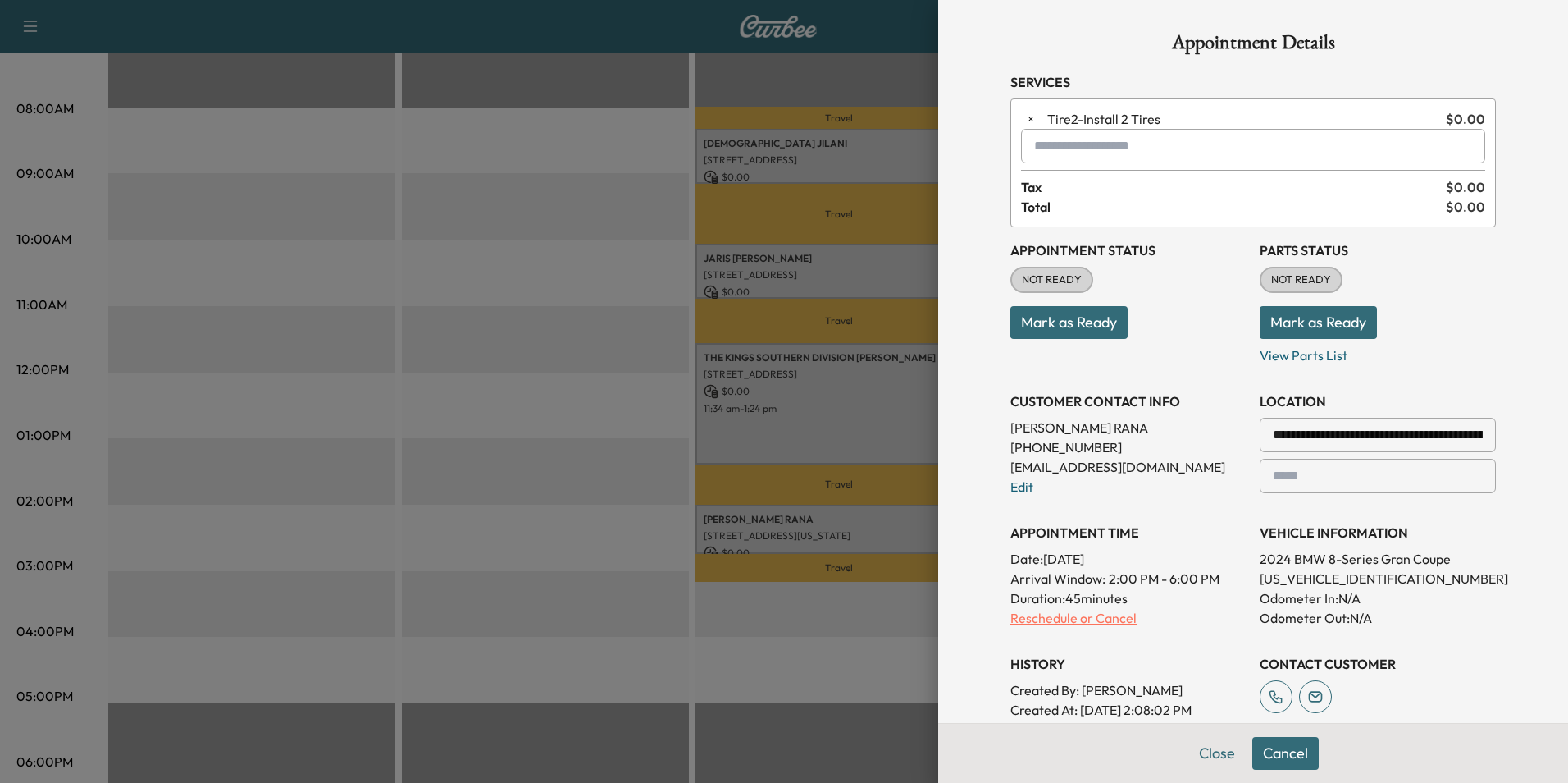
click at [1100, 619] on p "Reschedule or Cancel" at bounding box center [1128, 618] width 236 height 20
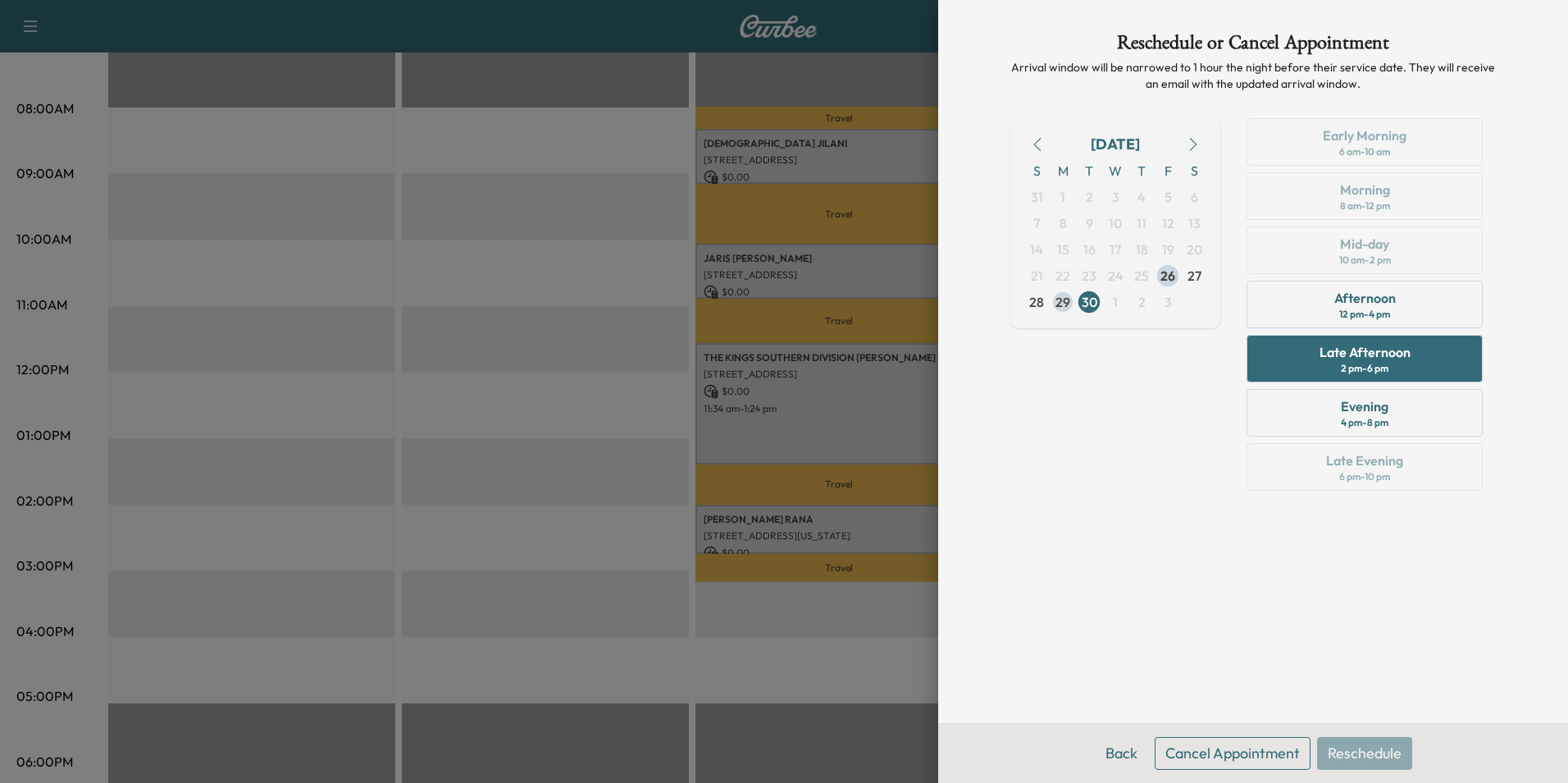
click at [1062, 299] on span "29" at bounding box center [1063, 302] width 15 height 20
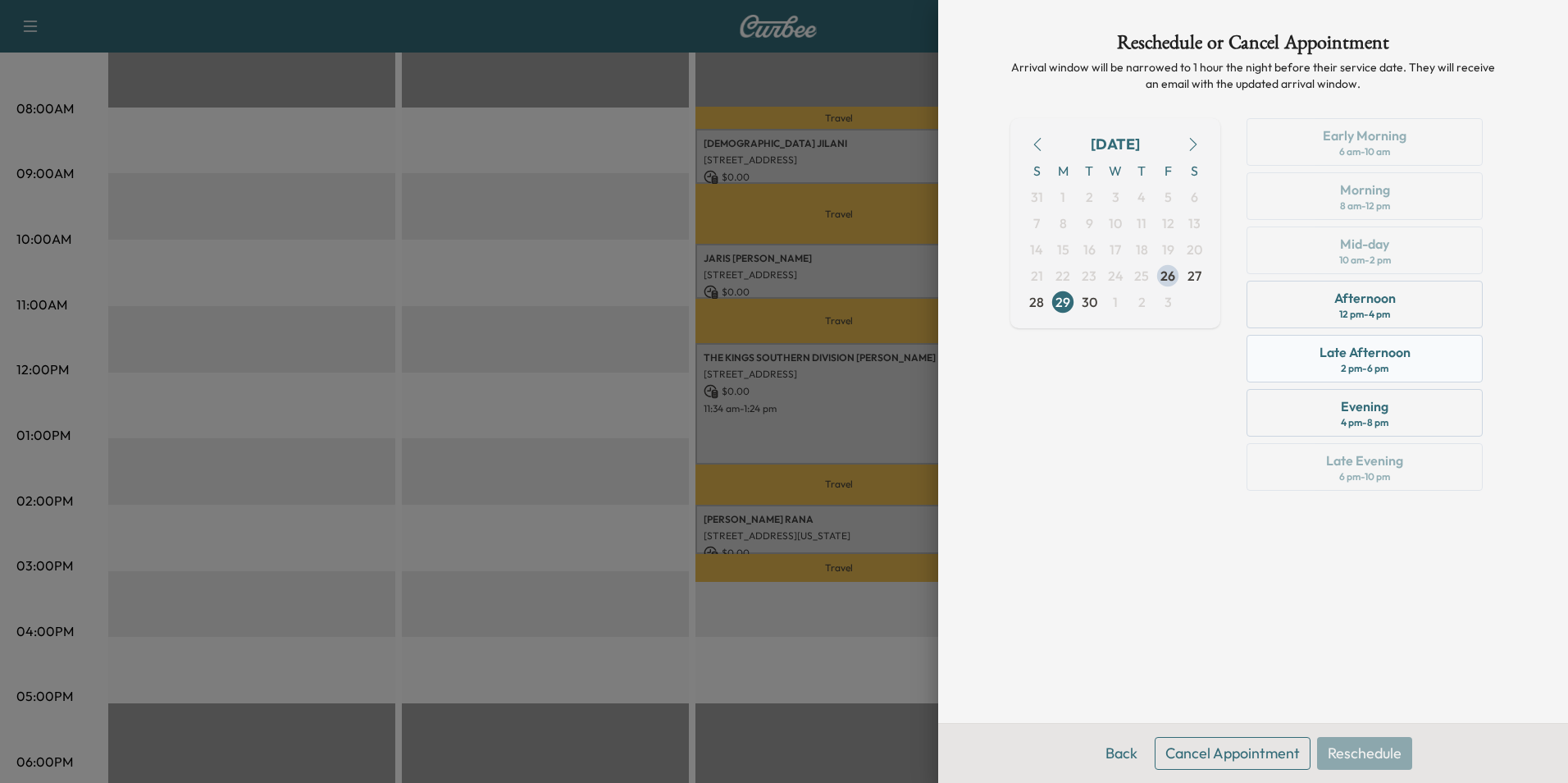
click at [1403, 361] on div "Late Afternoon" at bounding box center [1365, 352] width 91 height 20
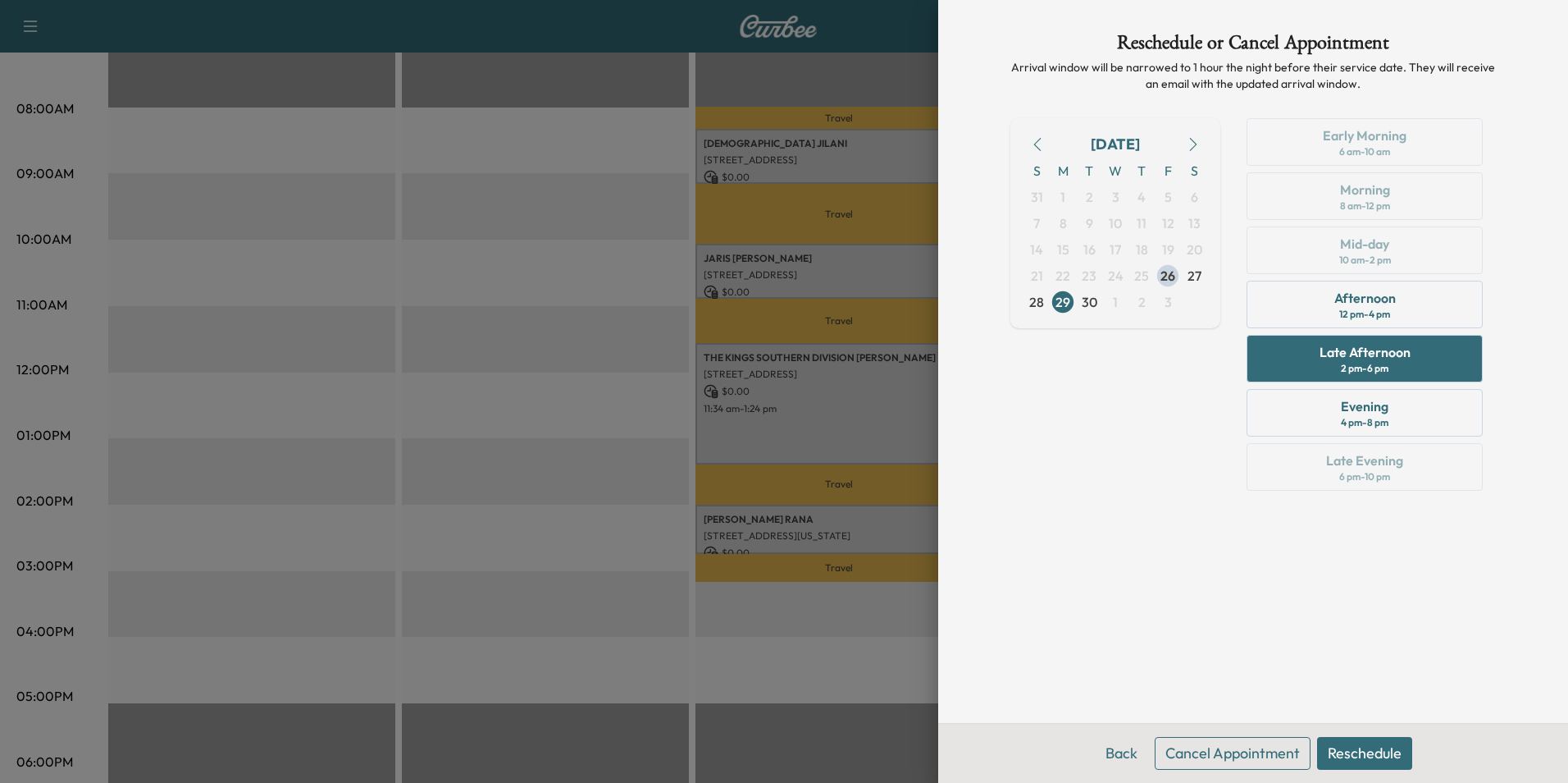
click at [1358, 754] on button "Reschedule" at bounding box center [1365, 753] width 95 height 33
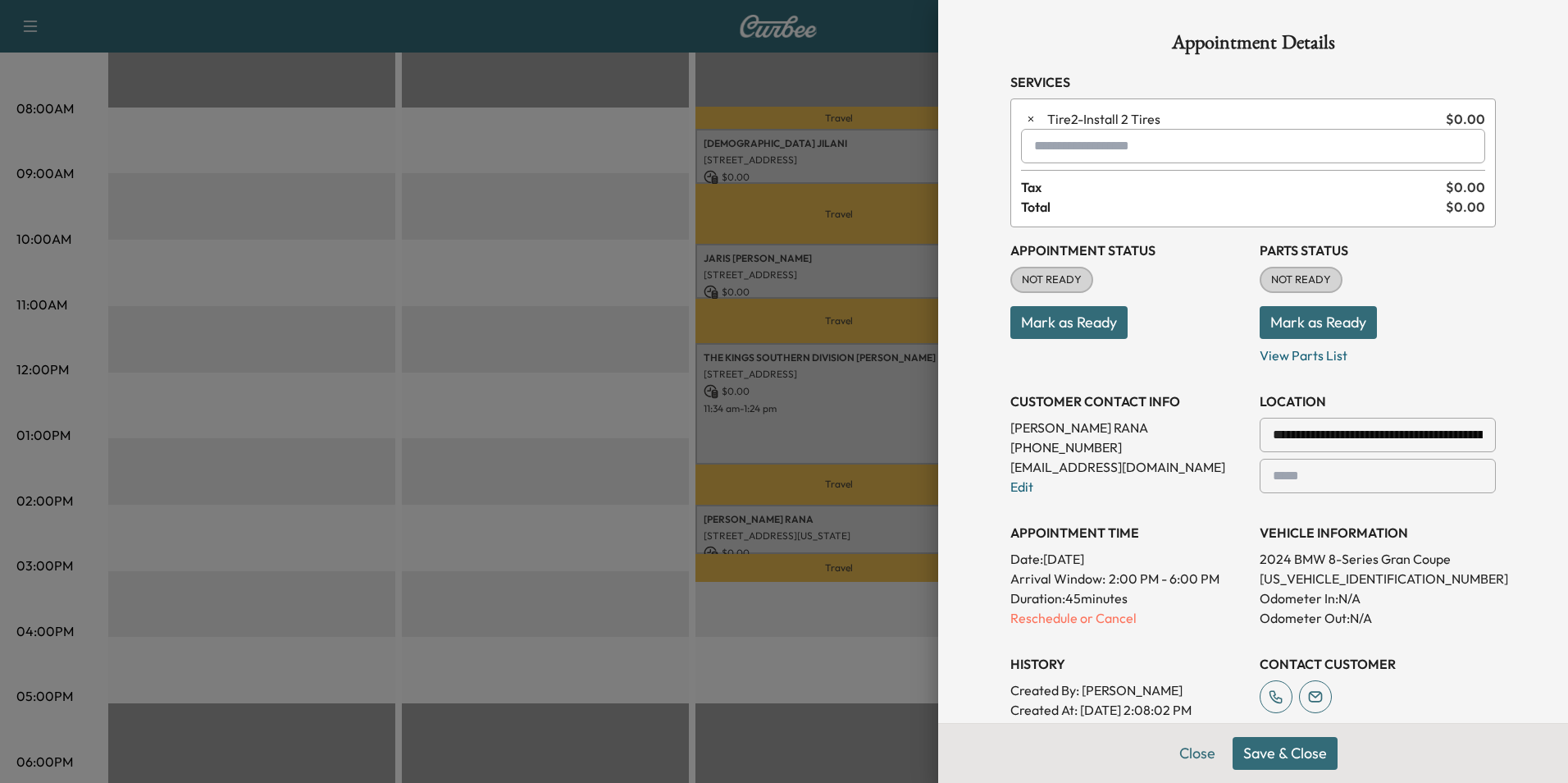
click at [1289, 757] on button "Save & Close" at bounding box center [1285, 753] width 105 height 33
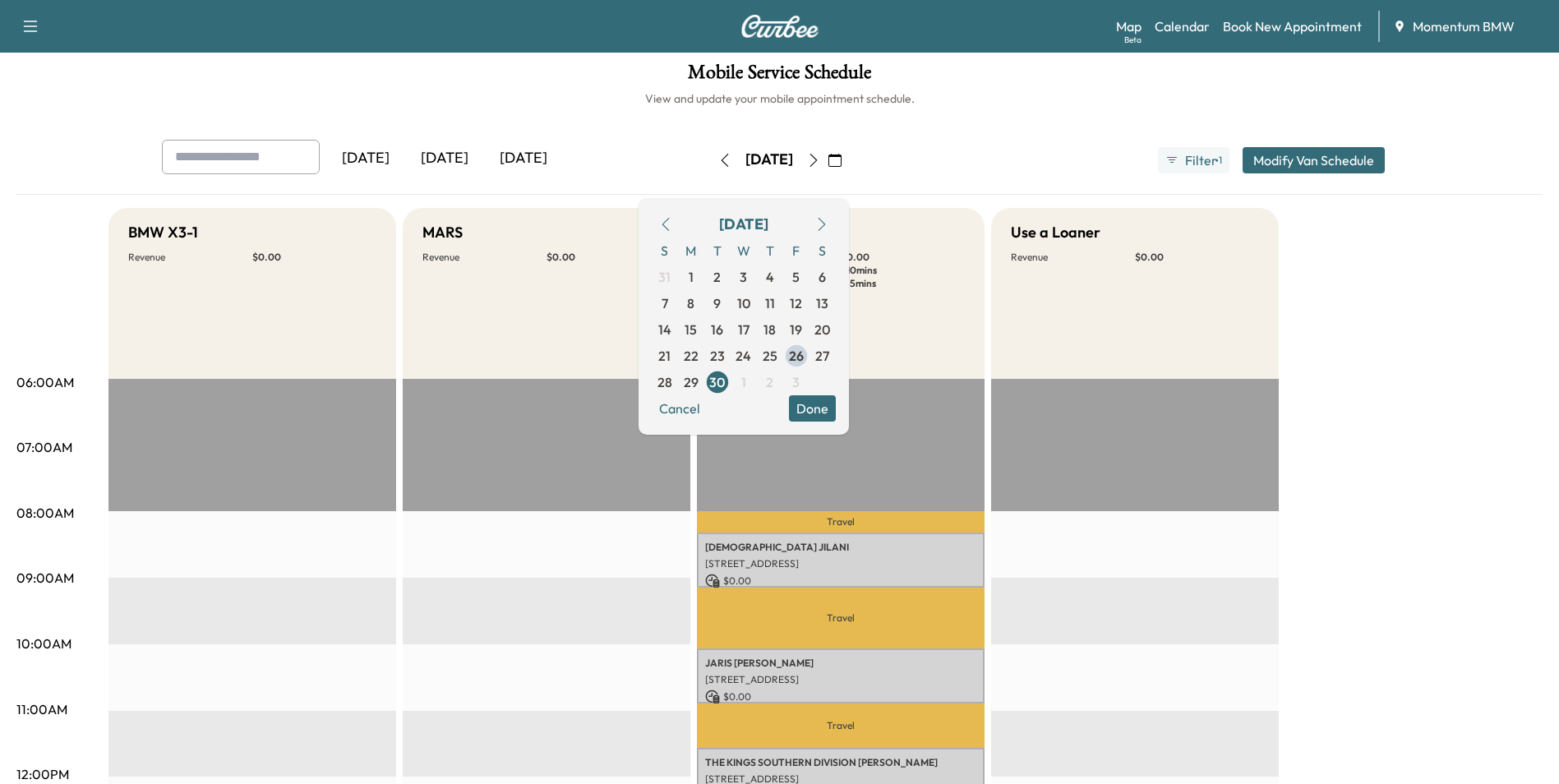
scroll to position [0, 0]
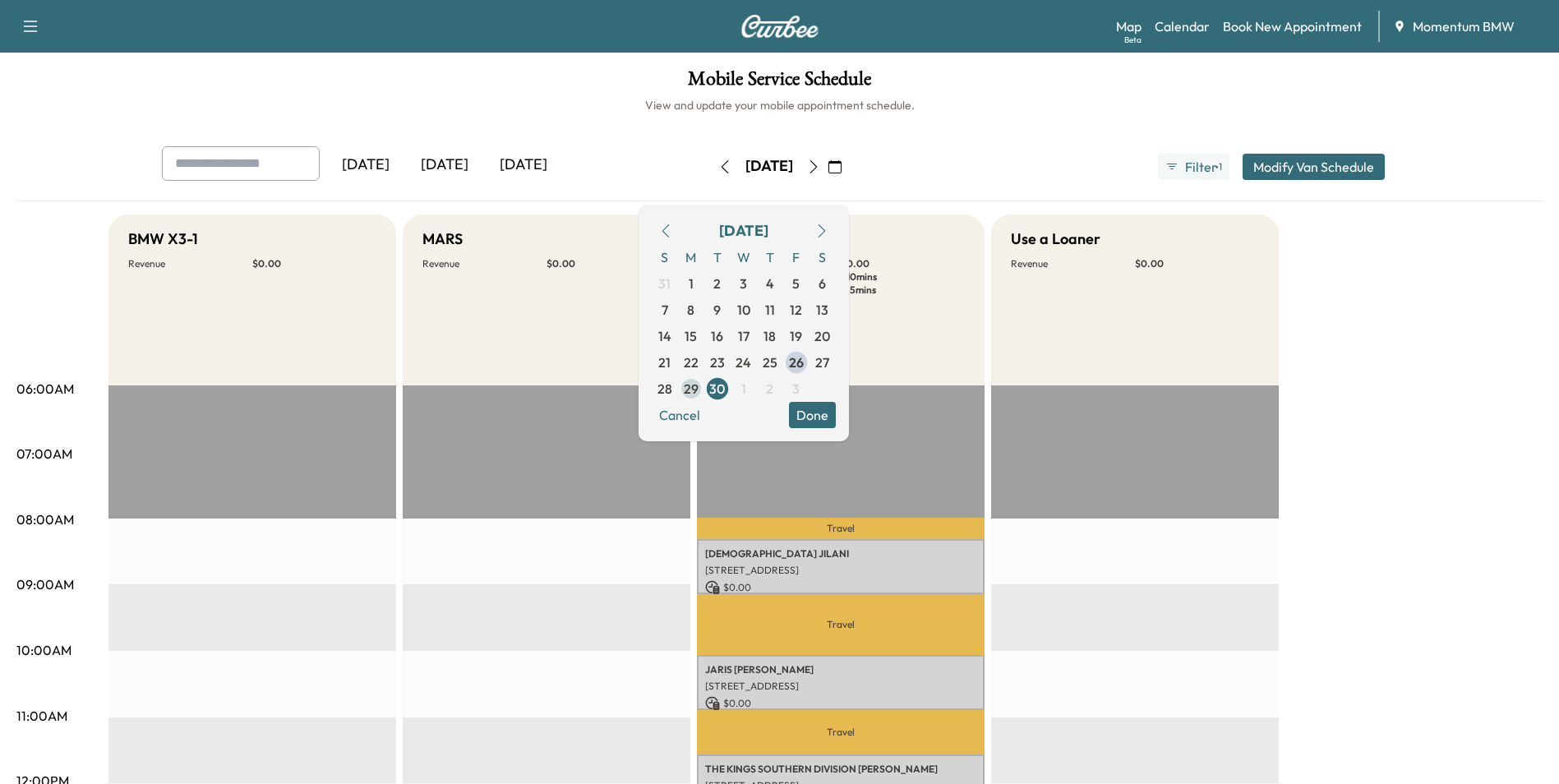
click at [699, 386] on span "29" at bounding box center [691, 389] width 15 height 20
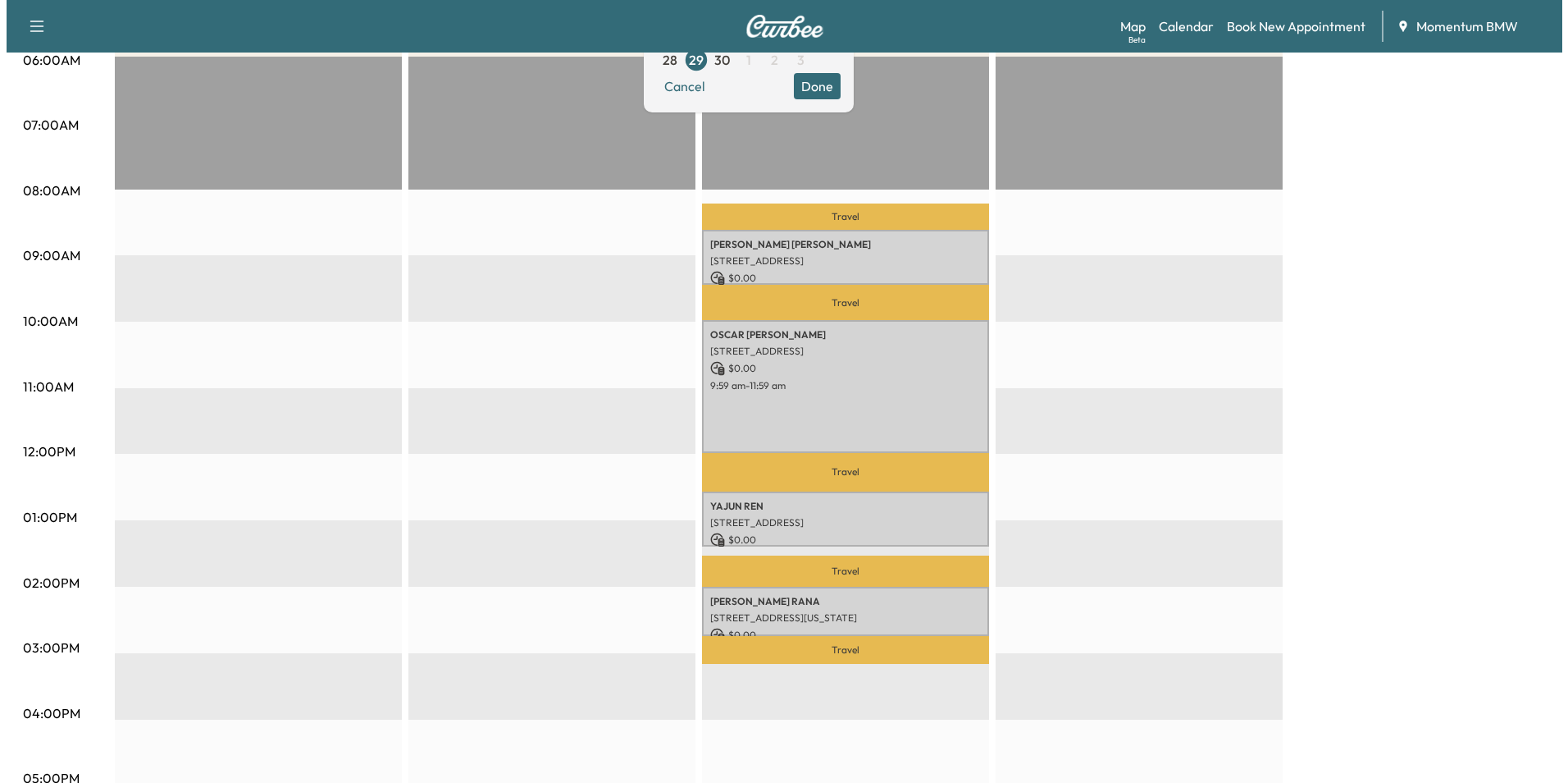
scroll to position [492, 0]
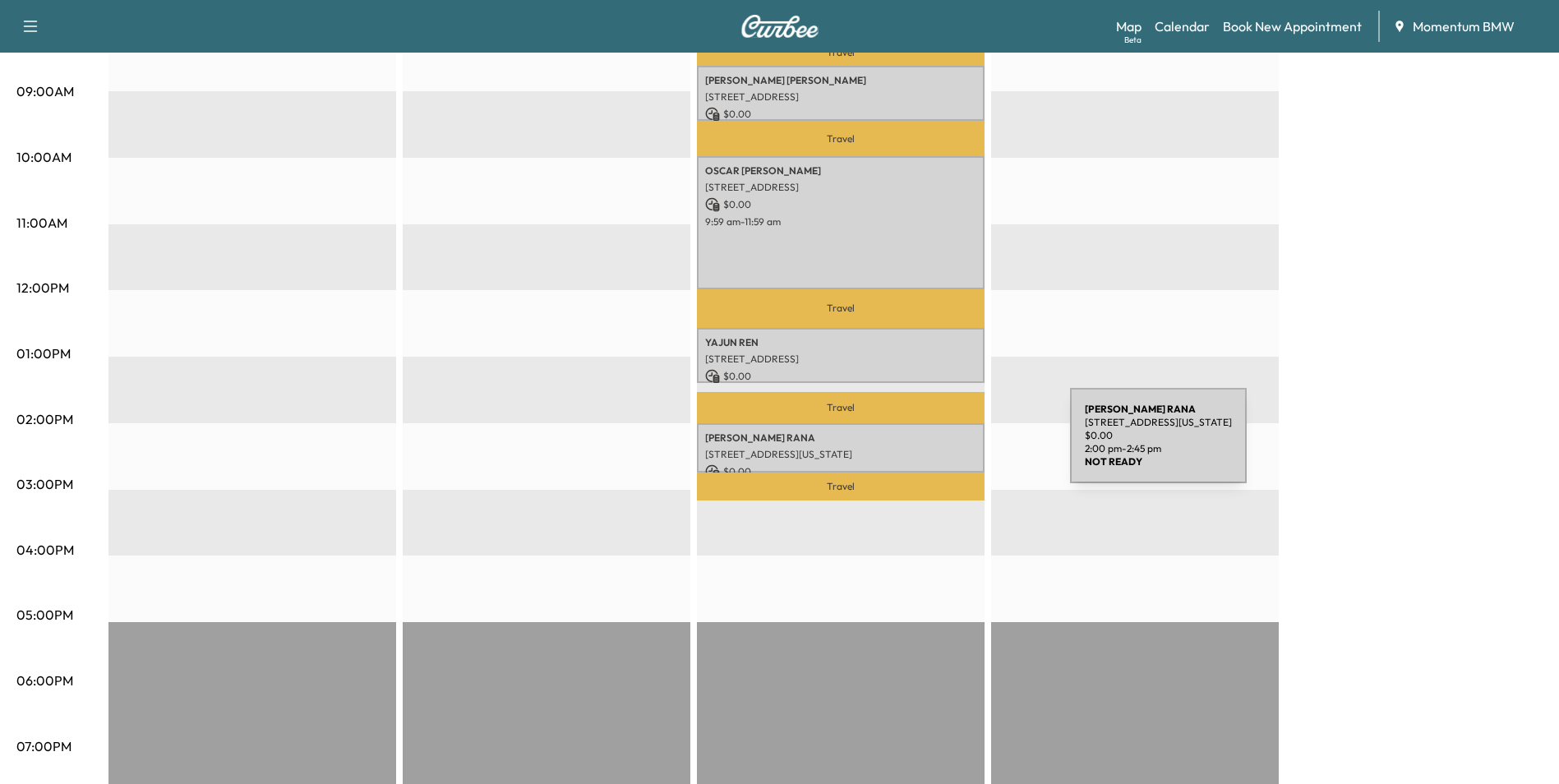
click at [947, 448] on p "[STREET_ADDRESS][US_STATE]" at bounding box center [841, 454] width 271 height 13
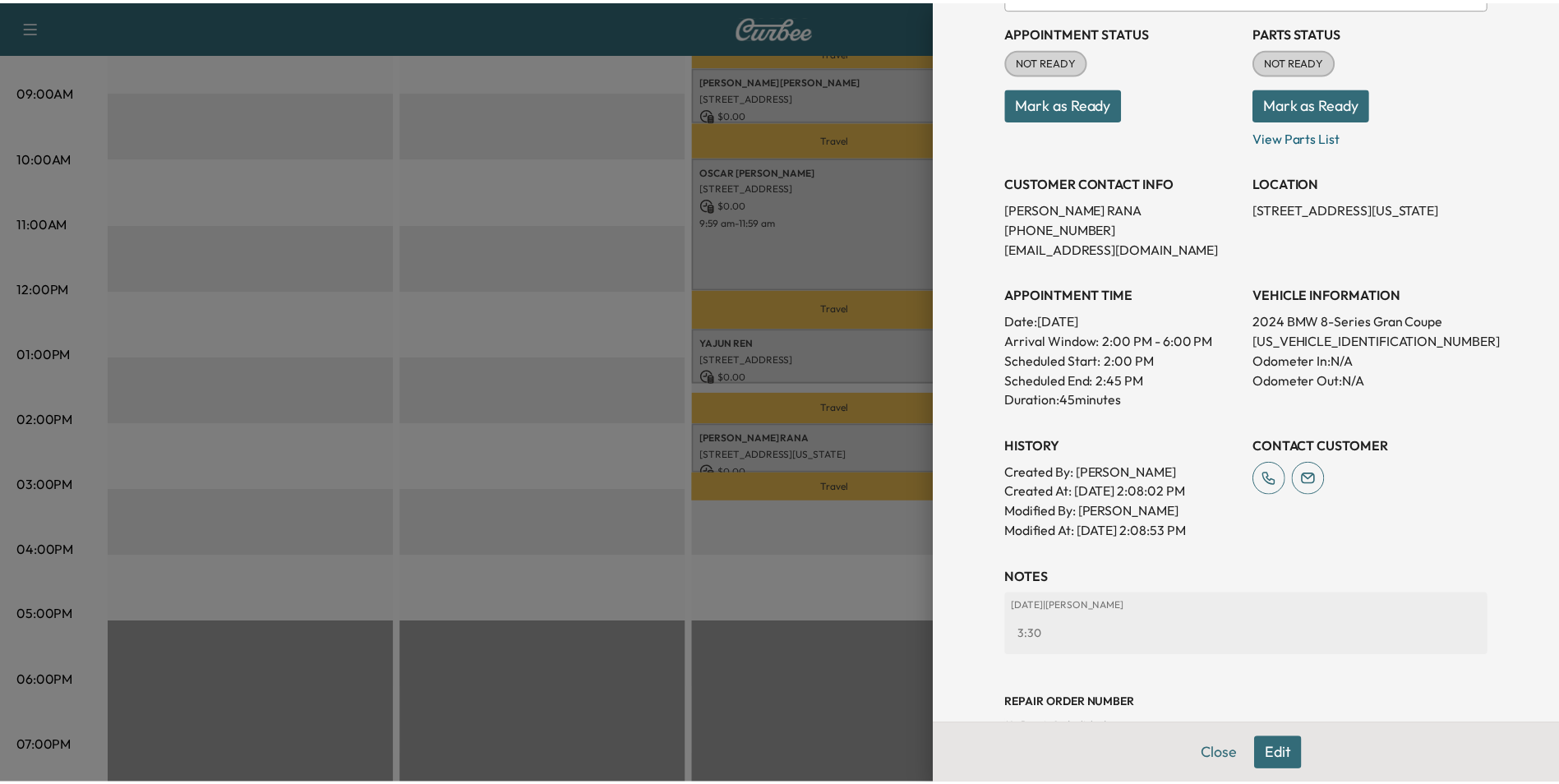
scroll to position [228, 0]
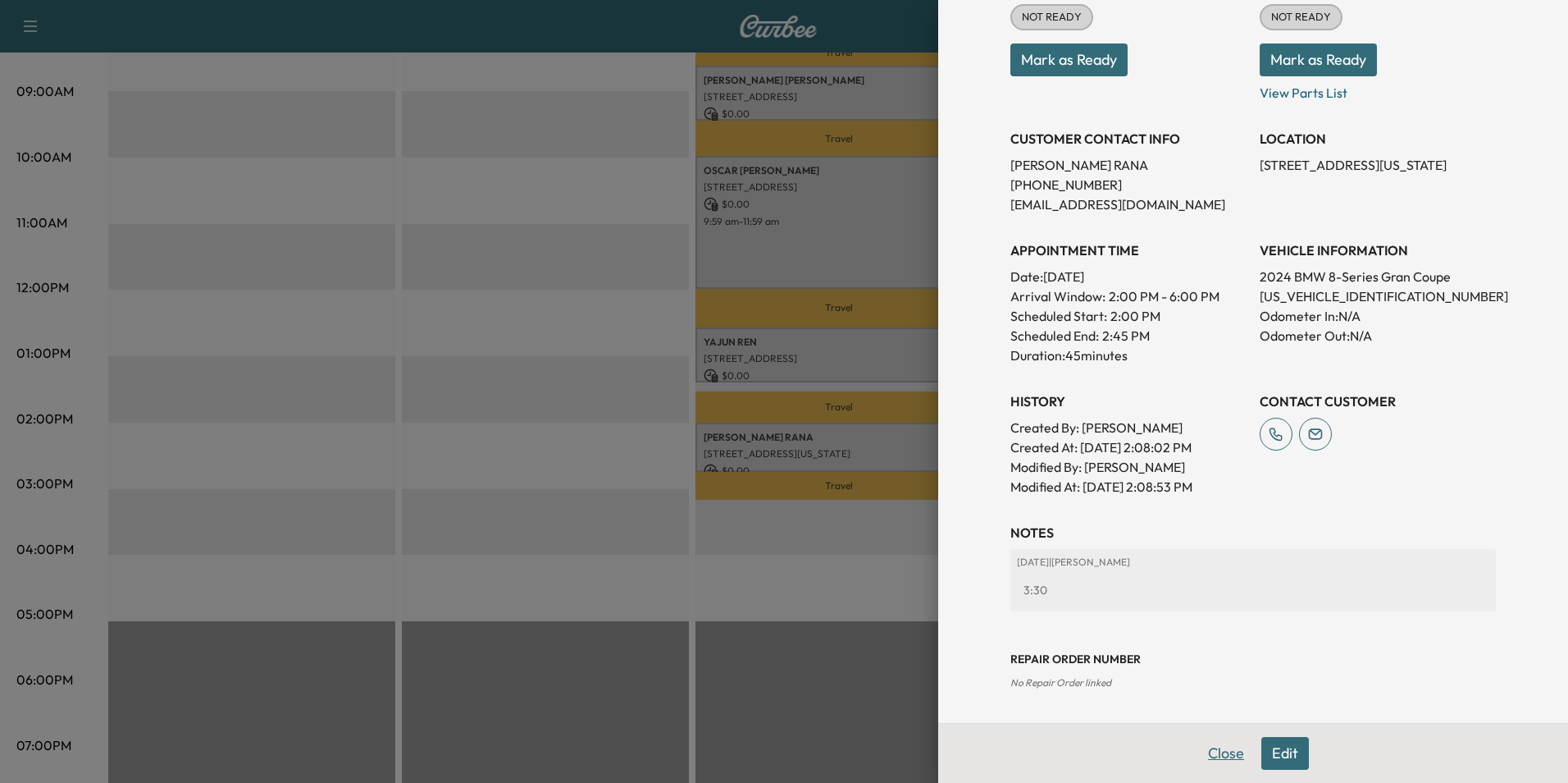
click at [1202, 750] on button "Close" at bounding box center [1226, 753] width 57 height 33
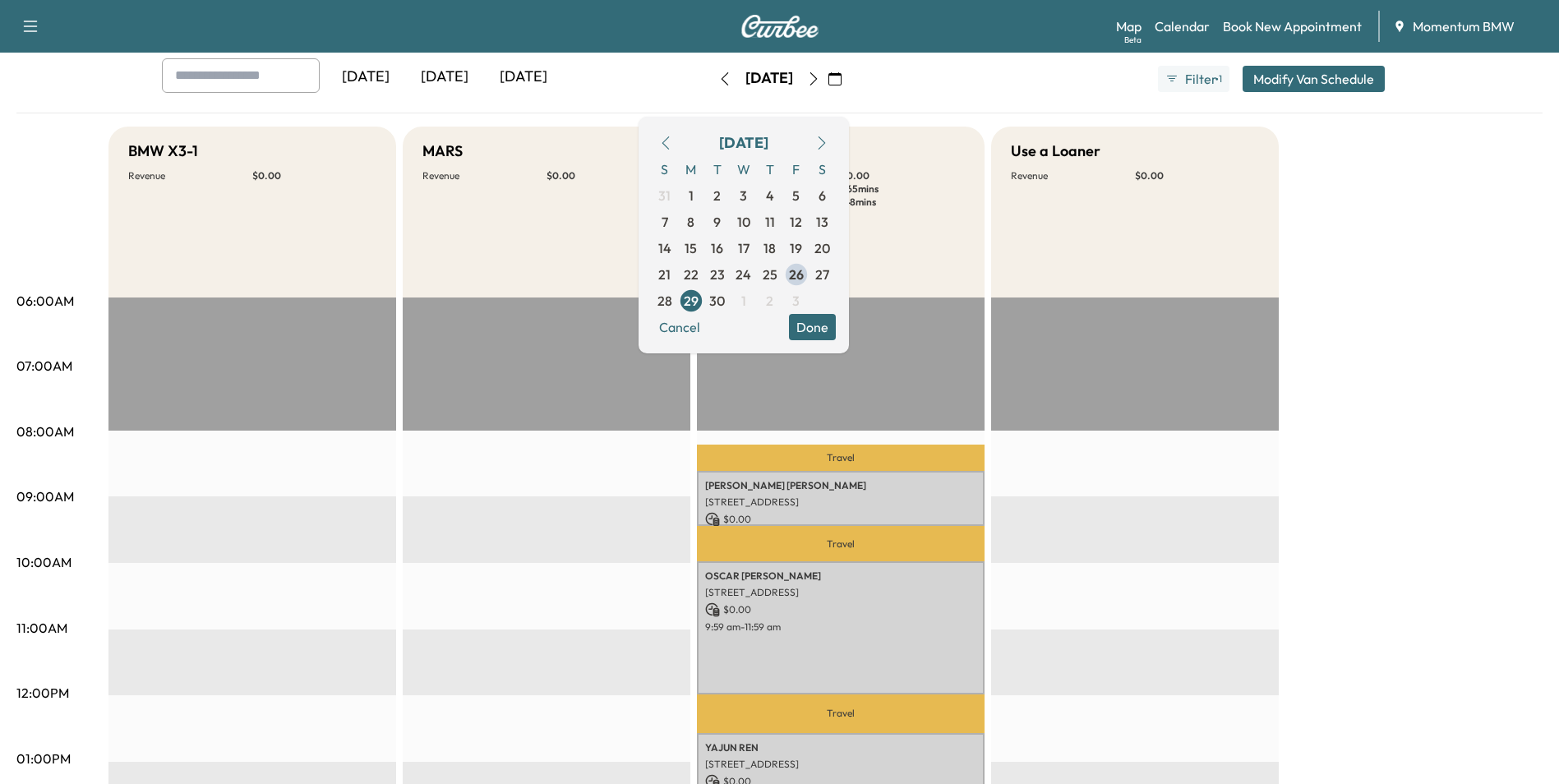
scroll to position [82, 0]
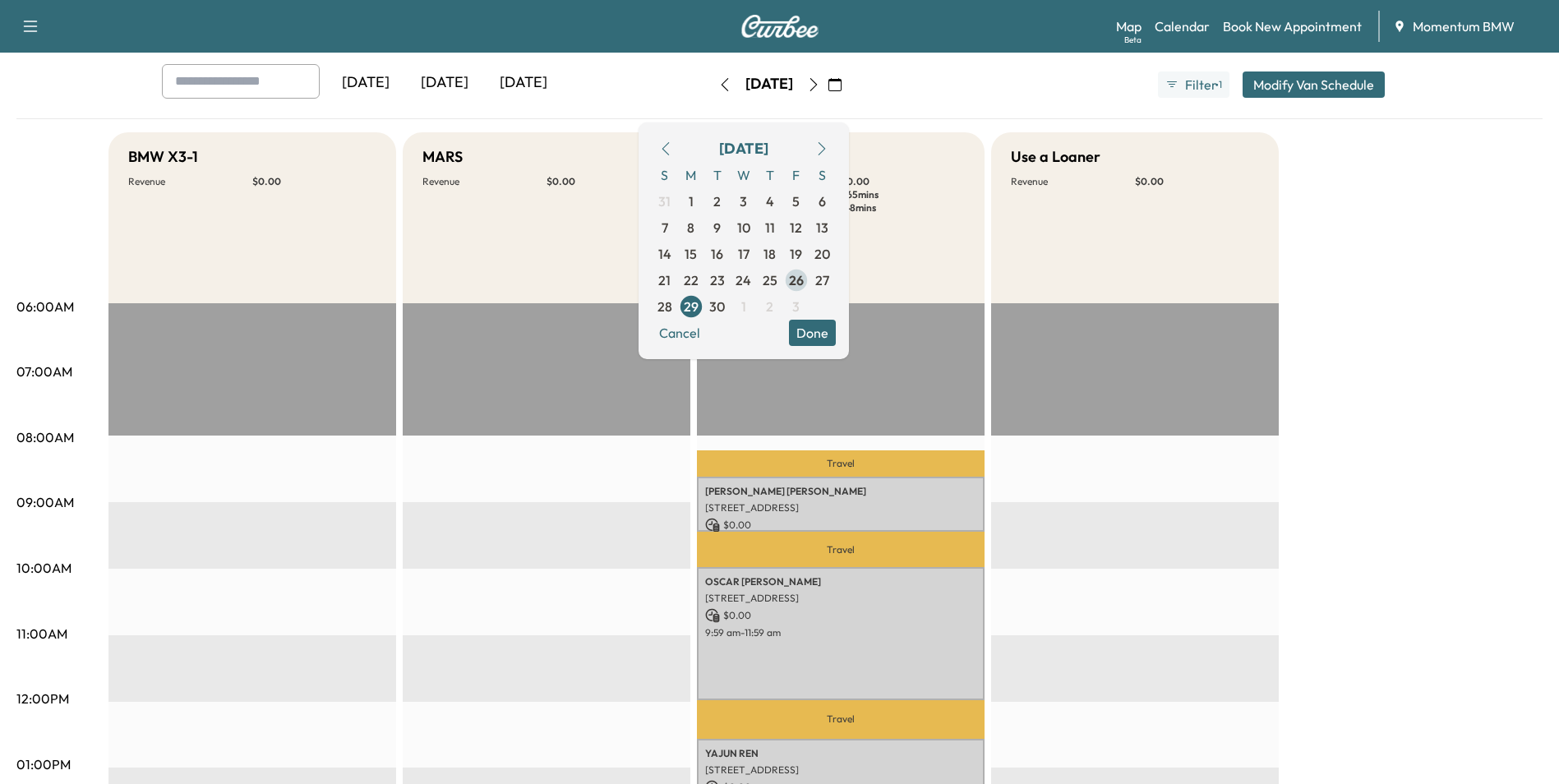
click at [804, 279] on span "26" at bounding box center [796, 280] width 15 height 20
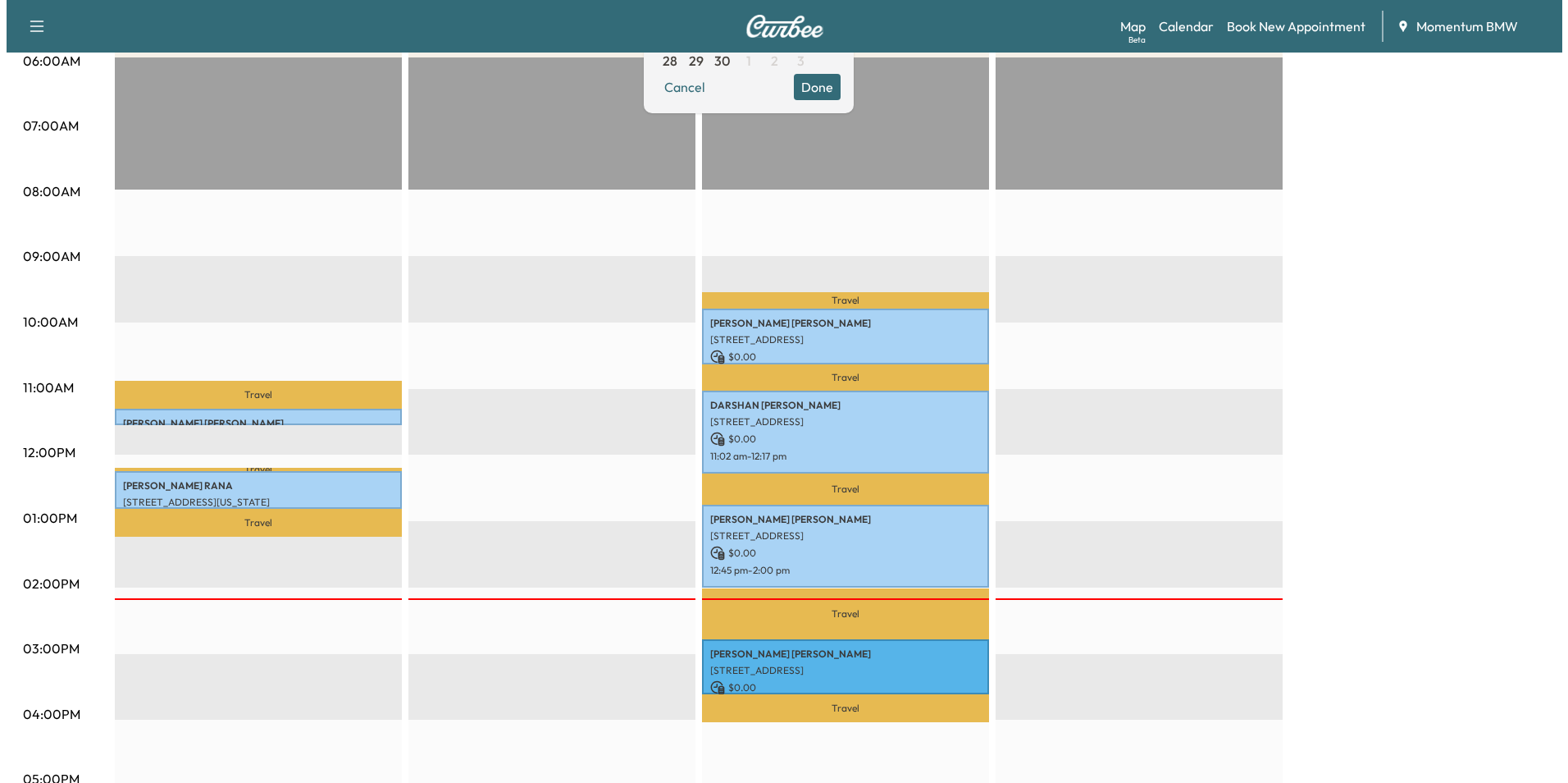
scroll to position [329, 0]
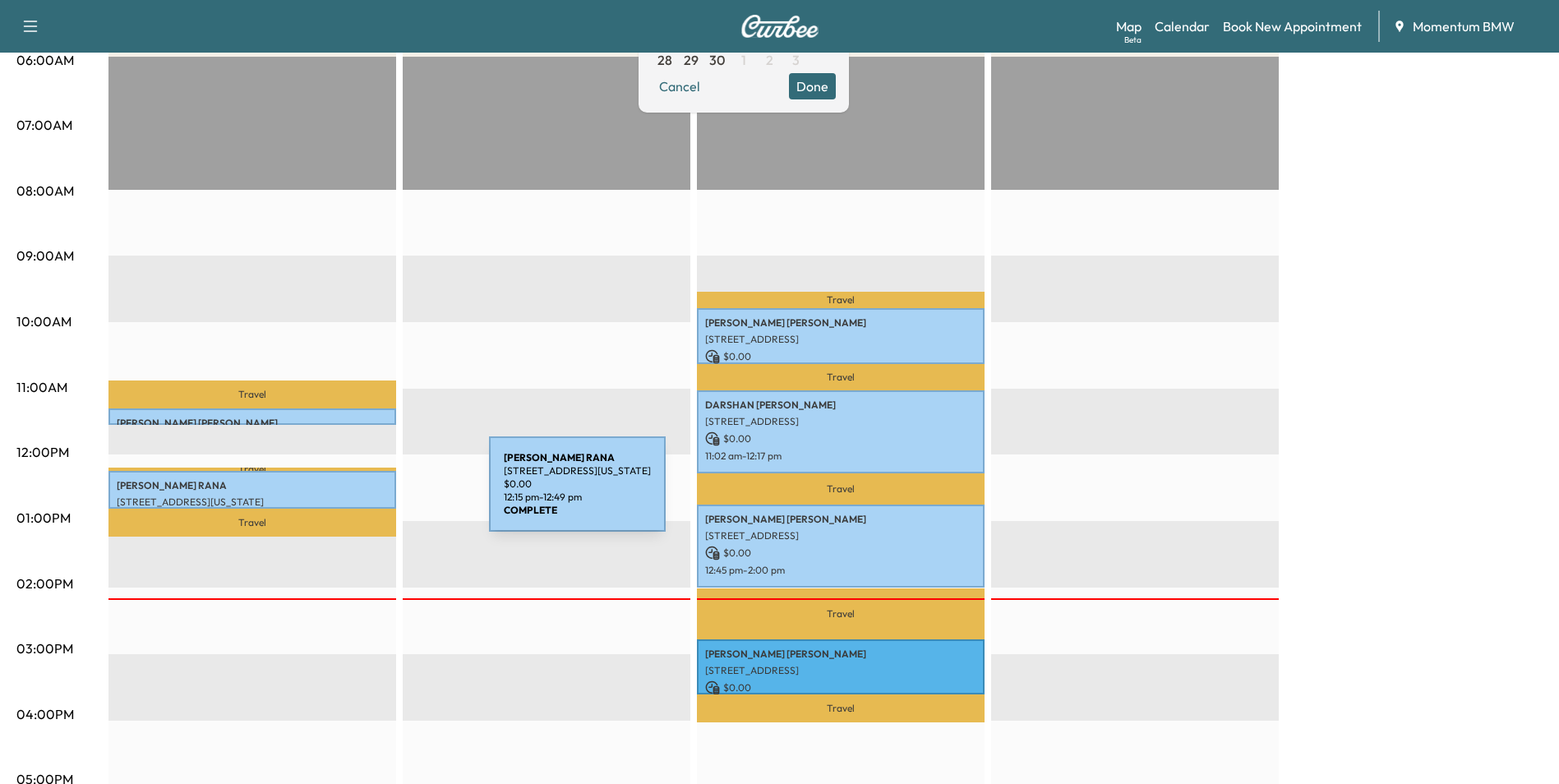
click at [365, 485] on p "[PERSON_NAME]" at bounding box center [252, 485] width 271 height 13
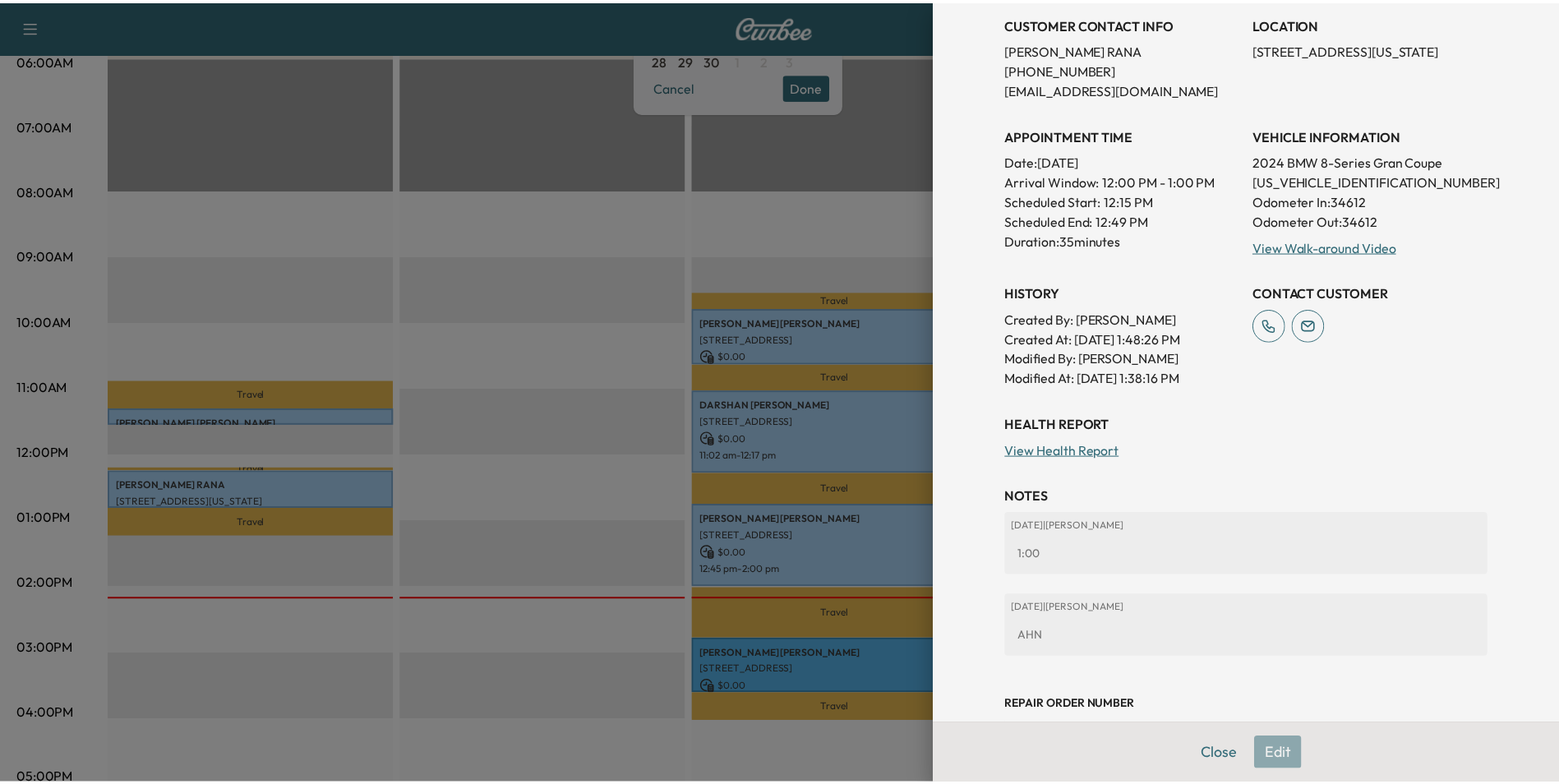
scroll to position [363, 0]
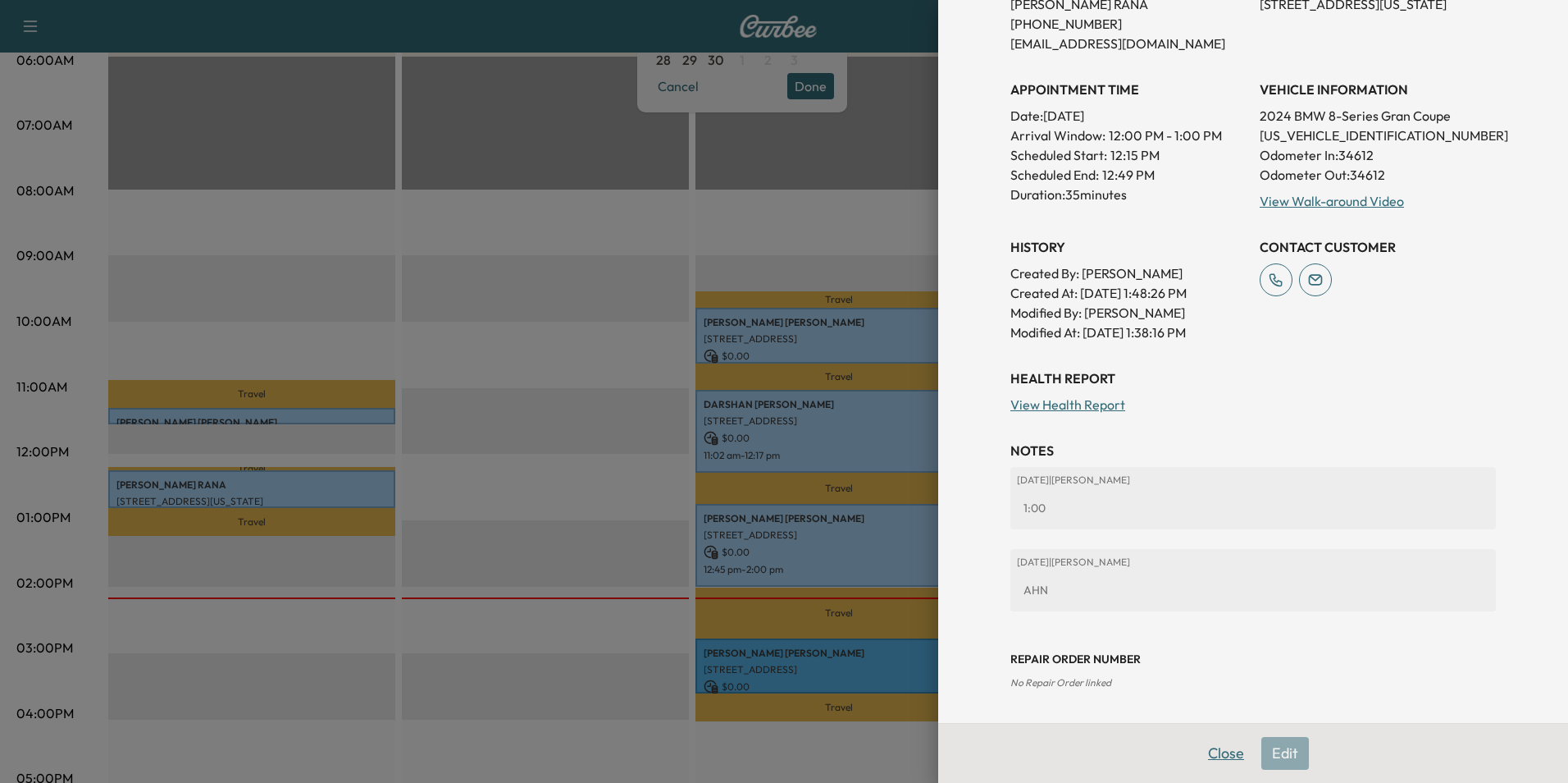
click at [1210, 758] on button "Close" at bounding box center [1226, 753] width 57 height 33
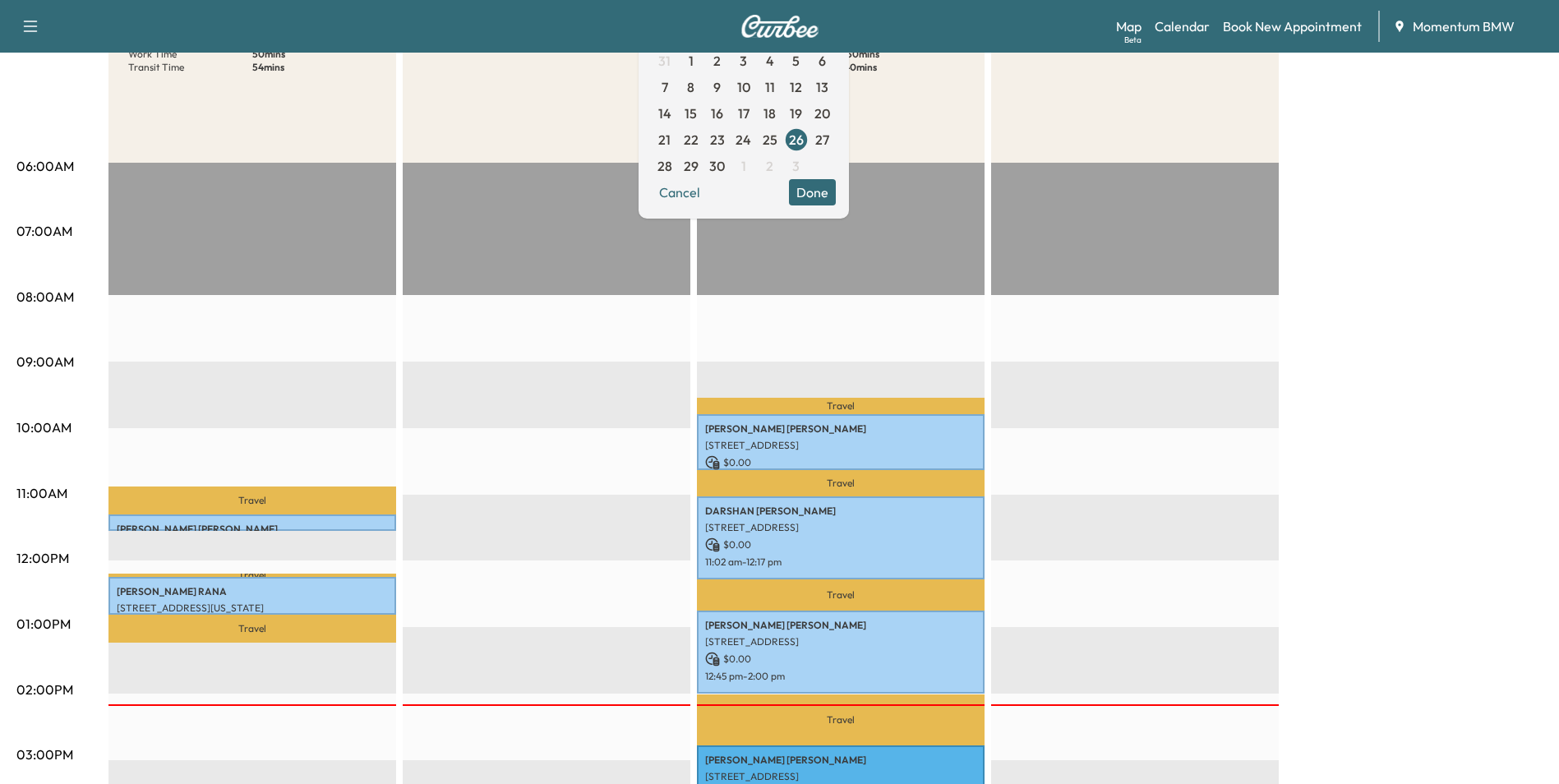
scroll to position [0, 0]
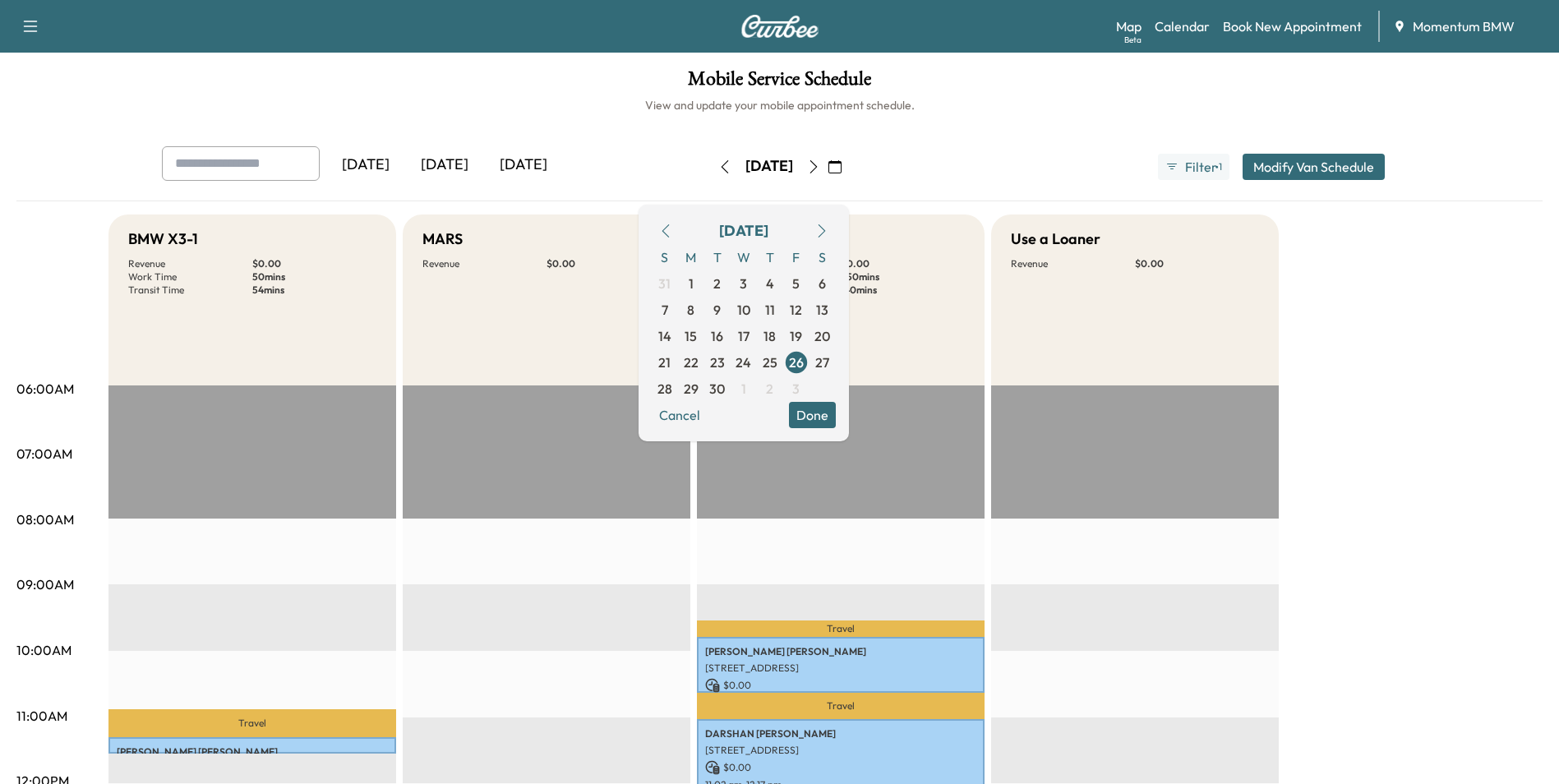
click at [836, 414] on button "Done" at bounding box center [812, 414] width 47 height 26
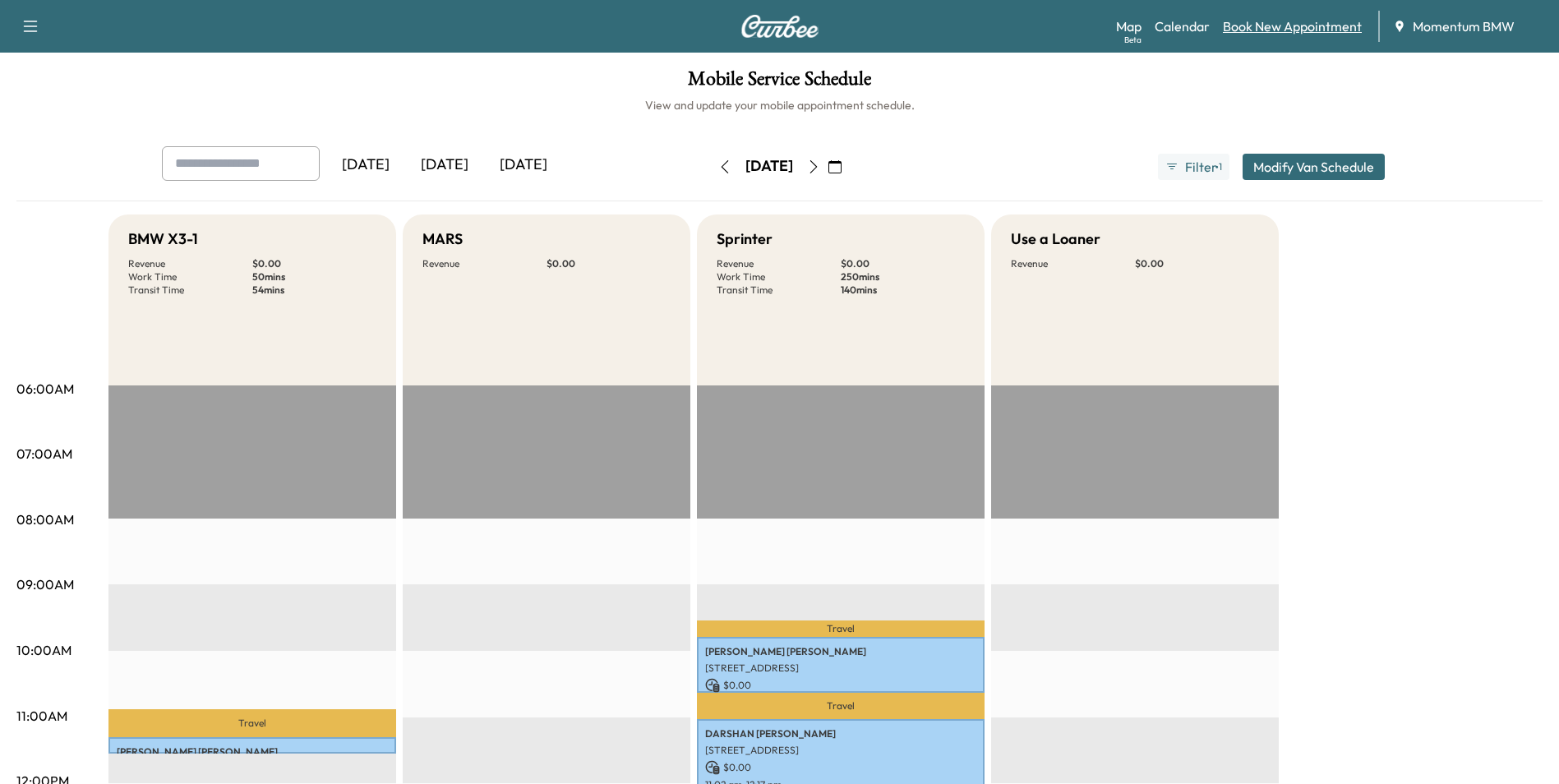
click at [1271, 26] on link "Book New Appointment" at bounding box center [1292, 26] width 139 height 20
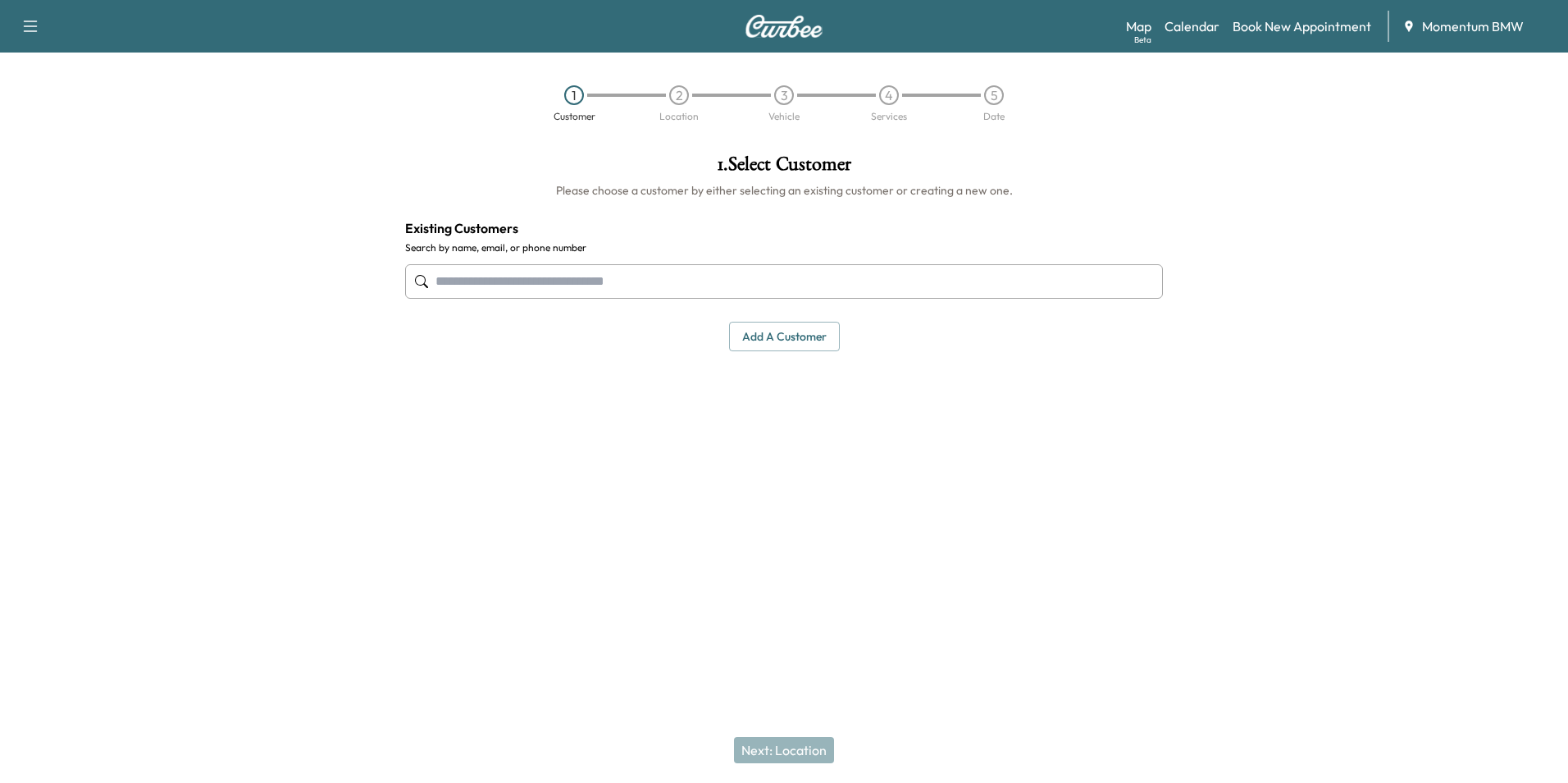
click at [716, 285] on input "text" at bounding box center [784, 281] width 758 height 35
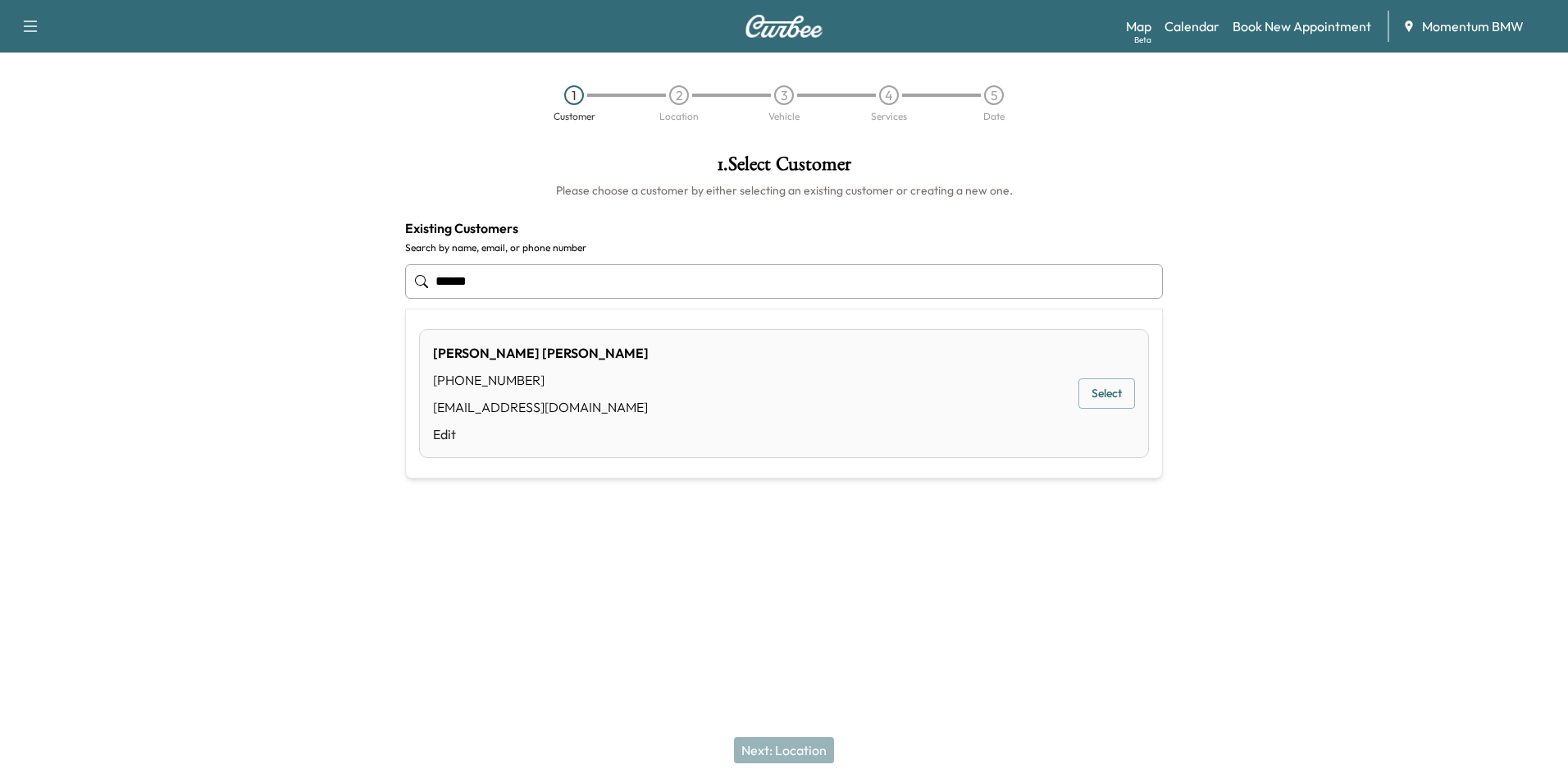
click at [506, 289] on input "******" at bounding box center [784, 281] width 758 height 35
type input "******"
click at [1336, 32] on link "Book New Appointment" at bounding box center [1301, 26] width 138 height 20
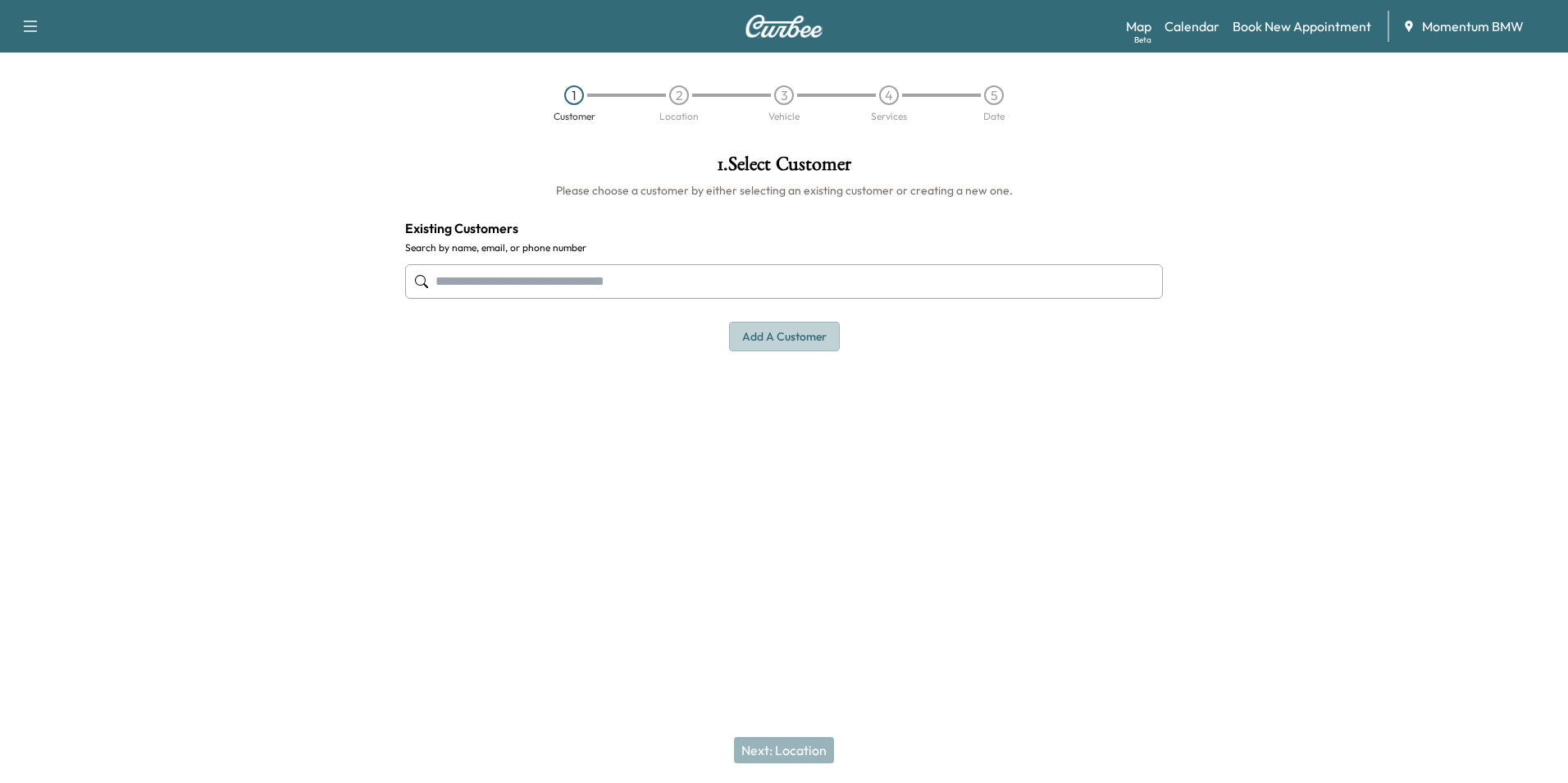
click at [776, 338] on button "Add a customer" at bounding box center [784, 337] width 111 height 30
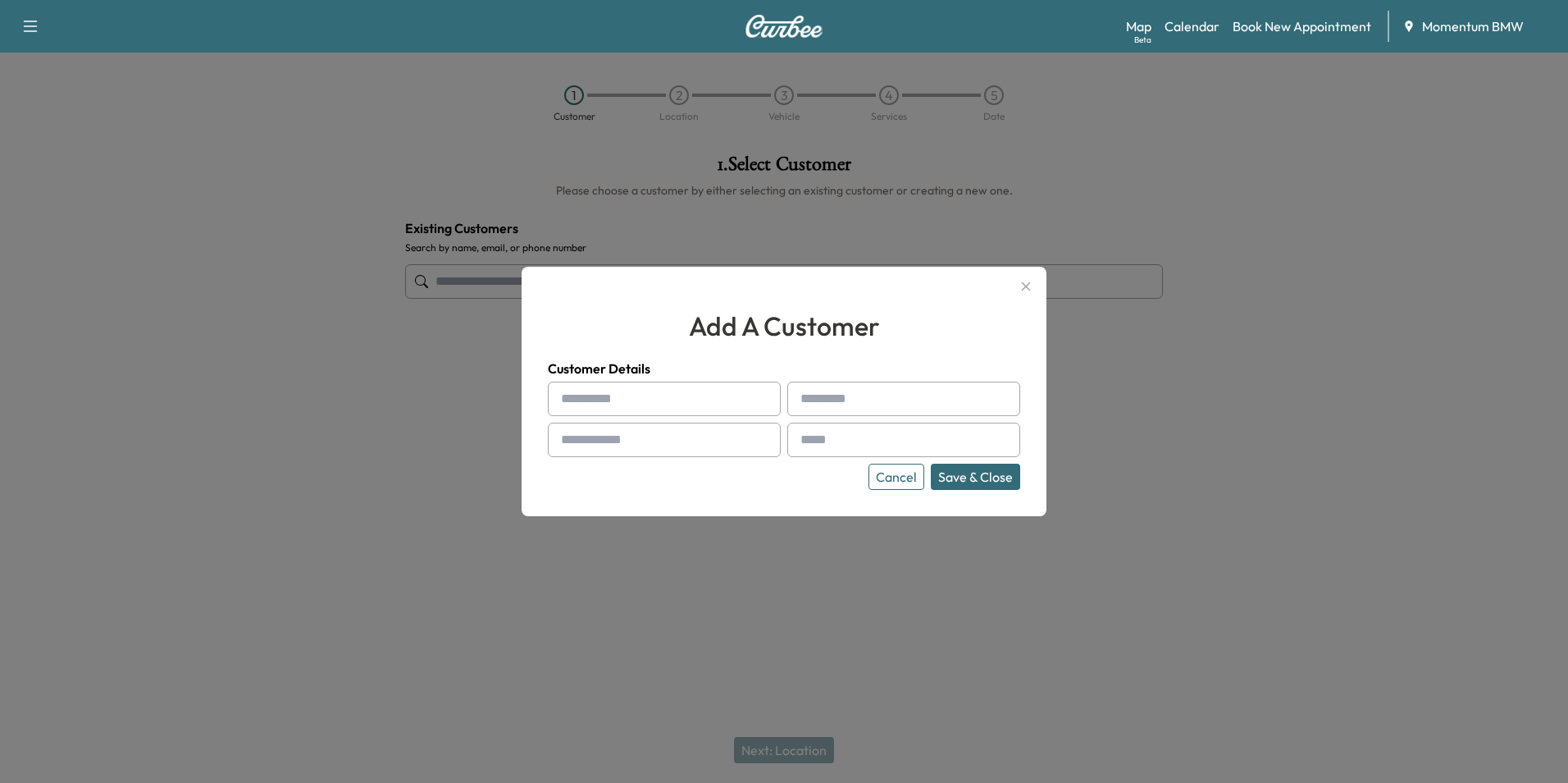
click at [695, 405] on input "text" at bounding box center [664, 398] width 233 height 35
type input "*"
type input "******"
type input "*****"
type input "**********"
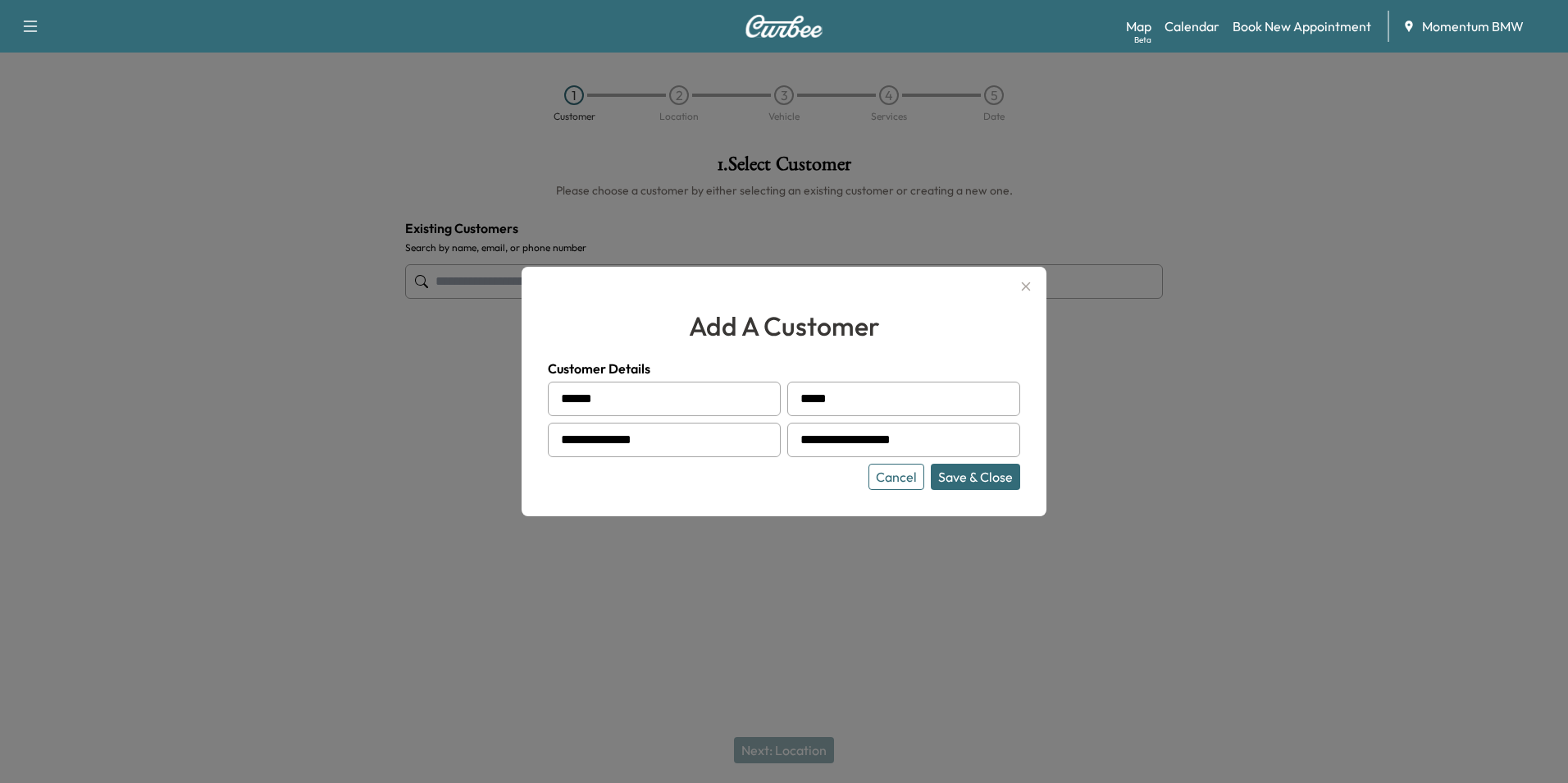
type input "**********"
click at [984, 478] on button "Save & Close" at bounding box center [975, 476] width 89 height 26
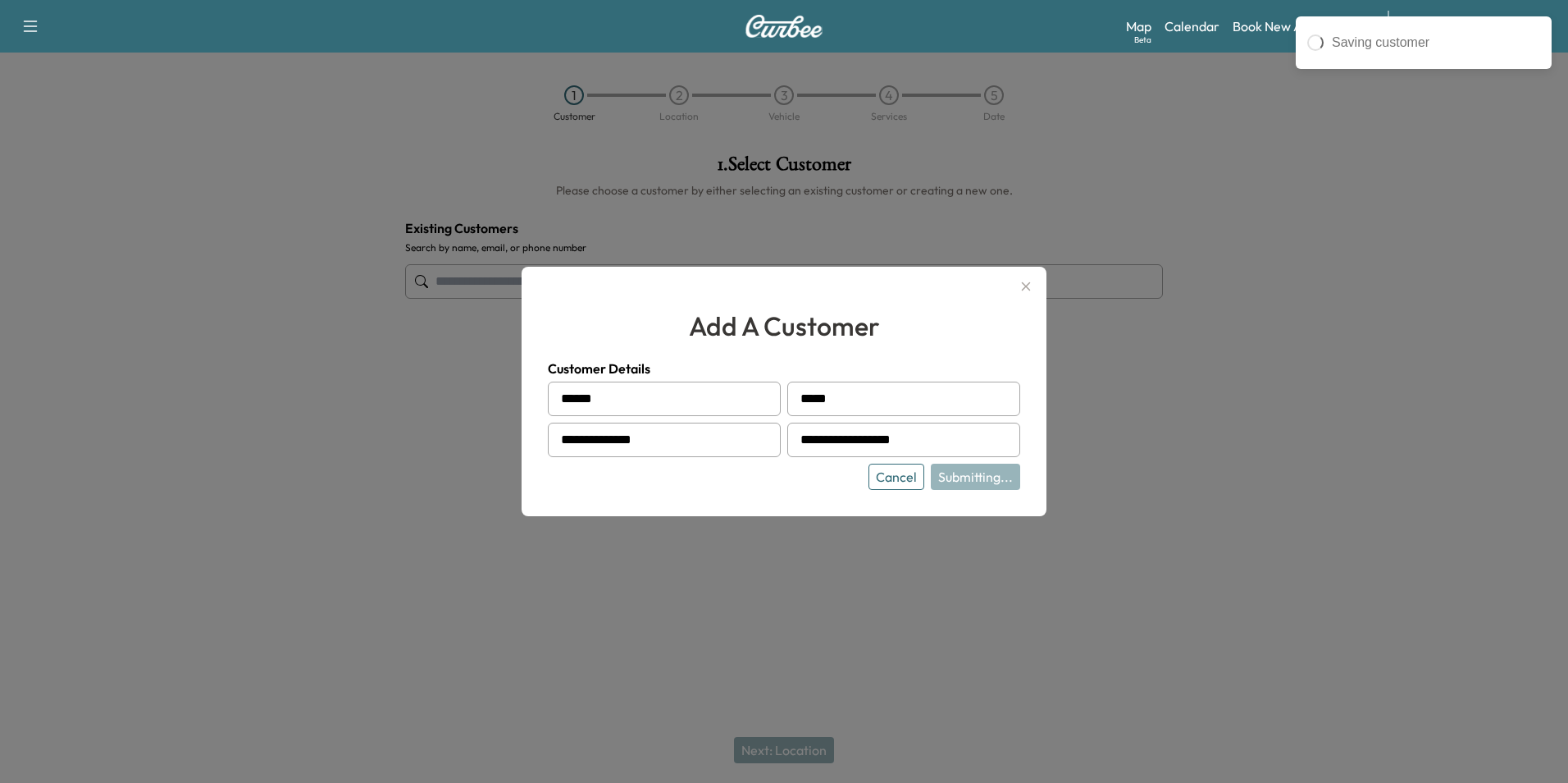
type input "**********"
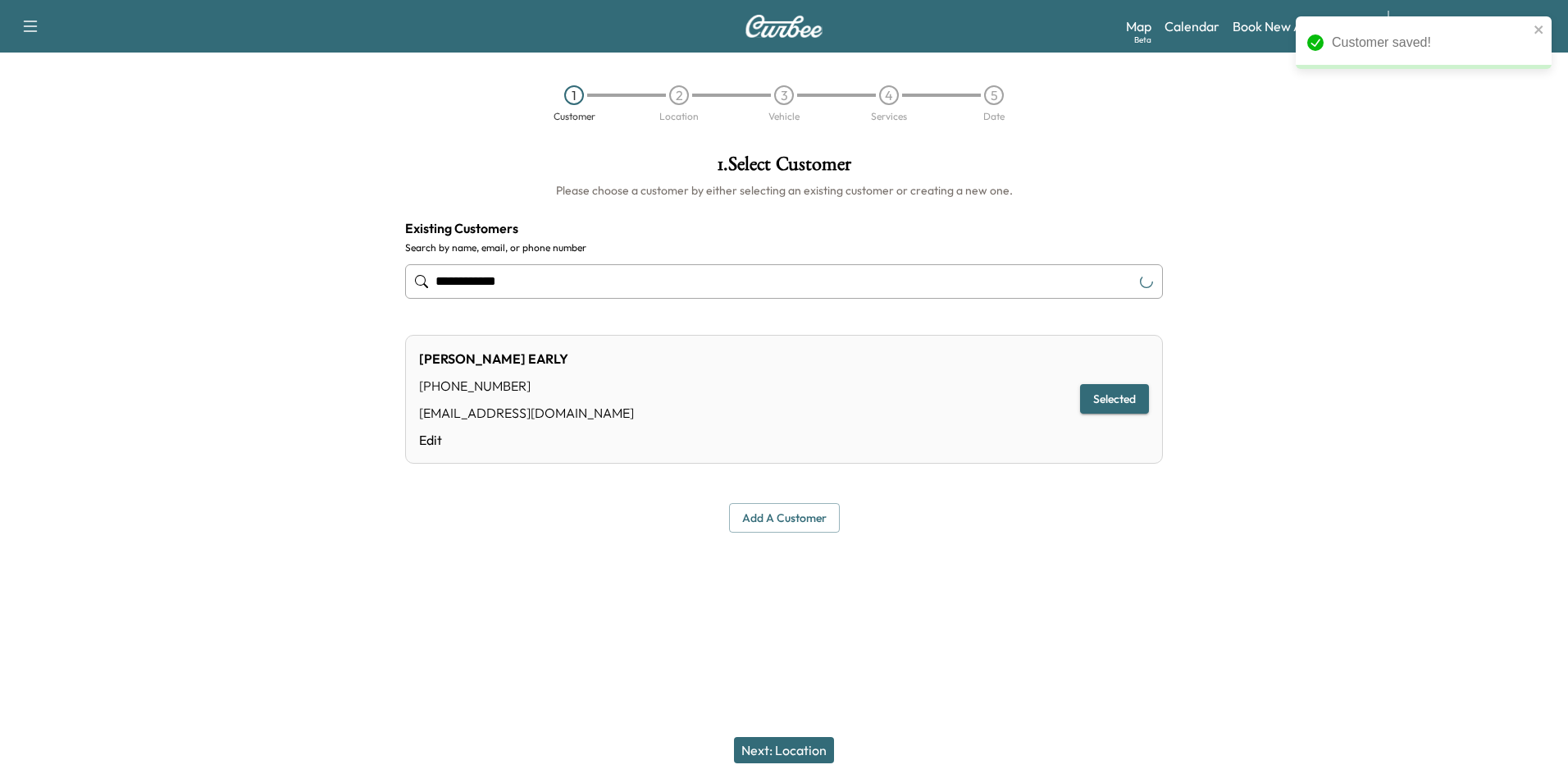
click at [805, 754] on button "Next: Location" at bounding box center [784, 749] width 100 height 26
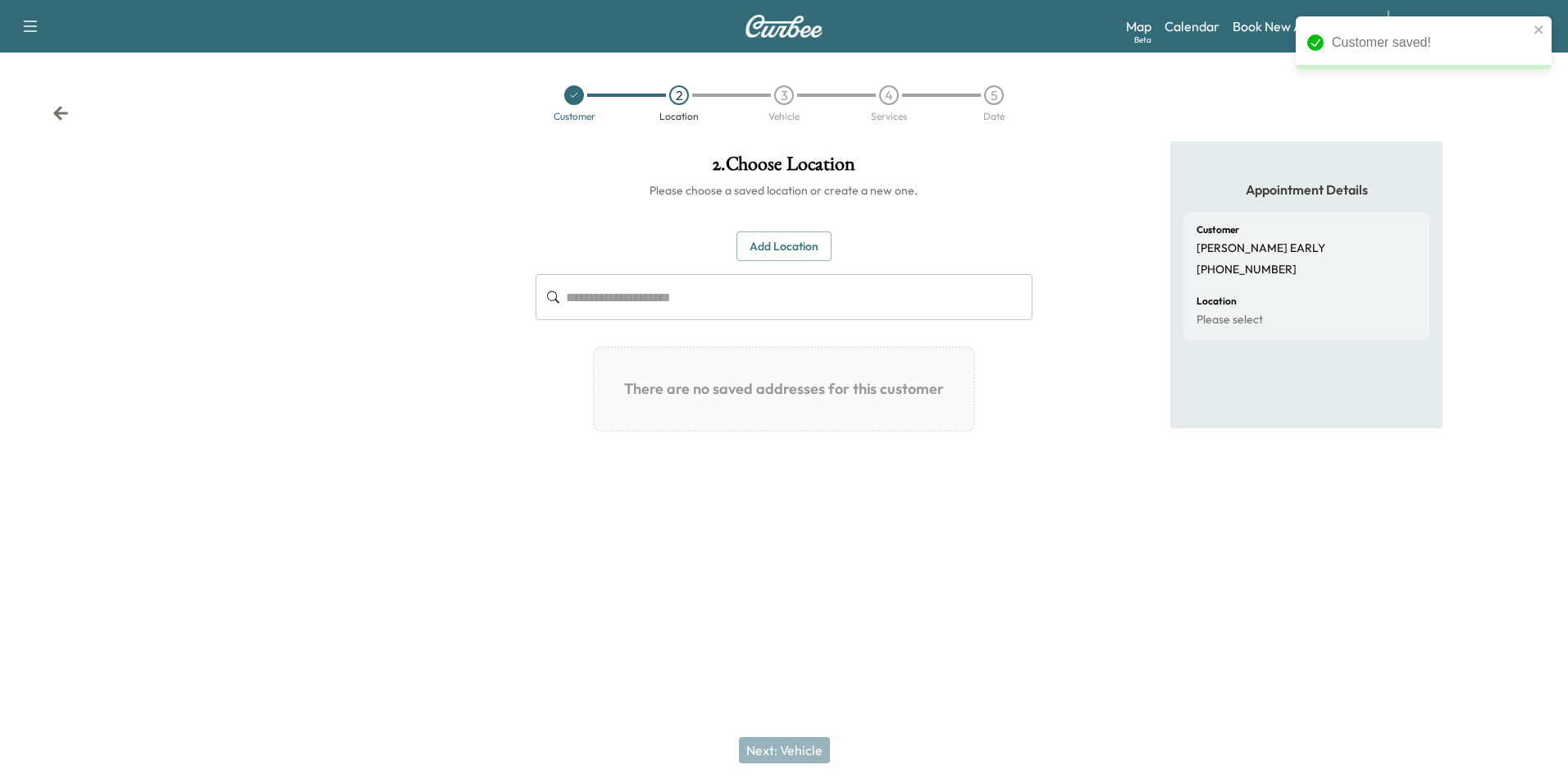
click at [794, 247] on button "Add Location" at bounding box center [784, 246] width 95 height 30
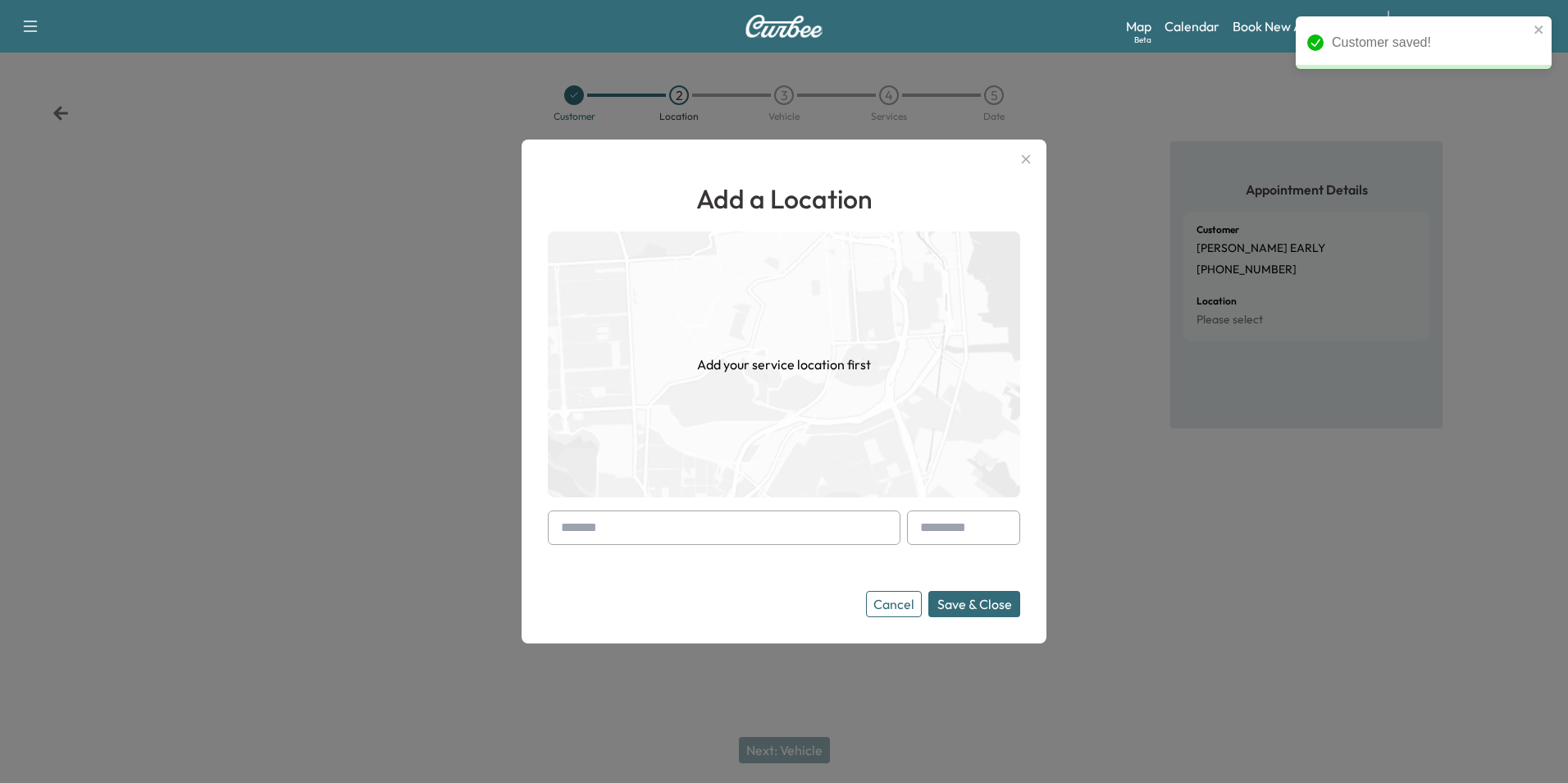
click at [761, 526] on input "text" at bounding box center [724, 528] width 353 height 35
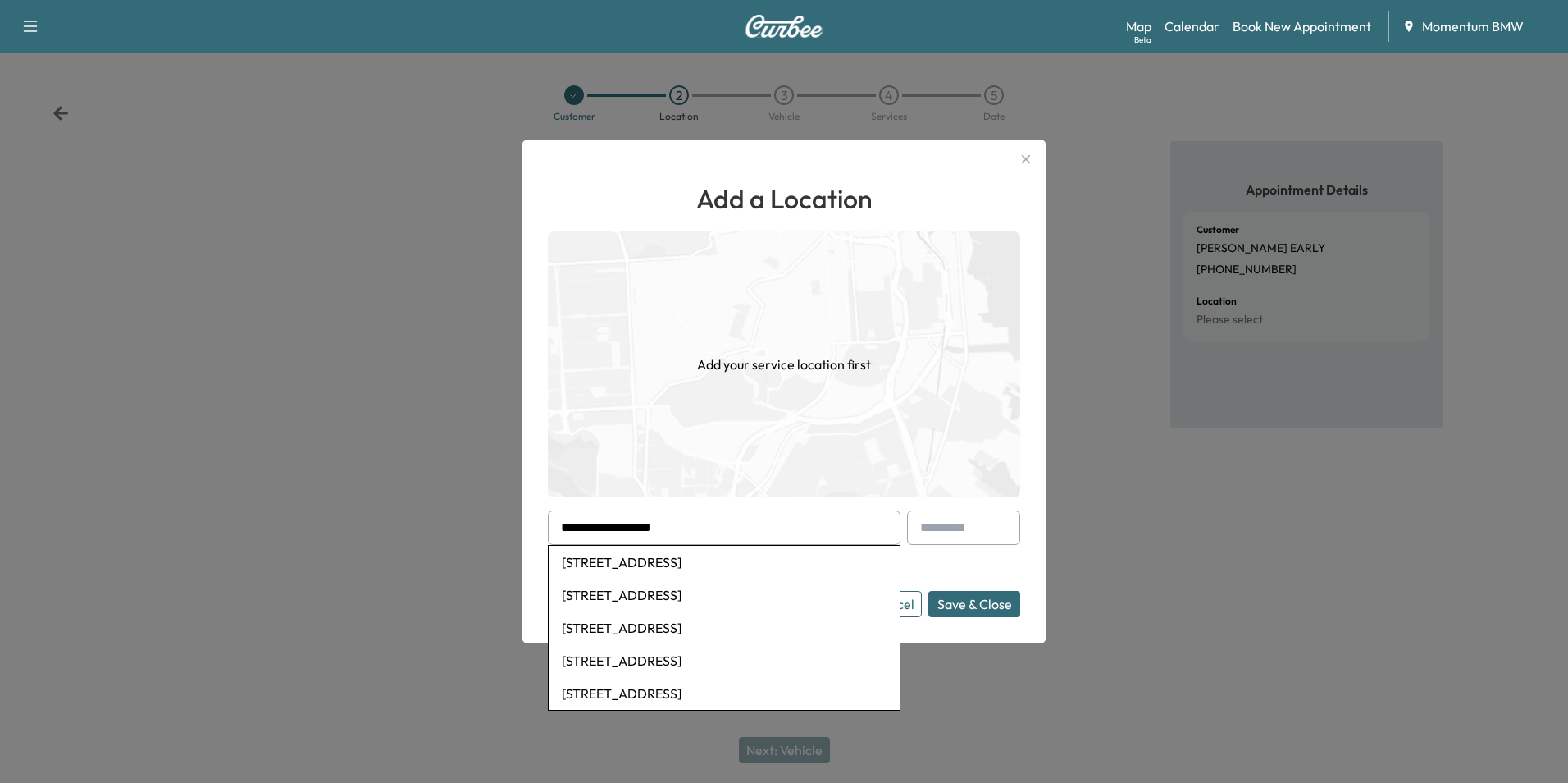
click at [712, 562] on li "[STREET_ADDRESS]" at bounding box center [724, 562] width 351 height 33
type input "**********"
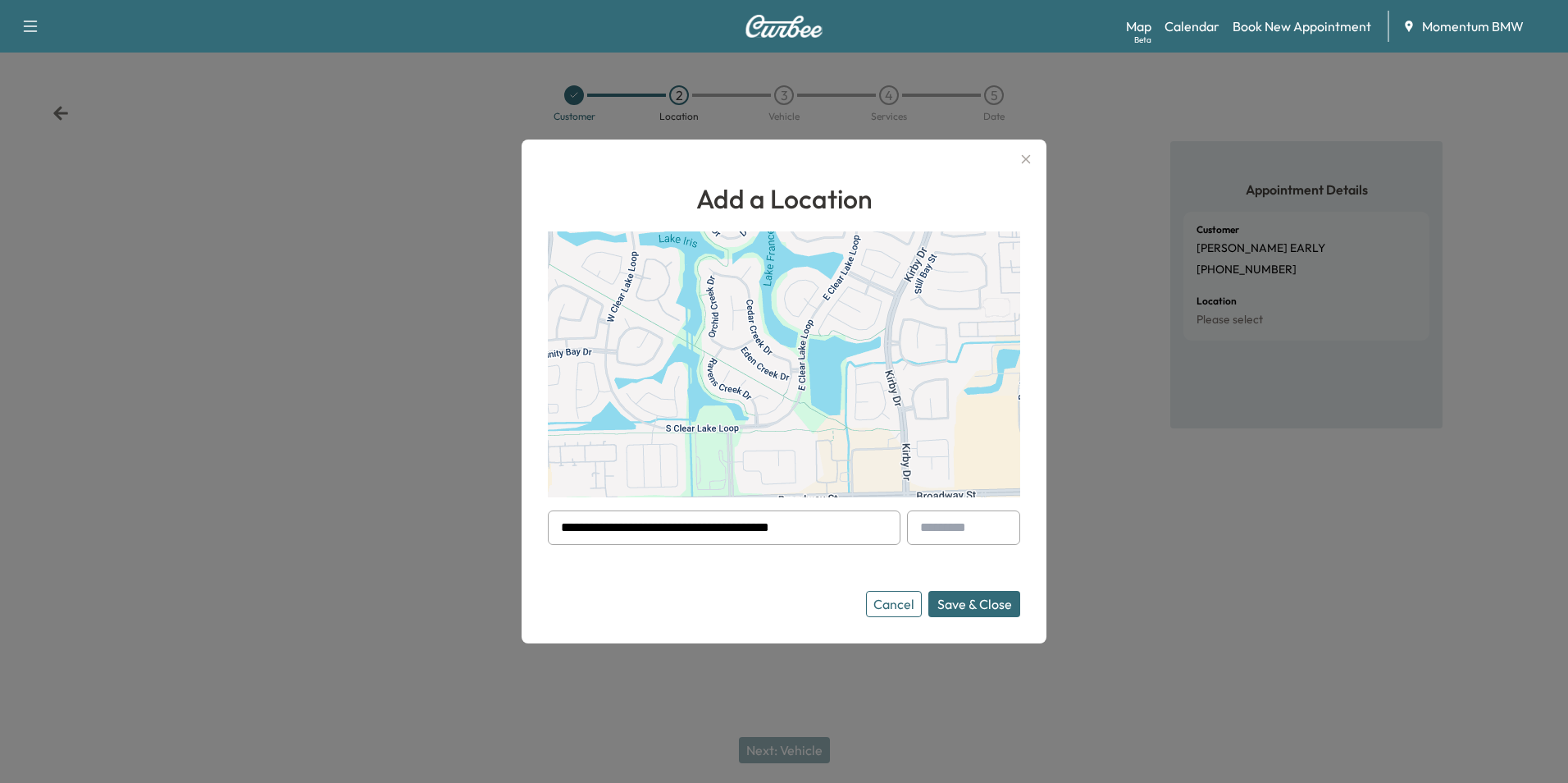
click at [975, 604] on button "Save & Close" at bounding box center [974, 604] width 92 height 26
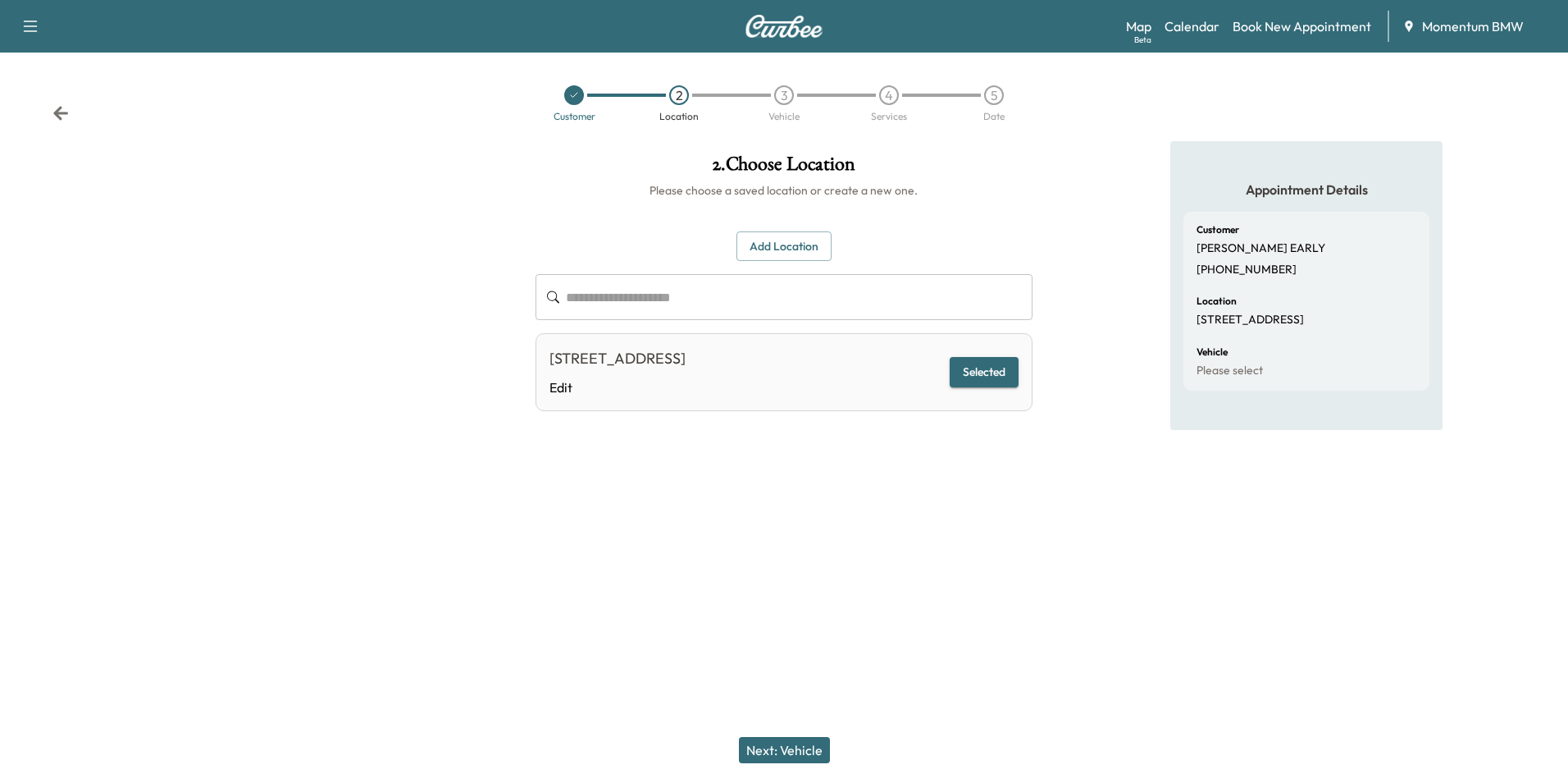
click at [809, 758] on button "Next: Vehicle" at bounding box center [784, 749] width 91 height 26
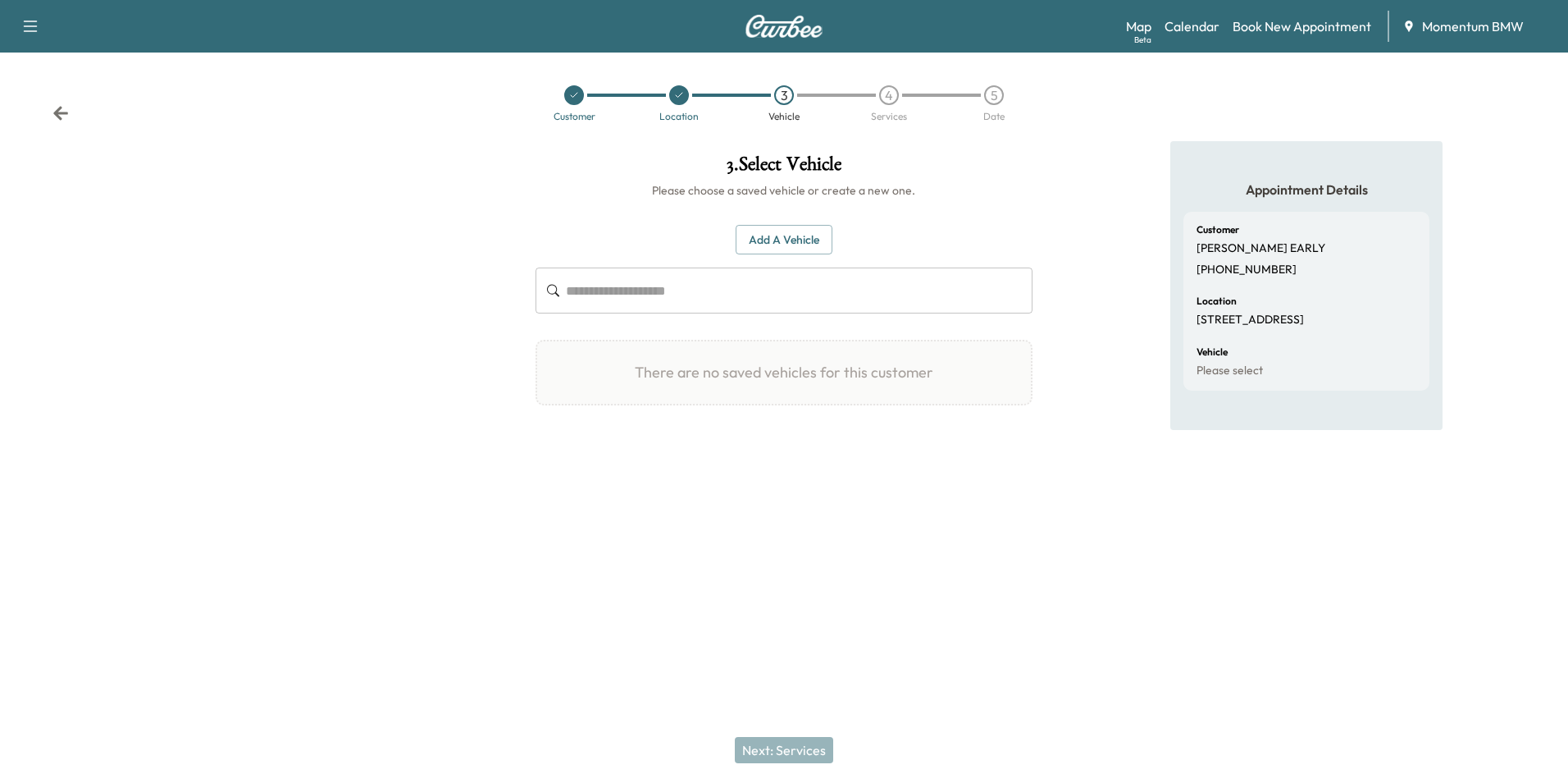
click at [797, 248] on button "Add a Vehicle" at bounding box center [784, 240] width 96 height 30
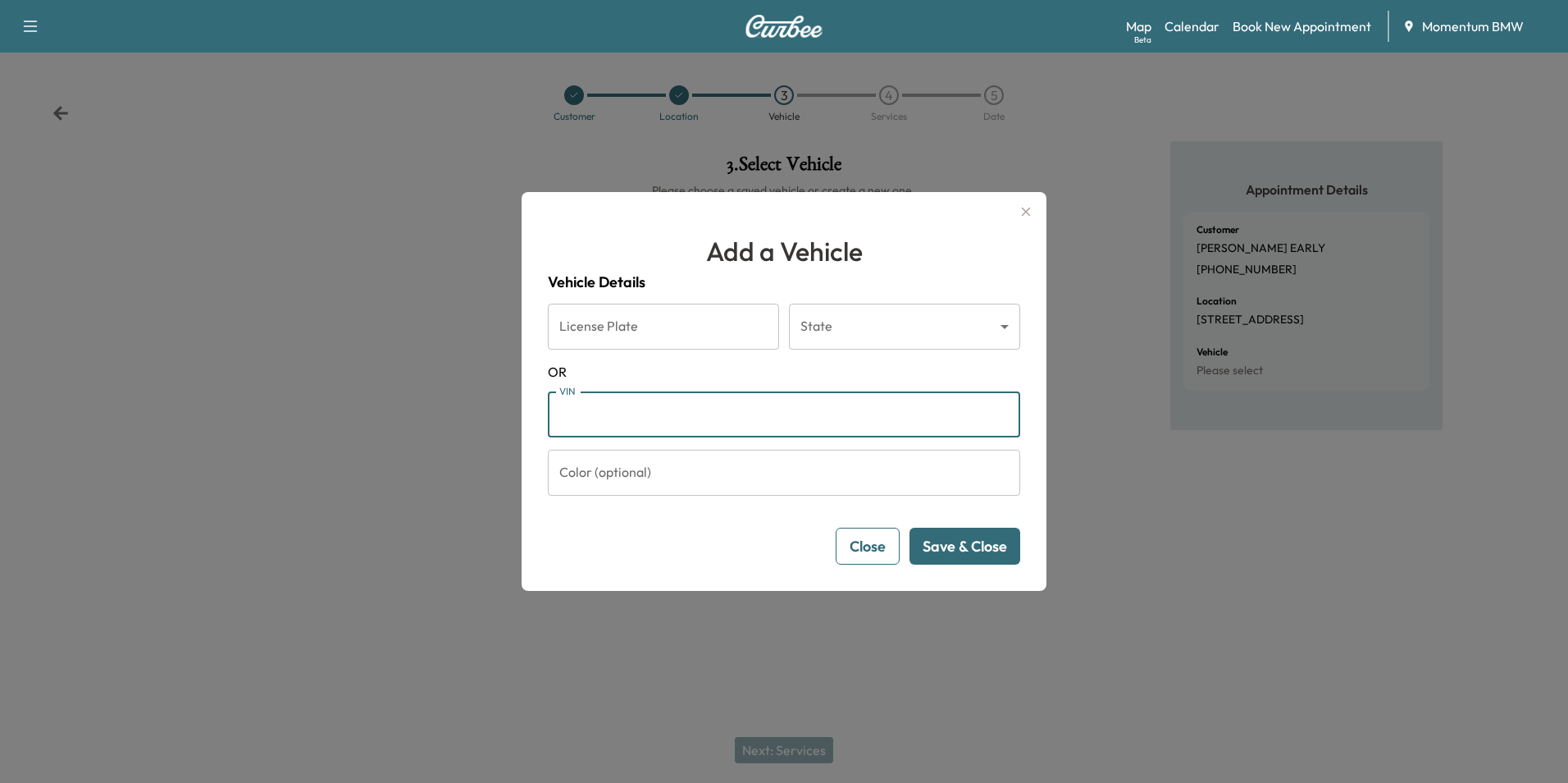
paste input "**********"
type input "**********"
click at [984, 547] on button "Save & Close" at bounding box center [965, 546] width 111 height 37
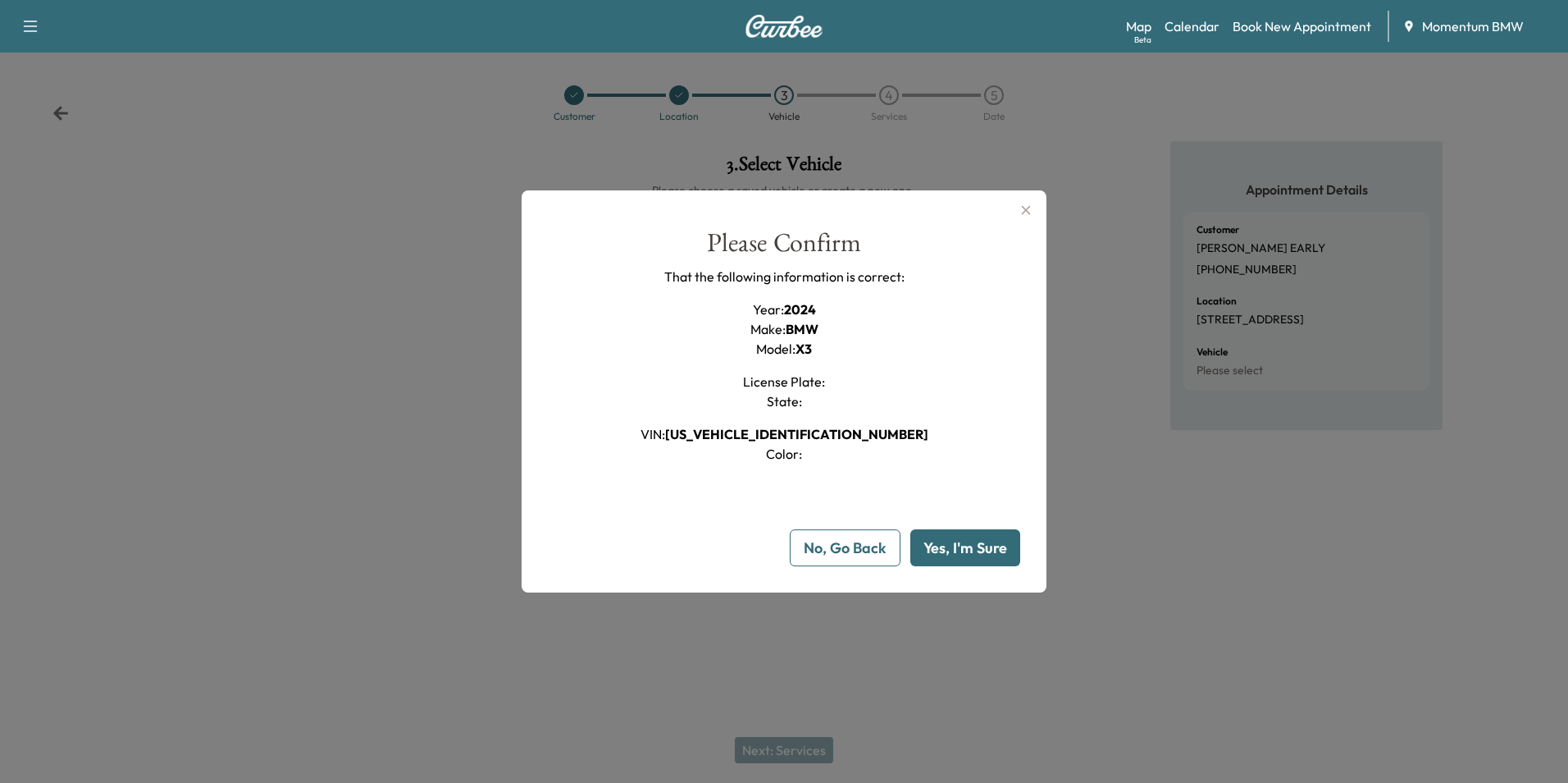
click at [975, 553] on button "Yes, I'm Sure" at bounding box center [965, 547] width 110 height 37
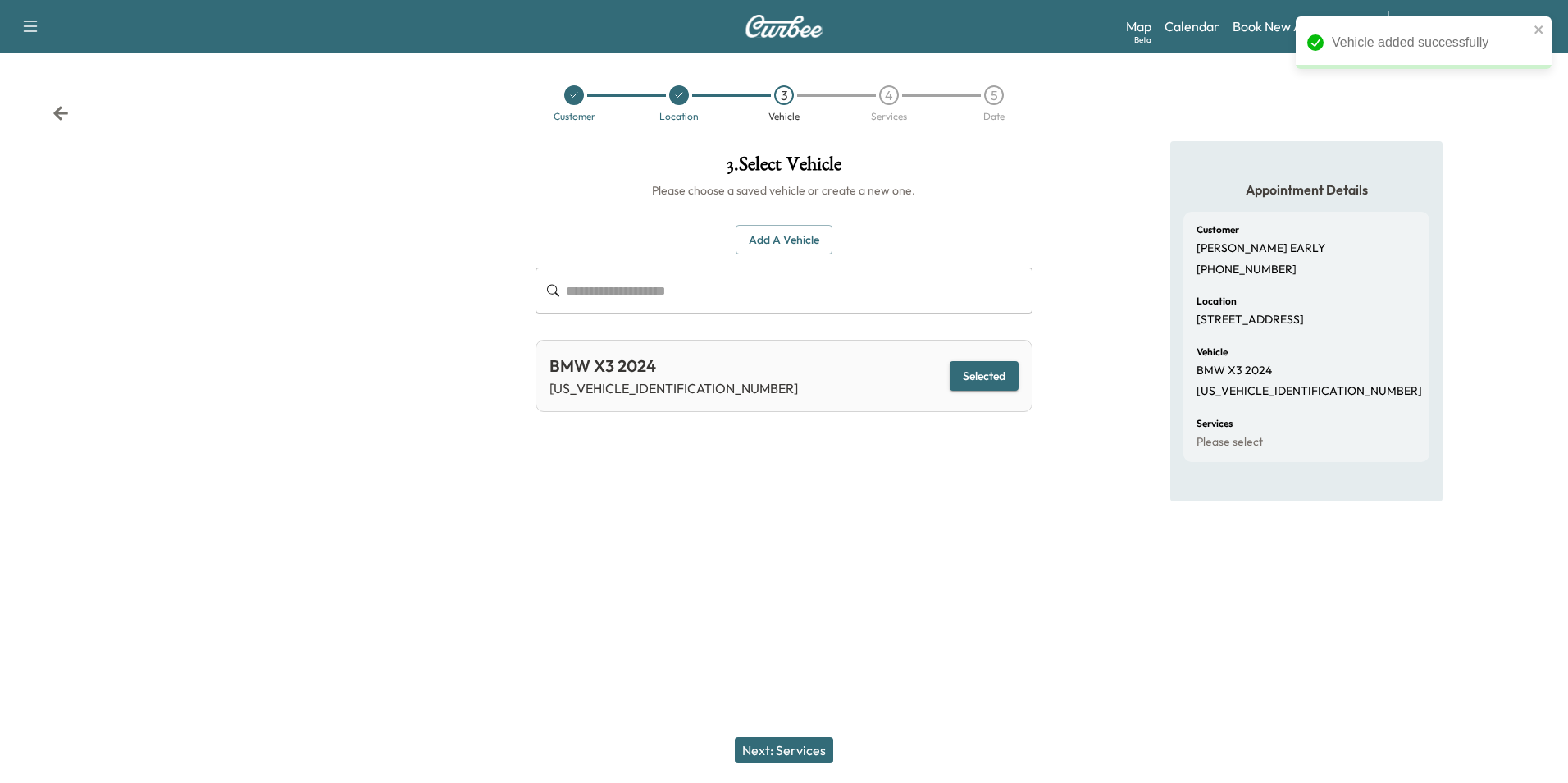
click at [800, 754] on button "Next: Services" at bounding box center [784, 749] width 98 height 26
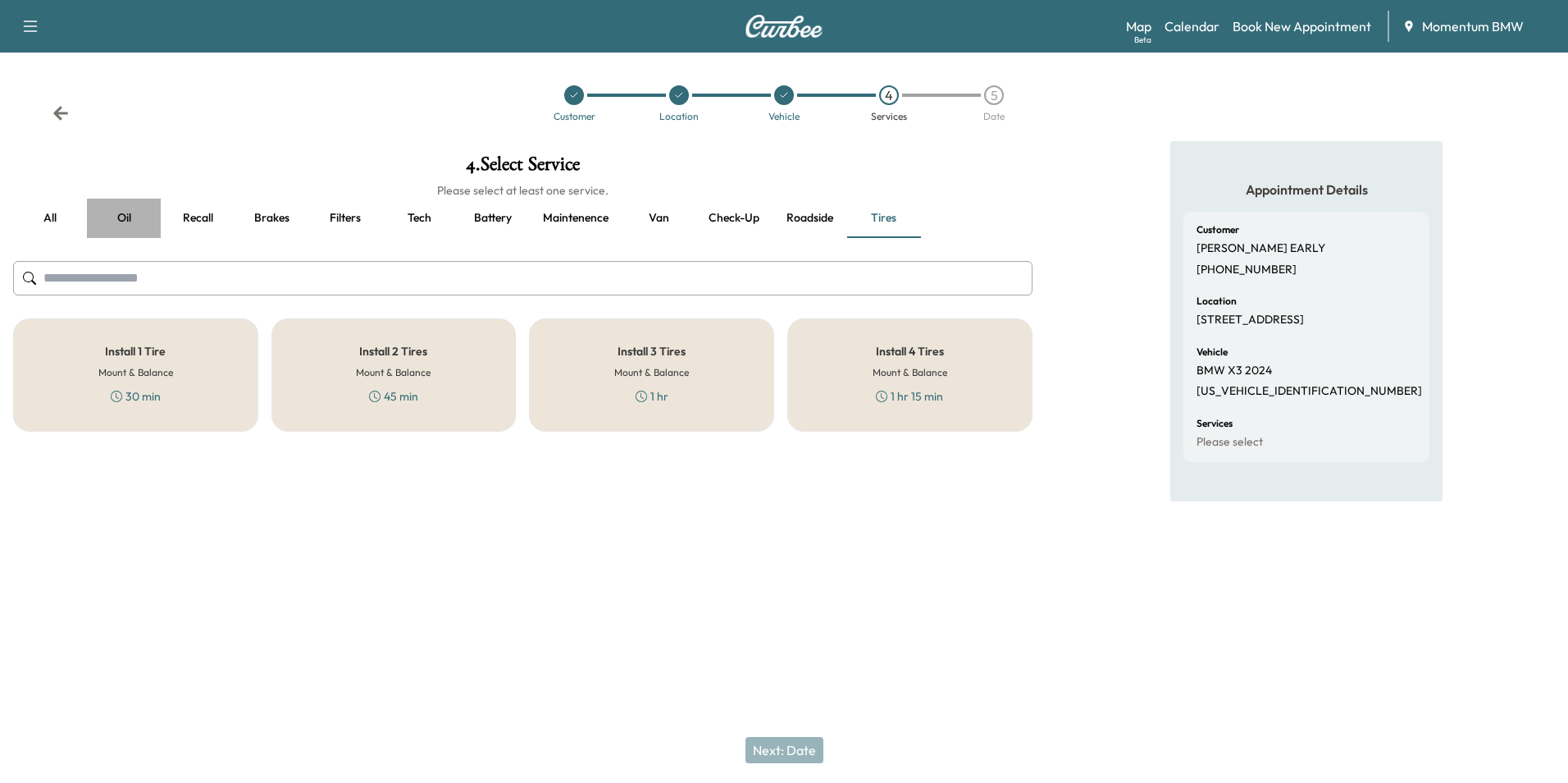
click at [126, 219] on button "Oil" at bounding box center [123, 218] width 74 height 39
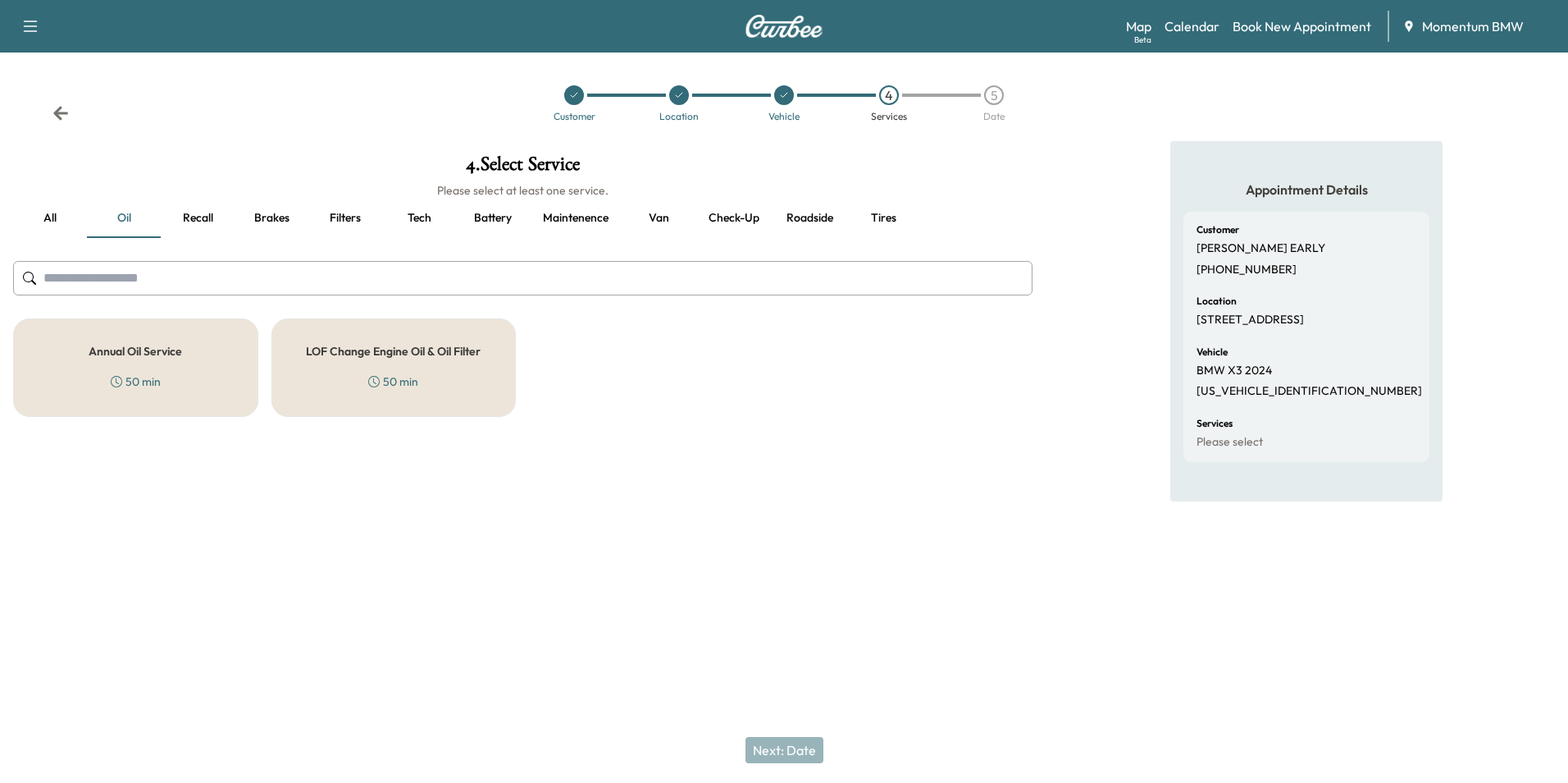
click at [149, 352] on h5 "Annual Oil Service" at bounding box center [135, 351] width 94 height 12
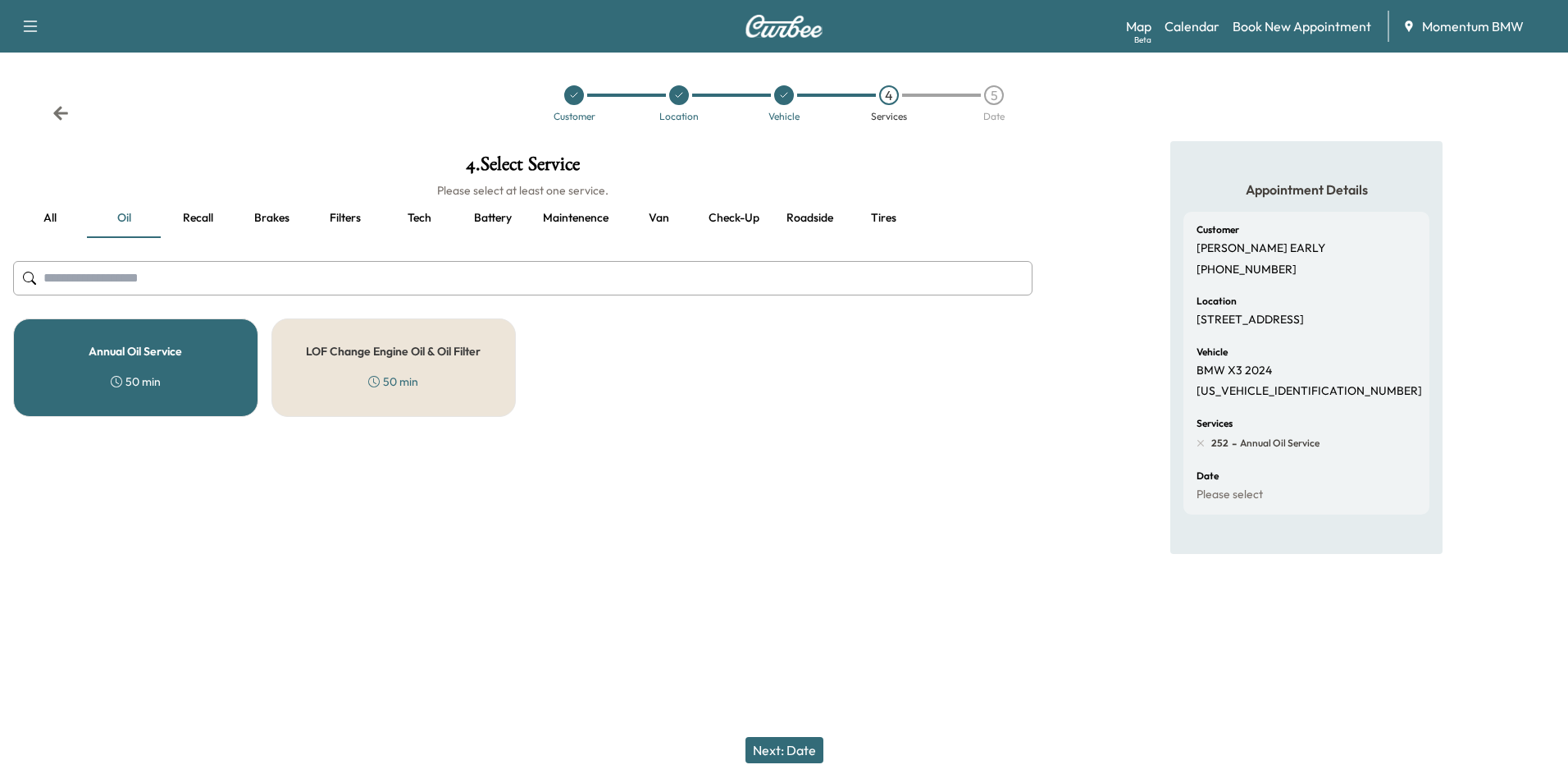
click at [775, 738] on button "Next: Date" at bounding box center [784, 749] width 78 height 26
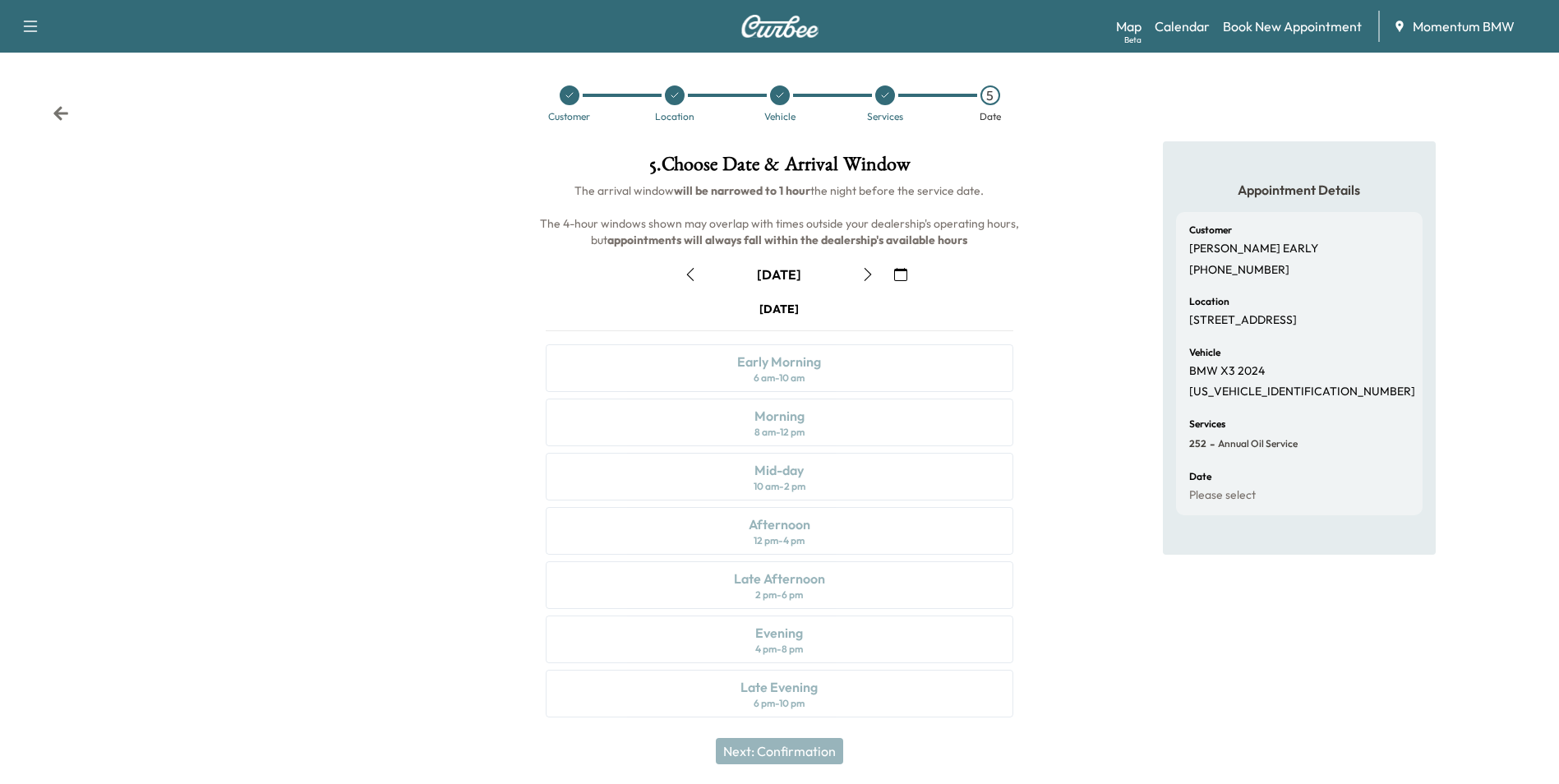
click at [902, 269] on icon "button" at bounding box center [901, 274] width 13 height 13
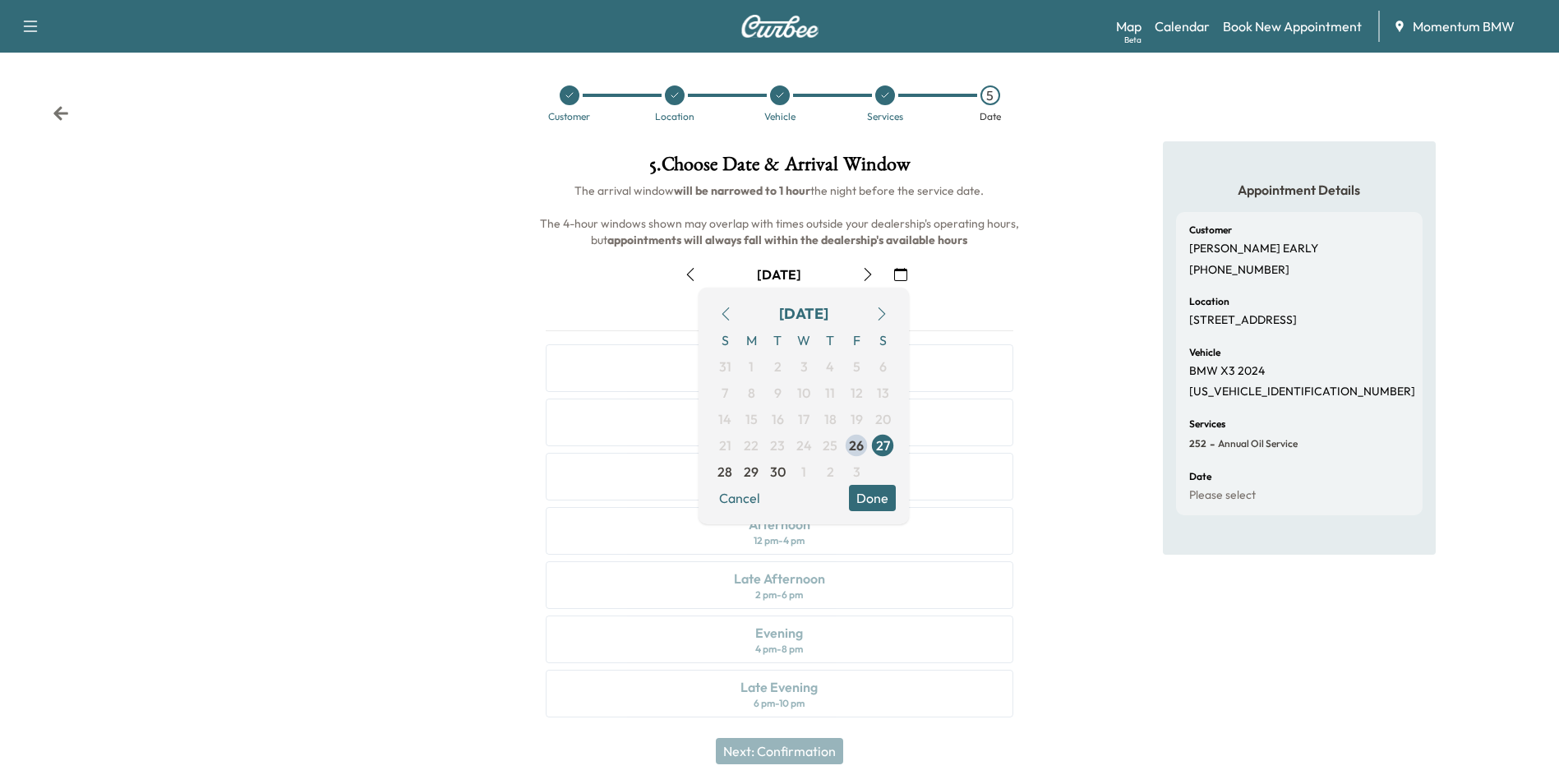
click at [885, 310] on icon "button" at bounding box center [882, 314] width 13 height 13
click at [859, 365] on span "3" at bounding box center [857, 367] width 7 height 20
click at [874, 492] on button "Done" at bounding box center [872, 497] width 47 height 26
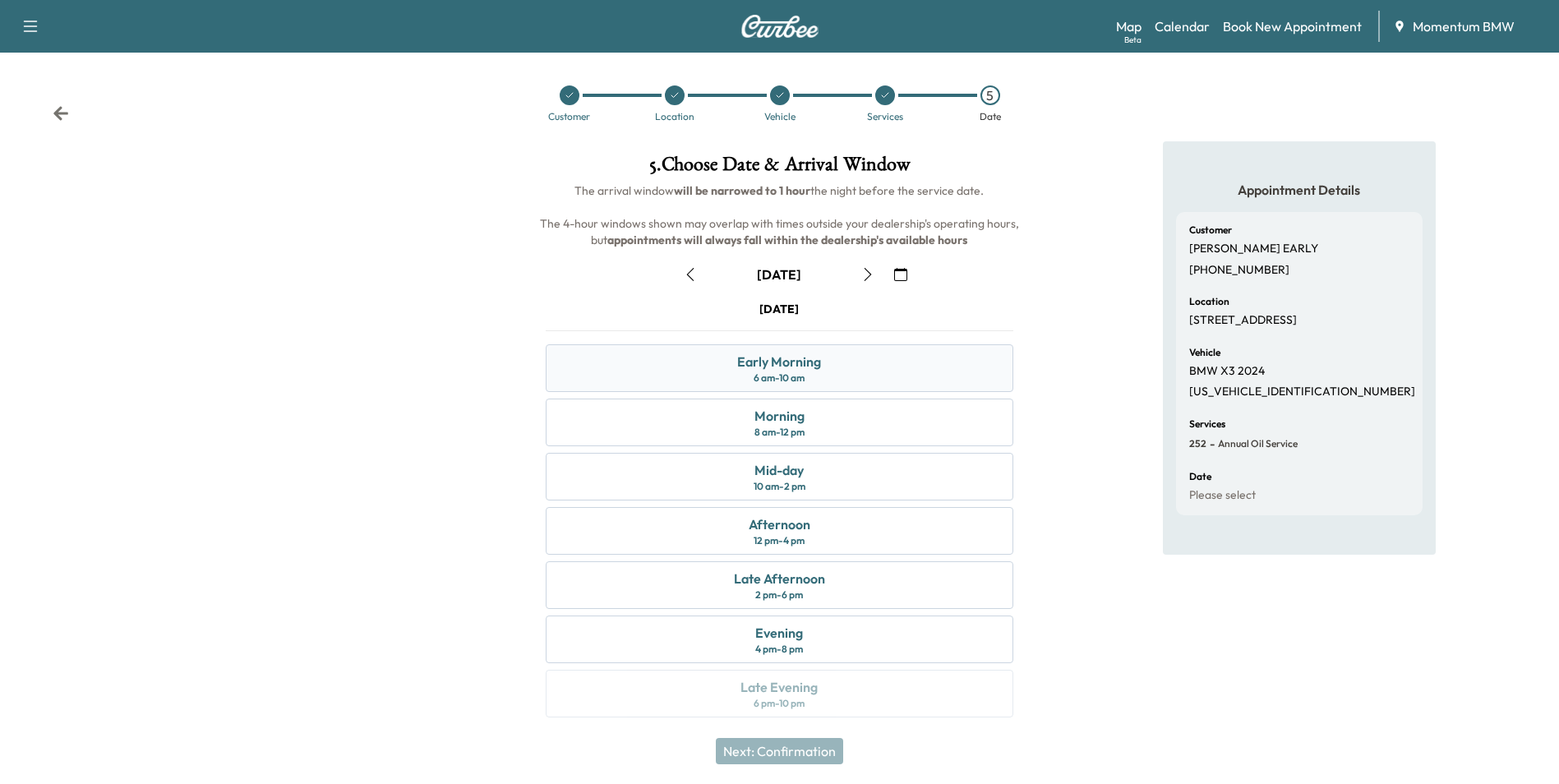
click at [852, 375] on div "Early Morning 6 am - 10 am" at bounding box center [779, 367] width 467 height 47
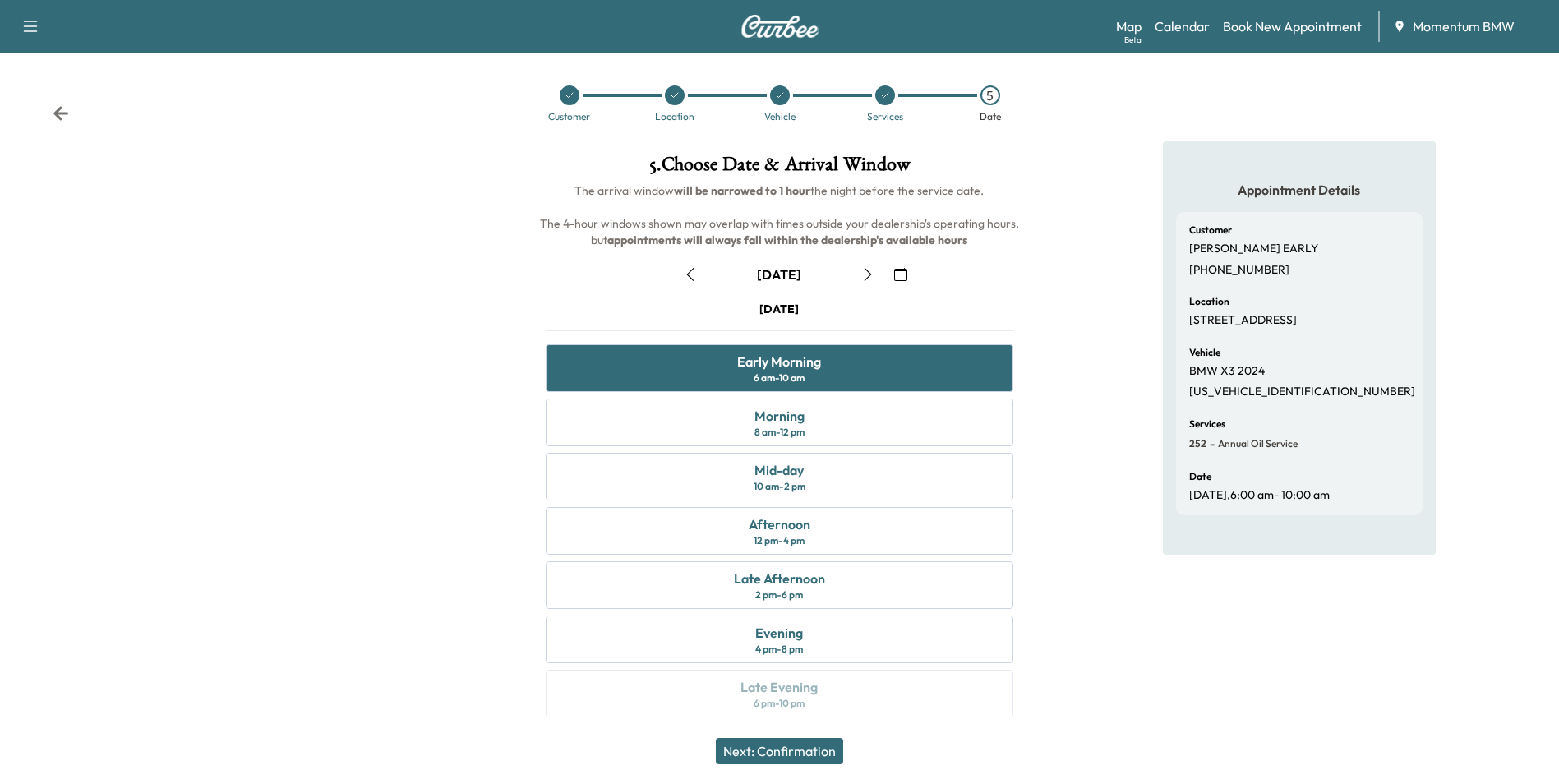
click at [807, 746] on button "Next: Confirmation" at bounding box center [779, 750] width 127 height 26
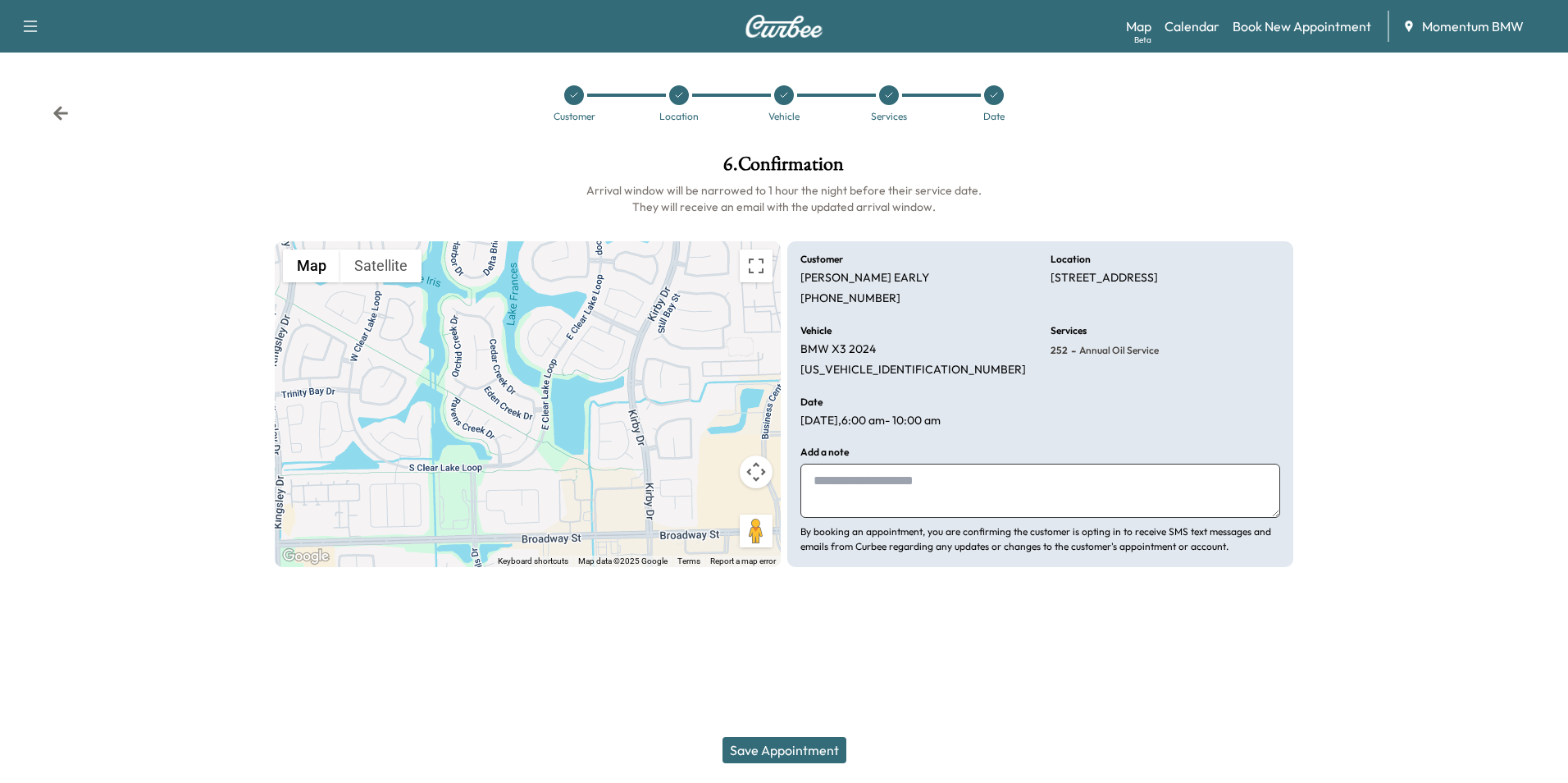
click at [933, 499] on textarea at bounding box center [1041, 490] width 480 height 54
type textarea "*******"
click at [821, 753] on button "Save Appointment" at bounding box center [784, 749] width 124 height 26
